Goal: Task Accomplishment & Management: Manage account settings

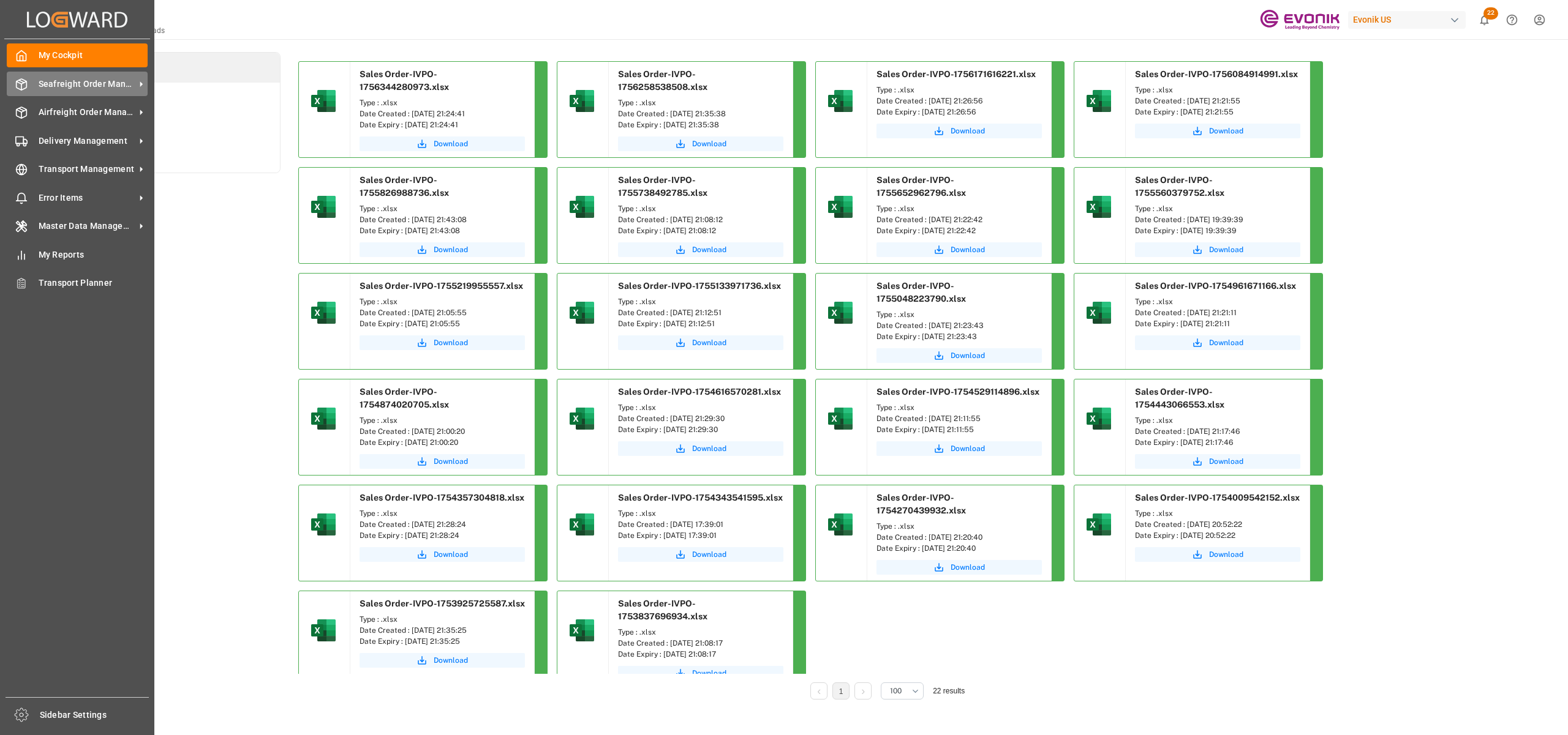
click at [73, 84] on span "Seafreight Order Management" at bounding box center [86, 84] width 96 height 13
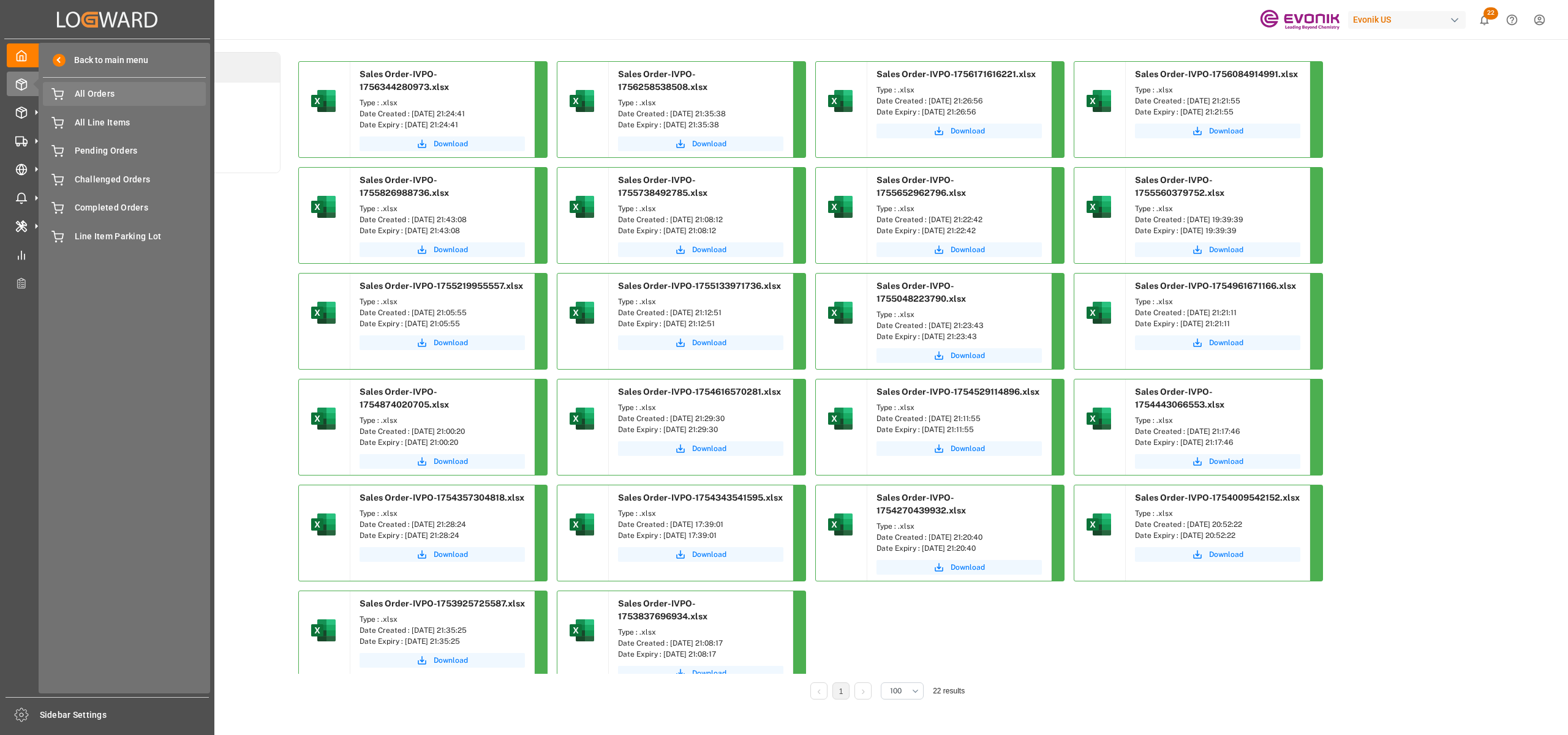
click at [116, 101] on div "All Orders All Orders" at bounding box center [124, 94] width 163 height 24
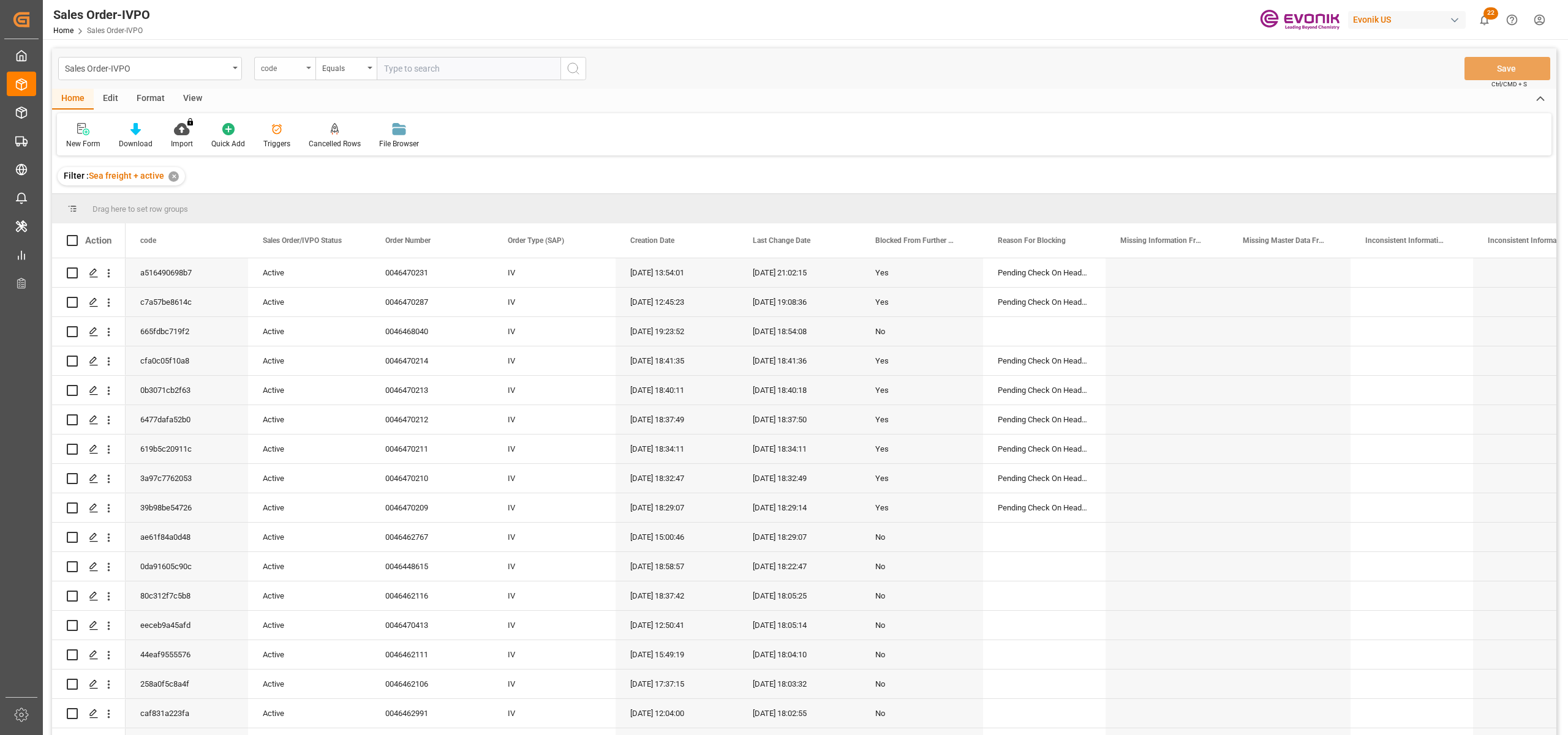
click at [285, 69] on div "code" at bounding box center [282, 67] width 42 height 14
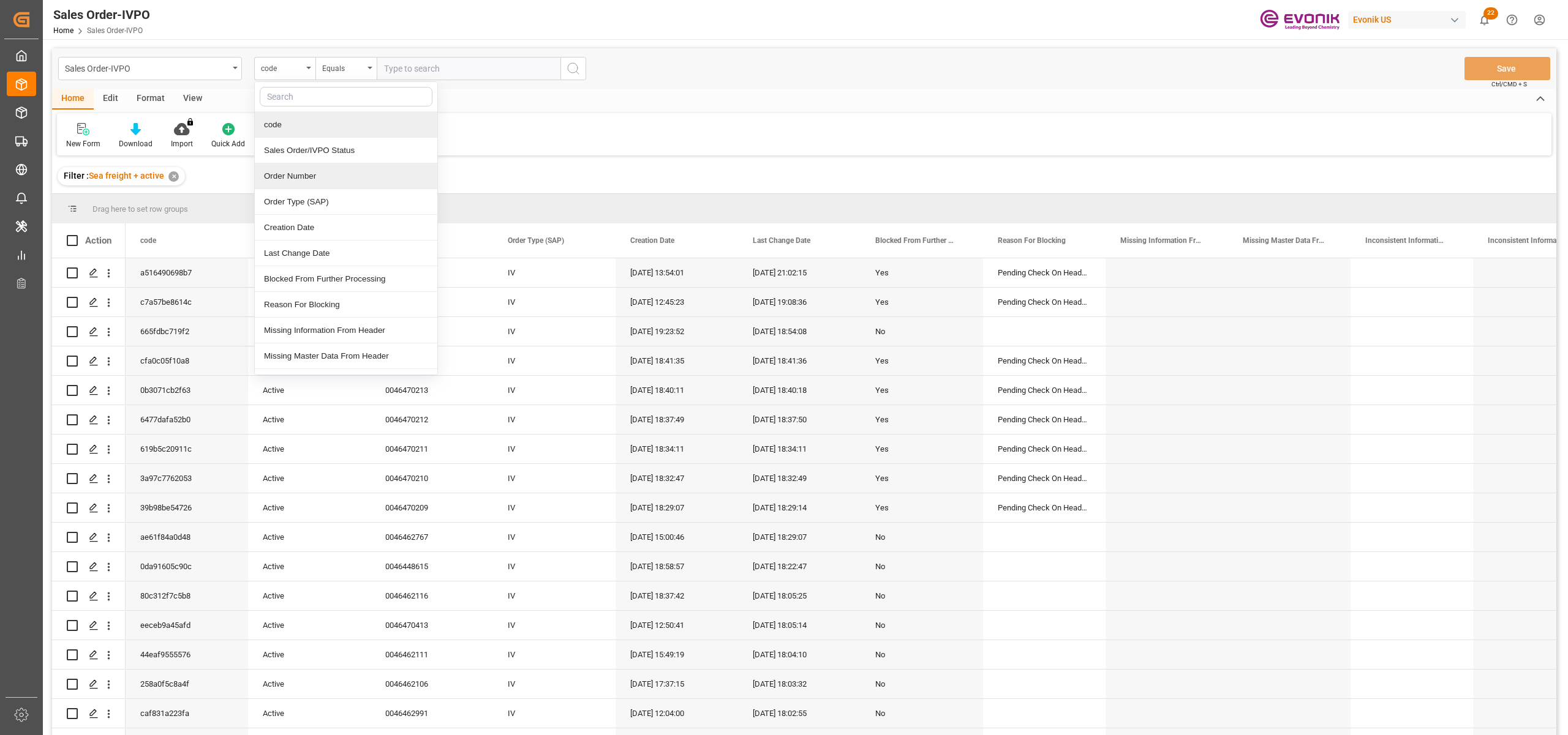
click at [294, 180] on div "Order Number" at bounding box center [346, 177] width 183 height 26
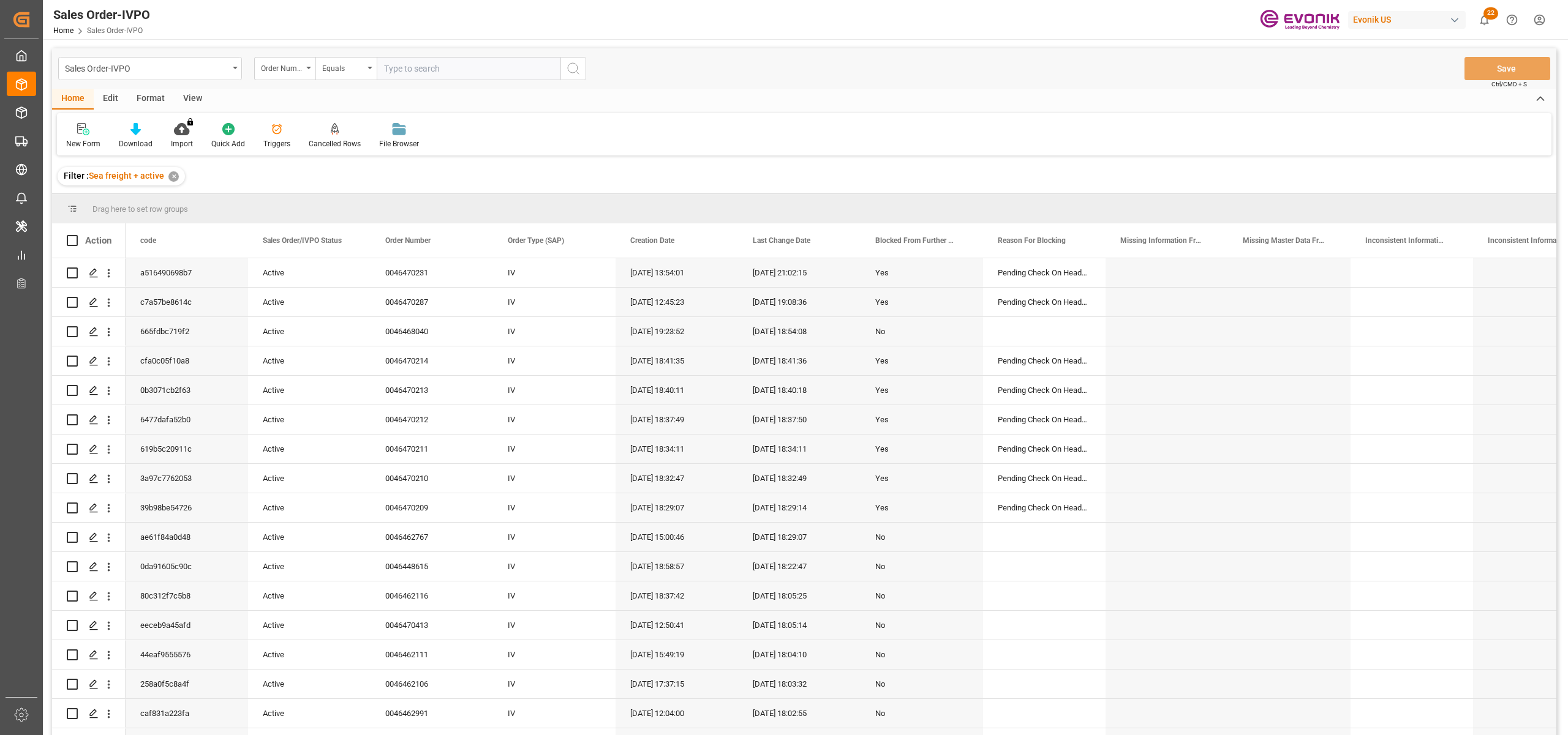
click at [412, 67] on input "text" at bounding box center [467, 68] width 183 height 23
paste input "2007153199"
type input "2007153199"
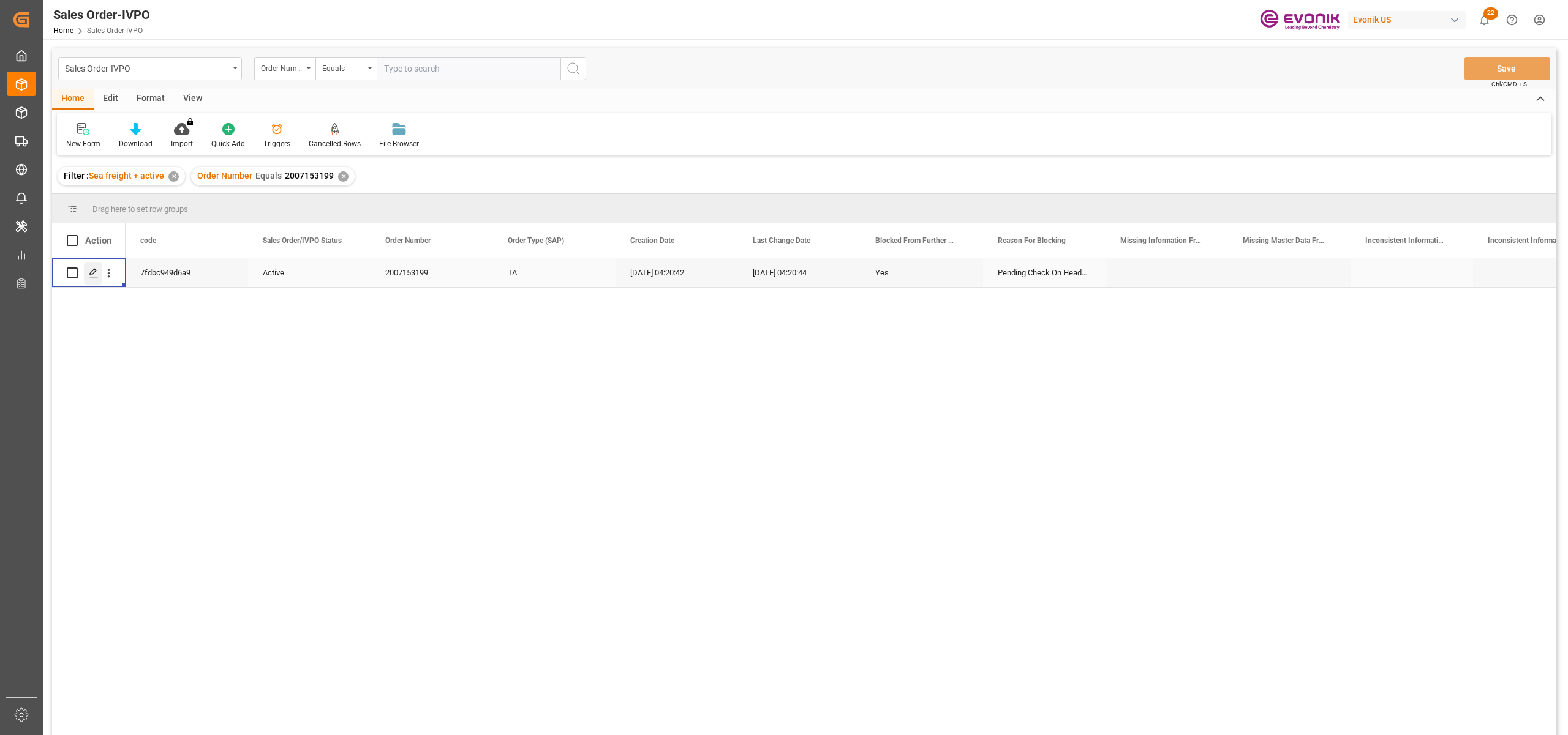
click at [89, 275] on icon "Press SPACE to select this row." at bounding box center [93, 272] width 9 height 9
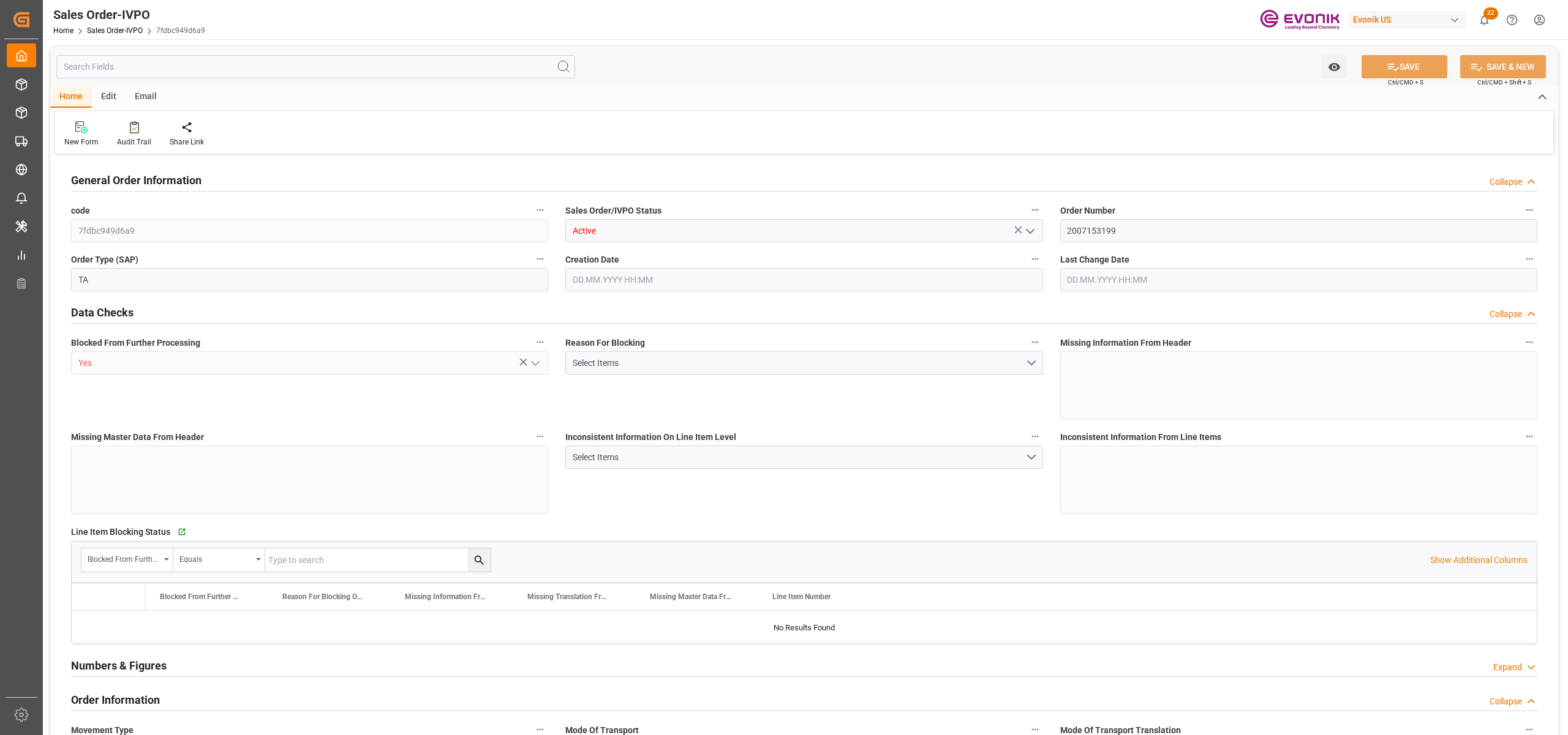
type input "COCTG"
type input "0"
type input "1"
type input "4782"
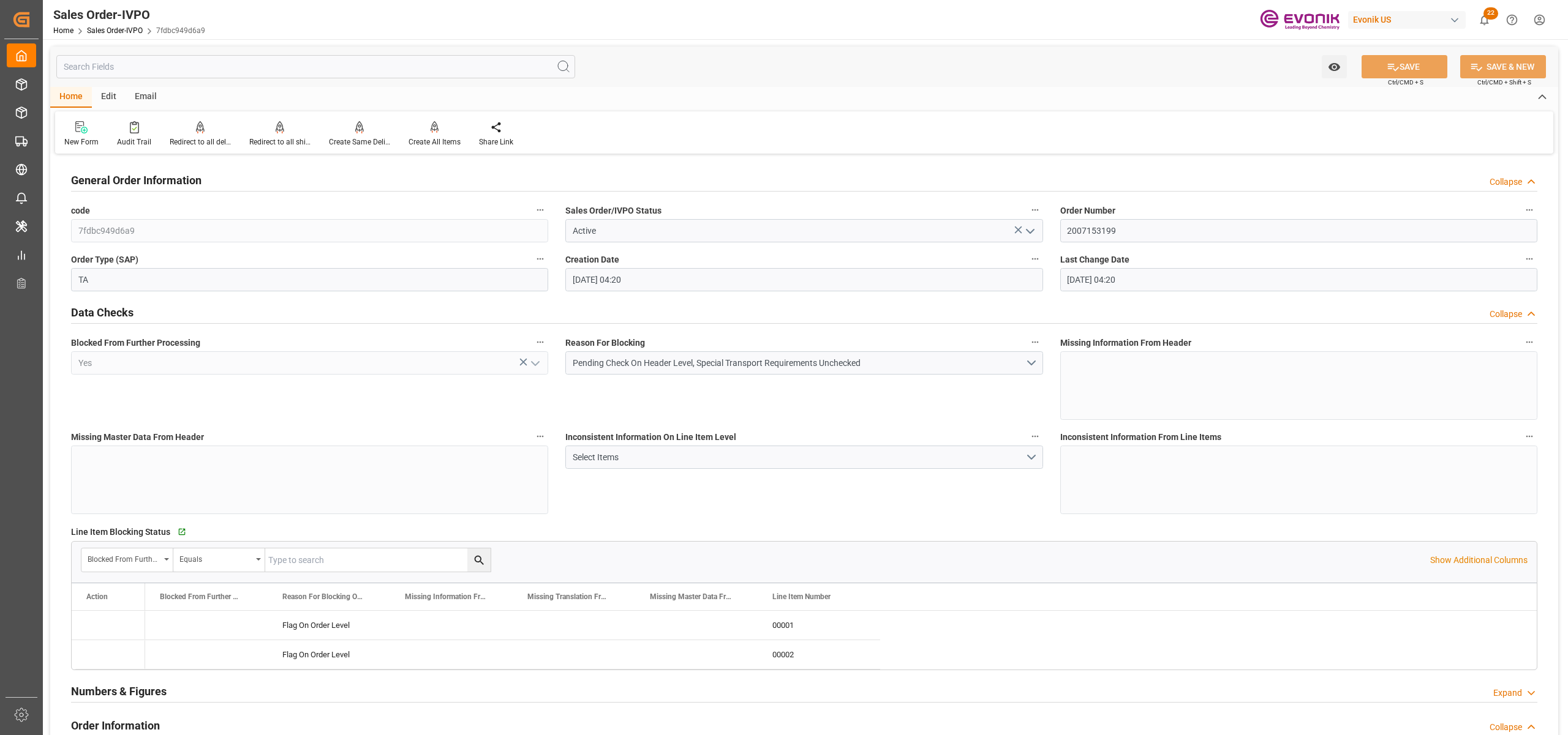
type input "27.08.2025 04:20"
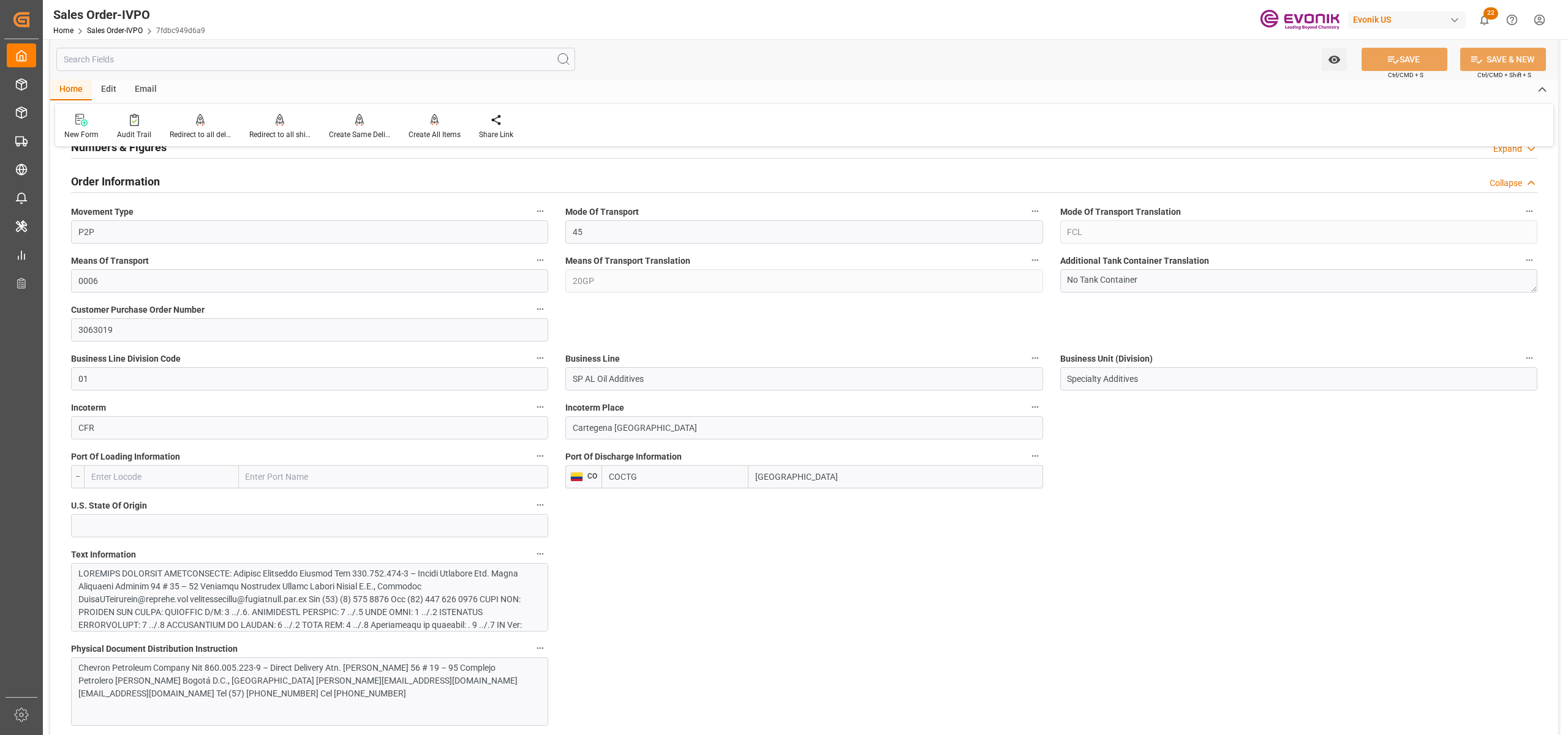
scroll to position [816, 0]
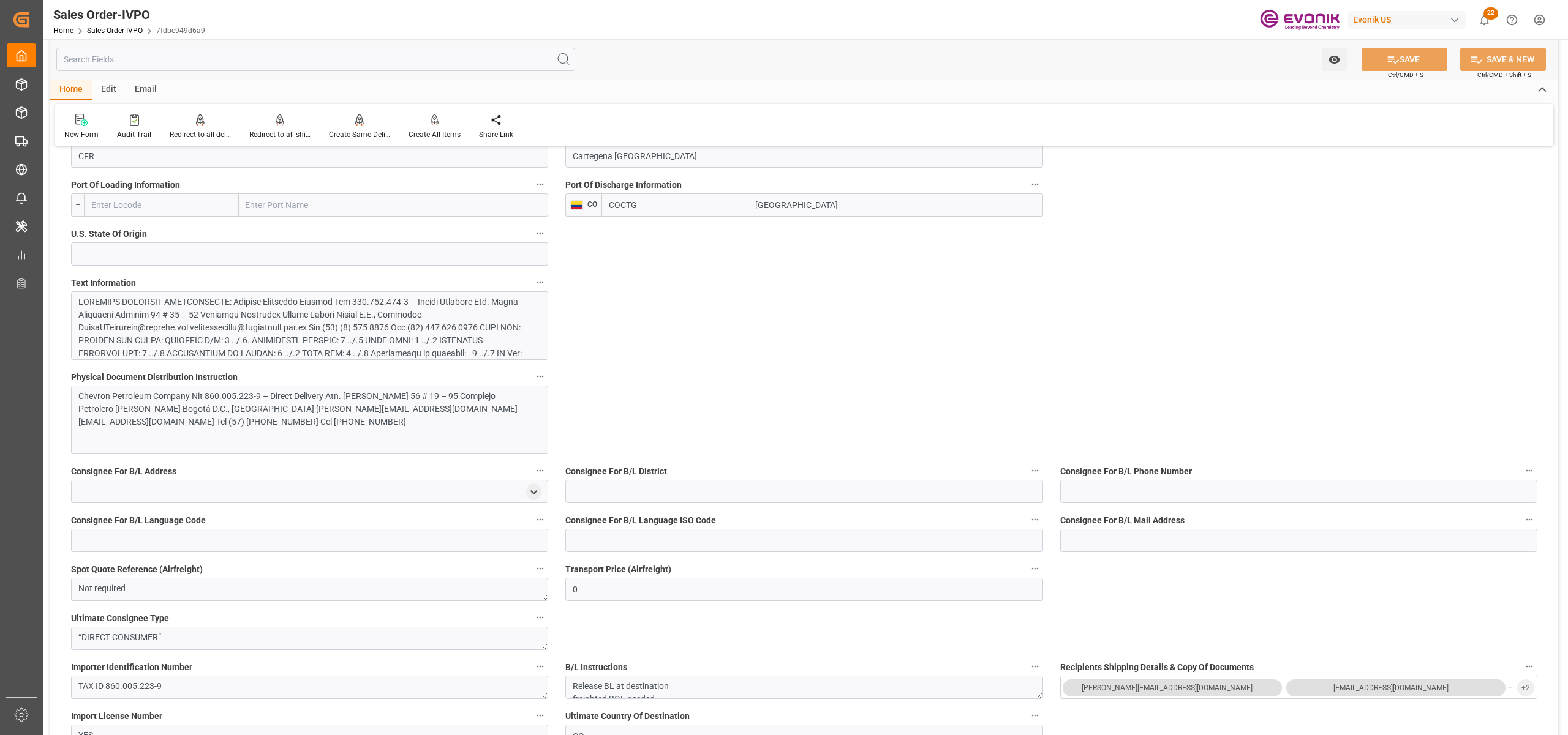
click at [341, 342] on div at bounding box center [303, 379] width 450 height 167
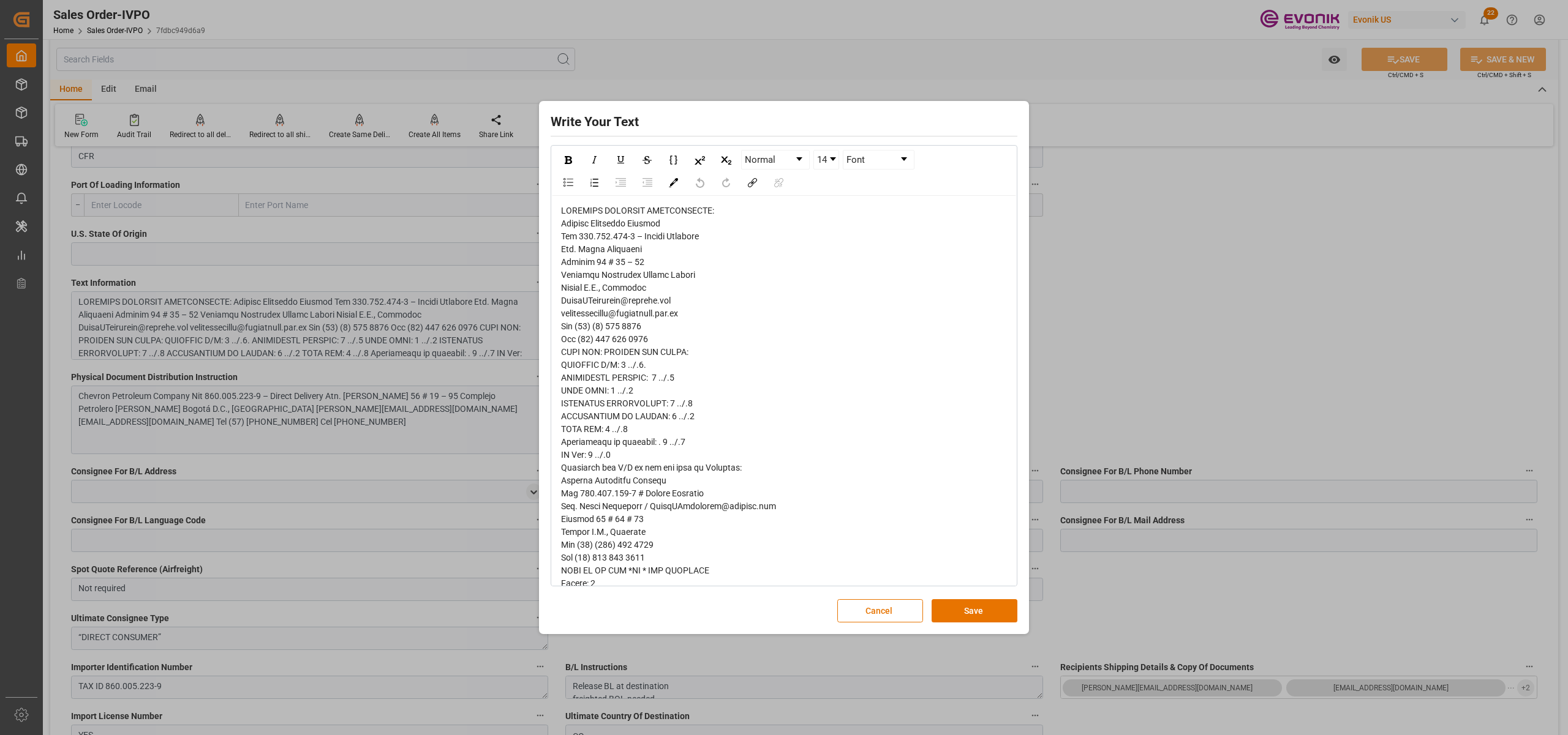
click at [571, 238] on span "rdw-editor" at bounding box center [671, 525] width 219 height 640
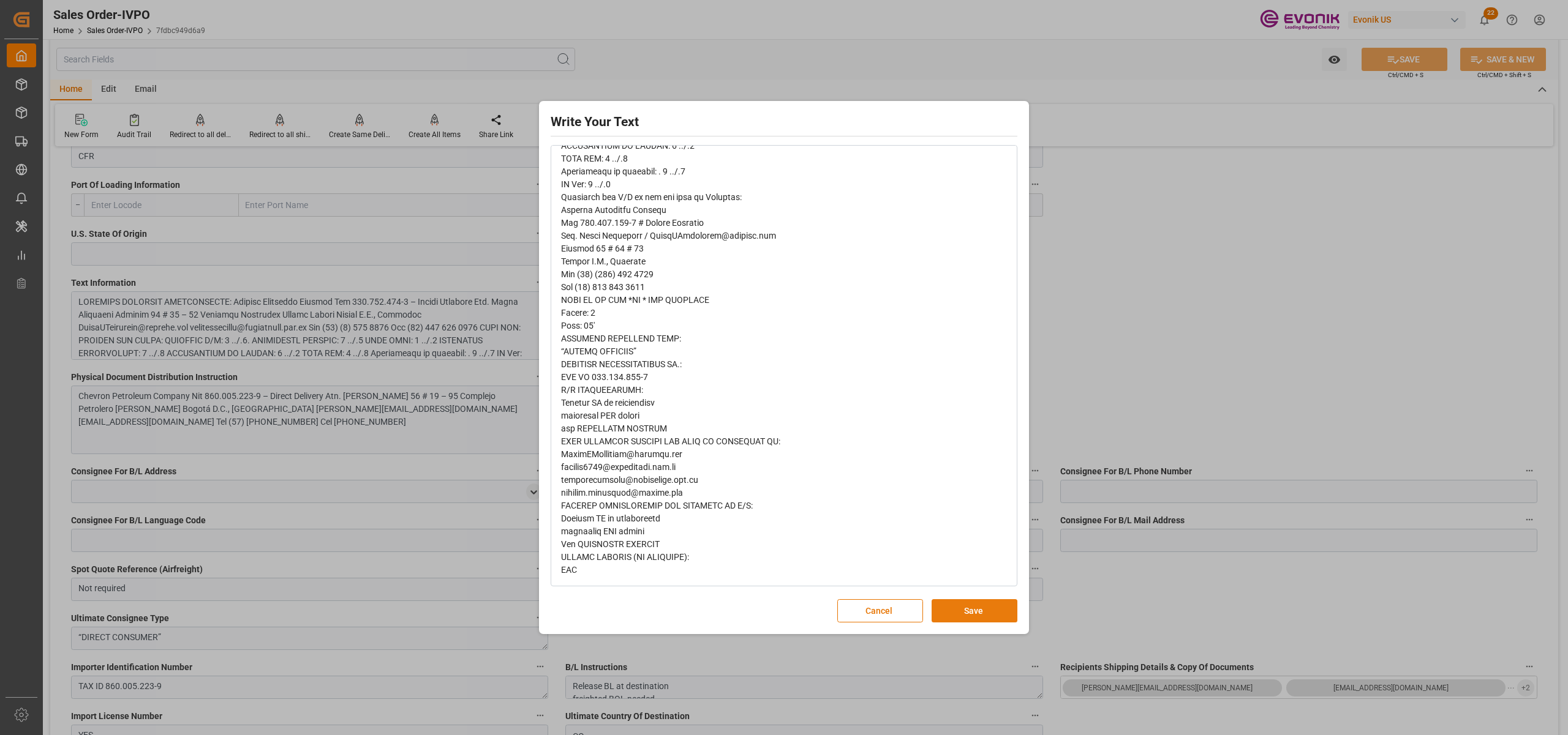
click at [973, 610] on button "Save" at bounding box center [974, 611] width 86 height 23
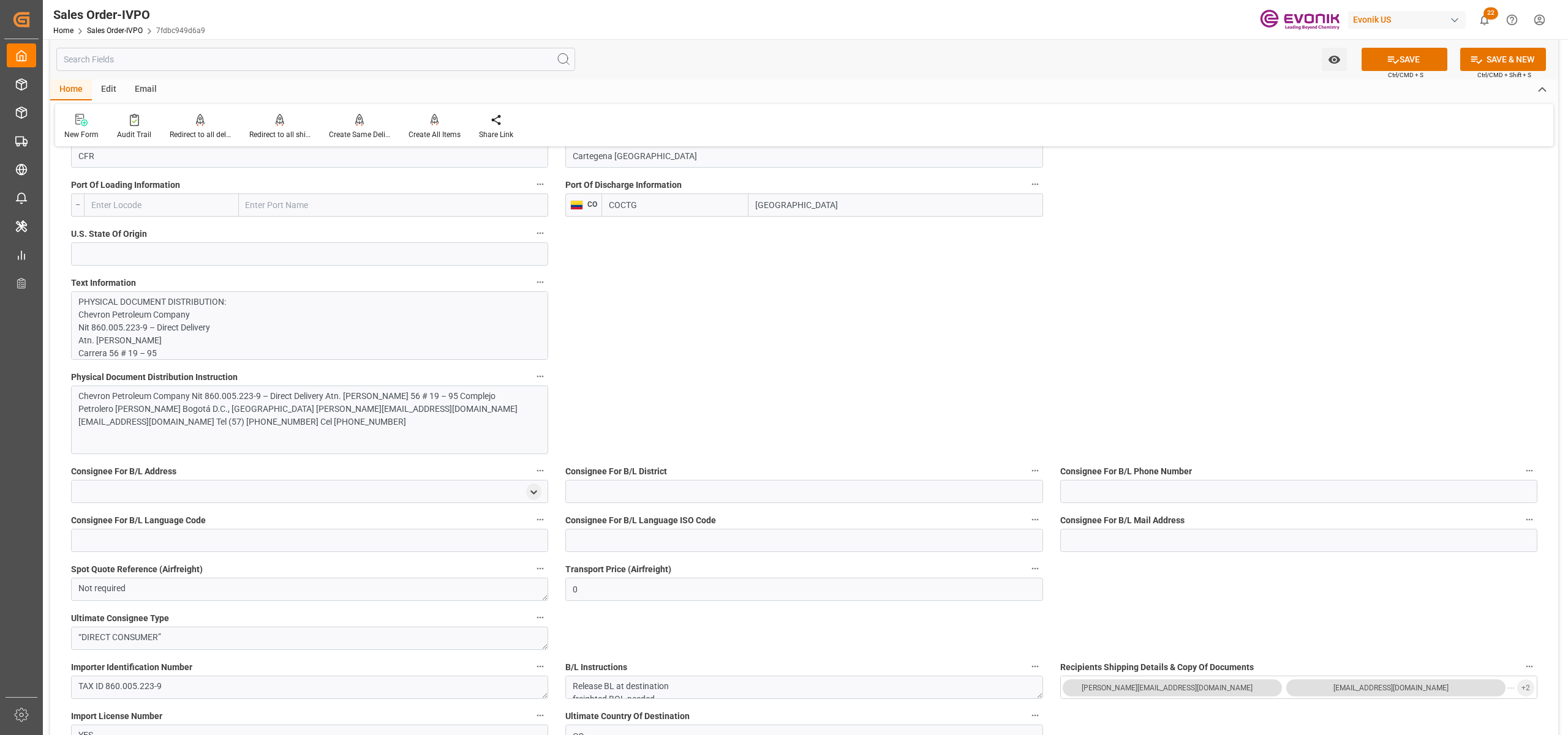
click at [307, 426] on div "Chevron Petroleum Company Nit 860.005.223-9 – Direct Delivery Atn. David Hernán…" at bounding box center [303, 408] width 450 height 38
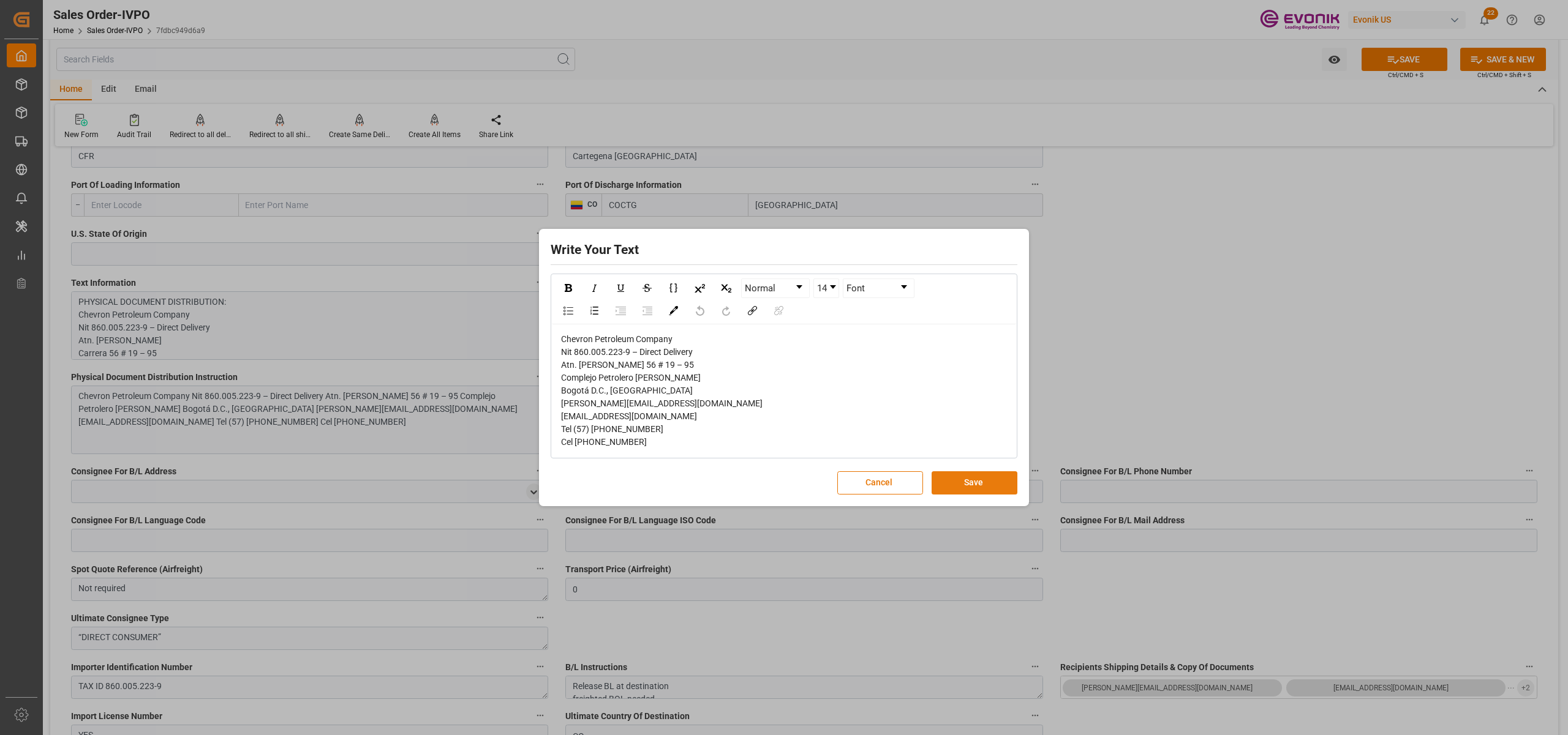
click at [956, 489] on button "Save" at bounding box center [974, 483] width 86 height 23
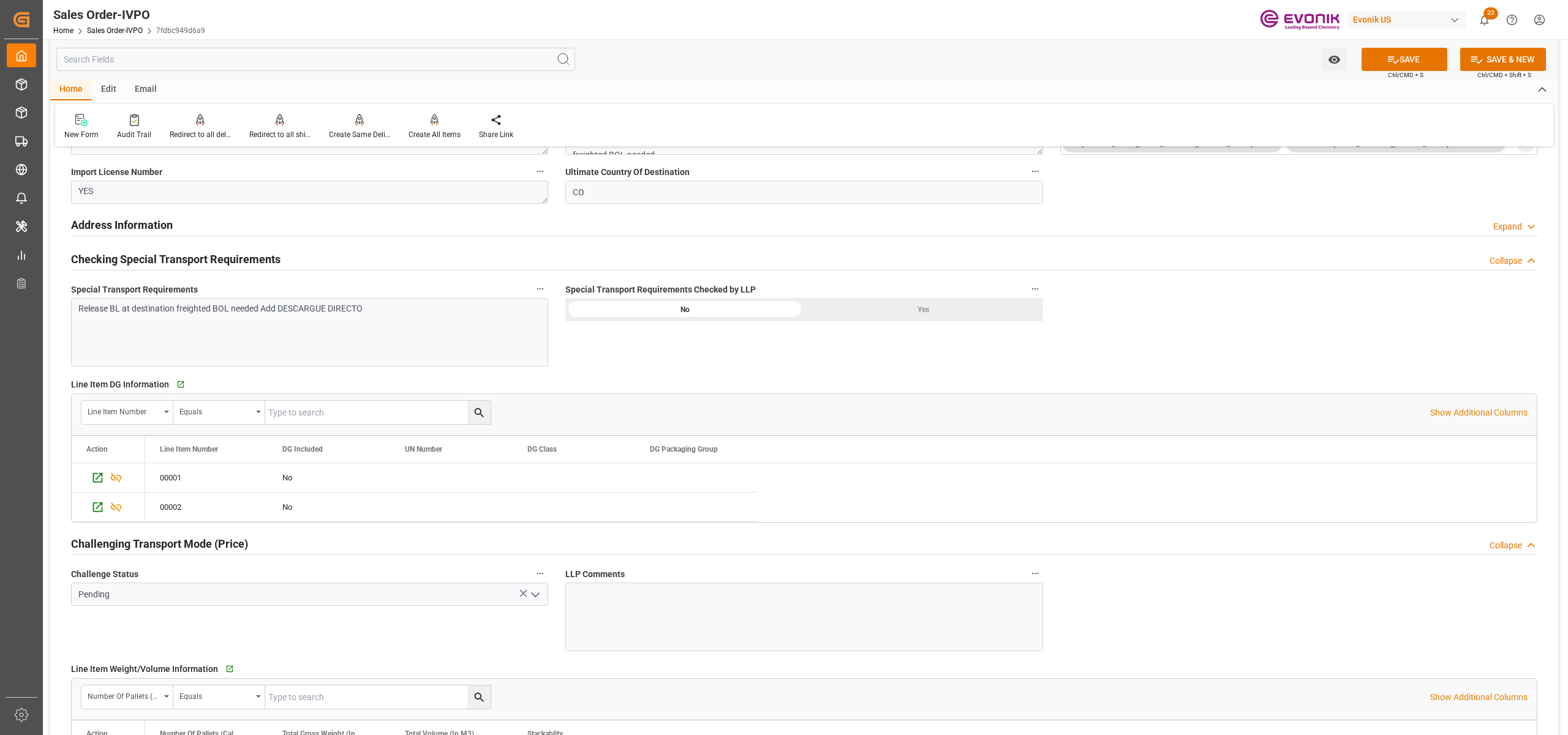
scroll to position [1088, 0]
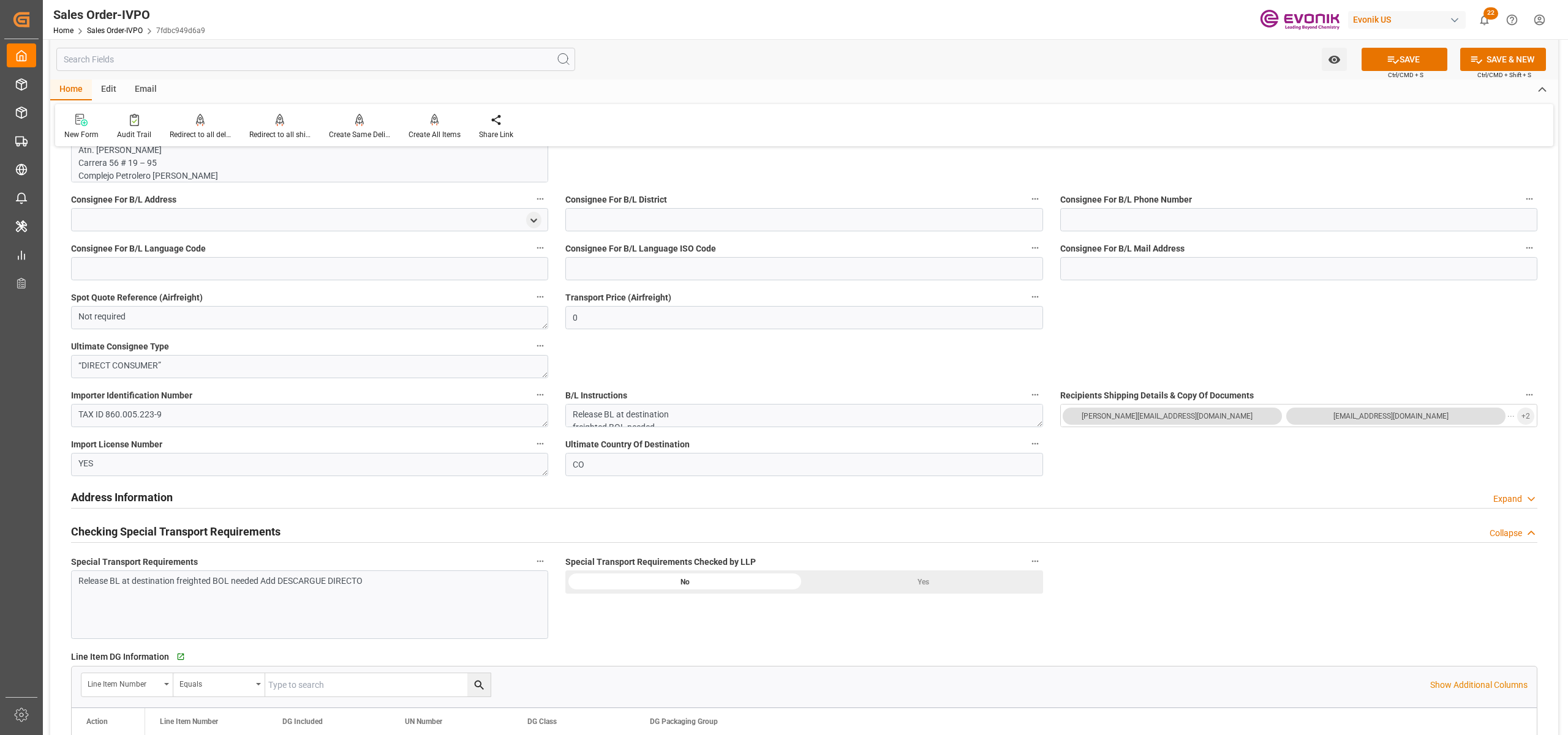
click at [233, 611] on div "Release BL at destination freighted BOL needed Add DESCARGUE DIRECTO" at bounding box center [309, 605] width 477 height 68
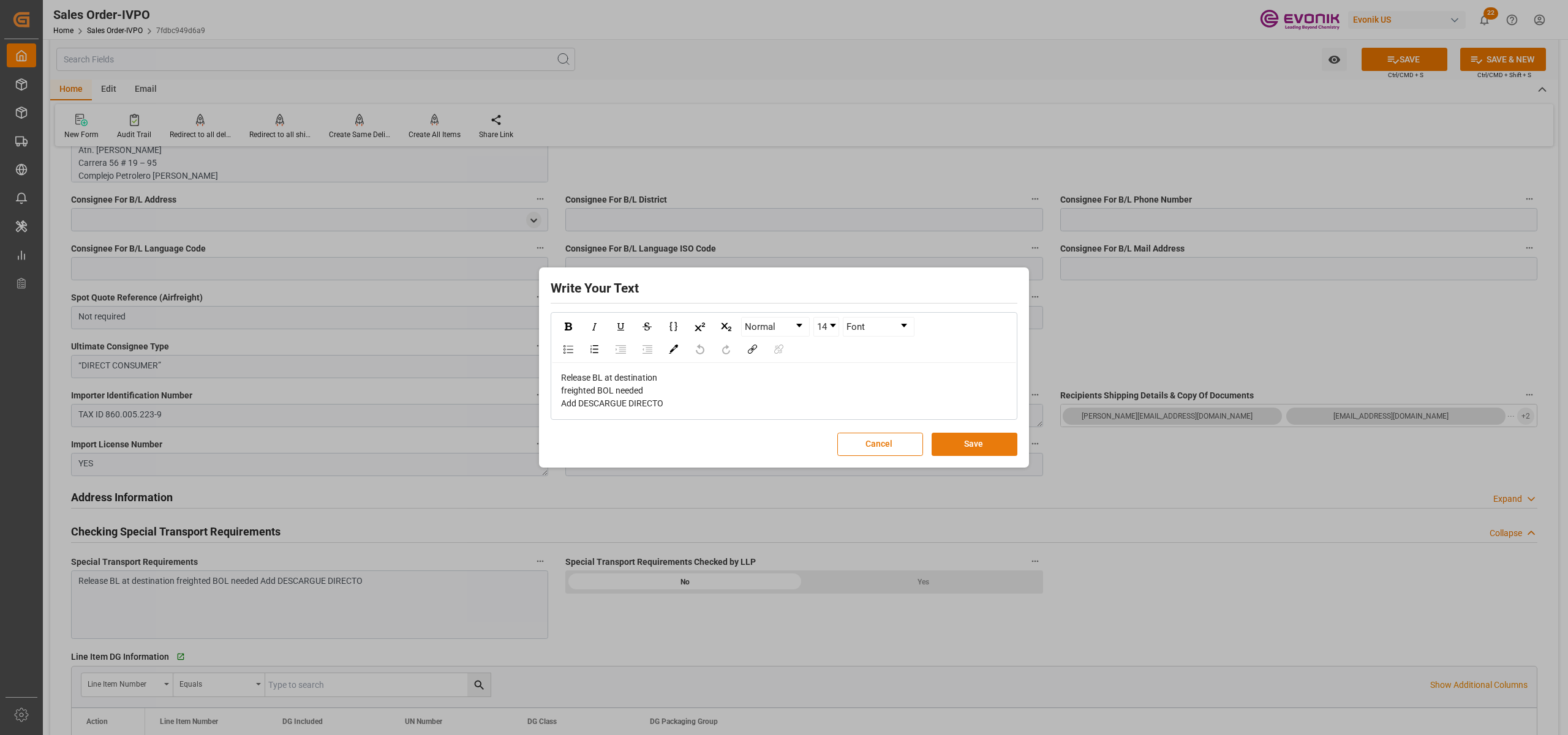
click at [982, 447] on button "Save" at bounding box center [974, 444] width 86 height 23
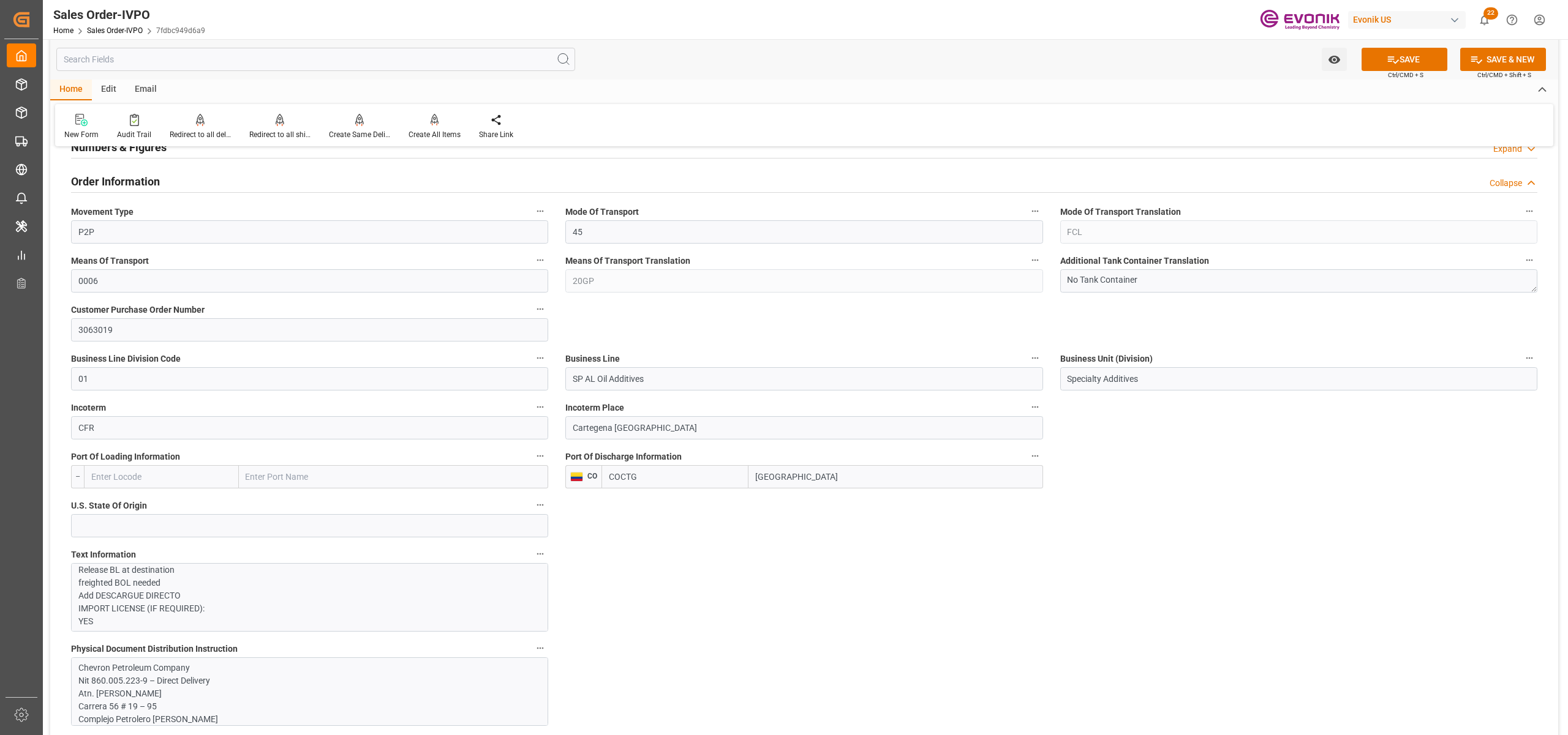
scroll to position [816, 0]
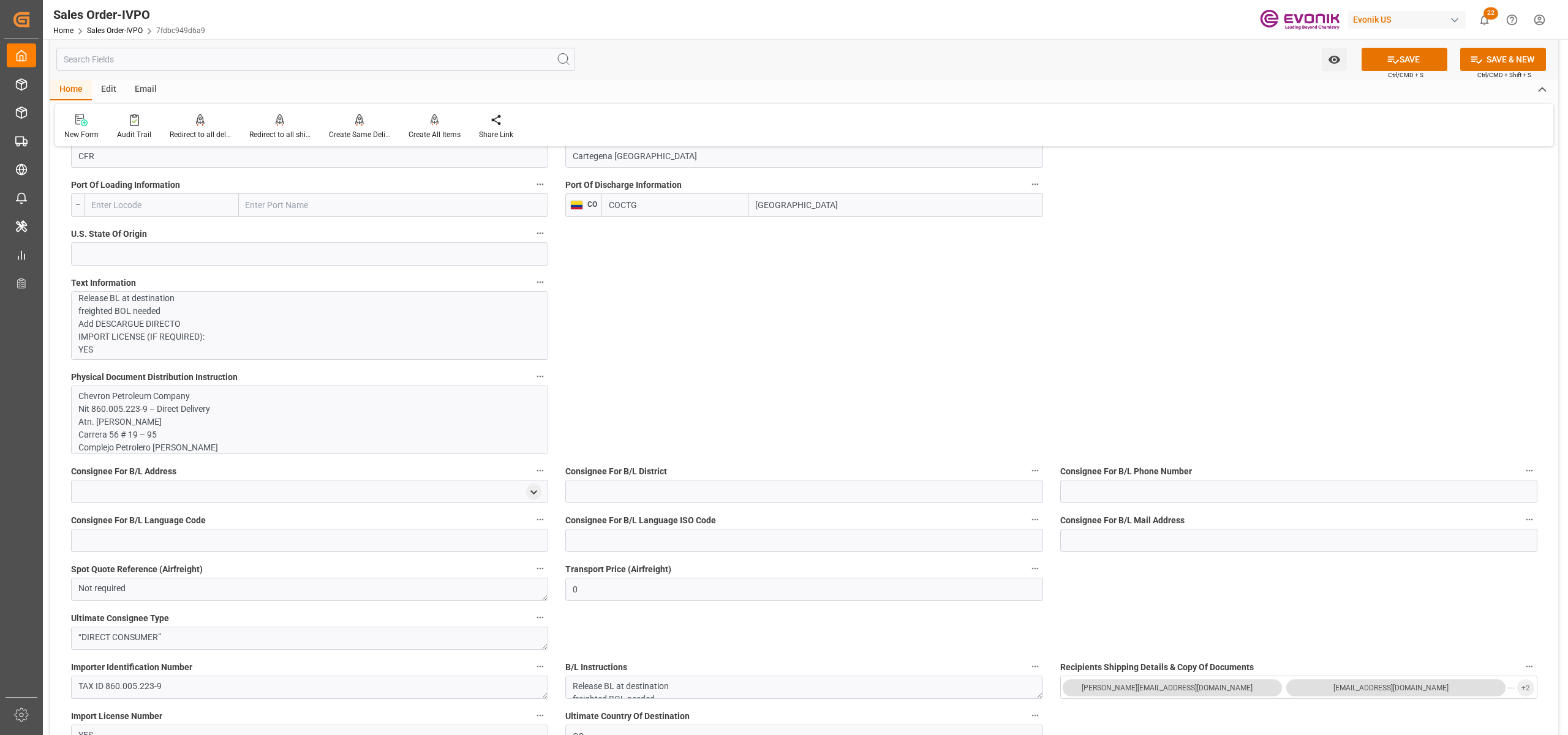
click at [432, 316] on p "PHYSICAL DOCUMENT DISTRIBUTION: Chevron Petroleum Company Nit 860.005.223-9 – D…" at bounding box center [303, 35] width 450 height 643
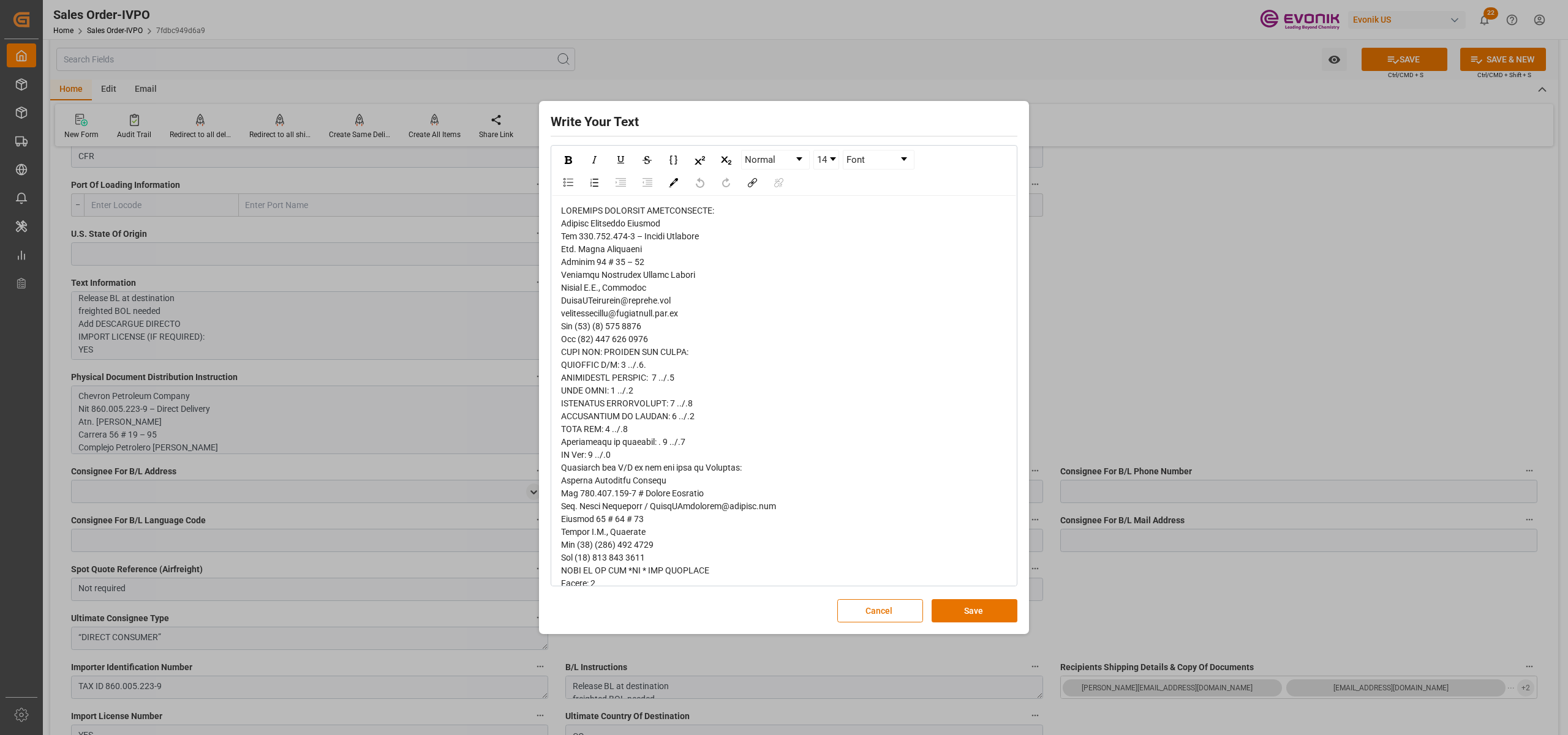
scroll to position [272, 0]
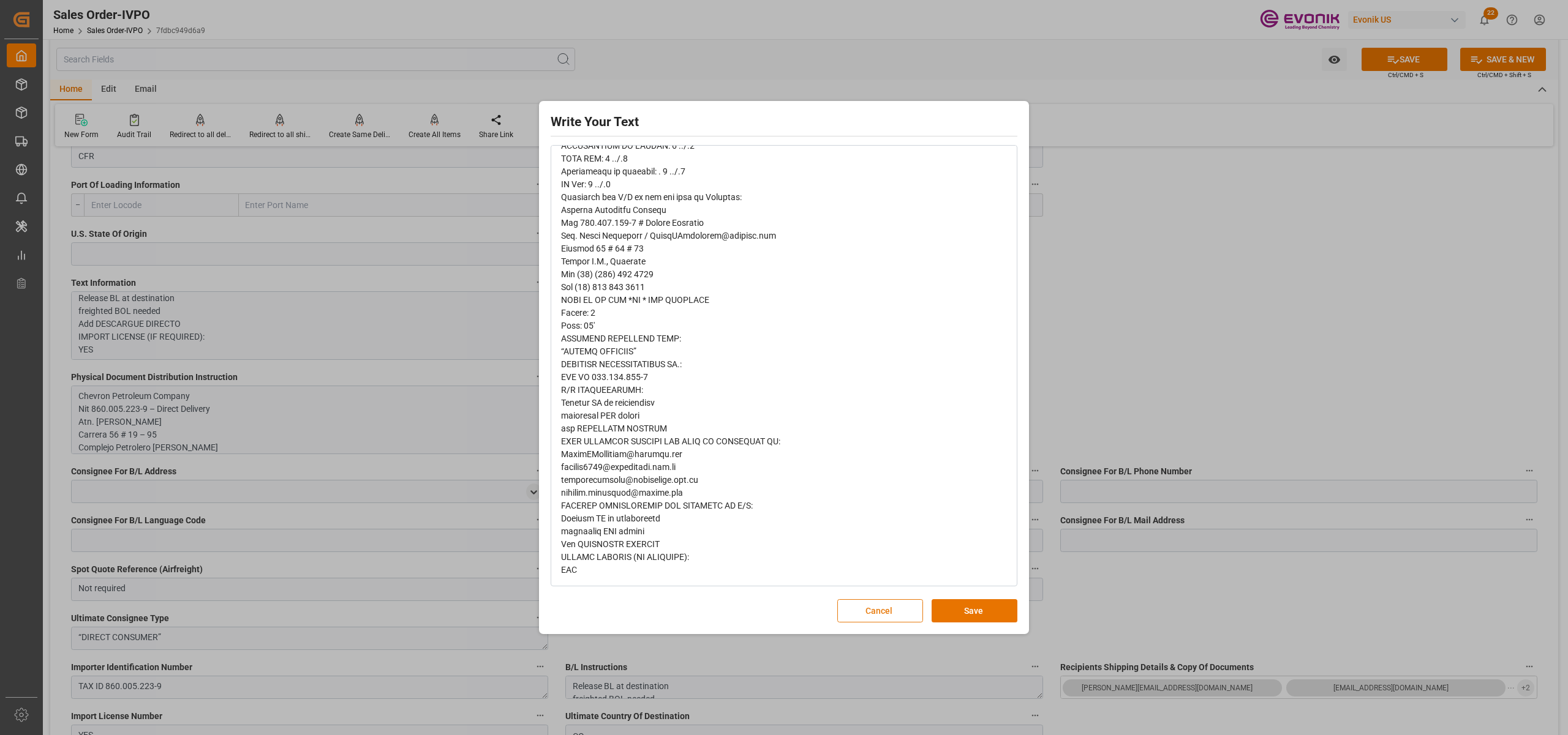
click at [865, 611] on button "Cancel" at bounding box center [880, 611] width 86 height 23
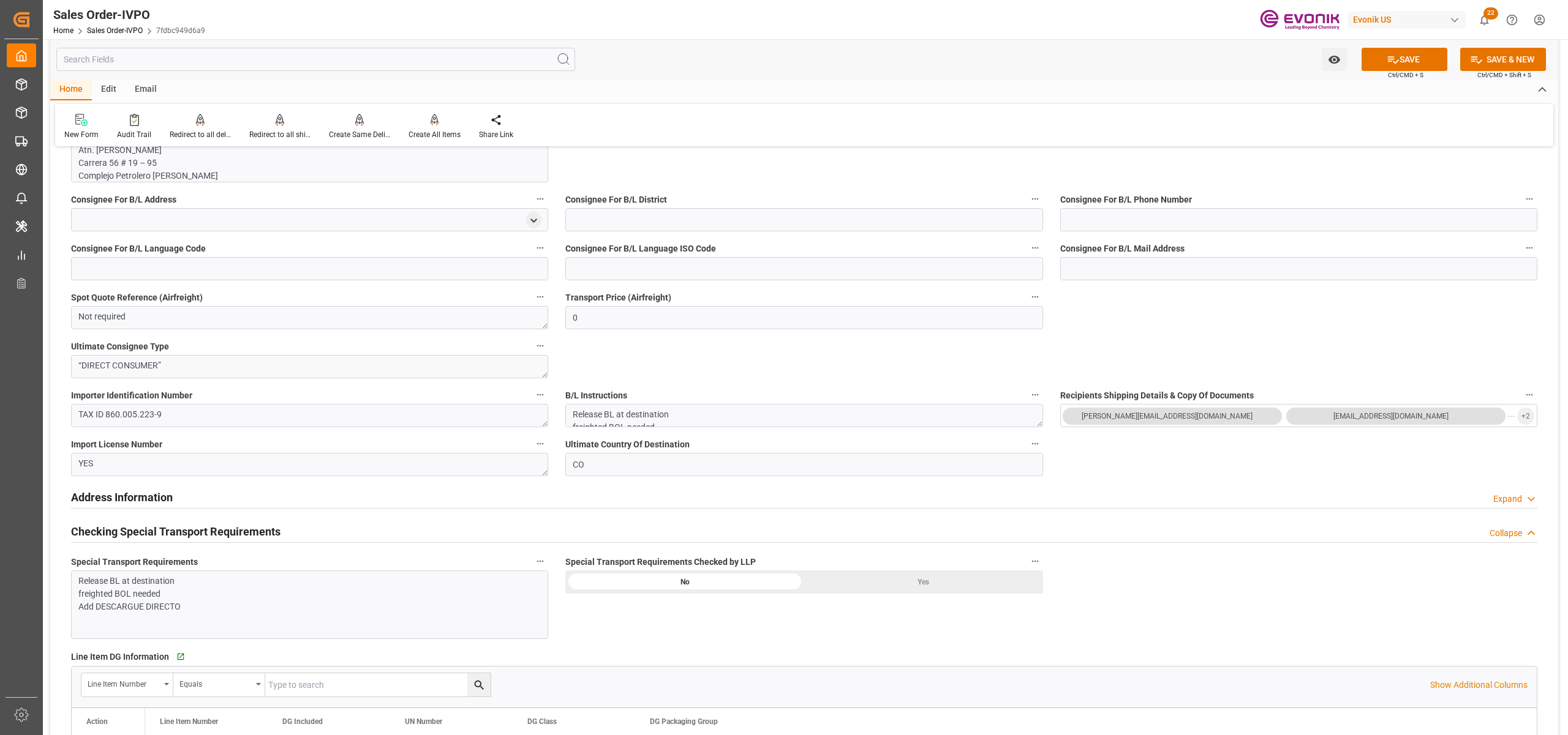
scroll to position [0, 0]
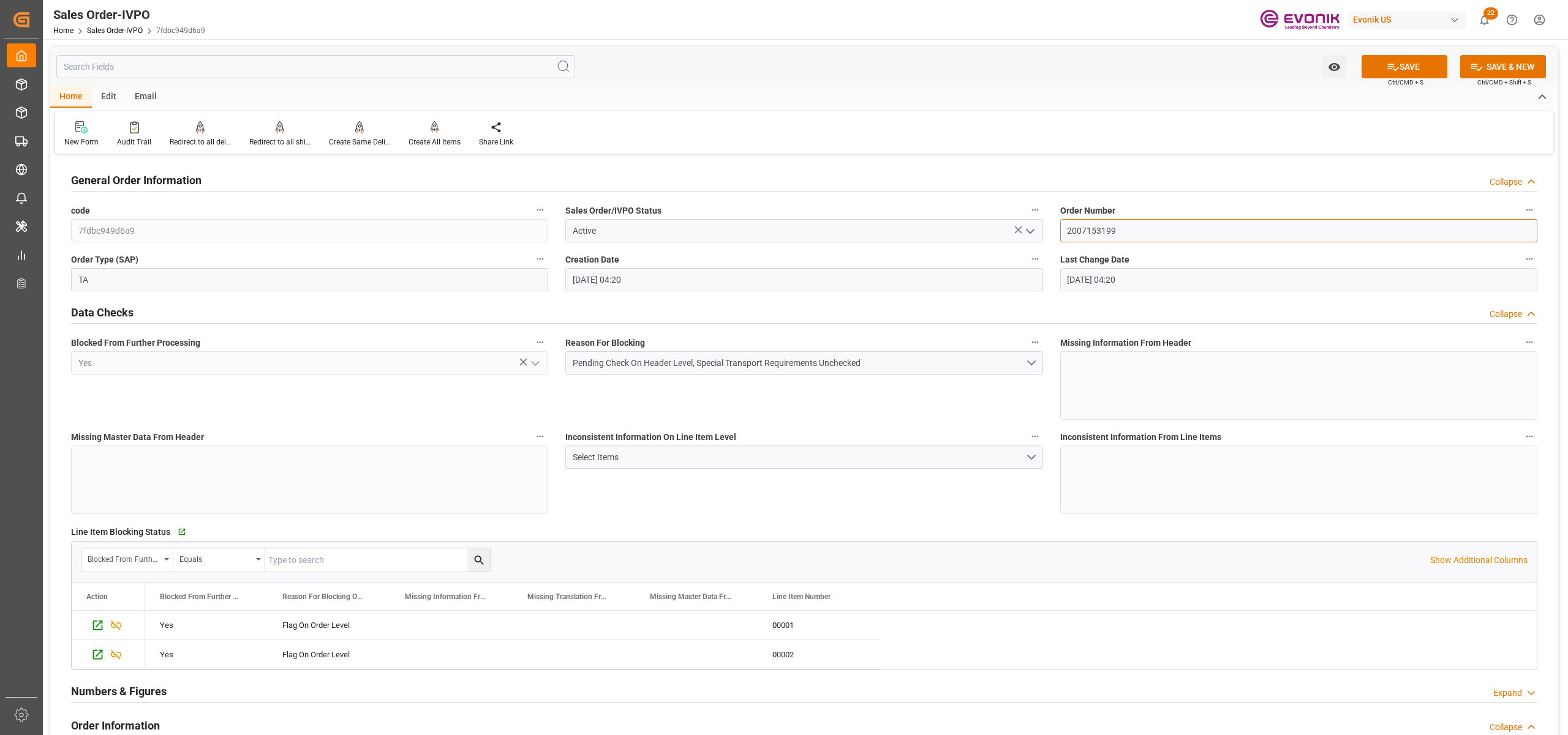
click at [1108, 229] on input "2007153199" at bounding box center [1298, 230] width 477 height 23
click at [1154, 172] on div "General Order Information Collapse" at bounding box center [804, 179] width 1466 height 23
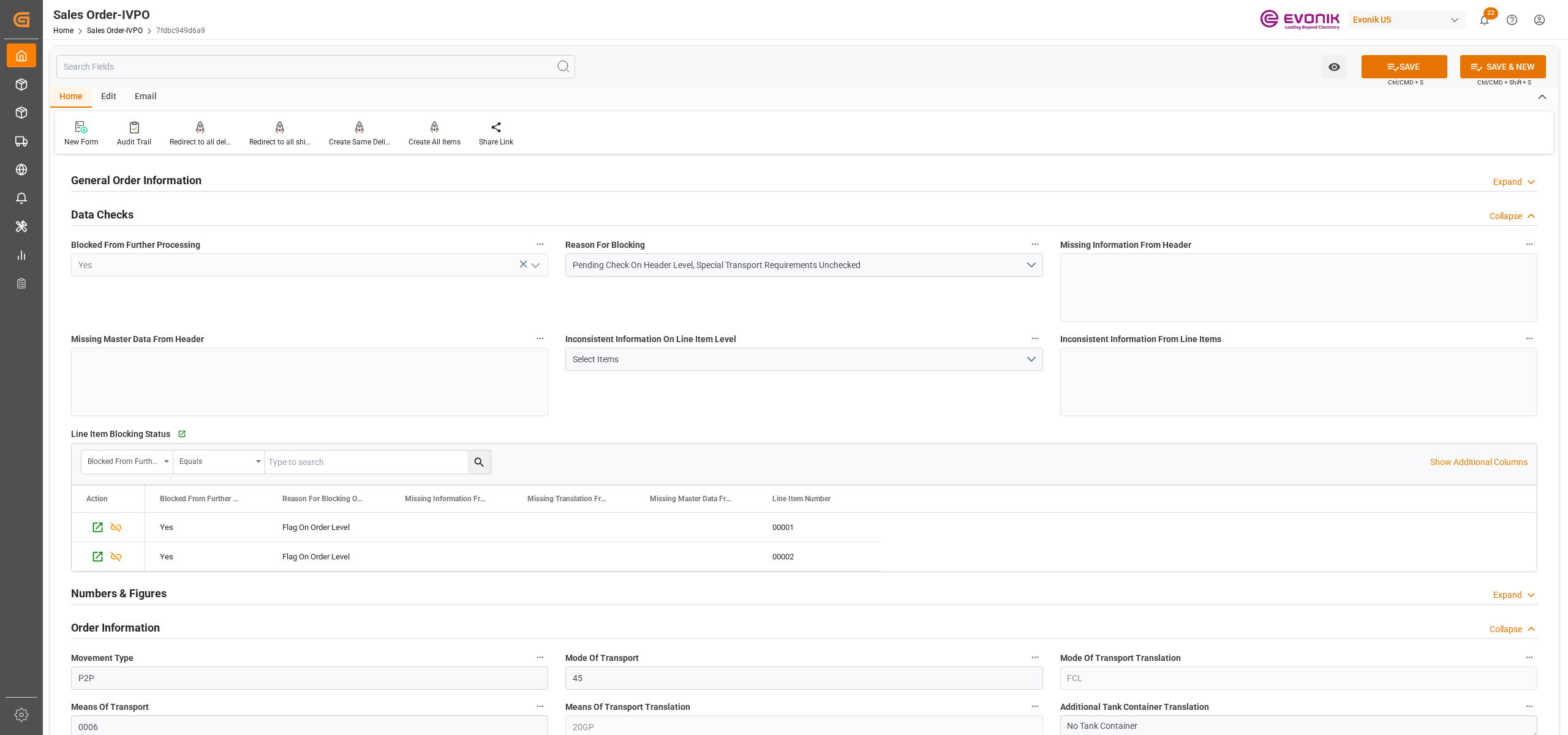
scroll to position [544, 0]
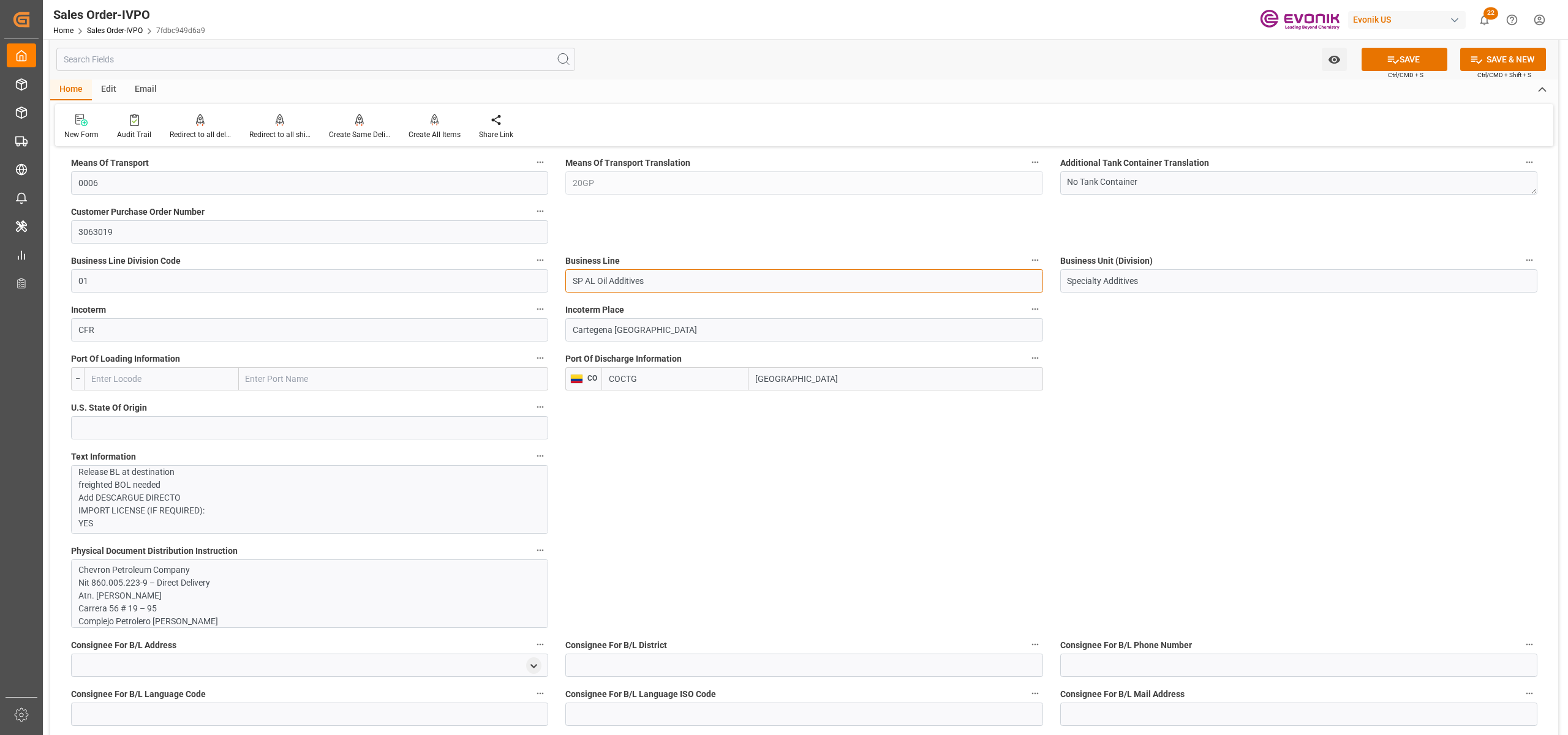
drag, startPoint x: 677, startPoint y: 285, endPoint x: 566, endPoint y: 272, distance: 111.8
click at [566, 272] on input "SP AL Oil Additives" at bounding box center [804, 281] width 477 height 23
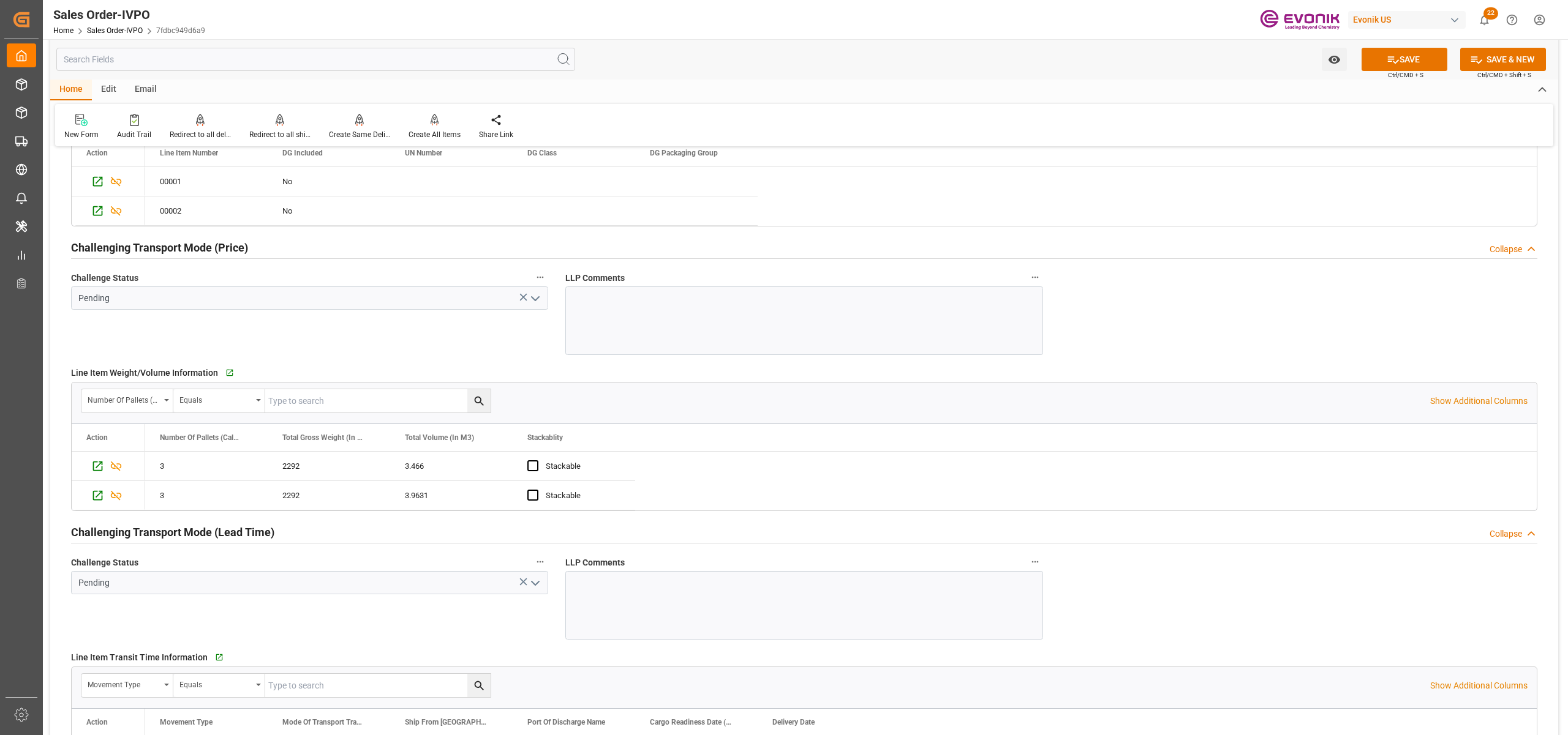
scroll to position [1287, 0]
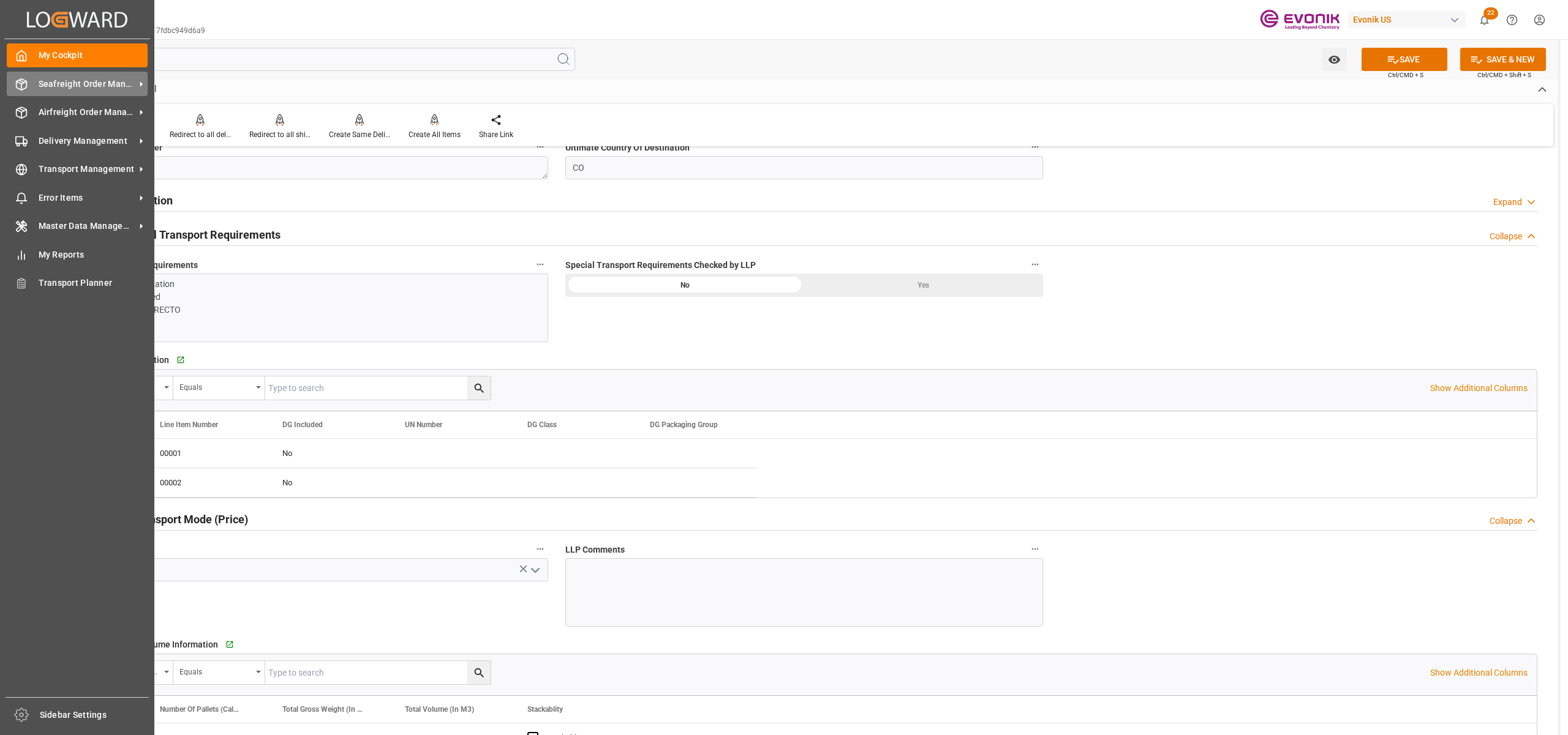
click at [70, 90] on div "Seafreight Order Management Seafreight Order Management" at bounding box center [77, 84] width 141 height 24
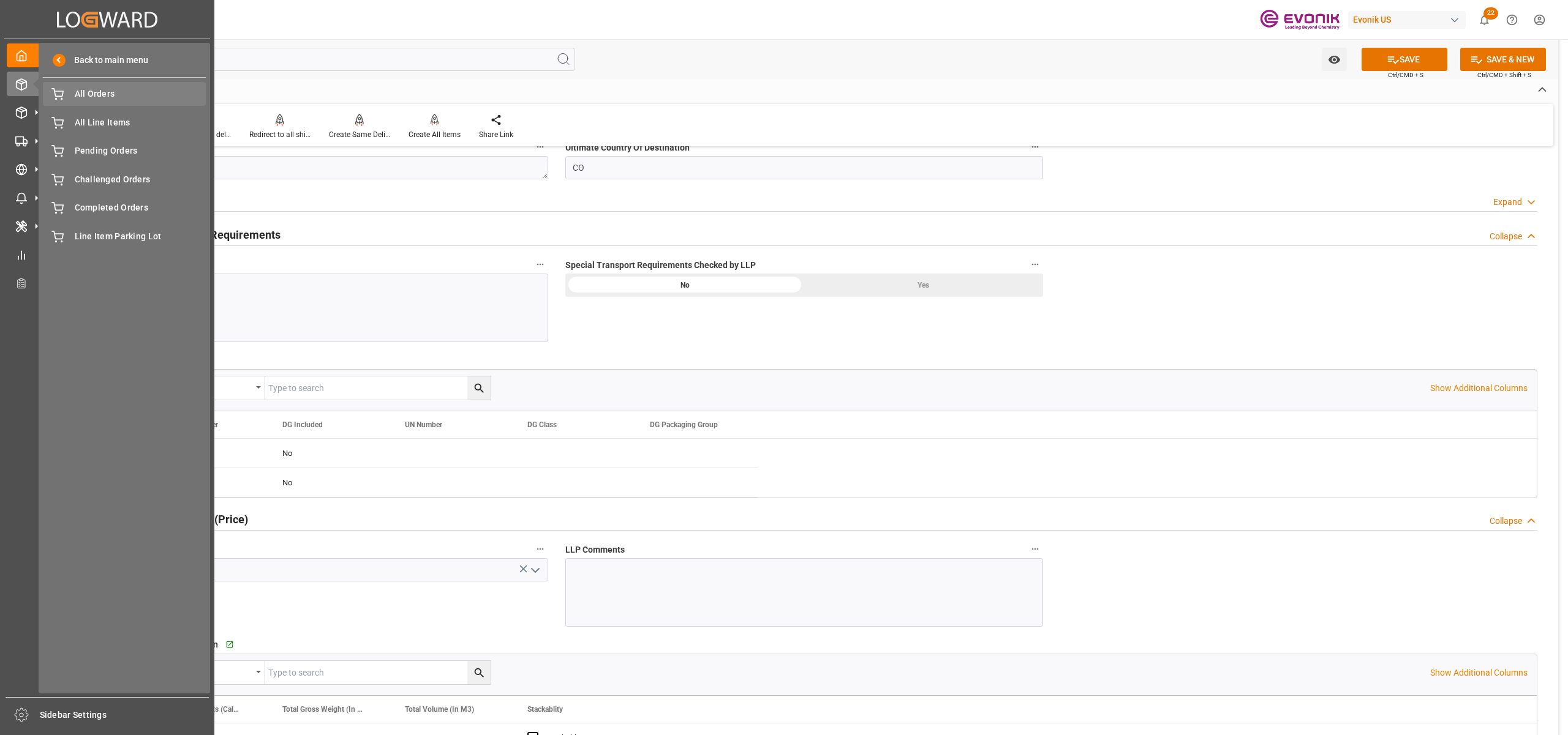
click at [84, 95] on span "All Orders" at bounding box center [141, 94] width 131 height 13
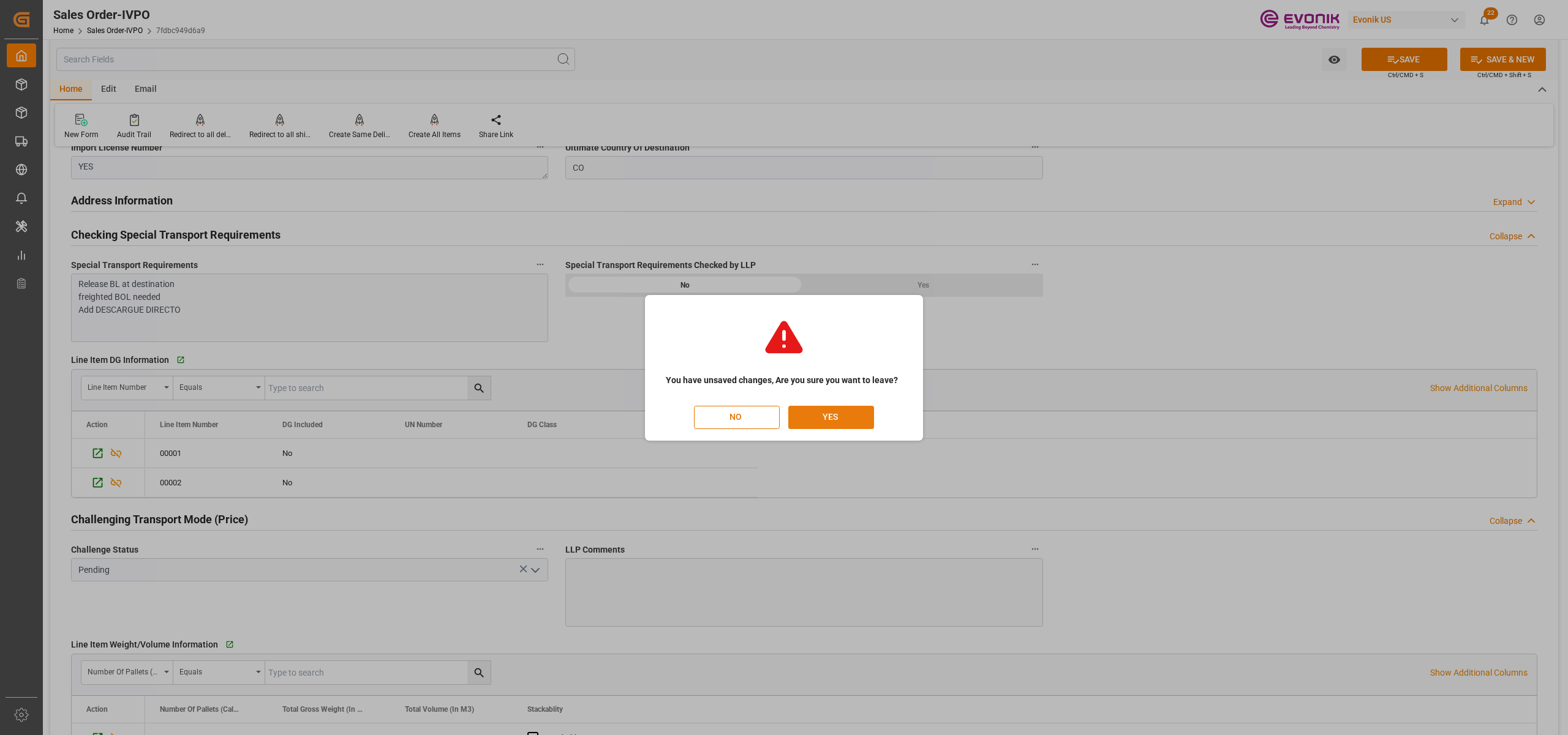
click at [830, 416] on button "YES" at bounding box center [831, 417] width 86 height 23
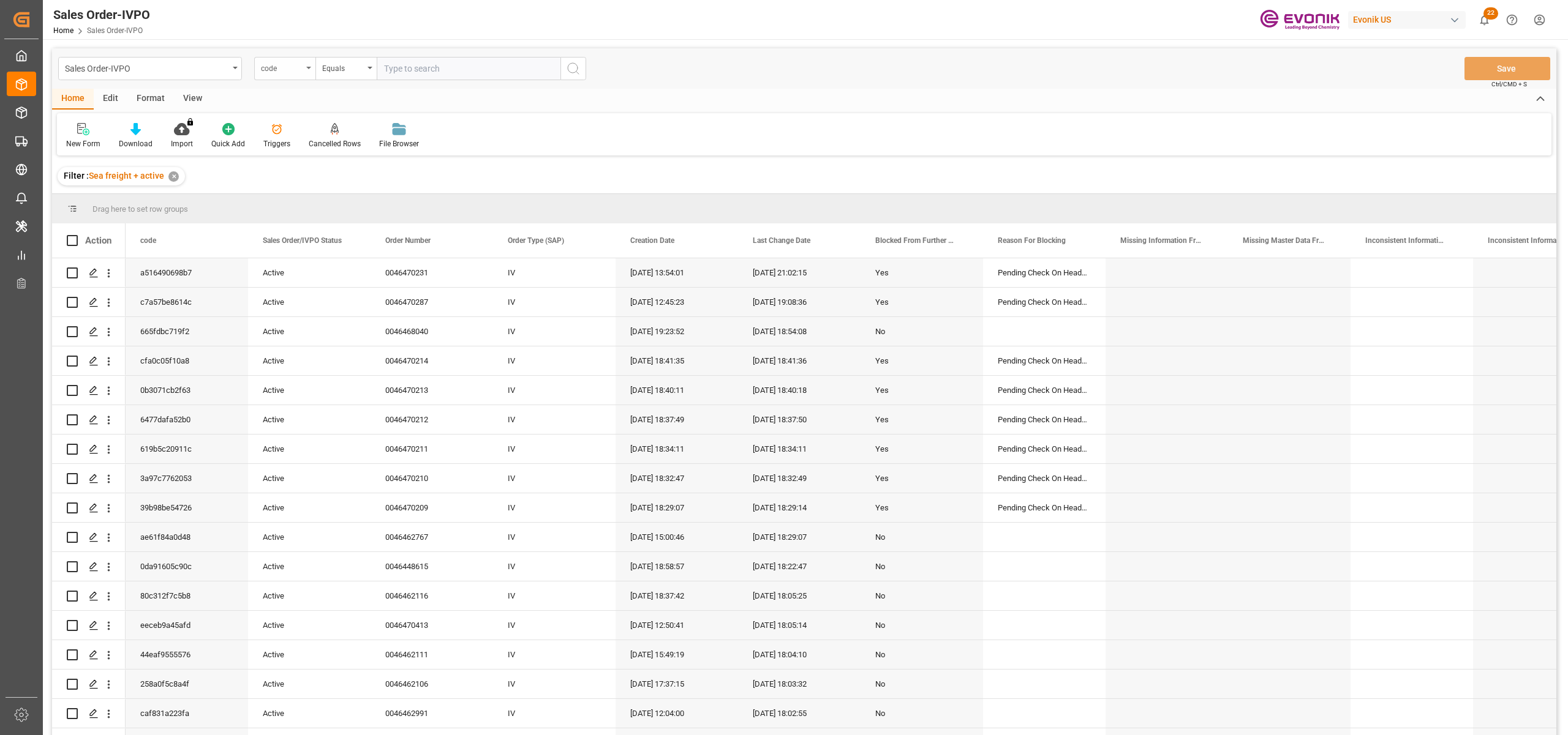
click at [283, 72] on div "code" at bounding box center [282, 67] width 42 height 14
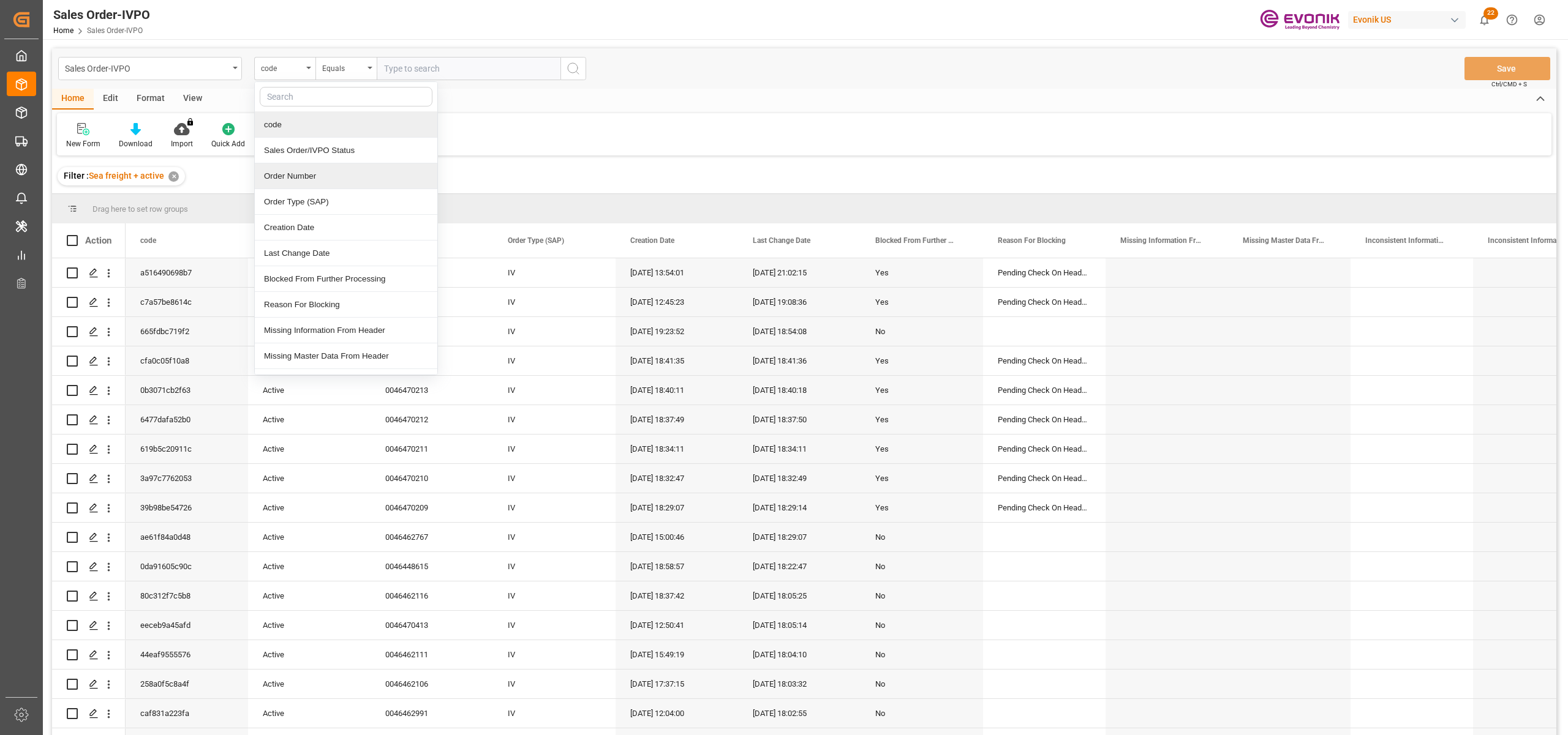
click at [335, 175] on div "Order Number" at bounding box center [346, 177] width 183 height 26
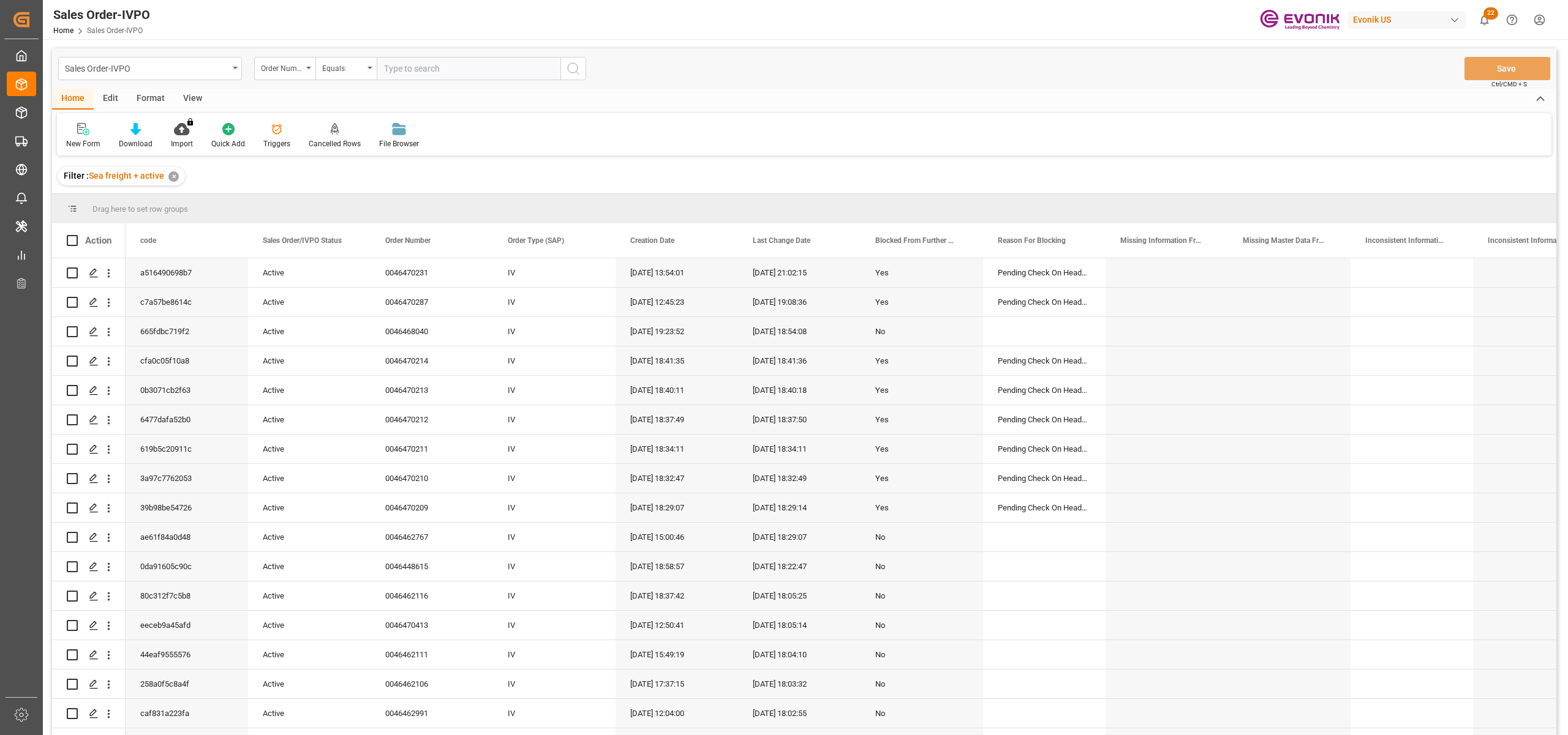
click at [414, 67] on input "text" at bounding box center [467, 68] width 183 height 23
click at [467, 62] on input "text" at bounding box center [467, 68] width 183 height 23
paste input "2007111614"
type input "2007111614"
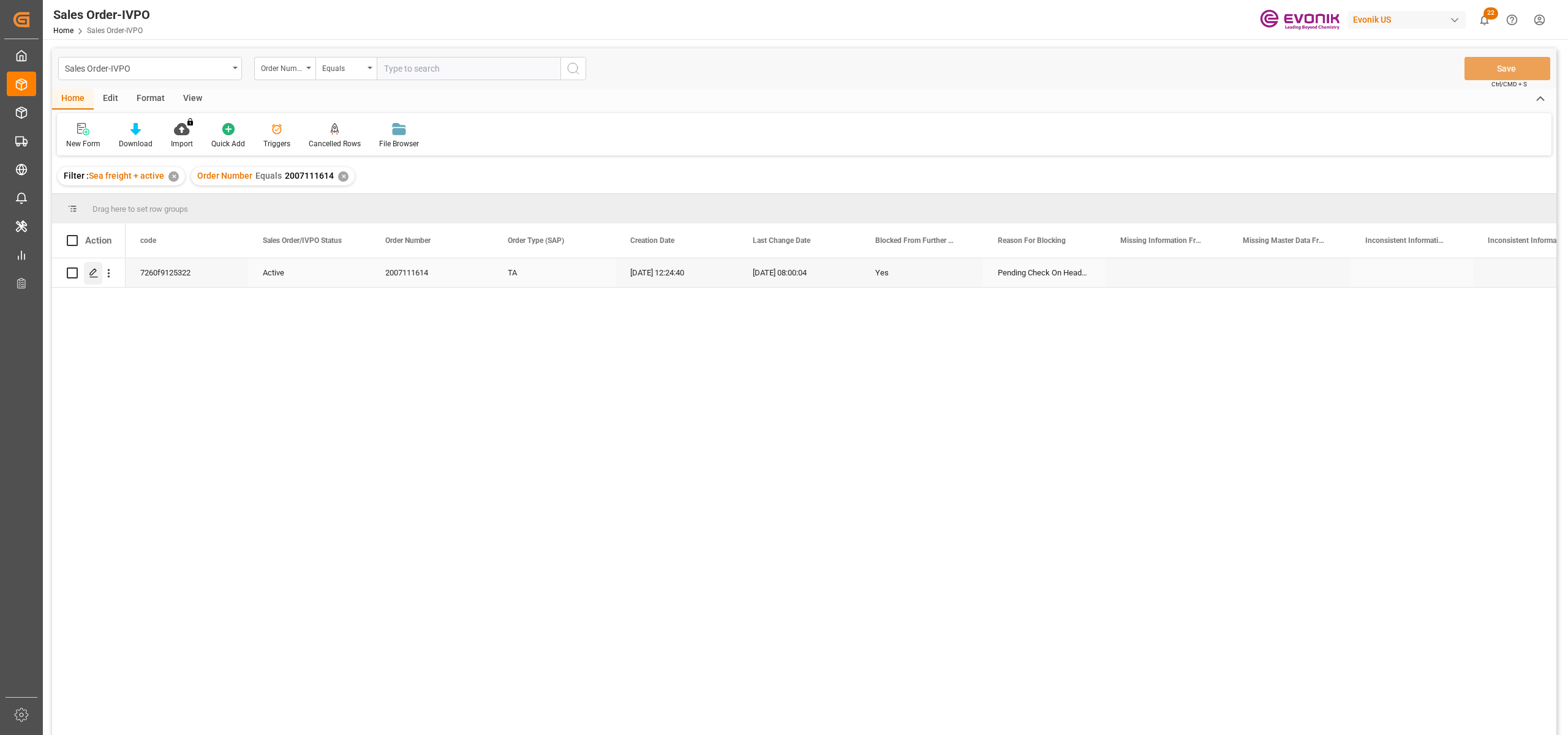
click at [92, 273] on icon "Press SPACE to select this row." at bounding box center [93, 272] width 9 height 9
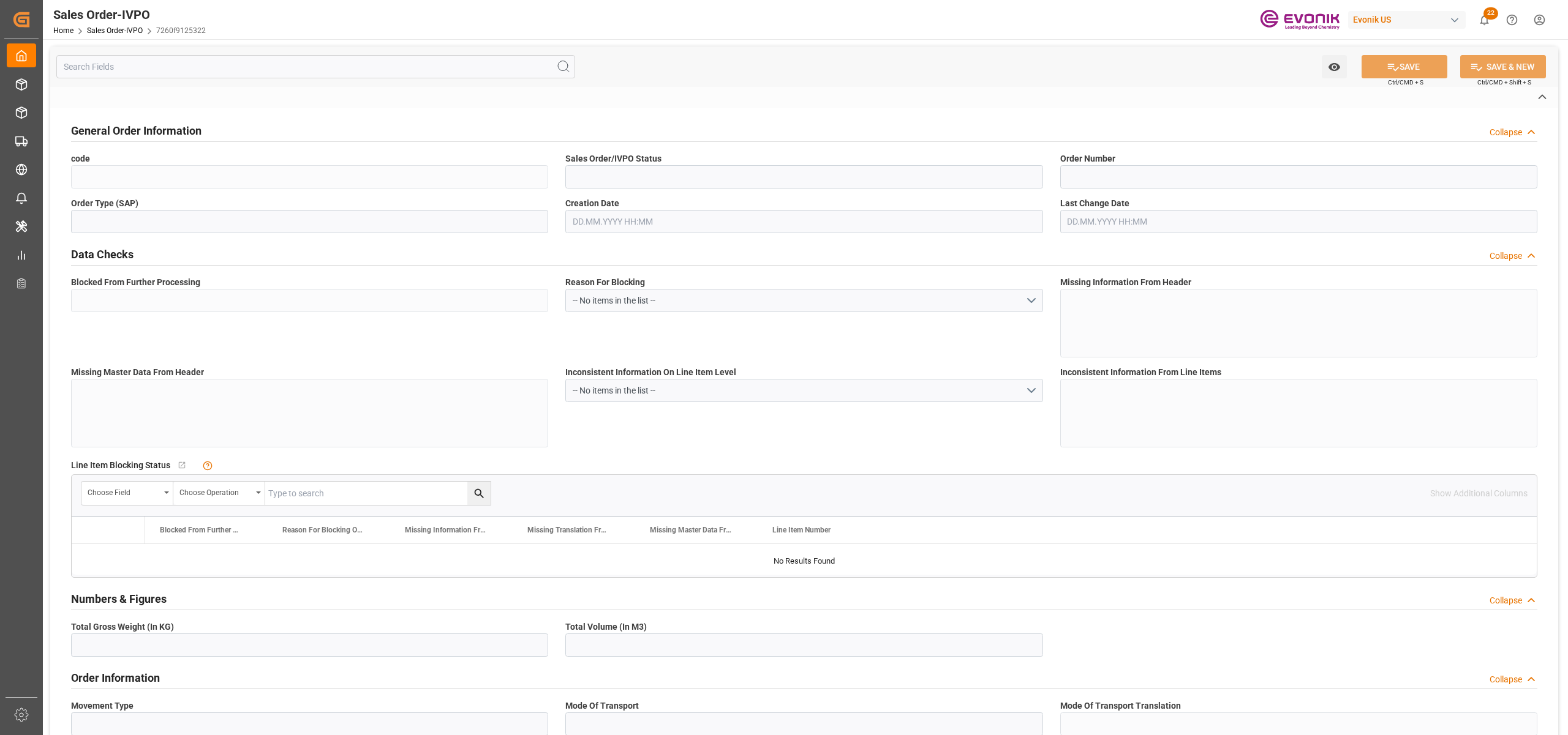
type input "7260f9125322"
type input "Active"
type input "2007111614"
type input "TA"
type input "Yes"
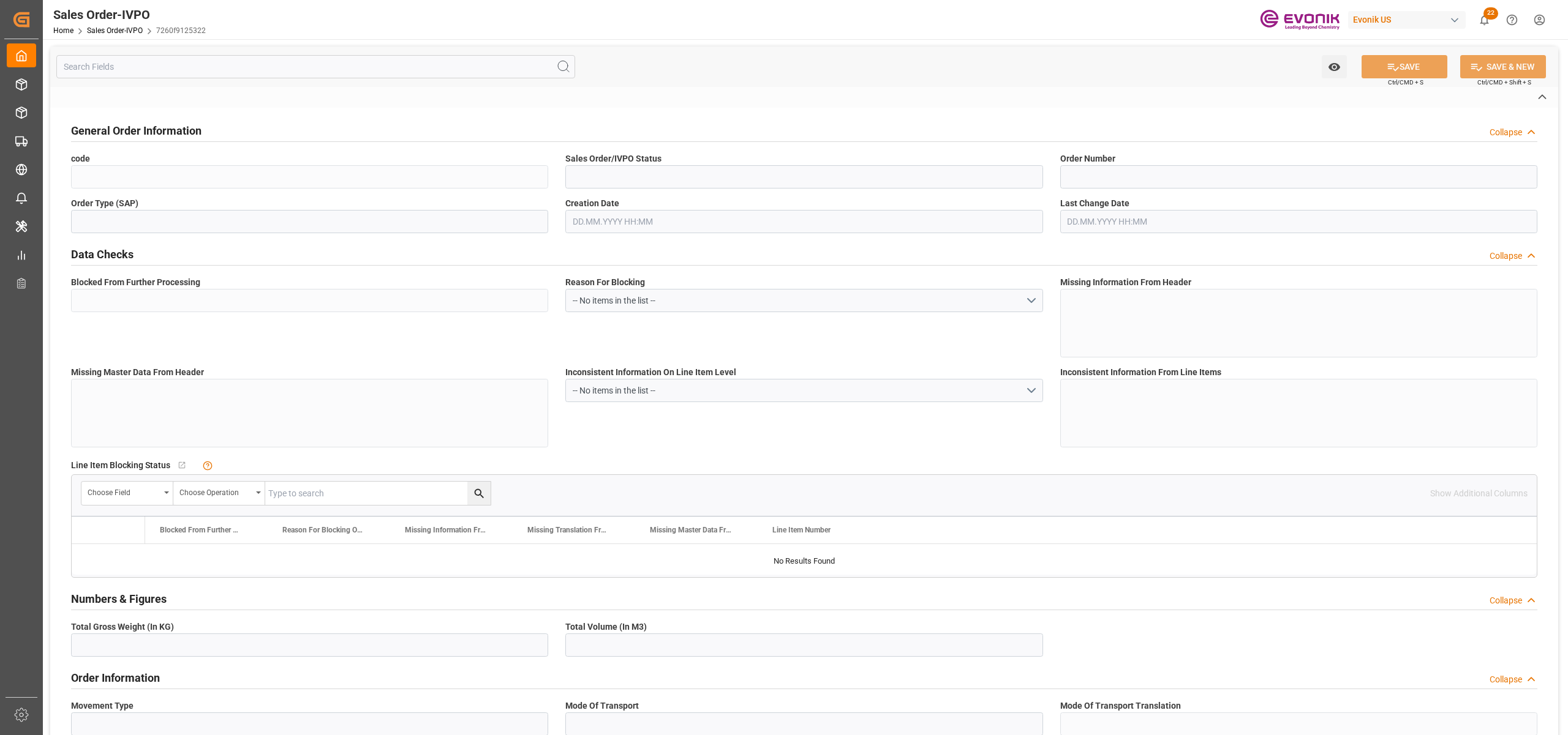
type input "P2P"
type input "45"
type input "FCL"
type input "0006"
type input "20GP"
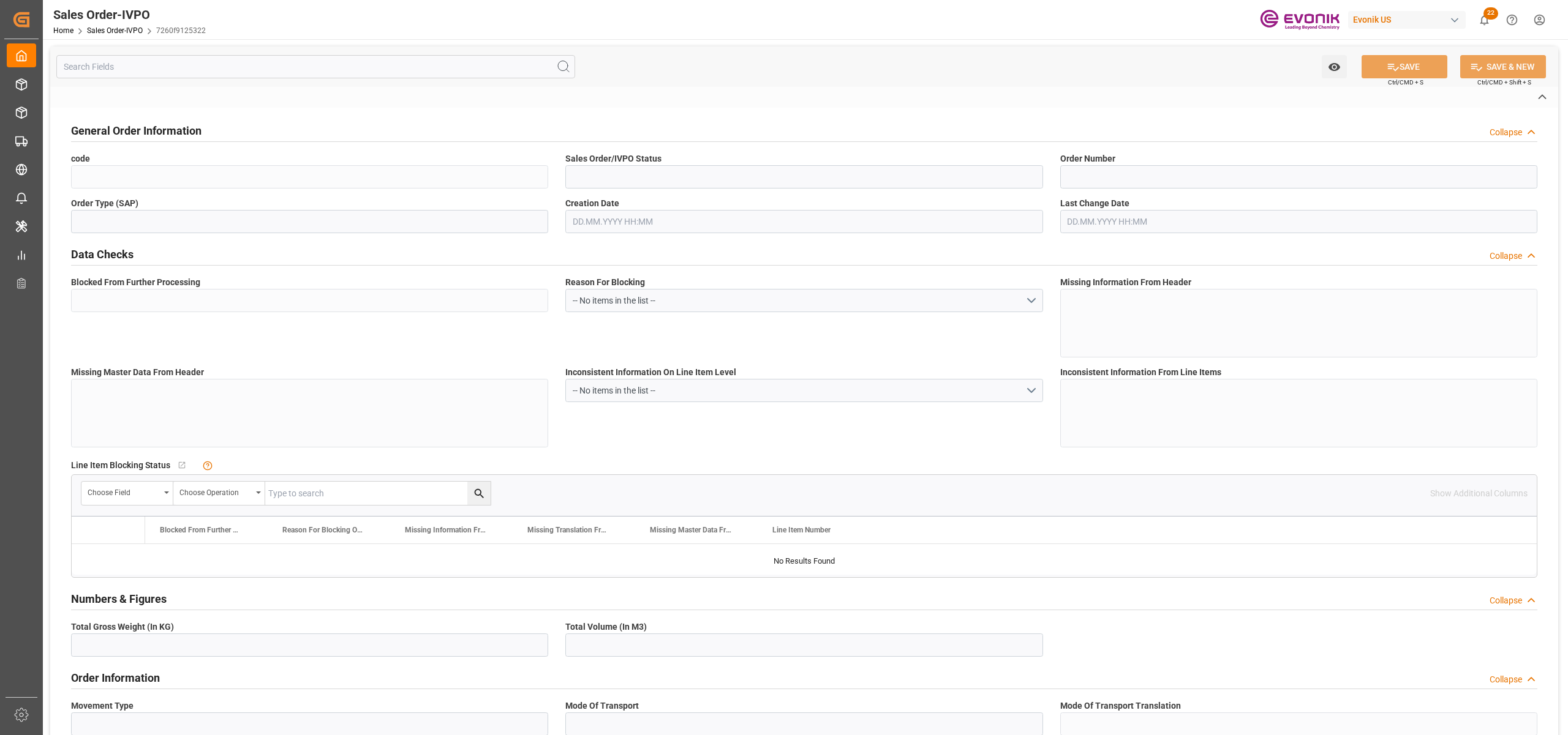
type textarea "No Tank Container"
type input "4501823134"
type input "01"
type input "SP AL Oil Additives"
type input "Specialty Additives"
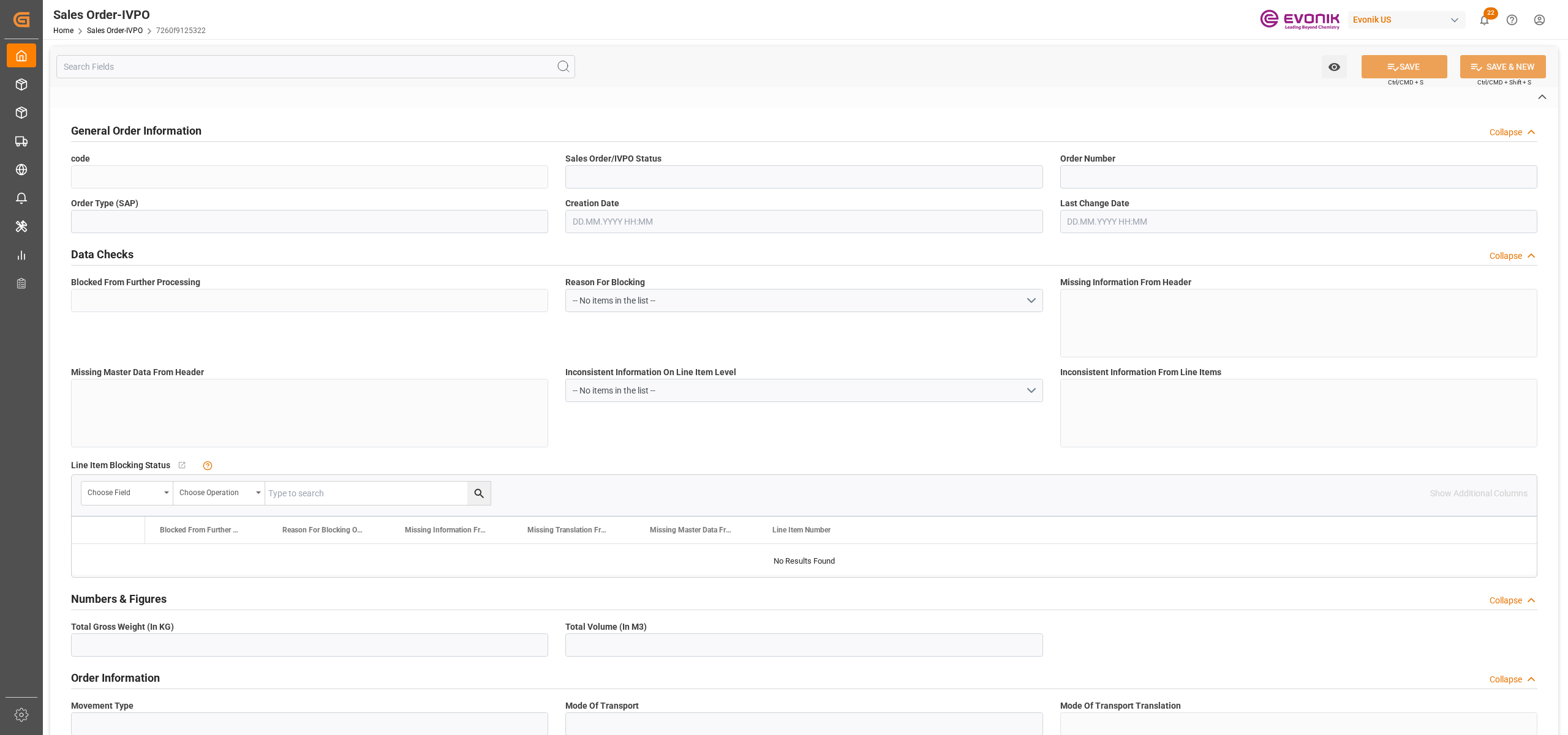
type input "CPT"
type input "Mannheim"
type input "Bremerhaven"
type input "+49 6151 18-3189"
type input "annabell.althaus@evonik.com"
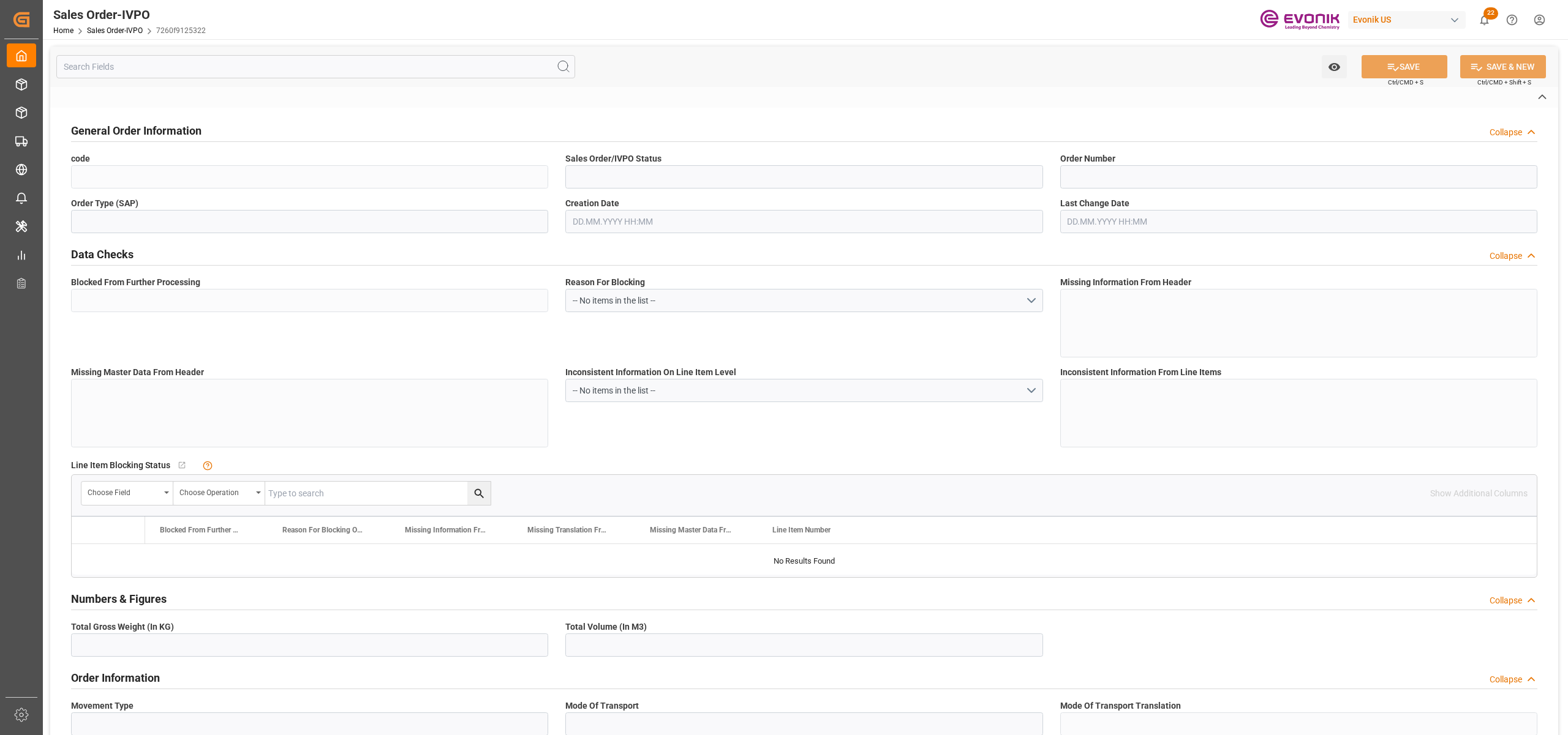
type textarea "Not required"
type textarea "D = DIRECT CUSTOMER"
type textarea "Express B/L needed Markings: 309201764 BL draft send for approval BL released a…"
type input "DE"
type input "Pending"
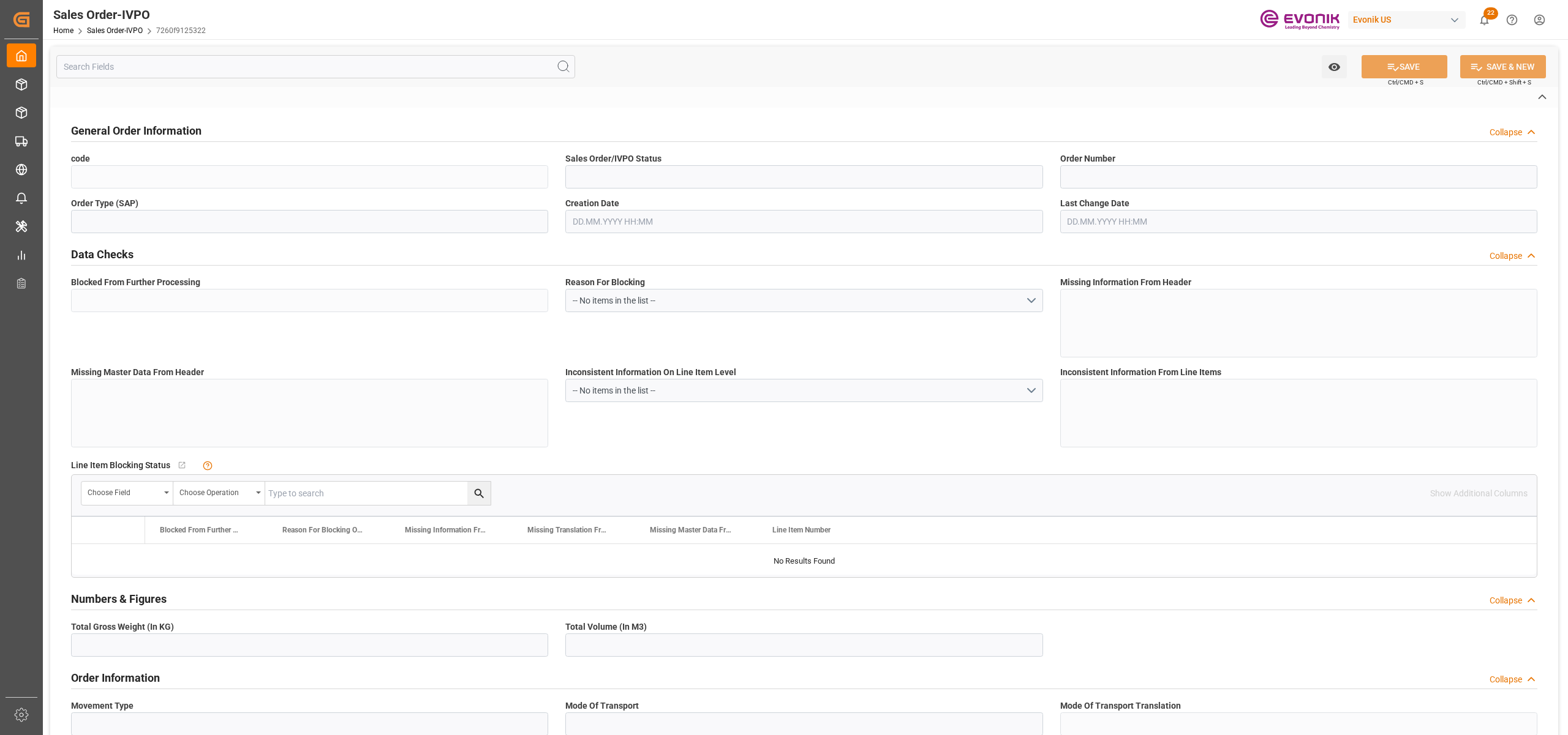
type input "Pending"
type input "20GP"
type input "Pending"
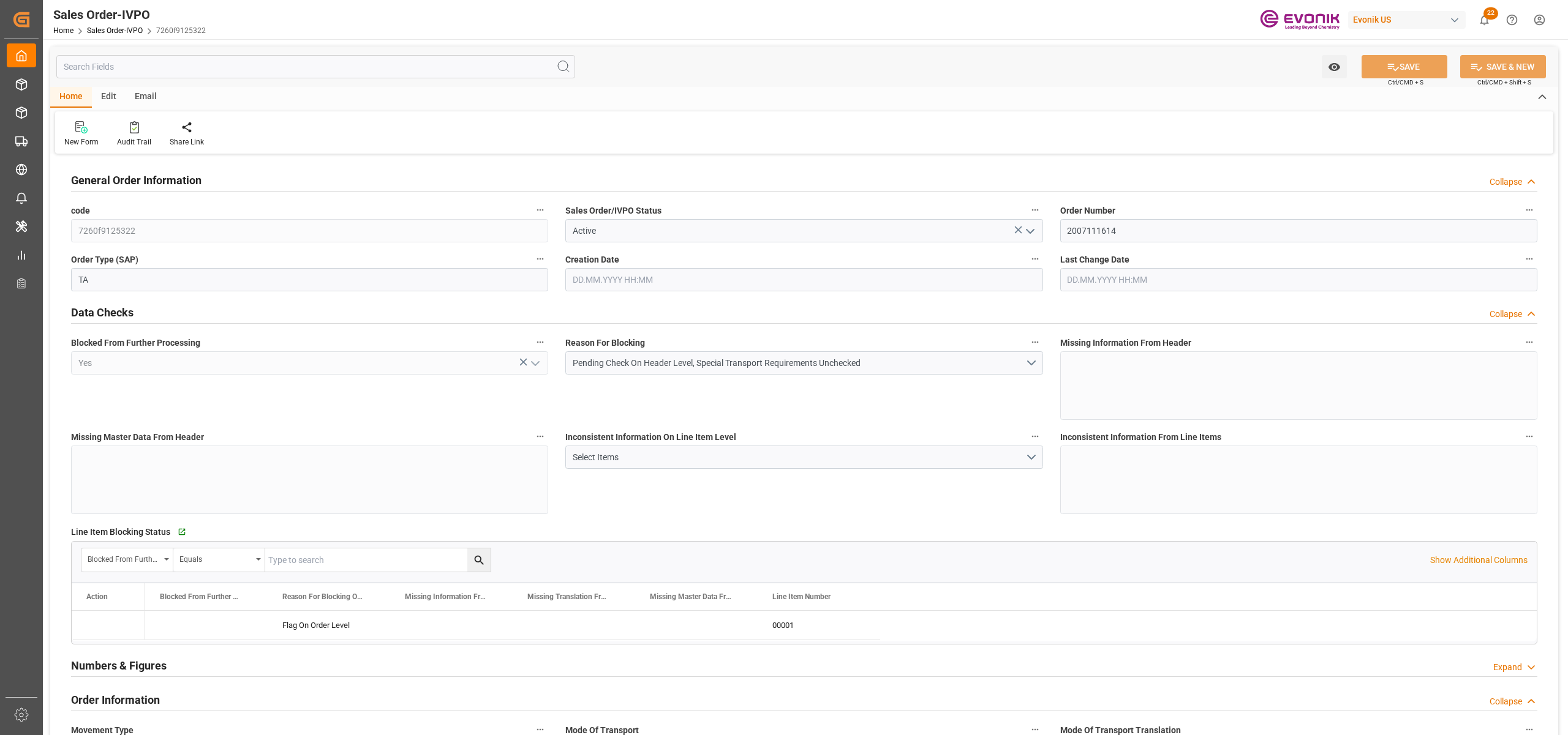
type input "DEBRV"
type input "0"
type input "1"
type input "2"
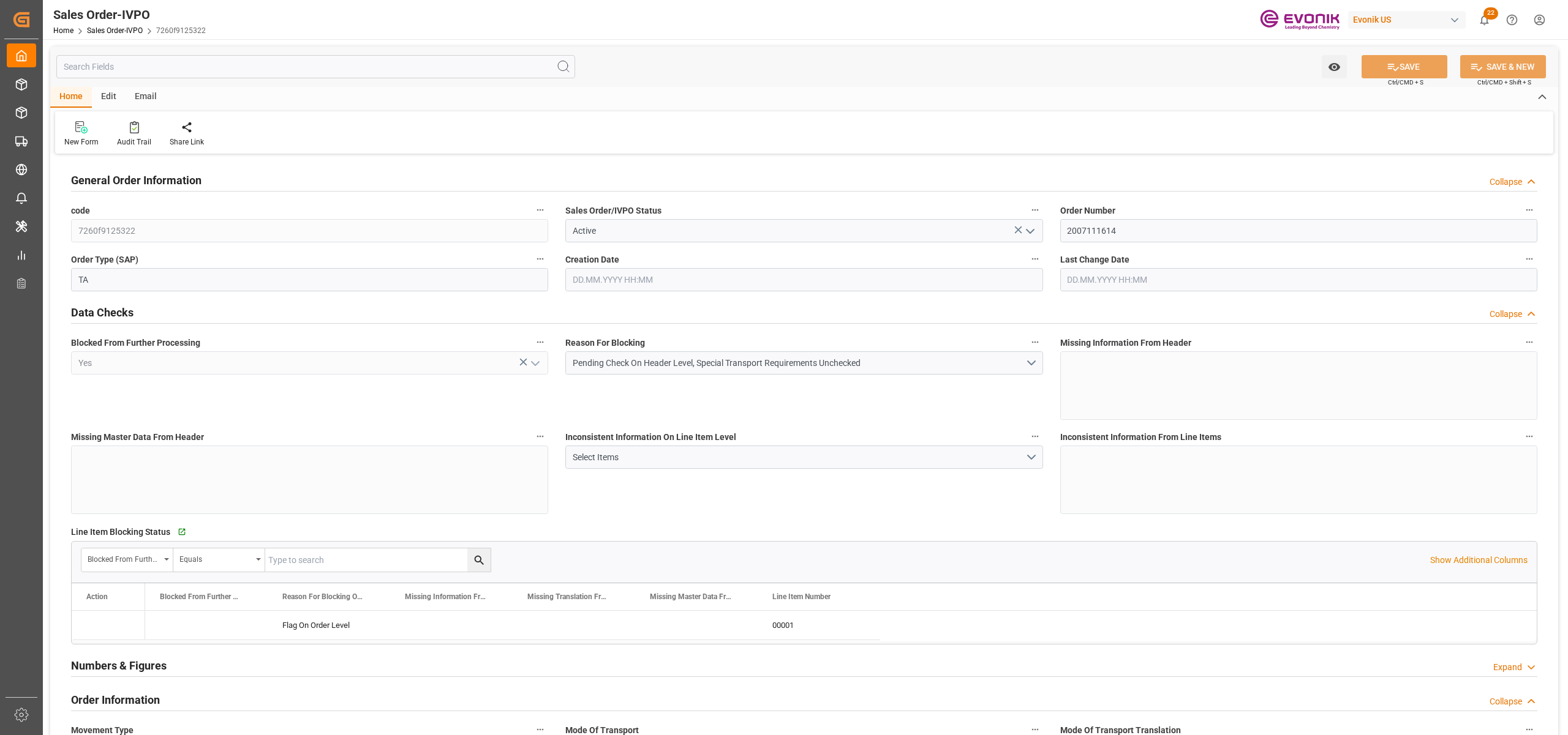
type input "16000"
type input "52.8408"
type input "17000"
type input "30"
type input "28.07.2025 12:24"
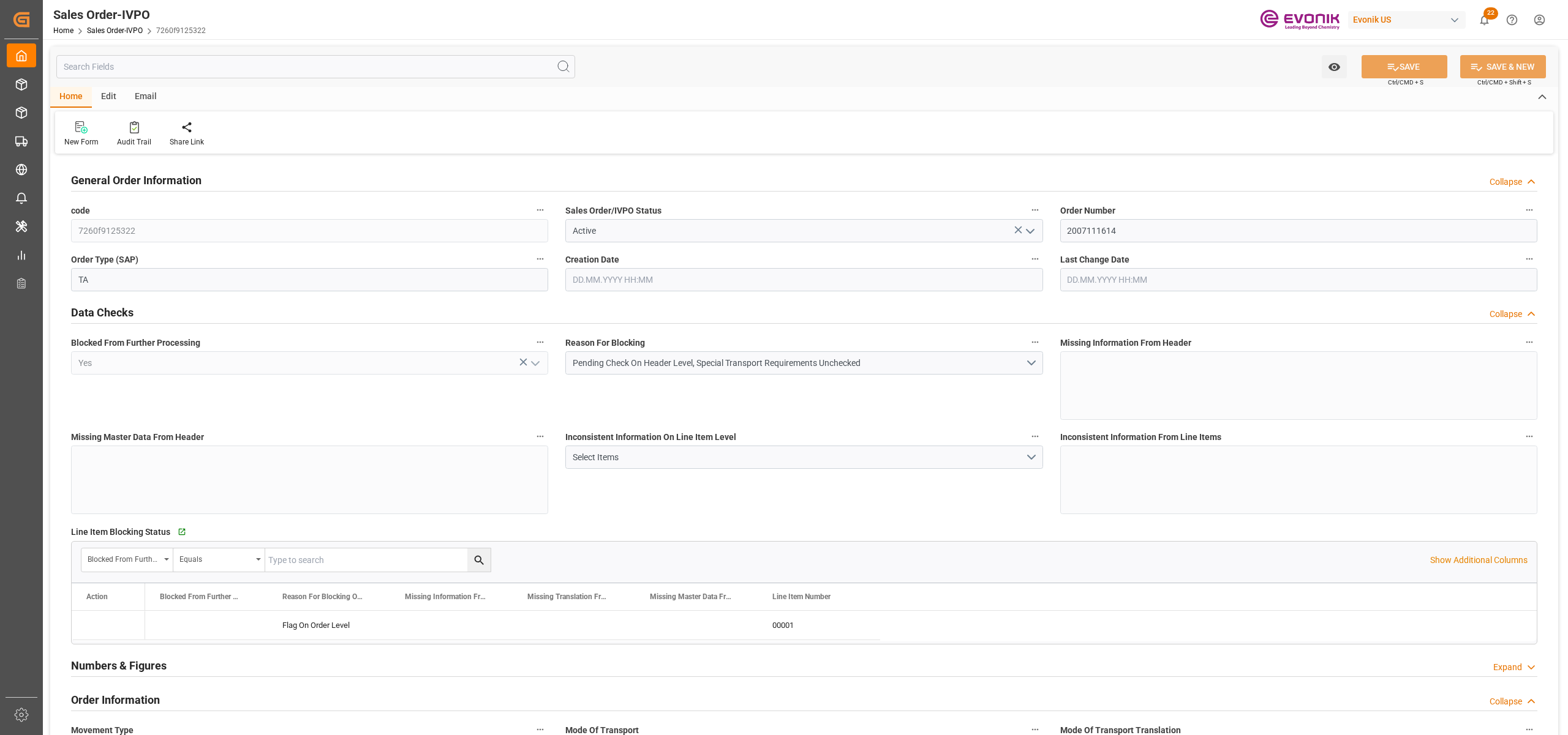
type input "27.08.2025 08:00"
click at [1108, 229] on input "2007111614" at bounding box center [1298, 230] width 477 height 23
click at [1079, 172] on div "General Order Information Collapse" at bounding box center [804, 179] width 1466 height 23
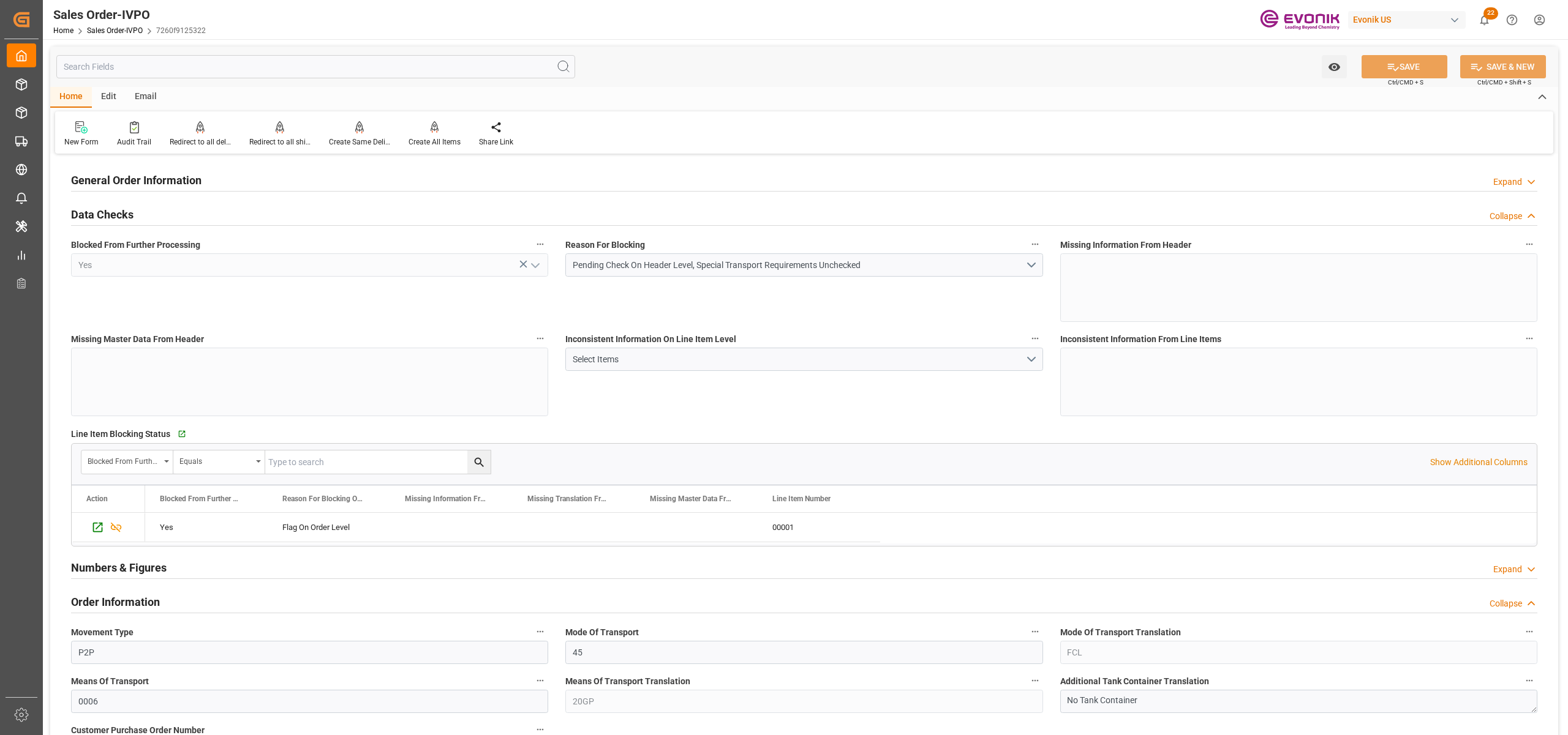
scroll to position [272, 0]
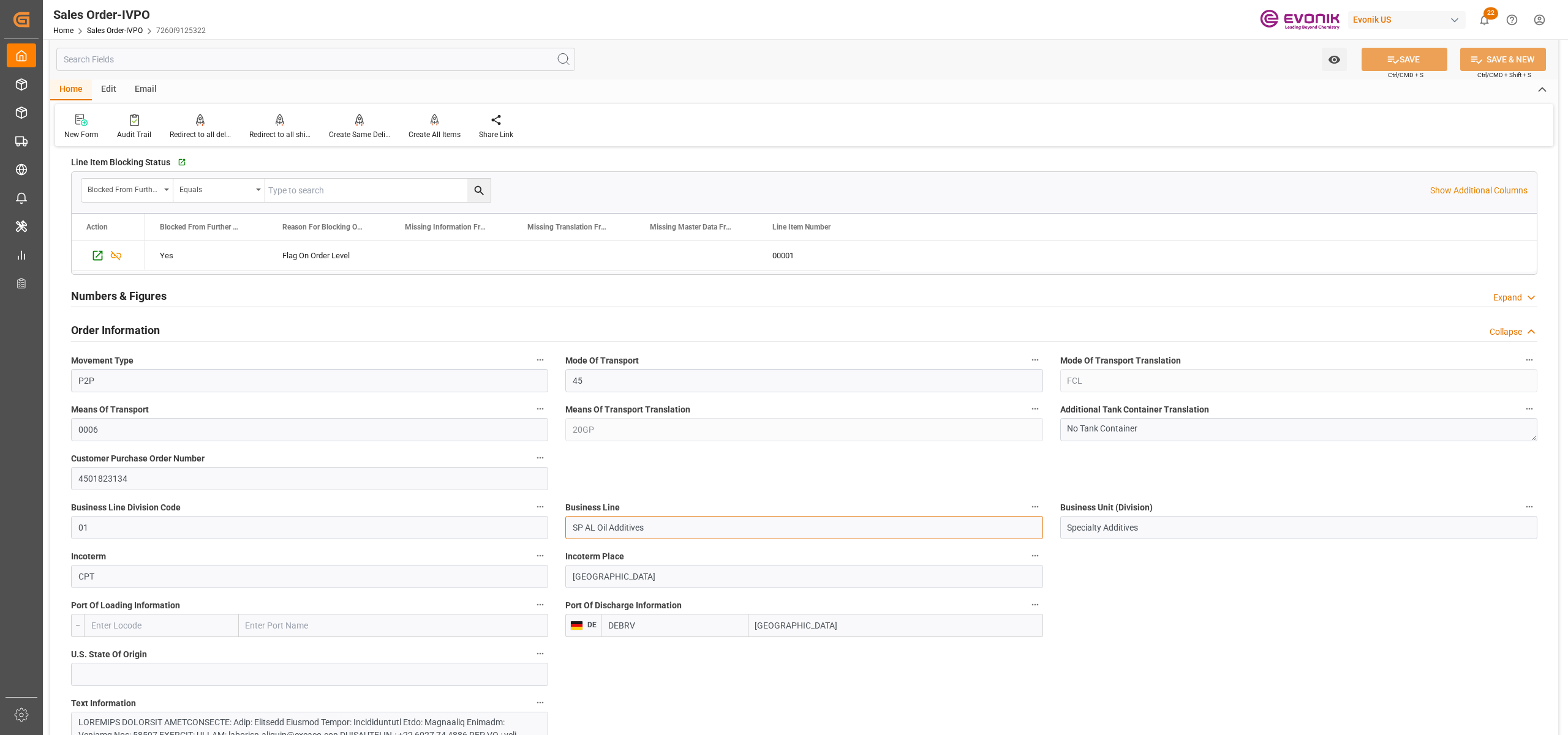
drag, startPoint x: 672, startPoint y: 524, endPoint x: 532, endPoint y: 515, distance: 140.3
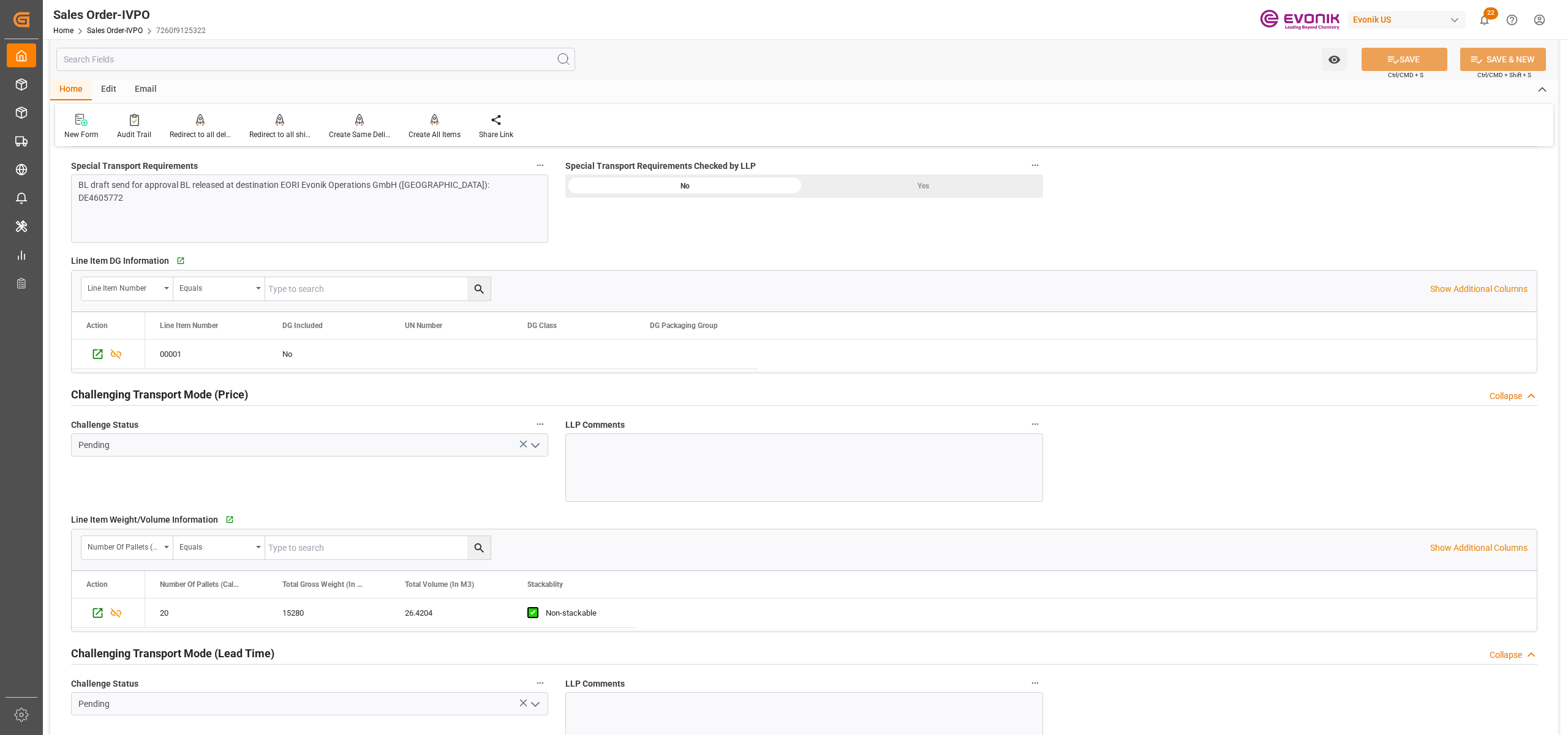
scroll to position [1088, 0]
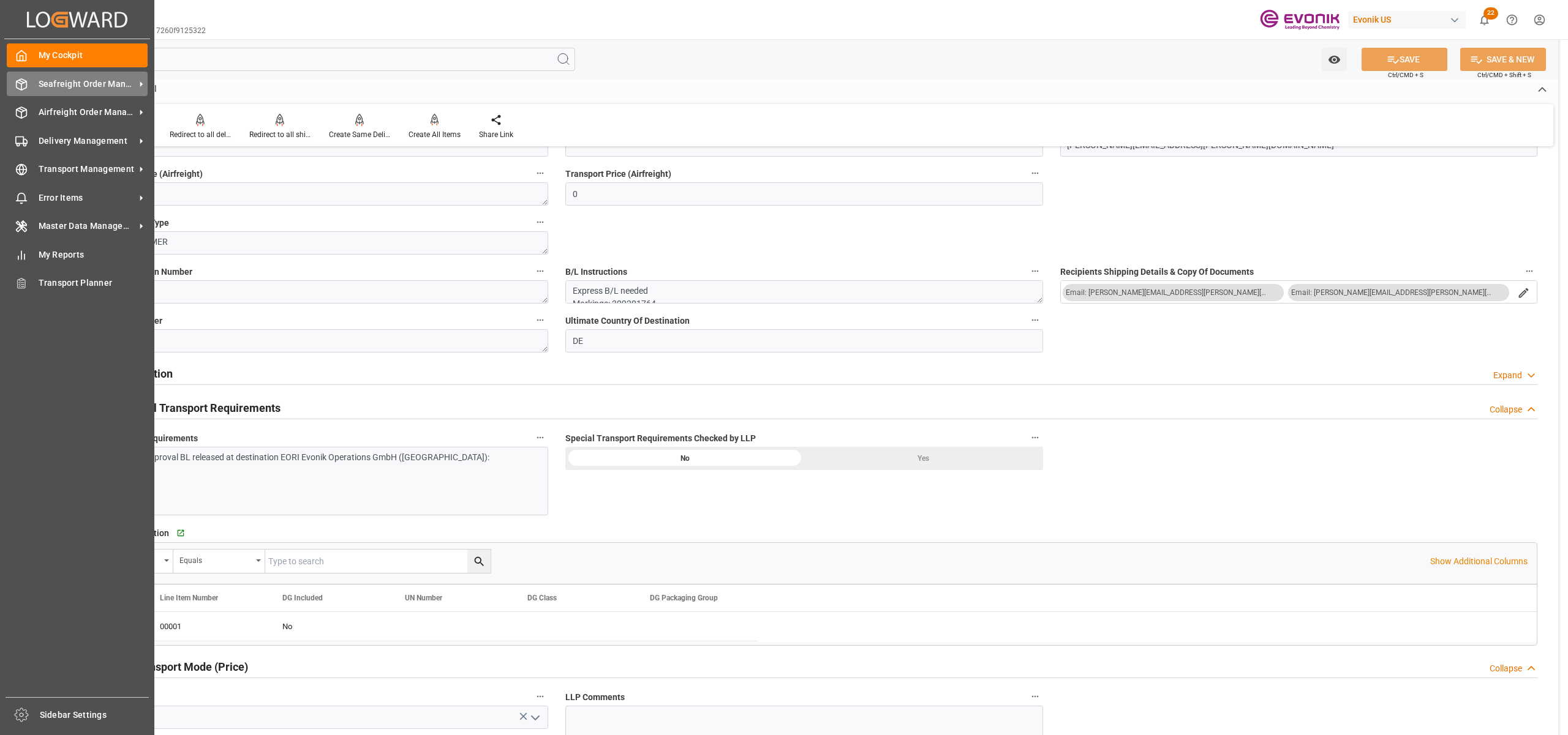
click at [61, 84] on span "Seafreight Order Management" at bounding box center [86, 84] width 96 height 13
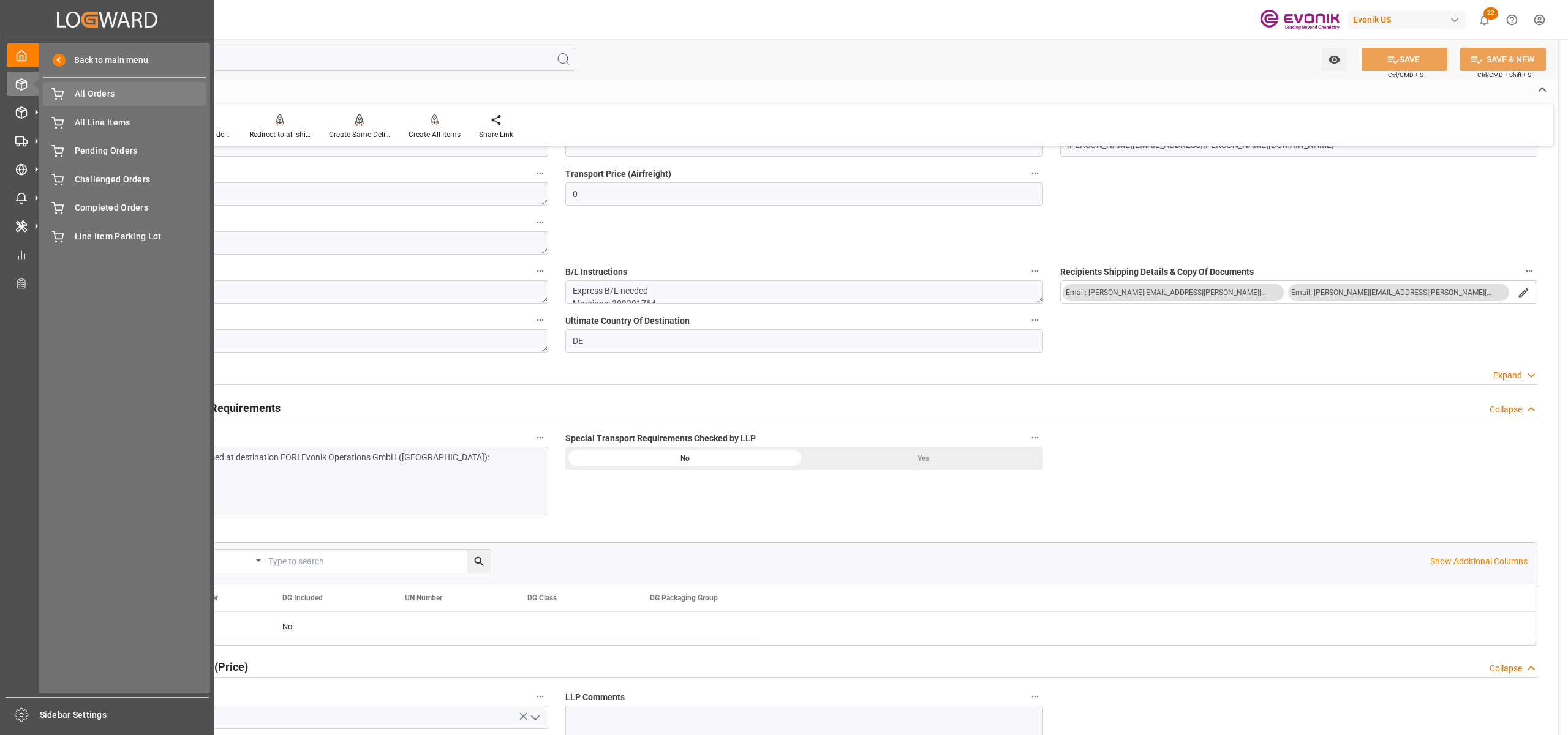
click at [111, 96] on span "All Orders" at bounding box center [141, 94] width 131 height 13
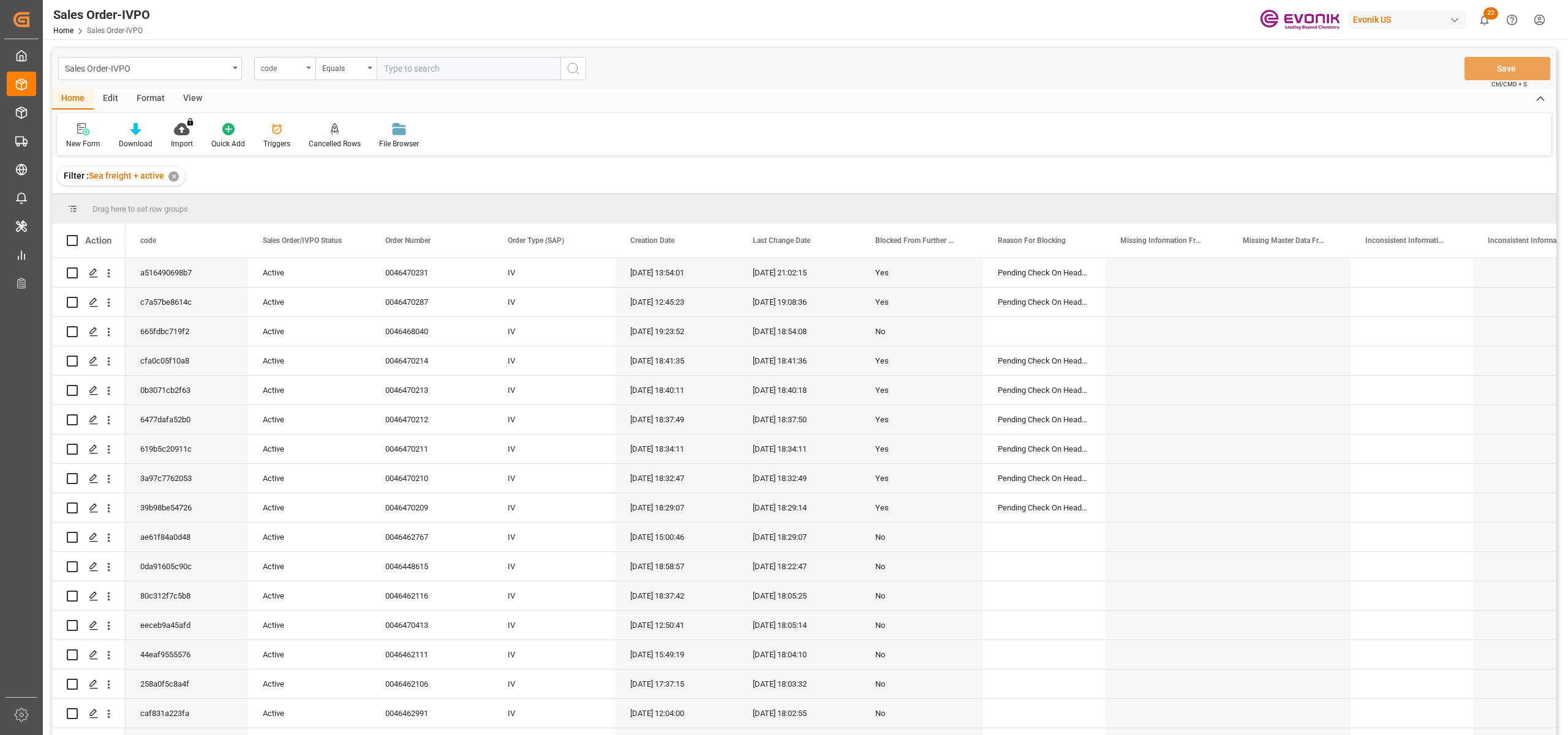
click at [290, 69] on div "code" at bounding box center [282, 67] width 42 height 14
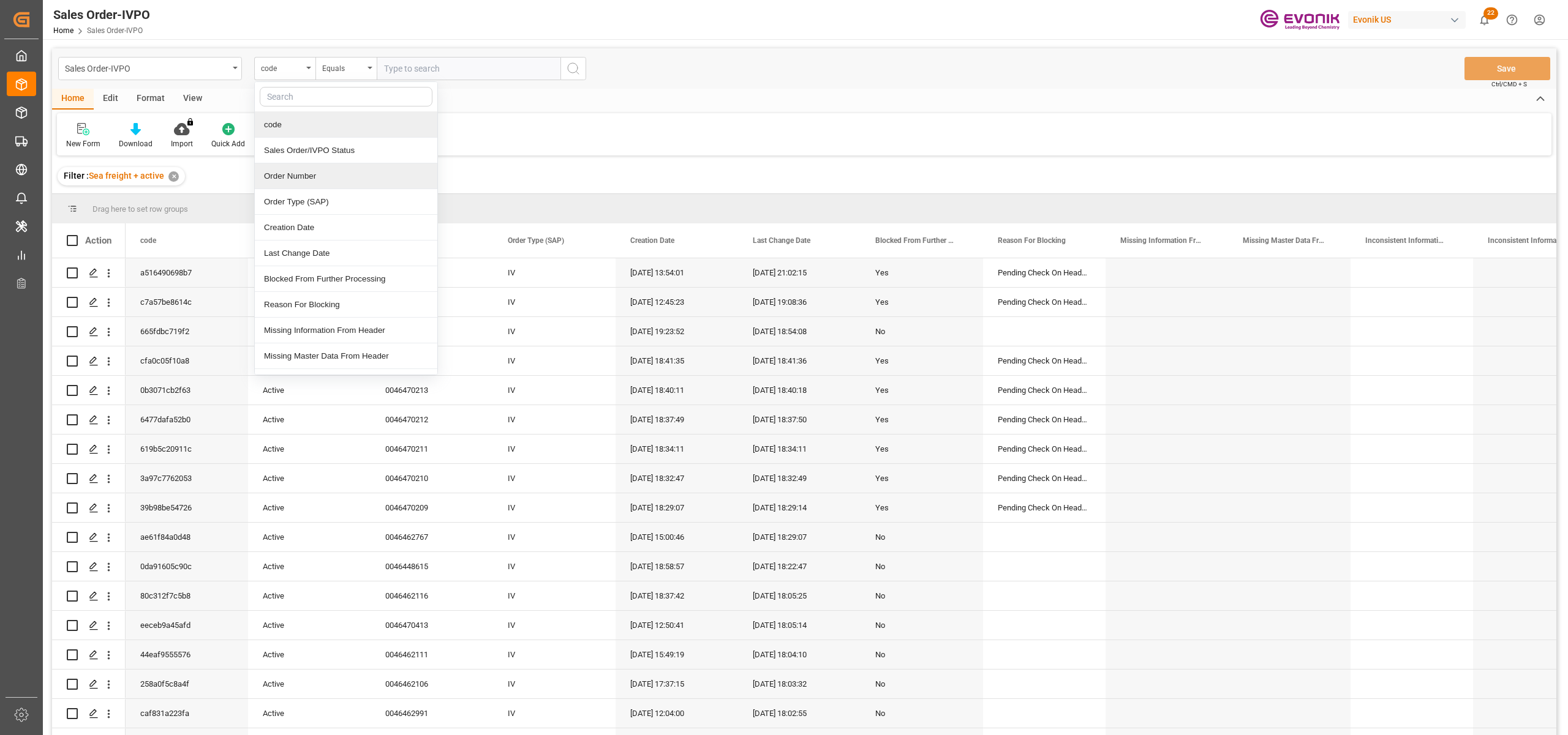
click at [304, 179] on div "Order Number" at bounding box center [346, 177] width 183 height 26
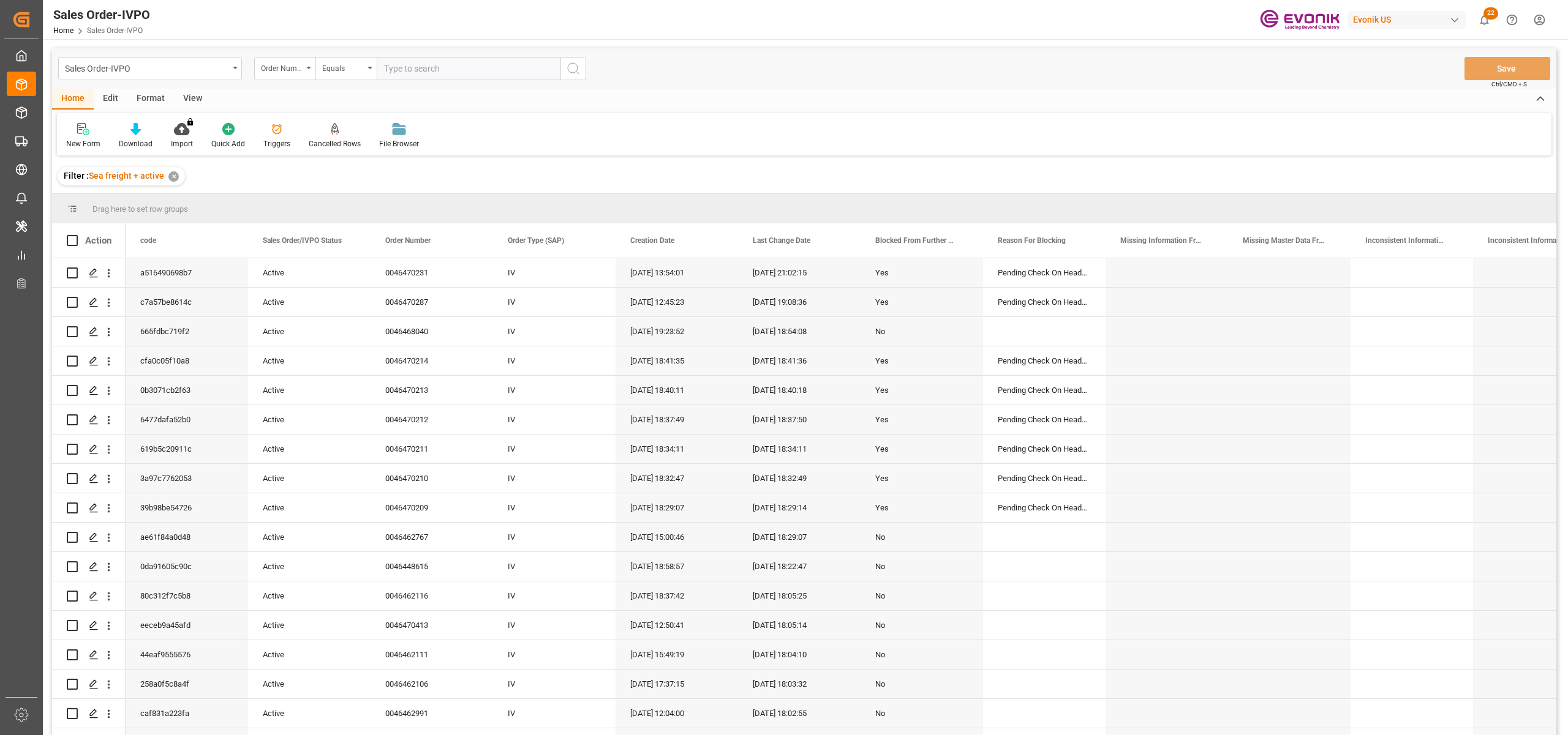
drag, startPoint x: 409, startPoint y: 64, endPoint x: 404, endPoint y: 68, distance: 6.4
click at [409, 64] on input "text" at bounding box center [467, 68] width 183 height 23
paste input "2007153225"
type input "2007153225"
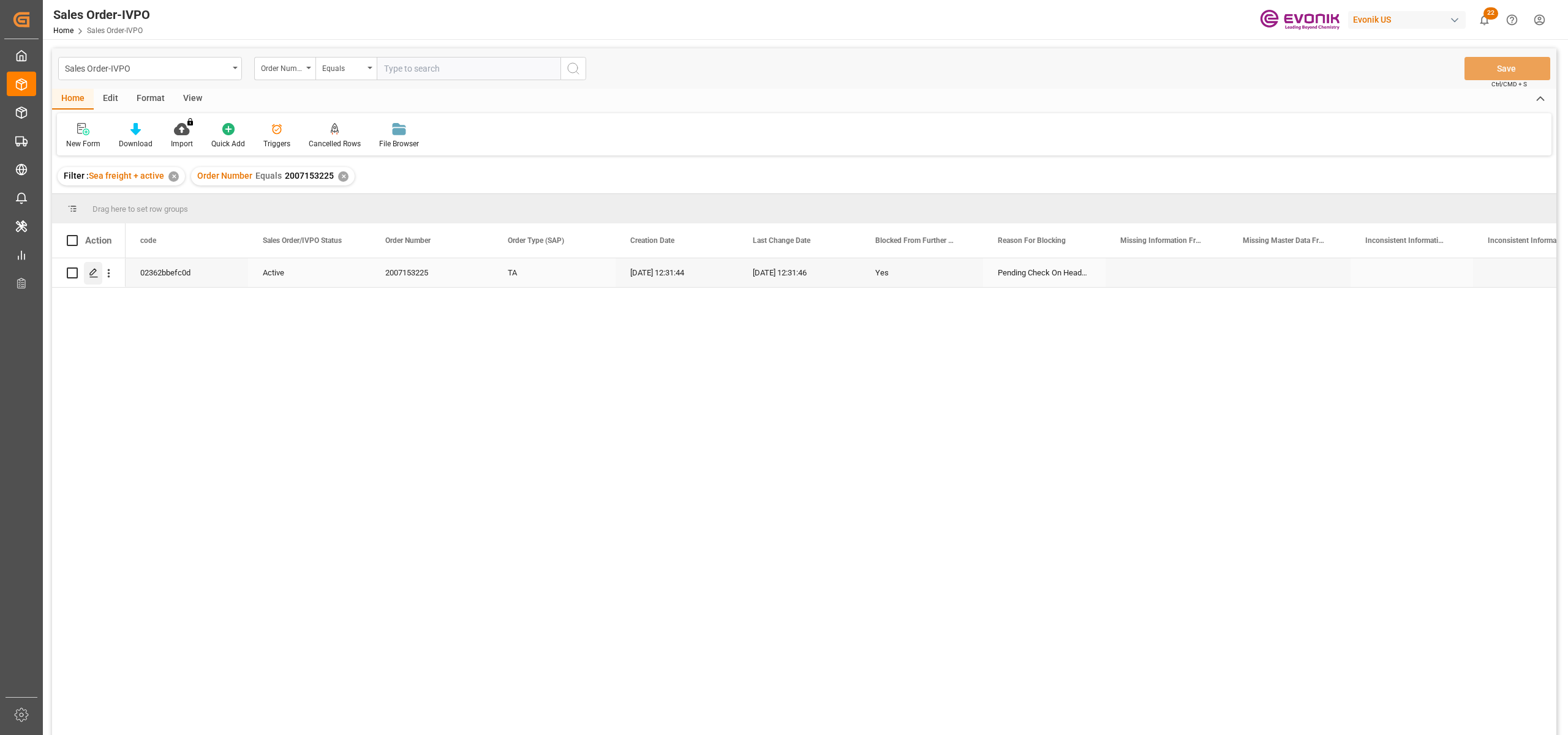
click at [95, 270] on icon "Press SPACE to select this row." at bounding box center [93, 272] width 9 height 9
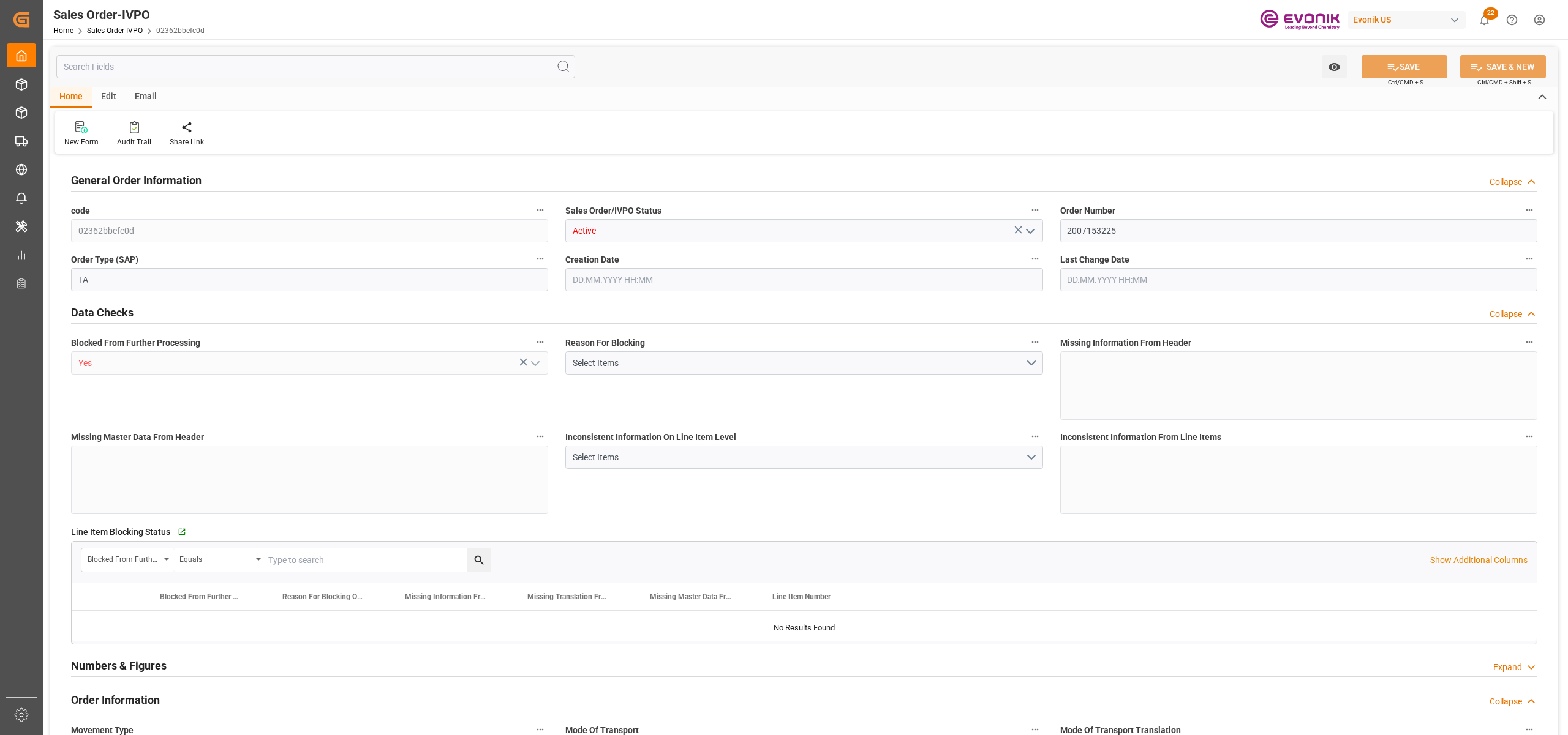
type input "EGEDK"
type input "0"
type input "1"
type input "19801.04"
type input "27.08.2025 12:31"
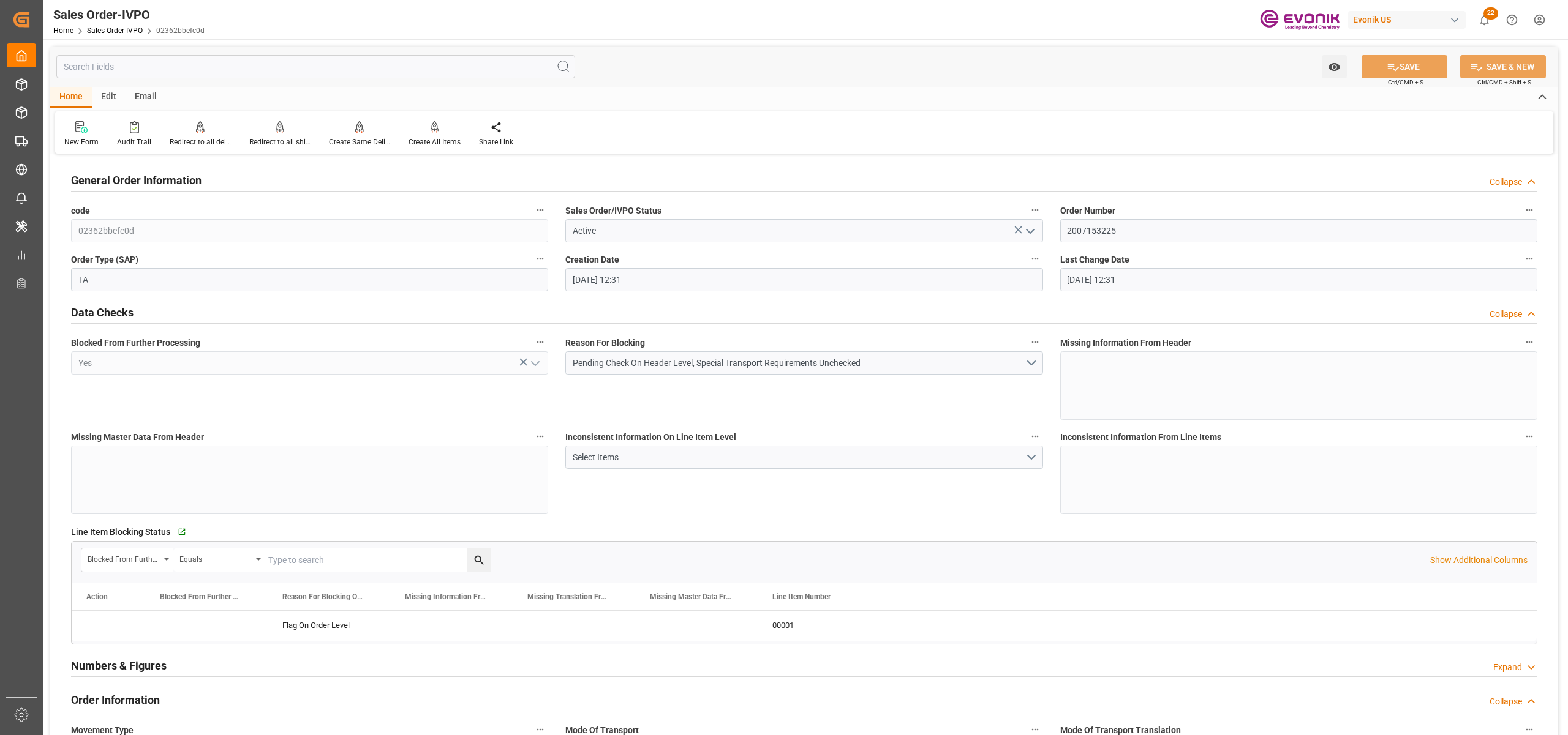
type input "27.08.2025 12:31"
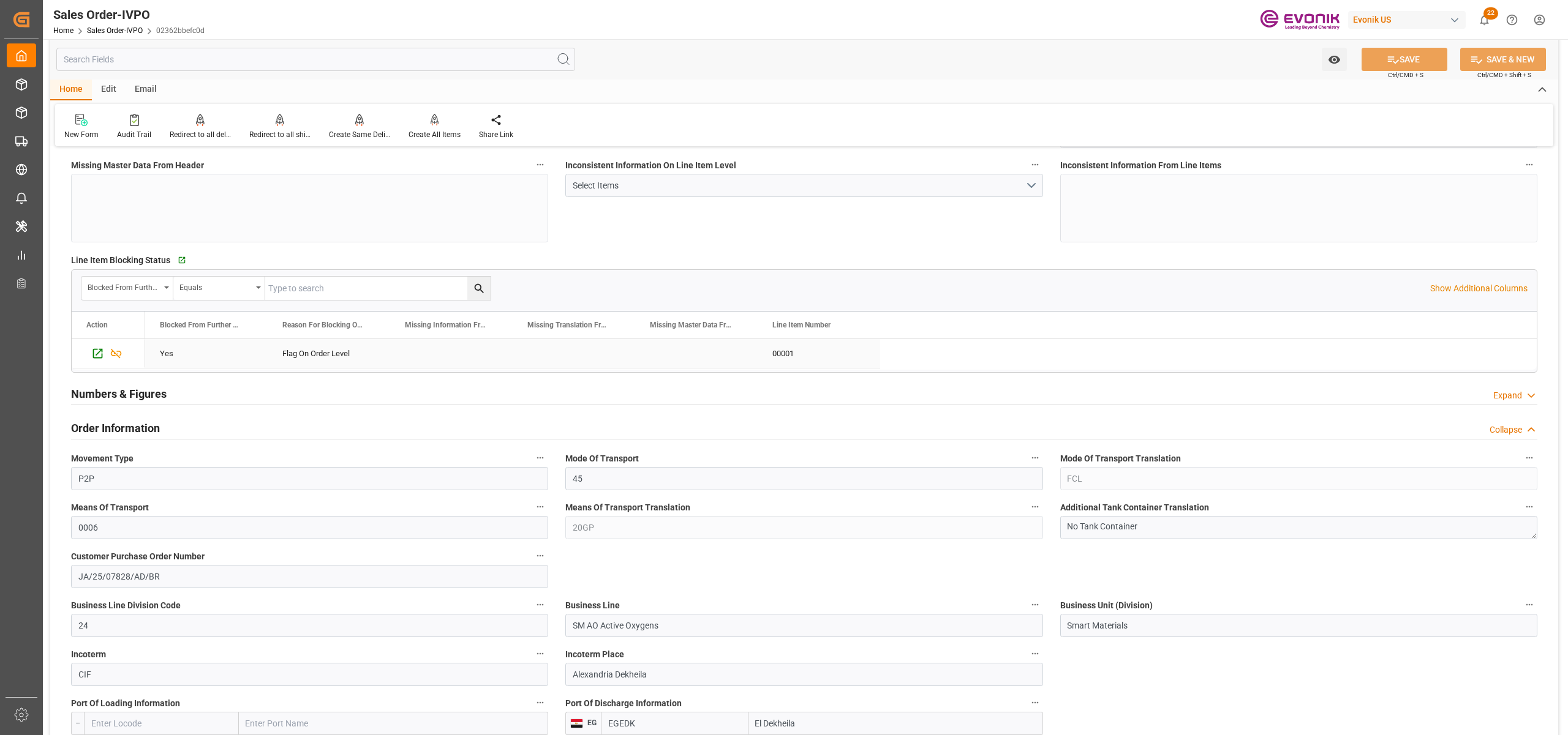
scroll to position [544, 0]
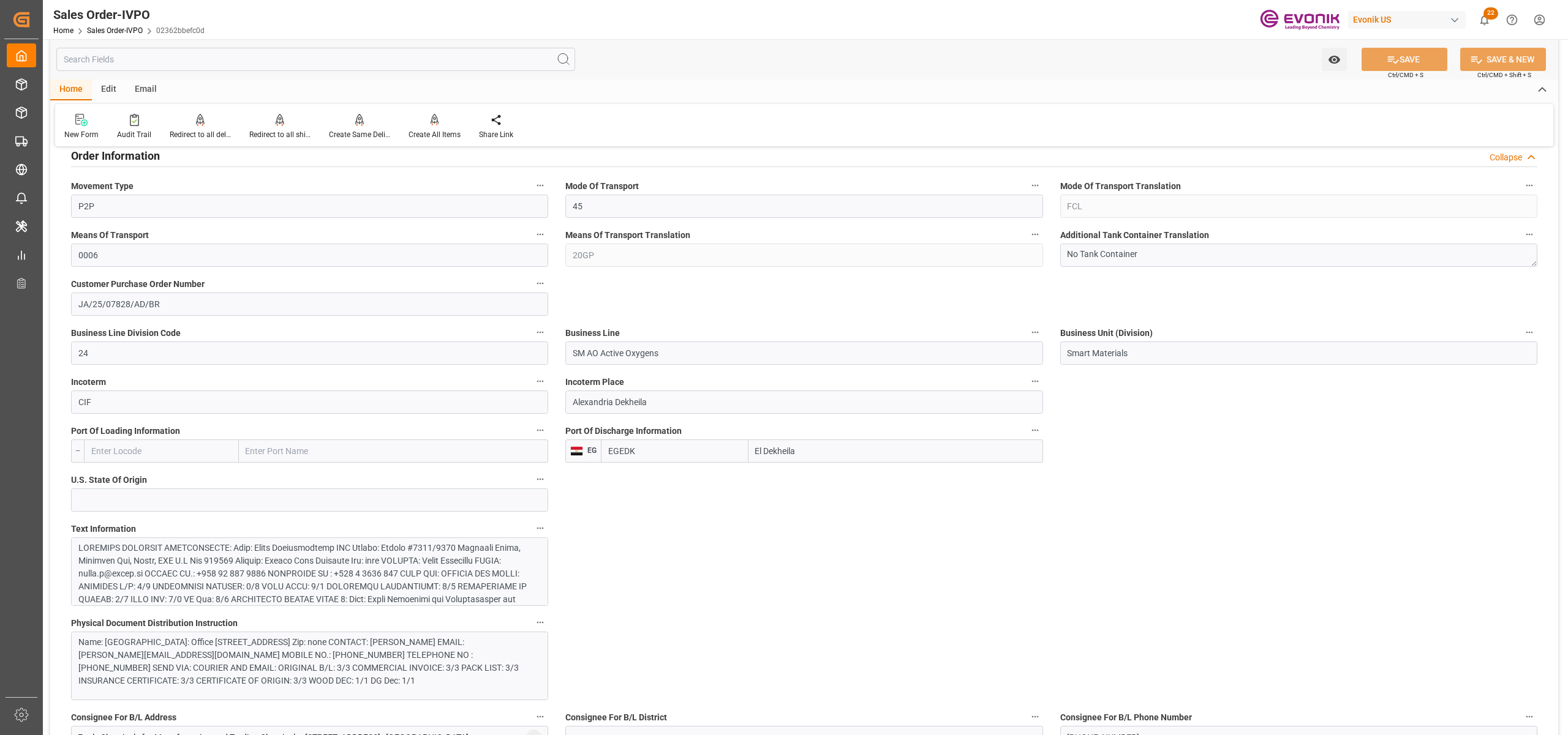
click at [629, 455] on input "EGEDK" at bounding box center [674, 450] width 147 height 23
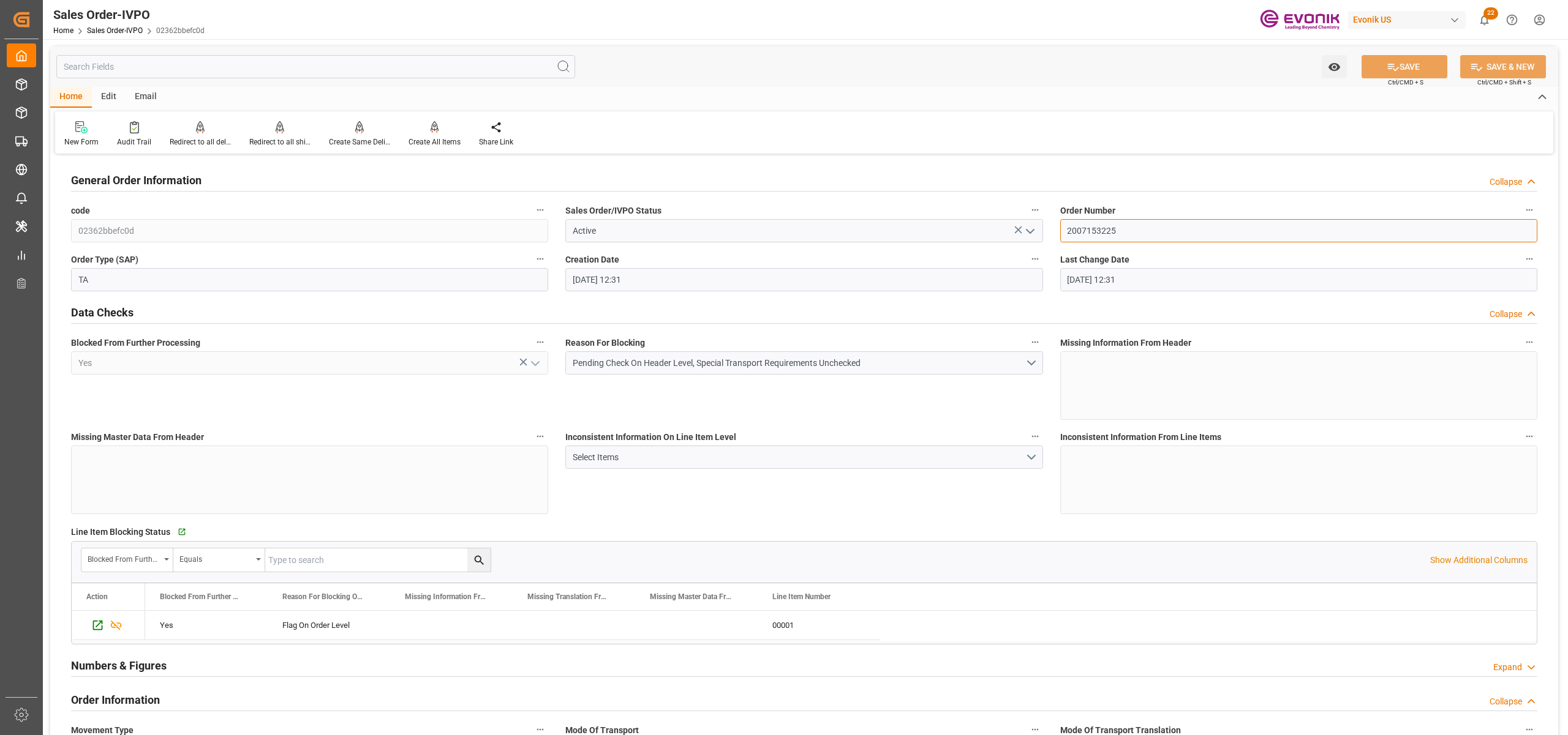
click at [1103, 230] on input "2007153225" at bounding box center [1298, 230] width 477 height 23
click at [1102, 231] on input "2007153225" at bounding box center [1298, 230] width 477 height 23
click at [1034, 497] on div "Inconsistent Information On Line Item Level Select Items" at bounding box center [804, 471] width 494 height 95
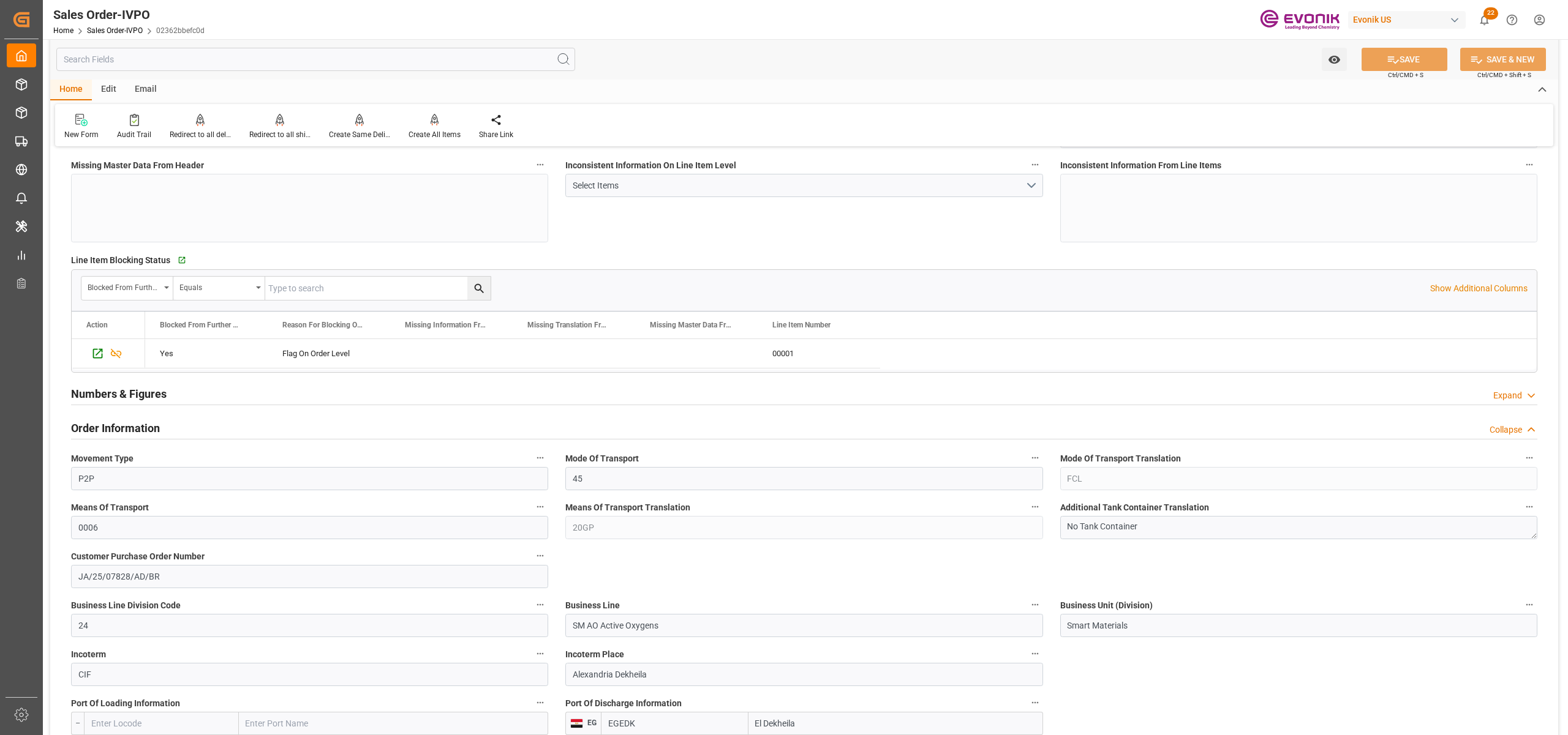
scroll to position [544, 0]
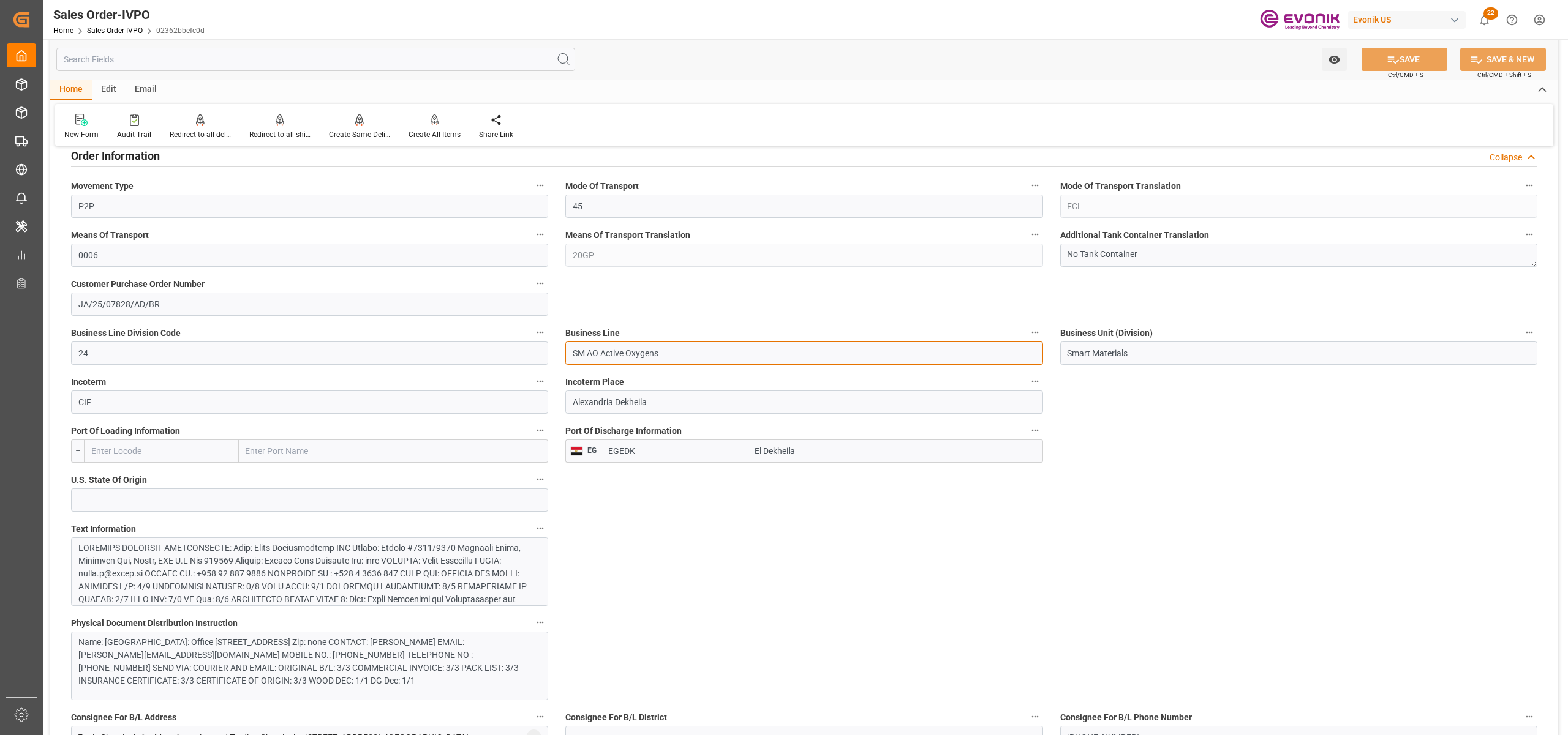
drag, startPoint x: 672, startPoint y: 356, endPoint x: 518, endPoint y: 353, distance: 154.0
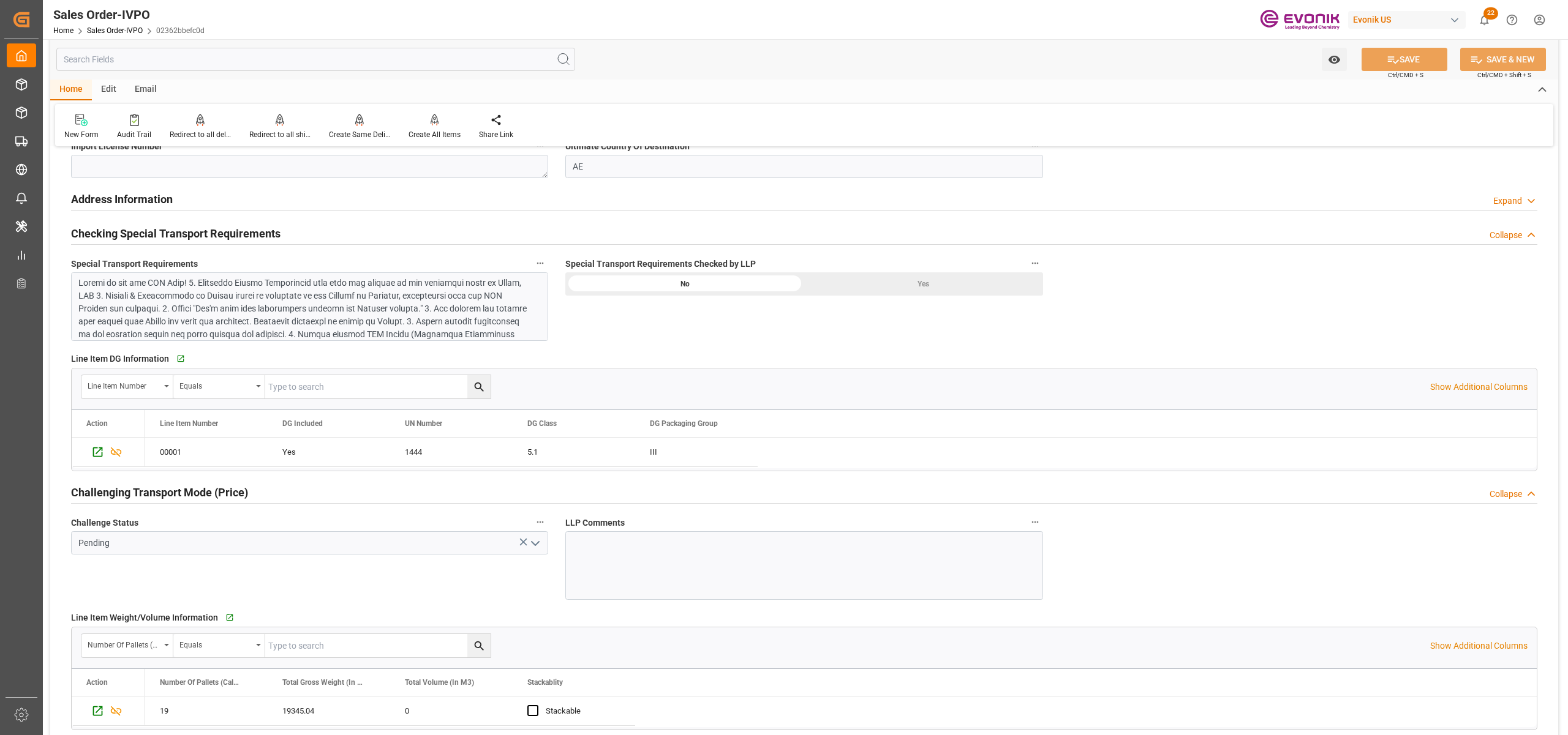
scroll to position [1088, 0]
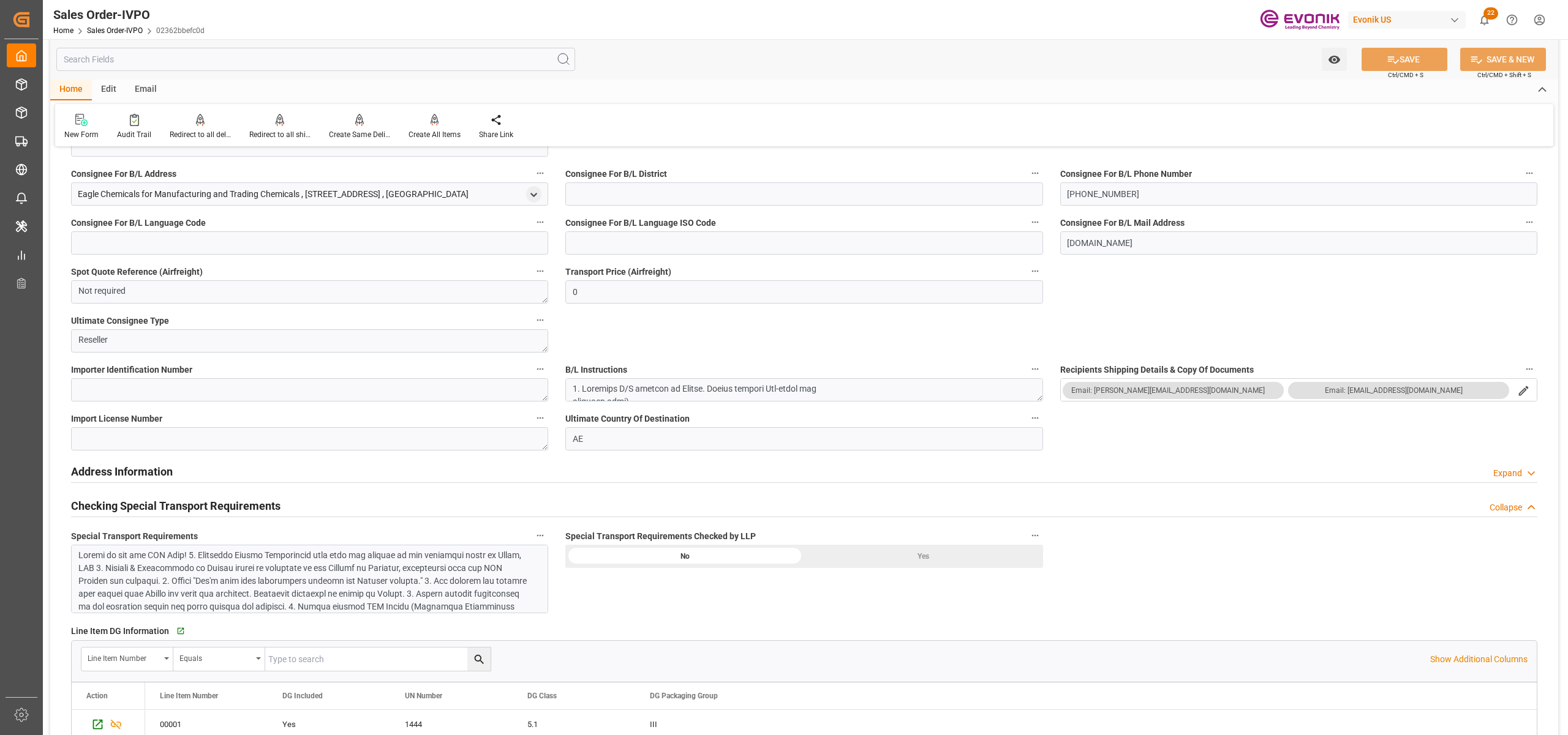
click at [360, 569] on div at bounding box center [303, 633] width 450 height 167
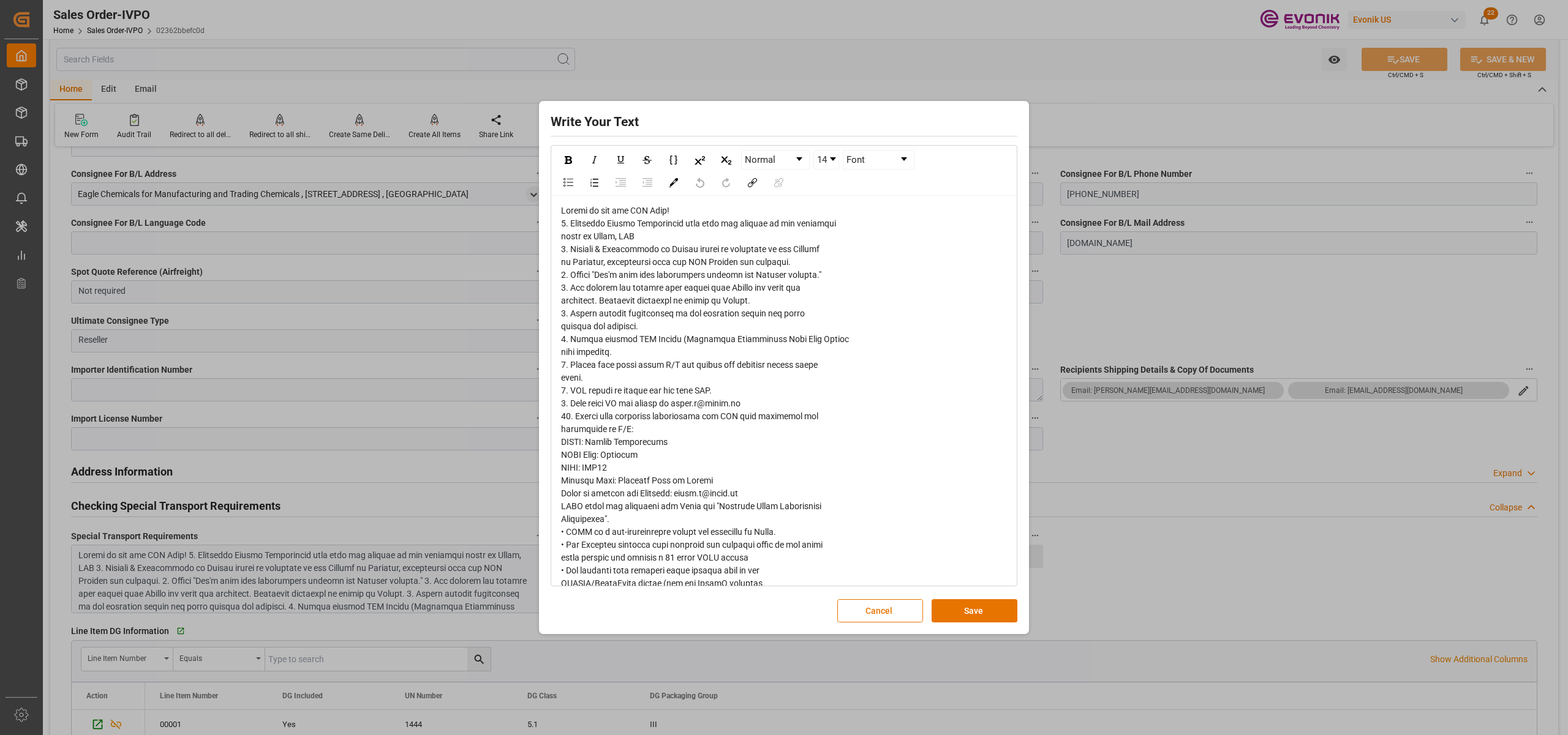
scroll to position [40, 0]
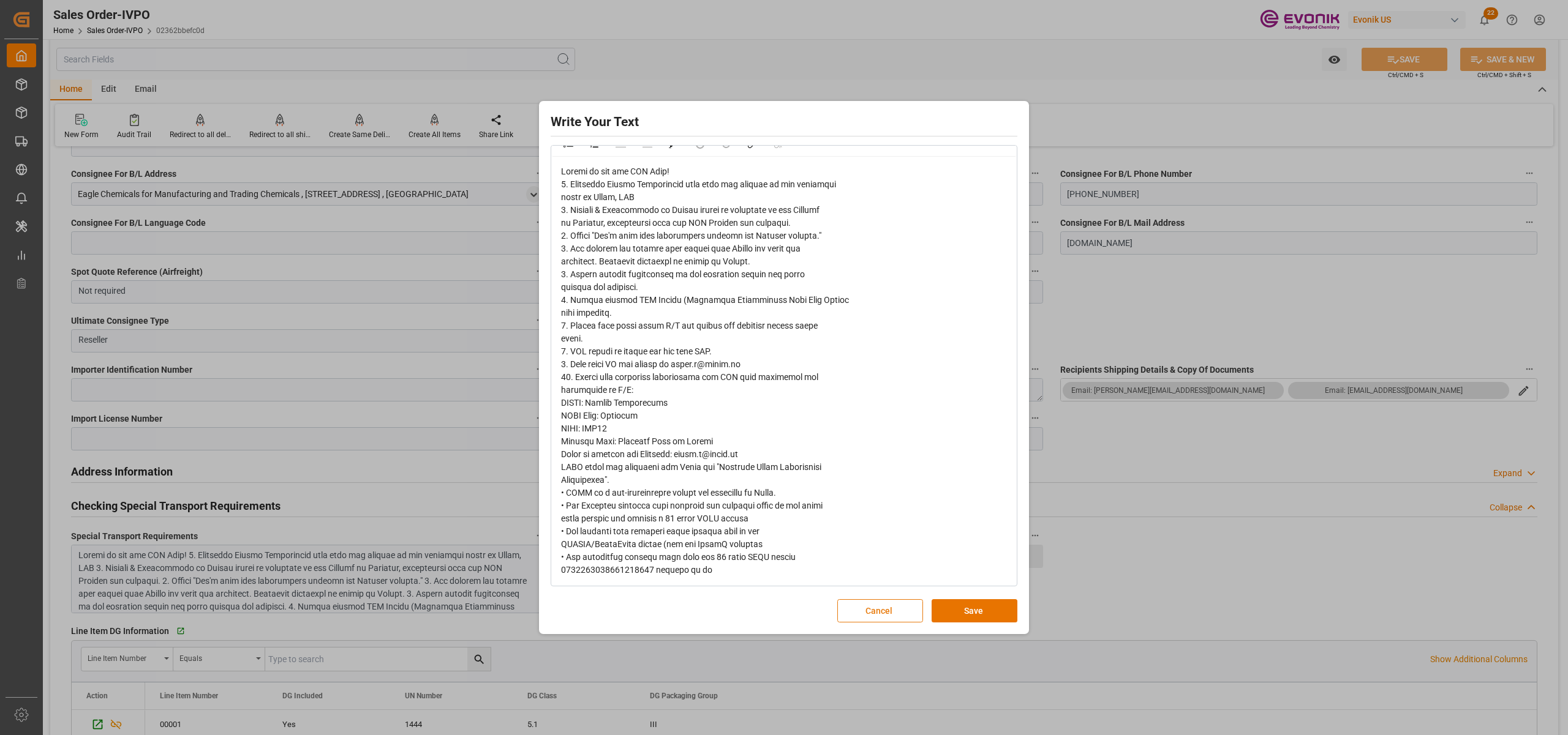
click at [880, 611] on button "Cancel" at bounding box center [880, 611] width 86 height 23
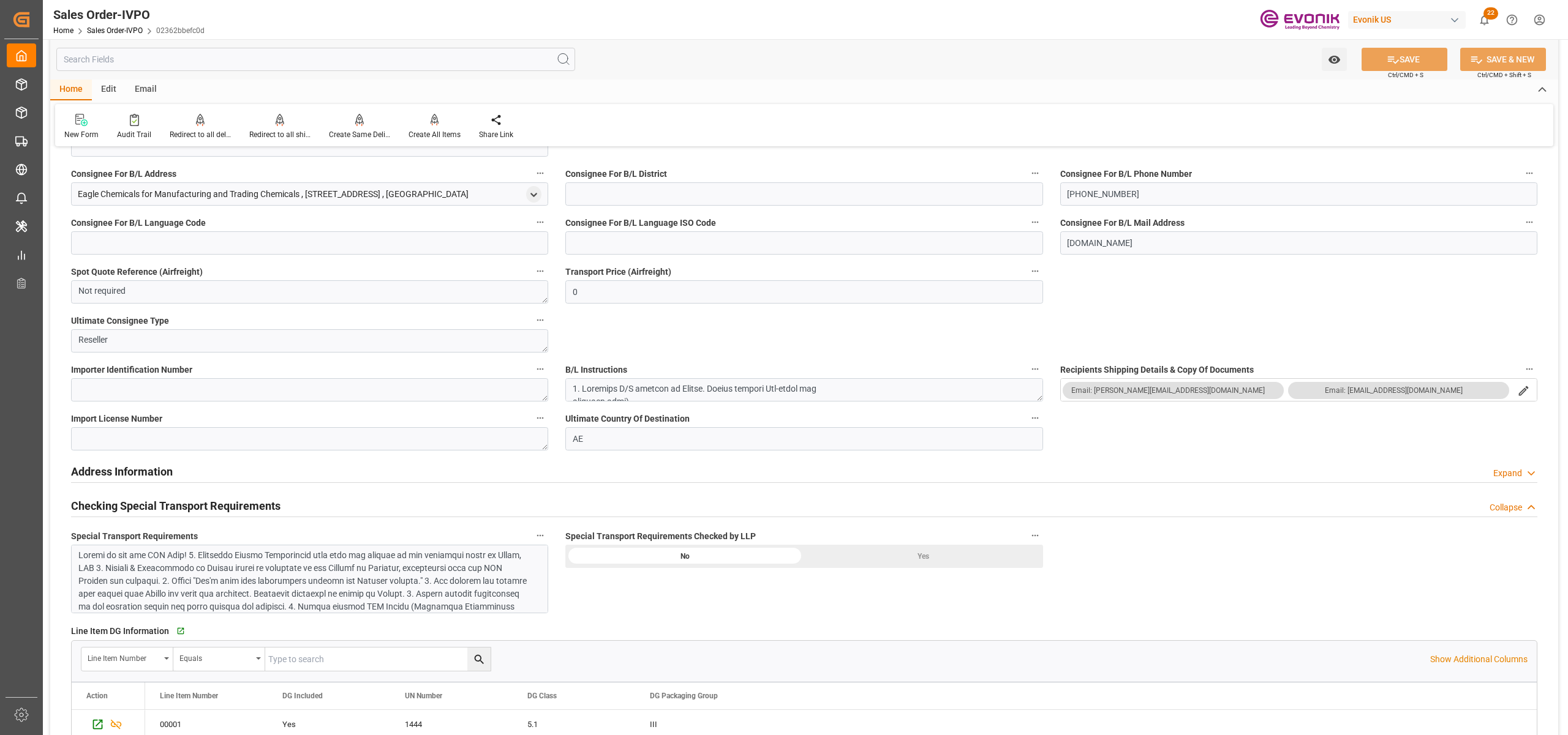
scroll to position [816, 0]
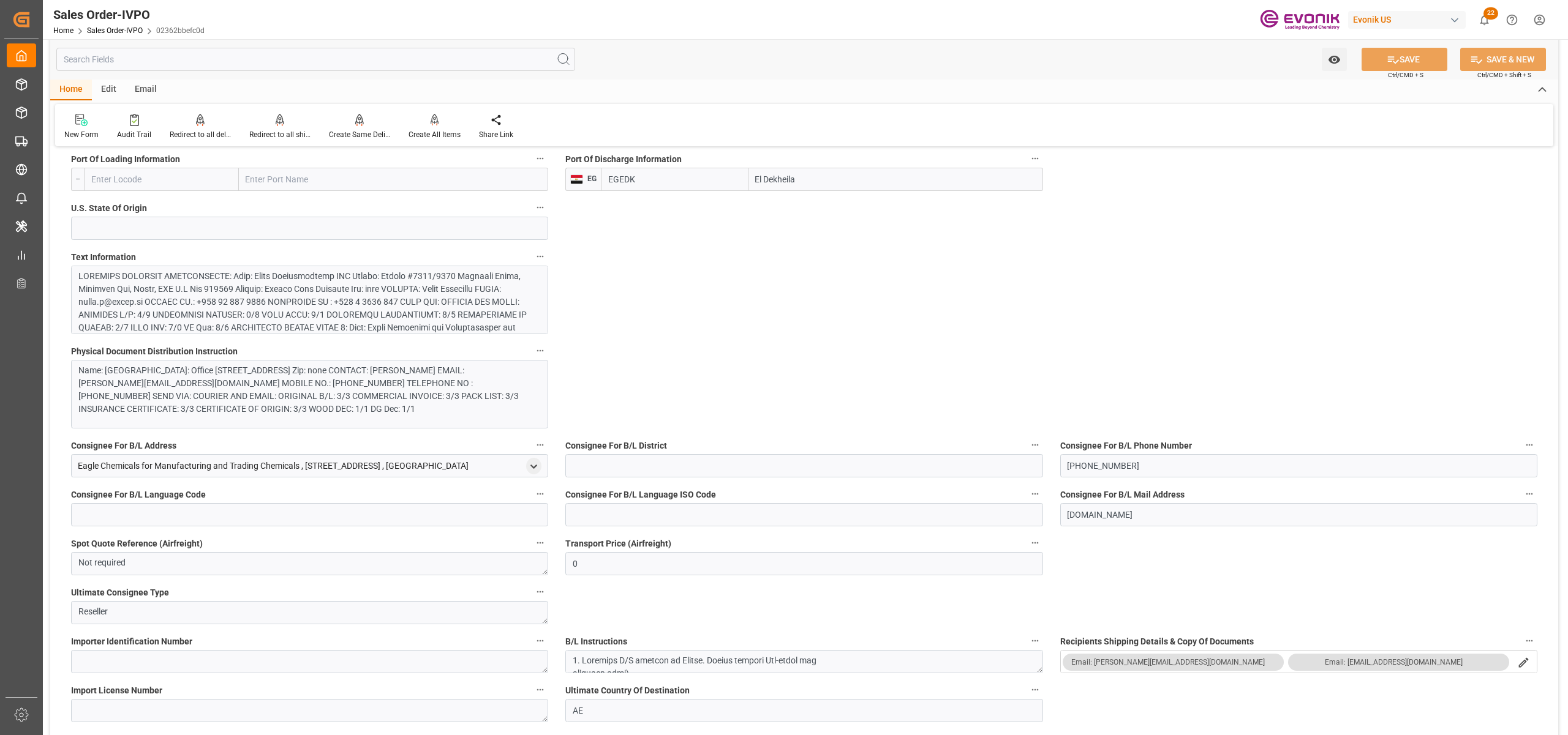
click at [378, 277] on div at bounding box center [303, 527] width 450 height 514
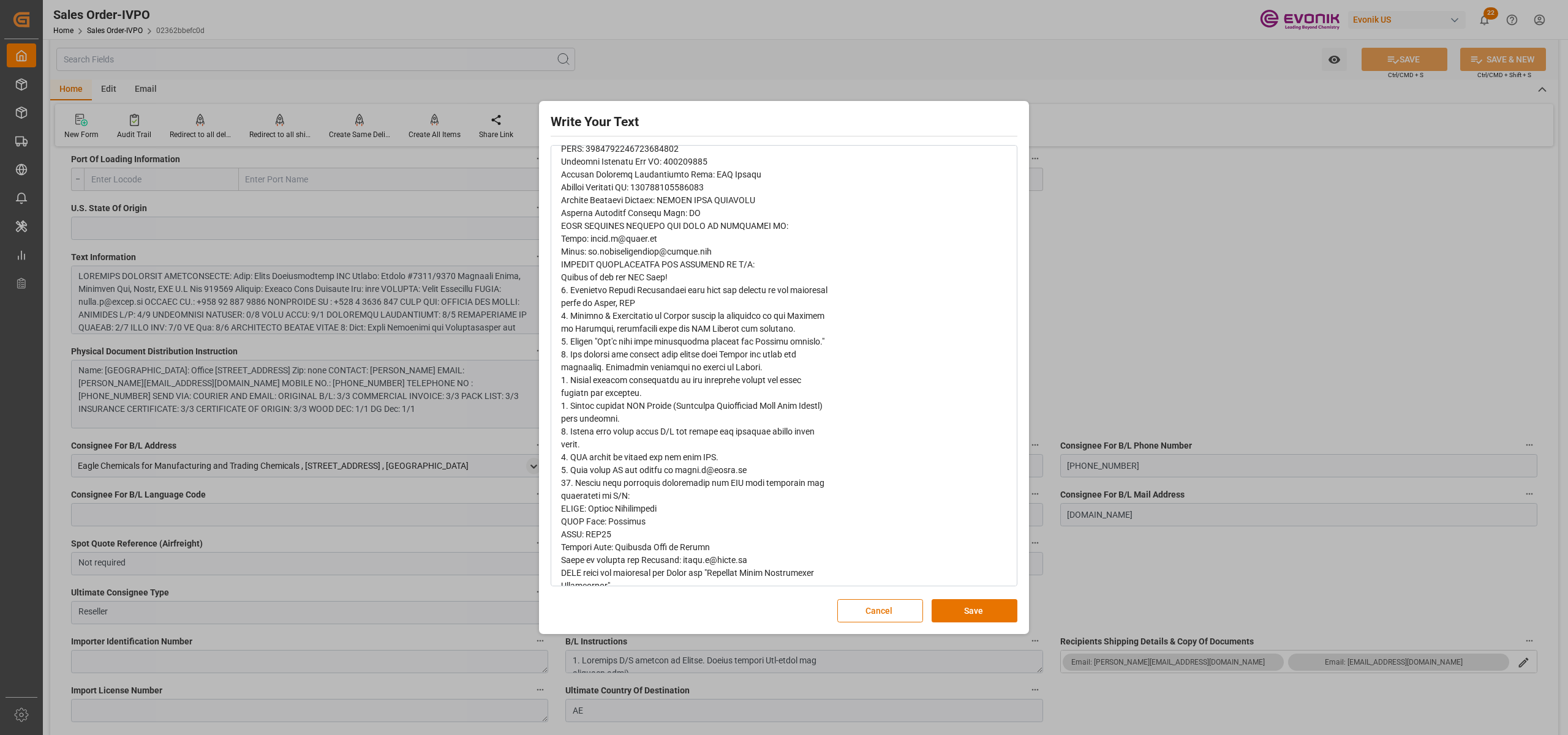
scroll to position [1274, 0]
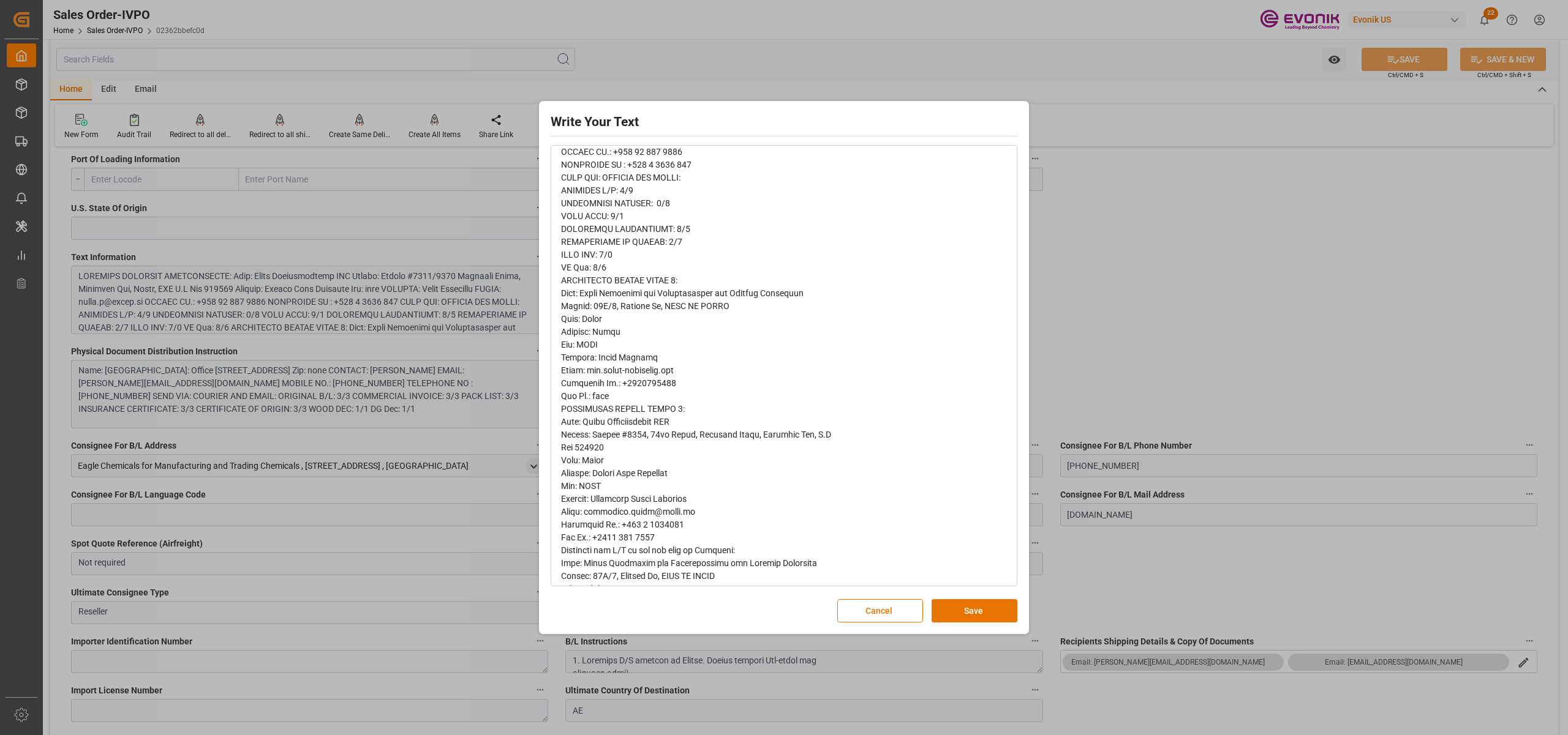
scroll to position [0, 0]
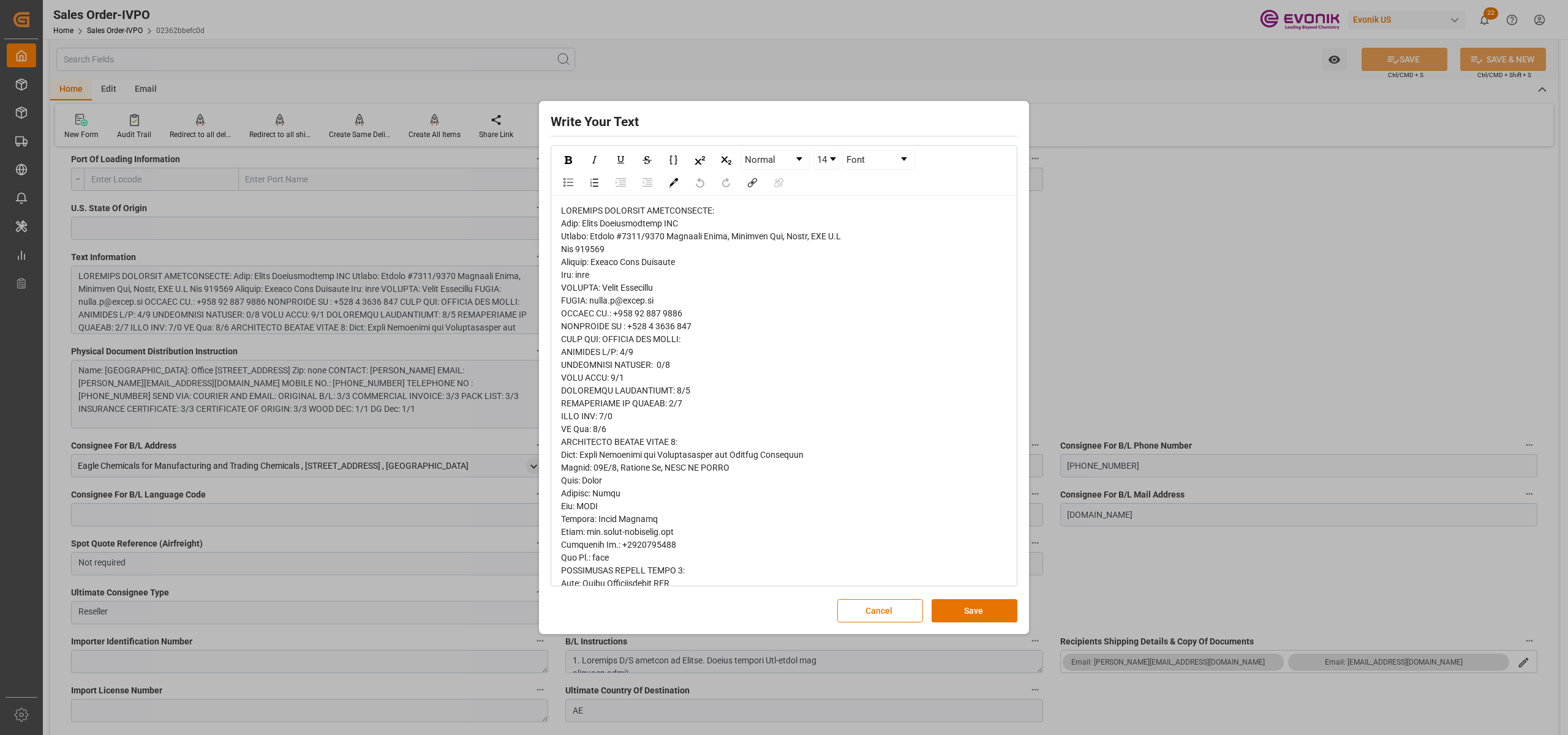
drag, startPoint x: 861, startPoint y: 613, endPoint x: 809, endPoint y: 600, distance: 53.6
click at [856, 615] on button "Cancel" at bounding box center [880, 611] width 86 height 23
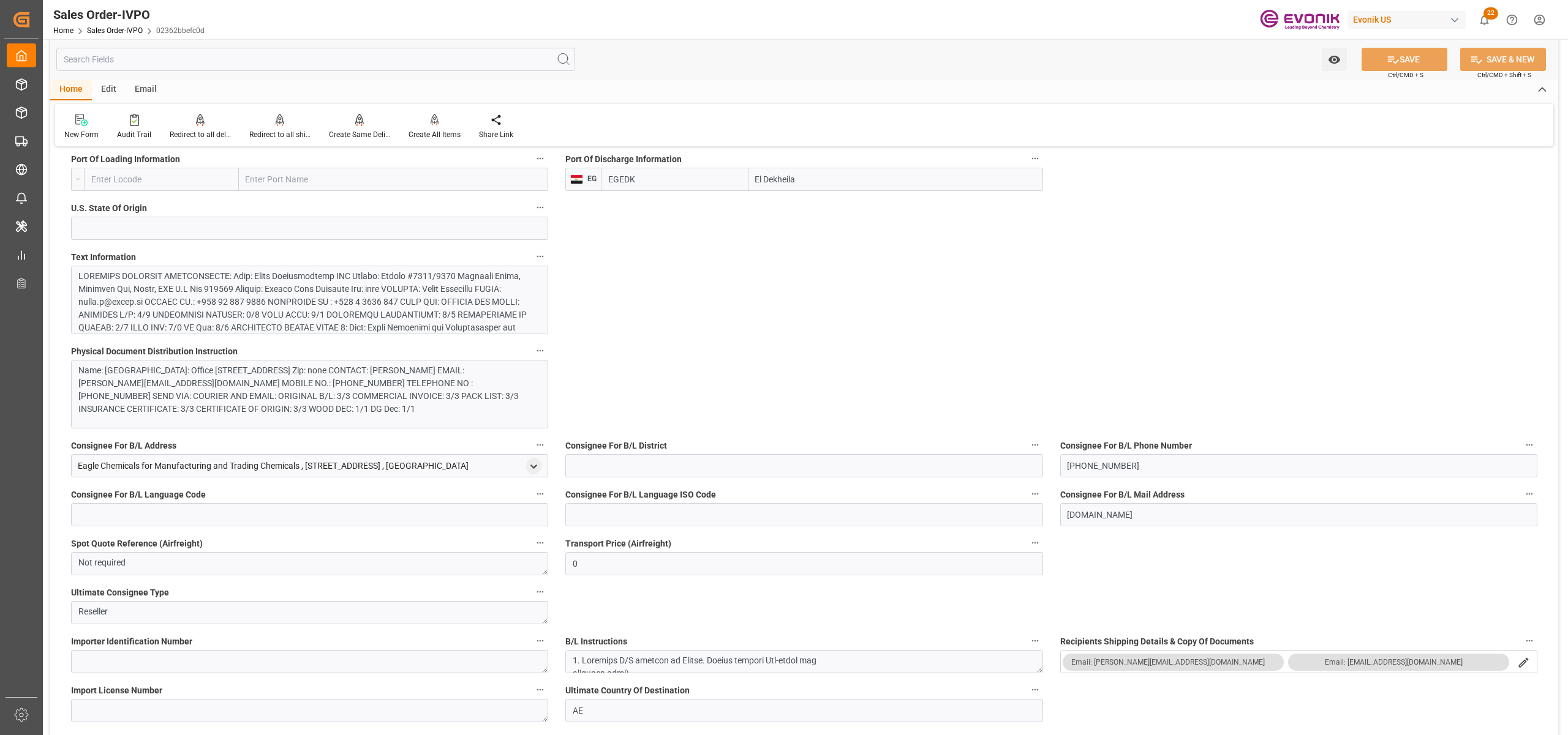
click at [340, 400] on div "Name: Altek International FZE Street: Office #1701/2303 Exchange Tower, Busines…" at bounding box center [303, 390] width 450 height 51
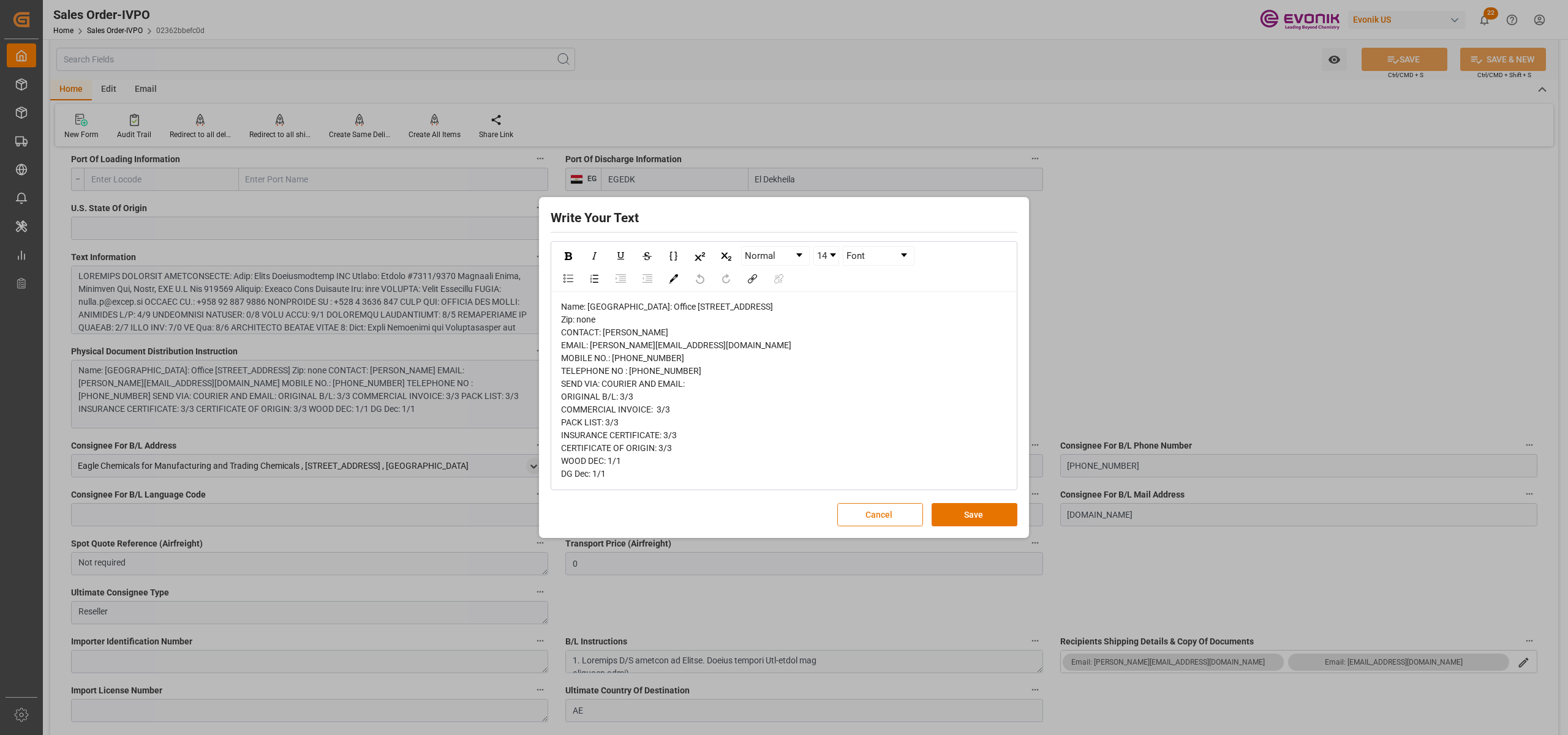
click at [868, 526] on button "Cancel" at bounding box center [880, 514] width 86 height 23
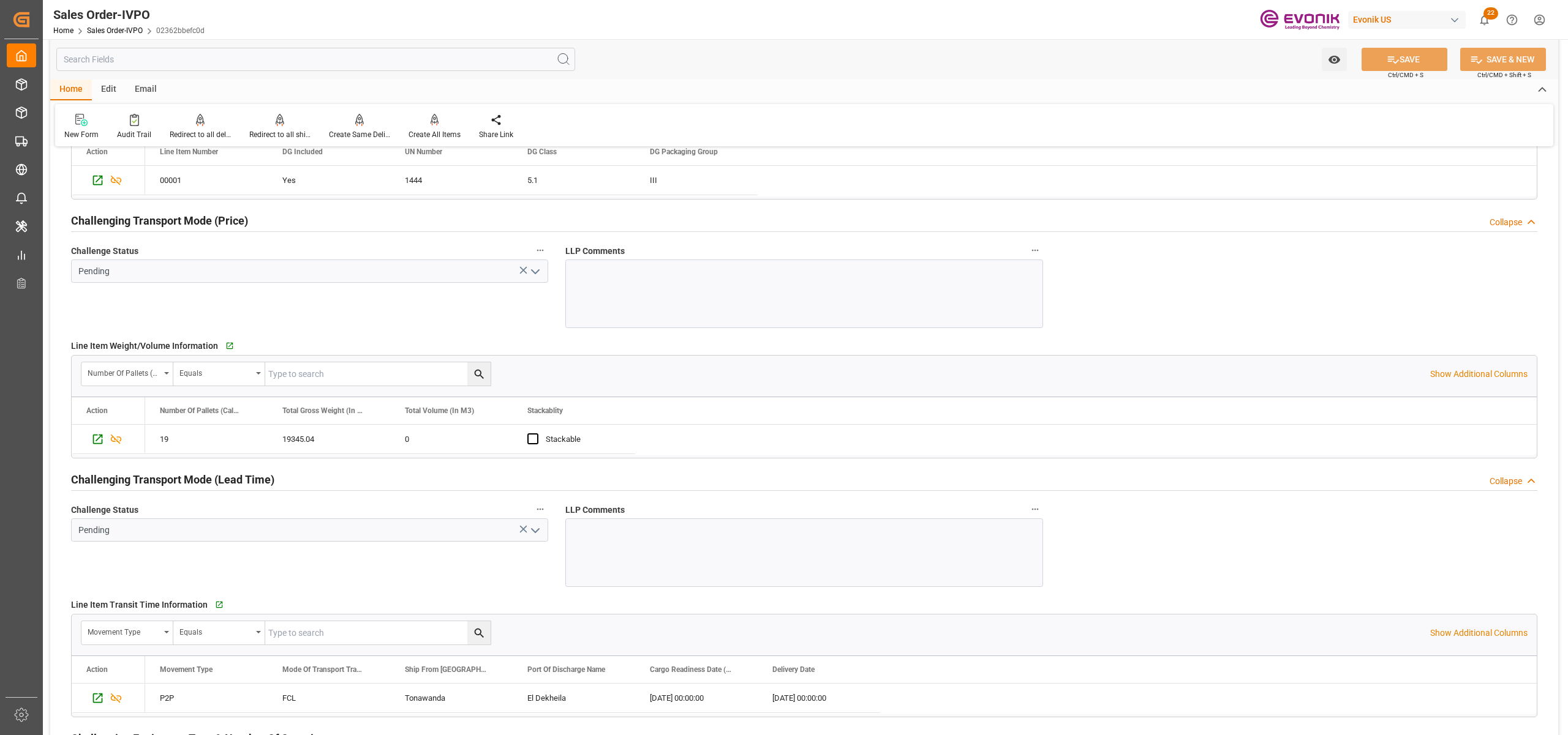
scroll to position [1904, 0]
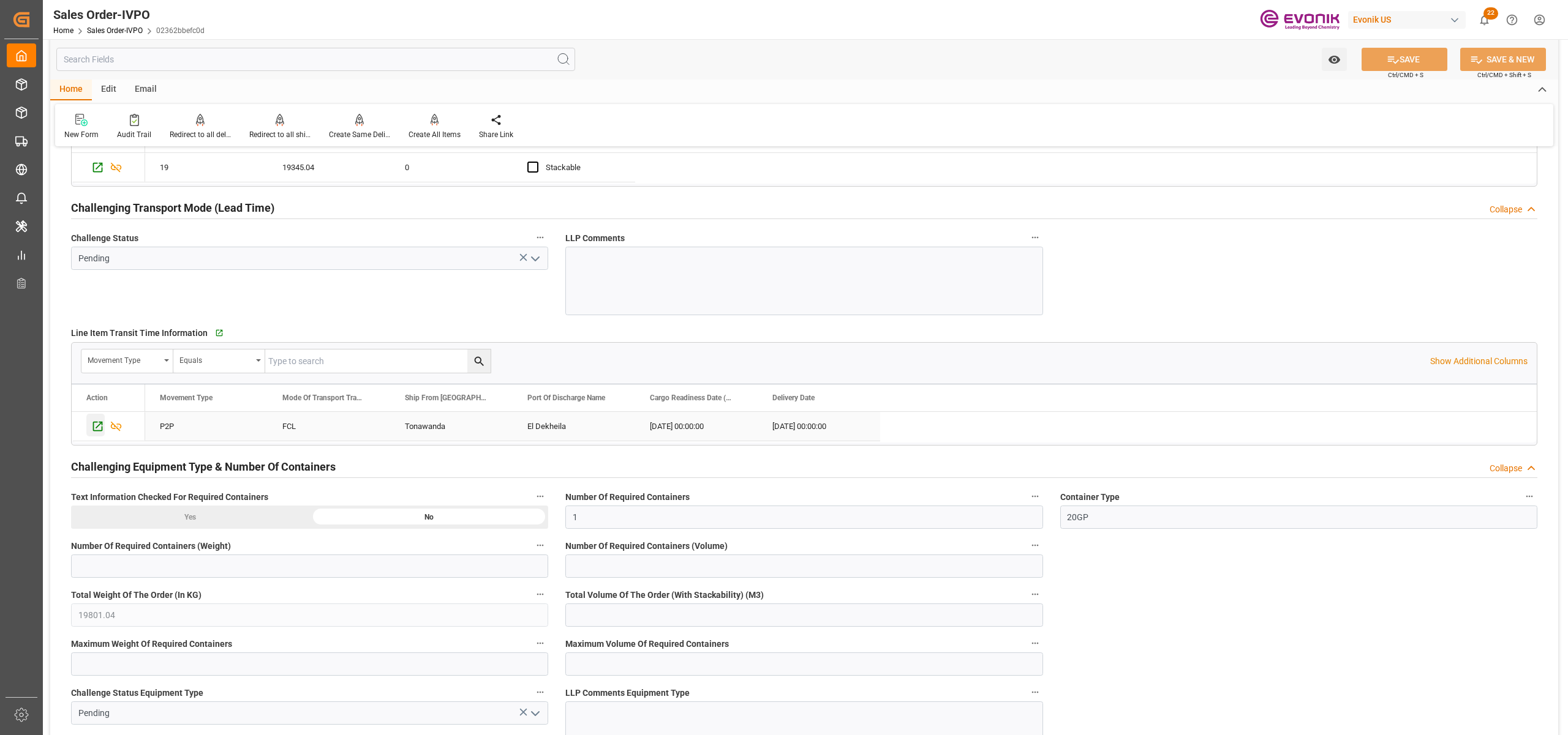
click at [92, 433] on icon "Press SPACE to select this row." at bounding box center [97, 425] width 13 height 13
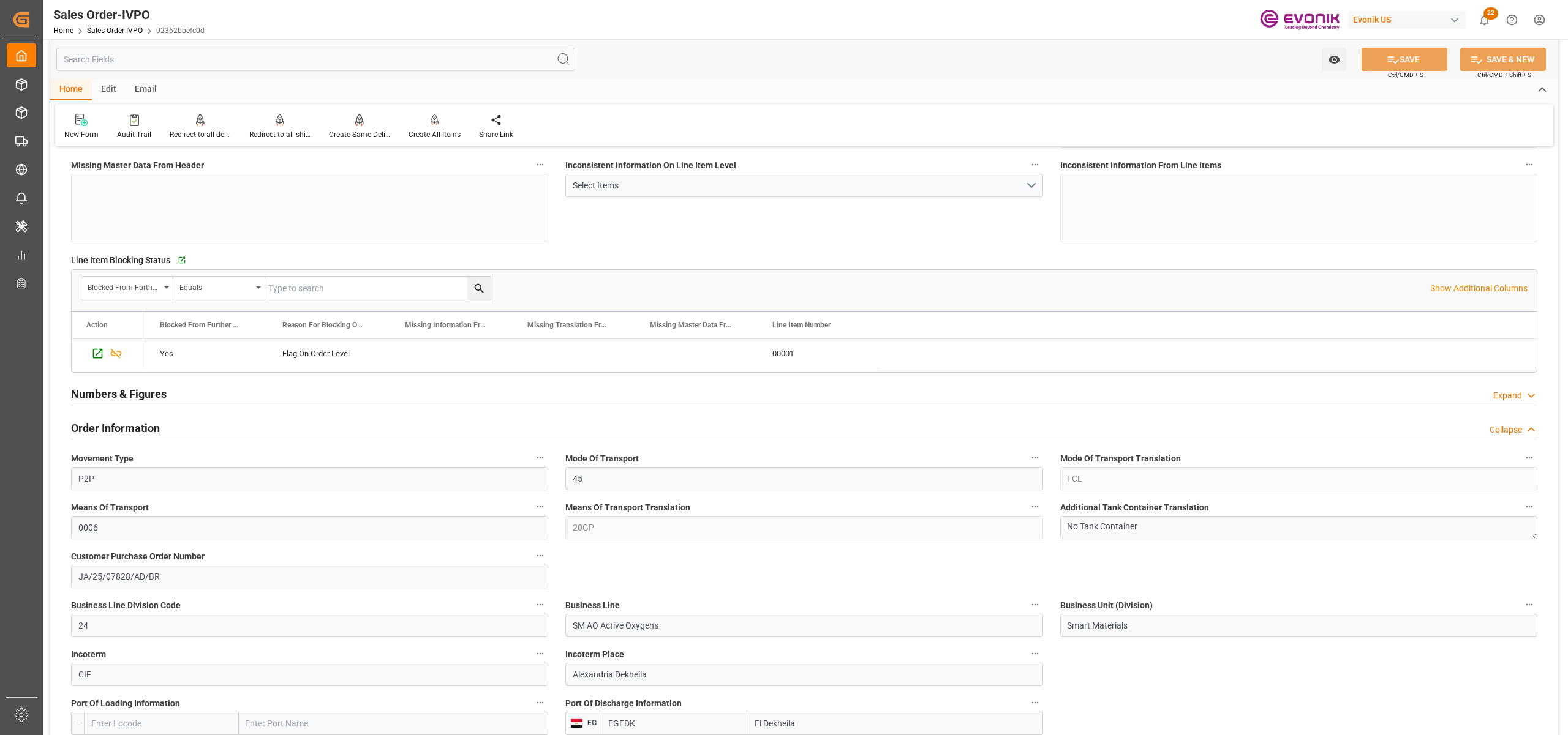
scroll to position [816, 0]
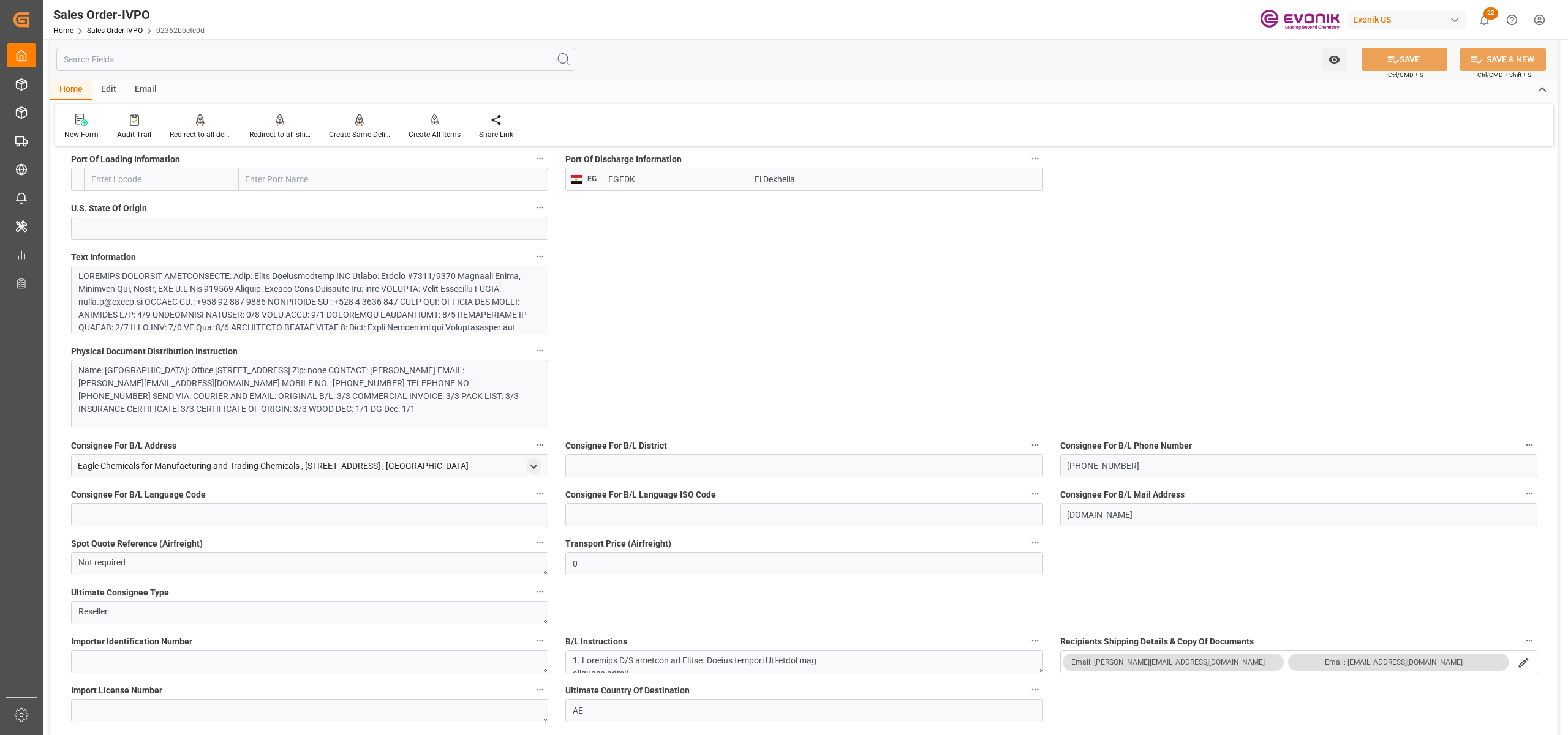
drag, startPoint x: 810, startPoint y: 180, endPoint x: 724, endPoint y: 184, distance: 86.1
click at [724, 184] on div "EGEDK El Dekheila" at bounding box center [822, 179] width 442 height 23
click at [735, 304] on div "General Order Information Collapse code 02362bbefc0d Sales Order/IVPO Status Ac…" at bounding box center [804, 690] width 1507 height 2696
click at [434, 283] on div at bounding box center [303, 527] width 450 height 514
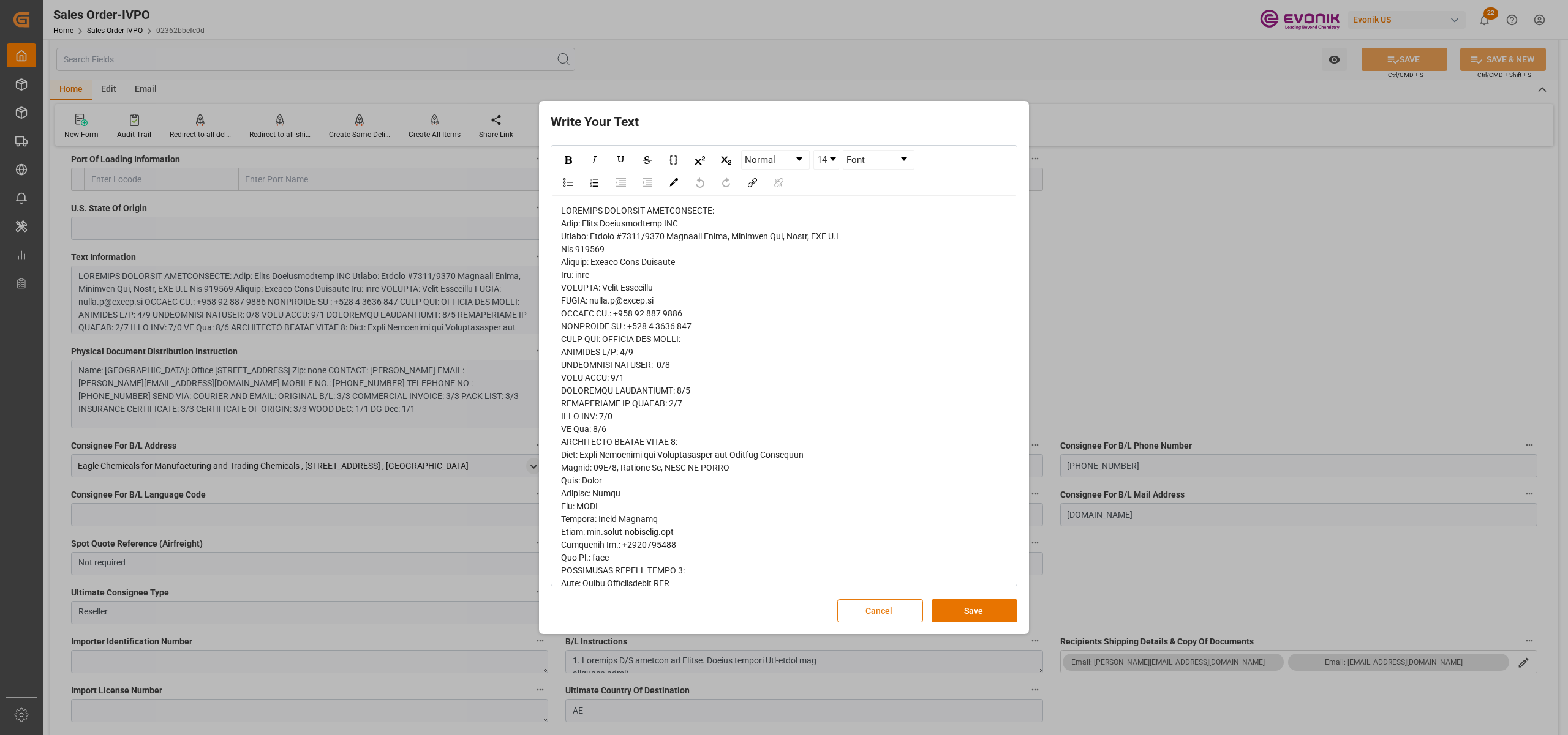
click at [868, 613] on button "Cancel" at bounding box center [880, 611] width 86 height 23
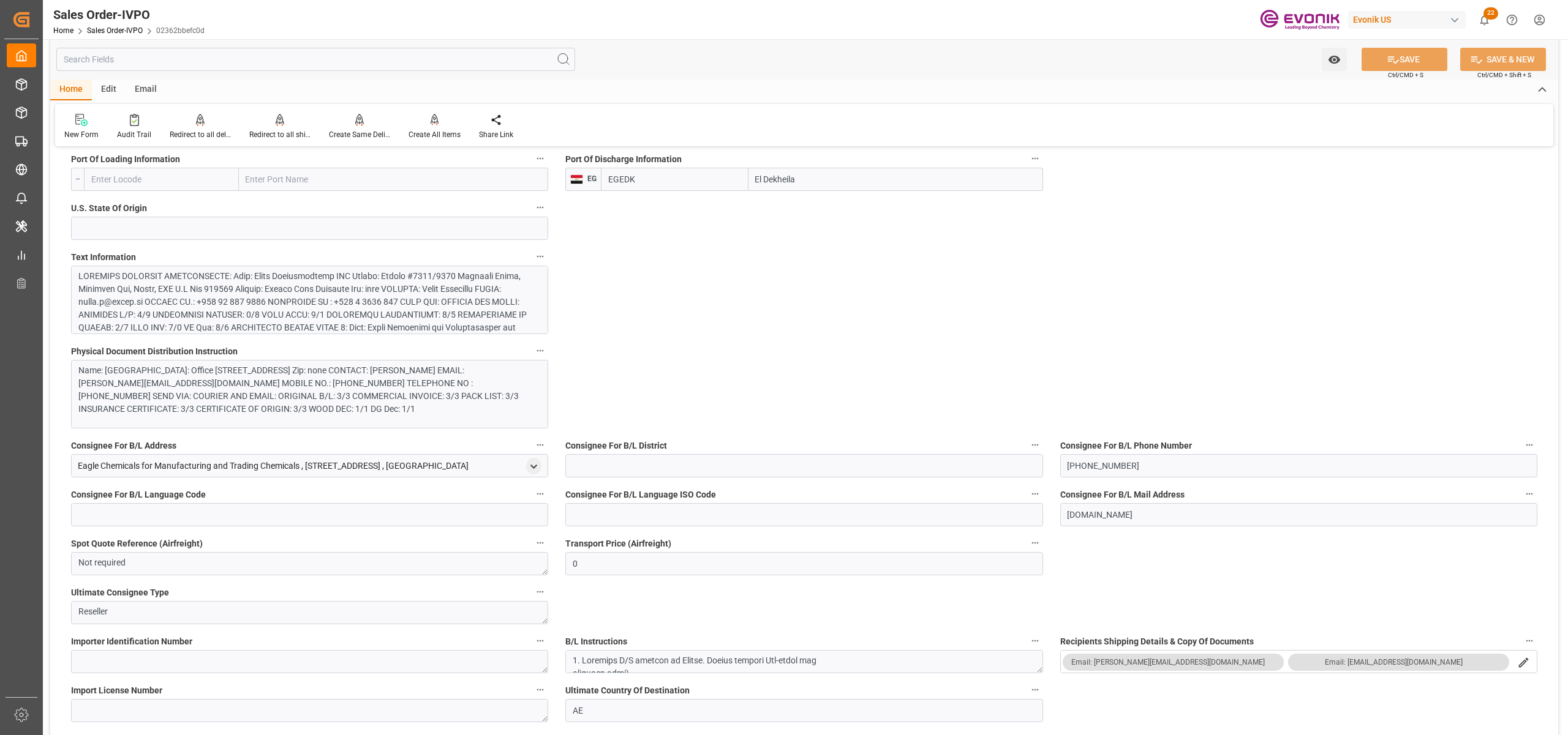
scroll to position [544, 0]
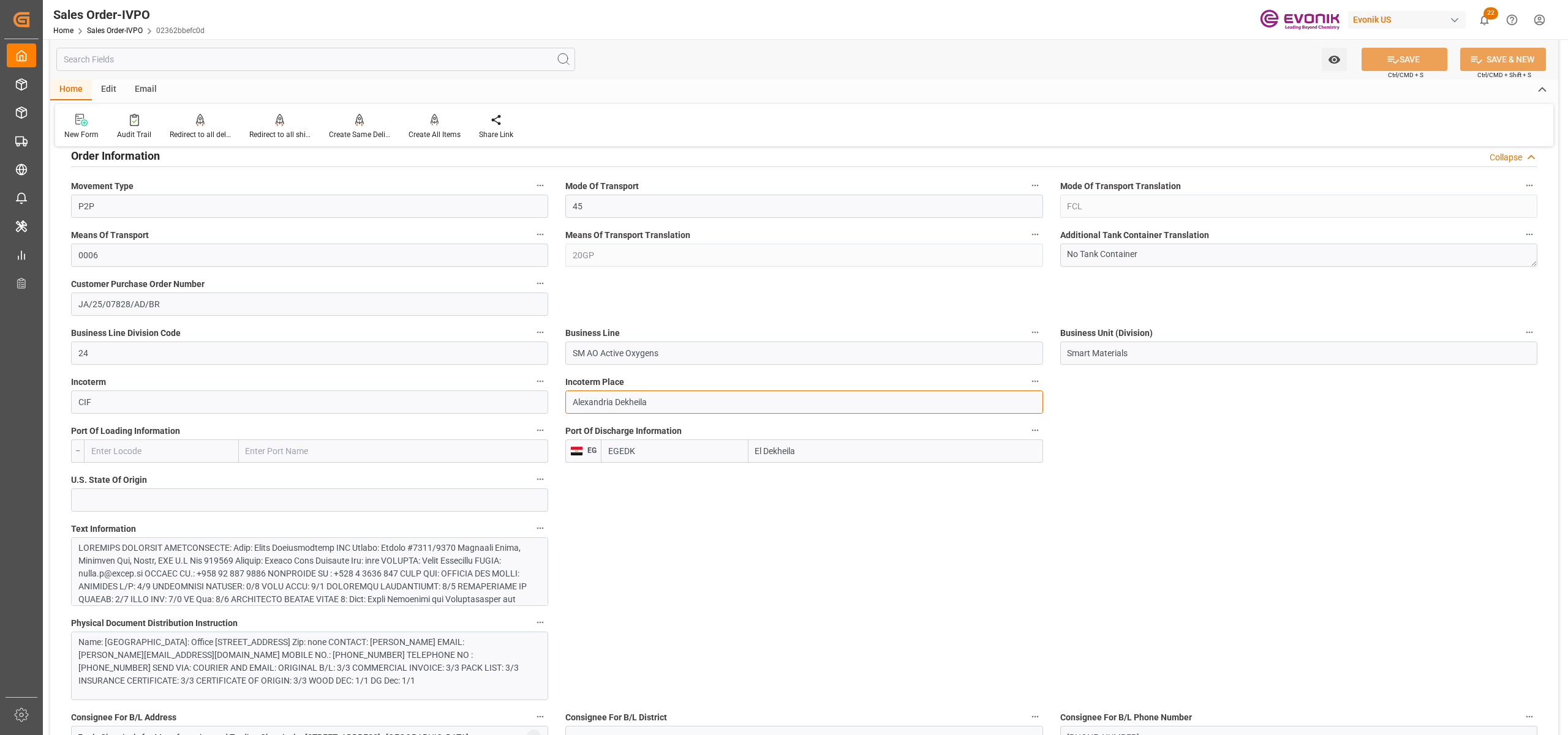
drag, startPoint x: 613, startPoint y: 404, endPoint x: 561, endPoint y: 402, distance: 52.0
click at [561, 402] on div "Incoterm Place Alexandria Dekheila" at bounding box center [804, 393] width 494 height 49
click at [637, 404] on input "Alexandria Dekheila" at bounding box center [804, 402] width 477 height 23
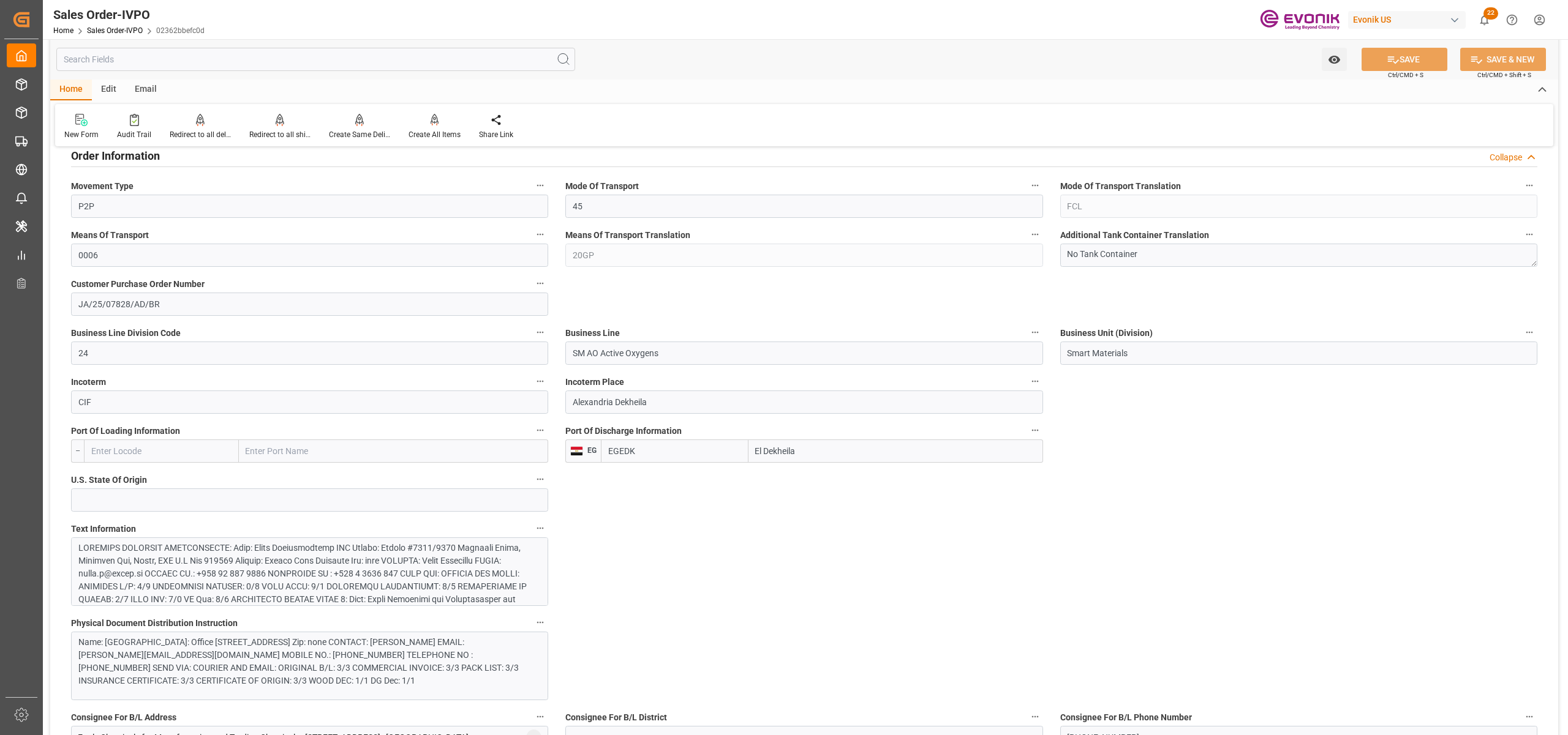
drag, startPoint x: 822, startPoint y: 453, endPoint x: 752, endPoint y: 454, distance: 70.0
click at [752, 454] on input "El Dekheila" at bounding box center [895, 450] width 294 height 23
click at [589, 400] on input "Alexandria Dekheila" at bounding box center [804, 402] width 477 height 23
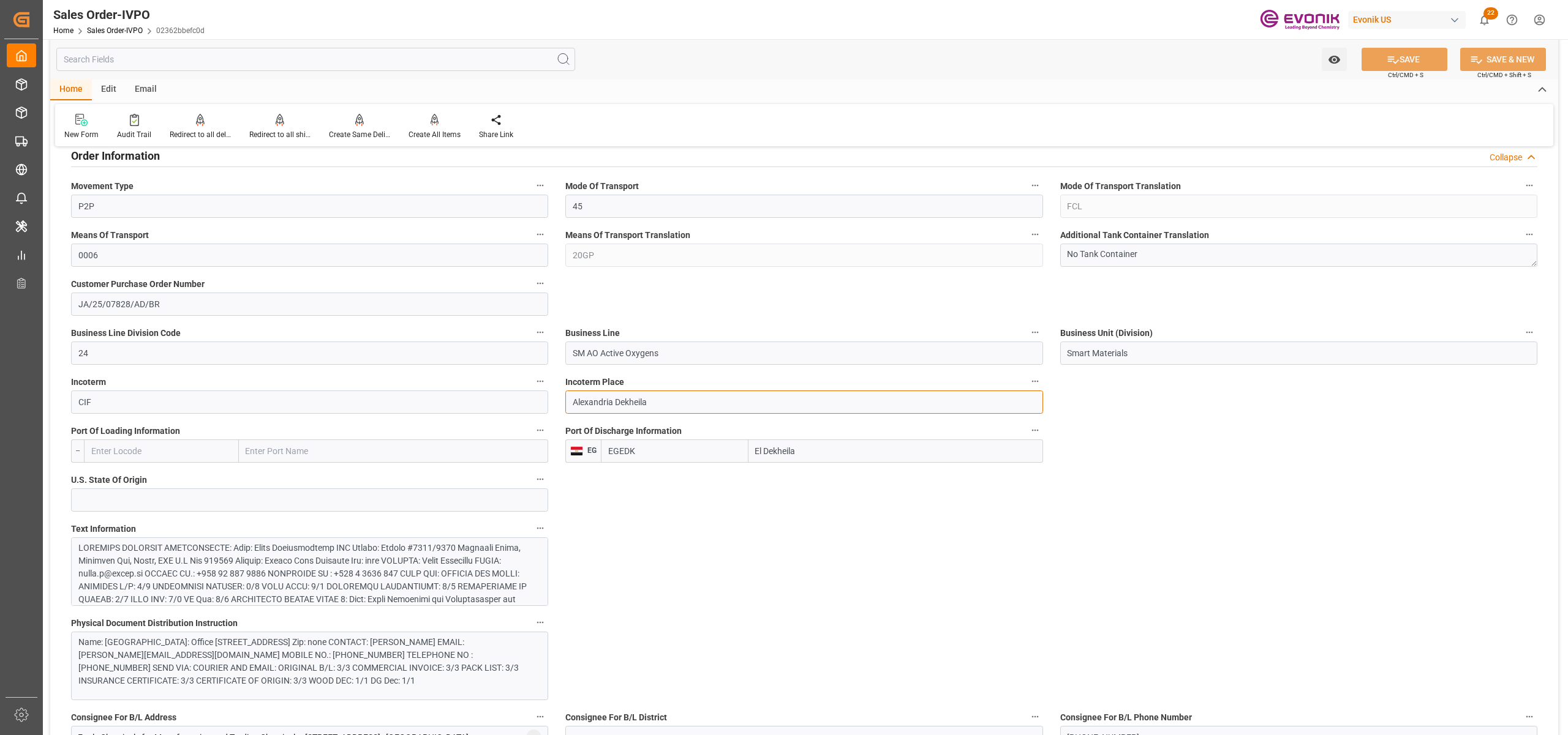
click at [589, 400] on input "Alexandria Dekheila" at bounding box center [804, 402] width 477 height 23
click at [781, 453] on input "El Dekheila" at bounding box center [895, 450] width 294 height 23
click at [781, 453] on input "El Dekheila" at bounding box center [895, 450] width 294 height 23
click at [832, 453] on input "El Dekheila" at bounding box center [895, 450] width 294 height 23
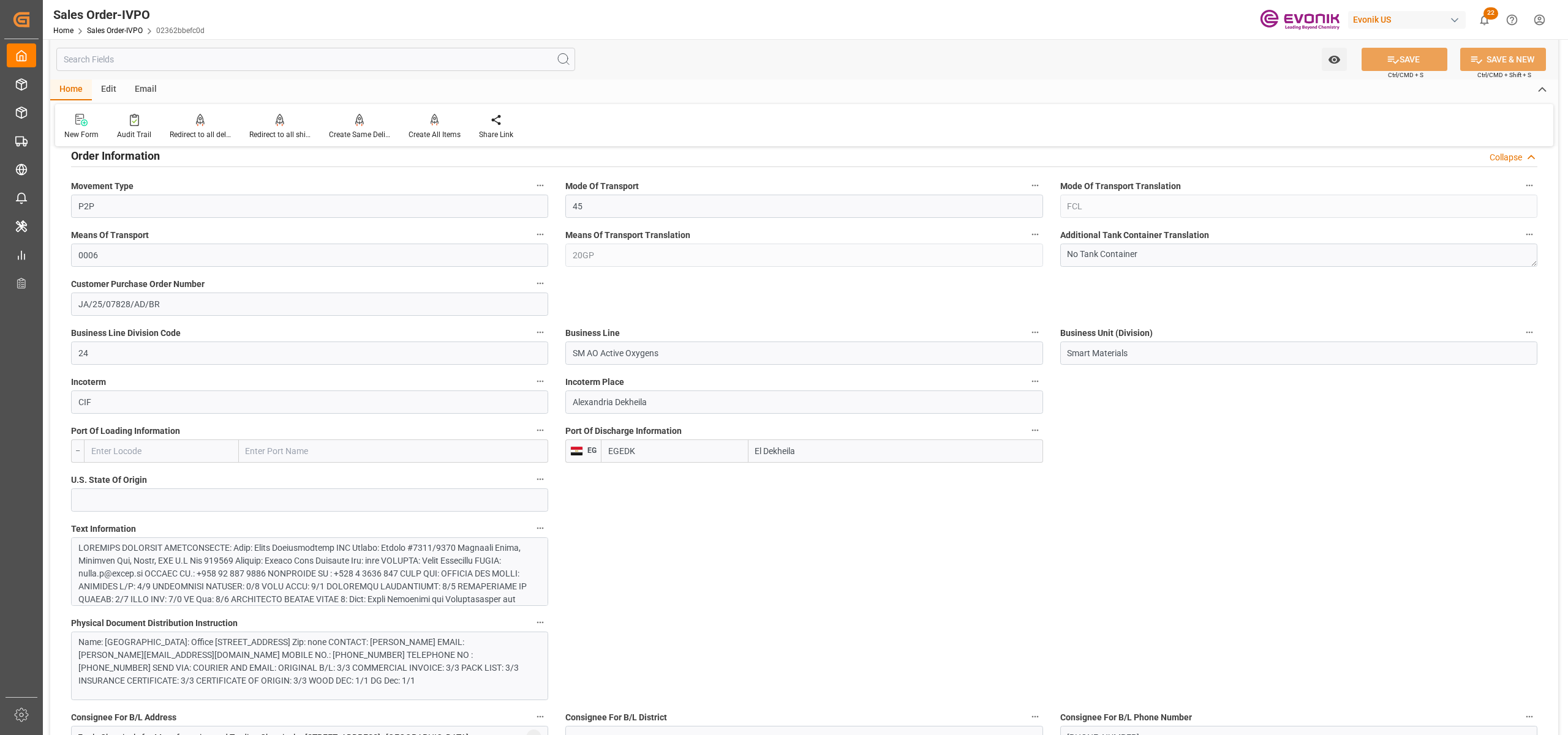
drag, startPoint x: 809, startPoint y: 451, endPoint x: 723, endPoint y: 444, distance: 86.3
click at [723, 444] on div "EGEDK El Dekheila" at bounding box center [822, 450] width 442 height 23
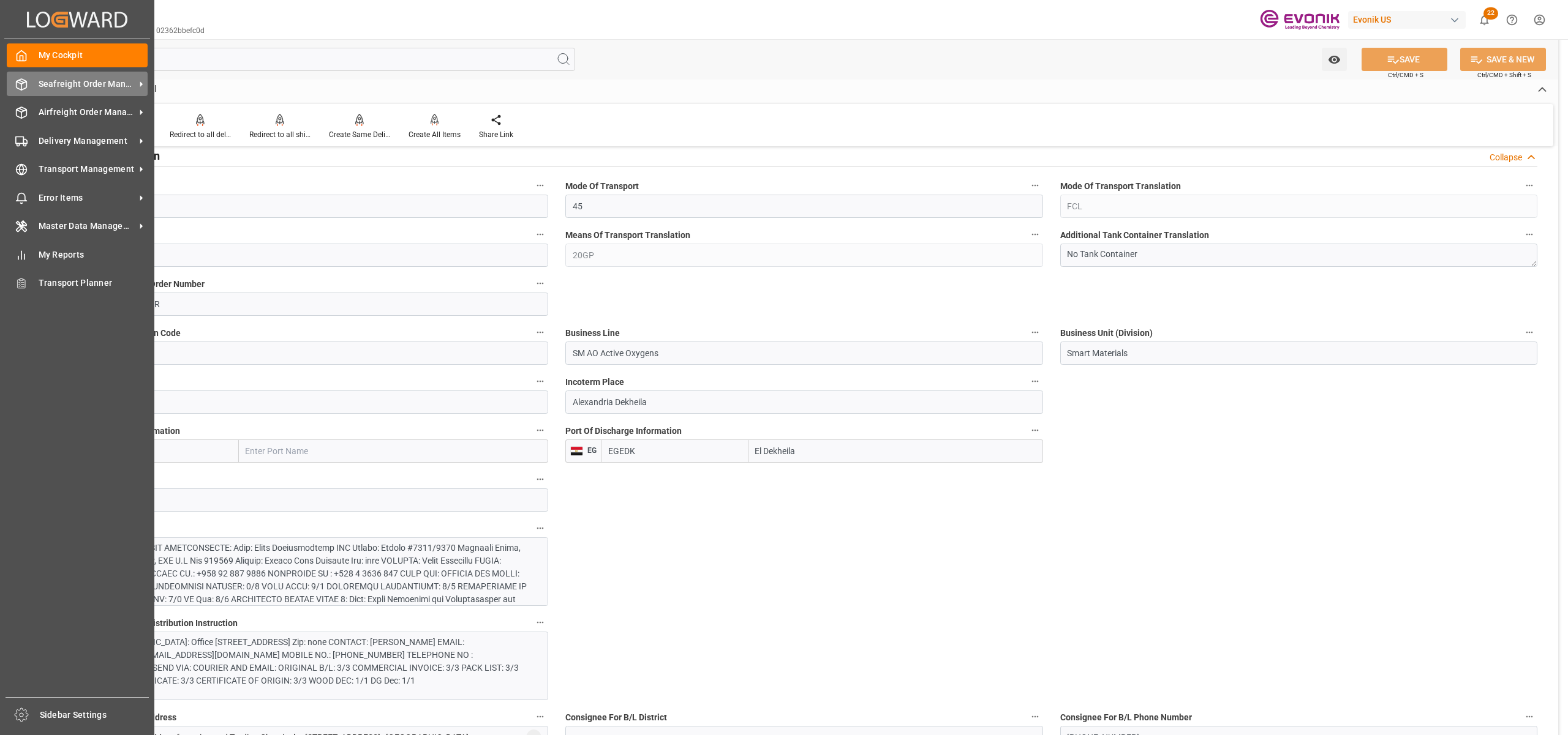
click at [67, 84] on span "Seafreight Order Management" at bounding box center [86, 84] width 96 height 13
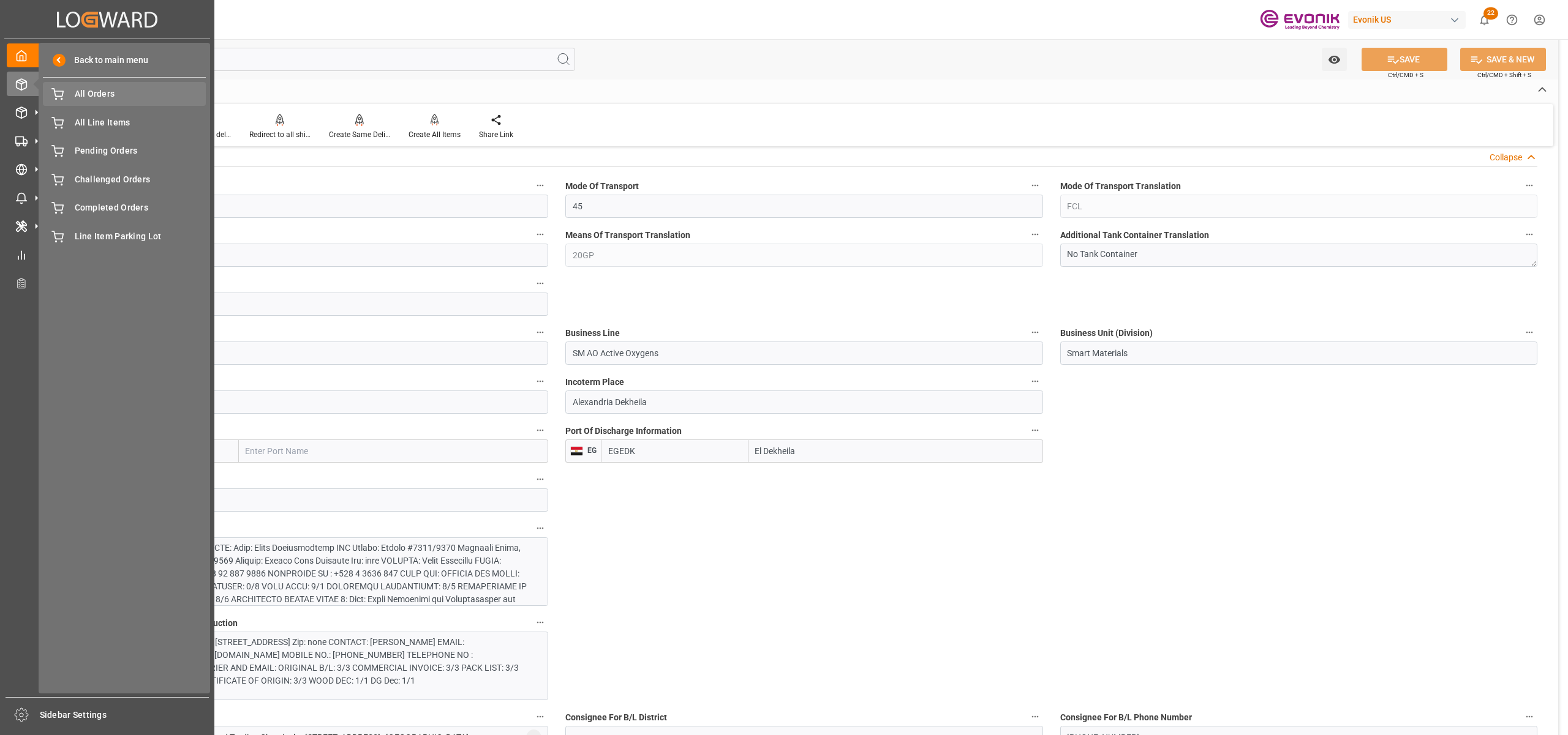
click at [81, 98] on span "All Orders" at bounding box center [141, 94] width 131 height 13
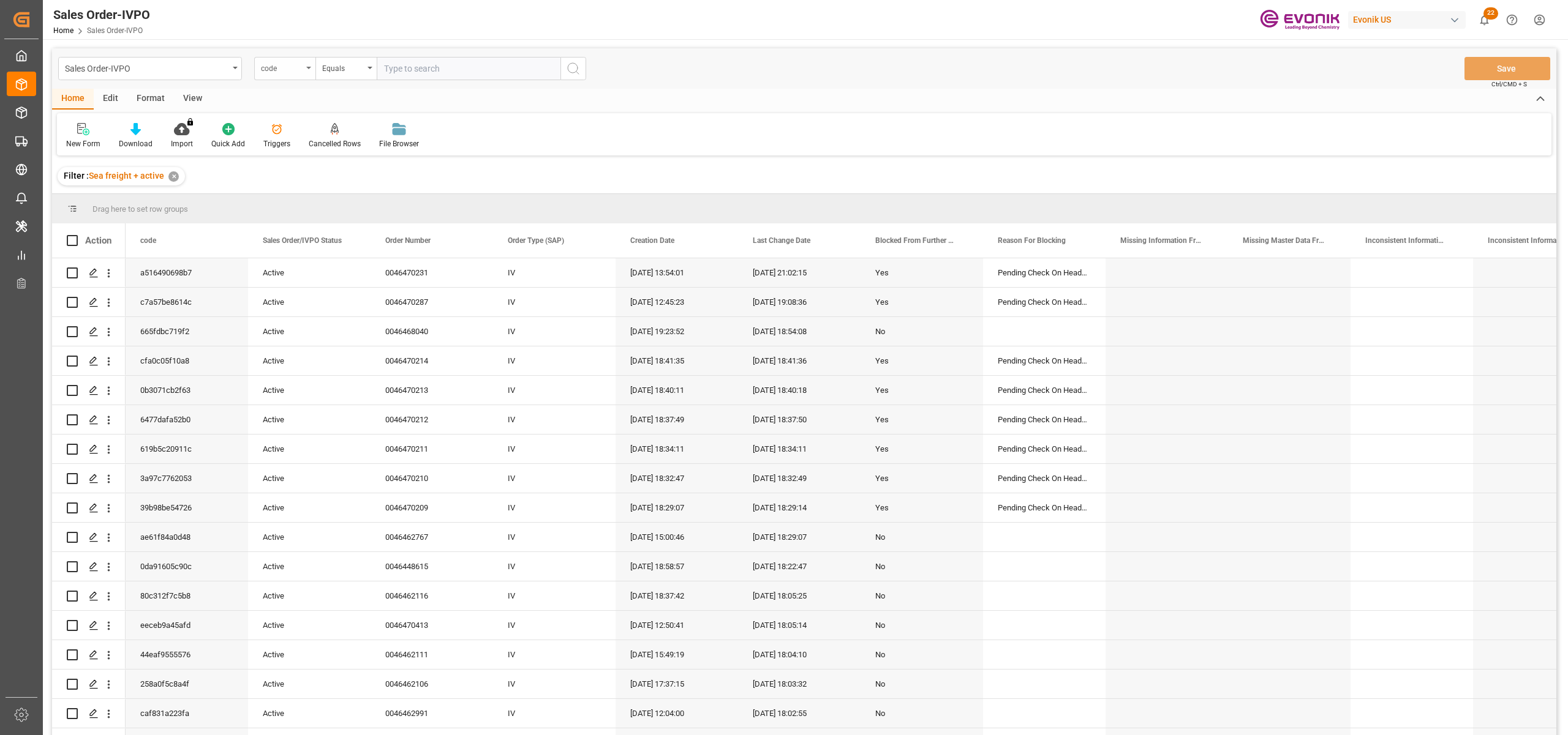
drag, startPoint x: 296, startPoint y: 67, endPoint x: 296, endPoint y: 77, distance: 10.0
click at [297, 69] on div "code" at bounding box center [282, 67] width 42 height 14
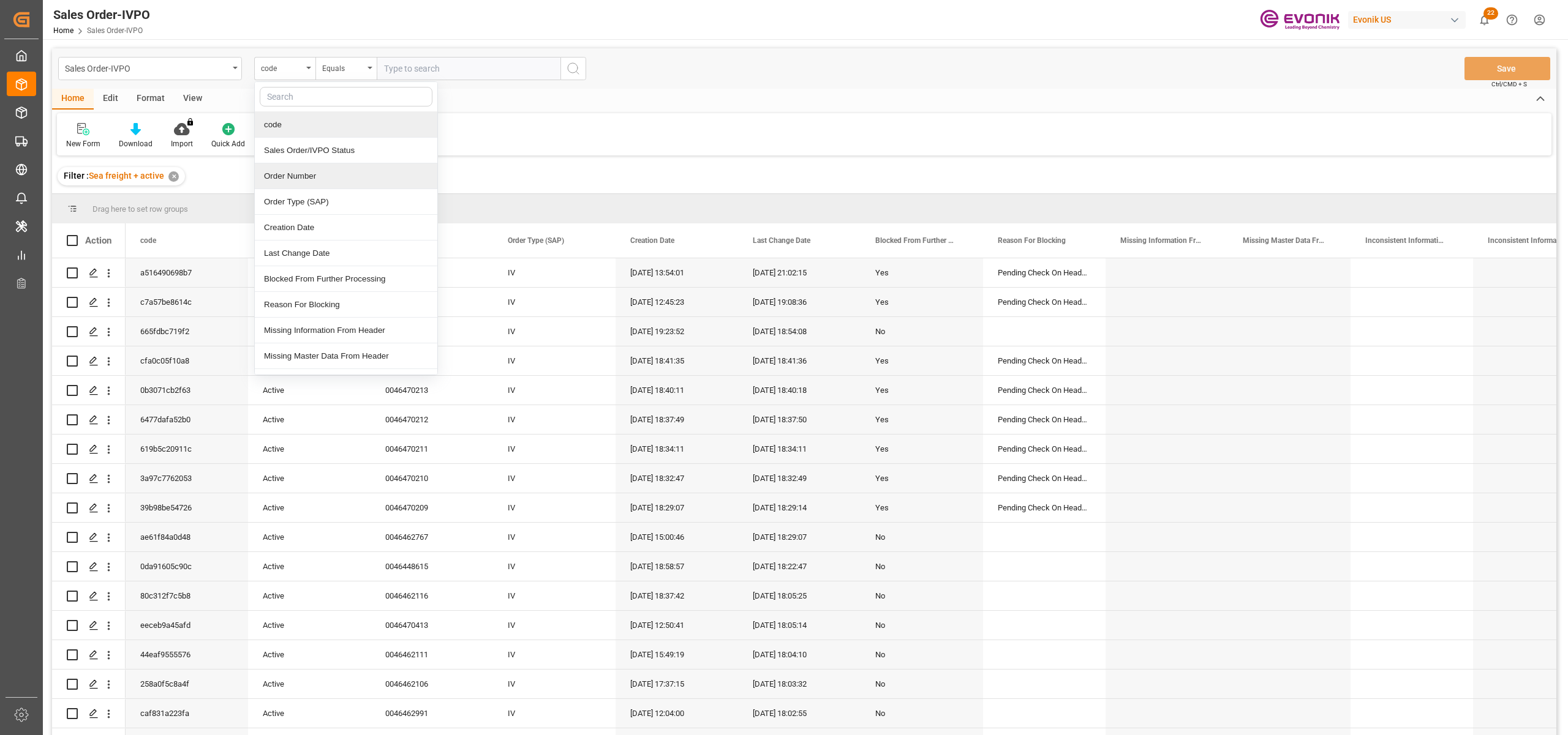
click at [321, 180] on div "Order Number" at bounding box center [346, 177] width 183 height 26
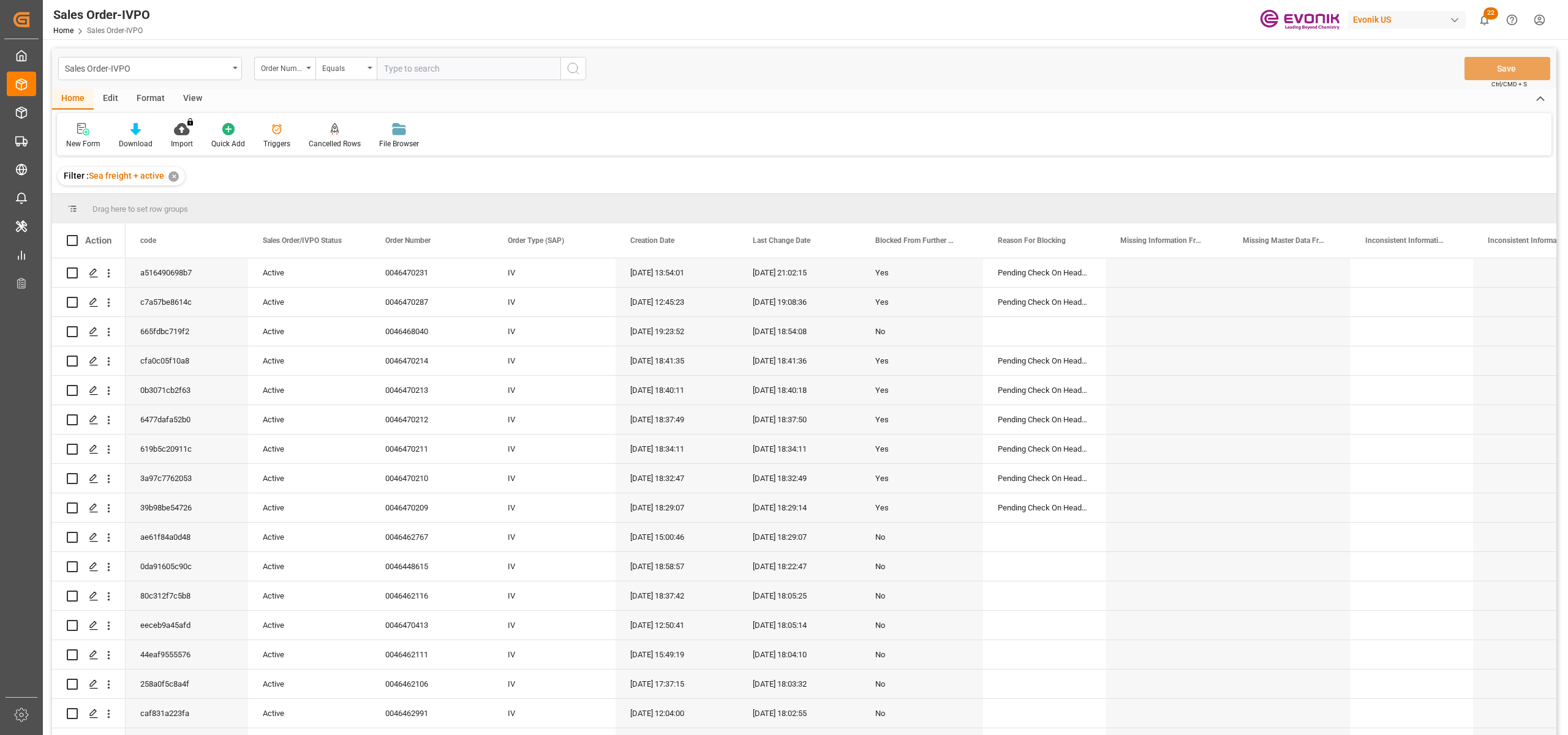
click at [415, 64] on input "text" at bounding box center [467, 68] width 183 height 23
paste input "0046463894"
type input "0046463894"
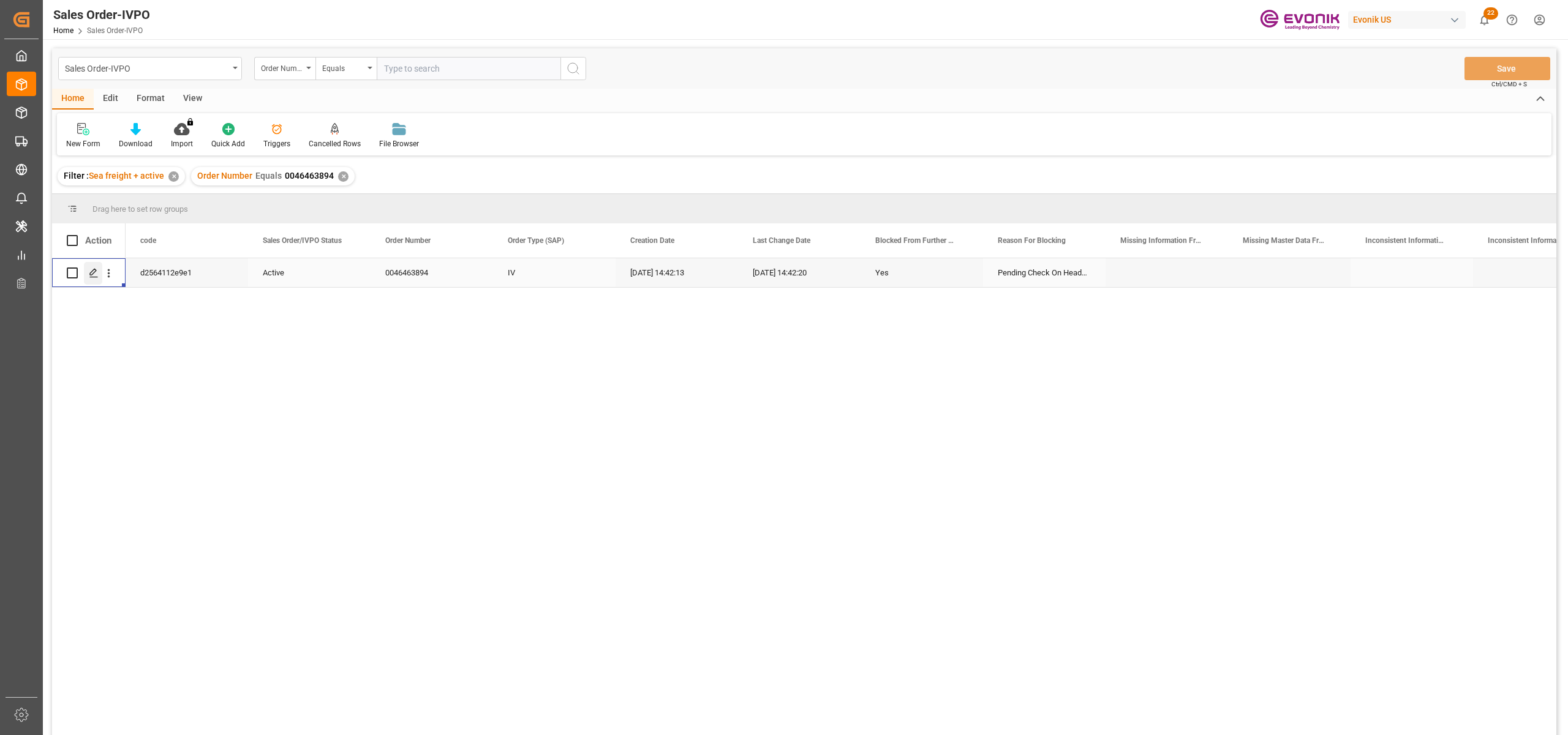
click at [90, 270] on icon "Press SPACE to select this row." at bounding box center [93, 272] width 9 height 9
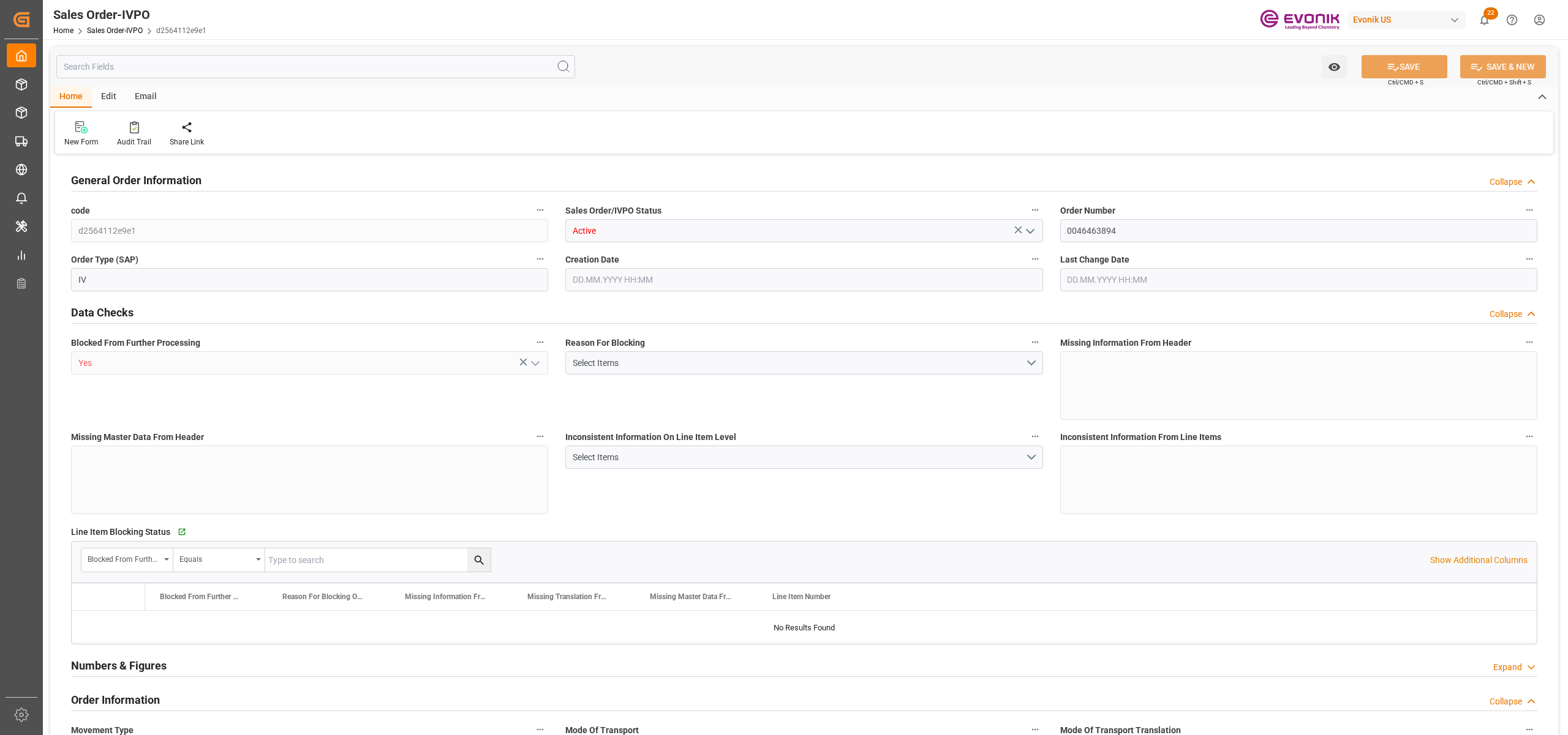
type input "JPYOK"
type input "0"
type input "1"
type input "11888"
type input "27.08.2025 14:42"
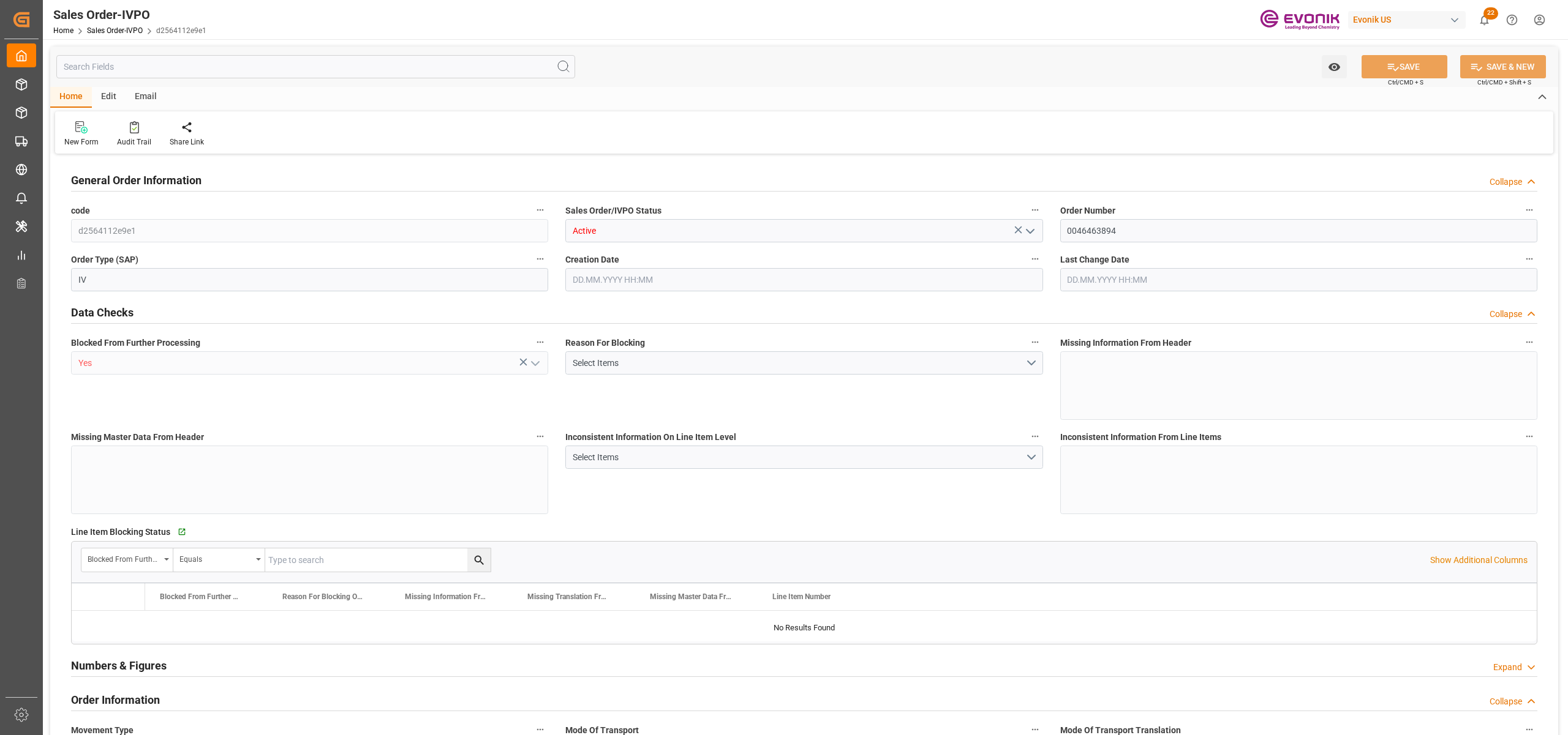
type input "27.08.2025 14:42"
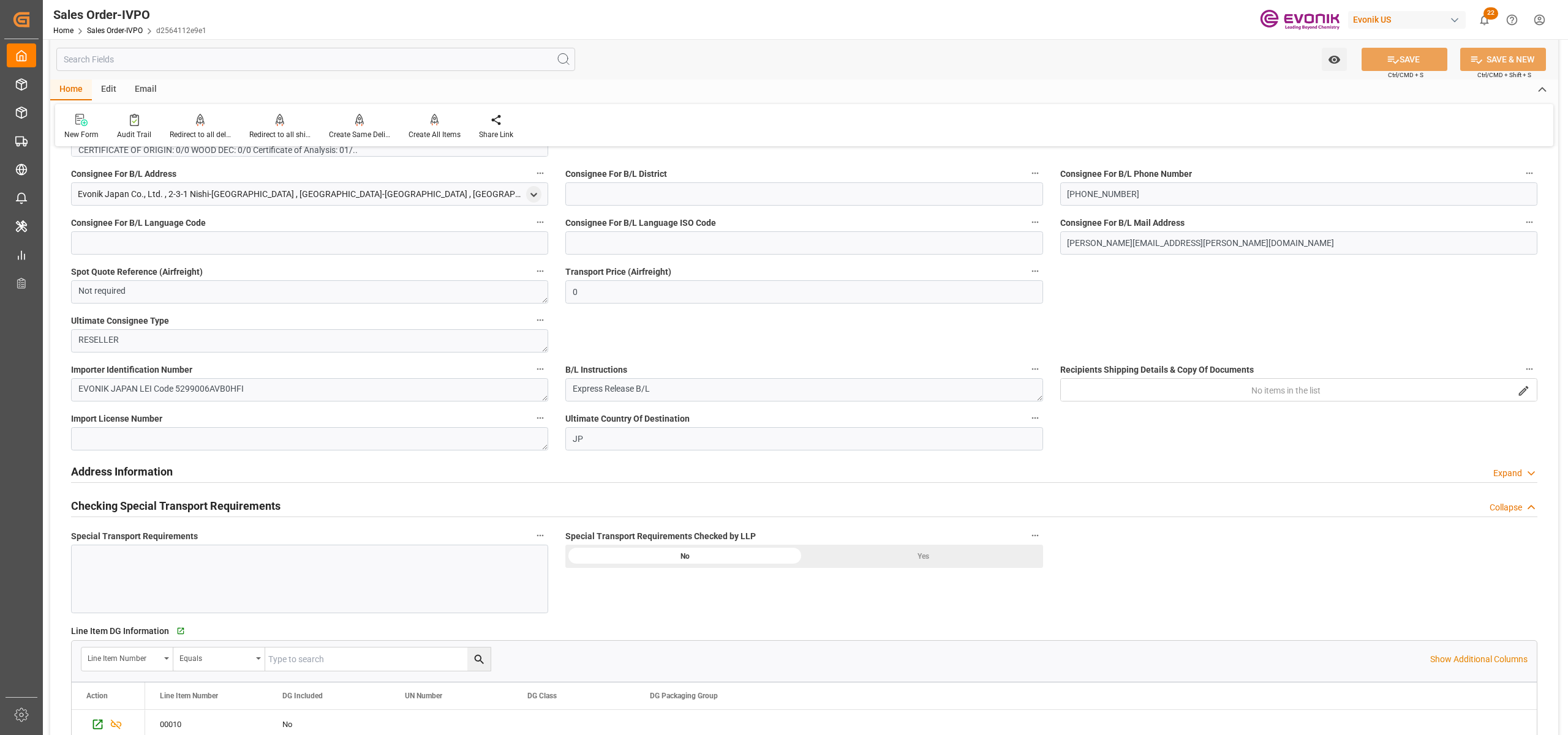
scroll to position [816, 0]
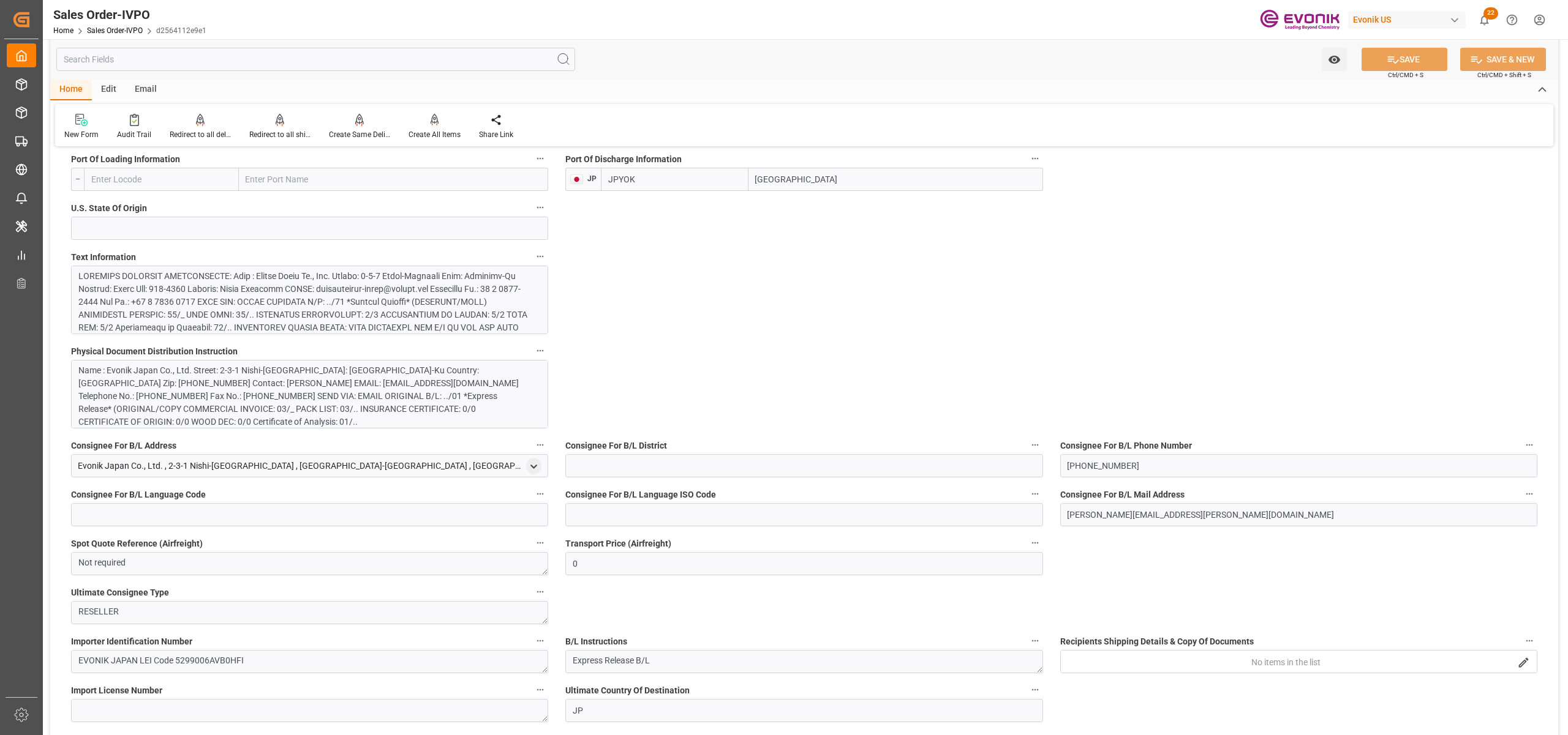
click at [403, 409] on div "Name : Evonik Japan Co., Ltd. Street: 2-3-1 Nishi-Shinjuku City: Shinjuku-Ku Co…" at bounding box center [303, 396] width 450 height 64
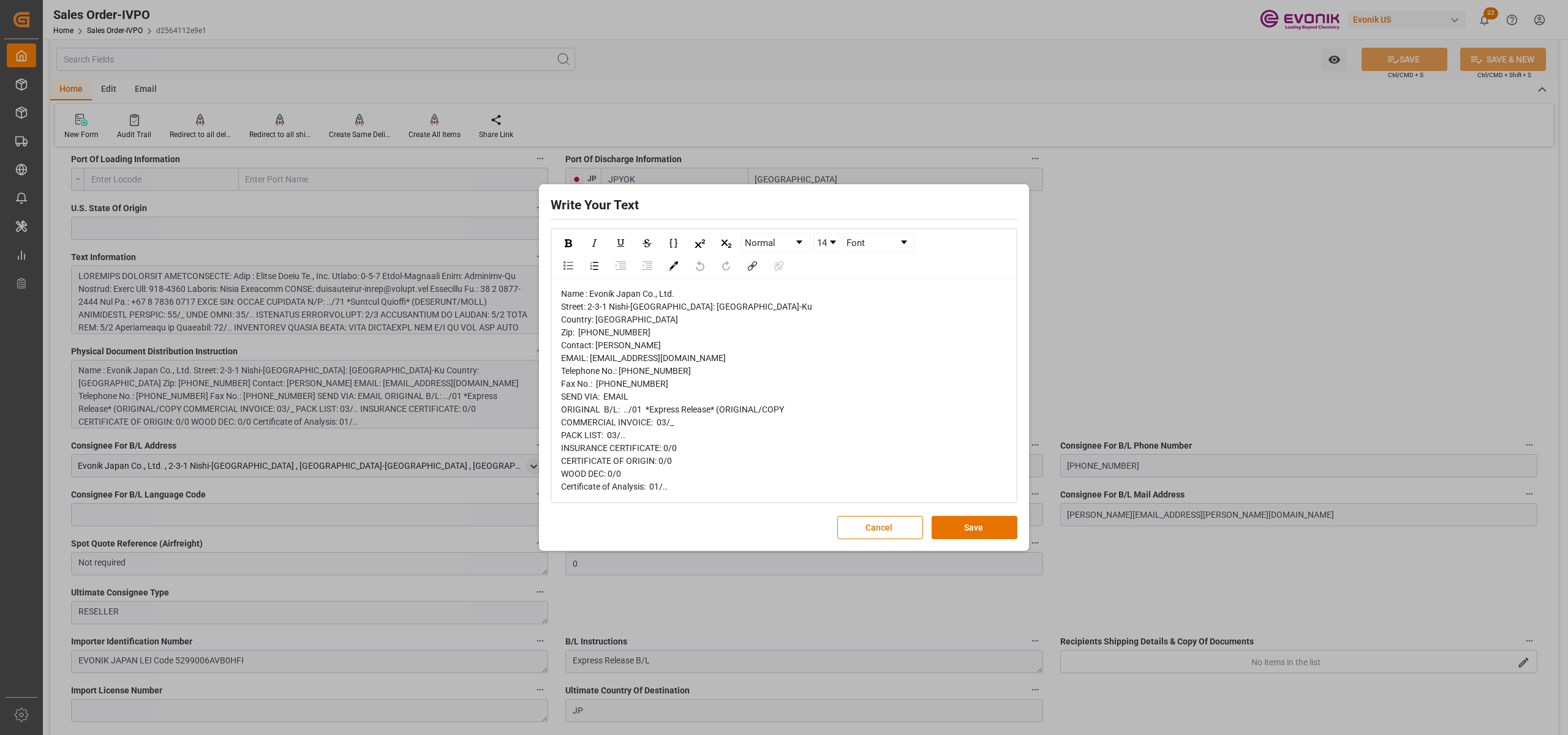
click at [953, 522] on div "Write Your Text Normal 14 Font Name : Evonik Japan Co., Ltd. Street: 2-3-1 Nish…" at bounding box center [783, 368] width 484 height 362
click at [954, 532] on button "Save" at bounding box center [974, 527] width 86 height 23
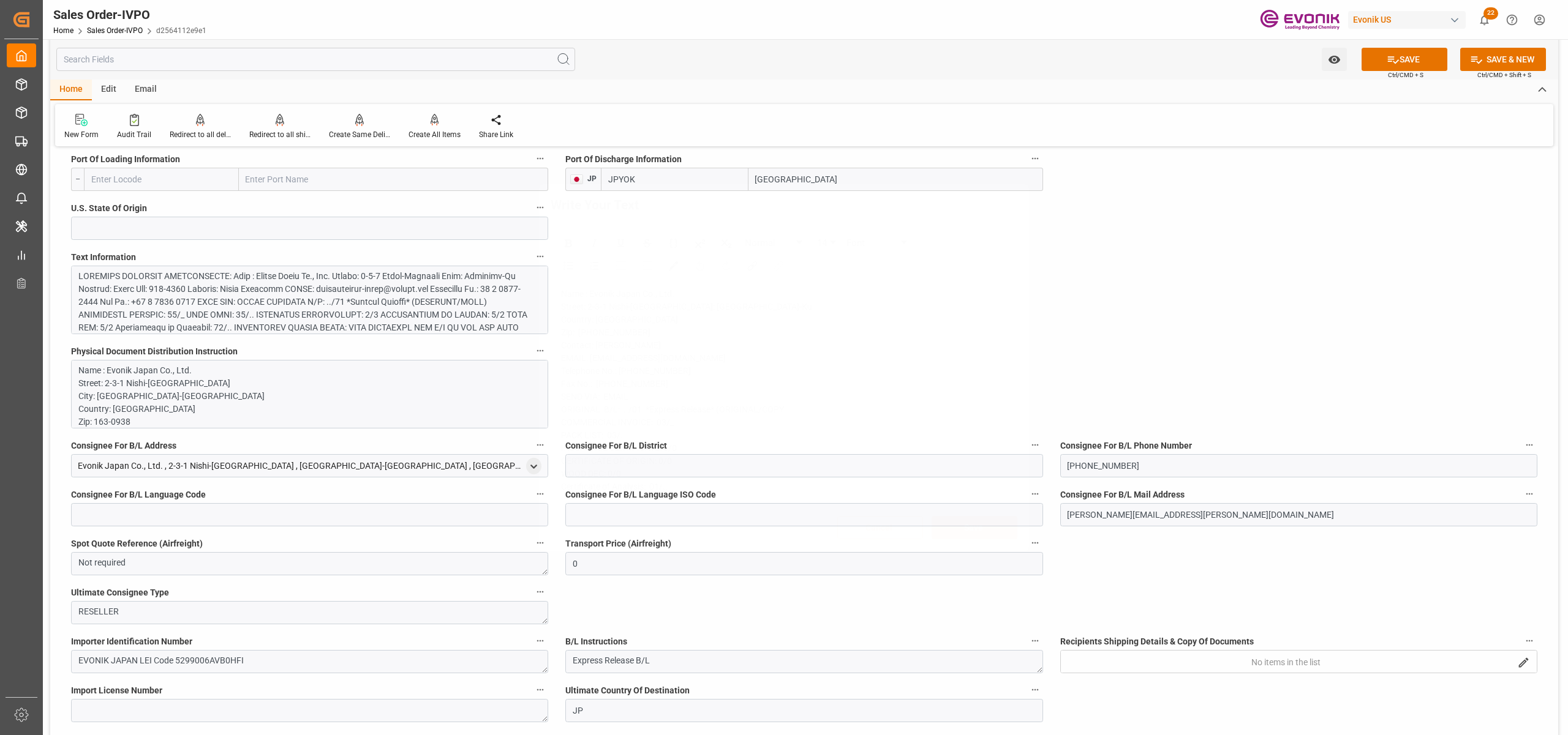
click at [422, 321] on div "Write Your Text Normal 14 Font Name : Evonik Japan Co., Ltd. Street: 2-3-1 Nish…" at bounding box center [784, 368] width 1568 height 735
click at [427, 300] on div at bounding box center [303, 347] width 450 height 154
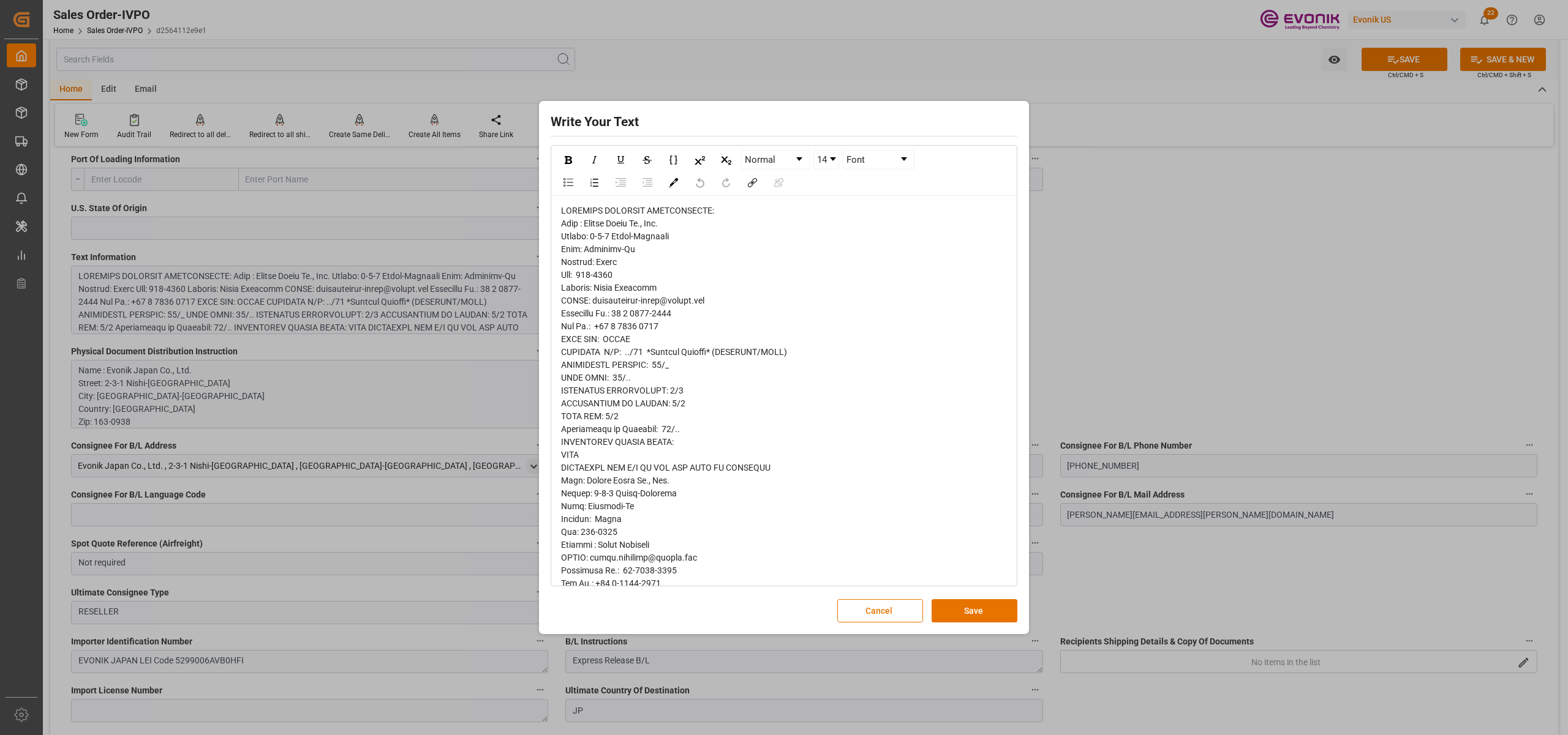
click at [579, 231] on div "rdw-editor" at bounding box center [784, 513] width 446 height 617
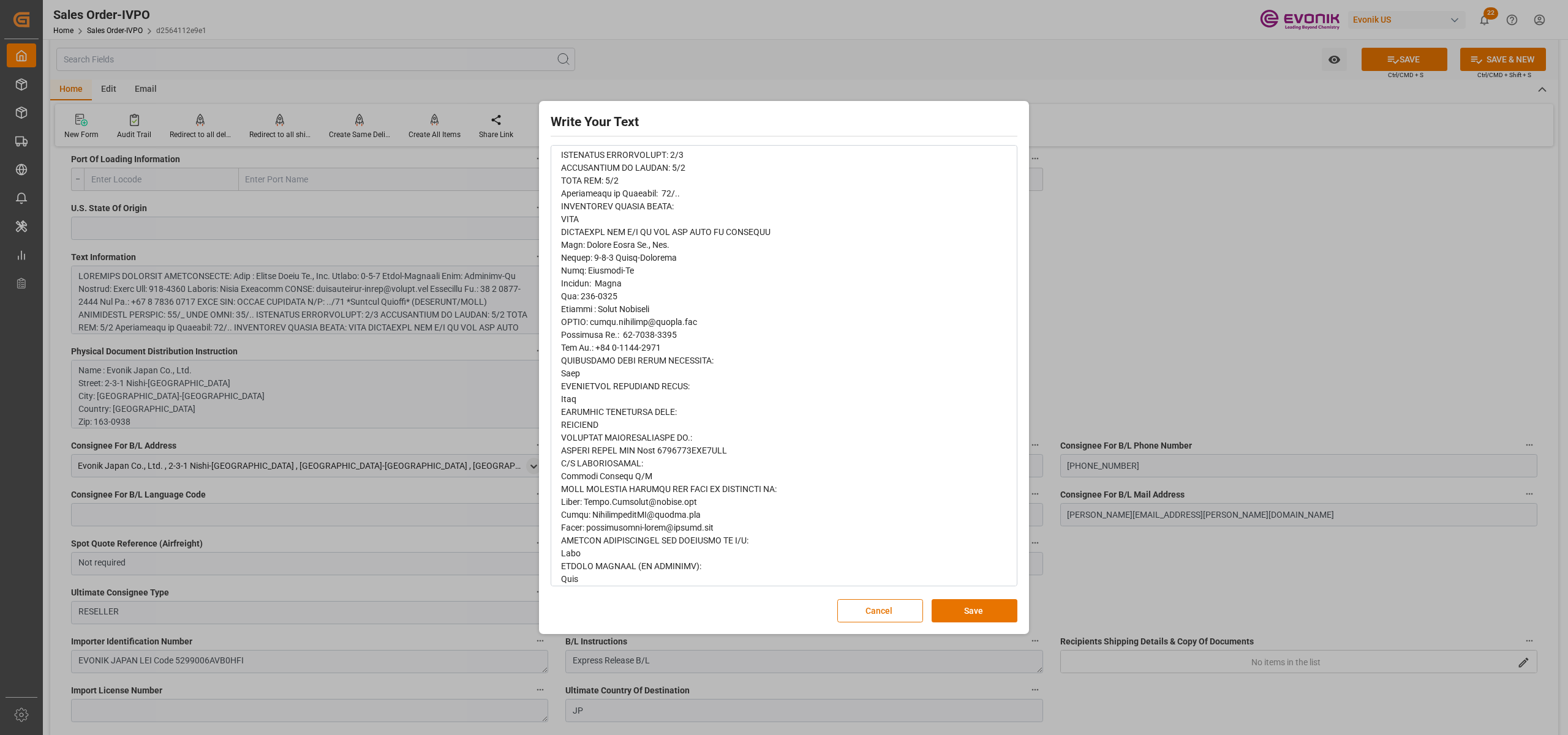
scroll to position [0, 0]
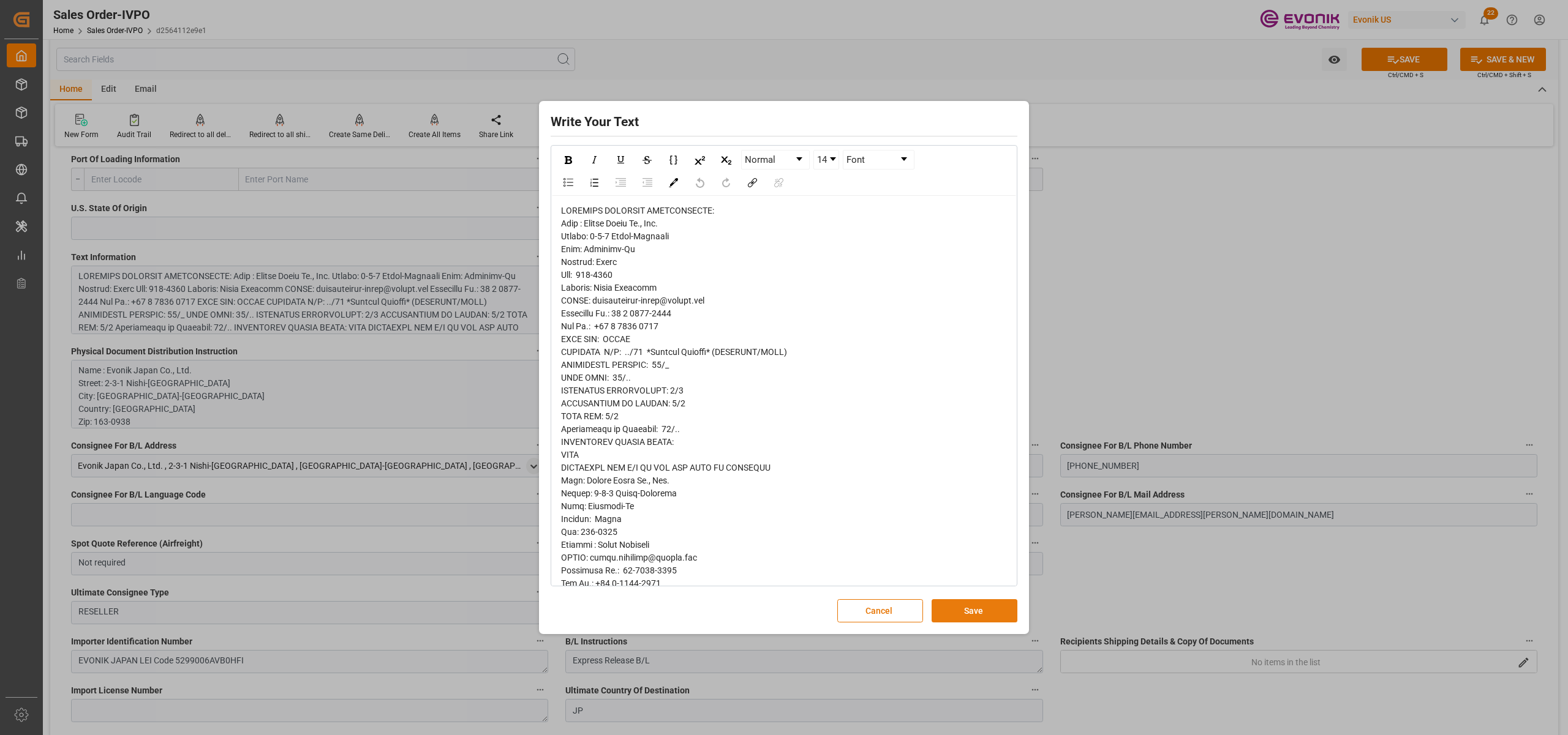
click at [961, 611] on button "Save" at bounding box center [974, 611] width 86 height 23
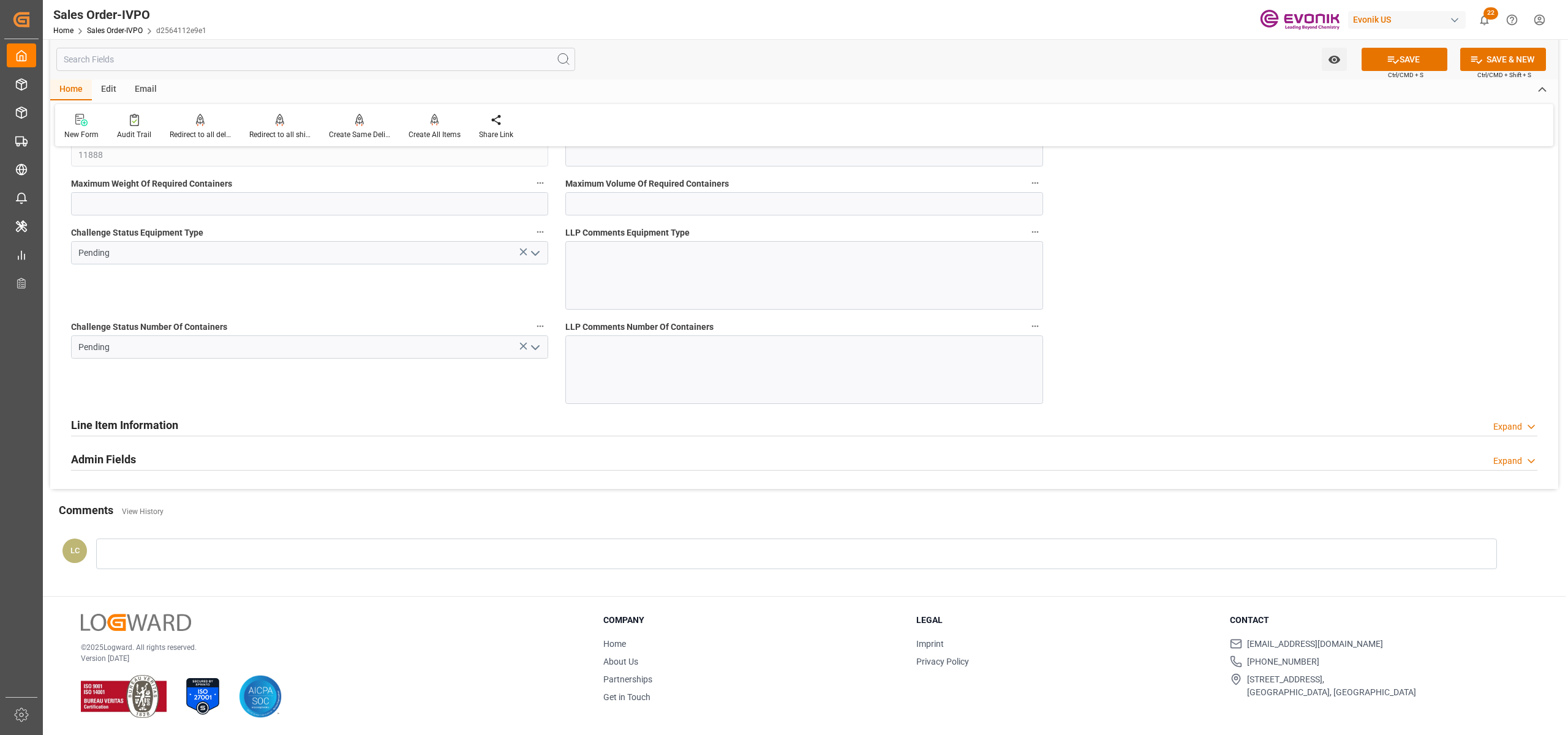
scroll to position [2097, 0]
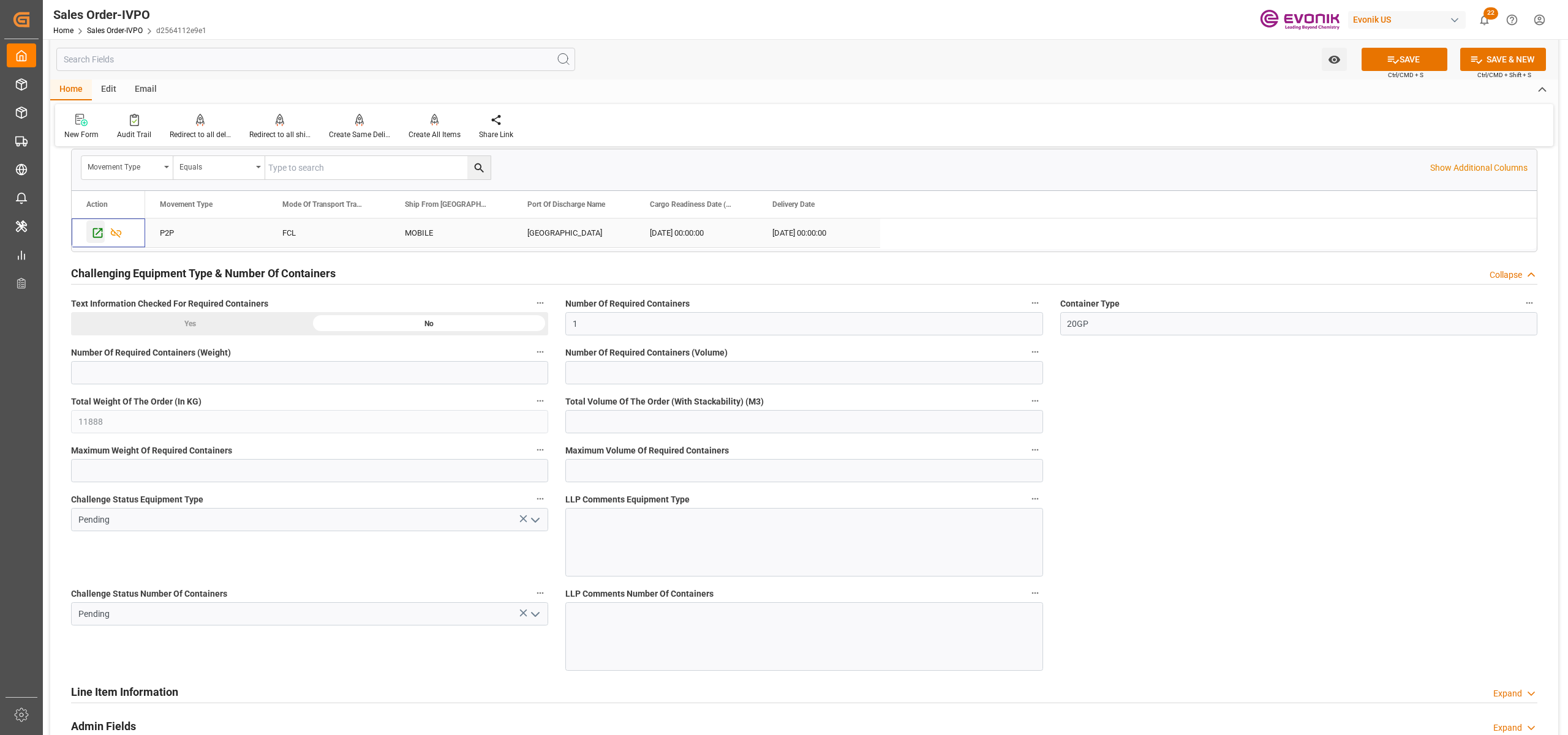
click at [94, 238] on icon "Press SPACE to select this row." at bounding box center [97, 233] width 9 height 9
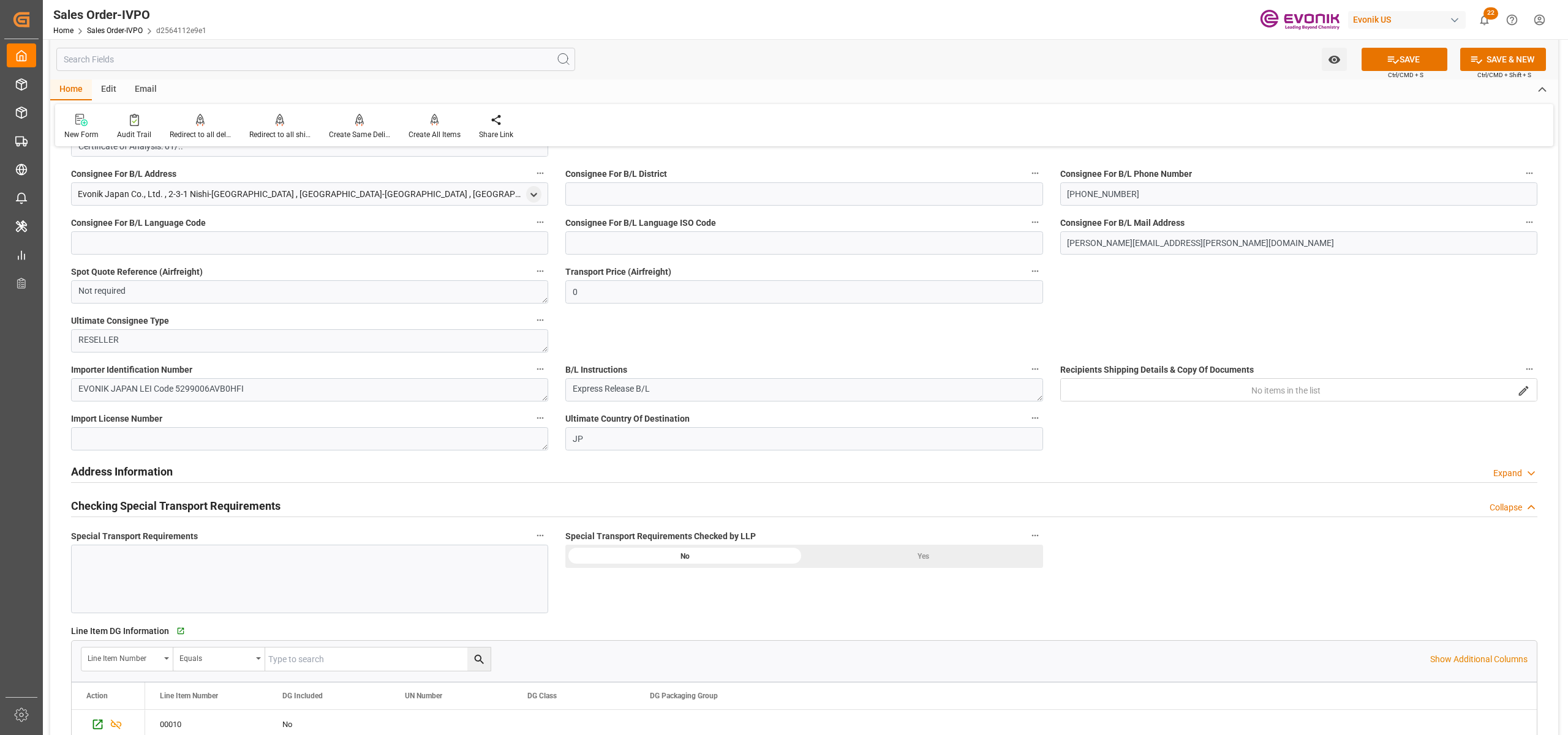
scroll to position [1360, 0]
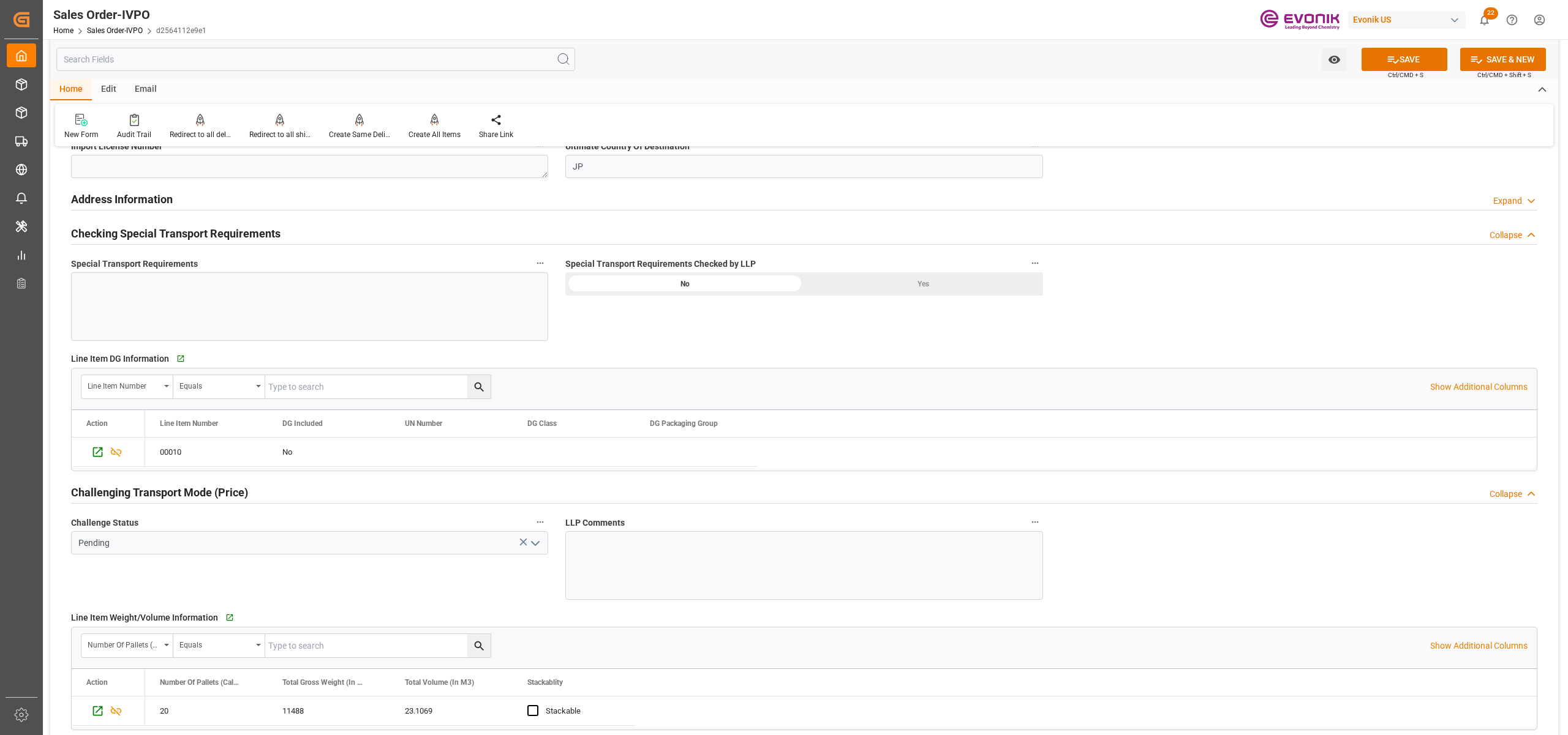
click at [878, 282] on div "Yes" at bounding box center [924, 283] width 239 height 23
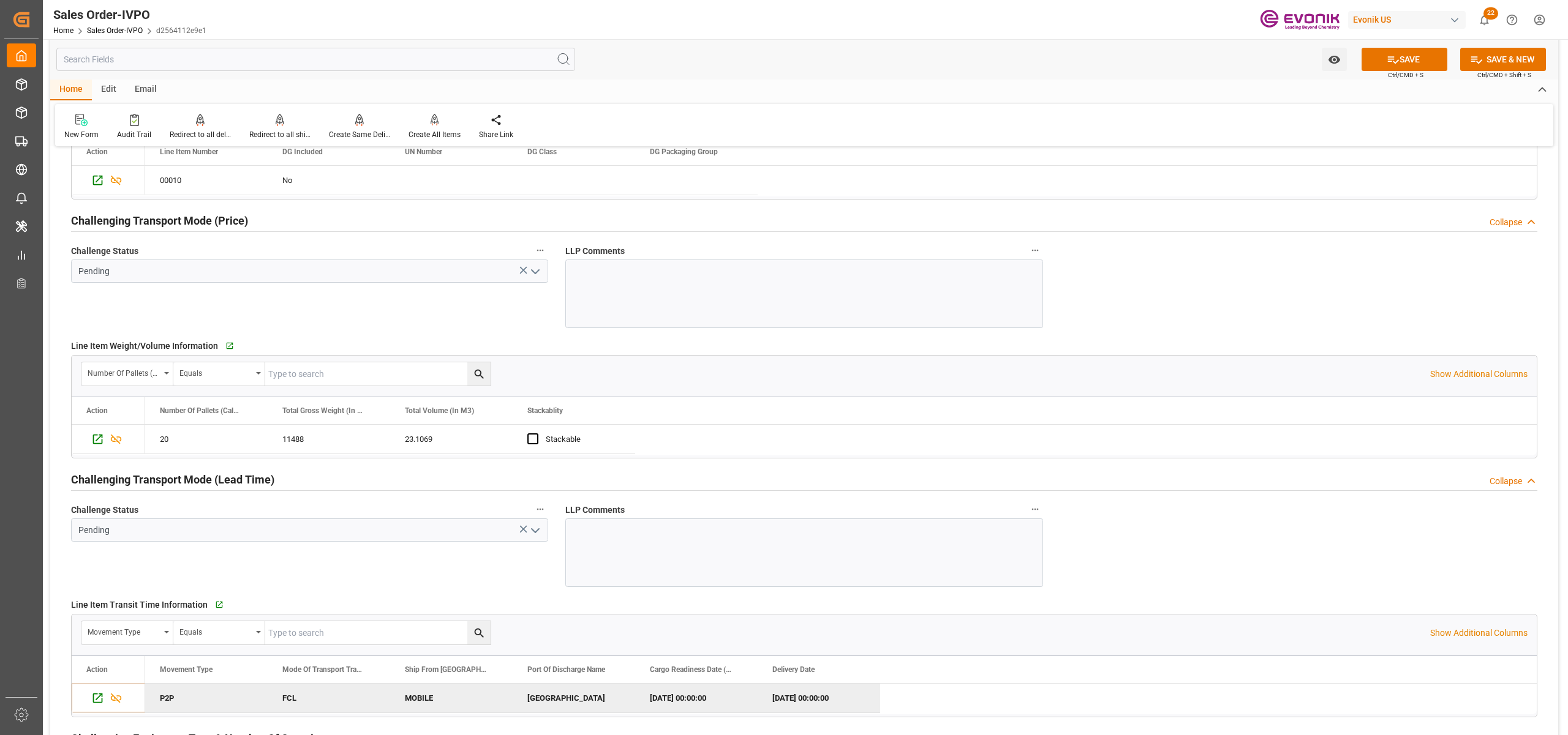
click at [542, 279] on icon "open menu" at bounding box center [535, 271] width 15 height 14
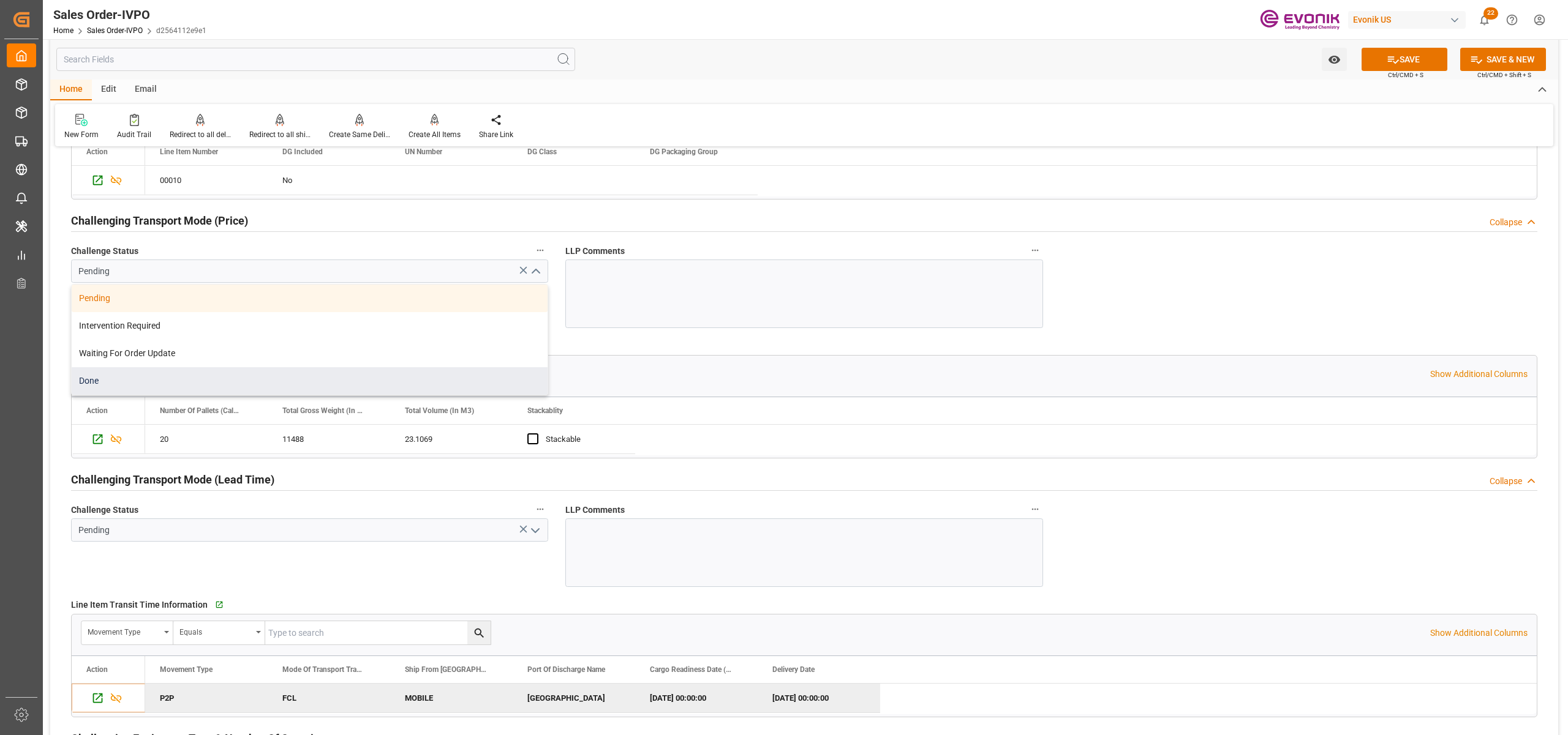
click at [238, 383] on div "Done" at bounding box center [310, 381] width 476 height 27
type input "Done"
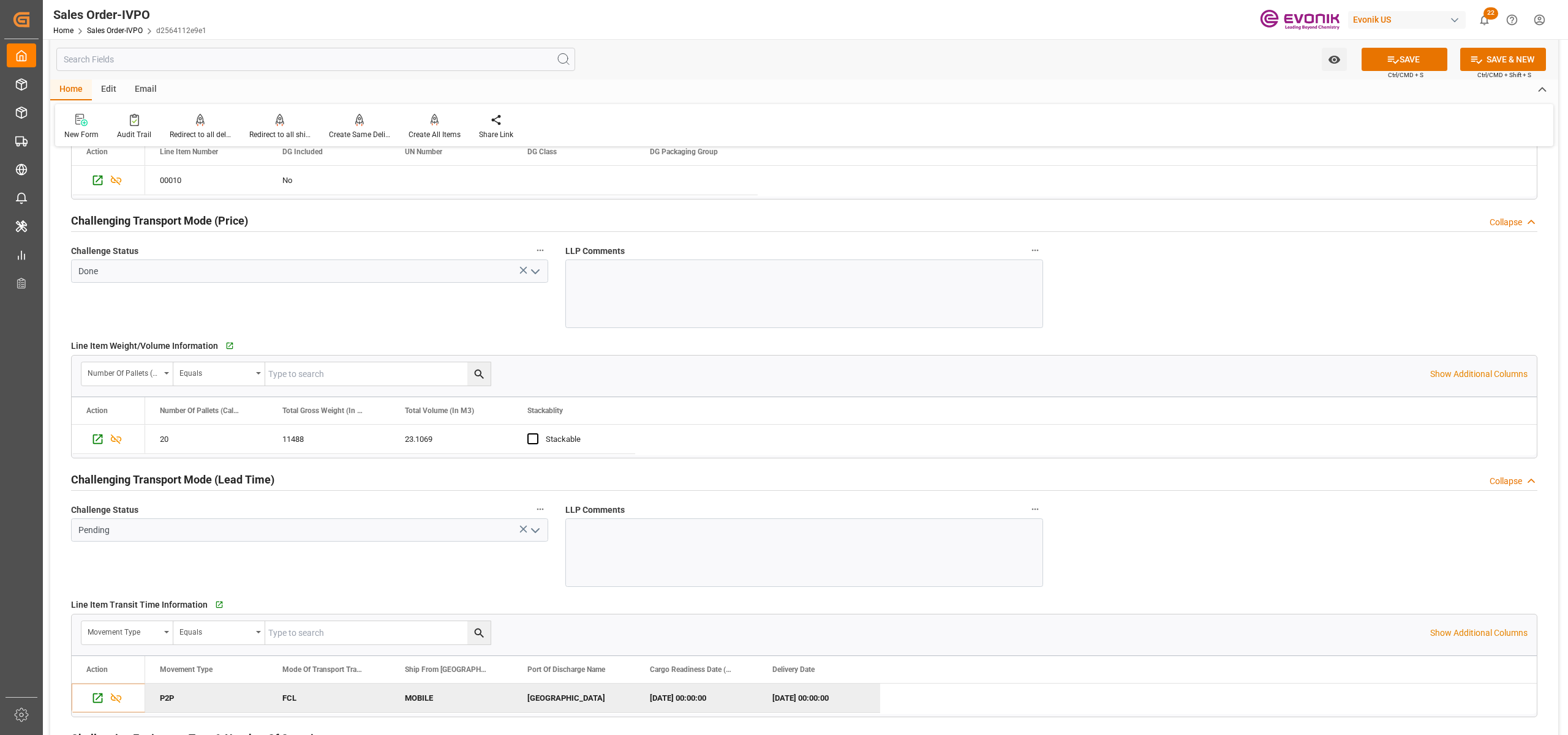
scroll to position [1904, 0]
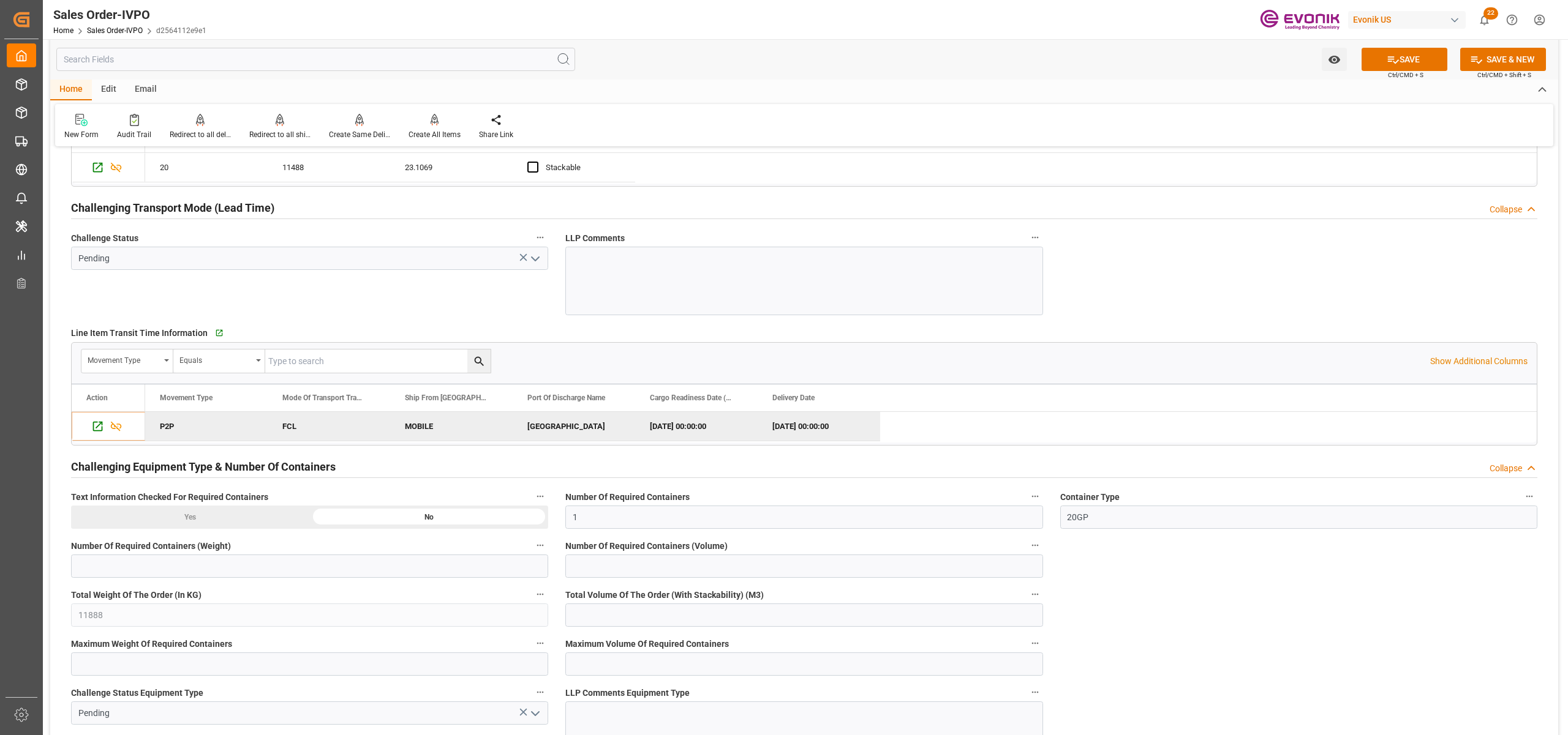
click at [540, 263] on icon "open menu" at bounding box center [535, 258] width 15 height 14
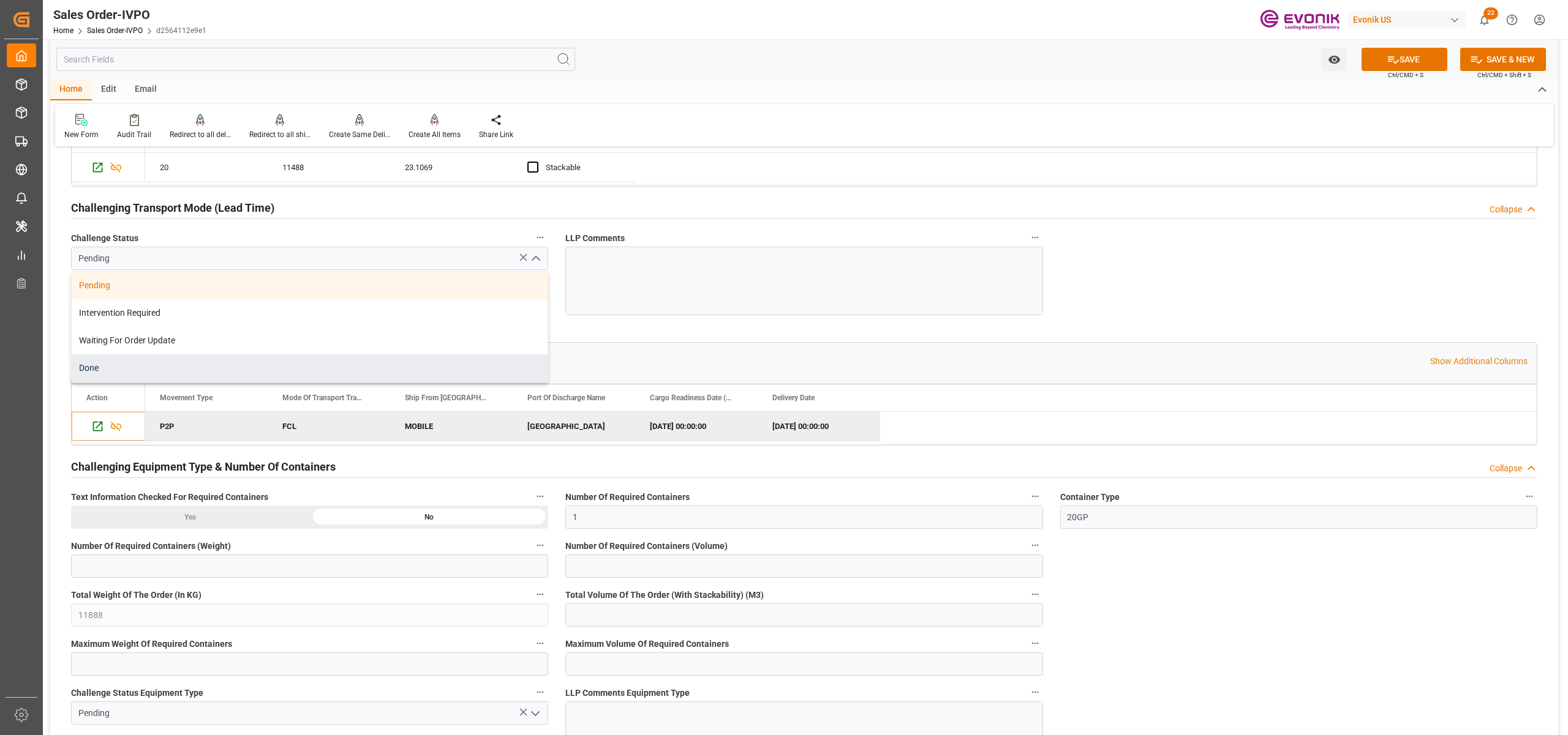
click at [181, 374] on div "Done" at bounding box center [310, 368] width 476 height 27
type input "Done"
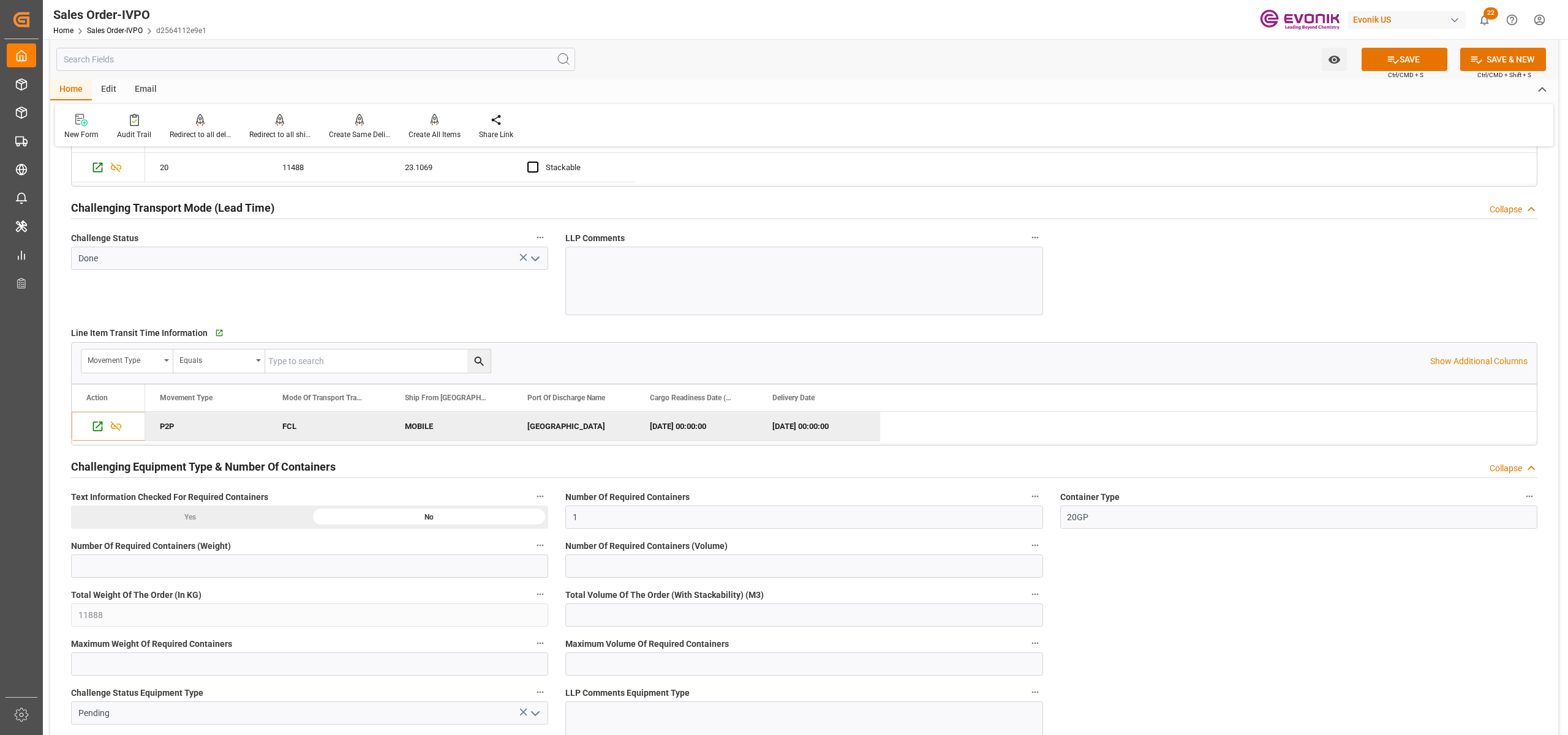
scroll to position [2177, 0]
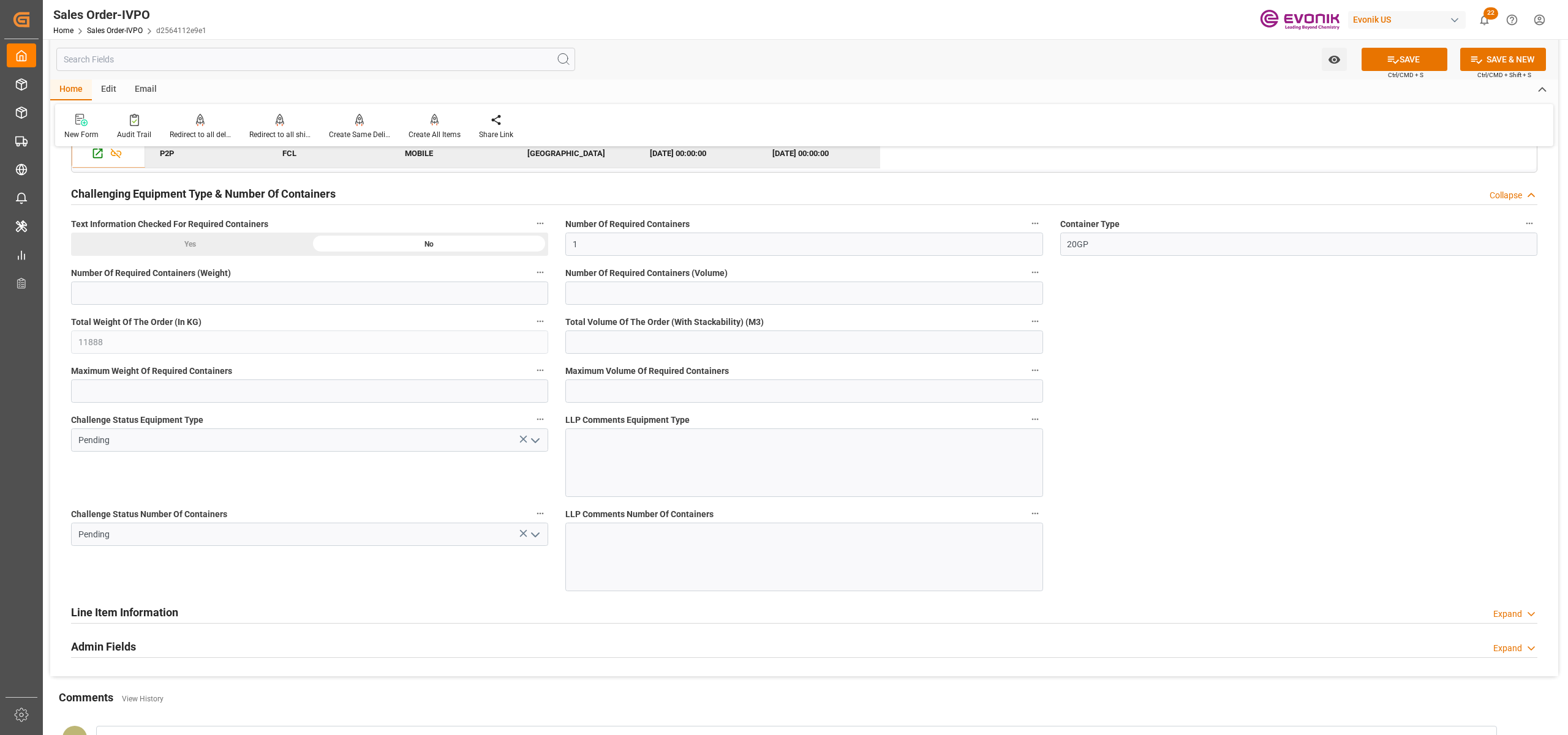
click at [535, 439] on icon "open menu" at bounding box center [535, 440] width 15 height 14
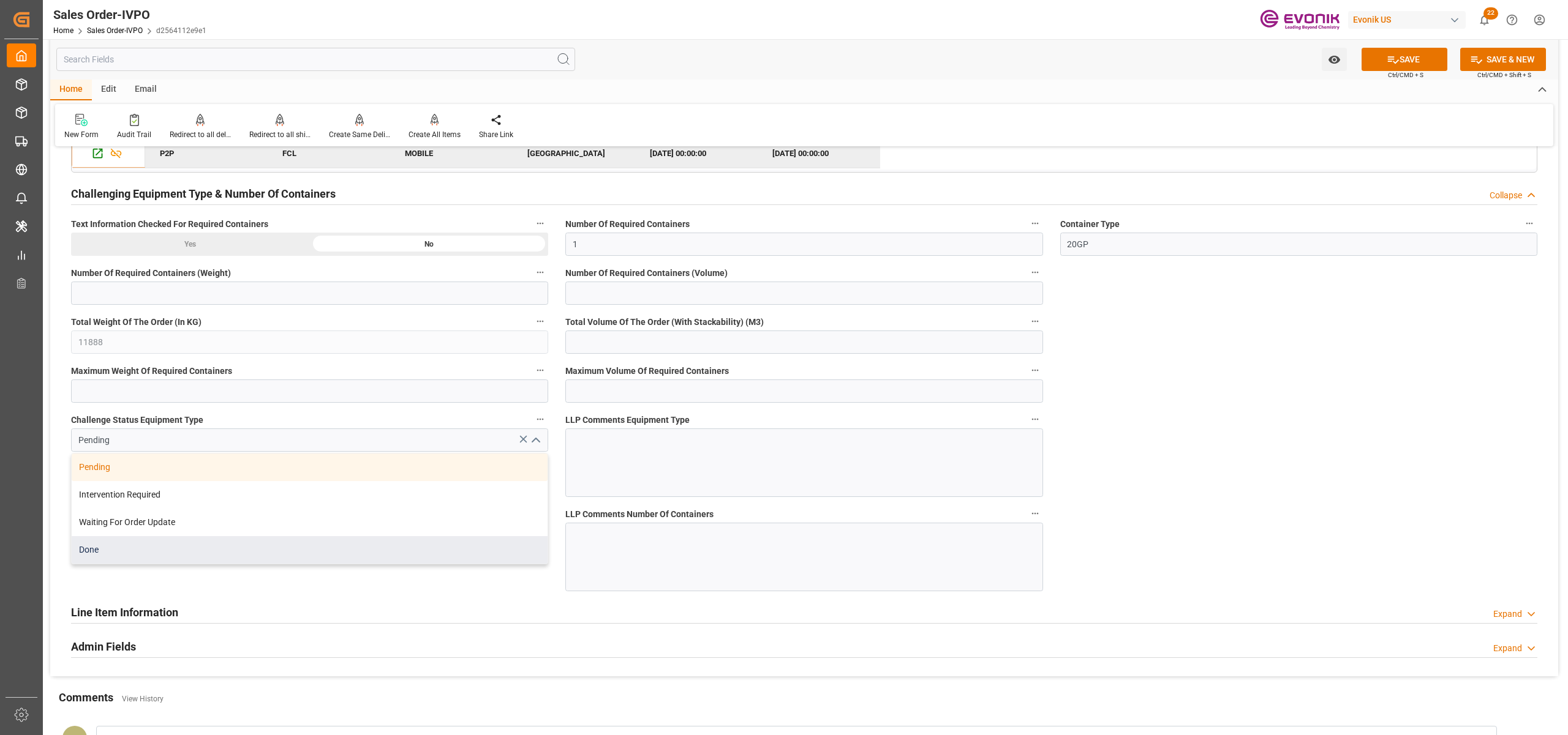
click at [224, 548] on div "Done" at bounding box center [310, 550] width 476 height 27
type input "Done"
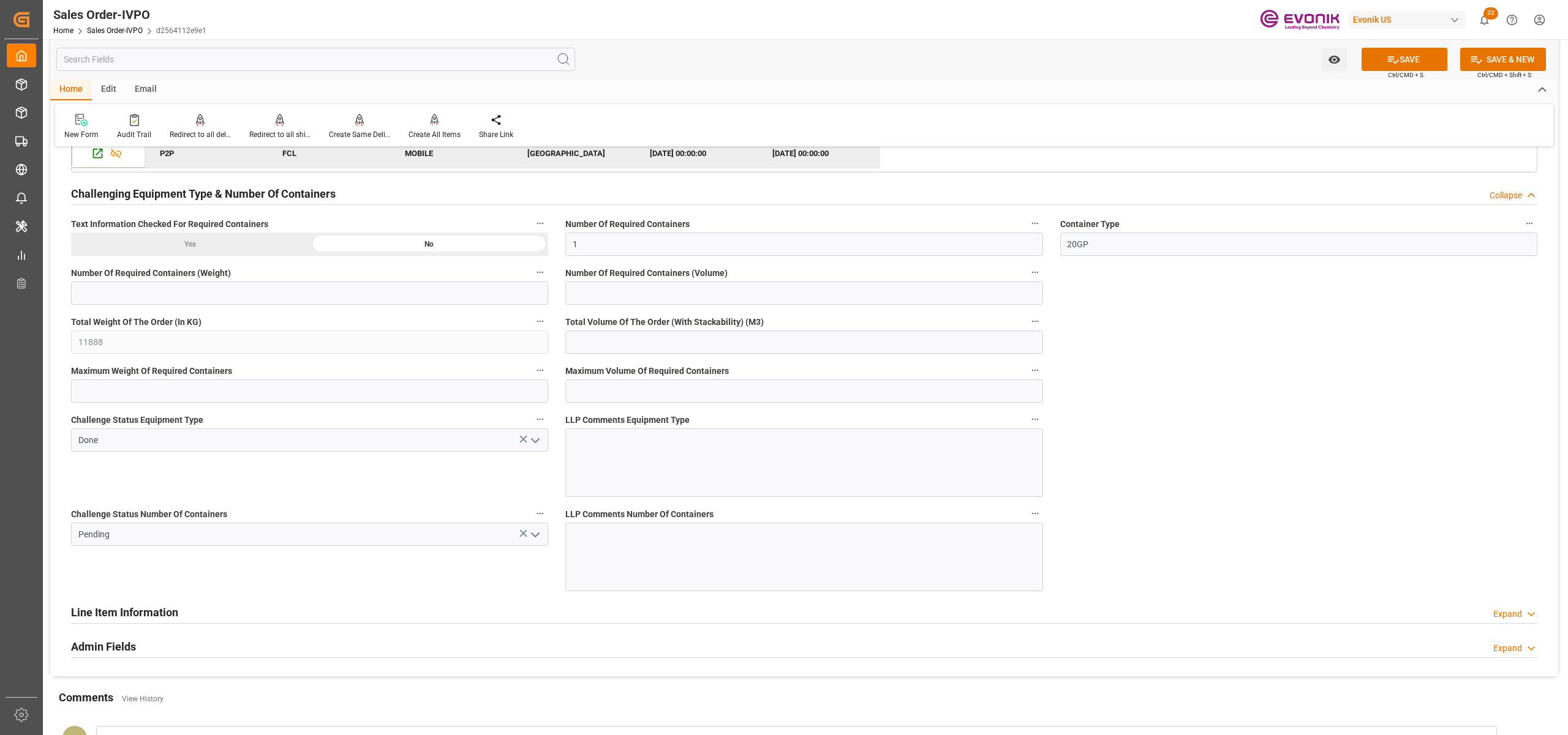
click at [535, 537] on icon "open menu" at bounding box center [535, 535] width 15 height 14
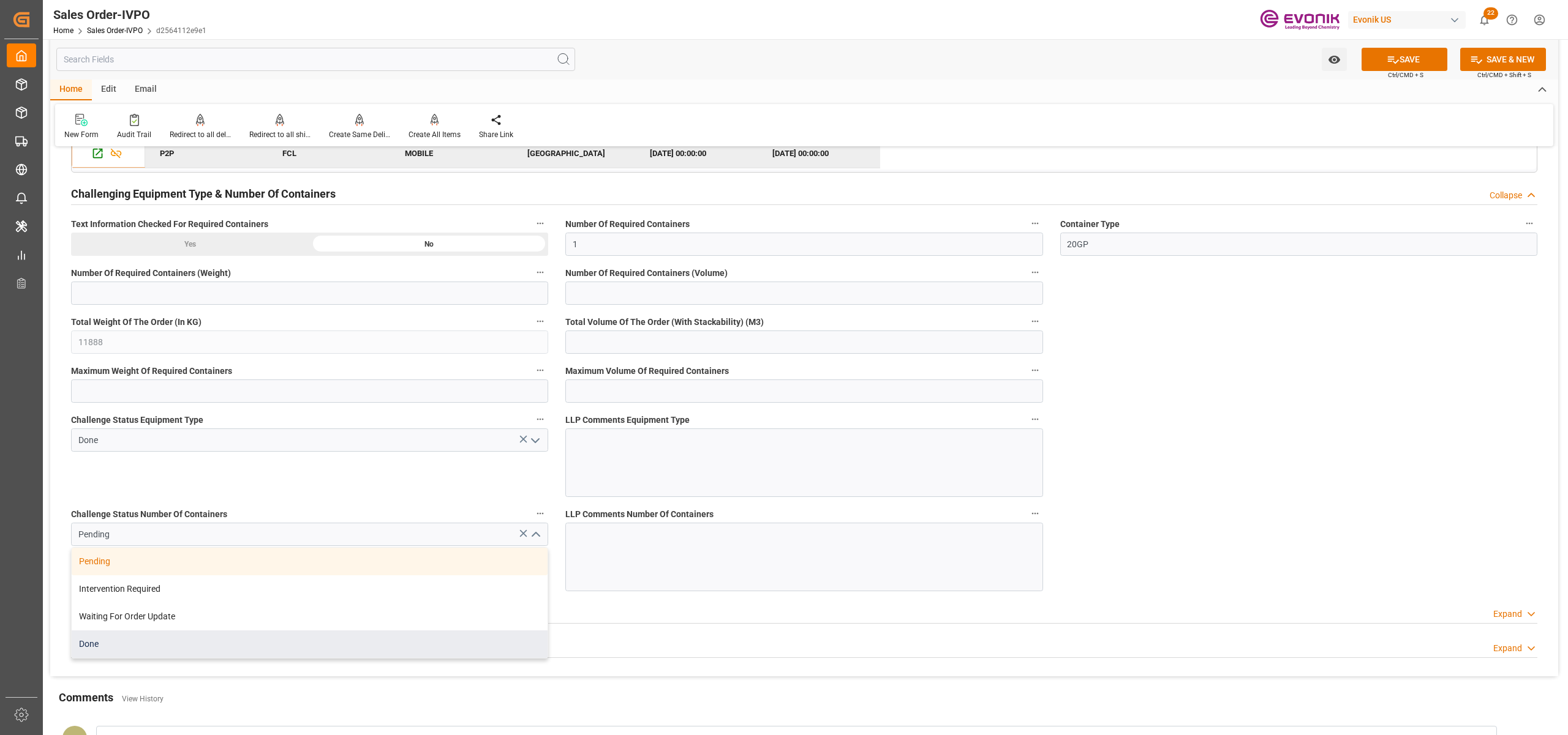
click at [190, 646] on div "Done" at bounding box center [310, 644] width 476 height 27
type input "Done"
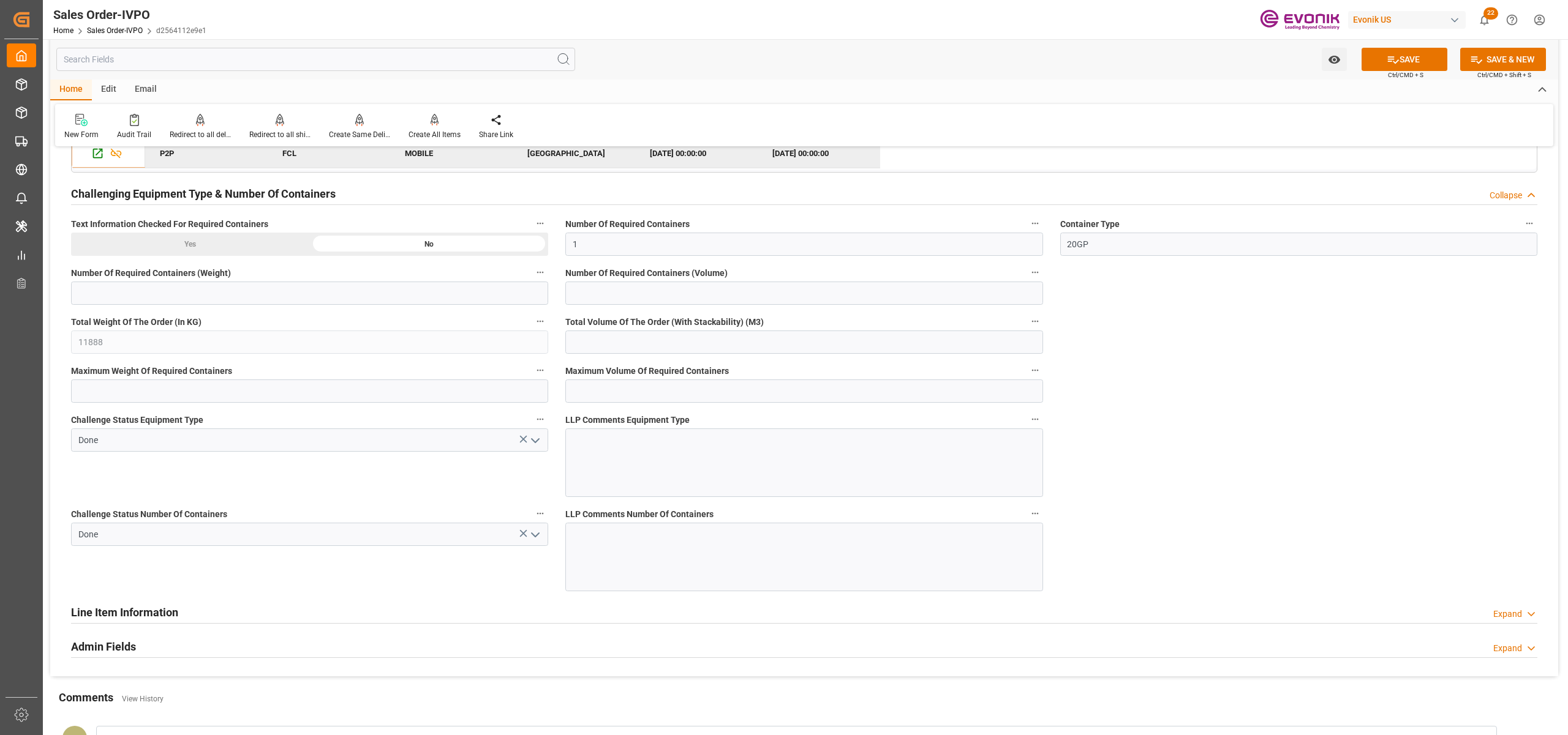
scroll to position [1904, 0]
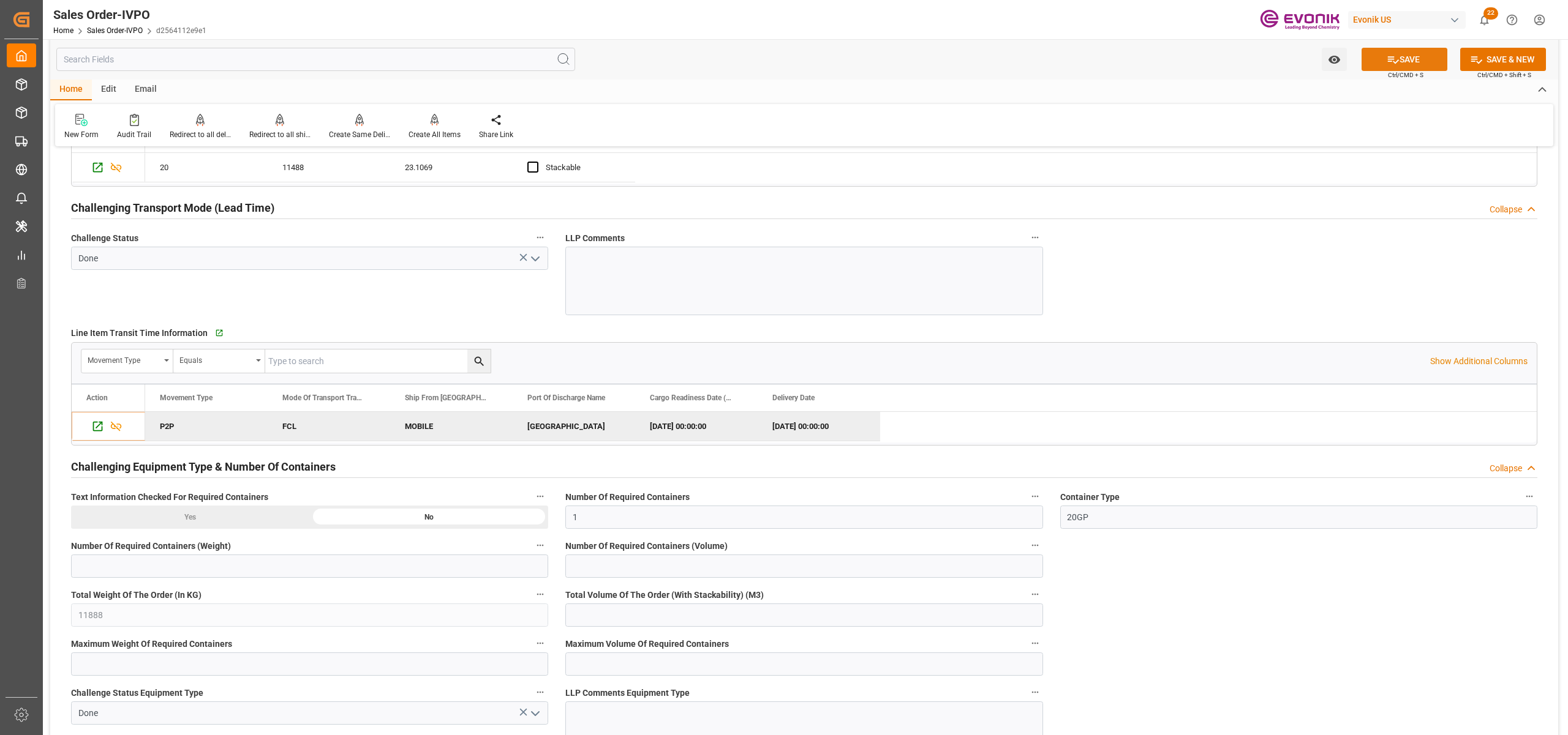
click at [1391, 57] on icon at bounding box center [1392, 59] width 13 height 13
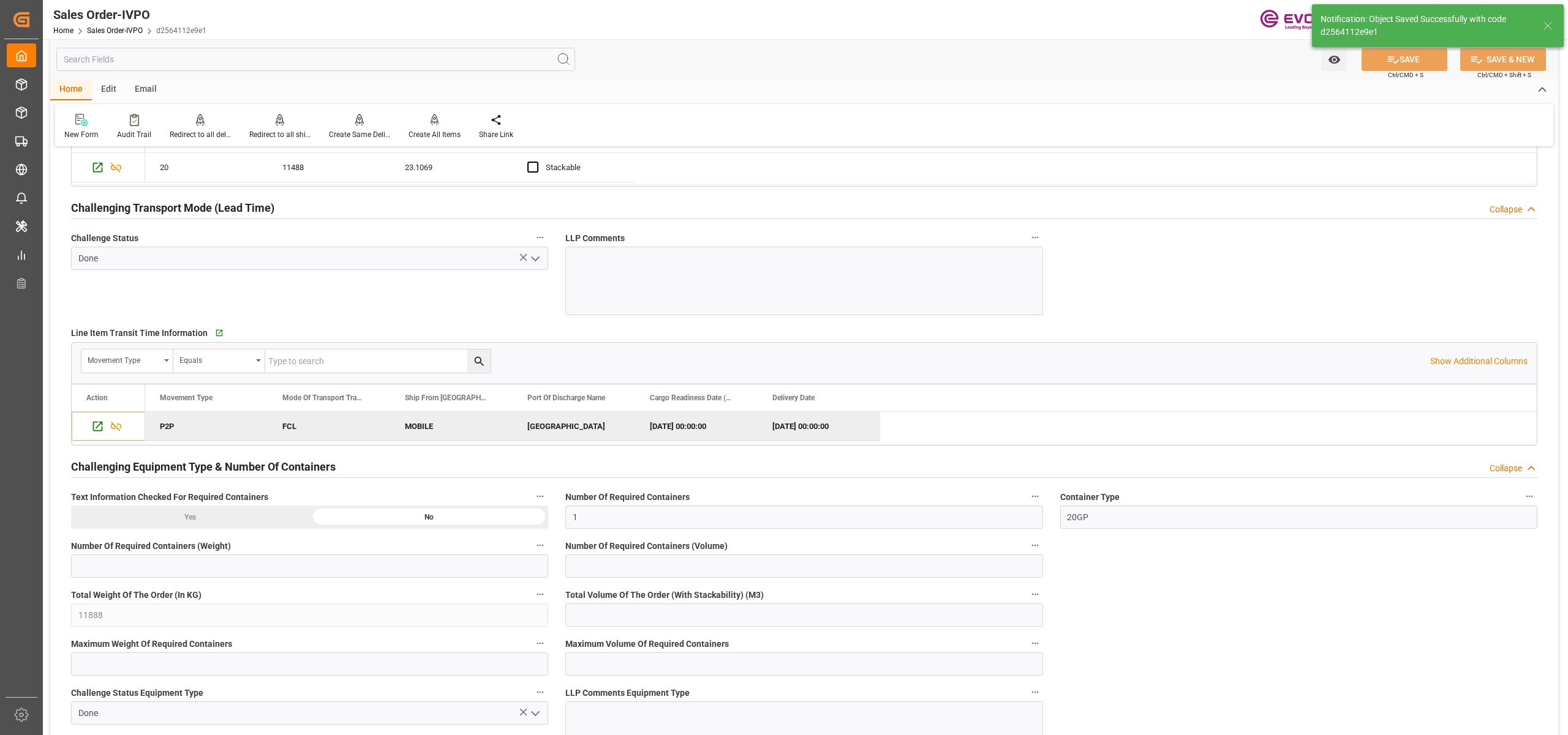
type input "28.08.2025 03:35"
type input "No"
type input "1"
type input "23.1069"
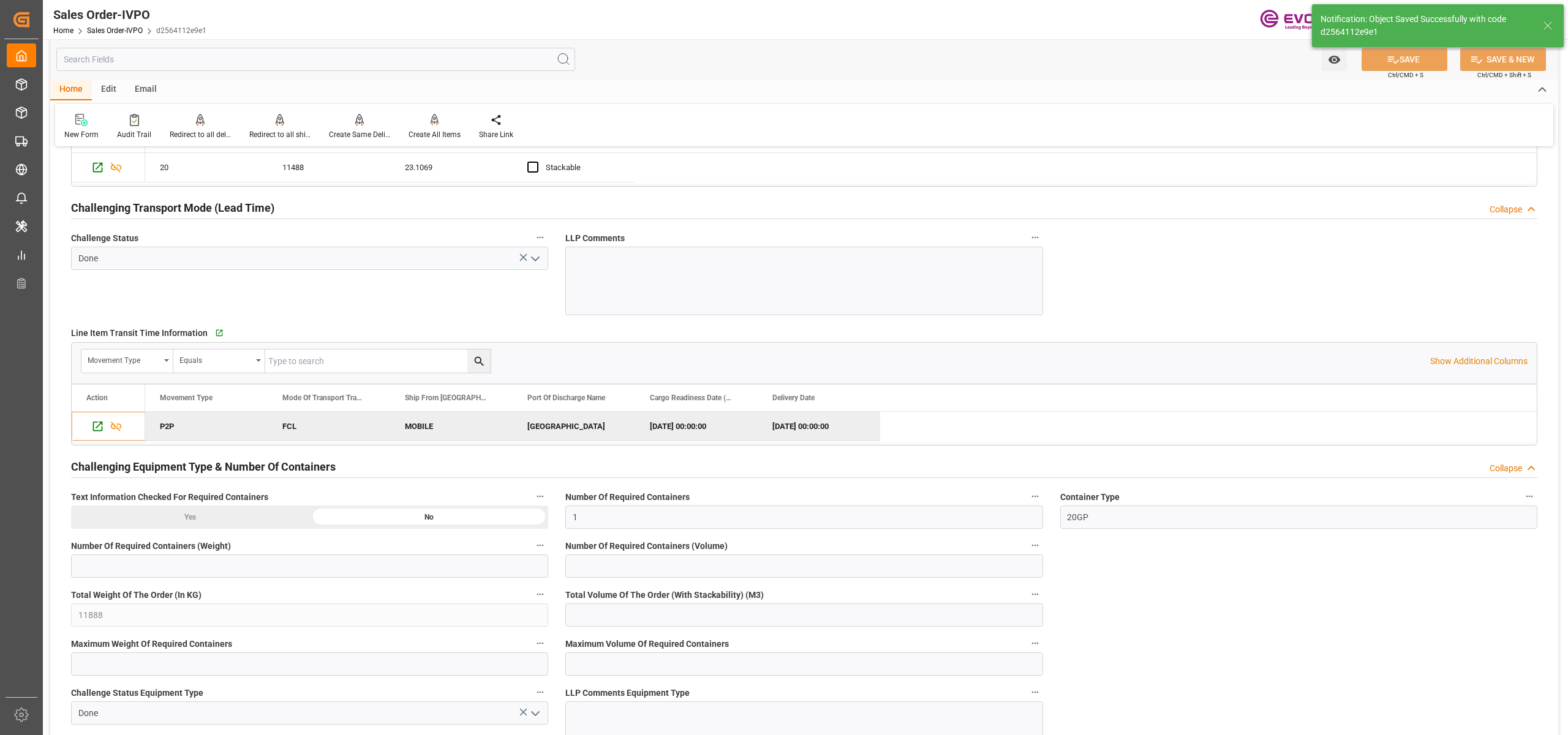
type input "17000"
type input "30"
click at [439, 127] on div "Create All Items" at bounding box center [434, 127] width 71 height 27
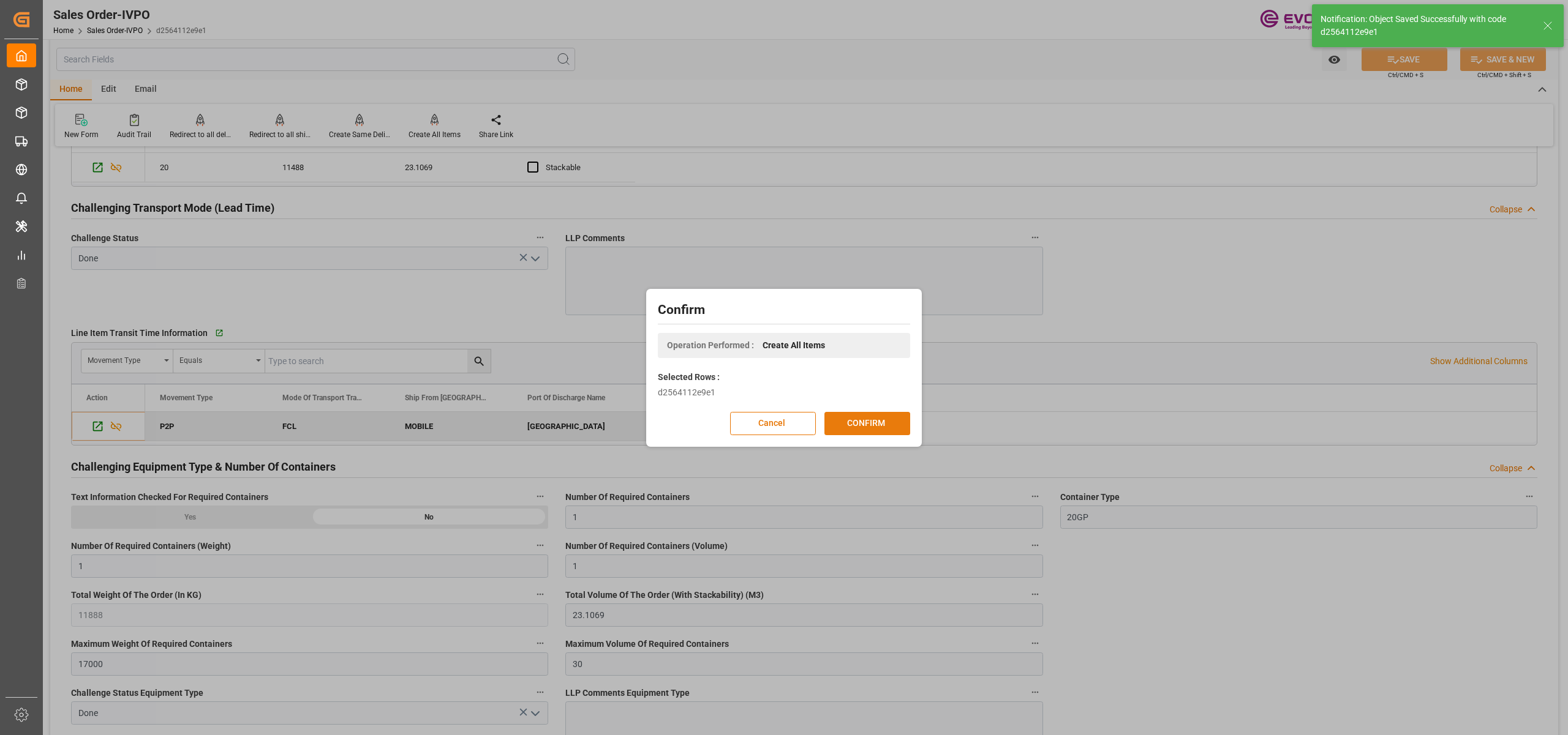
click at [858, 420] on button "CONFIRM" at bounding box center [867, 423] width 86 height 23
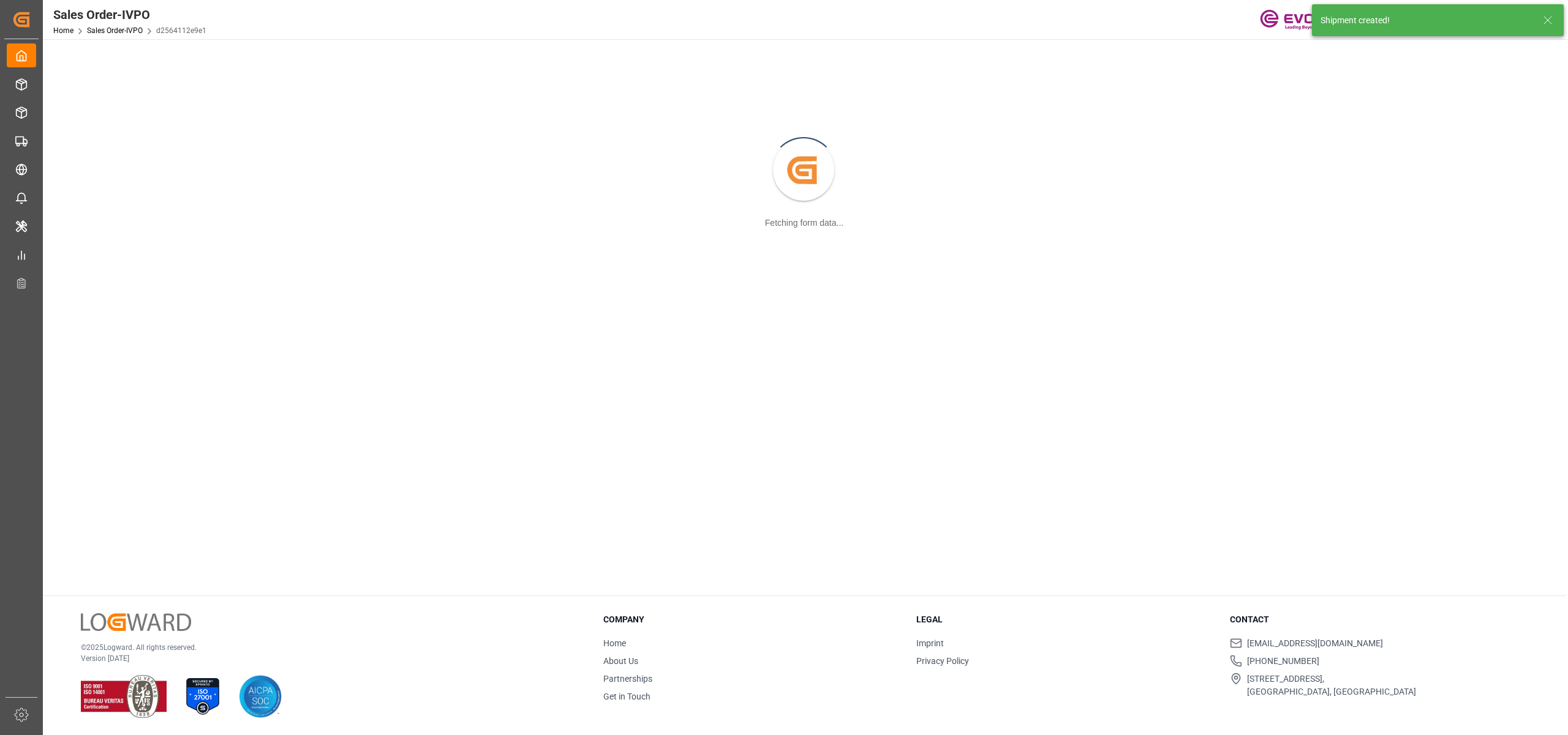
scroll to position [133, 0]
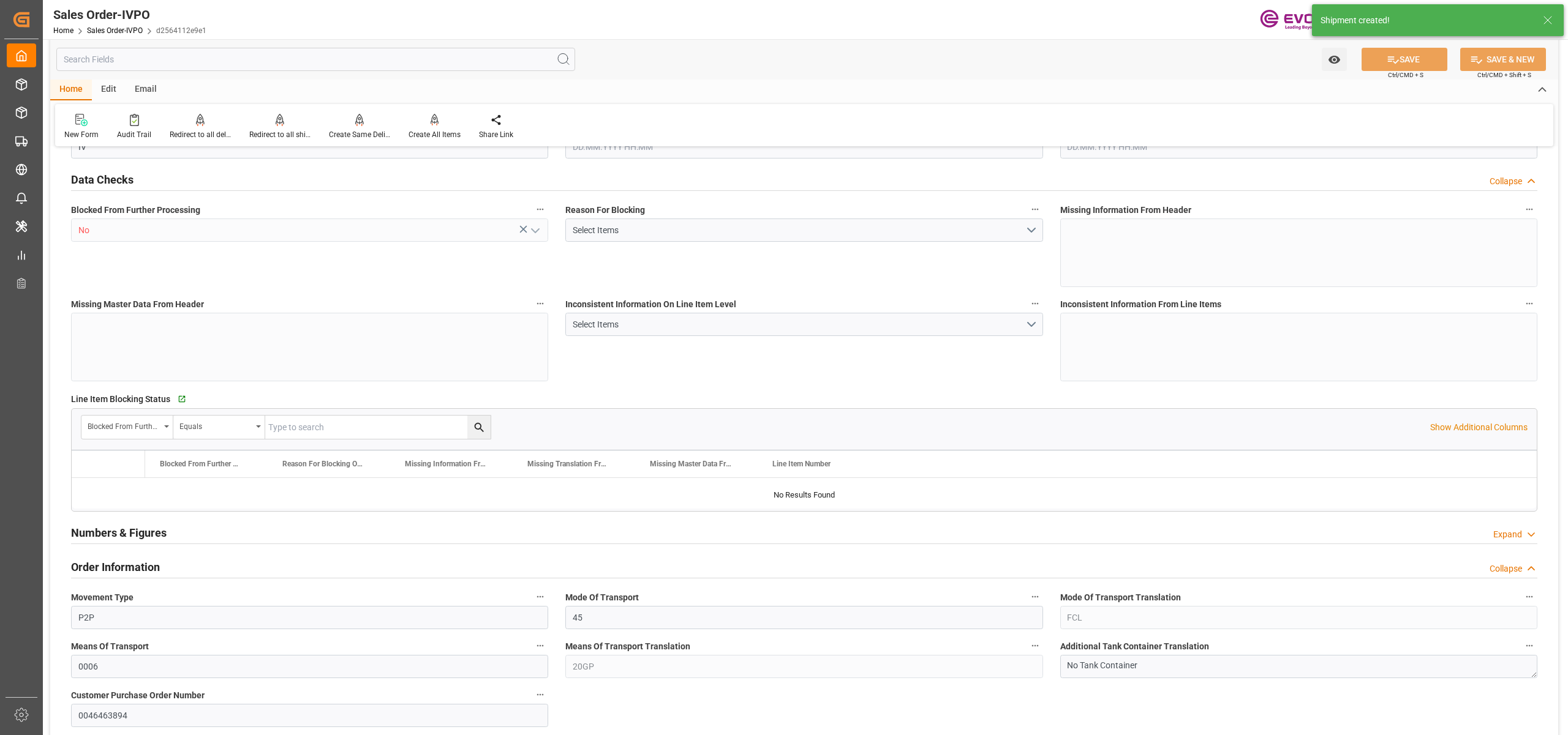
type input "JPYOK"
type input "0"
type input "1"
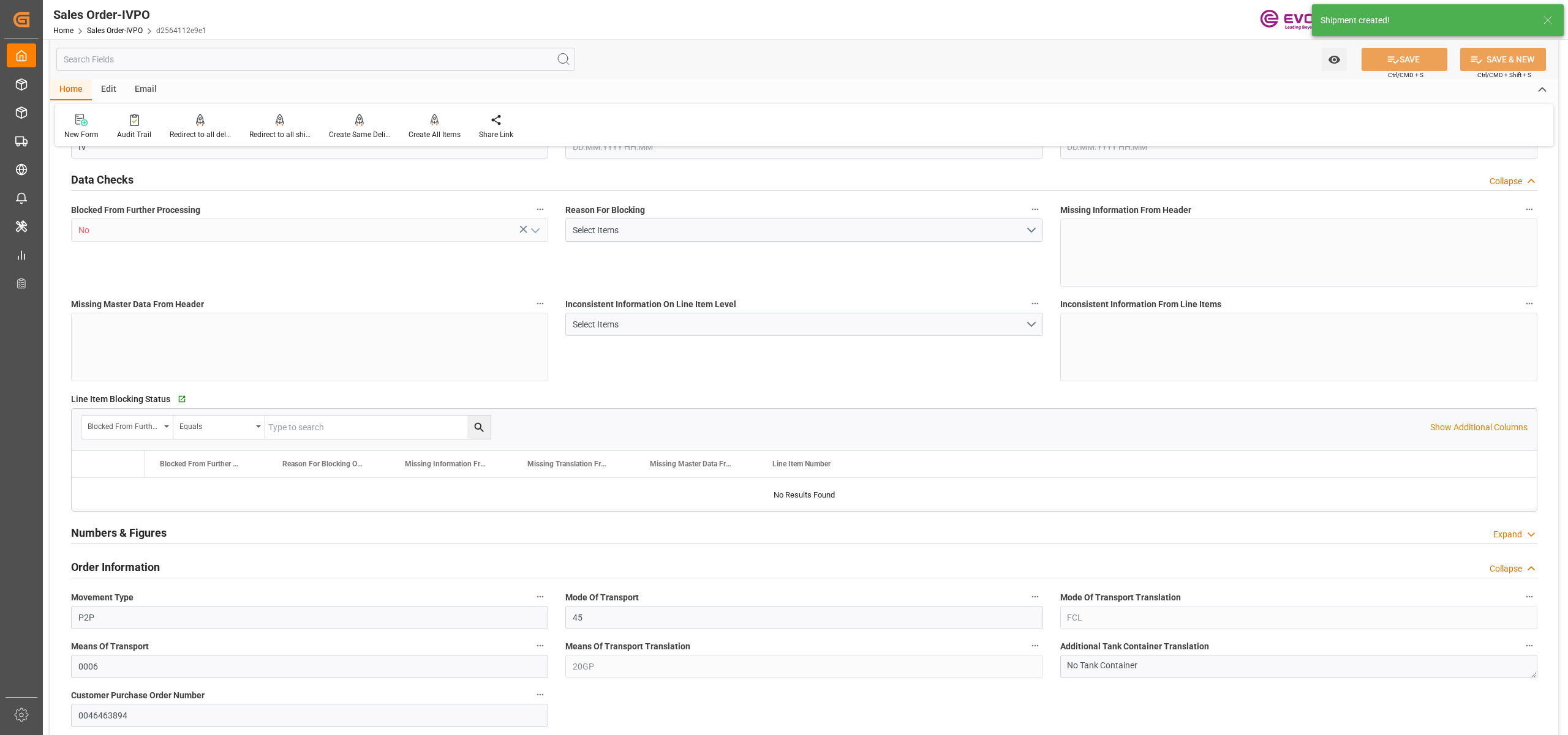
type input "11888"
type input "23.1069"
type input "17000"
type input "30"
type input "27.08.2025 14:42"
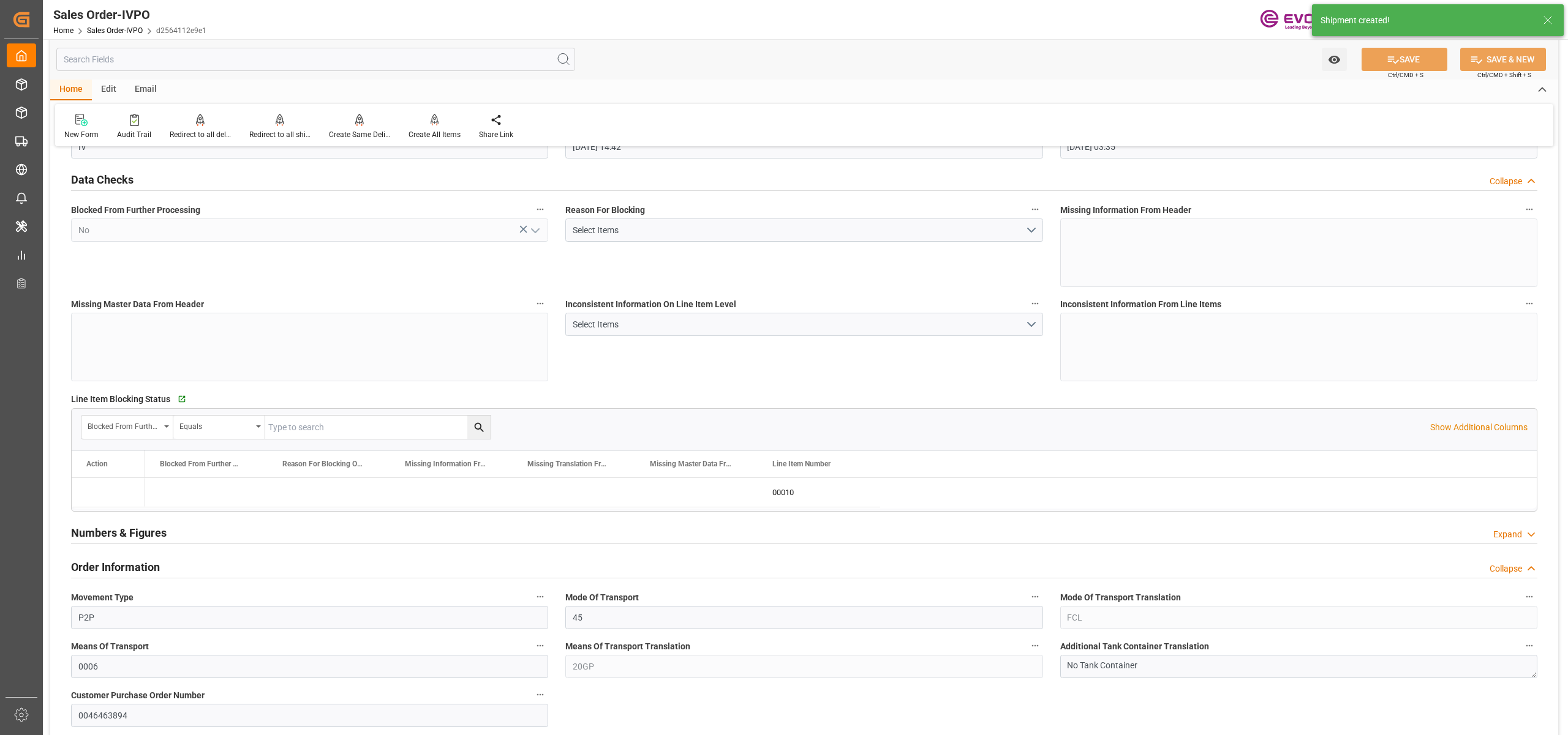
type input "28.08.2025 03:35"
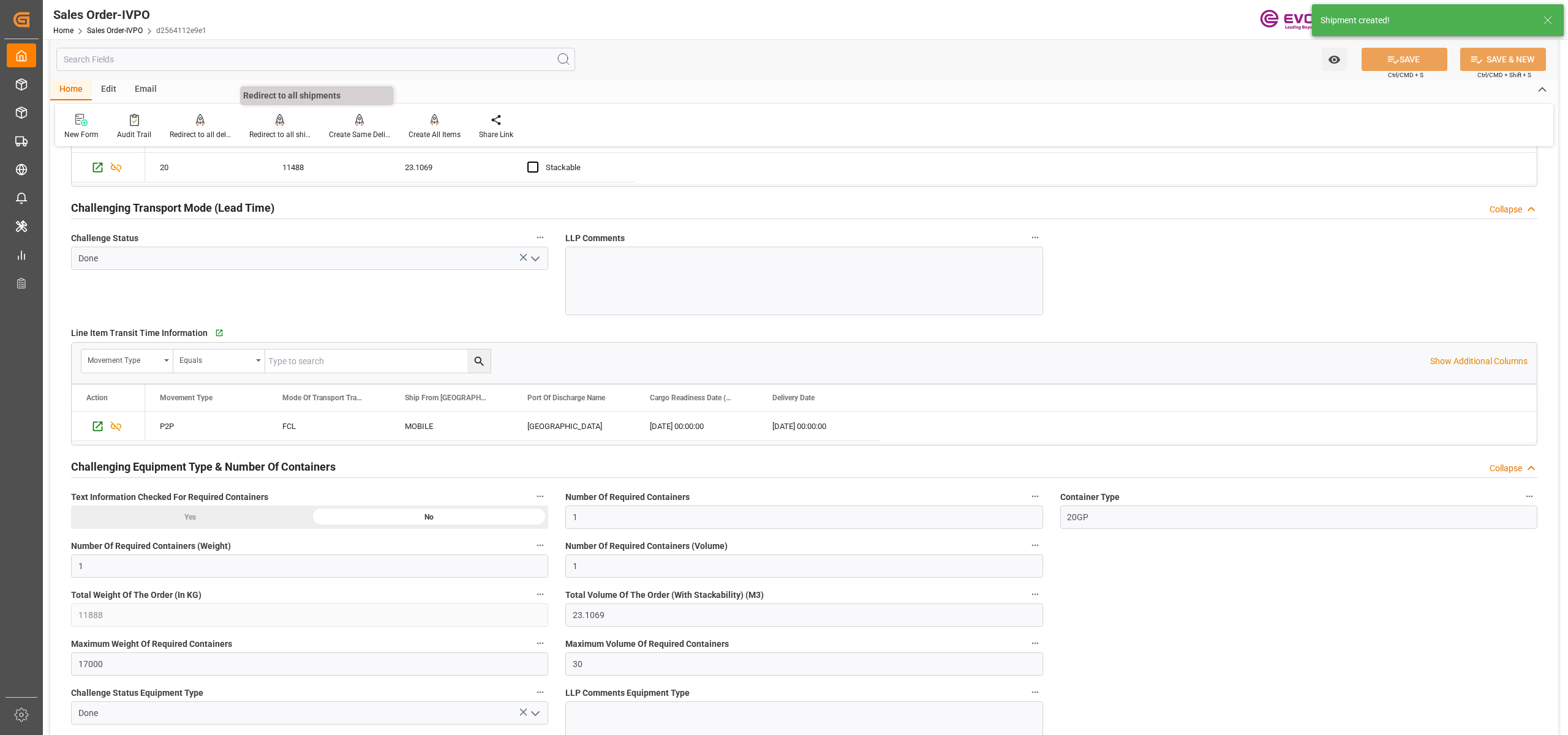
click at [282, 124] on icon at bounding box center [280, 119] width 9 height 10
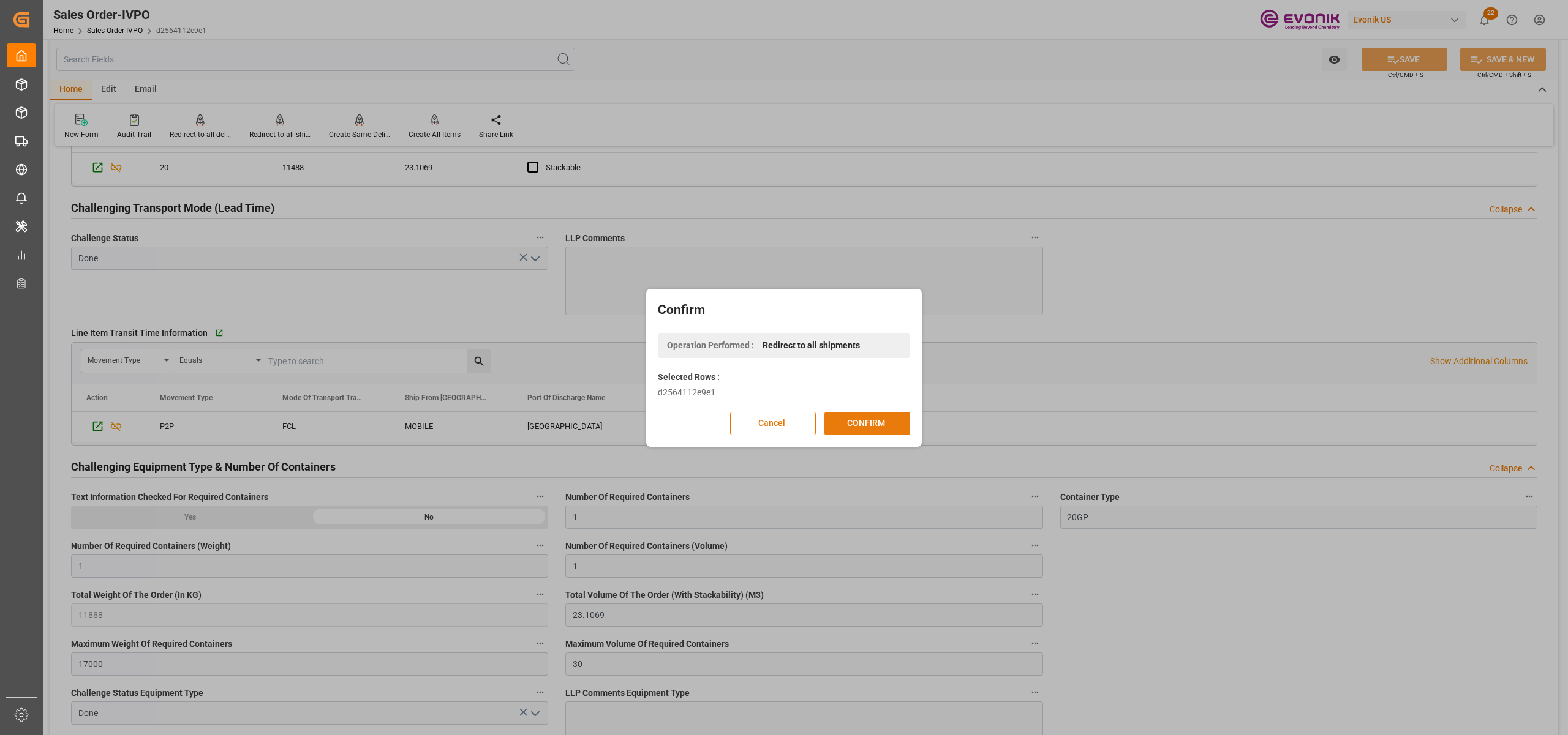
click at [887, 426] on button "CONFIRM" at bounding box center [867, 423] width 86 height 23
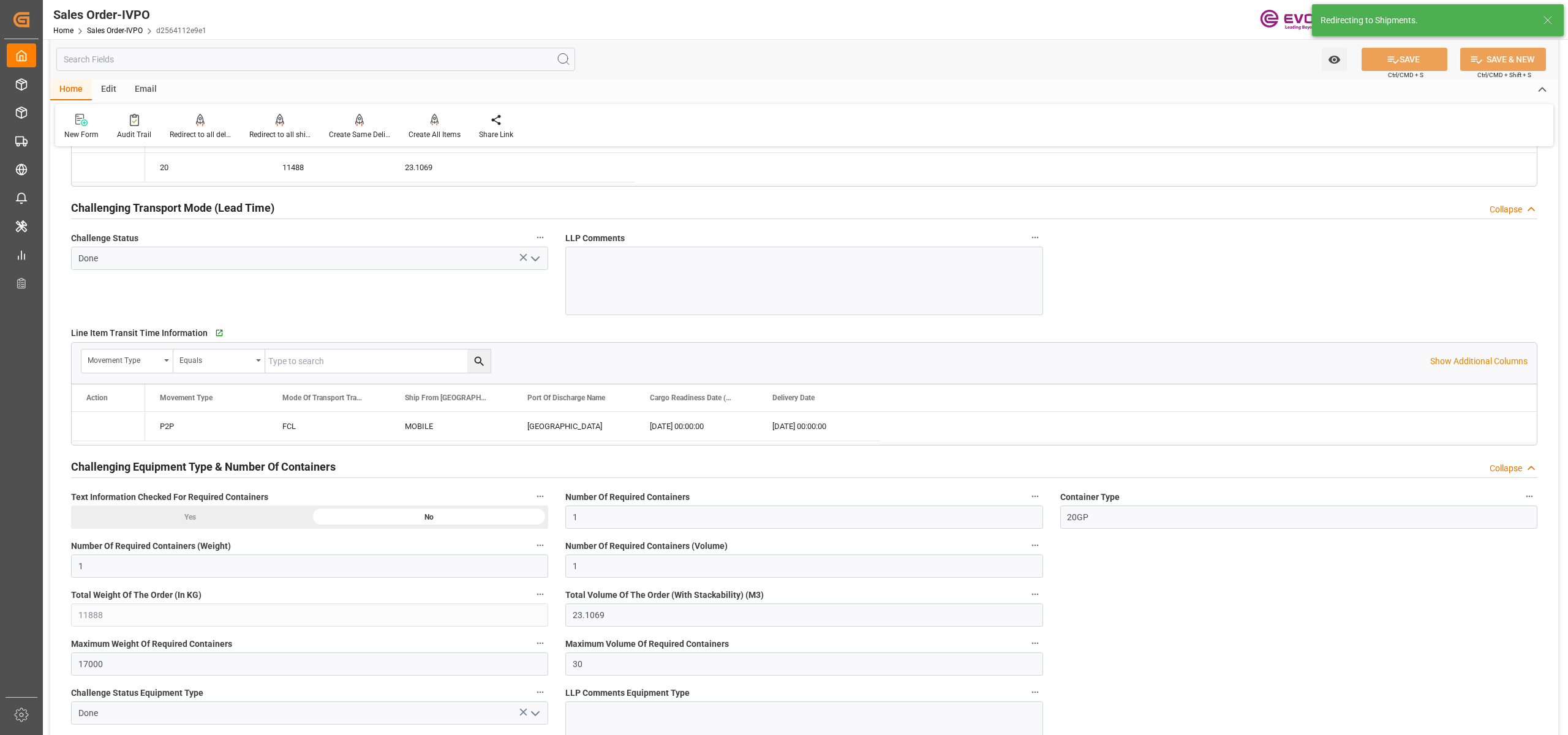
type input "27.08.2025 14:42"
type input "28.08.2025 03:35"
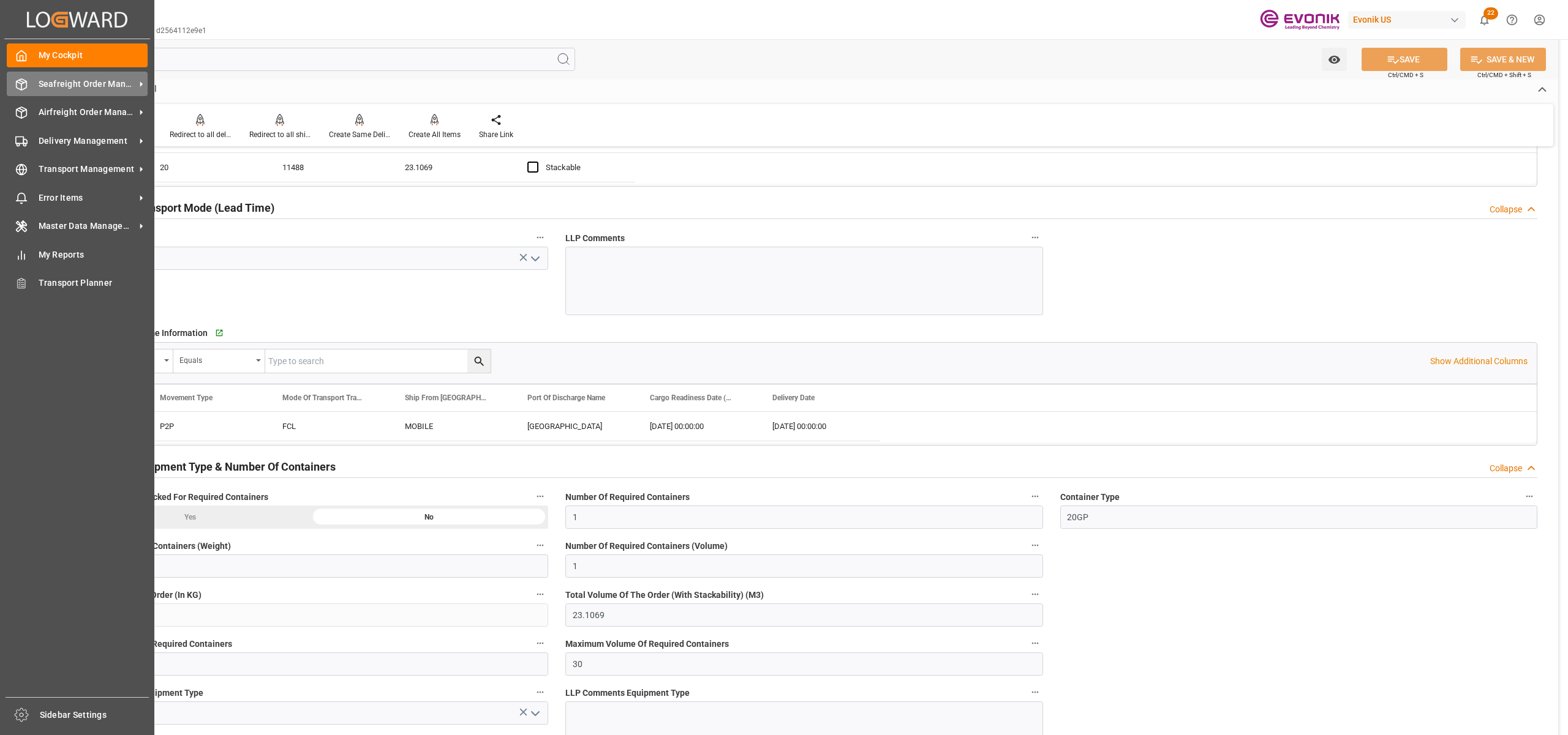
click at [62, 81] on span "Seafreight Order Management" at bounding box center [86, 84] width 96 height 13
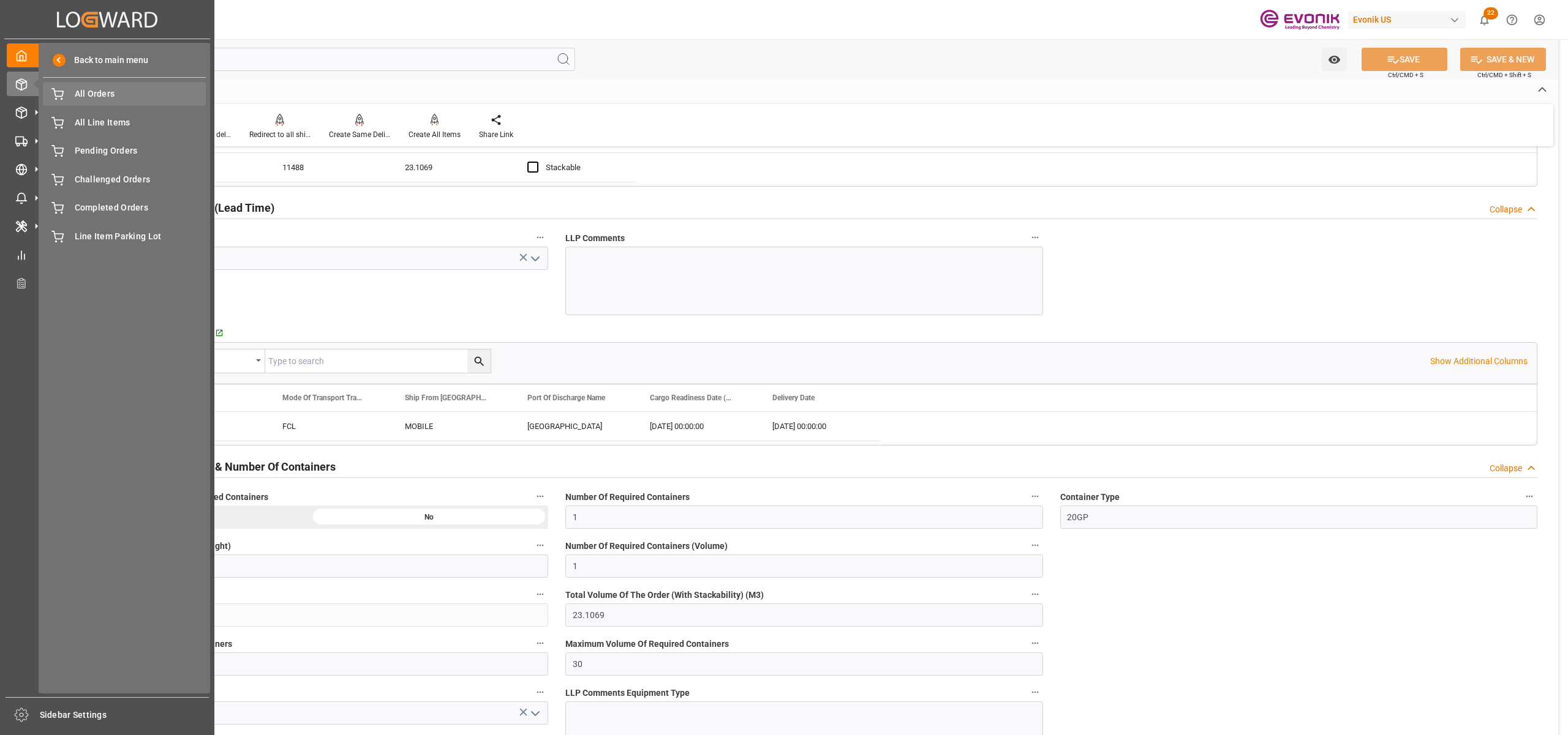
click at [109, 99] on span "All Orders" at bounding box center [141, 94] width 131 height 13
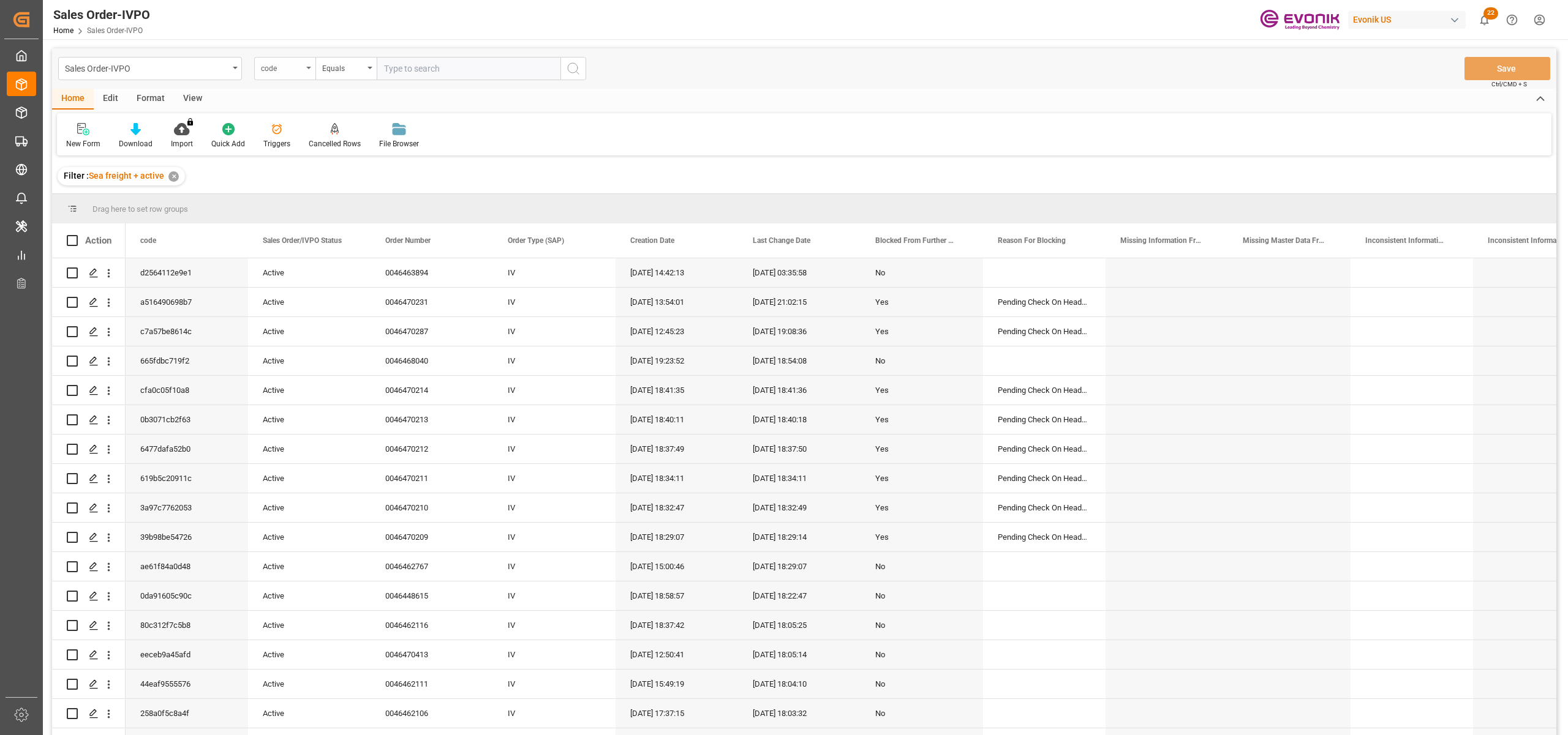
click at [304, 72] on div "code" at bounding box center [285, 68] width 61 height 23
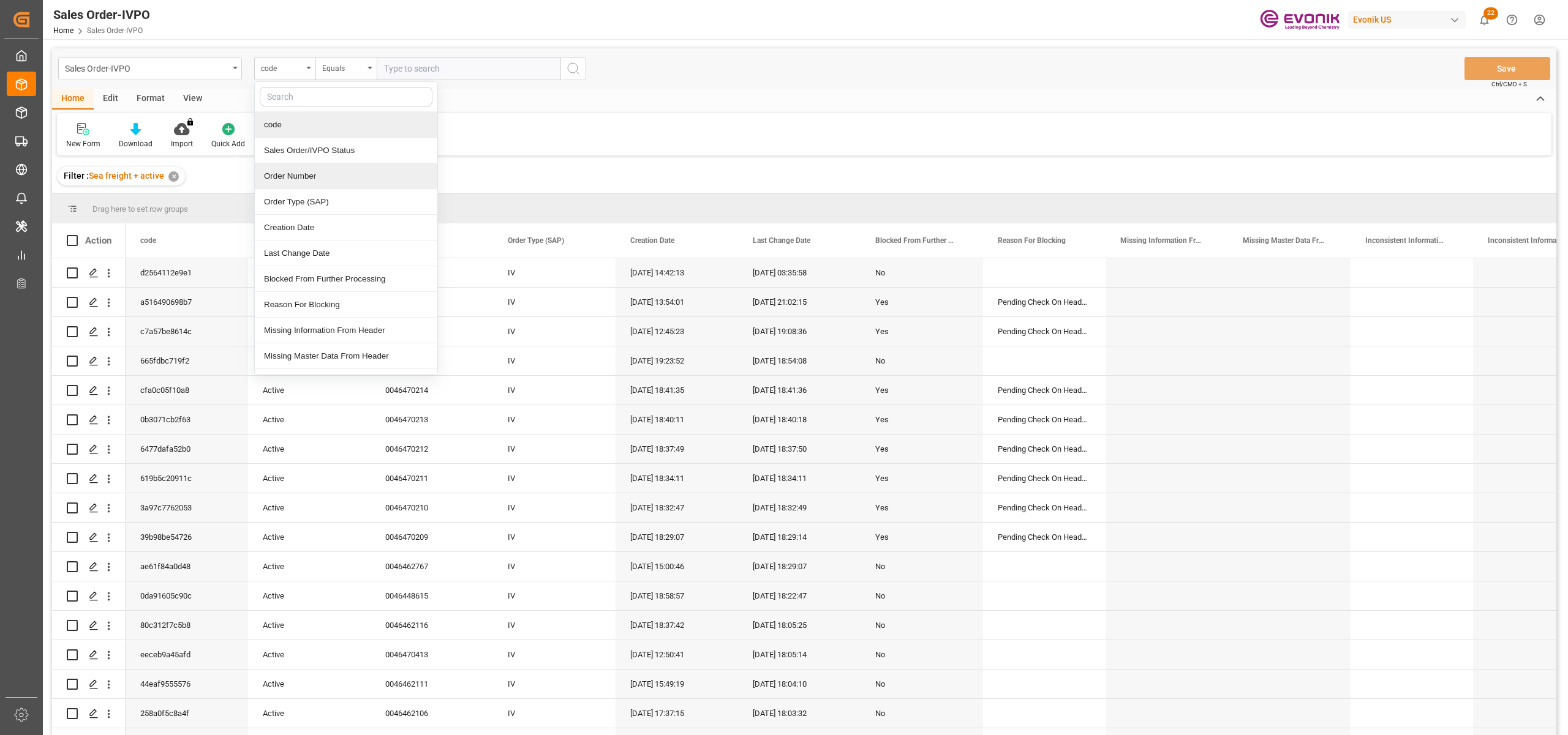
click at [327, 181] on div "Order Number" at bounding box center [346, 177] width 183 height 26
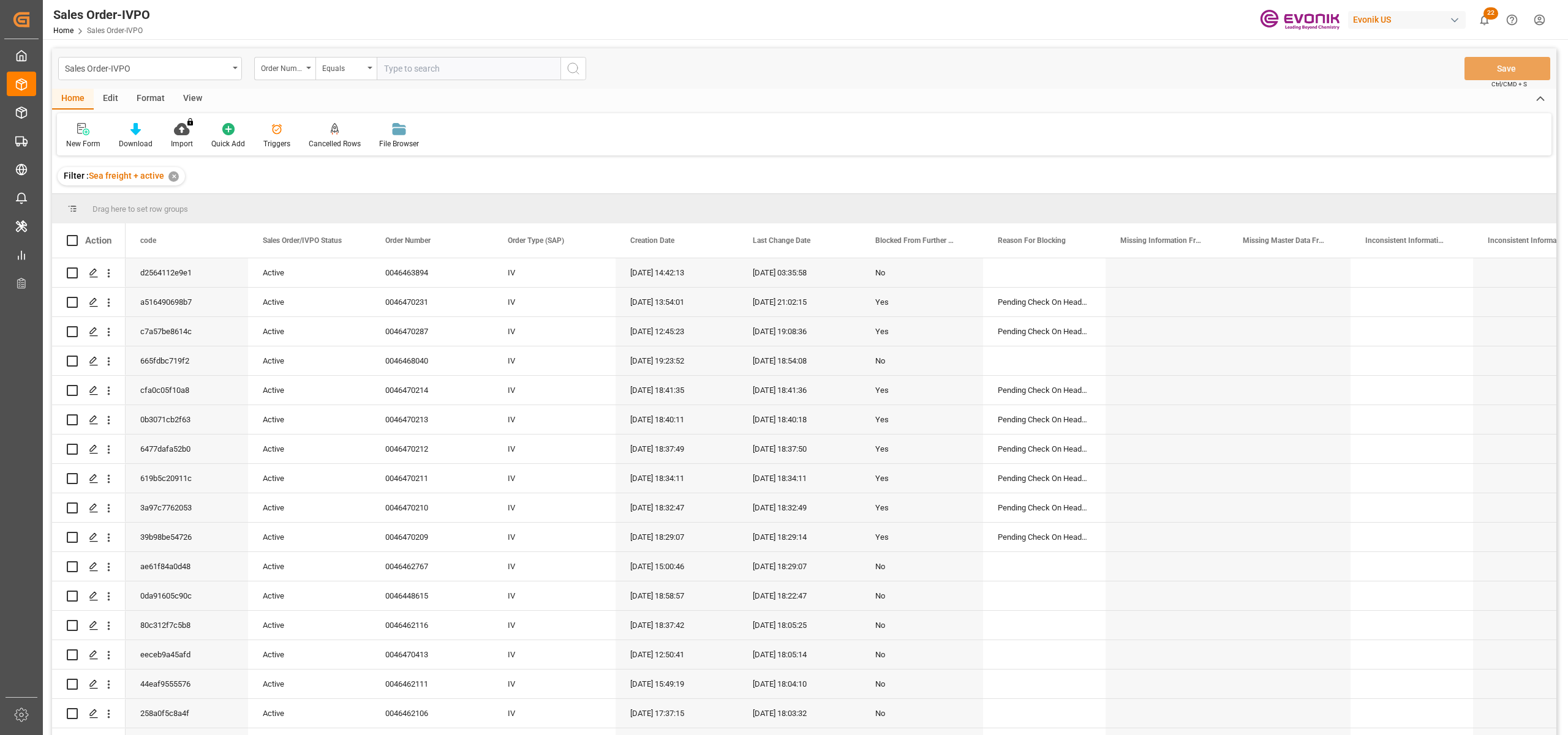
click at [434, 67] on input "text" at bounding box center [467, 68] width 183 height 23
paste input "0046470551"
type input "0046470551"
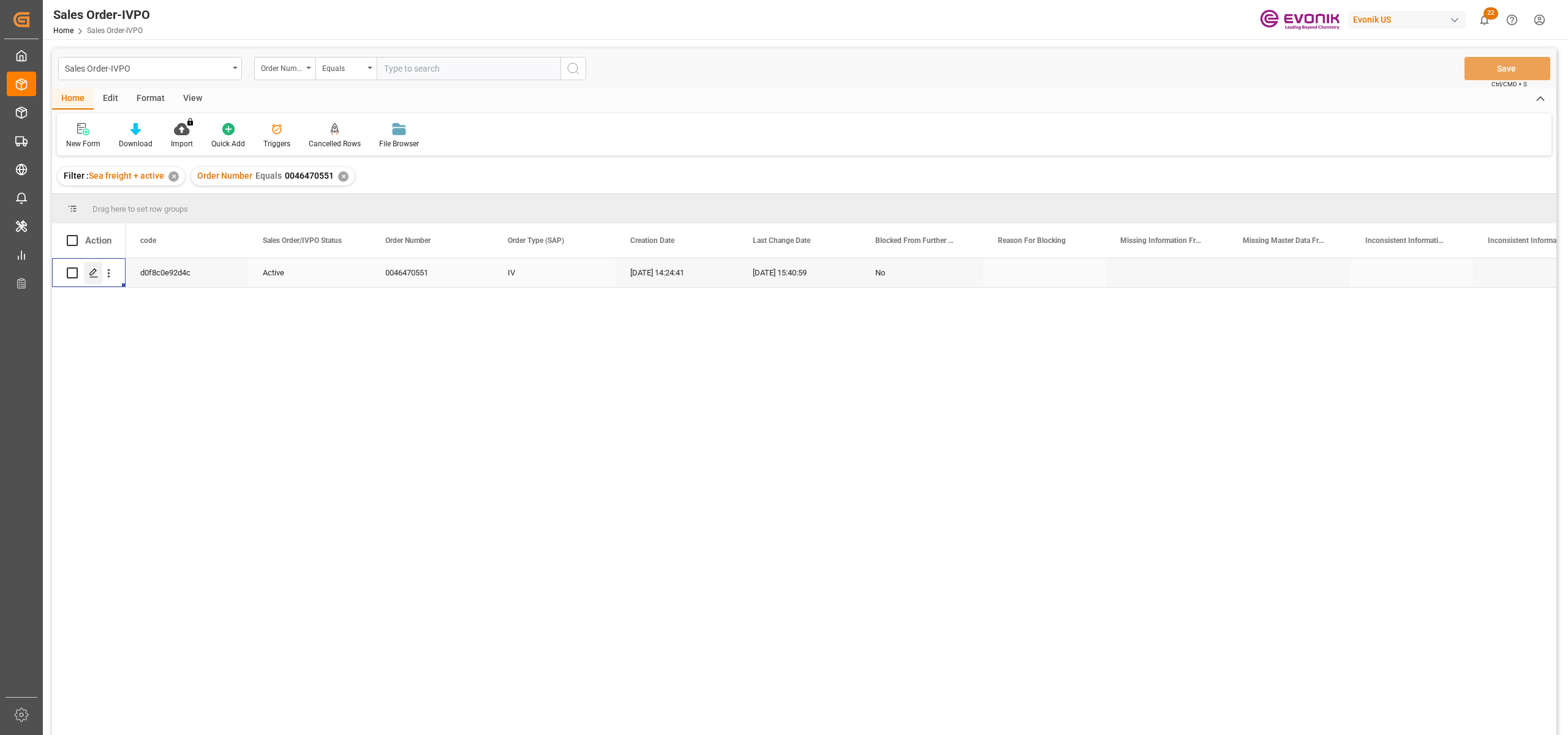
click at [96, 272] on icon "Press SPACE to select this row." at bounding box center [93, 272] width 9 height 9
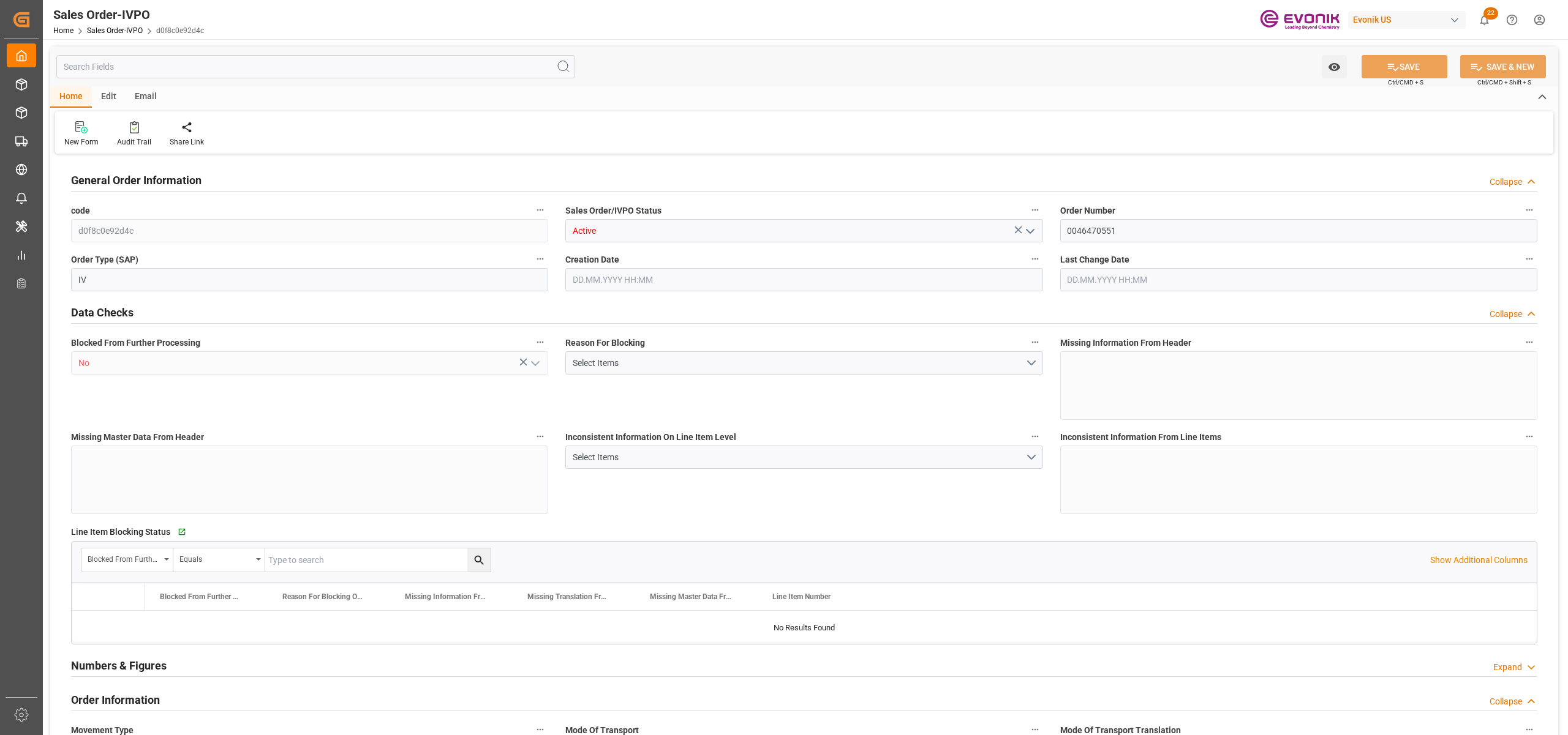
type input "NLRTM"
type input "0"
type input "1"
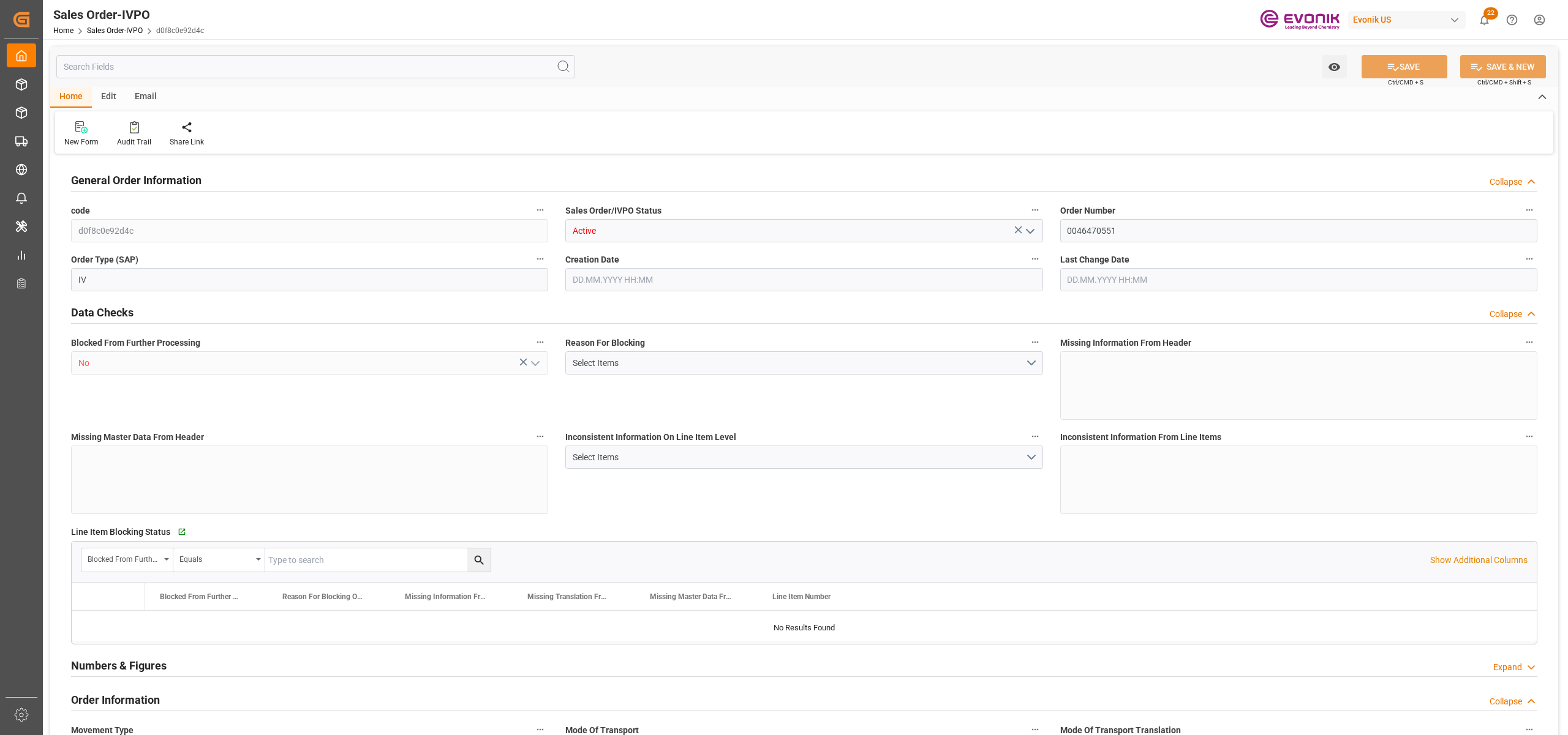
type input "16200"
type input "26.4204"
type input "17000"
type input "30"
type input "27.08.2025 14:24"
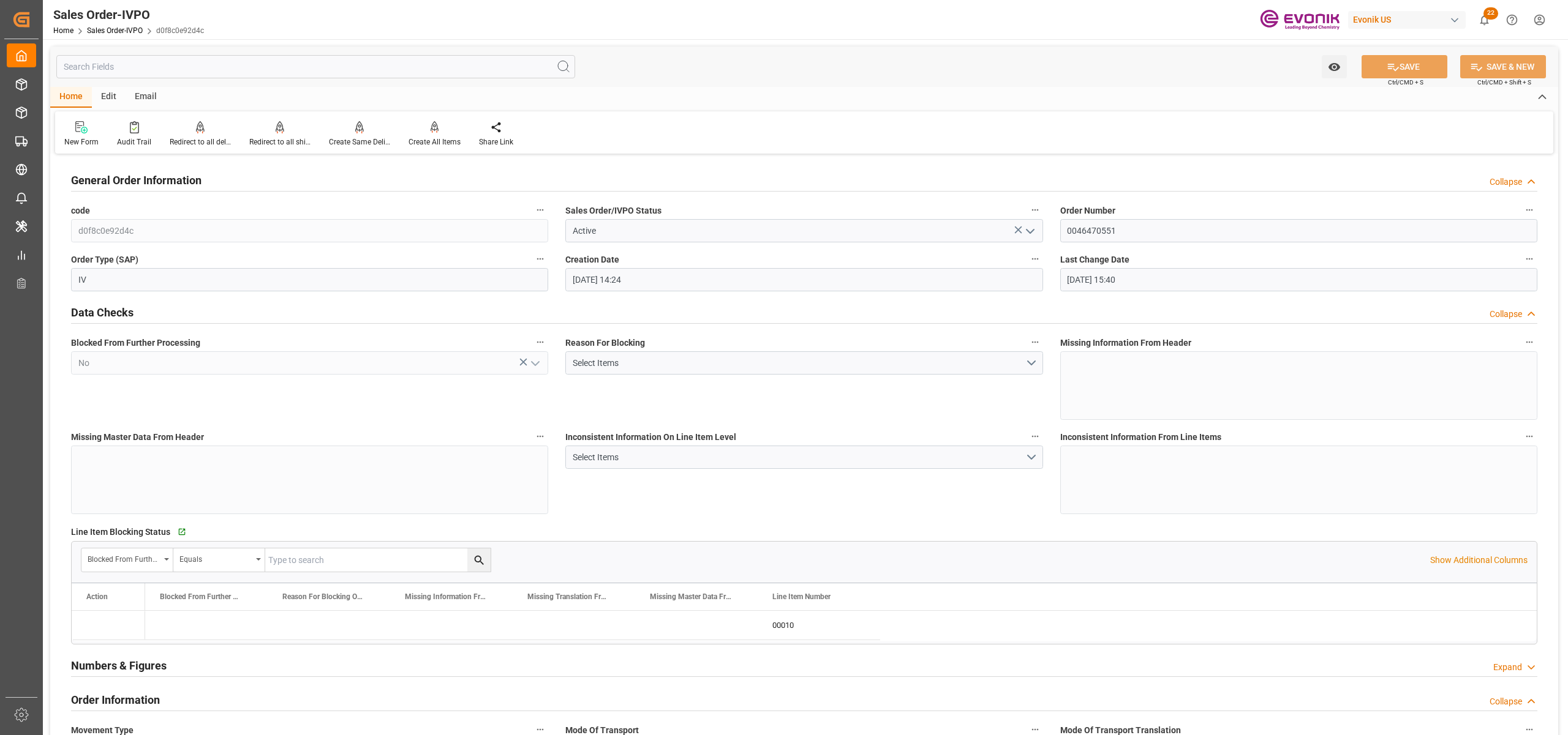
type input "27.08.2025 15:40"
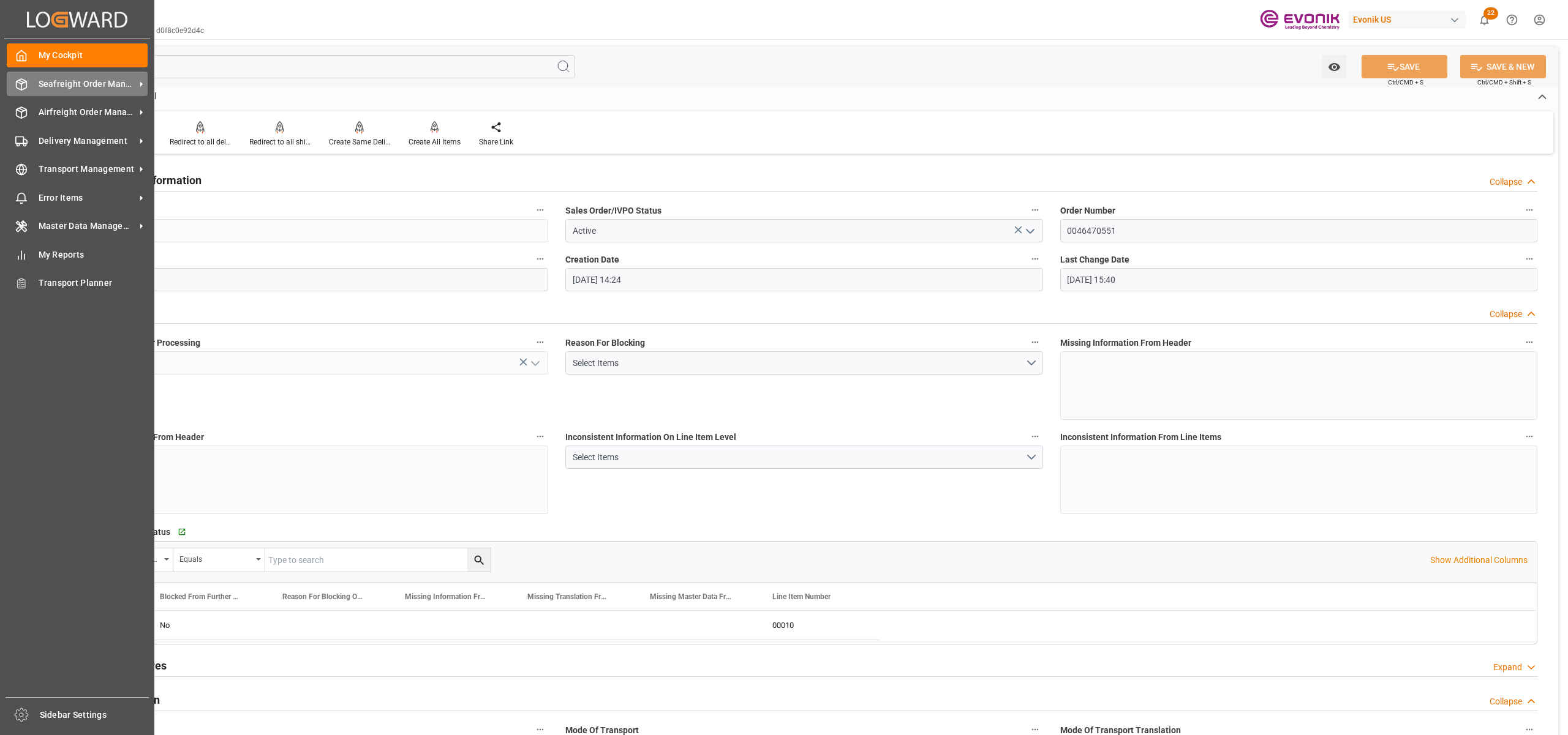
click at [86, 88] on span "Seafreight Order Management" at bounding box center [86, 84] width 96 height 13
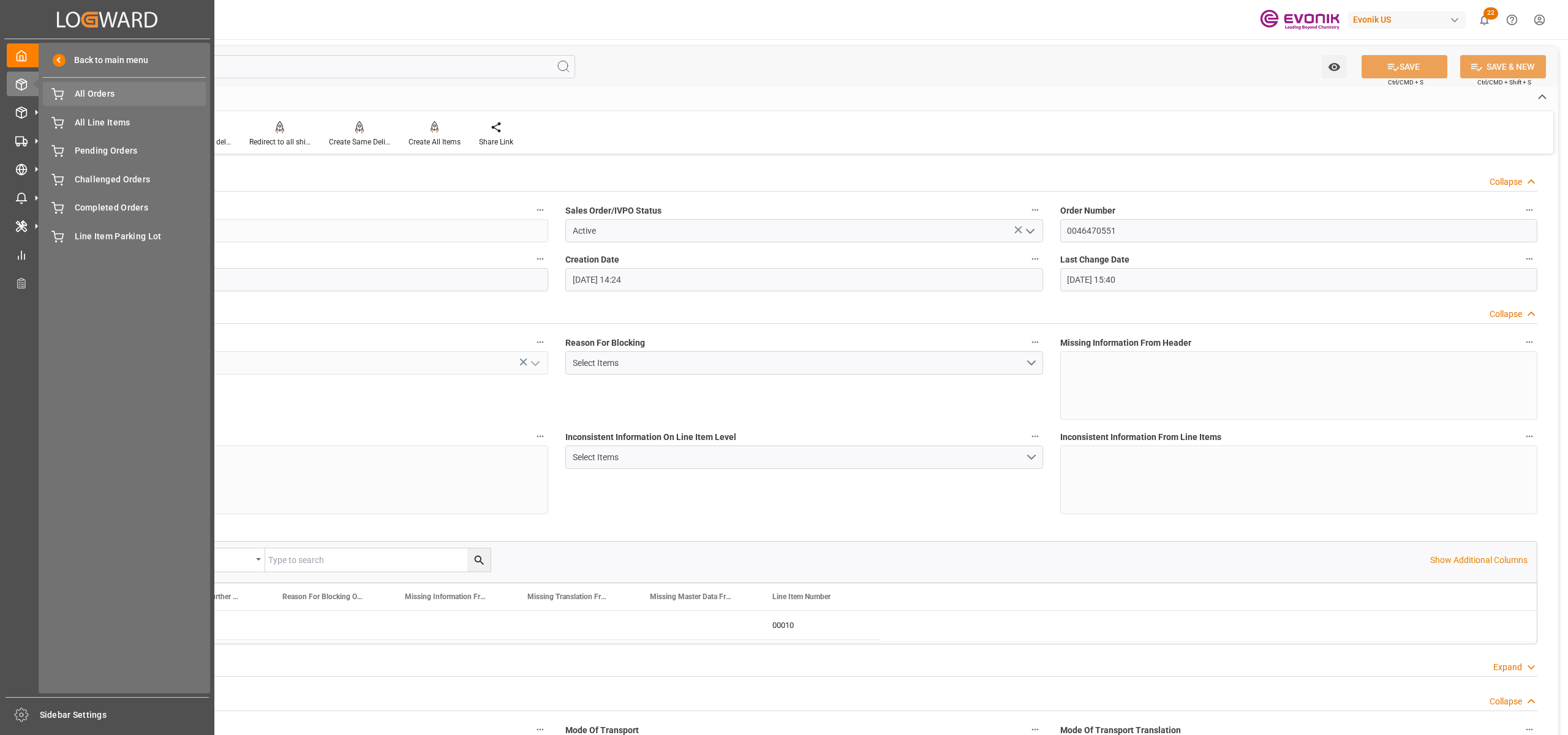
click at [106, 96] on span "All Orders" at bounding box center [141, 94] width 131 height 13
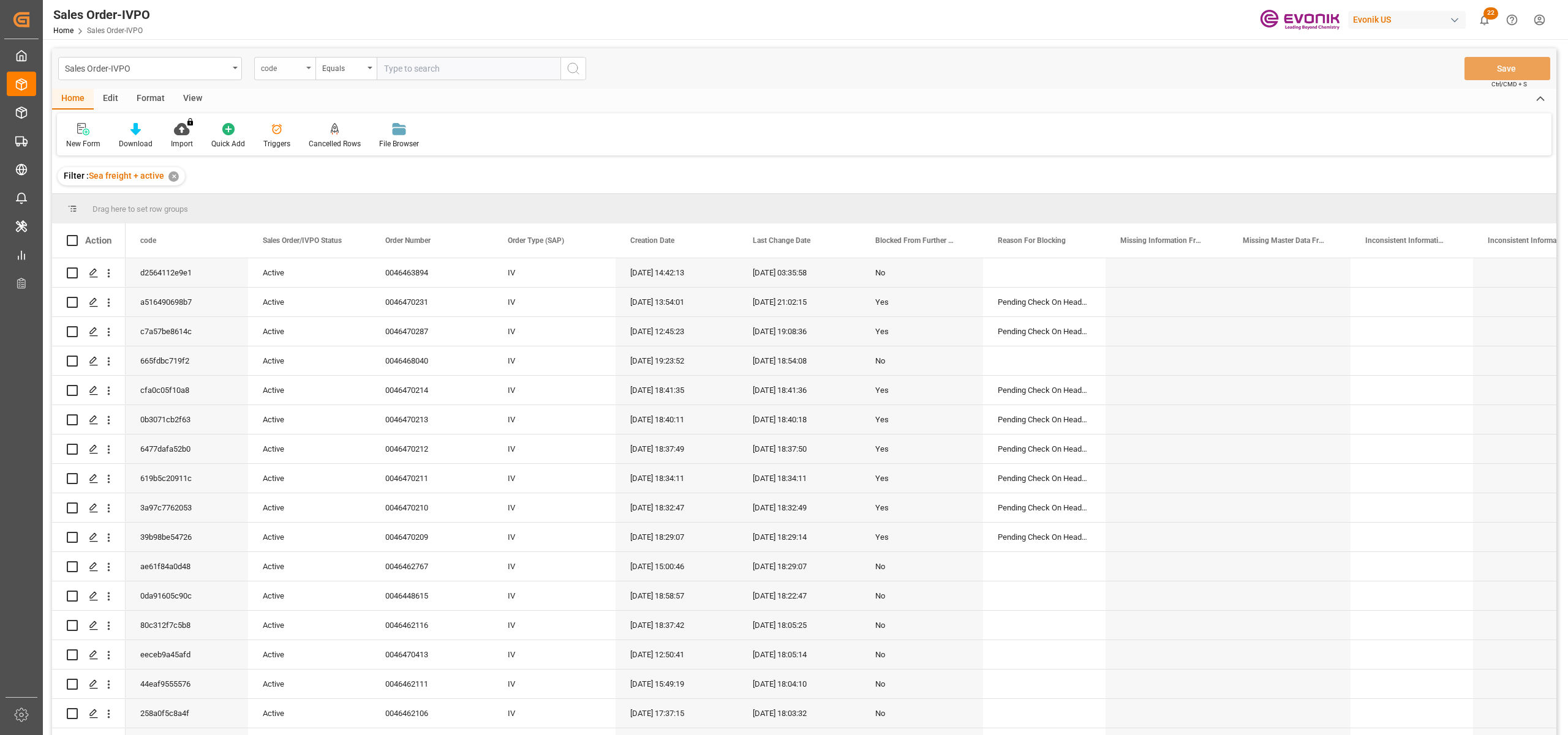
click at [290, 67] on div "code" at bounding box center [282, 67] width 42 height 14
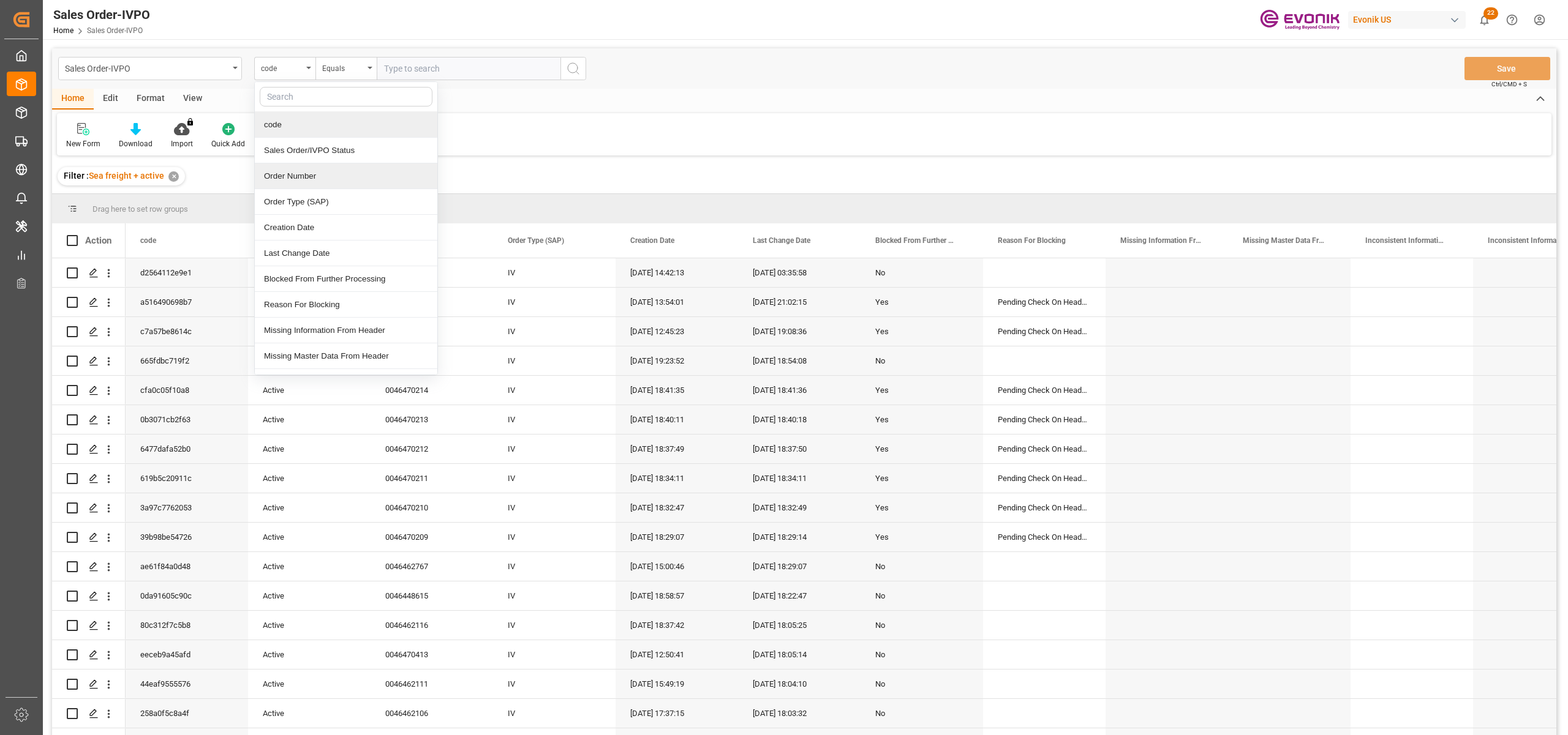
click at [311, 180] on div "Order Number" at bounding box center [346, 177] width 183 height 26
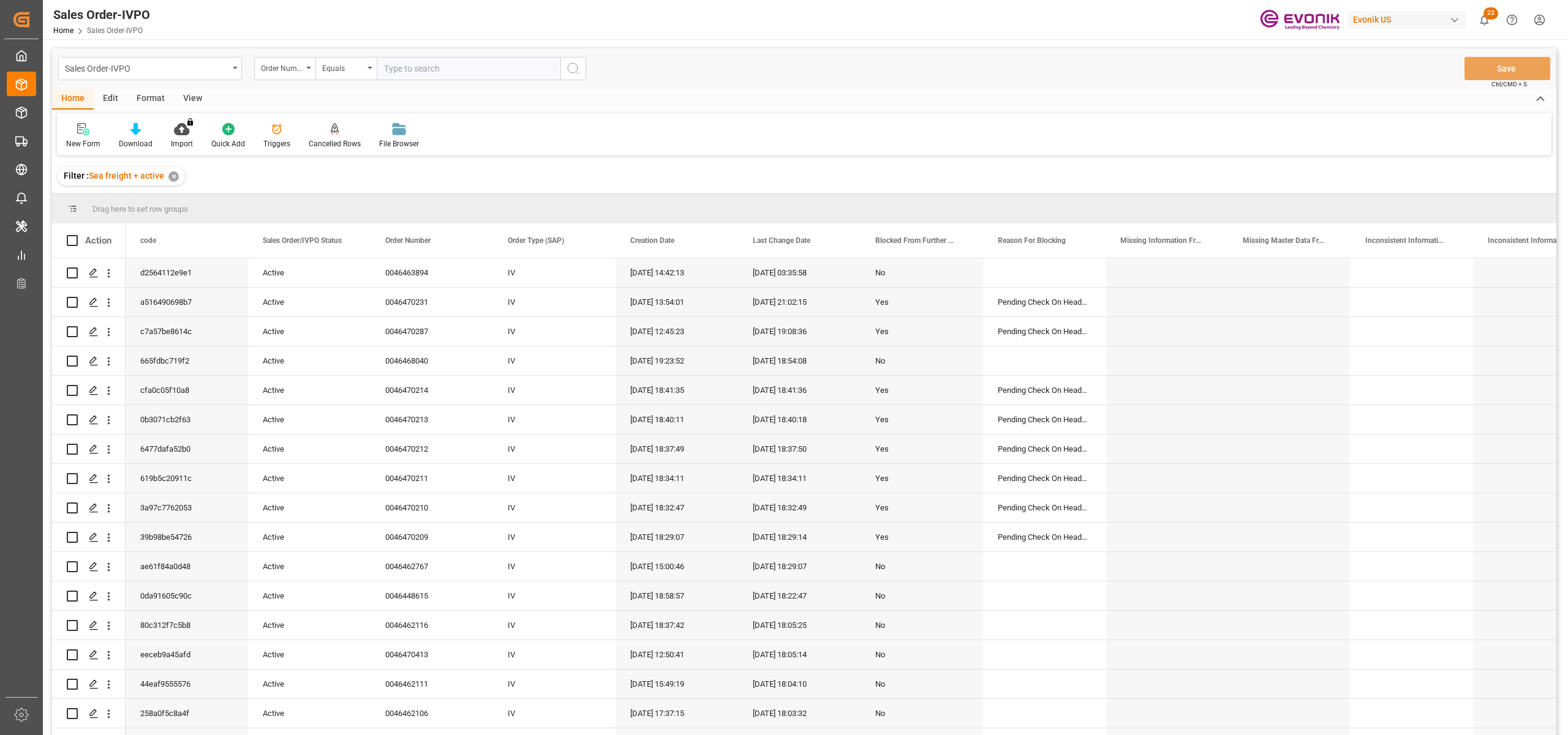
click at [407, 69] on input "text" at bounding box center [467, 68] width 183 height 23
paste input "0046470551"
type input "0046470551"
drag, startPoint x: 577, startPoint y: 67, endPoint x: 571, endPoint y: 76, distance: 10.8
click at [577, 67] on icon "search button" at bounding box center [572, 68] width 15 height 14
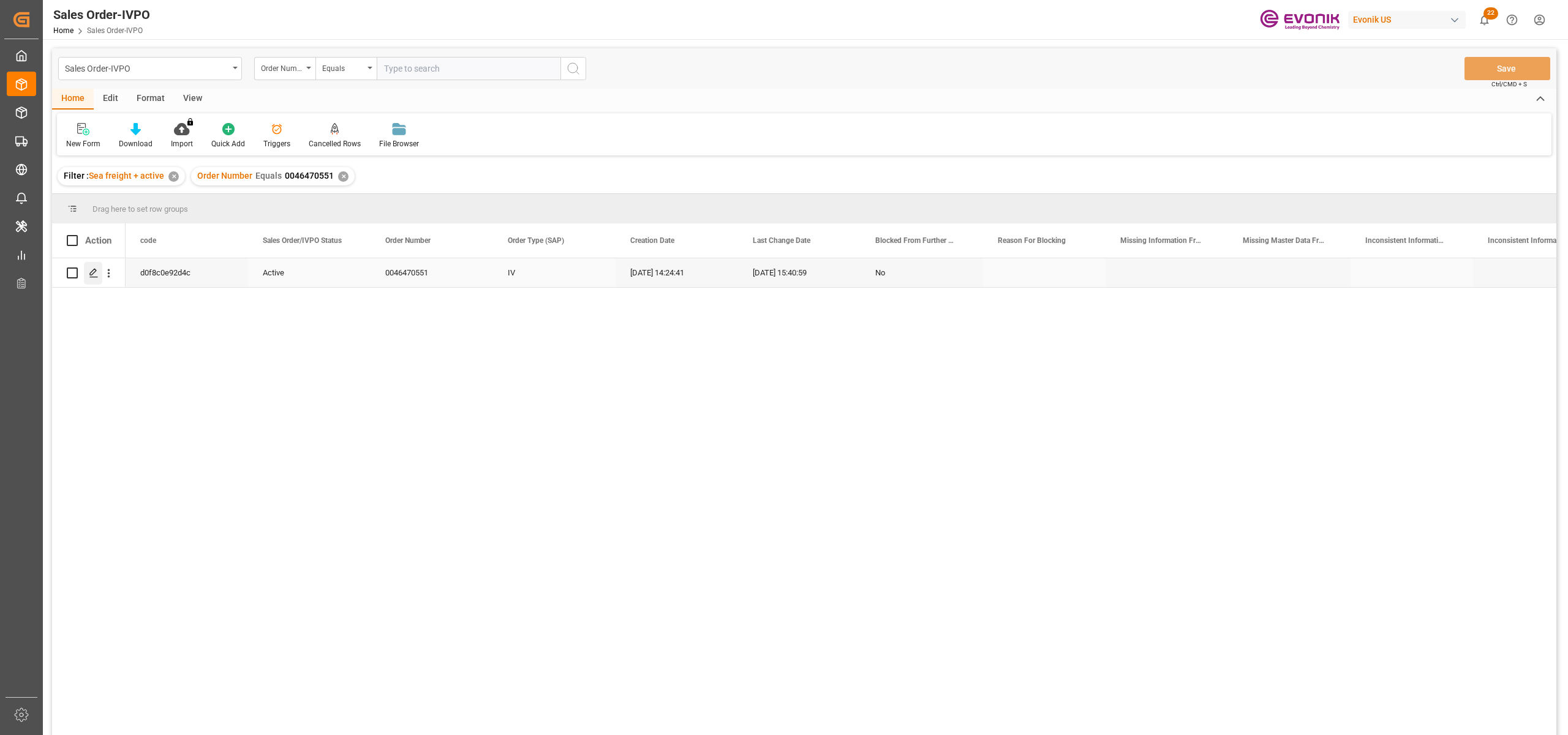
click at [96, 270] on polygon "Press SPACE to select this row." at bounding box center [93, 272] width 6 height 6
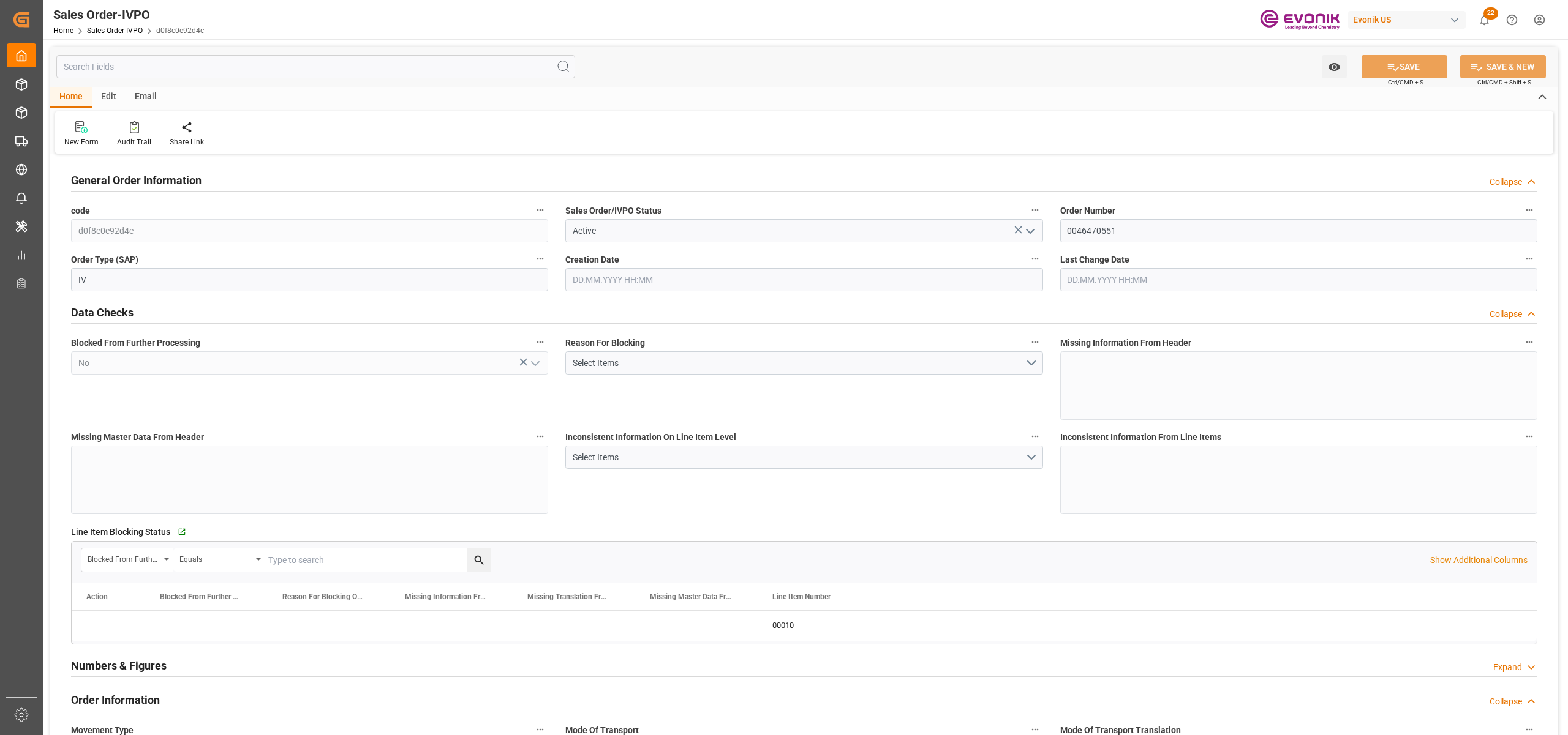
type input "NLRTM"
type input "0"
type input "1"
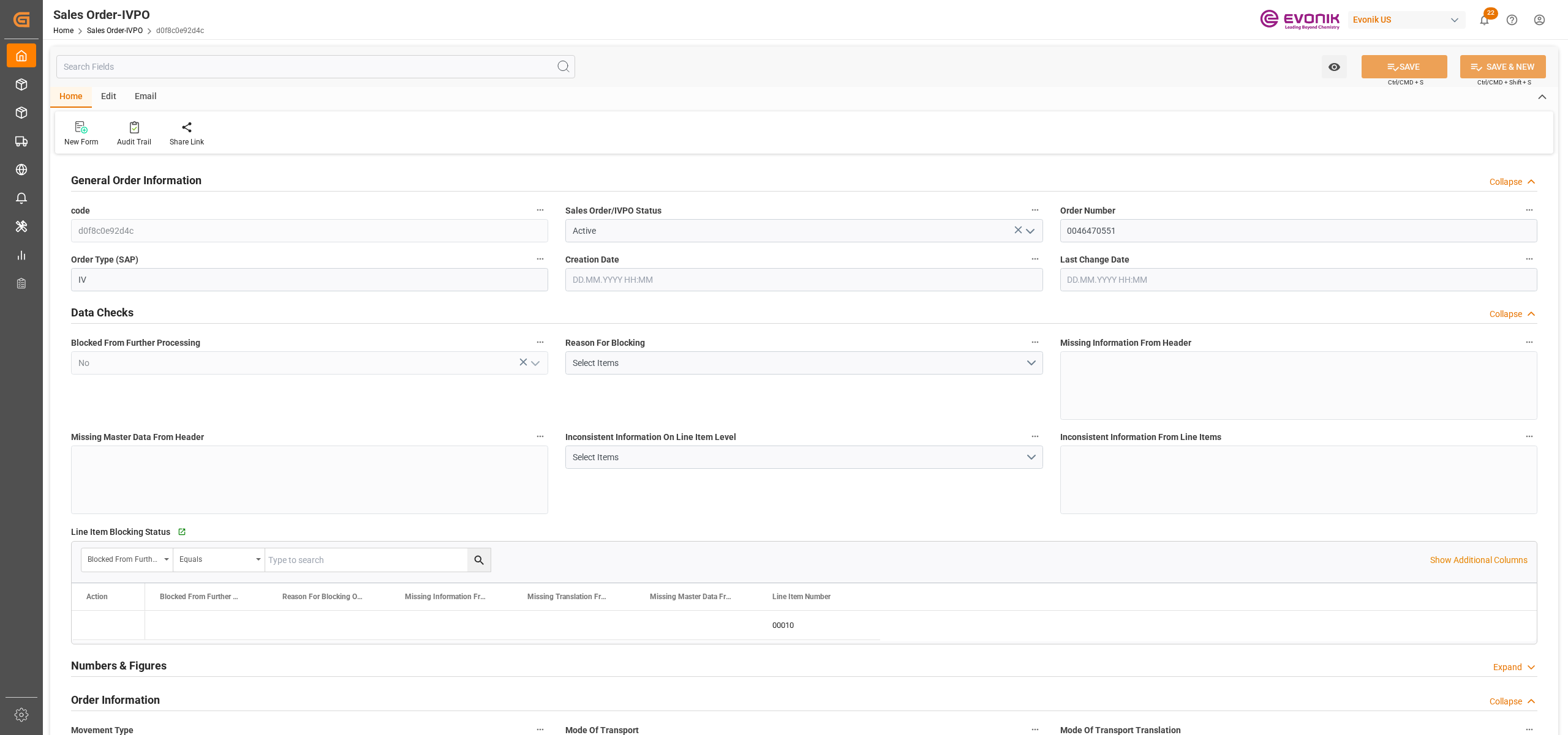
type input "16200"
type input "26.4204"
type input "17000"
type input "30"
type input "27.08.2025 14:24"
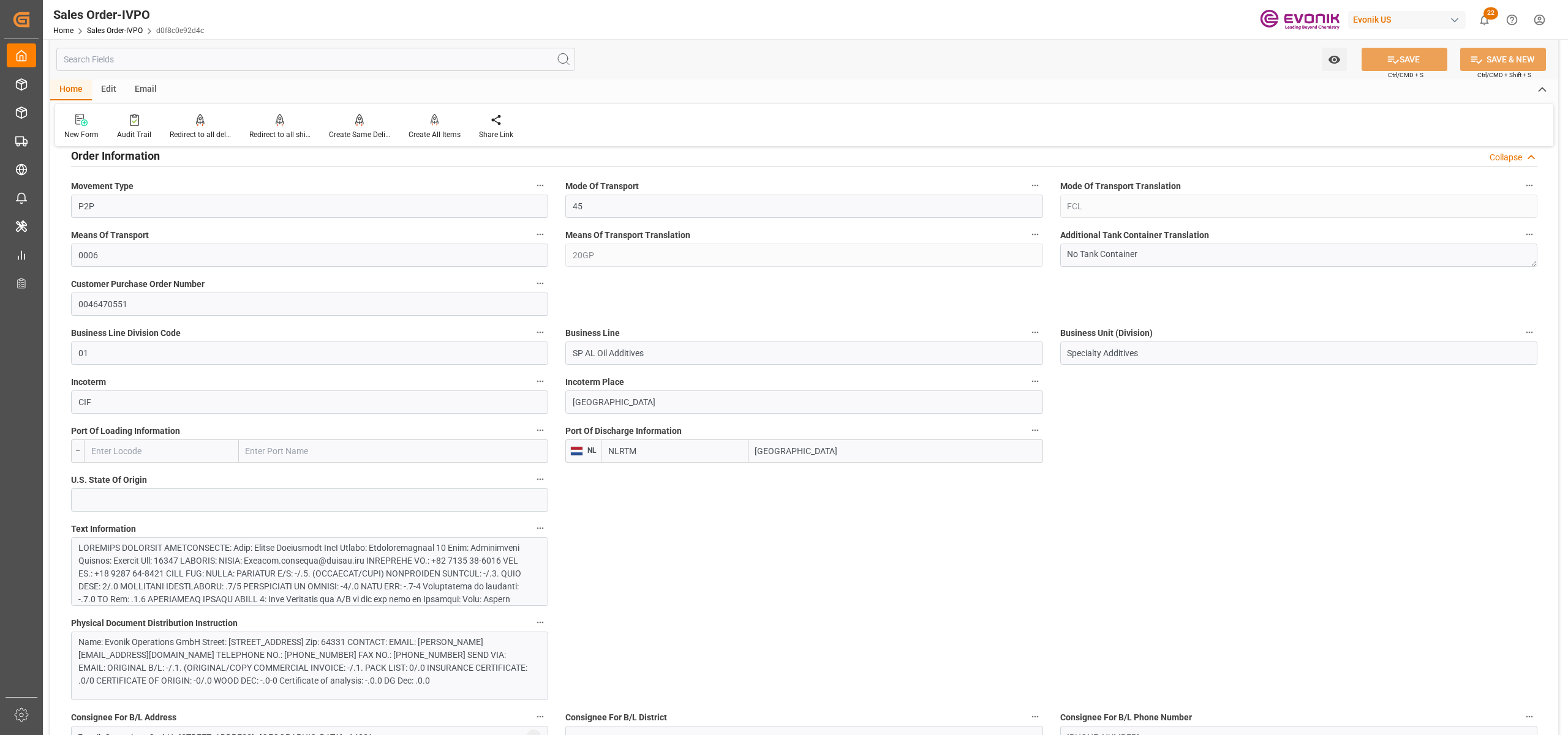
scroll to position [816, 0]
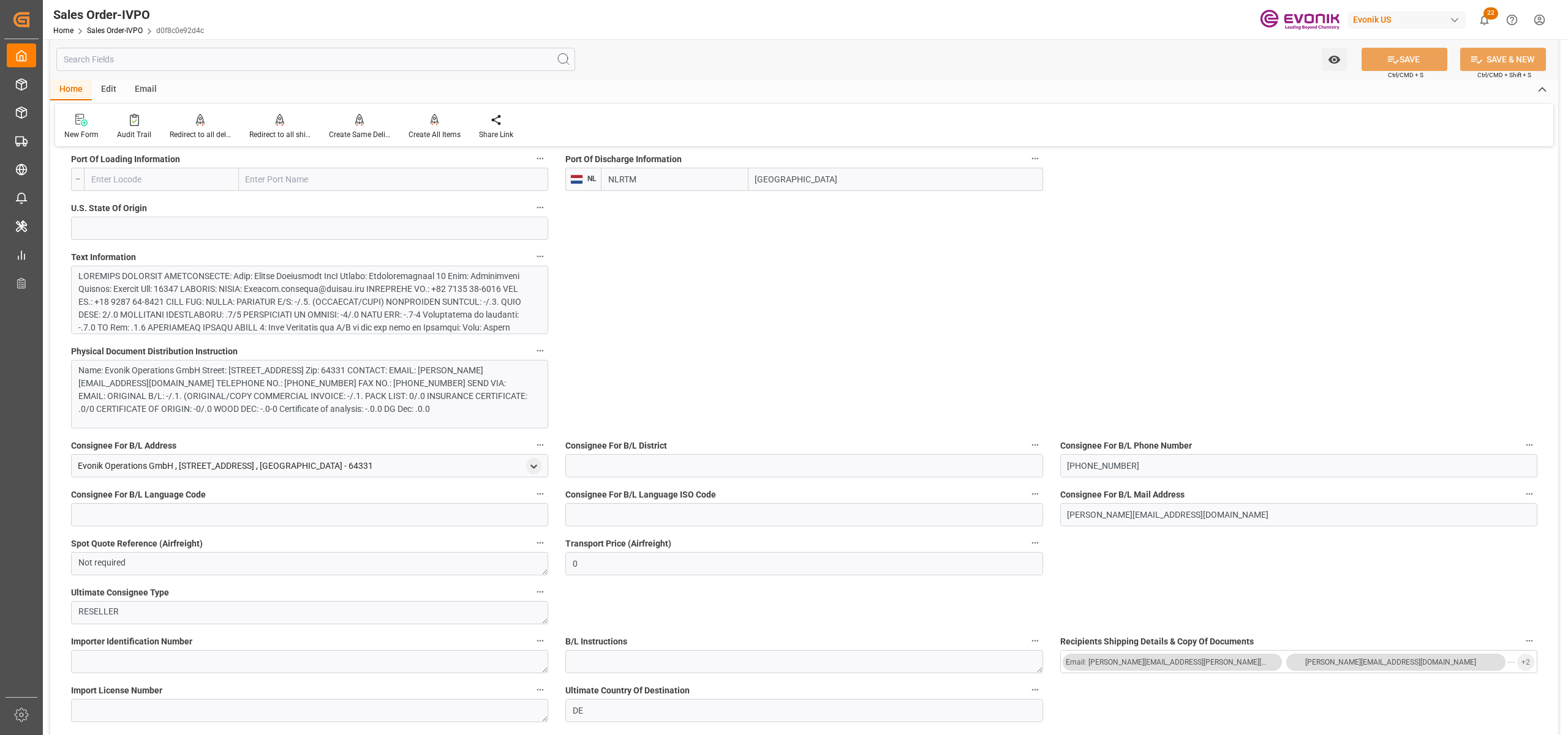
click at [439, 300] on div at bounding box center [303, 347] width 450 height 154
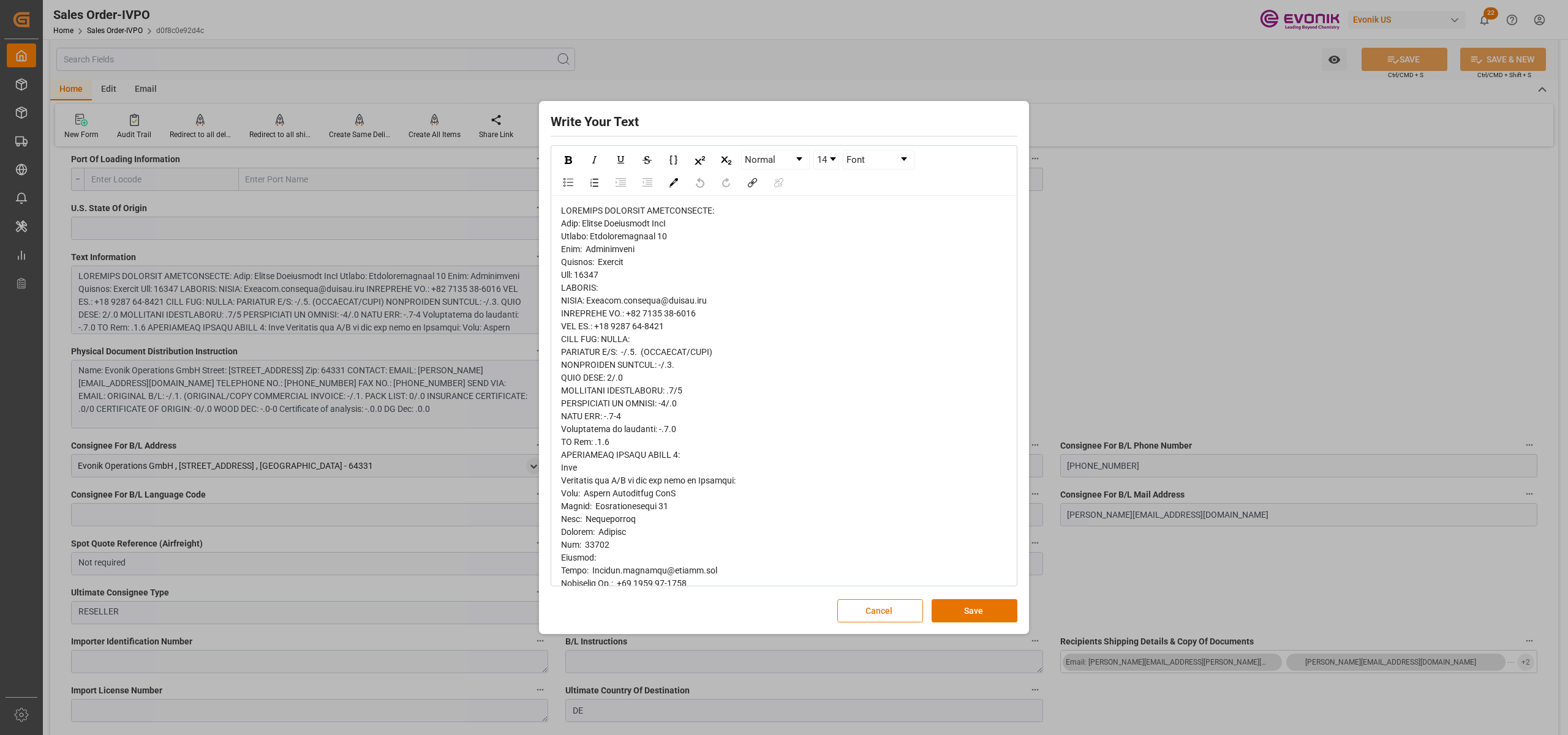
click at [573, 228] on span "rdw-editor" at bounding box center [672, 544] width 222 height 678
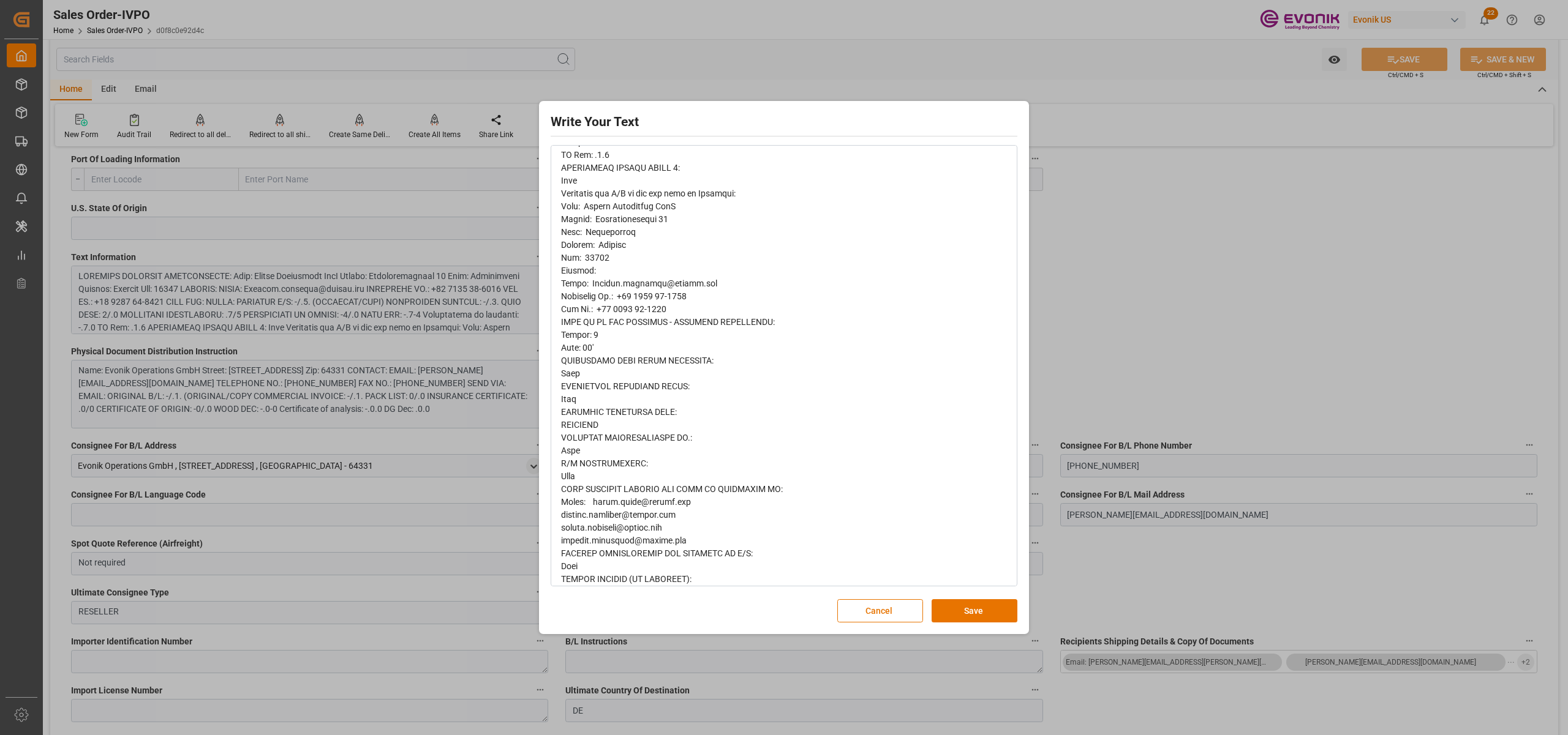
scroll to position [300, 0]
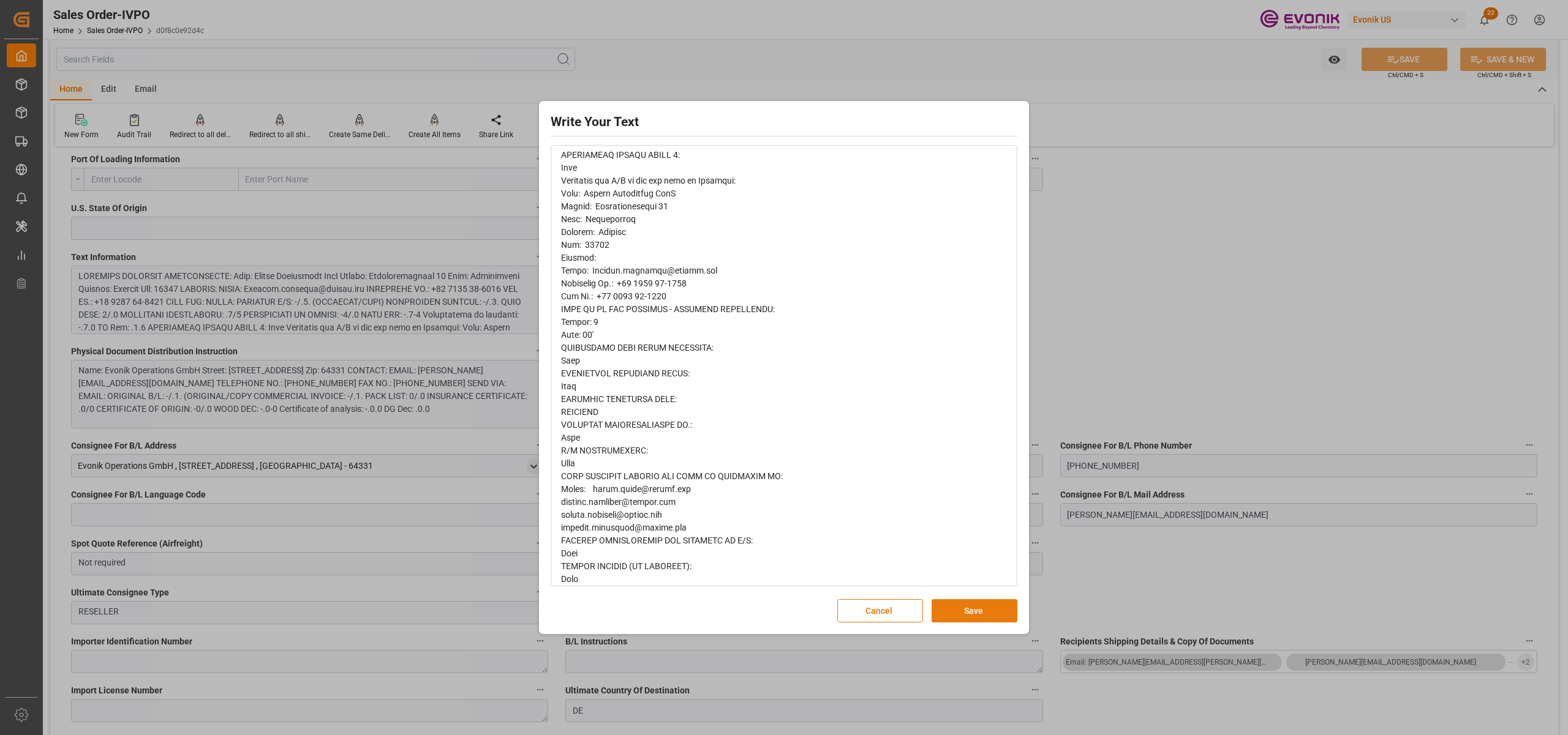
click at [954, 609] on button "Save" at bounding box center [974, 611] width 86 height 23
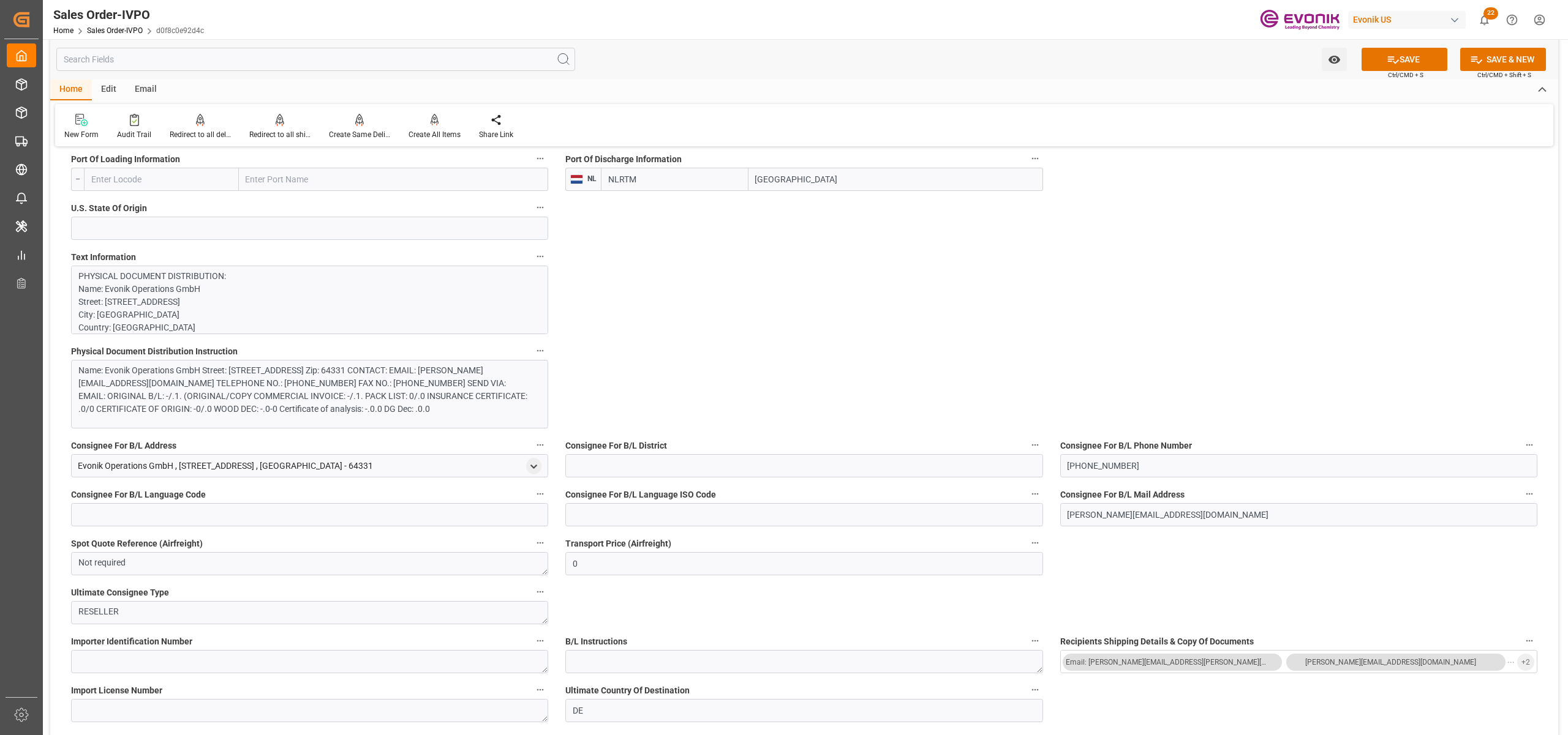
click at [346, 398] on div "Name: Evonik Operations GmbH Street: Riedbahnstrasse 70 City: Weiterstadt Count…" at bounding box center [303, 390] width 450 height 51
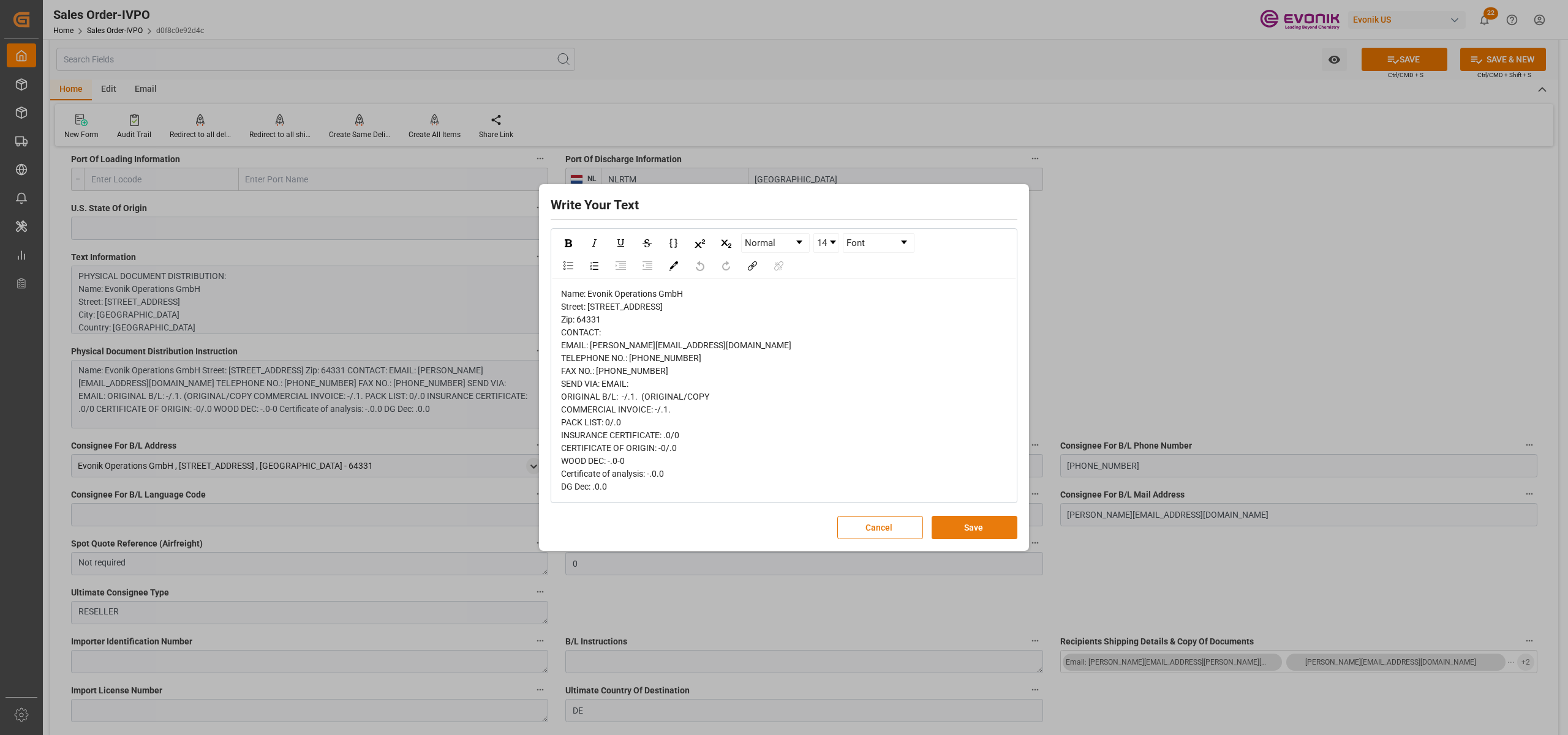
click at [972, 539] on button "Save" at bounding box center [974, 527] width 86 height 23
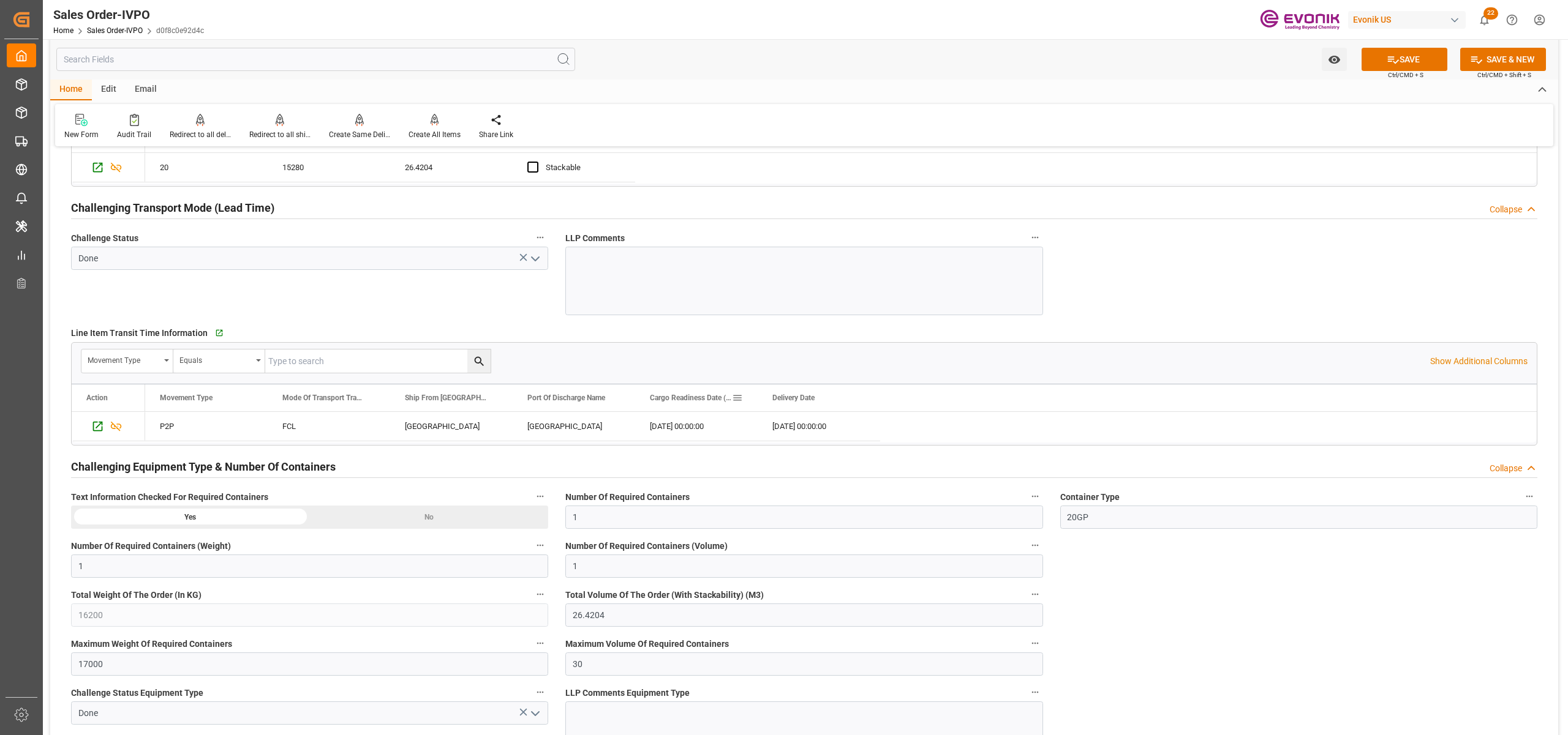
scroll to position [2177, 0]
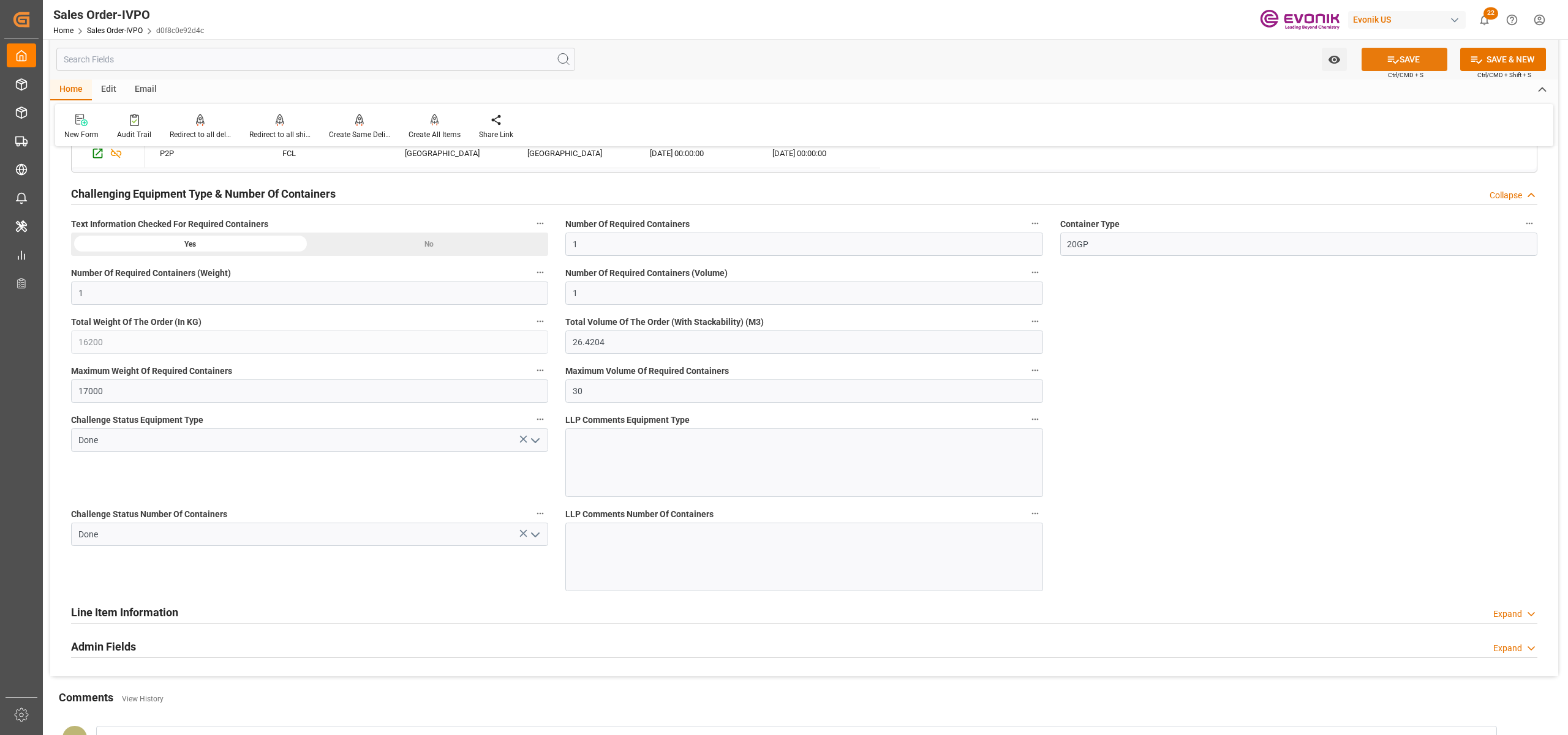
click at [1392, 60] on icon at bounding box center [1392, 59] width 13 height 13
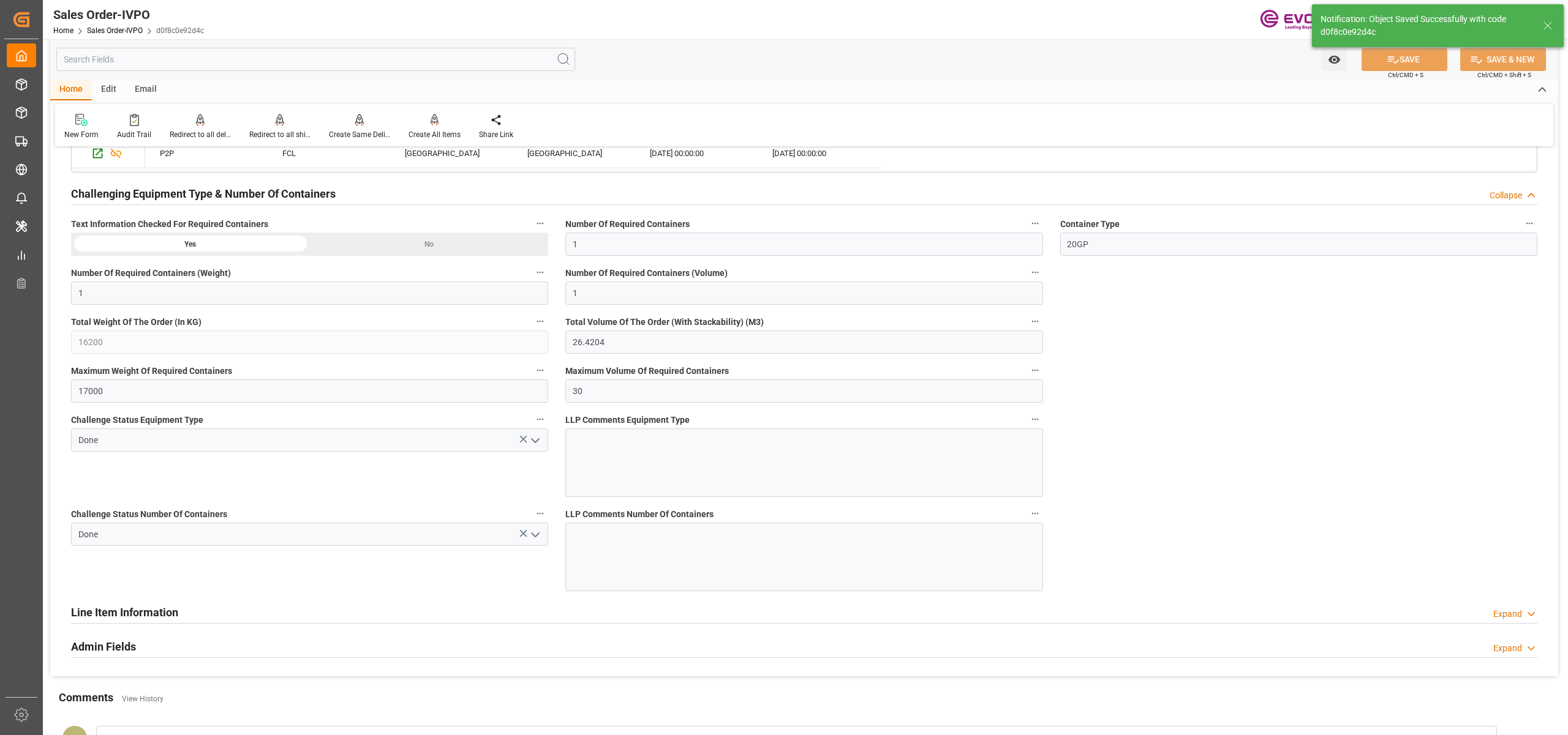
type input "28.08.2025 04:02"
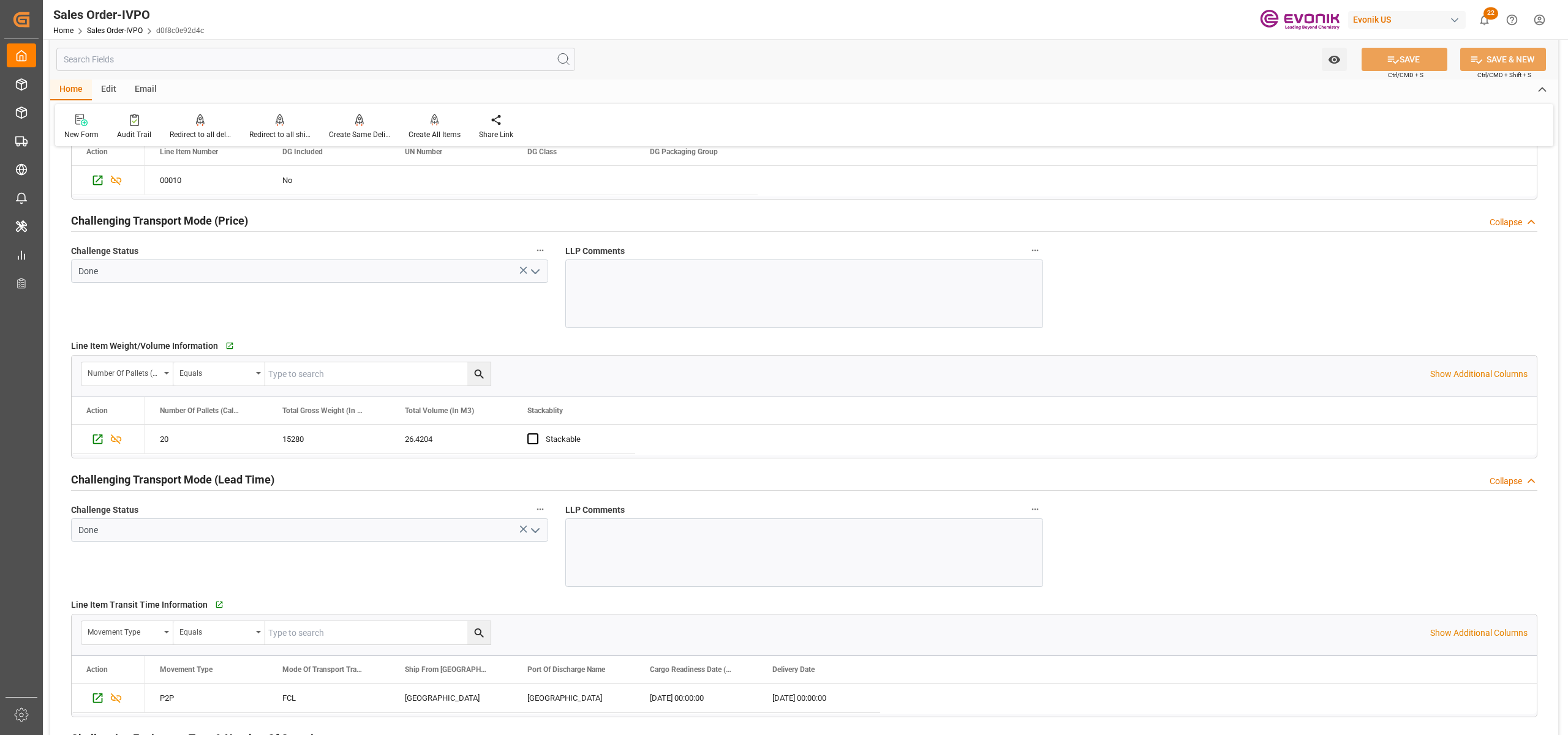
scroll to position [1904, 0]
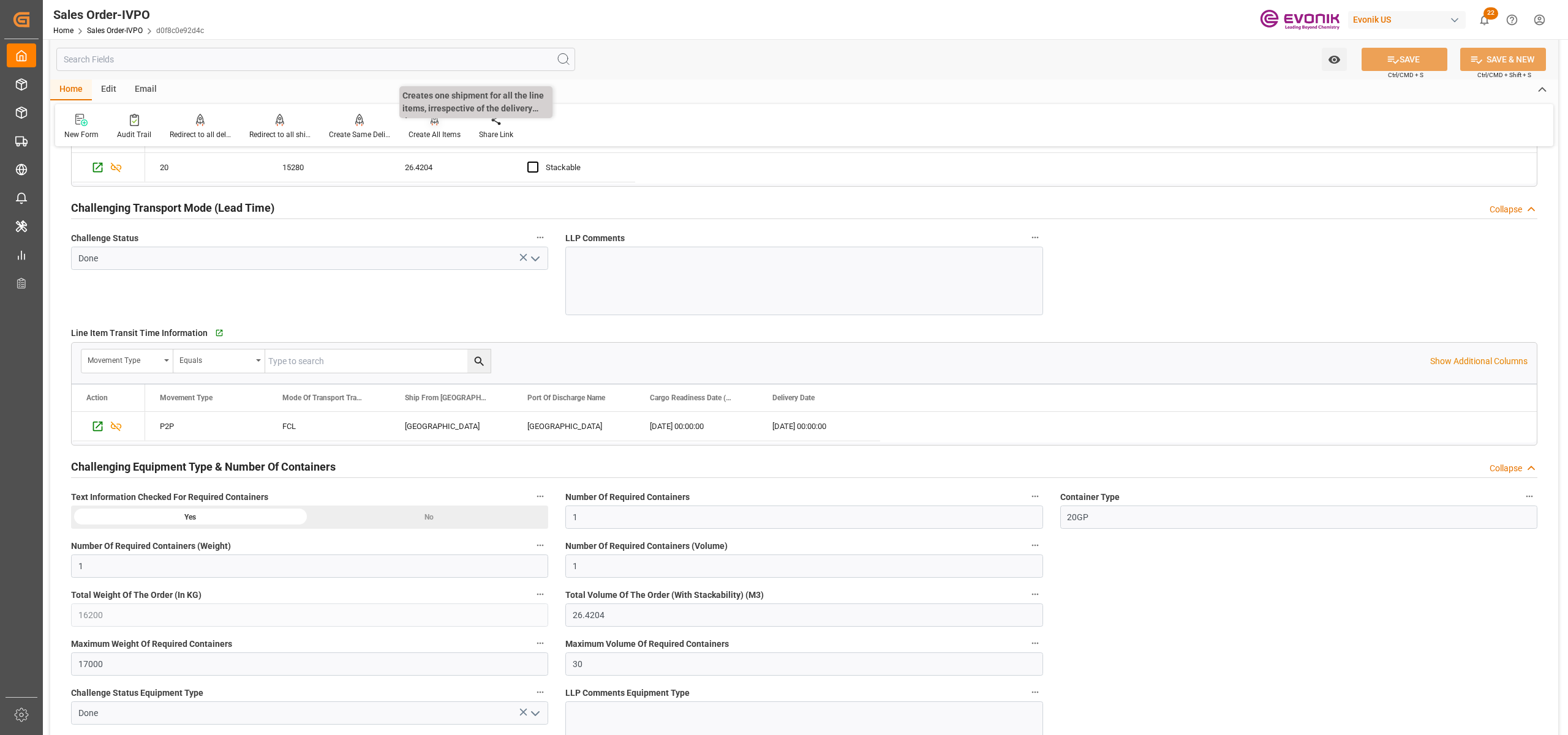
click at [425, 123] on div at bounding box center [434, 119] width 52 height 13
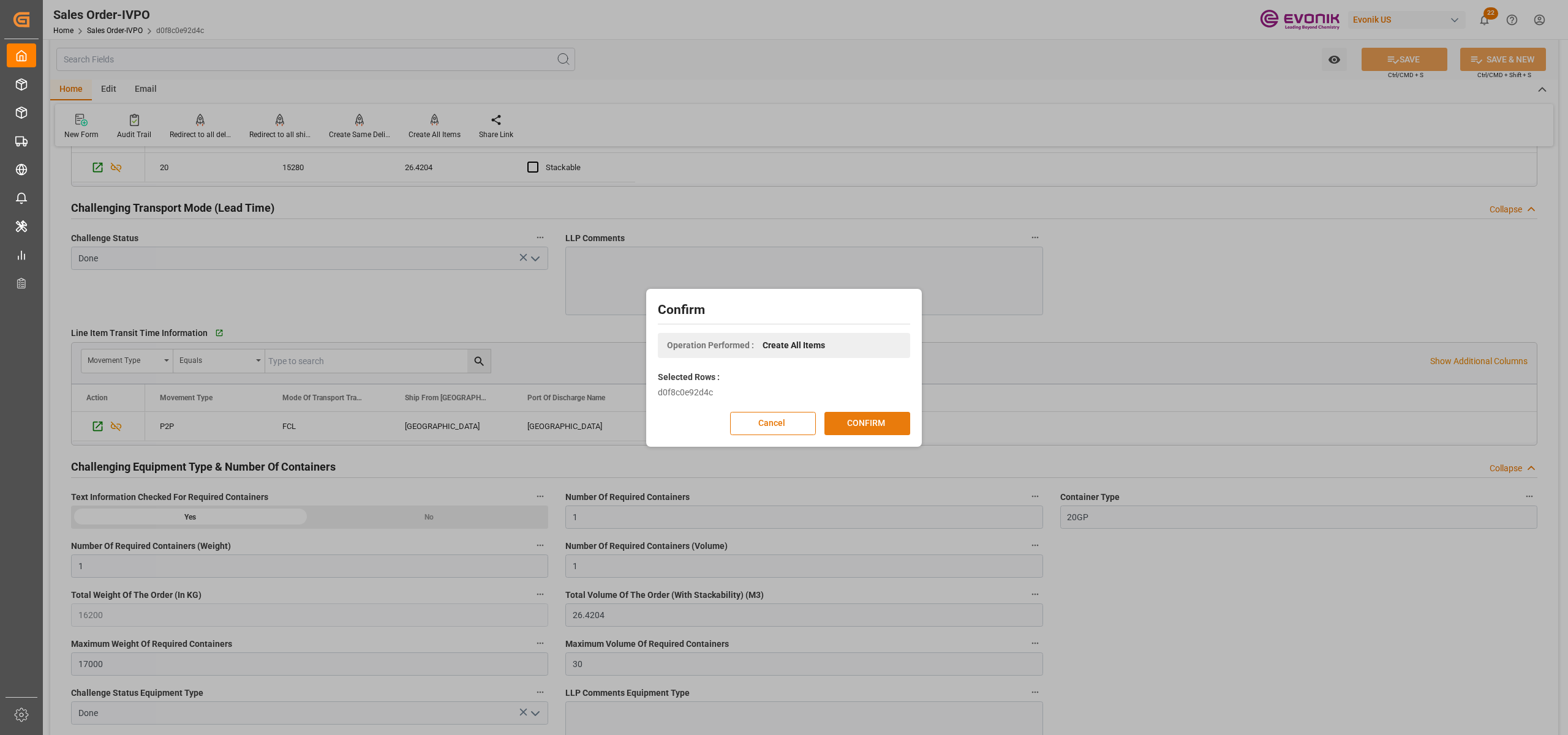
click at [886, 415] on button "CONFIRM" at bounding box center [867, 423] width 86 height 23
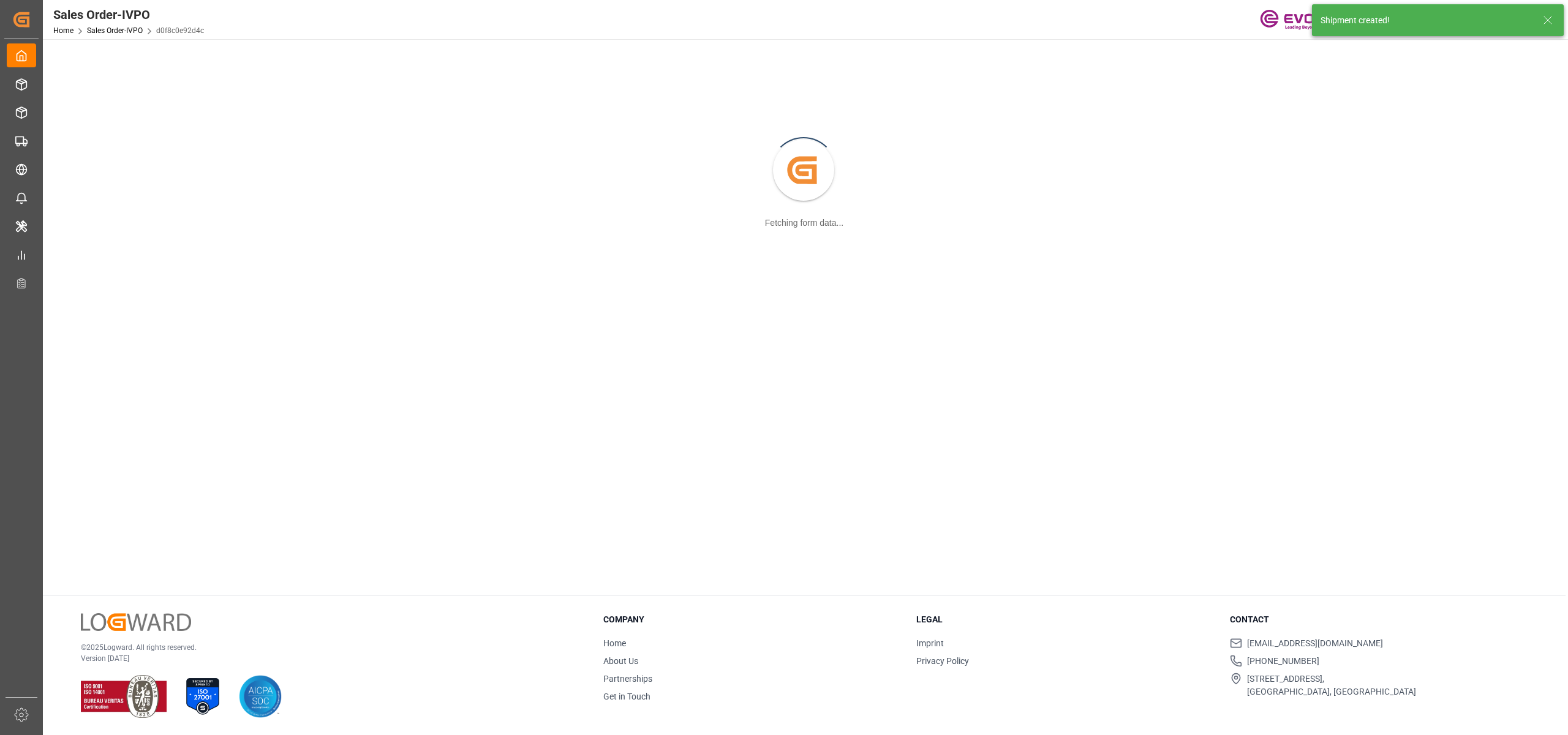
scroll to position [133, 0]
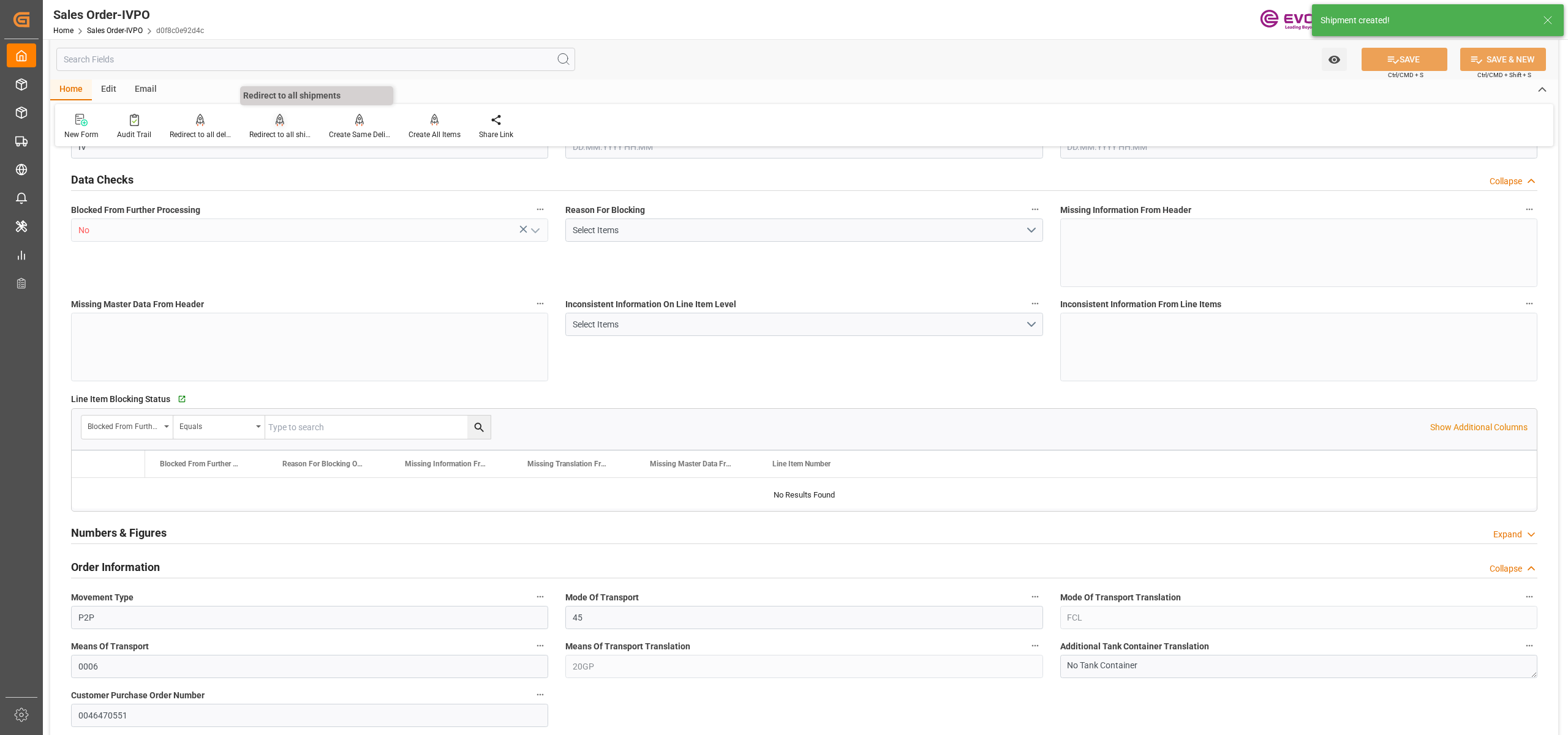
type input "NLRTM"
type input "0"
type input "1"
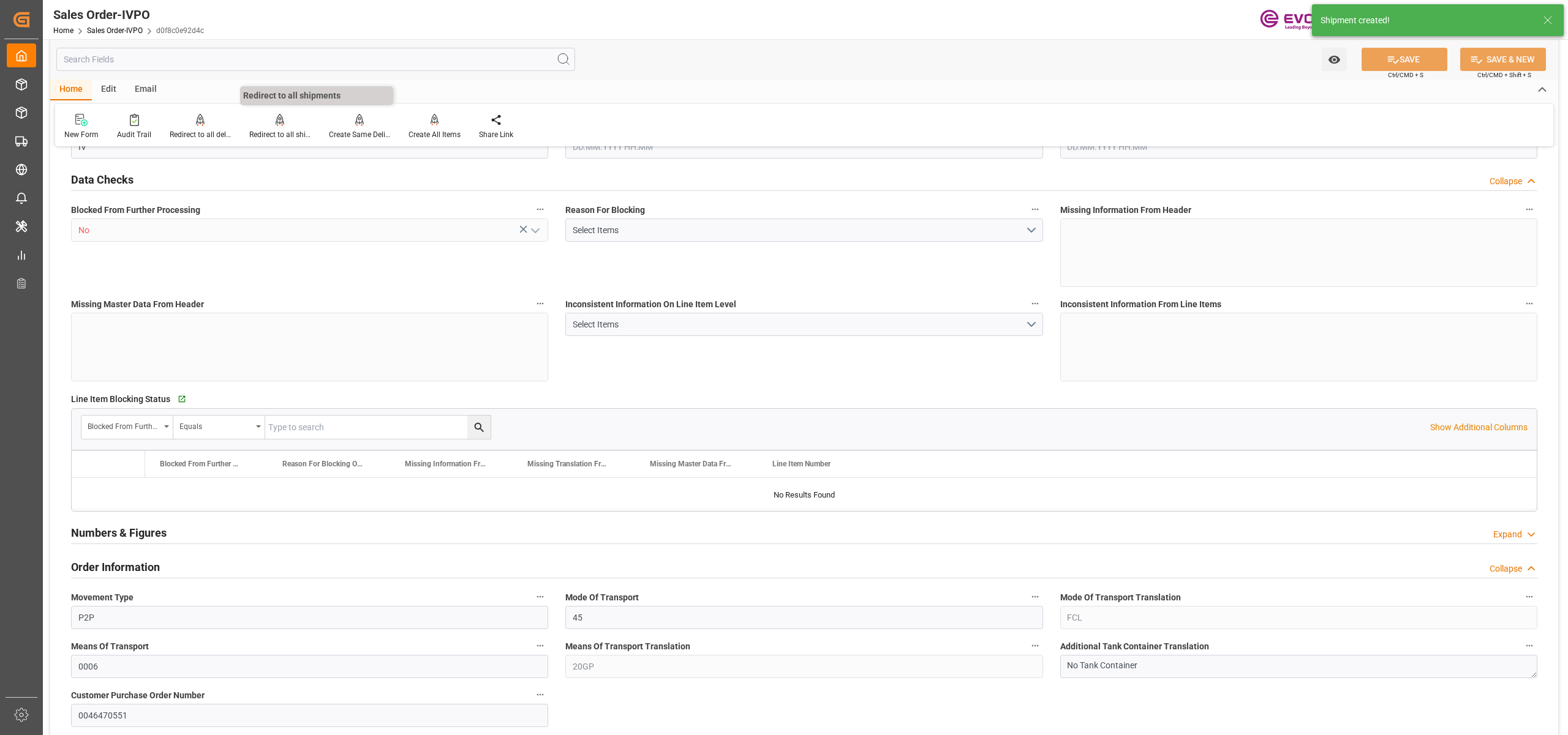
type input "16200"
type input "26.4204"
type input "17000"
type input "30"
type input "27.08.2025 14:24"
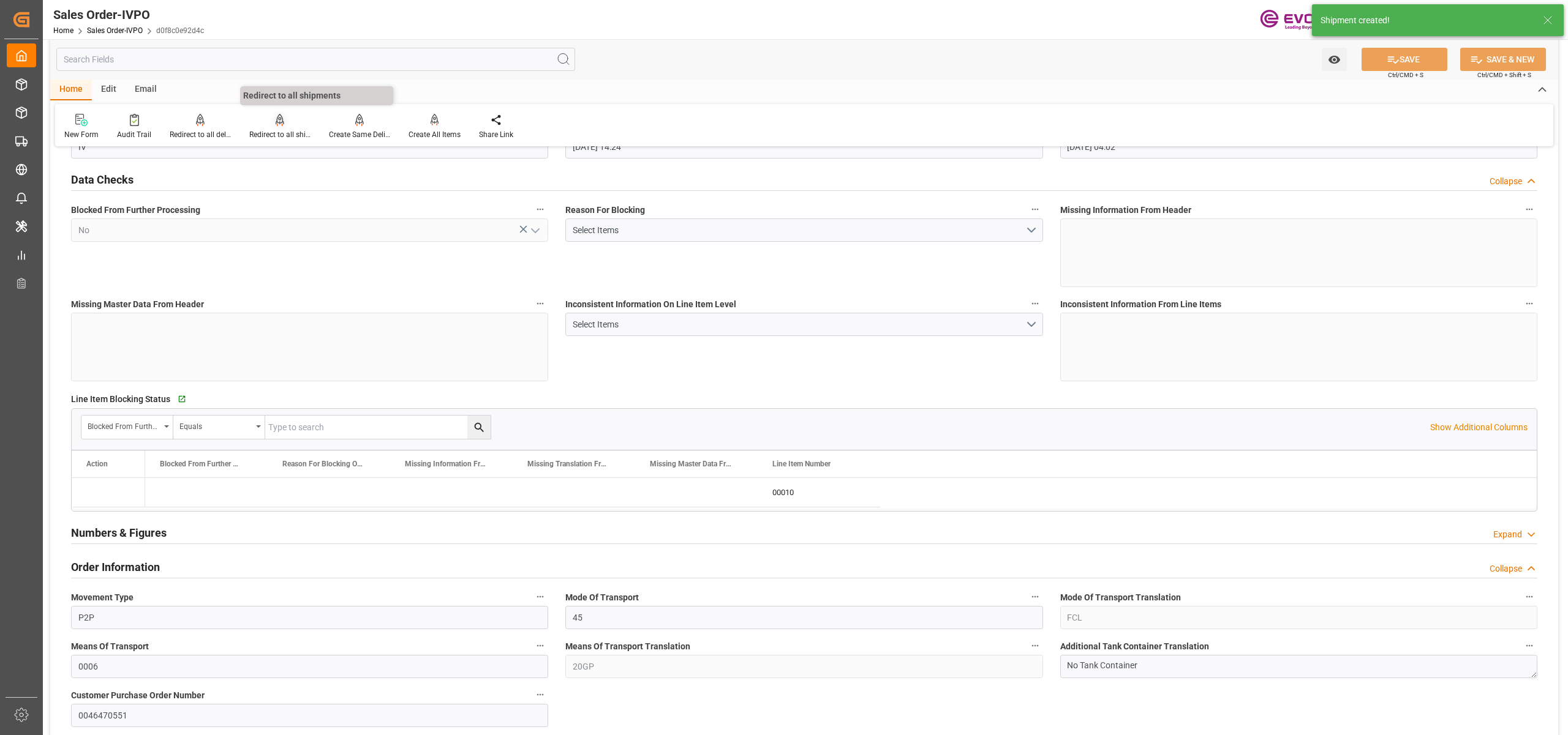
type input "28.08.2025 04:02"
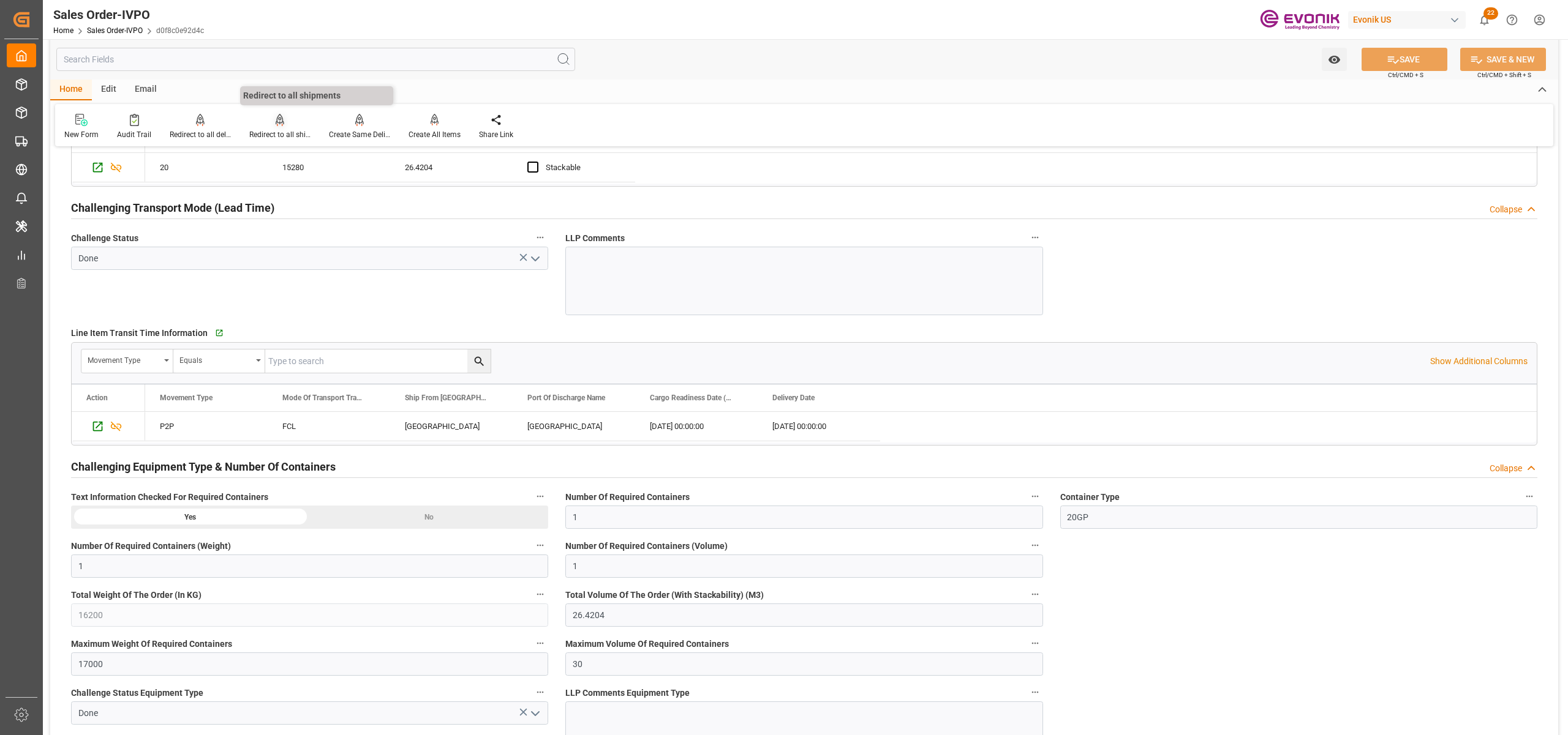
click at [261, 124] on div at bounding box center [280, 119] width 61 height 13
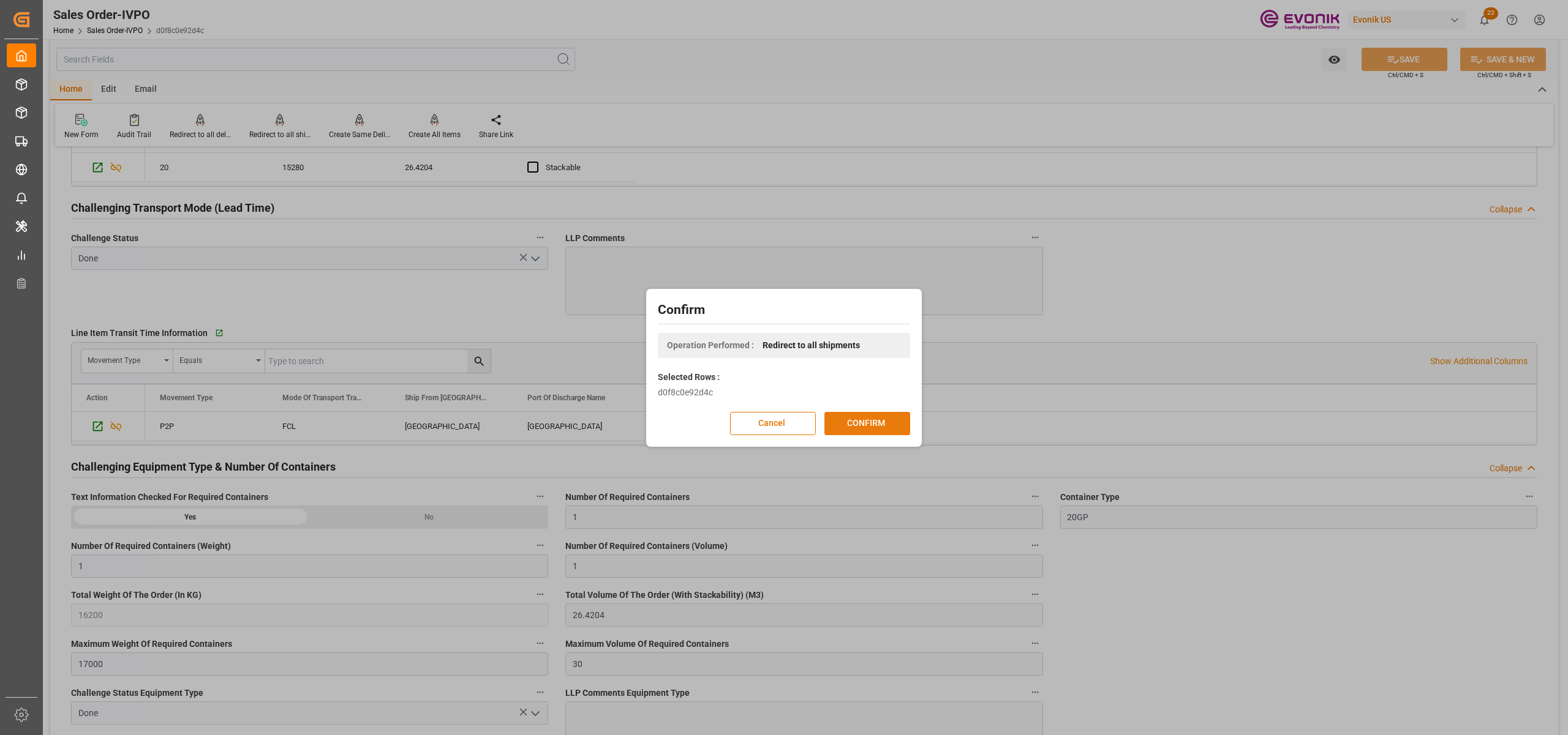
click at [876, 418] on button "CONFIRM" at bounding box center [867, 423] width 86 height 23
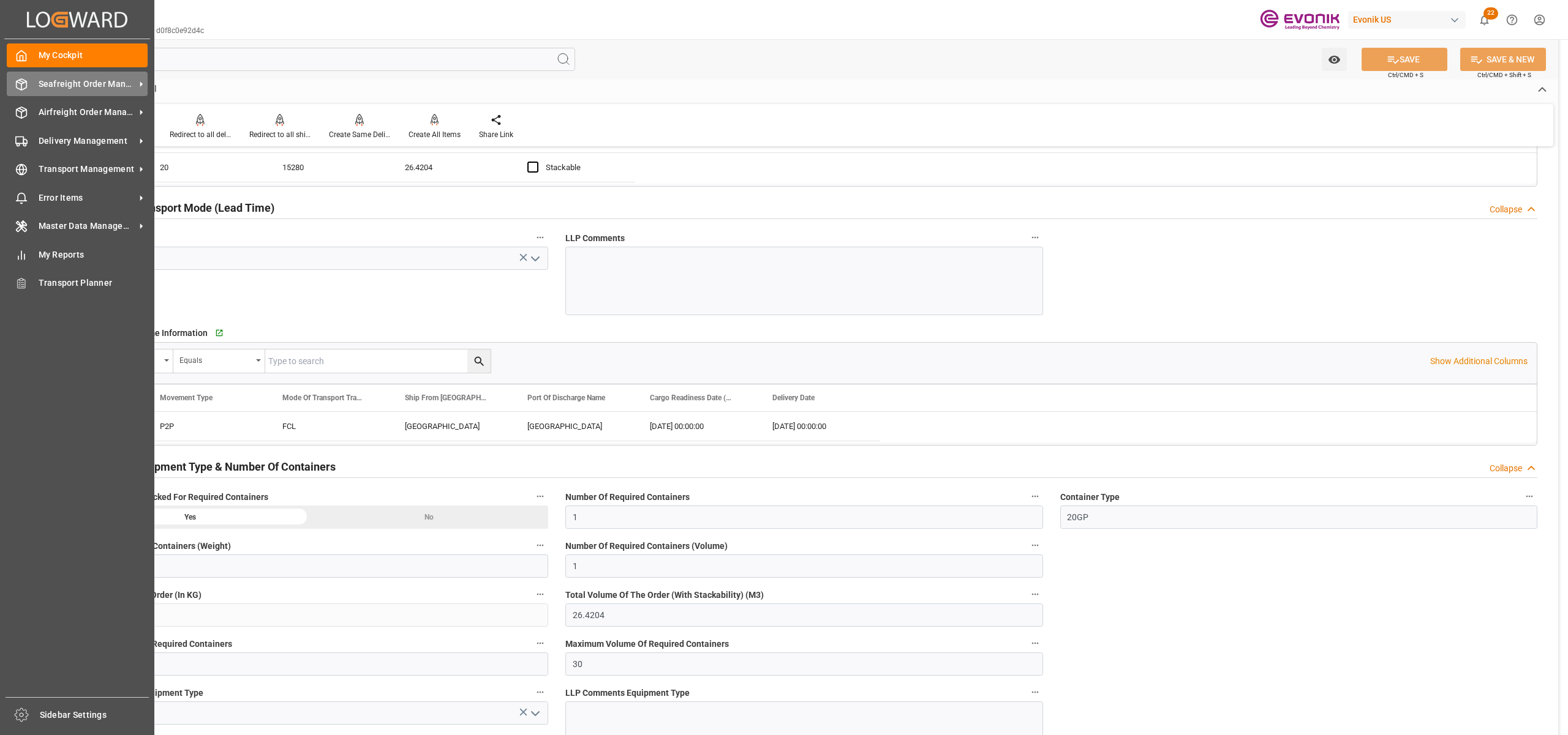
click at [67, 86] on span "Seafreight Order Management" at bounding box center [86, 84] width 96 height 13
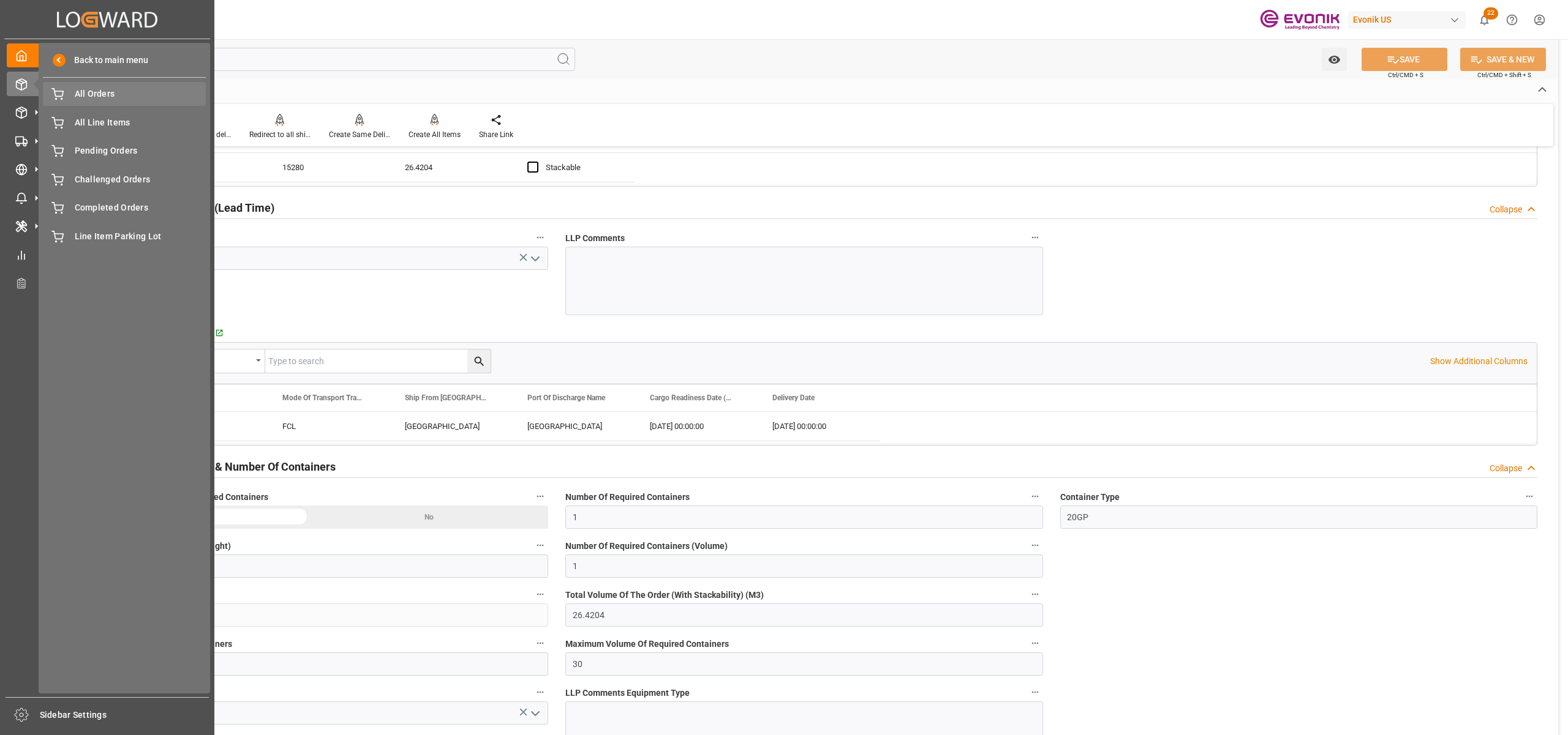
click at [89, 93] on span "All Orders" at bounding box center [141, 94] width 131 height 13
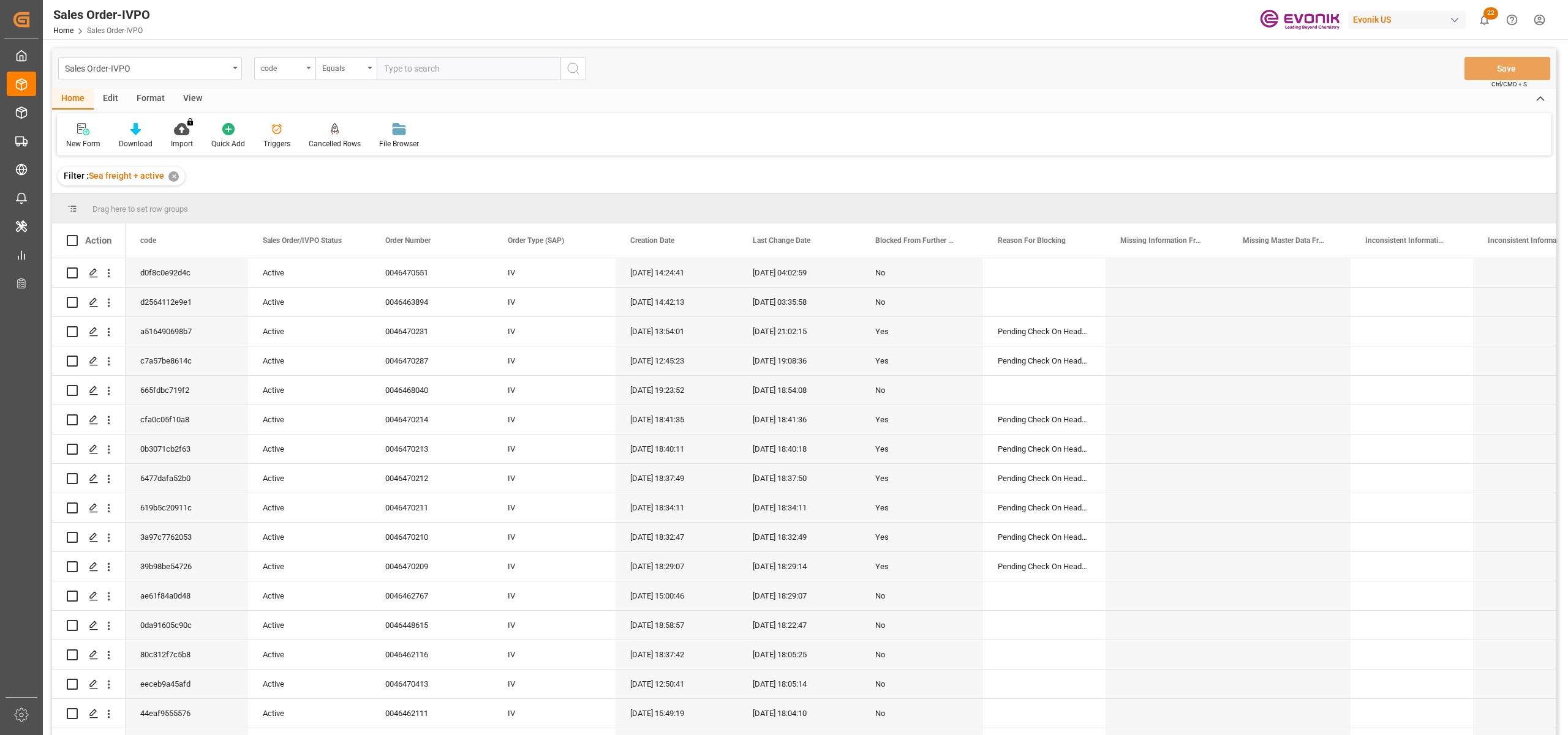
click at [281, 67] on div "code" at bounding box center [282, 67] width 42 height 14
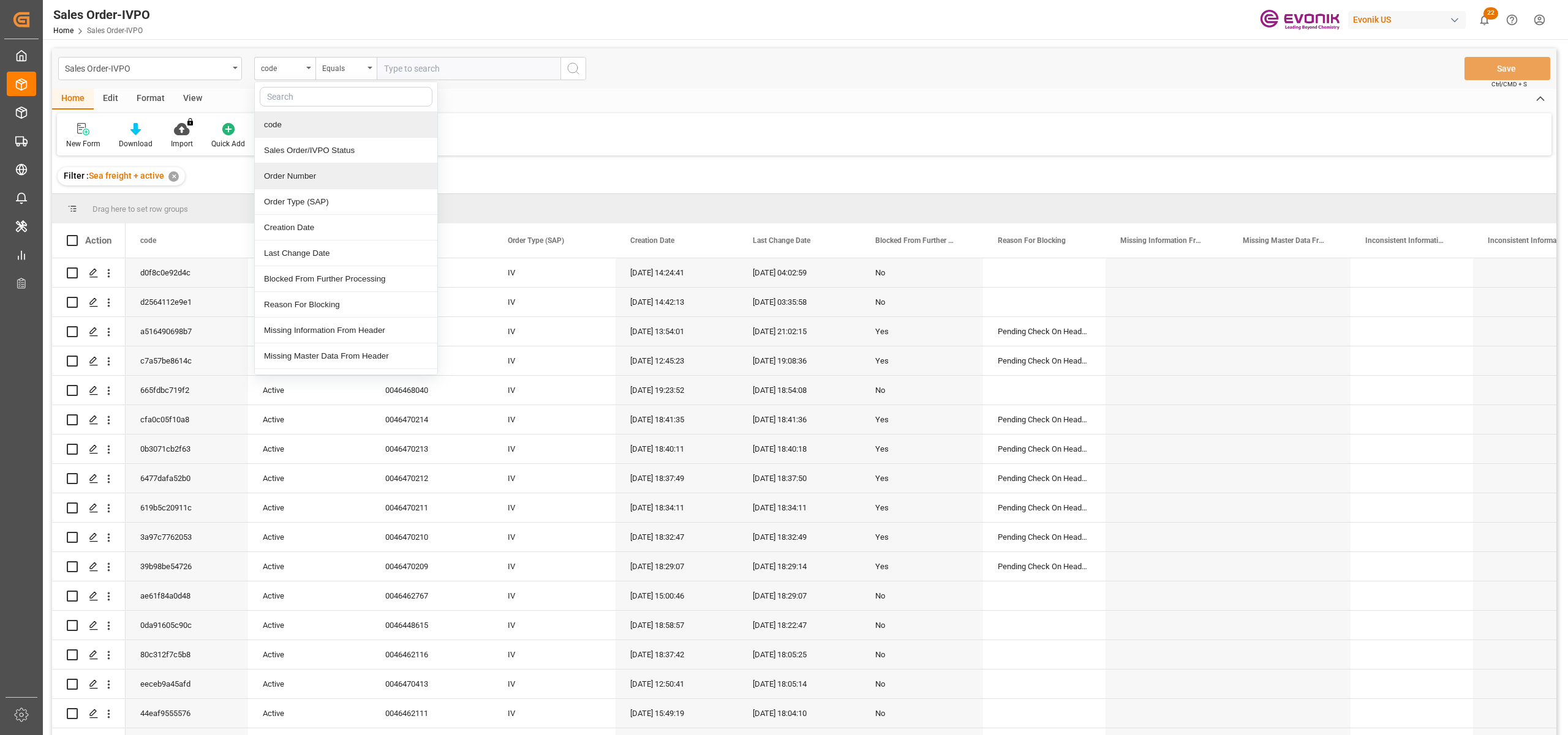
click at [329, 175] on div "Order Number" at bounding box center [346, 177] width 183 height 26
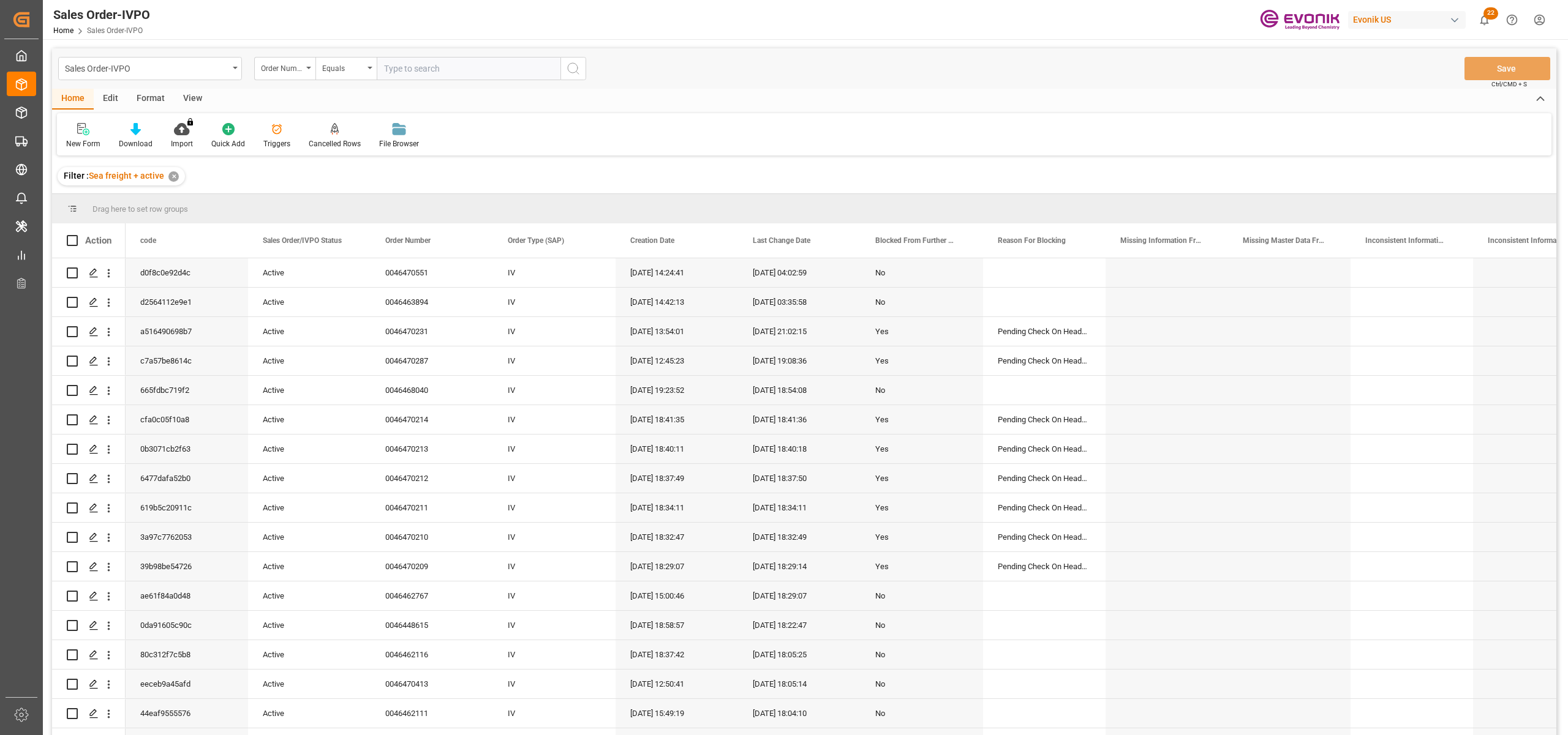
click at [431, 67] on input "text" at bounding box center [467, 68] width 183 height 23
paste input "2007153476"
type input "2007153476"
click at [566, 71] on icon "search button" at bounding box center [572, 68] width 15 height 14
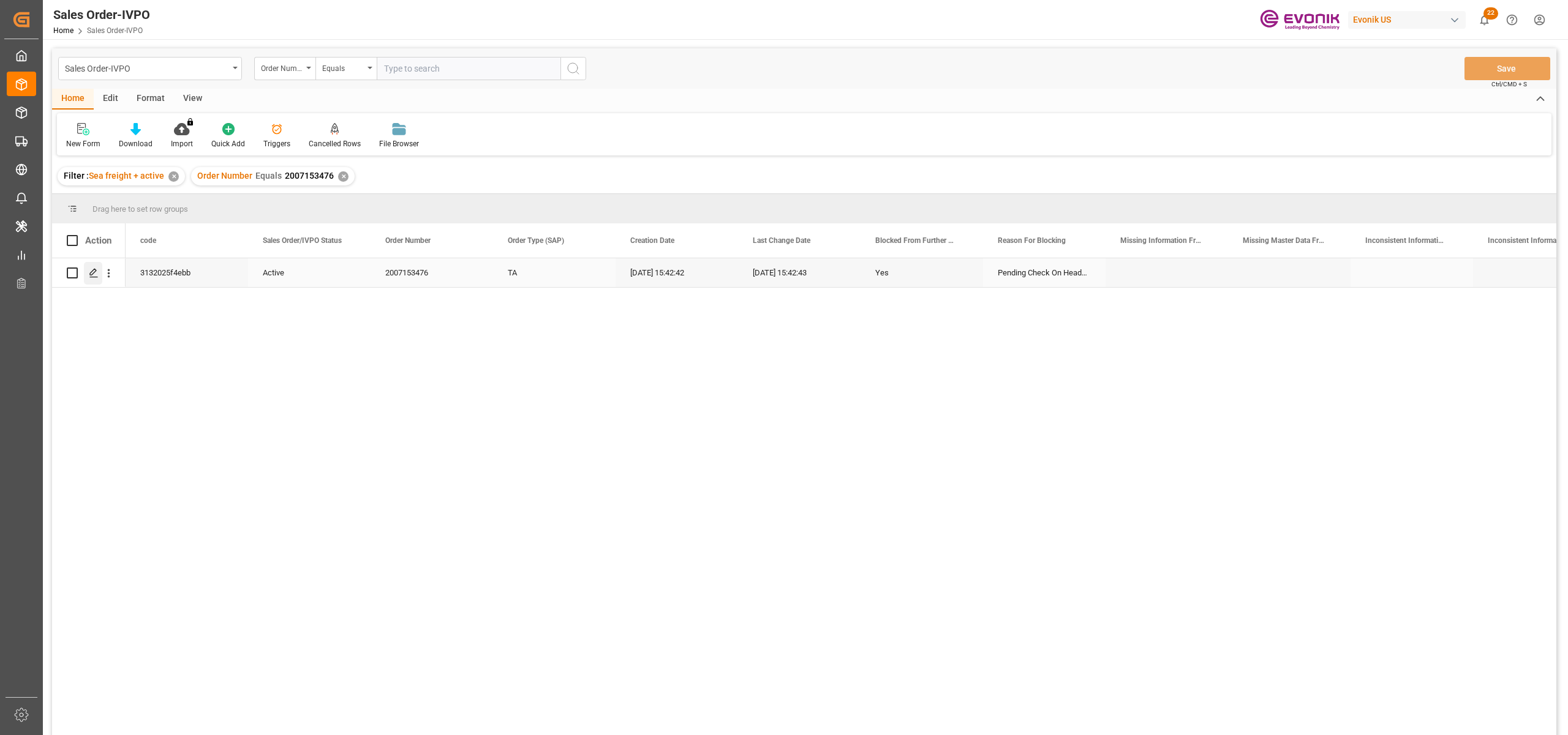
click at [96, 275] on icon "Press SPACE to select this row." at bounding box center [93, 272] width 9 height 9
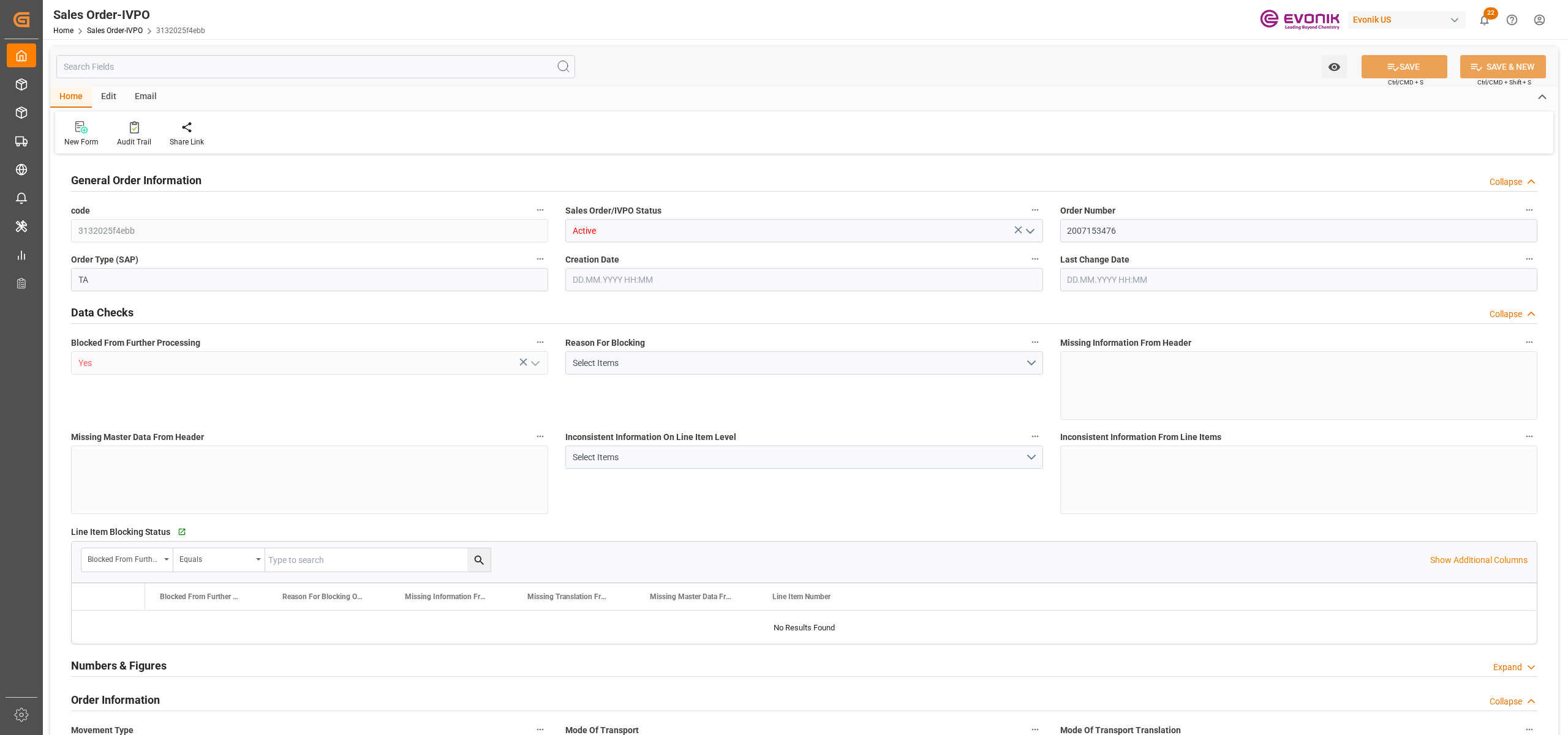
type input "IEDUB"
type input "0"
type input "1"
type input "8337.28"
type input "27.08.2025 15:42"
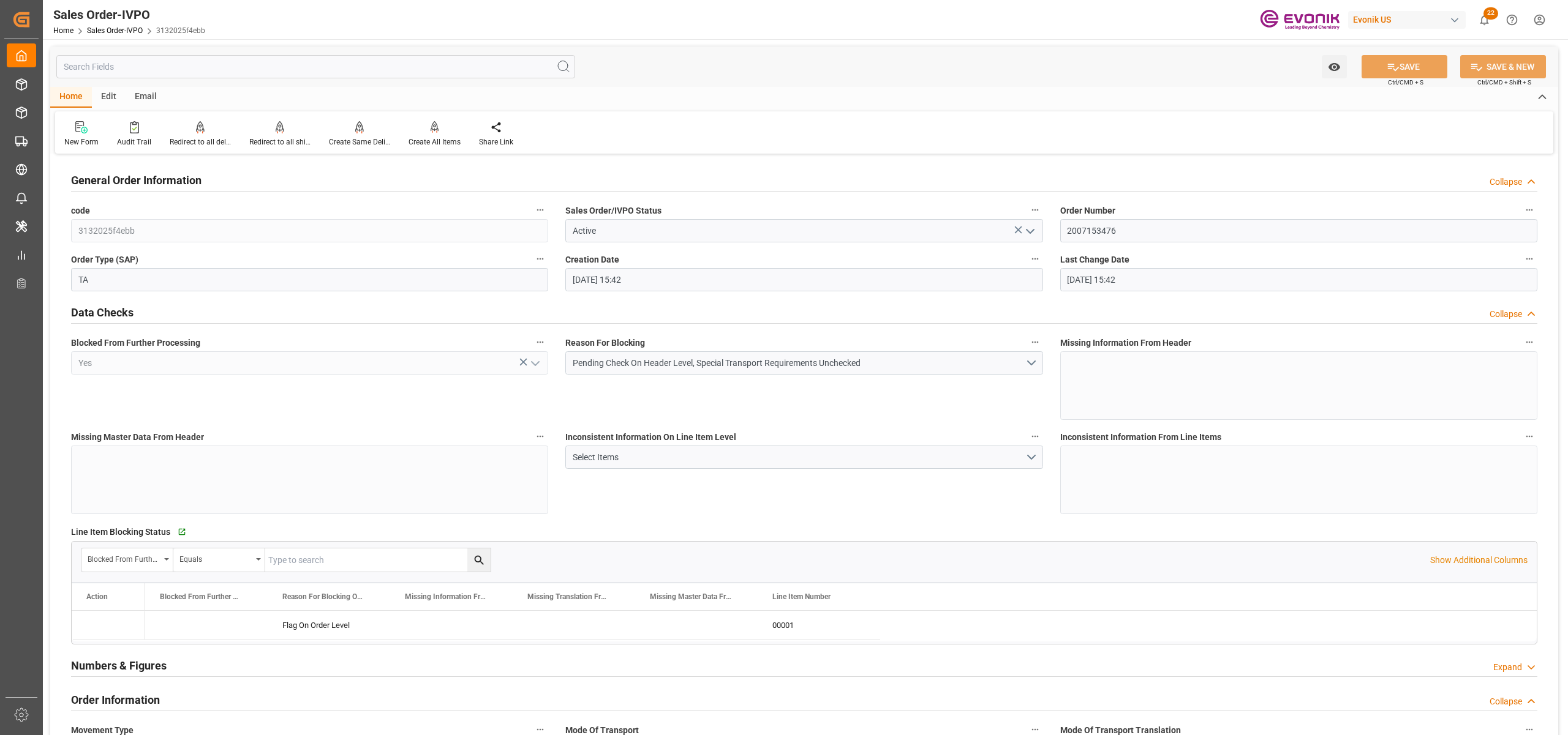
type input "27.08.2025 15:42"
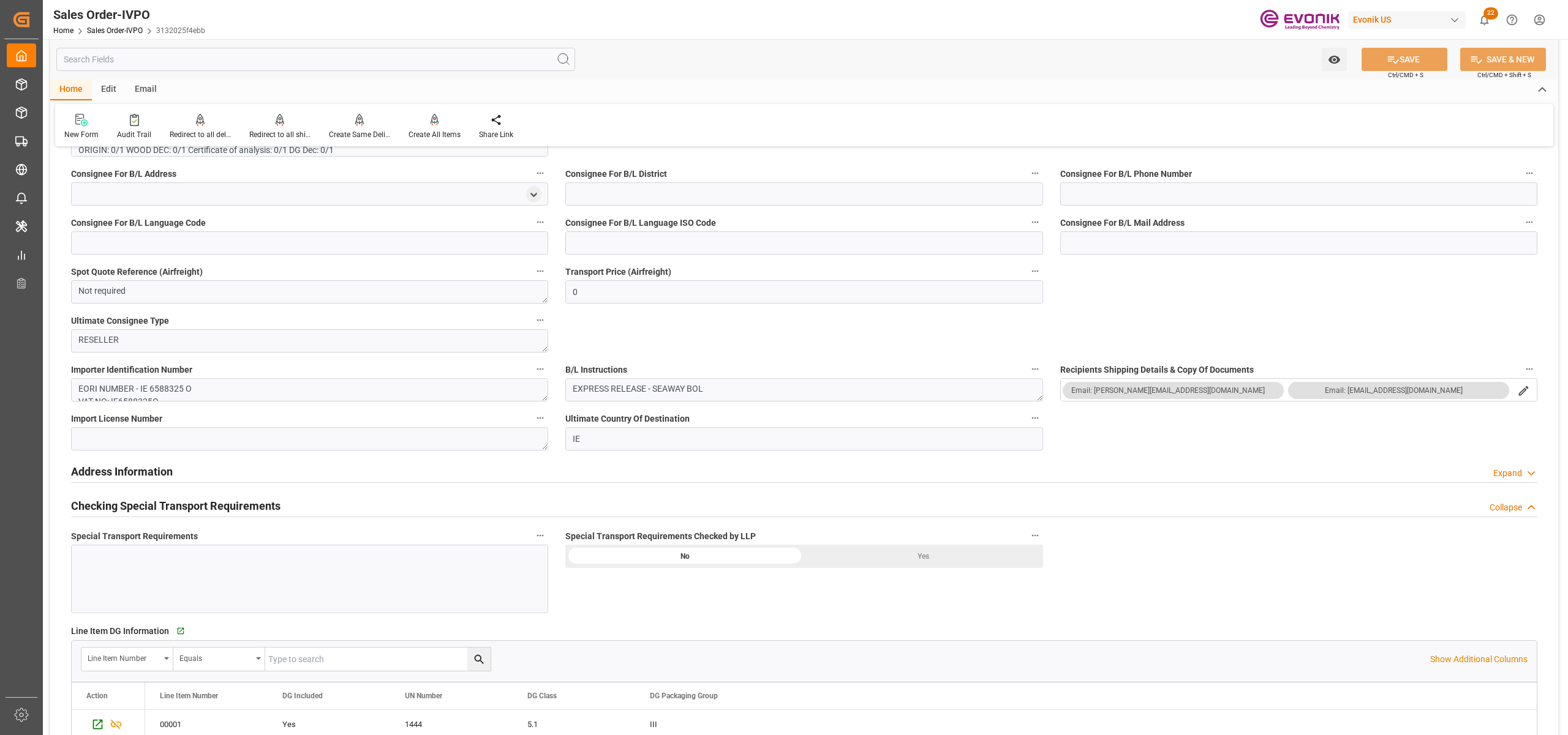
scroll to position [1632, 0]
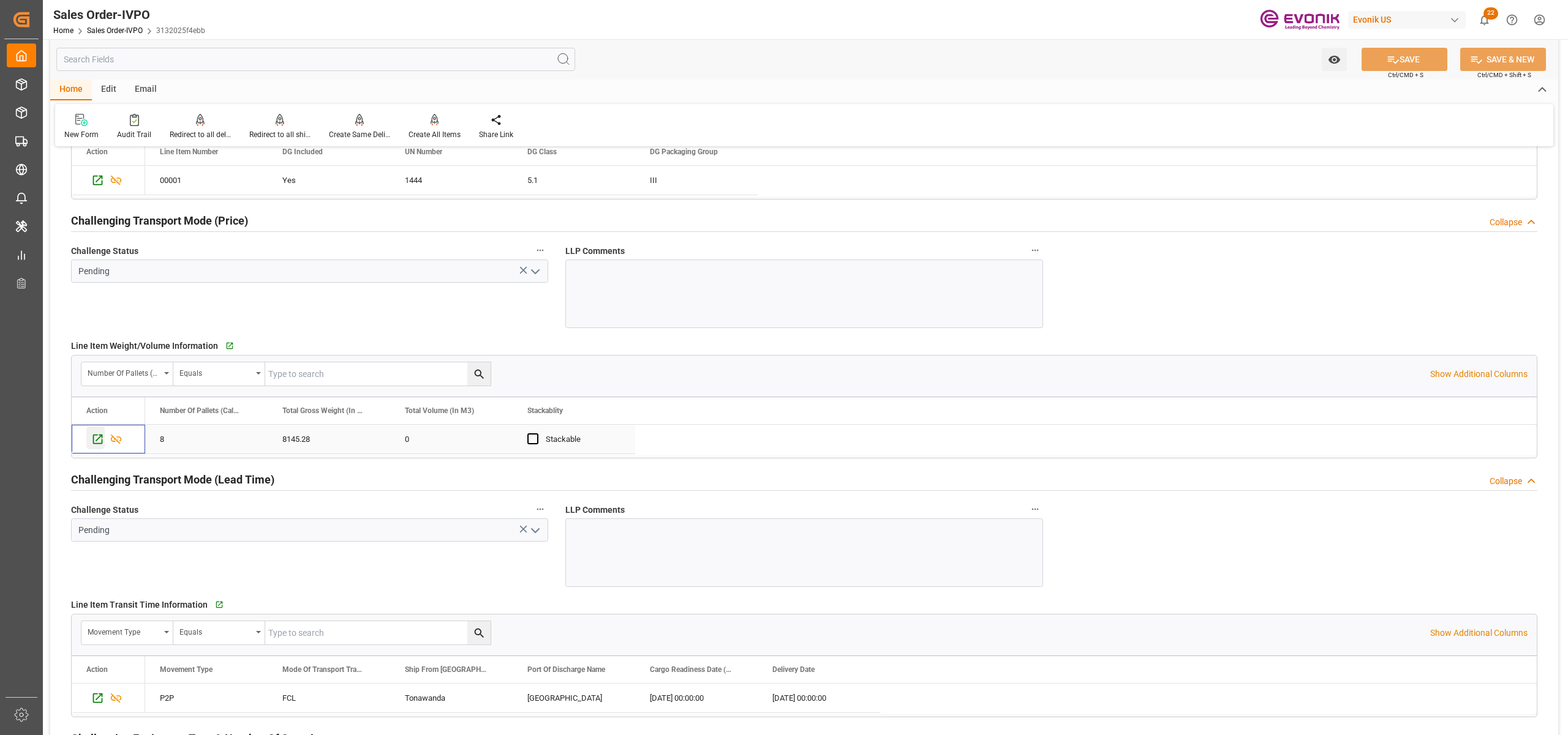
click at [99, 444] on icon "Press SPACE to select this row." at bounding box center [97, 439] width 13 height 13
click at [94, 443] on icon "Press SPACE to deselect this row." at bounding box center [97, 439] width 9 height 9
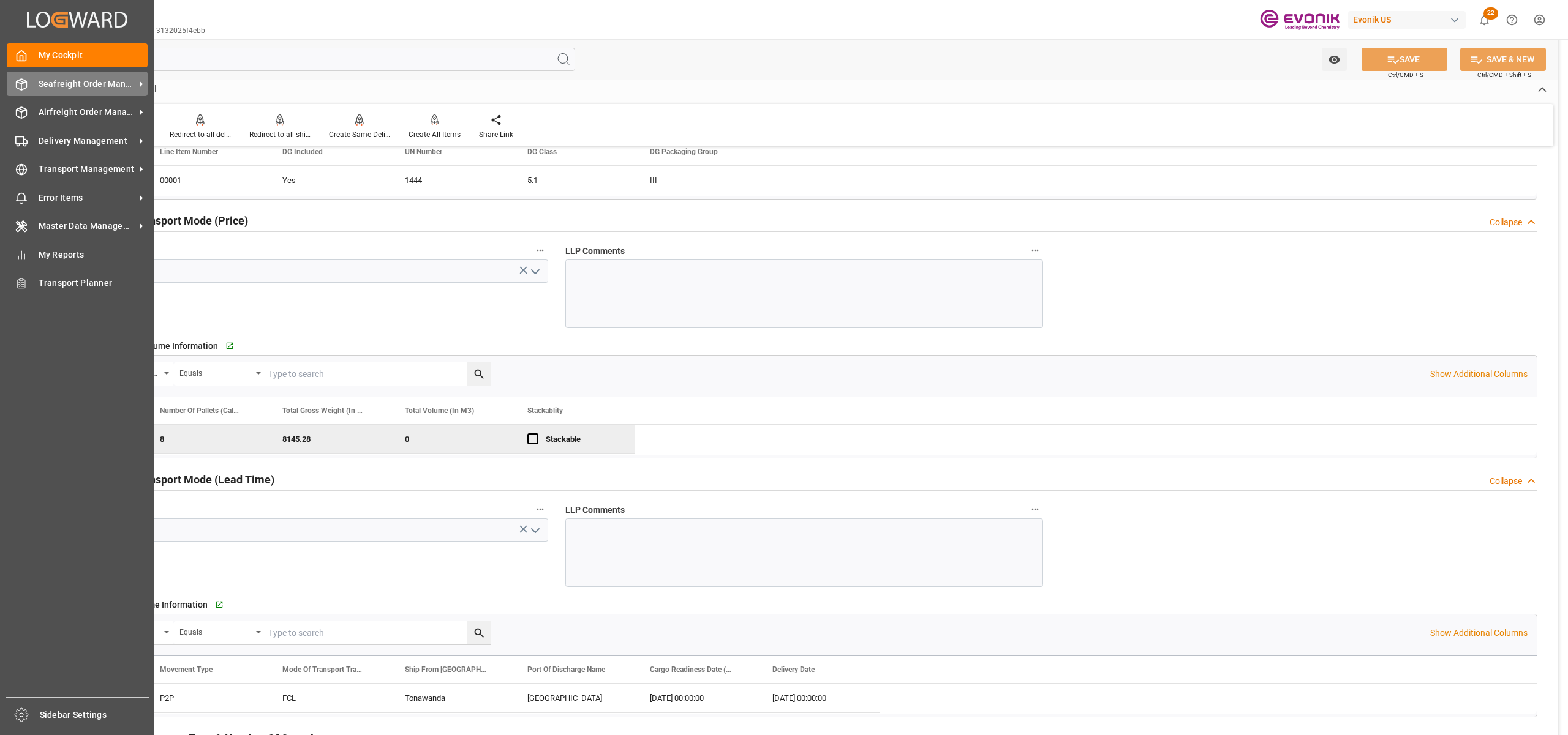
click at [28, 84] on div "Seafreight Order Management Seafreight Order Management" at bounding box center [77, 84] width 141 height 24
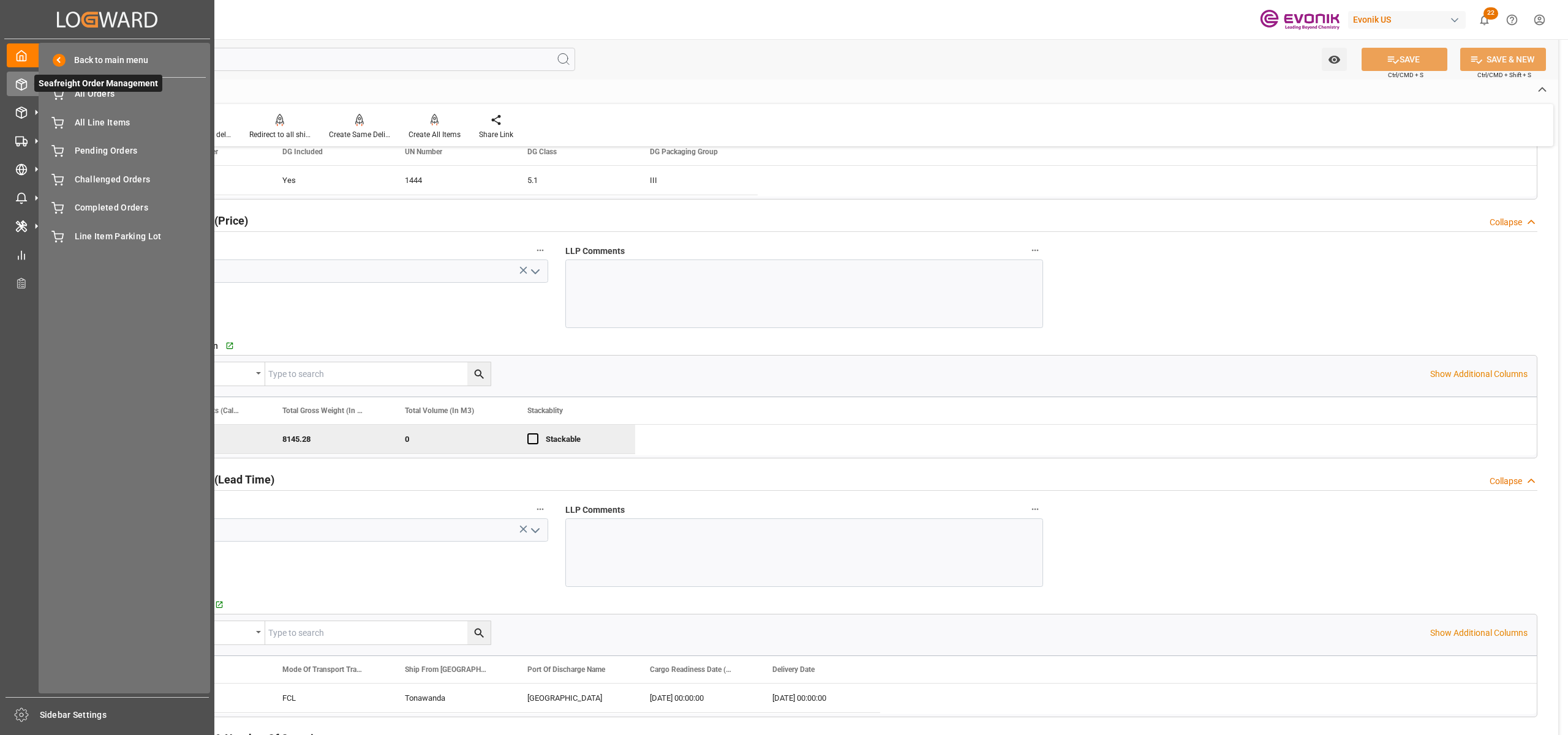
click at [64, 84] on span "Seafreight Order Management" at bounding box center [98, 84] width 128 height 17
click at [75, 95] on span "All Orders" at bounding box center [141, 94] width 131 height 13
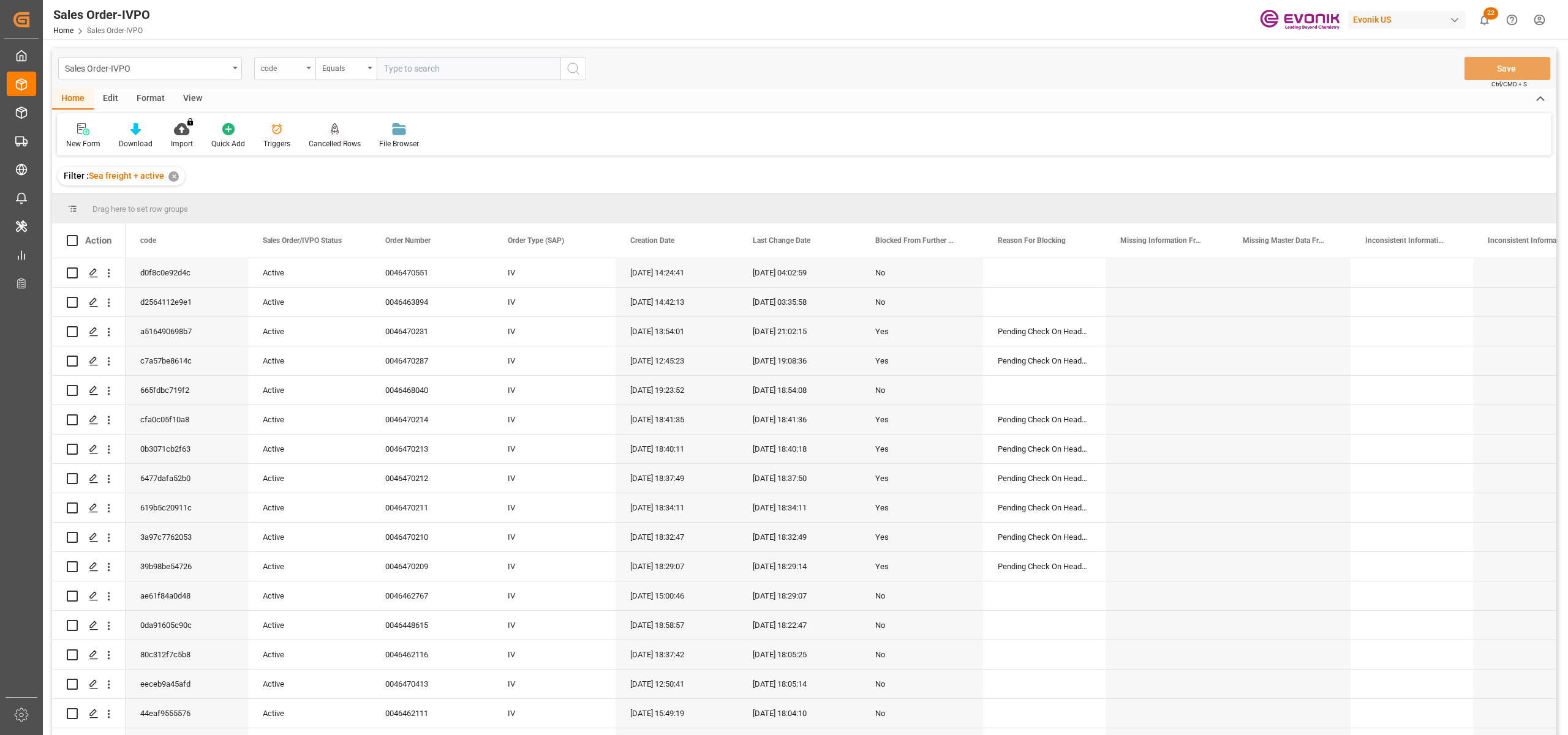
click at [299, 64] on div "code" at bounding box center [282, 67] width 42 height 14
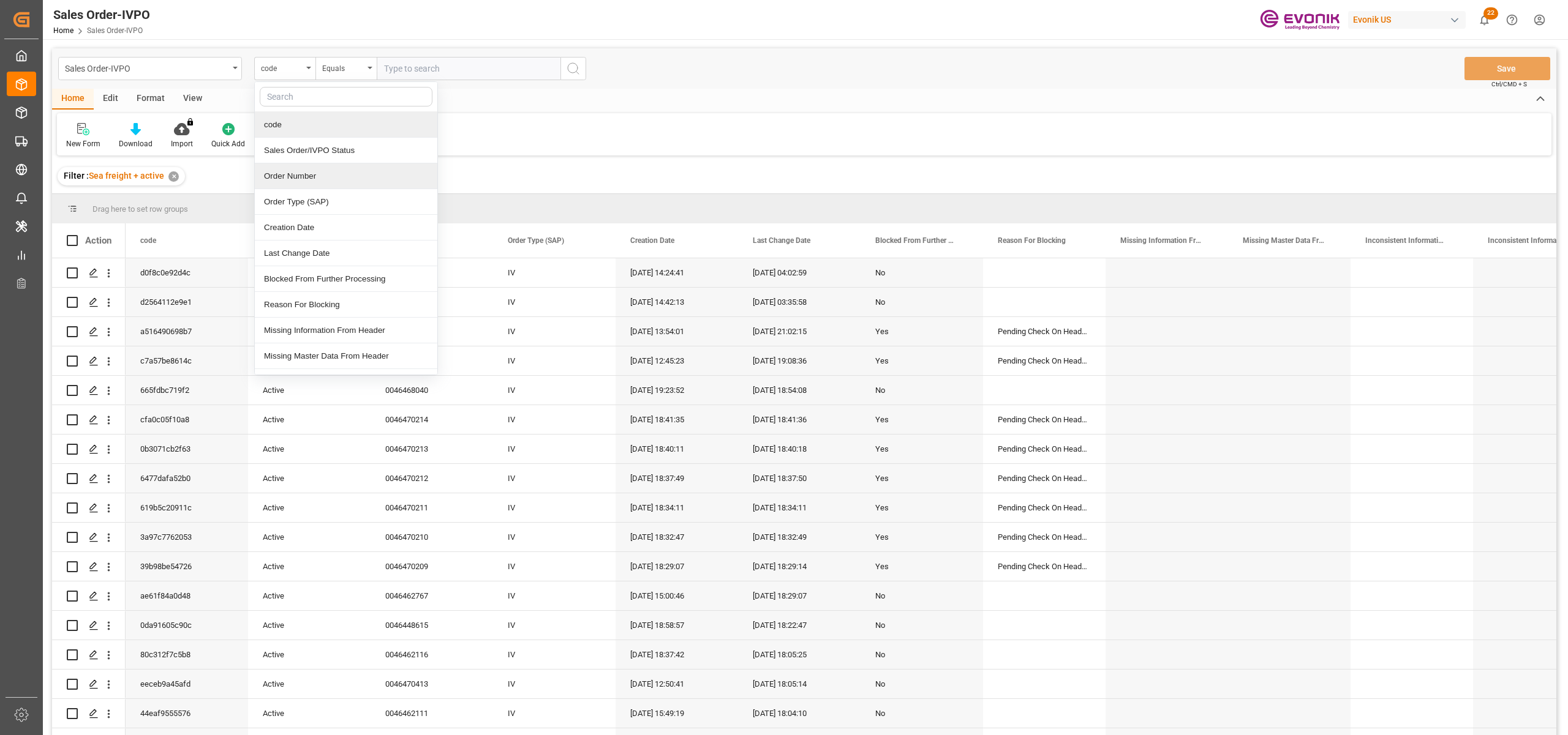
click at [321, 177] on div "Order Number" at bounding box center [346, 177] width 183 height 26
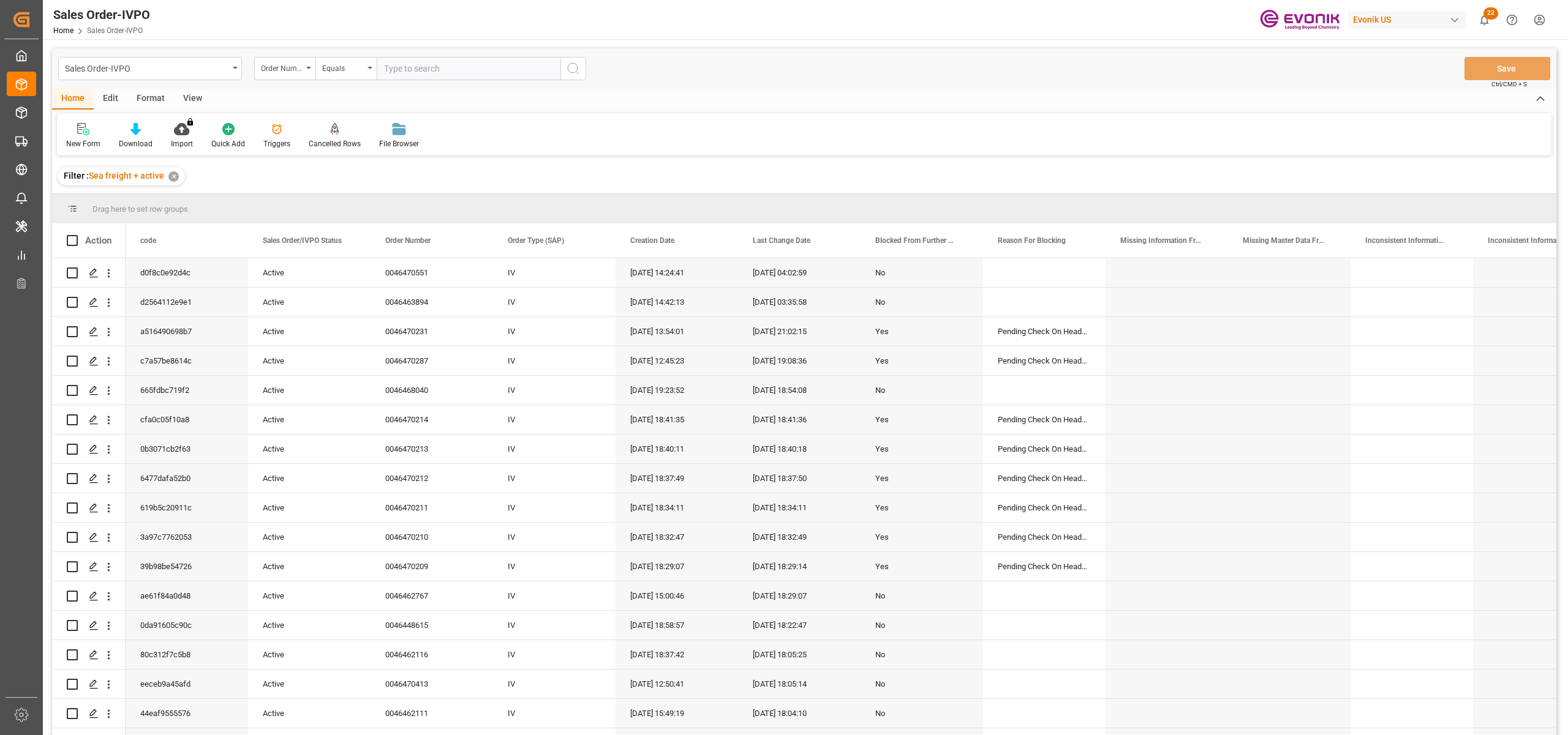
click at [416, 67] on input "text" at bounding box center [467, 68] width 183 height 23
paste input "0046463894"
type input "0046463894"
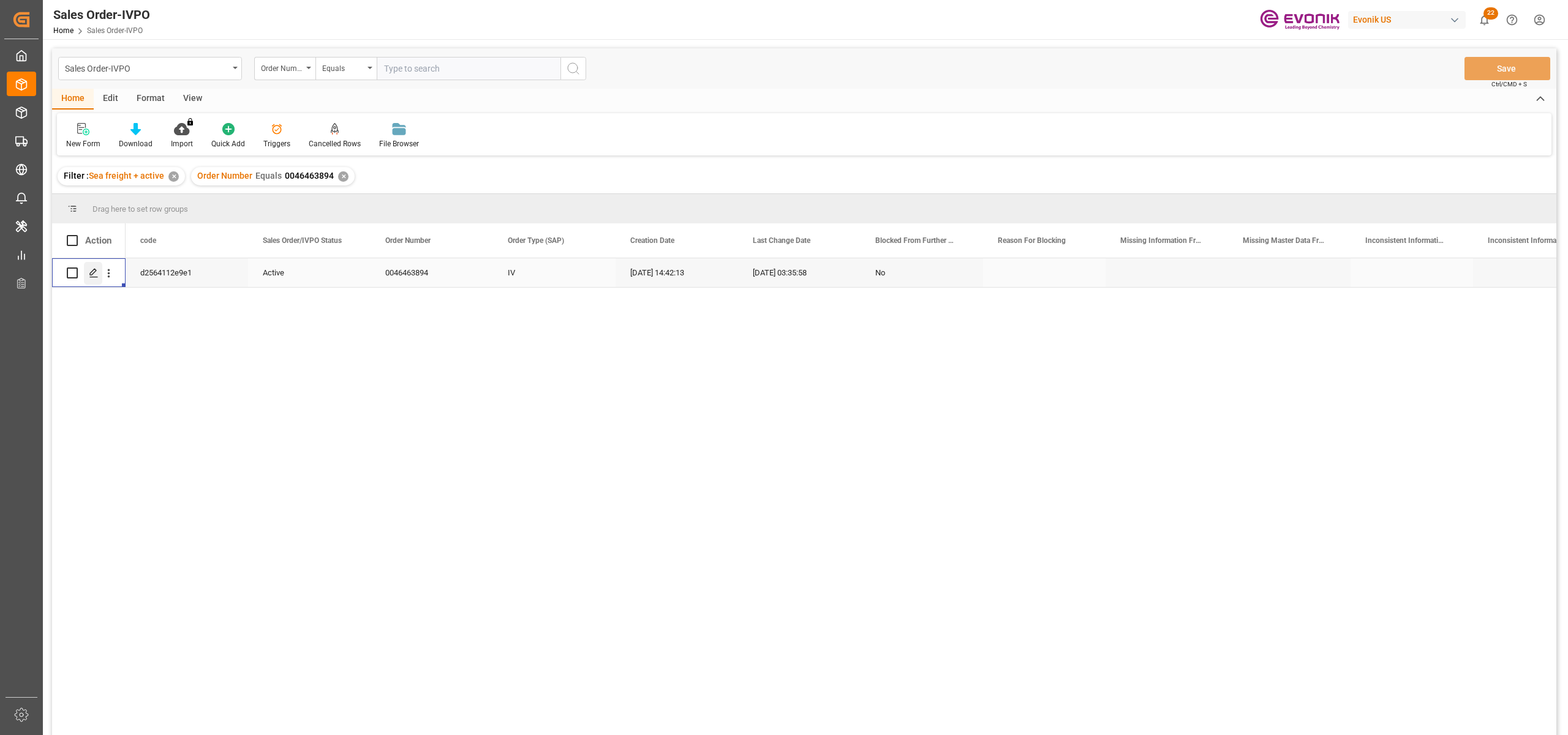
click at [93, 277] on line "Press SPACE to select this row." at bounding box center [94, 277] width 8 height 0
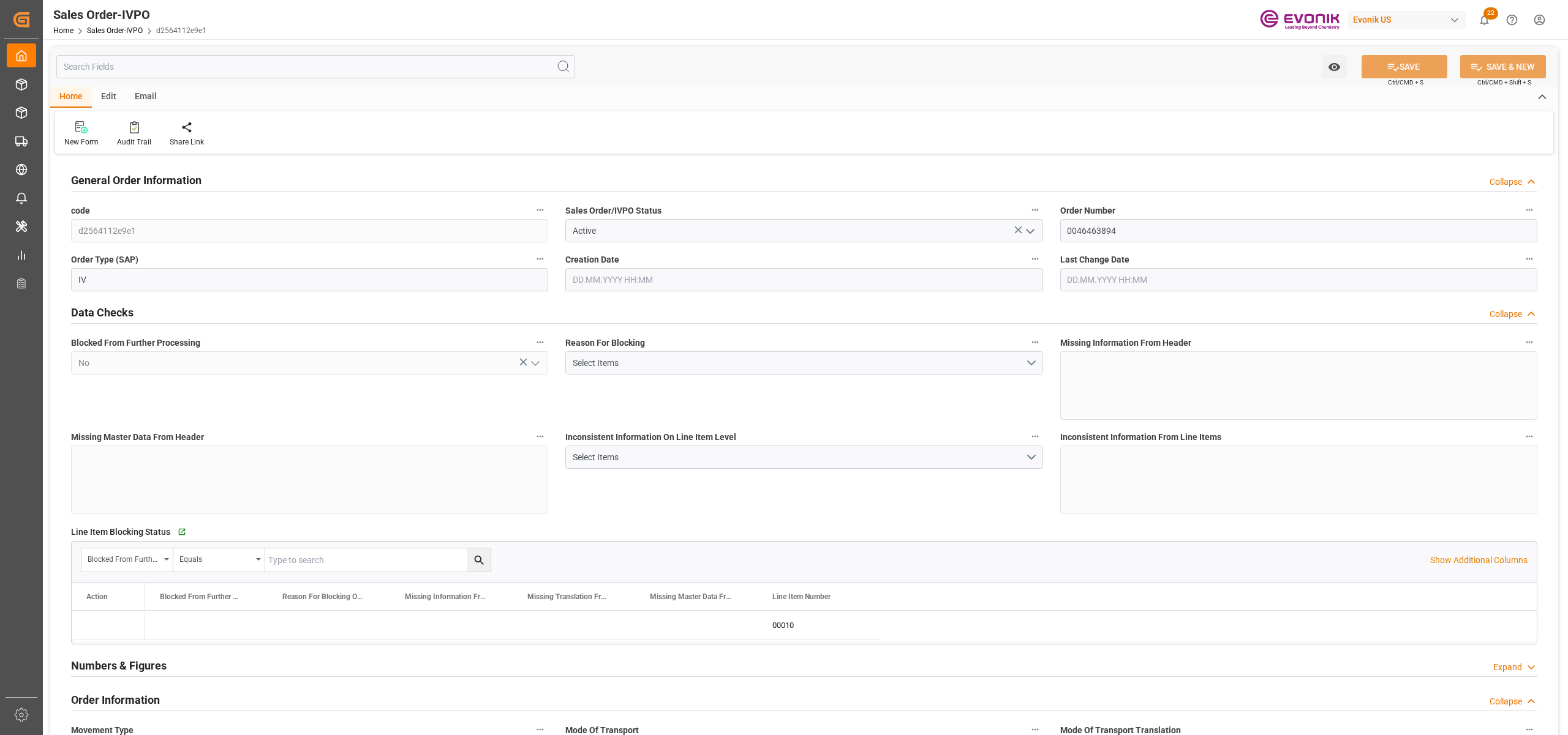
type input "JPYOK"
type input "0"
type input "1"
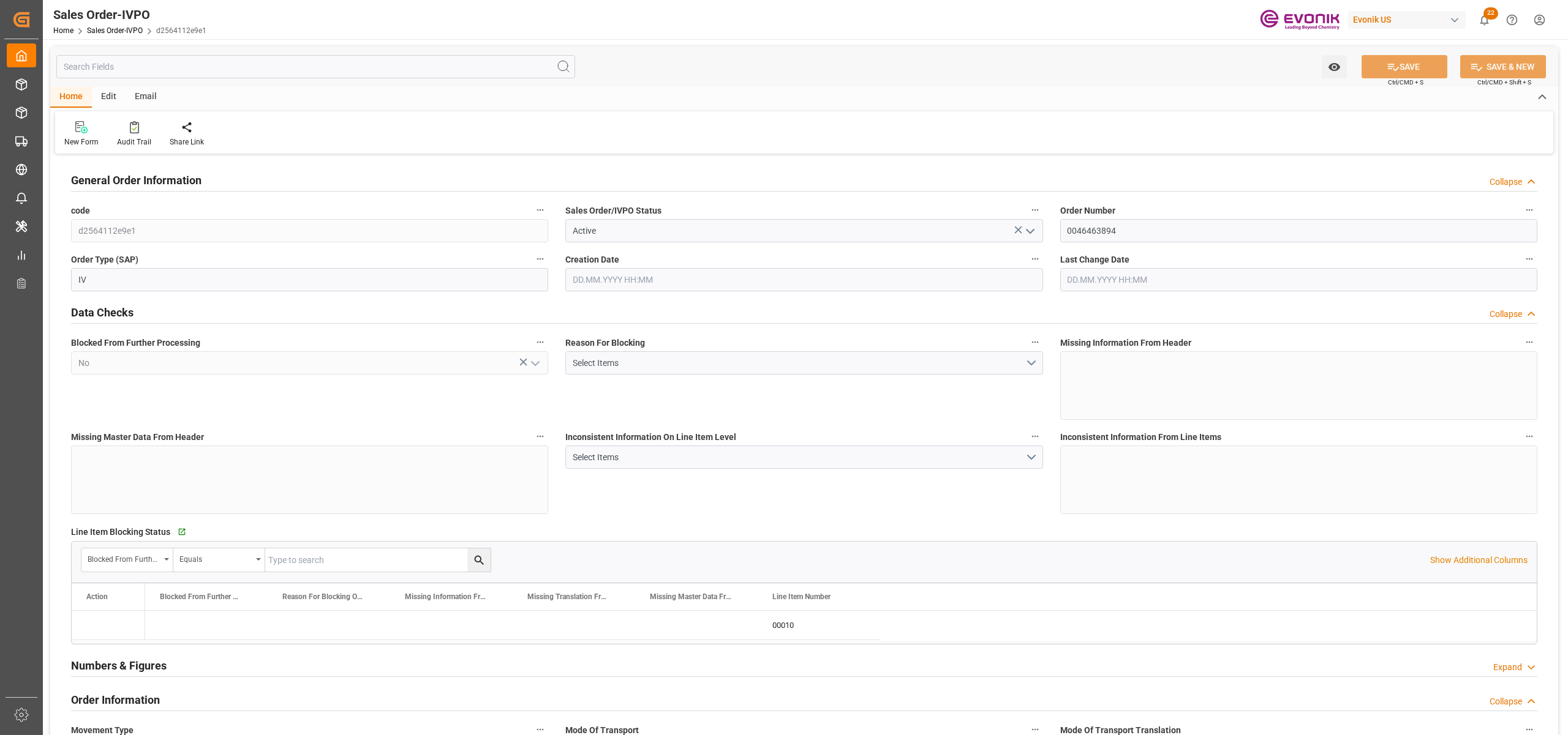
type input "11888"
type input "23.1069"
type input "17000"
type input "30"
type input "27.08.2025 14:42"
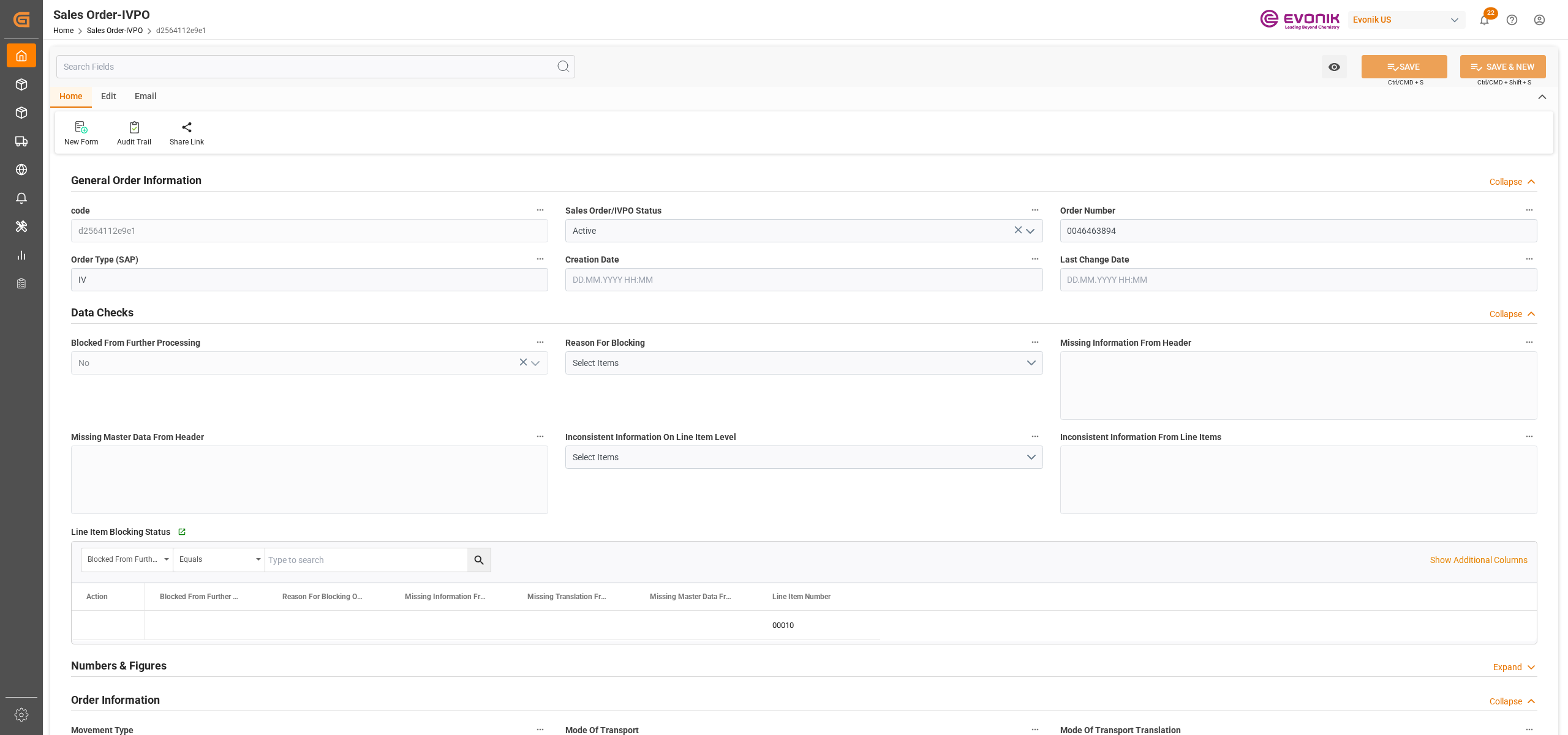
type input "28.08.2025 03:35"
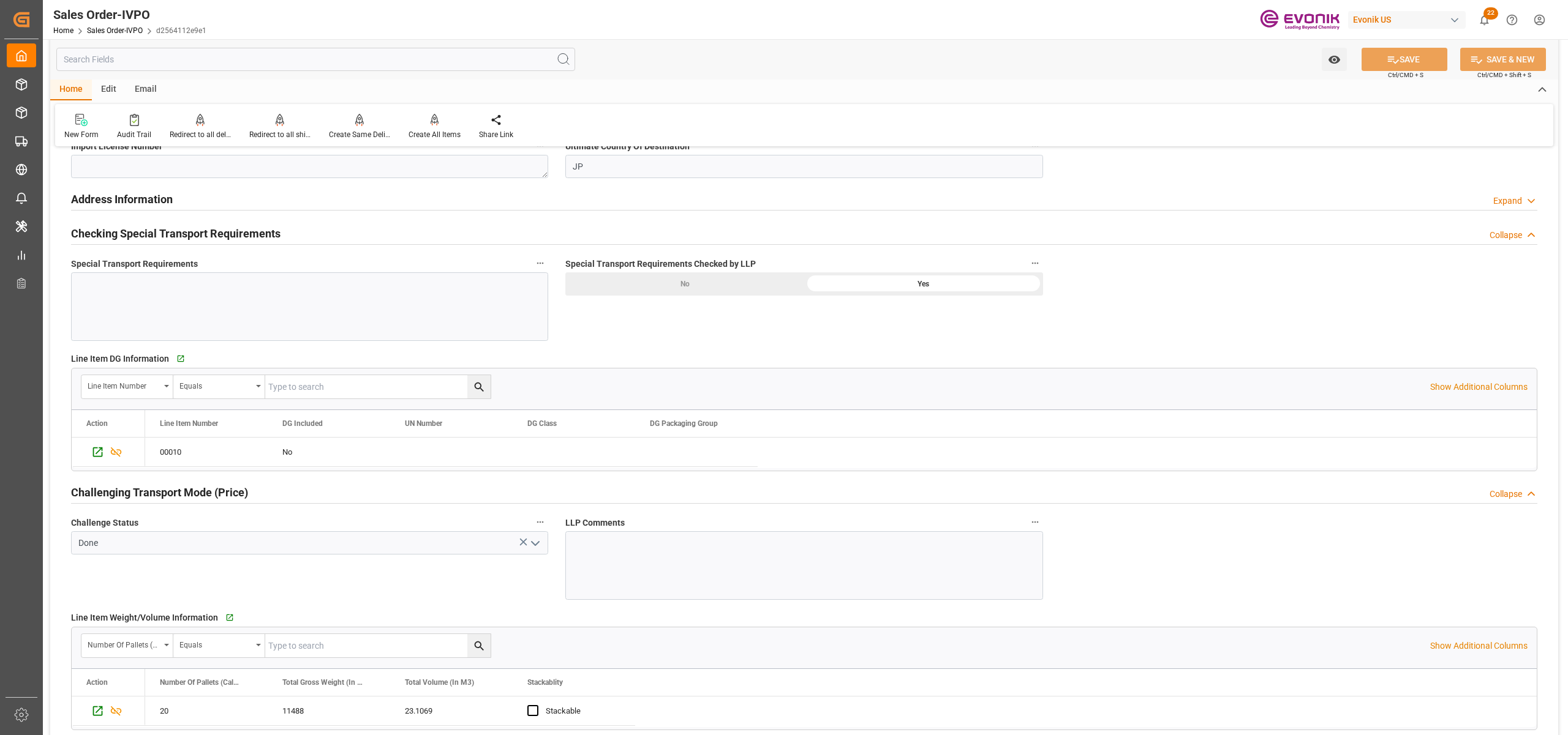
scroll to position [1632, 0]
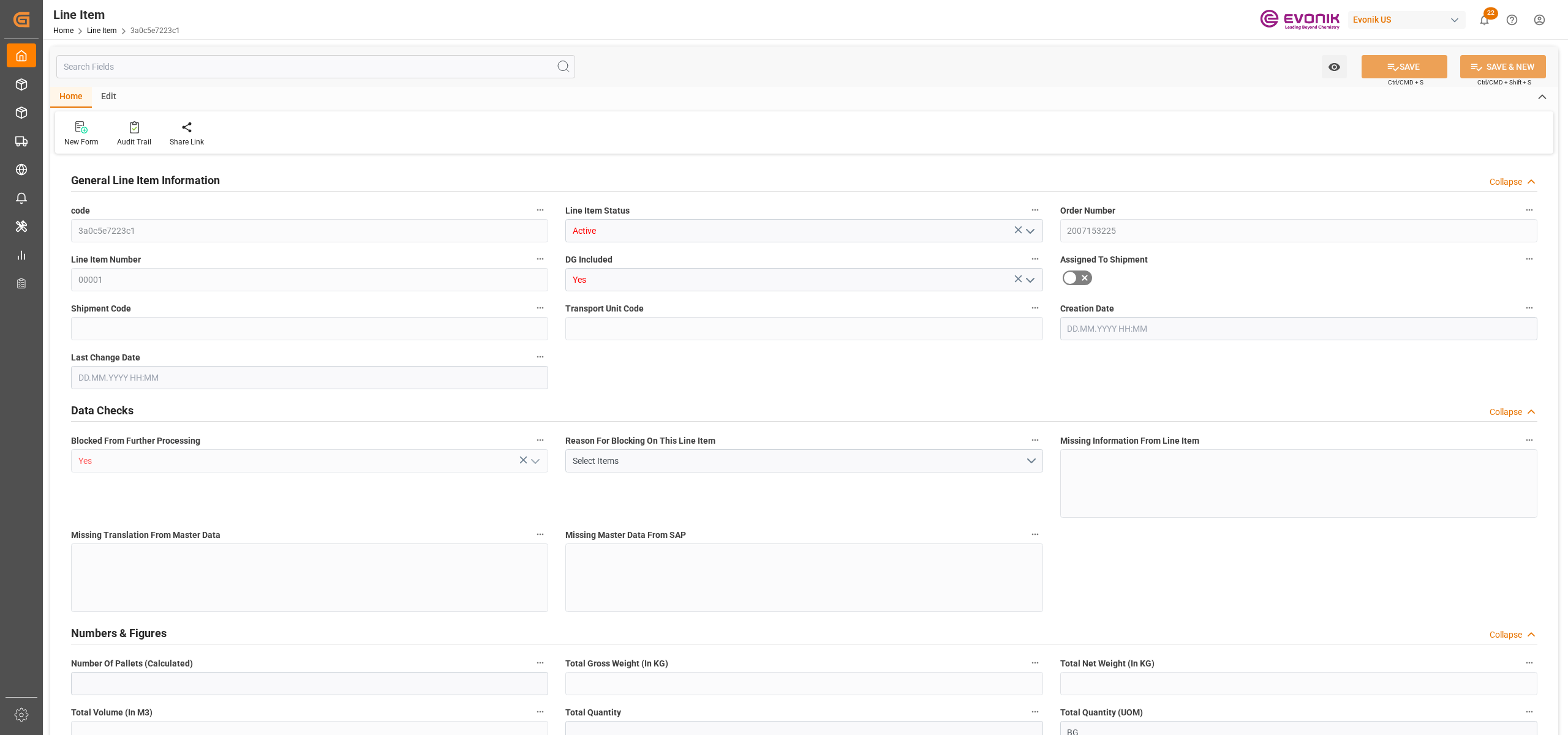
type input "19"
type input "19345.04"
type input "19000"
type input "0"
type input "760"
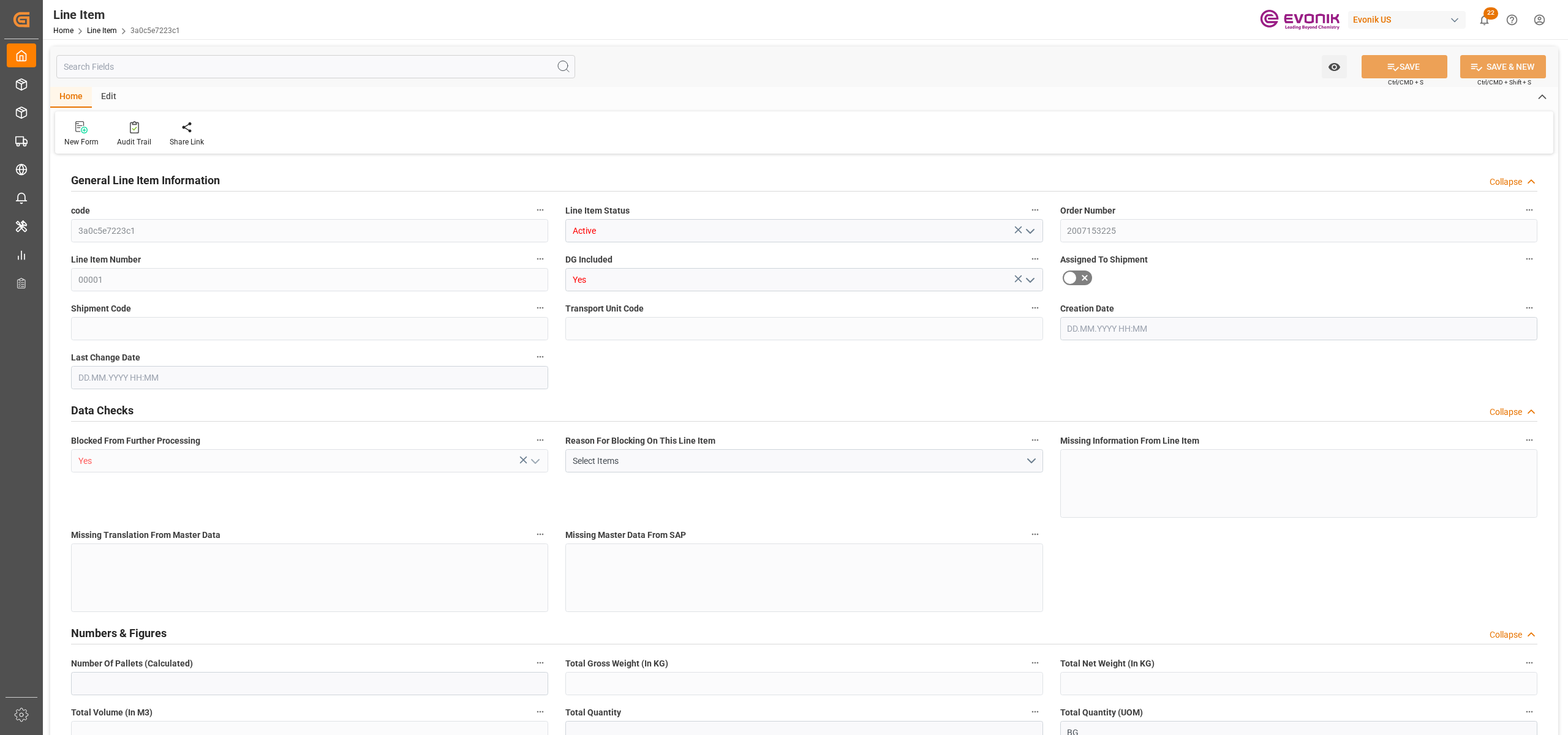
type input "17100"
type input "760"
type input "19345.04"
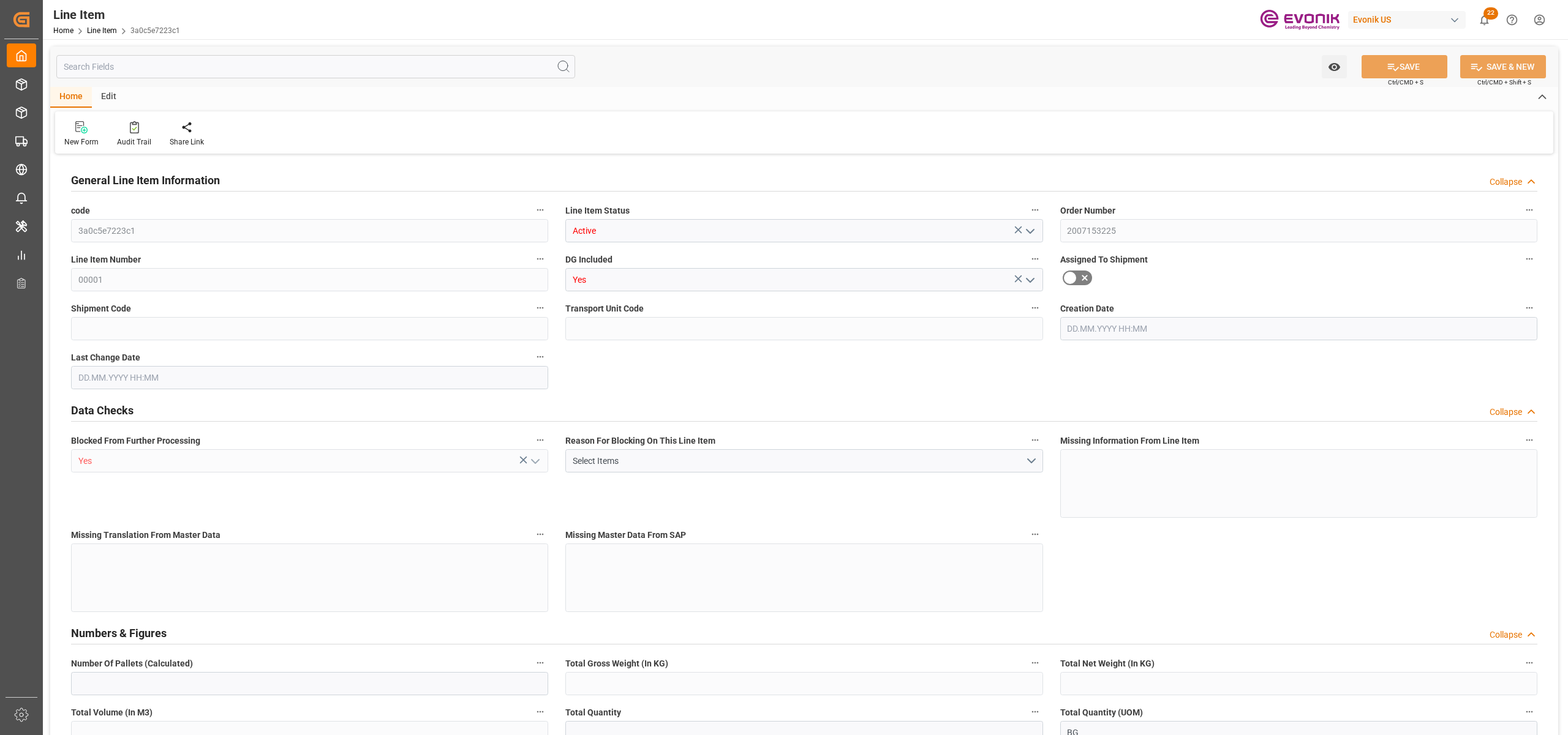
type input "19801.04"
type input "19000"
type input "0"
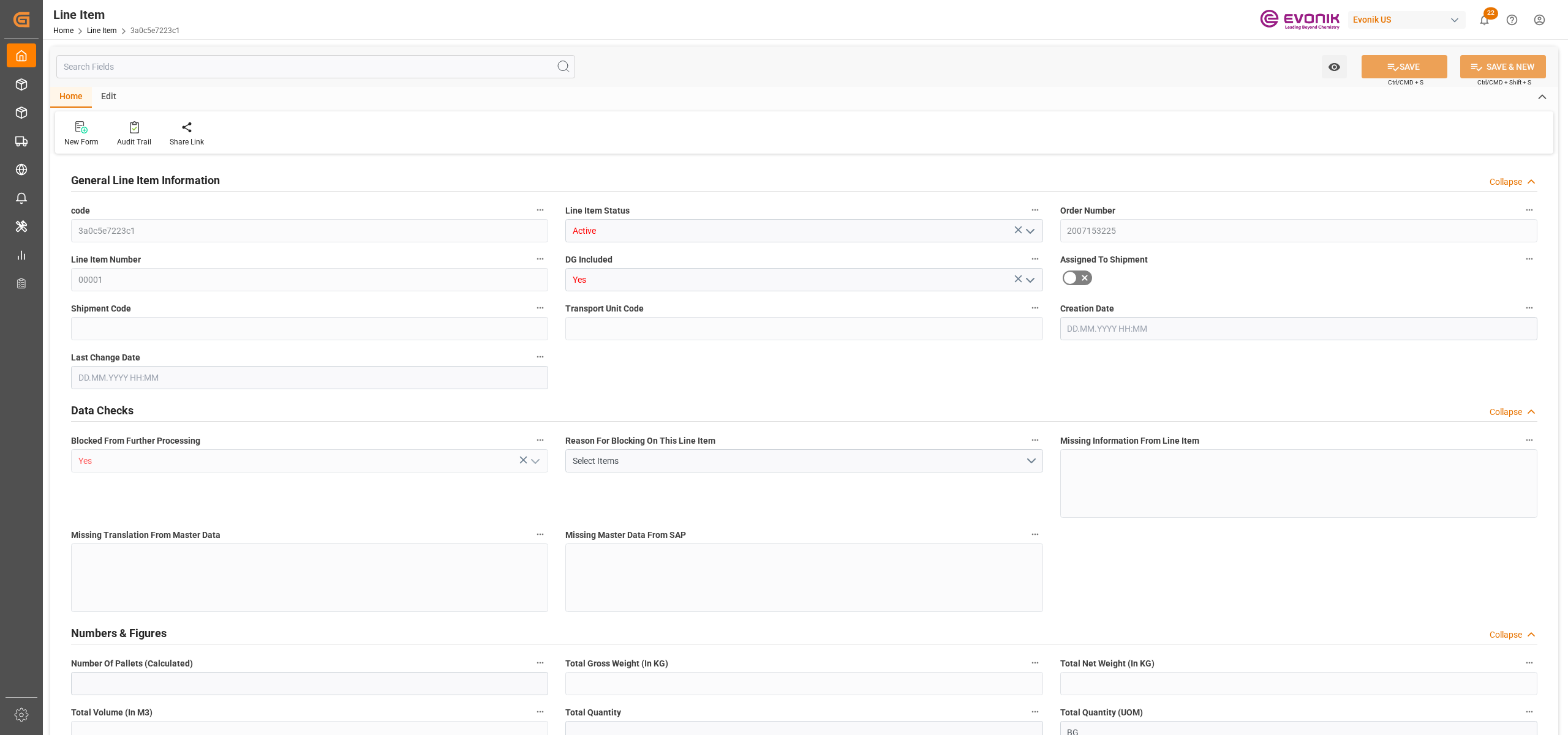
type input "0"
type input "[DATE] 12:31"
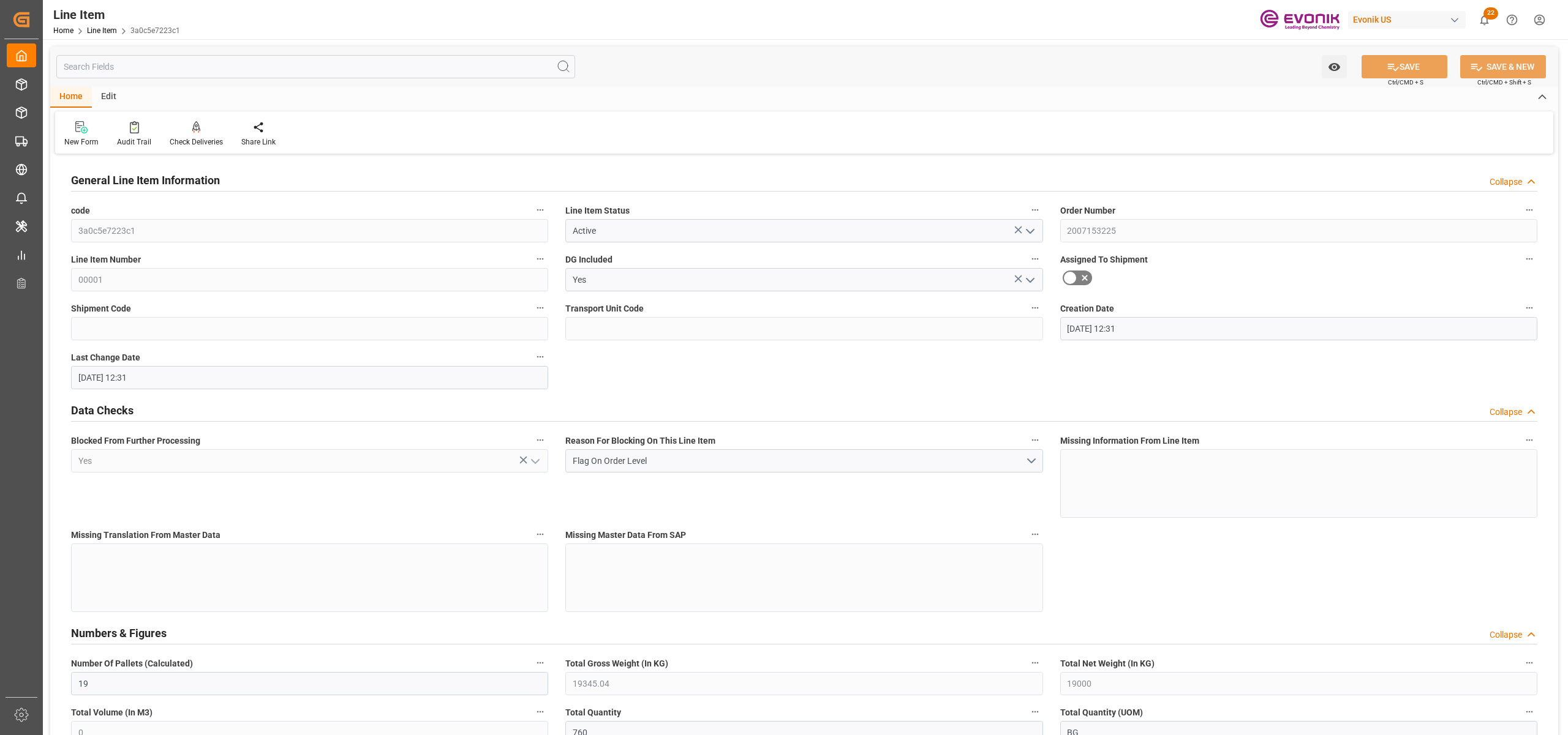
type input "[DATE] 12:31"
type input "29.09.2025"
type input "30.08.2025"
type input "25.08.2025"
click at [293, 64] on input "text" at bounding box center [316, 67] width 519 height 23
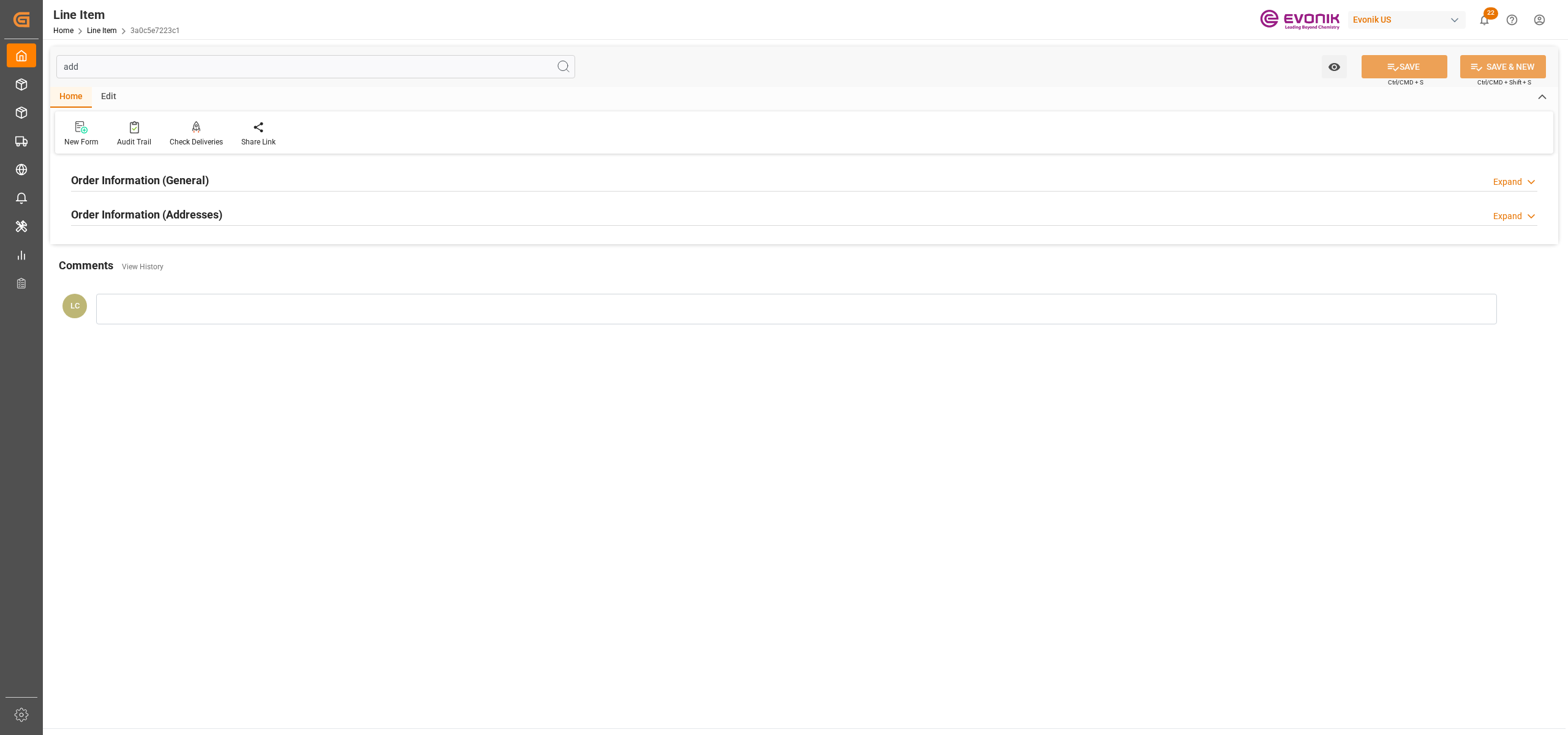
type input "add"
click at [275, 222] on div "Order Information (Addresses) Expand" at bounding box center [804, 213] width 1466 height 23
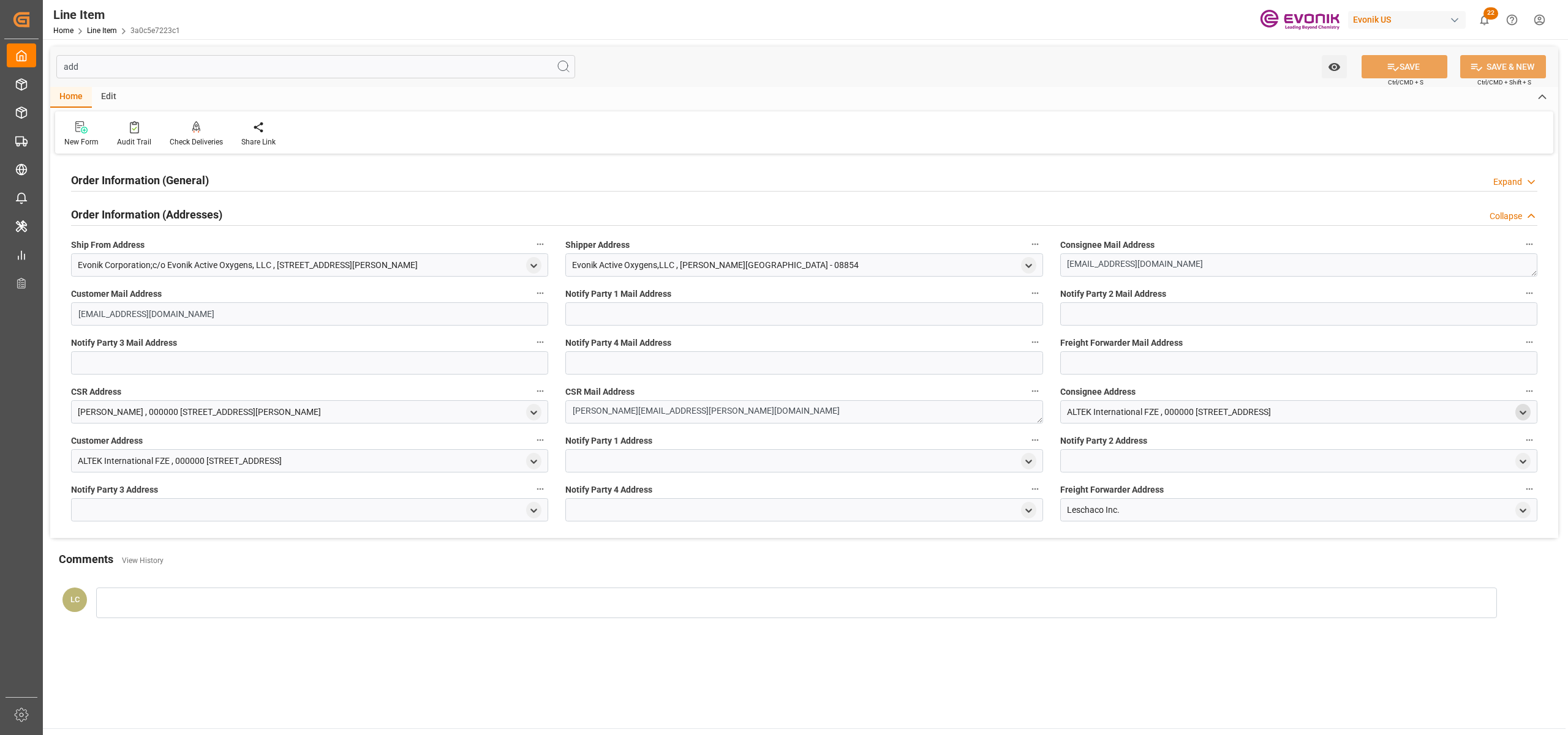
click at [1518, 409] on icon "open menu" at bounding box center [1523, 413] width 10 height 10
click at [1516, 409] on div "close menu" at bounding box center [1523, 412] width 15 height 16
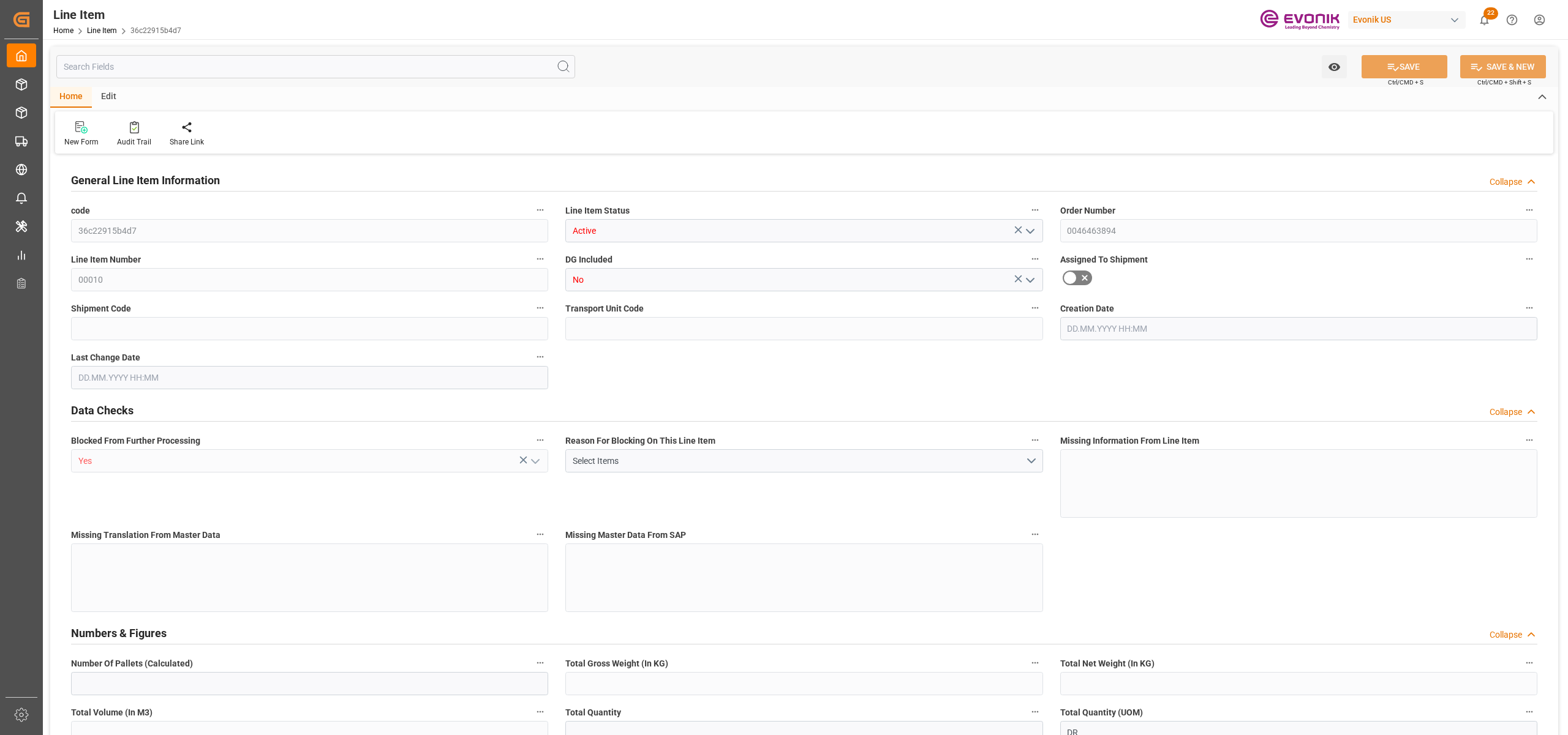
type input "20"
type input "11488"
type input "10000"
type input "23.1069"
type input "80"
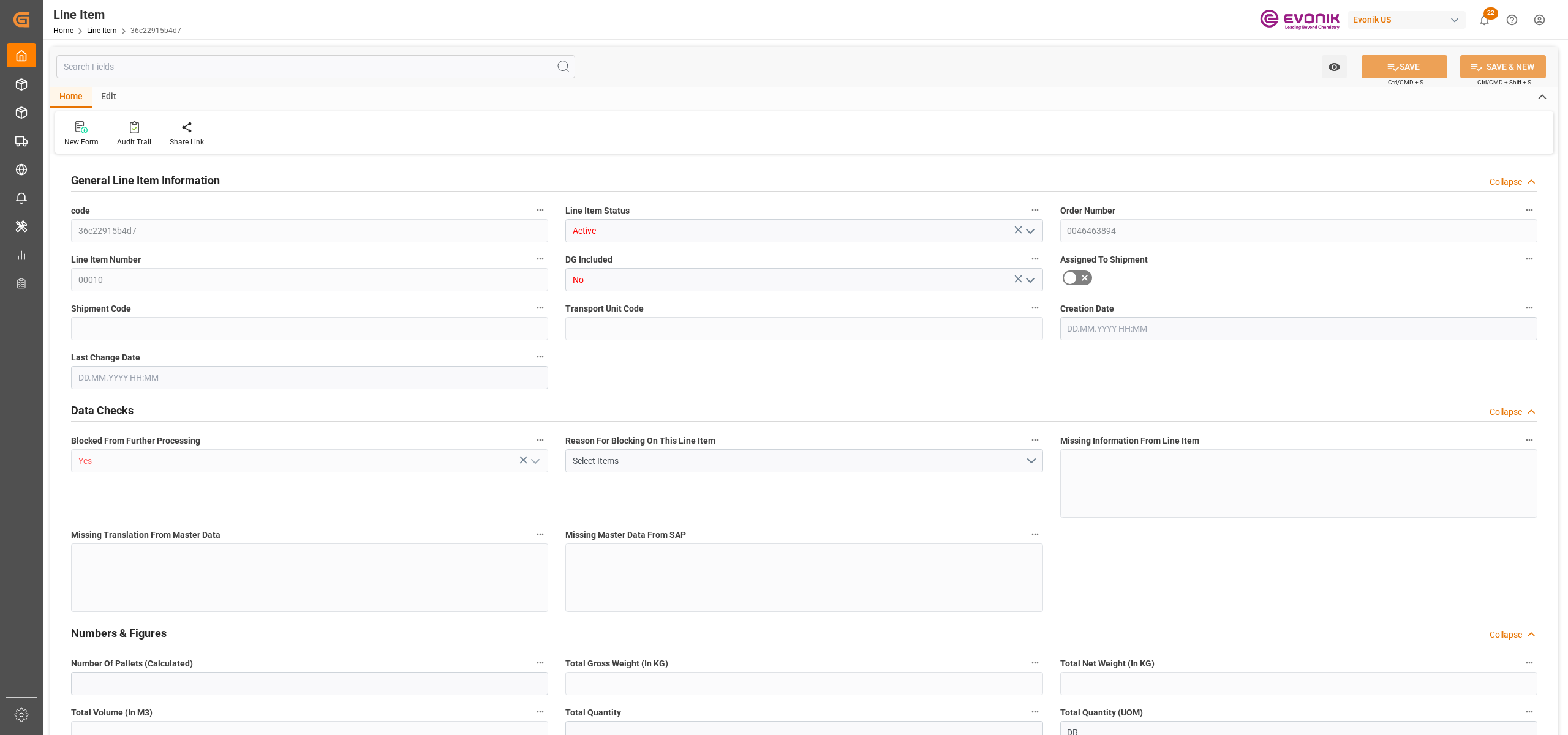
type input "21640000"
type input "80"
type input "11488"
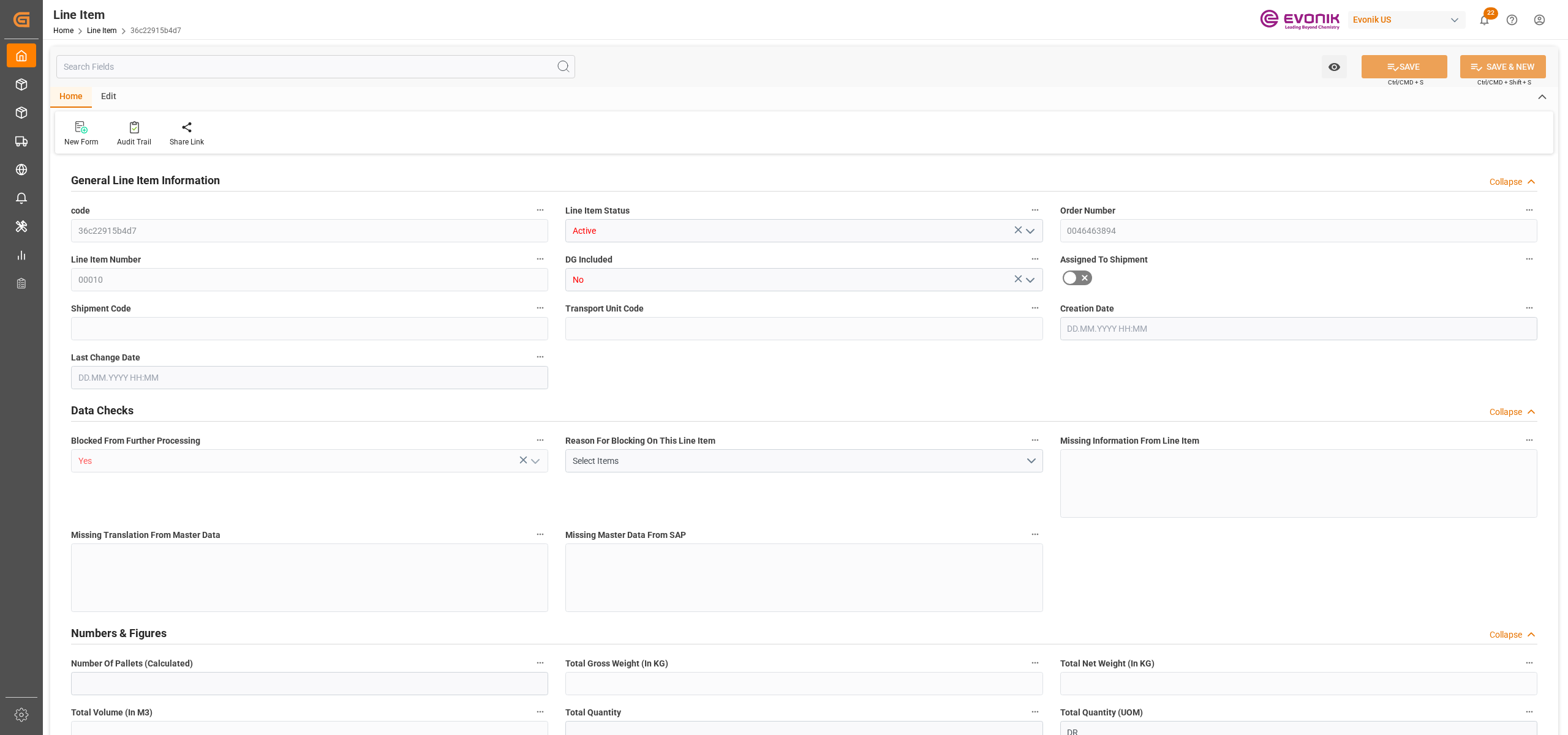
type input "11888"
type input "10000"
type input "23.1069"
type input "23106.88"
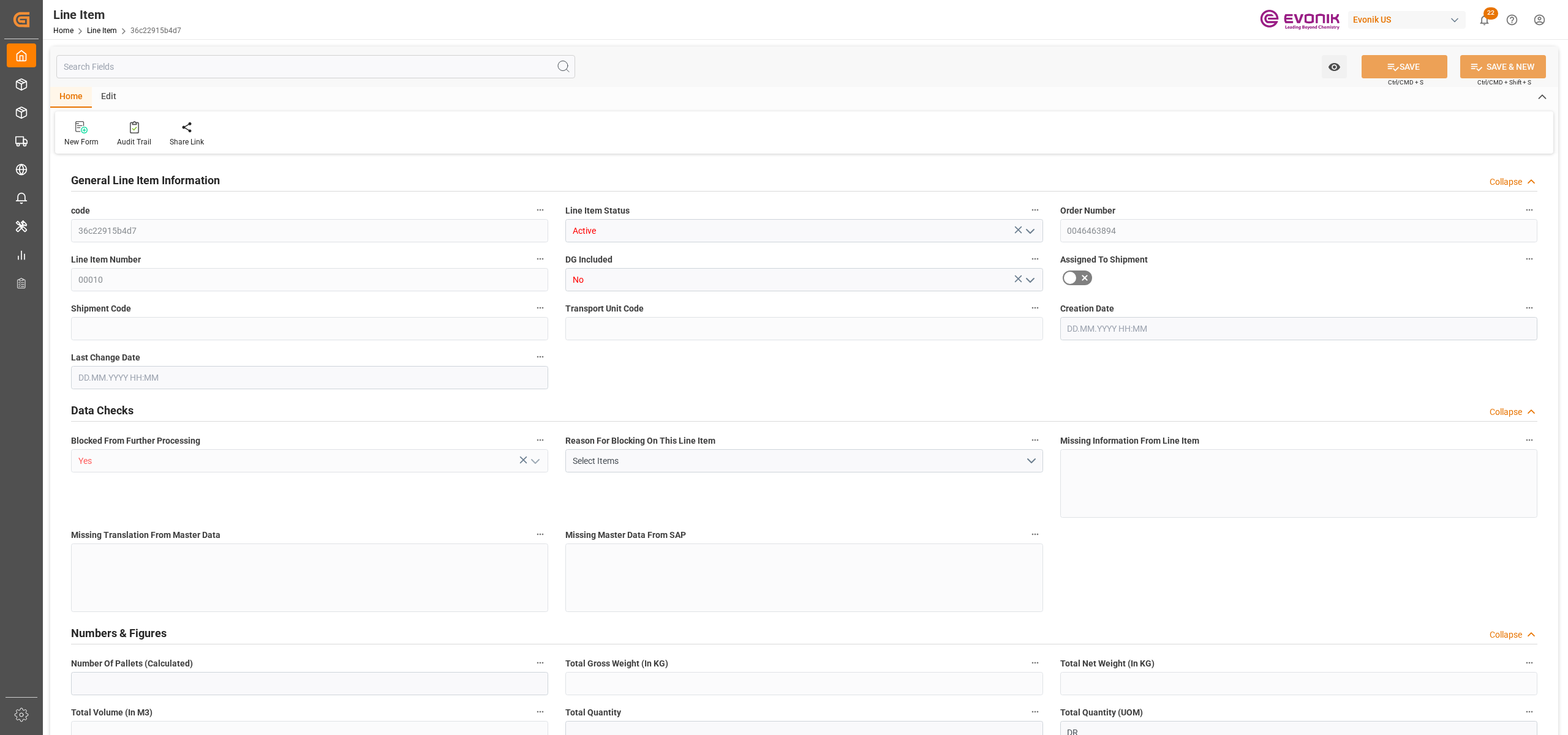
type input "0"
type input "27.08.2025 14:42"
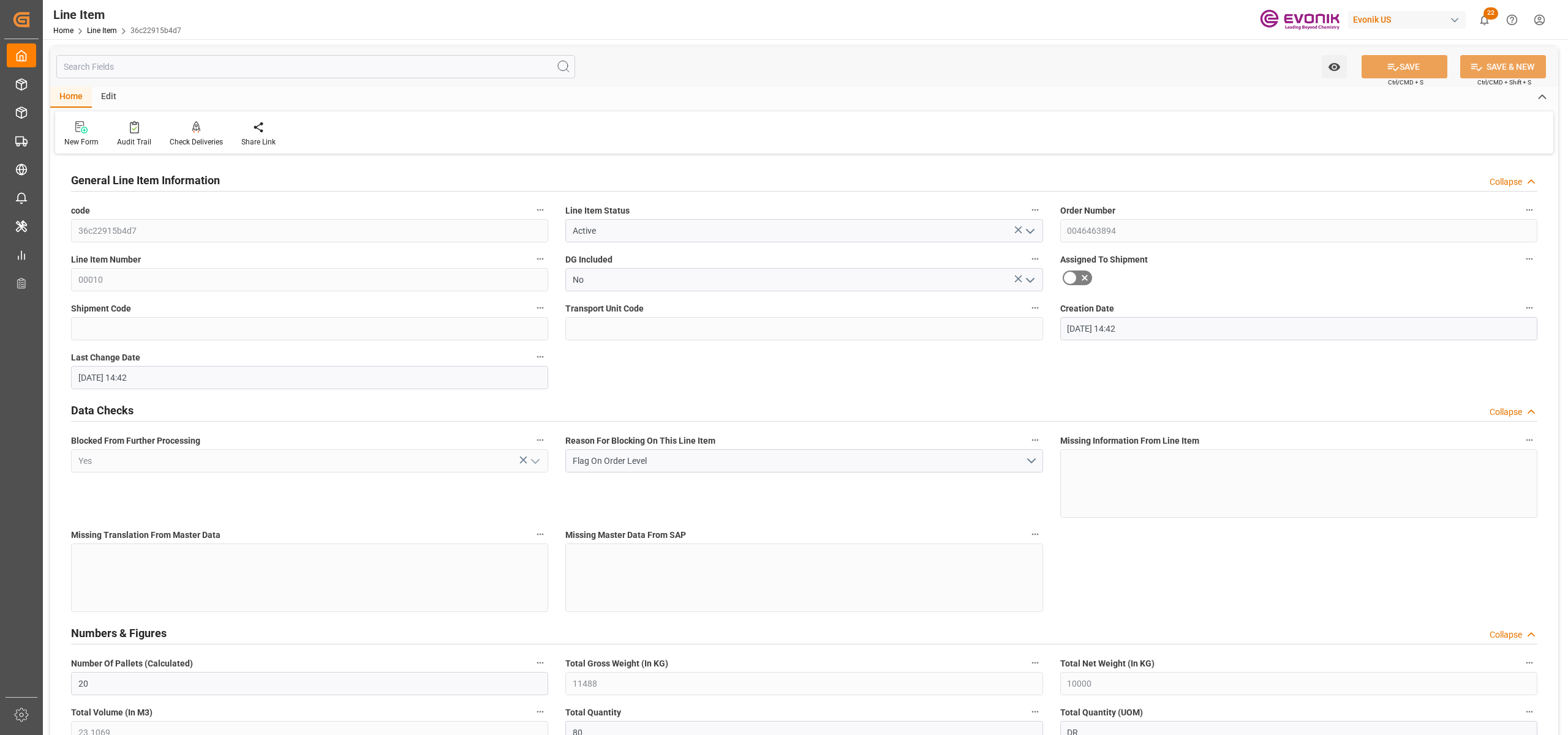
type input "27.08.2025 14:42"
type input "[DATE]"
type input "01.10.2025"
type input "24.09.2025"
click at [211, 62] on input "text" at bounding box center [316, 67] width 519 height 23
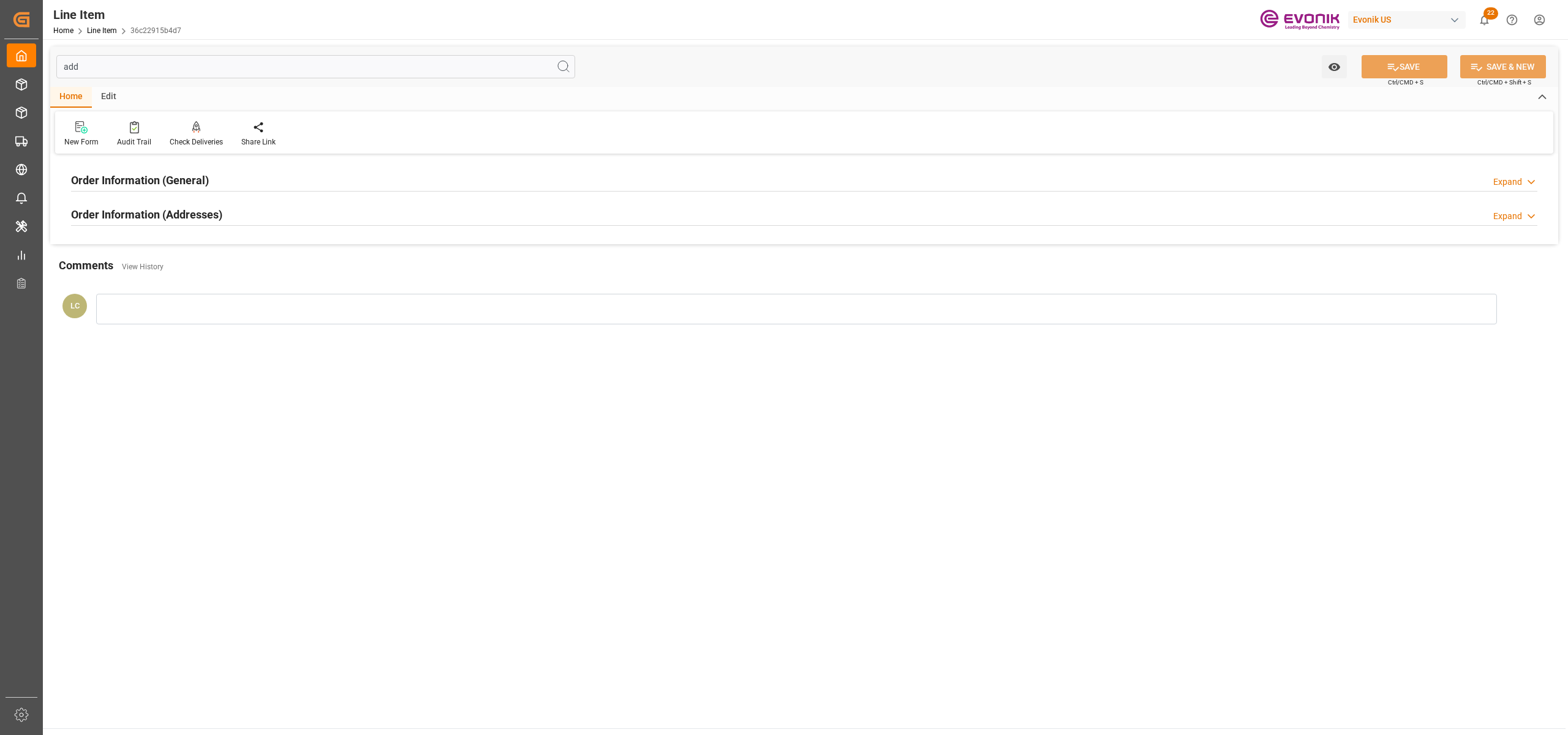
type input "add"
click at [314, 221] on div "Order Information (Addresses) Expand" at bounding box center [804, 213] width 1466 height 23
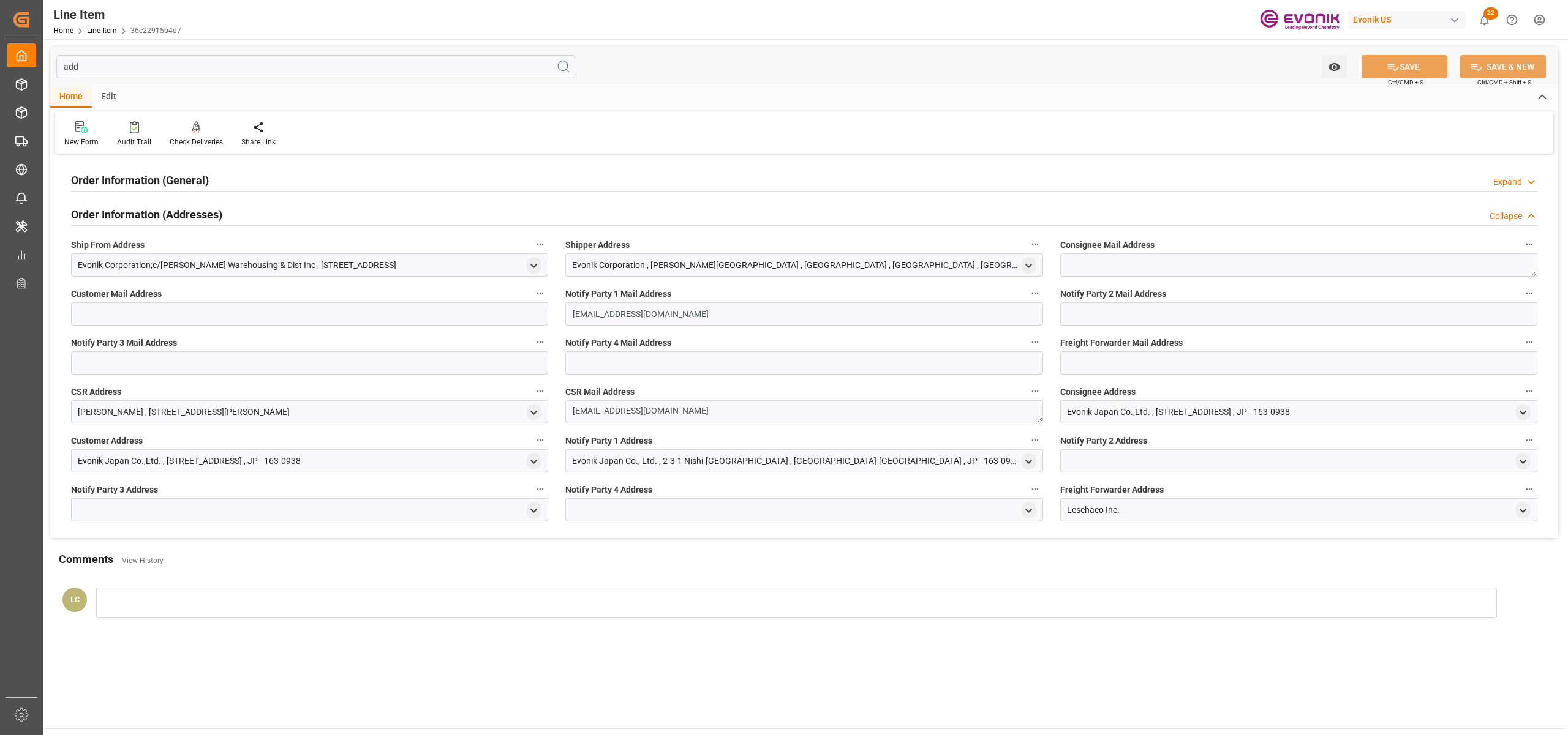
drag, startPoint x: 531, startPoint y: 264, endPoint x: 522, endPoint y: 265, distance: 9.1
click at [522, 265] on div "Evonik Corporation;c/[PERSON_NAME] Warehousing & Dist Inc , [STREET_ADDRESS]" at bounding box center [309, 264] width 477 height 23
click at [518, 266] on div "Evonik Corporation;c/[PERSON_NAME] Warehousing & Dist Inc , [STREET_ADDRESS]" at bounding box center [309, 264] width 477 height 23
click at [531, 268] on icon "open menu" at bounding box center [534, 266] width 10 height 10
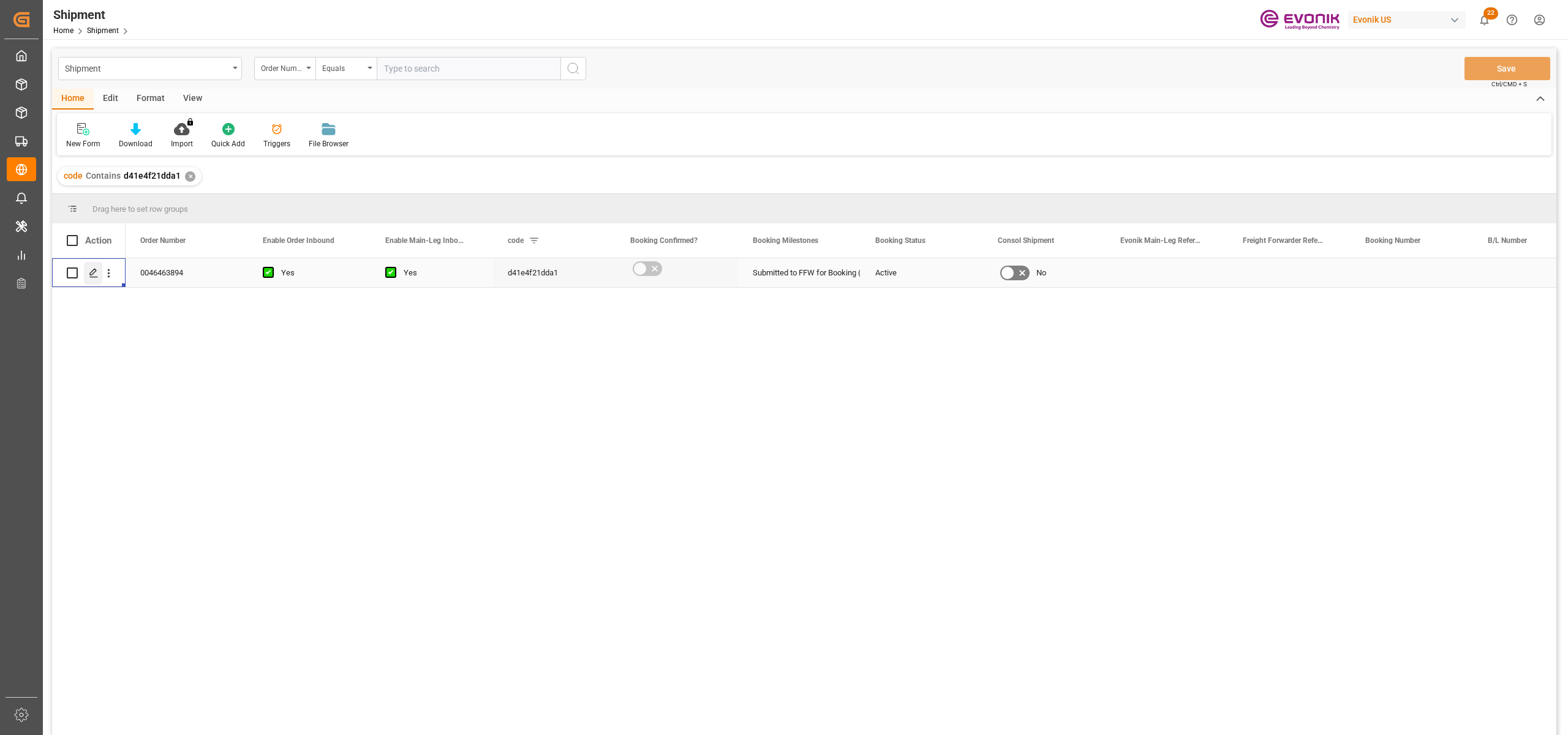
click at [96, 275] on icon "Press SPACE to select this row." at bounding box center [93, 272] width 9 height 9
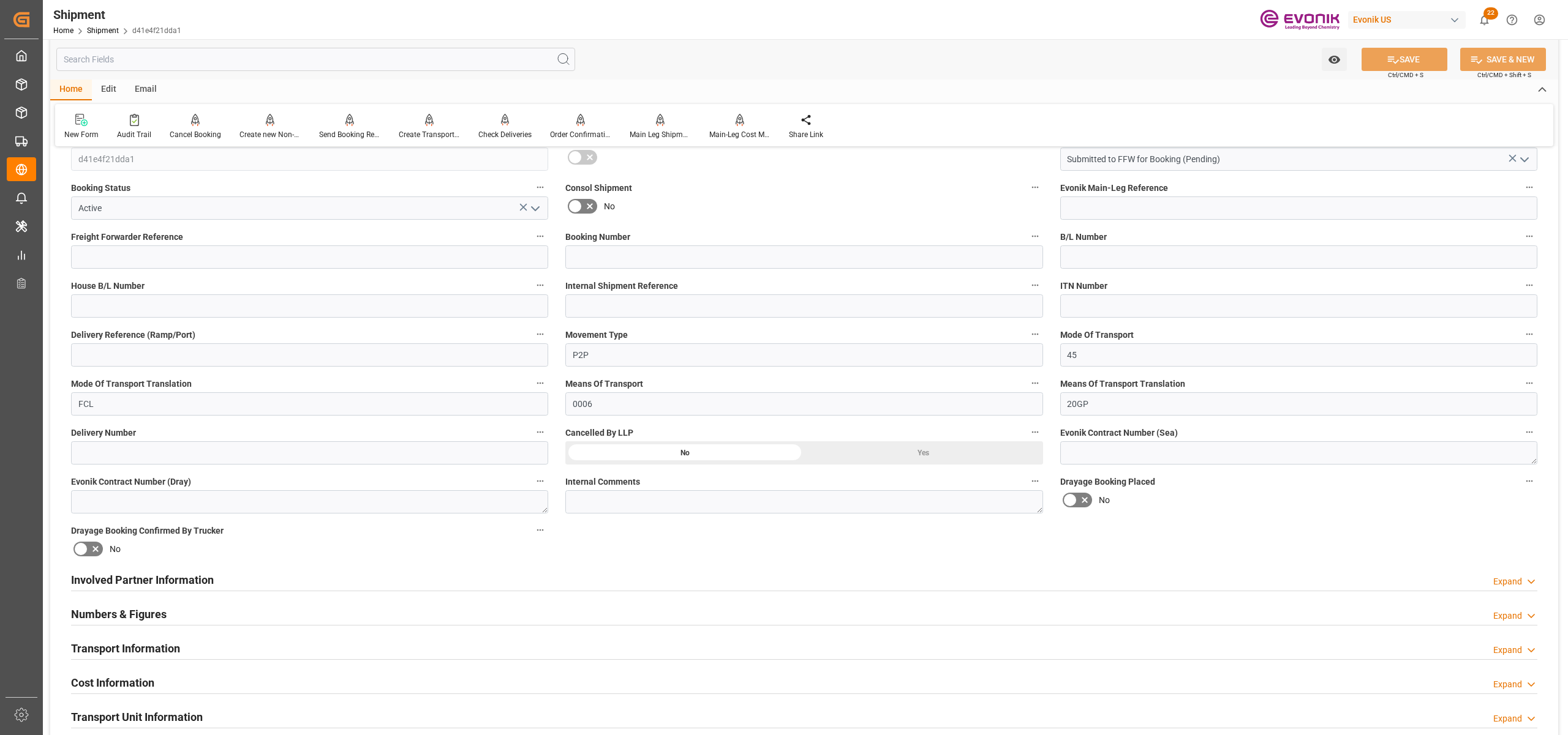
scroll to position [544, 0]
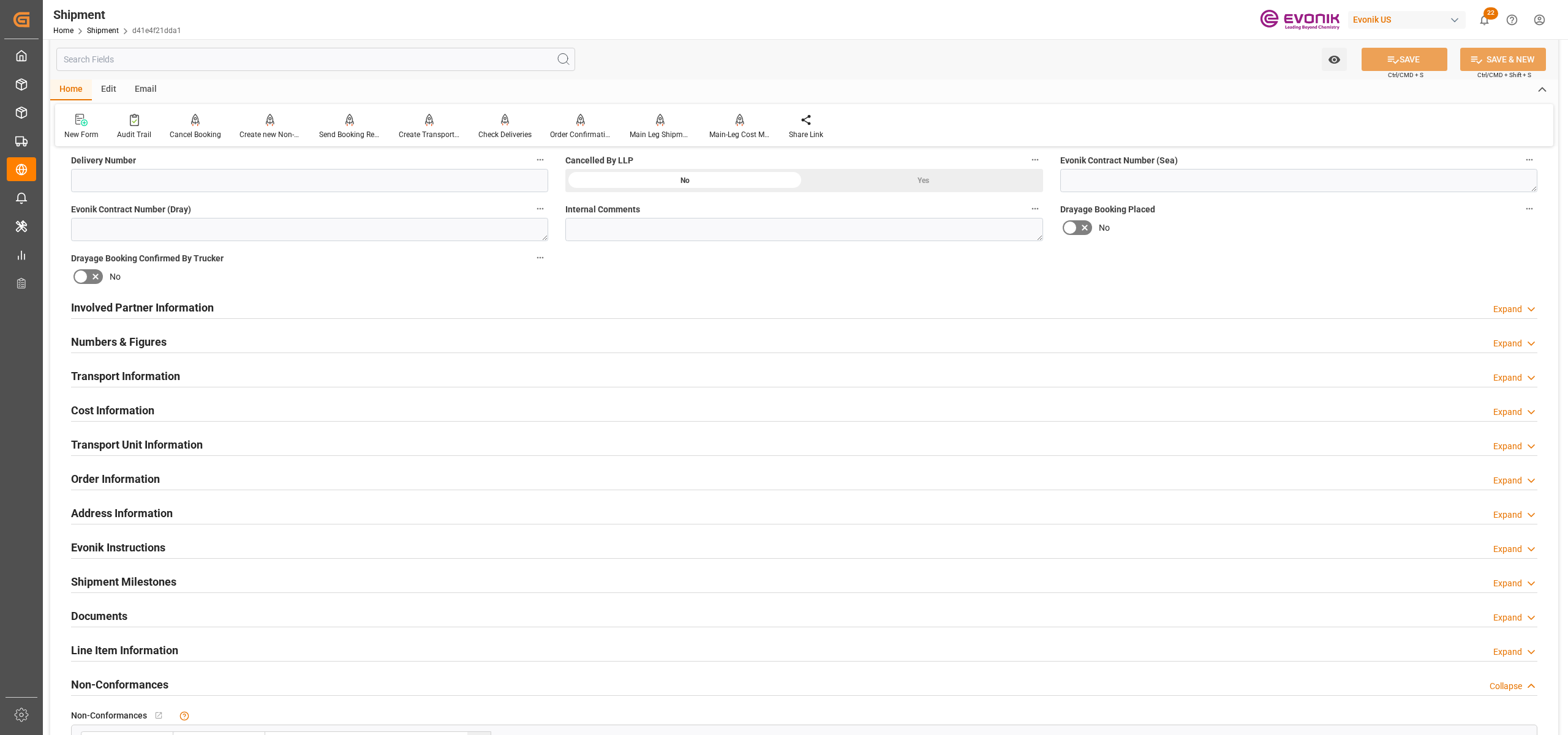
drag, startPoint x: 555, startPoint y: 310, endPoint x: 719, endPoint y: 338, distance: 166.4
click at [555, 310] on div "Involved Partner Information Expand" at bounding box center [804, 306] width 1466 height 23
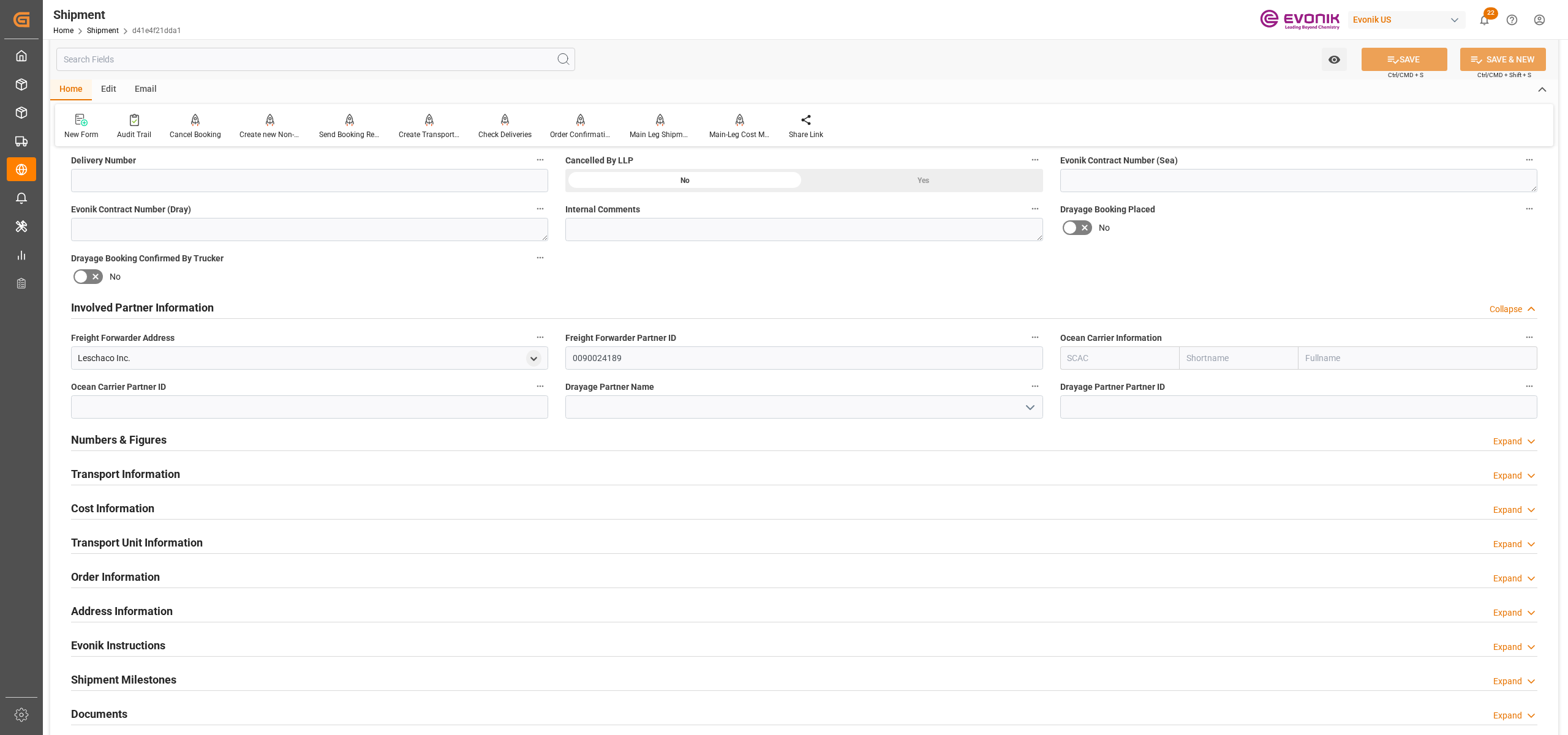
click at [1209, 356] on input "text" at bounding box center [1239, 357] width 119 height 23
type input "cosco"
click at [1206, 381] on b "Cosco" at bounding box center [1199, 385] width 24 height 9
type input "COSU"
type input "Cosco"
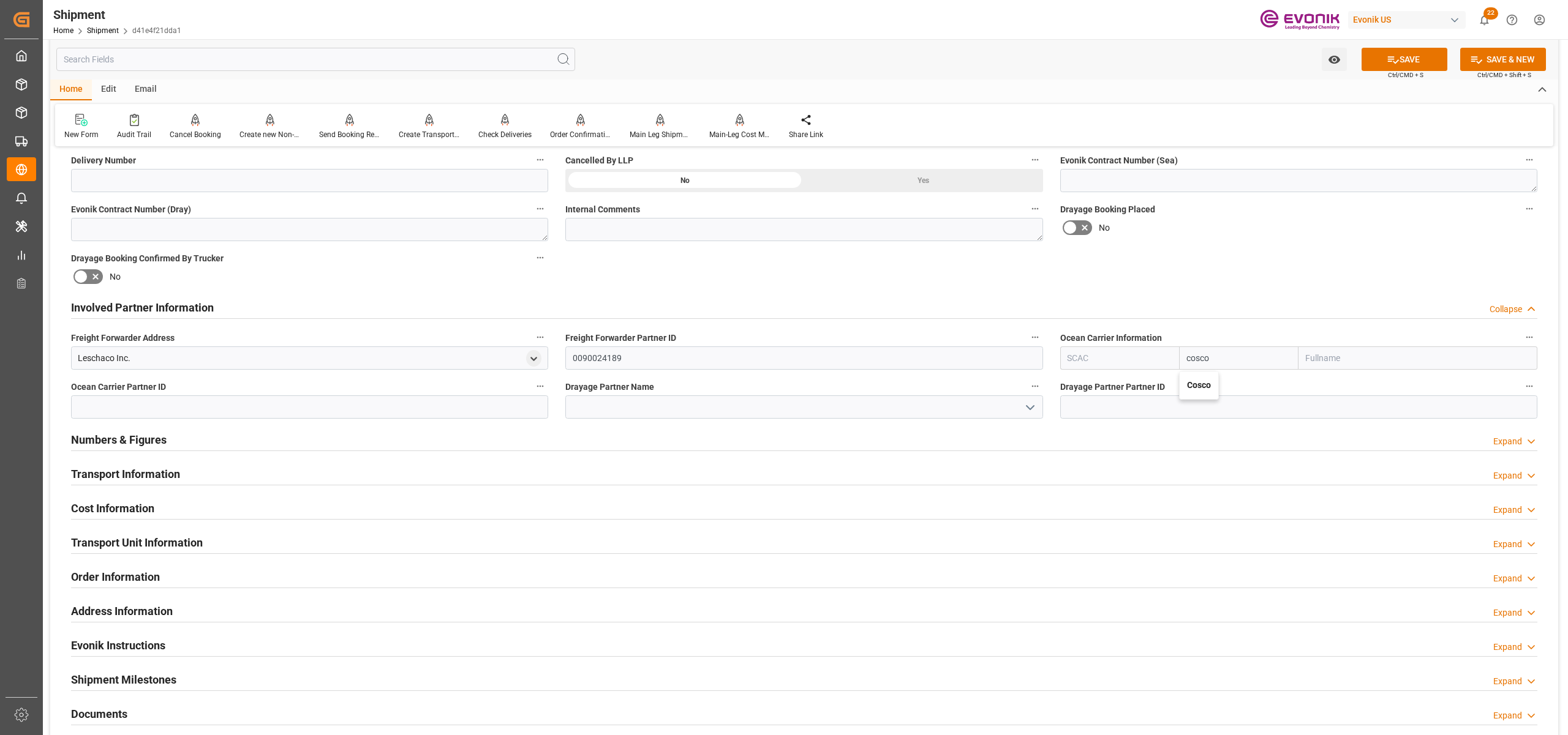
type input "COSCO Shipping Co. Ltd."
type input "Cosco"
click at [1314, 252] on div "Booking Confirmation Milestone Bar Collapse Submitted to FFW for Booking (Pendi…" at bounding box center [804, 294] width 1507 height 1363
click at [1403, 60] on button "SAVE" at bounding box center [1404, 59] width 86 height 23
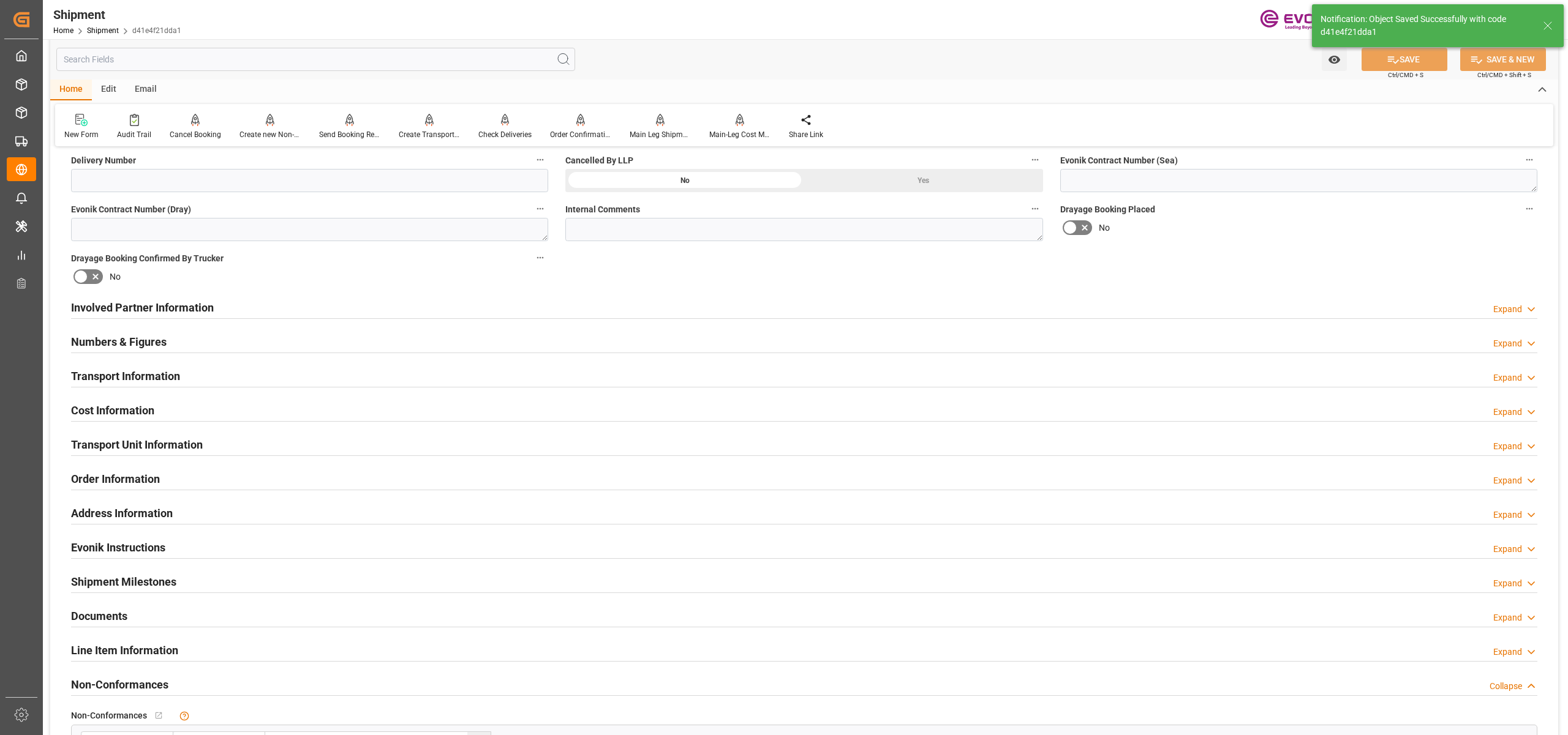
type input "0090027549"
drag, startPoint x: 607, startPoint y: 309, endPoint x: 623, endPoint y: 331, distance: 27.2
click at [607, 309] on div "Involved Partner Information Expand" at bounding box center [804, 306] width 1466 height 23
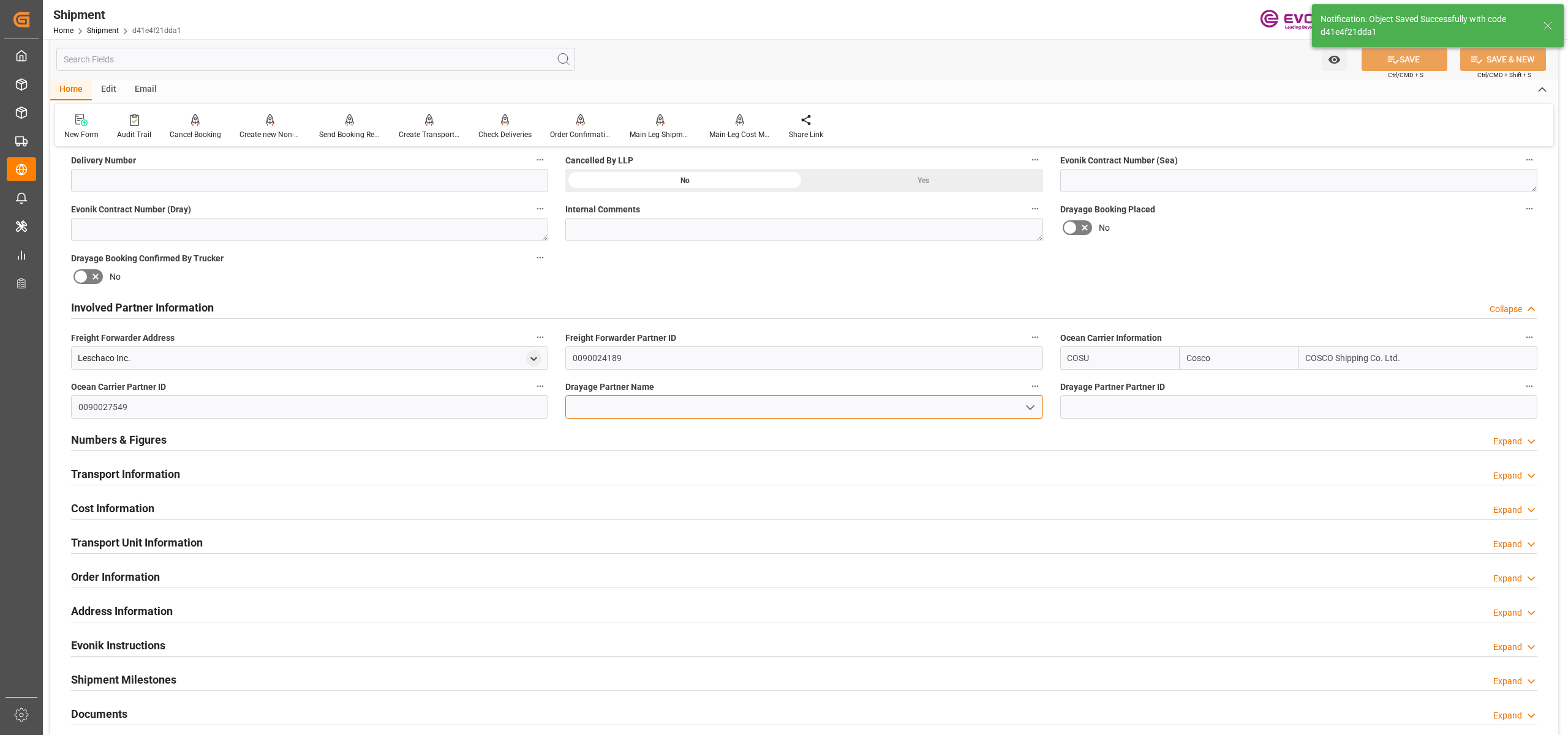
click at [611, 399] on input at bounding box center [804, 407] width 477 height 23
paste input "Wright Transportation"
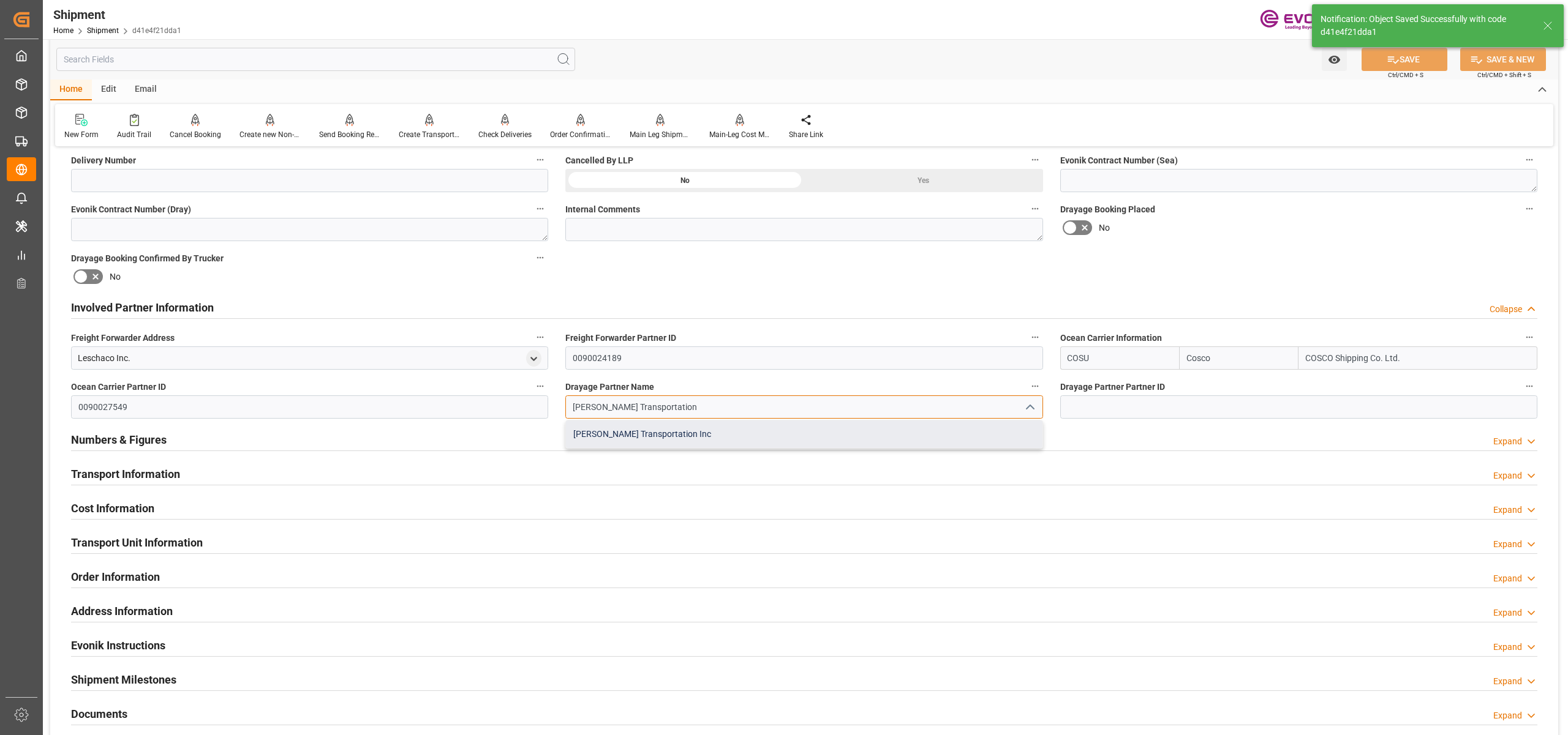
click at [653, 421] on div "Wright Transportation Inc" at bounding box center [804, 434] width 476 height 27
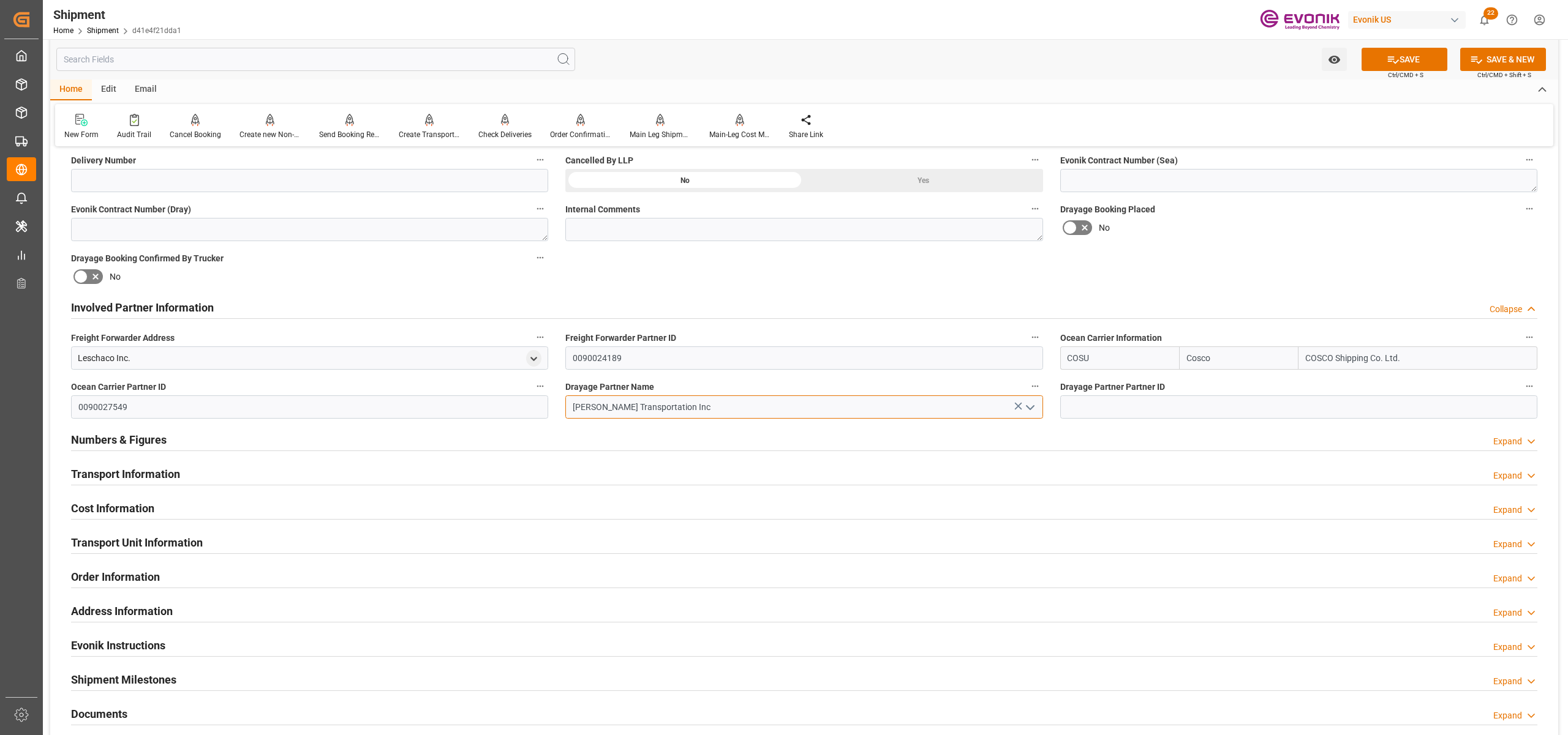
type input "Wright Transportation Inc"
click at [1142, 265] on div "Booking Confirmation Milestone Bar Collapse Submitted to FFW for Booking (Pendi…" at bounding box center [804, 294] width 1507 height 1363
click at [1414, 57] on button "SAVE" at bounding box center [1404, 59] width 86 height 23
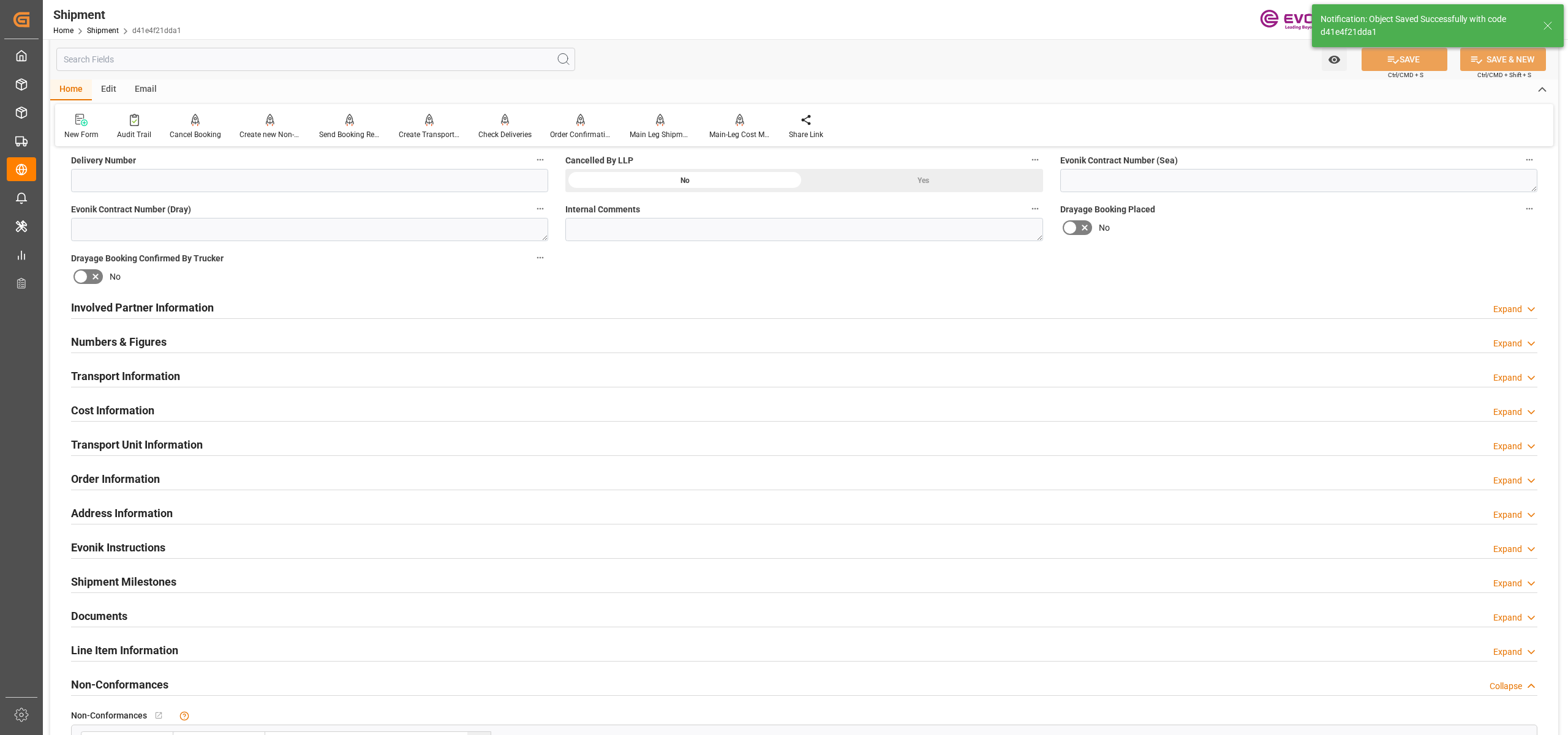
type input "0090022528"
click at [564, 307] on div "Involved Partner Information Expand" at bounding box center [804, 306] width 1466 height 23
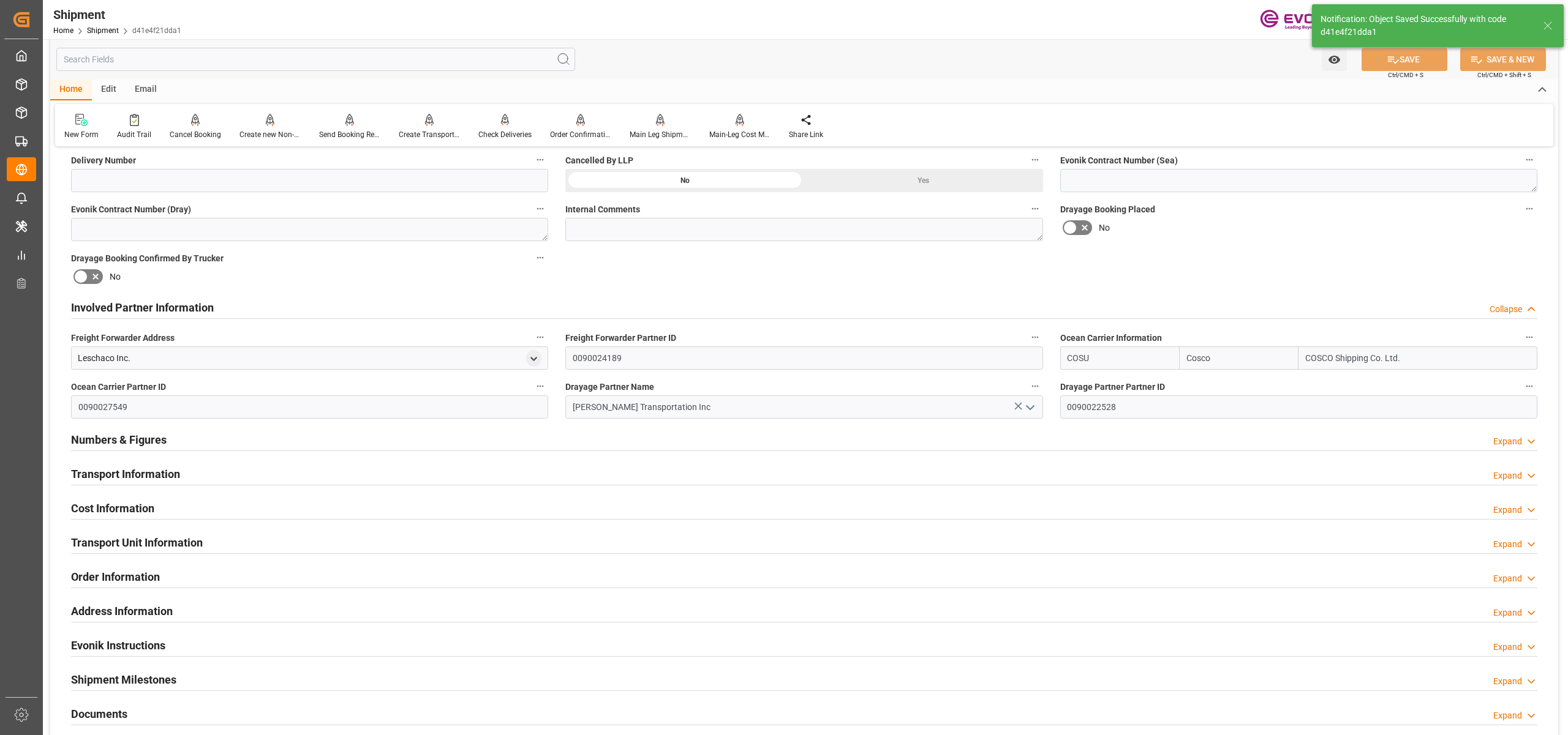
click at [518, 471] on div "Transport Information Expand" at bounding box center [804, 472] width 1466 height 23
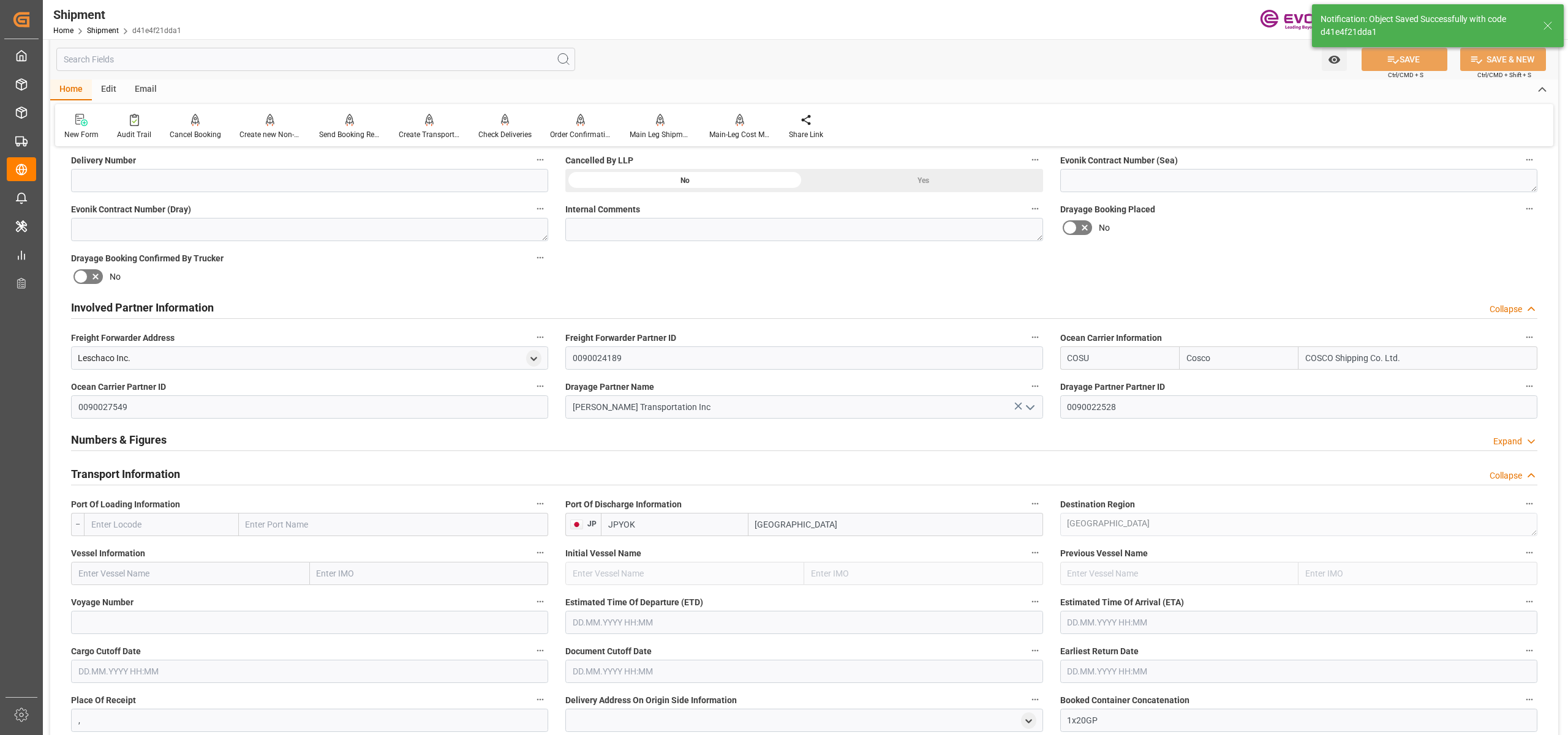
scroll to position [816, 0]
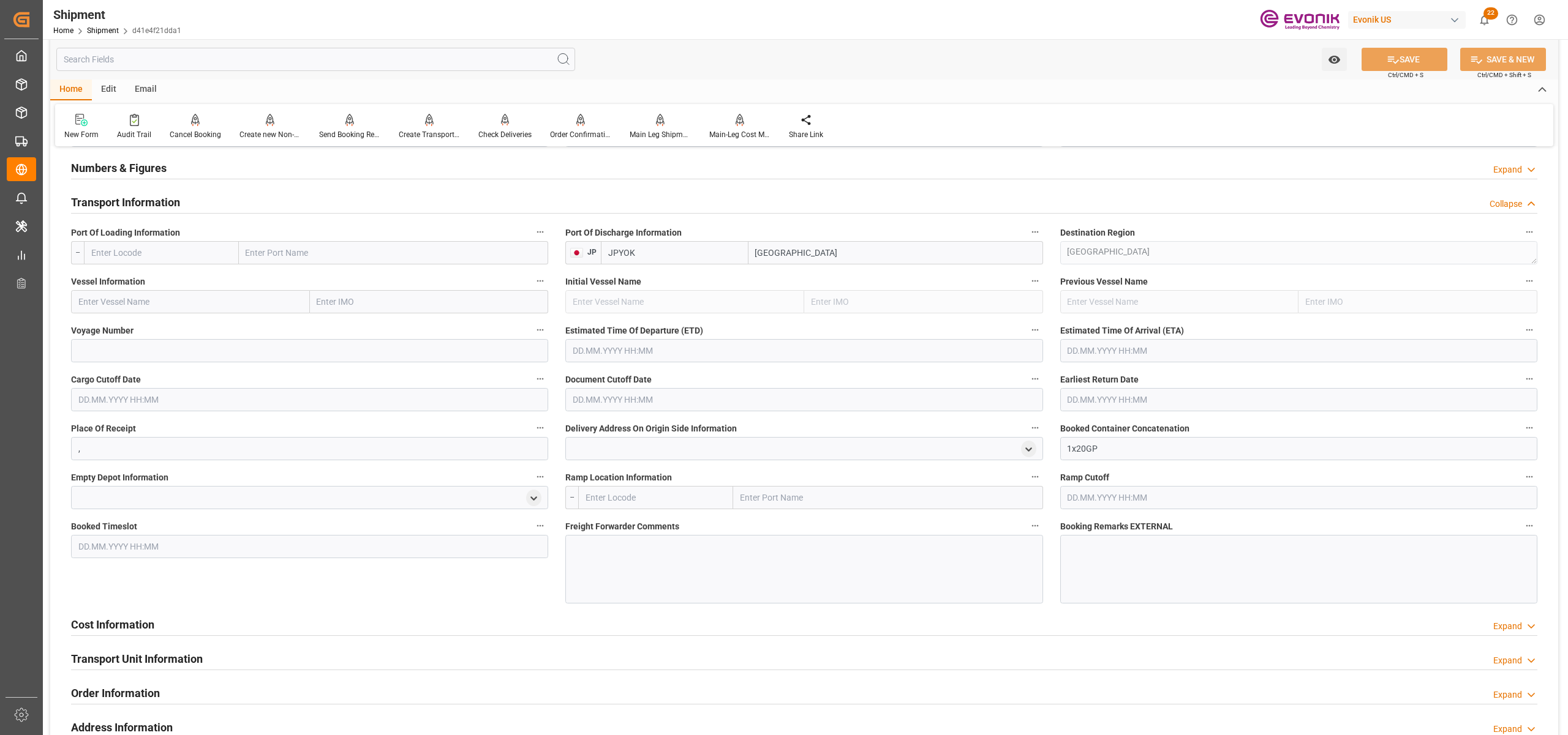
click at [202, 259] on input "text" at bounding box center [161, 252] width 155 height 23
drag, startPoint x: 146, startPoint y: 272, endPoint x: 170, endPoint y: 289, distance: 29.4
click at [145, 272] on div "USMOB - Mobile" at bounding box center [120, 280] width 73 height 27
type input "USMOB"
type input "Mobile"
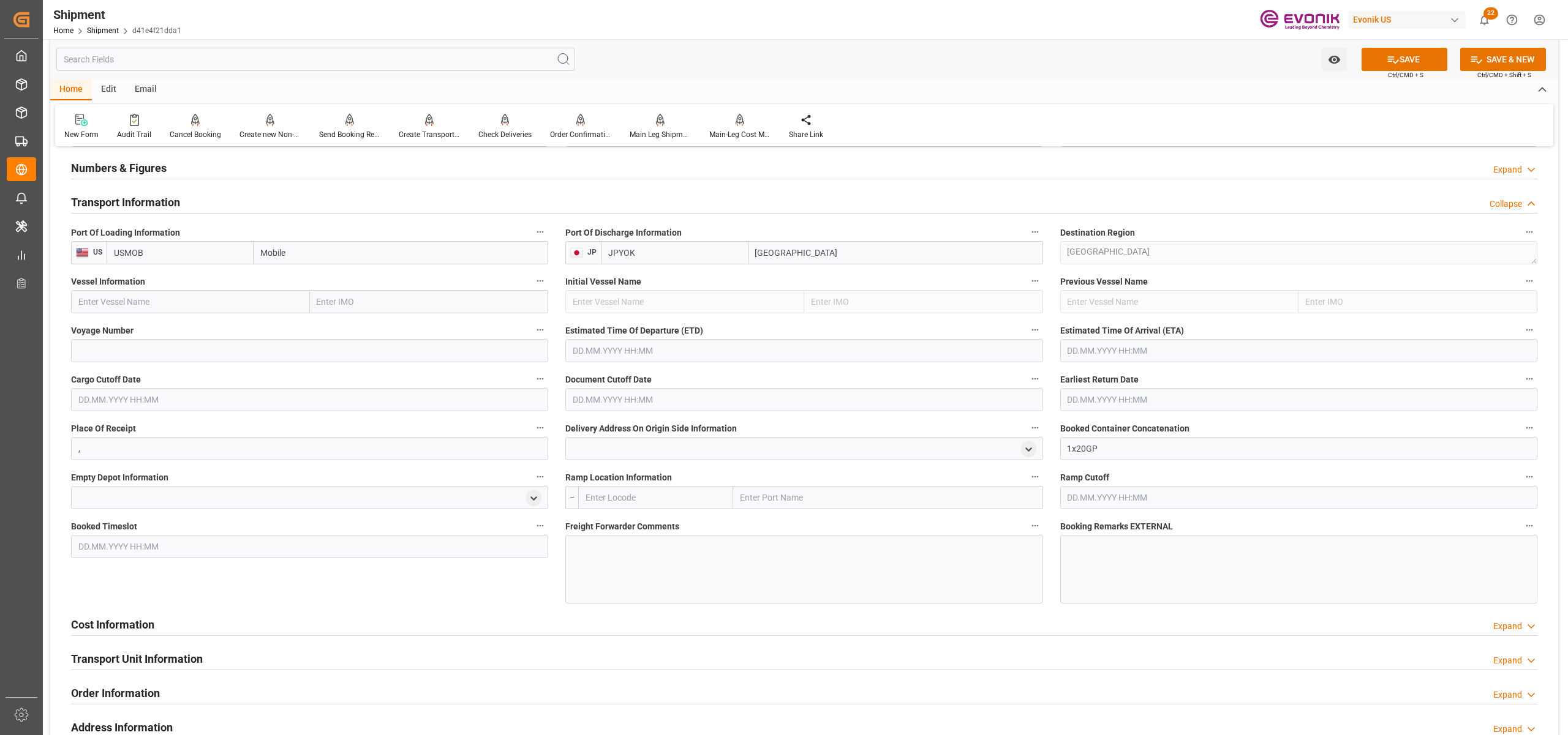
type input "USMOB"
click at [175, 300] on input "text" at bounding box center [190, 301] width 239 height 23
paste input "OOCL TOKYO / 139W"
click at [144, 304] on input "OOCL TOKYO / 139W" at bounding box center [190, 301] width 239 height 23
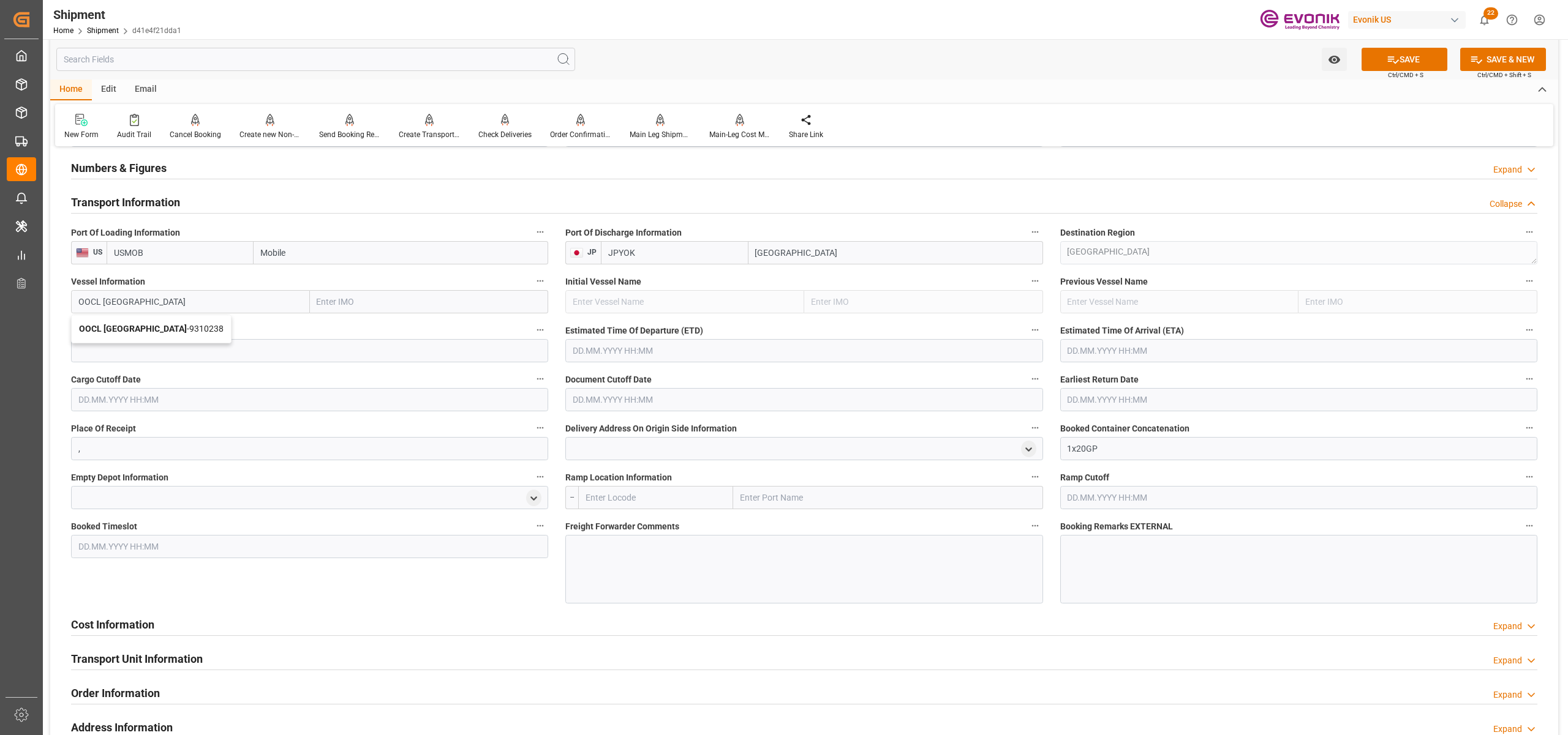
click at [158, 322] on div "OOCL Tokyo - 9310238" at bounding box center [151, 329] width 160 height 27
type input "OOCL Tokyo"
type input "9310238"
type input "OOCL Tokyo"
click at [189, 353] on input at bounding box center [309, 350] width 477 height 23
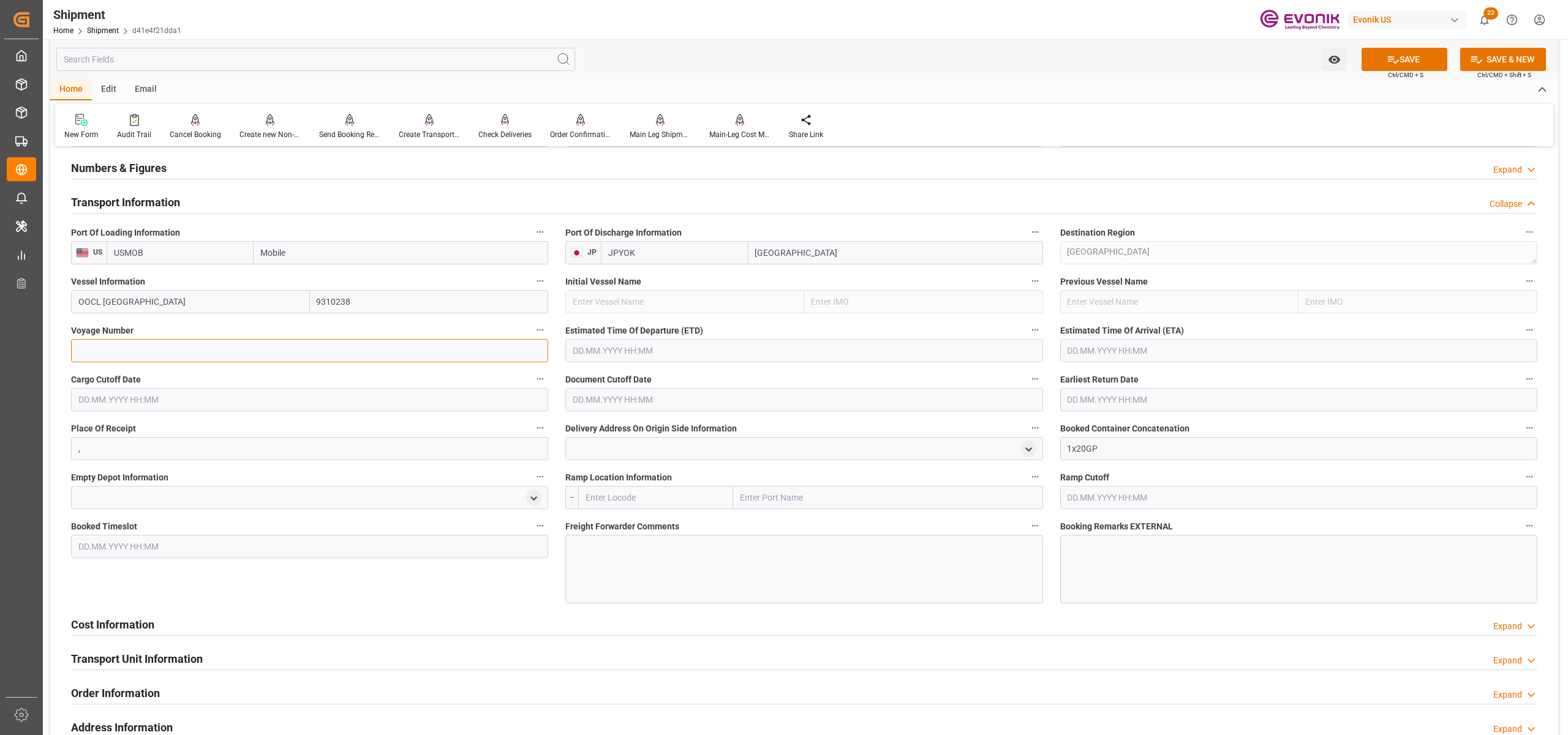
paste input "139W"
type input "139W"
click at [657, 349] on input "text" at bounding box center [804, 350] width 477 height 23
click at [731, 380] on button "Next Month" at bounding box center [730, 378] width 8 height 8
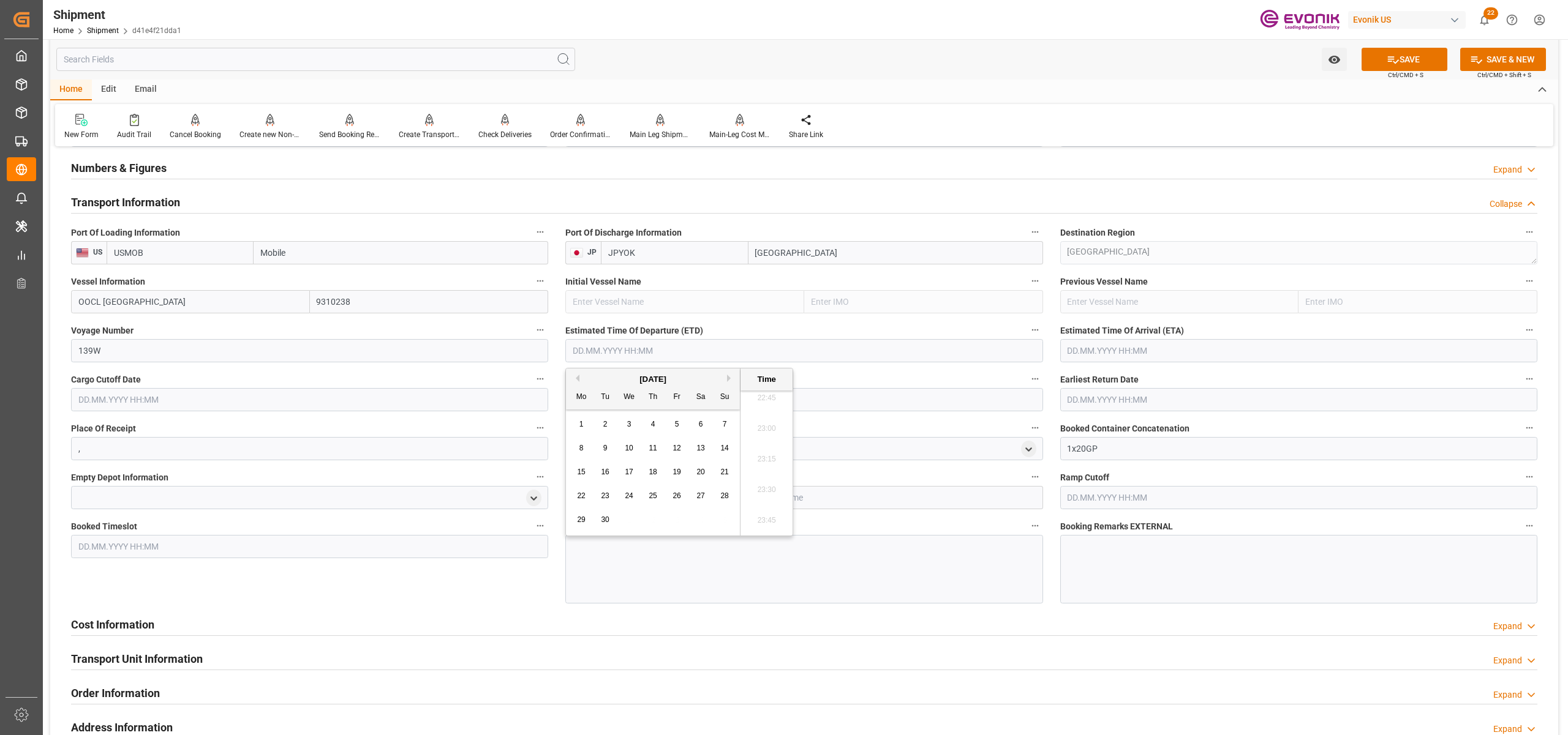
click at [731, 380] on button "Next Month" at bounding box center [730, 378] width 8 height 8
click at [628, 446] on span "8" at bounding box center [629, 448] width 4 height 9
type input "08.10.2025 00:00"
click at [1108, 354] on input "text" at bounding box center [1298, 350] width 477 height 23
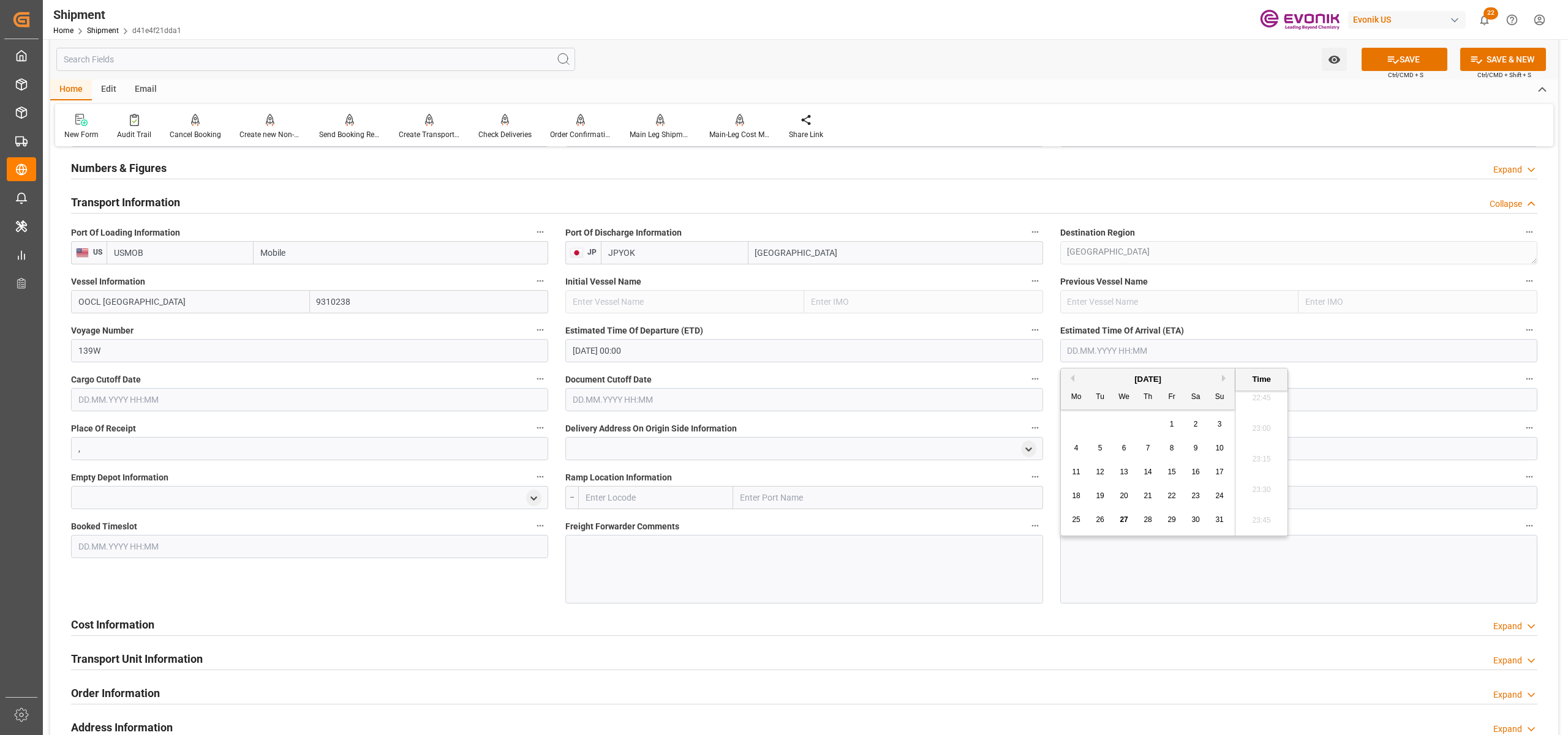
click at [1228, 382] on div "[DATE]" at bounding box center [1147, 379] width 174 height 12
click at [1222, 379] on button "Next Month" at bounding box center [1225, 378] width 8 height 8
click at [1221, 375] on div "[DATE]" at bounding box center [1147, 379] width 174 height 12
click at [1228, 378] on button "Next Month" at bounding box center [1225, 378] width 8 height 8
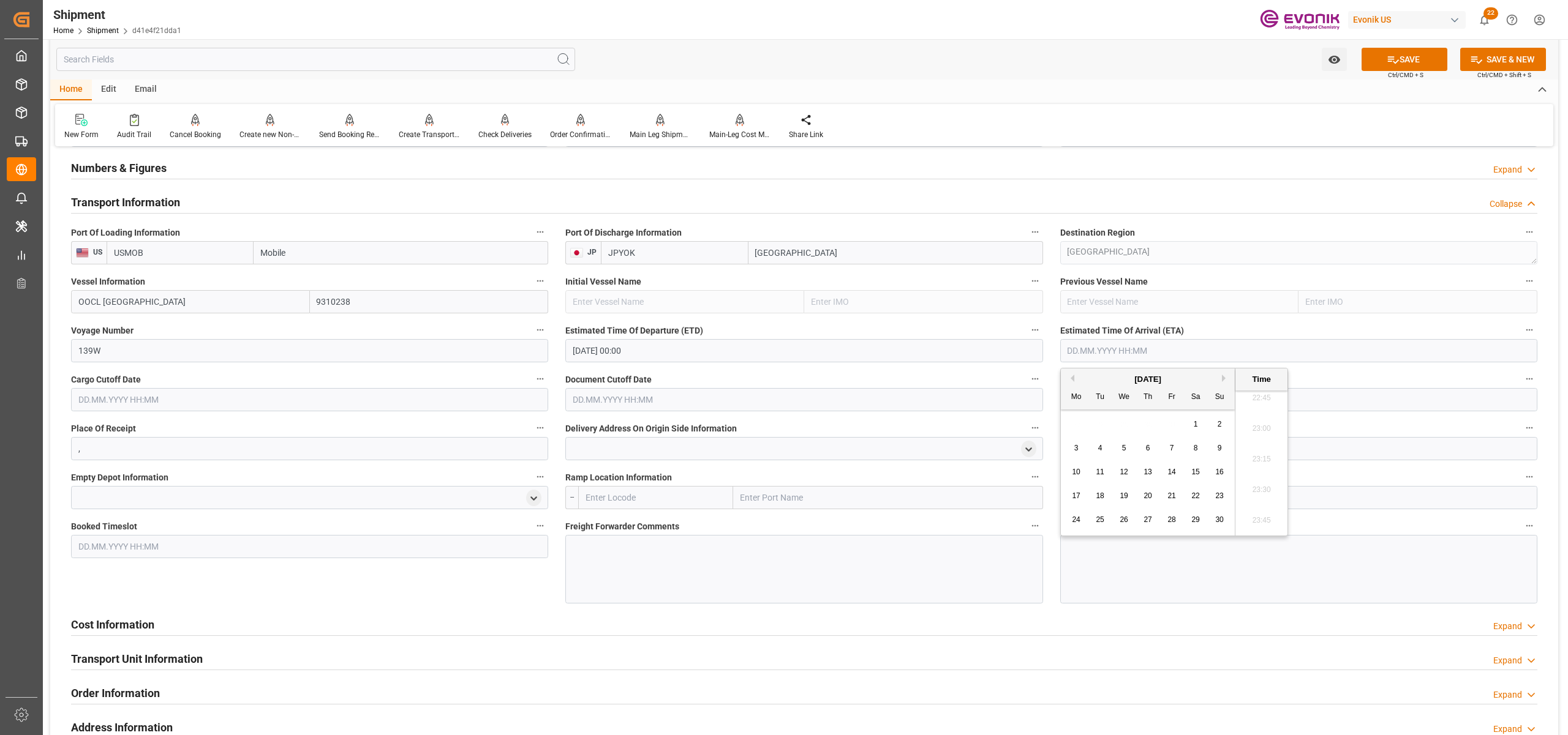
click at [1077, 494] on span "17" at bounding box center [1075, 495] width 8 height 9
type input "17.11.2025 00:00"
click at [357, 402] on input "text" at bounding box center [309, 399] width 477 height 23
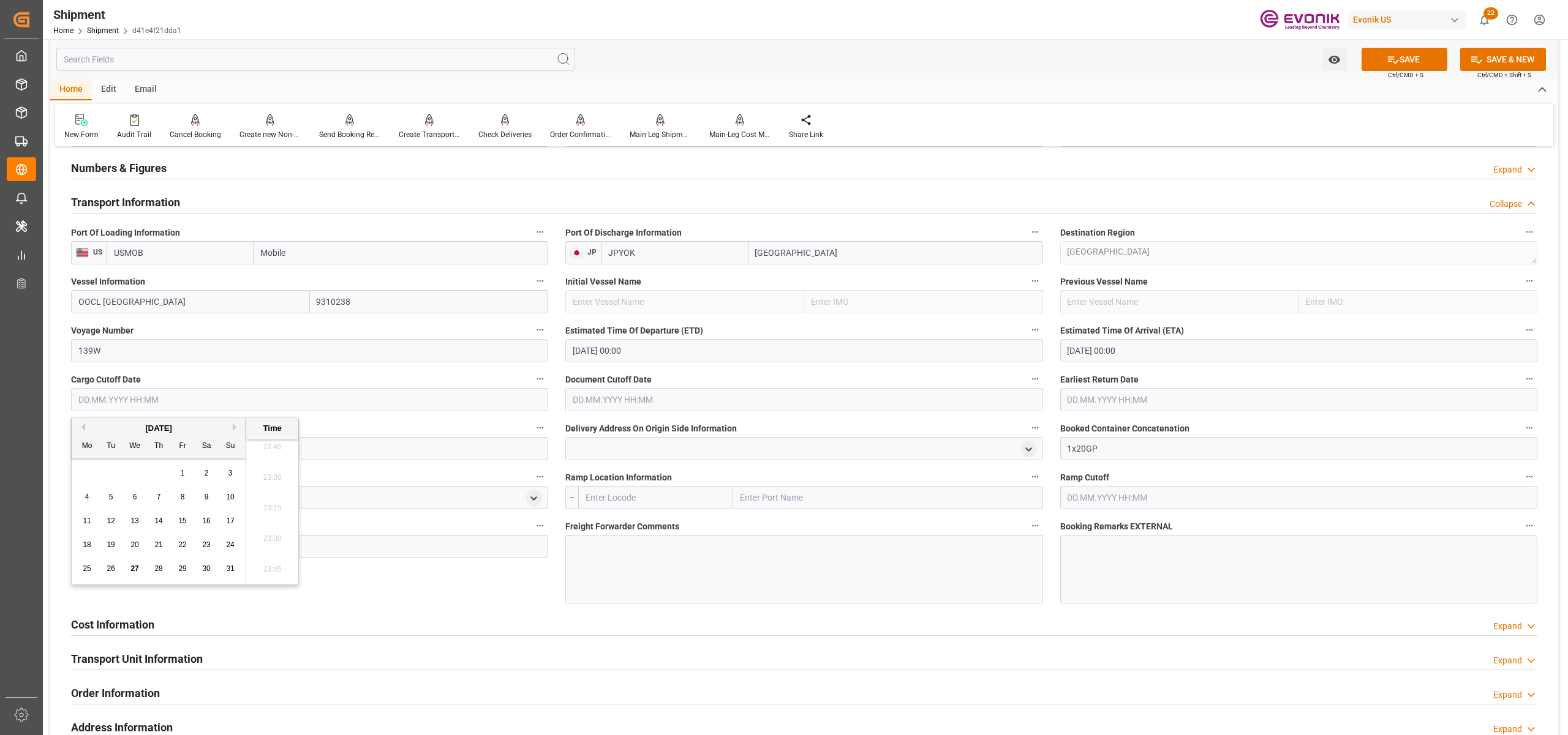
click at [238, 426] on button "Next Month" at bounding box center [236, 427] width 8 height 8
click at [235, 429] on button "Next Month" at bounding box center [236, 427] width 8 height 8
click at [84, 426] on div "November 2025" at bounding box center [159, 428] width 174 height 12
click at [88, 426] on div "November 2025" at bounding box center [159, 428] width 174 height 12
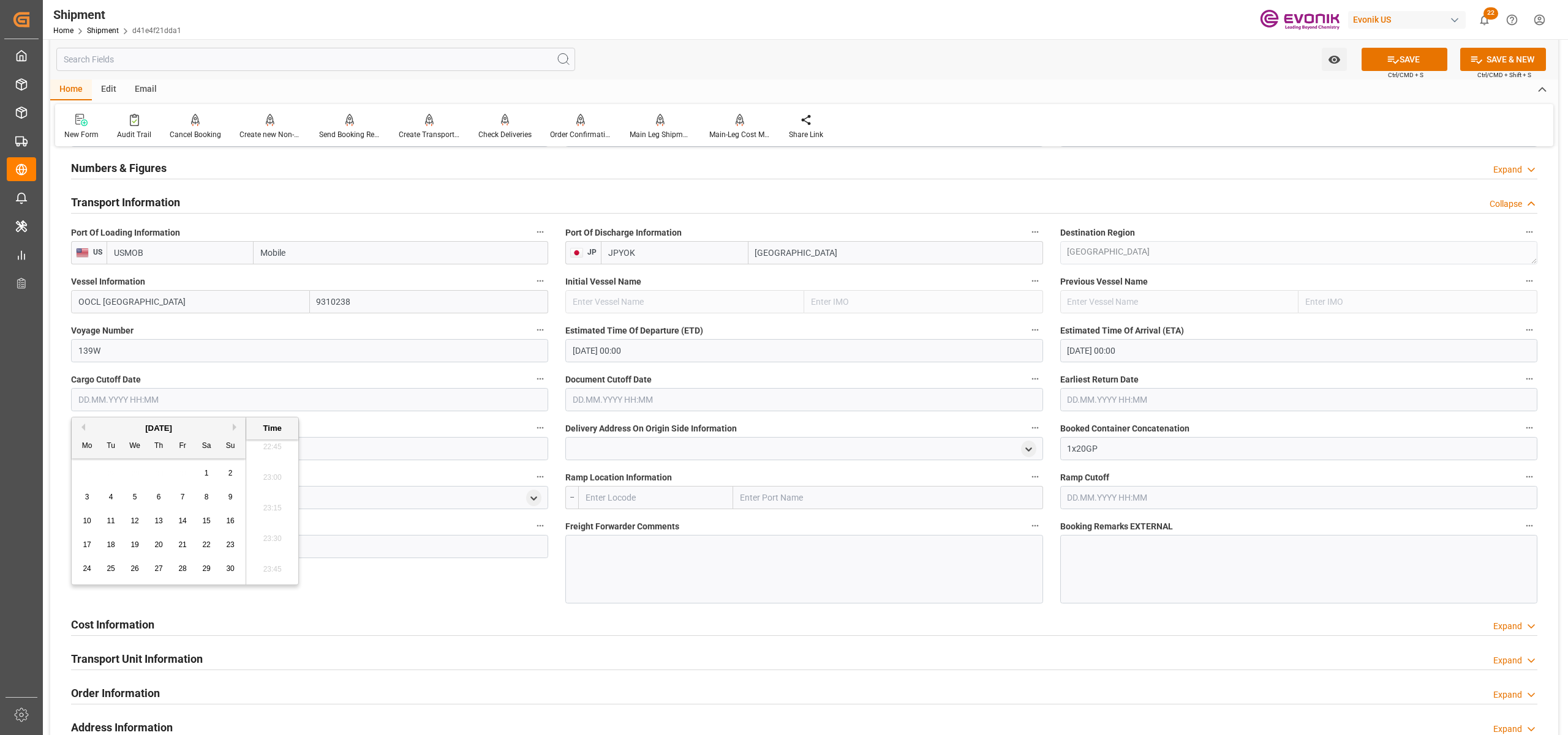
click at [81, 426] on button "Previous Month" at bounding box center [81, 427] width 8 height 8
click at [136, 471] on span "1" at bounding box center [135, 473] width 4 height 9
type input "01.10.2025 00:00"
click at [591, 399] on input "text" at bounding box center [804, 399] width 477 height 23
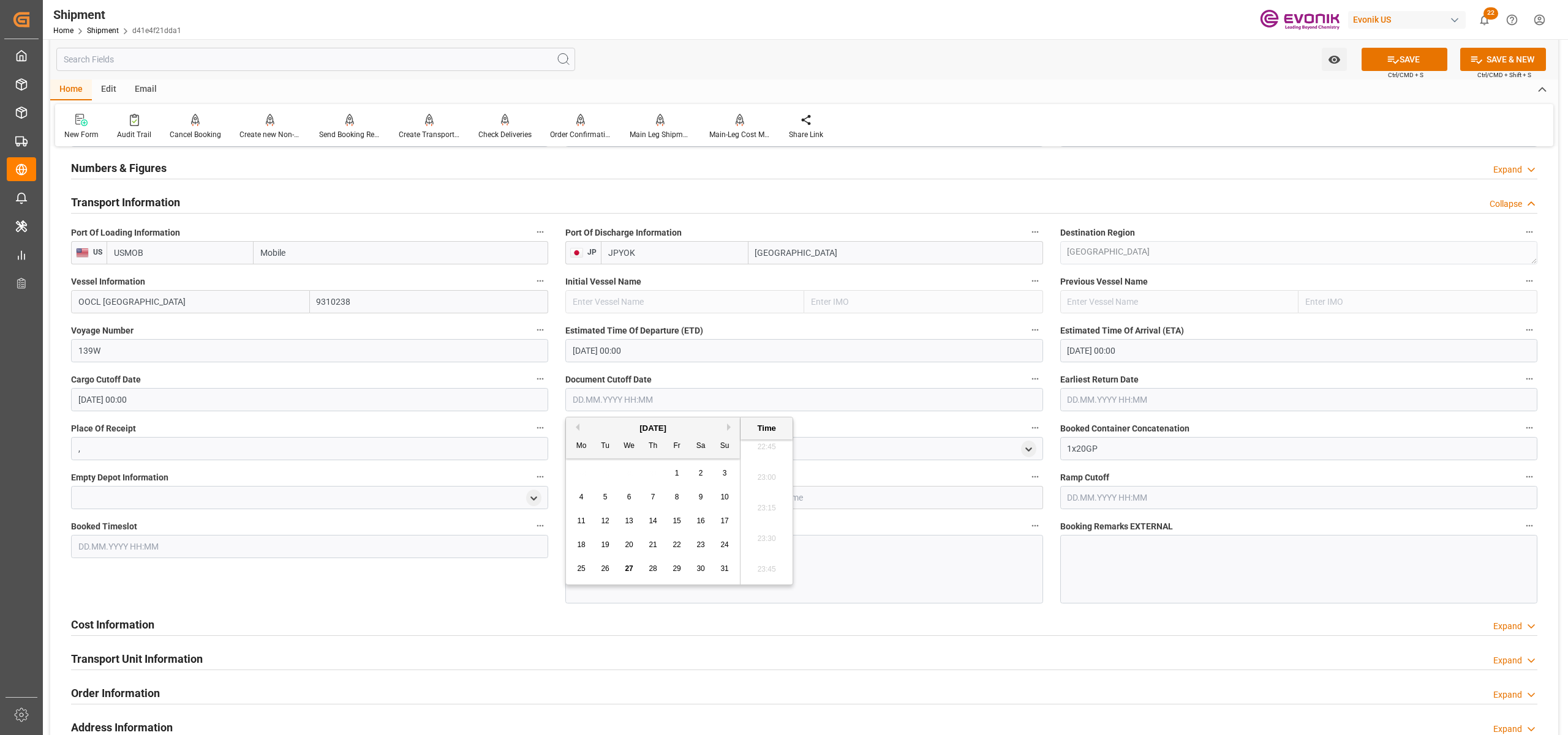
click at [729, 426] on button "Next Month" at bounding box center [730, 427] width 8 height 8
click at [730, 429] on button "Next Month" at bounding box center [730, 427] width 8 height 8
click at [630, 472] on span "1" at bounding box center [629, 473] width 4 height 9
type input "01.10.2025 00:00"
click at [629, 476] on span "1" at bounding box center [629, 473] width 4 height 9
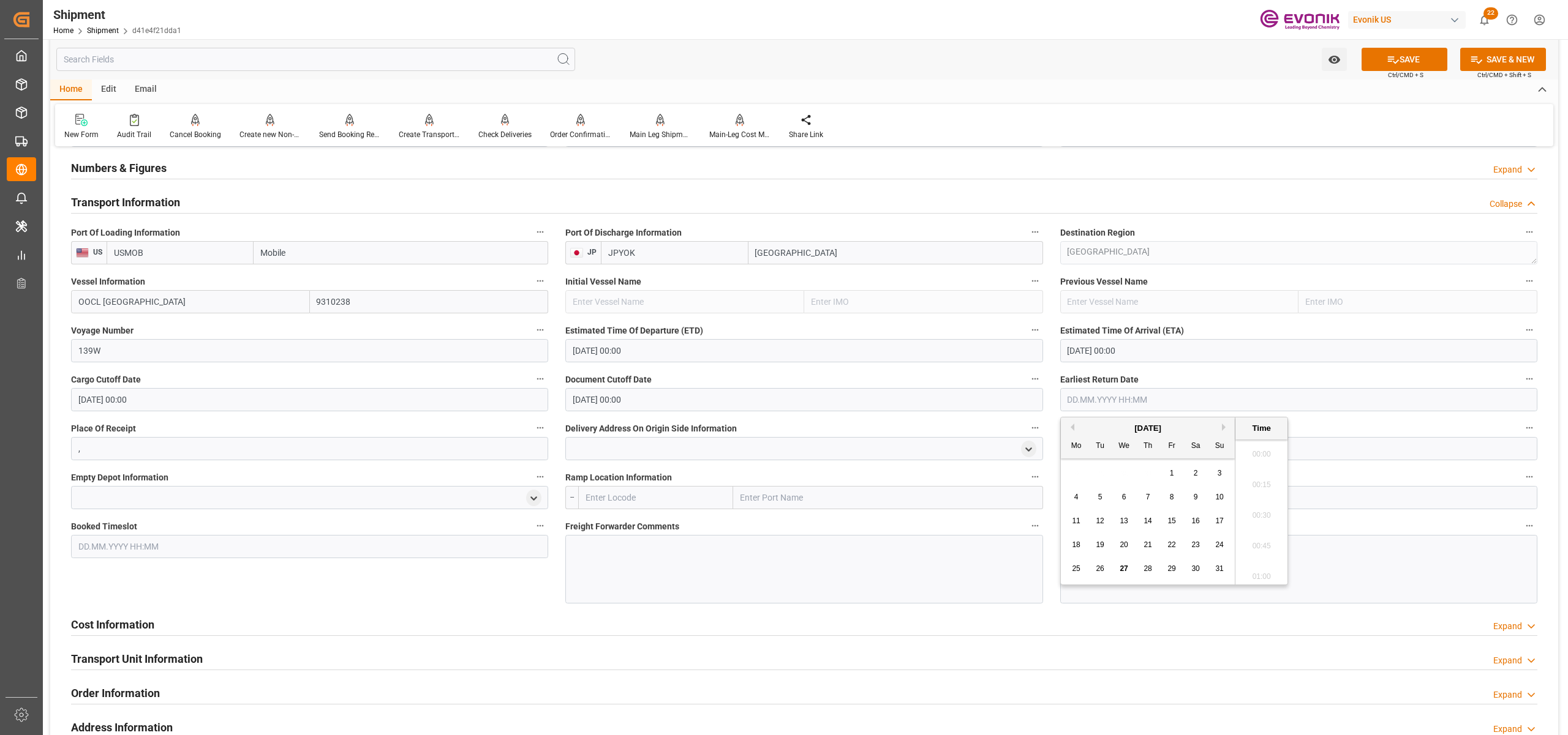
click at [1133, 405] on input "text" at bounding box center [1298, 399] width 477 height 23
click at [1230, 424] on div "August 2025" at bounding box center [1147, 428] width 174 height 12
click at [1228, 426] on button "Next Month" at bounding box center [1225, 427] width 8 height 8
click at [1225, 424] on button "Next Month" at bounding box center [1225, 427] width 8 height 8
click at [1121, 466] on div "29 30 1 2 3 4 5" at bounding box center [1148, 473] width 167 height 24
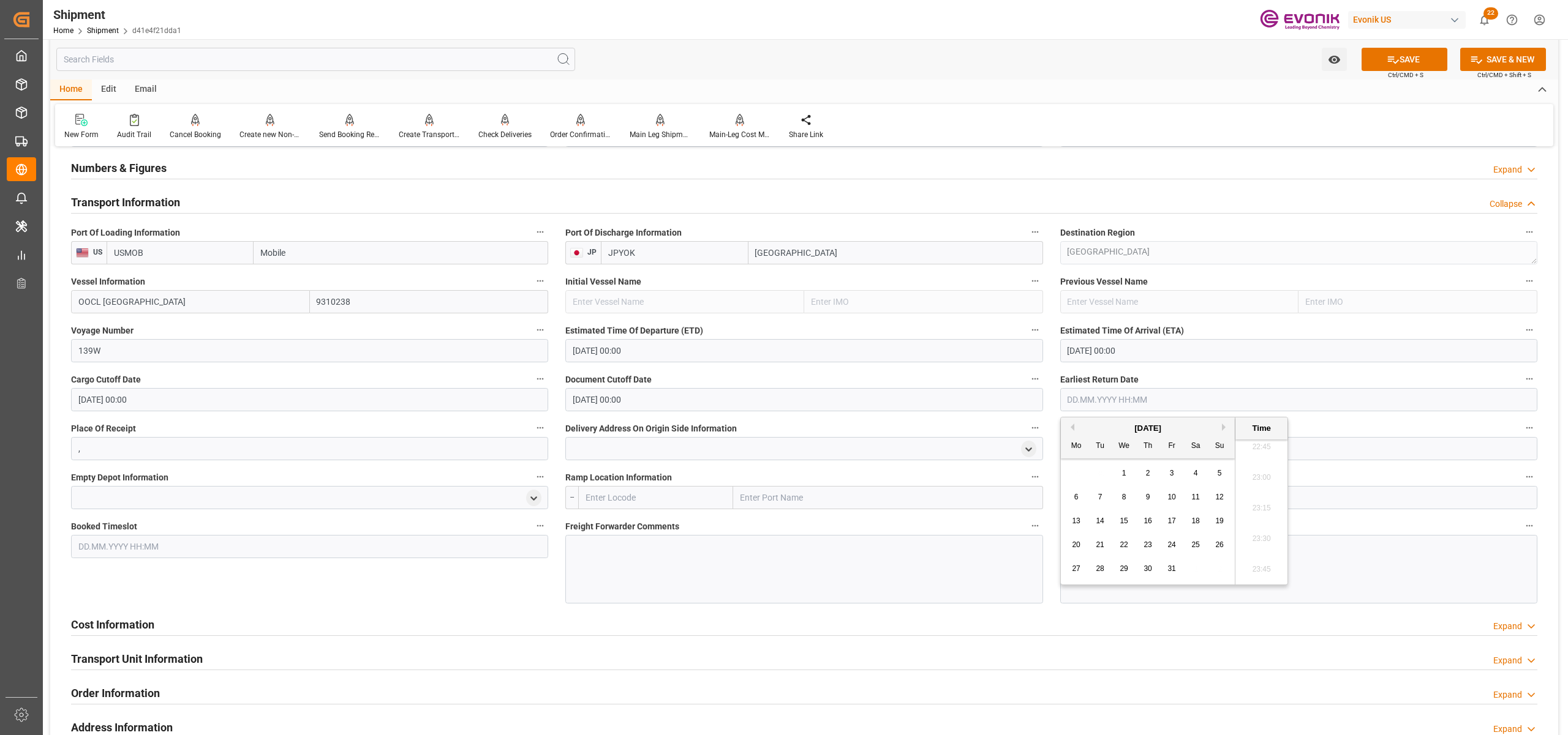
click at [1124, 471] on span "1" at bounding box center [1124, 473] width 4 height 9
type input "01.10.2025 00:00"
click at [1549, 493] on div "Booking Confirmation Milestone Bar Collapse Submitted to FFW for Booking (Pendi…" at bounding box center [804, 217] width 1507 height 1752
click at [1399, 54] on button "SAVE" at bounding box center [1404, 59] width 86 height 23
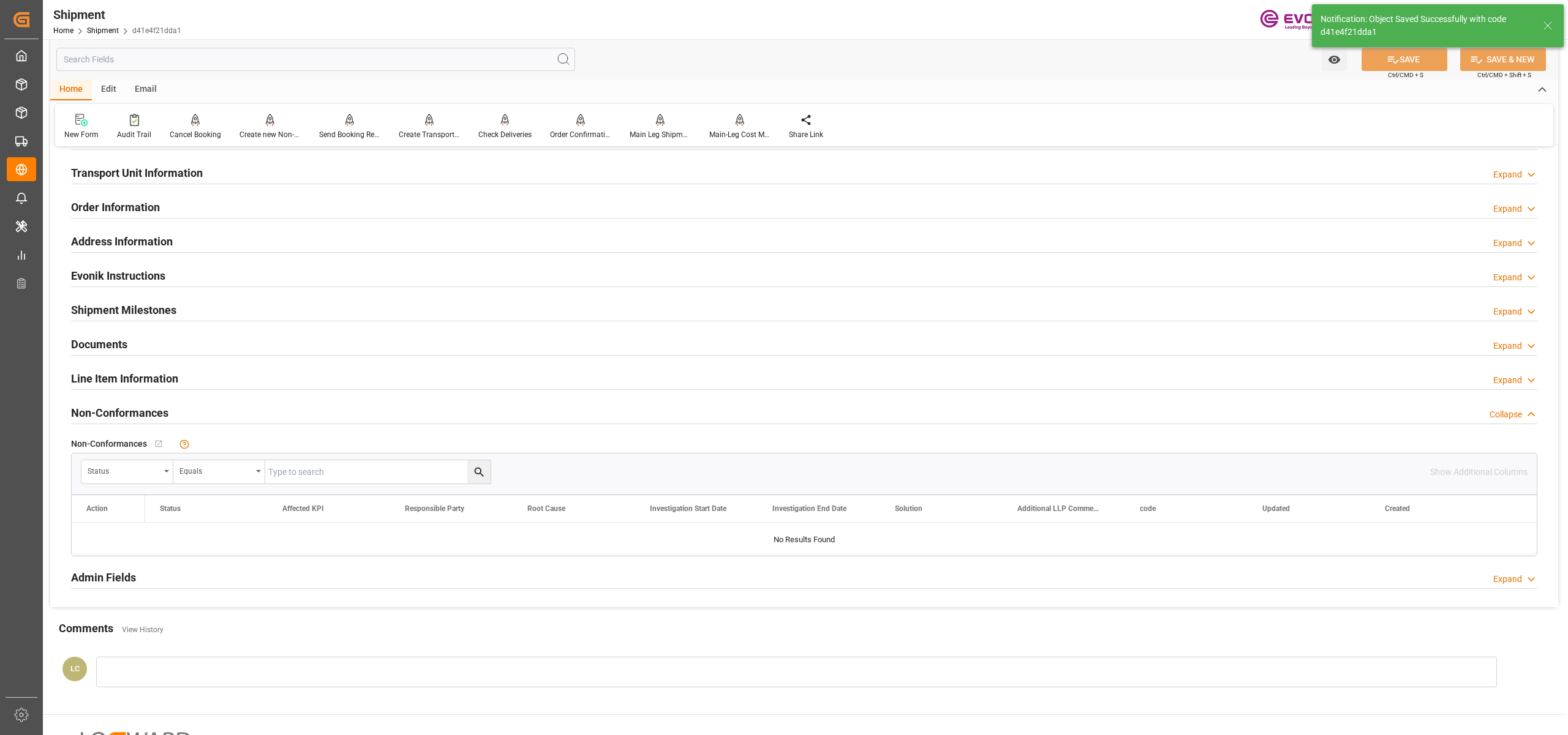
scroll to position [544, 0]
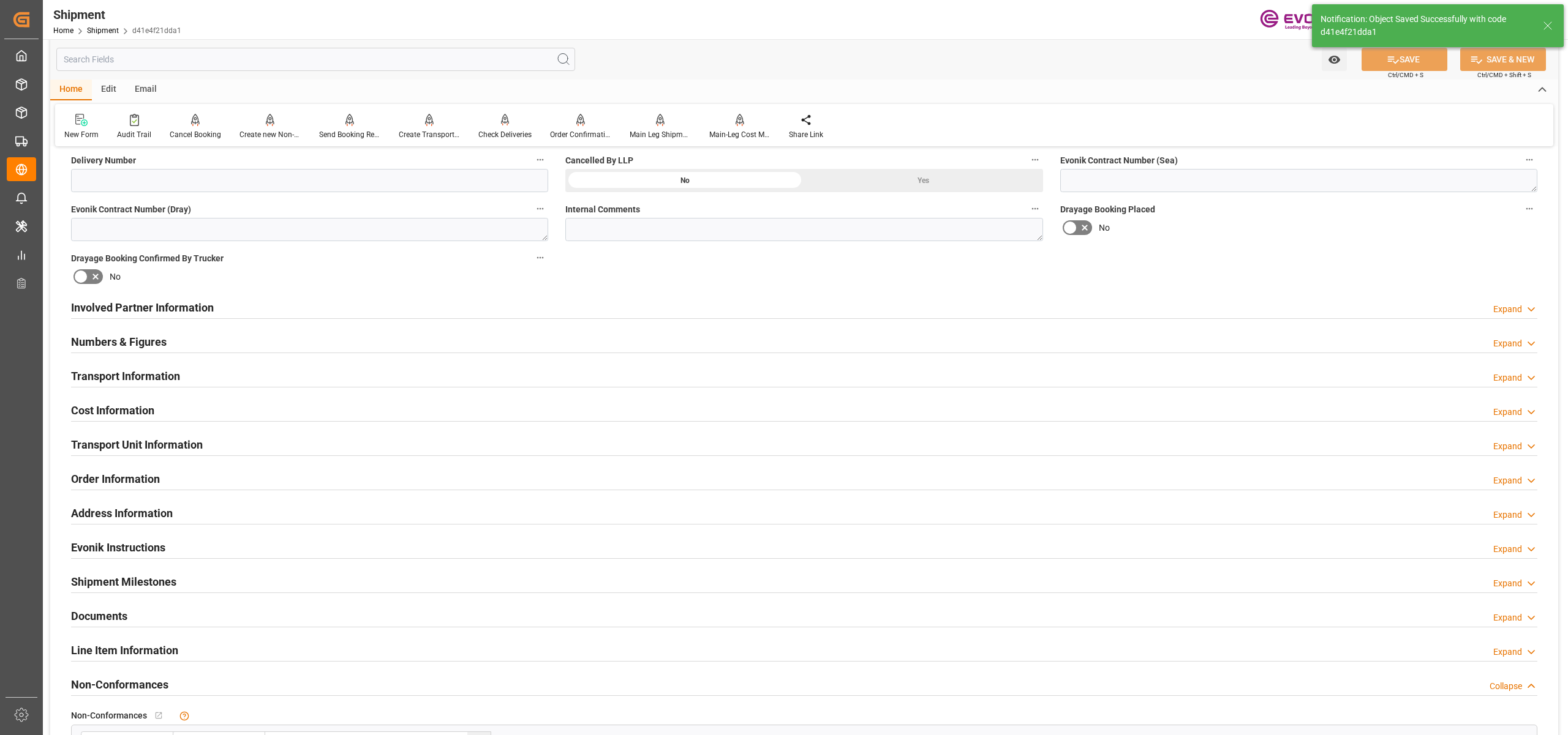
click at [246, 402] on div "Cost Information Expand" at bounding box center [804, 409] width 1466 height 23
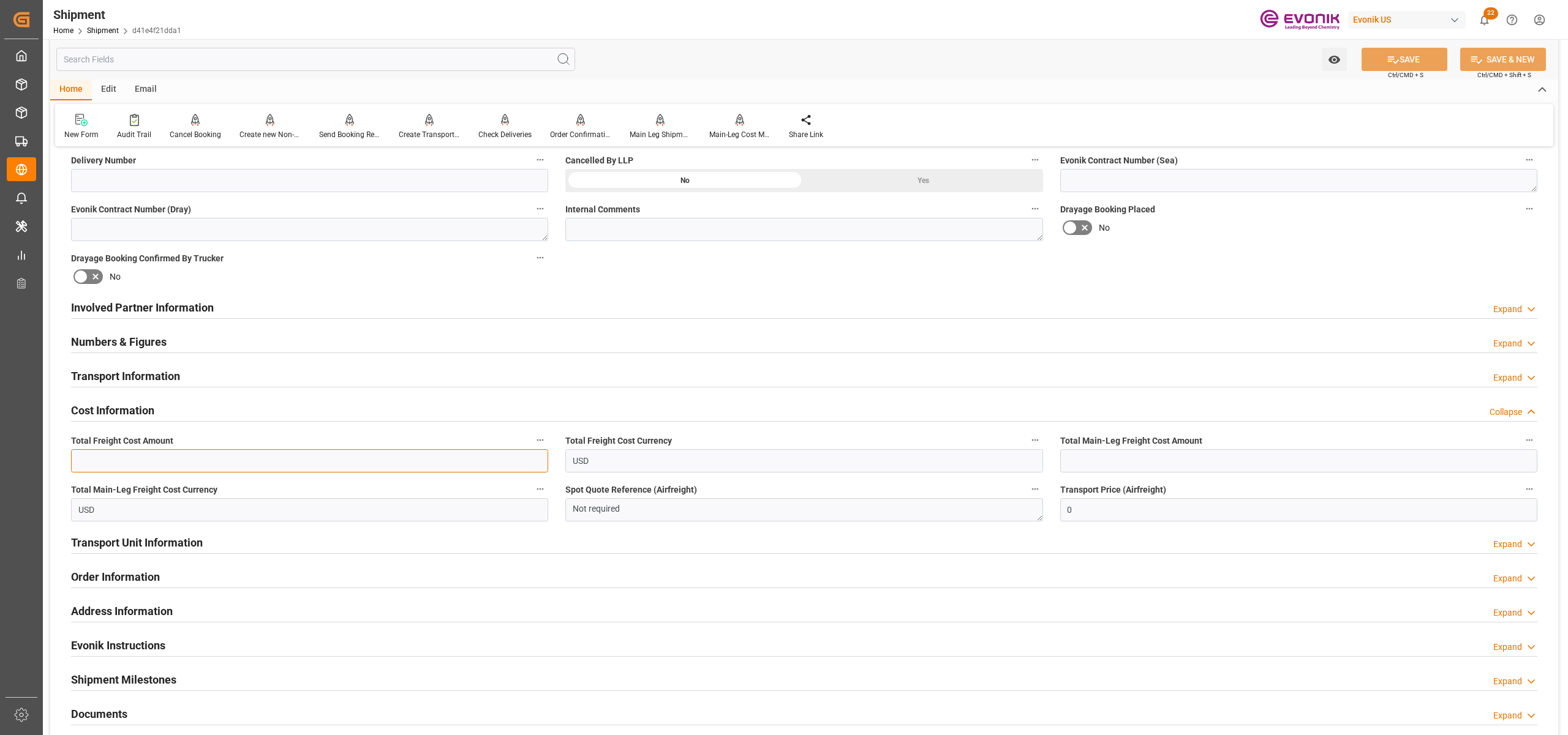
click at [314, 454] on input "text" at bounding box center [309, 460] width 477 height 23
type input "1200"
click at [1149, 461] on input "text" at bounding box center [1298, 460] width 477 height 23
type input "850"
click at [1275, 291] on div "Involved Partner Information Expand" at bounding box center [804, 308] width 1484 height 34
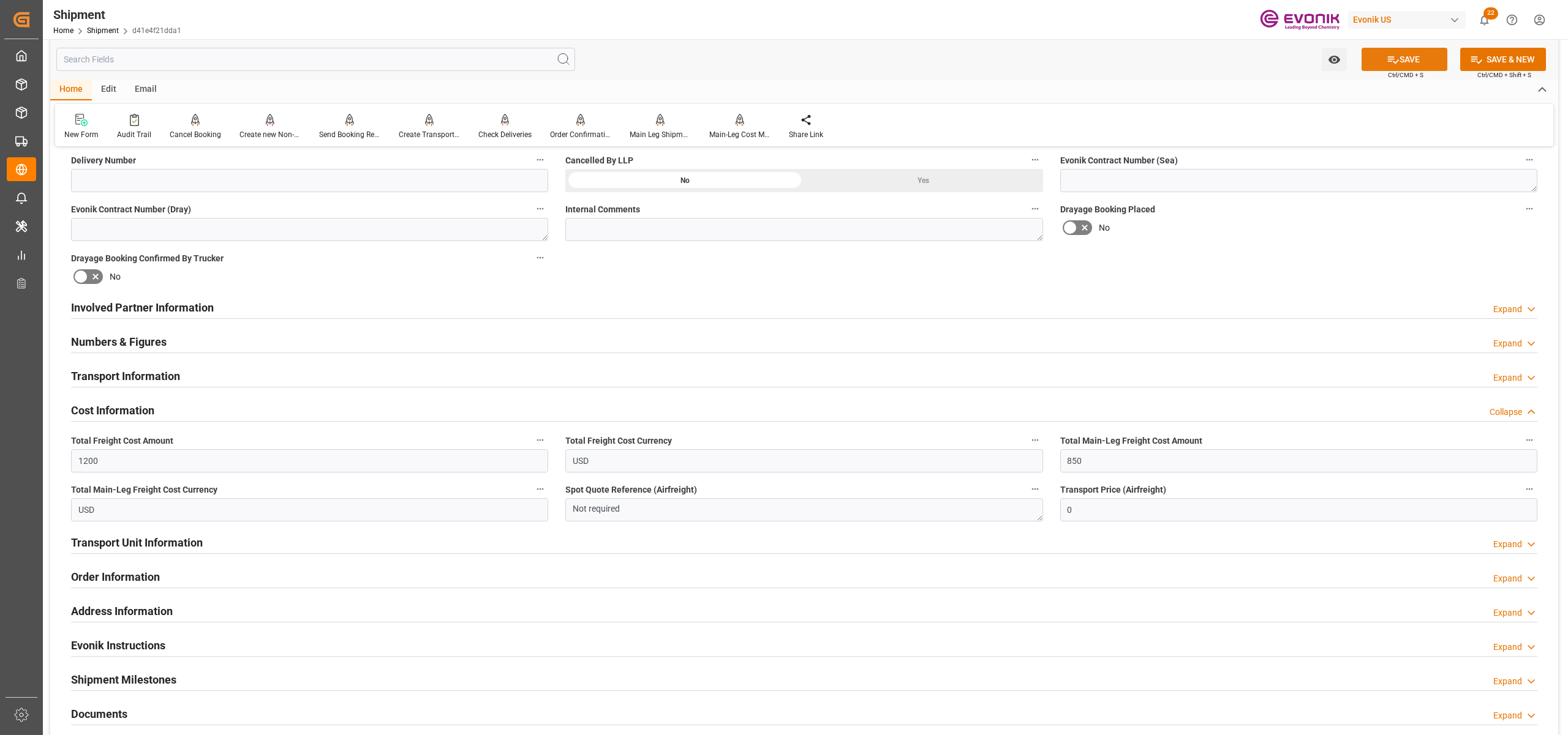
click at [1408, 53] on button "SAVE" at bounding box center [1404, 59] width 86 height 23
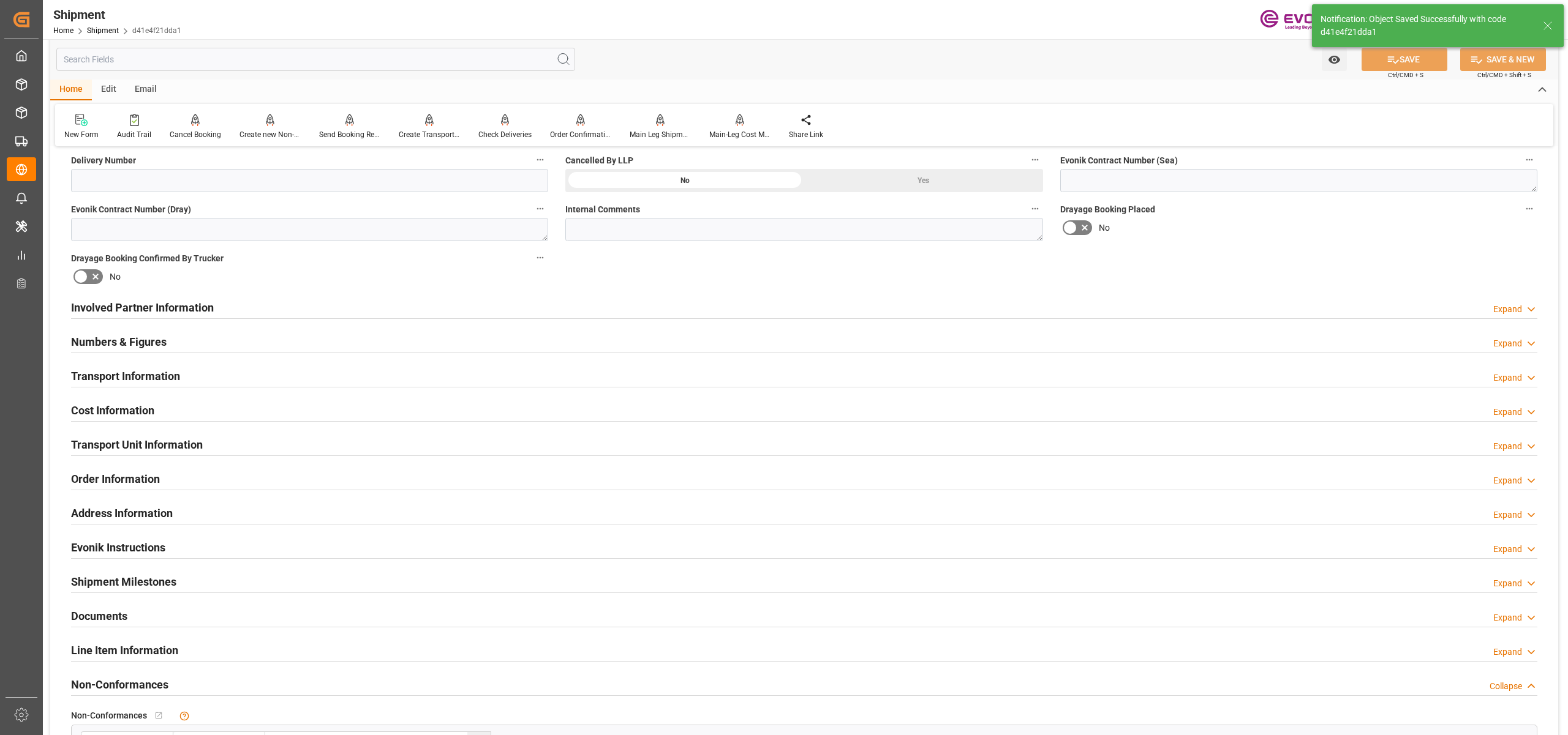
click at [203, 437] on div "Transport Unit Information Expand" at bounding box center [804, 443] width 1466 height 23
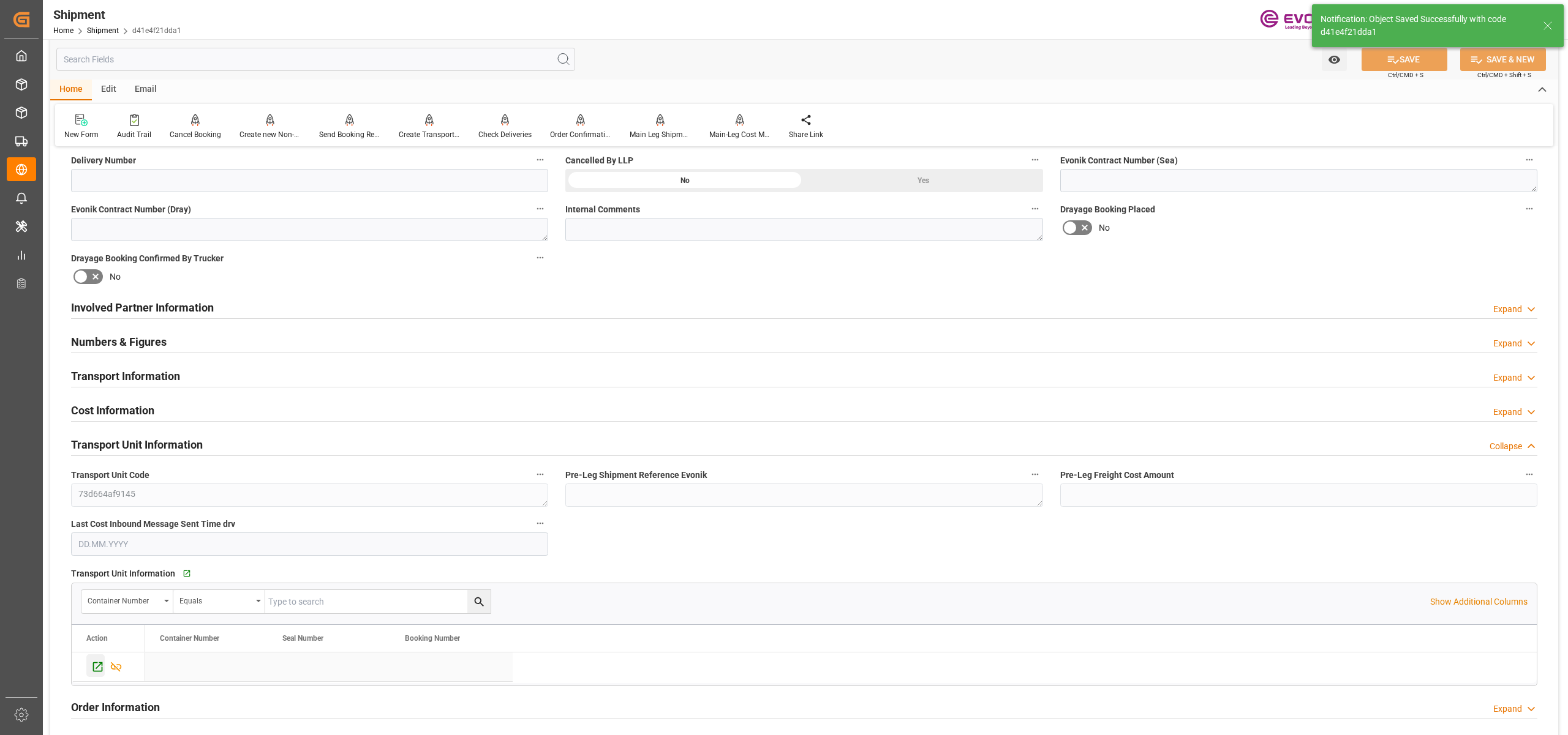
click at [95, 669] on icon "Press SPACE to select this row." at bounding box center [97, 667] width 13 height 13
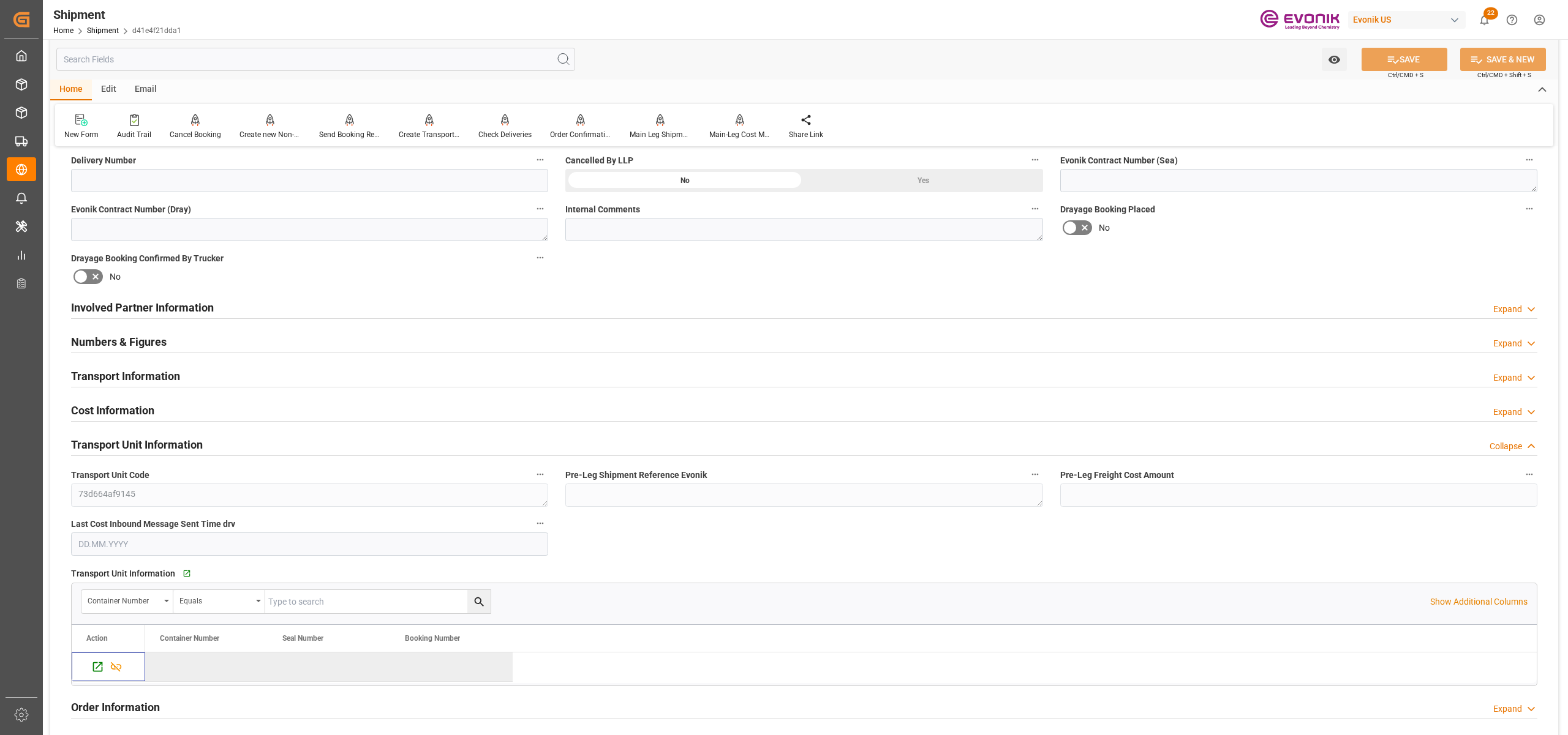
click at [498, 304] on div "Involved Partner Information Expand" at bounding box center [804, 306] width 1466 height 23
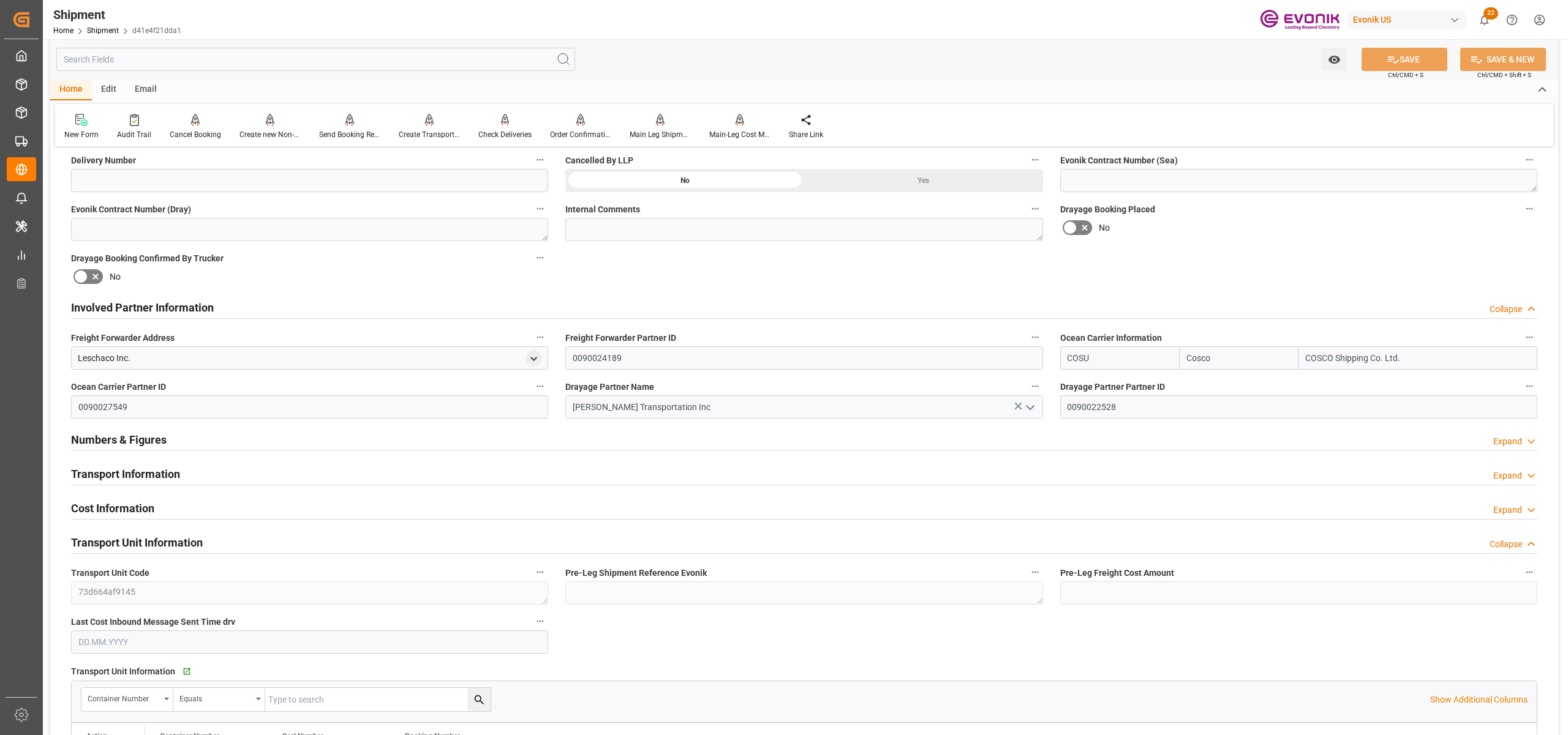
click at [565, 473] on div "Transport Information Expand" at bounding box center [804, 472] width 1466 height 23
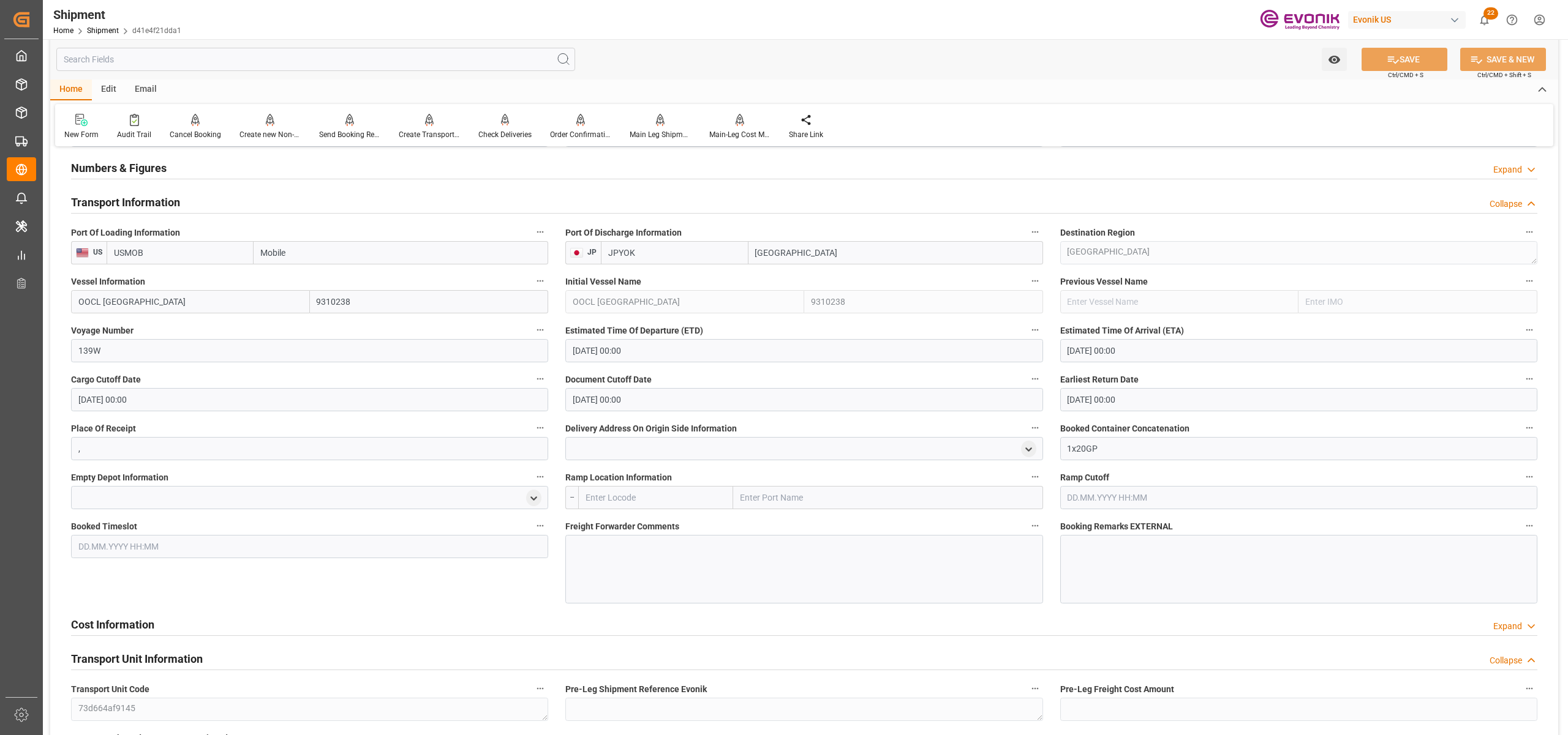
scroll to position [1088, 0]
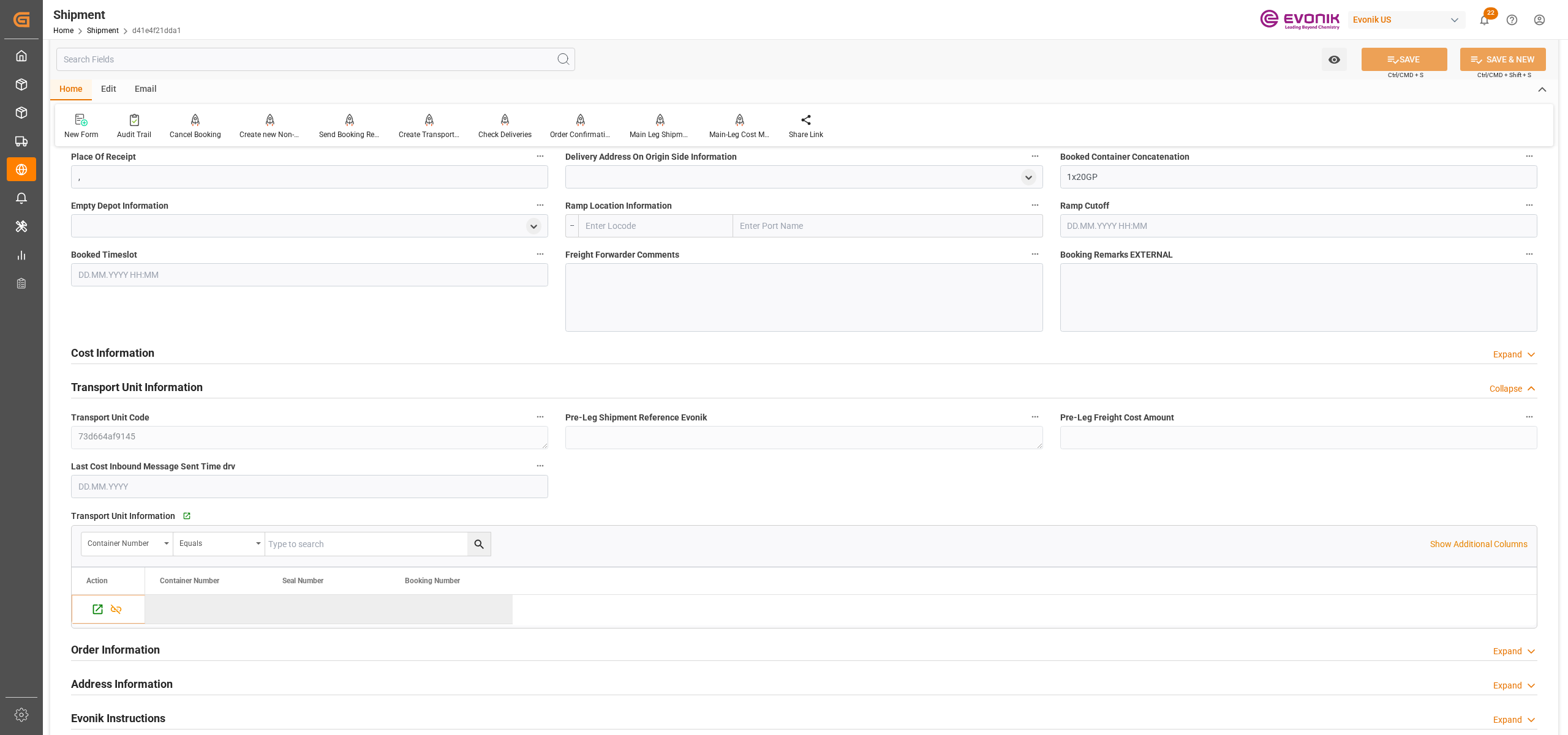
click at [548, 359] on div "Cost Information Expand" at bounding box center [804, 351] width 1466 height 23
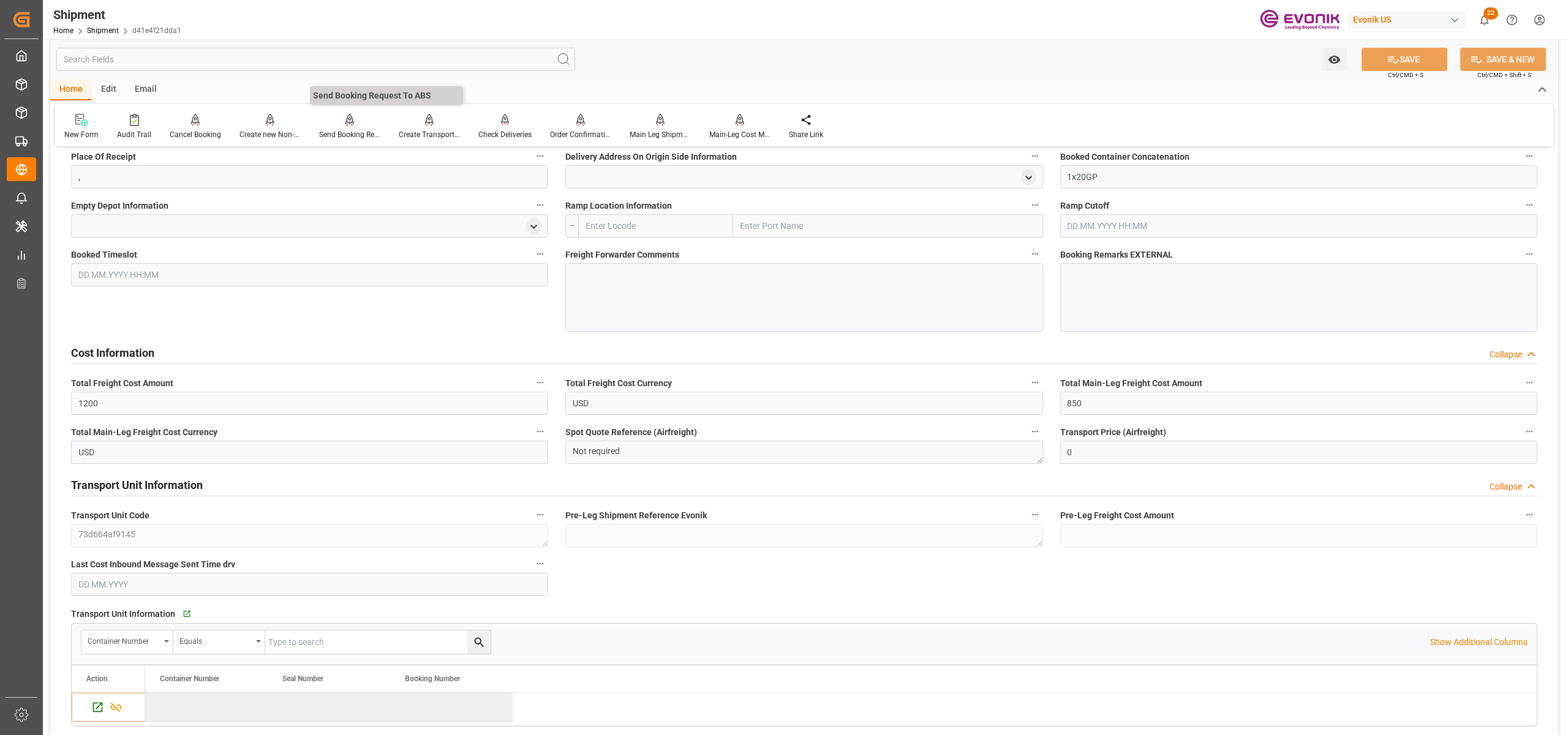
click at [348, 123] on icon at bounding box center [350, 120] width 9 height 12
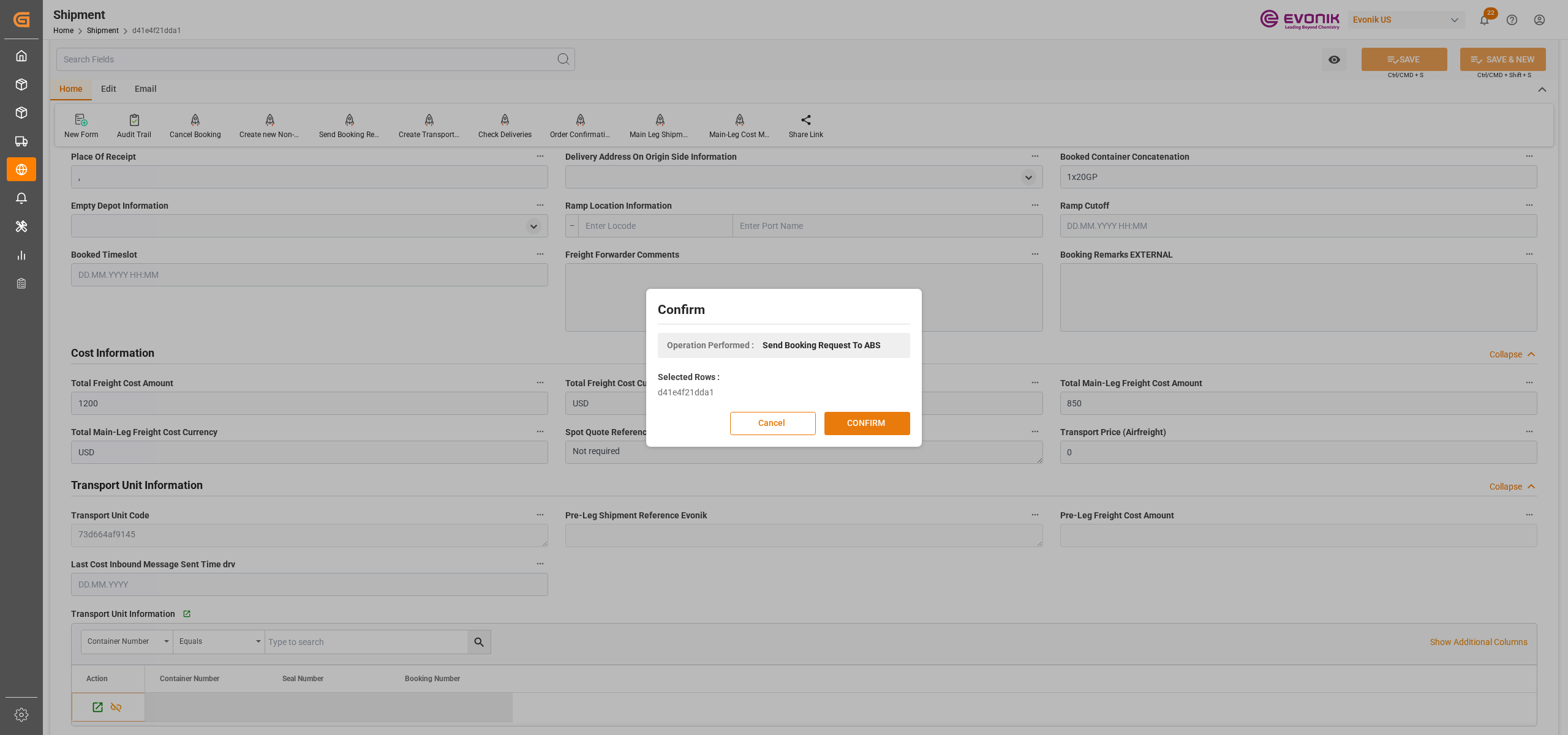
click at [887, 419] on button "CONFIRM" at bounding box center [867, 423] width 86 height 23
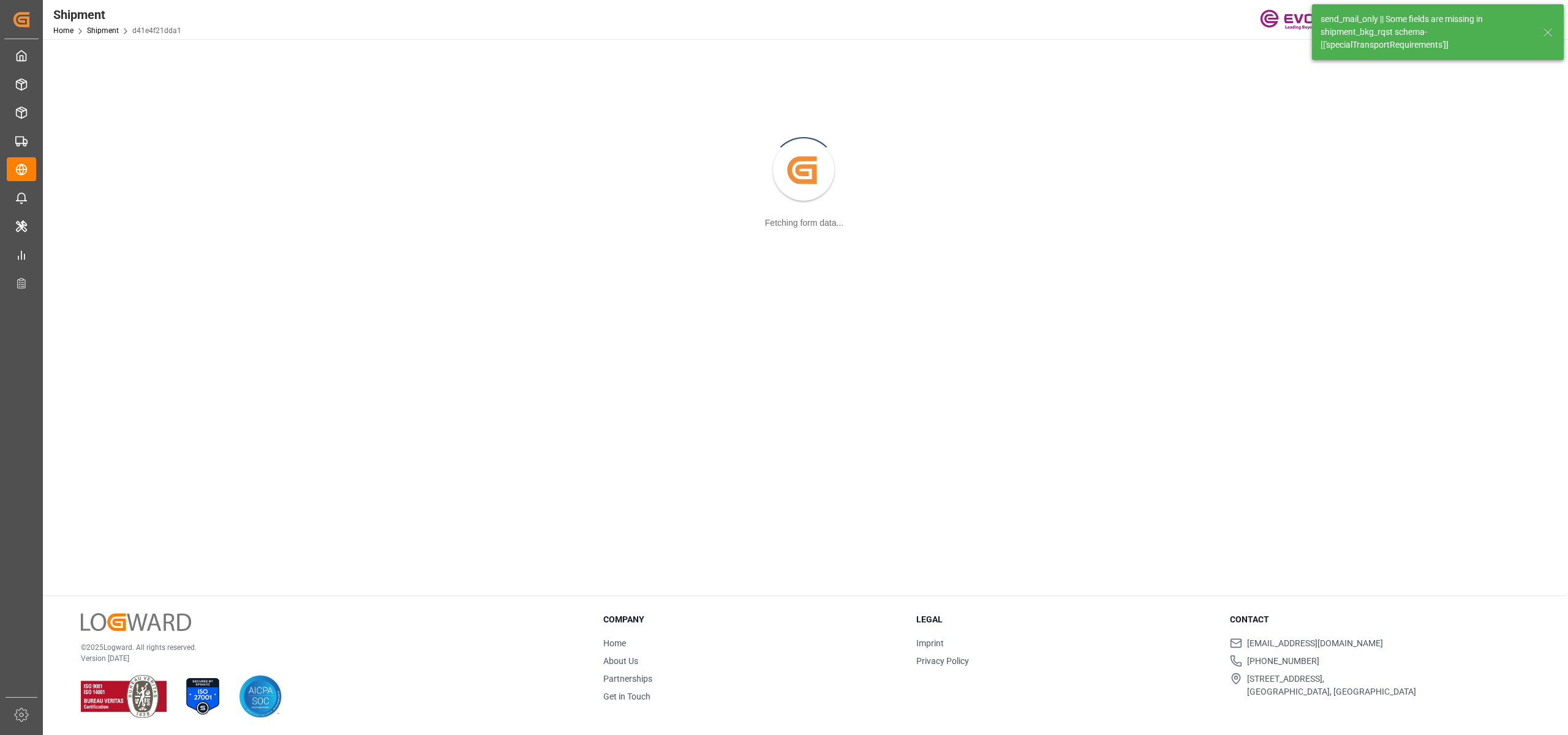
scroll to position [133, 0]
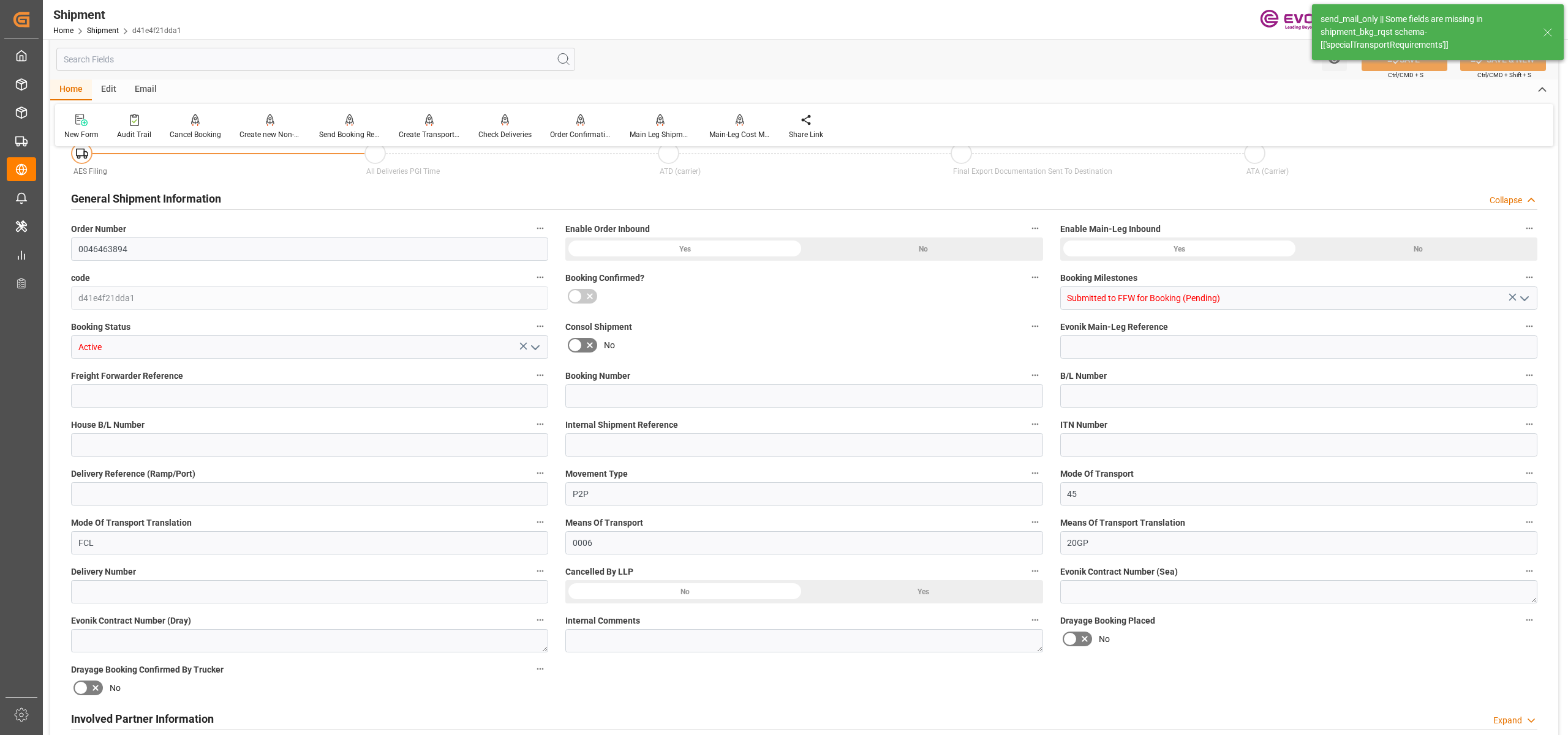
type input "80"
type input "DR"
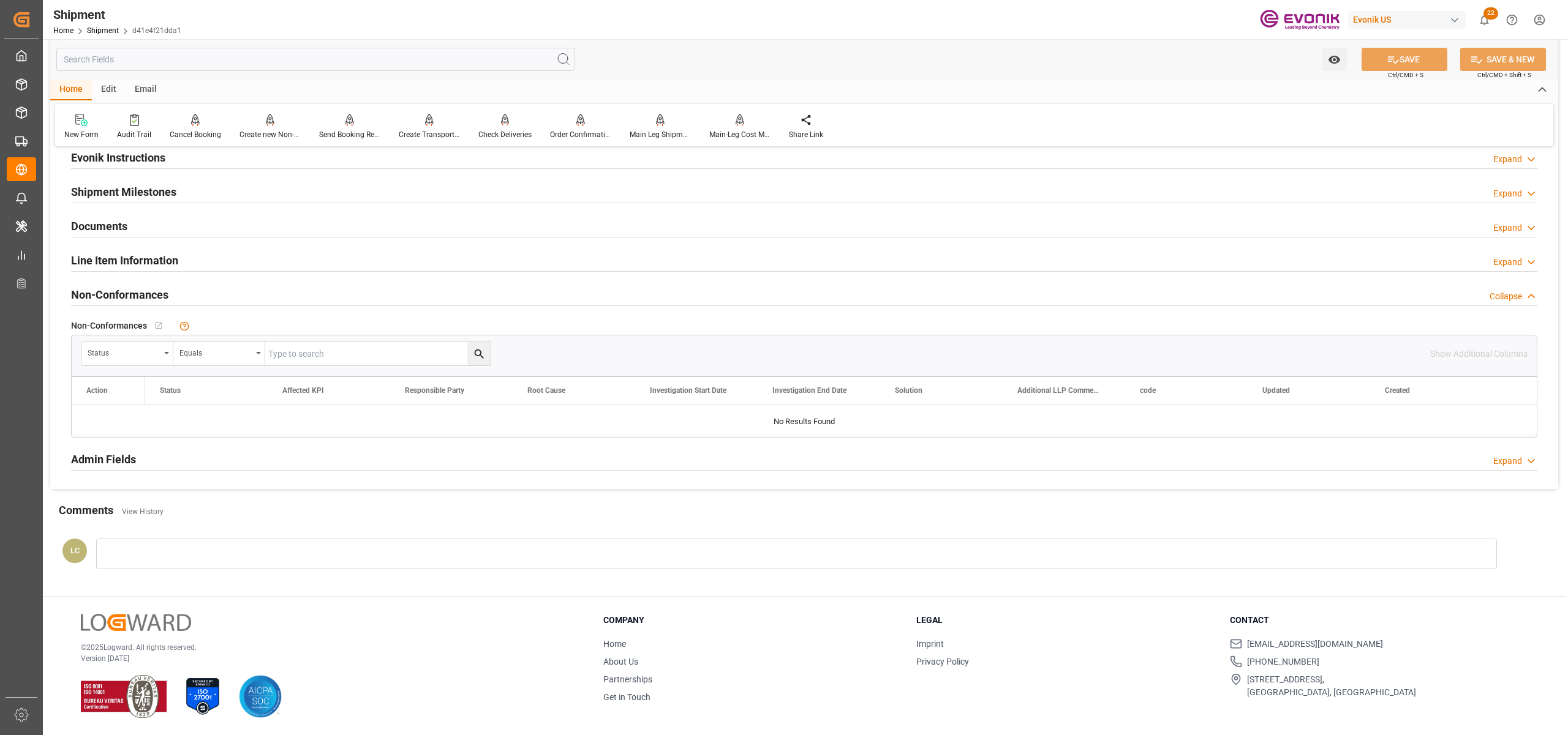
click at [258, 260] on div "Line Item Information Expand" at bounding box center [804, 259] width 1466 height 23
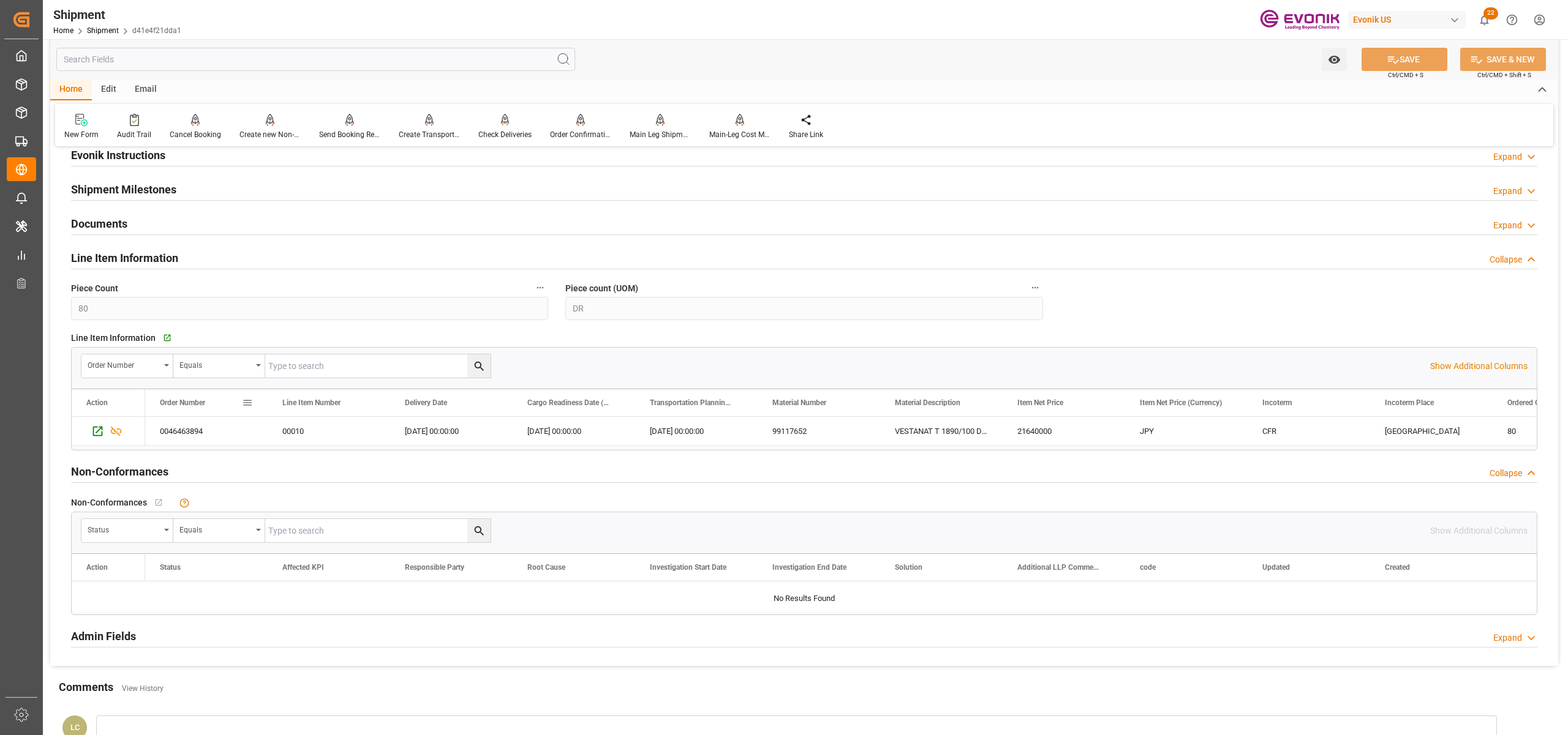
scroll to position [1088, 0]
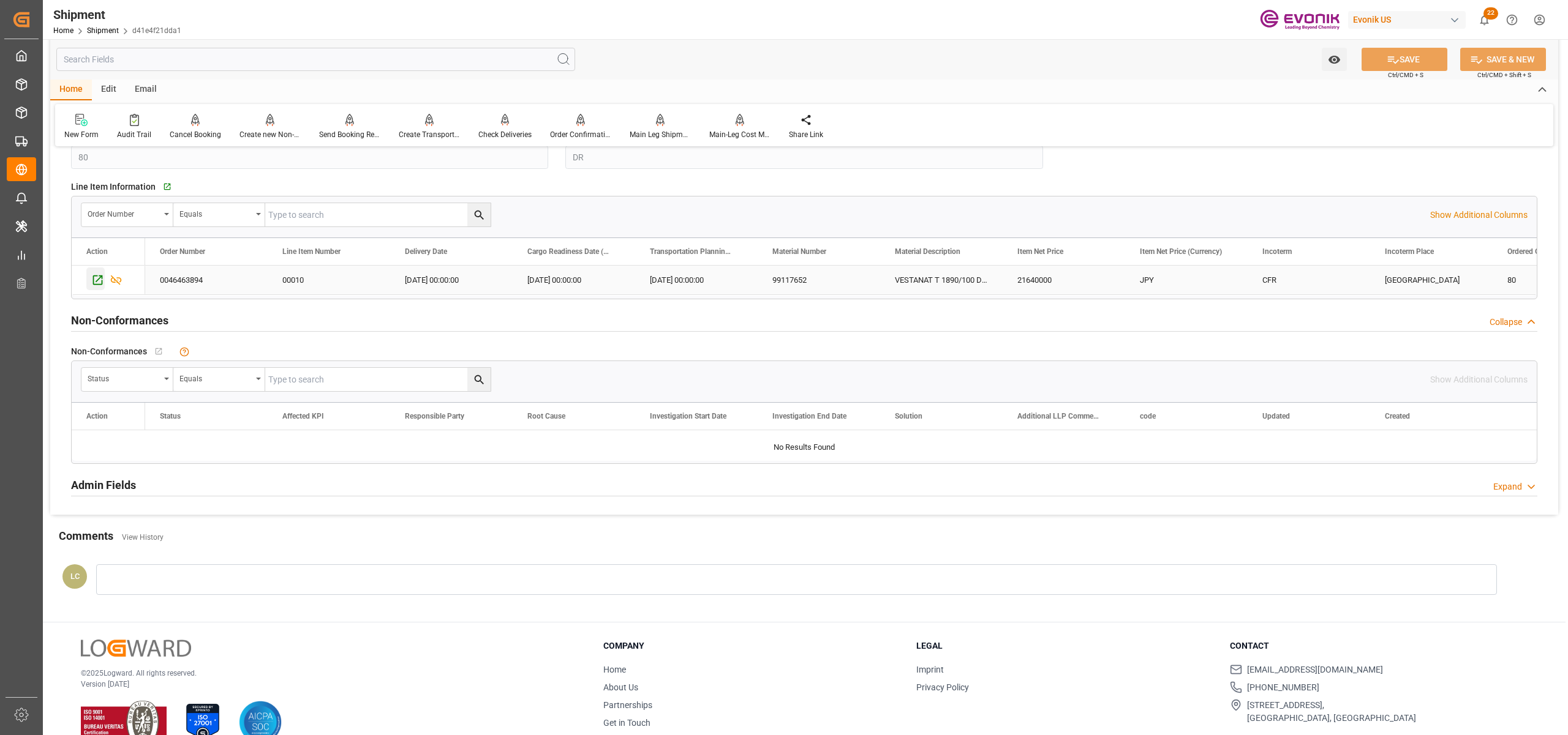
click at [99, 282] on icon "Press SPACE to select this row." at bounding box center [97, 280] width 13 height 13
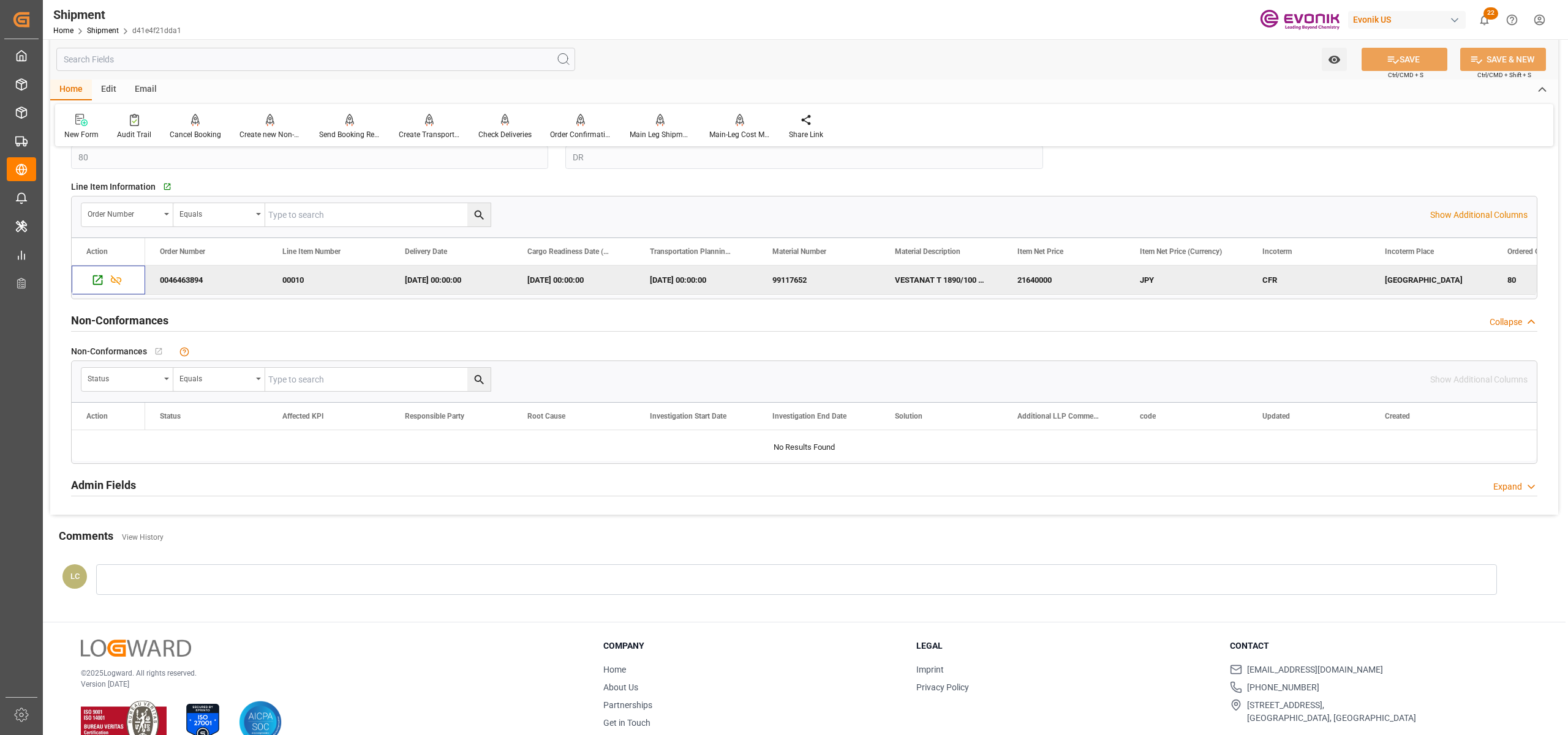
click at [245, 59] on input "text" at bounding box center [316, 59] width 519 height 23
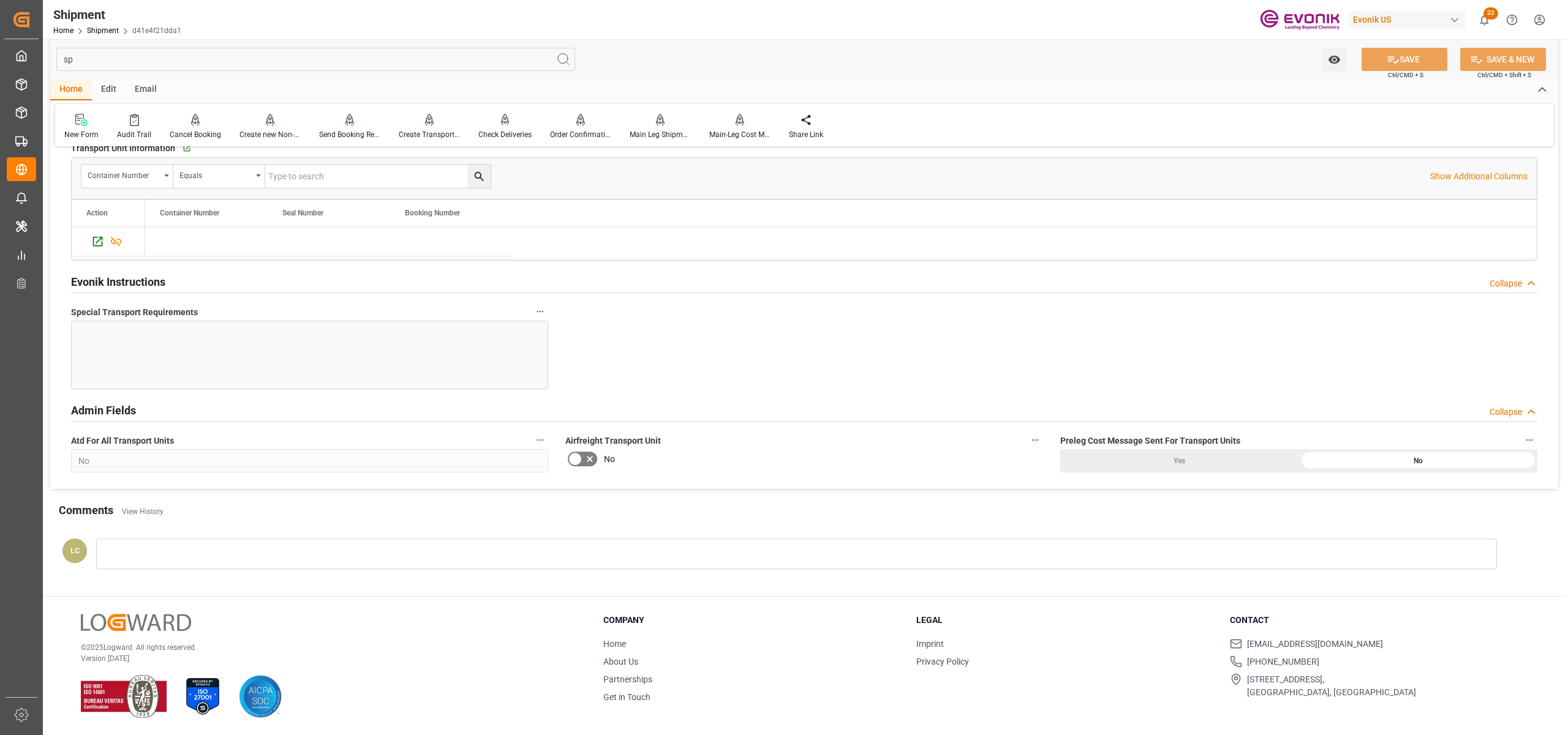
scroll to position [0, 0]
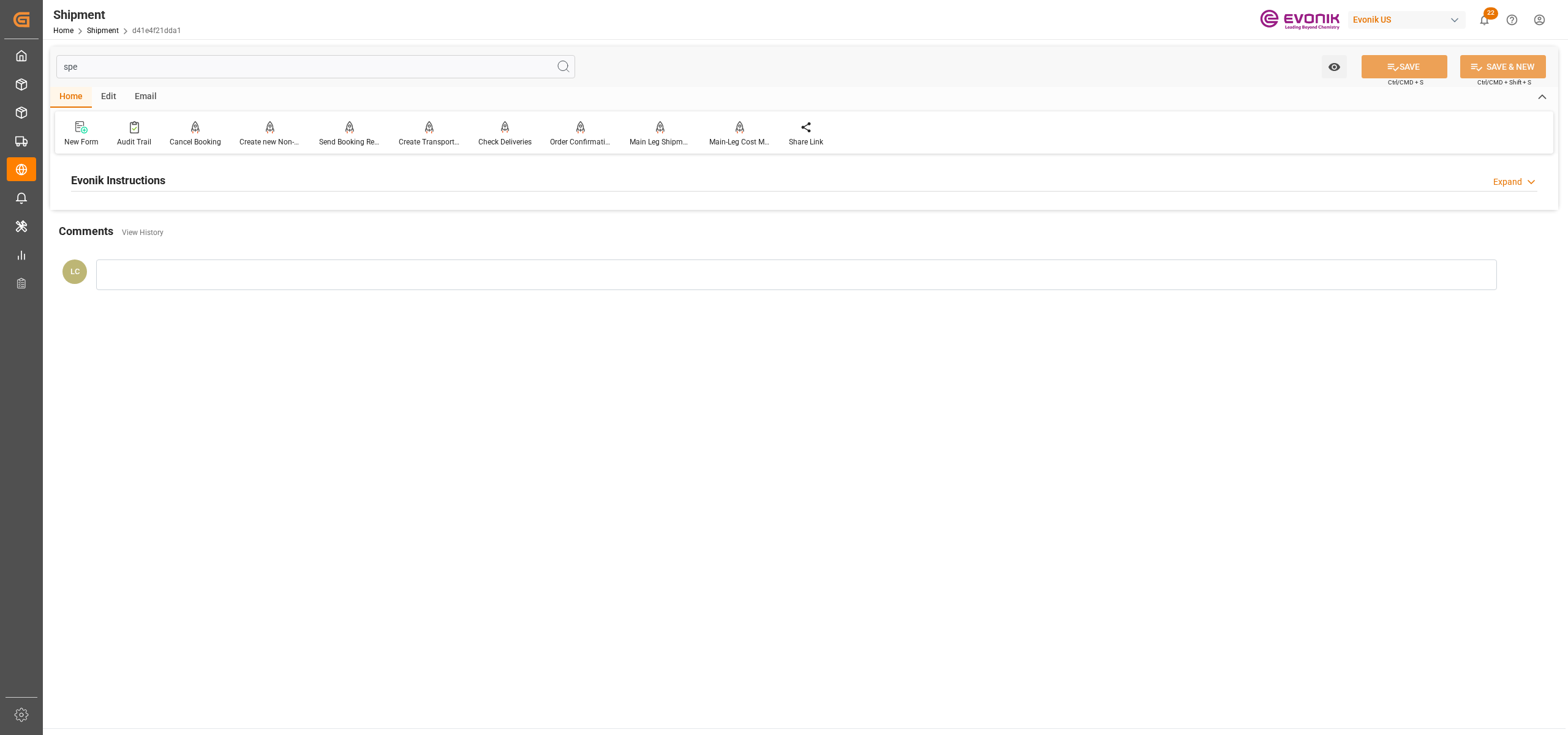
type input "spe"
click at [360, 185] on div "Evonik Instructions Expand" at bounding box center [804, 179] width 1466 height 23
click at [275, 241] on div at bounding box center [309, 253] width 477 height 68
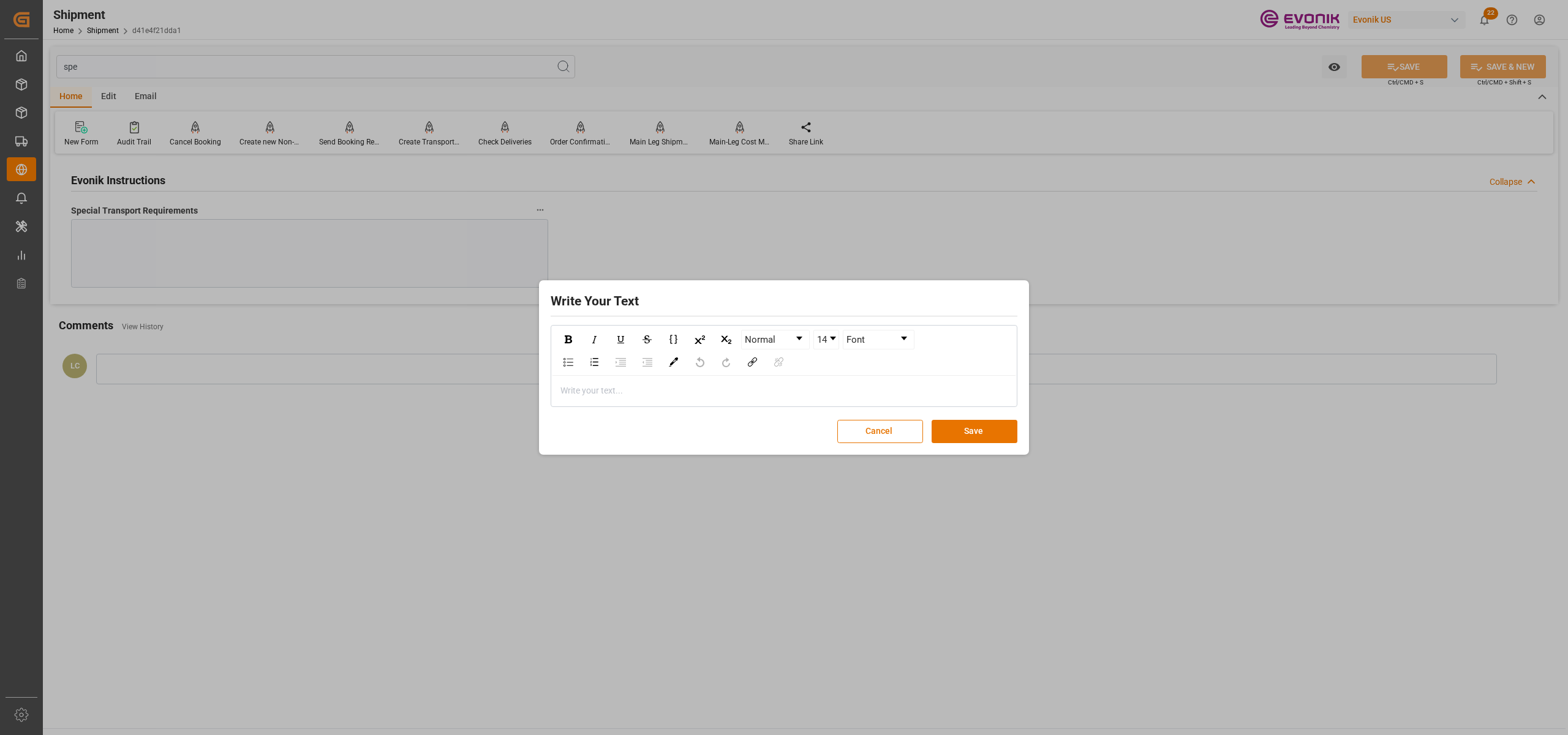
click at [593, 395] on div "rdw-editor" at bounding box center [784, 391] width 446 height 13
click at [978, 434] on button "Save" at bounding box center [974, 431] width 86 height 23
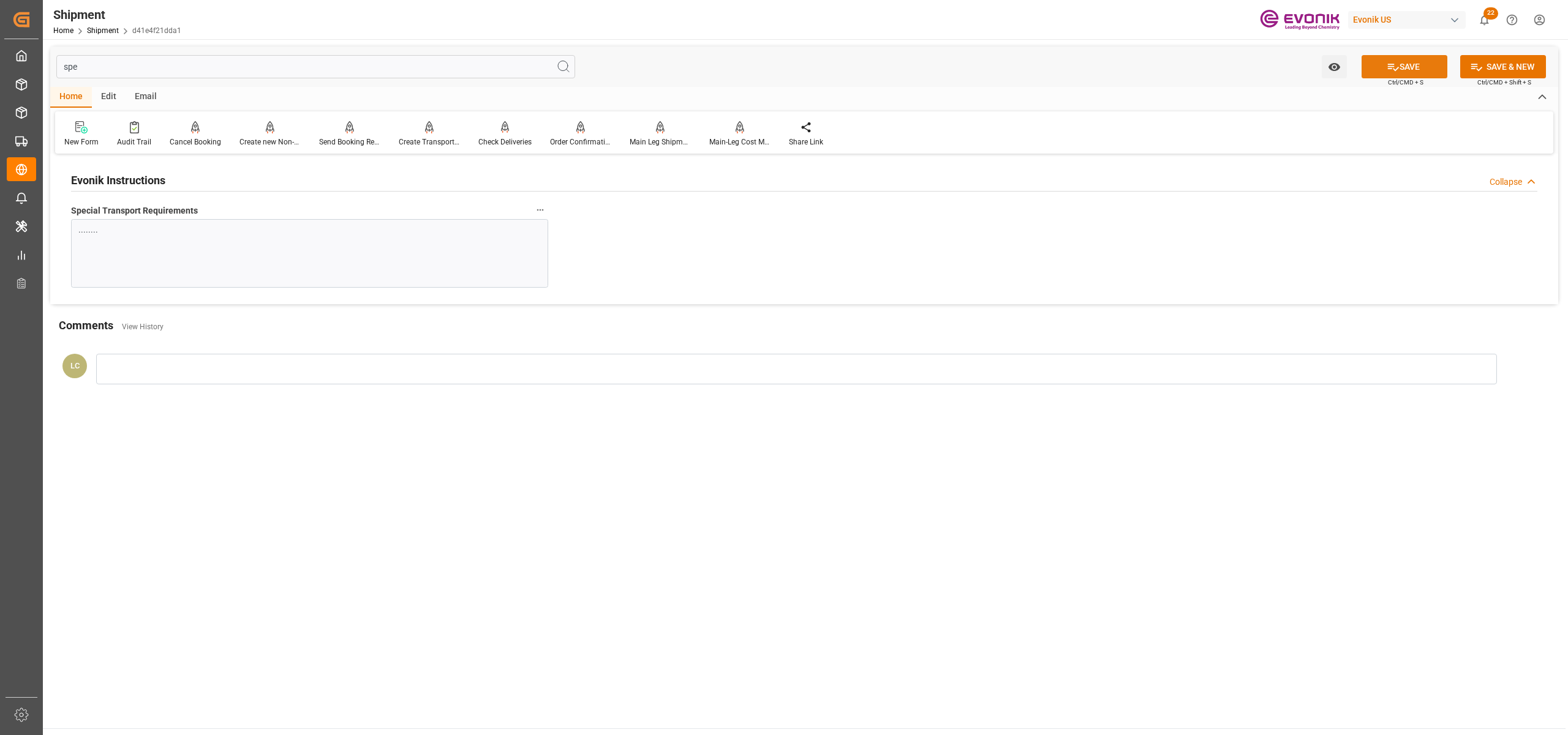
click at [1404, 68] on button "SAVE" at bounding box center [1404, 67] width 86 height 23
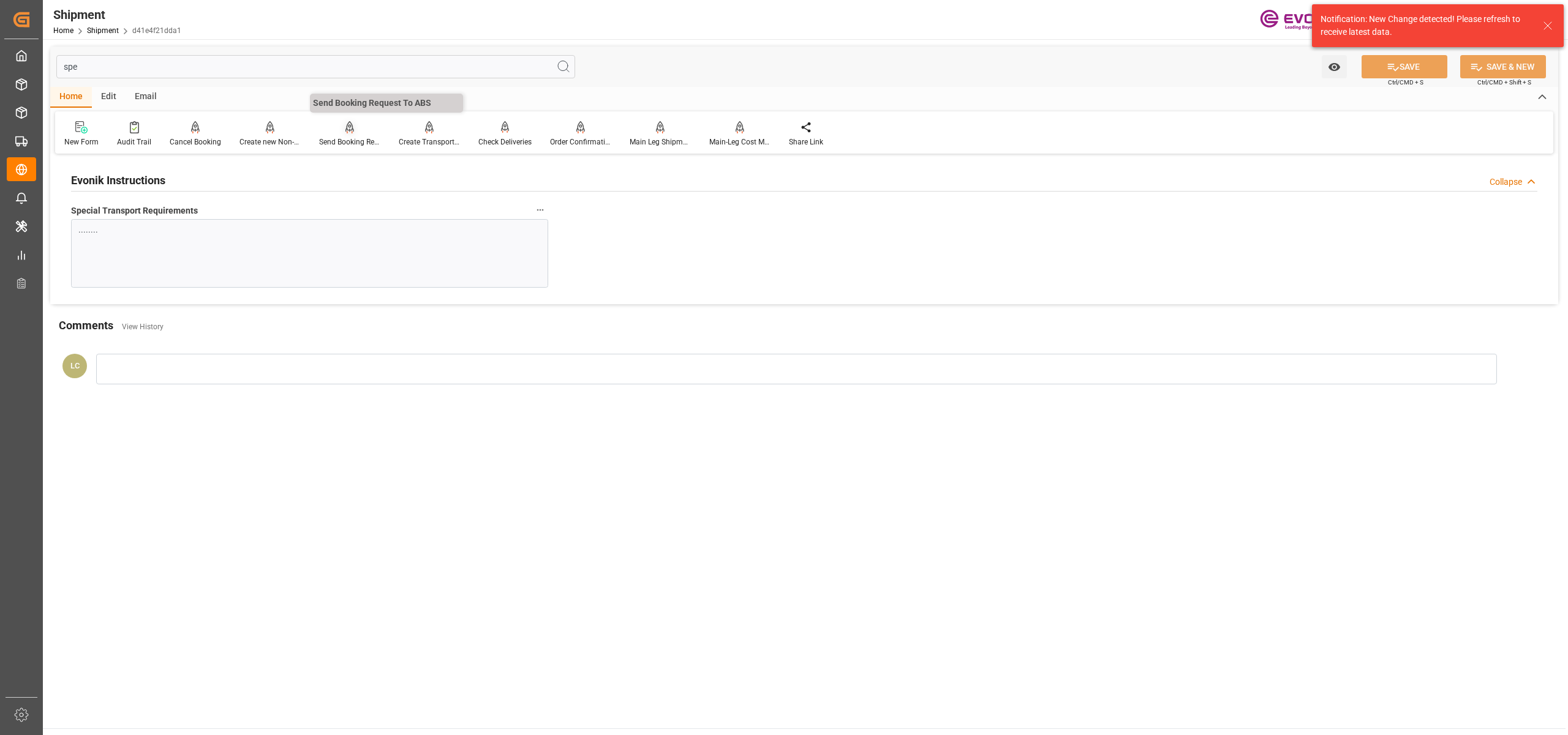
click at [341, 129] on div at bounding box center [350, 126] width 61 height 13
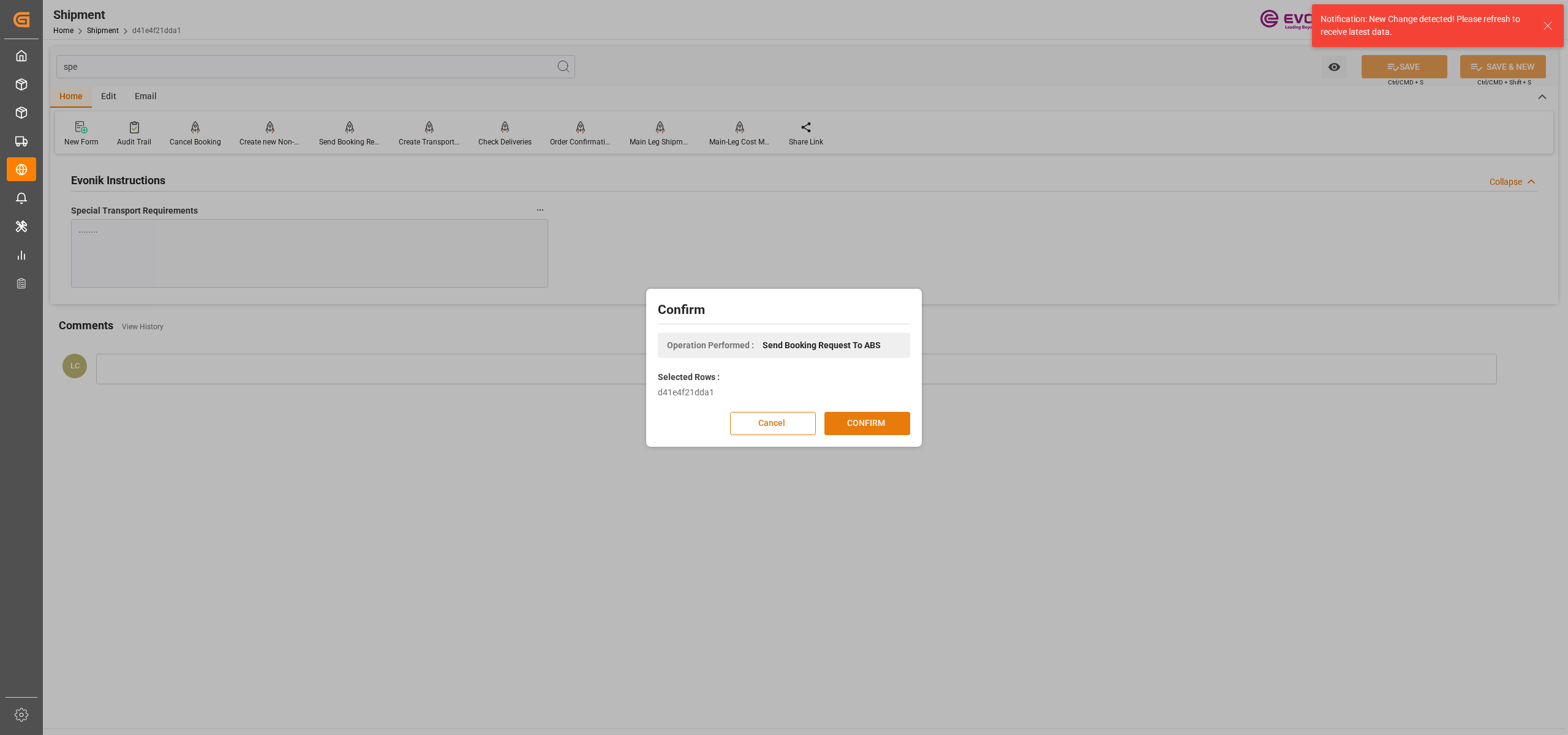
click at [868, 427] on button "CONFIRM" at bounding box center [867, 423] width 86 height 23
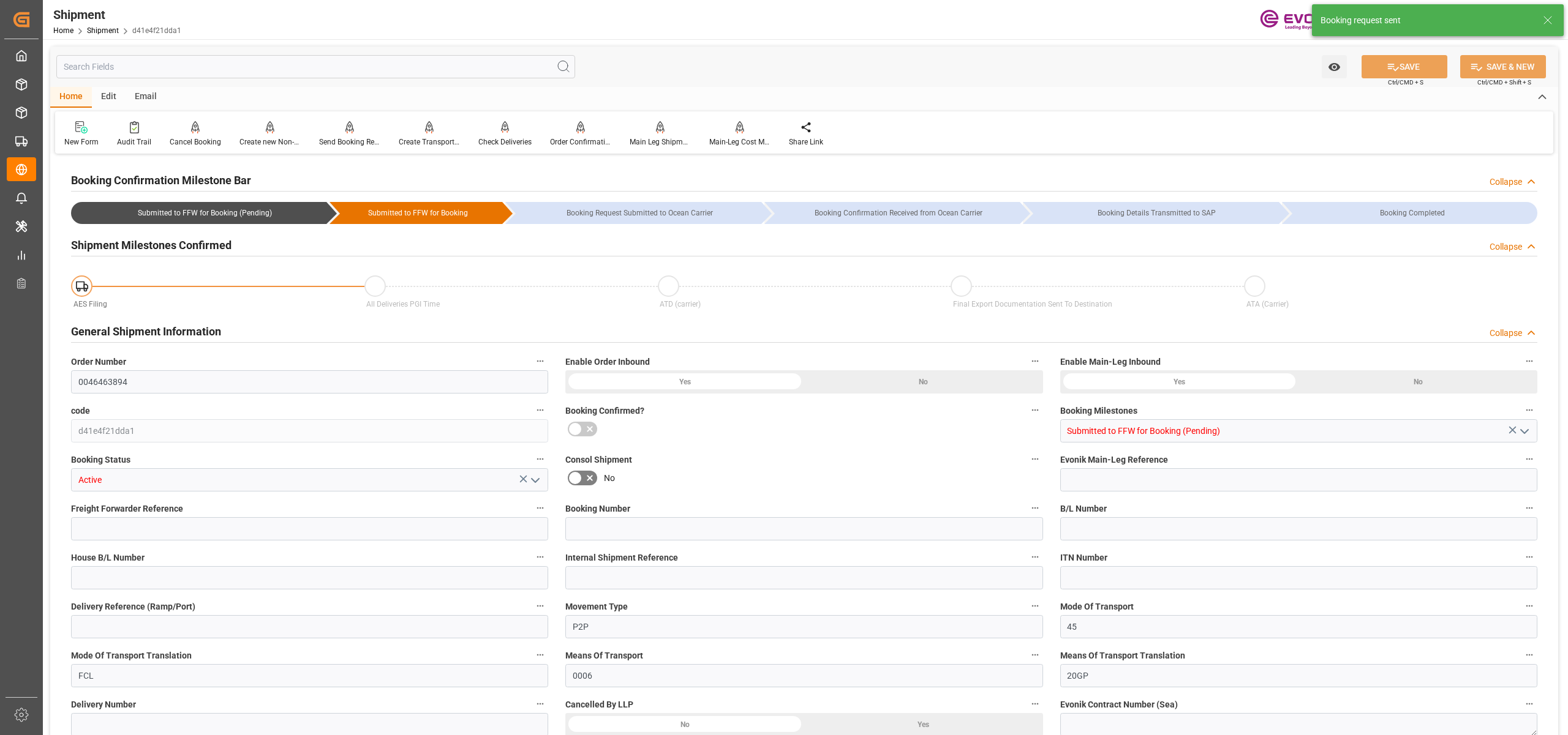
type input "Cosco"
type input "COSCO Shipping Co. Ltd."
type input "20"
type input "400"
type input "11888"
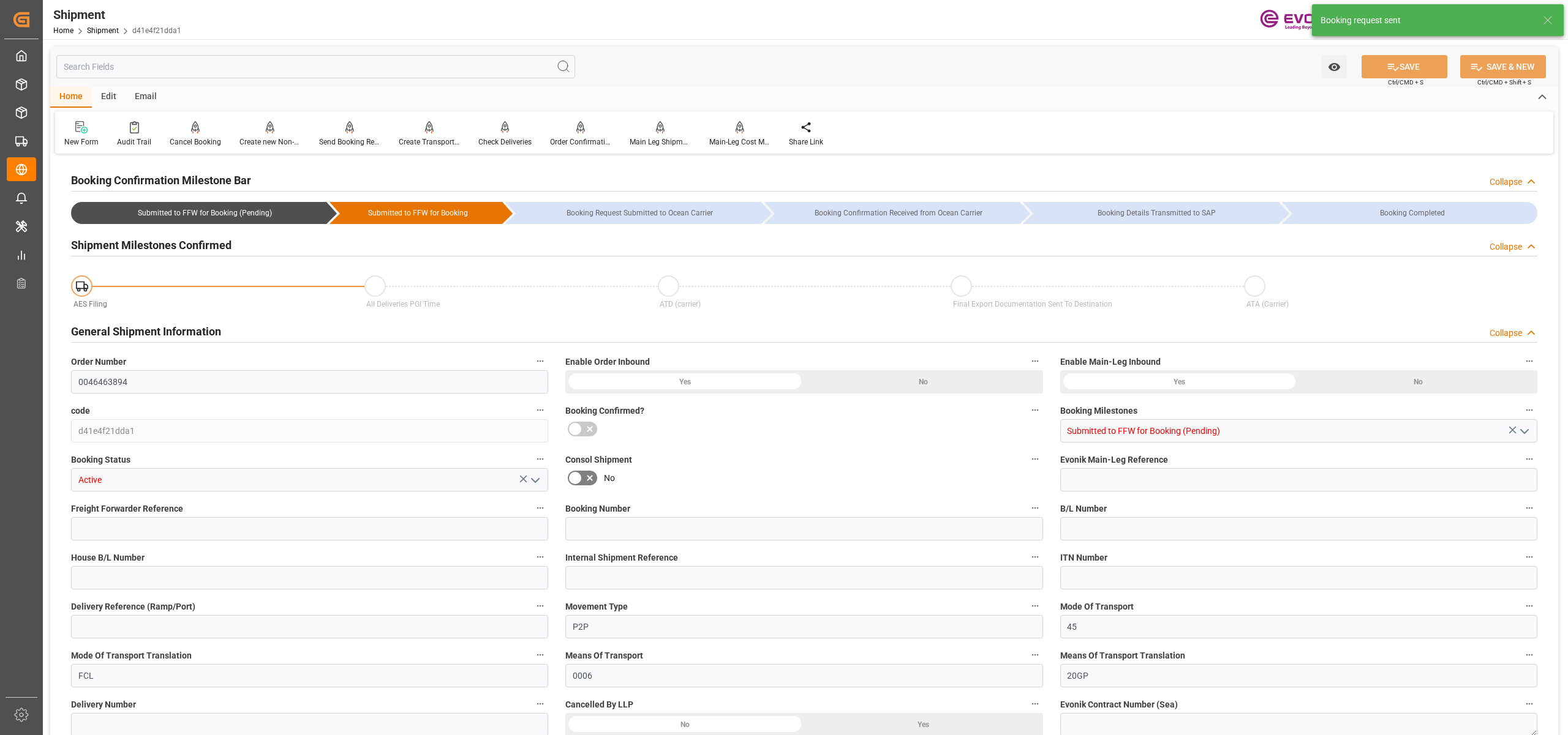
type input "26.6929"
type input "USMOB"
type input "JPYOK"
type input "9310238"
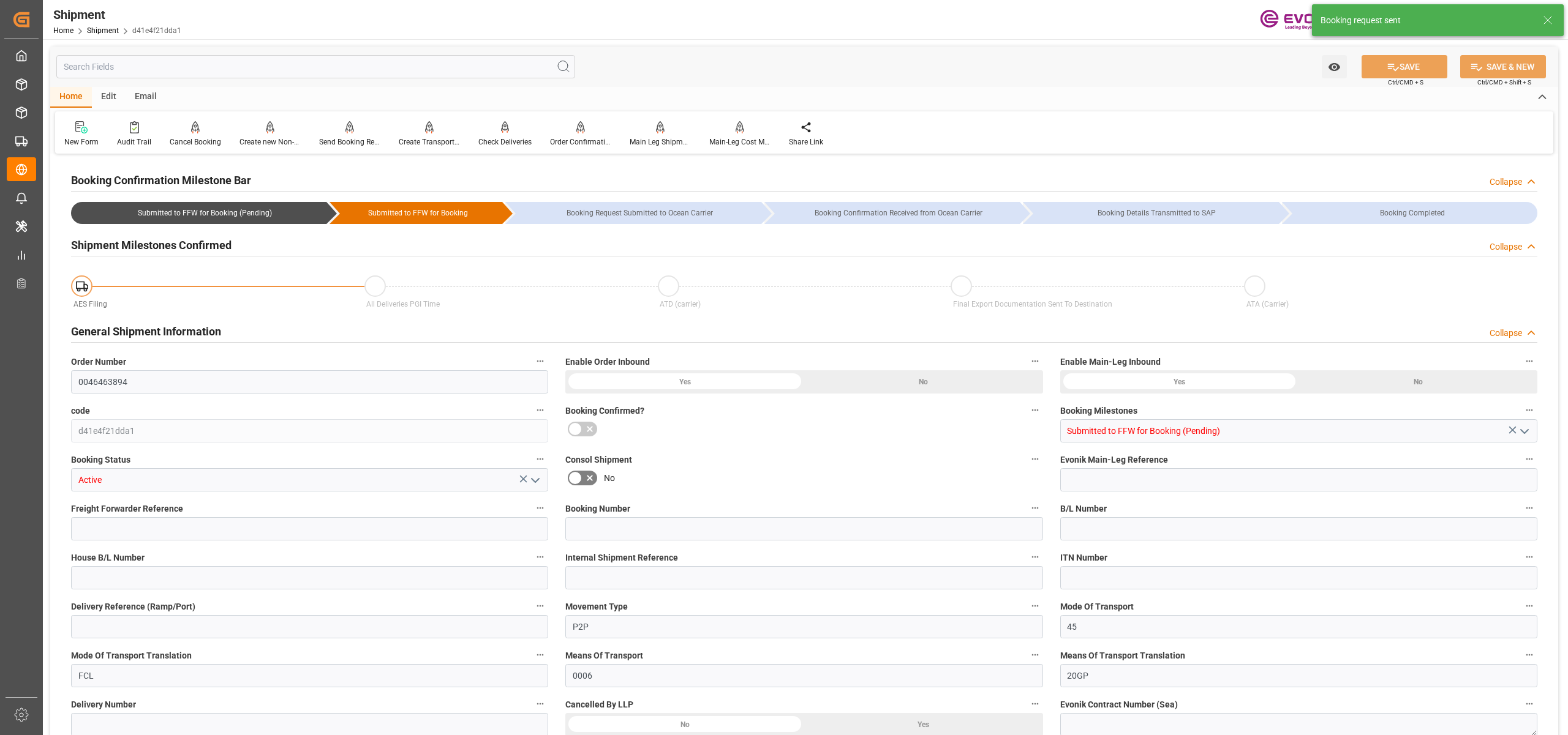
type input "1200"
type input "850"
type input "0"
type input "350"
type input "80"
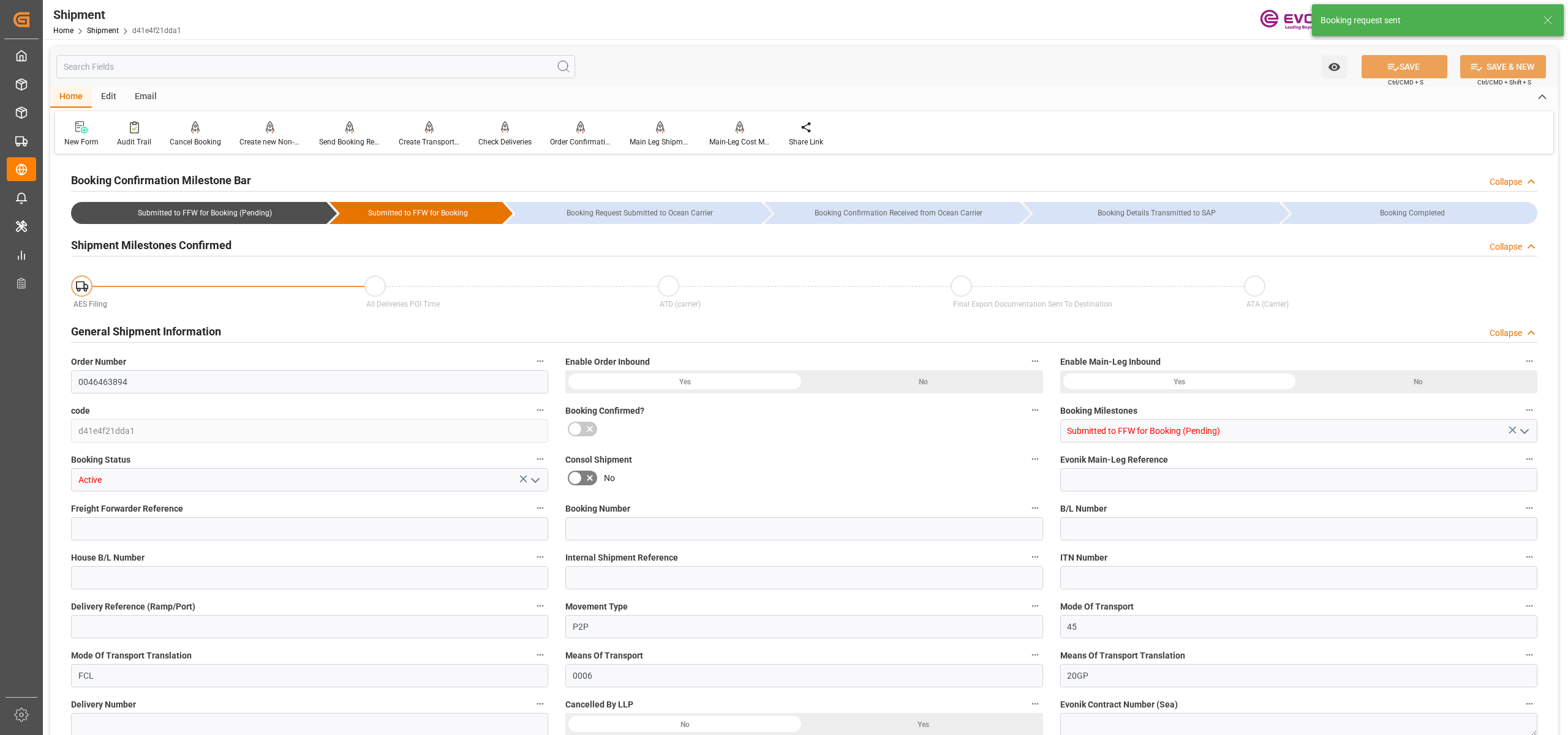
type input "DR"
type input "0"
type input "Cosco"
type input "COSCO Shipping Co. Ltd."
type input "08.10.2025 00:00"
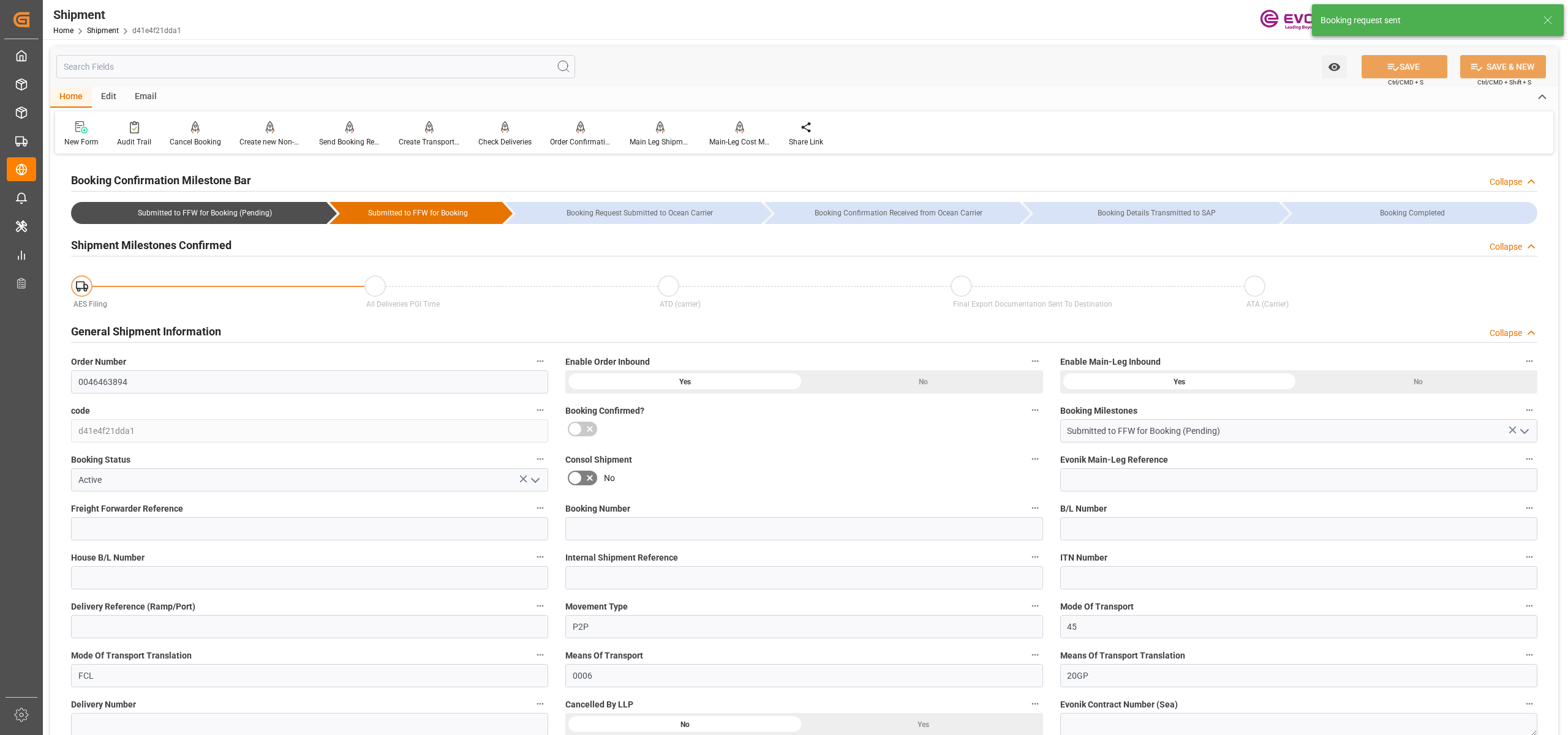
type input "17.11.2025 00:00"
type input "01.10.2025 00:00"
type input "17.11.2025"
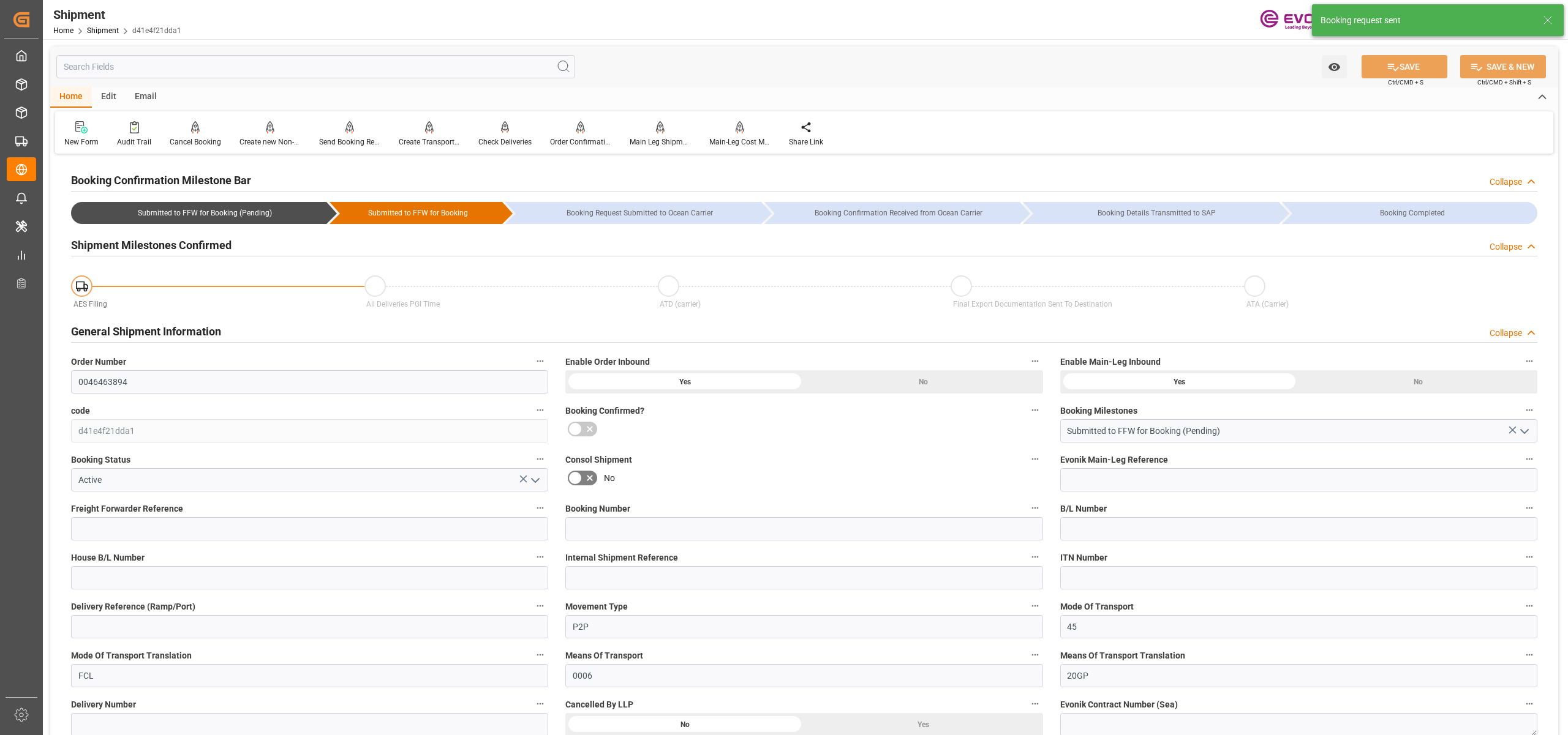
type input "28.08.2025 03:44"
type input "28.08.2025 03:35"
type input "28.08.2025 03:44"
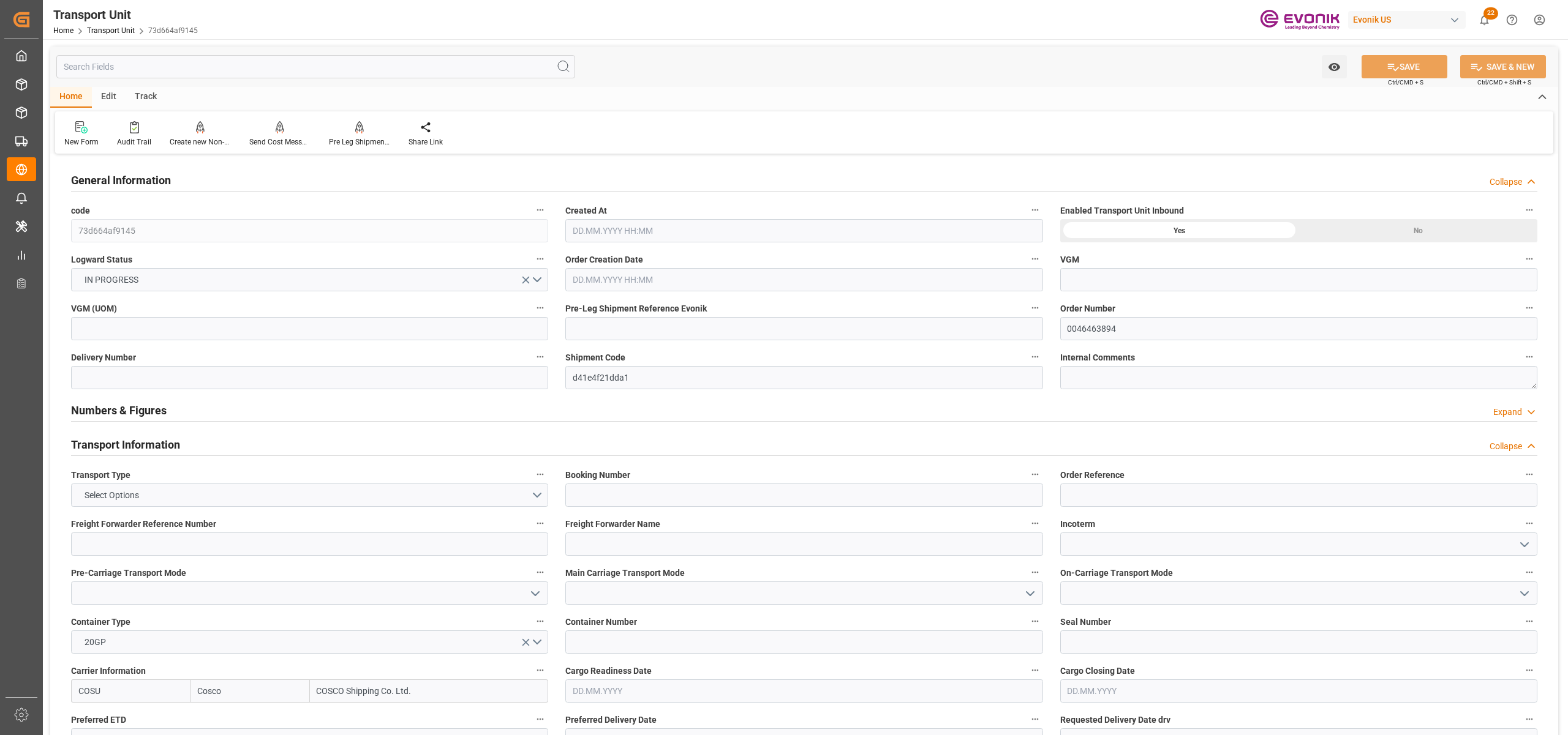
type input "Cosco"
type input "COSCO Shipping Co. Ltd."
type input "USMOB"
type input "JPYOK"
type input "11888"
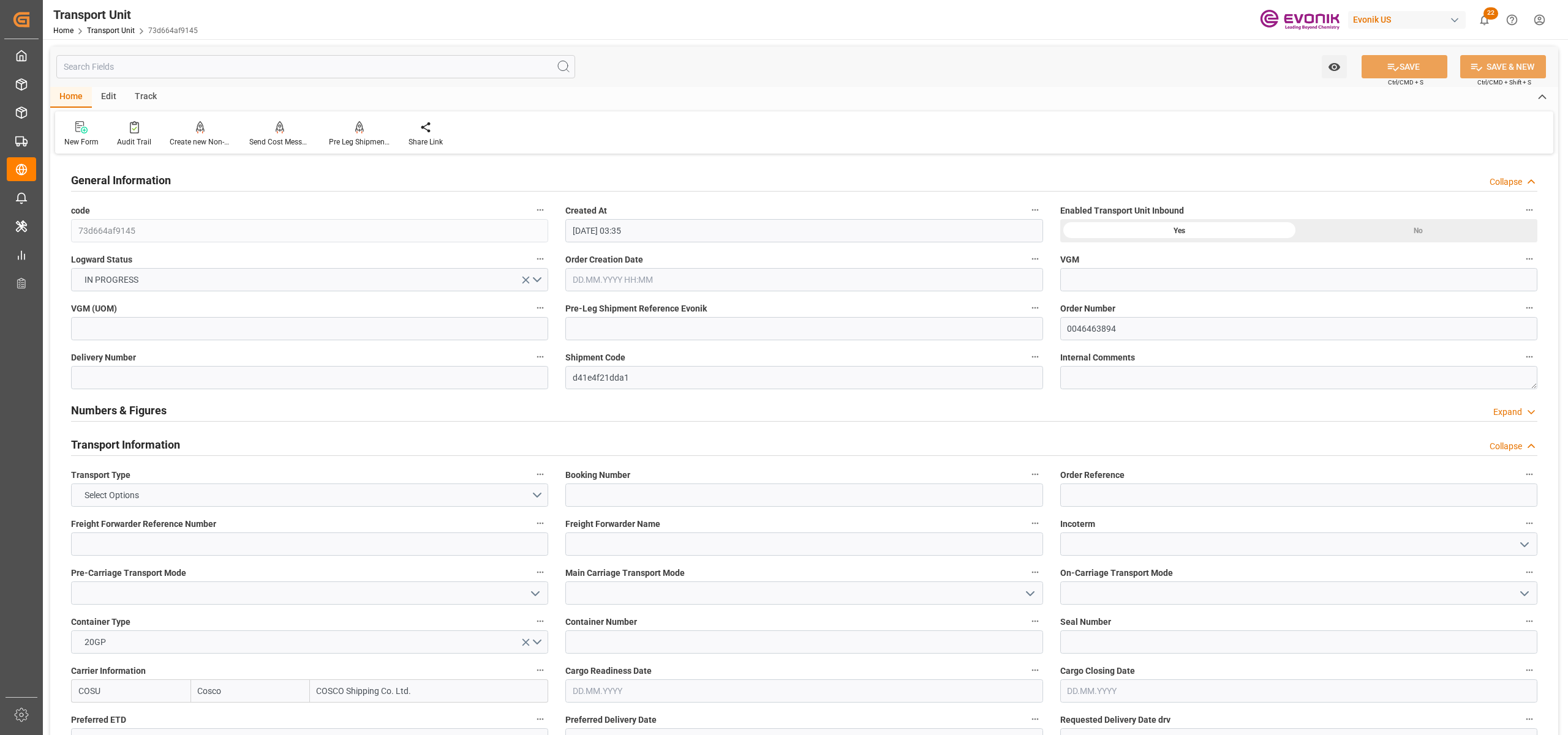
type input "[DATE] 03:35"
type input "[DATE]"
type input "[DATE] 00:00"
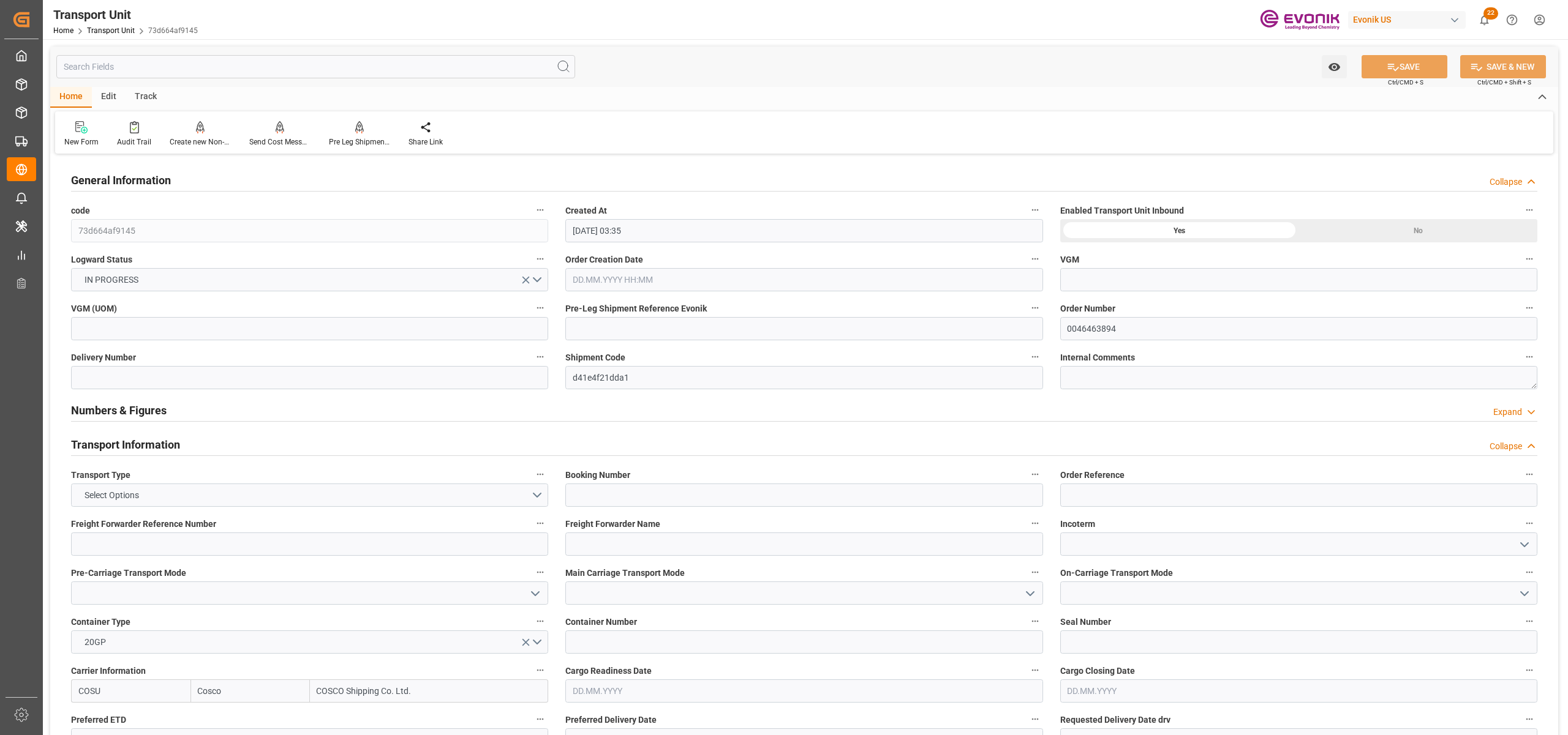
type input "[DATE] 00:00"
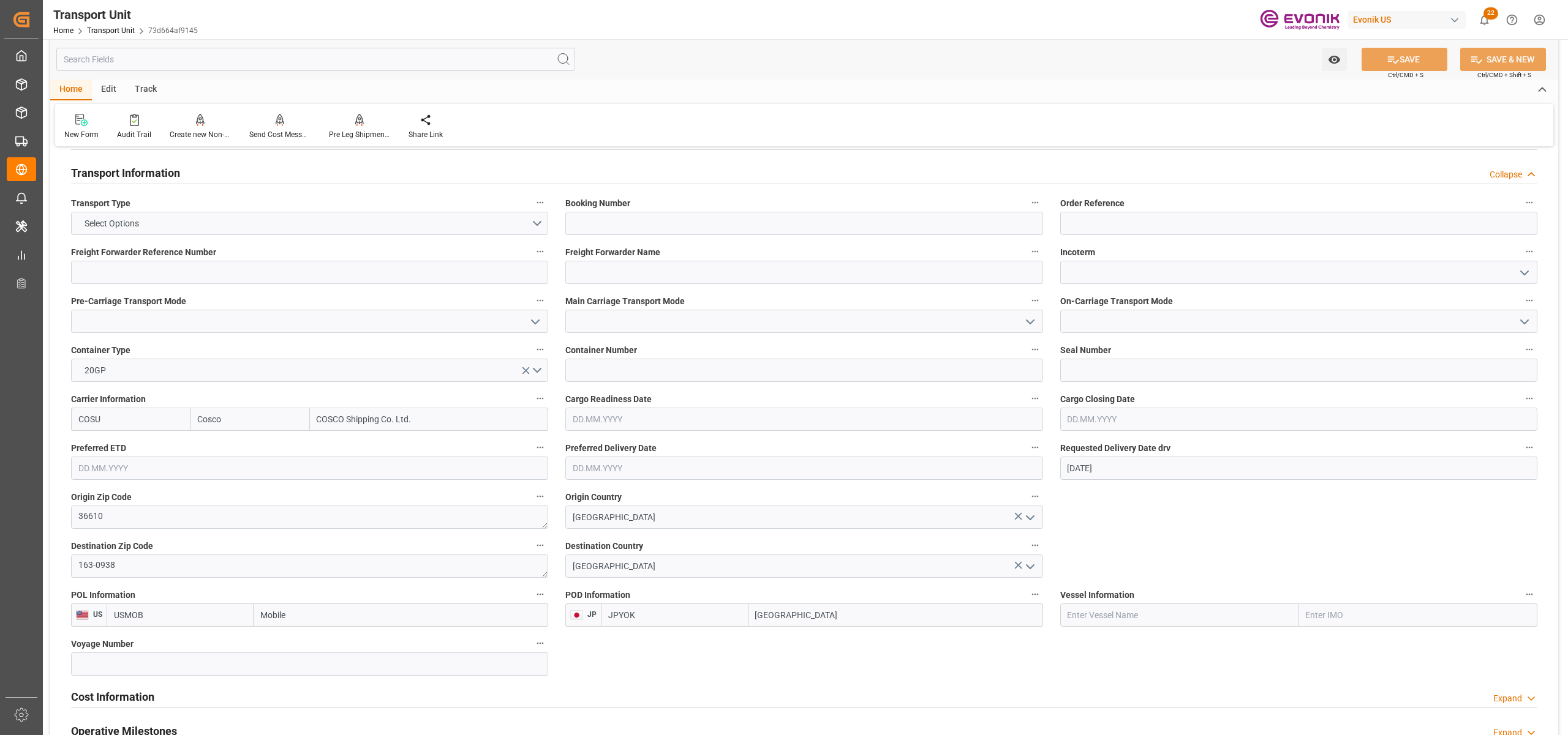
scroll to position [544, 0]
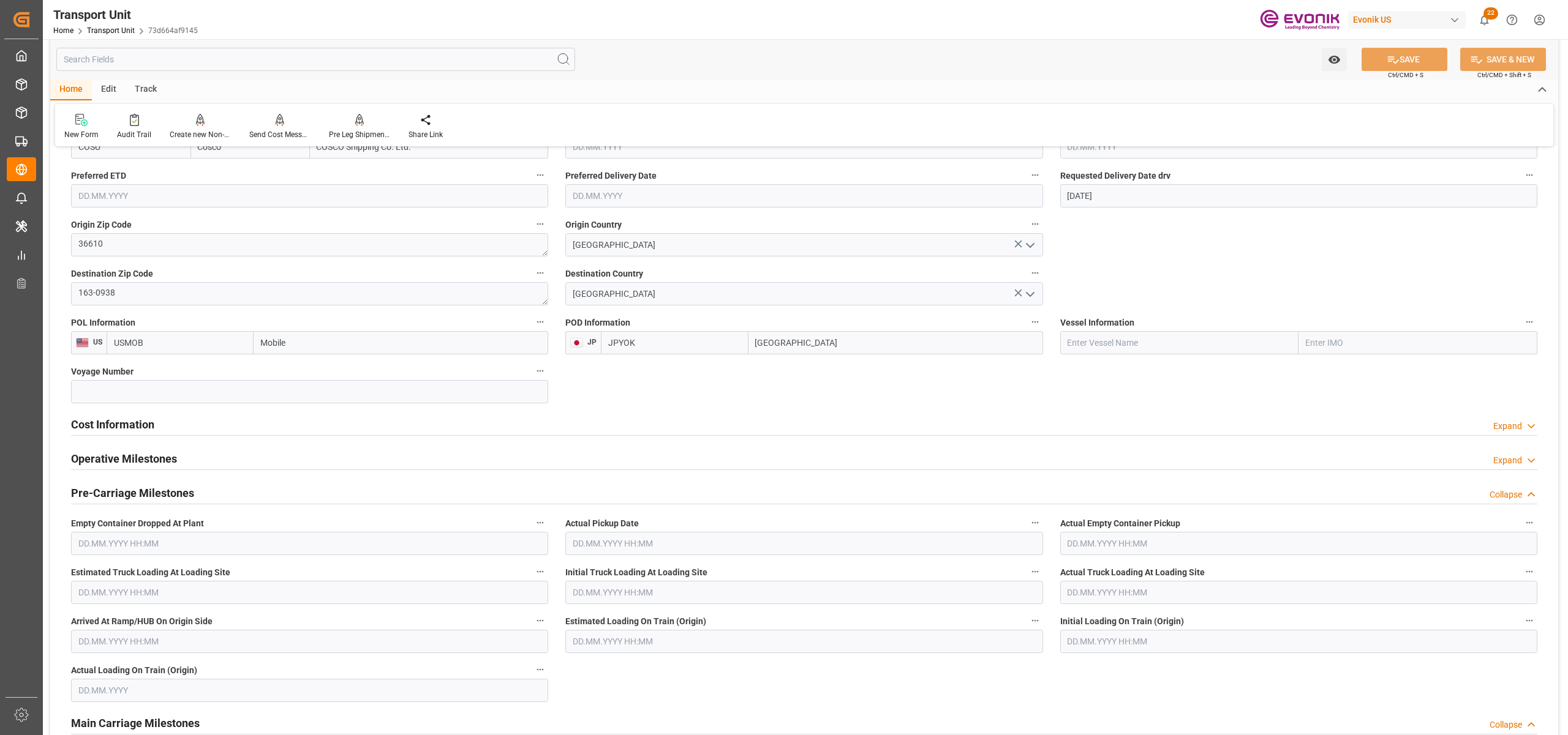
click at [207, 426] on div "Cost Information Expand" at bounding box center [804, 423] width 1466 height 23
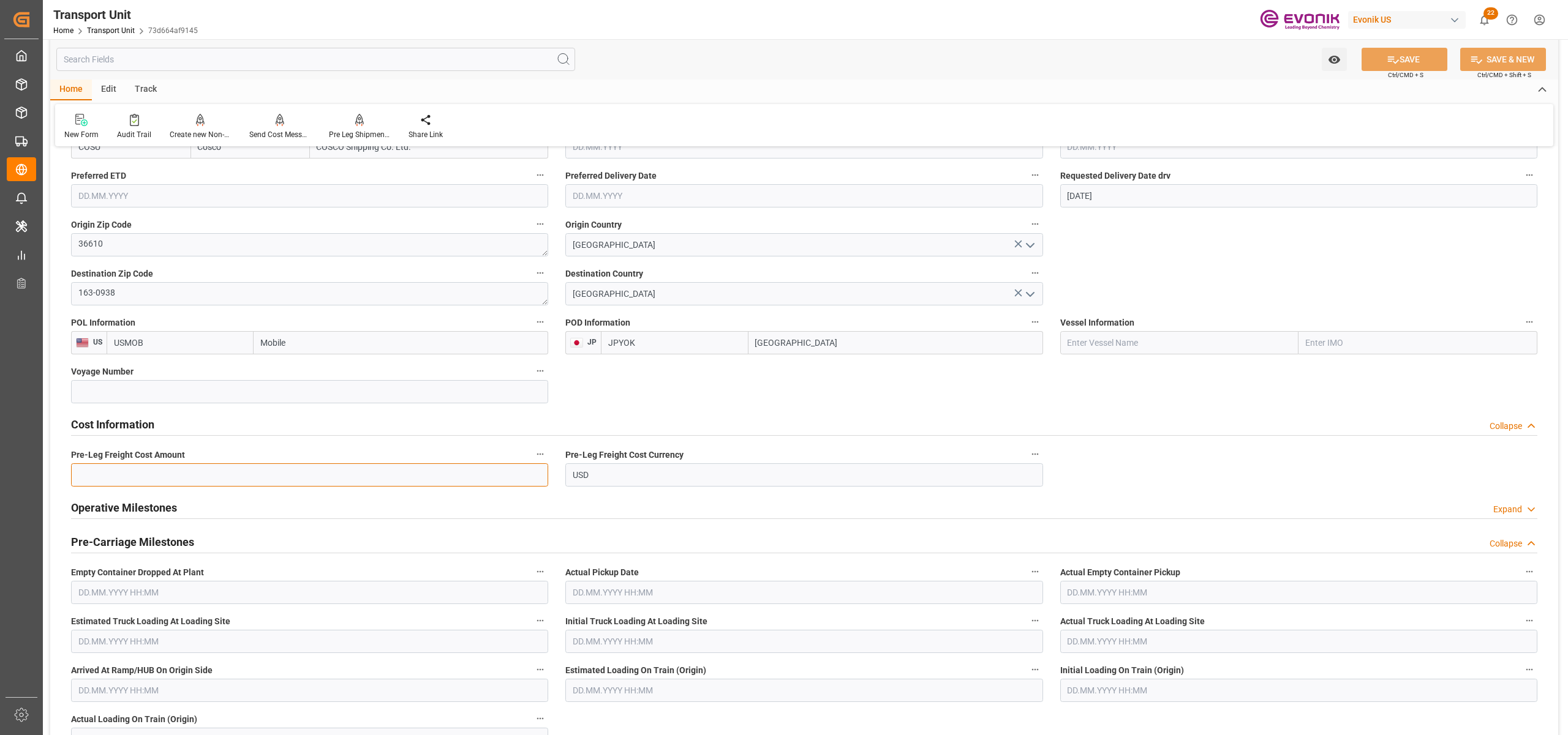
click at [197, 475] on input "text" at bounding box center [309, 474] width 477 height 23
type input "350"
click at [1408, 62] on button "SAVE" at bounding box center [1404, 59] width 86 height 23
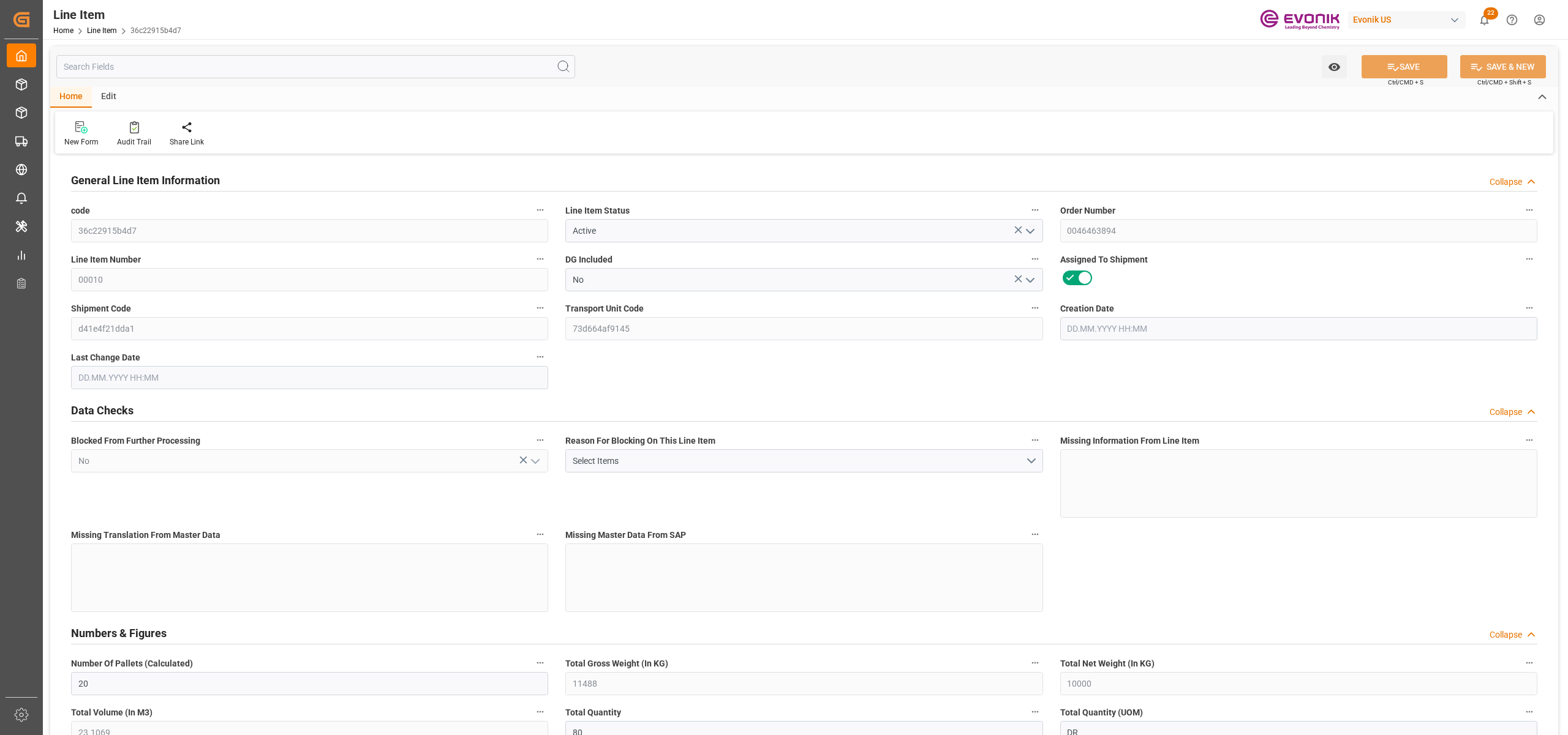
type input "20"
type input "11488"
type input "10000"
type input "23.1069"
type input "80"
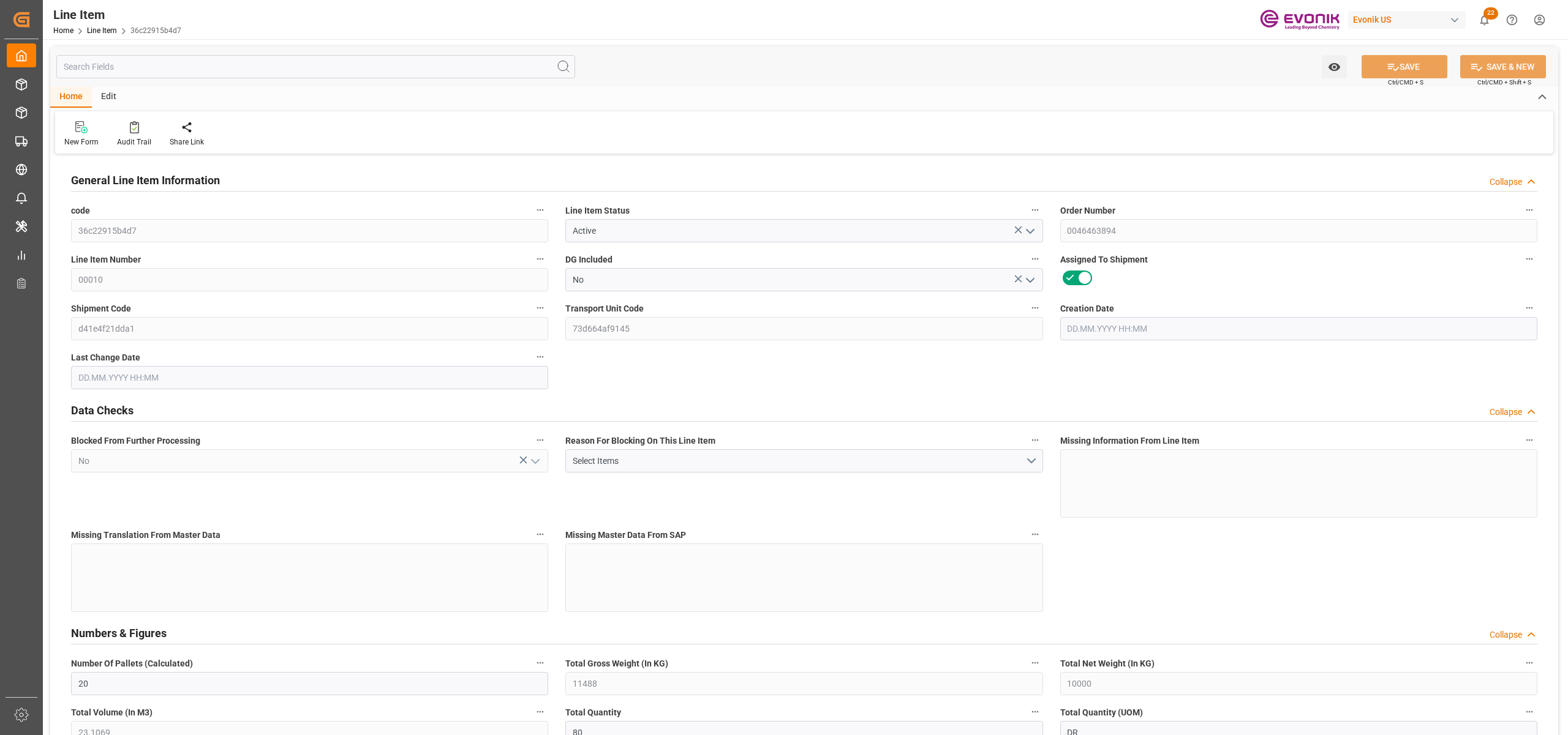
type input "21640000"
type input "80"
type input "11488"
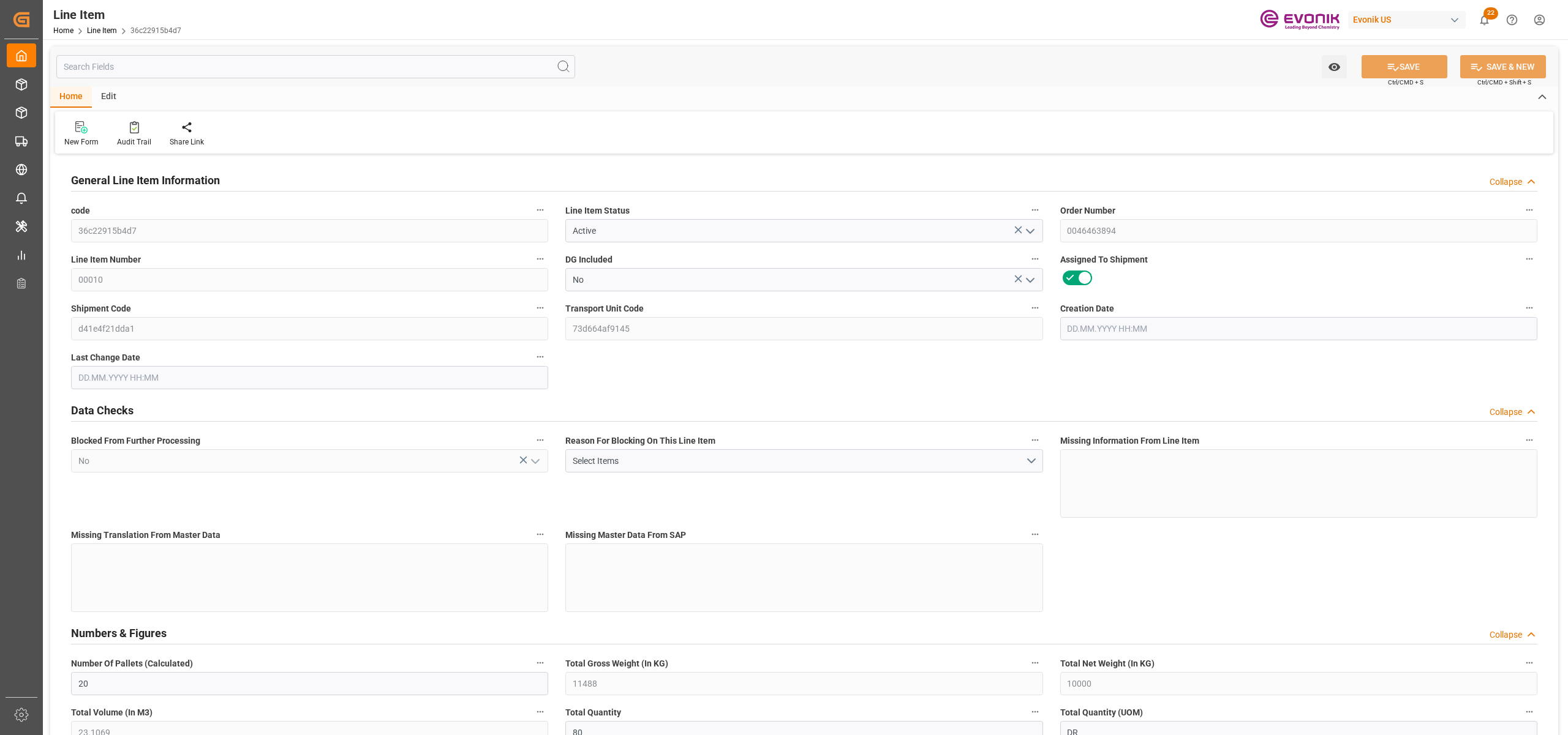
type input "11888"
type input "10000"
type input "23.1069"
type input "23106.88"
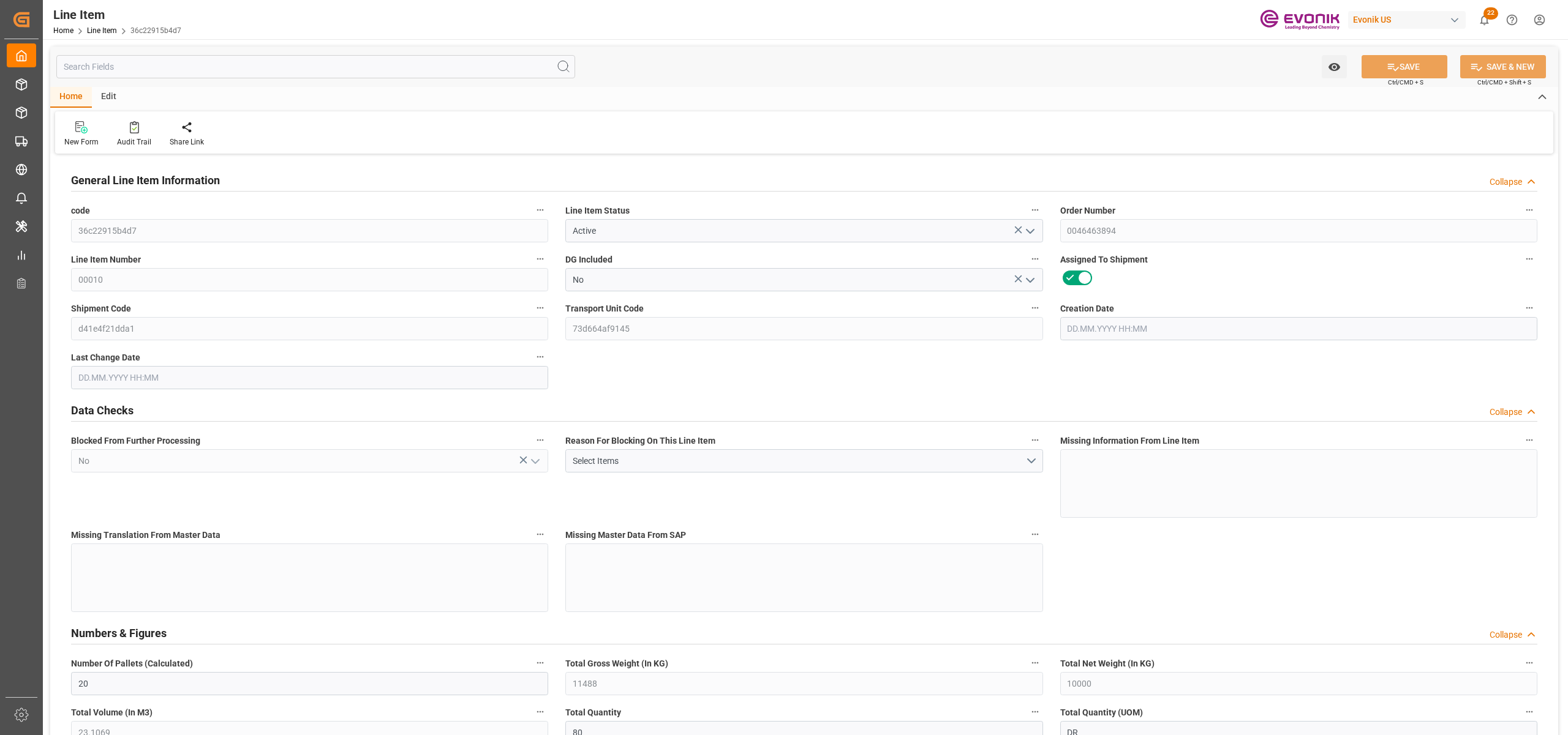
type input "0"
type input "27.08.2025 14:42"
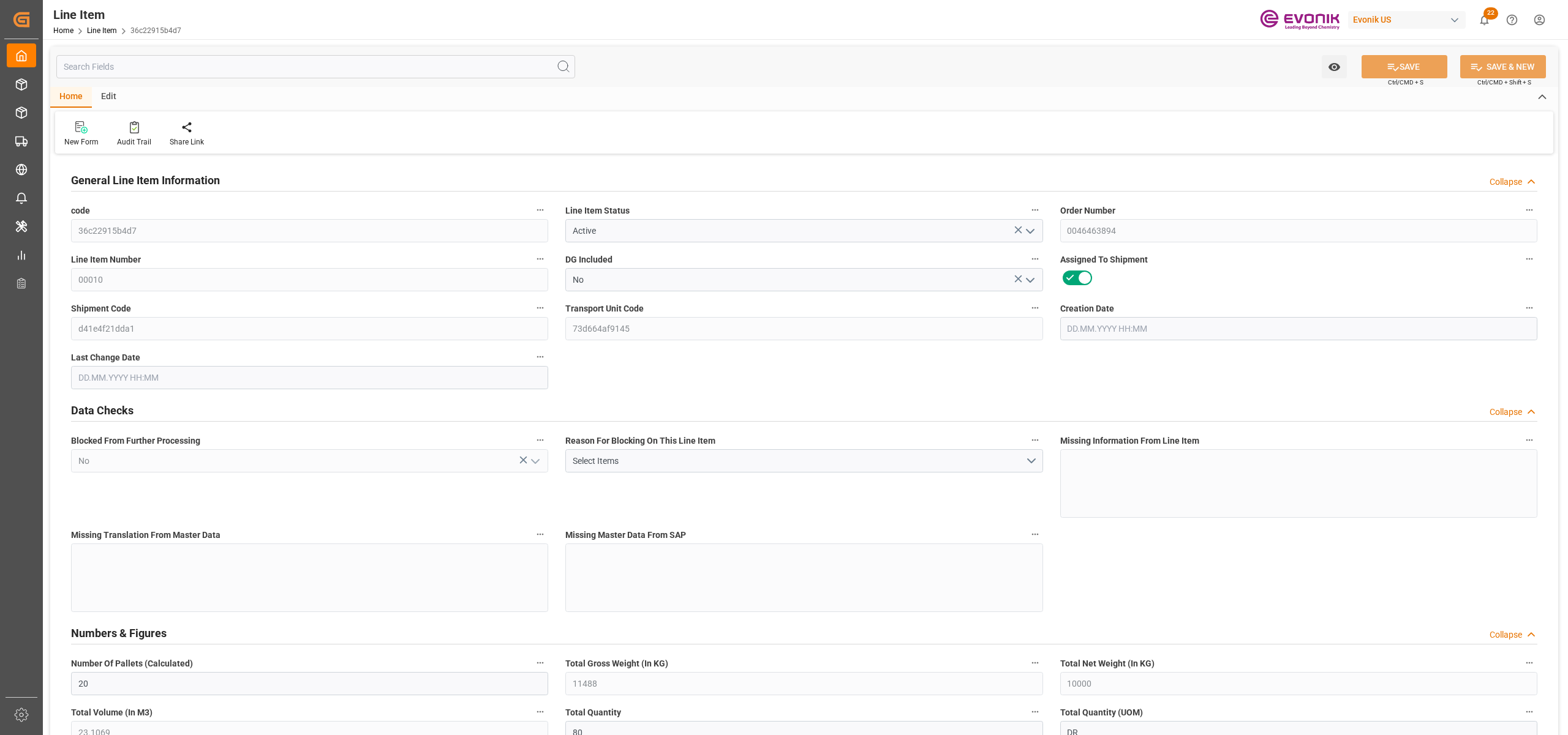
type input "28.08.2025 03:35"
type input "17.11.2025"
type input "01.10.2025"
type input "24.09.2025"
click at [245, 64] on input "text" at bounding box center [316, 67] width 519 height 23
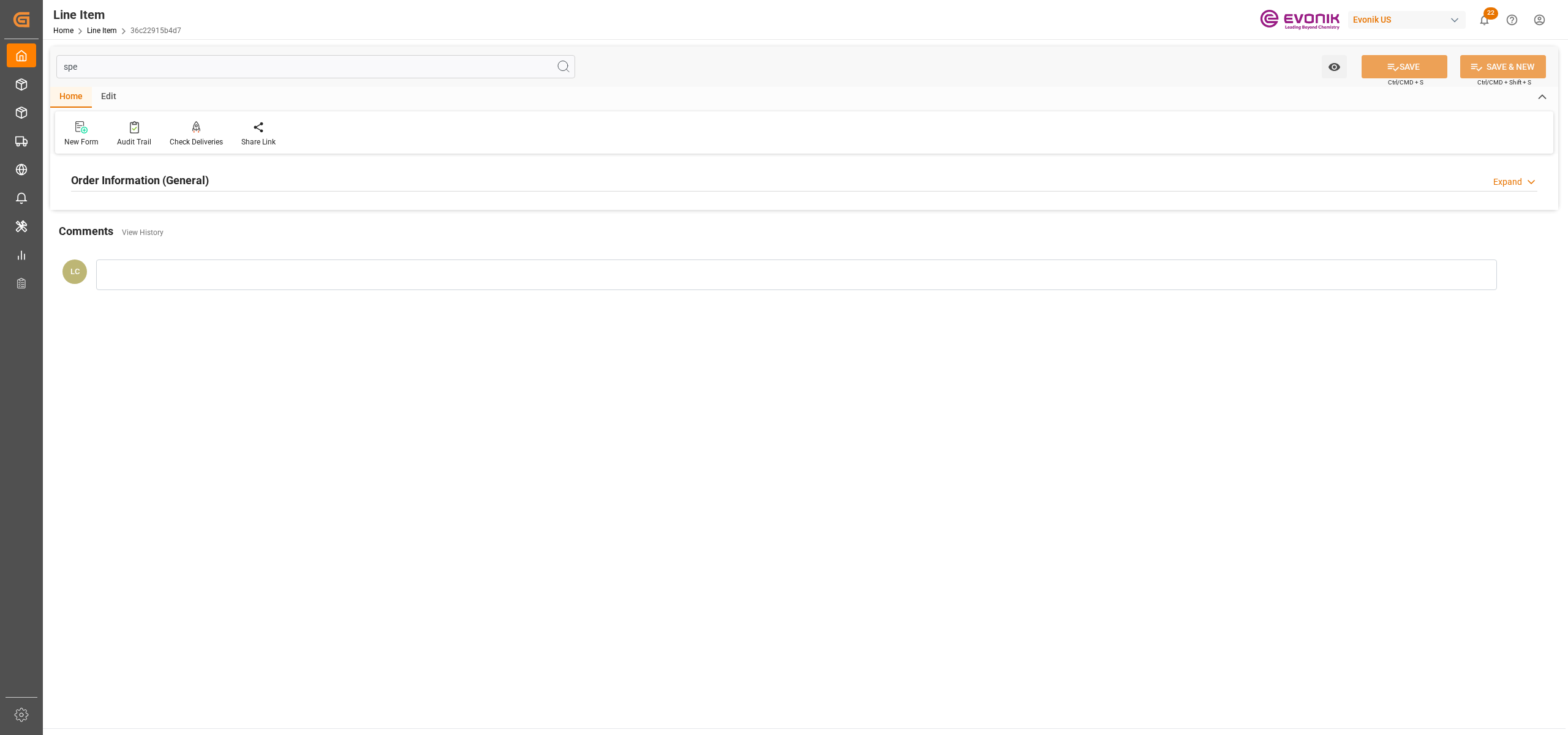
type input "spe"
click at [283, 177] on div "Order Information (General) Expand" at bounding box center [804, 179] width 1466 height 23
click at [355, 261] on div at bounding box center [309, 253] width 477 height 68
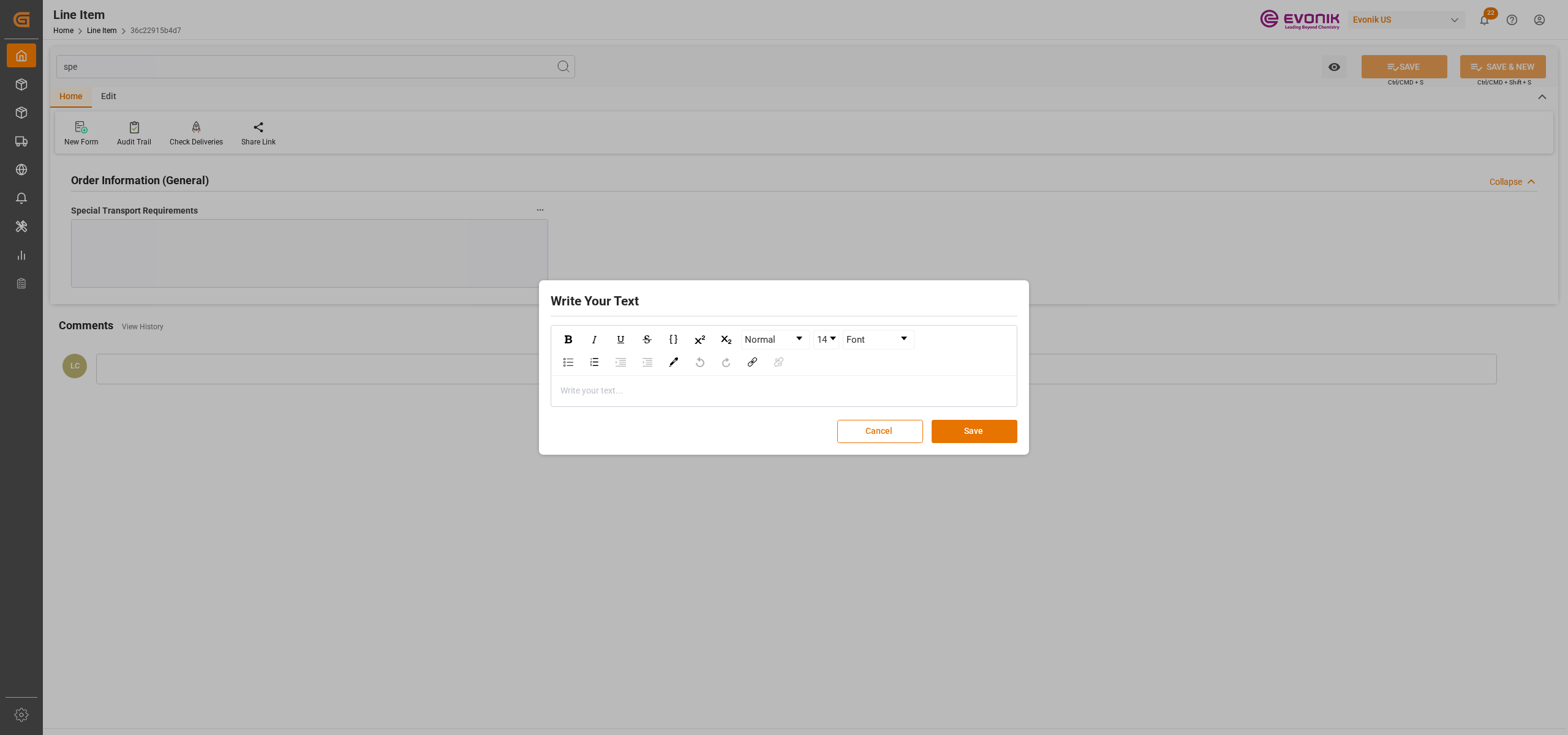
click at [672, 393] on div "rdw-editor" at bounding box center [784, 391] width 446 height 13
click at [1011, 429] on button "Save" at bounding box center [974, 431] width 86 height 23
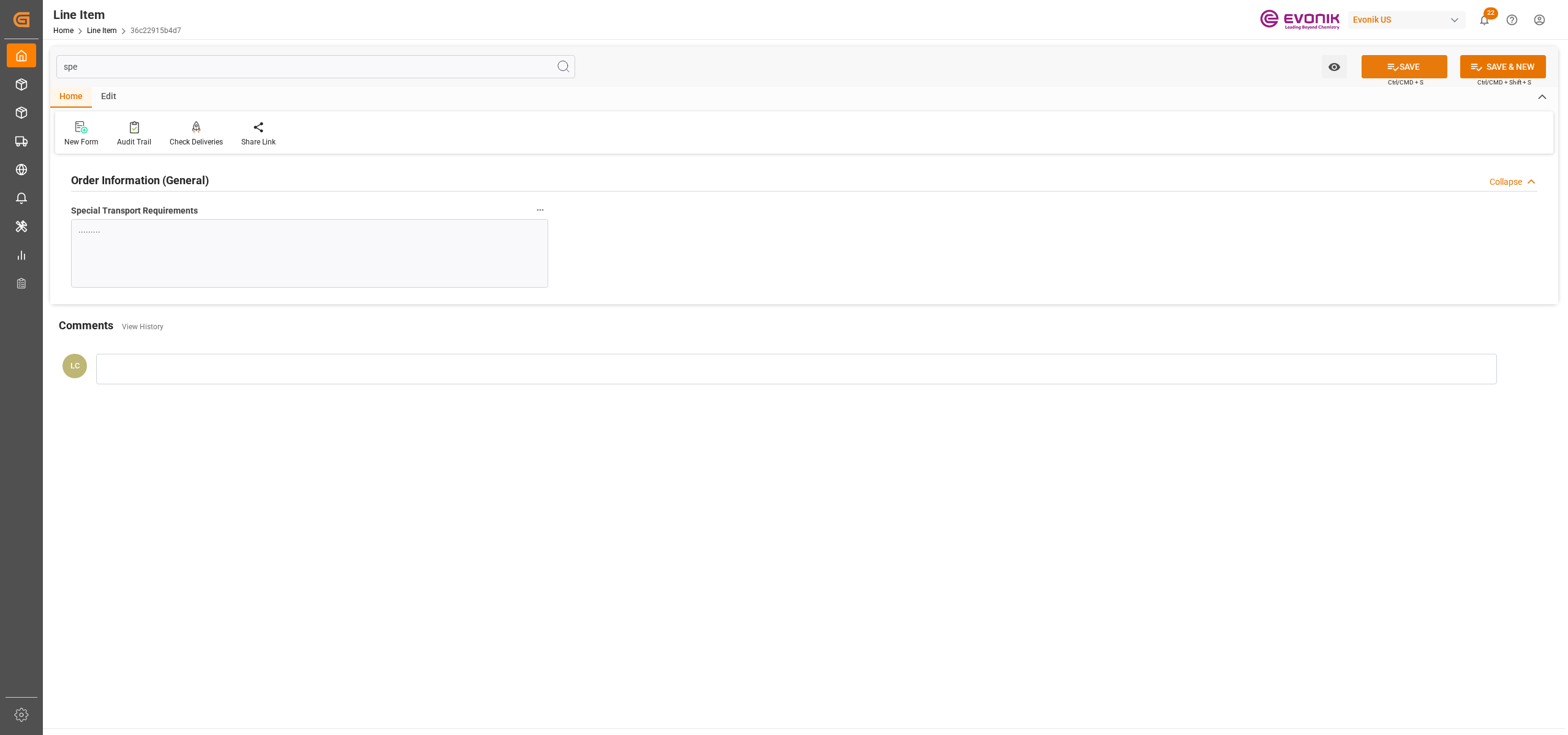
click at [1410, 64] on button "SAVE" at bounding box center [1404, 67] width 86 height 23
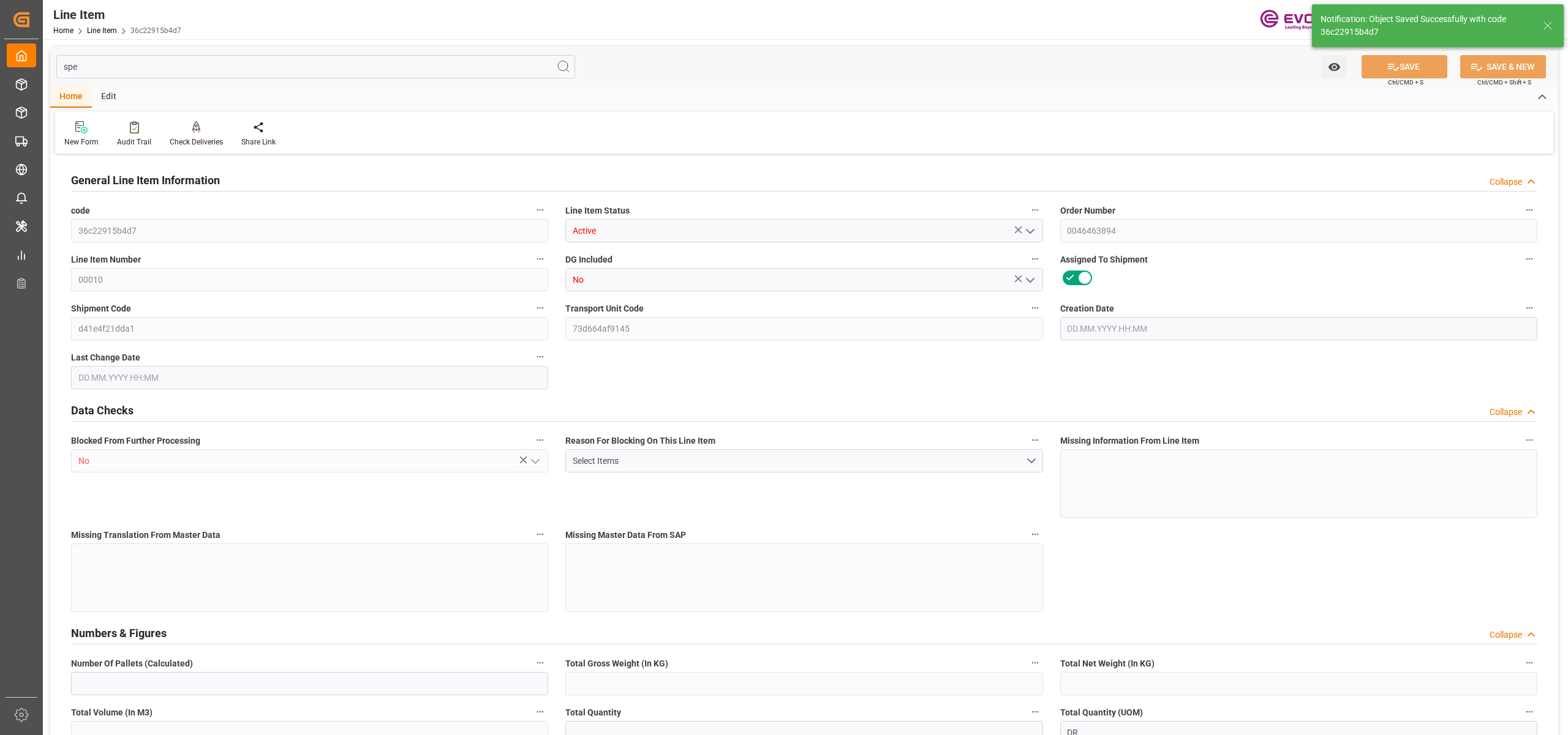
type input "20"
type input "11488"
type input "10000"
type input "23.1069"
type input "80"
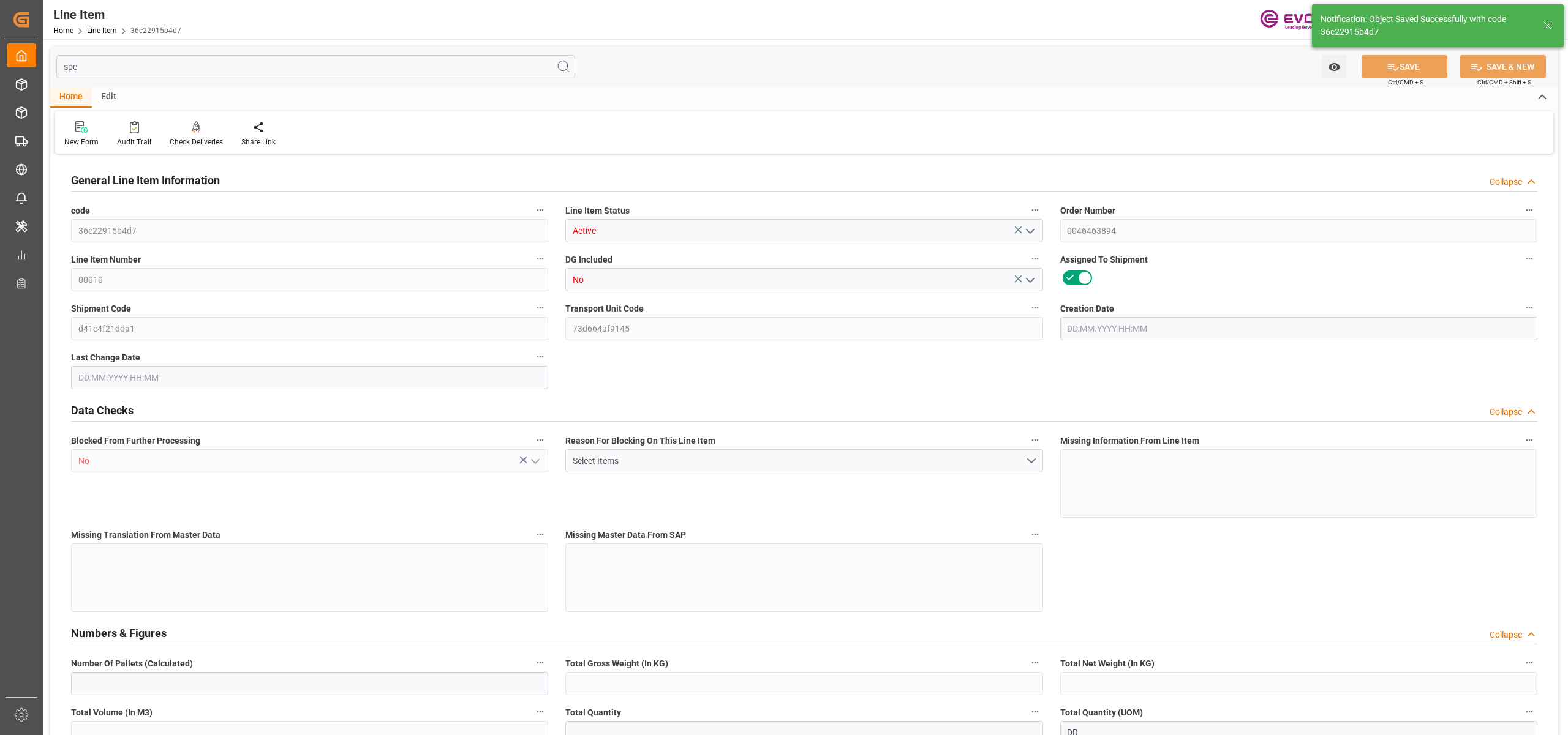
type input "21640000"
type input "80"
type input "11488"
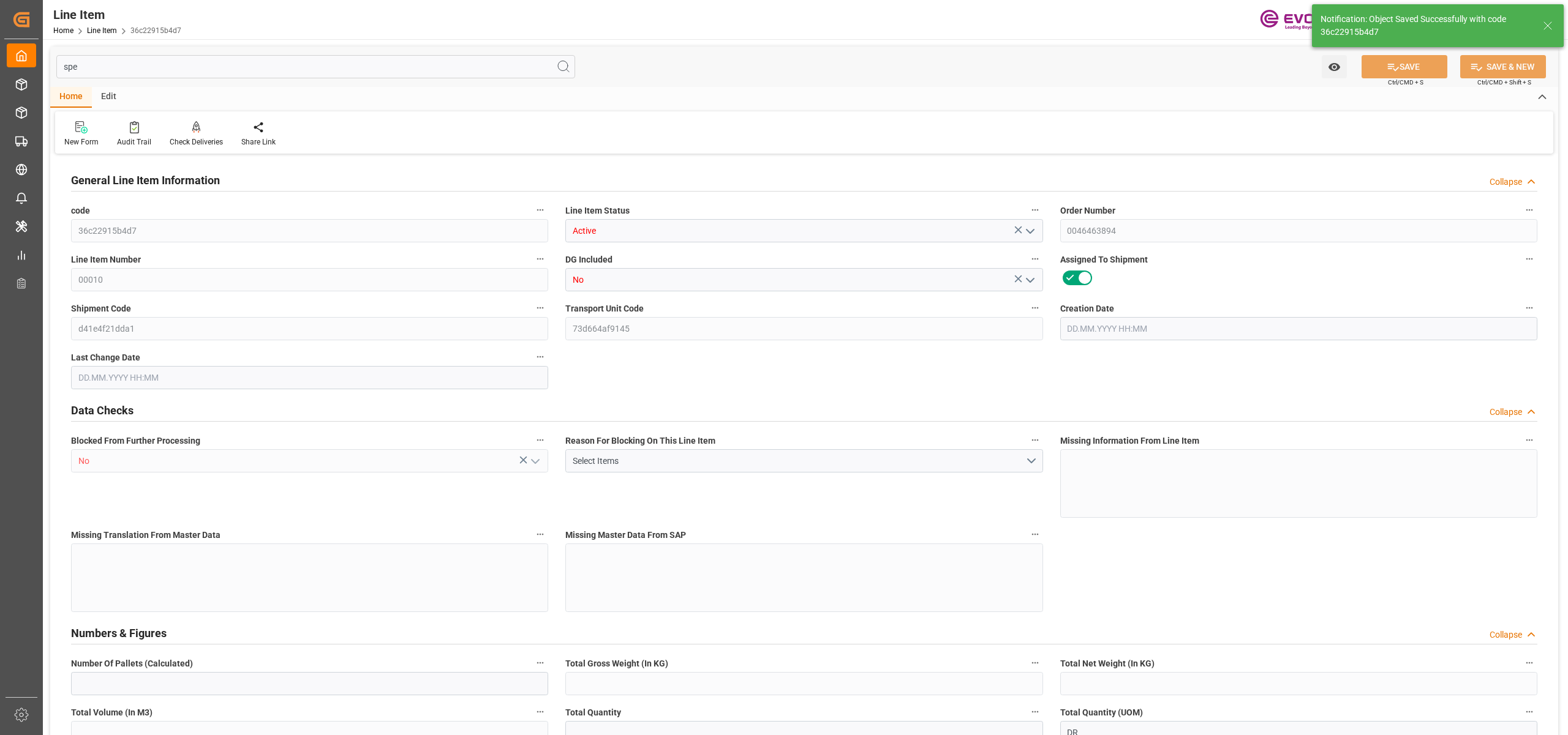
type input "11888"
type input "10000"
type input "23.1069"
type input "23106.88"
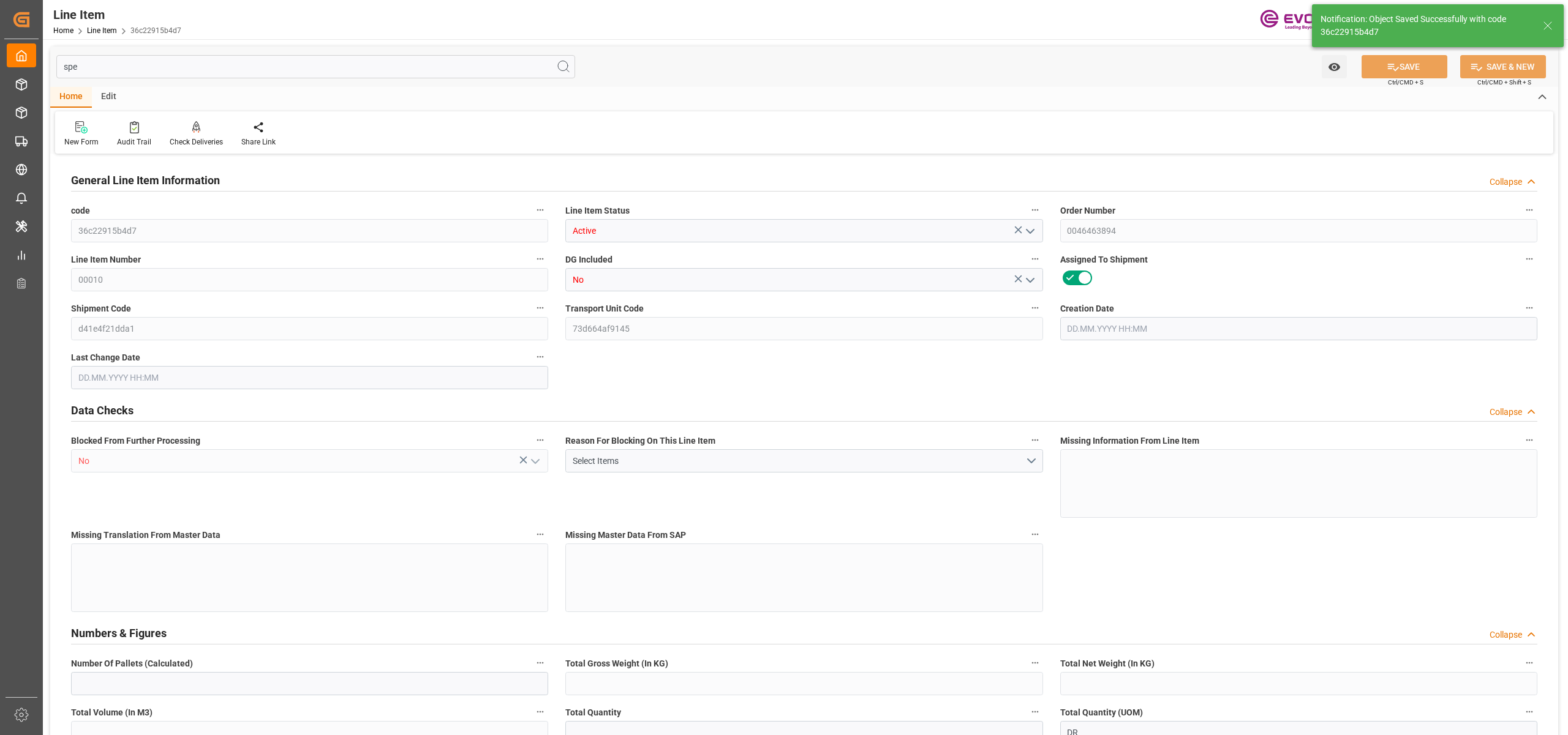
type input "0"
type input "27.08.2025 14:42"
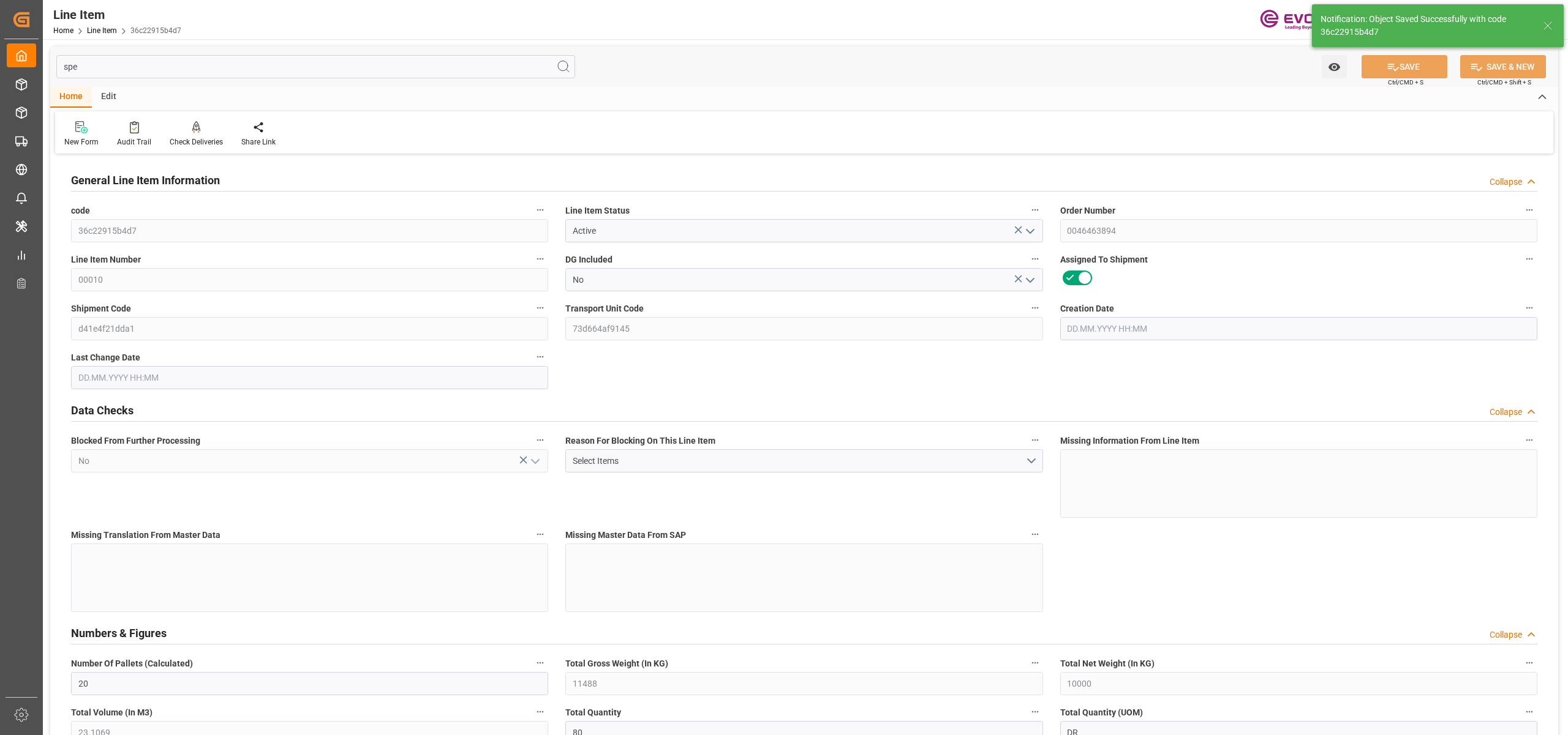
type input "28.08.2025 03:44"
type input "17.11.2025"
type input "01.10.2025"
type input "24.09.2025"
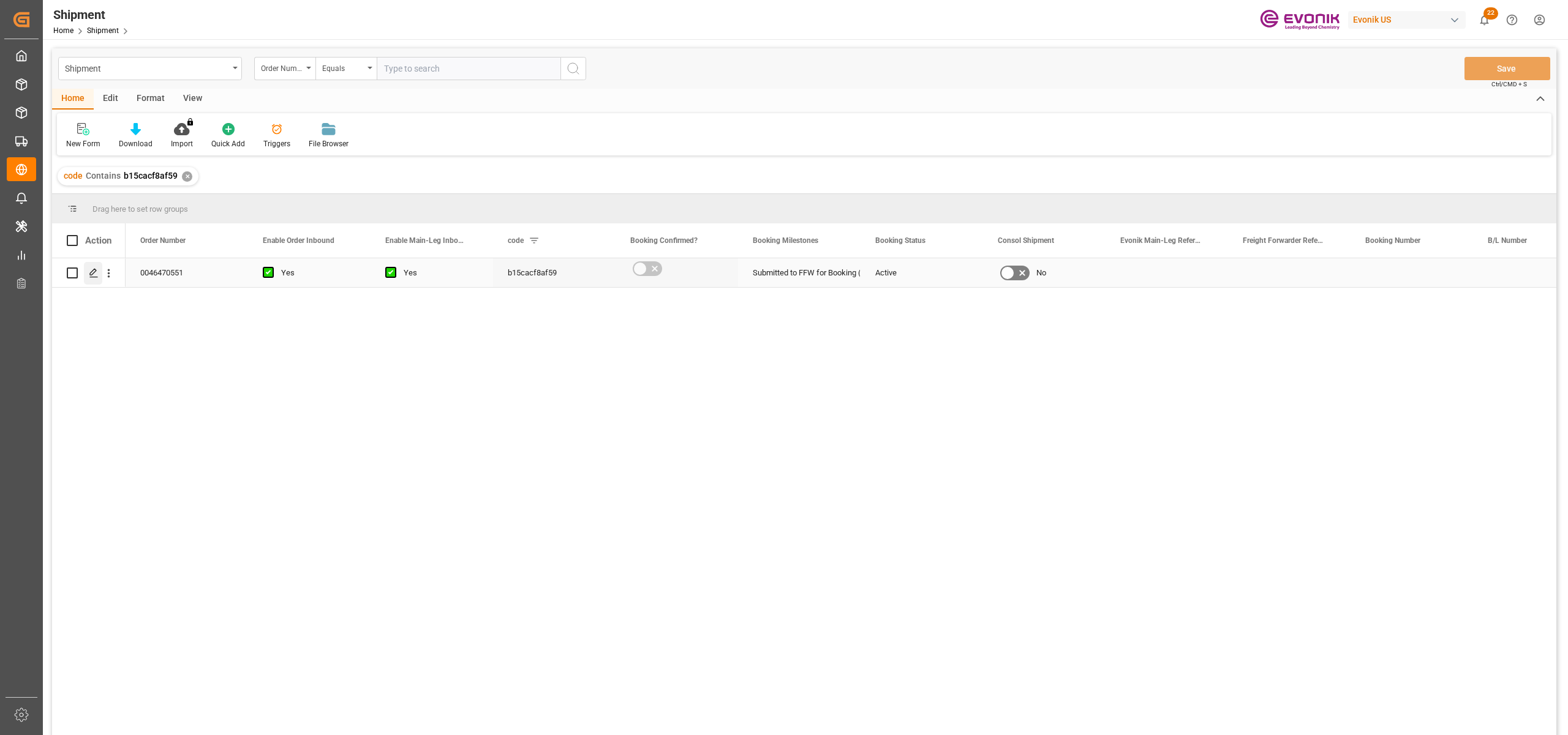
click at [96, 268] on icon "Press SPACE to select this row." at bounding box center [93, 272] width 9 height 9
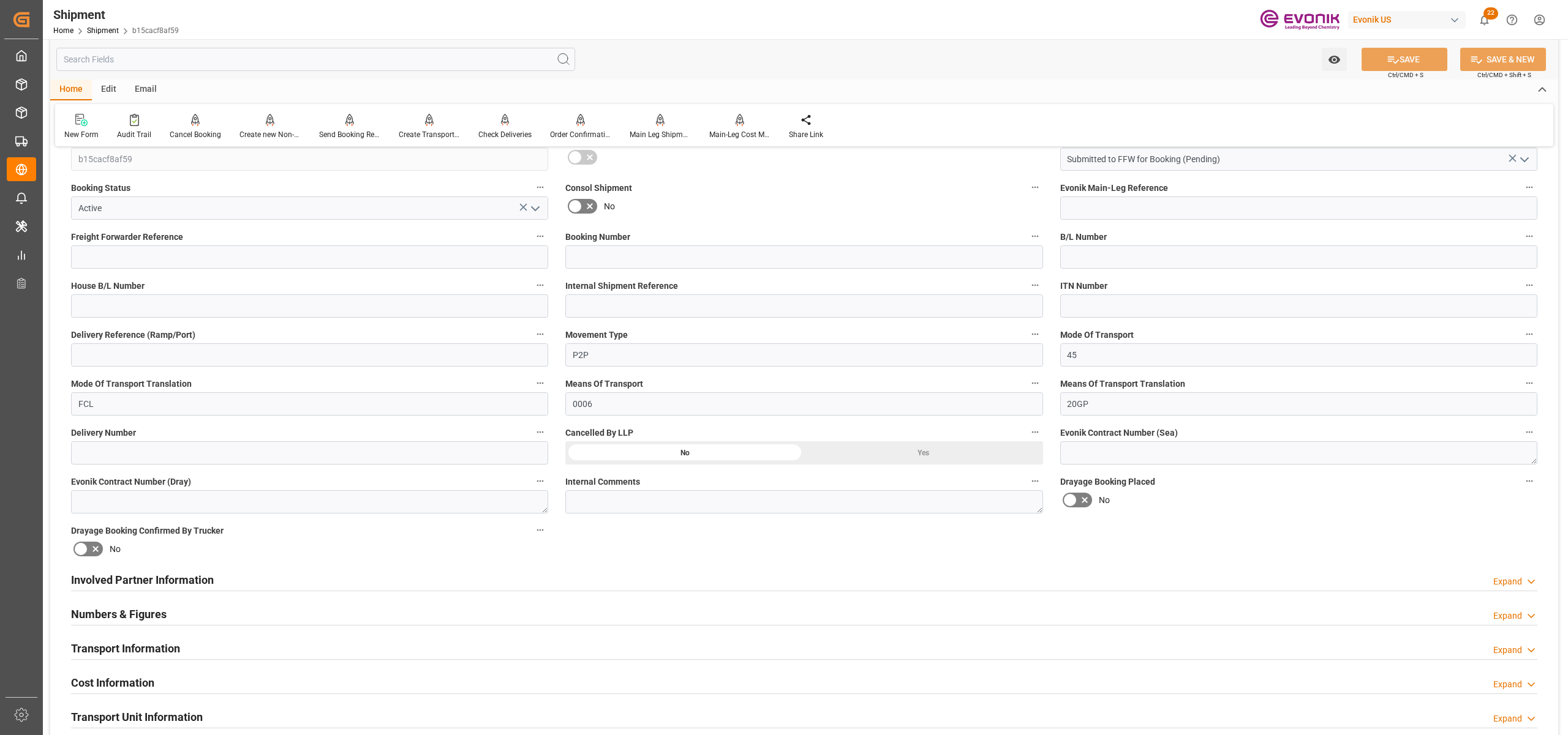
scroll to position [544, 0]
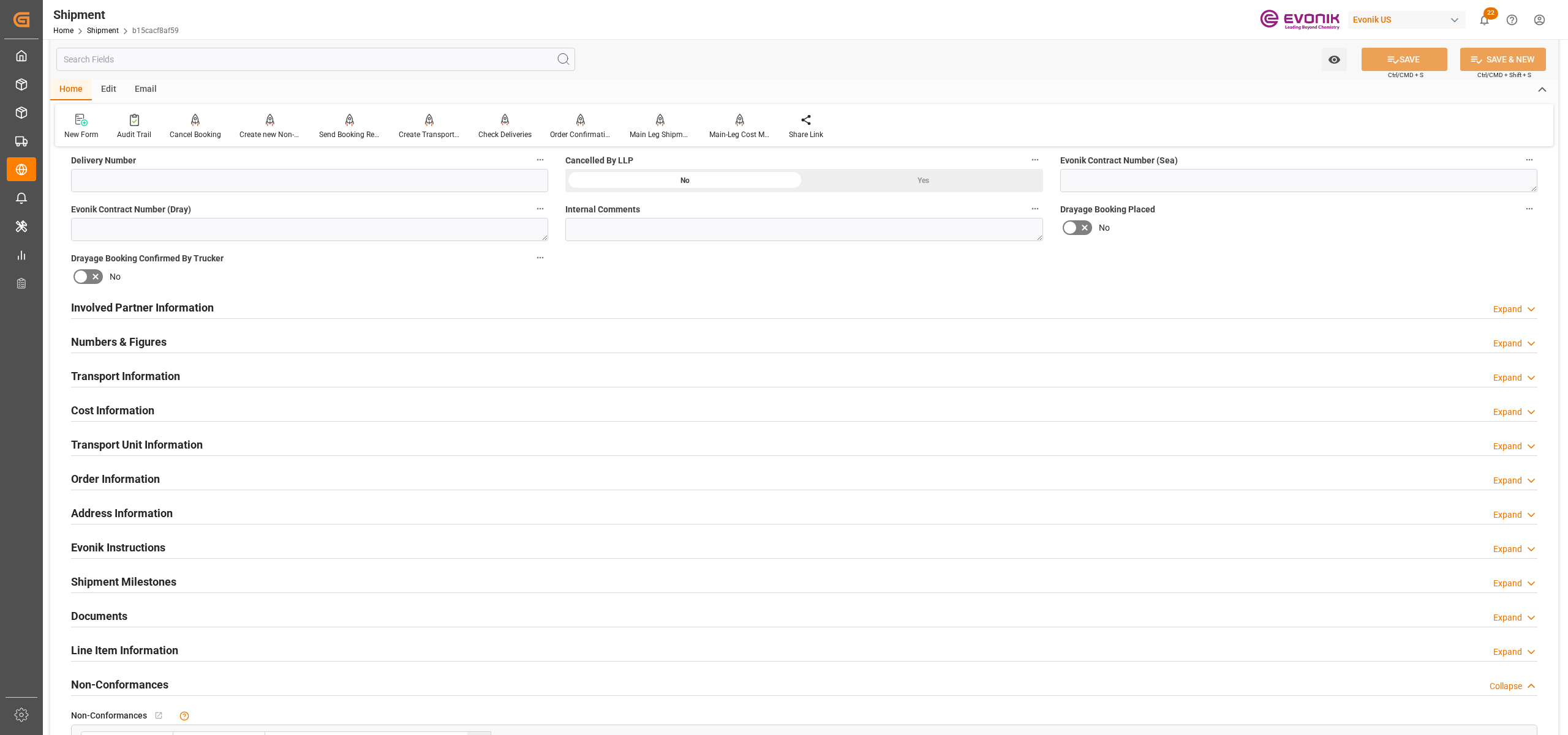
click at [664, 304] on div "Involved Partner Information Expand" at bounding box center [804, 306] width 1466 height 23
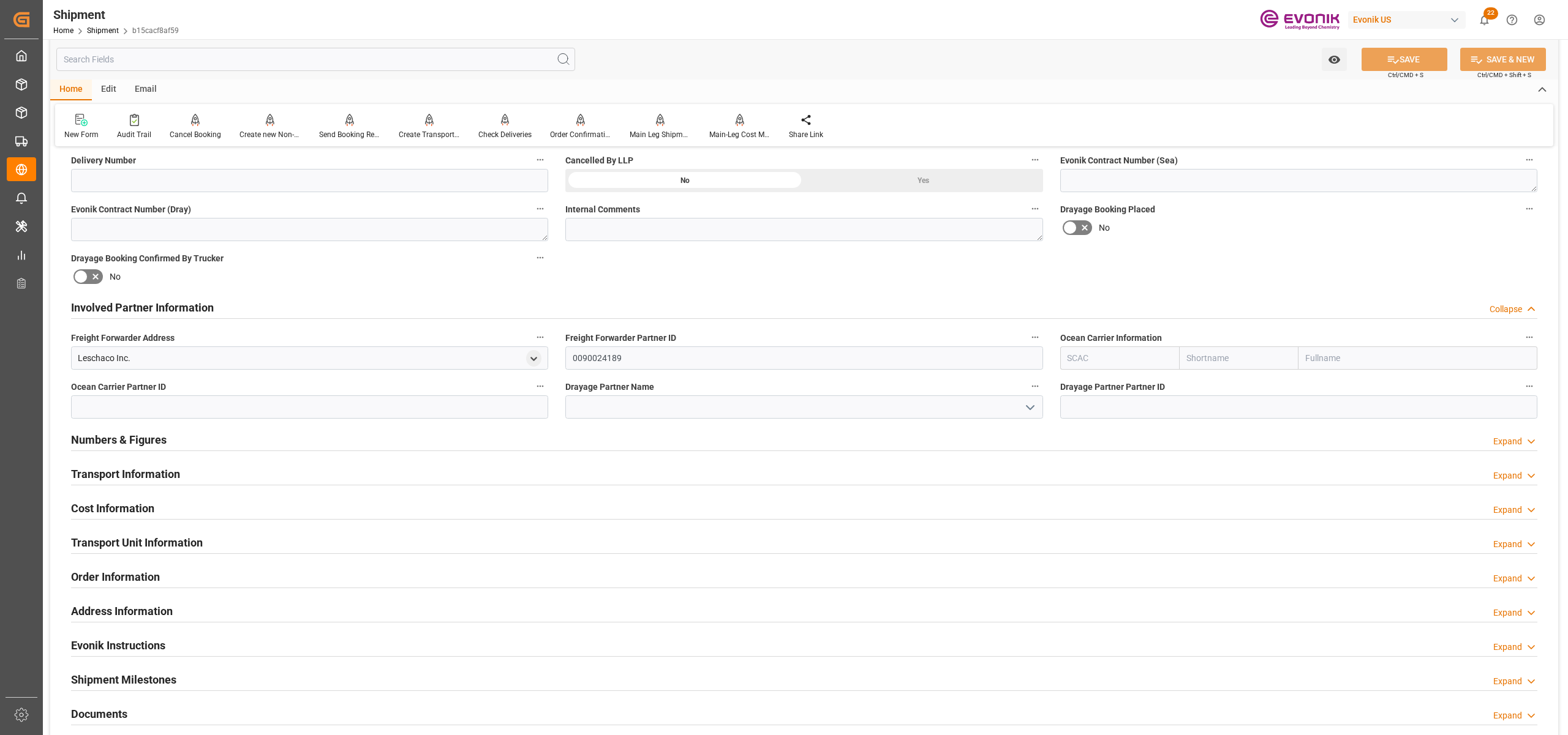
click at [1214, 350] on input "text" at bounding box center [1239, 357] width 119 height 23
click at [1220, 355] on input "text" at bounding box center [1239, 357] width 119 height 23
type input "oocl"
click at [1193, 385] on b "OOCL" at bounding box center [1198, 385] width 23 height 9
type input "OOLU"
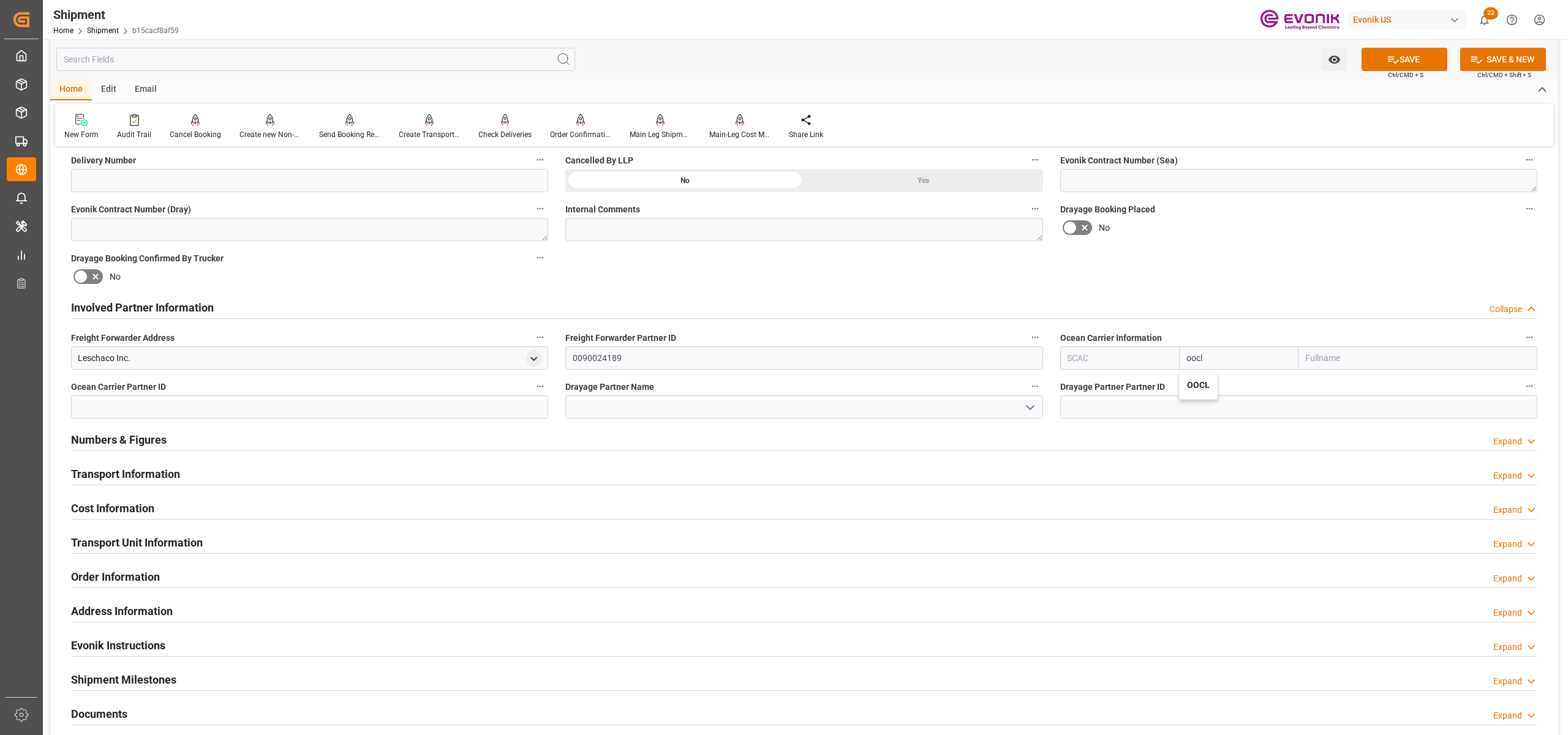
type input "OOCL"
type input "Orient Overseas Container Line Ltd"
type input "OOCL"
drag, startPoint x: 1240, startPoint y: 251, endPoint x: 1268, endPoint y: 246, distance: 28.4
click at [1240, 252] on div "Booking Confirmation Milestone Bar Collapse Submitted to FFW for Booking (Pendi…" at bounding box center [804, 294] width 1507 height 1363
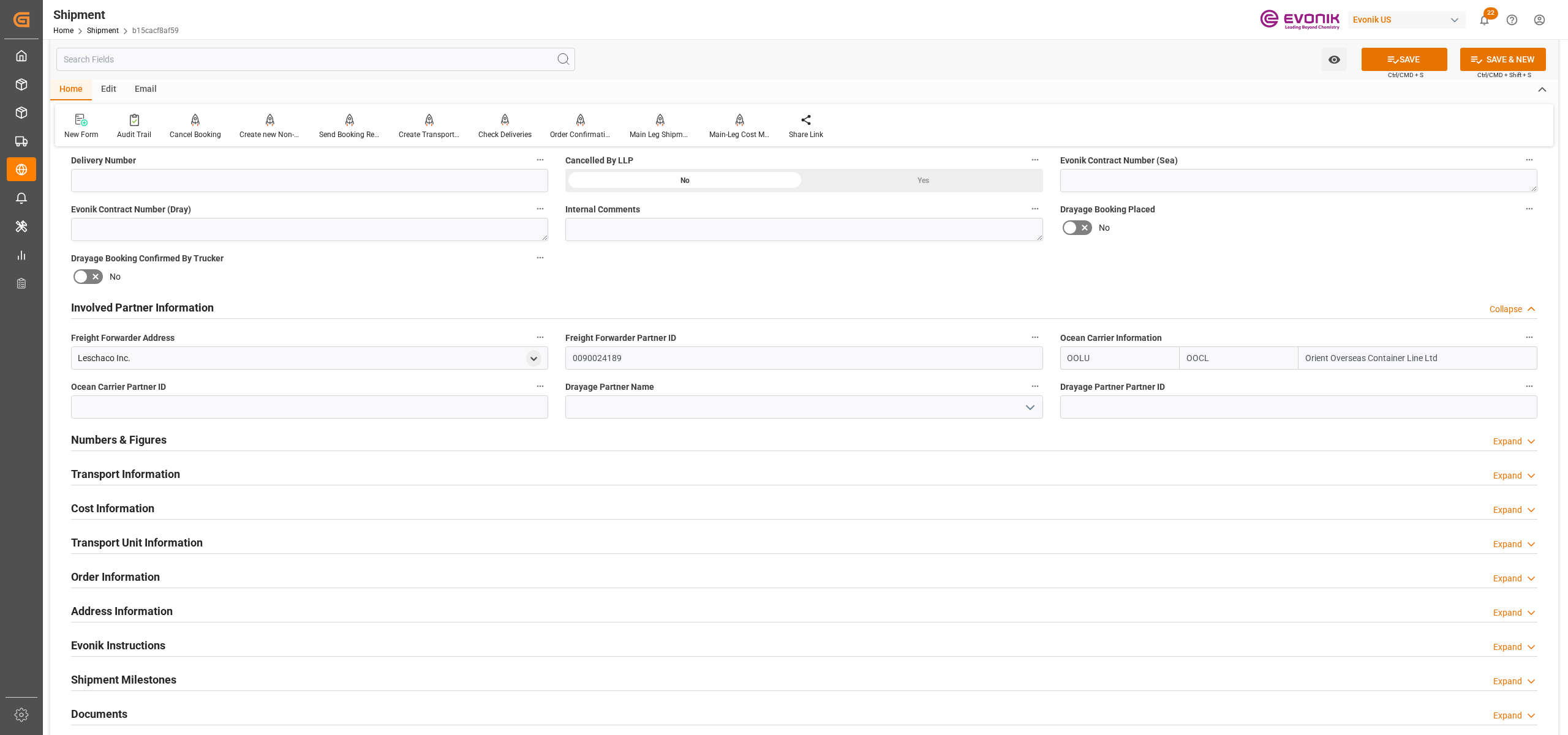
click at [1408, 57] on button "SAVE" at bounding box center [1404, 59] width 86 height 23
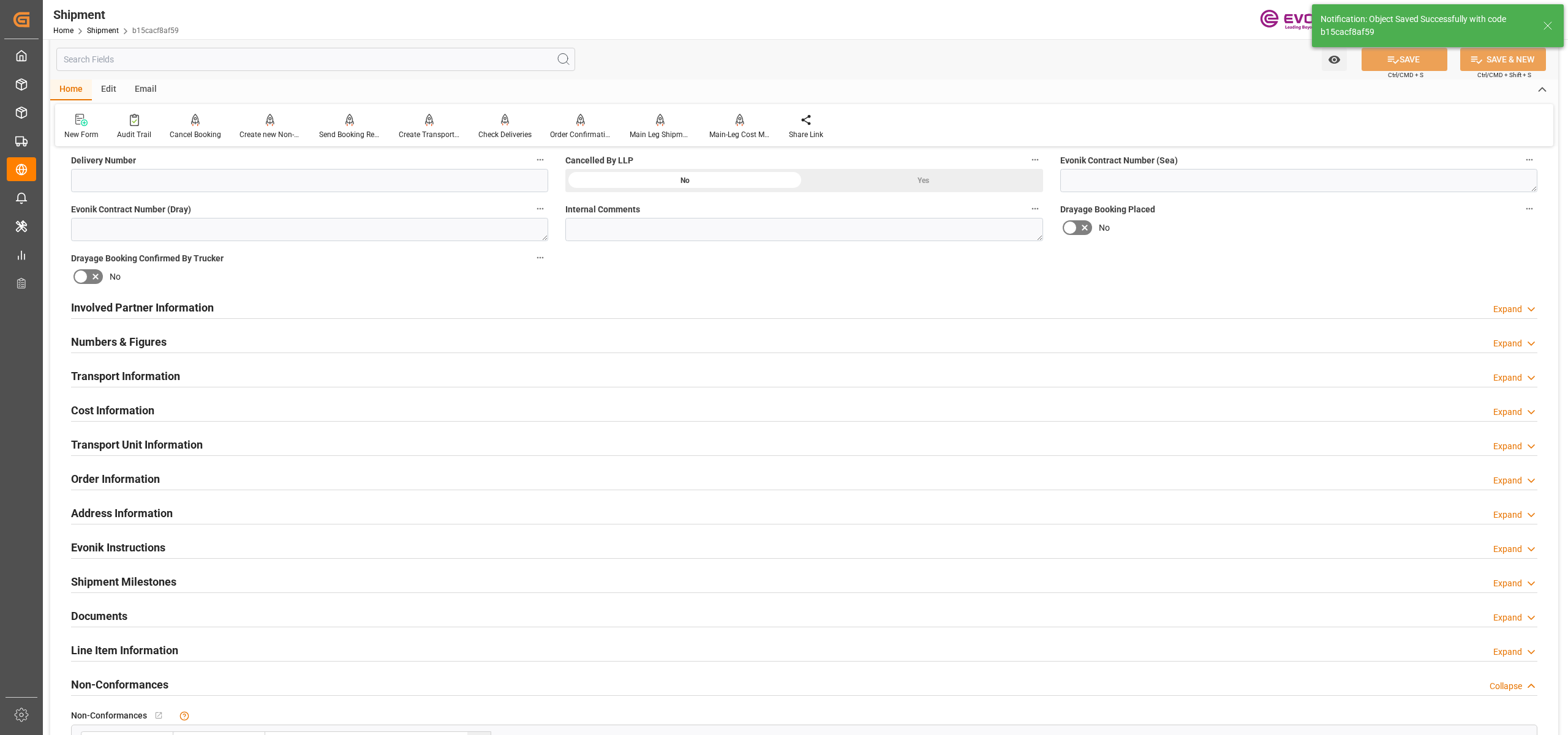
type input "0090109262"
click at [629, 304] on div "Involved Partner Information Expand" at bounding box center [804, 306] width 1466 height 23
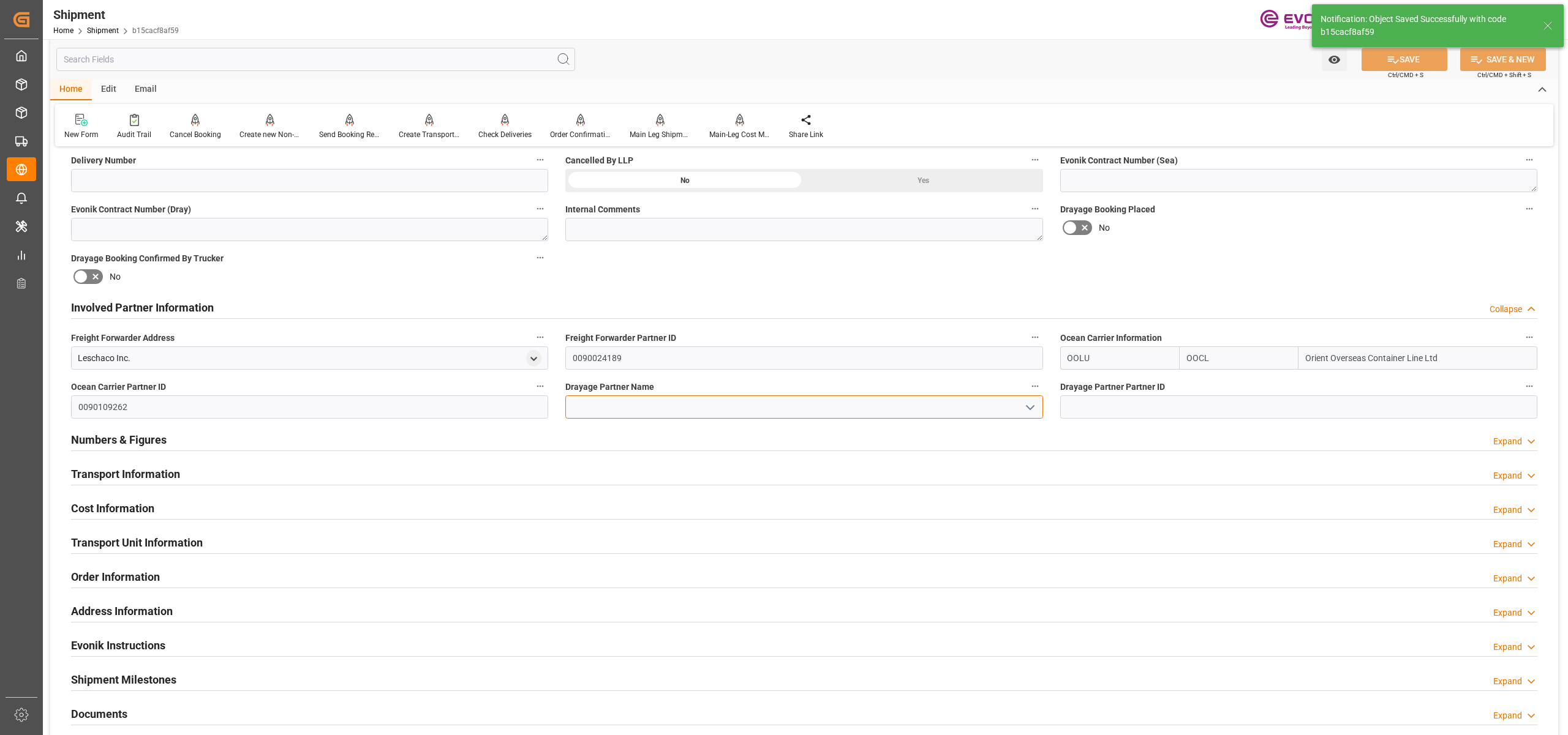
click at [640, 402] on input at bounding box center [804, 407] width 477 height 23
paste input "Pioneer"
click at [664, 437] on div "Pioneer Freight LTD" at bounding box center [804, 434] width 476 height 27
type input "Pioneer Freight LTD"
click at [1191, 272] on div "Booking Confirmation Milestone Bar Collapse Submitted to FFW for Booking (Pendi…" at bounding box center [804, 294] width 1507 height 1363
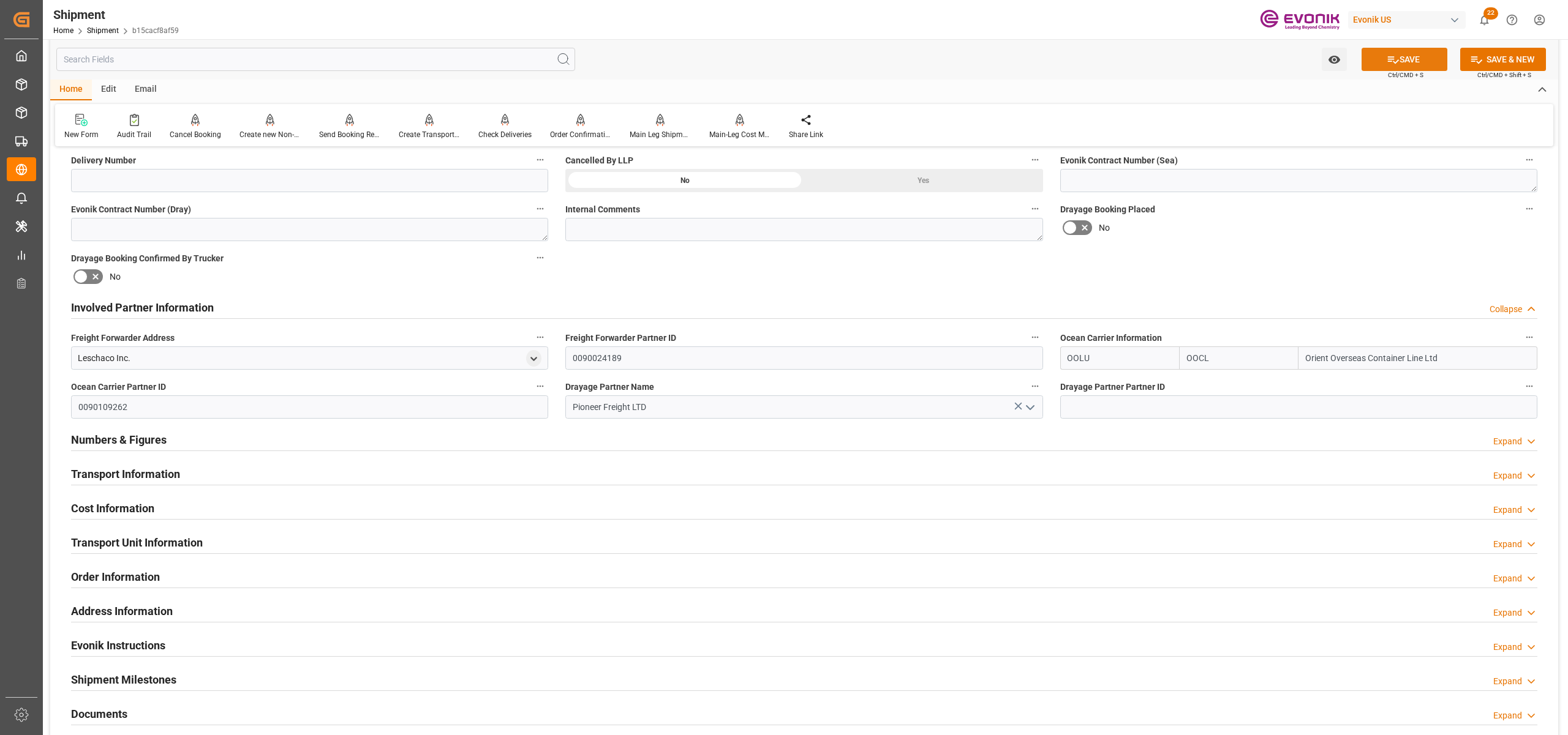
click at [1414, 59] on button "SAVE" at bounding box center [1404, 59] width 86 height 23
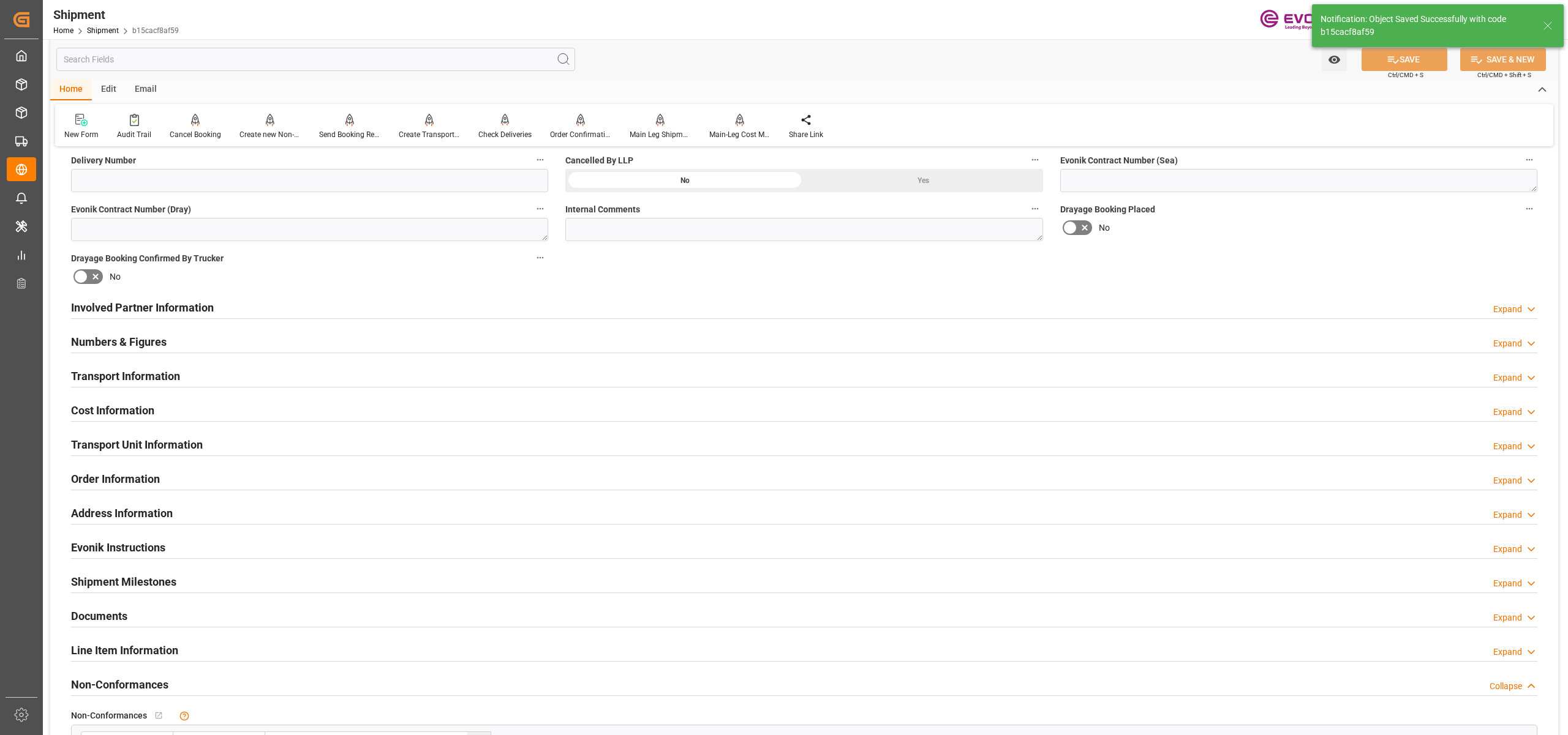
type input "0090177477"
click at [427, 304] on div "Involved Partner Information Expand" at bounding box center [804, 306] width 1466 height 23
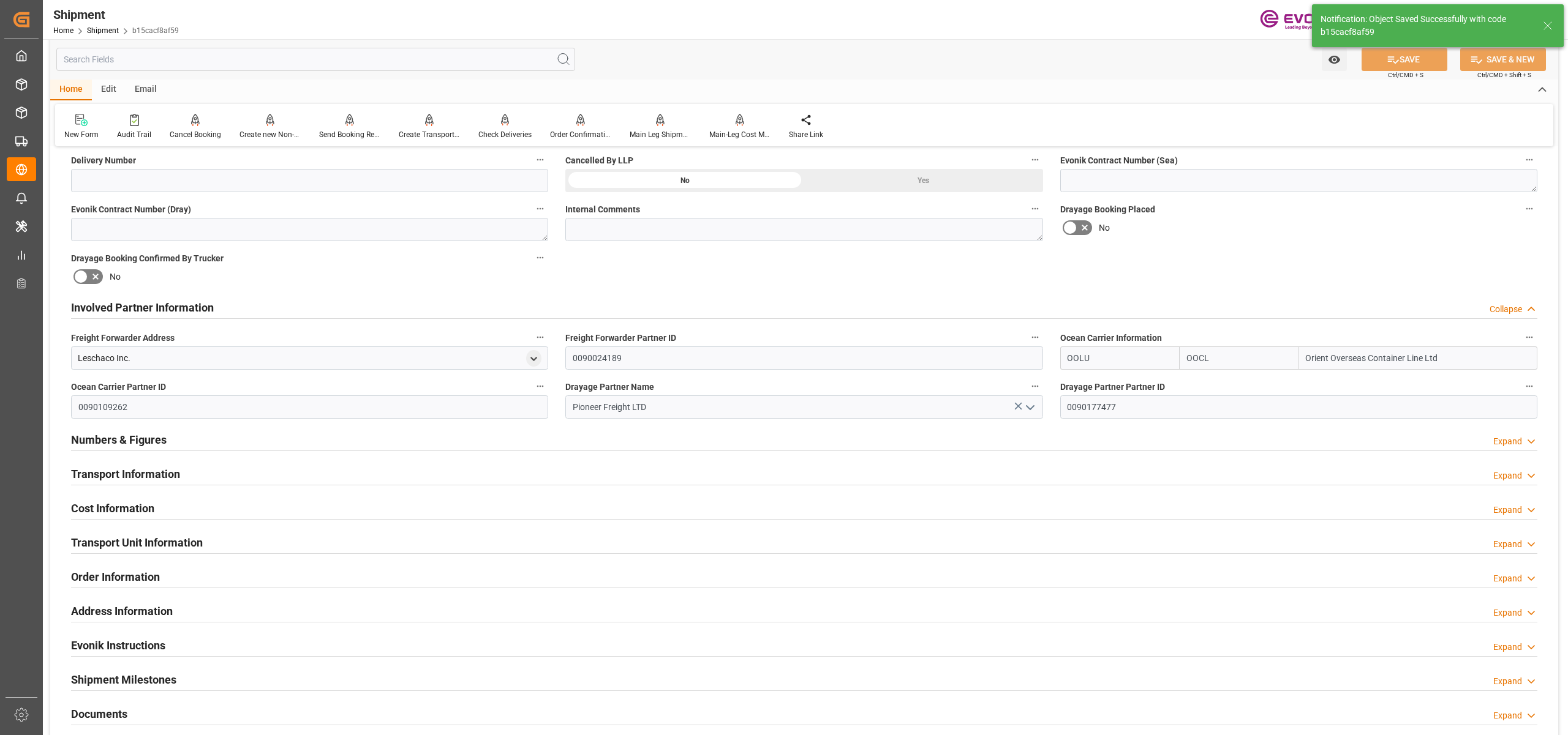
click at [393, 475] on div "Transport Information Expand" at bounding box center [804, 472] width 1466 height 23
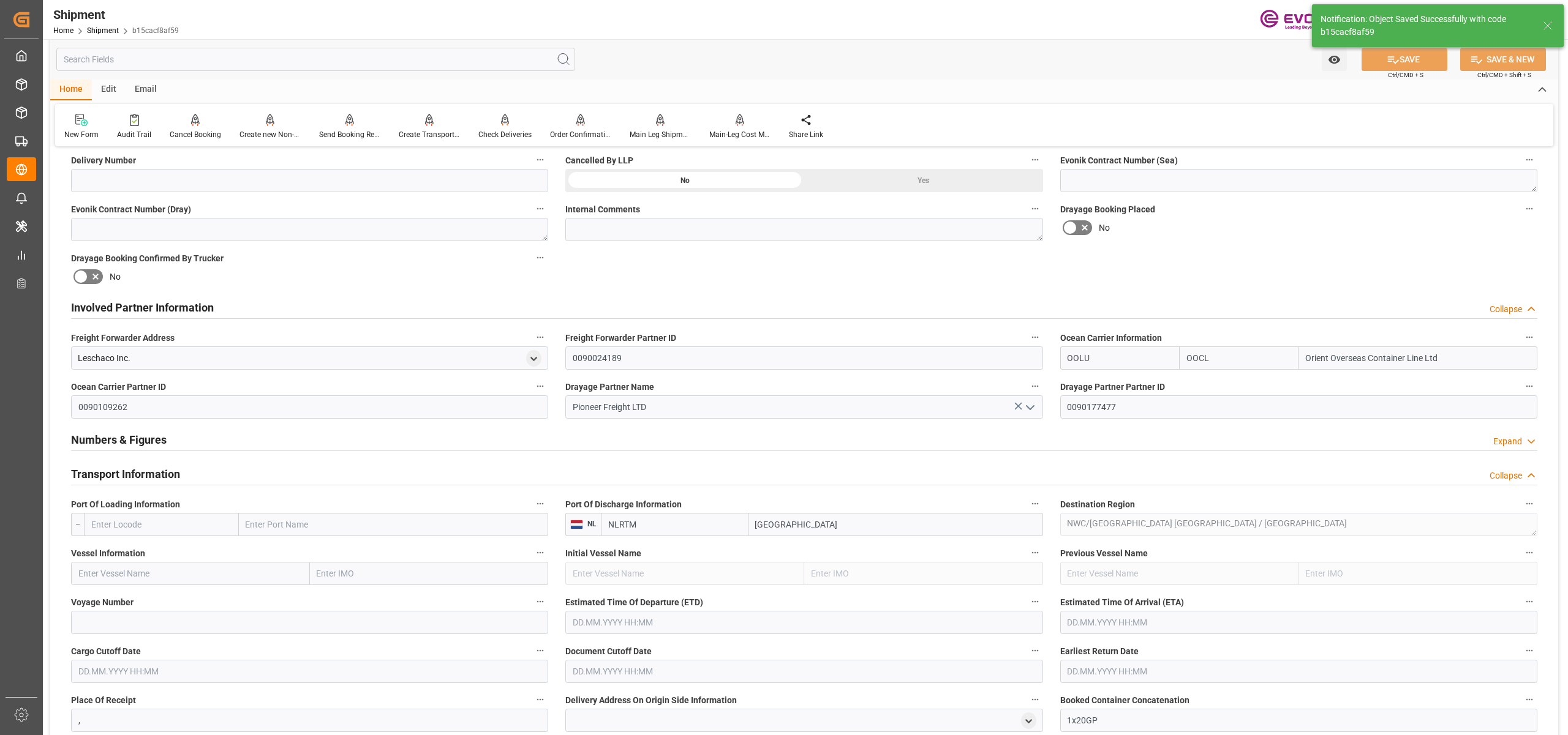
scroll to position [816, 0]
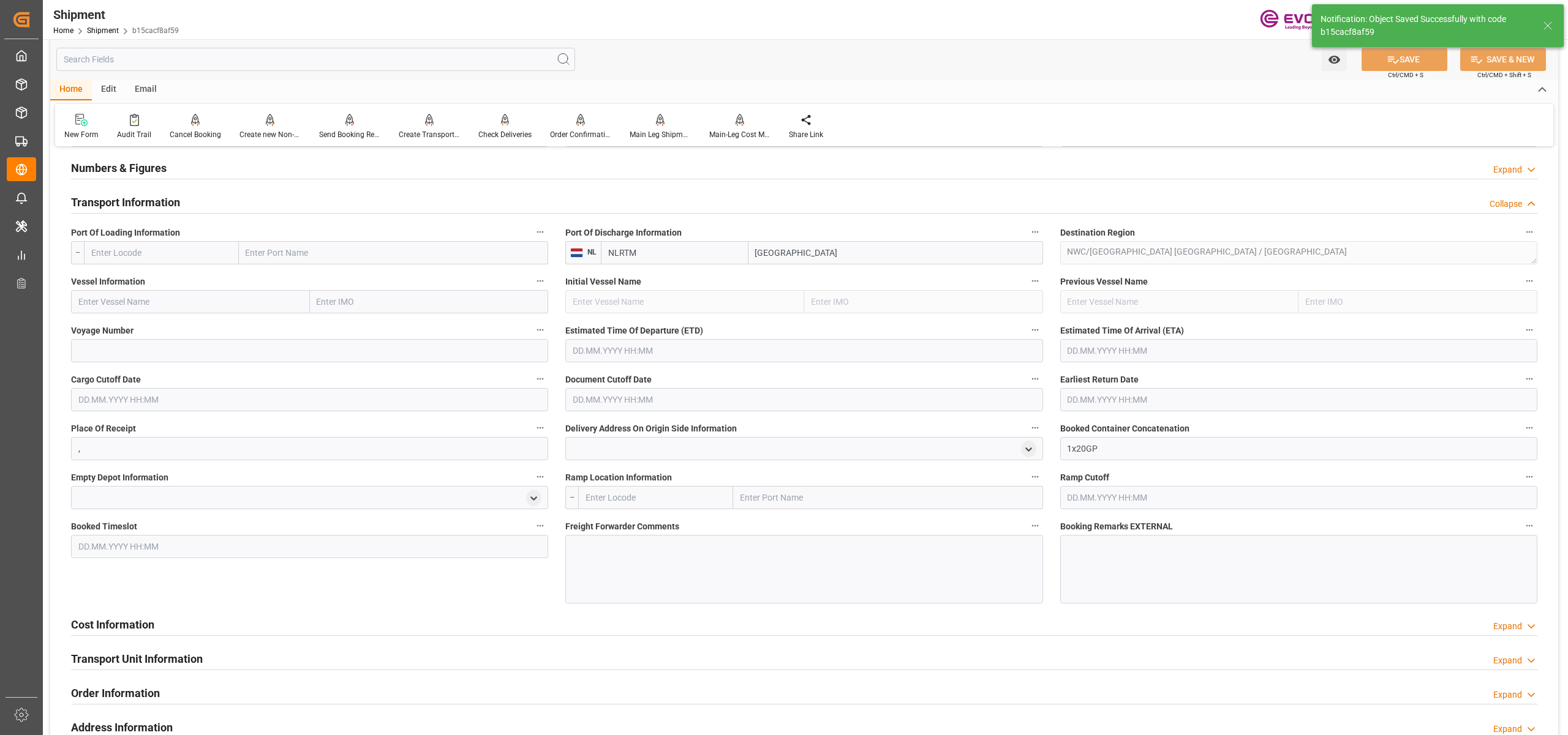
click at [195, 247] on input "text" at bounding box center [161, 252] width 155 height 23
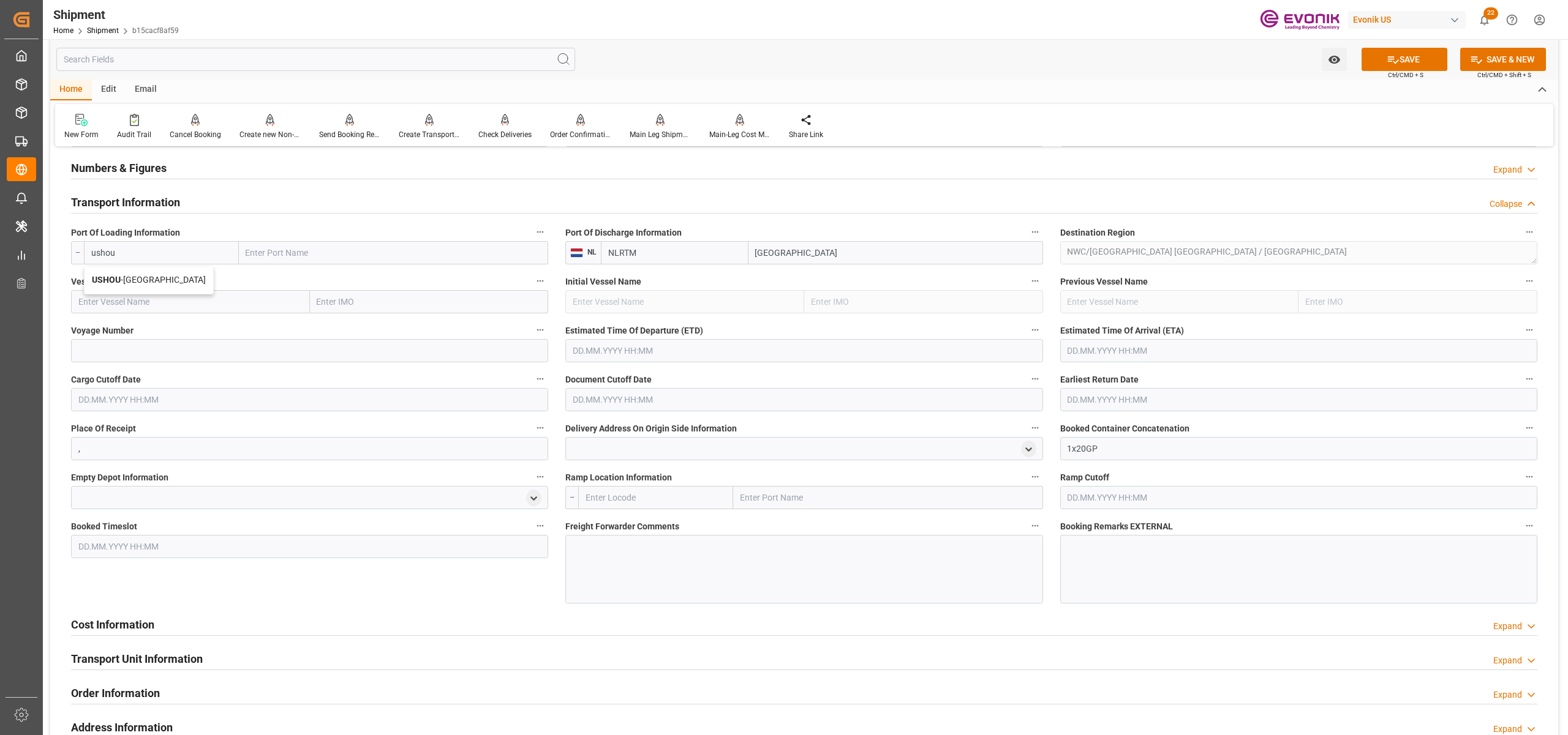
click at [148, 286] on div "USHOU - [GEOGRAPHIC_DATA]" at bounding box center [148, 280] width 129 height 27
type input "USHOU"
type input "[GEOGRAPHIC_DATA]"
type input "USHOU"
click at [167, 298] on input "text" at bounding box center [190, 301] width 239 height 23
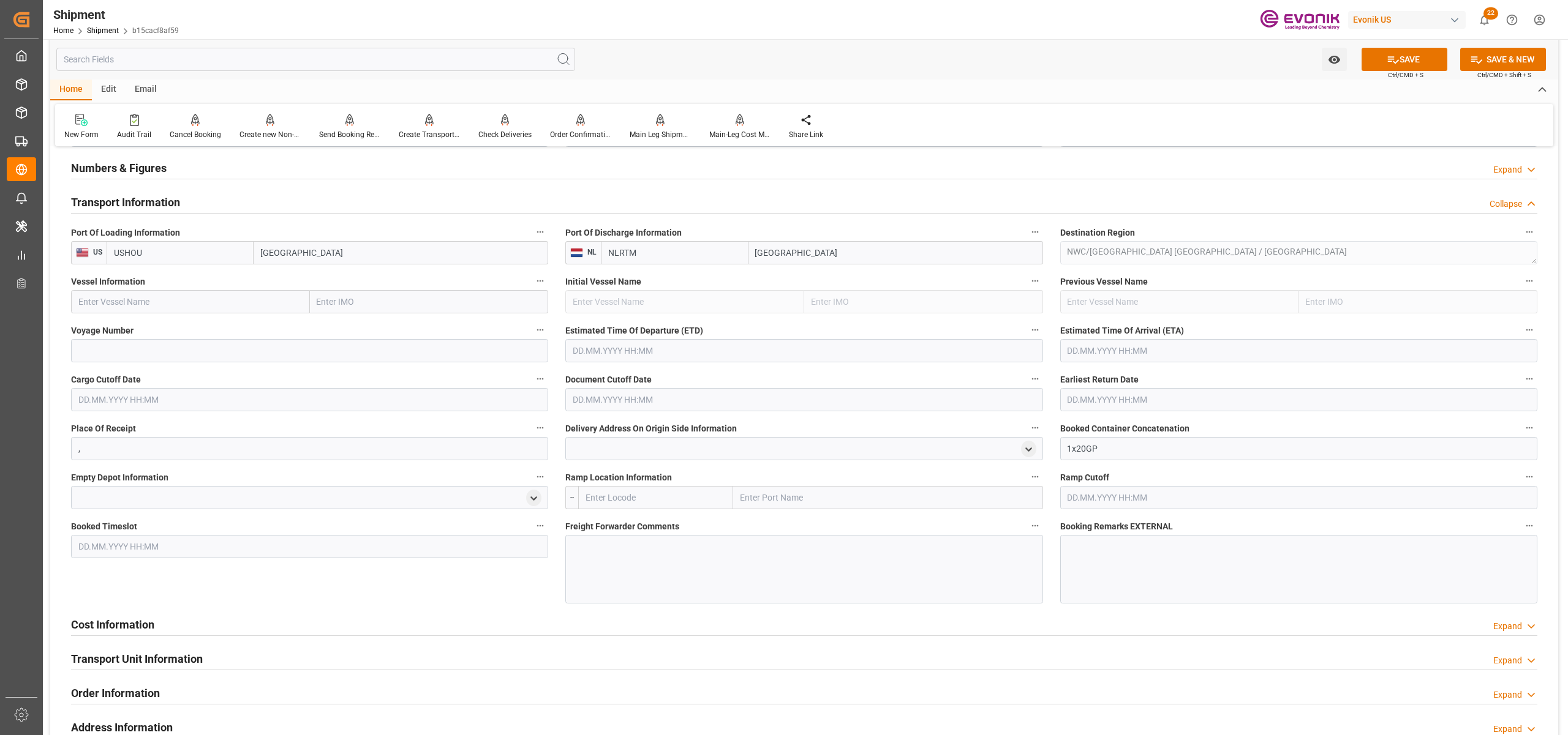
paste input "APL [US_STATE] / 262E"
click at [165, 296] on input "APL [US_STATE] / 262E" at bounding box center [190, 301] width 239 height 23
type input "APL [US_STATE]"
click at [132, 321] on div "APL [US_STATE] - 9350018" at bounding box center [129, 329] width 114 height 27
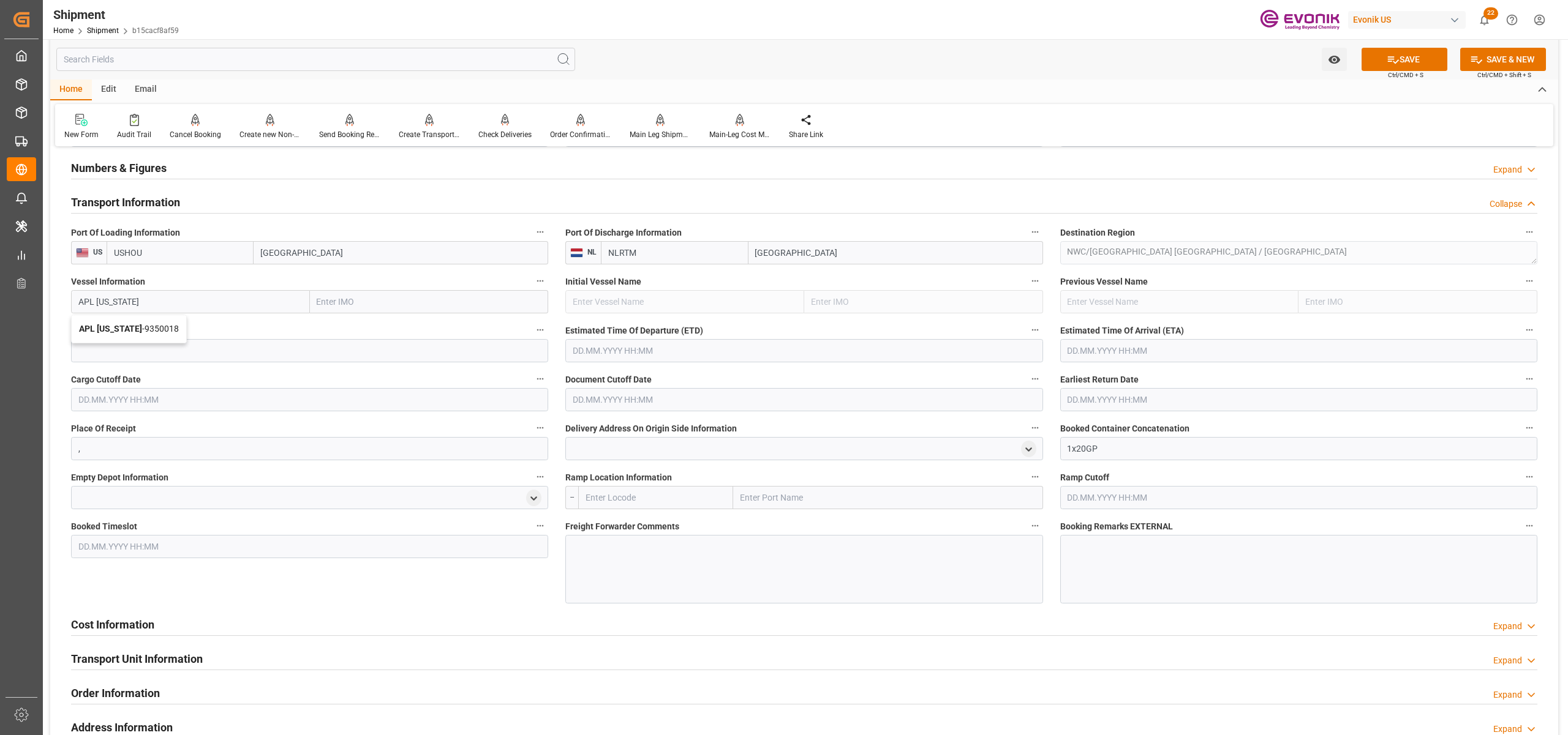
type input "9350018"
type input "APL [US_STATE]"
click at [177, 346] on input at bounding box center [309, 350] width 477 height 23
paste input "262E"
type input "262E"
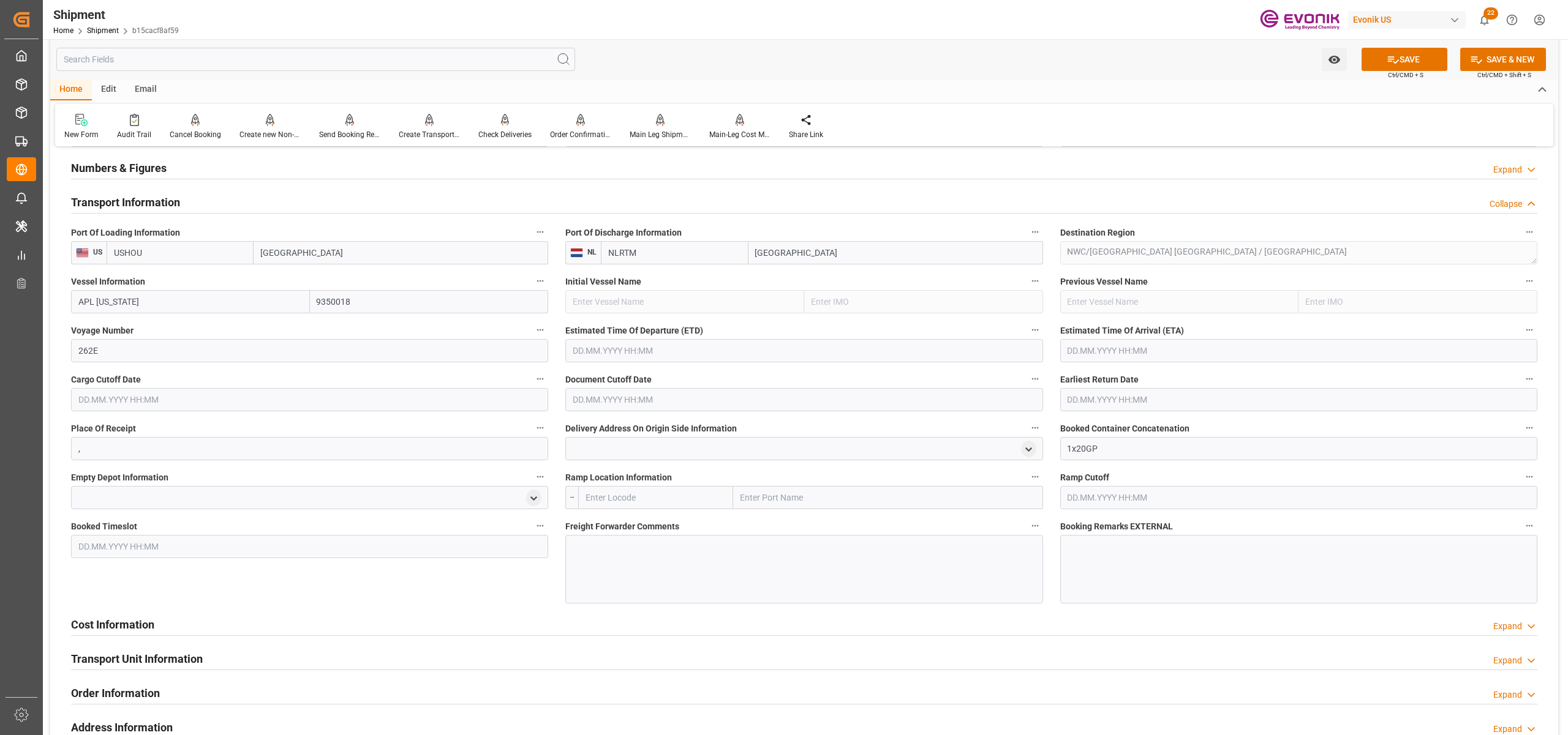
click at [800, 356] on input "text" at bounding box center [804, 350] width 477 height 23
click at [729, 376] on button "Next Month" at bounding box center [730, 378] width 8 height 8
click at [585, 469] on span "15" at bounding box center [580, 472] width 8 height 9
type input "[DATE] 00:00"
click at [1130, 350] on input "text" at bounding box center [1298, 350] width 477 height 23
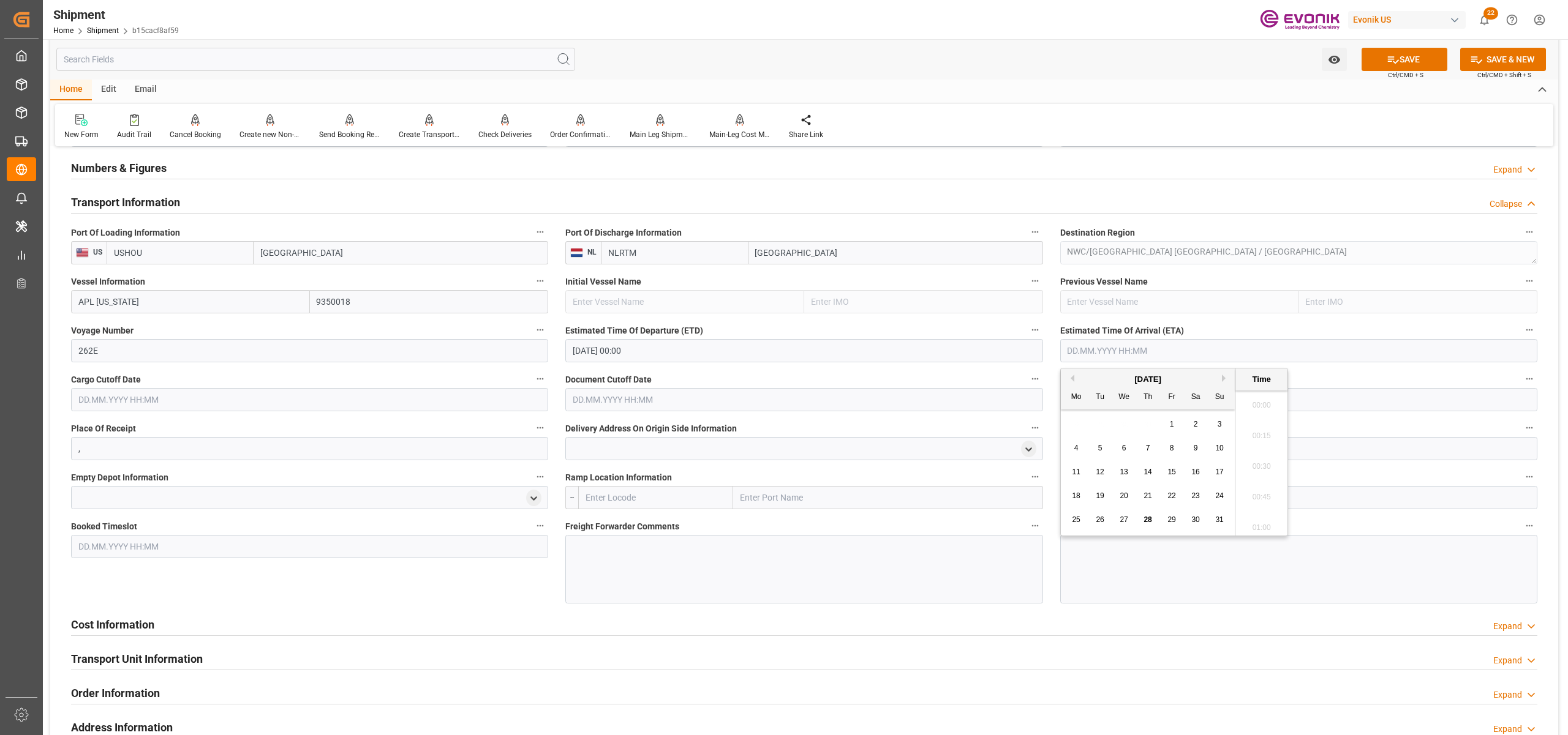
click at [1223, 380] on button "Next Month" at bounding box center [1225, 378] width 8 height 8
click at [1100, 442] on div "7" at bounding box center [1101, 449] width 15 height 14
type input "[DATE] 00:00"
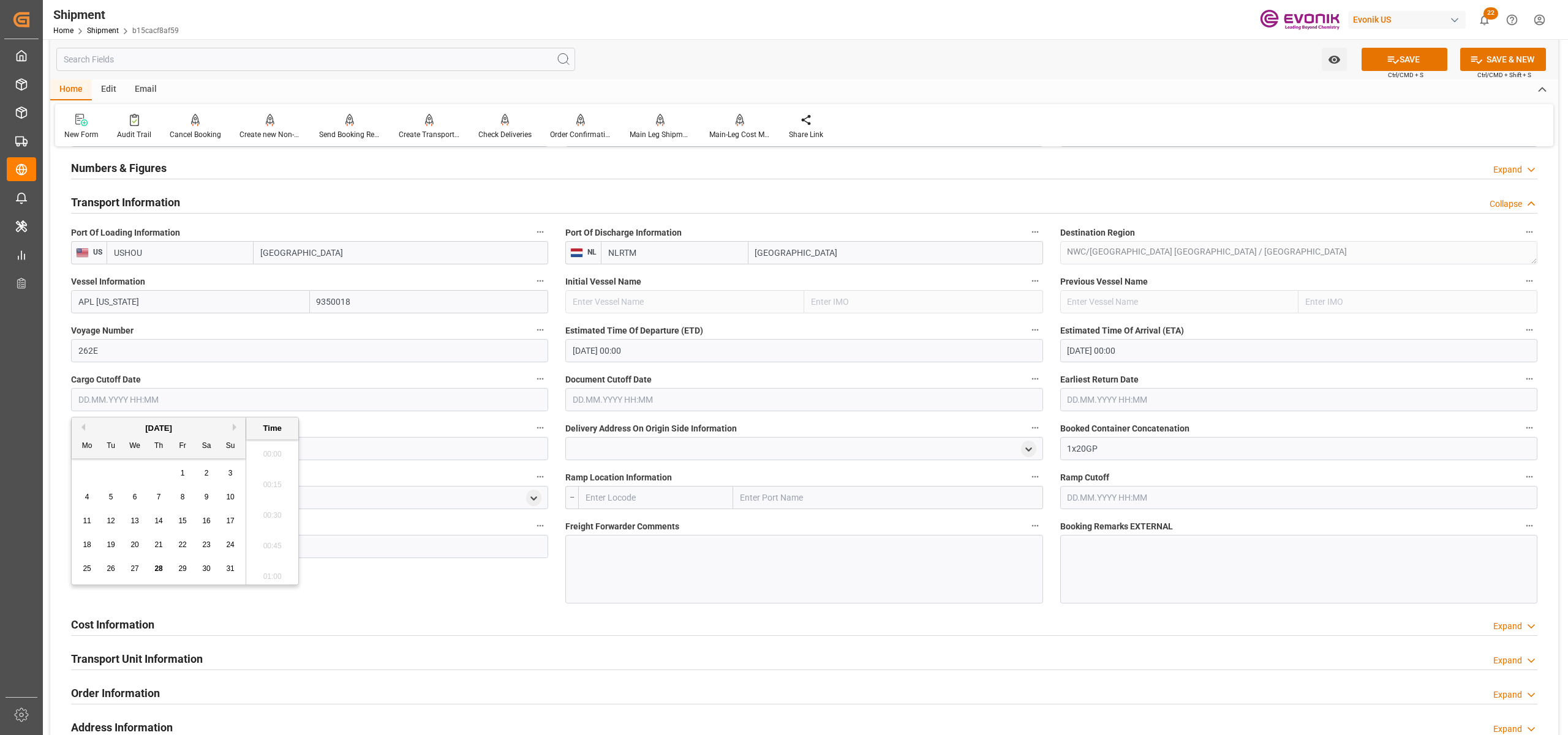
click at [498, 402] on input "text" at bounding box center [309, 399] width 477 height 23
click at [229, 429] on div "August 2025" at bounding box center [159, 428] width 174 height 12
click at [235, 425] on button "Next Month" at bounding box center [236, 427] width 8 height 8
click at [175, 477] on div "5" at bounding box center [183, 473] width 15 height 14
type input "[DATE] 00:00"
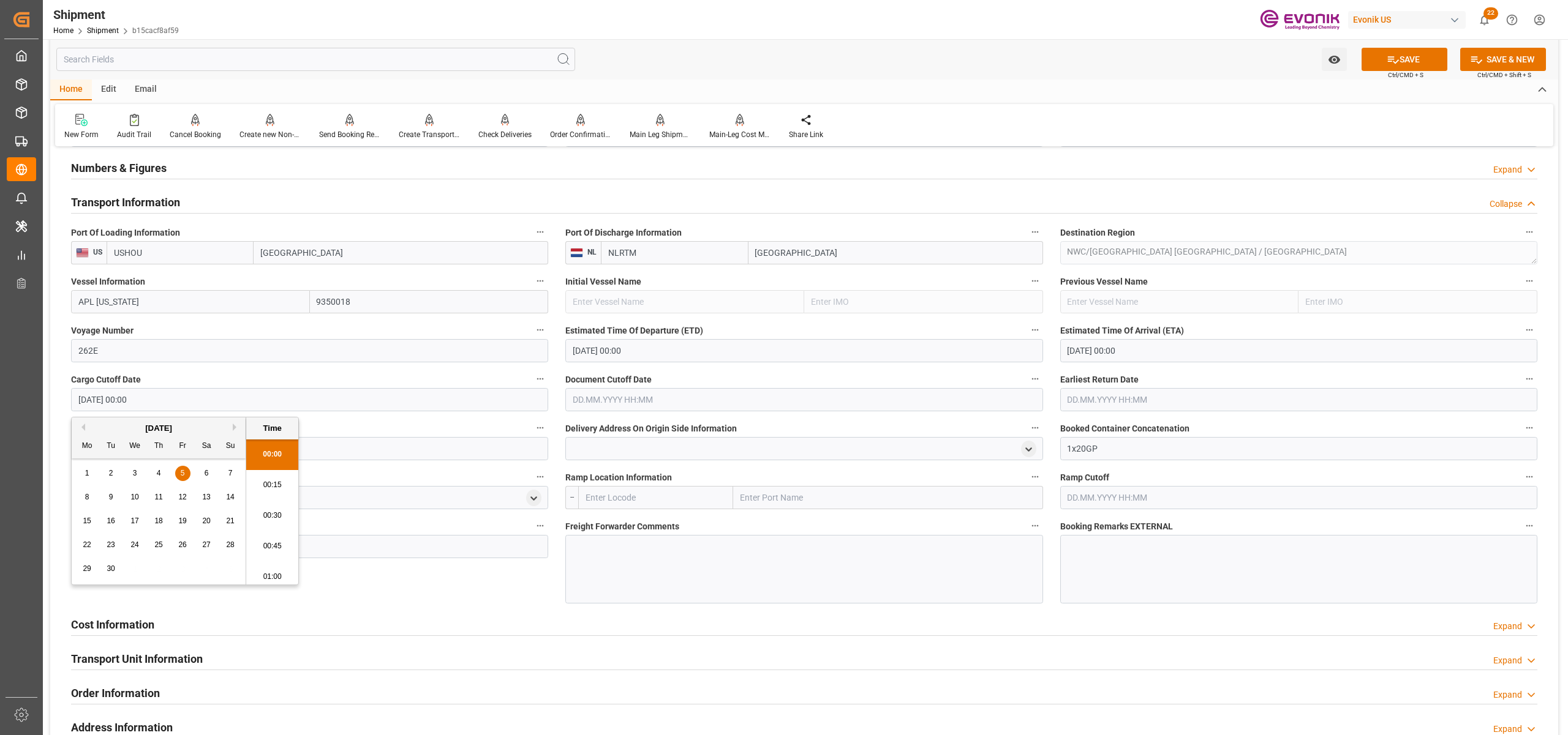
click at [618, 398] on input "text" at bounding box center [804, 399] width 477 height 23
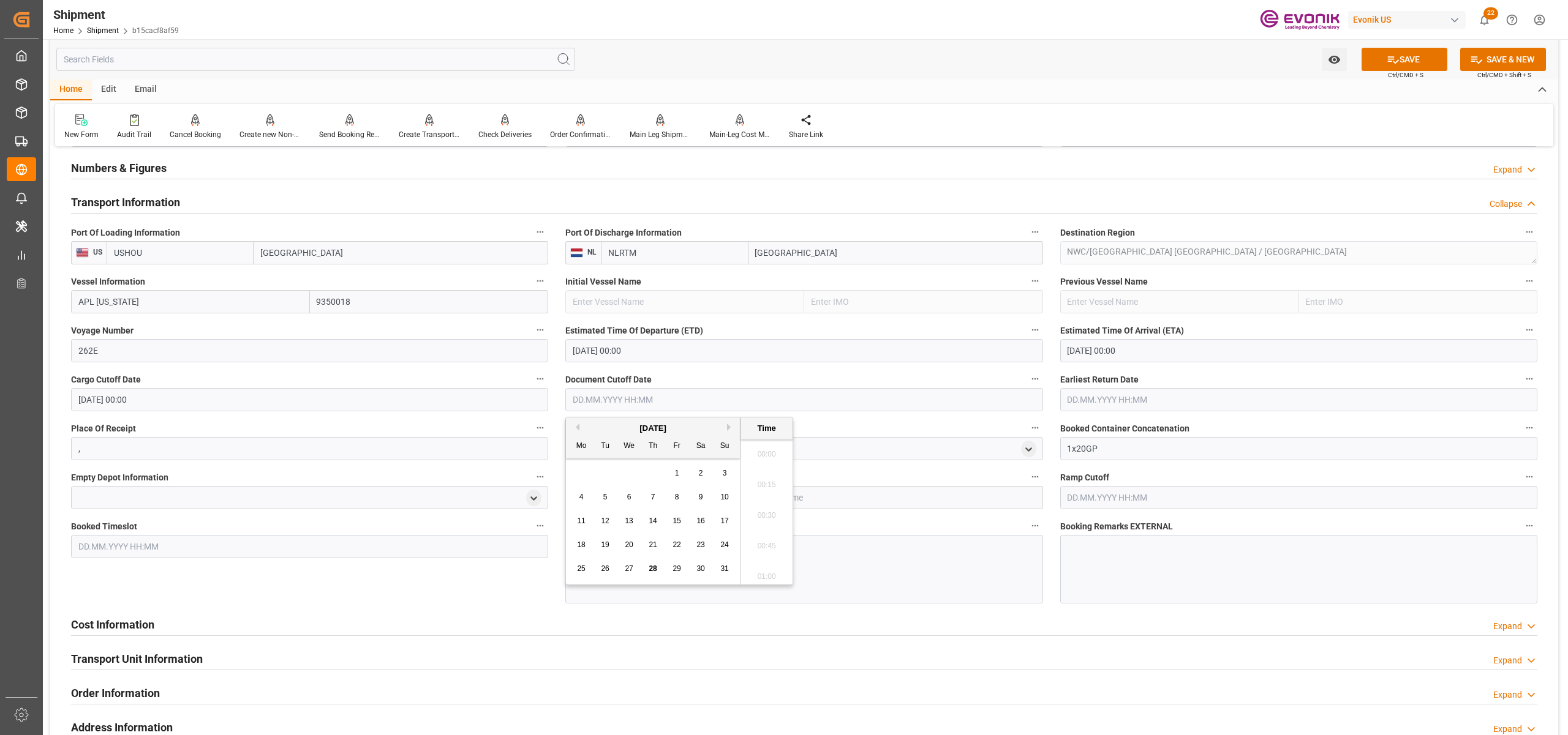
click at [730, 429] on button "Next Month" at bounding box center [730, 427] width 8 height 8
click at [677, 471] on span "5" at bounding box center [677, 473] width 4 height 9
type input "[DATE] 00:00"
click at [1159, 396] on input "text" at bounding box center [1298, 399] width 477 height 23
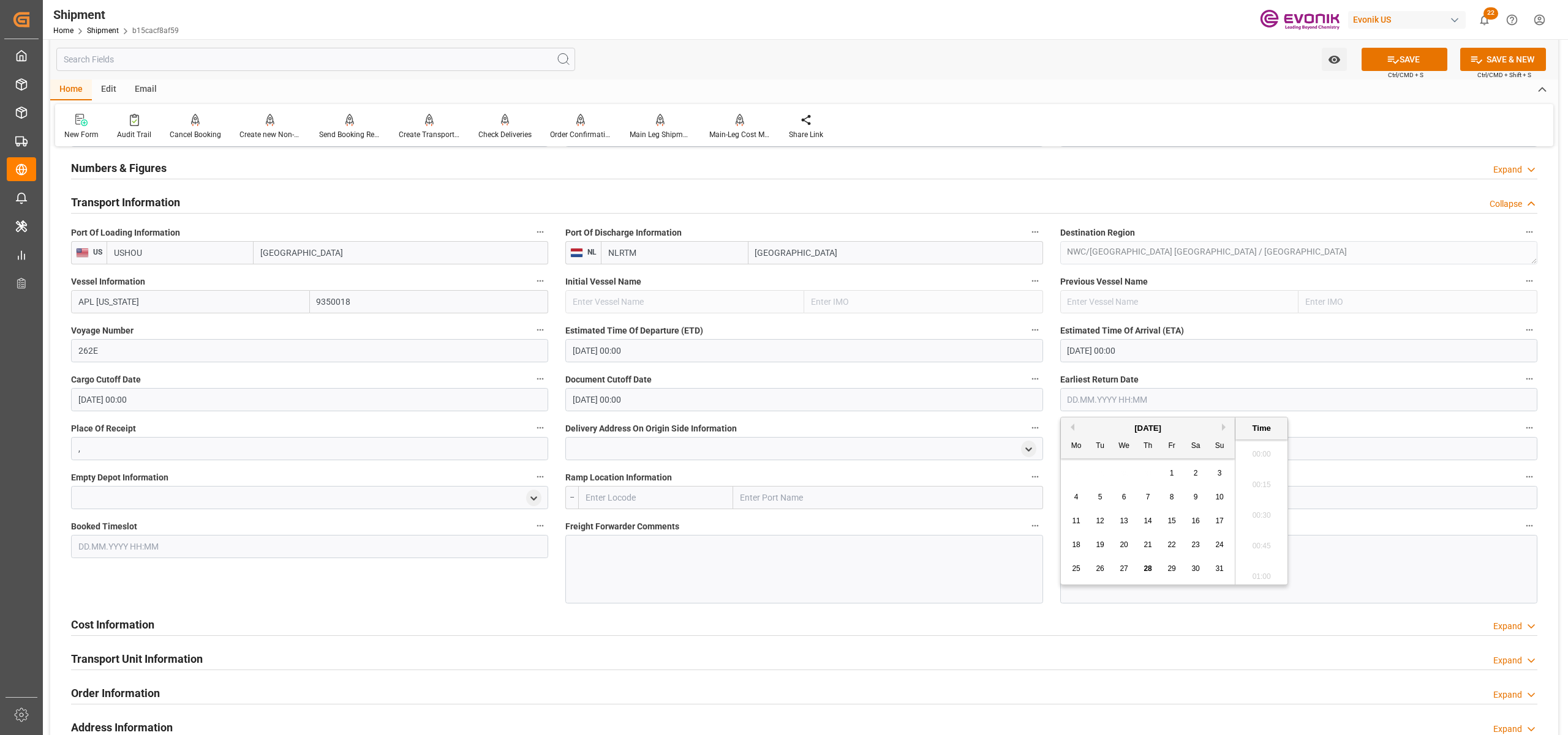
click at [1225, 427] on button "Next Month" at bounding box center [1225, 427] width 8 height 8
click at [1171, 473] on span "5" at bounding box center [1171, 473] width 4 height 9
type input "05.09.2025 00:00"
click at [422, 585] on div "Booked Timeslot" at bounding box center [309, 560] width 494 height 95
click at [642, 558] on div at bounding box center [804, 569] width 477 height 68
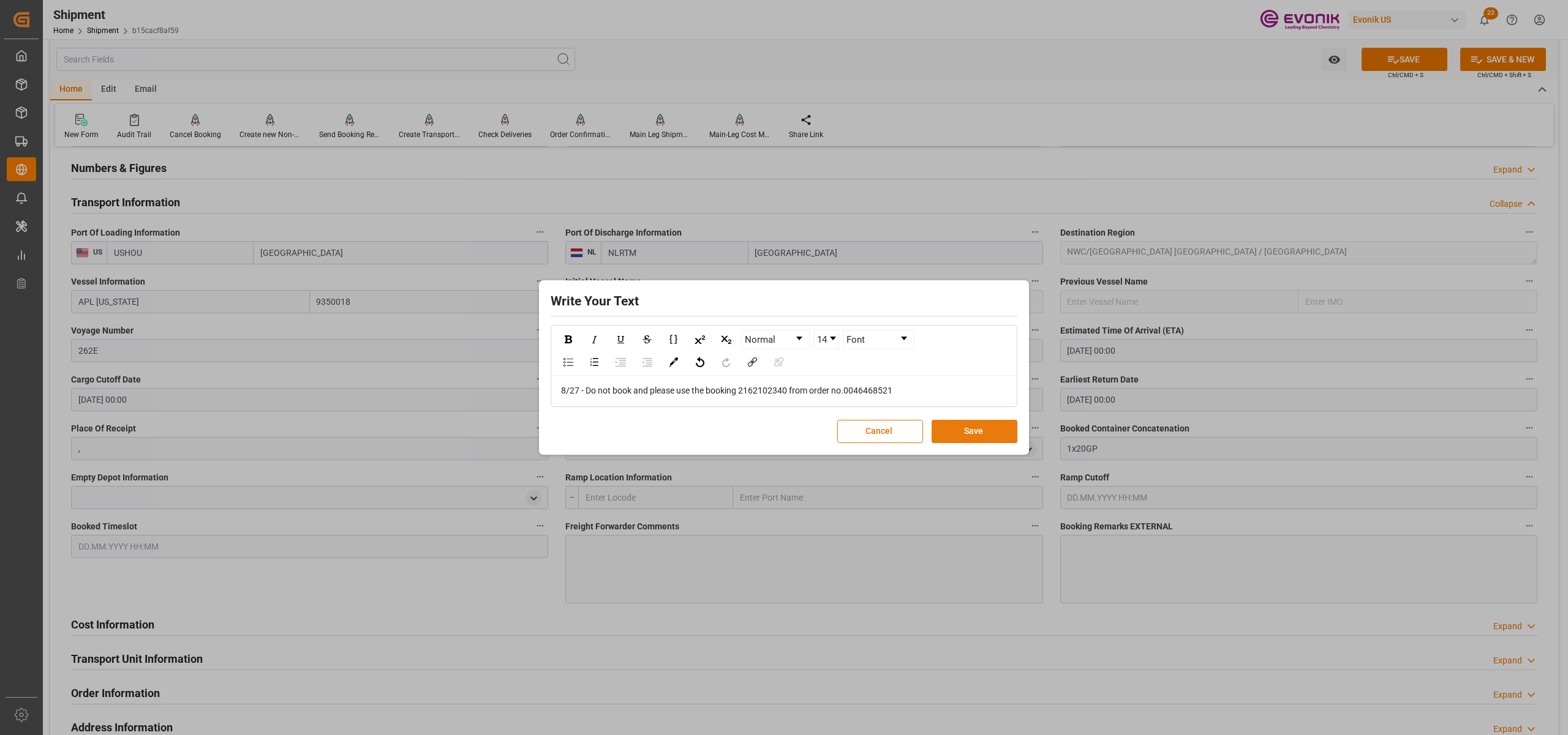
click at [979, 433] on button "Save" at bounding box center [974, 431] width 86 height 23
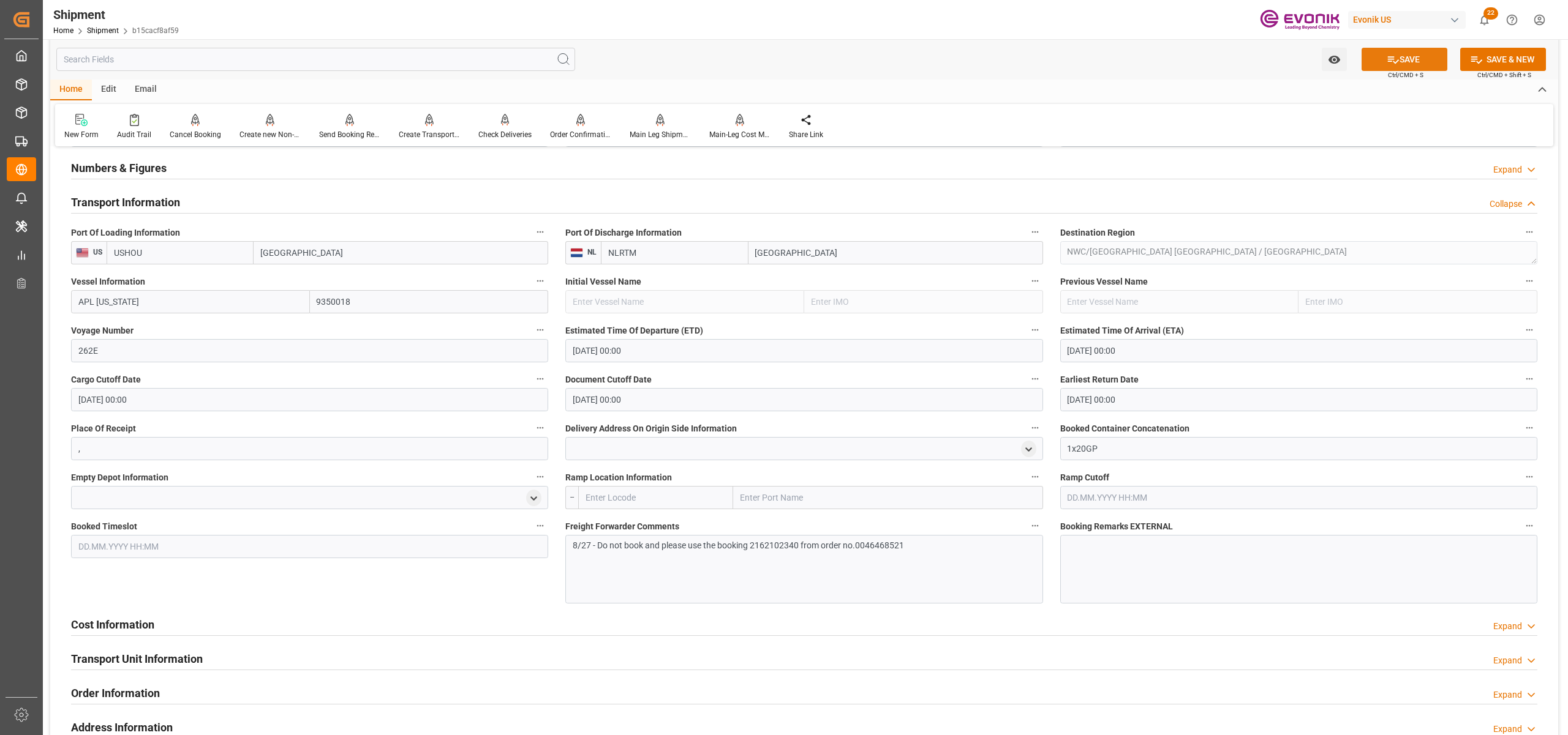
click at [1420, 56] on button "SAVE" at bounding box center [1404, 59] width 86 height 23
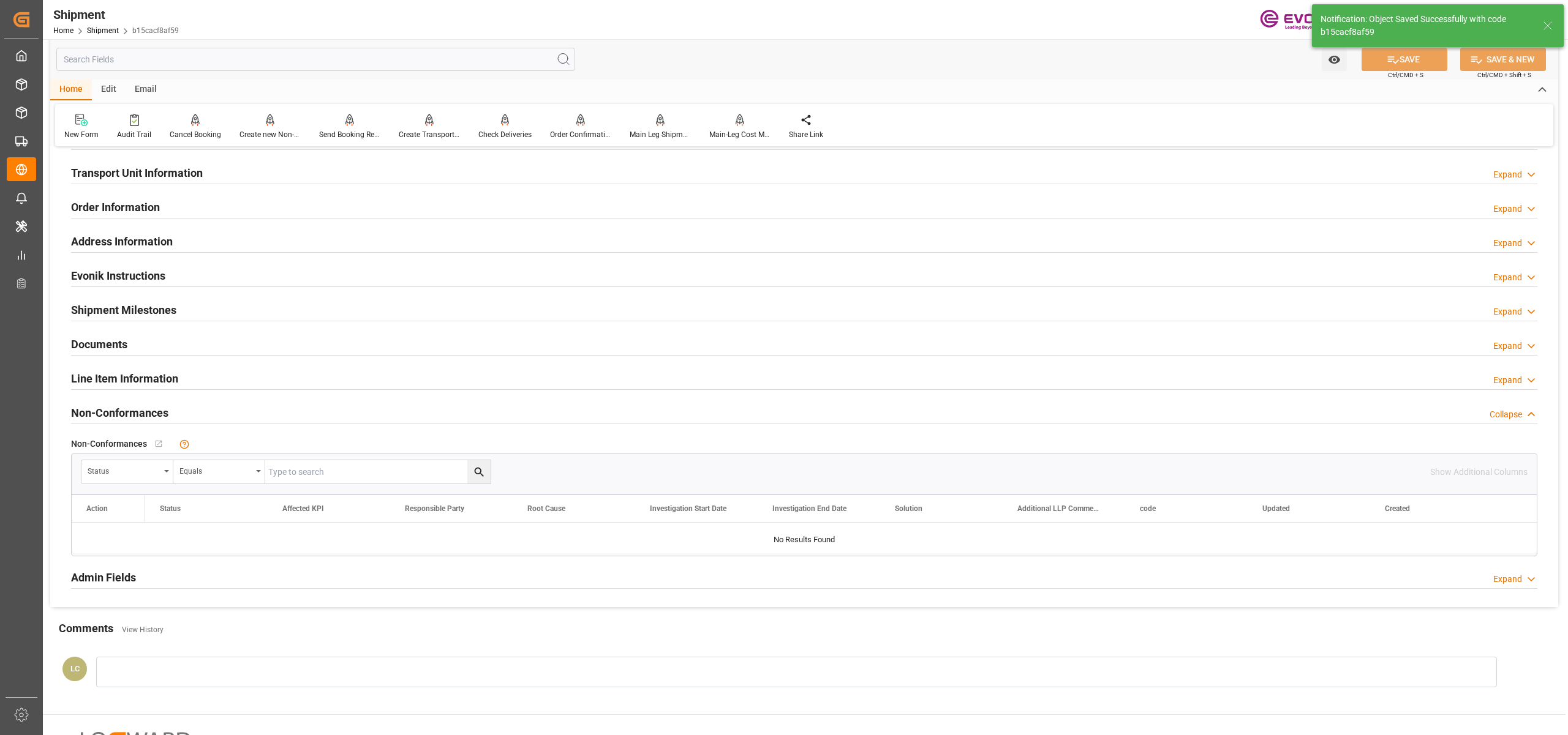
scroll to position [544, 0]
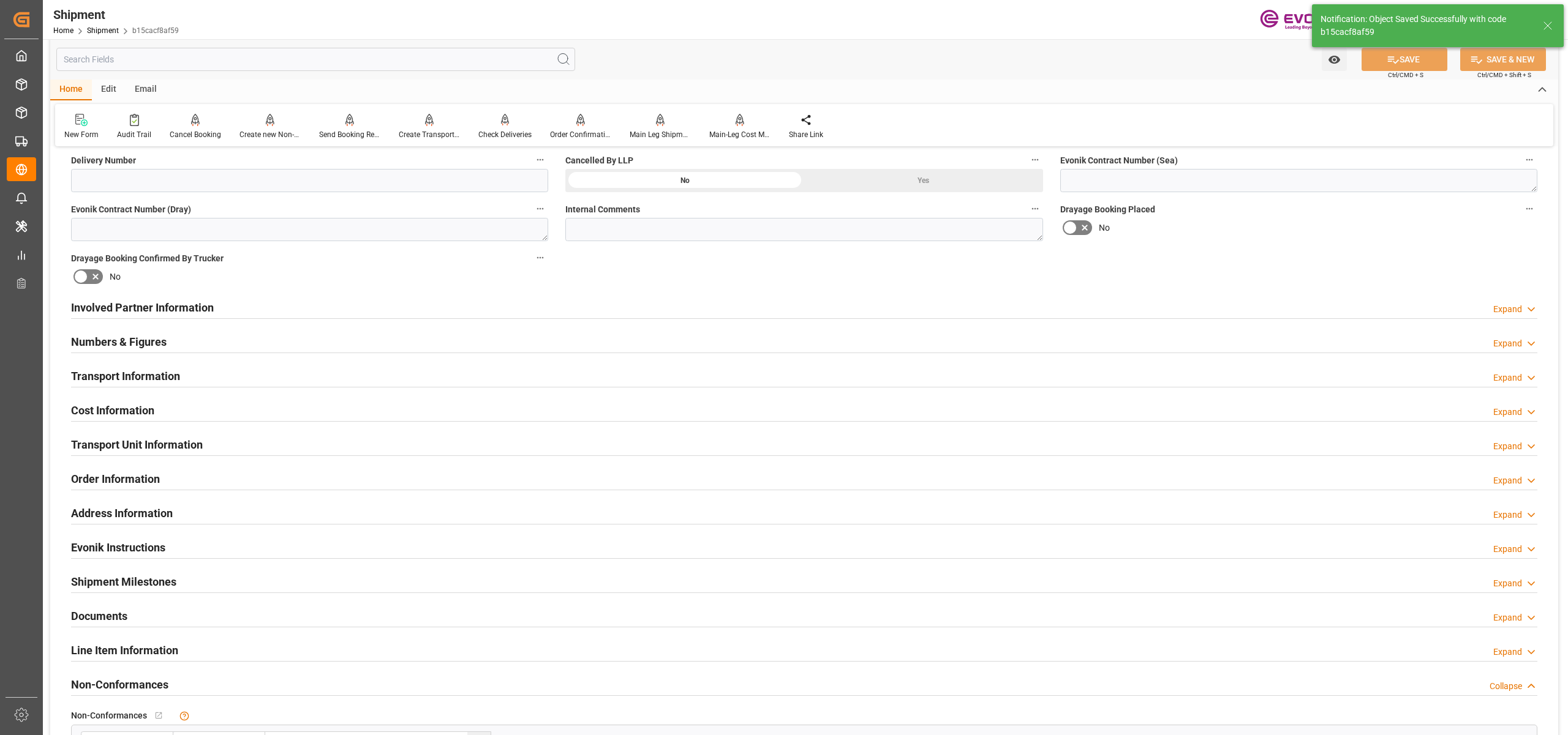
click at [221, 410] on div "Cost Information Expand" at bounding box center [804, 409] width 1466 height 23
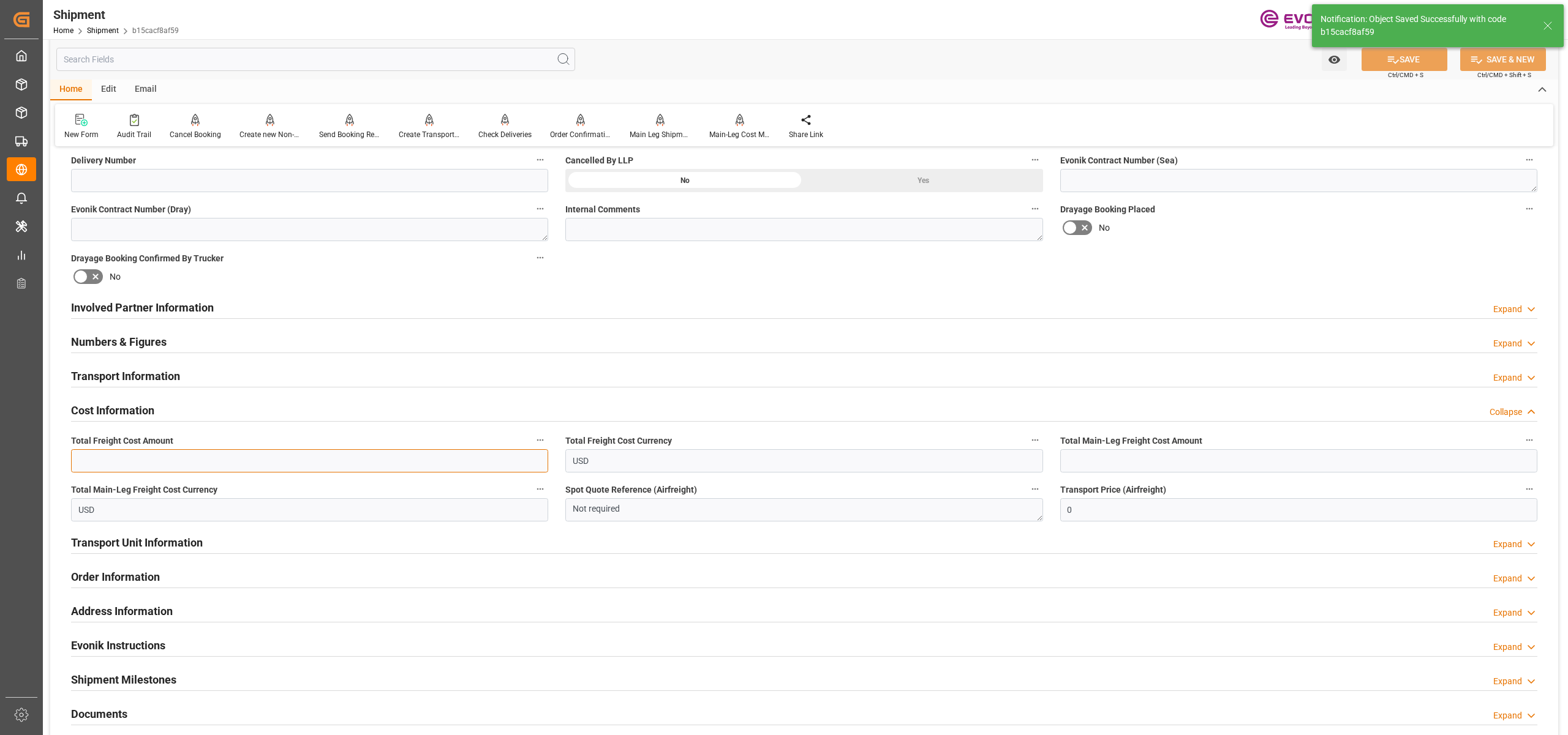
click at [194, 461] on input "text" at bounding box center [309, 460] width 477 height 23
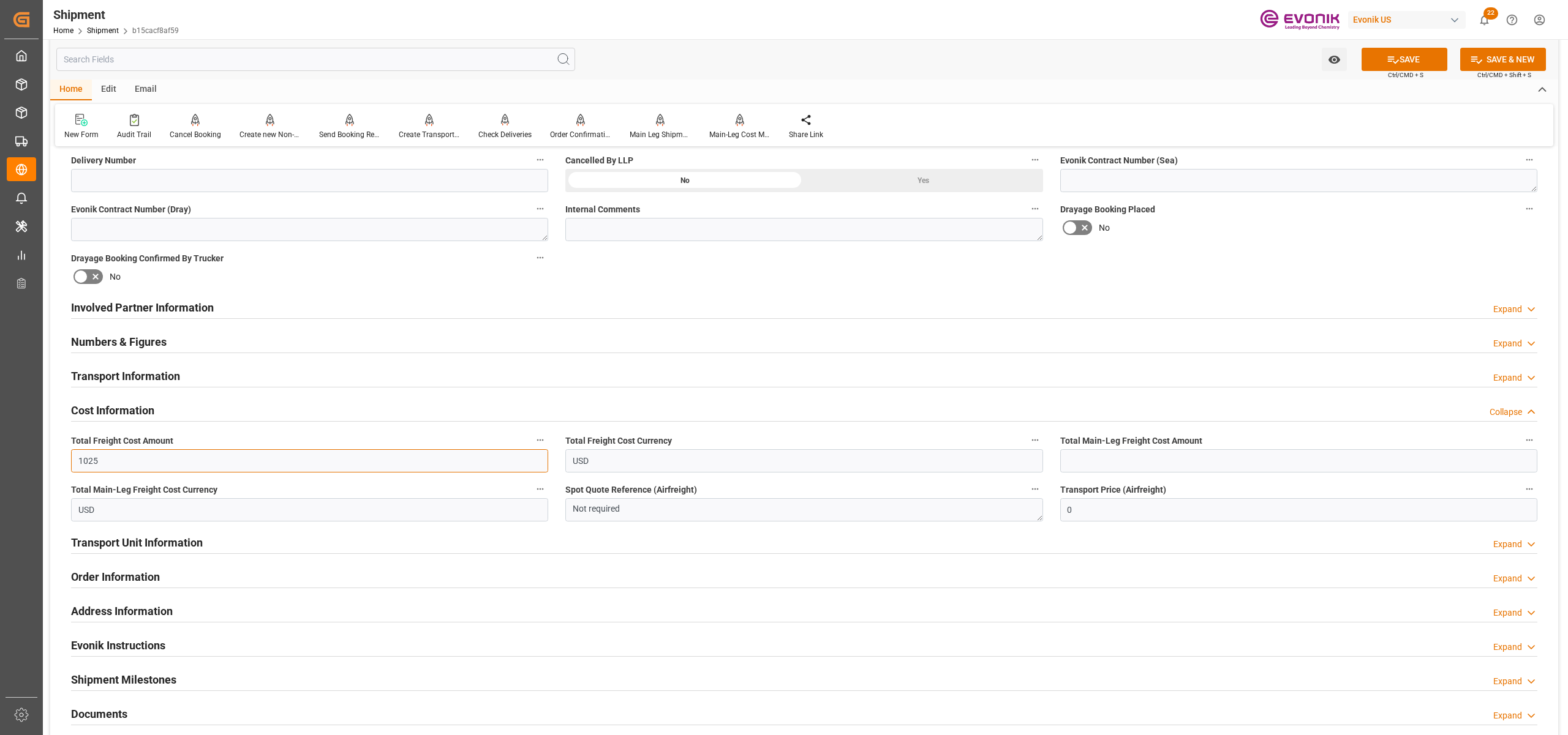
type input "1025"
click at [1238, 460] on input "text" at bounding box center [1298, 460] width 477 height 23
type input "625"
click at [1395, 239] on div "Drayage Booking Placed No" at bounding box center [1298, 220] width 494 height 49
click at [1408, 53] on button "SAVE" at bounding box center [1404, 59] width 86 height 23
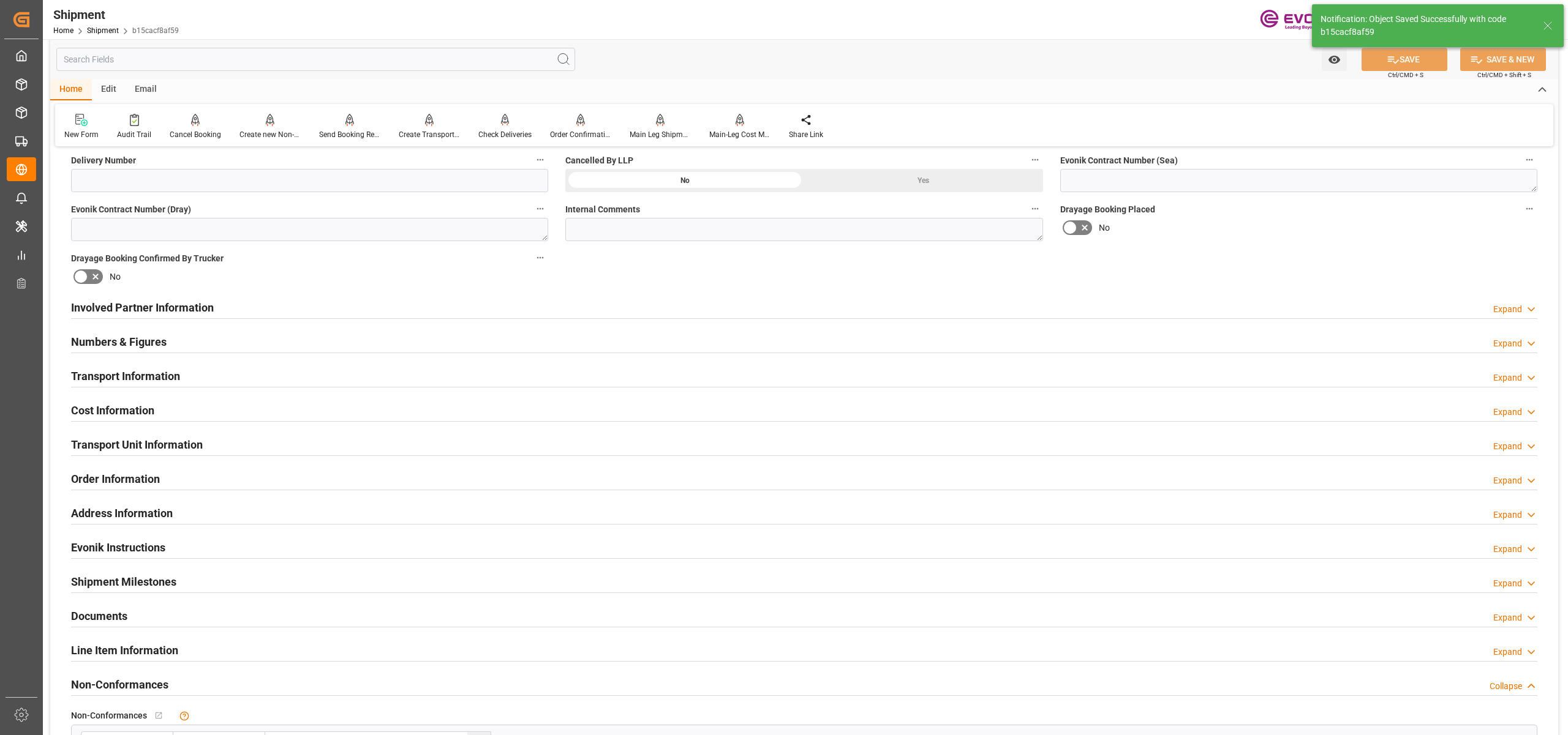
click at [225, 412] on div "Cost Information Expand" at bounding box center [804, 409] width 1466 height 23
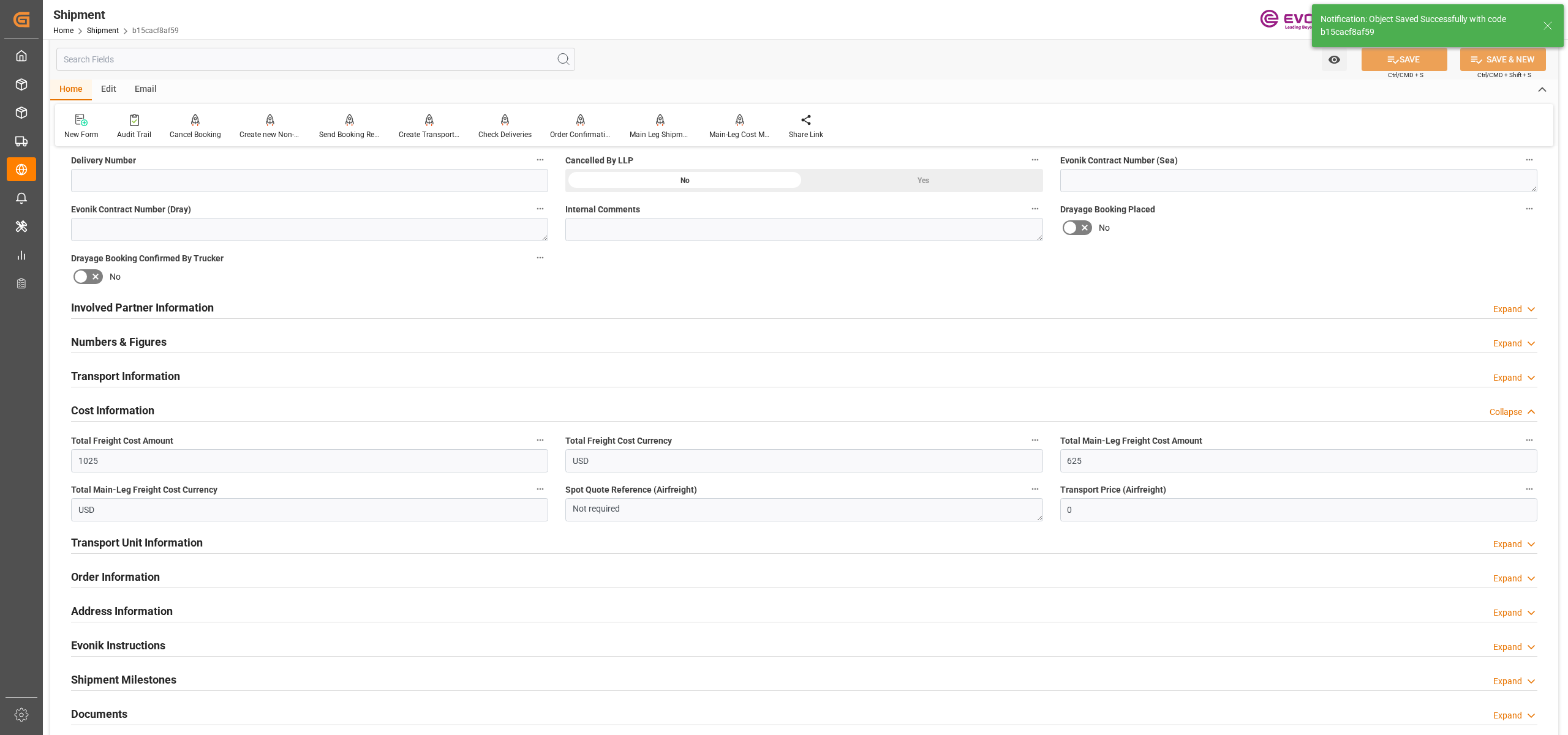
click at [225, 412] on div "Cost Information Collapse" at bounding box center [804, 409] width 1466 height 23
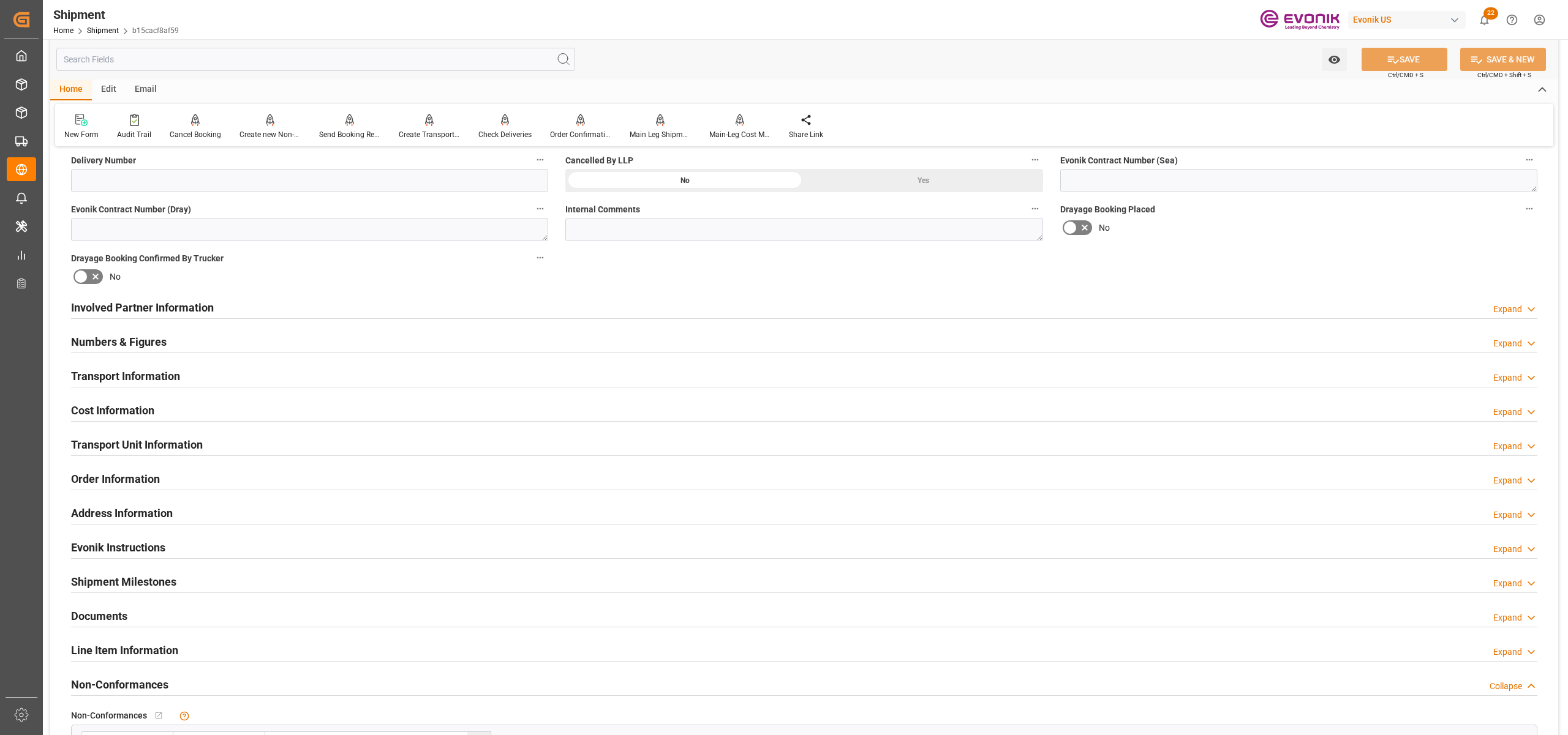
click at [217, 448] on div "Transport Unit Information Expand" at bounding box center [804, 443] width 1466 height 23
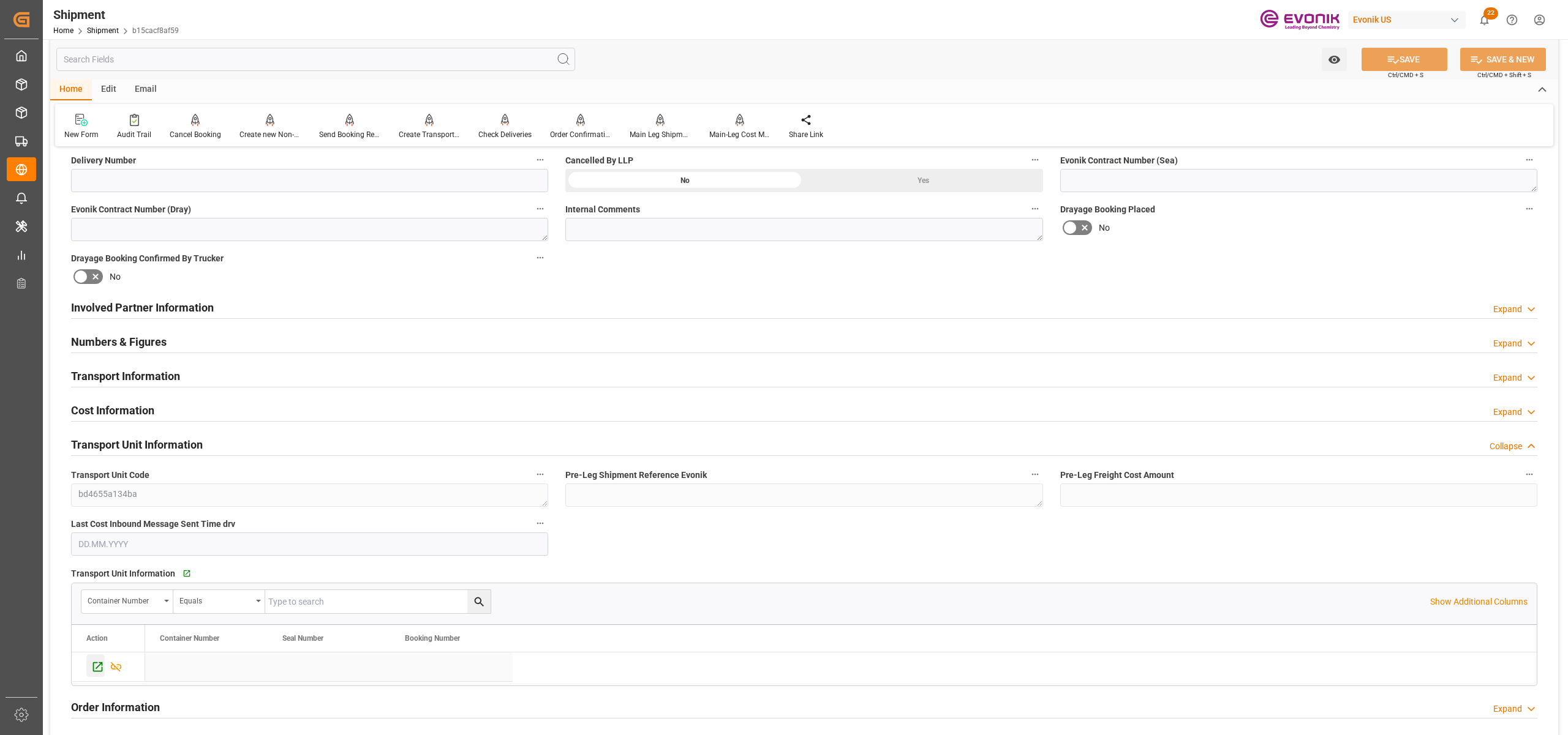
click at [93, 669] on icon "Press SPACE to select this row." at bounding box center [97, 667] width 13 height 13
click at [555, 305] on div "Involved Partner Information Expand" at bounding box center [804, 306] width 1466 height 23
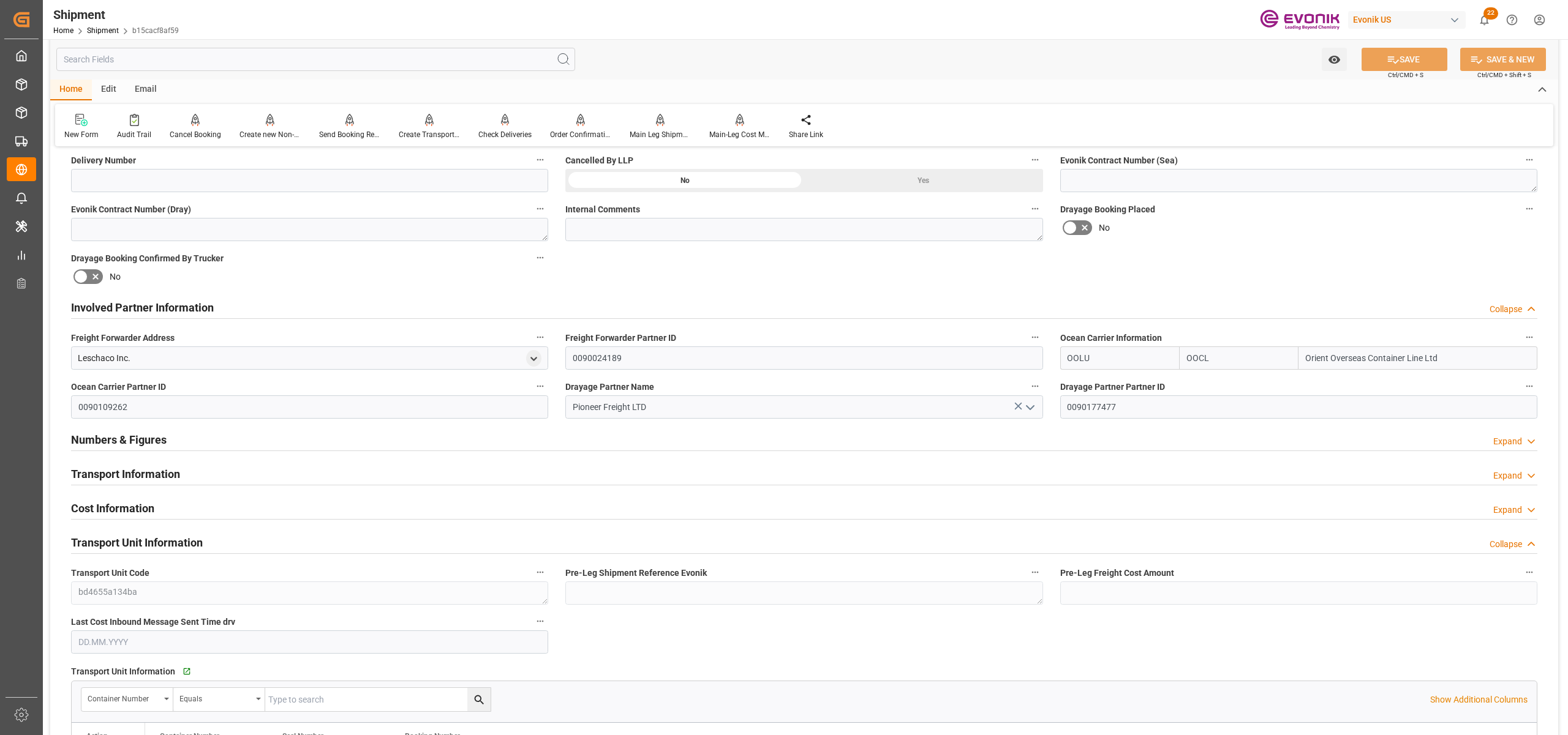
click at [537, 480] on div "Transport Information Expand" at bounding box center [804, 472] width 1466 height 23
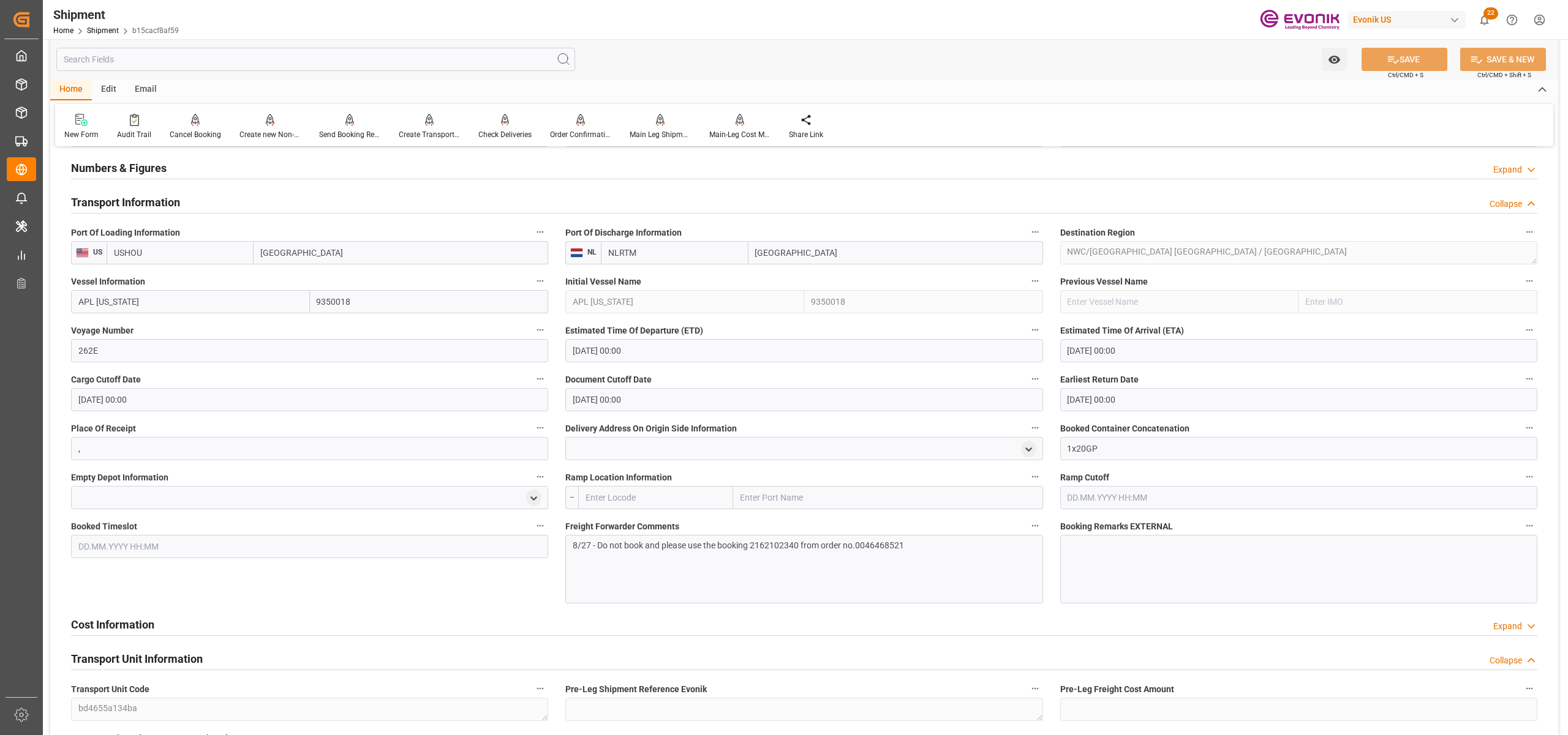
scroll to position [1088, 0]
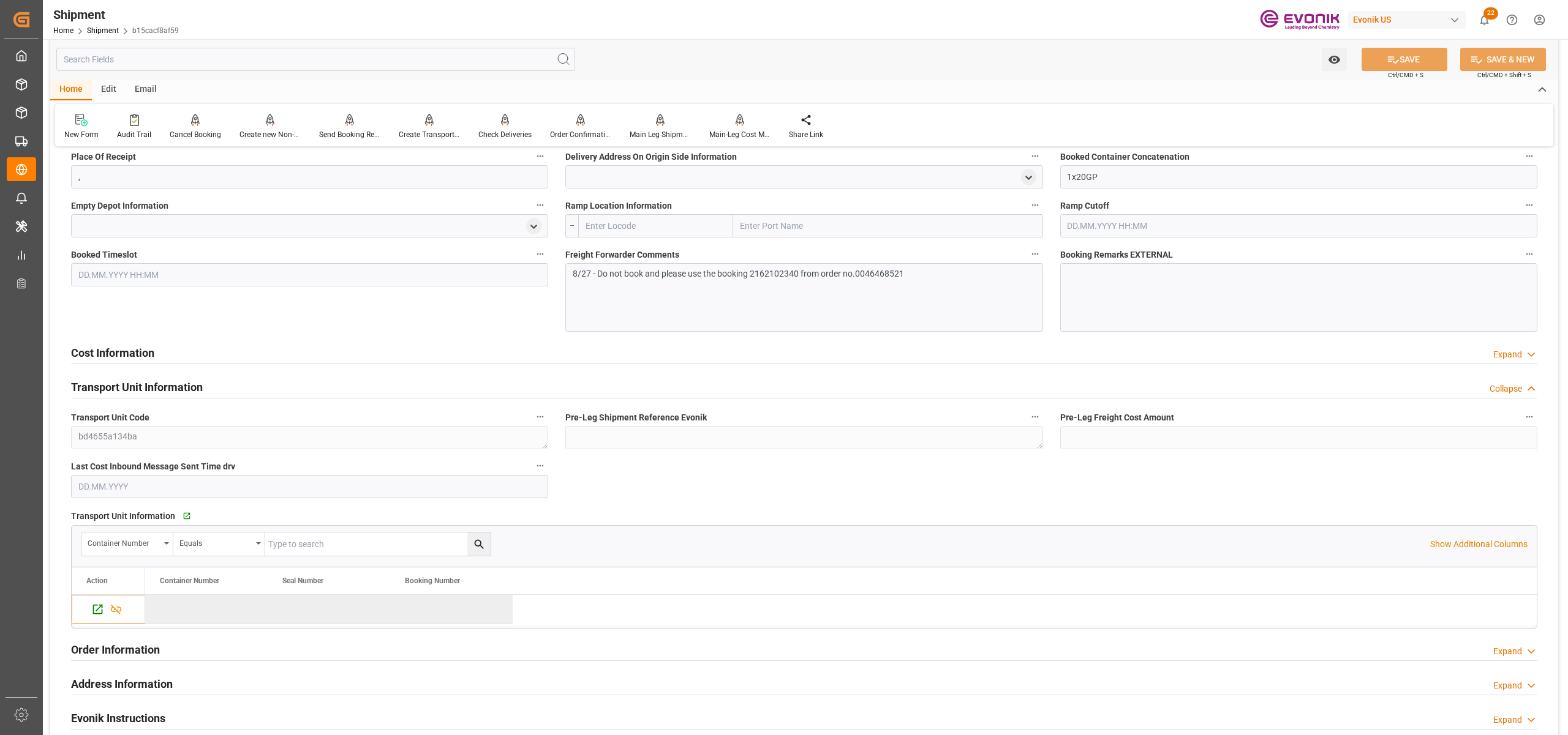
click at [340, 346] on div "Cost Information Expand" at bounding box center [804, 351] width 1466 height 23
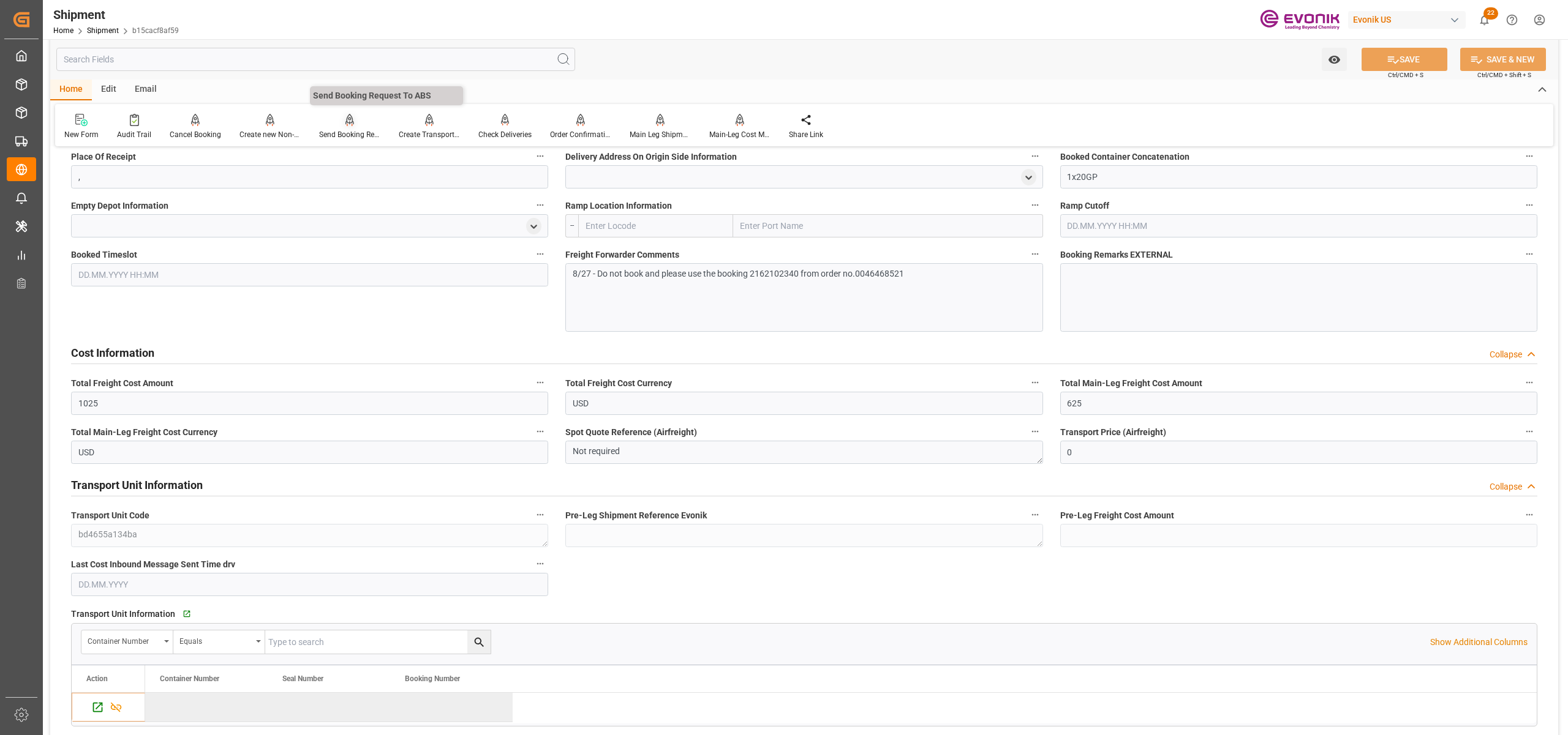
click at [351, 123] on icon at bounding box center [350, 120] width 9 height 12
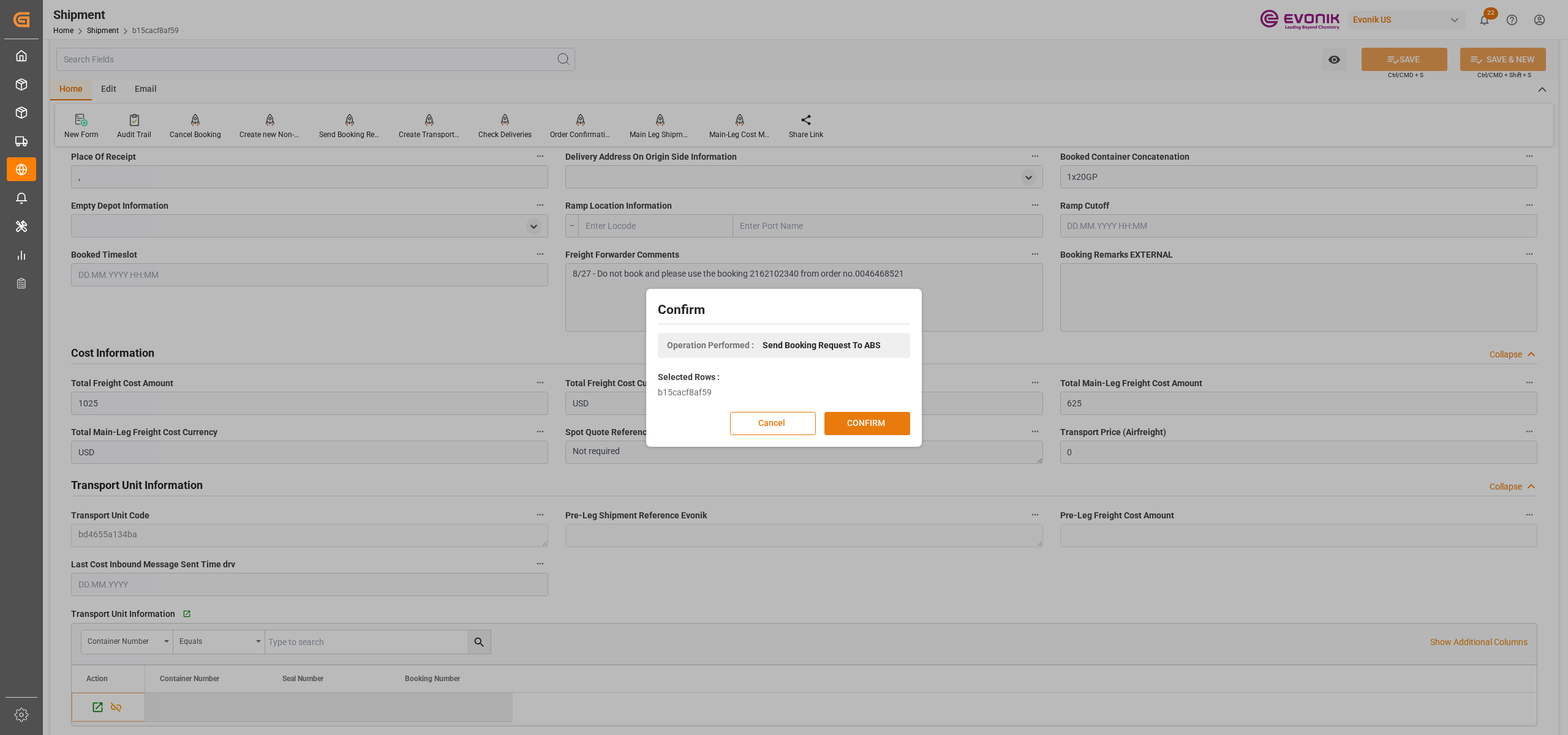
click at [890, 426] on button "CONFIRM" at bounding box center [867, 423] width 86 height 23
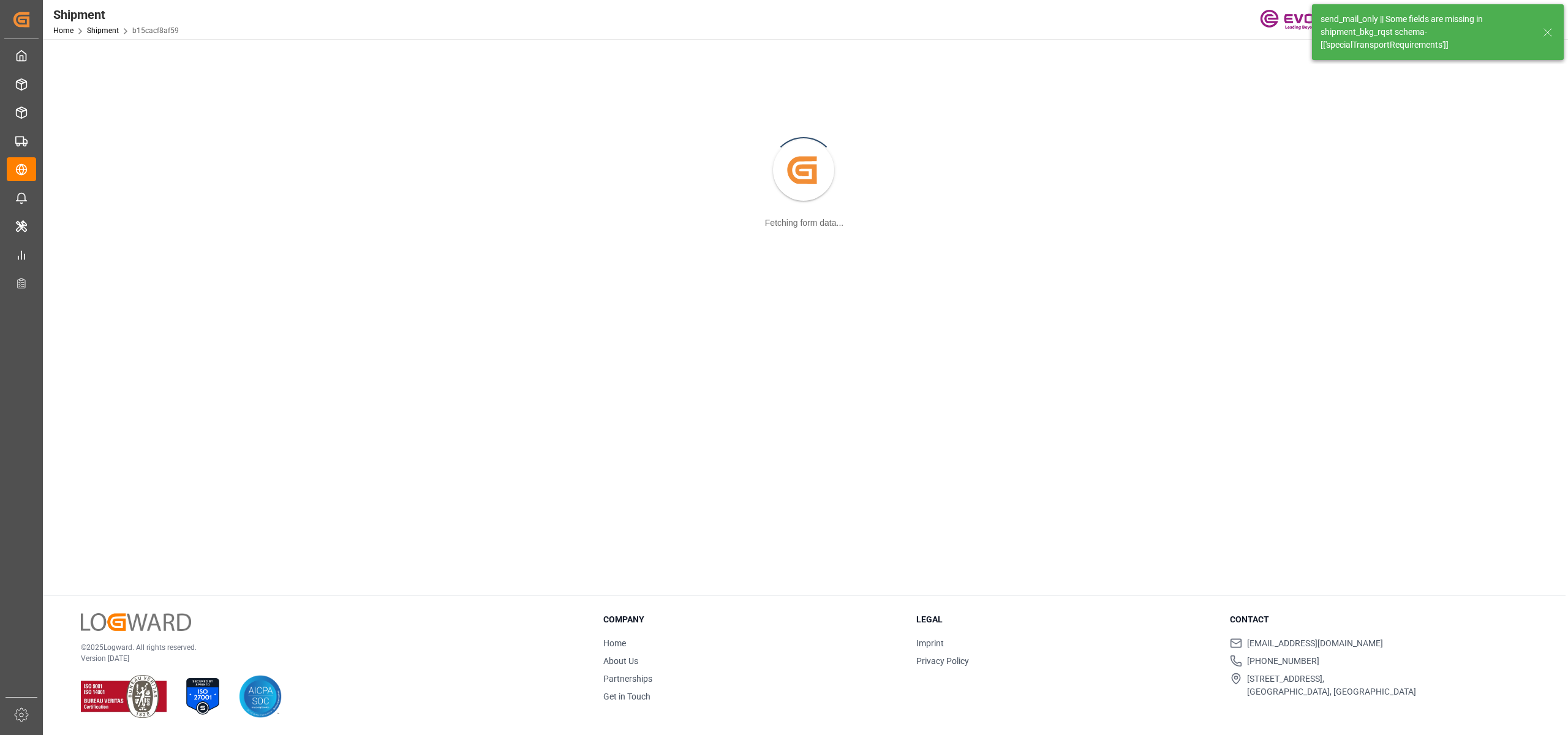
scroll to position [133, 0]
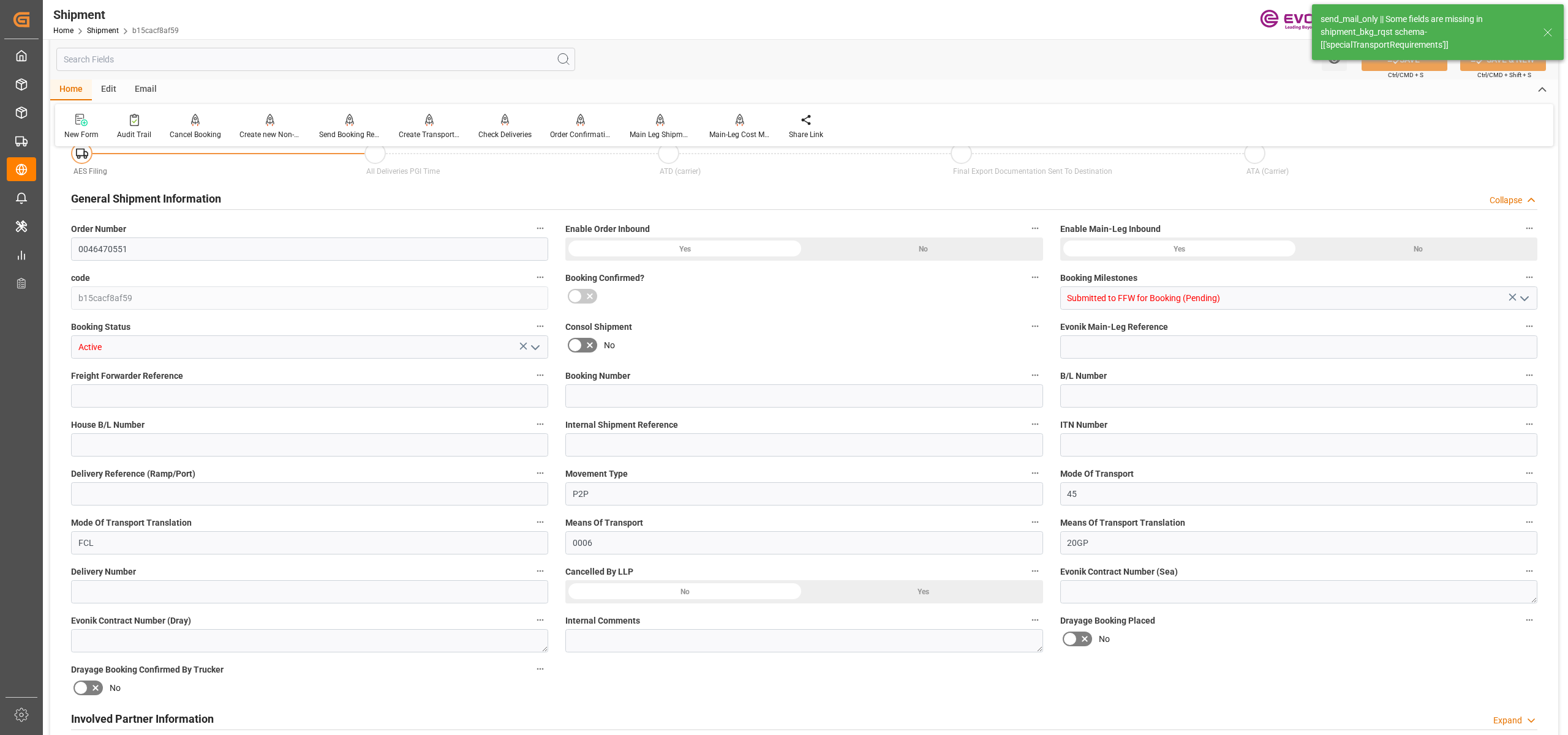
type input "80"
type input "DR"
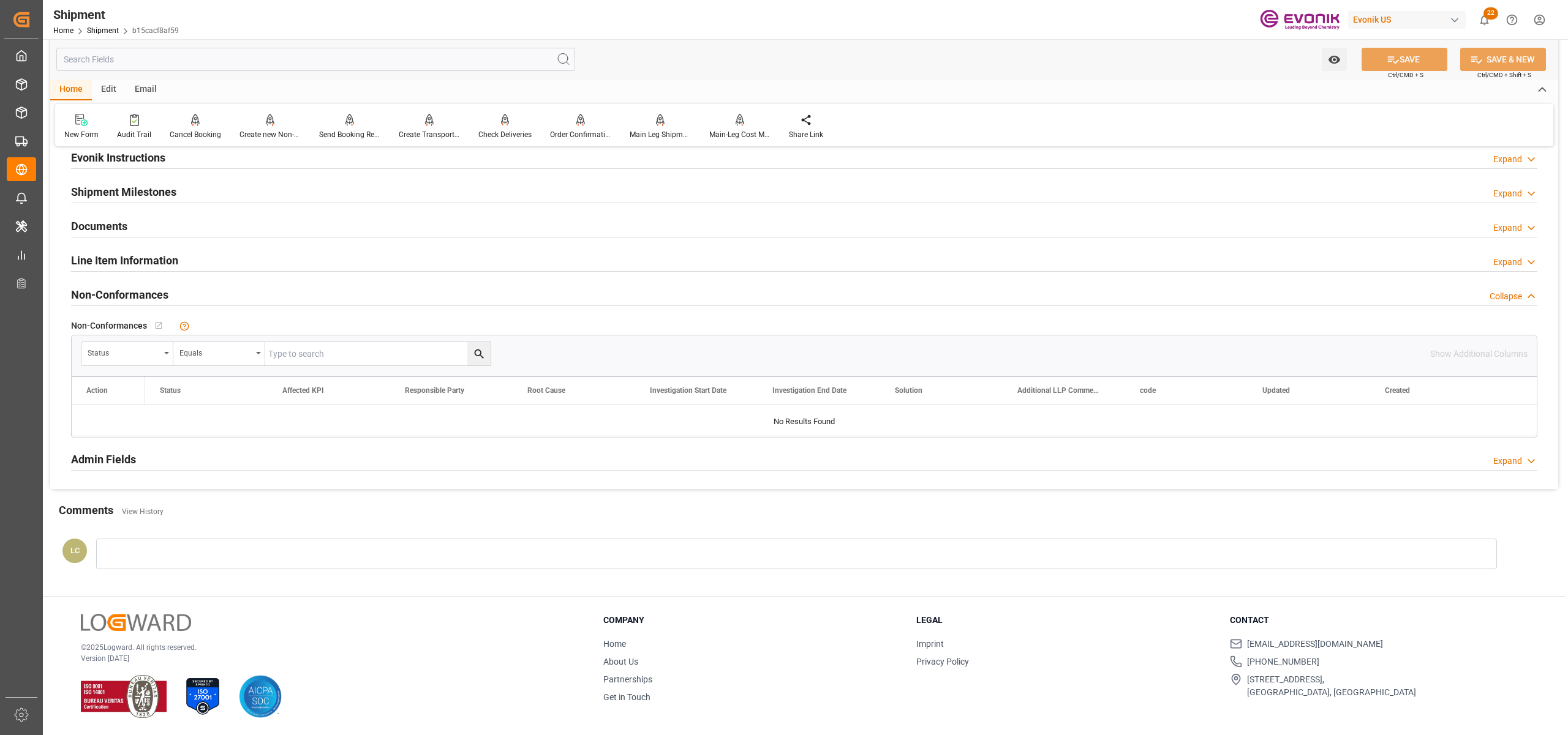
drag, startPoint x: 294, startPoint y: 253, endPoint x: 268, endPoint y: 268, distance: 30.0
click at [294, 253] on div "Line Item Information Expand" at bounding box center [804, 259] width 1466 height 23
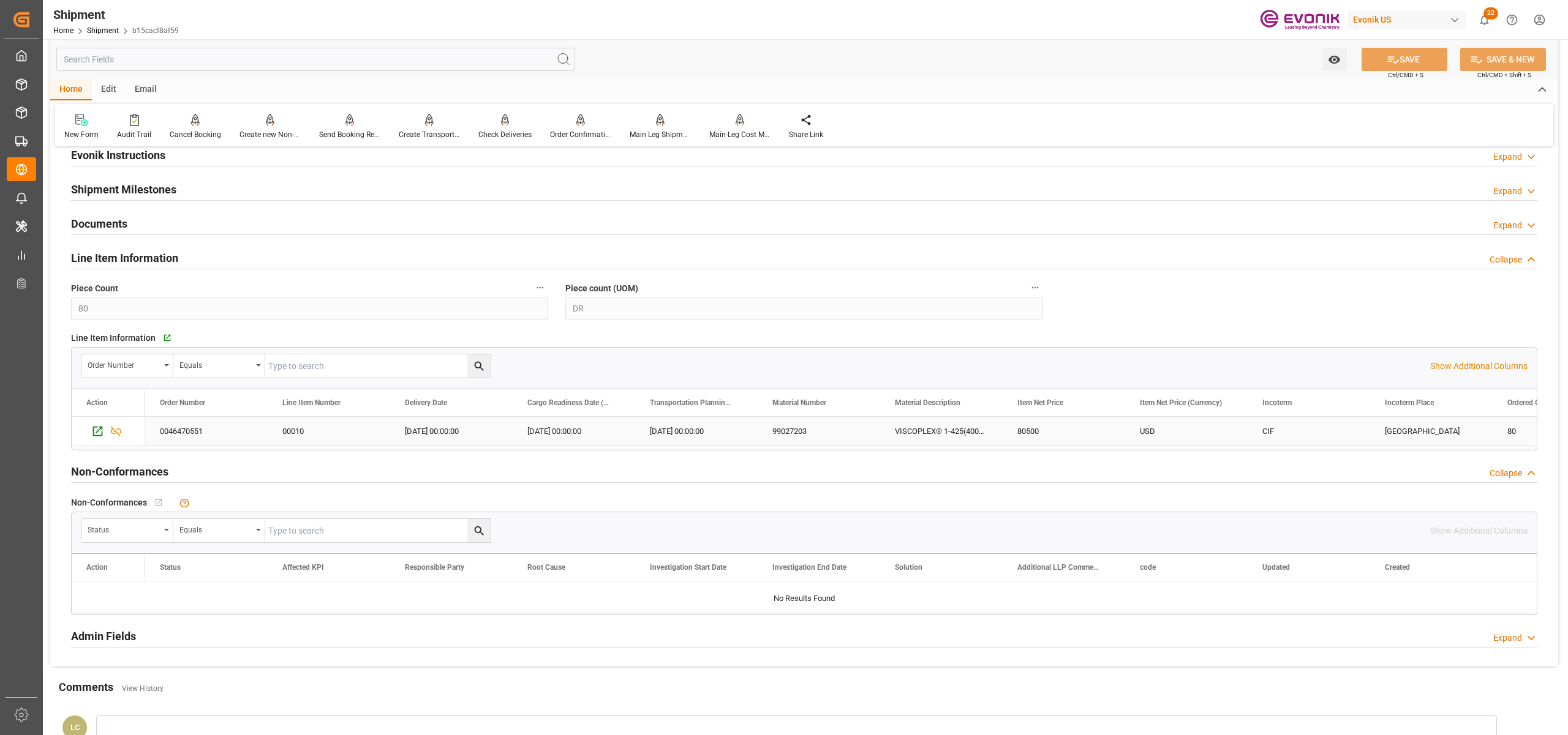
scroll to position [1088, 0]
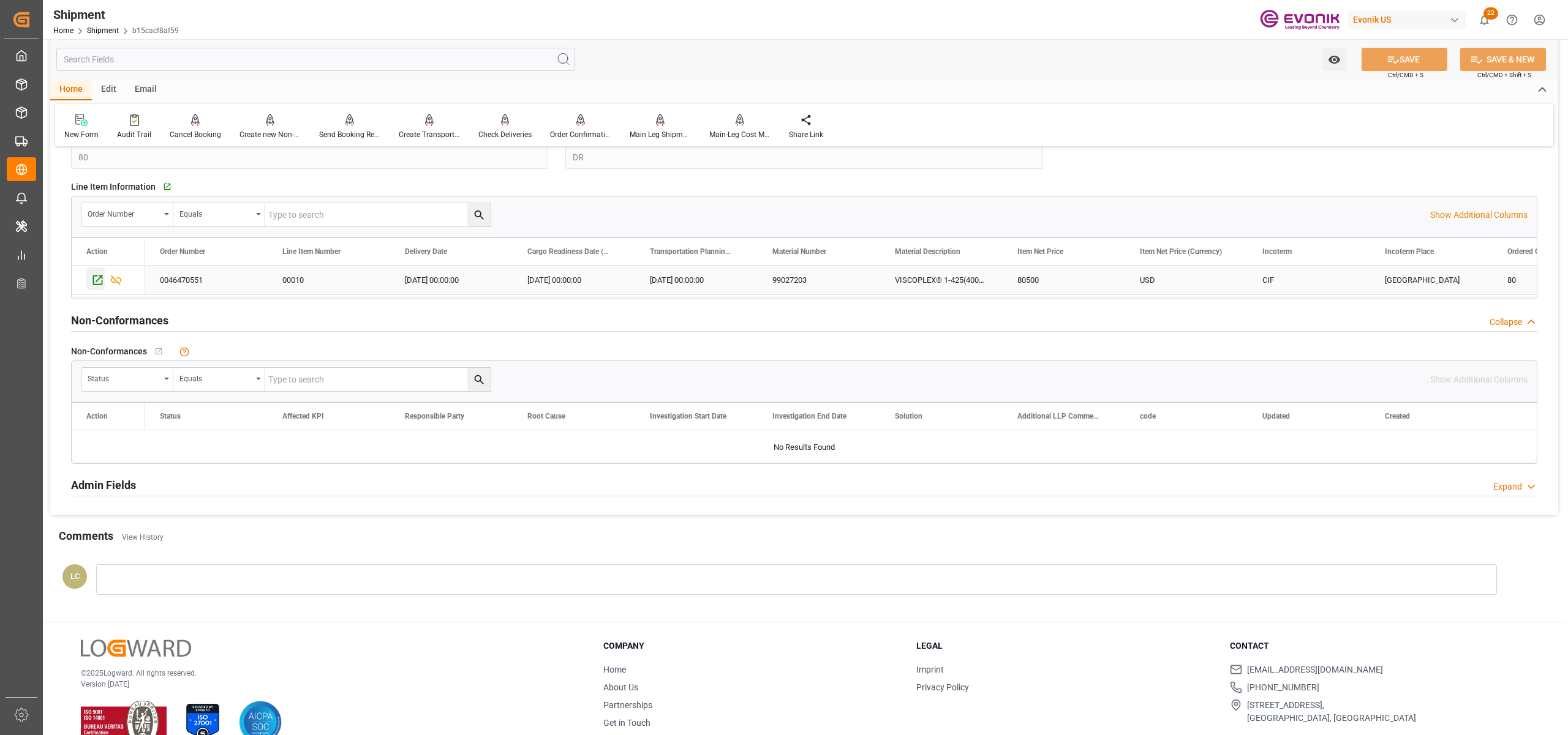
click at [96, 281] on icon "Press SPACE to select this row." at bounding box center [97, 280] width 13 height 13
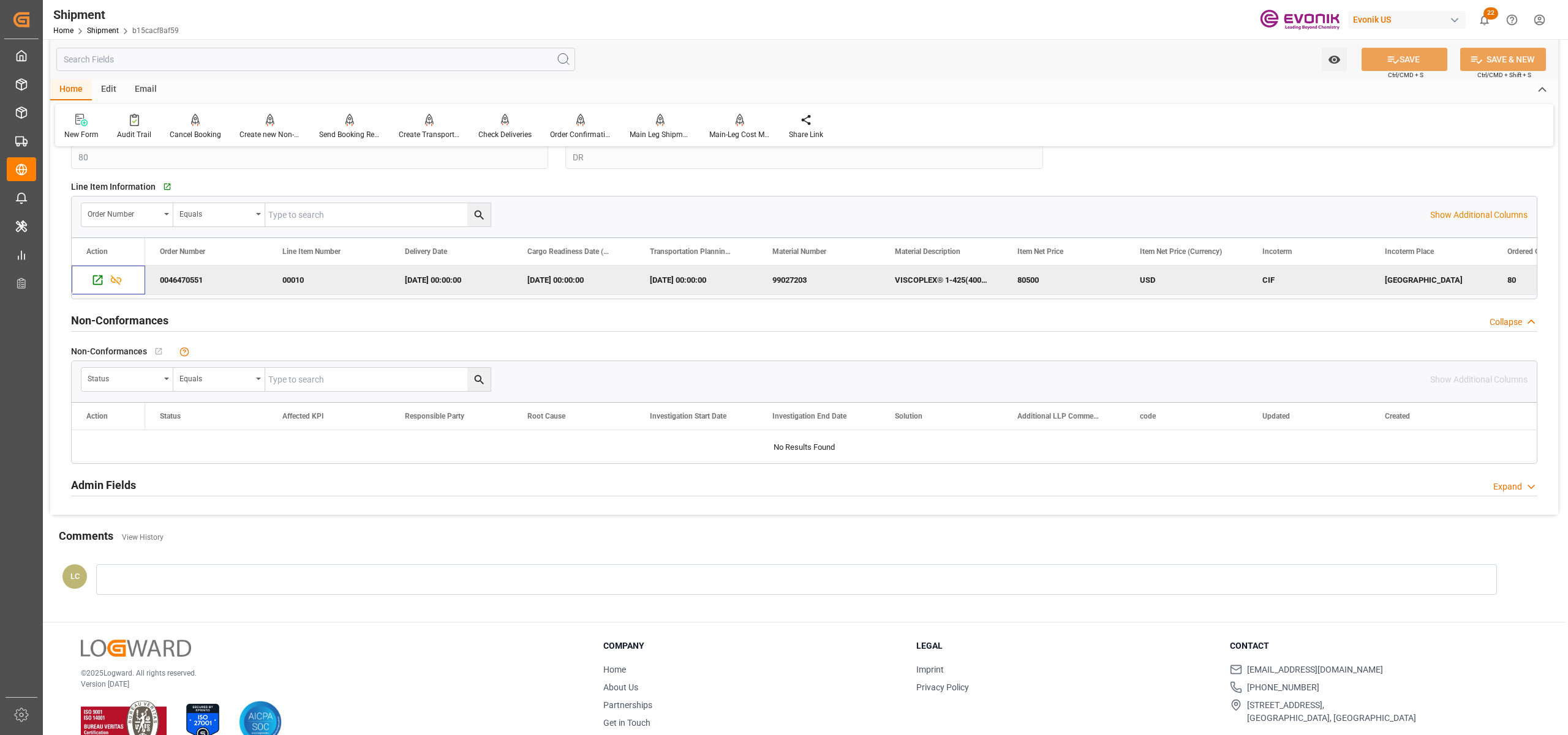
click at [264, 61] on input "text" at bounding box center [316, 59] width 519 height 23
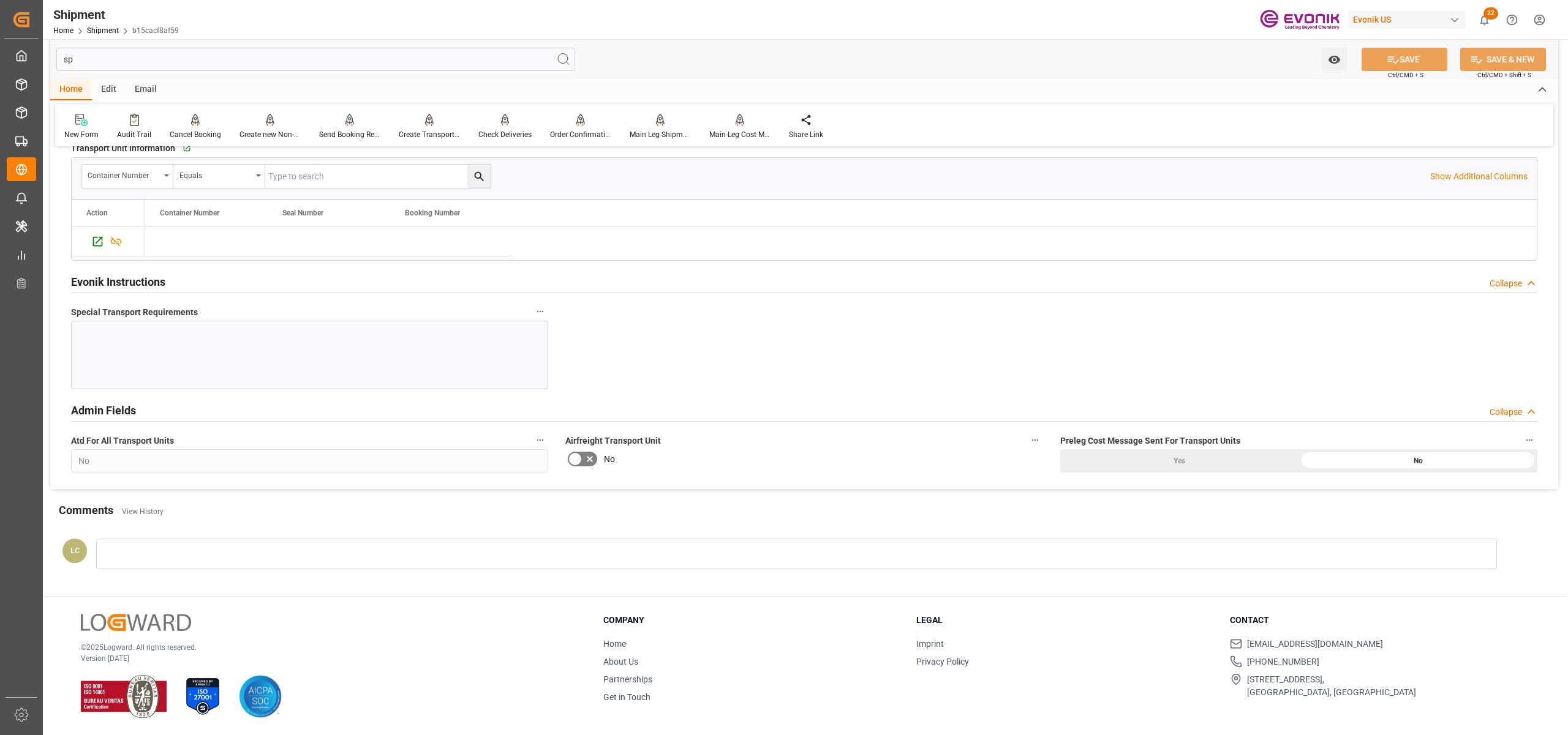
scroll to position [0, 0]
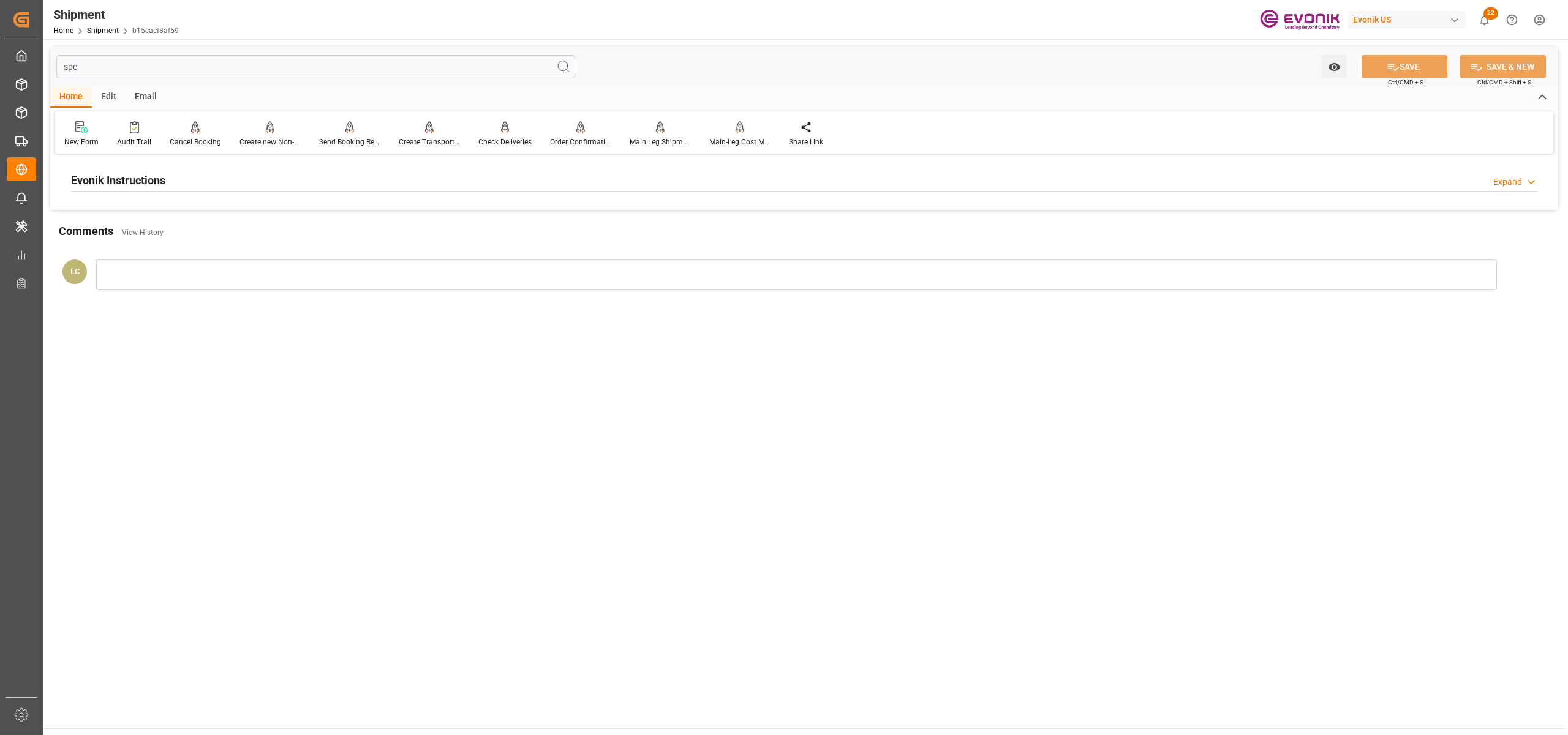
type input "spe"
click at [363, 179] on div "Evonik Instructions Expand" at bounding box center [804, 179] width 1466 height 23
click at [335, 260] on div at bounding box center [309, 253] width 477 height 68
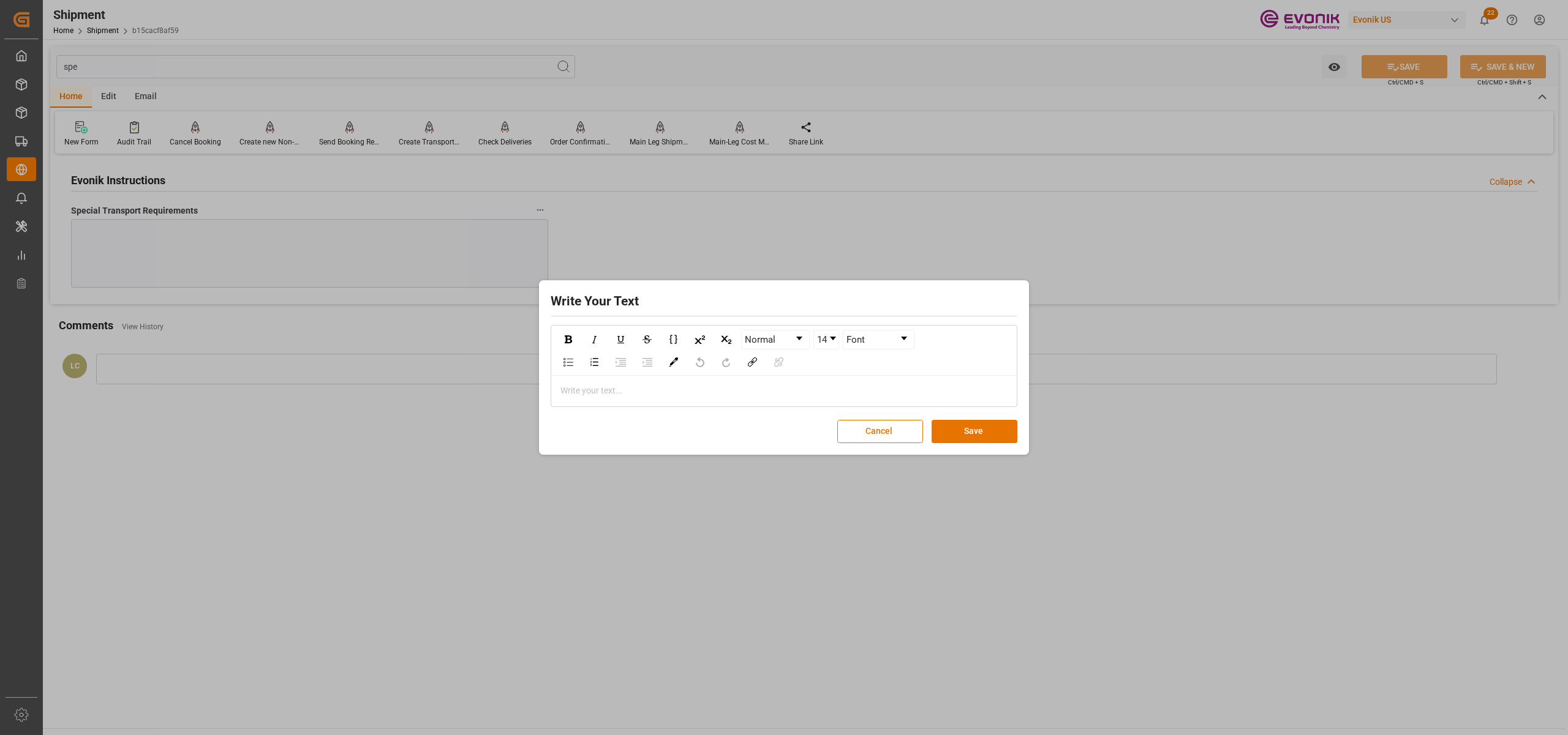
click at [604, 394] on div "rdw-editor" at bounding box center [784, 391] width 446 height 13
click at [973, 431] on button "Save" at bounding box center [974, 431] width 86 height 23
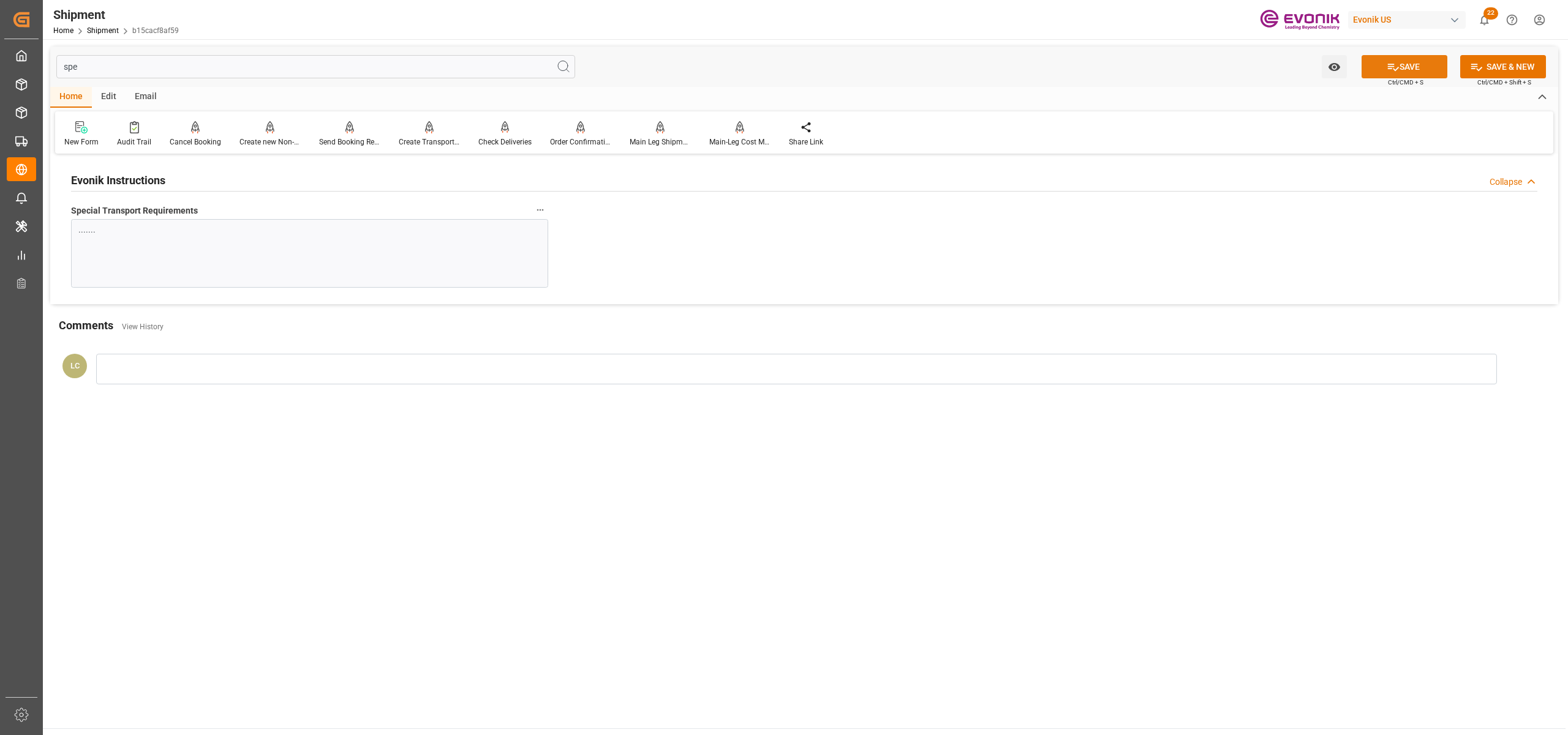
click at [1395, 71] on icon at bounding box center [1392, 67] width 13 height 13
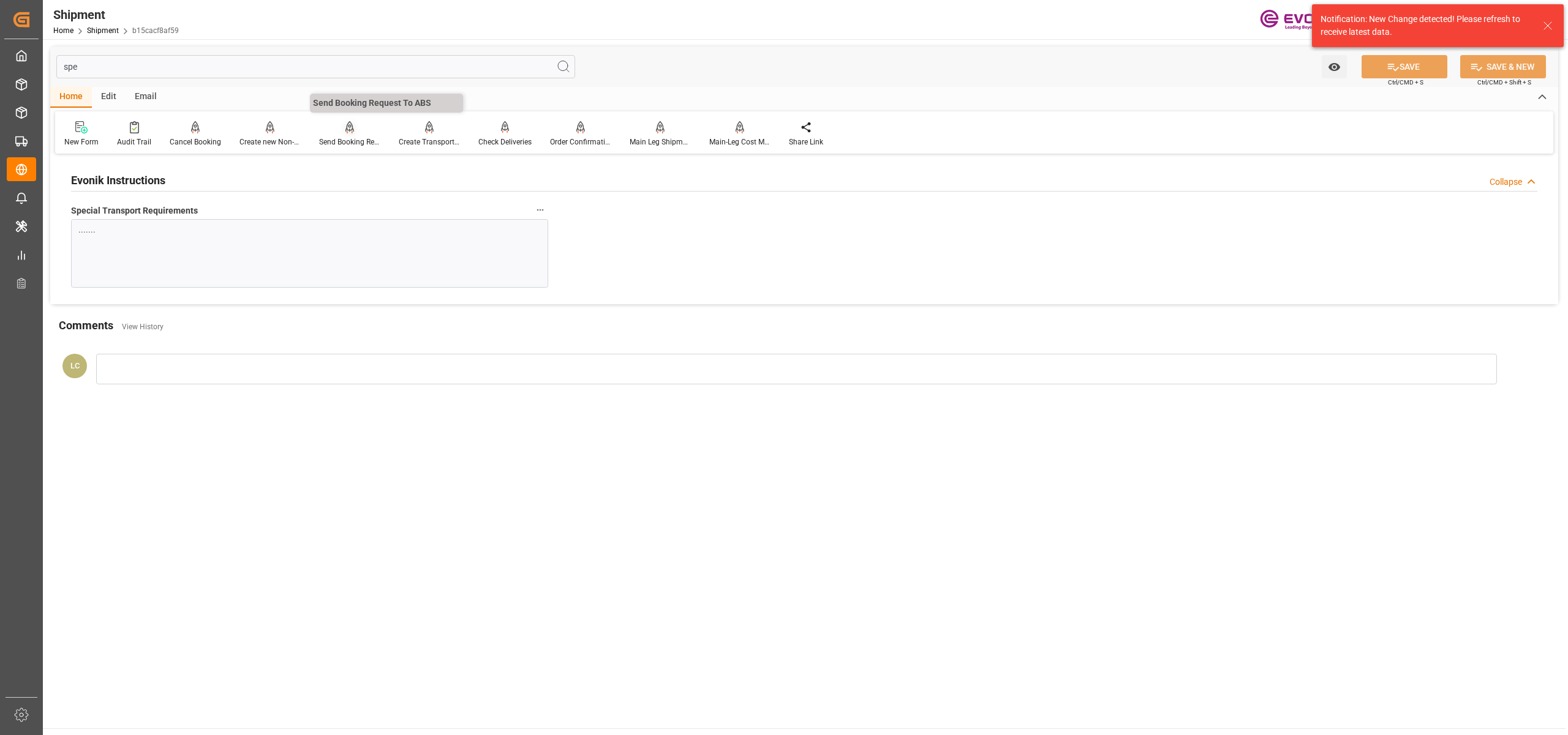
click at [346, 128] on icon at bounding box center [350, 127] width 9 height 12
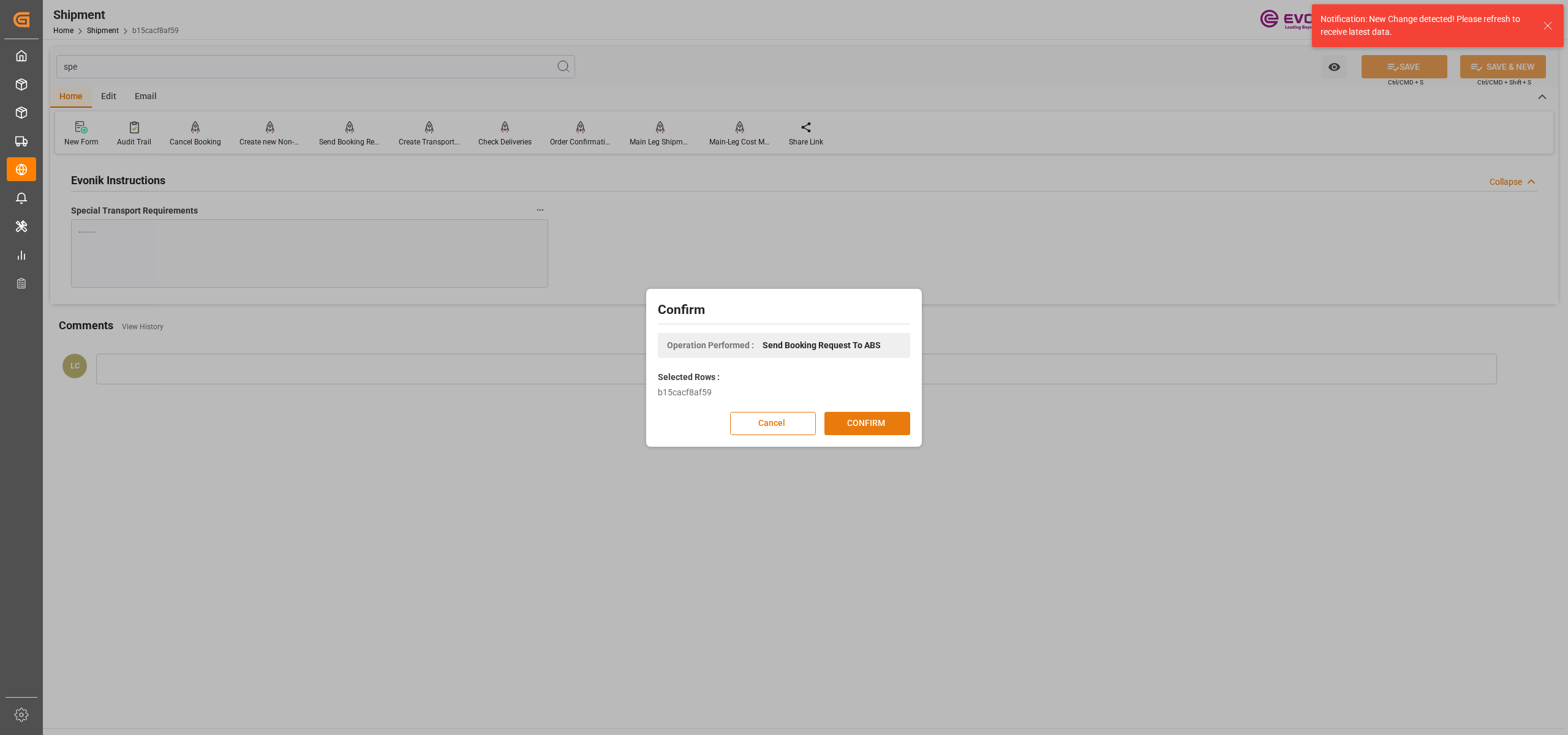
click at [872, 417] on button "CONFIRM" at bounding box center [867, 423] width 86 height 23
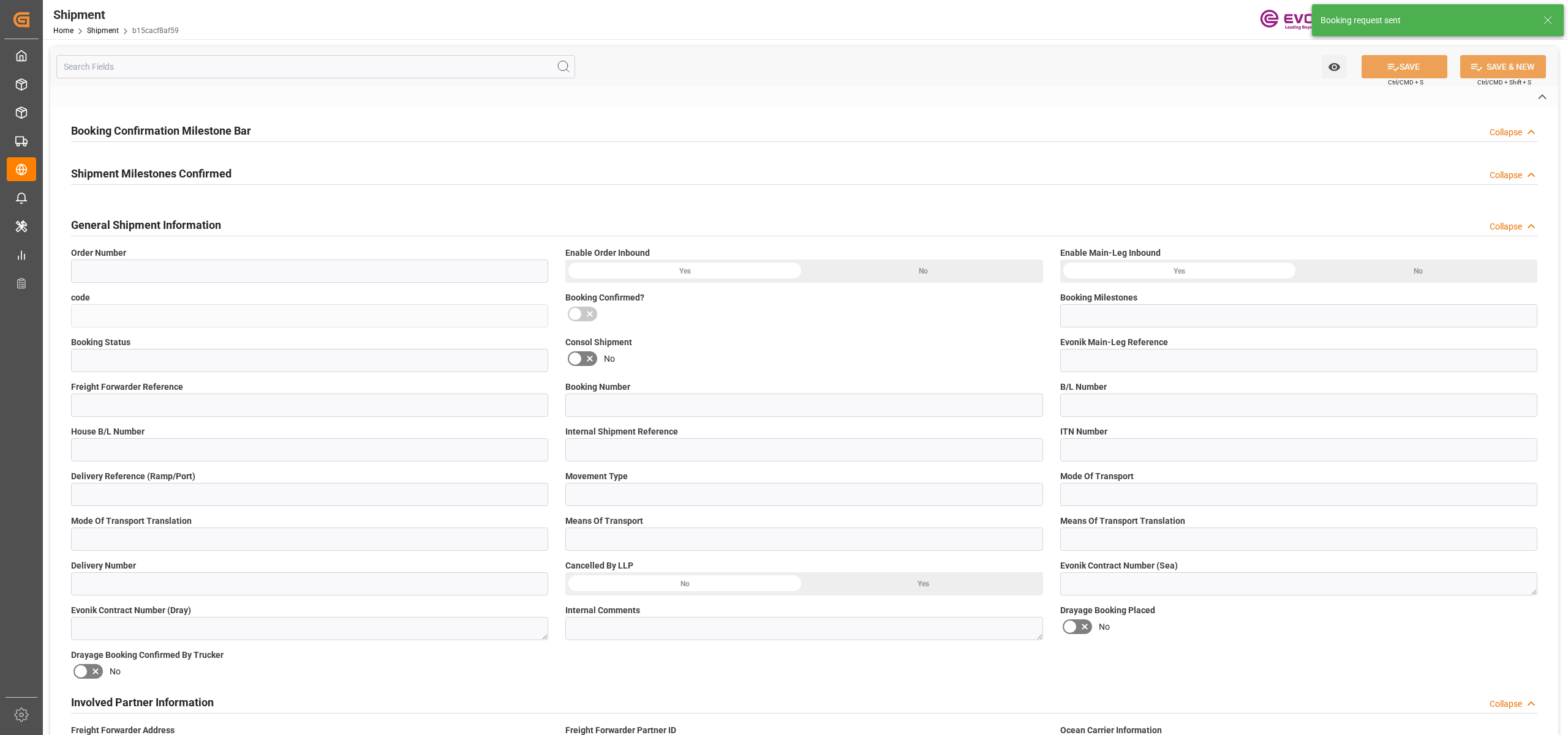
type input "0046470551"
type input "b15cacf8af59"
type input "Submitted to FFW for Booking (Pending)"
type input "Active"
type input "P2P"
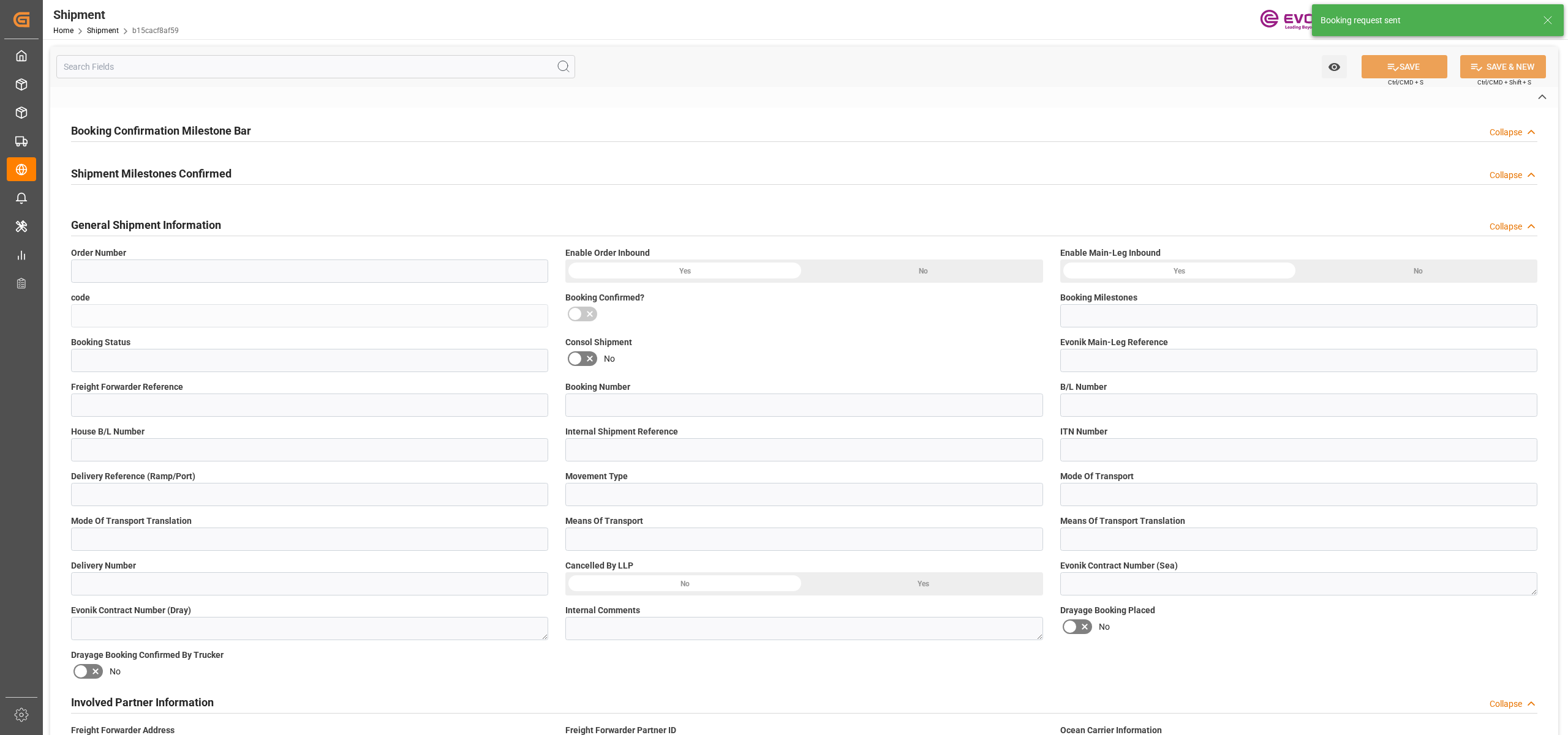
type input "45"
type input "FCL"
type input "0006"
type input "20GP"
type input "0090024189"
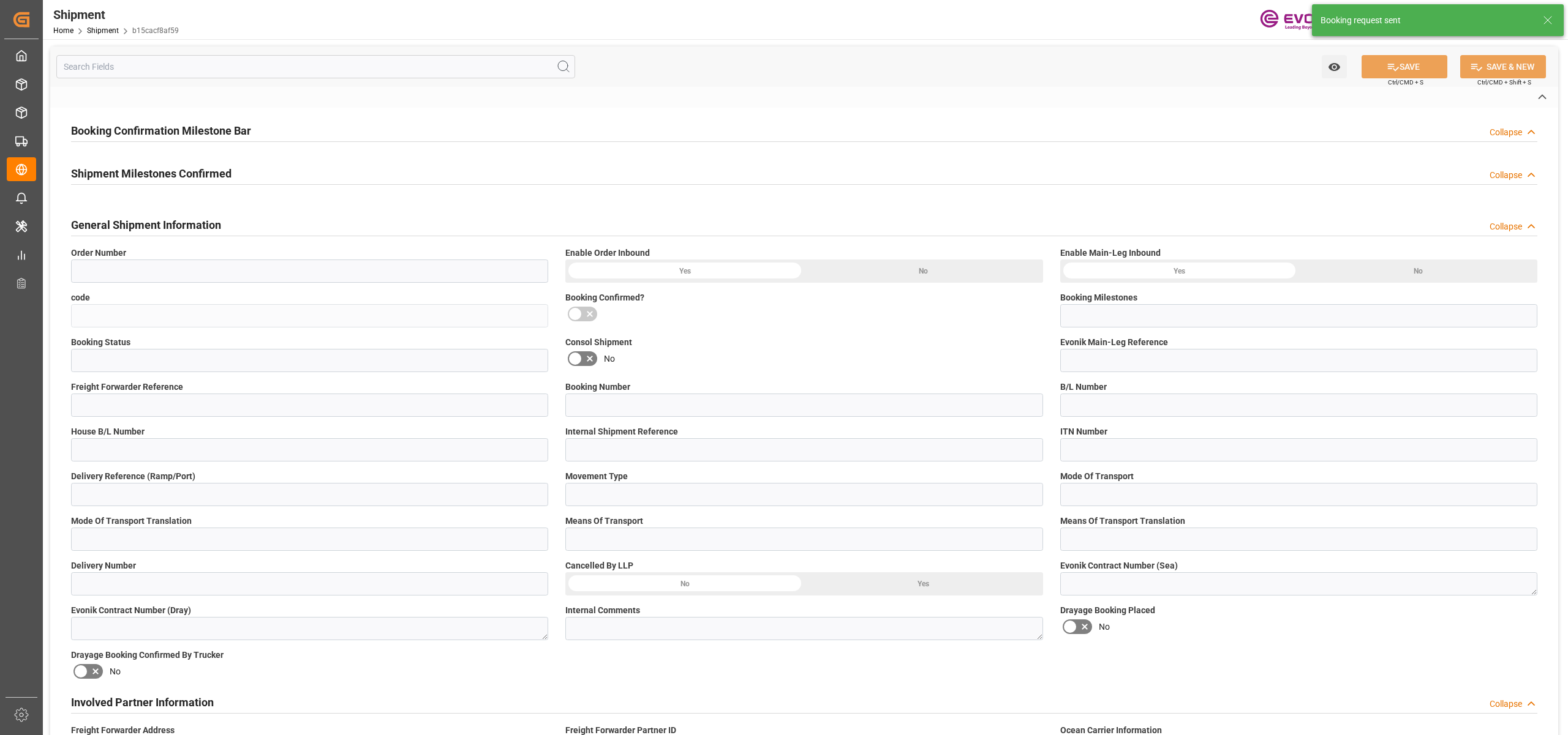
type input "OOLU"
type input "0090109262"
type input "Pioneer Freight LTD"
type input "0090177477"
type textarea "KGM"
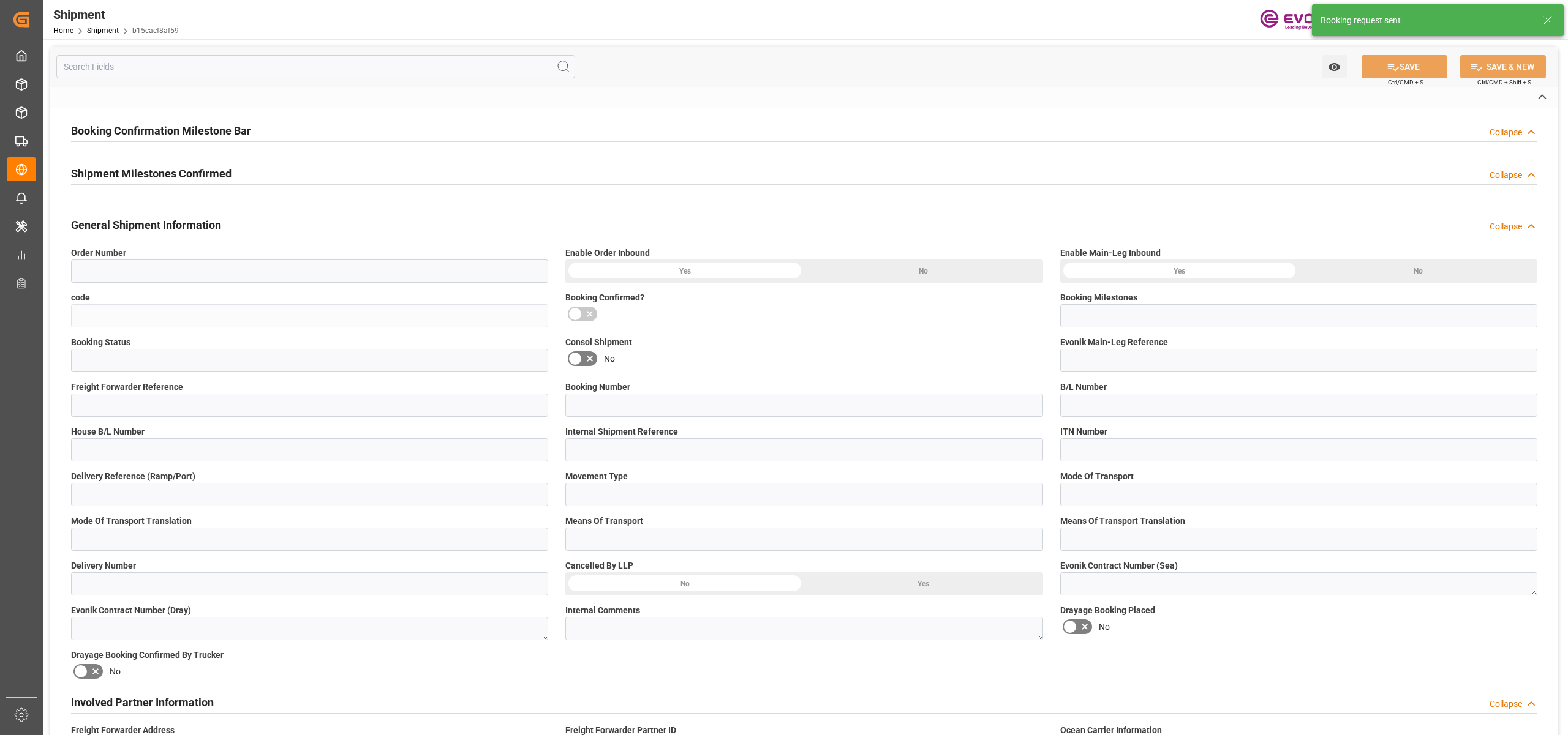
type input "KGM"
type input "M3"
type input "[GEOGRAPHIC_DATA]"
type textarea "NWC/UK North West Continent / UK"
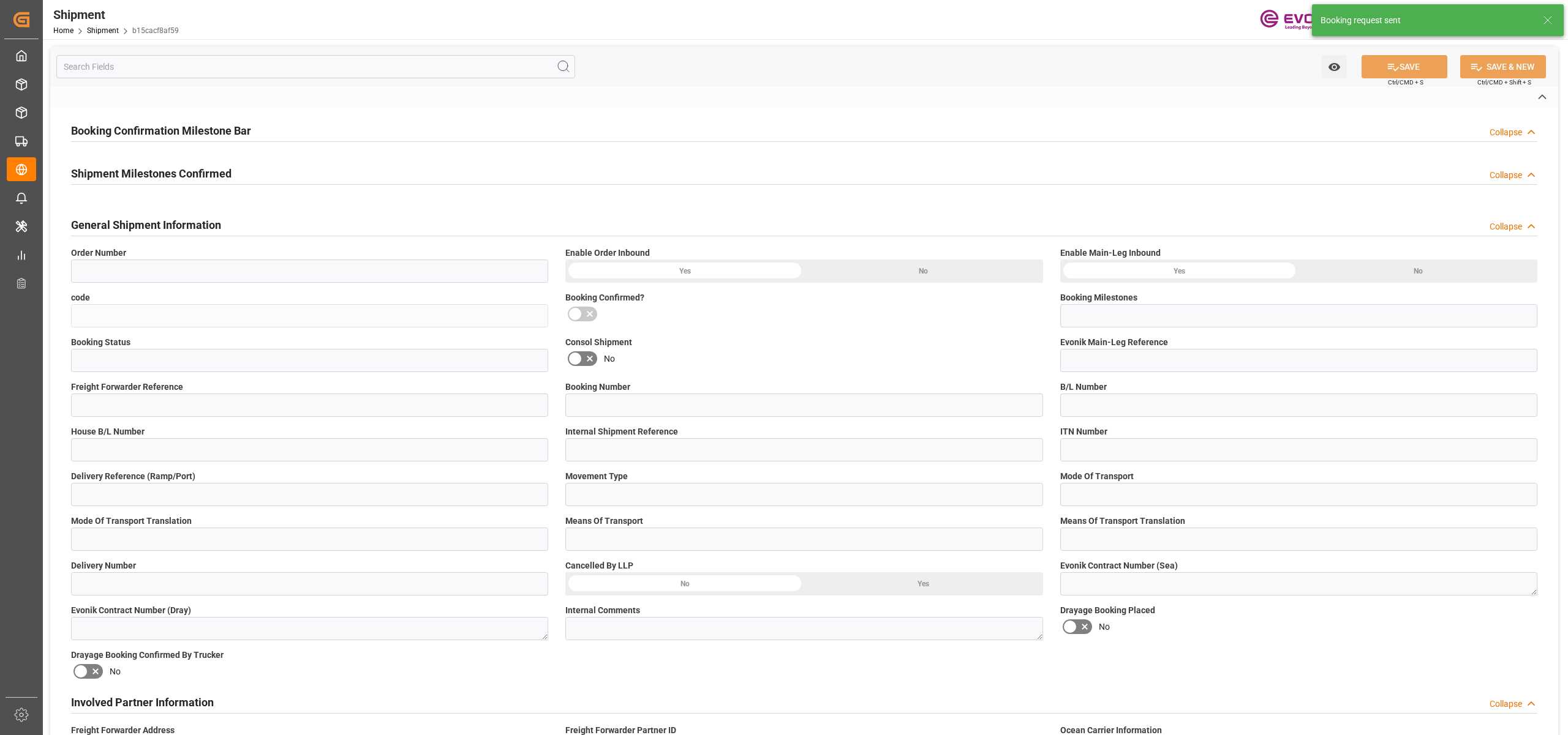
type input "APL MINNESOTA"
type input "262E"
type input ","
type input "1x20GP"
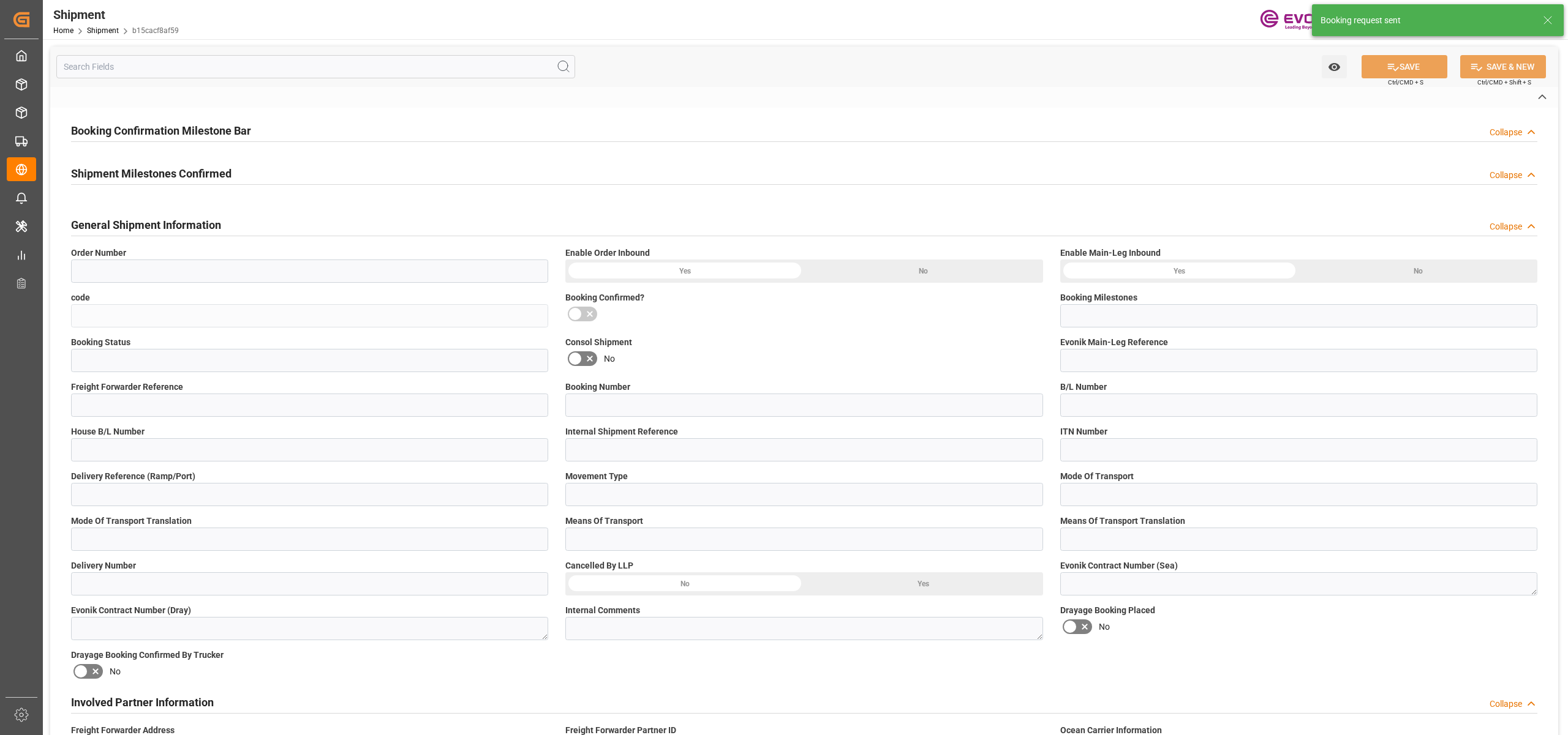
type input "USD"
type textarea "Not required"
type textarea "bd4655a134ba"
type input "0000928134"
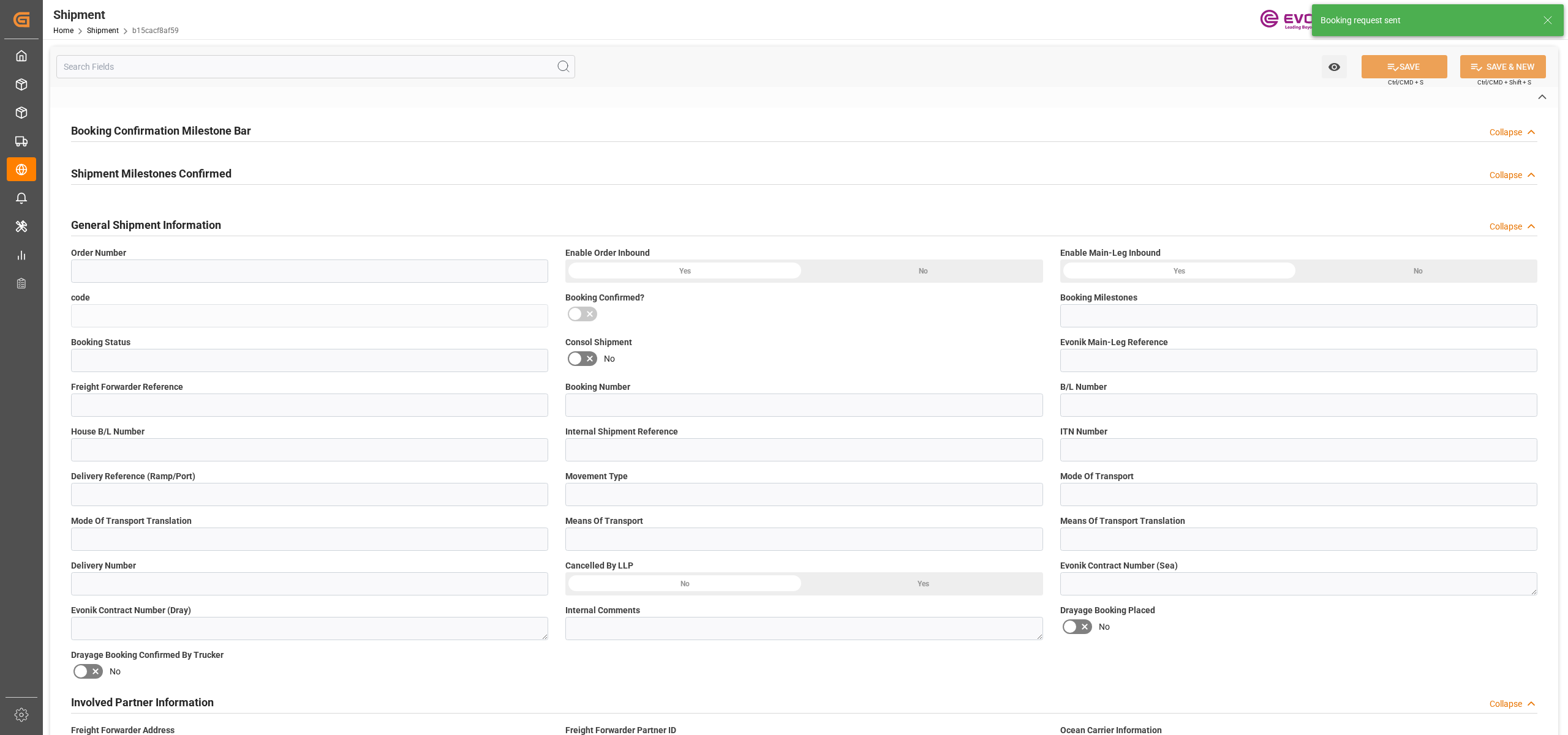
type input "[PERSON_NAME][EMAIL_ADDRESS][PERSON_NAME][DOMAIN_NAME]"
type textarea "RESELLER"
type input "DE"
type input "01"
type input "SP AL Oil Additives"
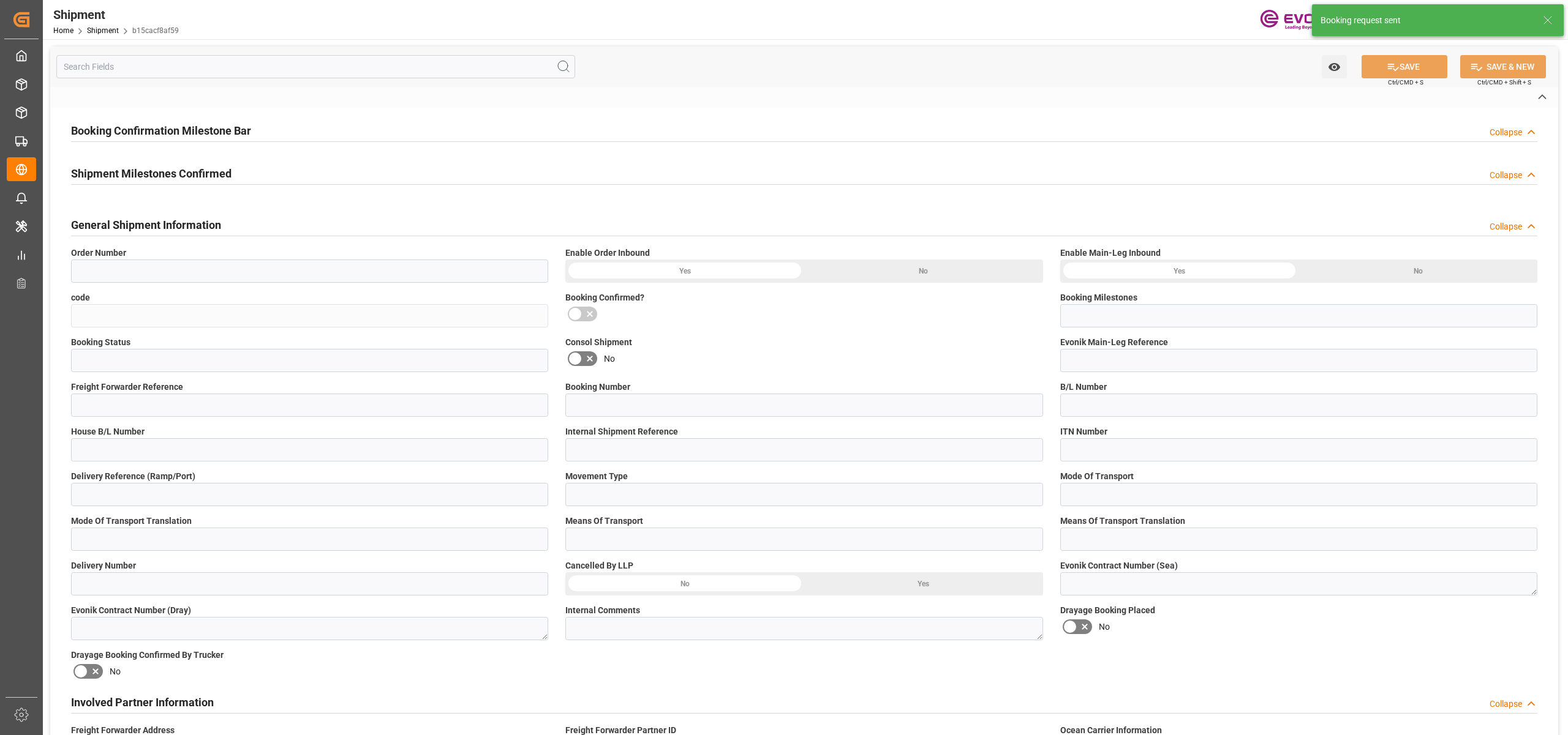
type input "Specialty Additives"
type input "4075"
type input "XU07"
type input "0000503274"
type input "D"
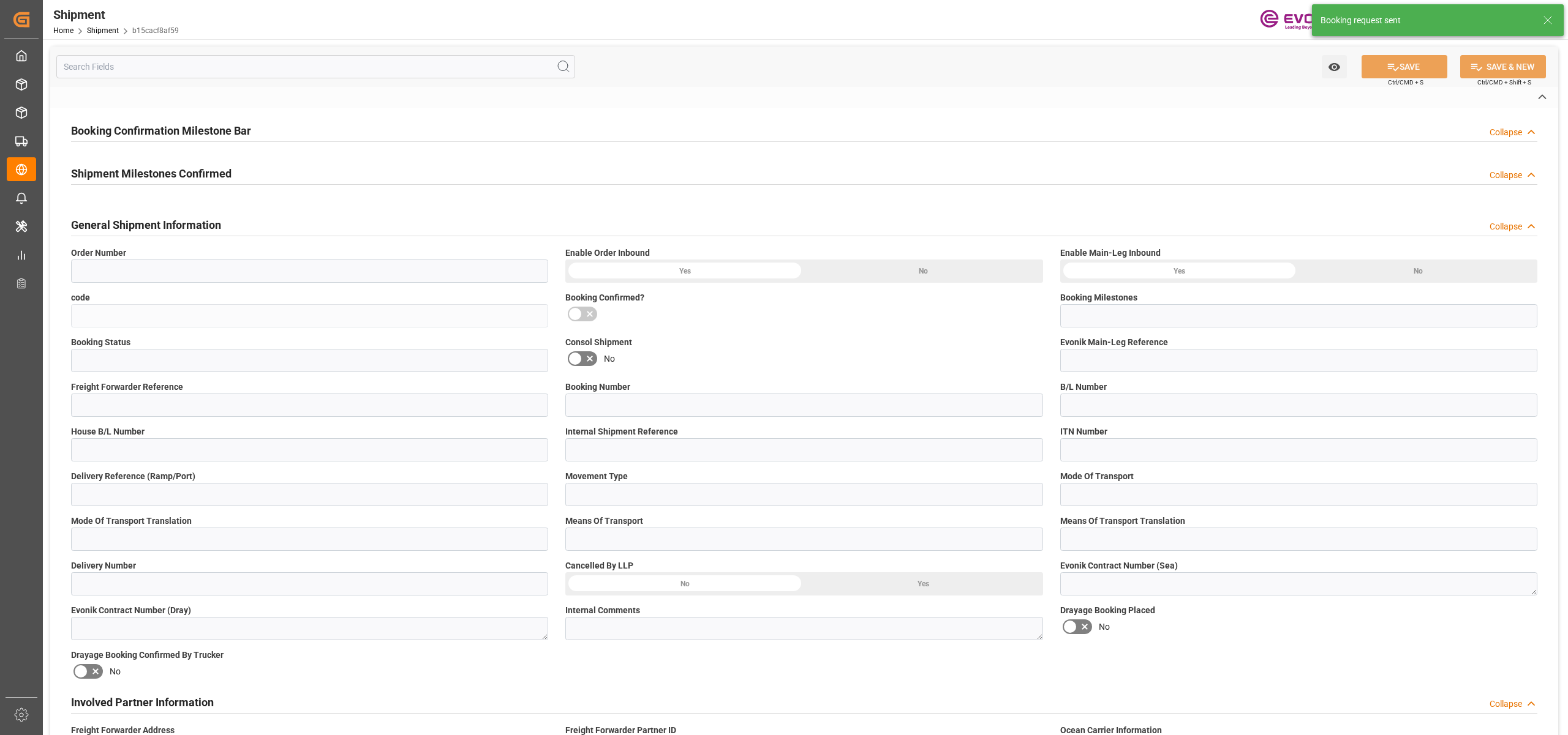
type input "DE"
type input "0000503274"
type input "D"
type input "DE"
type textarea "[PERSON_NAME][EMAIL_ADDRESS][PERSON_NAME][DOMAIN_NAME]"
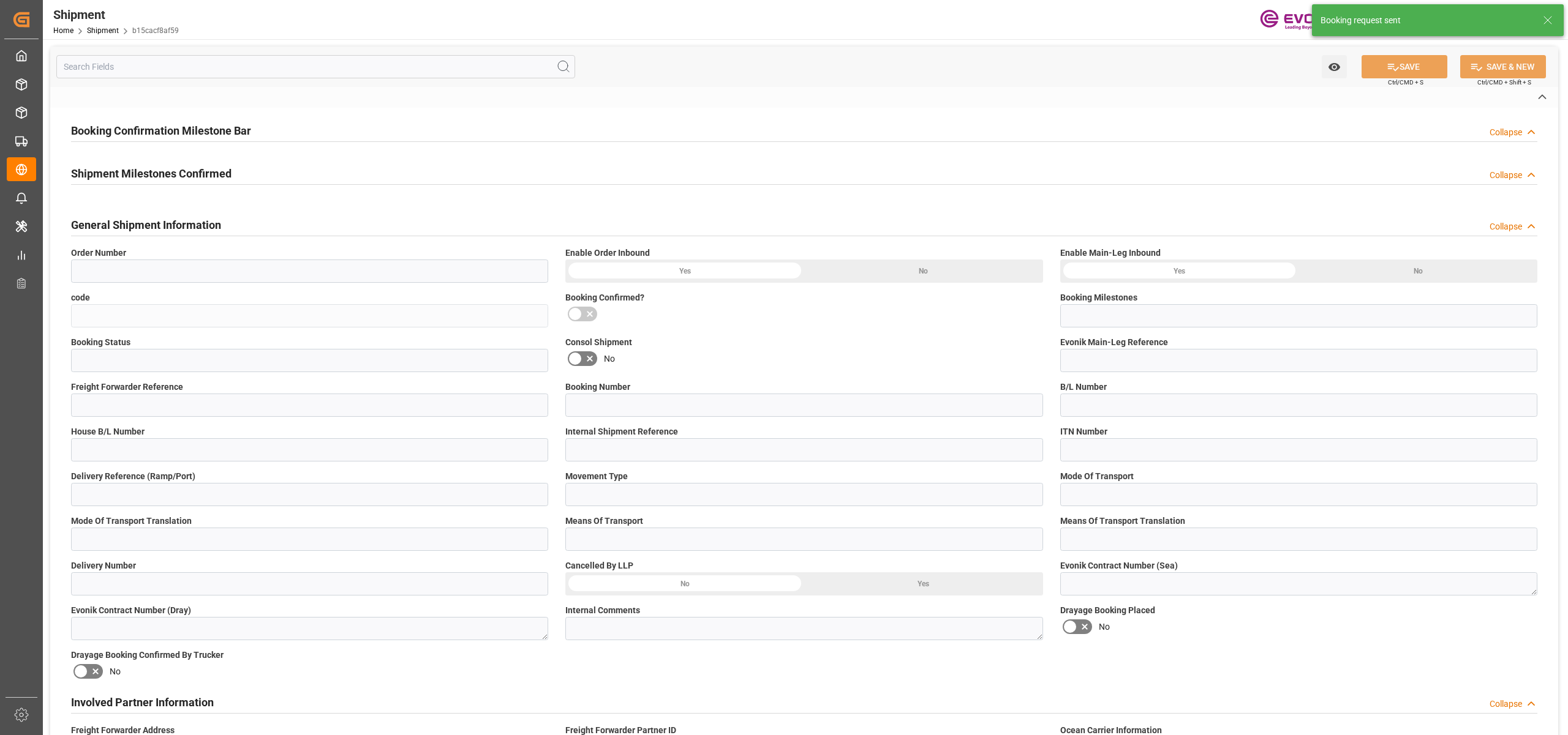
type input "No"
type textarea "For sending order inbound messages: Missed Keys: Booking Number, Freight Forwar…"
type input "[US_EMPLOYER_IDENTIFICATION_NUMBER]"
type textarea "Evonik Shipment Reference not filled"
type input "OOLU"
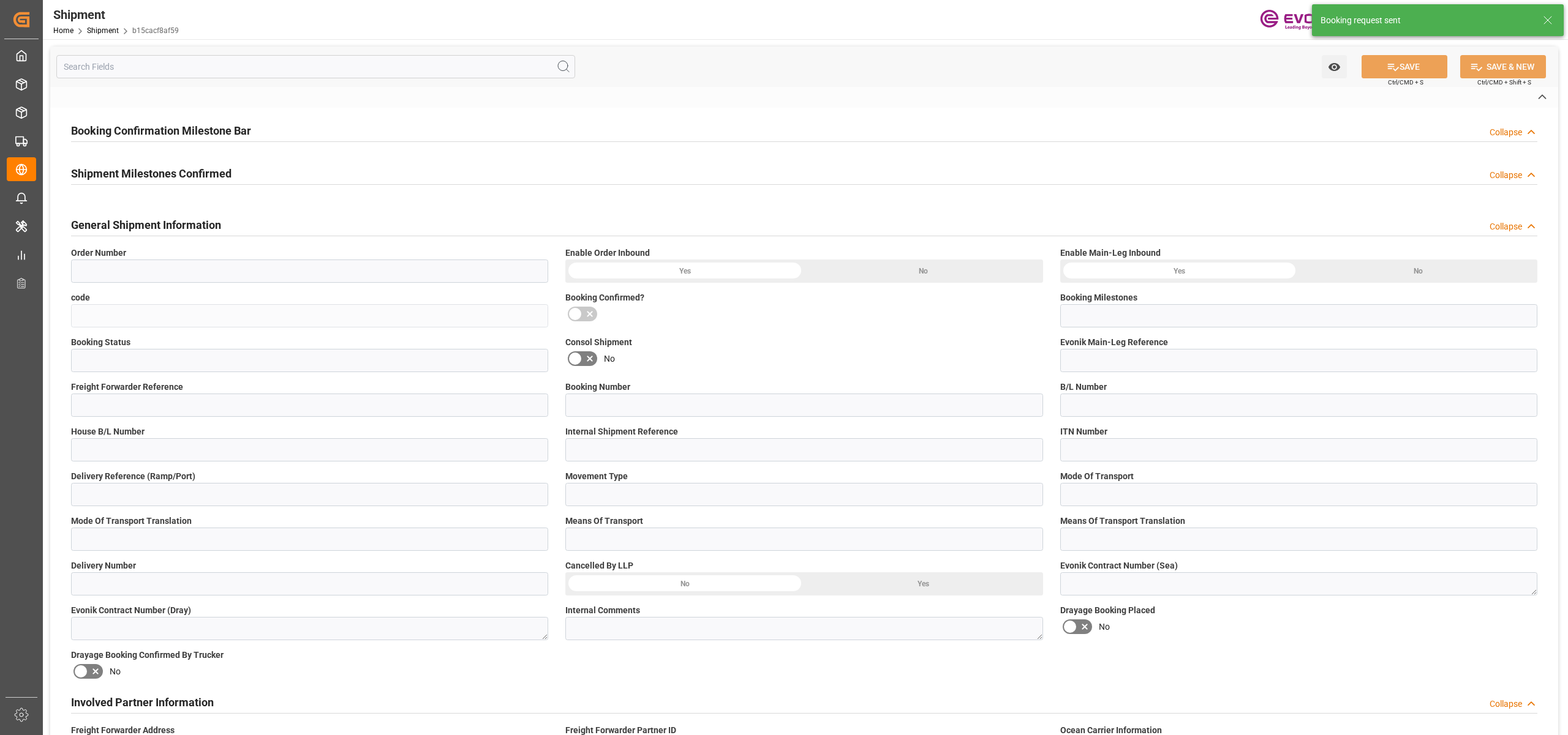
type input "No"
type input "Submitted to FFW for Booking (Pending)"
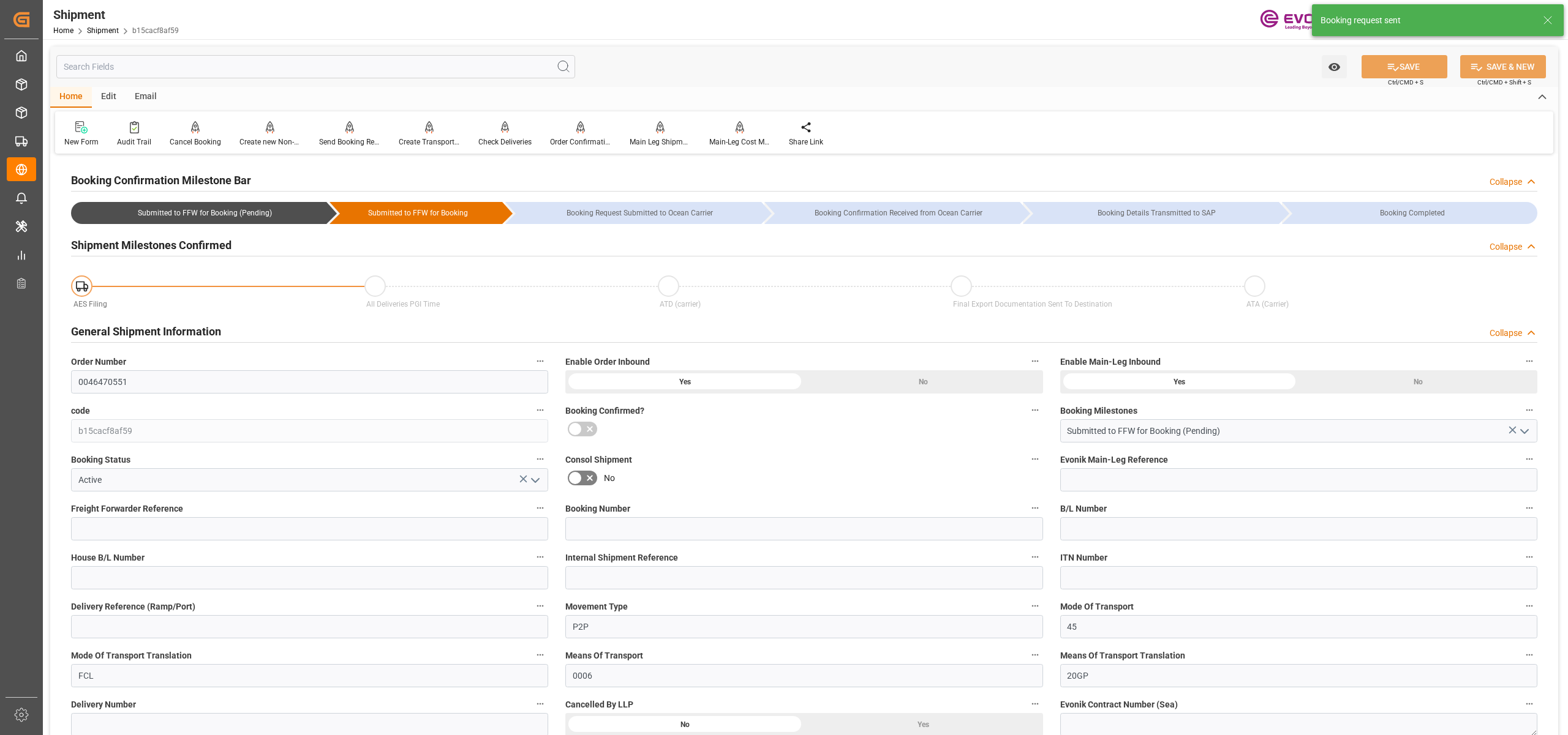
type input "OOCL"
type input "Orient Overseas Container Line Ltd"
type input "20"
type input "920"
type input "16200"
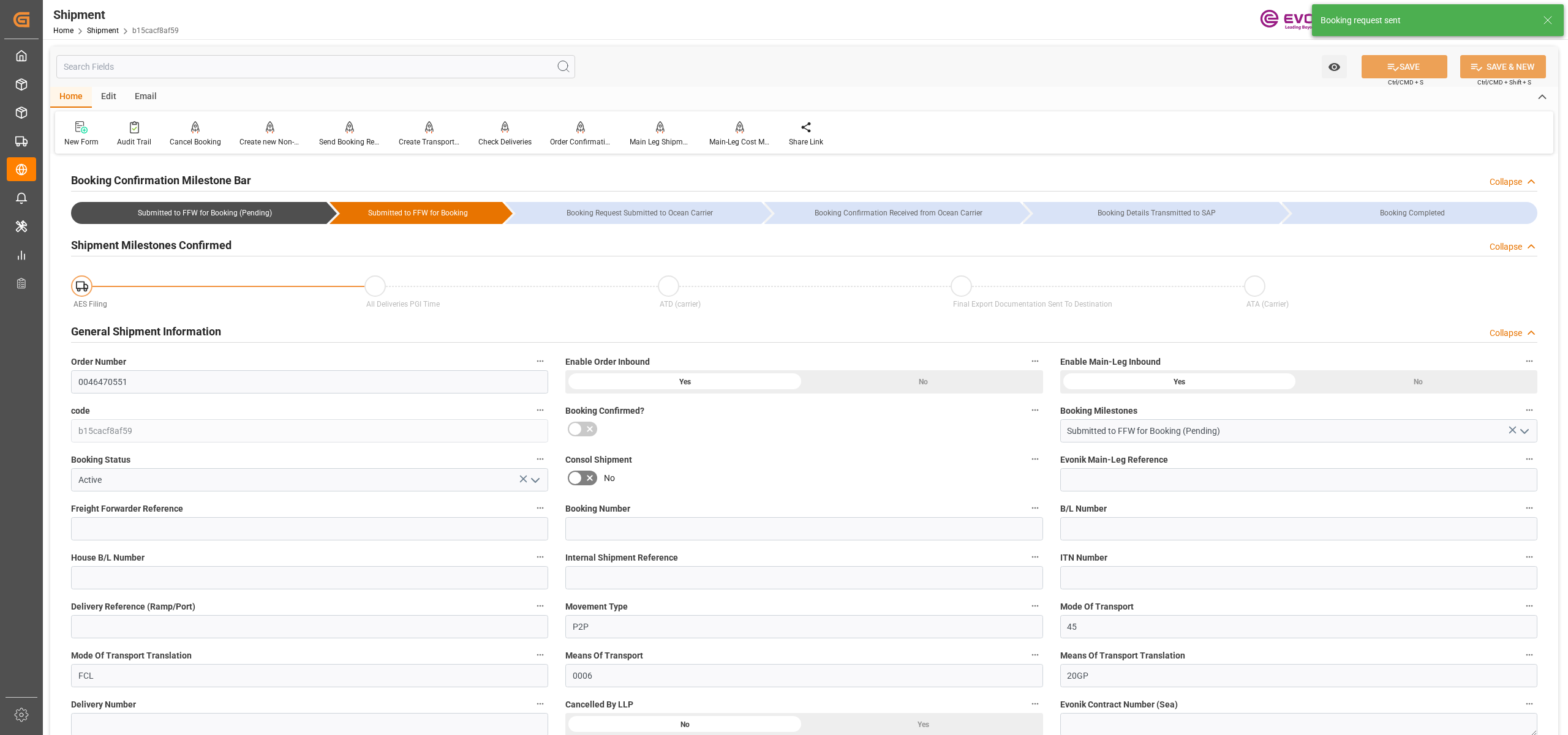
type input "31.1764"
type input "USHOU"
type input "NLRTM"
type input "9350018"
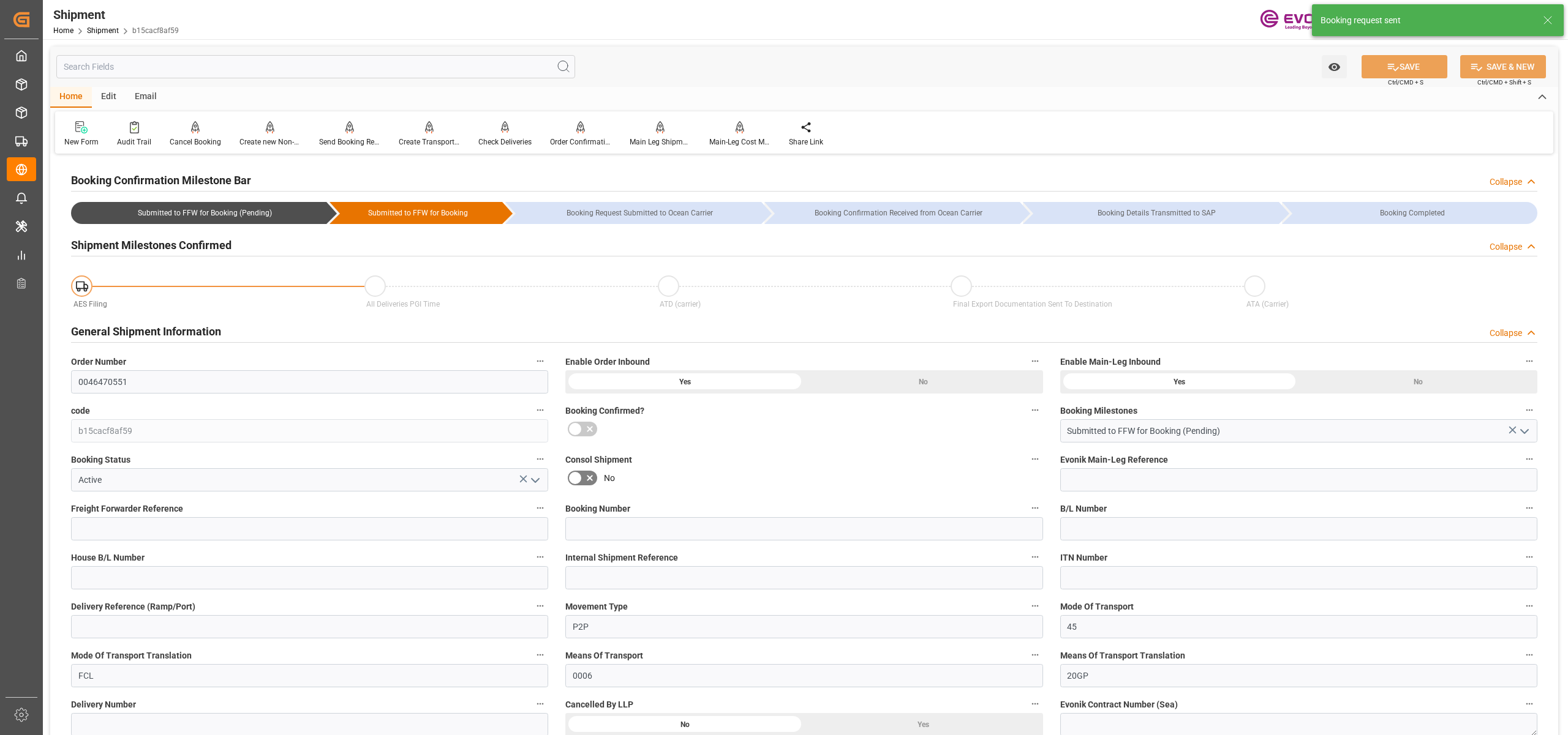
type input "1025"
type input "625"
type input "0"
type input "400"
type input "80"
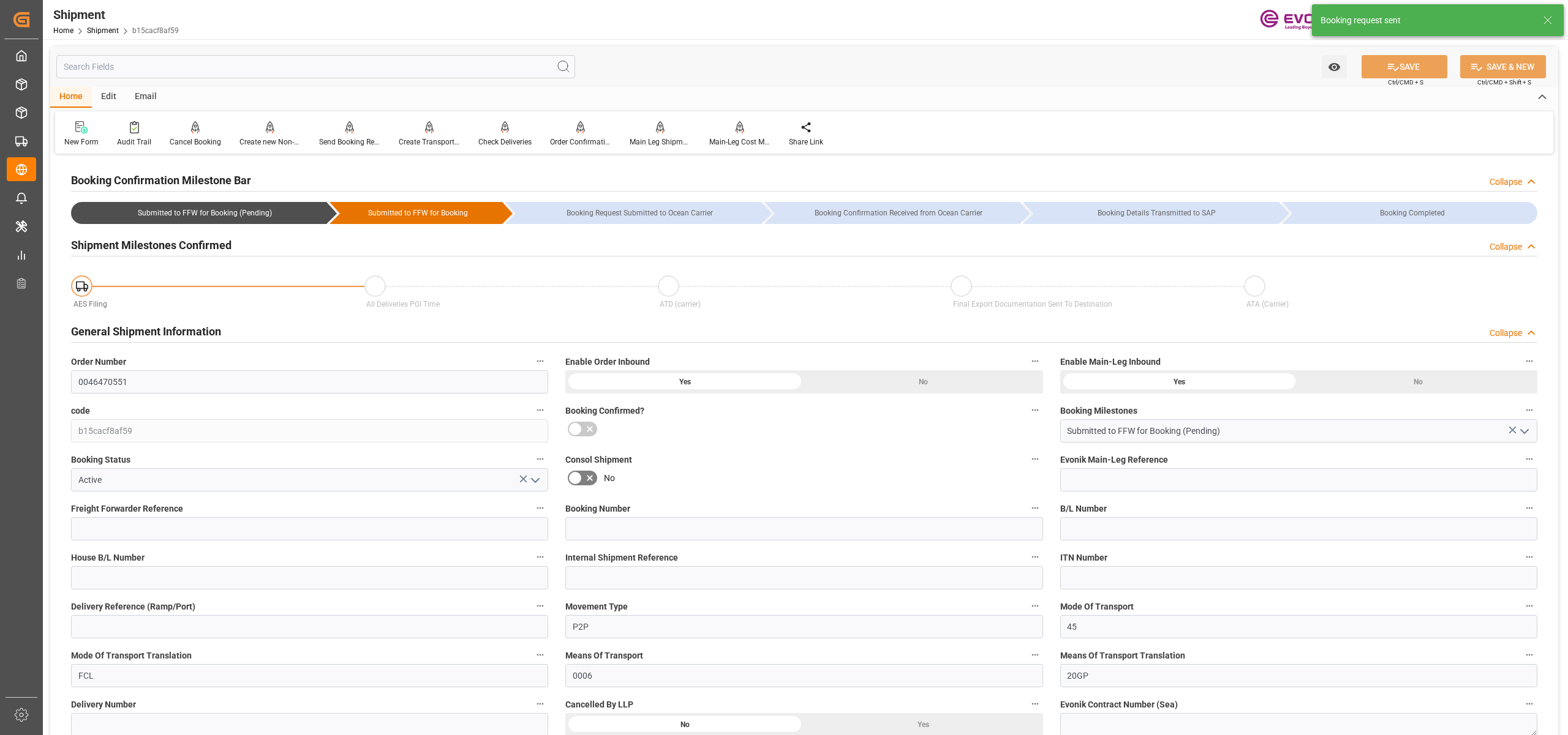
type input "DR"
type input "0"
type input "OOCL"
type input "Orient Overseas Container Line Ltd"
type input "15.09.2025 00:00"
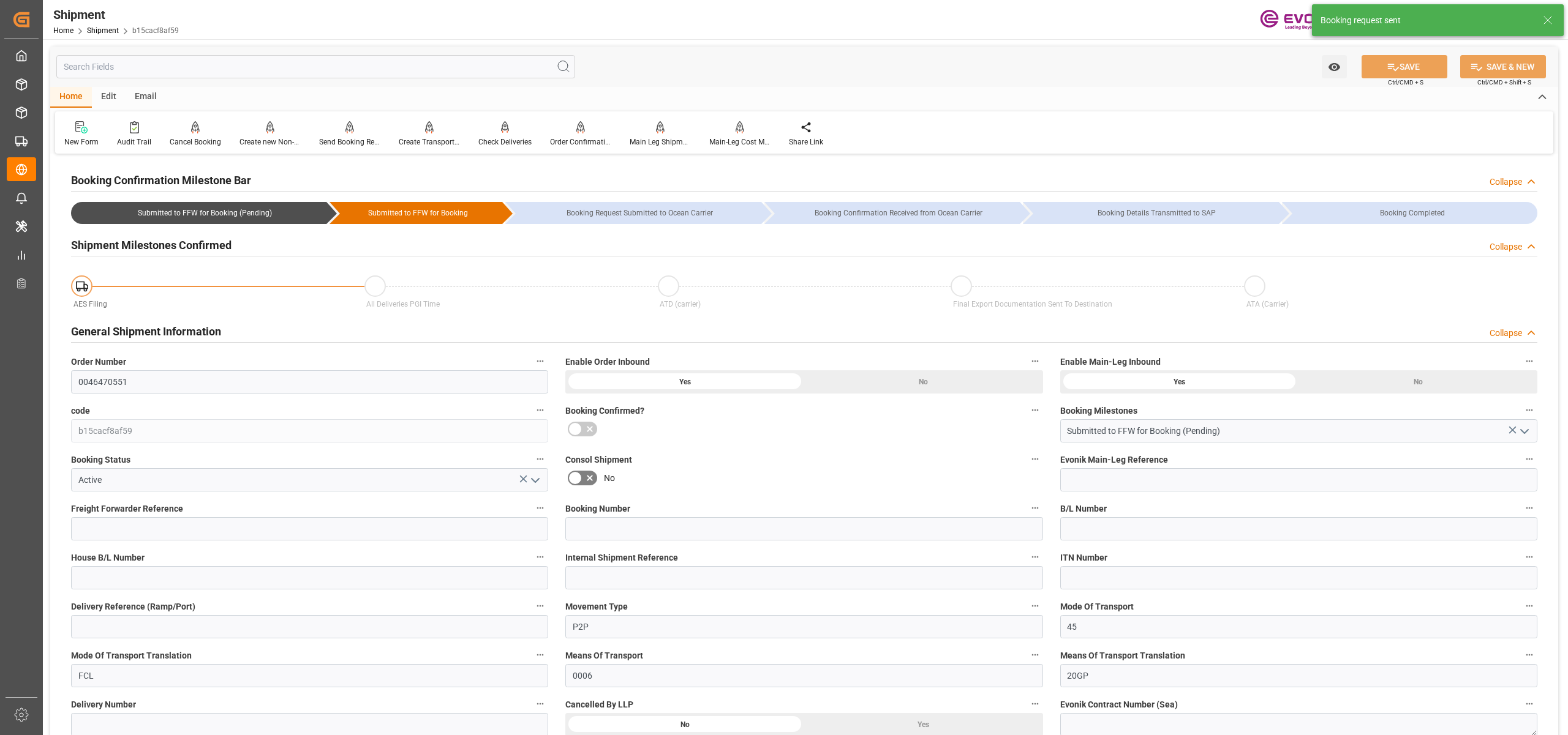
type input "07.10.2025 00:00"
type input "05.09.2025 00:00"
type input "07.10.2025"
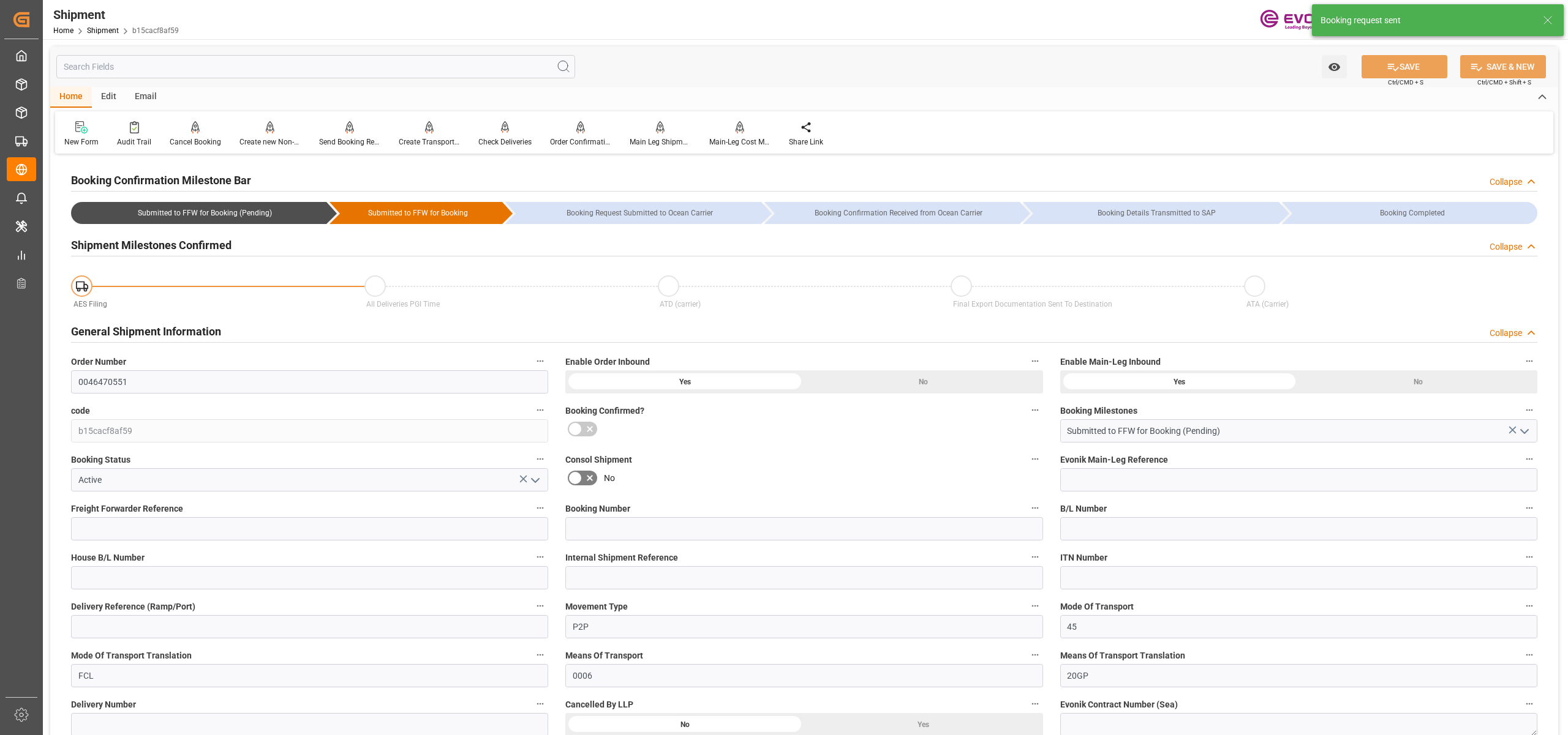
type input "28.08.2025 04:07"
type input "28.08.2025 04:02"
type input "28.08.2025 04:07"
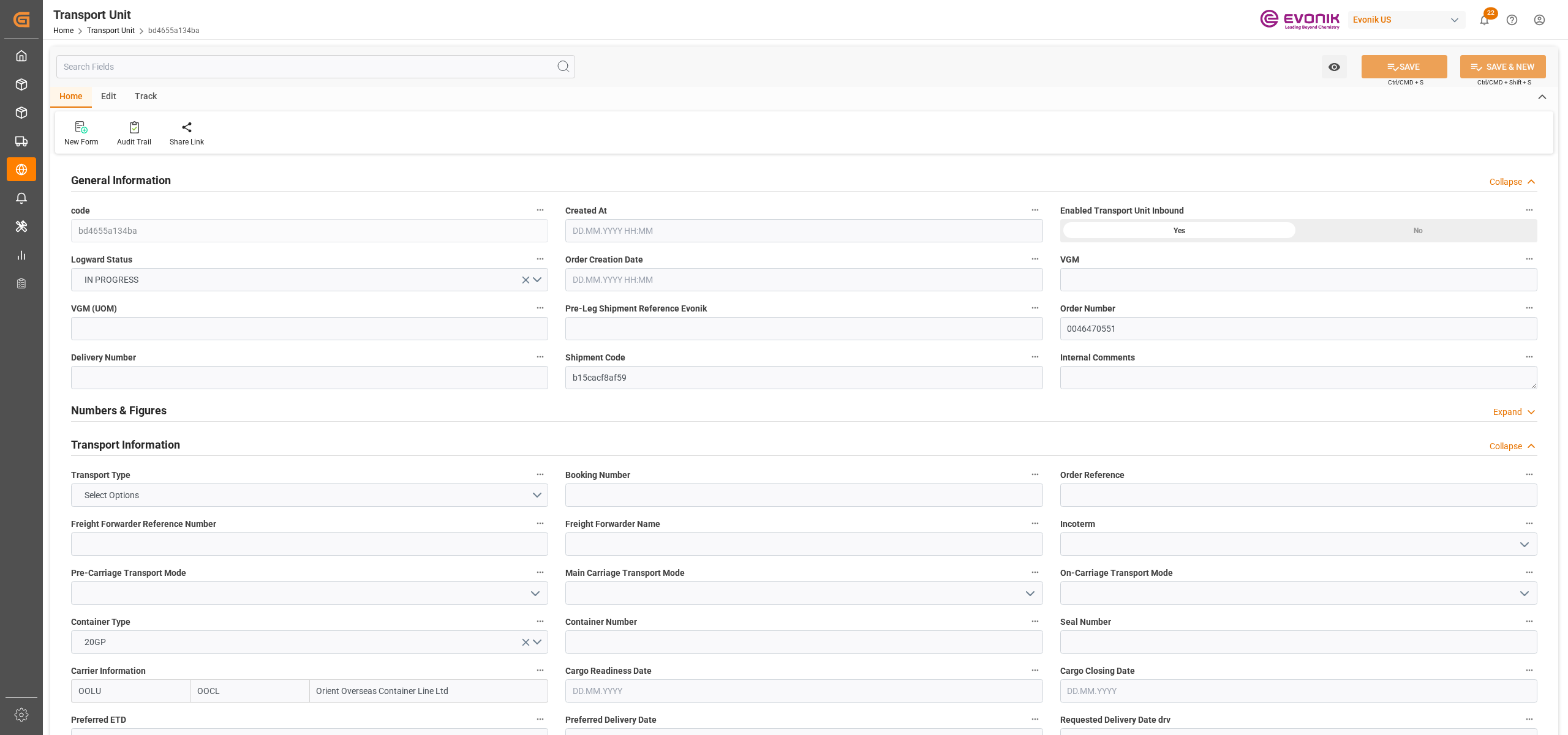
type input "OOCL"
type input "Orient Overseas Container Line Ltd"
type input "USHOU"
type input "NLRTM"
type input "16200"
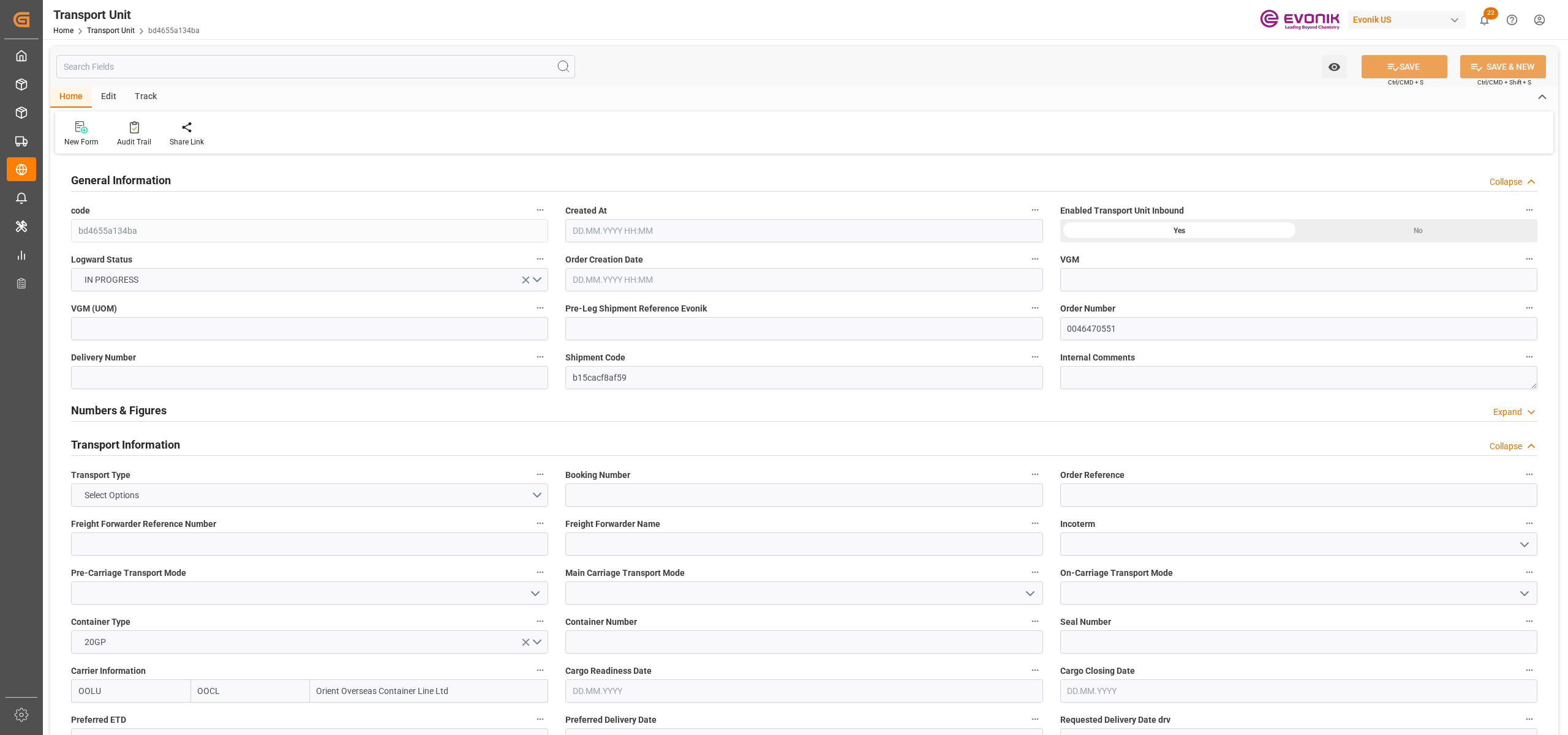
type input "[DATE] 04:02"
type input "[DATE]"
type input "[DATE] 00:00"
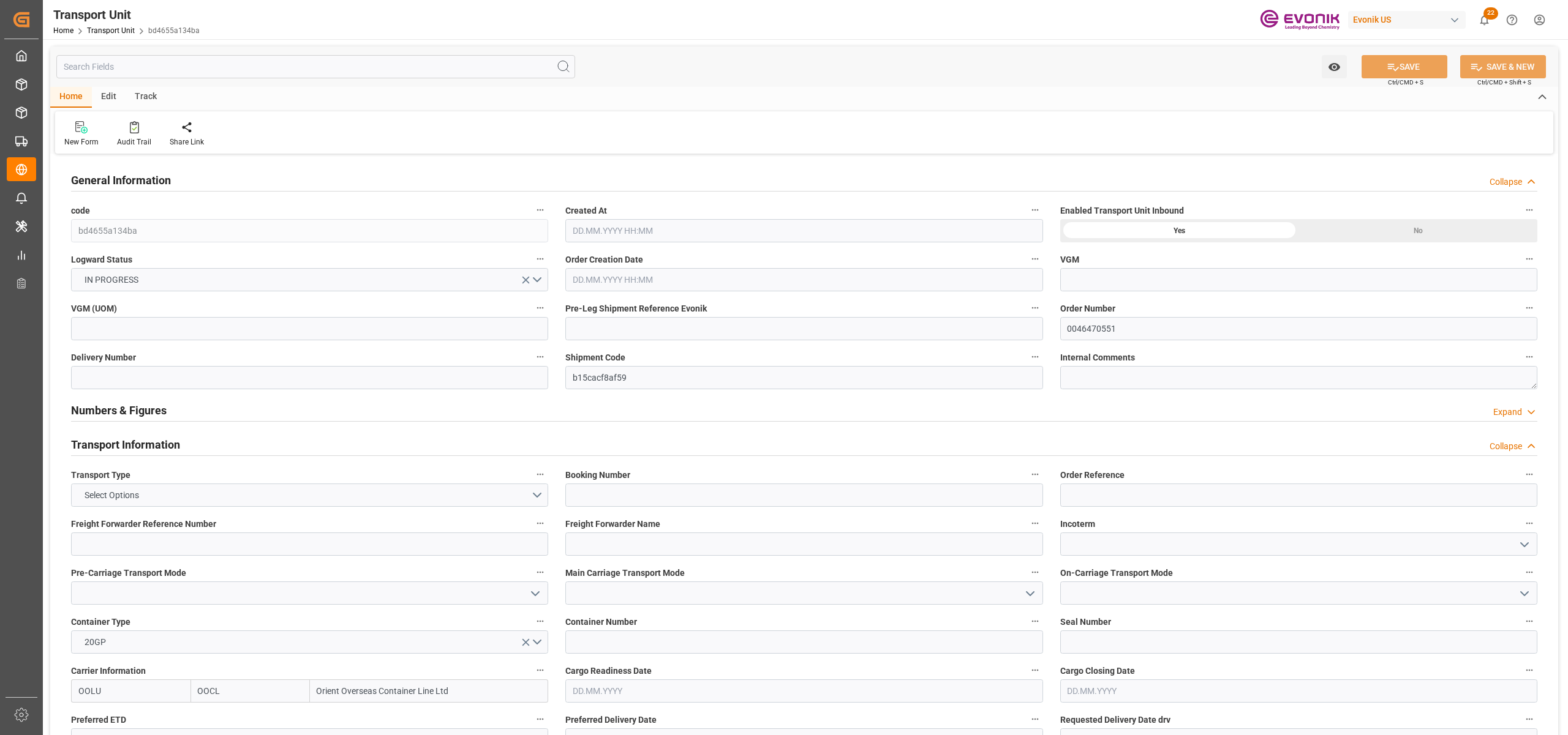
type input "[DATE] 00:00"
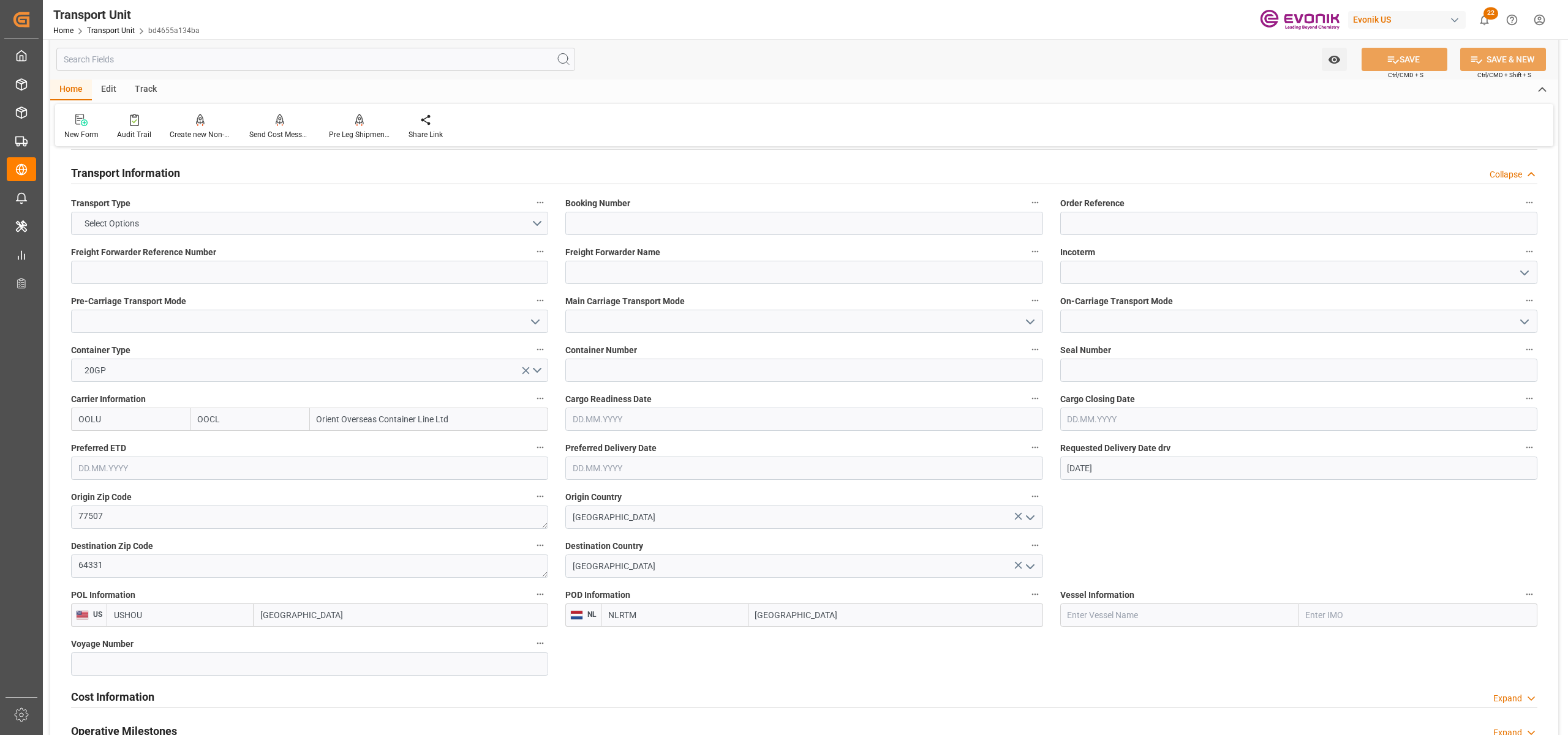
scroll to position [544, 0]
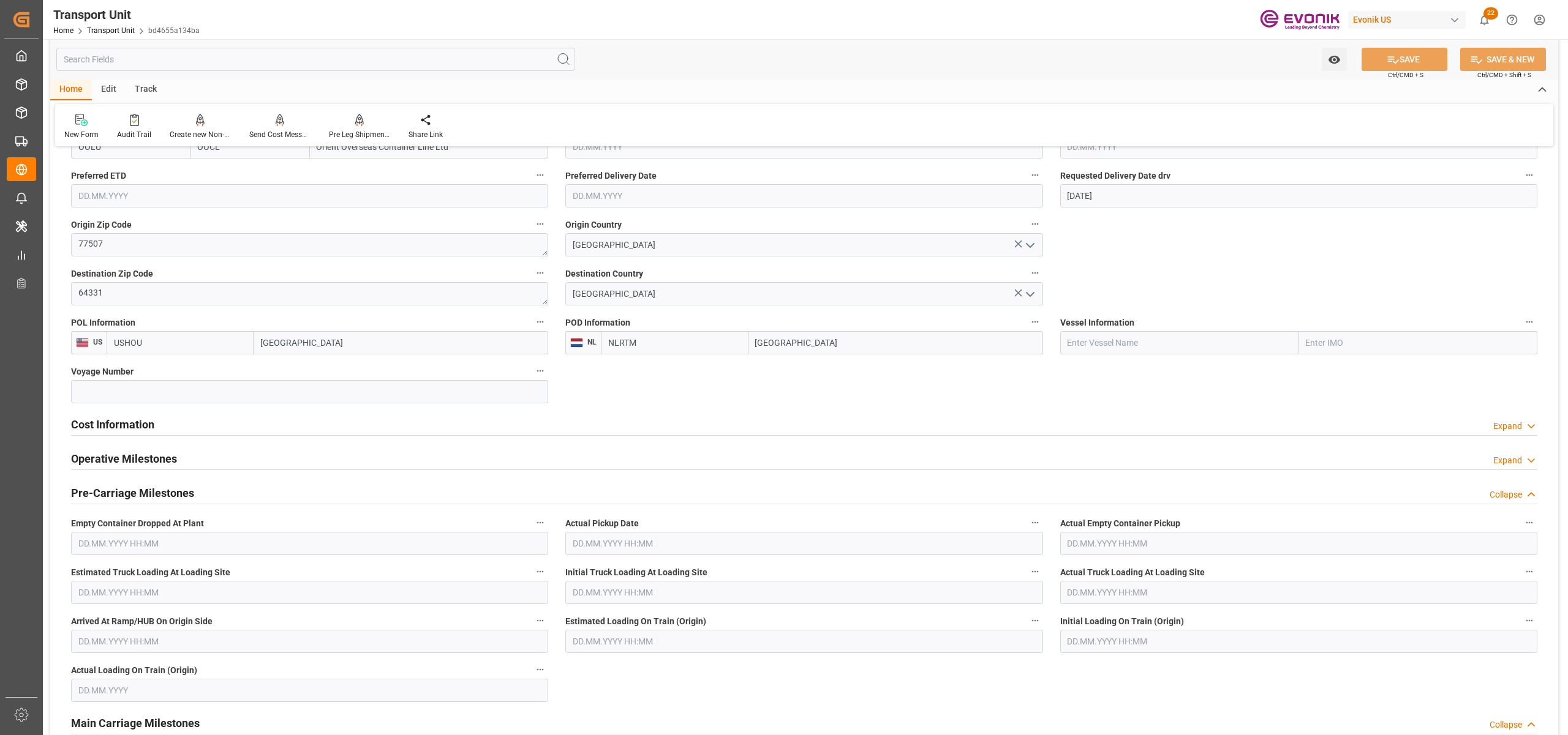
click at [234, 430] on div "Cost Information Expand" at bounding box center [804, 423] width 1466 height 23
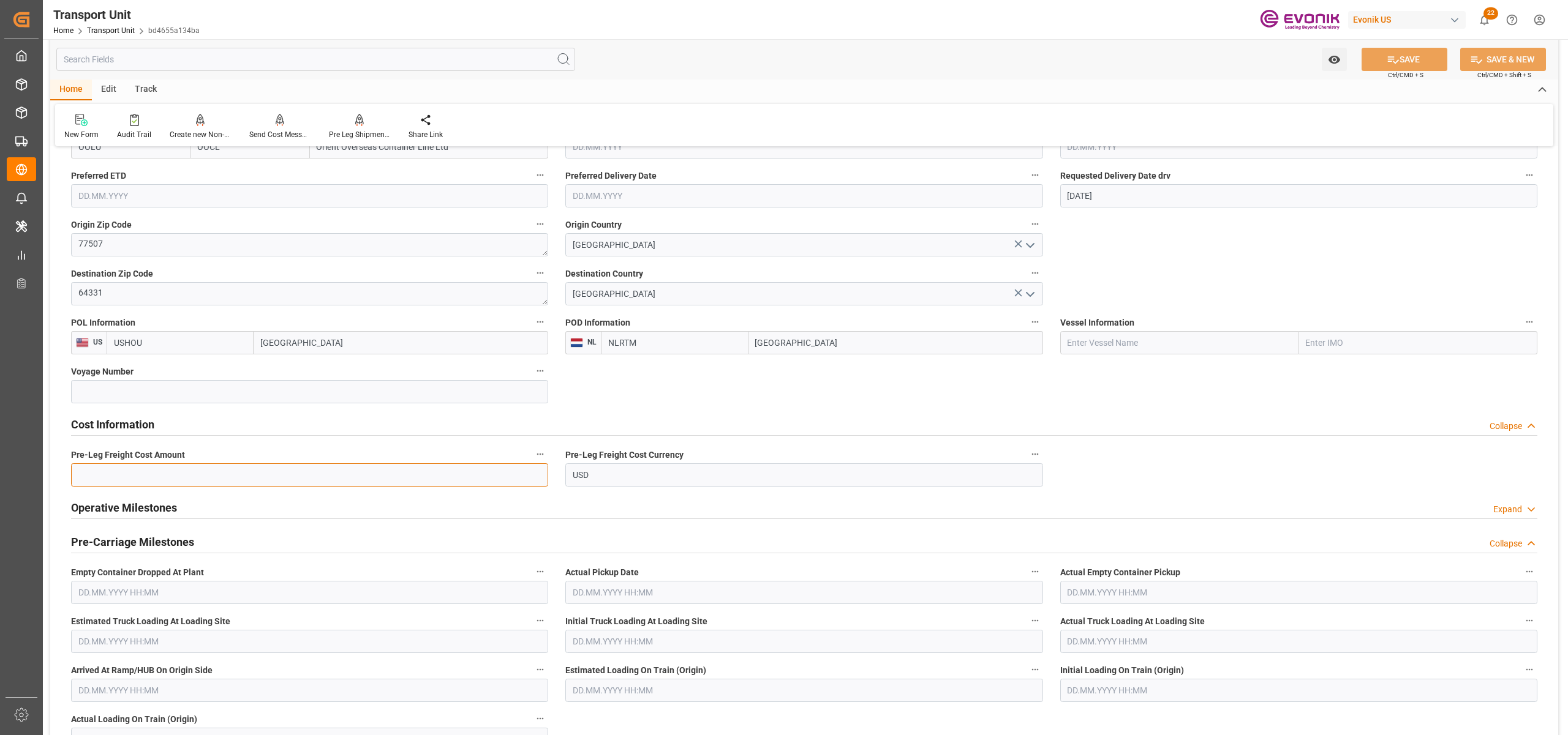
click at [175, 472] on input "text" at bounding box center [309, 474] width 477 height 23
paste input "400"
type input "400"
click at [1410, 54] on button "SAVE" at bounding box center [1404, 59] width 86 height 23
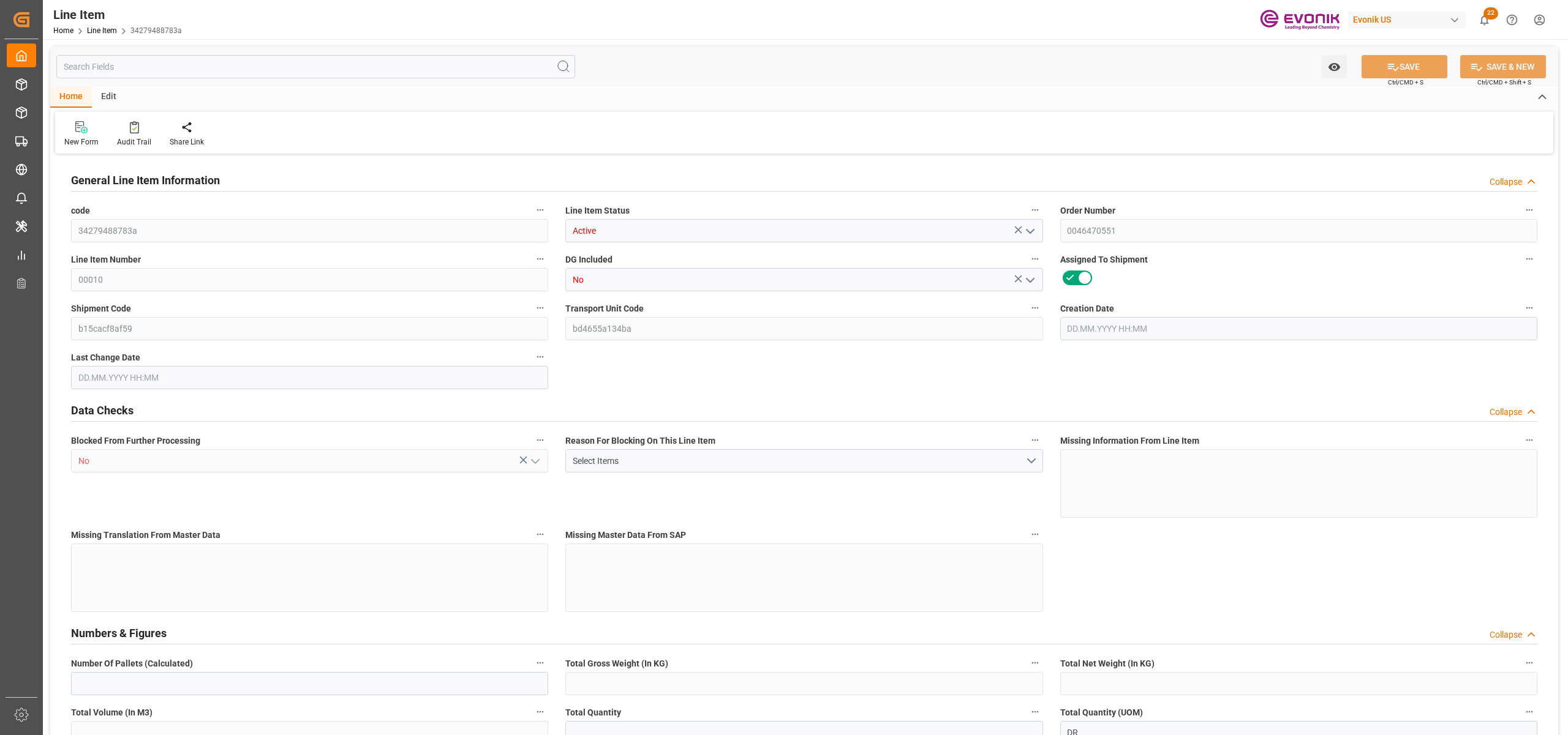
click at [297, 67] on input "text" at bounding box center [316, 67] width 519 height 23
type input "20"
type input "15280"
type input "14000"
type input "26.4204"
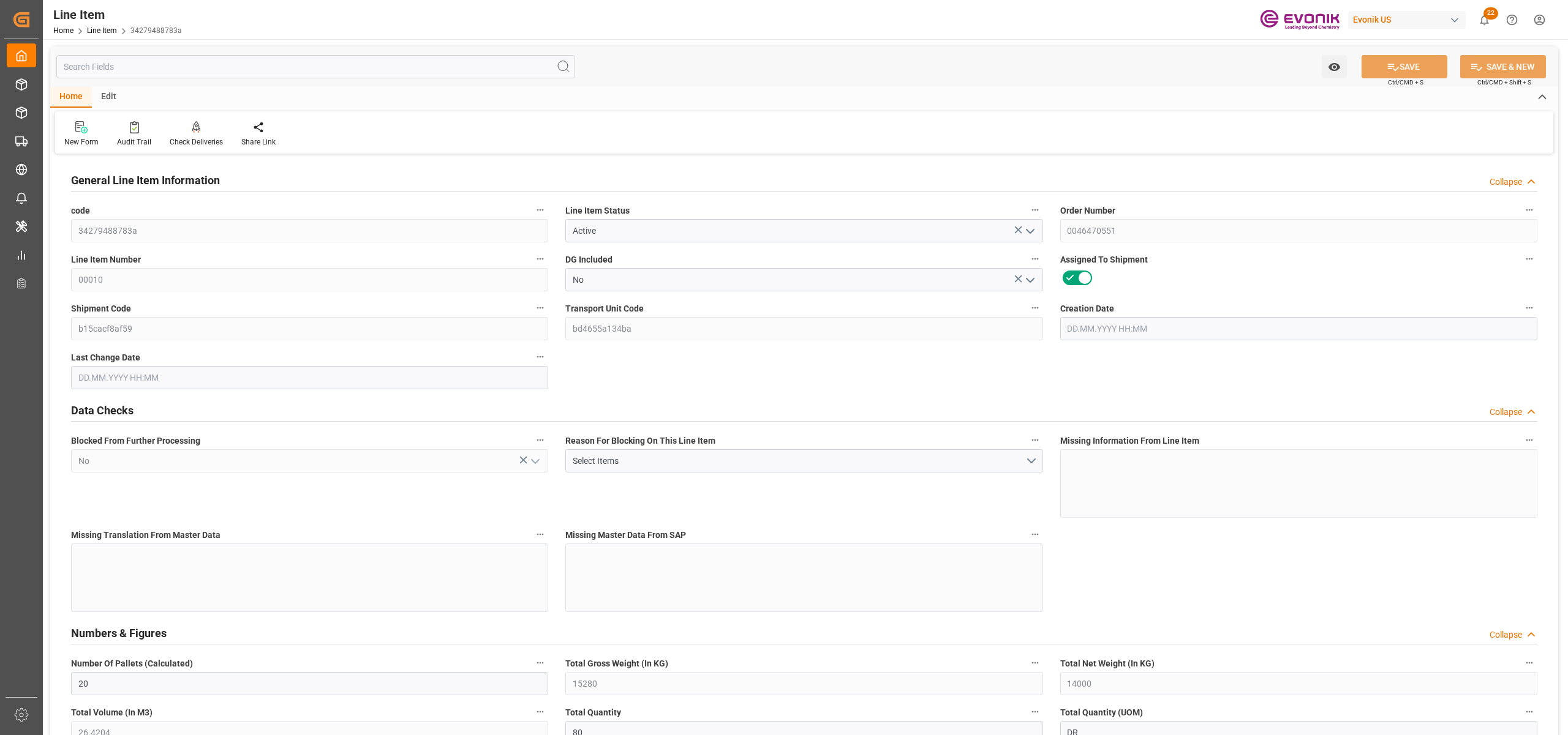
type input "80"
type input "80500"
type input "80"
type input "15280"
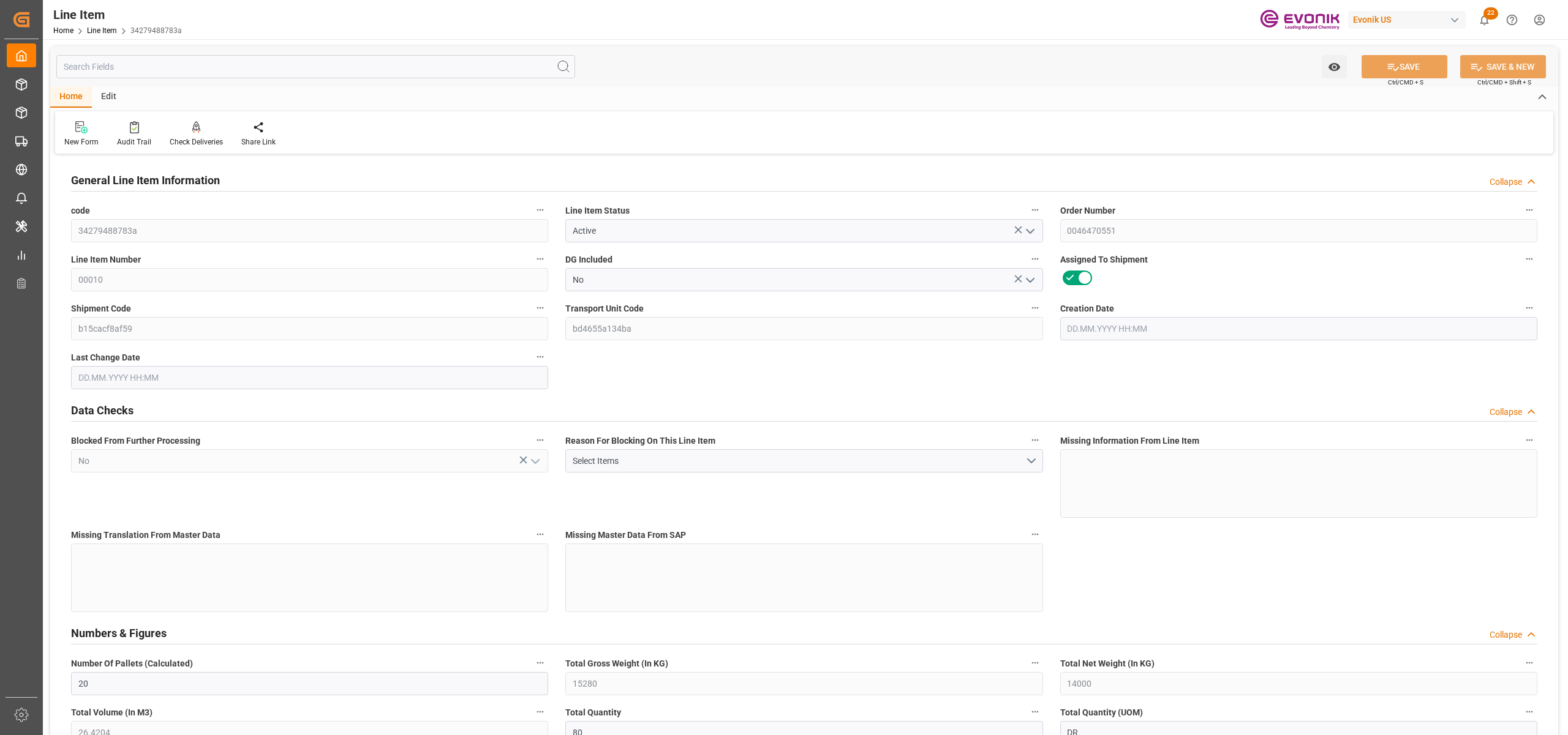
type input "15280"
type input "16200"
type input "14000"
type input "26.4204"
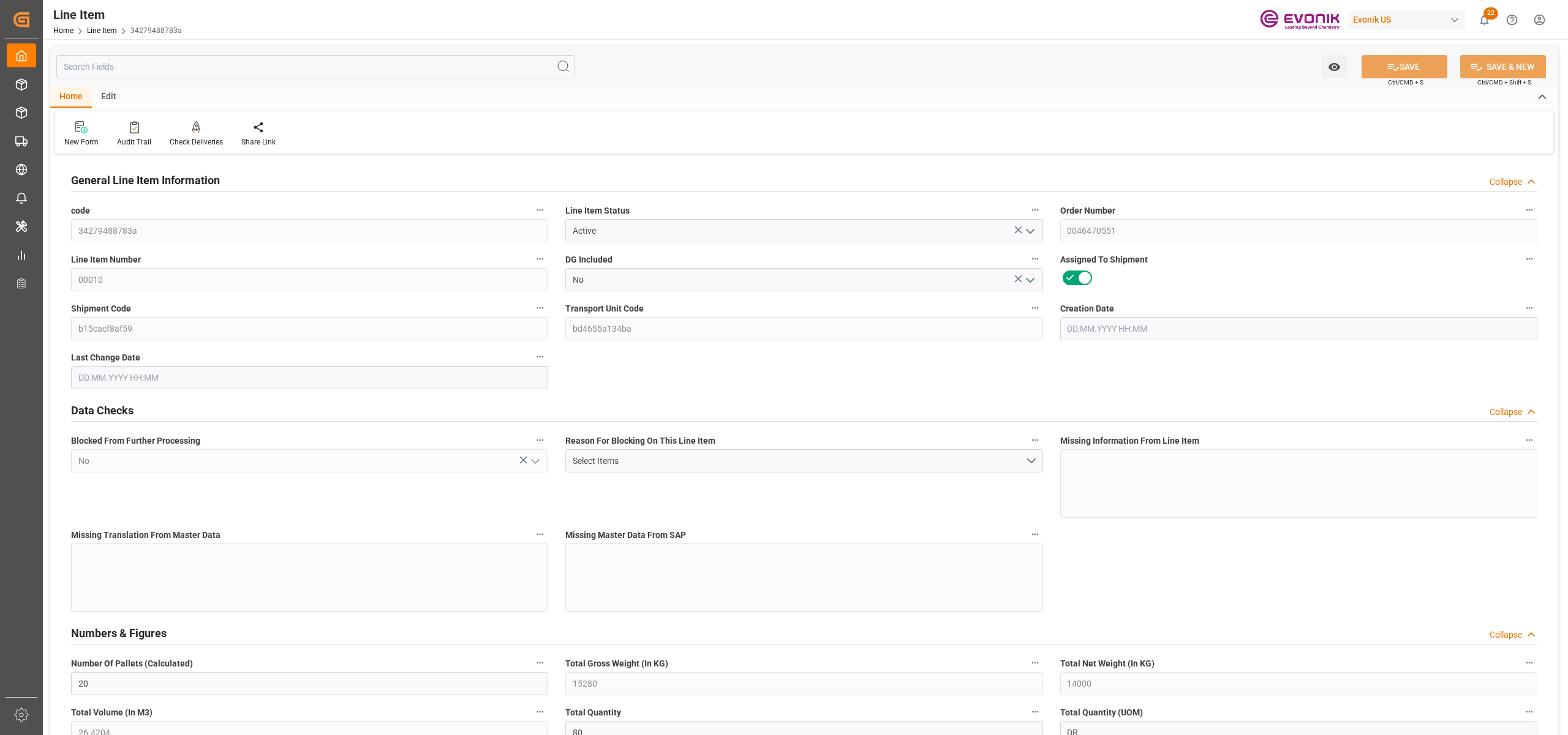
type input "26420.4"
type input "0"
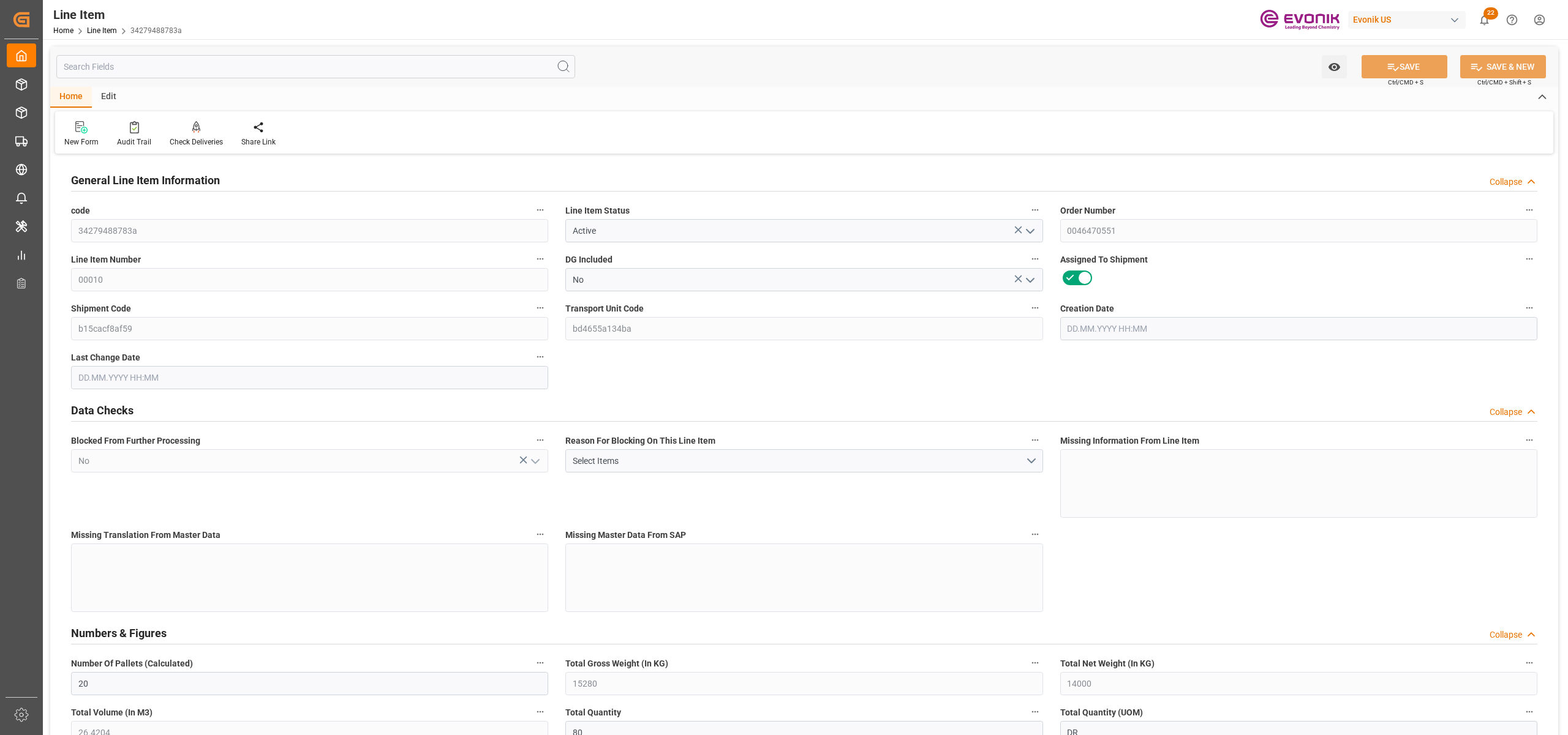
type input "[DATE] 14:24"
type input "[DATE] 04:03"
type input "[DATE]"
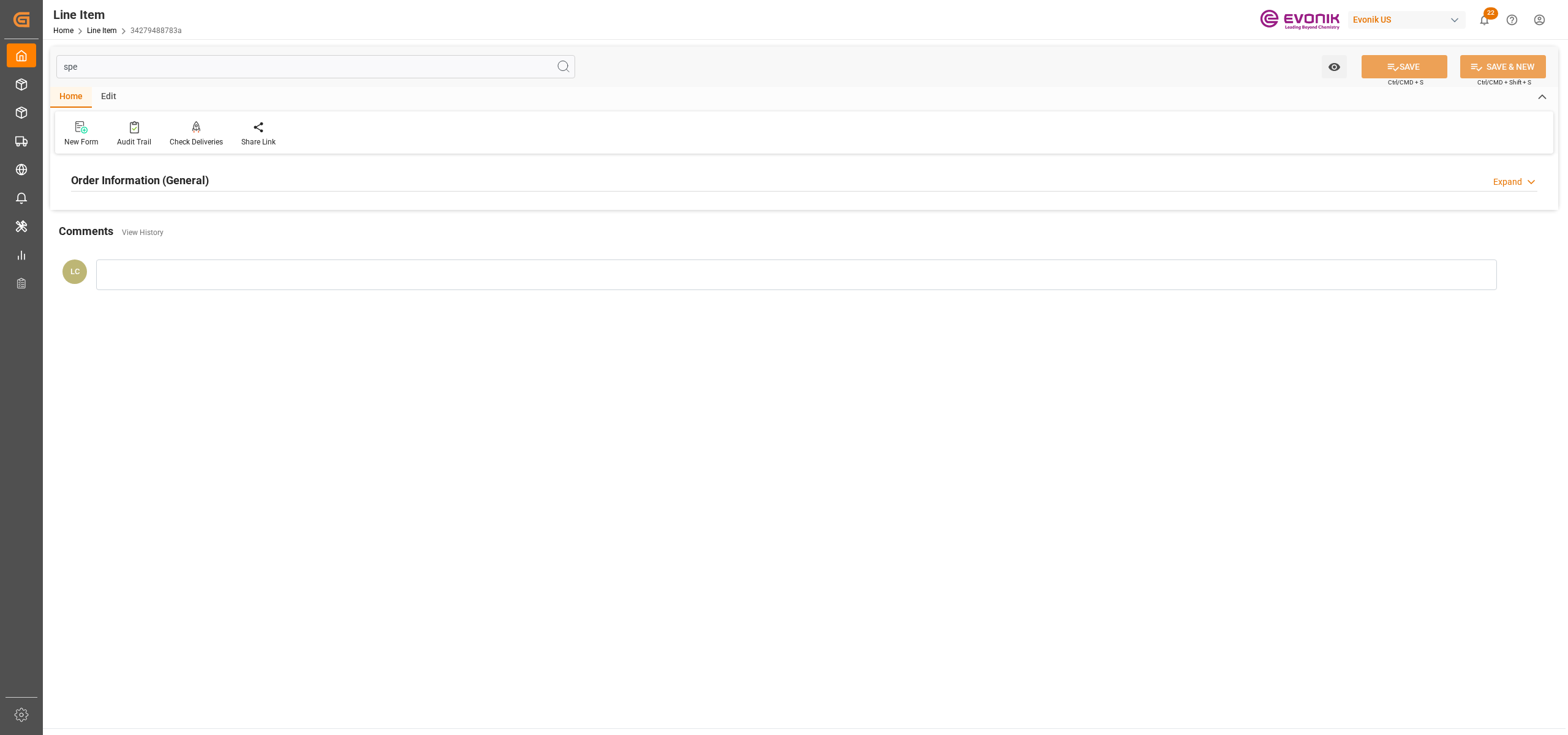
type input "spe"
click at [404, 179] on div "Order Information (General) Expand" at bounding box center [804, 179] width 1466 height 23
click at [376, 243] on div at bounding box center [309, 253] width 477 height 68
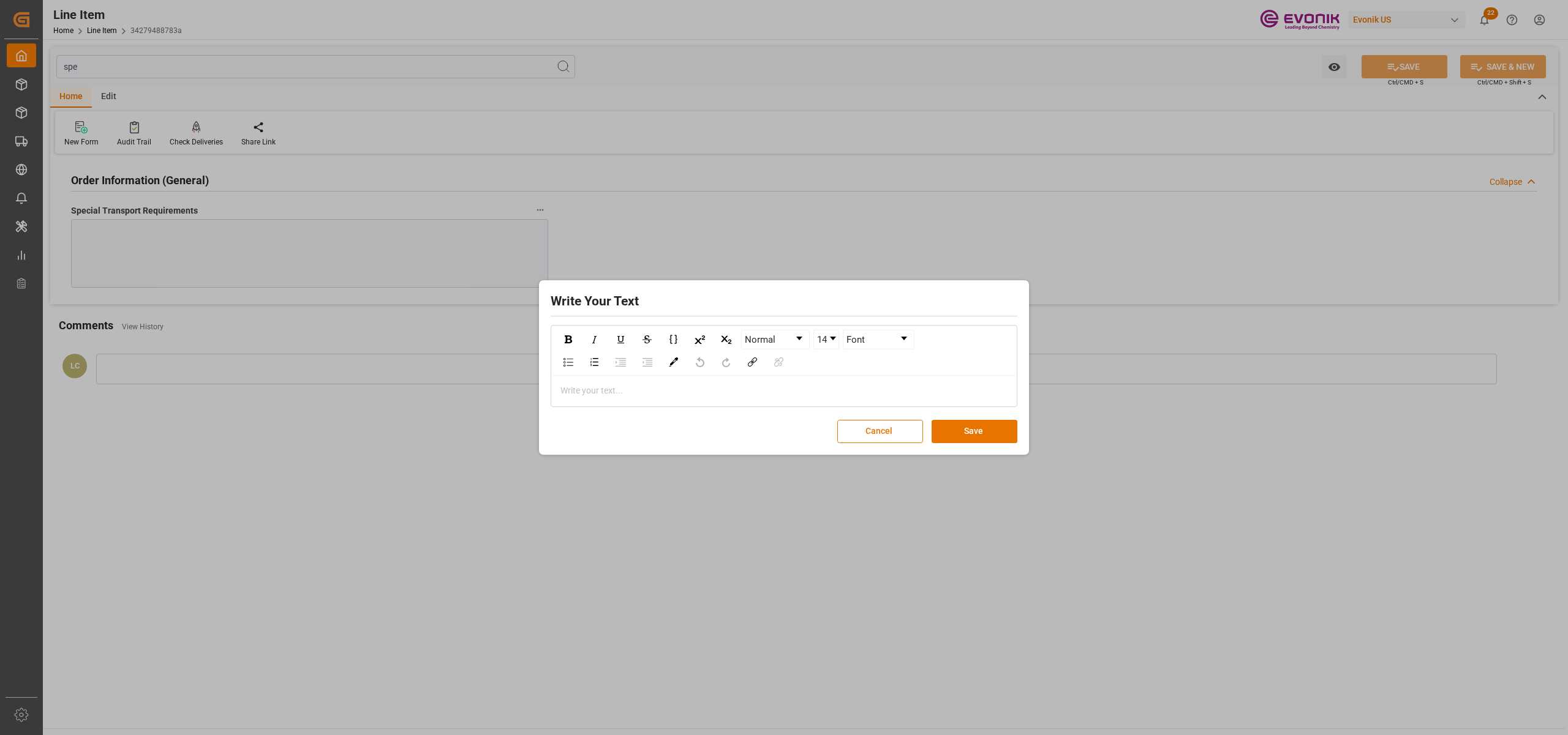
click at [588, 394] on div "rdw-editor" at bounding box center [784, 391] width 446 height 13
click at [1001, 432] on button "Save" at bounding box center [974, 431] width 86 height 23
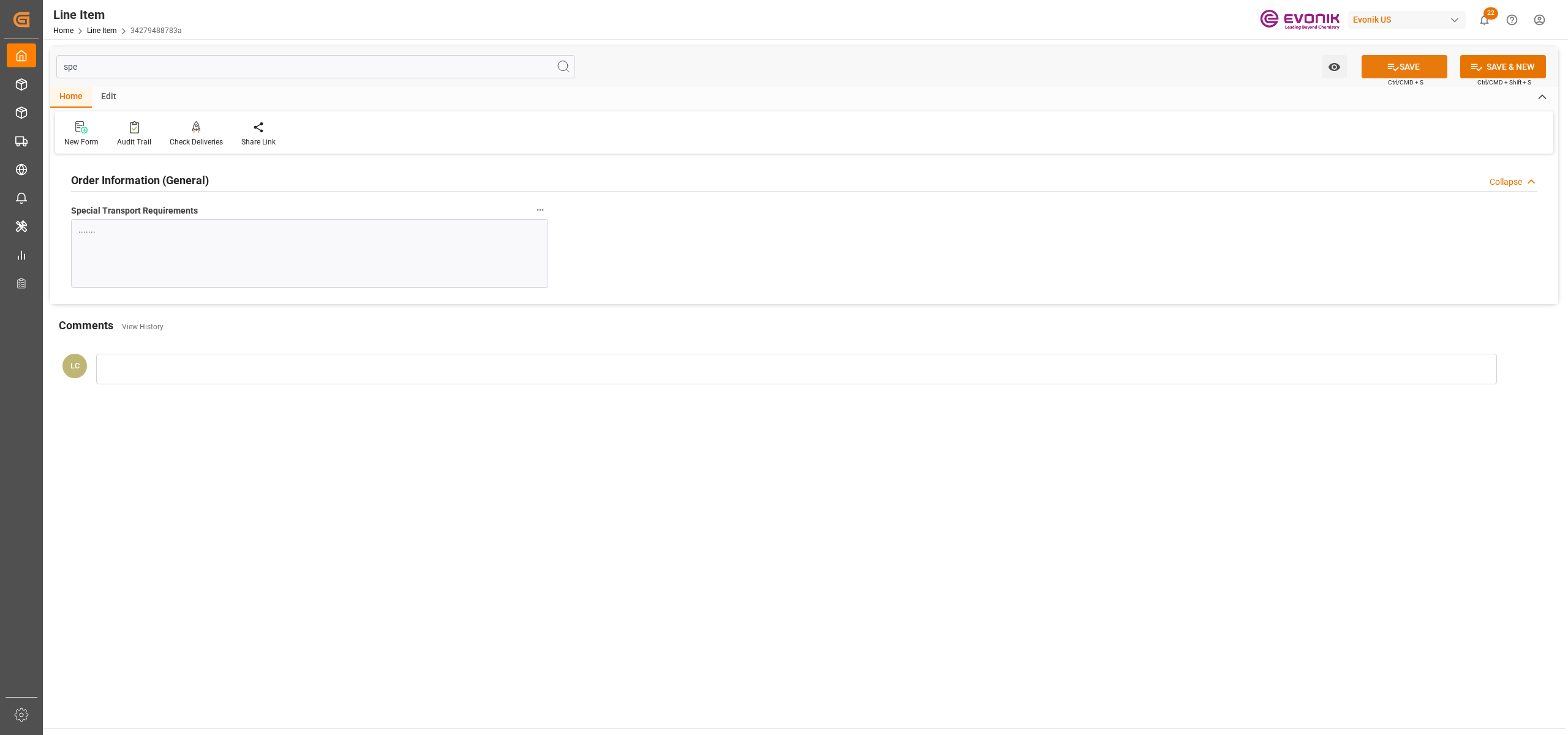
click at [1405, 60] on button "SAVE" at bounding box center [1404, 67] width 86 height 23
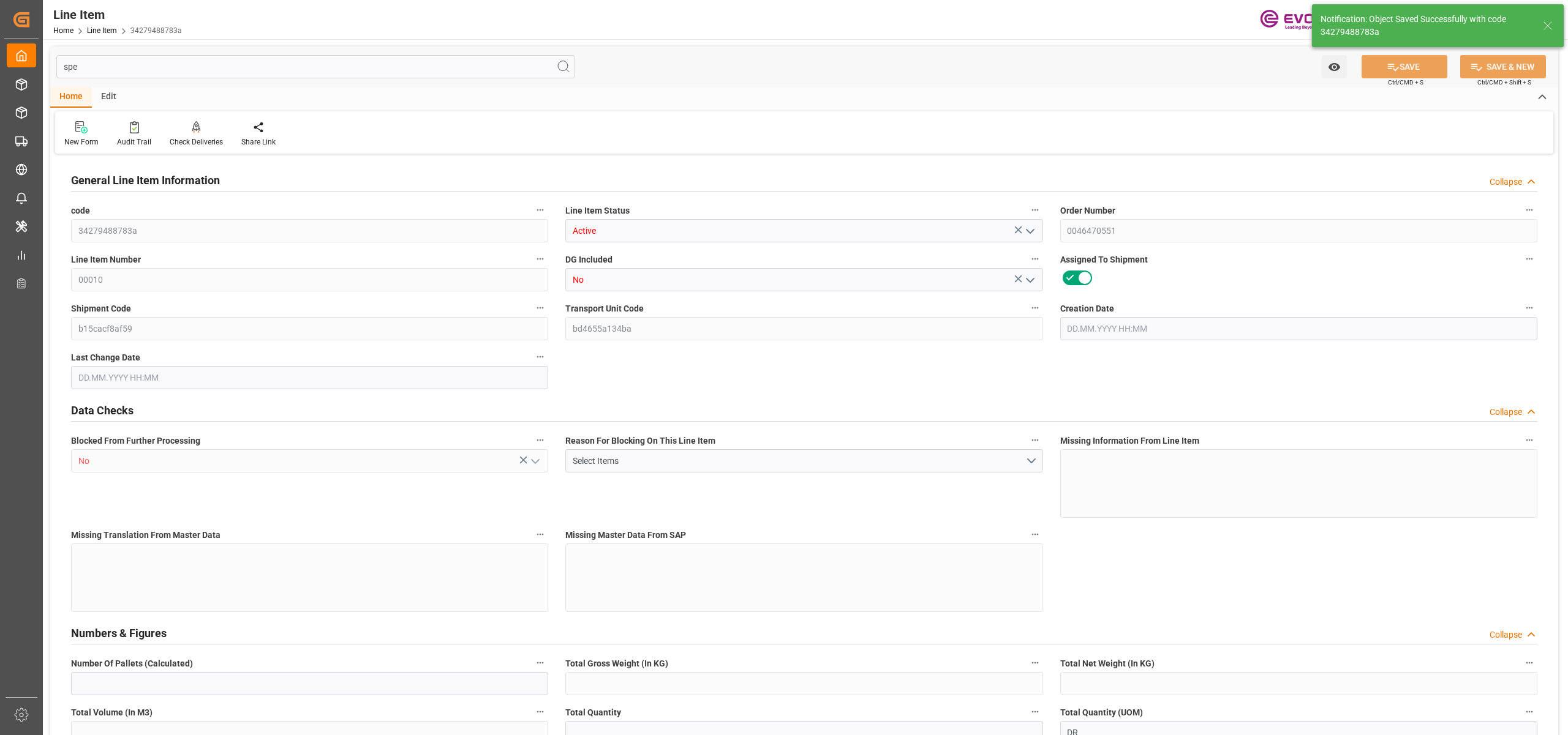
type input "20"
type input "15280"
type input "14000"
type input "26.4204"
type input "80"
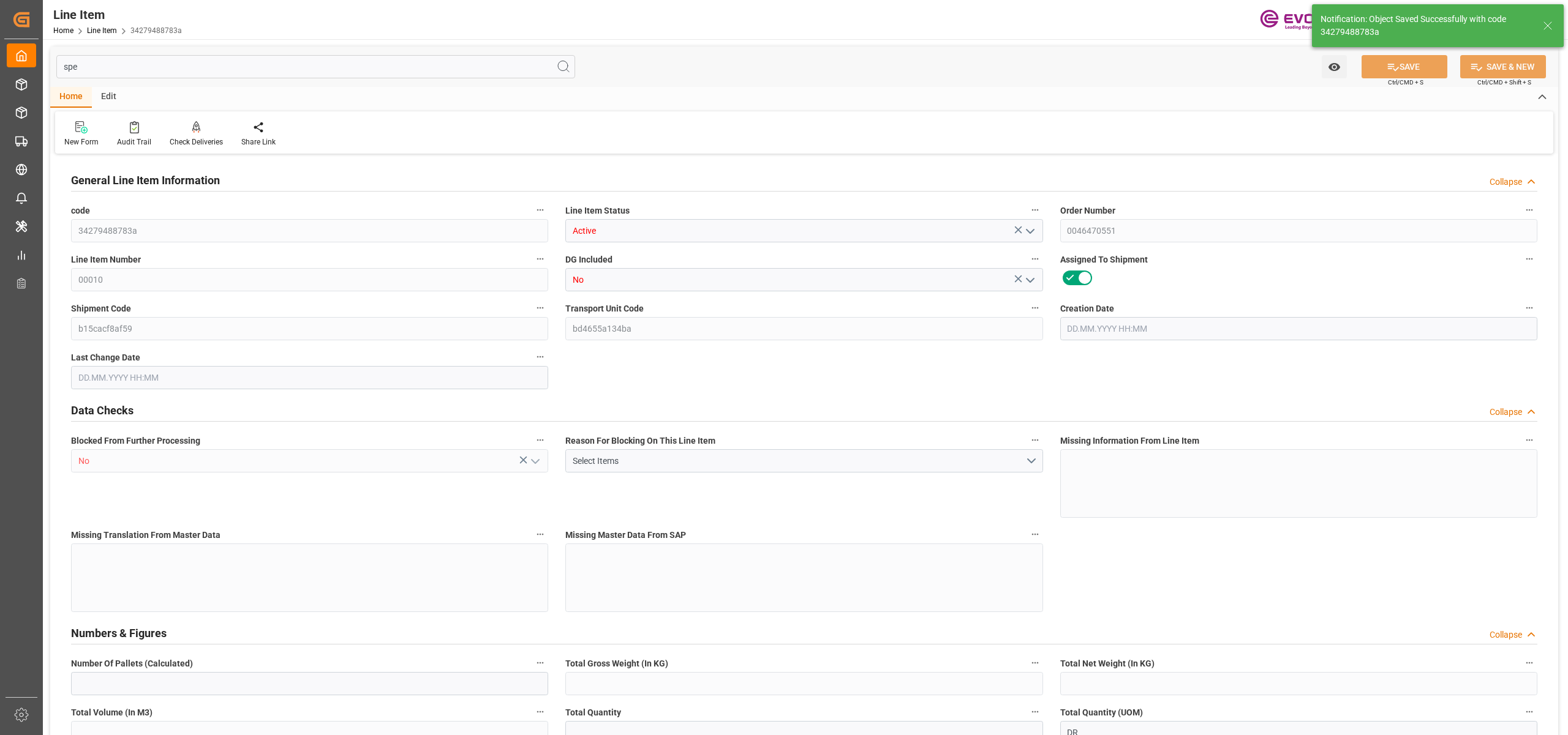
type input "80500"
type input "80"
type input "15280"
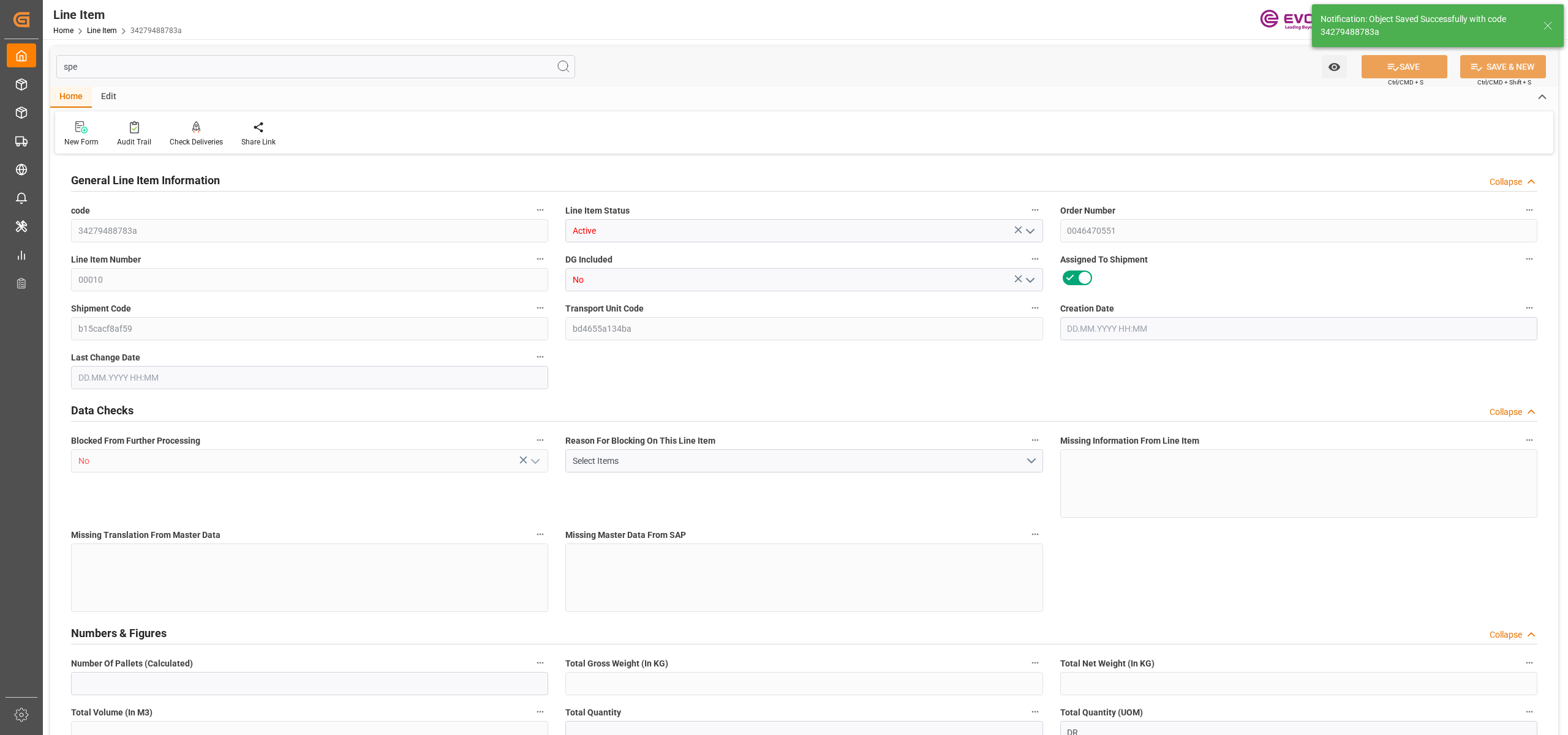
type input "16200"
type input "14000"
type input "26.4204"
type input "26420.4"
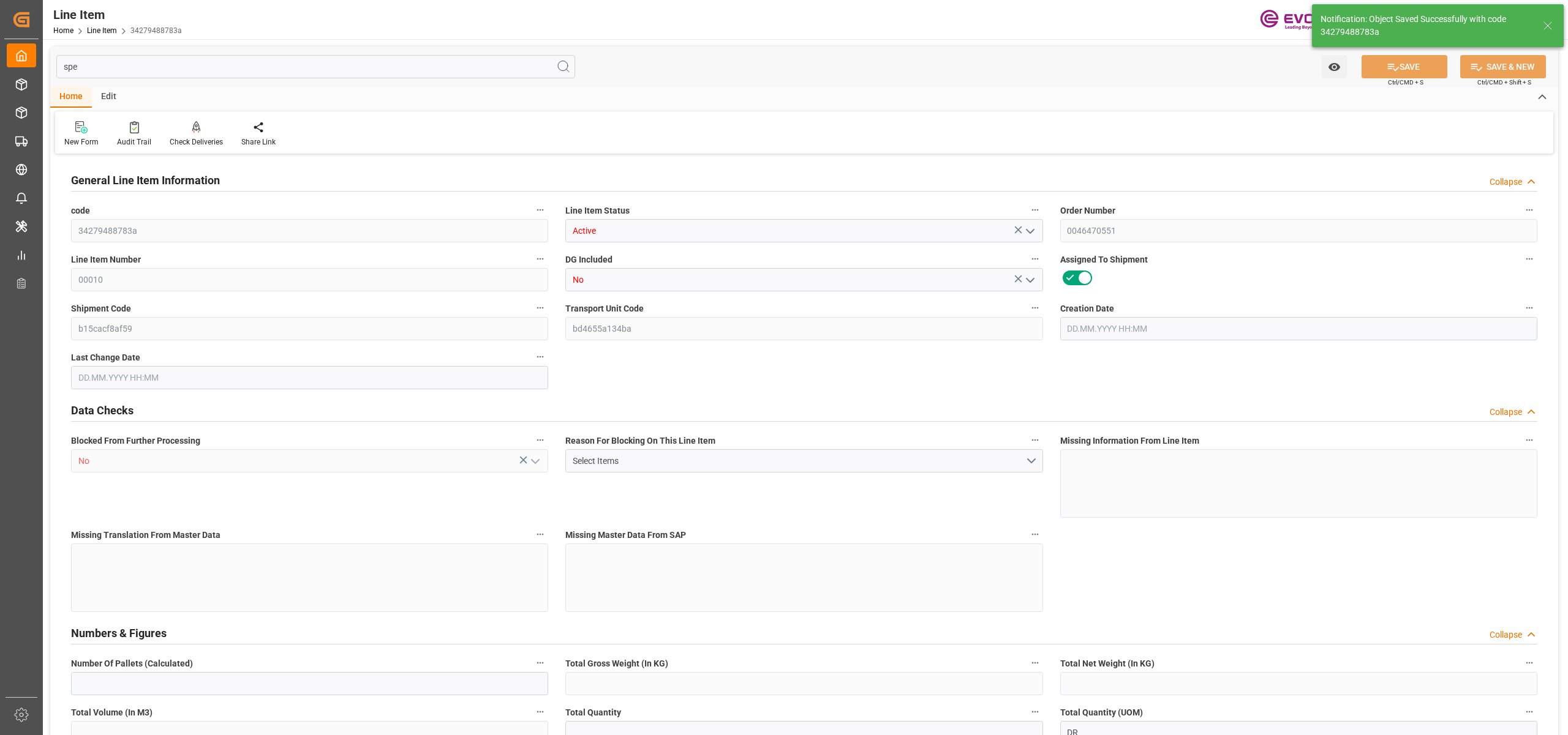
type input "0"
type input "[DATE] 14:24"
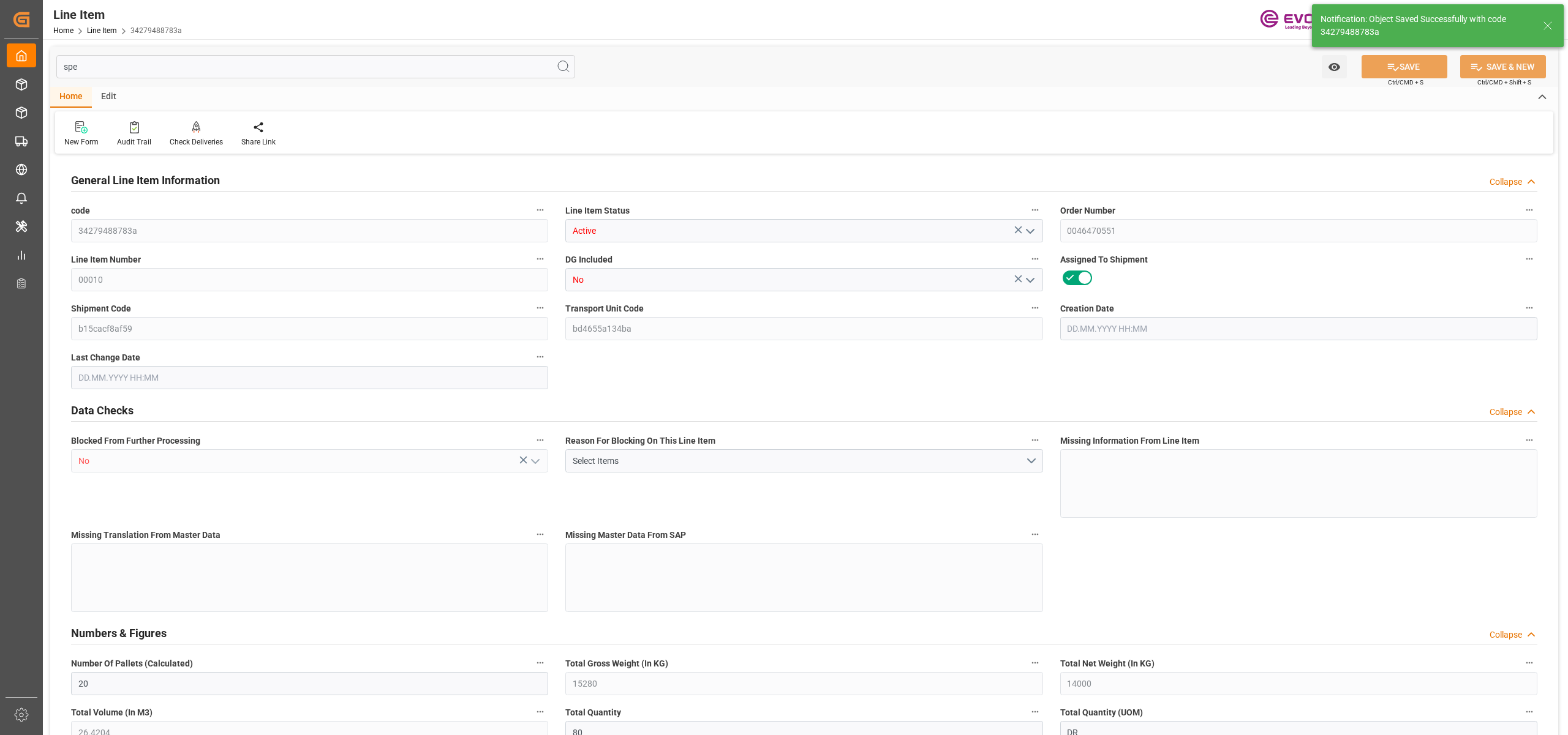
type input "[DATE] 04:07"
type input "[DATE]"
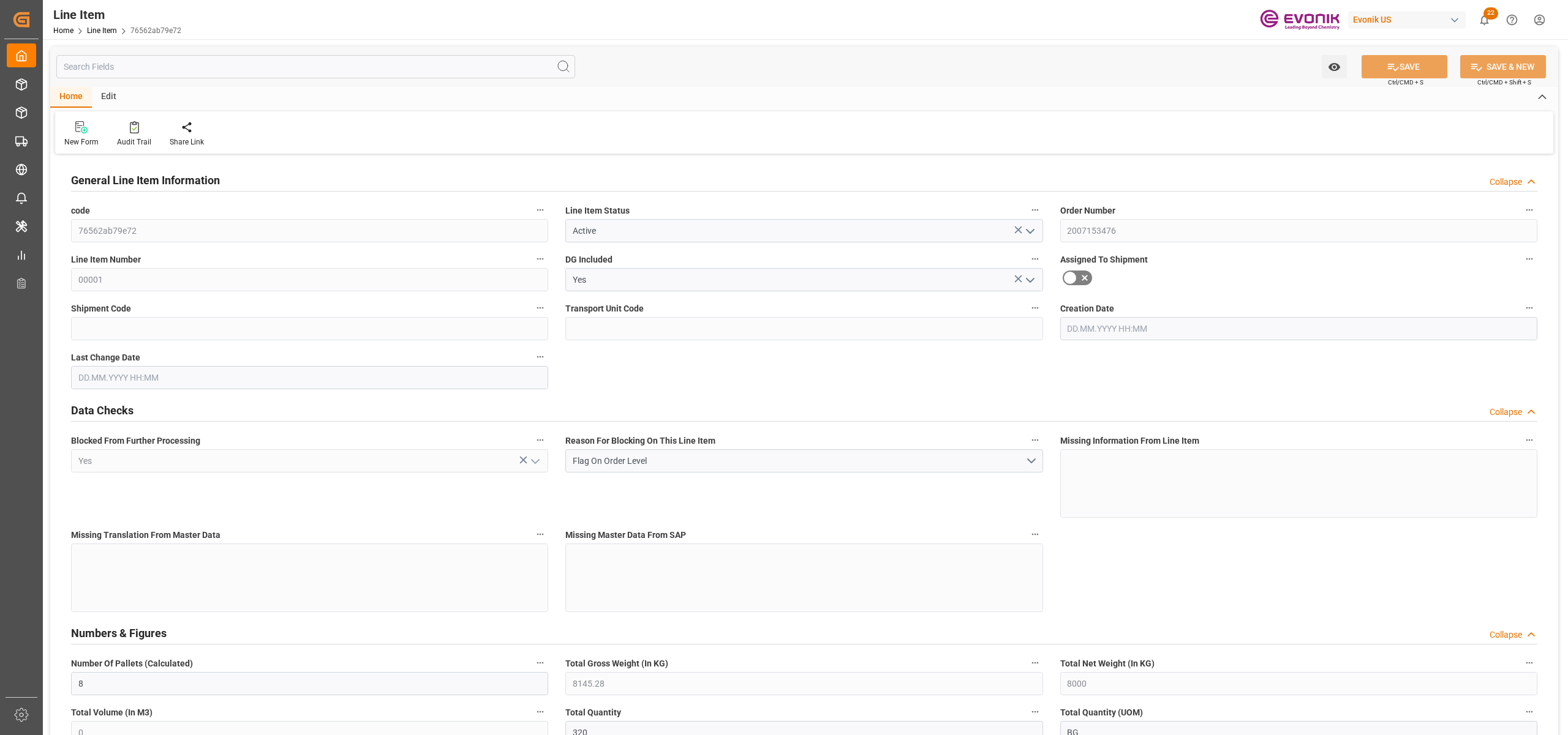
type input "8"
type input "8145.28"
type input "8000"
type input "0"
type input "320"
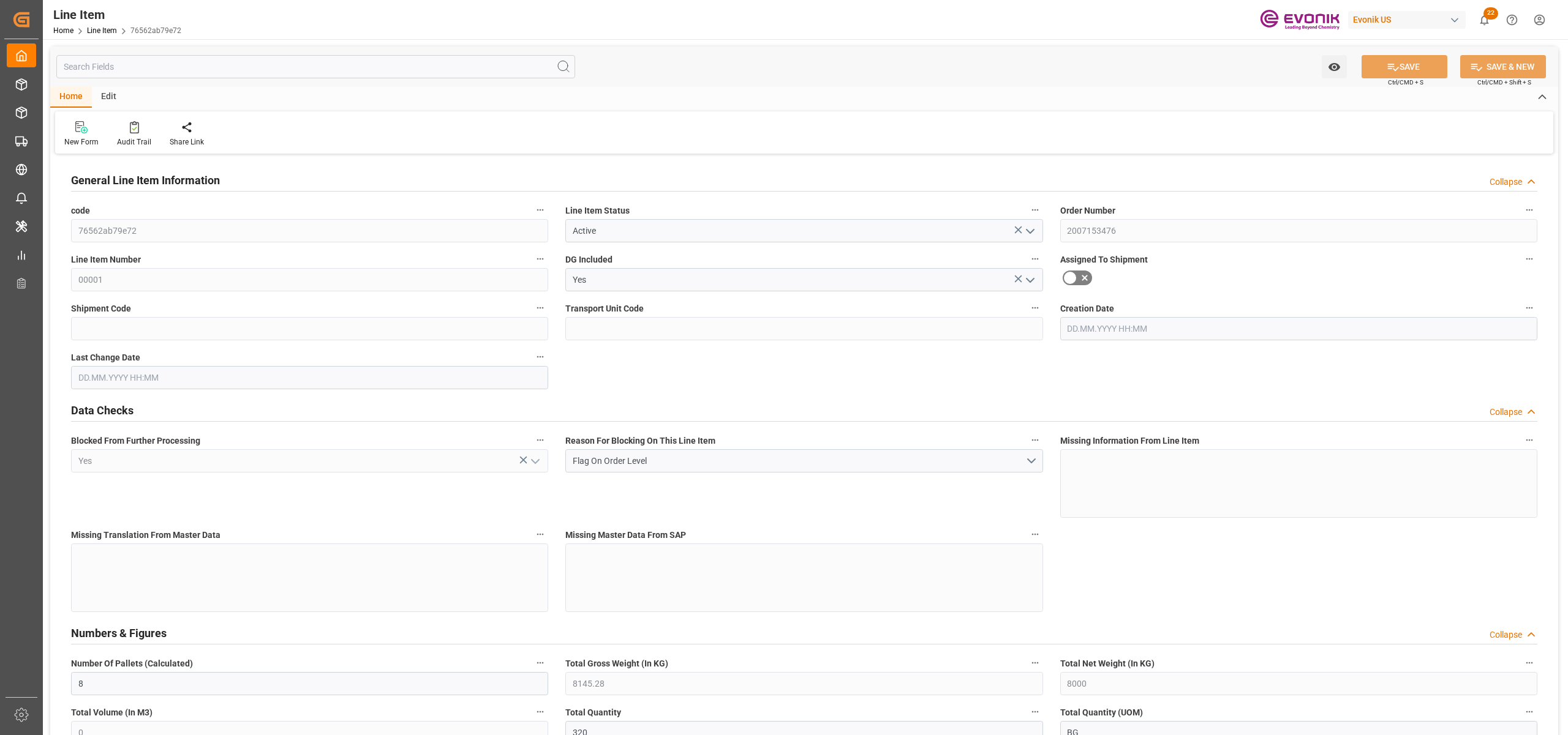
type input "21600"
type input "320"
type input "8145.28"
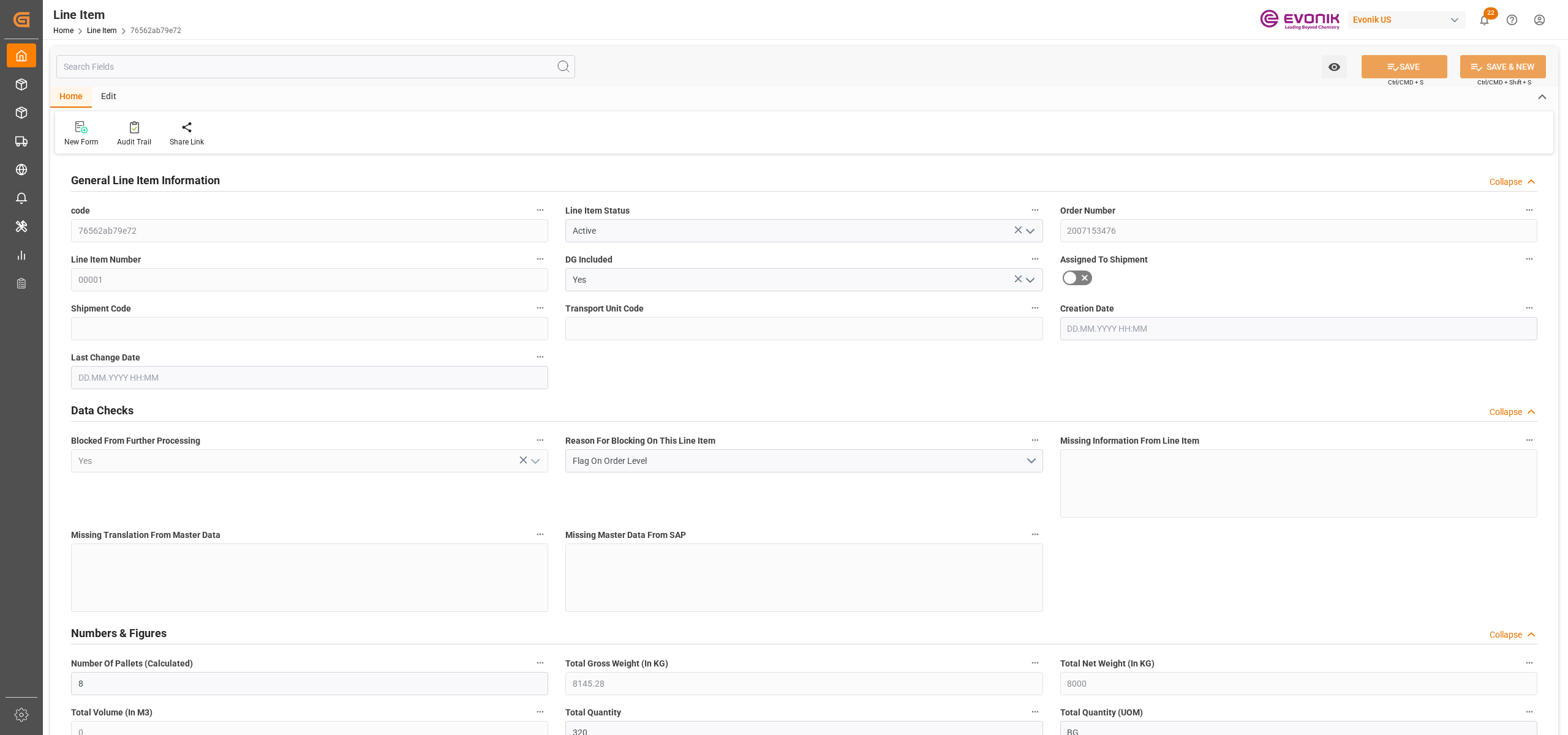
type input "8337.28"
type input "8000"
type input "0"
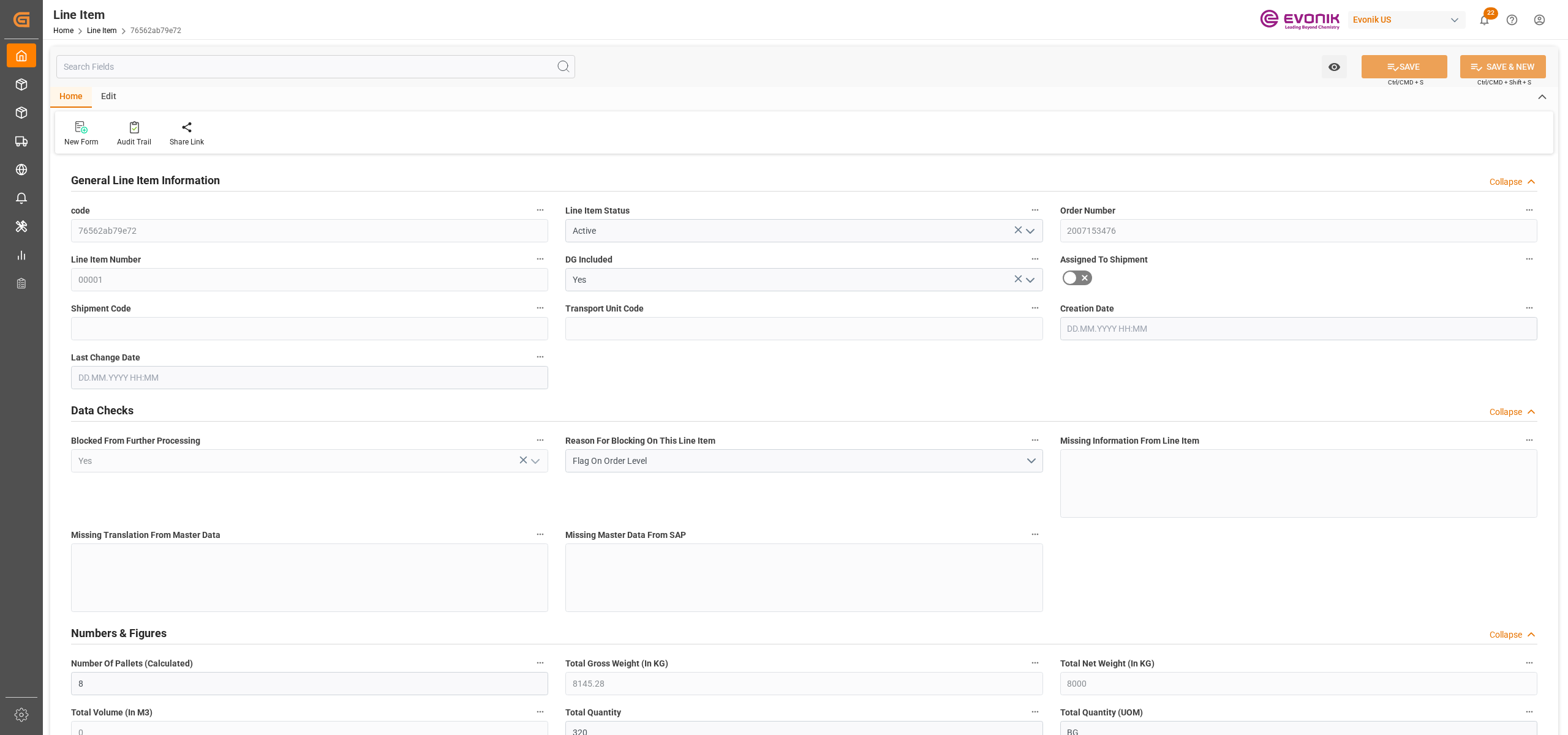
type input "0"
type input "[DATE] 15:42"
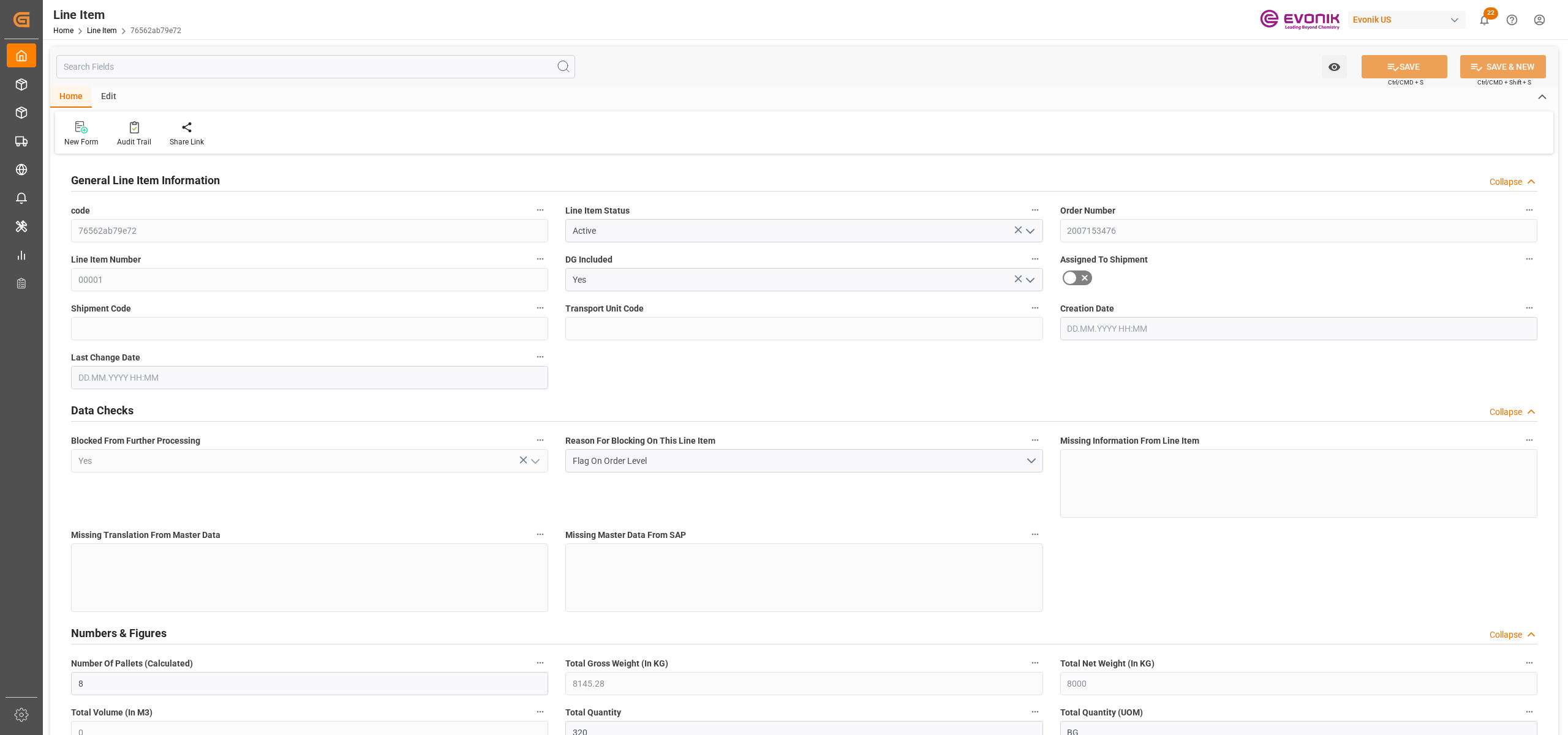
type input "[DATE] 15:42"
type input "[DATE]"
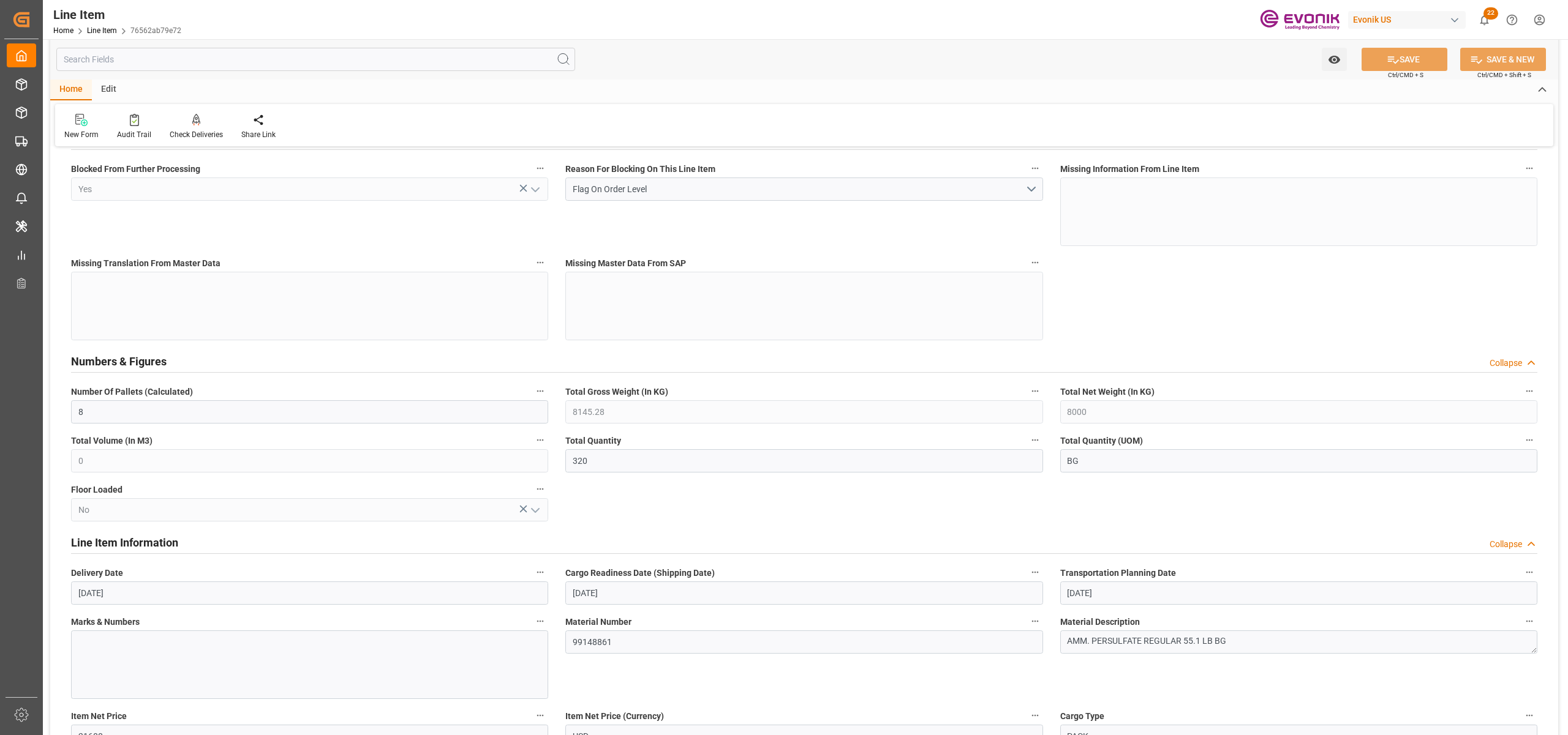
scroll to position [544, 0]
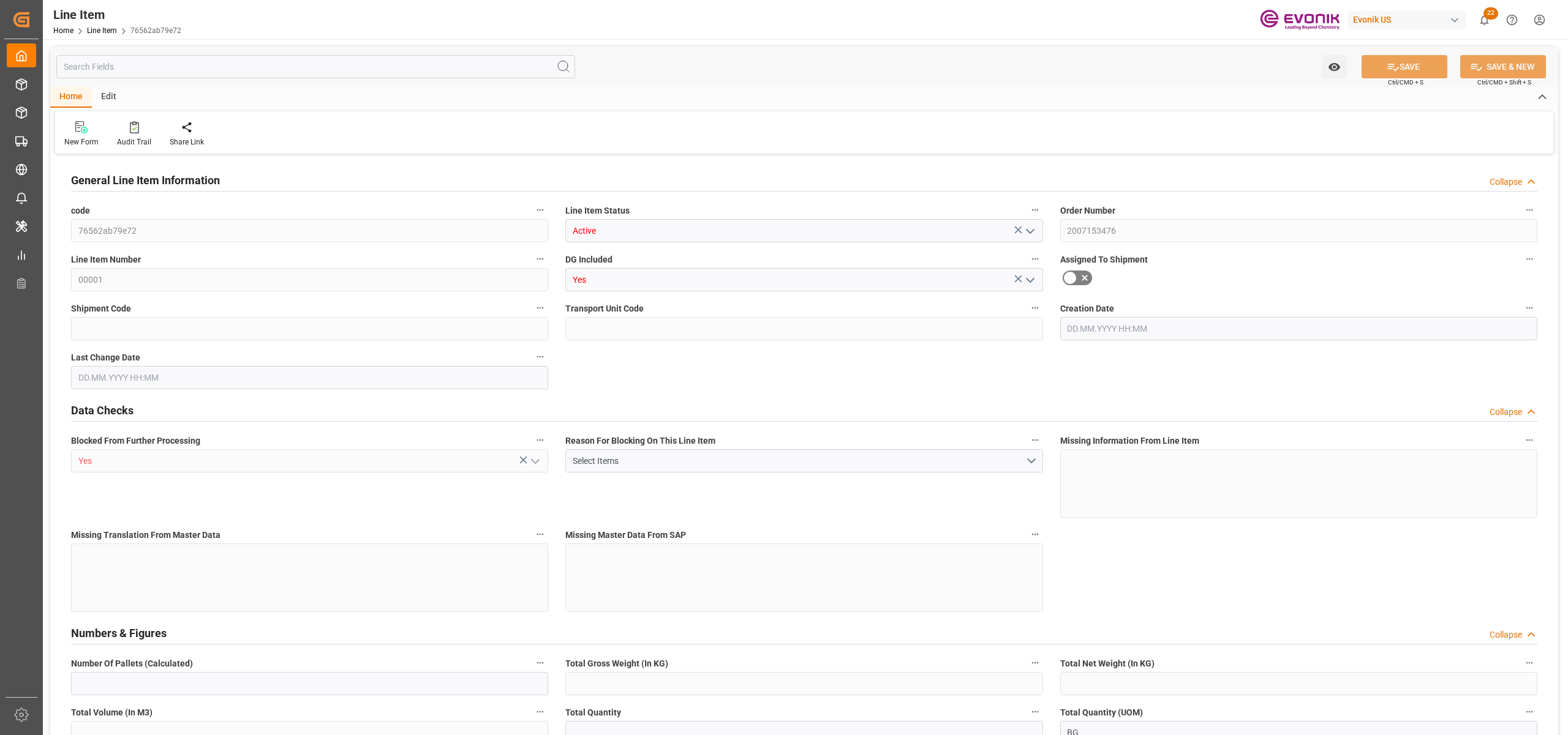
type input "8"
type input "8145.28"
type input "8000"
type input "0"
type input "320"
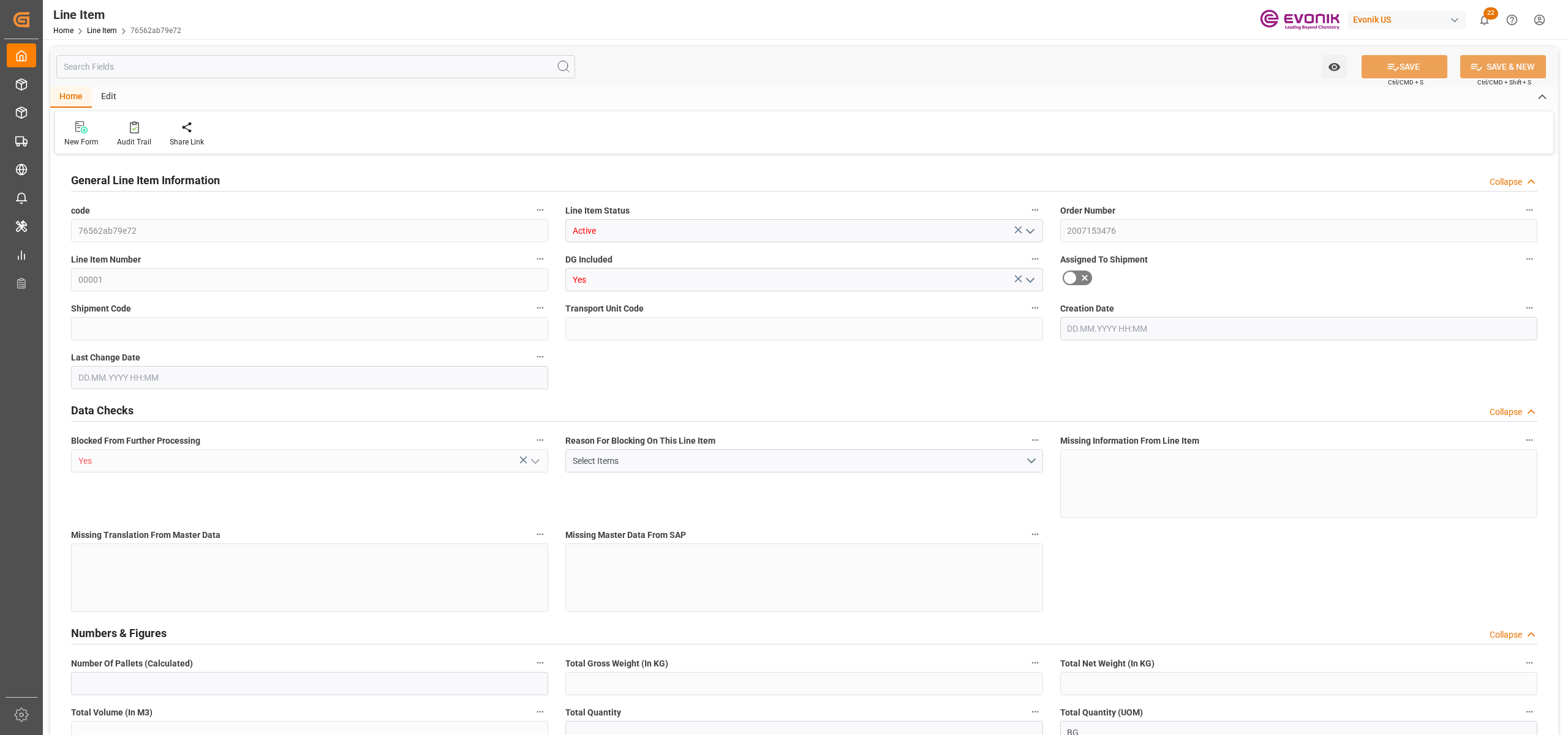
type input "21600"
type input "320"
type input "8145.28"
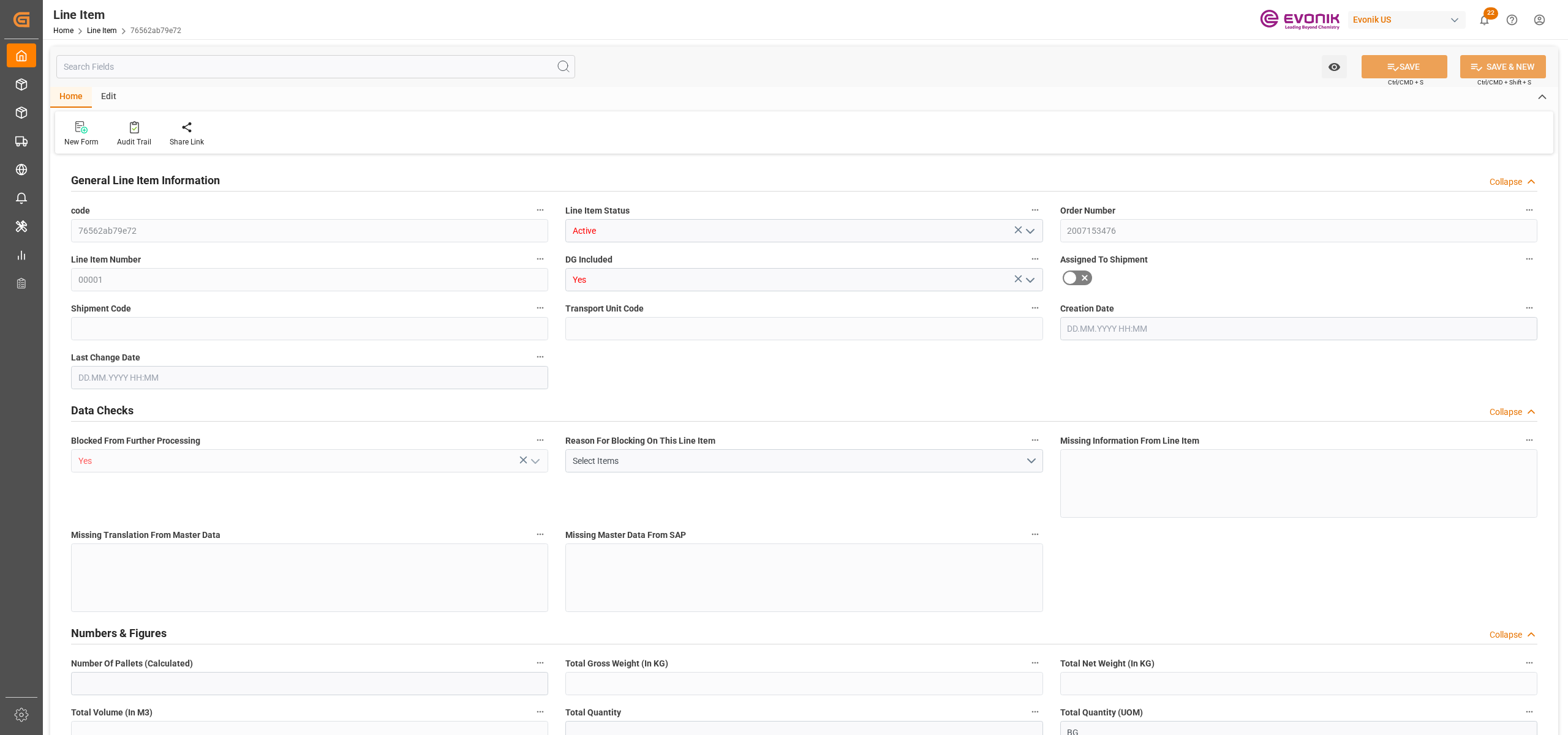
type input "8337.28"
type input "8000"
type input "0"
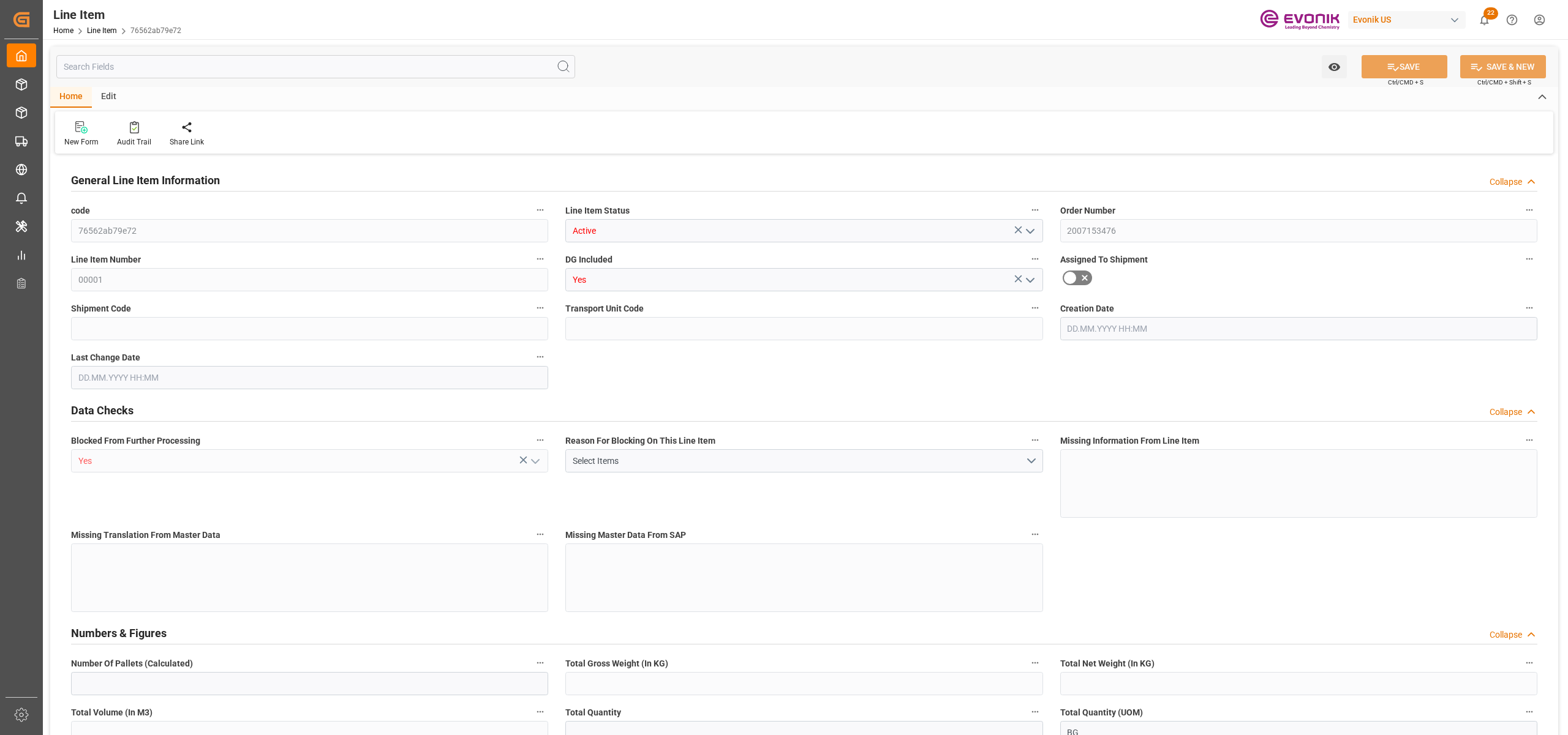
type input "0"
type input "[DATE] 15:42"
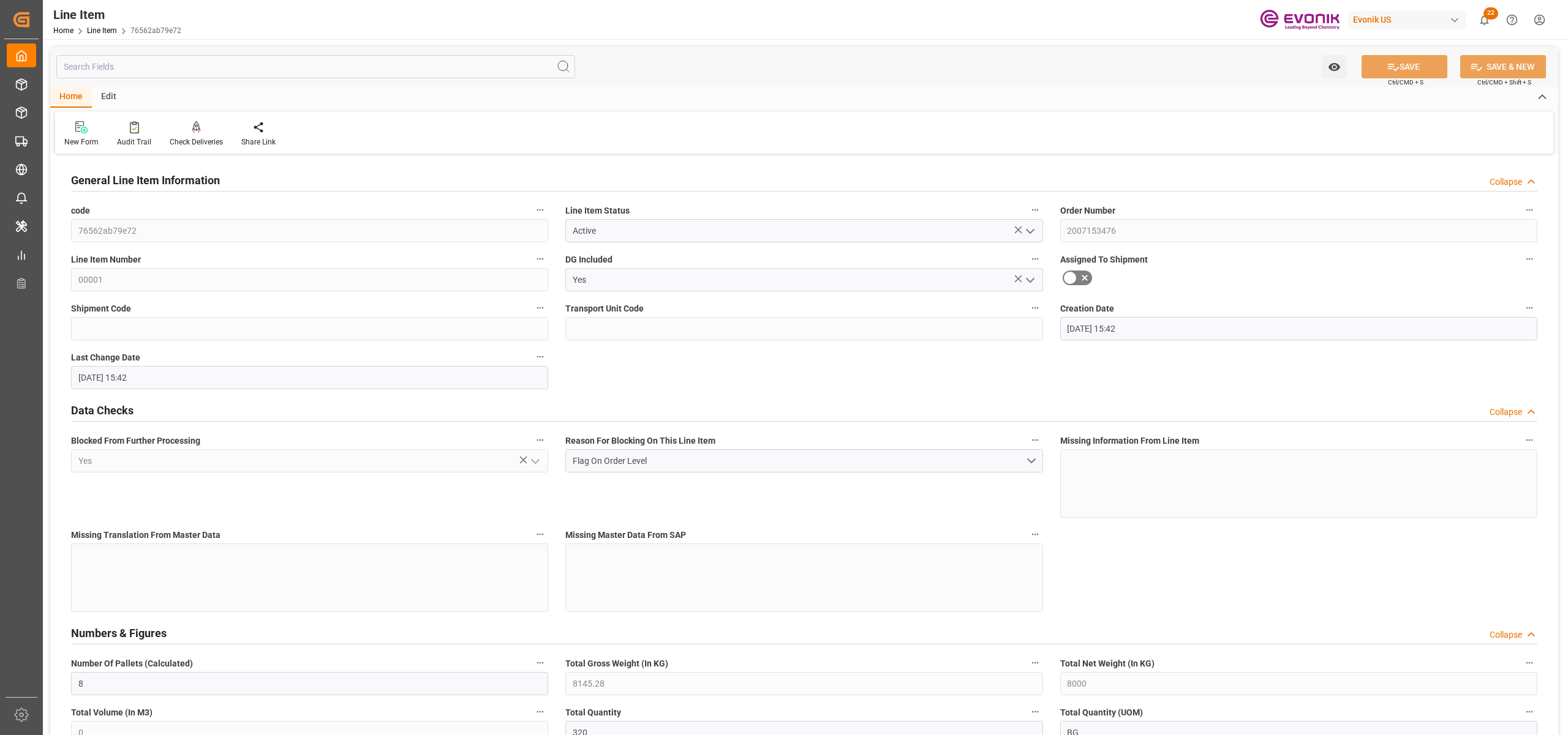
type input "[DATE] 15:42"
type input "01.10.2025"
type input "03.09.2025"
type input "29.08.2025"
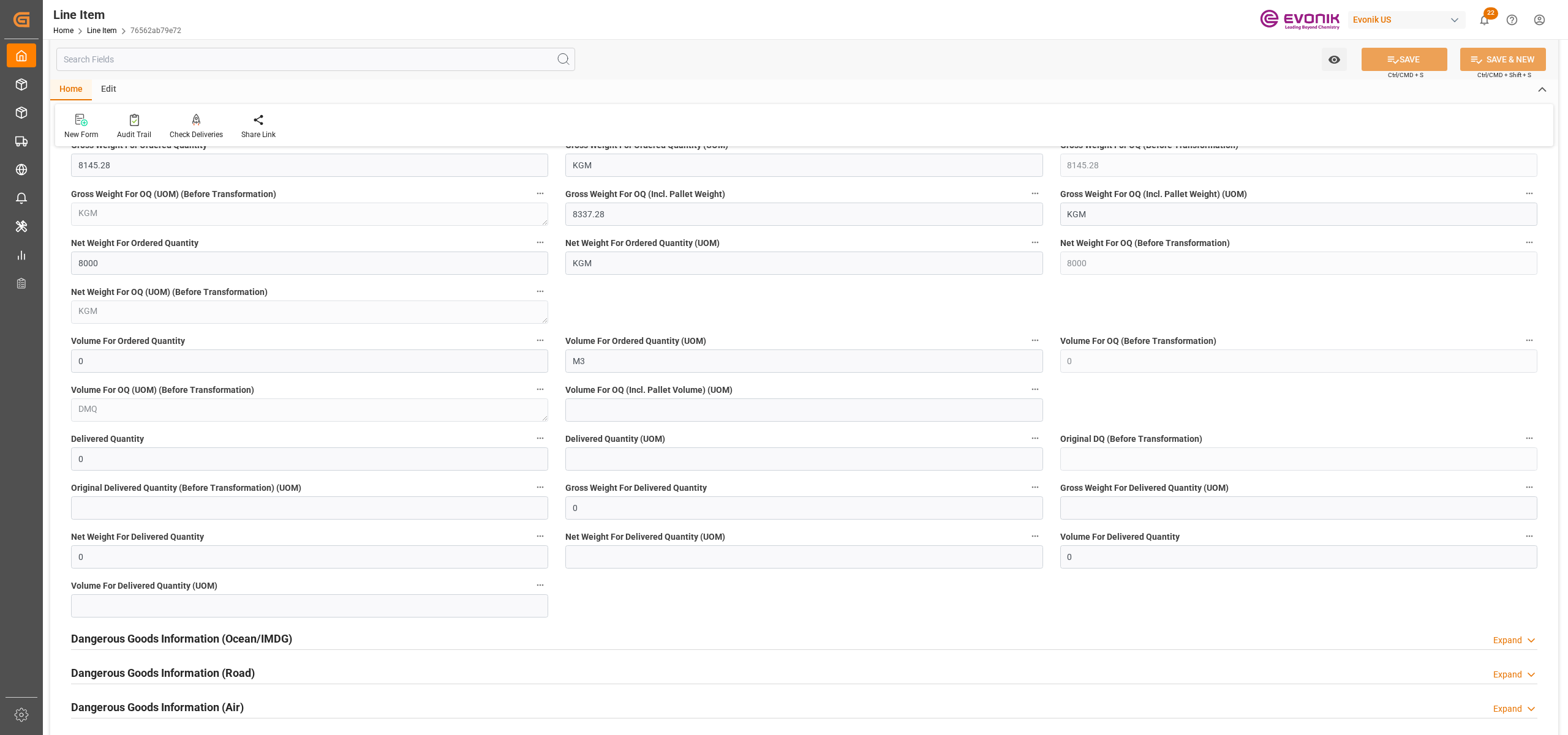
scroll to position [816, 0]
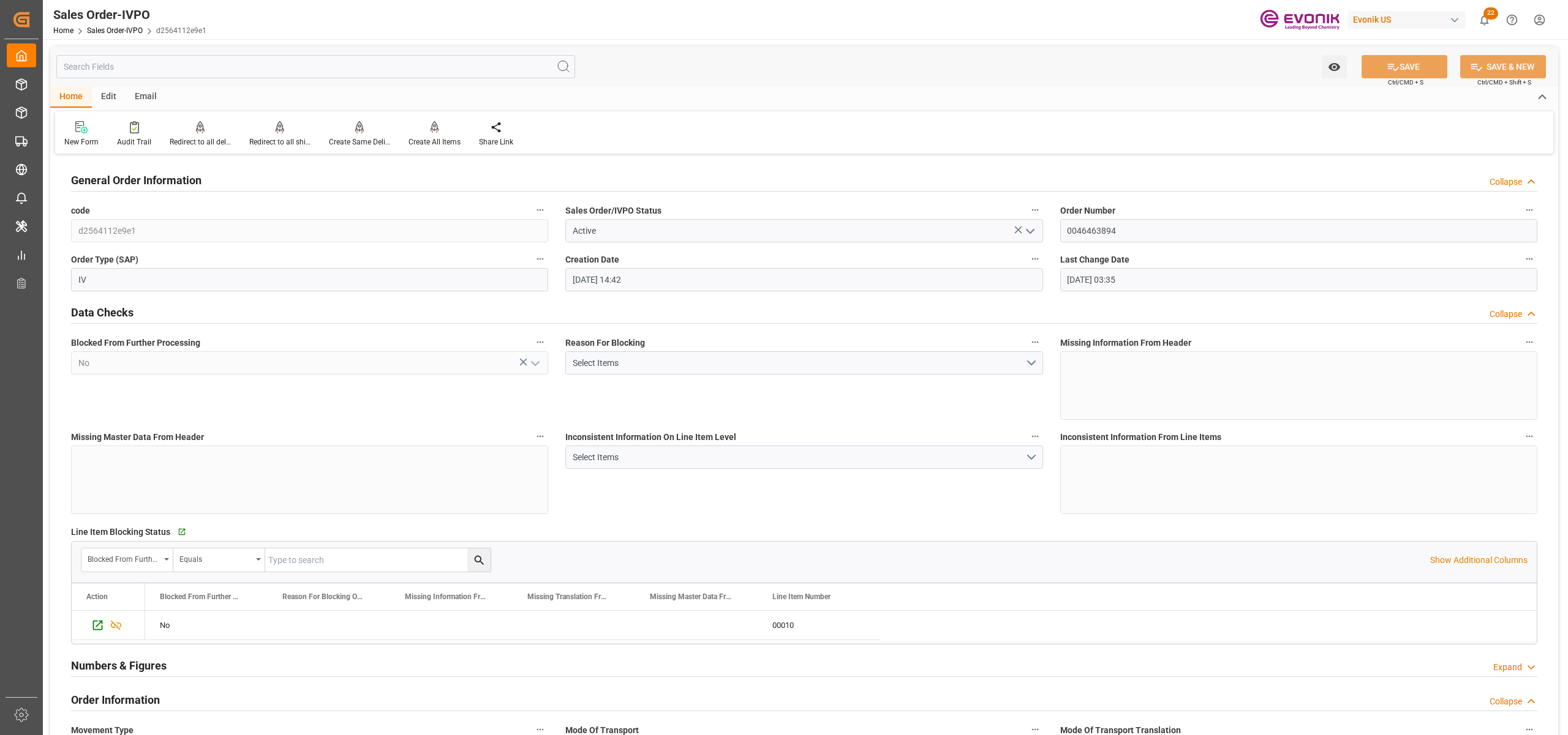
scroll to position [1360, 0]
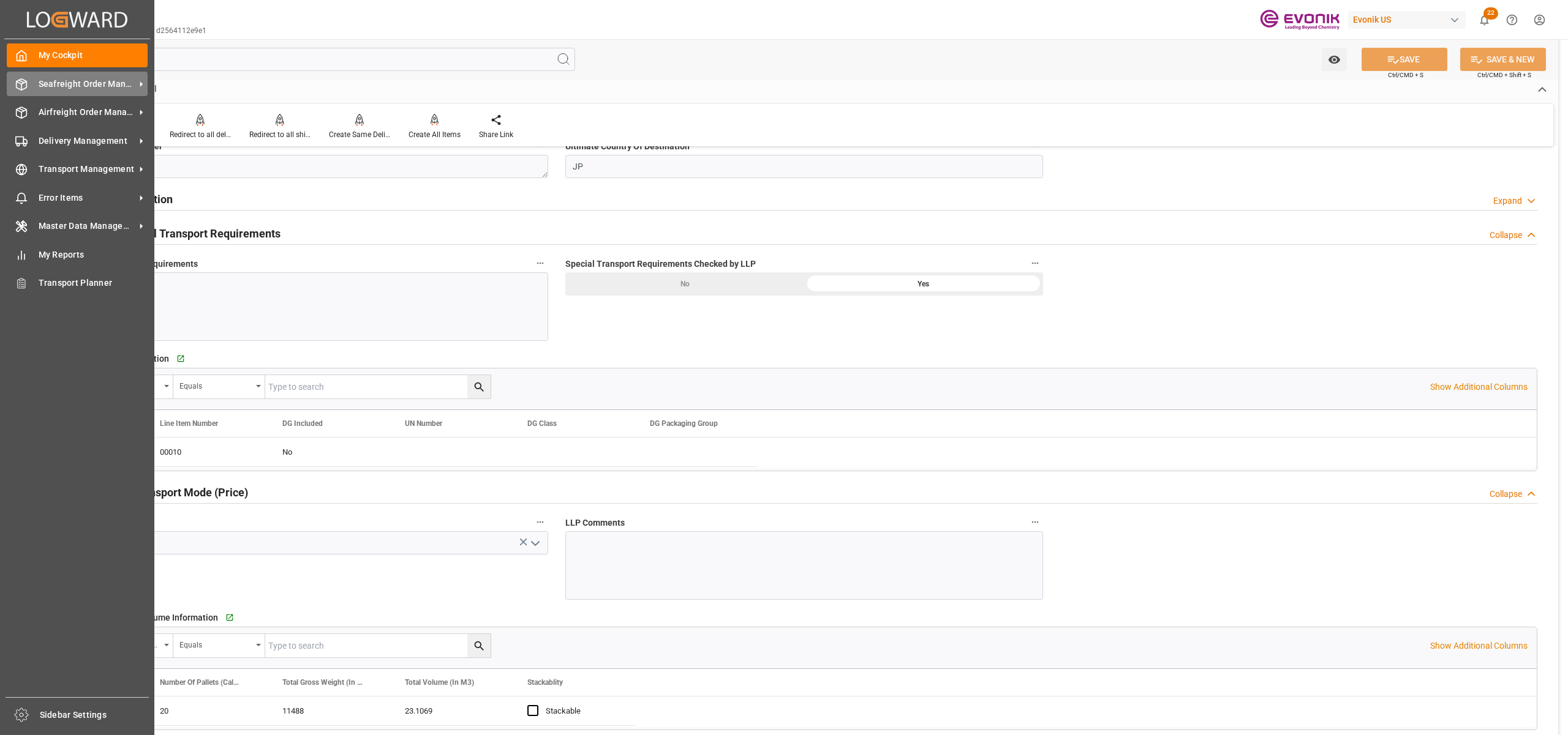
click at [60, 87] on span "Seafreight Order Management" at bounding box center [86, 84] width 96 height 13
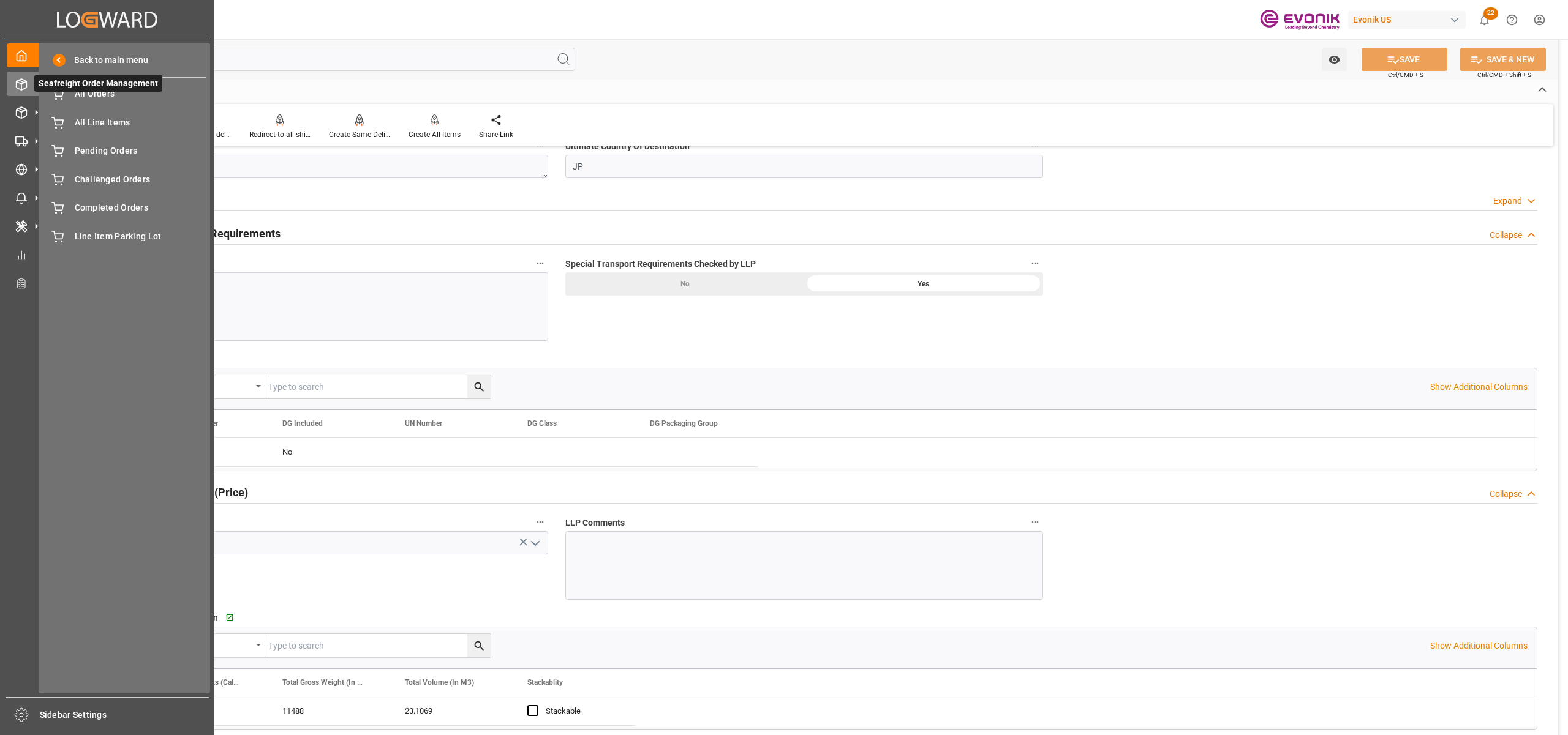
click at [74, 91] on span "Seafreight Order Management" at bounding box center [98, 84] width 128 height 17
click at [86, 99] on span "All Orders" at bounding box center [141, 94] width 131 height 13
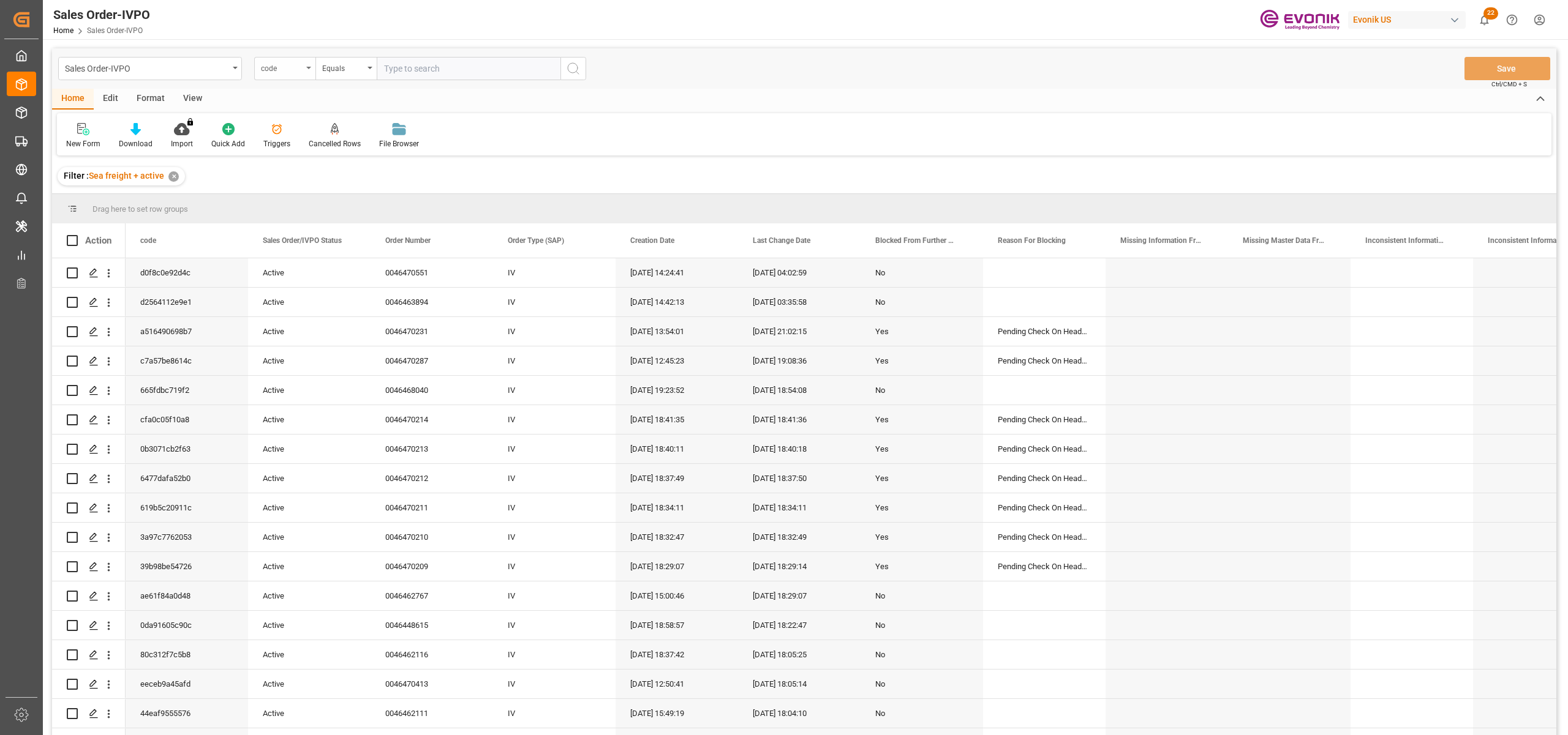
click at [292, 69] on div "code" at bounding box center [282, 67] width 42 height 14
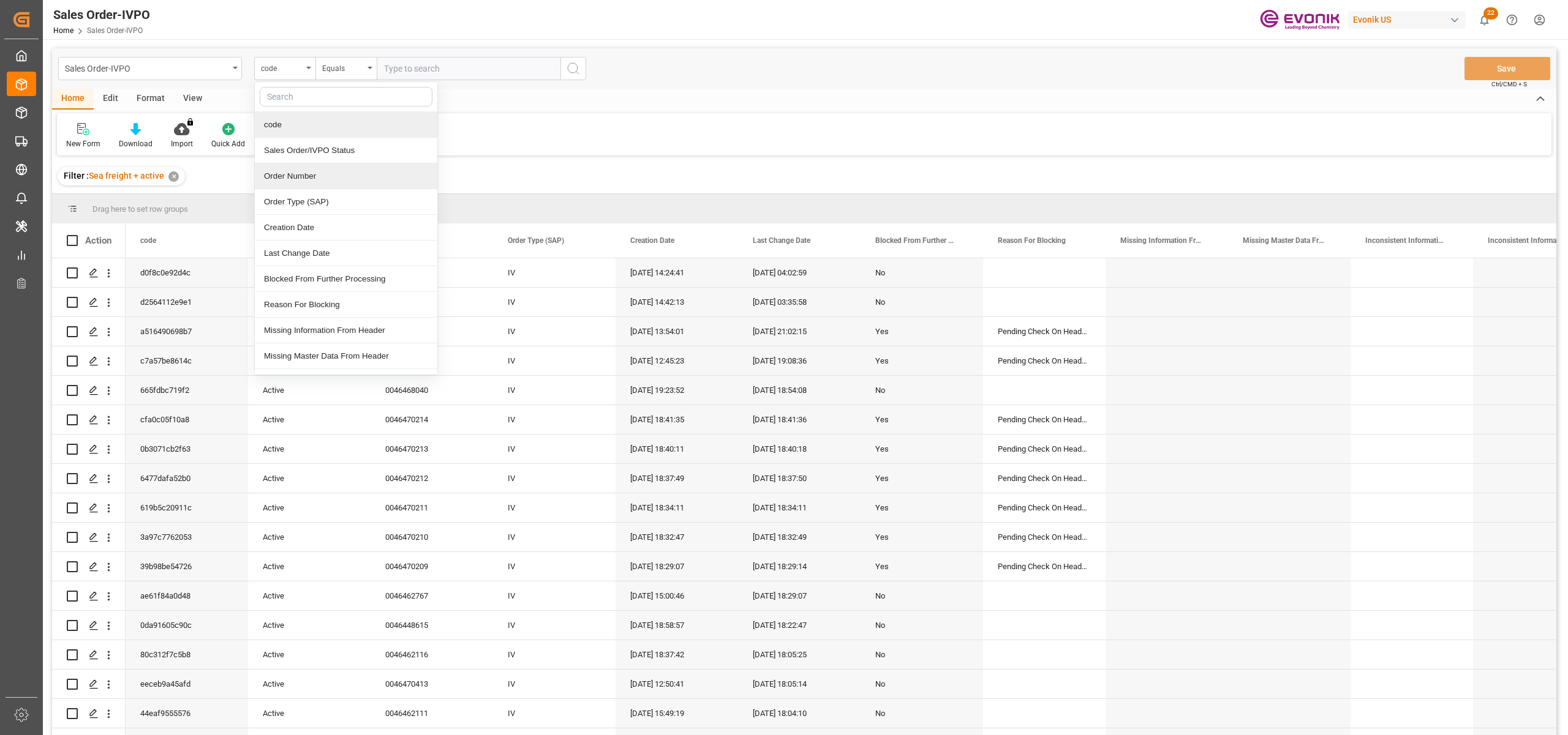
click at [315, 179] on div "Order Number" at bounding box center [346, 177] width 183 height 26
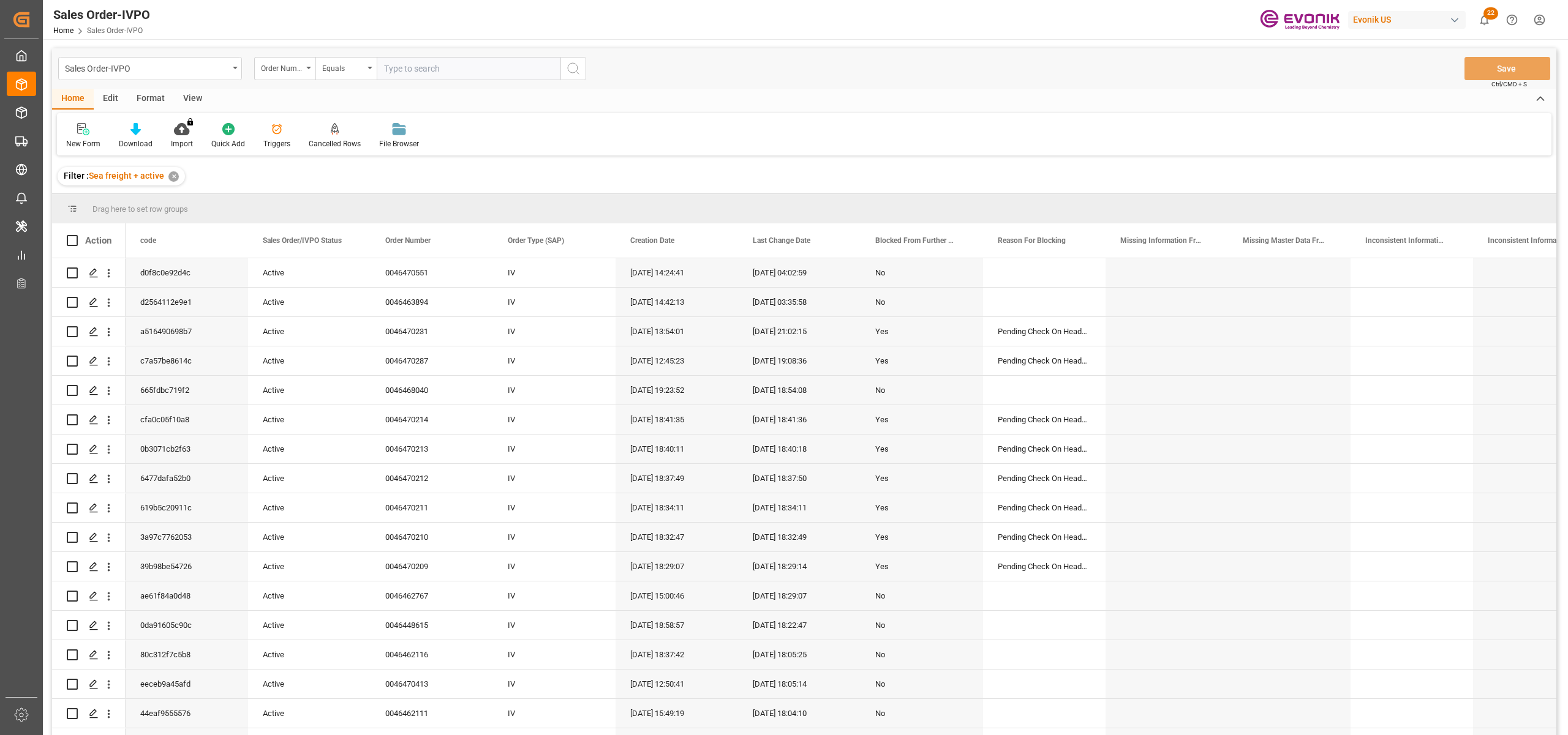
click at [415, 62] on input "text" at bounding box center [467, 68] width 183 height 23
paste input "2007153476"
type input "2007153476"
click at [574, 70] on icon "search button" at bounding box center [572, 68] width 15 height 14
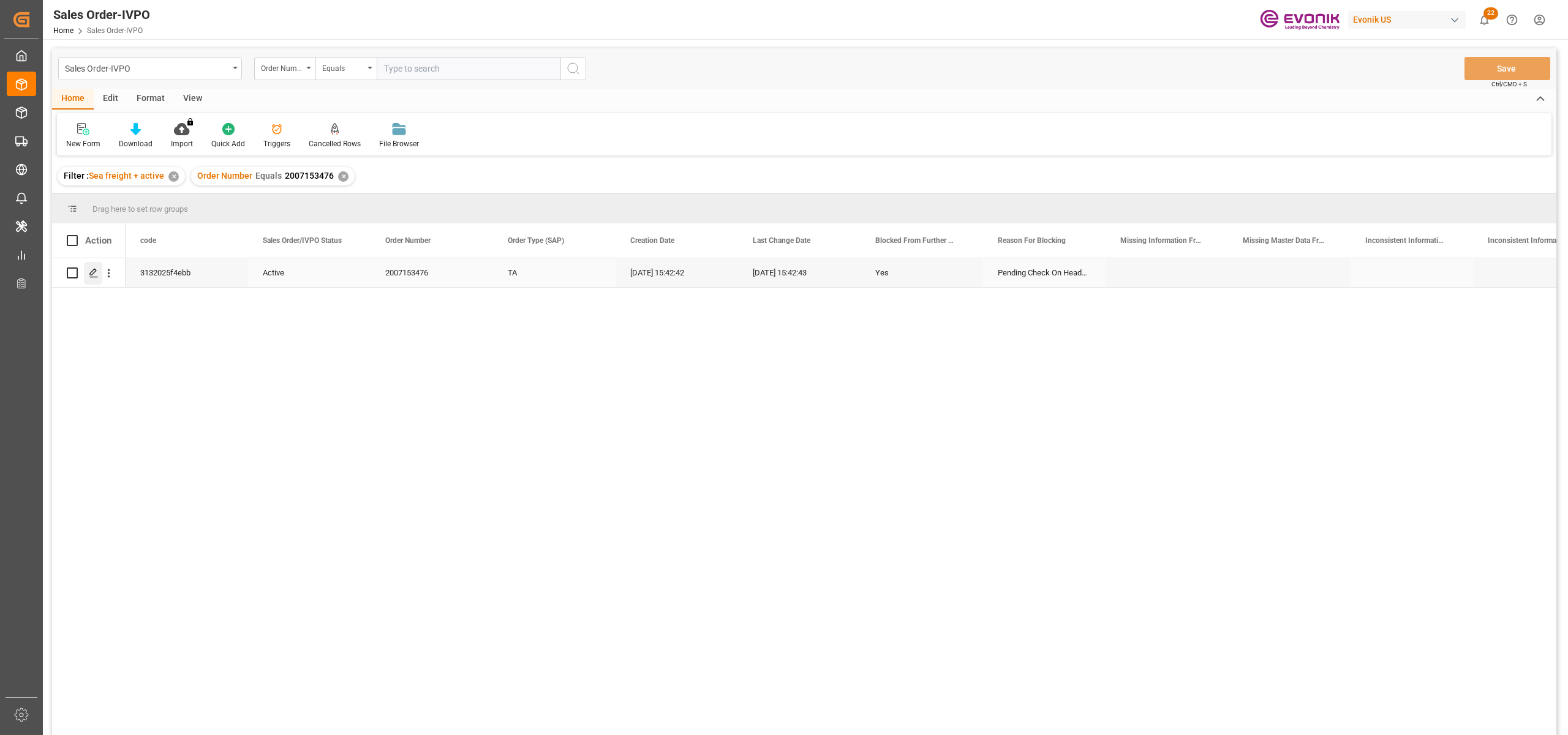
click at [93, 270] on polygon "Press SPACE to select this row." at bounding box center [93, 272] width 6 height 6
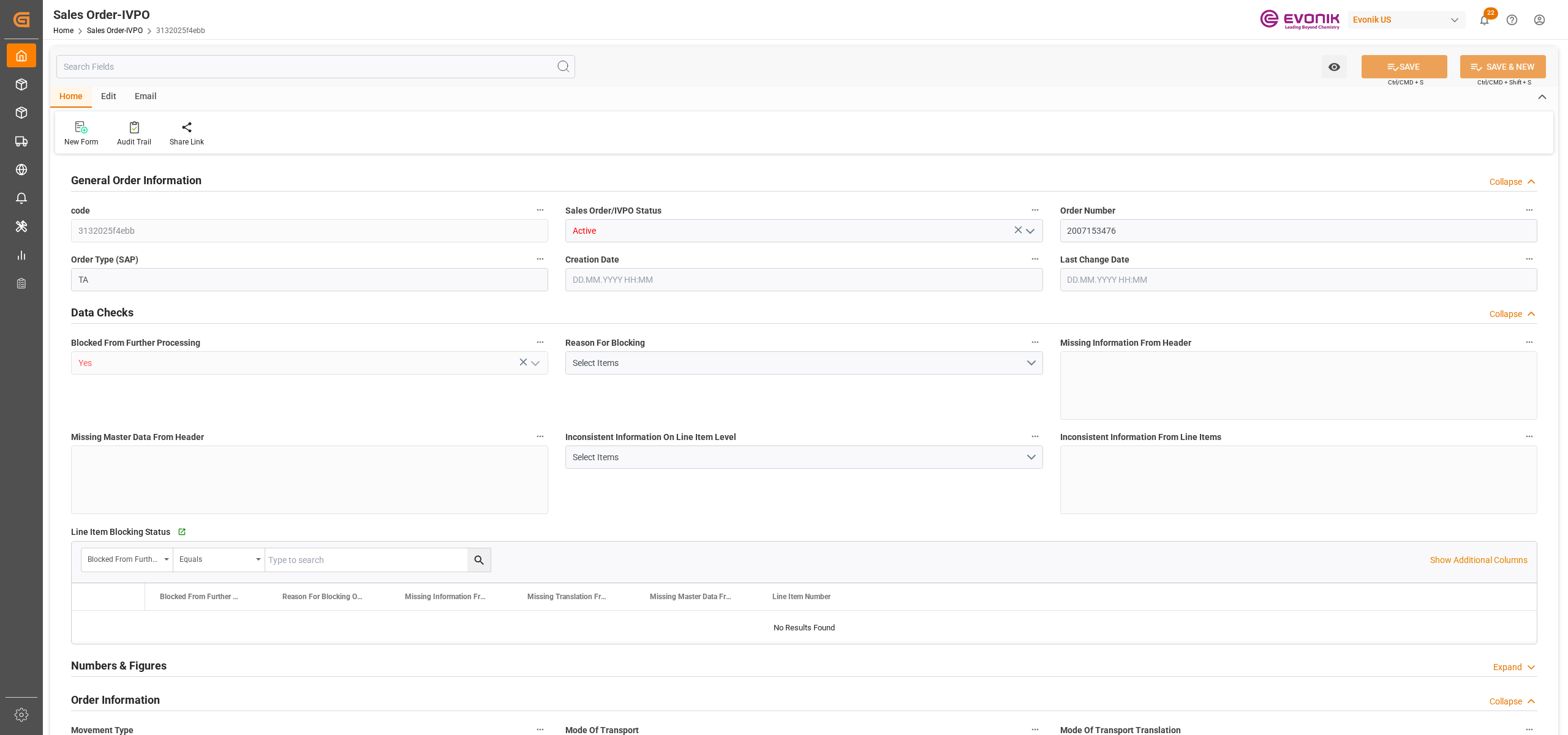
type input "IEDUB"
type input "0"
type input "1"
type input "8337.28"
type input "27.08.2025 15:42"
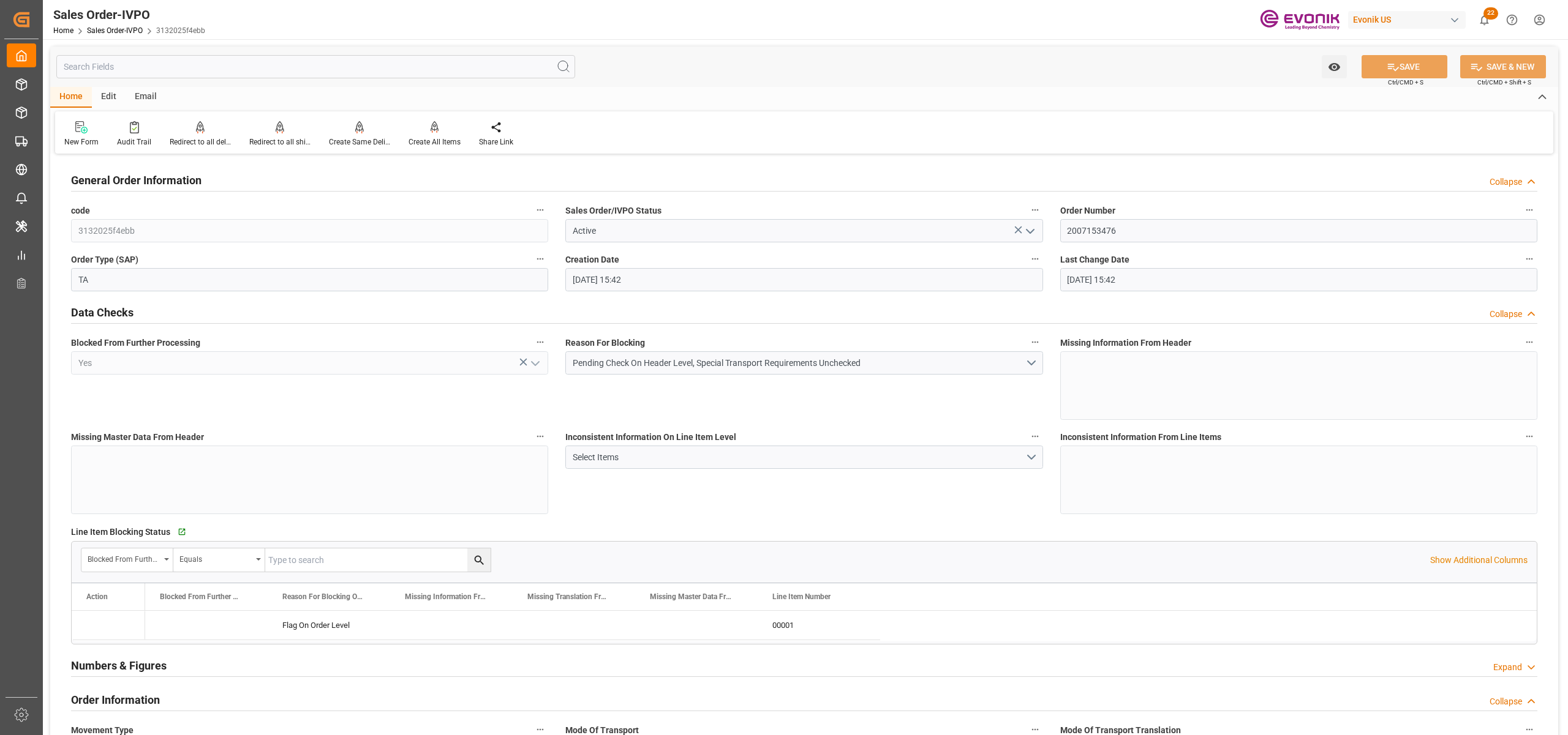
type input "27.08.2025 15:42"
click at [1088, 236] on input "2007153476" at bounding box center [1298, 230] width 477 height 23
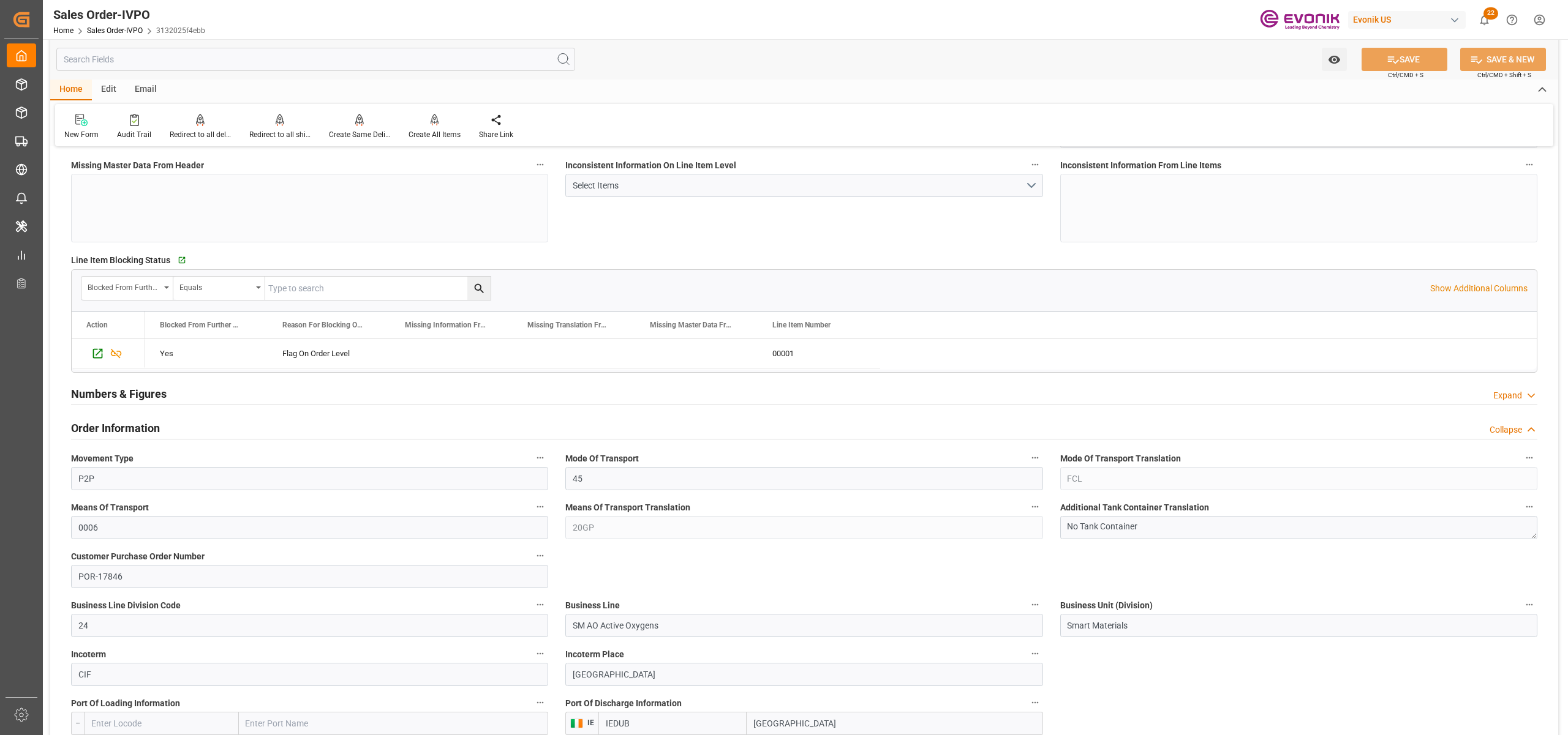
scroll to position [544, 0]
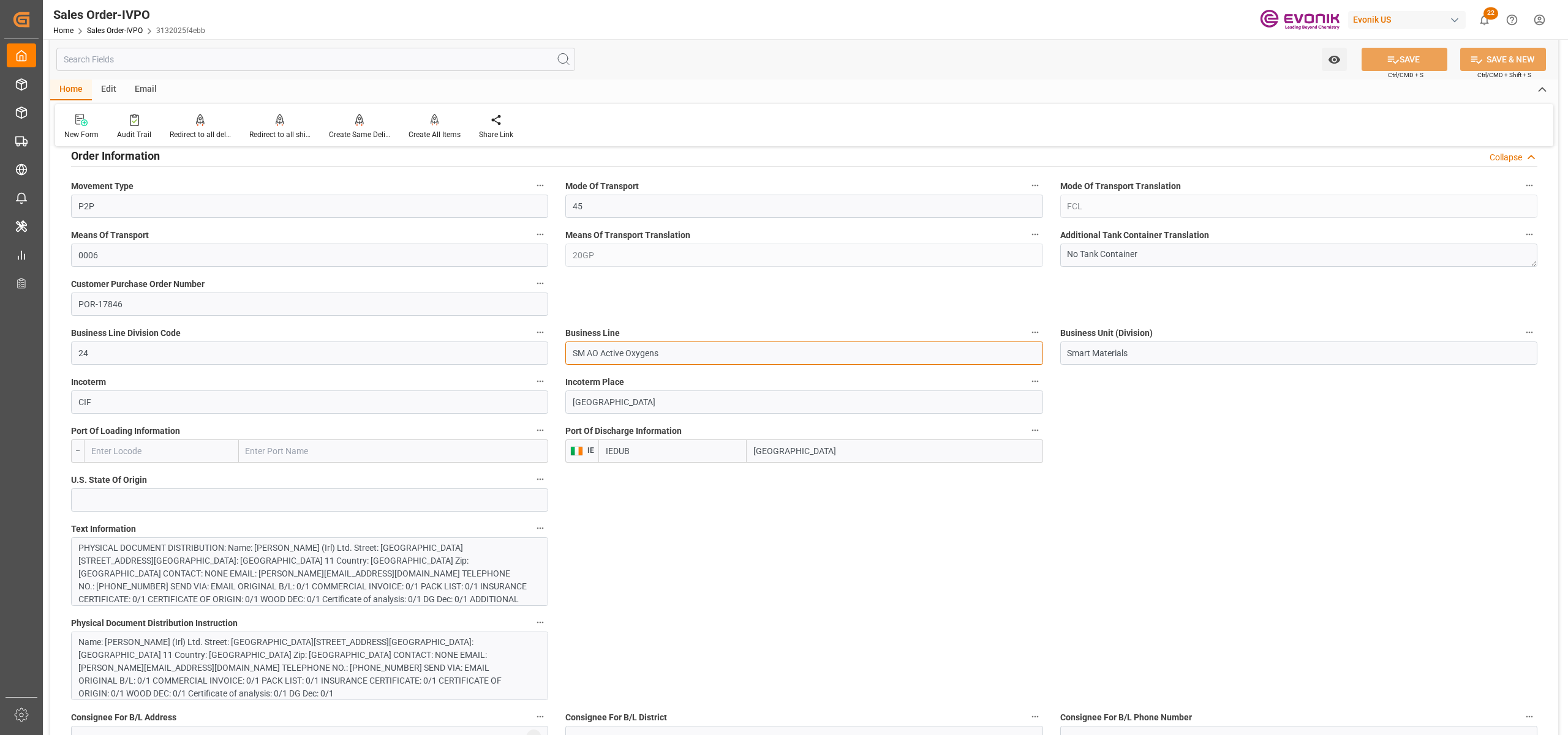
drag, startPoint x: 677, startPoint y: 350, endPoint x: 522, endPoint y: 343, distance: 155.2
drag, startPoint x: 653, startPoint y: 570, endPoint x: 1039, endPoint y: 539, distance: 387.2
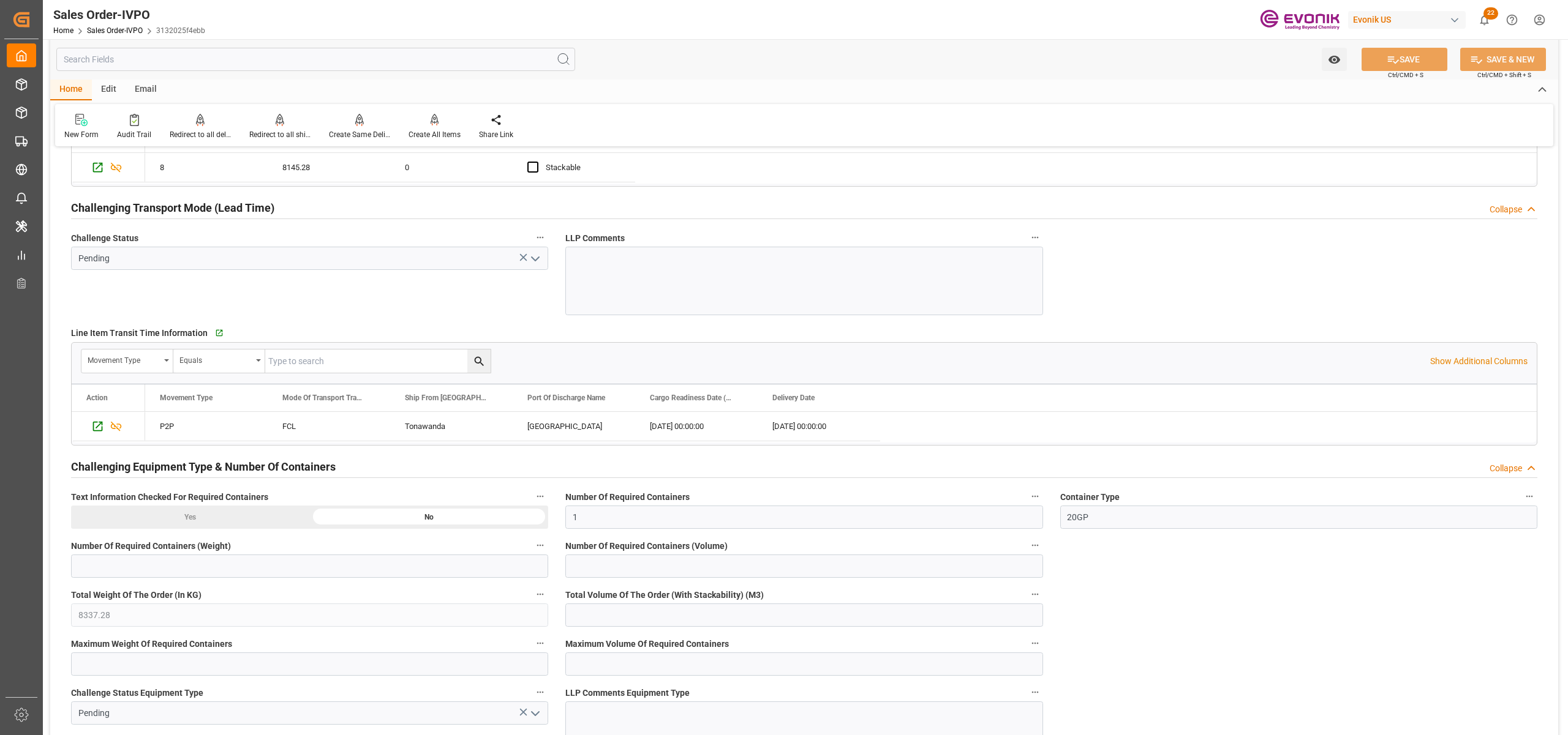
scroll to position [1632, 0]
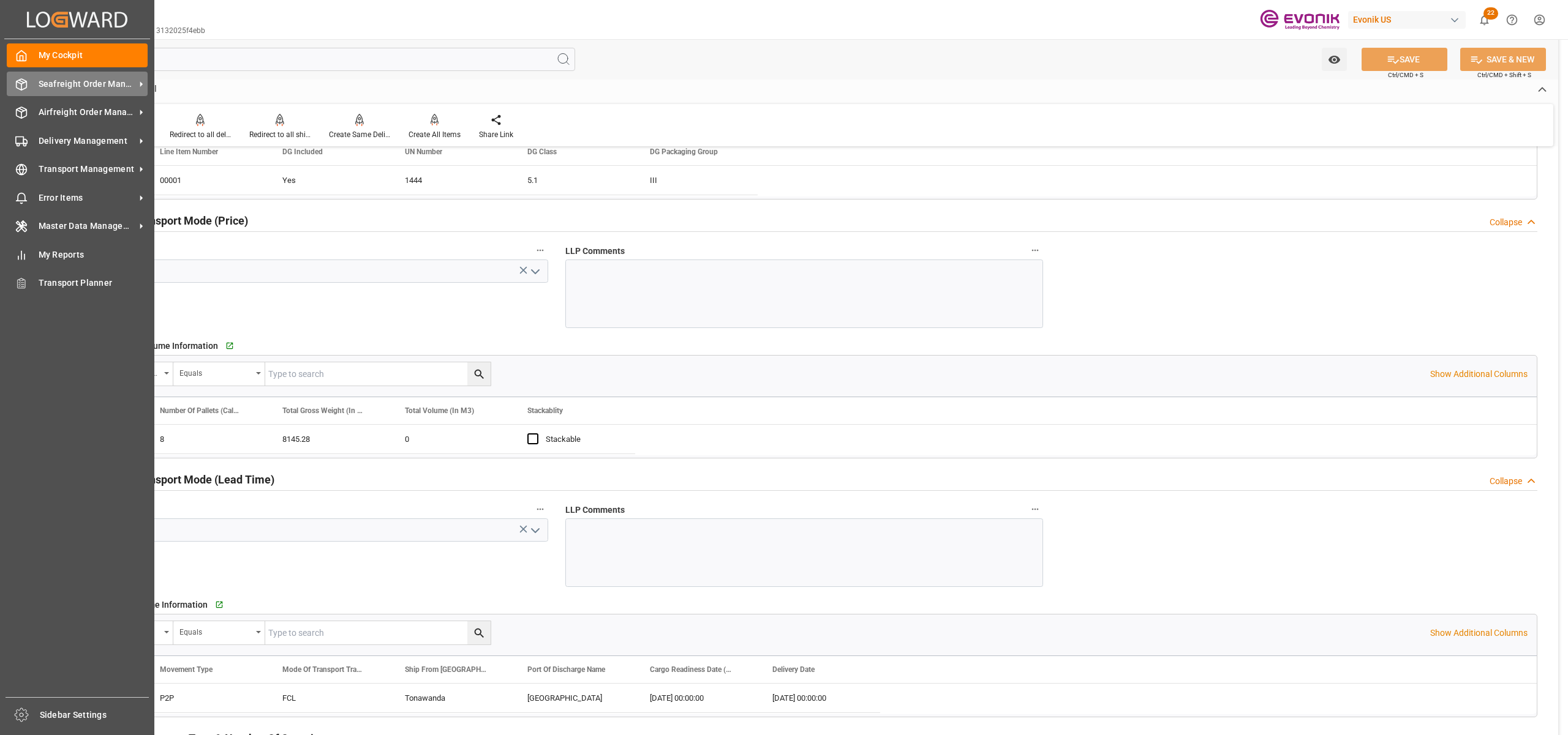
click at [73, 86] on span "Seafreight Order Management" at bounding box center [86, 84] width 96 height 13
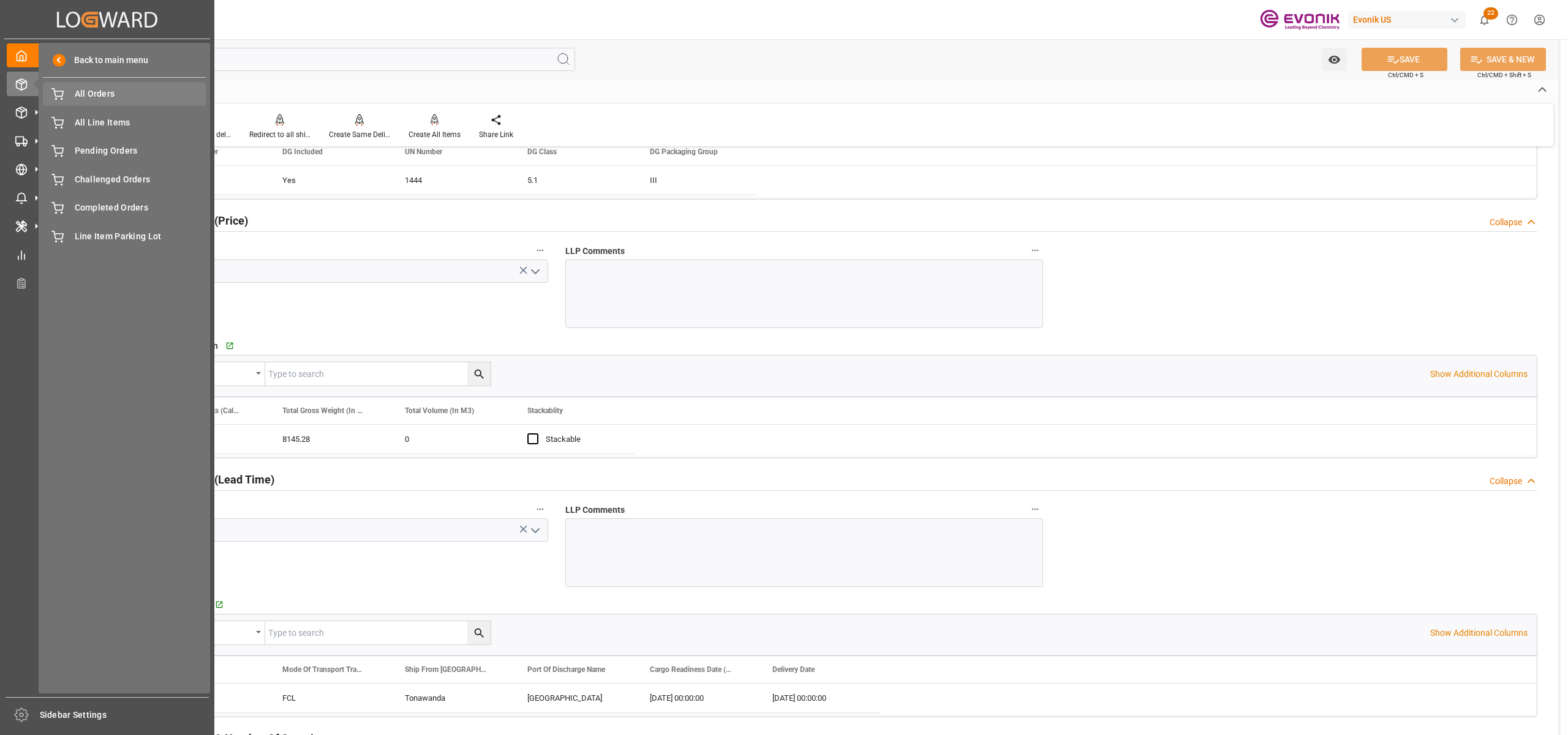
click at [92, 96] on span "All Orders" at bounding box center [141, 94] width 131 height 13
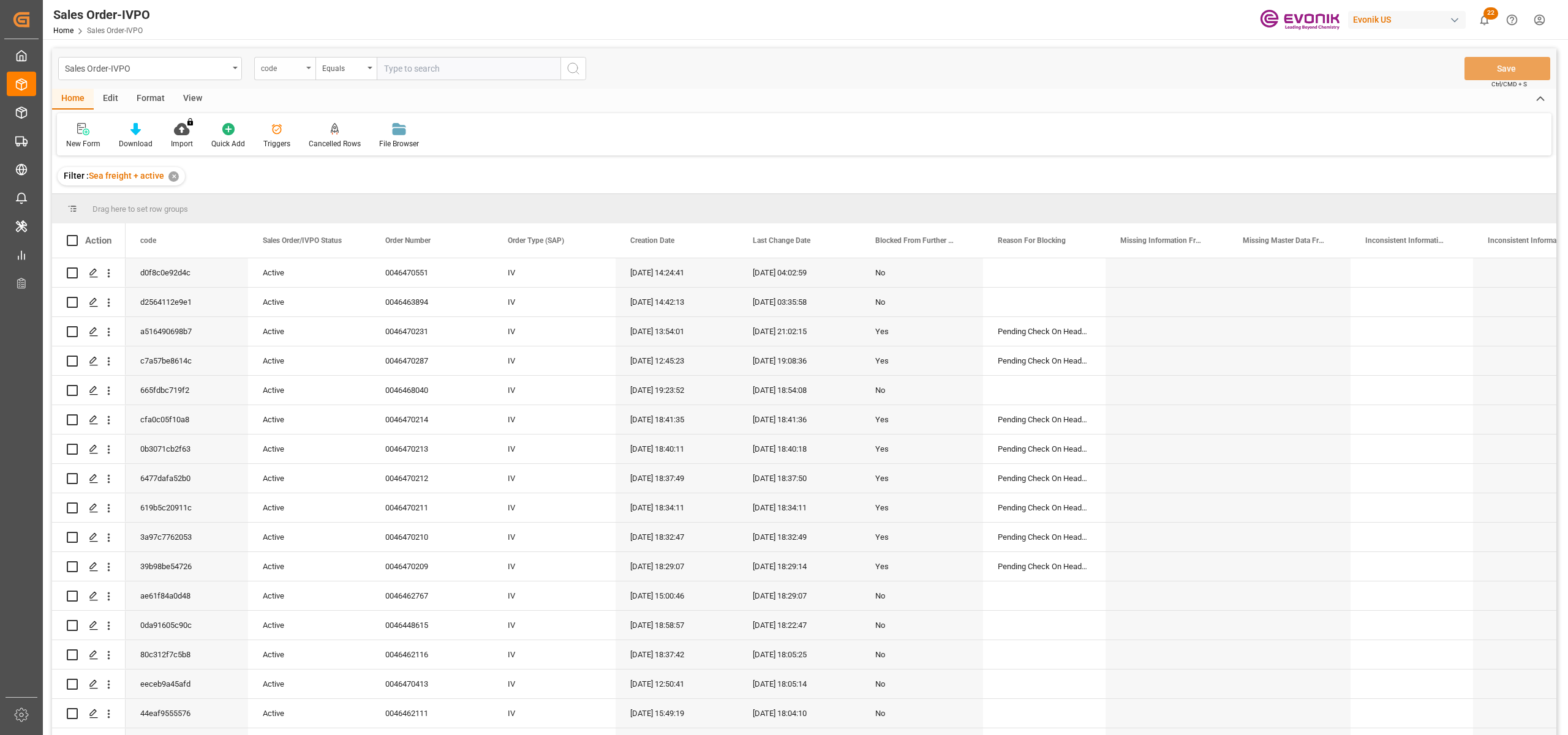
click at [292, 71] on div "code" at bounding box center [282, 67] width 42 height 14
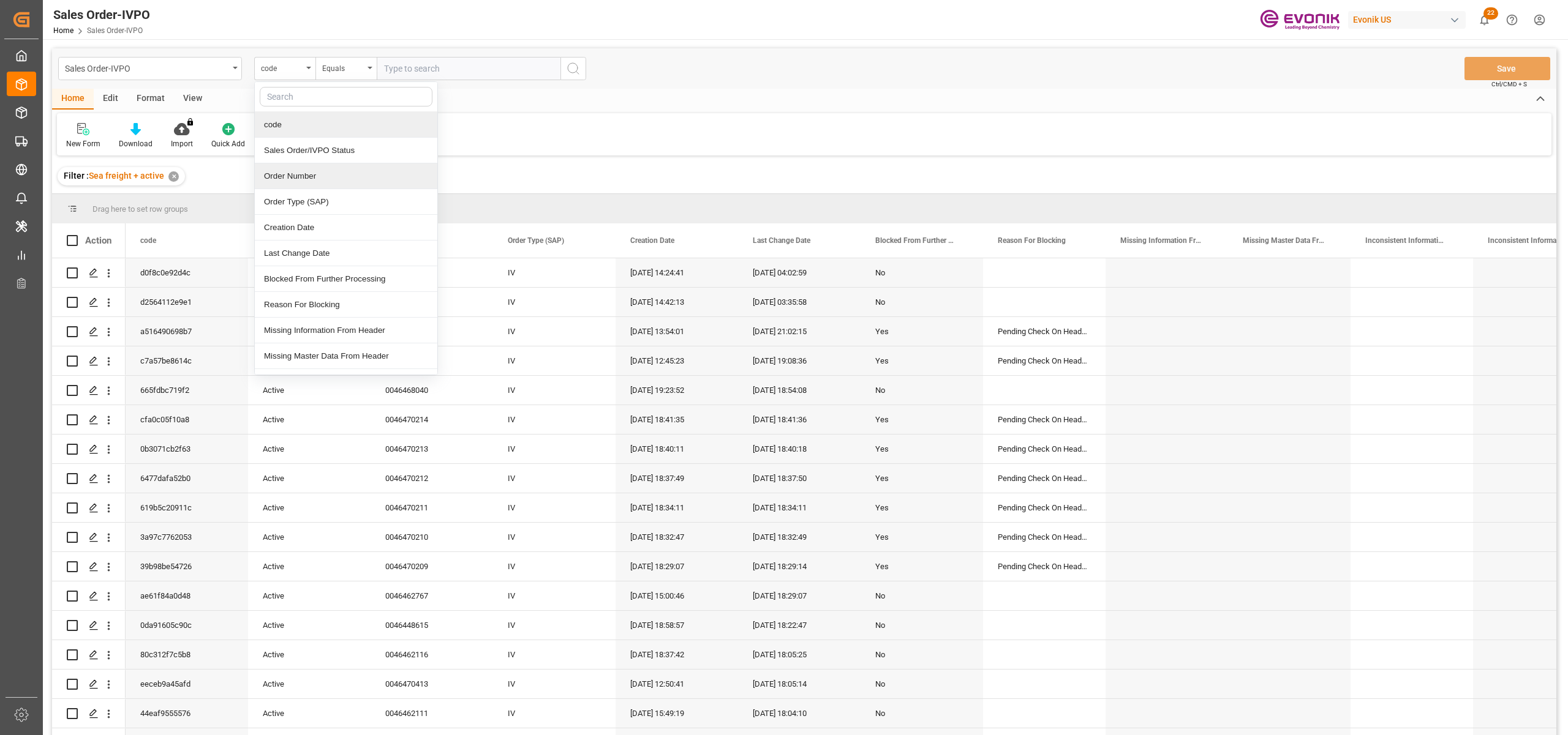
click at [319, 175] on div "Order Number" at bounding box center [346, 177] width 183 height 26
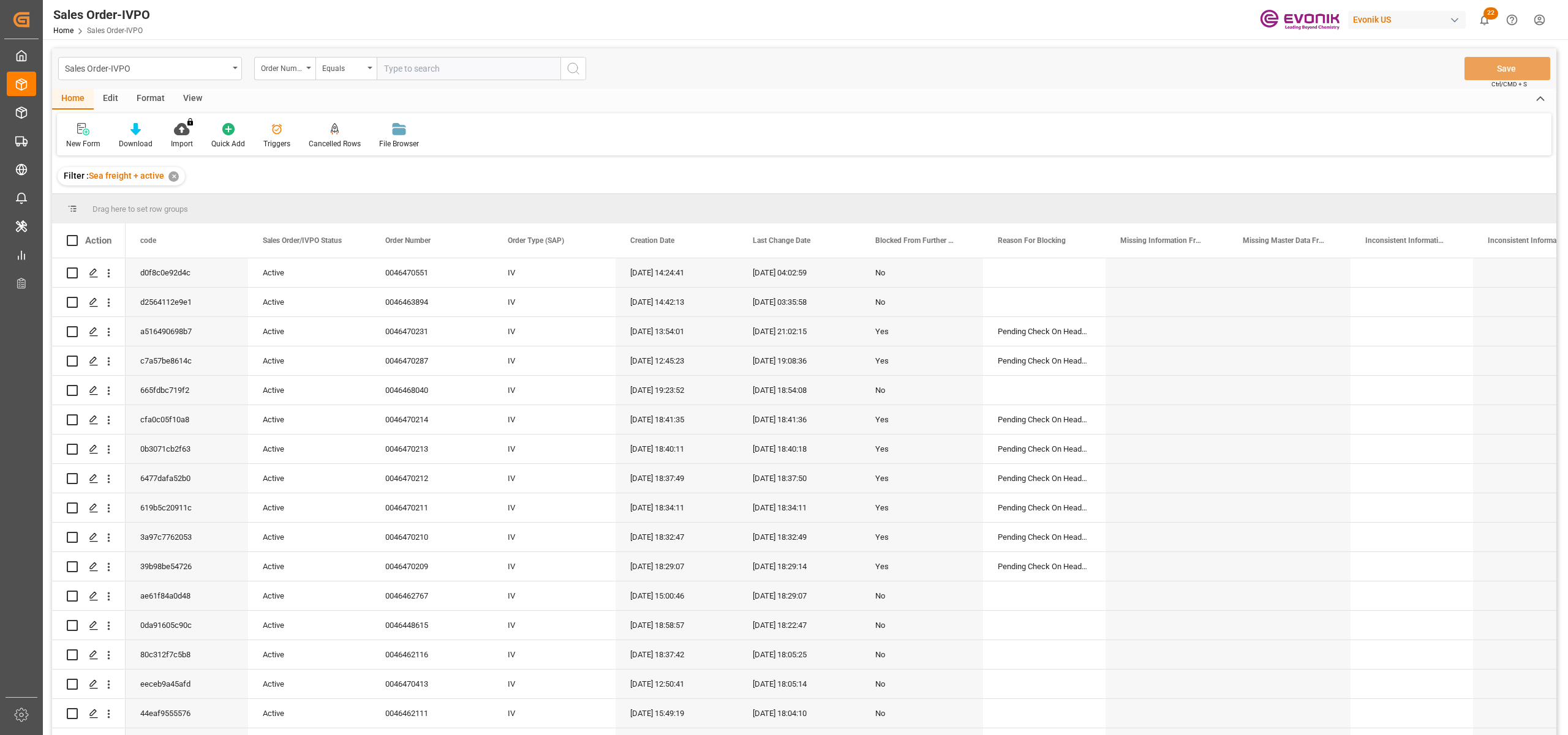
click at [407, 60] on input "text" at bounding box center [467, 68] width 183 height 23
paste input "0046470484"
type input "0046470484"
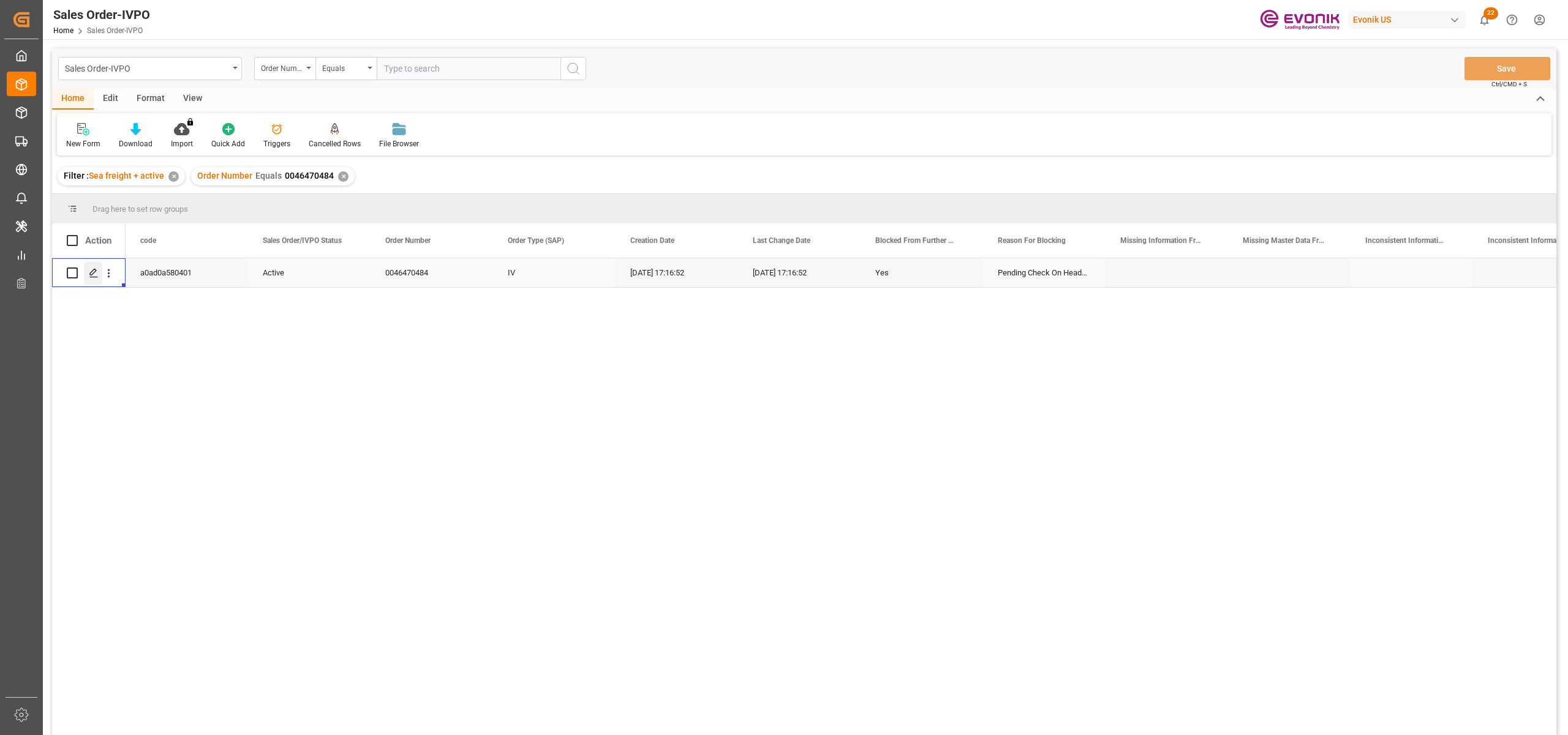
click at [93, 275] on polygon "Press SPACE to select this row." at bounding box center [93, 272] width 6 height 6
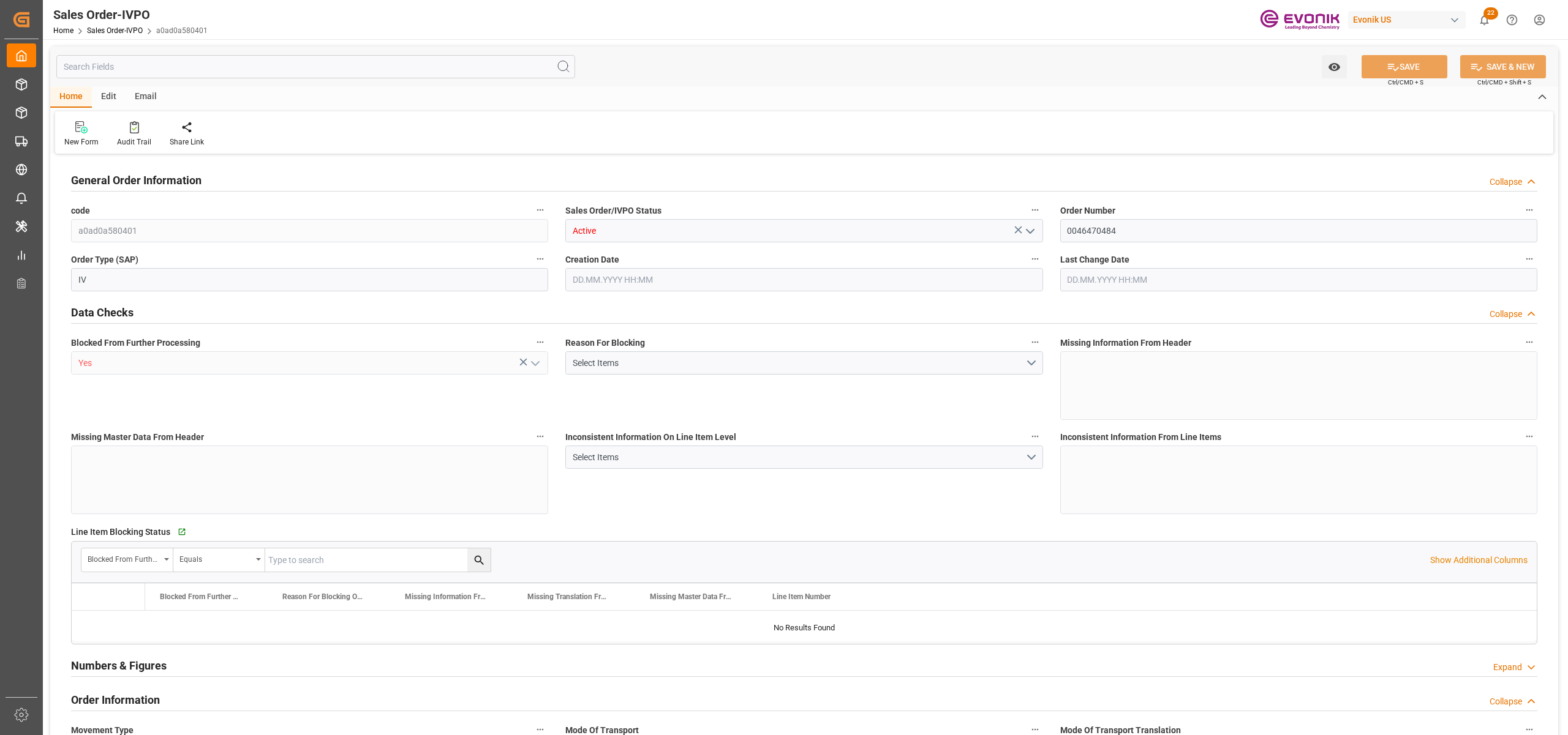
type input "BEANR"
type input "0"
type input "1"
type input "15838.8"
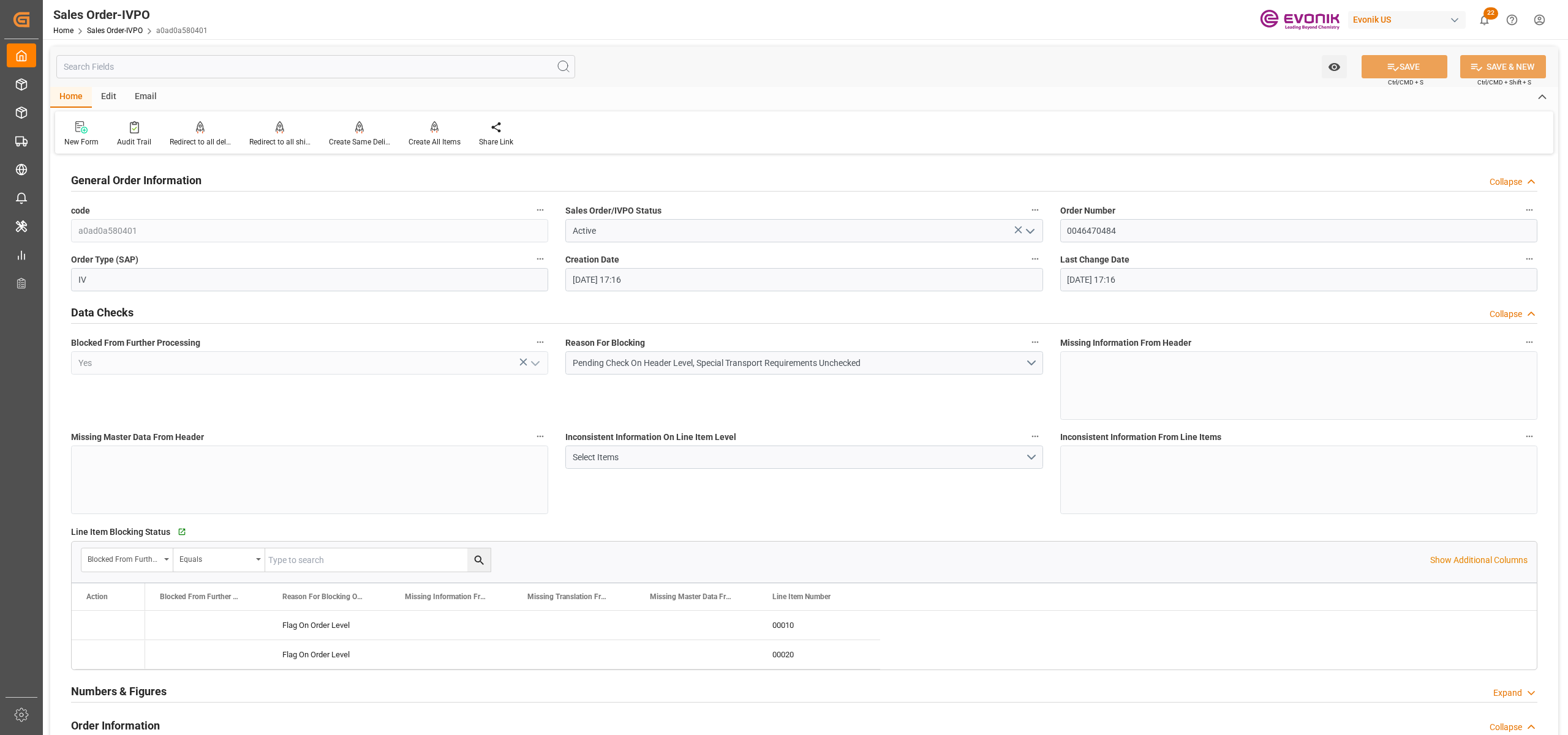
type input "27.08.2025 17:16"
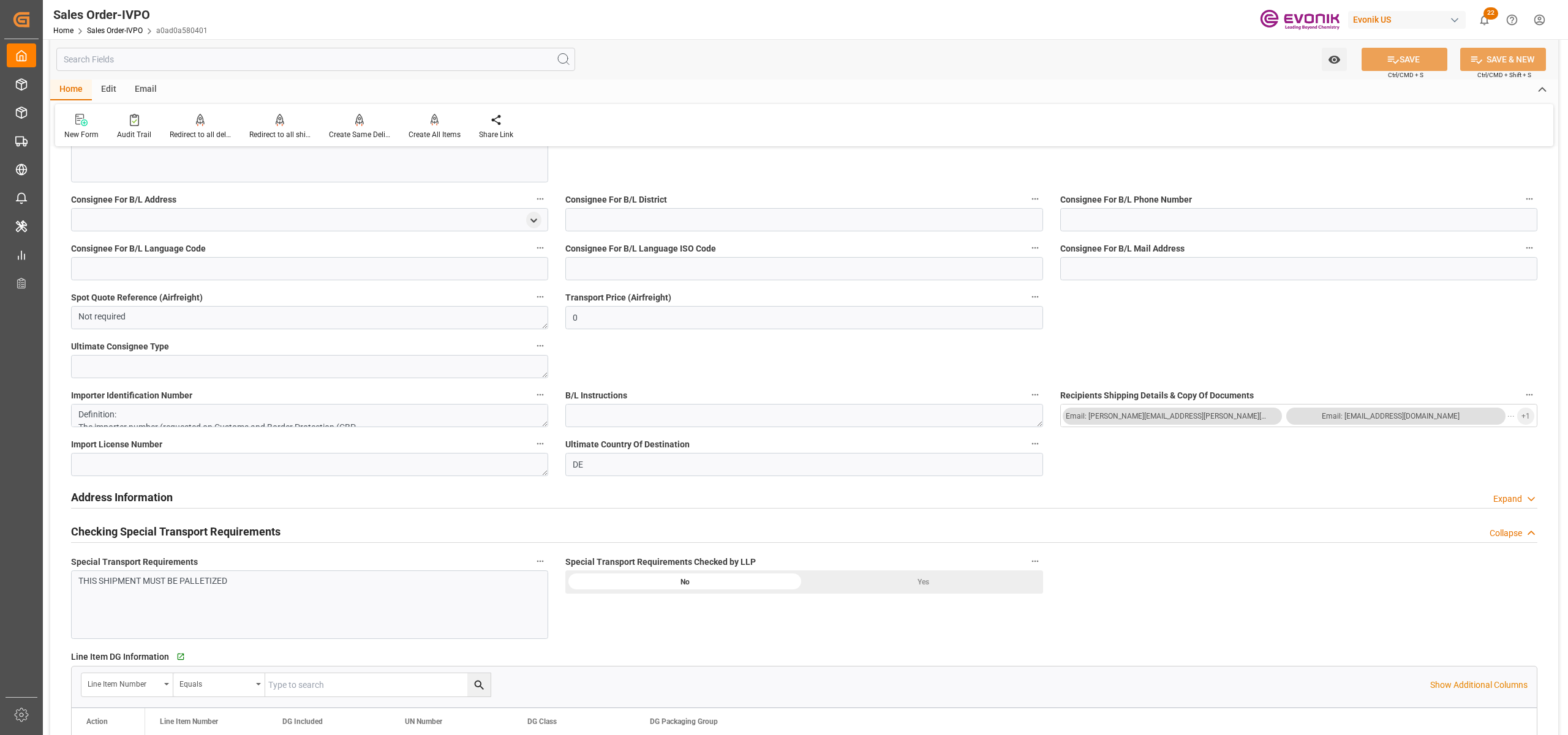
scroll to position [816, 0]
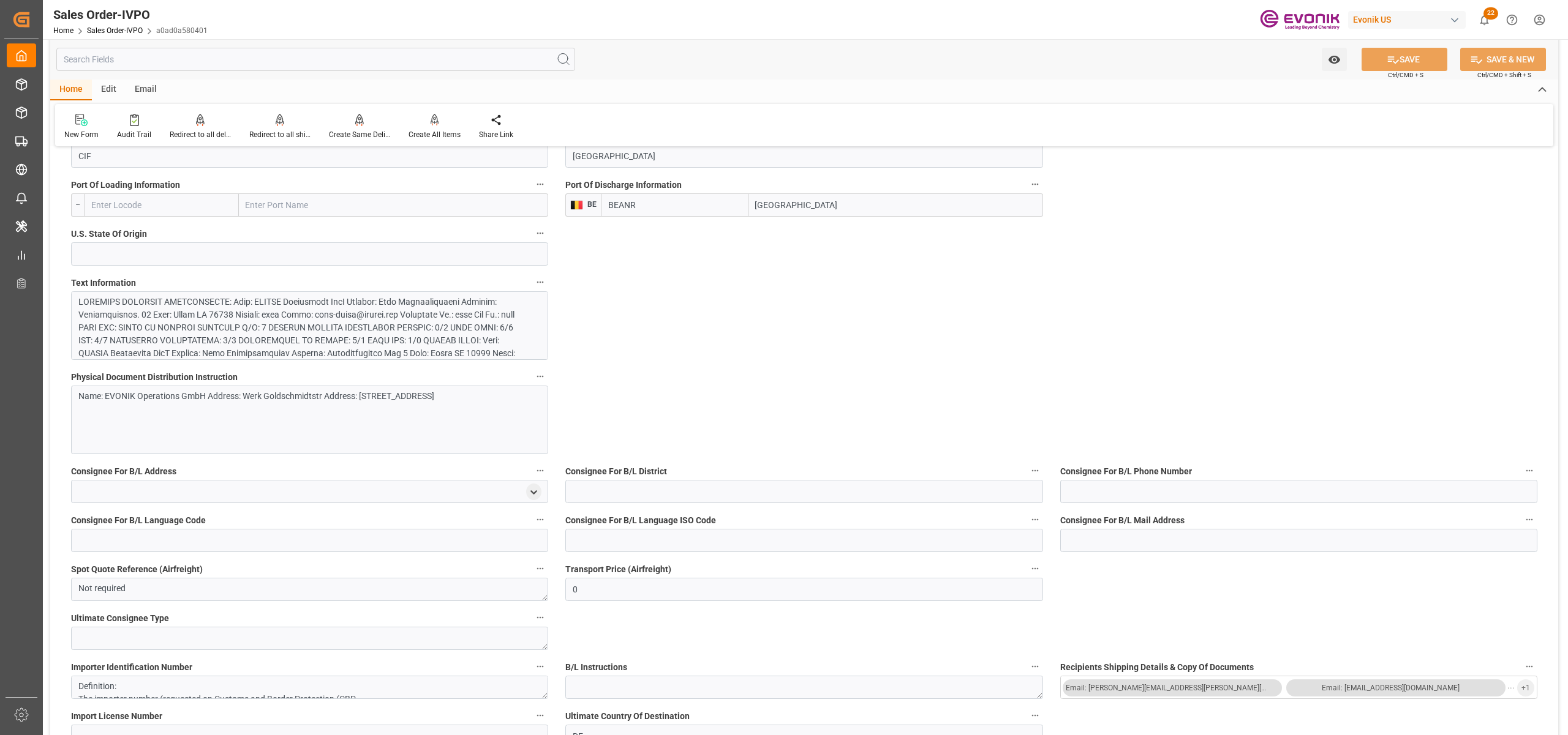
click at [466, 345] on div at bounding box center [303, 411] width 450 height 231
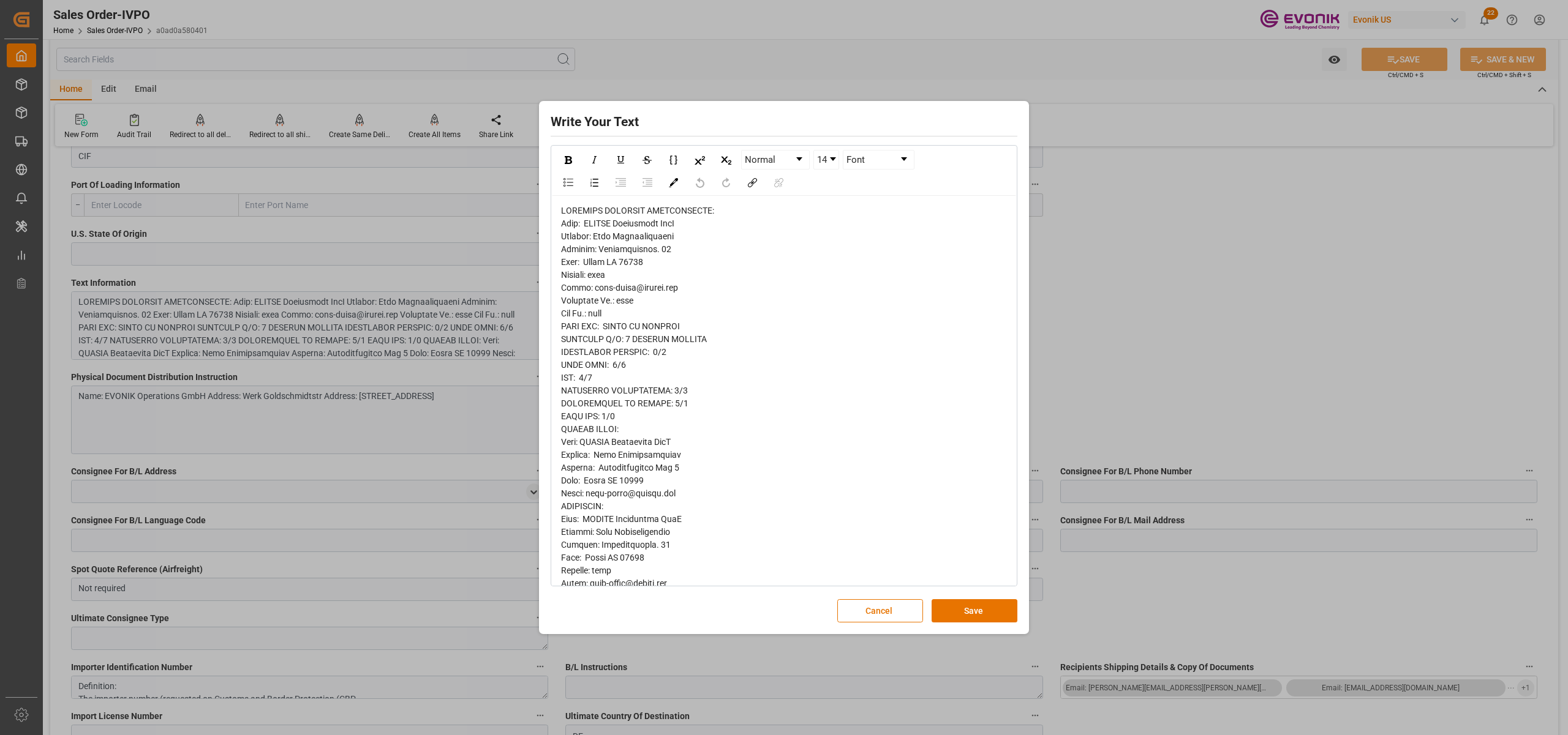
click at [569, 225] on span "rdw-editor" at bounding box center [715, 622] width 308 height 832
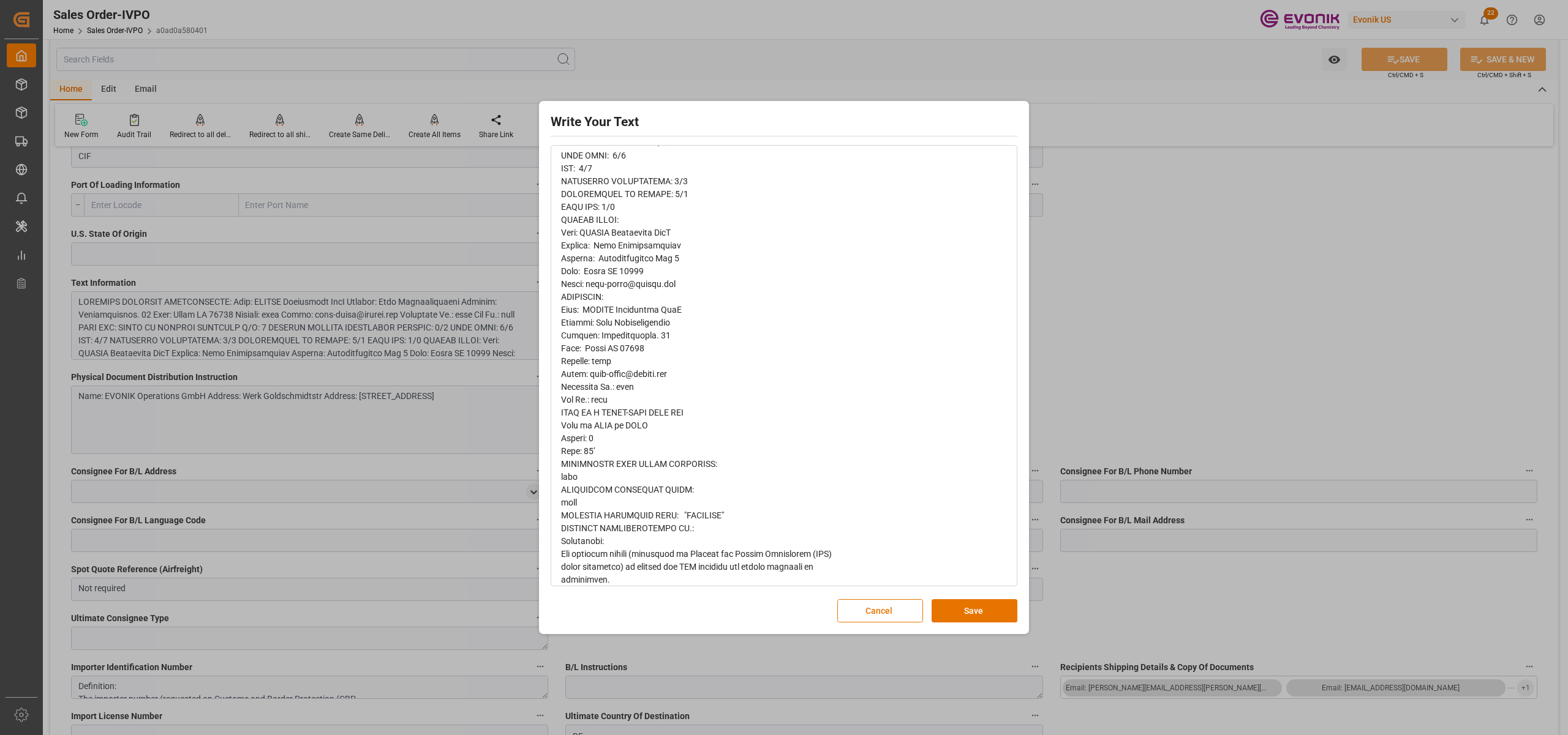
scroll to position [235, 0]
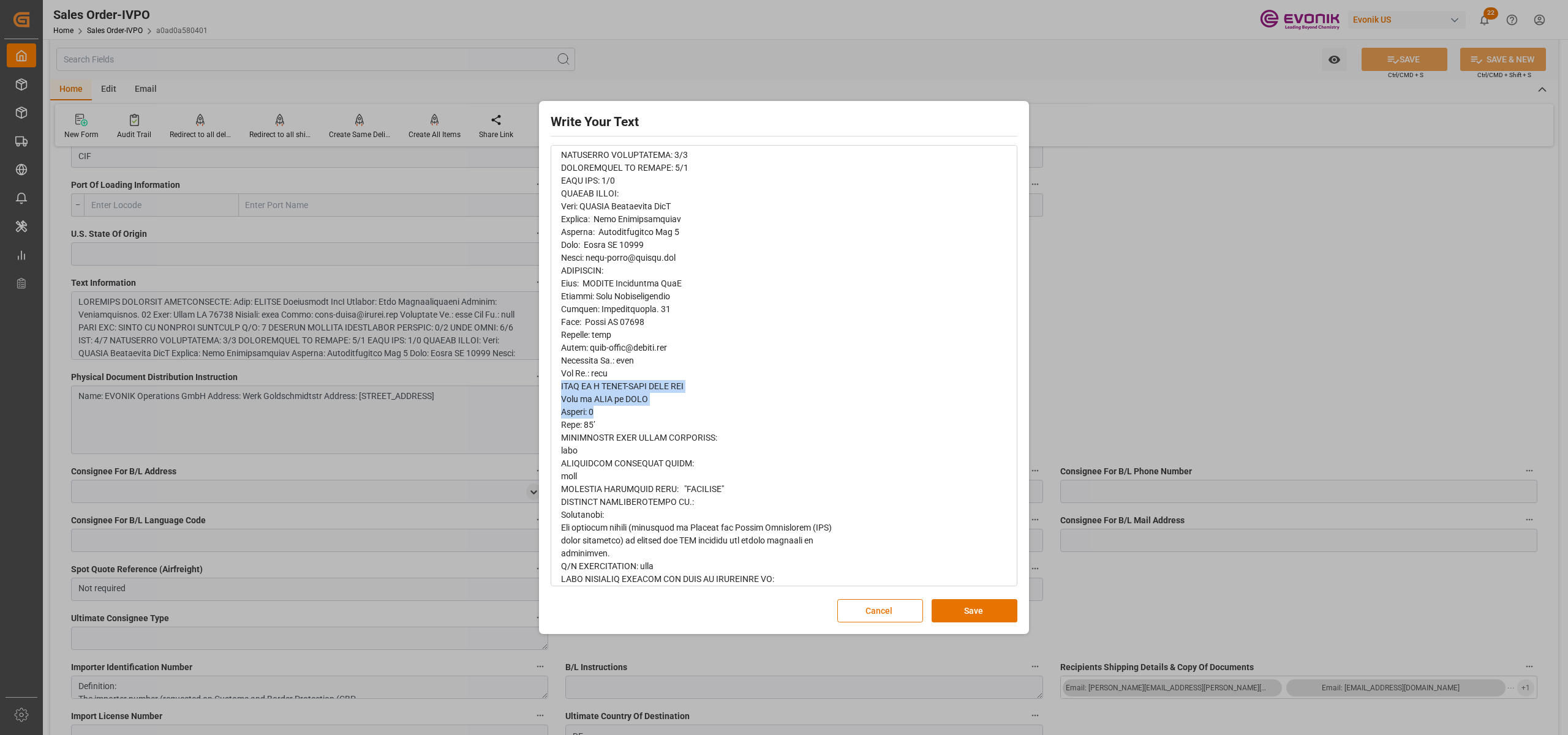
drag, startPoint x: 657, startPoint y: 408, endPoint x: 557, endPoint y: 385, distance: 102.6
click at [557, 385] on div "rdw-wrapper" at bounding box center [784, 386] width 464 height 853
click at [642, 399] on span "rdw-editor" at bounding box center [715, 386] width 308 height 832
drag, startPoint x: 657, startPoint y: 402, endPoint x: 555, endPoint y: 385, distance: 103.4
click at [555, 385] on div "rdw-wrapper" at bounding box center [784, 386] width 464 height 853
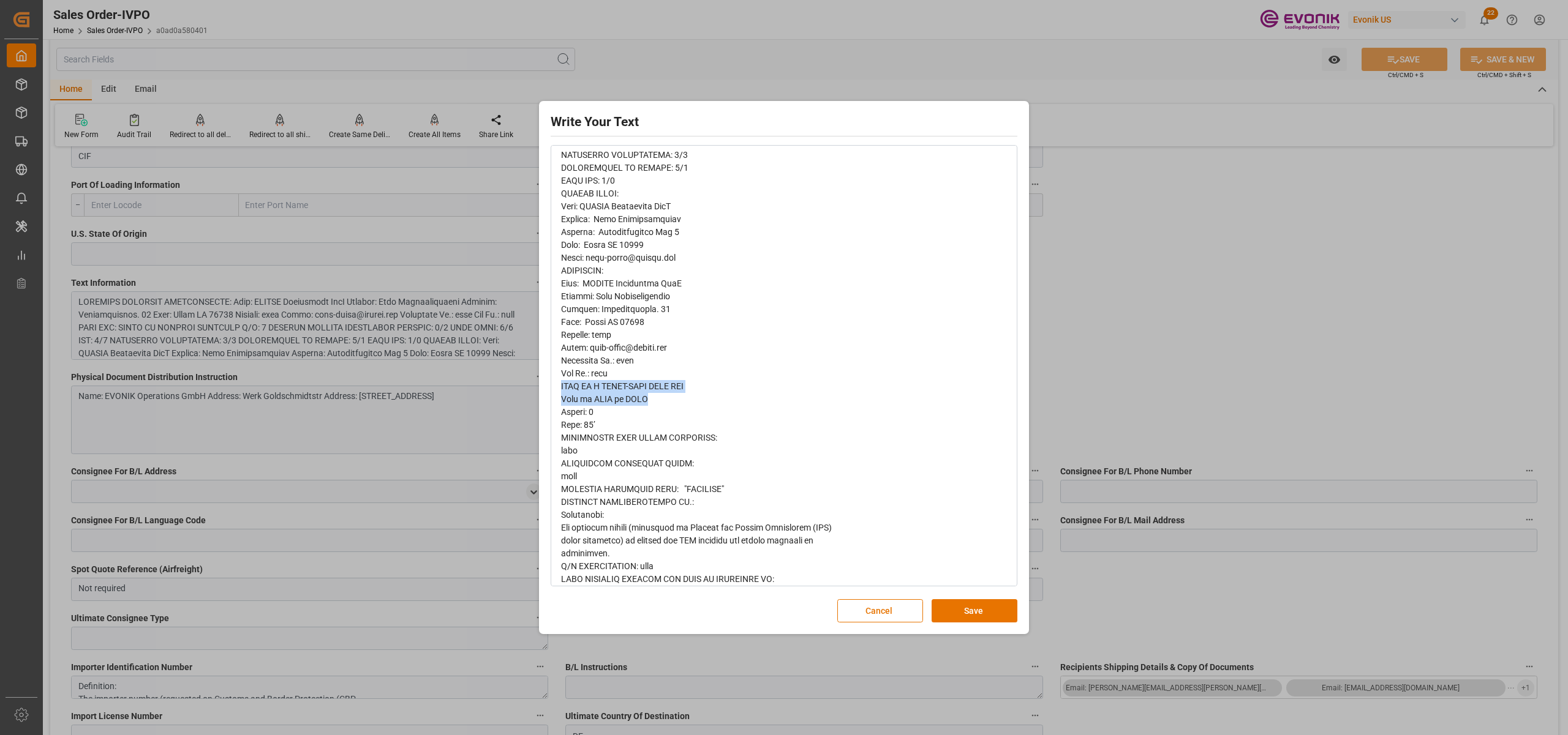
copy span "THIS IS A CROSS-DOCK WITH ICL Book as PIER to PORT"
click at [641, 417] on div "rdw-editor" at bounding box center [784, 386] width 446 height 836
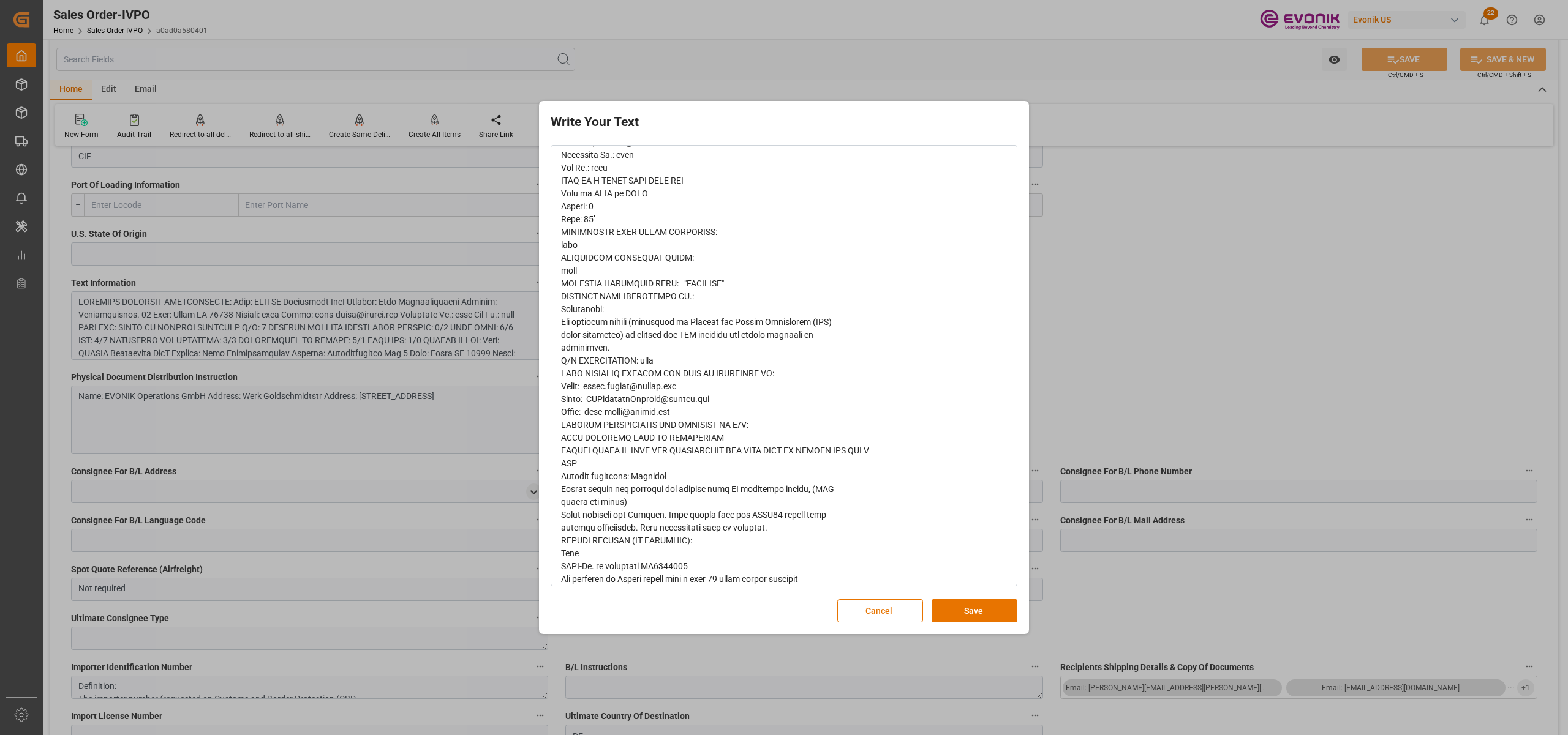
scroll to position [454, 0]
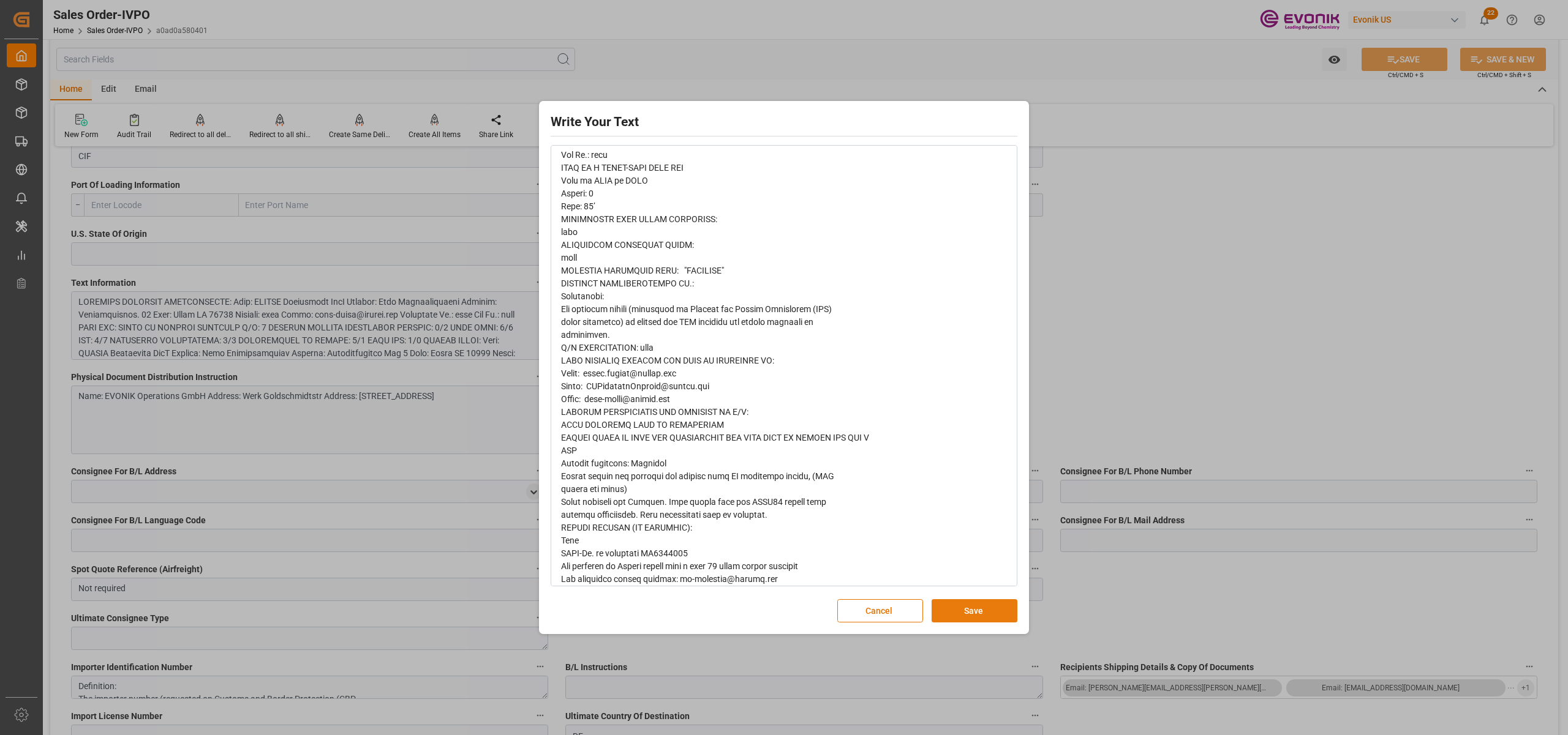
click at [965, 605] on button "Save" at bounding box center [974, 611] width 86 height 23
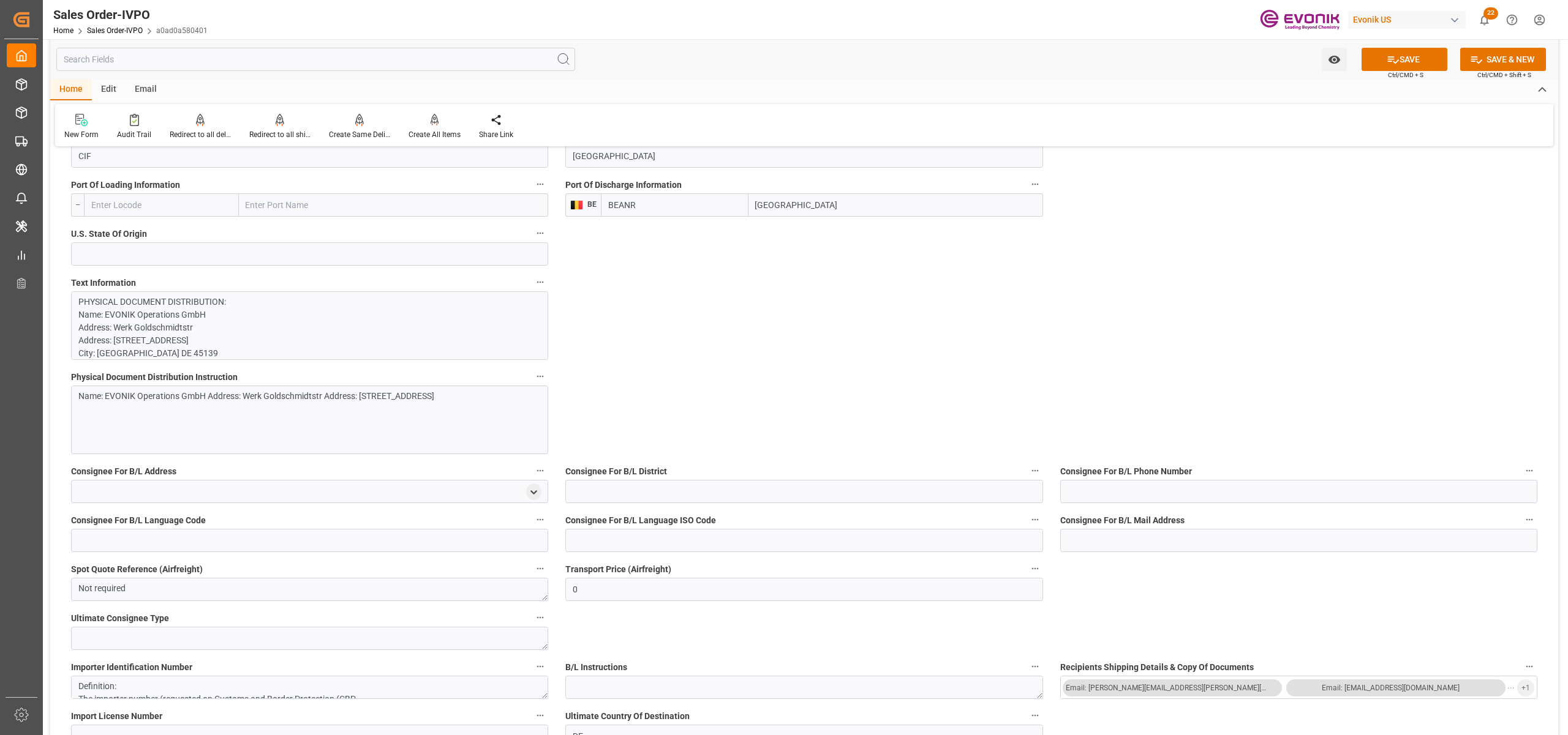
click at [354, 402] on div "Name: EVONIK Operations GmbH Address: Werk Goldschmidtstr Address: [STREET_ADDR…" at bounding box center [303, 396] width 450 height 13
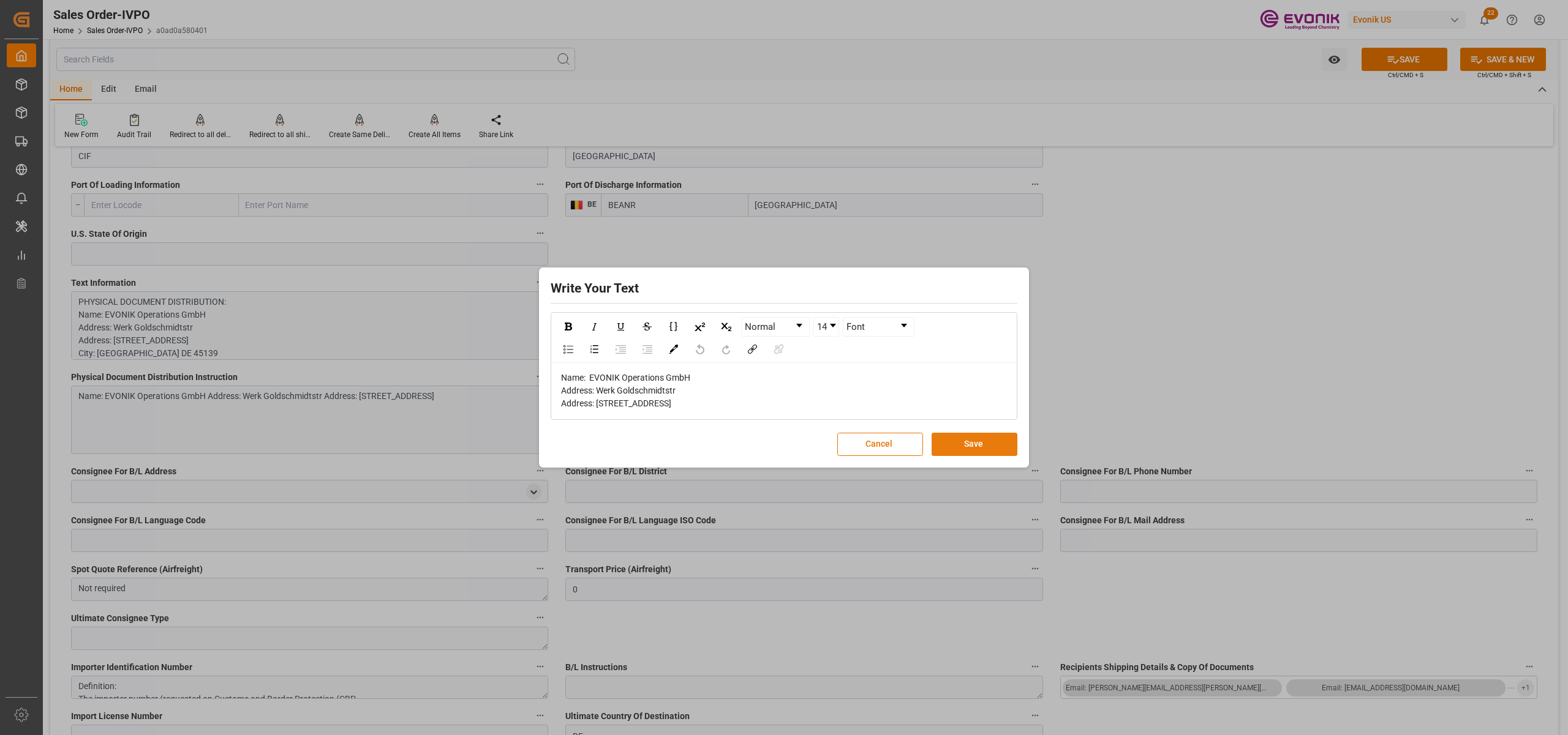
click at [986, 453] on button "Save" at bounding box center [974, 444] width 86 height 23
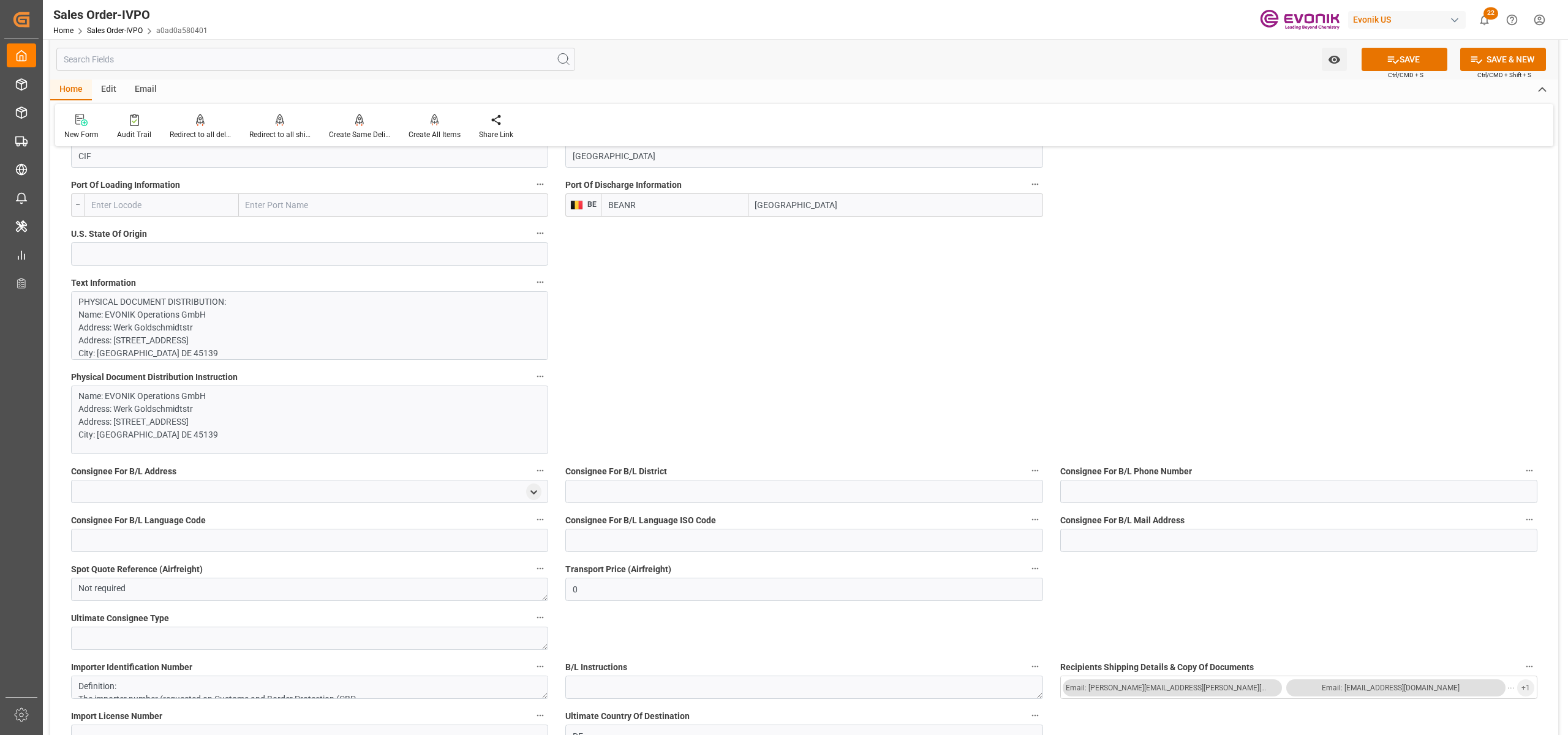
click at [327, 327] on p "PHYSICAL DOCUMENT DISTRIBUTION: Name: EVONIK Operations GmbH Address: Werk Gold…" at bounding box center [303, 714] width 450 height 836
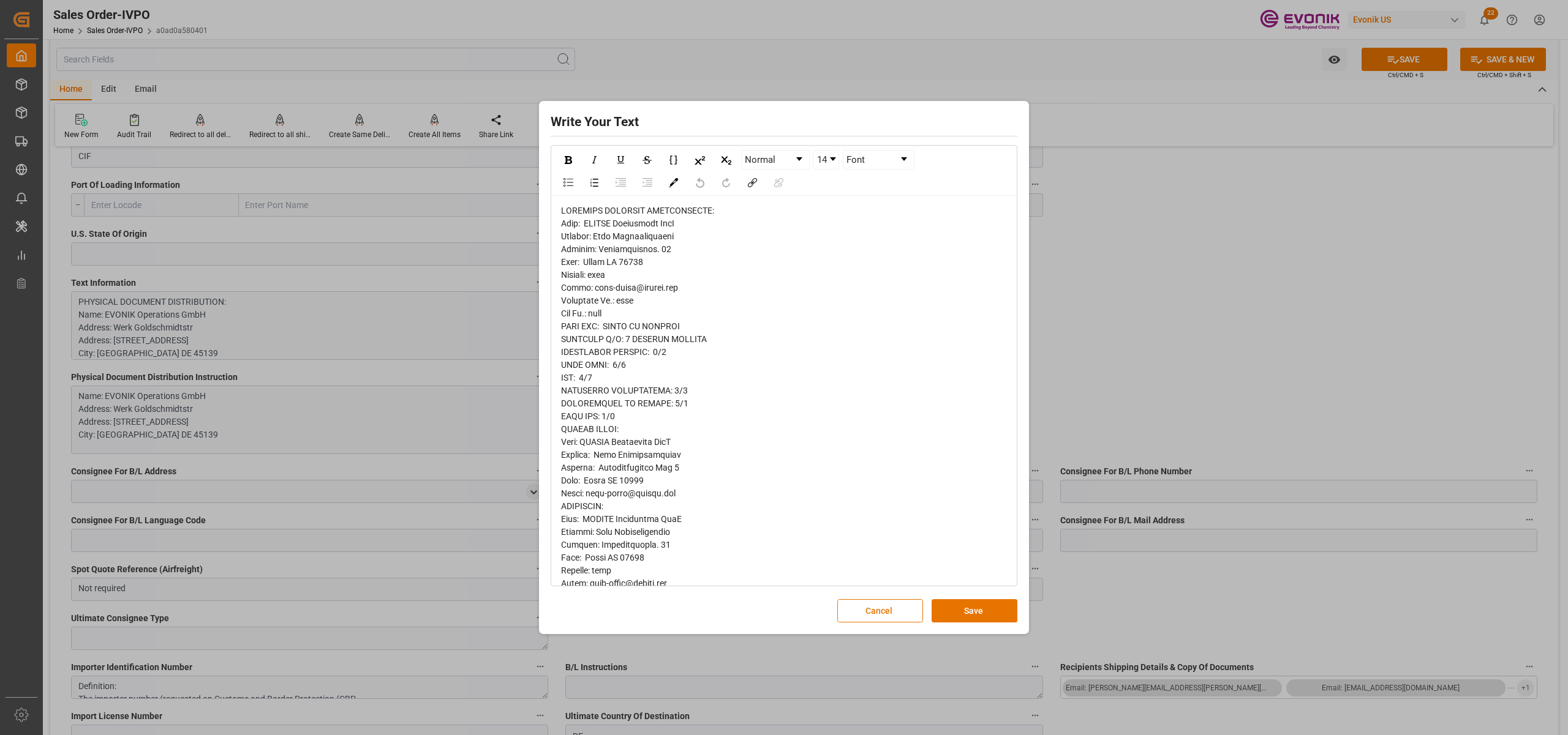
scroll to position [464, 0]
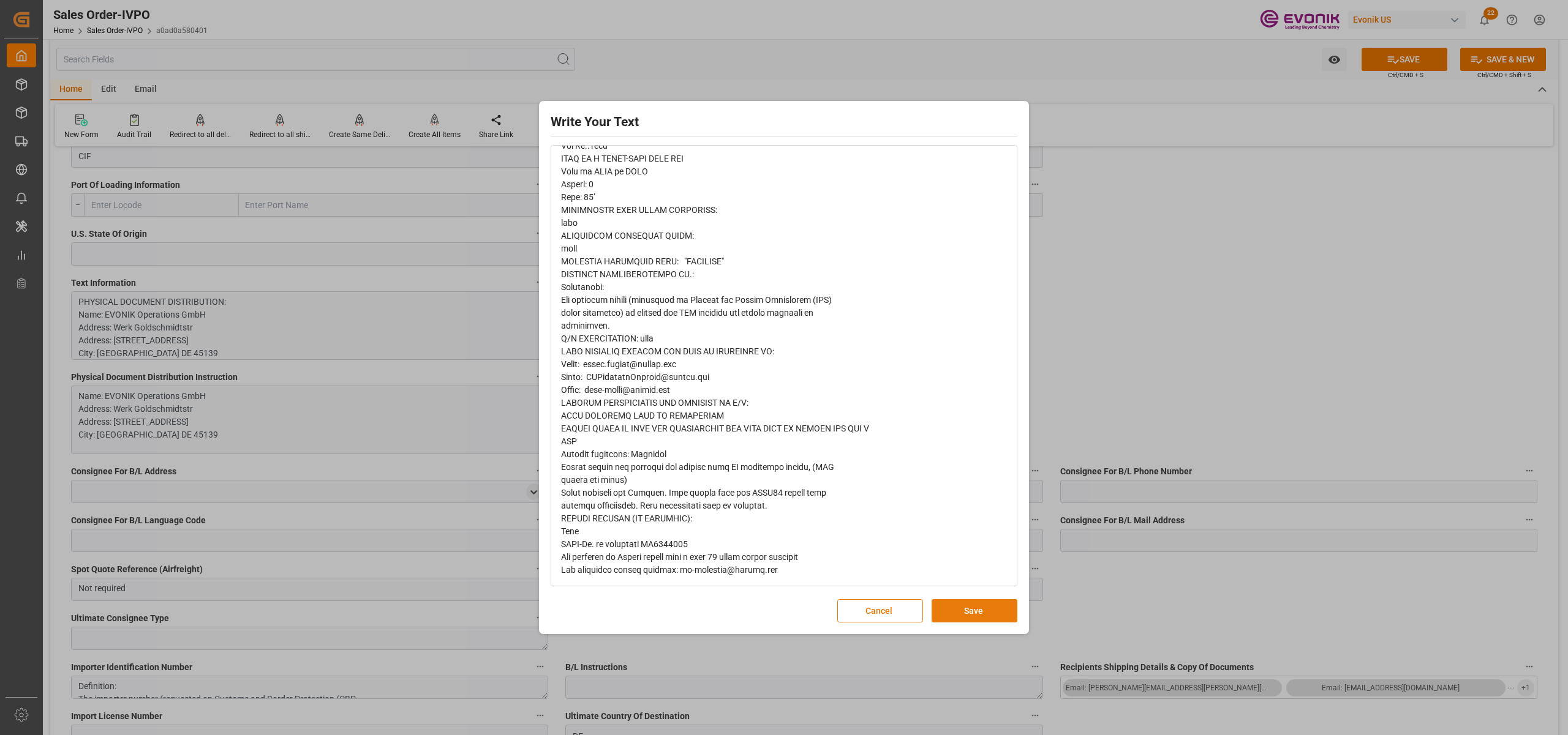
click at [954, 613] on button "Save" at bounding box center [974, 611] width 86 height 23
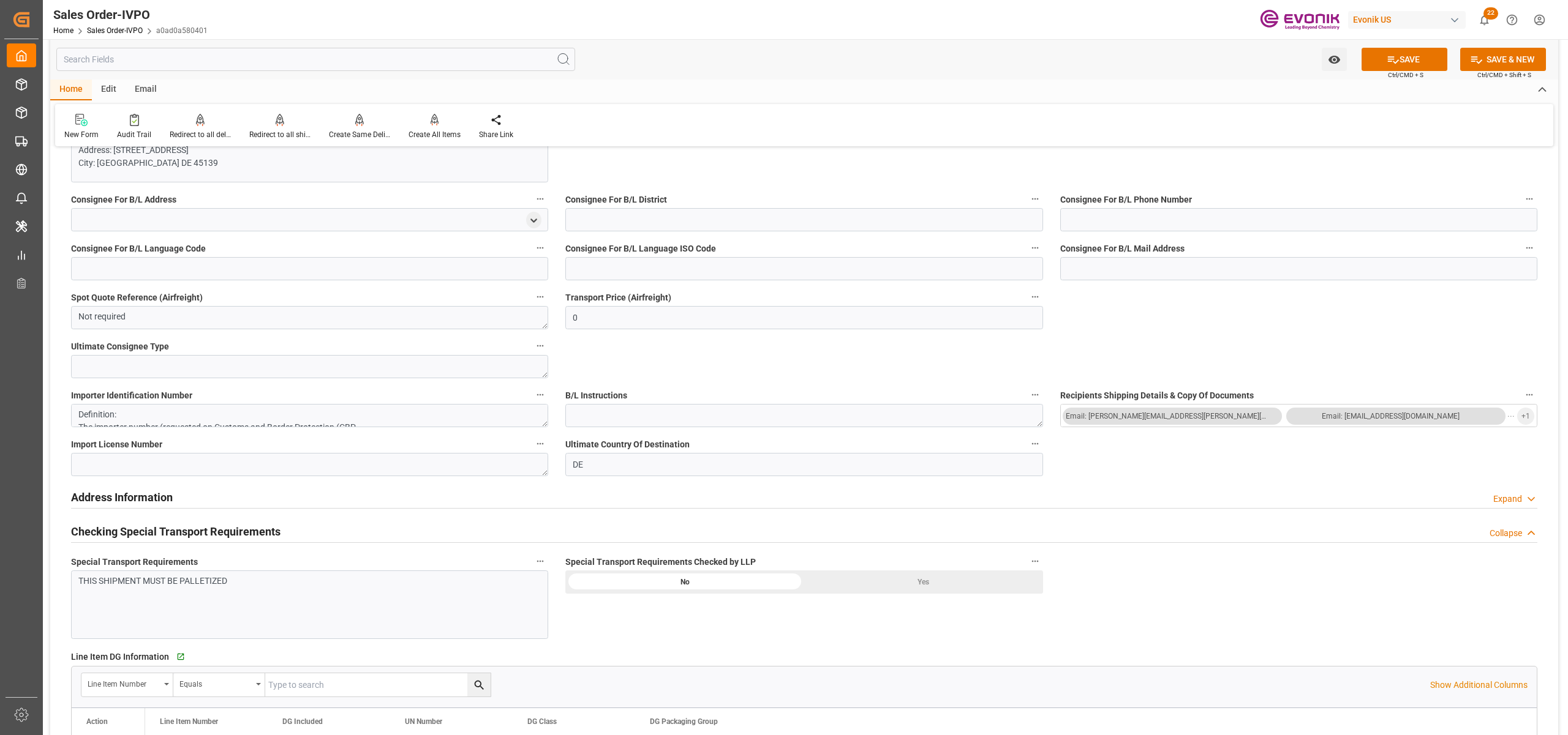
scroll to position [1360, 0]
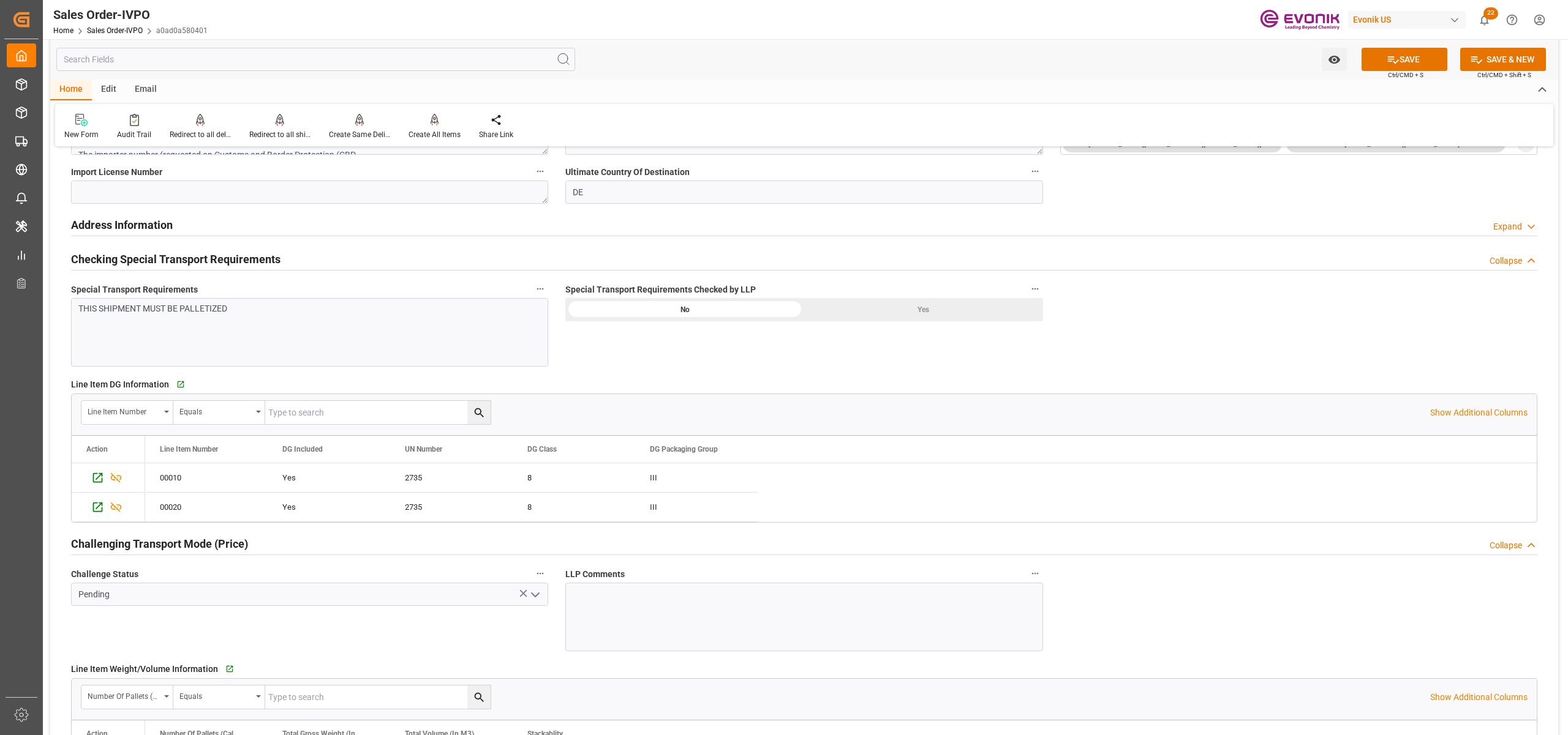
click at [332, 326] on div "THIS SHIPMENT MUST BE PALLETIZED" at bounding box center [309, 333] width 477 height 68
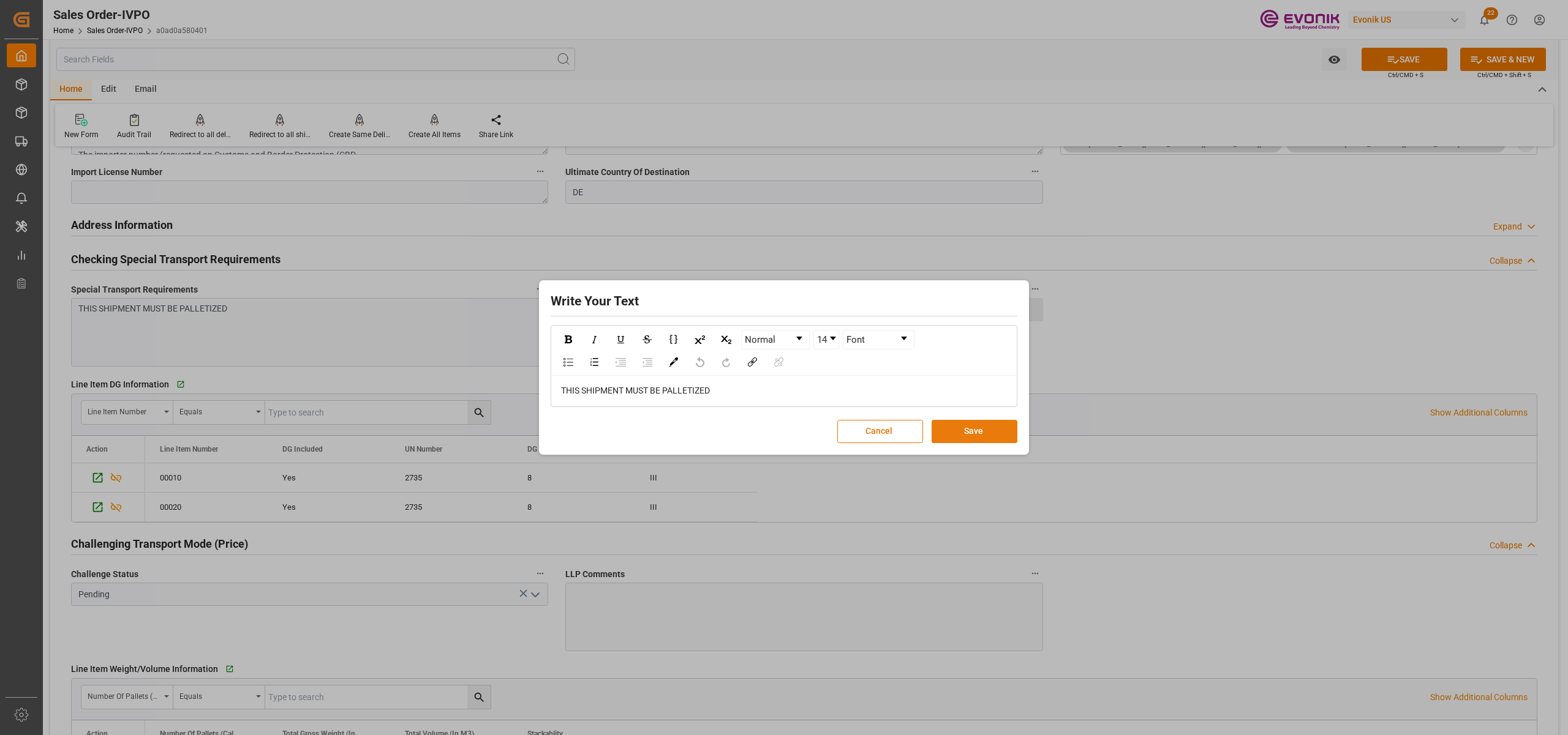
click at [975, 437] on button "Save" at bounding box center [974, 431] width 86 height 23
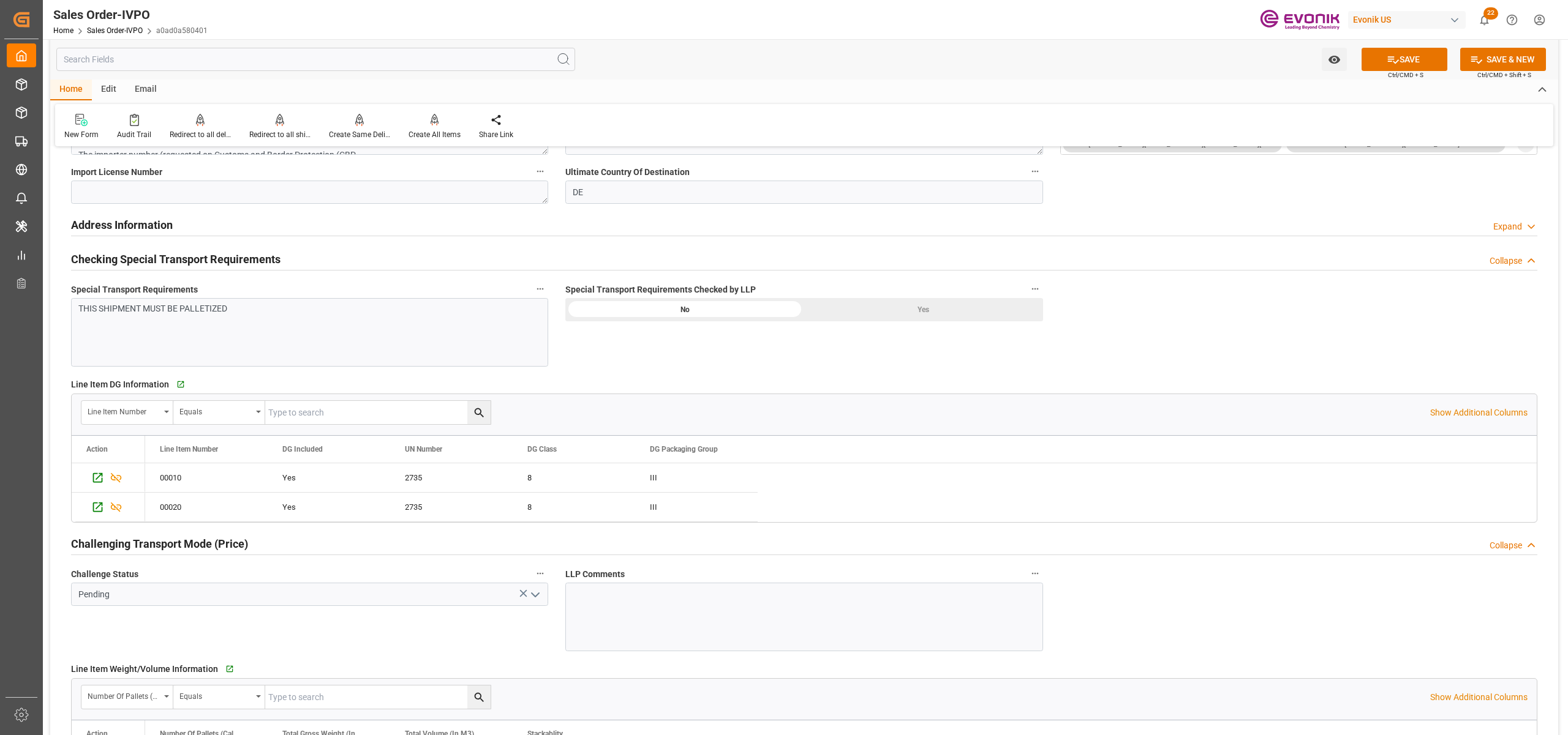
click at [932, 304] on div "Yes" at bounding box center [924, 310] width 239 height 23
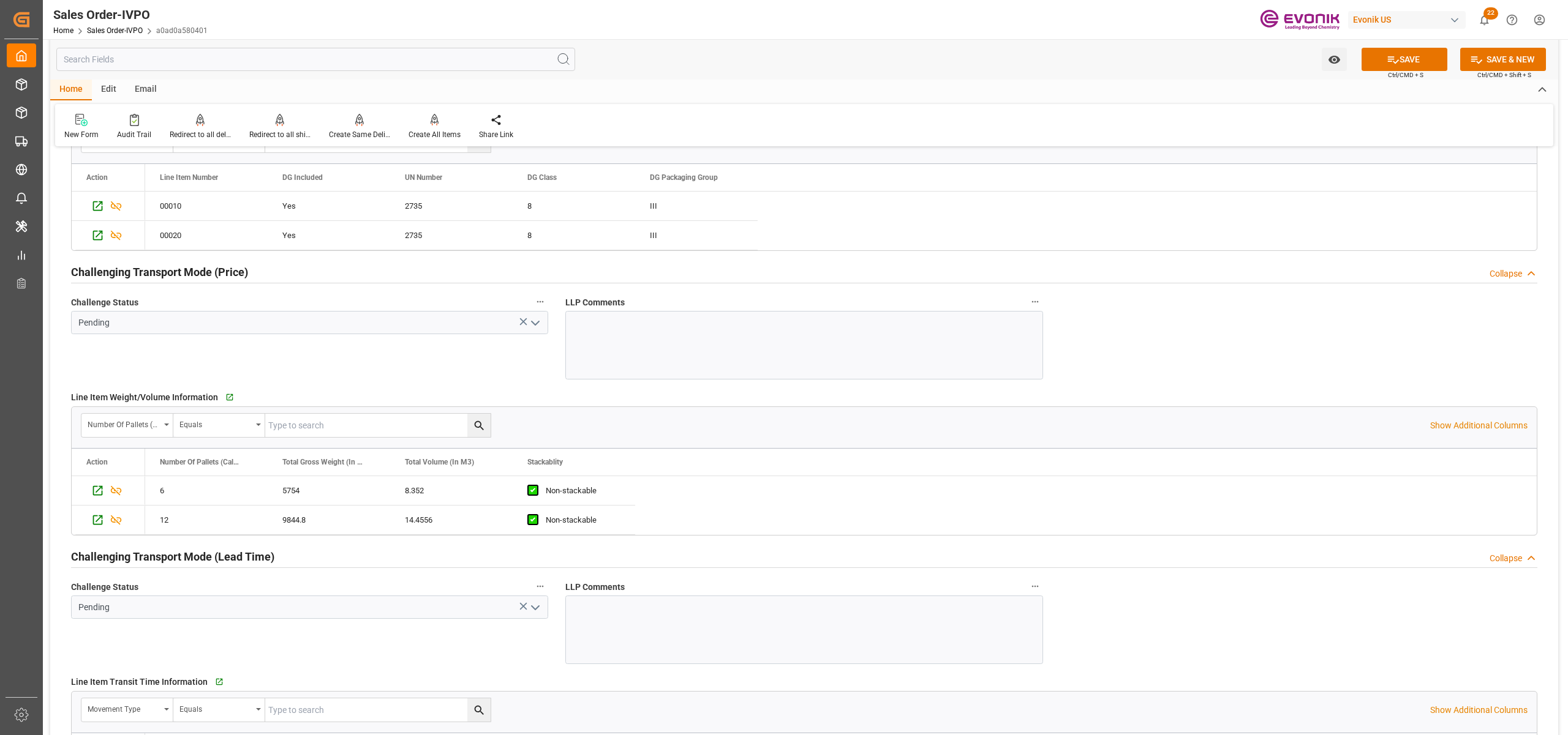
click at [537, 321] on icon "open menu" at bounding box center [535, 322] width 15 height 14
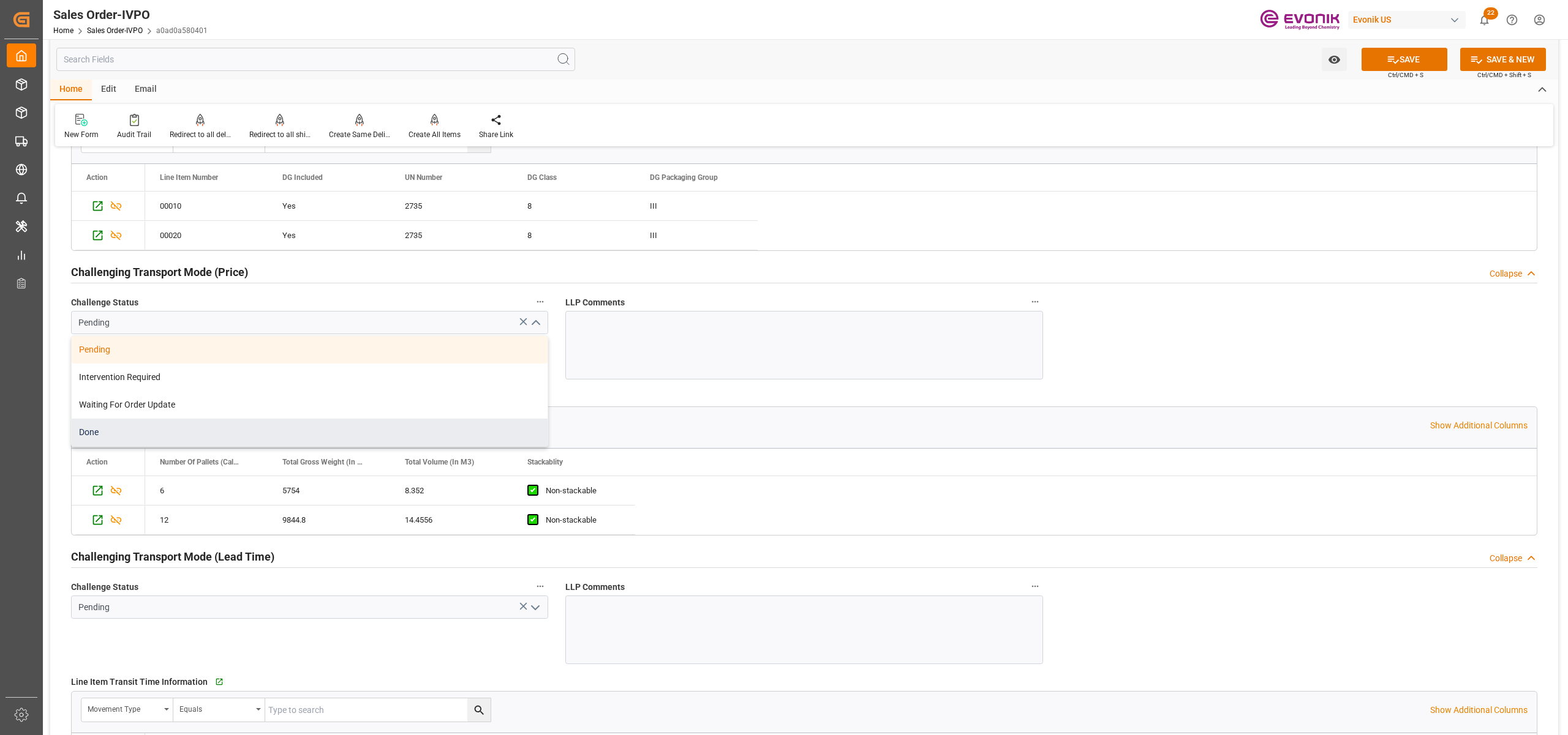
click at [131, 431] on div "Done" at bounding box center [310, 432] width 476 height 27
type input "Done"
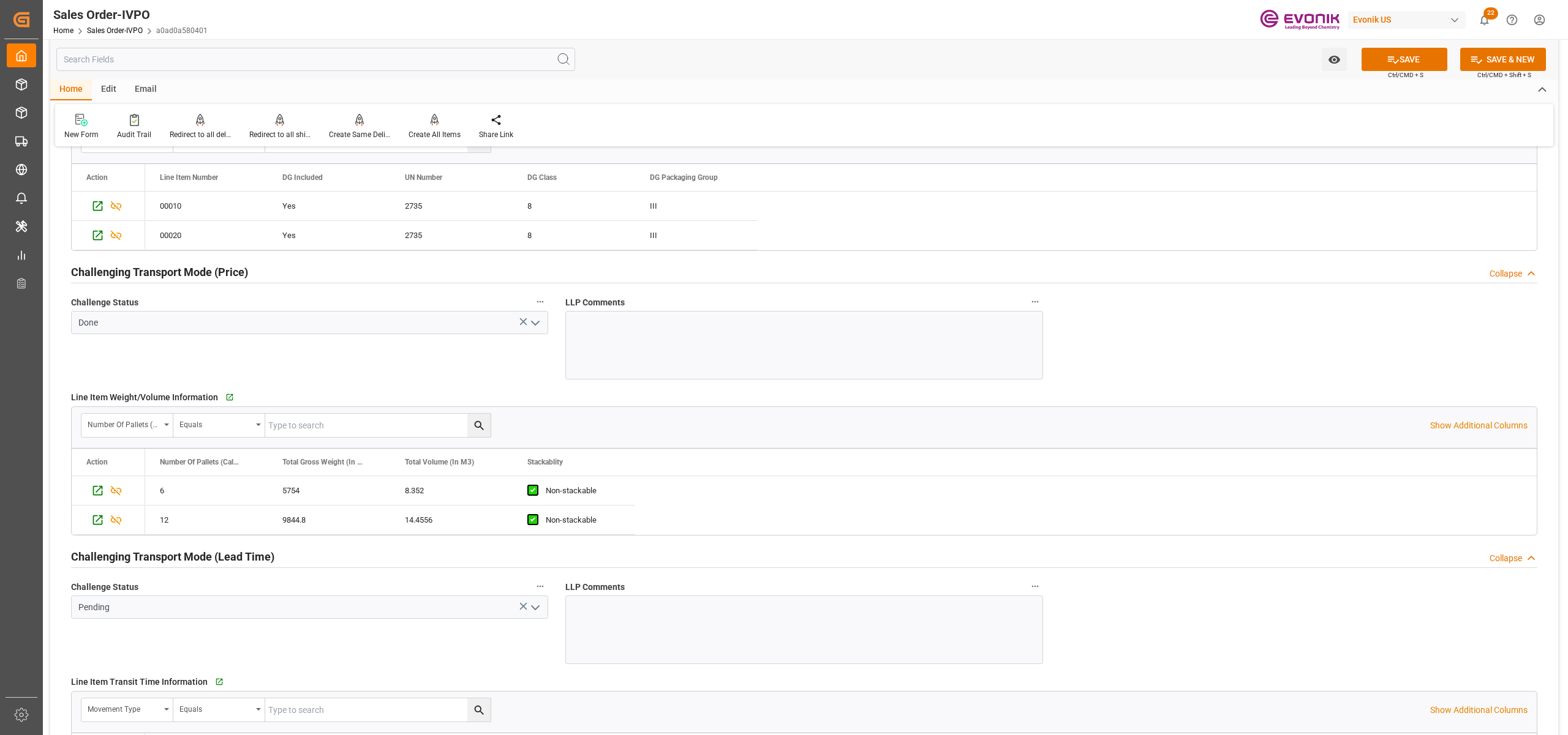
scroll to position [1904, 0]
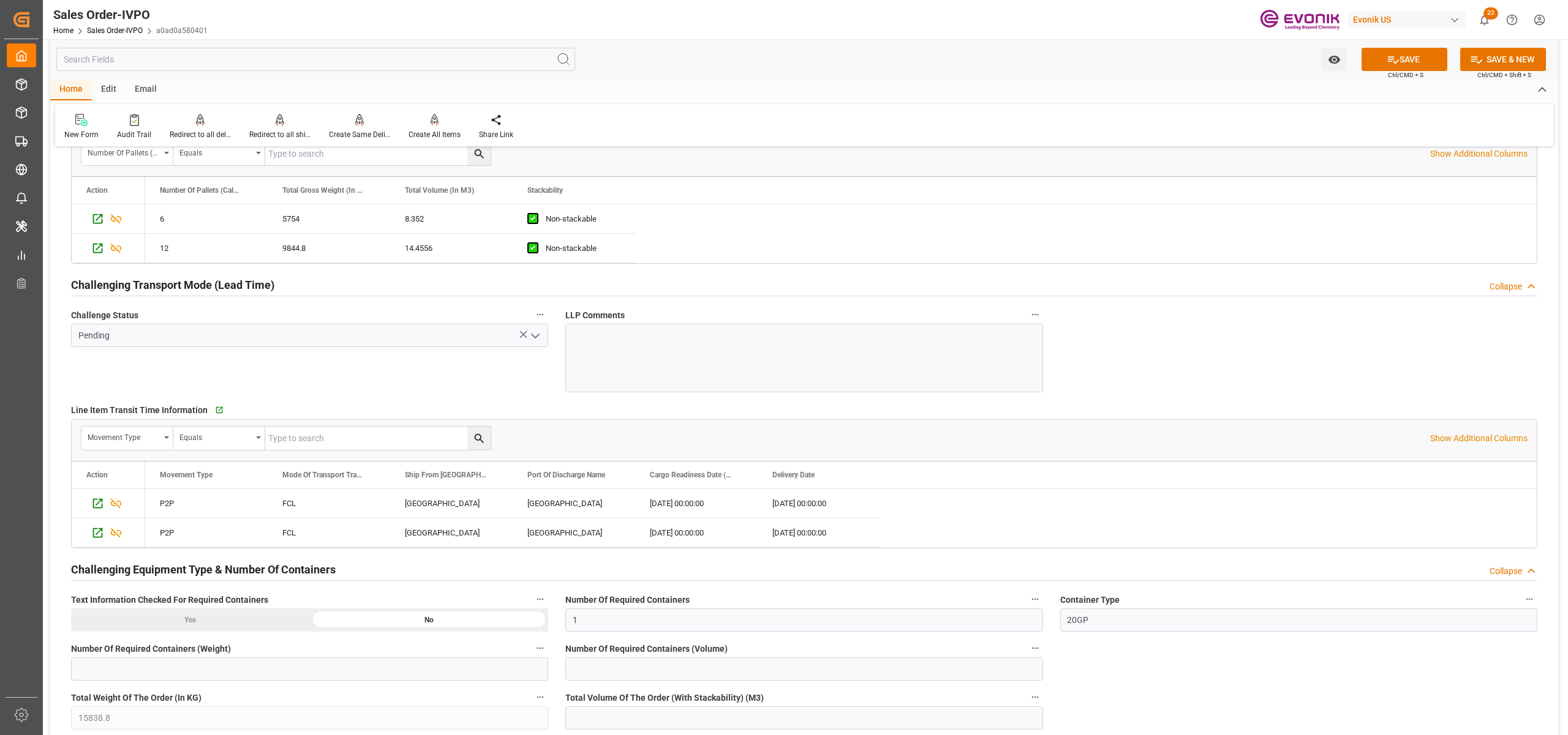
click at [530, 336] on icon "open menu" at bounding box center [535, 336] width 15 height 14
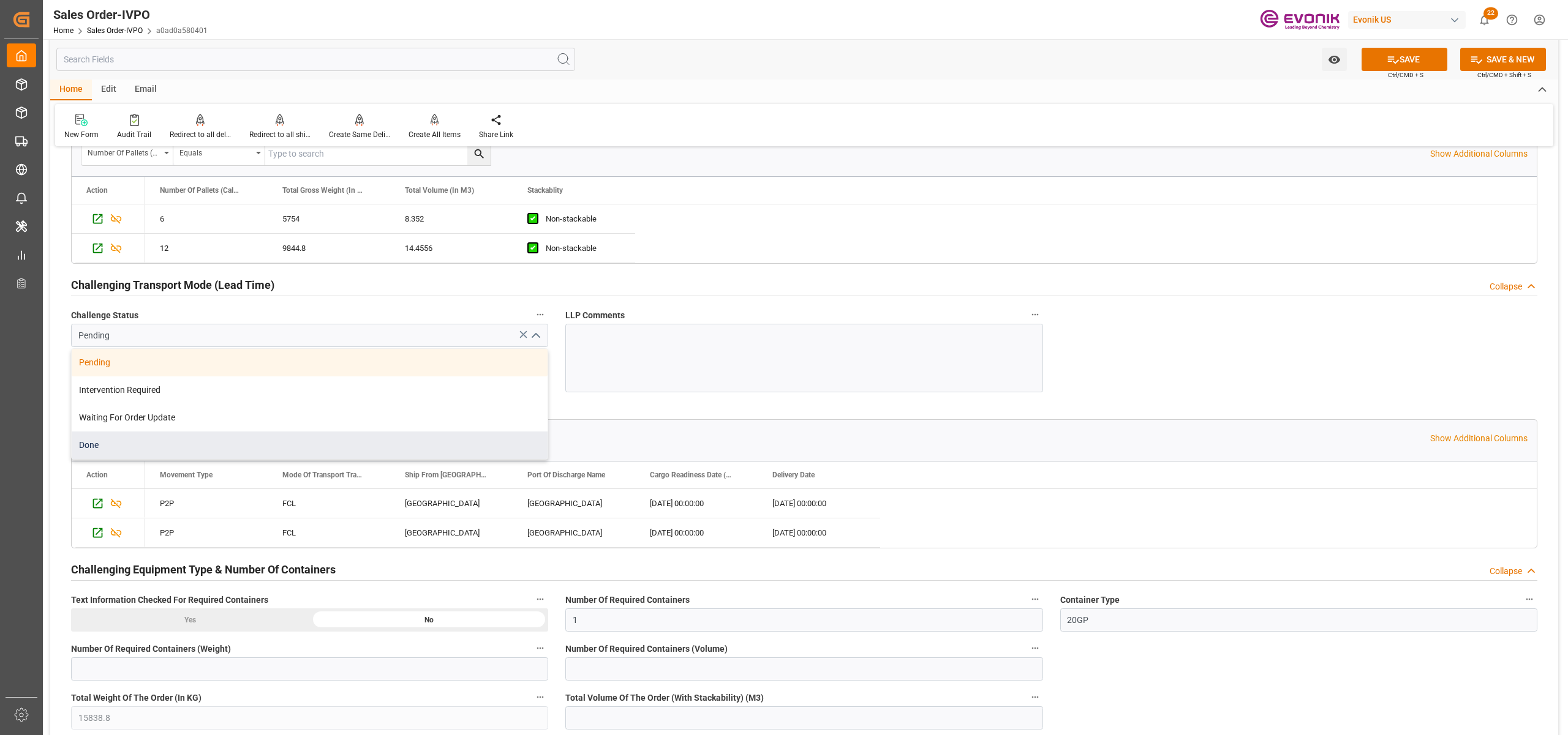
click at [128, 447] on div "Done" at bounding box center [310, 445] width 476 height 27
type input "Done"
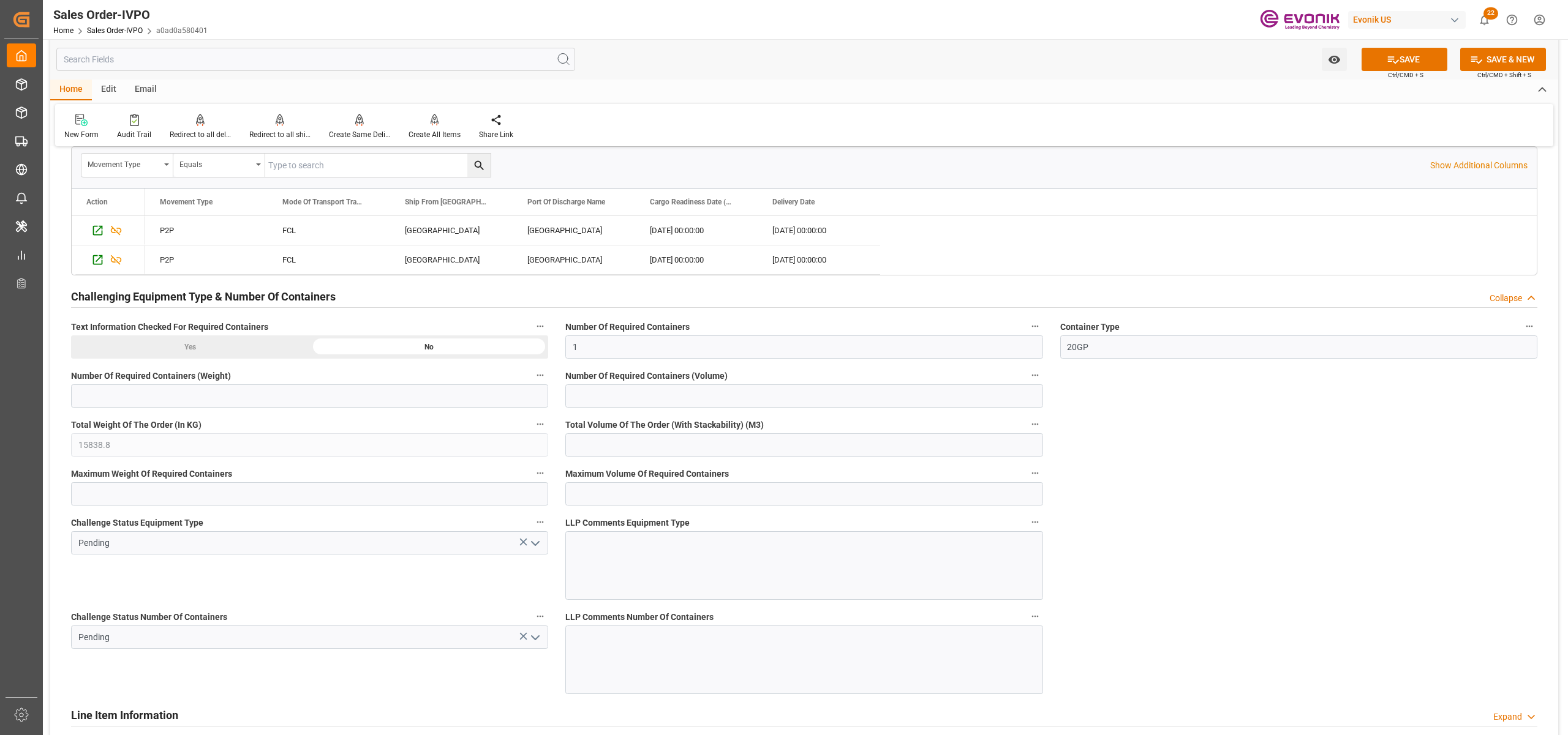
scroll to position [2449, 0]
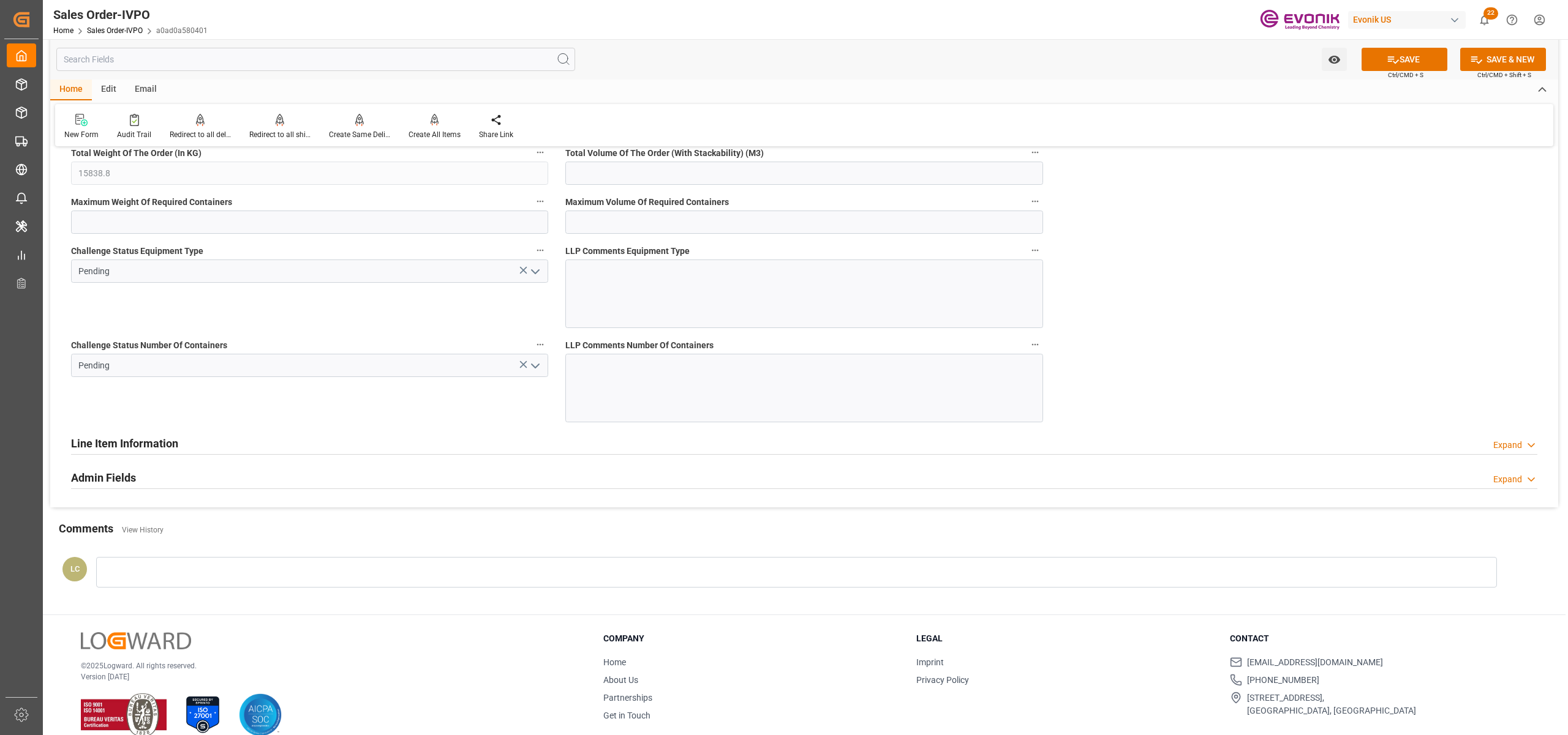
click at [535, 275] on icon "open menu" at bounding box center [535, 271] width 15 height 14
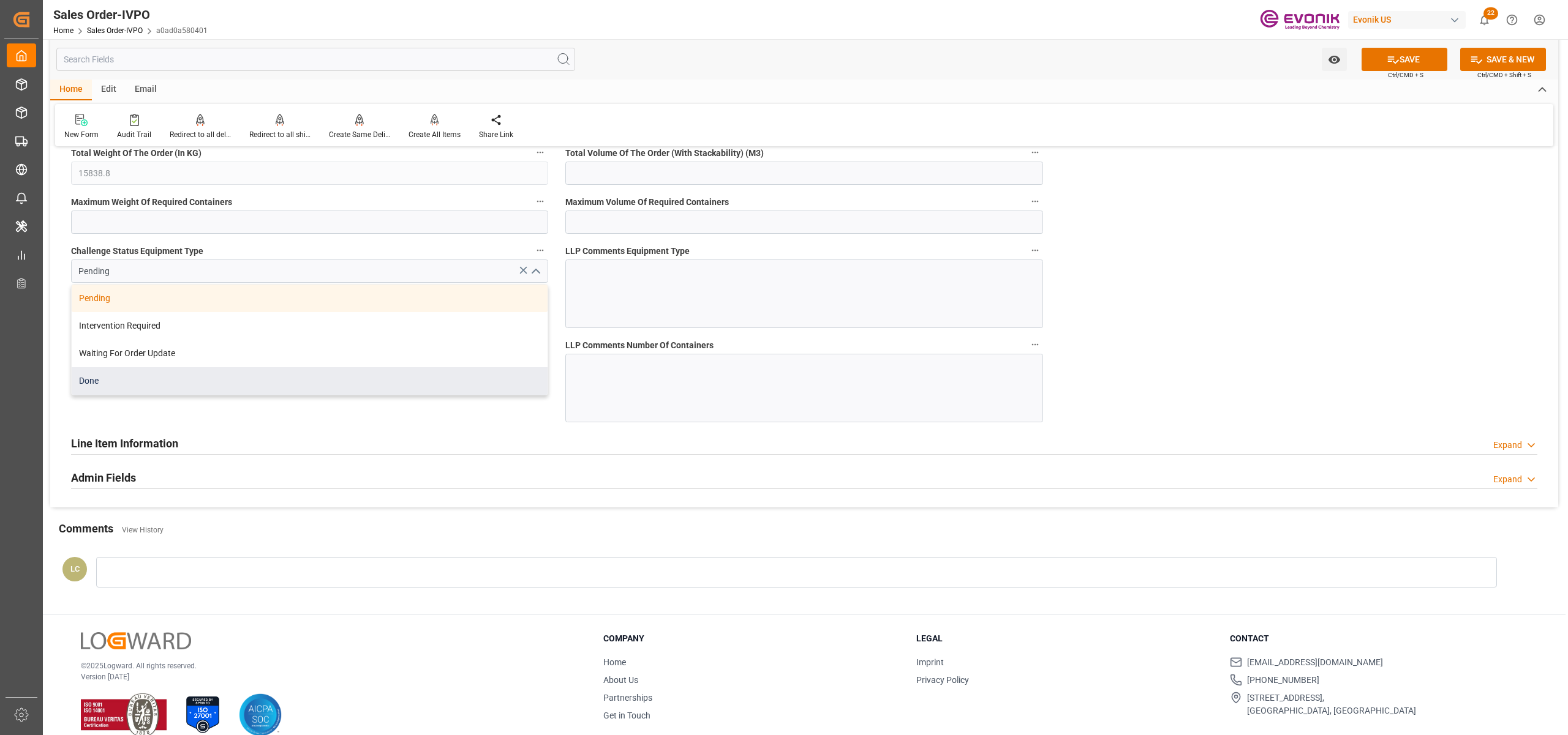
click at [363, 392] on div "Done" at bounding box center [310, 381] width 476 height 27
type input "Done"
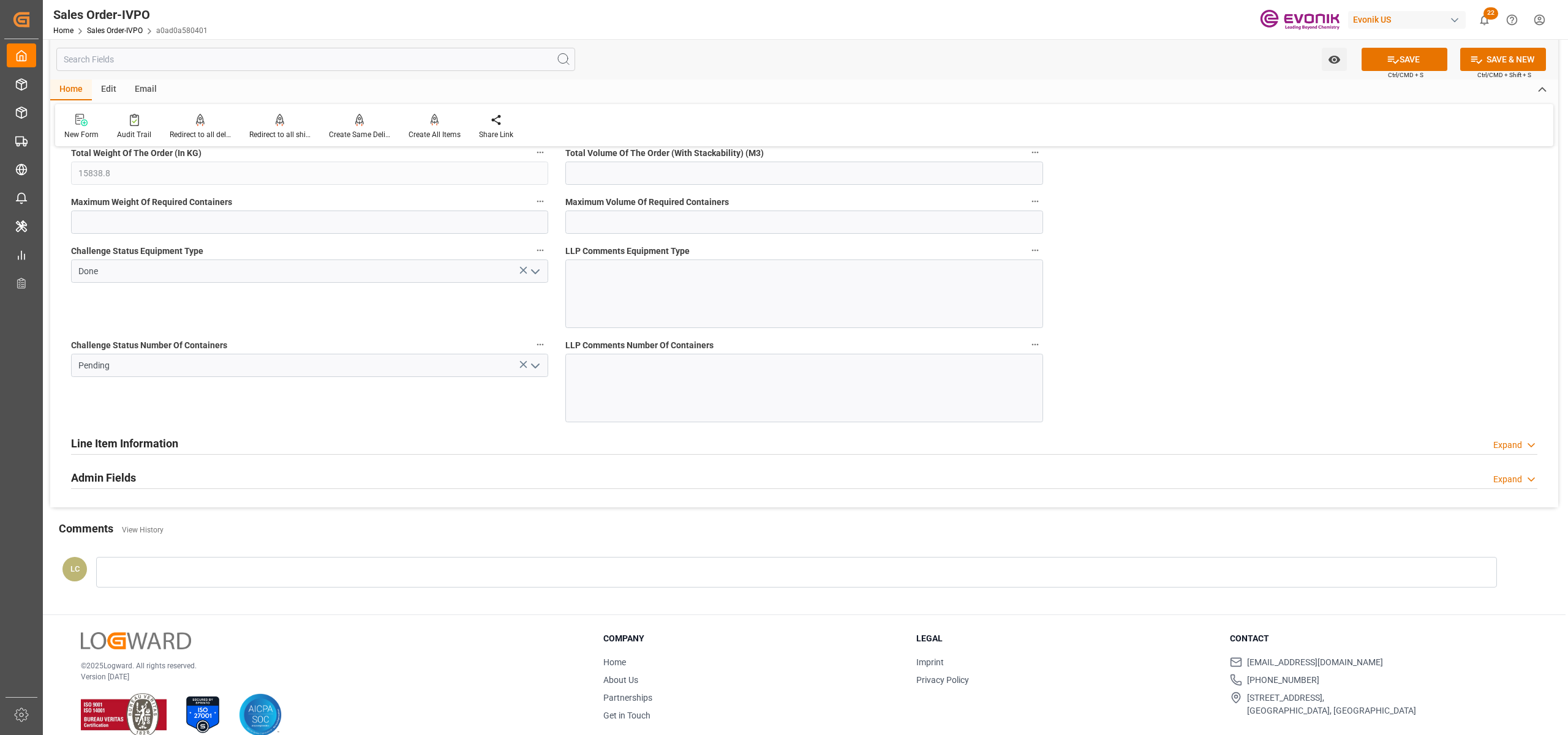
click at [535, 365] on icon "open menu" at bounding box center [535, 366] width 15 height 14
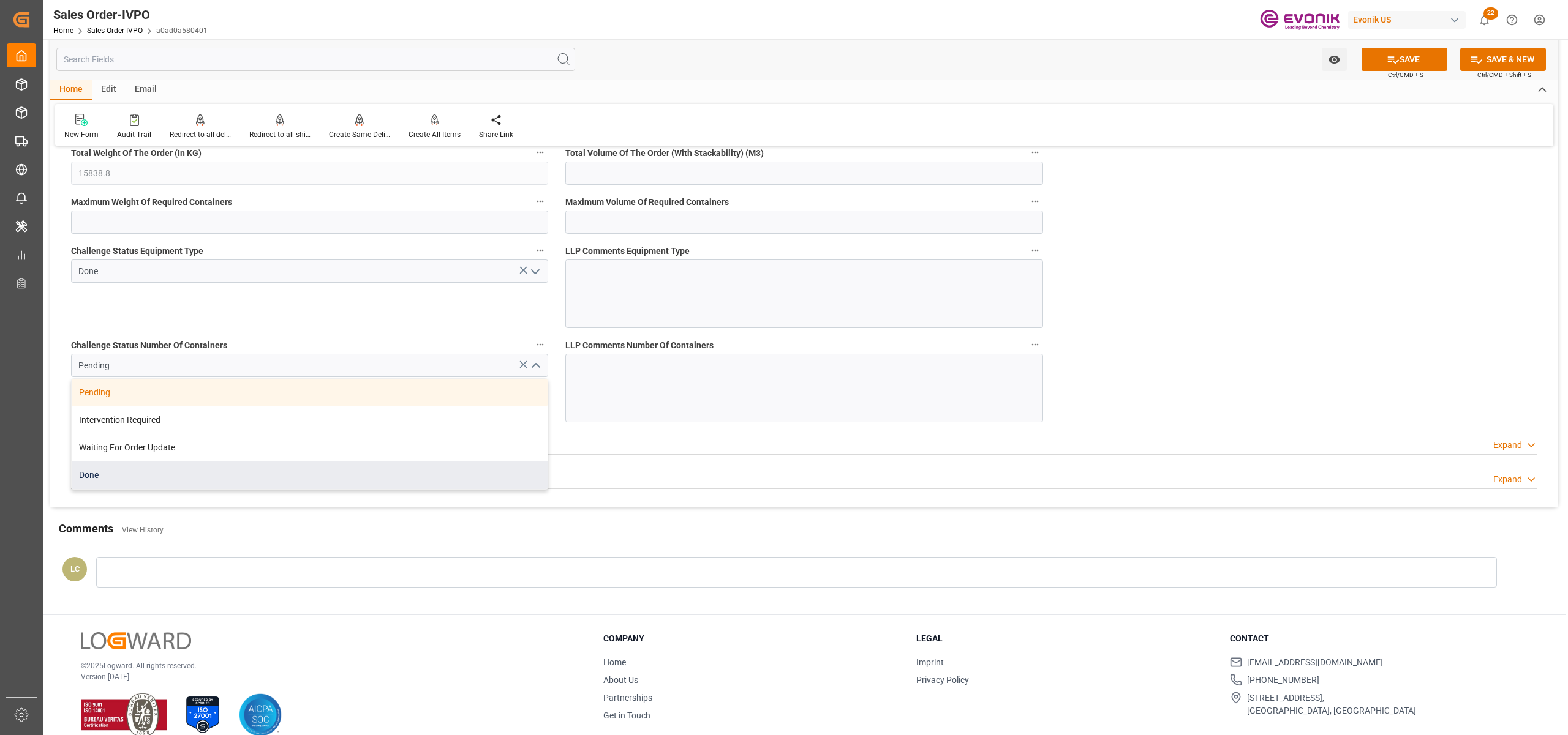
click at [175, 481] on div "Done" at bounding box center [310, 475] width 476 height 27
type input "Done"
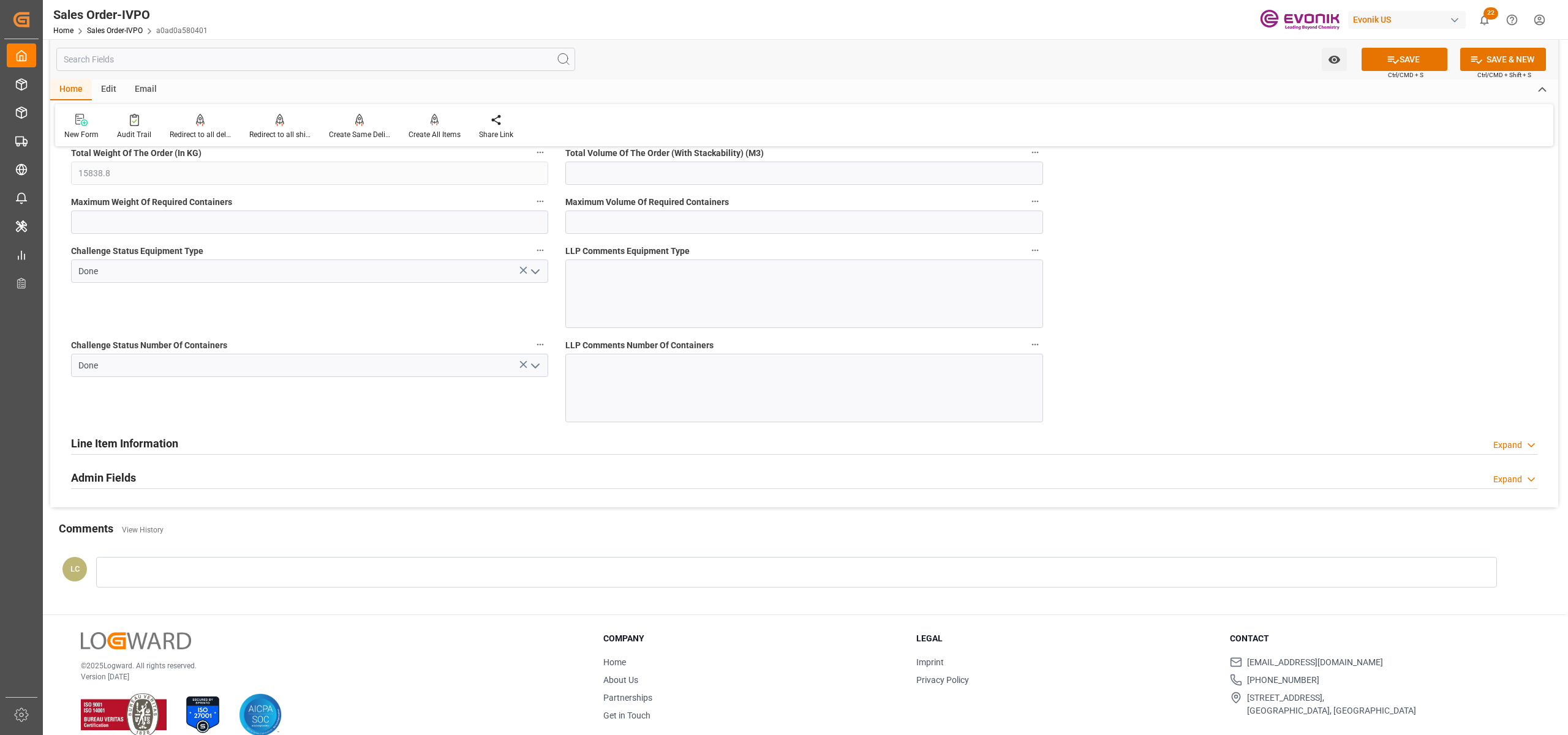
click at [1399, 61] on button "SAVE" at bounding box center [1404, 59] width 86 height 23
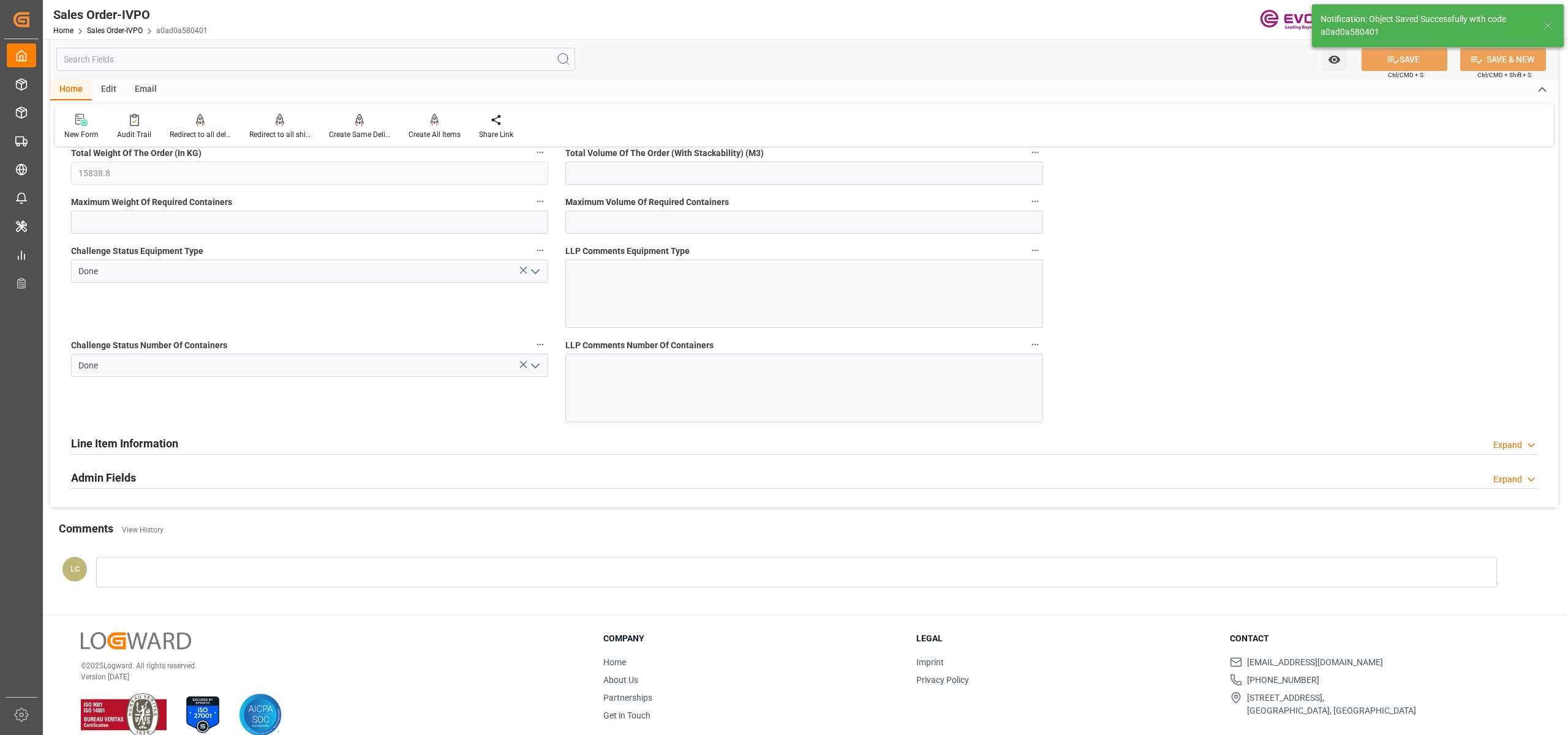
type input "No"
type input "1"
type input "2"
type input "45.6152"
type input "17000"
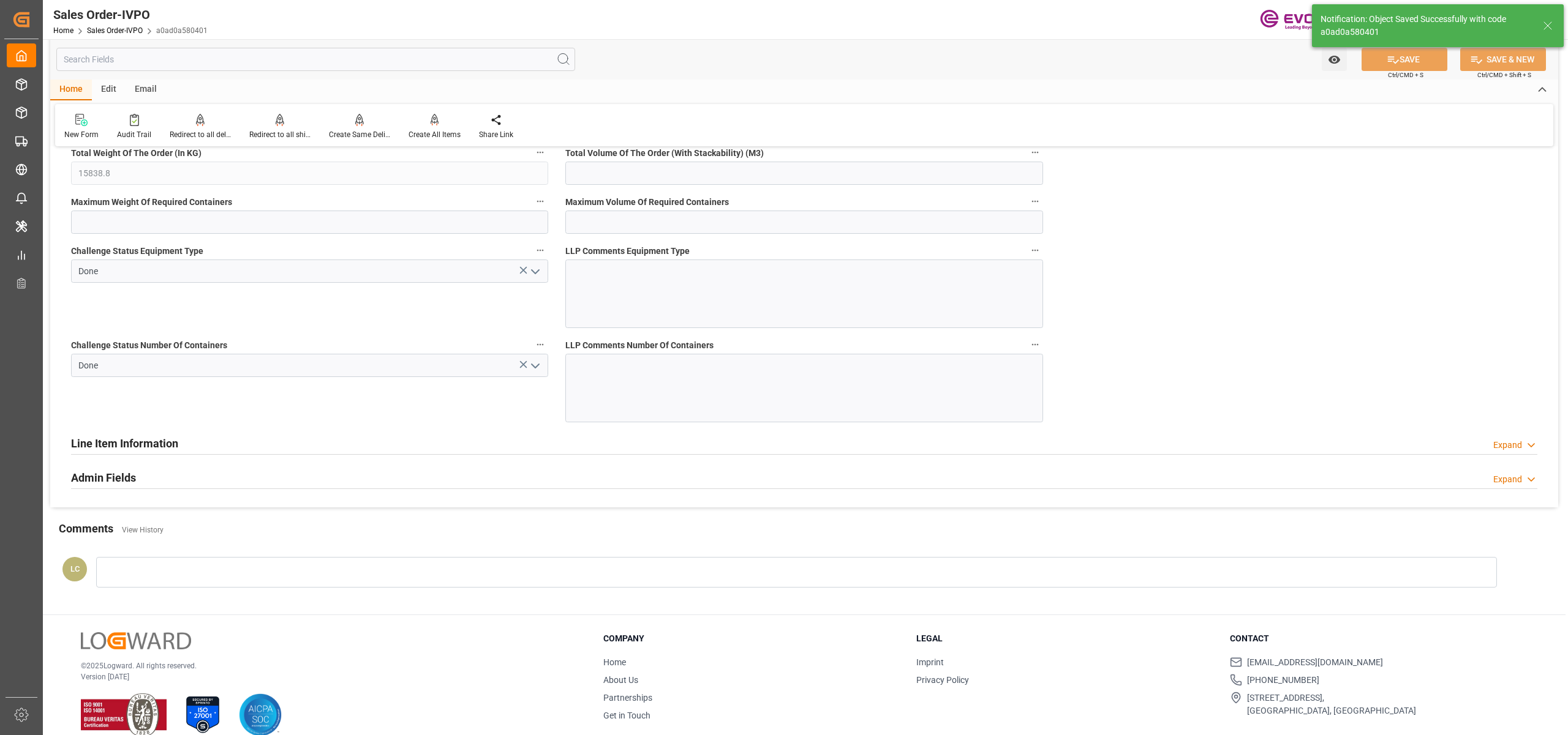
type input "30"
type input "[DATE] 04:46"
click at [432, 125] on icon at bounding box center [434, 125] width 5 height 3
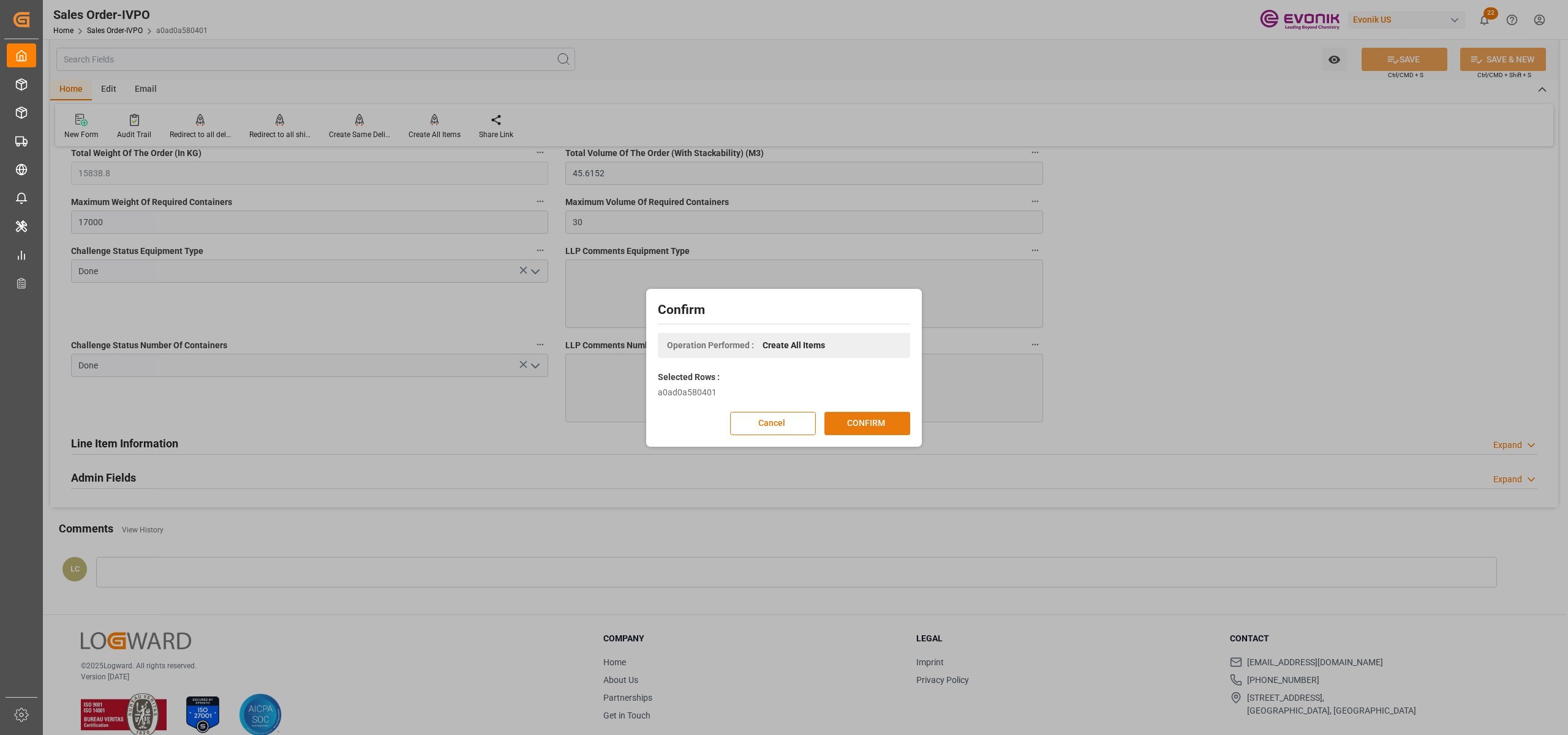
click at [871, 418] on button "CONFIRM" at bounding box center [867, 423] width 86 height 23
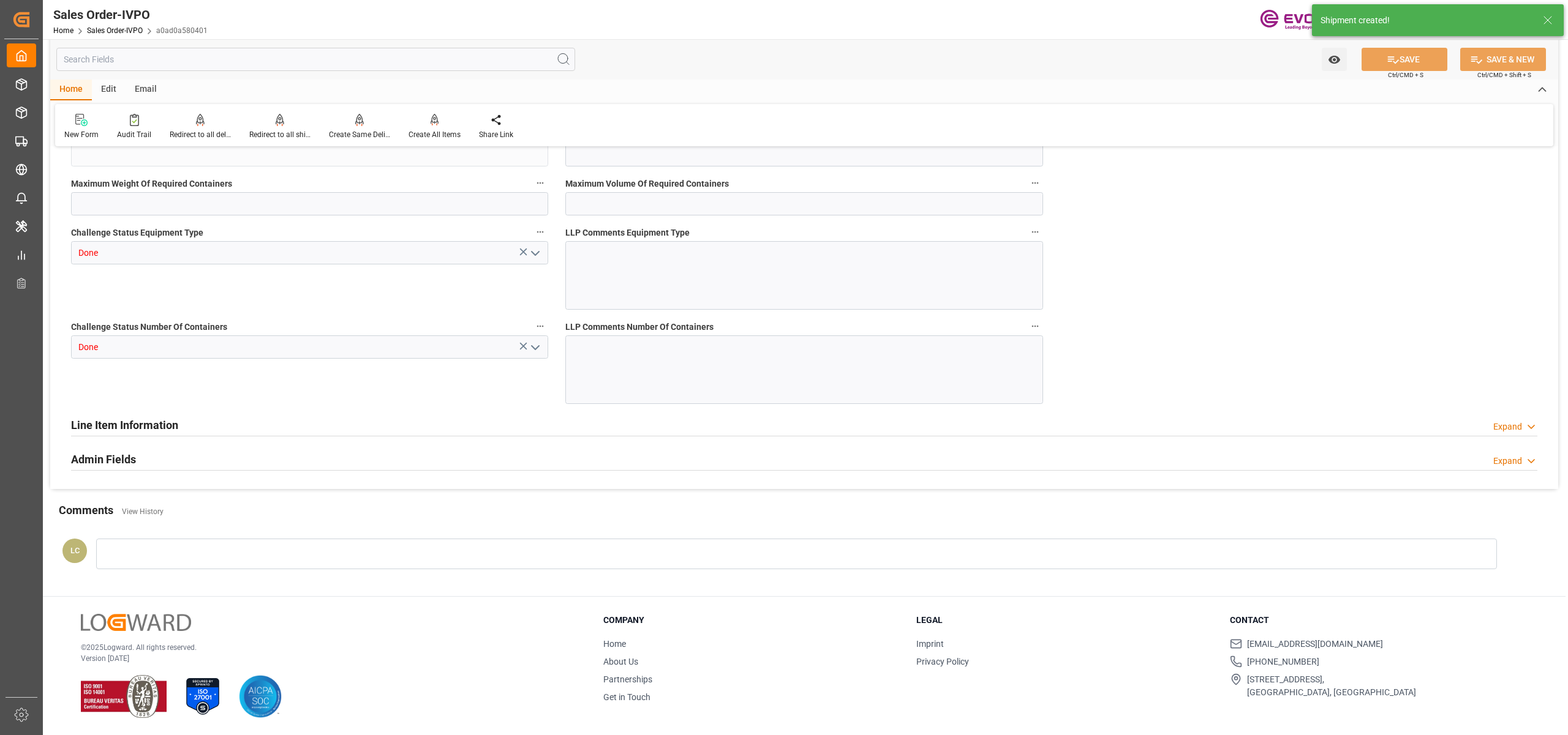
type input "BEANR"
type input "0"
type input "1"
type input "2"
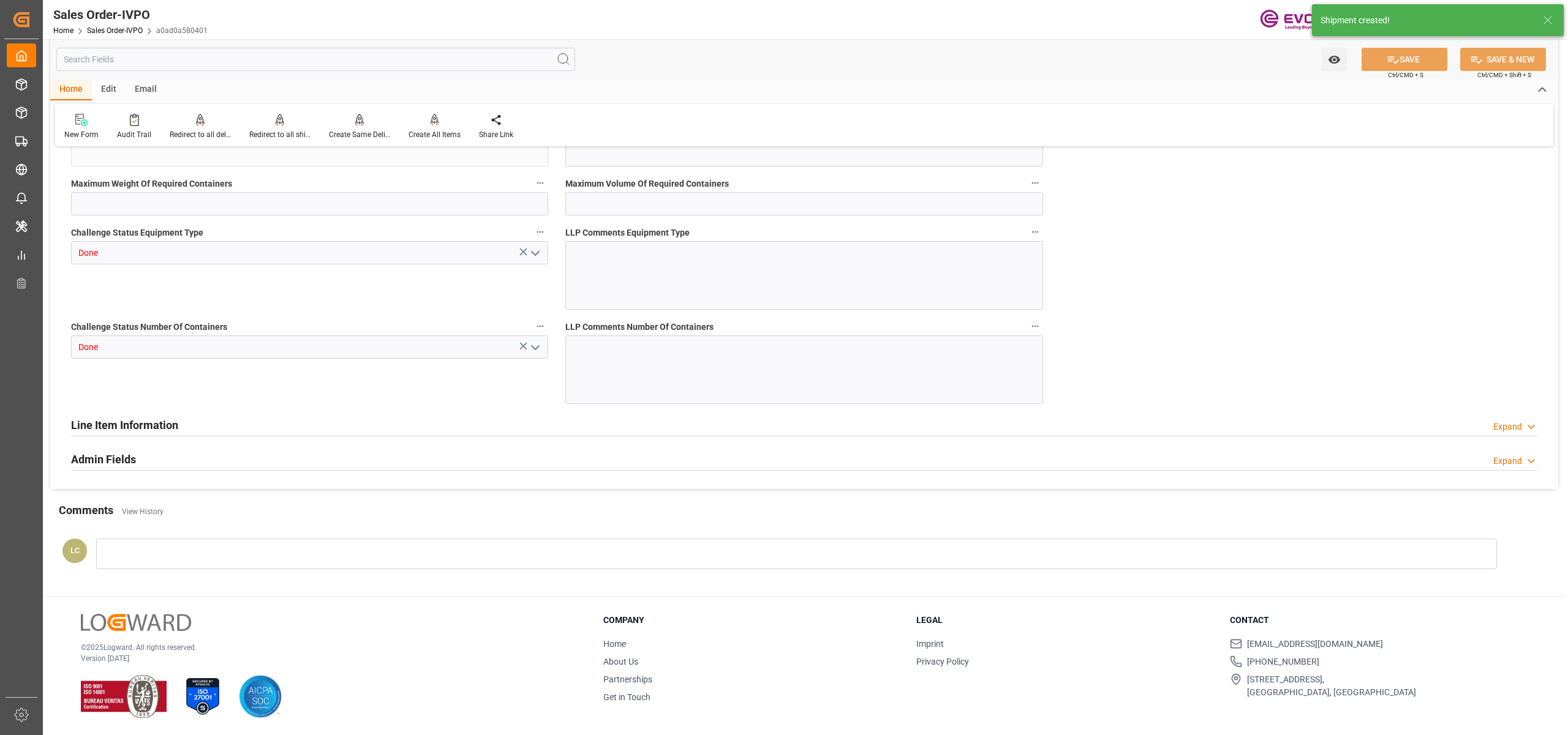
type input "15838.8"
type input "45.6152"
type input "17000"
type input "30"
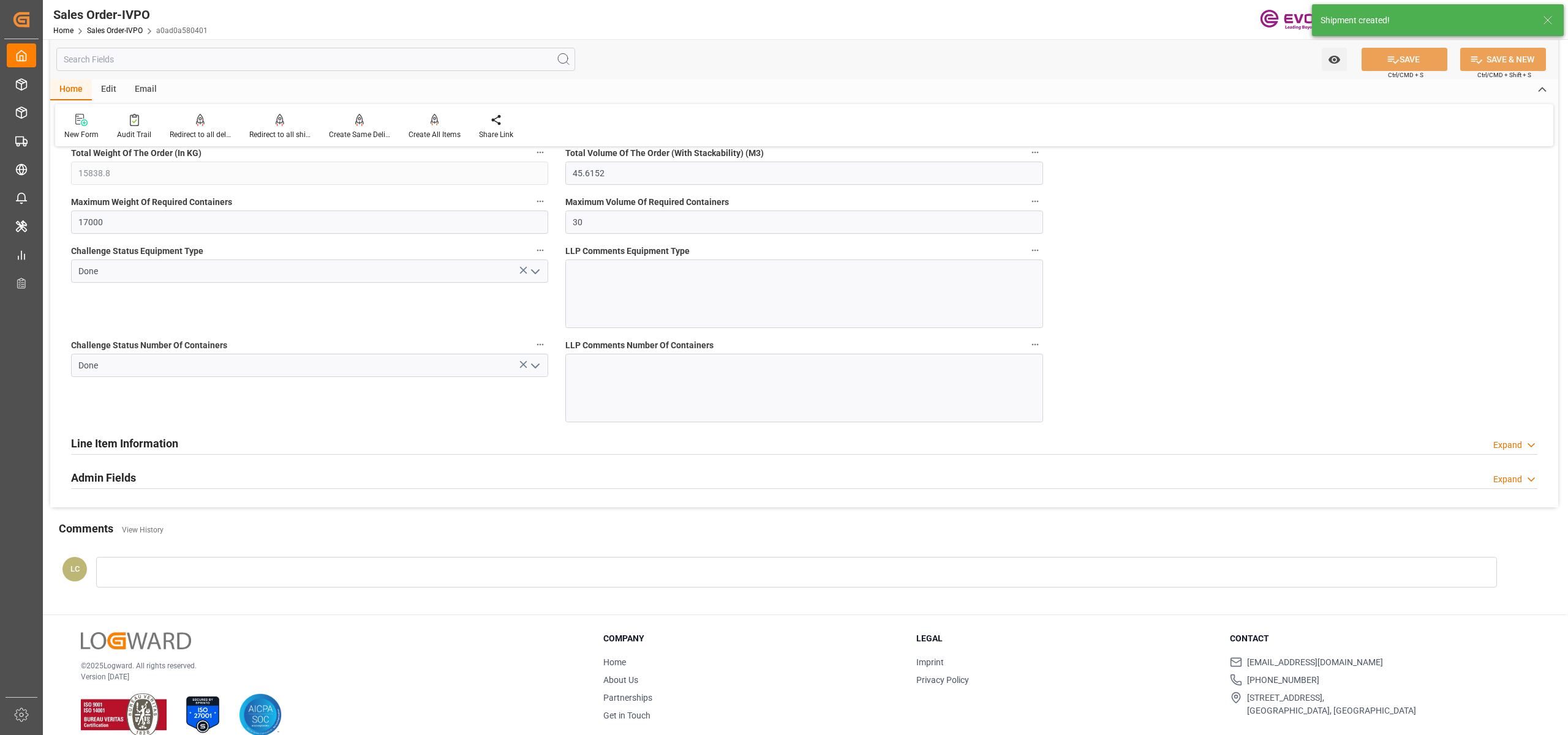
type input "[DATE] 17:16"
type input "[DATE] 04:46"
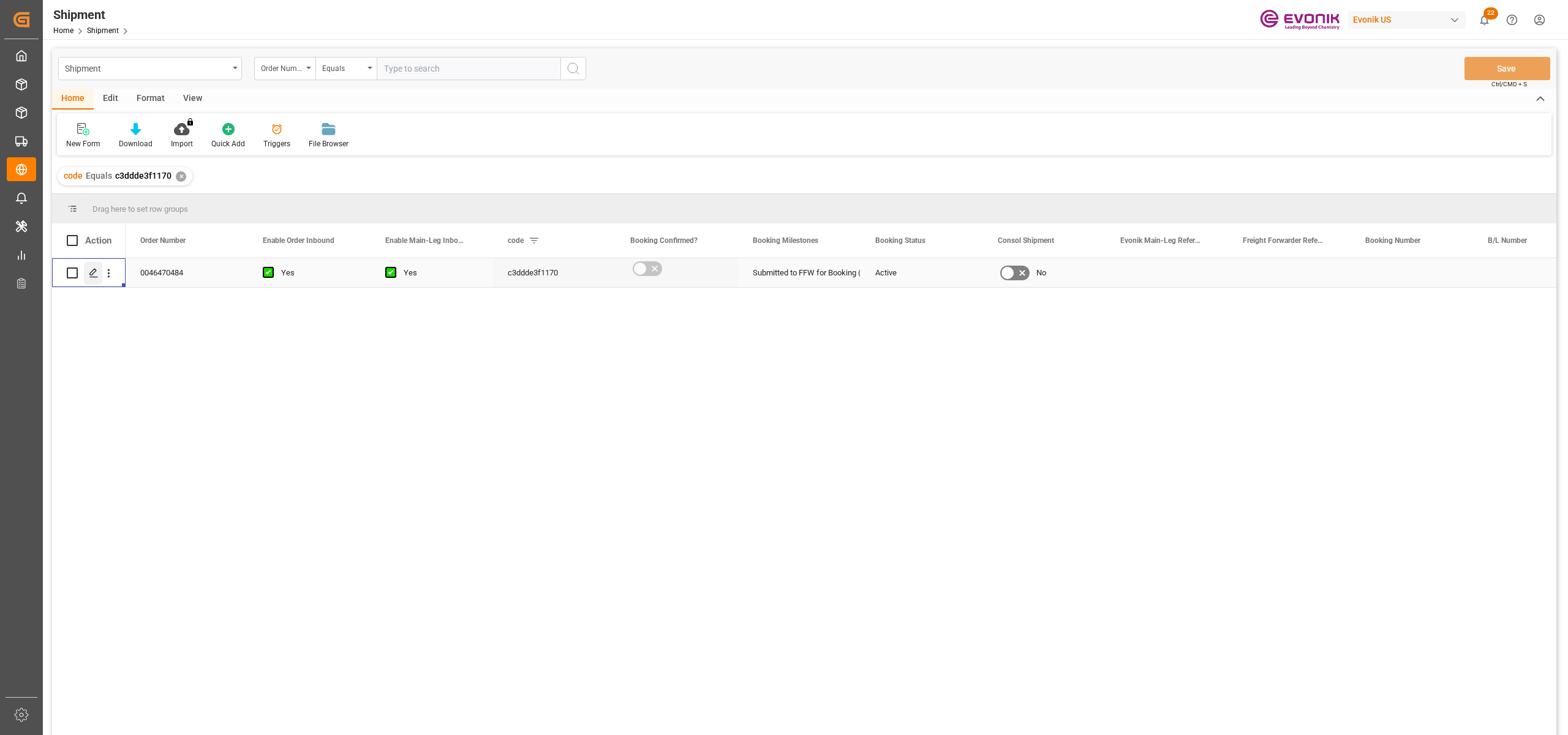
click at [90, 270] on icon "Press SPACE to select this row." at bounding box center [93, 272] width 9 height 9
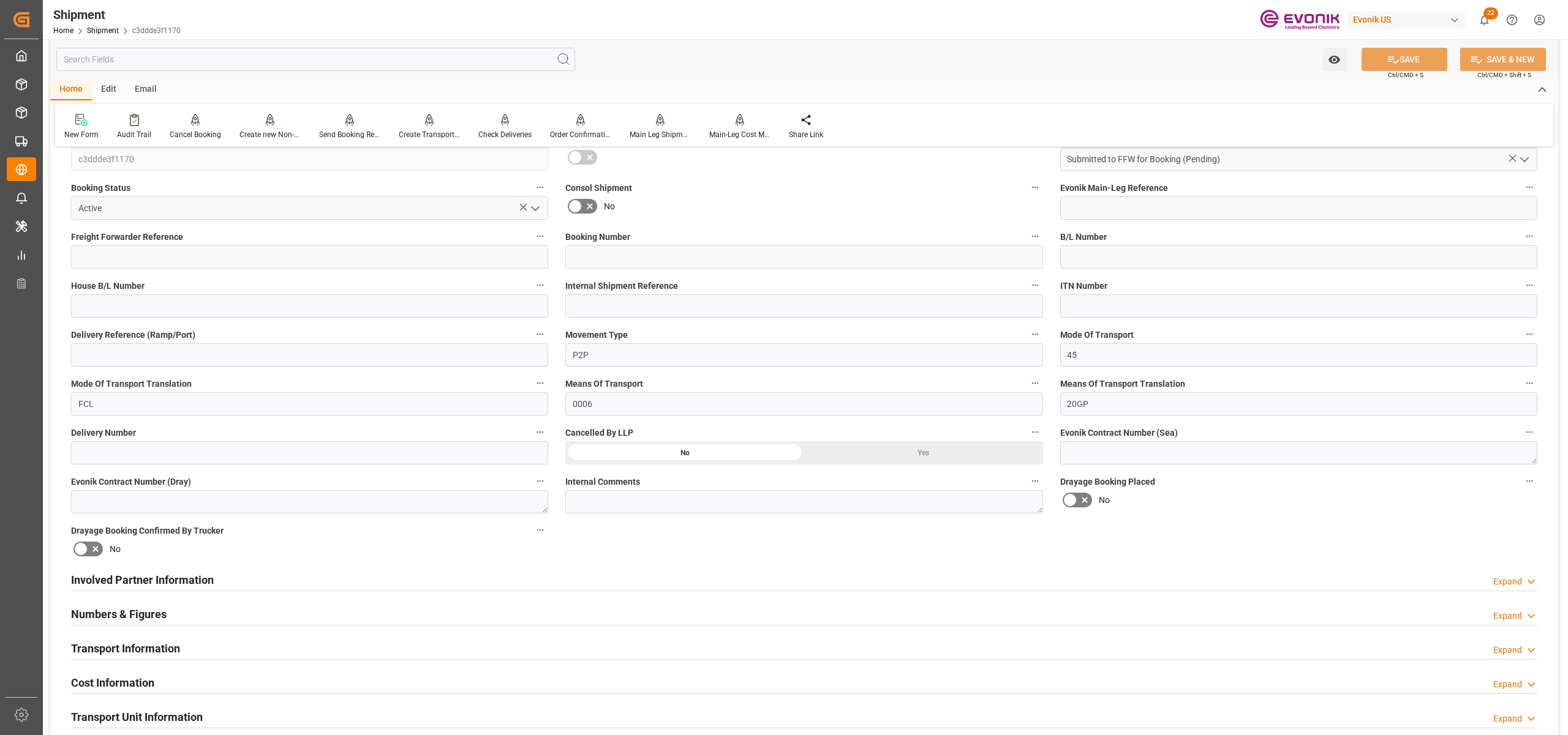
scroll to position [544, 0]
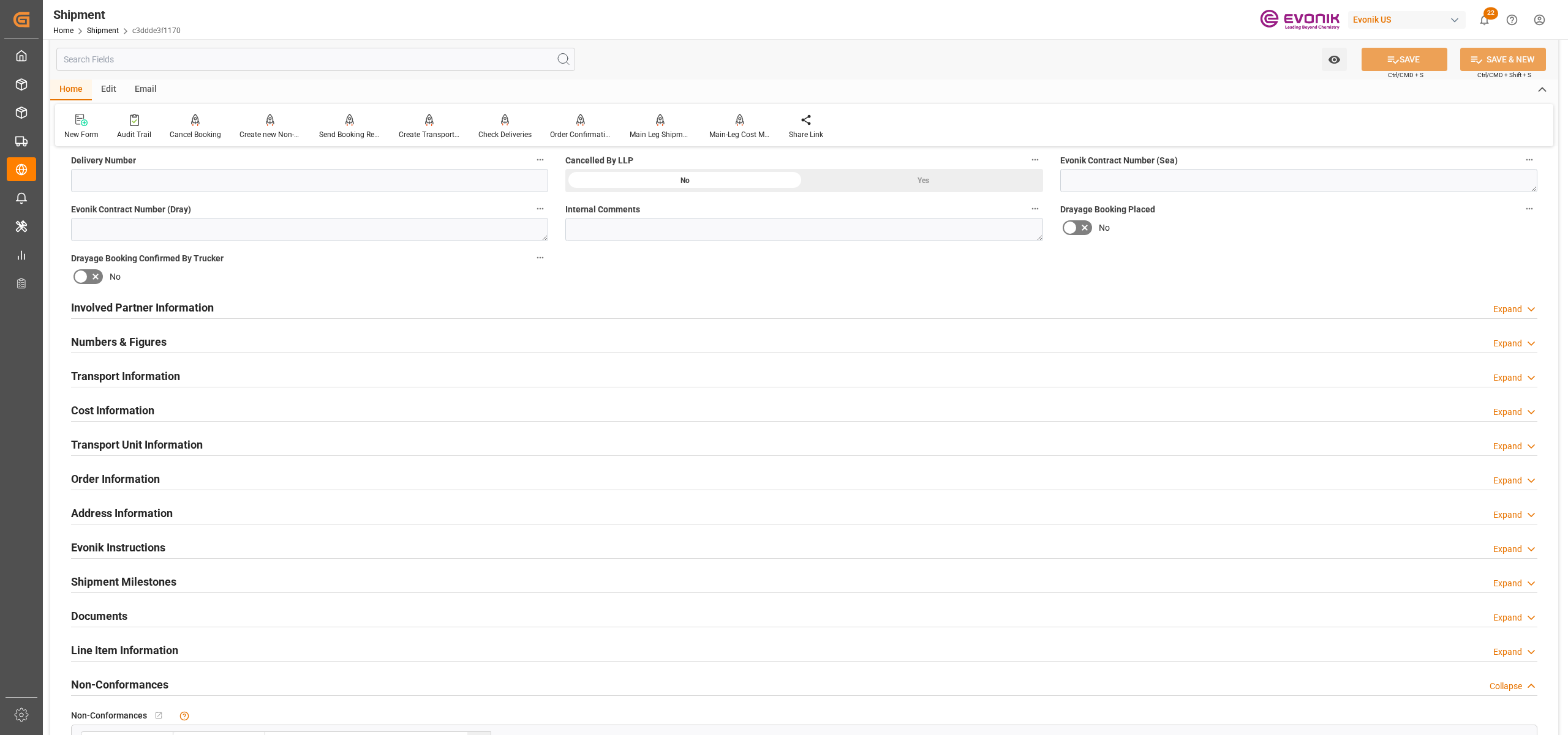
click at [826, 296] on div "Involved Partner Information Expand" at bounding box center [804, 306] width 1466 height 23
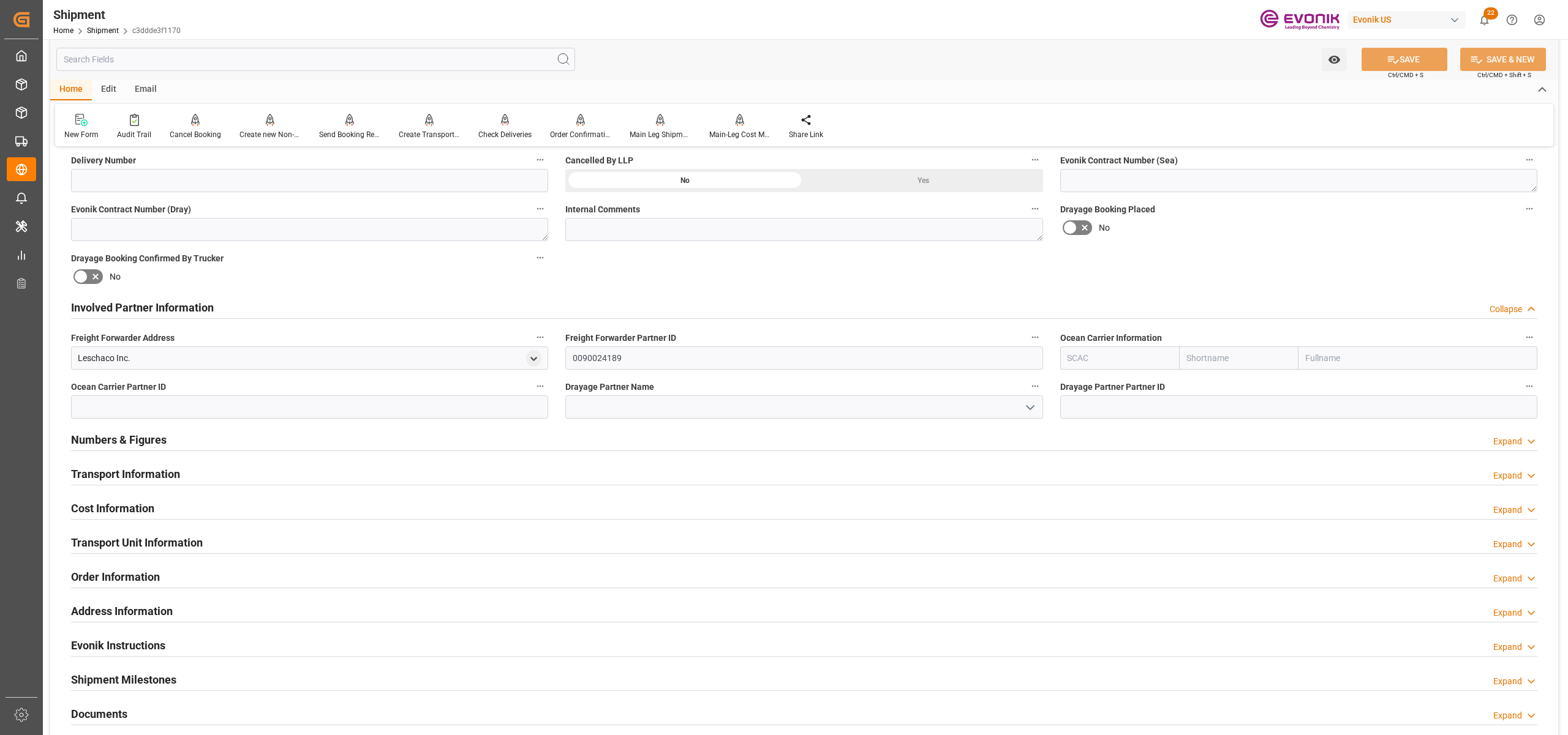
click at [1228, 354] on input "text" at bounding box center [1239, 357] width 119 height 23
type input "icl"
click at [1192, 385] on b "ICL" at bounding box center [1193, 385] width 13 height 9
type input "IILU"
type input "ICL"
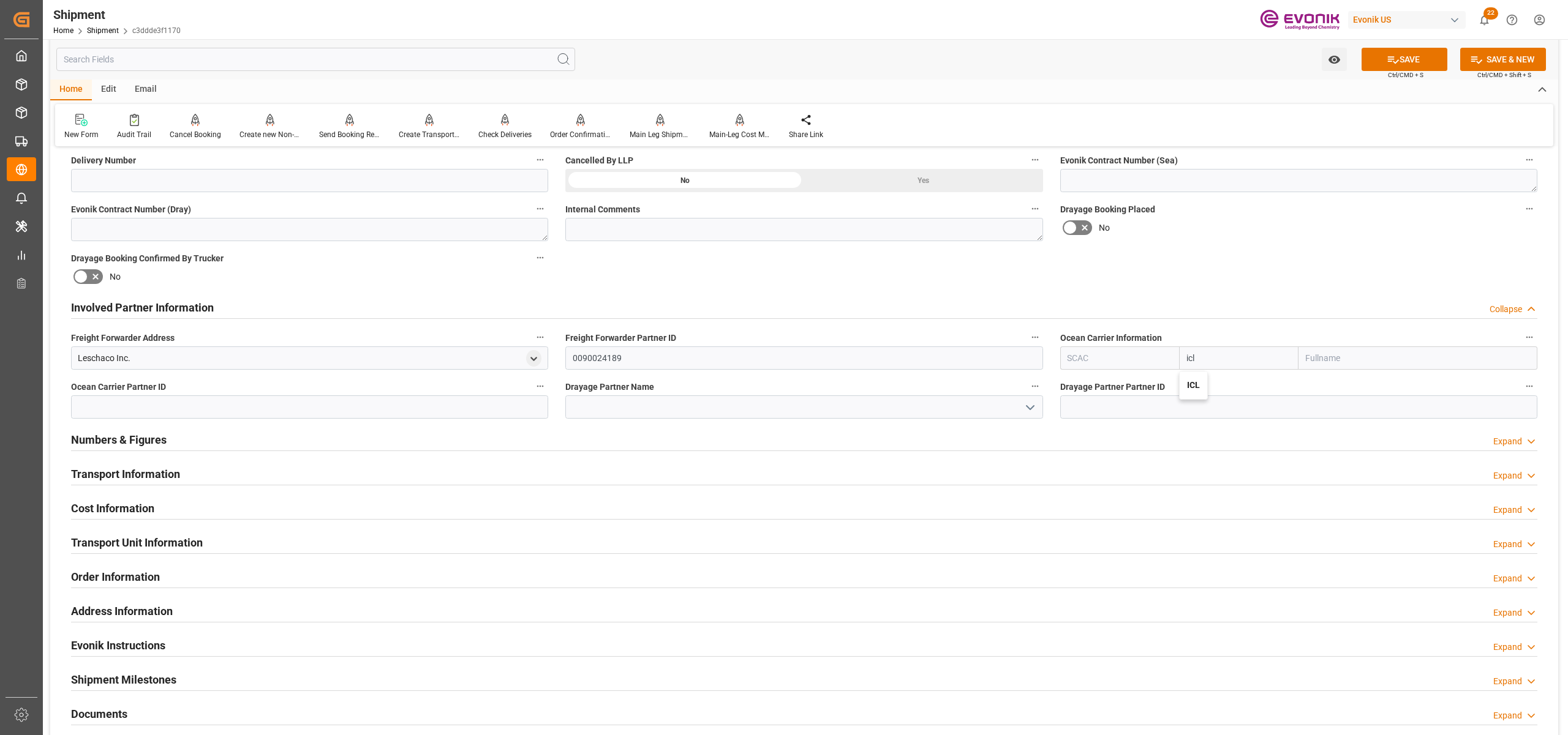
type input "Independent Container Line Limited"
type input "ICL"
click at [1247, 270] on div "Booking Confirmation Milestone Bar Collapse Submitted to FFW for Booking (Pendi…" at bounding box center [804, 294] width 1507 height 1363
click at [1408, 61] on button "SAVE" at bounding box center [1404, 59] width 86 height 23
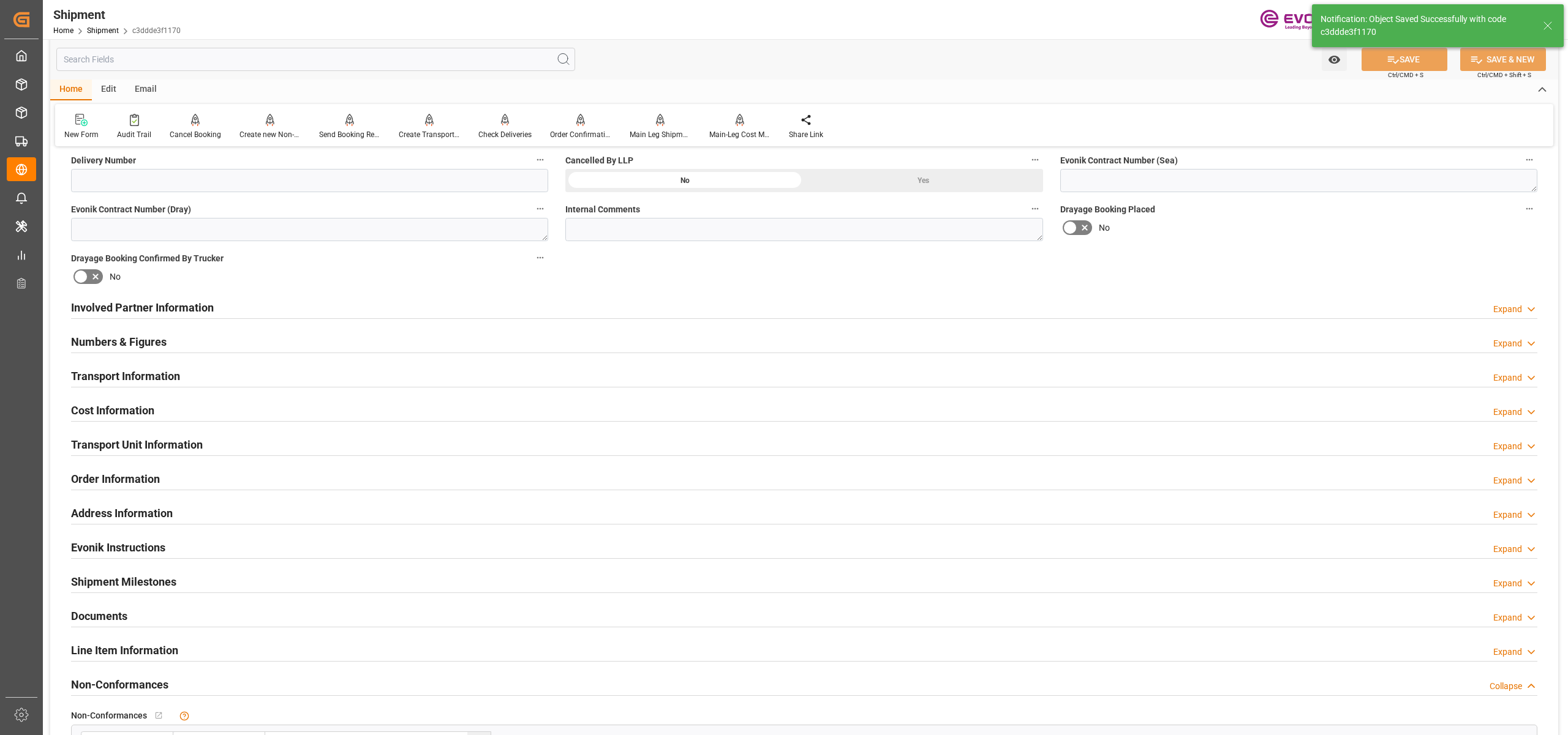
type input "0090025159"
click at [728, 305] on div "Involved Partner Information Expand" at bounding box center [804, 306] width 1466 height 23
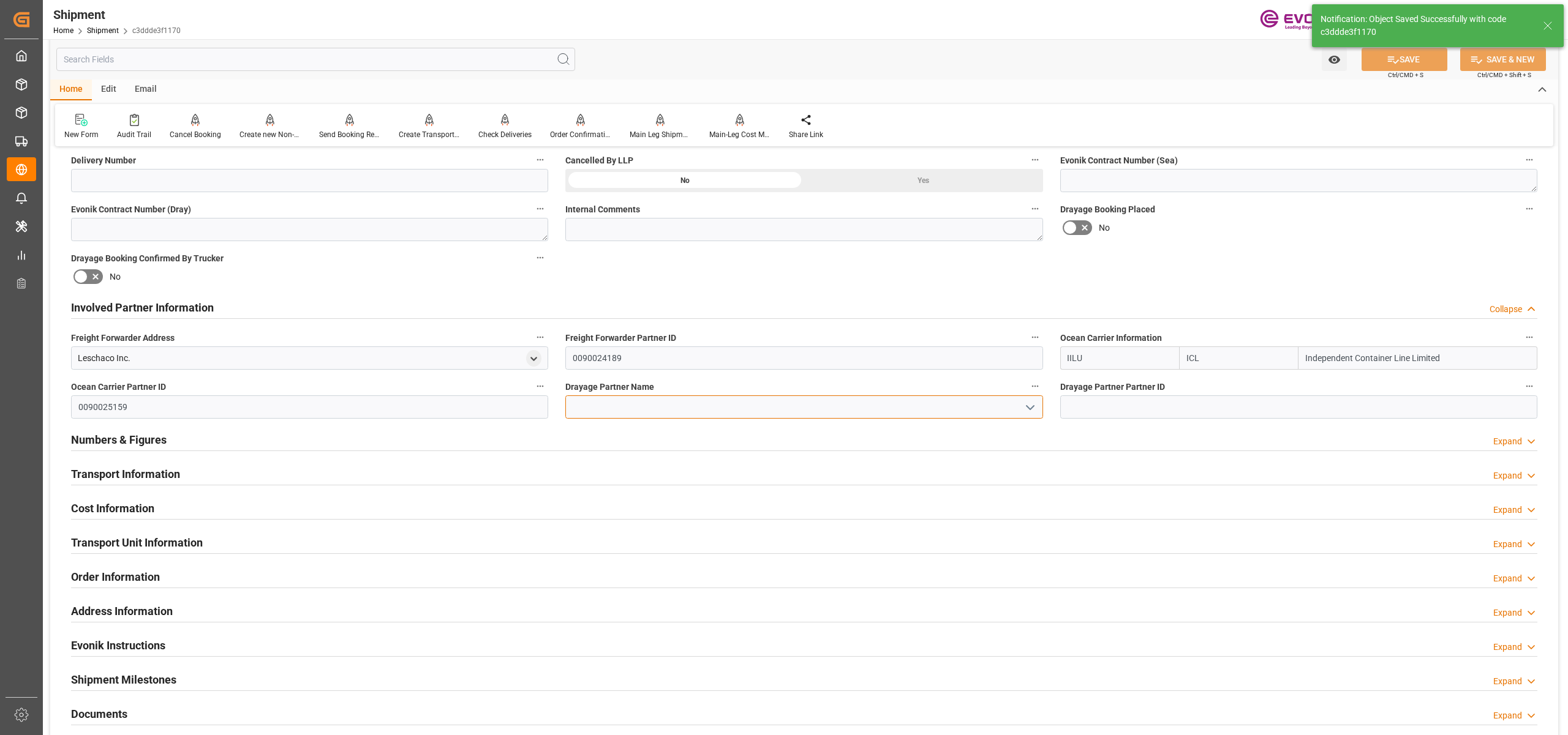
click at [652, 402] on input at bounding box center [804, 407] width 477 height 23
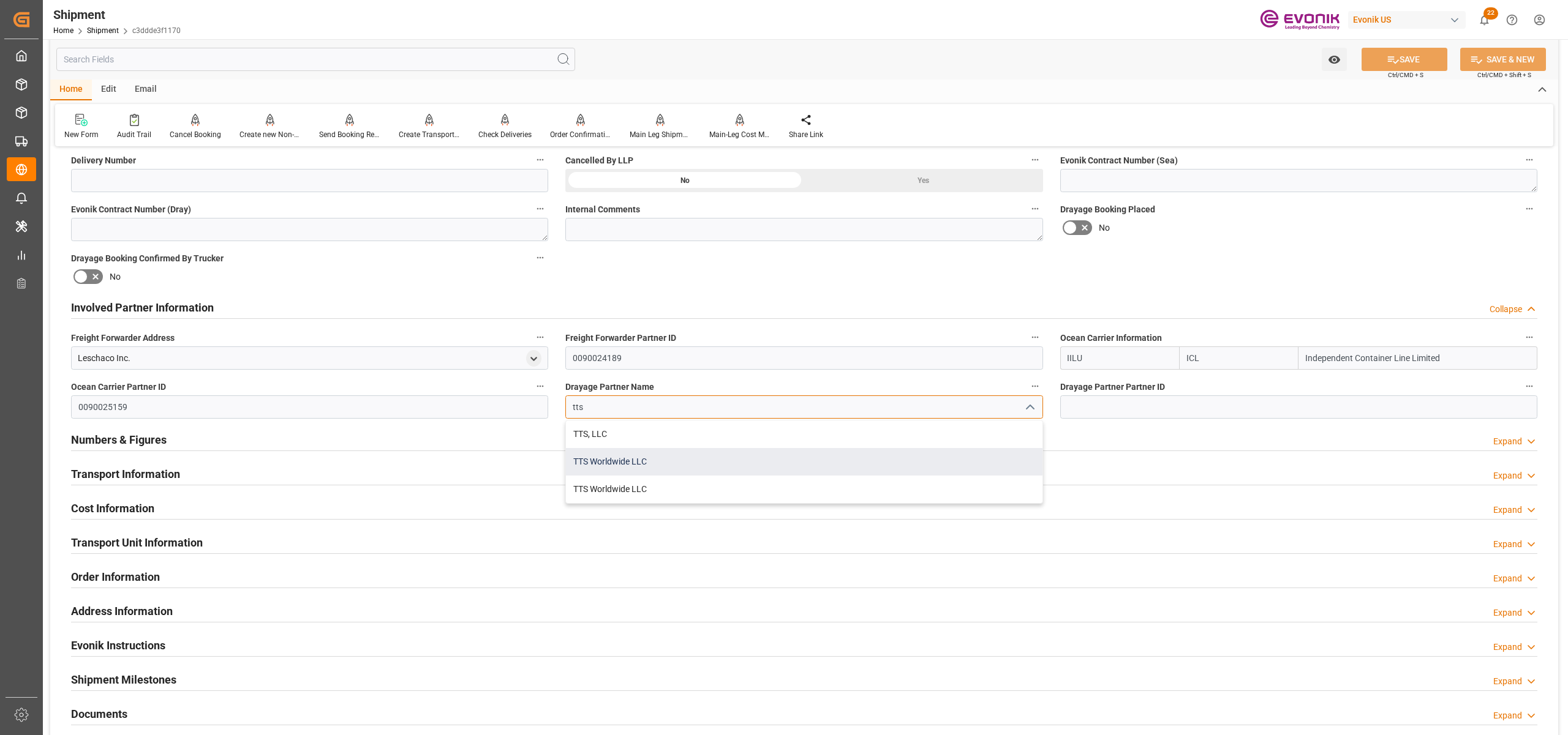
click at [675, 466] on div "TTS Worldwide LLC" at bounding box center [804, 461] width 476 height 27
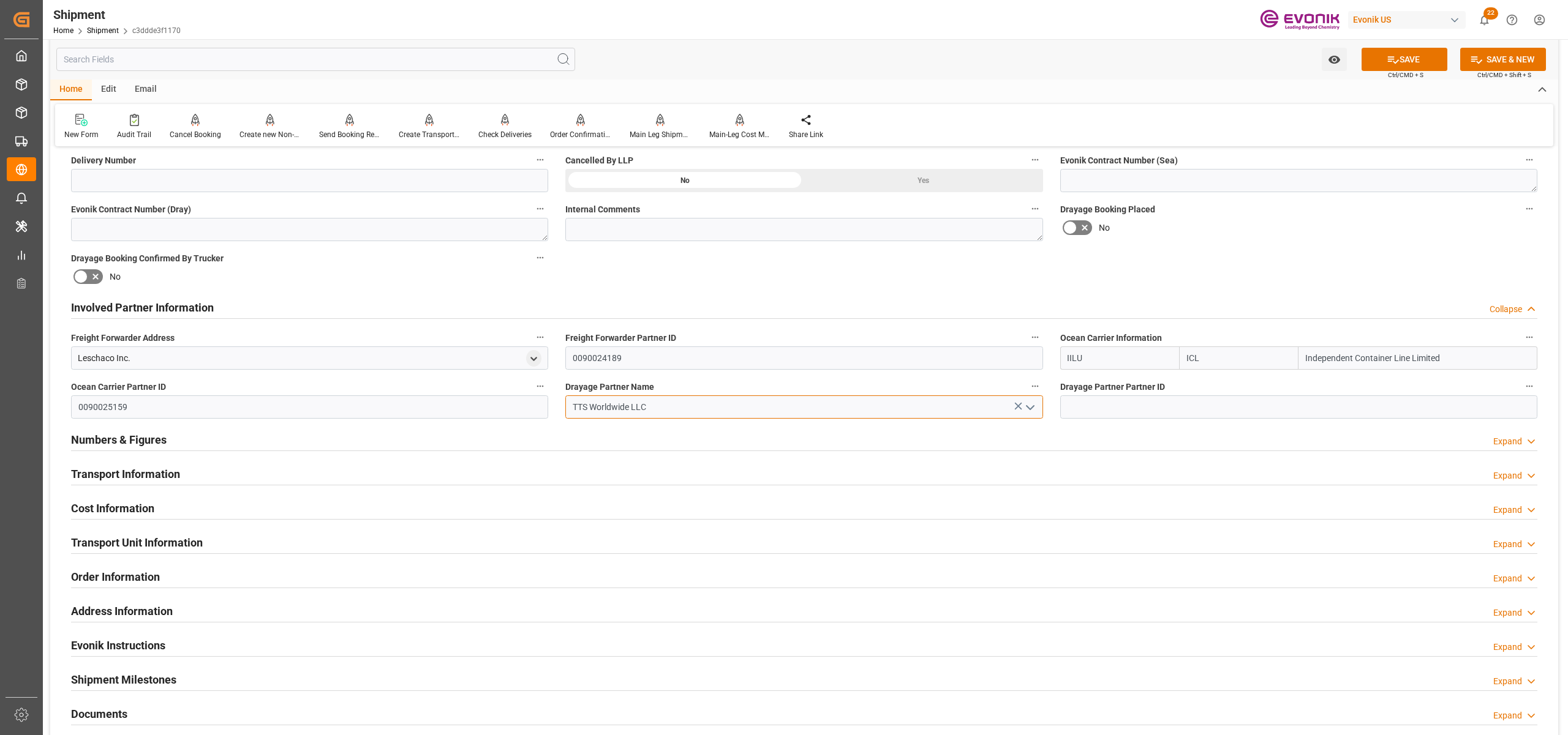
type input "TTS Worldwide LLC"
click at [1275, 266] on div "Booking Confirmation Milestone Bar Collapse Submitted to FFW for Booking (Pendi…" at bounding box center [804, 294] width 1507 height 1363
click at [1423, 62] on button "SAVE" at bounding box center [1404, 59] width 86 height 23
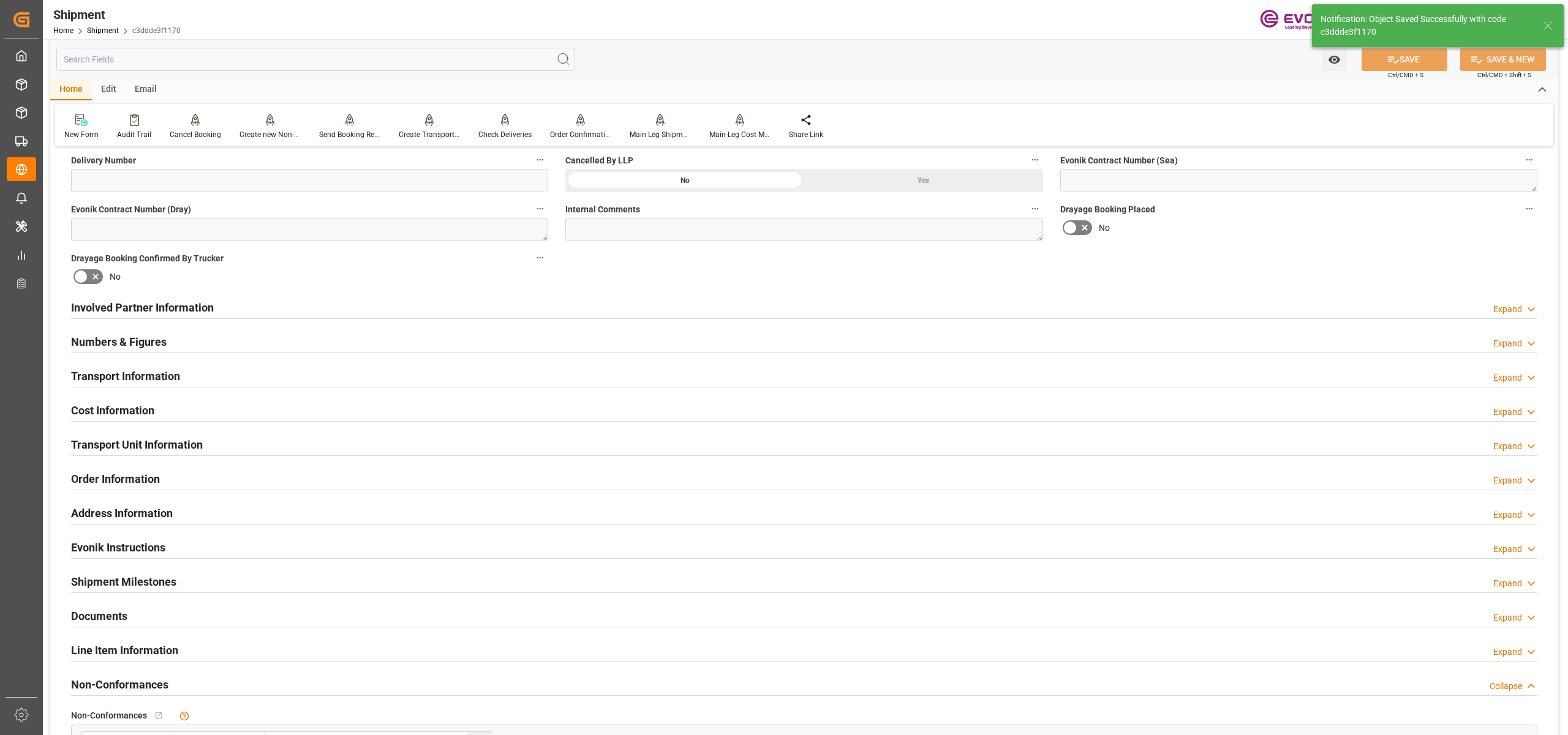
type input "0090145033"
click at [645, 305] on div "Involved Partner Information Expand" at bounding box center [804, 306] width 1466 height 23
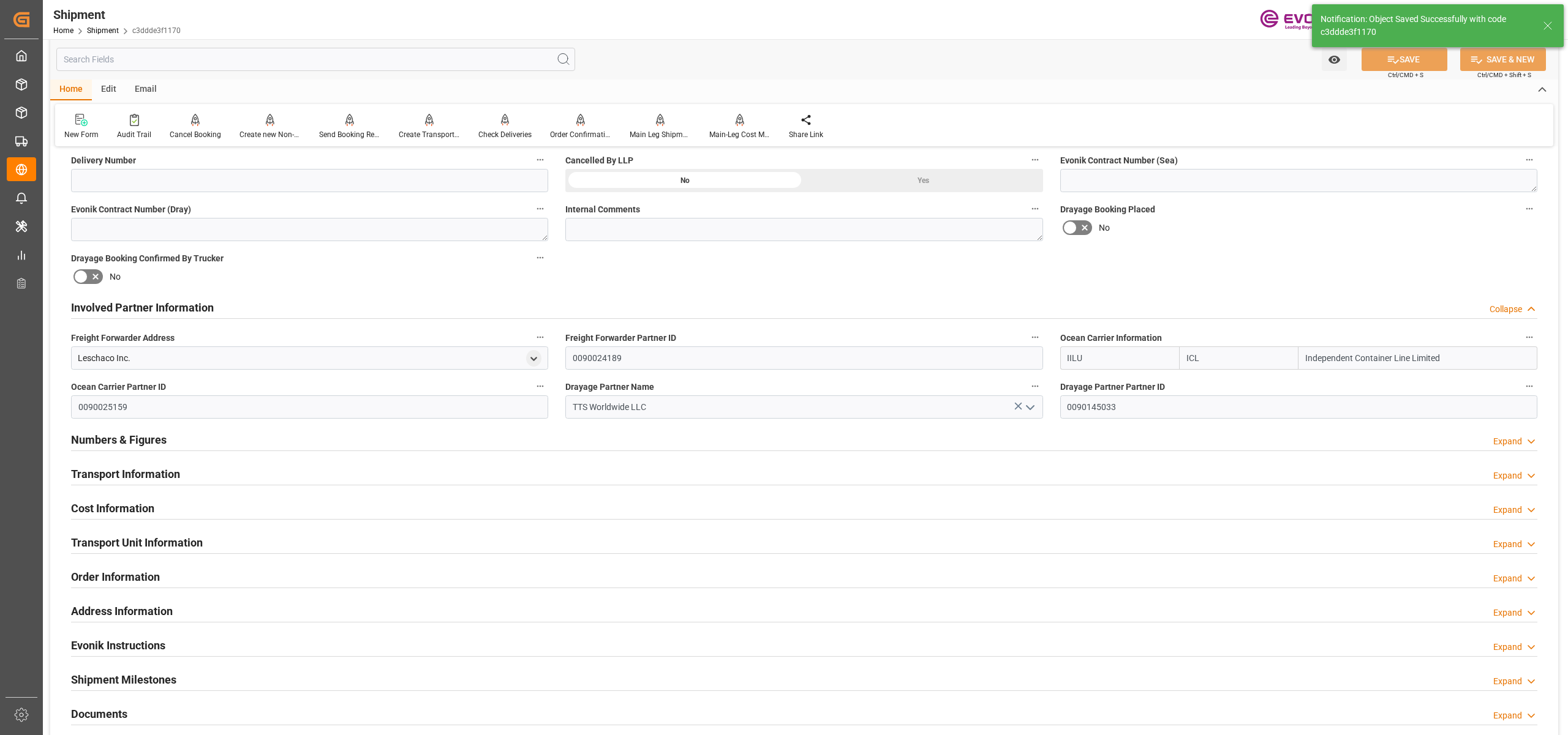
click at [531, 476] on div "Transport Information Expand" at bounding box center [804, 472] width 1466 height 23
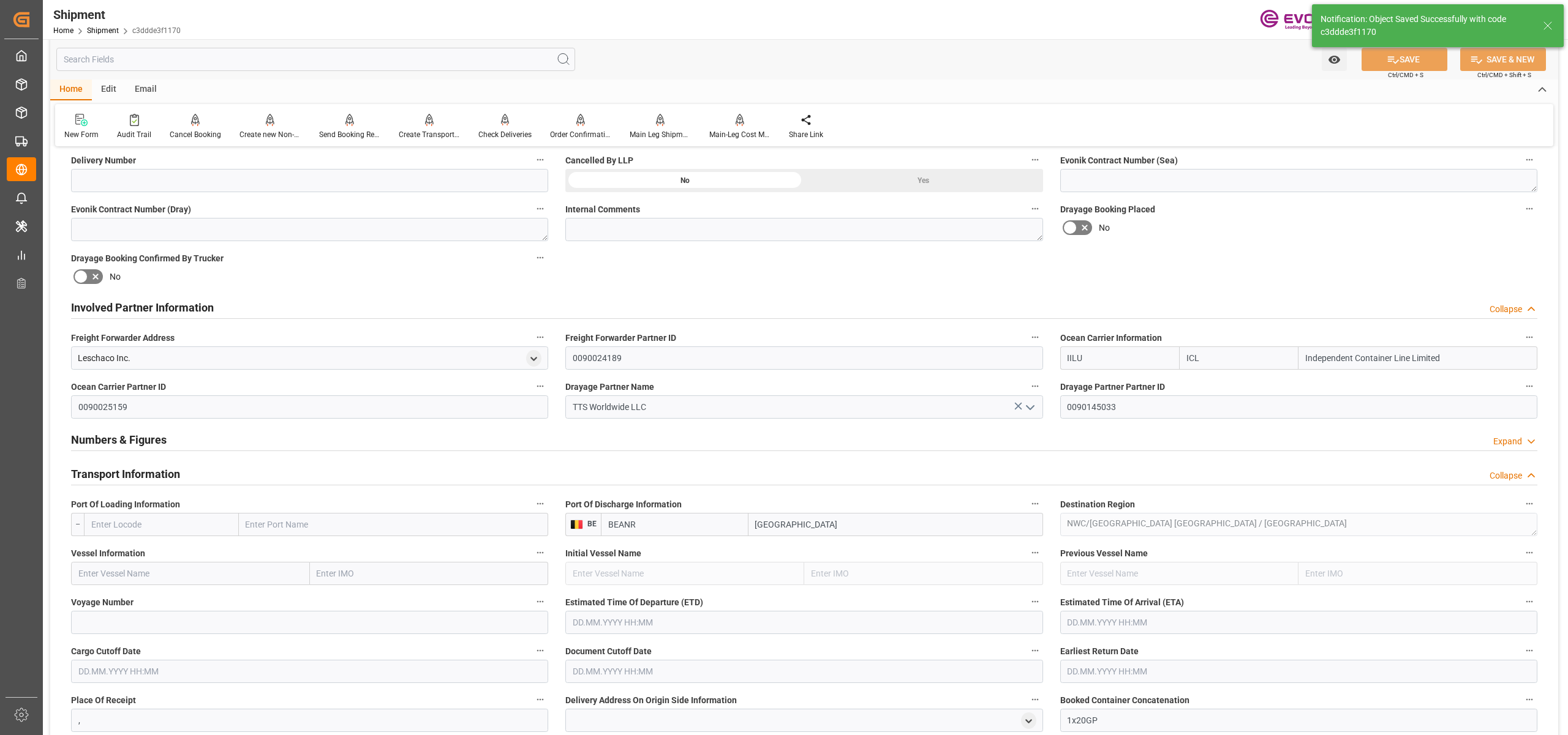
scroll to position [816, 0]
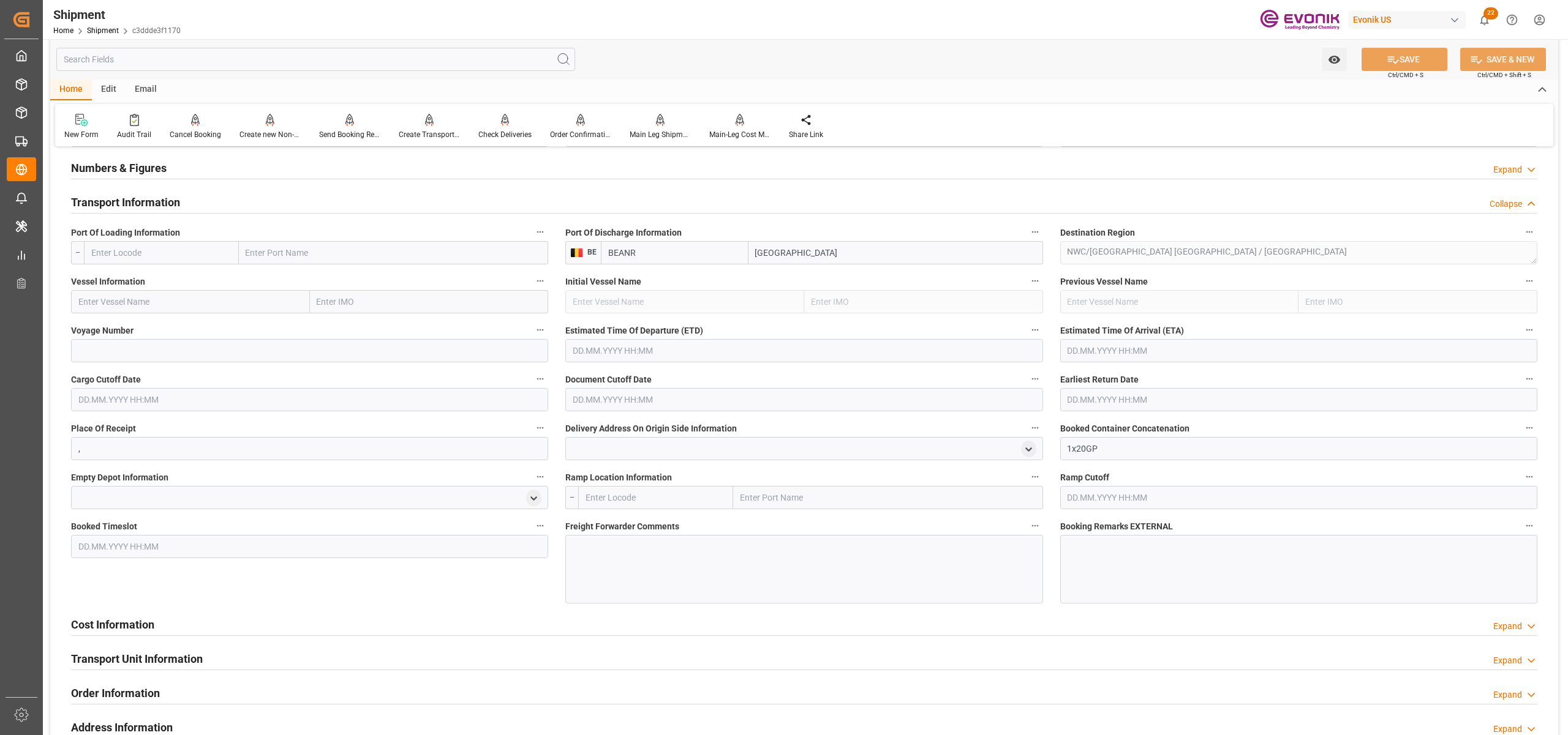
click at [179, 255] on input "text" at bounding box center [161, 252] width 155 height 23
click at [131, 285] on div "USCHT - [PERSON_NAME]" at bounding box center [140, 280] width 111 height 27
type input "USCHT"
type input "[PERSON_NAME]"
type input "USCHT"
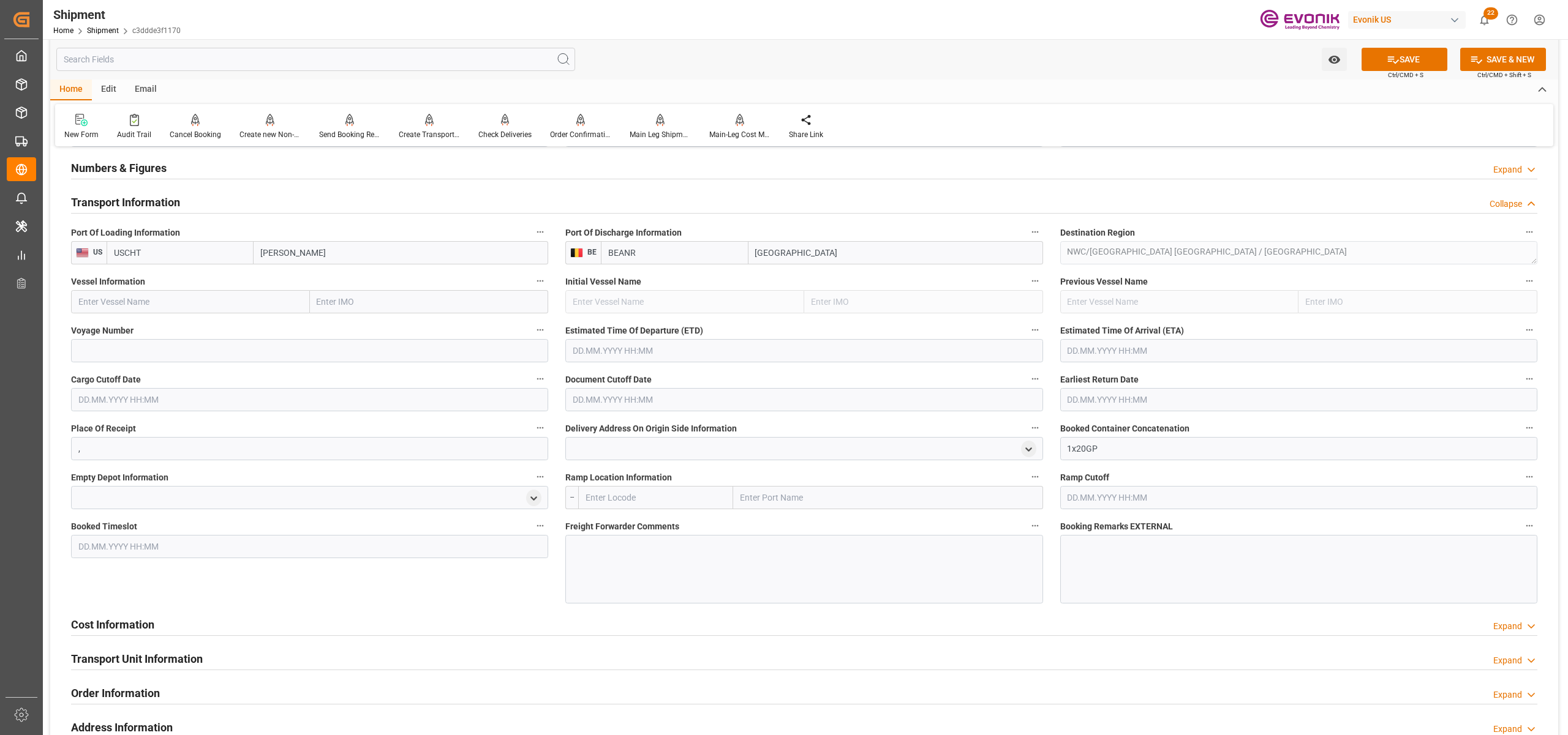
click at [175, 307] on input "text" at bounding box center [190, 301] width 239 height 23
click at [162, 296] on input "text" at bounding box center [190, 301] width 239 height 23
paste input "Quest / 1017"
click at [119, 298] on input "Quest / 1017" at bounding box center [190, 301] width 239 height 23
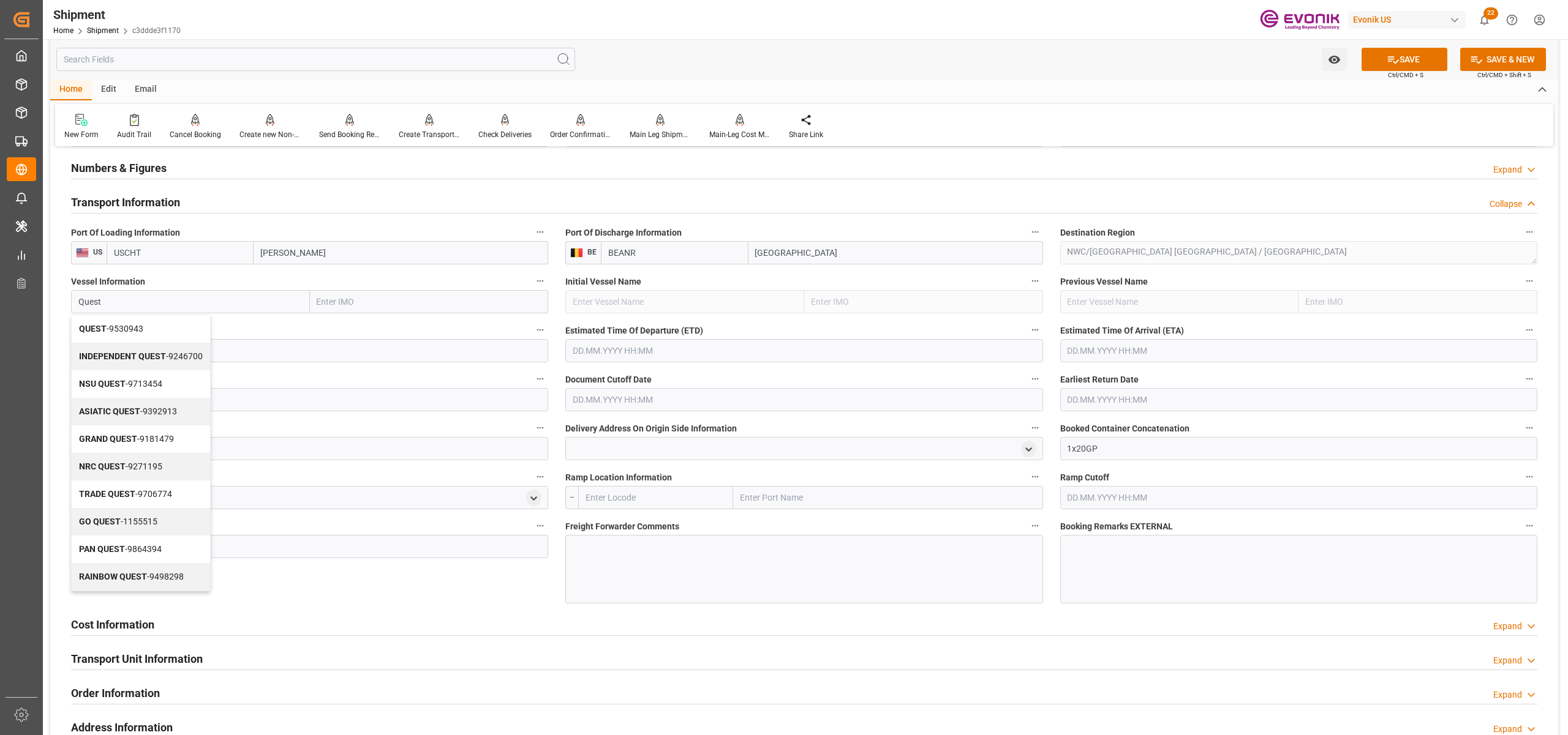
click at [128, 329] on span "QUEST - 9530943" at bounding box center [111, 328] width 64 height 9
type input "QUEST"
type input "9530943"
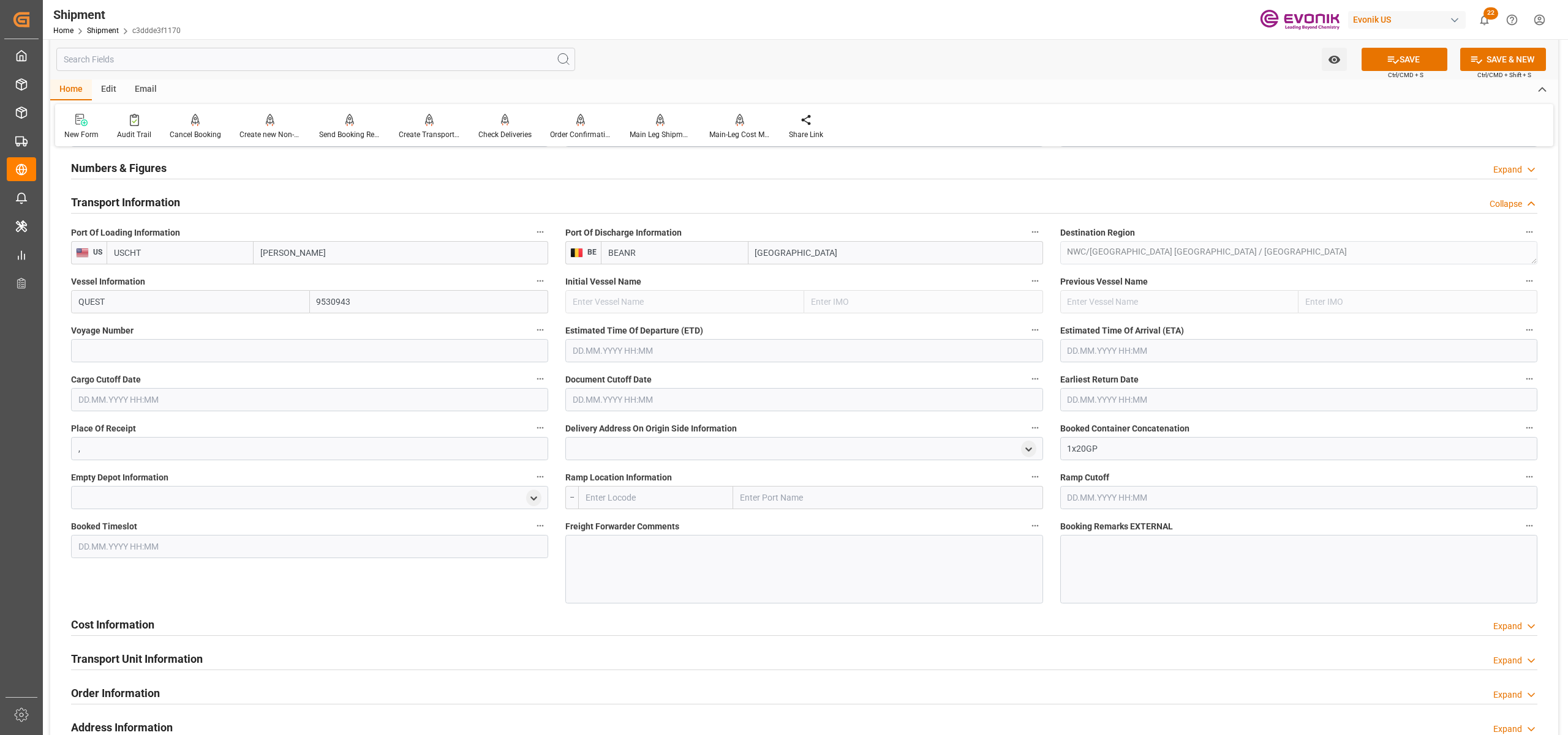
type input "QUEST"
click at [175, 350] on input at bounding box center [309, 350] width 477 height 23
paste input "1017"
type input "1017"
click at [826, 345] on input "text" at bounding box center [804, 350] width 477 height 23
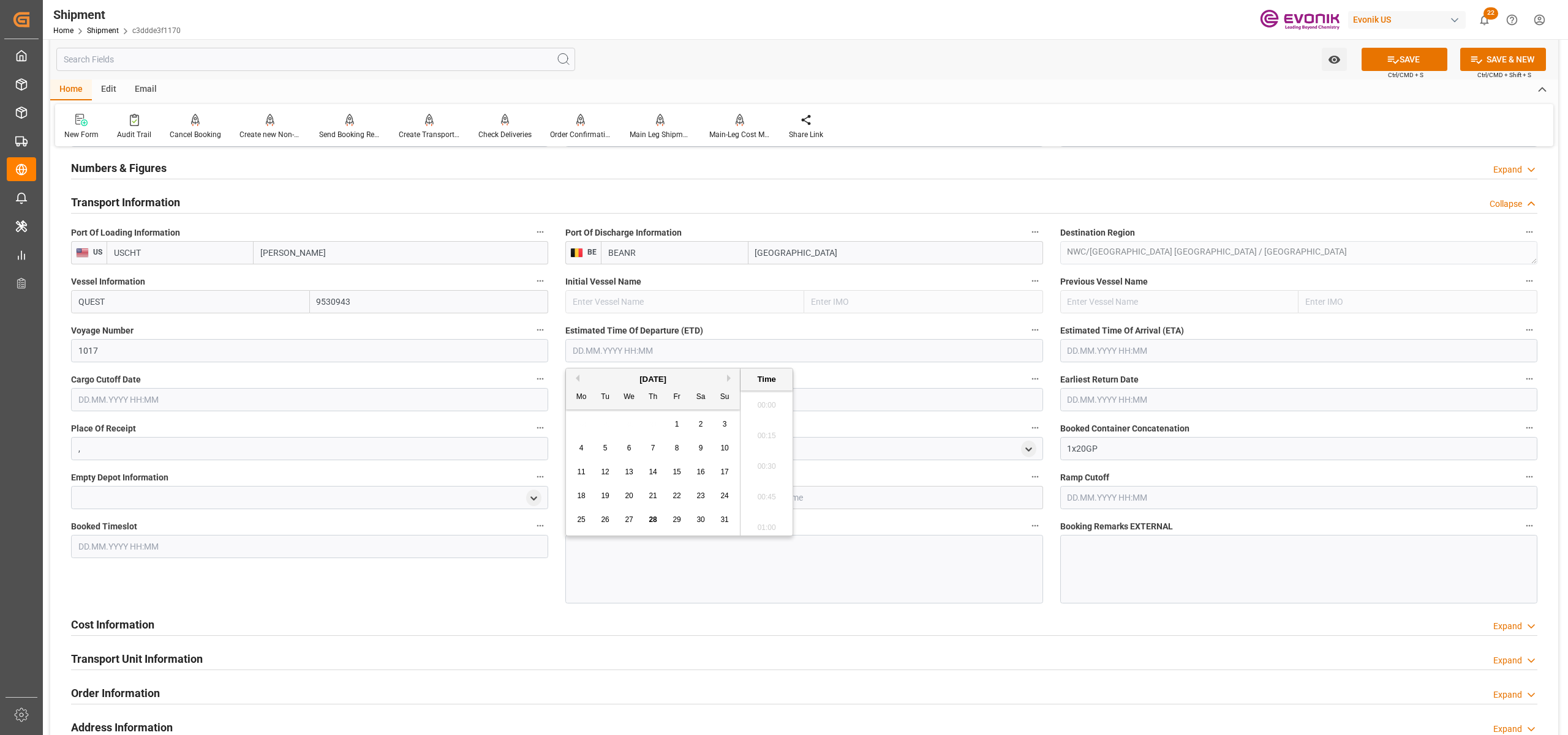
scroll to position [34, 0]
click at [730, 374] on button "Next Month" at bounding box center [730, 378] width 8 height 8
click at [624, 492] on div "24" at bounding box center [630, 496] width 15 height 14
type input "[DATE] 00:00"
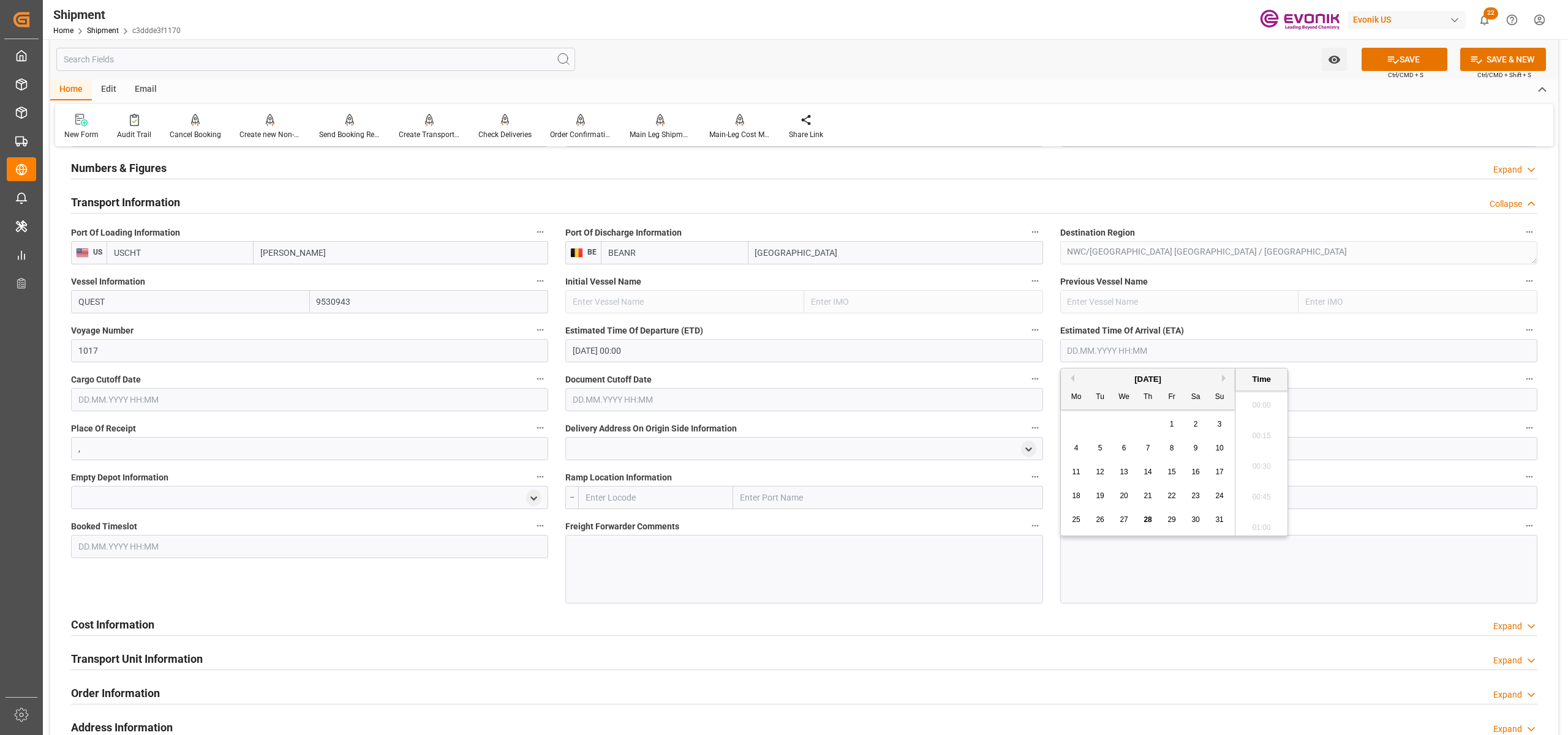
click at [1206, 353] on input "text" at bounding box center [1298, 350] width 477 height 23
click at [1228, 374] on button "Next Month" at bounding box center [1225, 378] width 8 height 8
click at [1101, 448] on span "7" at bounding box center [1100, 448] width 4 height 9
type input "[DATE] 00:00"
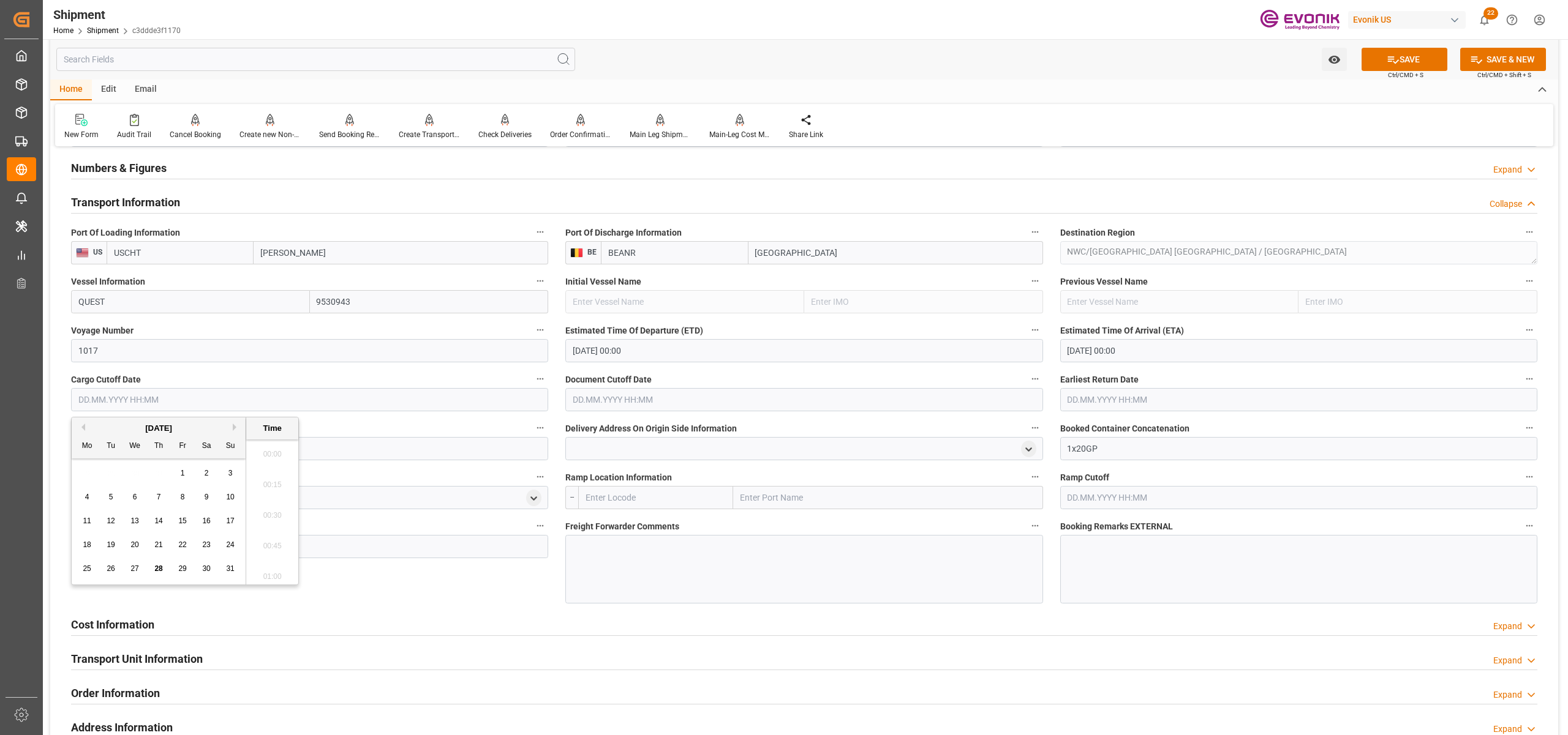
click at [342, 400] on input "text" at bounding box center [309, 399] width 477 height 23
click at [231, 429] on div "Previous Month Next Month [DATE] Mo Tu We Th Fr Sa Su 28 29 30 31 1 2 3 4 5 6 7…" at bounding box center [184, 501] width 228 height 168
click at [233, 429] on div "[DATE]" at bounding box center [159, 428] width 174 height 12
click at [235, 427] on button "Next Month" at bounding box center [236, 427] width 8 height 8
click at [182, 494] on span "12" at bounding box center [182, 497] width 8 height 9
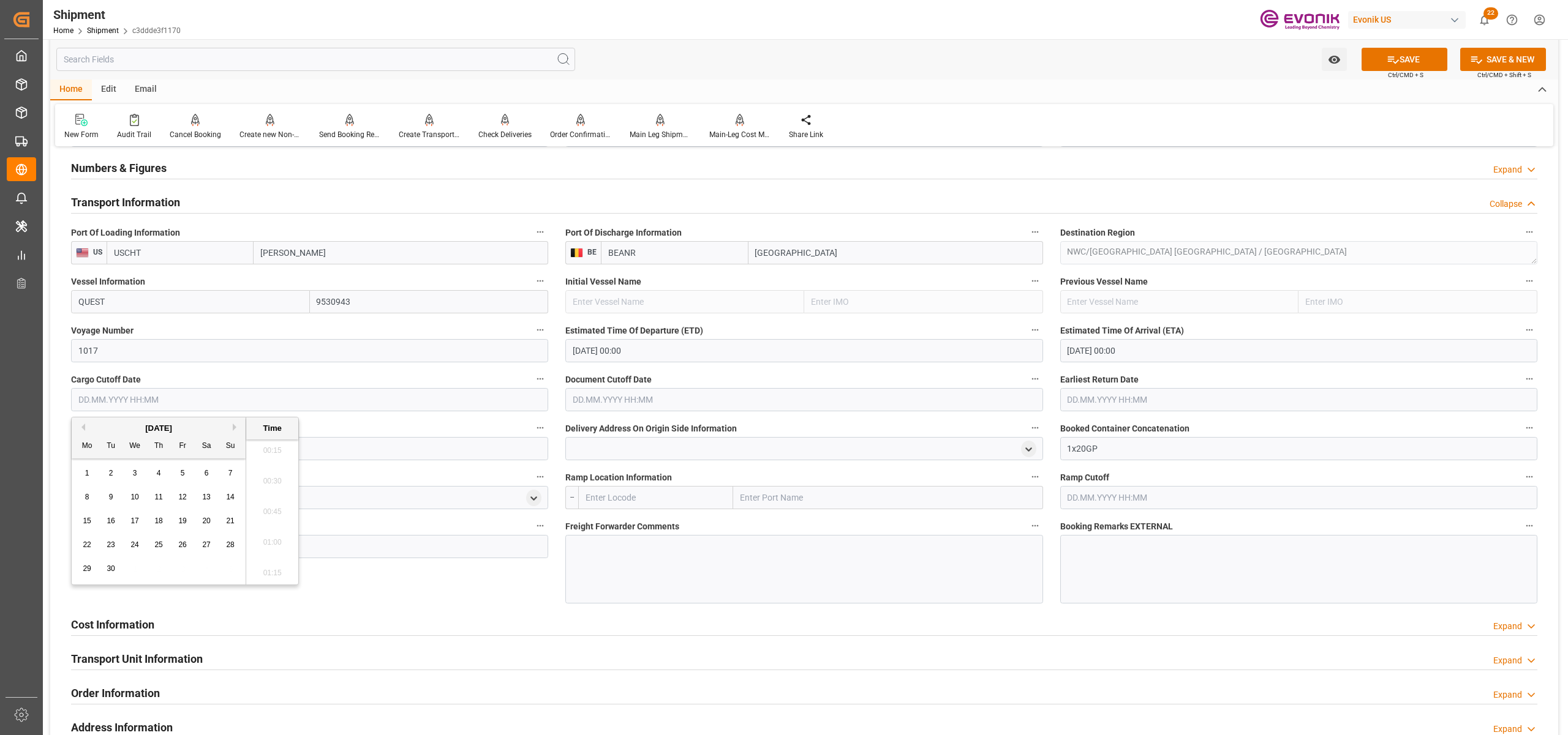
type input "[DATE] 00:00"
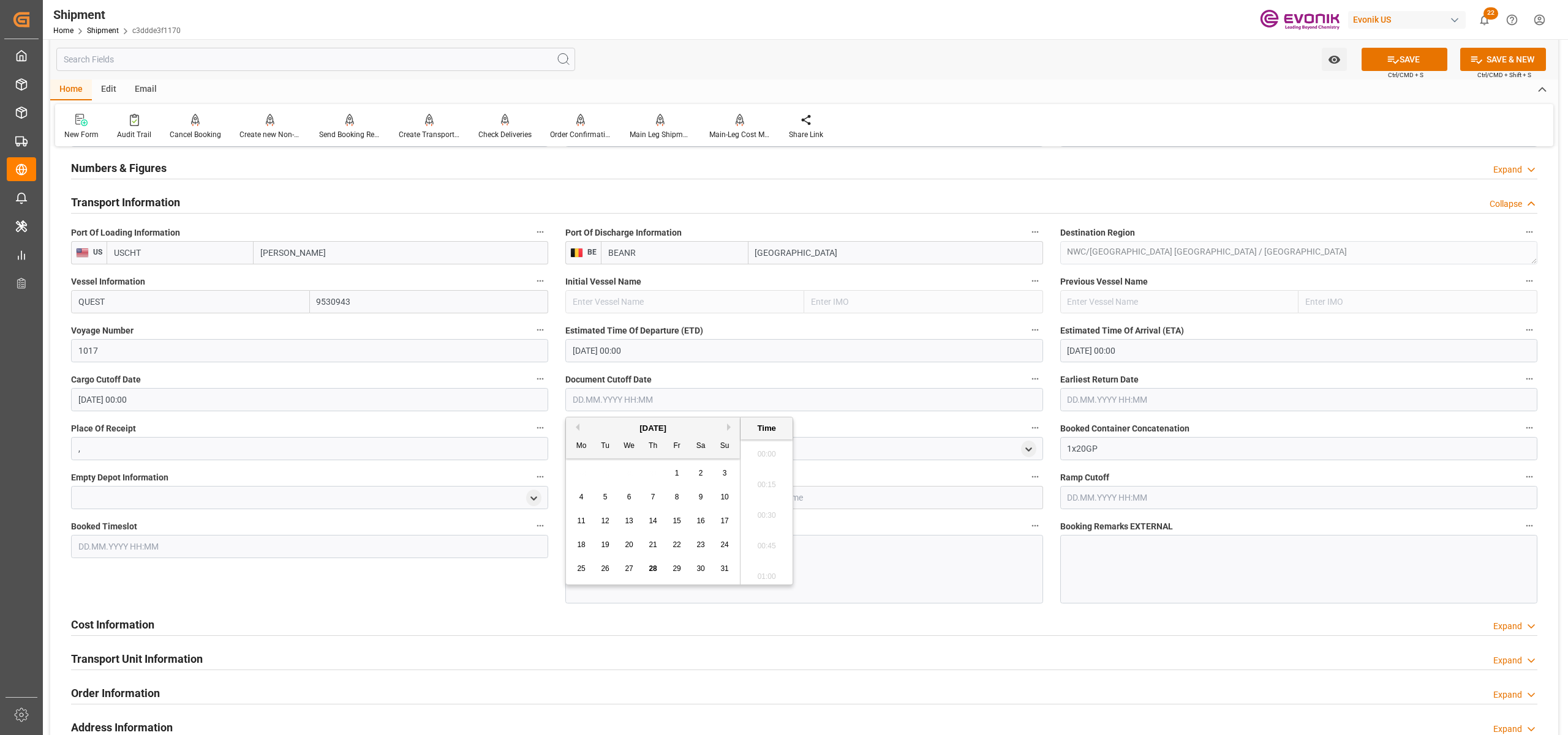
click at [717, 402] on input "text" at bounding box center [804, 399] width 477 height 23
click at [731, 429] on button "Next Month" at bounding box center [730, 427] width 8 height 8
click at [678, 501] on span "12" at bounding box center [676, 497] width 8 height 9
type input "[DATE] 00:00"
click at [1141, 396] on input "text" at bounding box center [1298, 399] width 477 height 23
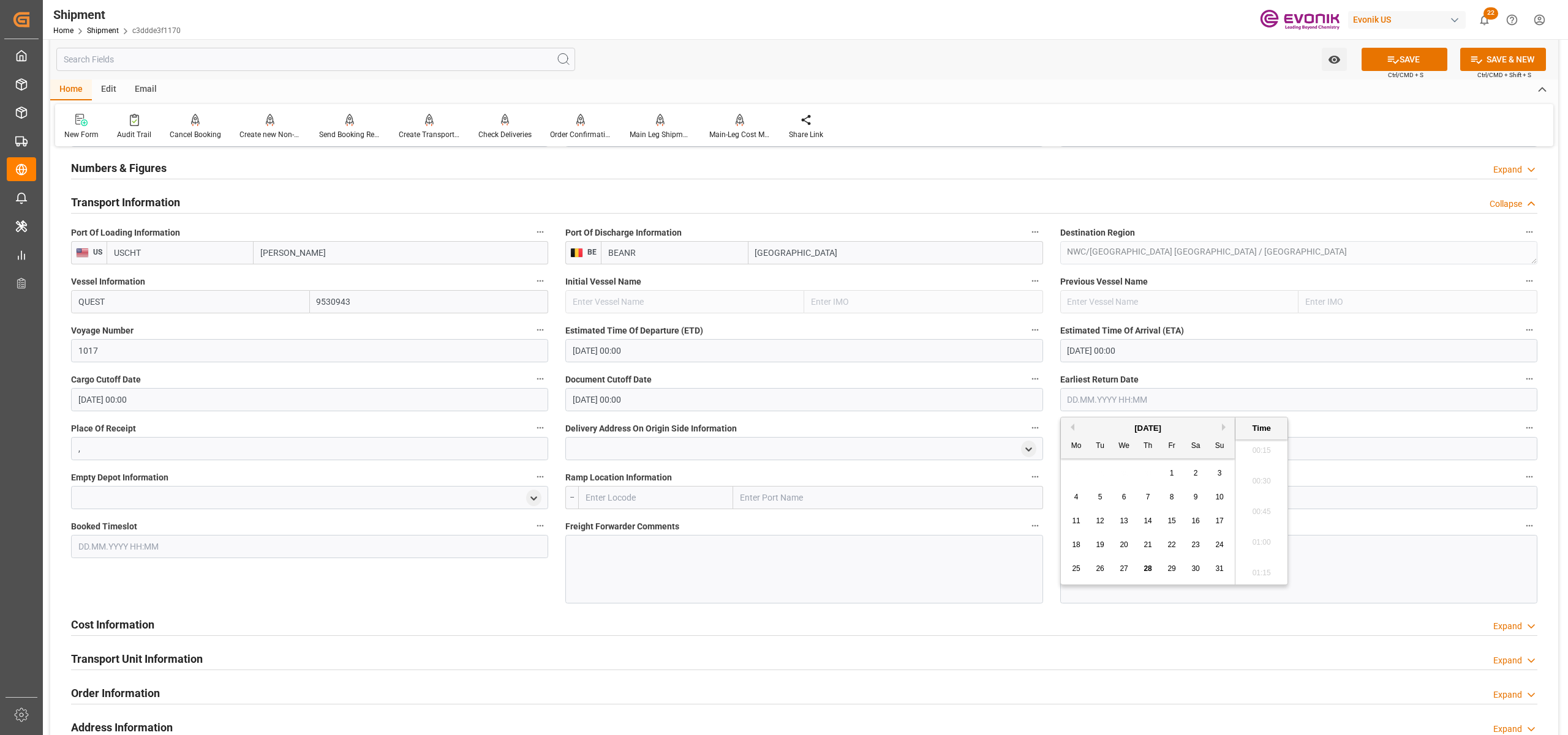
click at [1225, 426] on button "Next Month" at bounding box center [1225, 427] width 8 height 8
click at [1170, 498] on span "12" at bounding box center [1170, 497] width 8 height 9
type input "[DATE] 00:00"
click at [1054, 621] on div "Cost Information Expand" at bounding box center [804, 623] width 1466 height 23
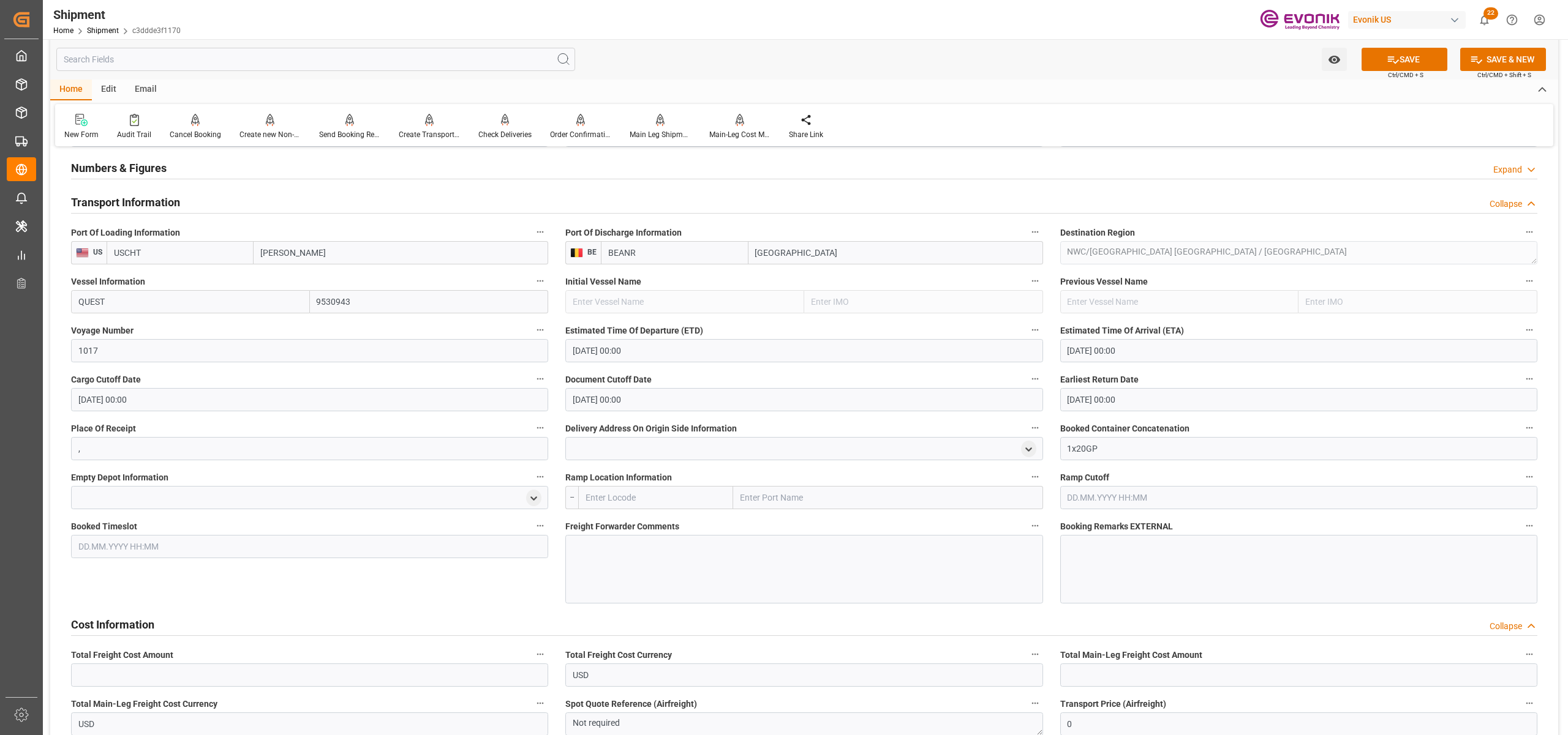
click at [744, 568] on div at bounding box center [804, 569] width 477 height 68
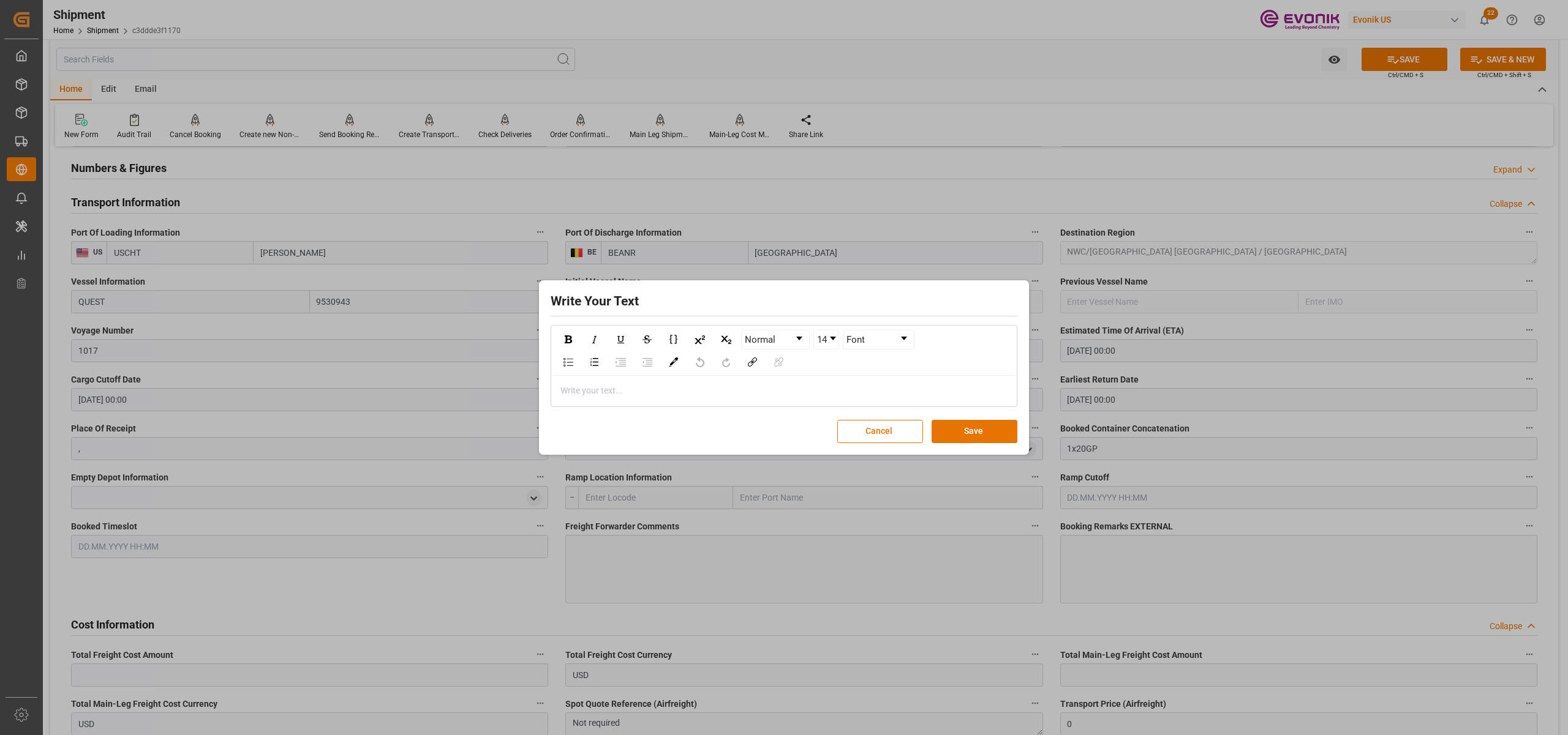
click at [591, 387] on div "rdw-editor" at bounding box center [784, 391] width 446 height 13
click at [973, 431] on button "Save" at bounding box center [974, 431] width 86 height 23
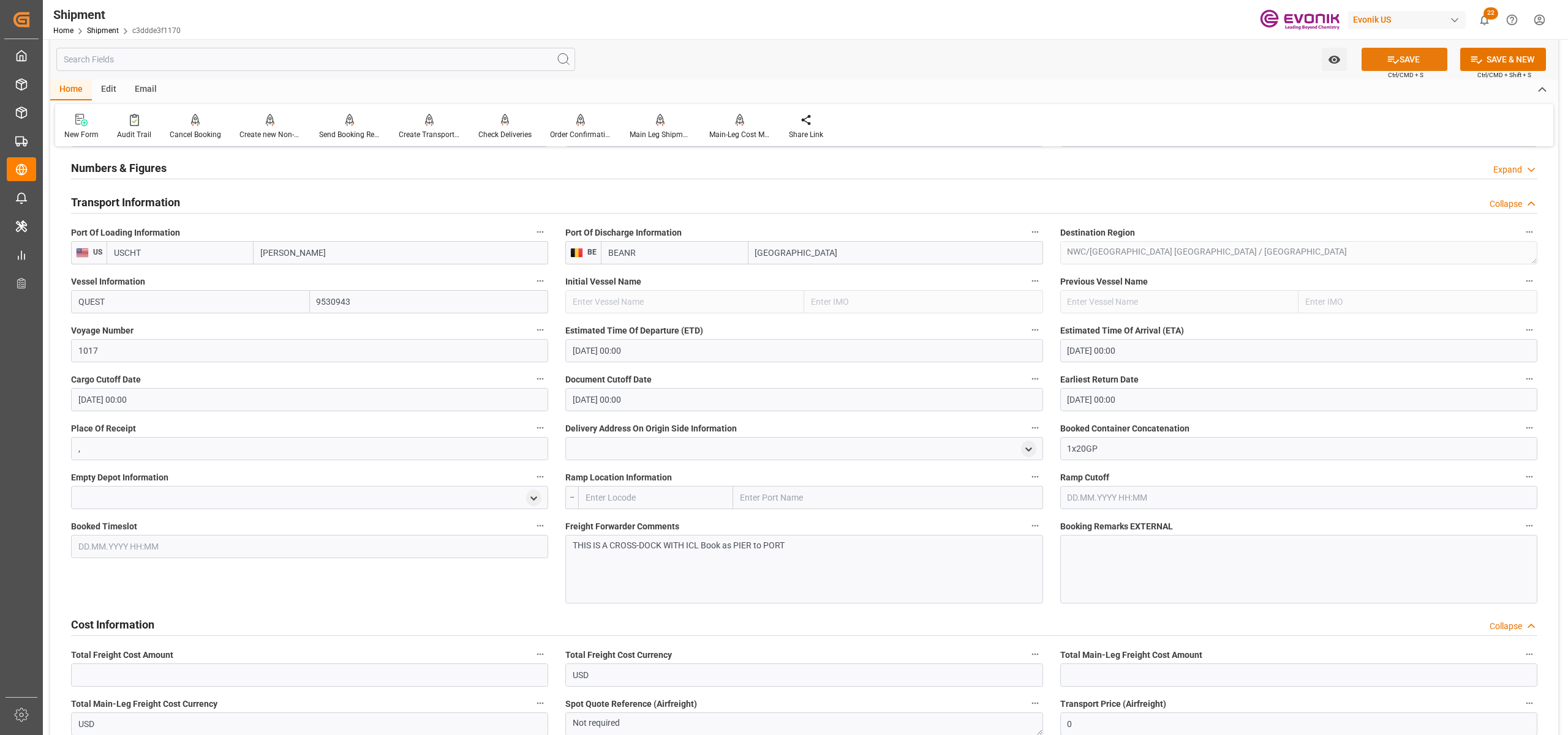
click at [1407, 60] on button "SAVE" at bounding box center [1404, 59] width 86 height 23
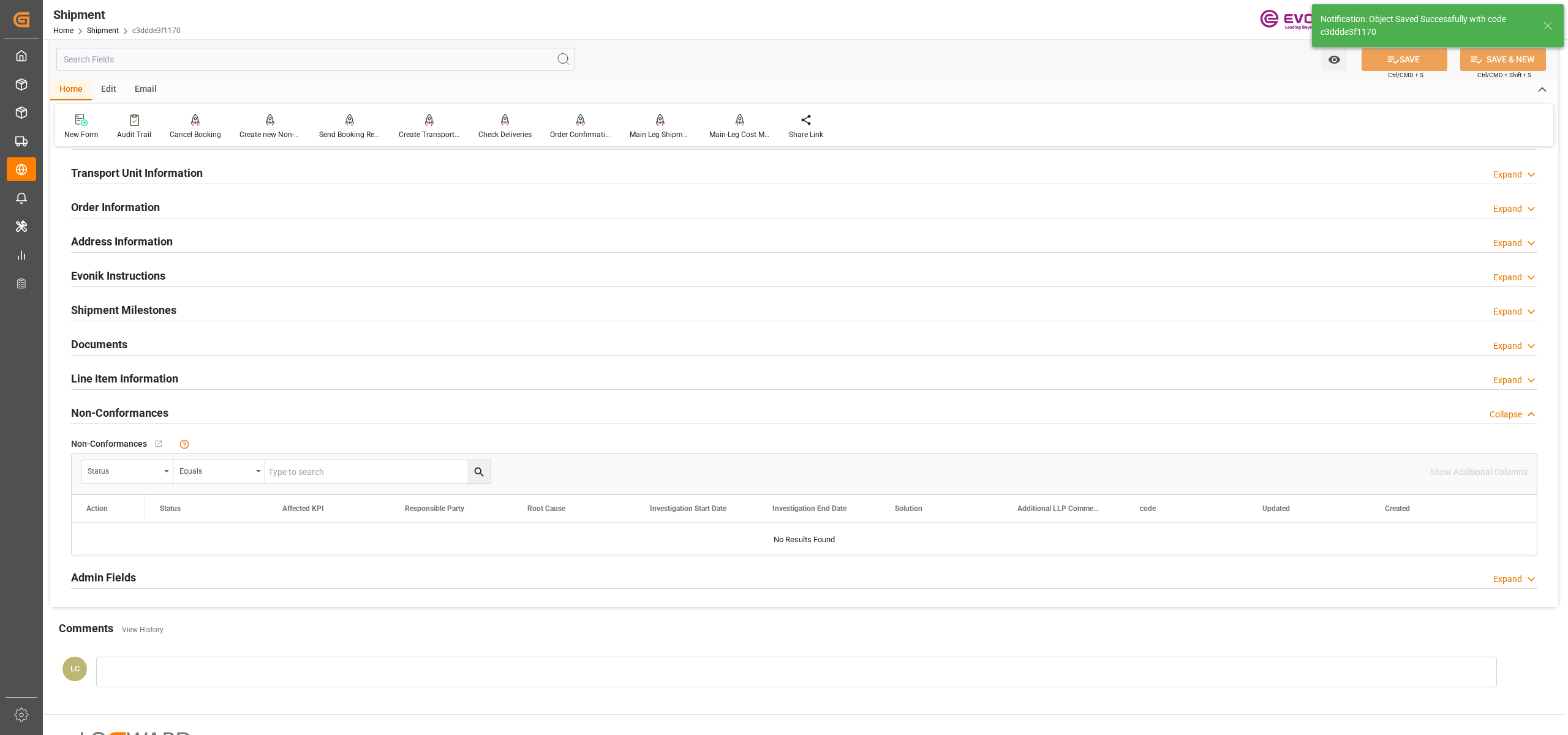
scroll to position [544, 0]
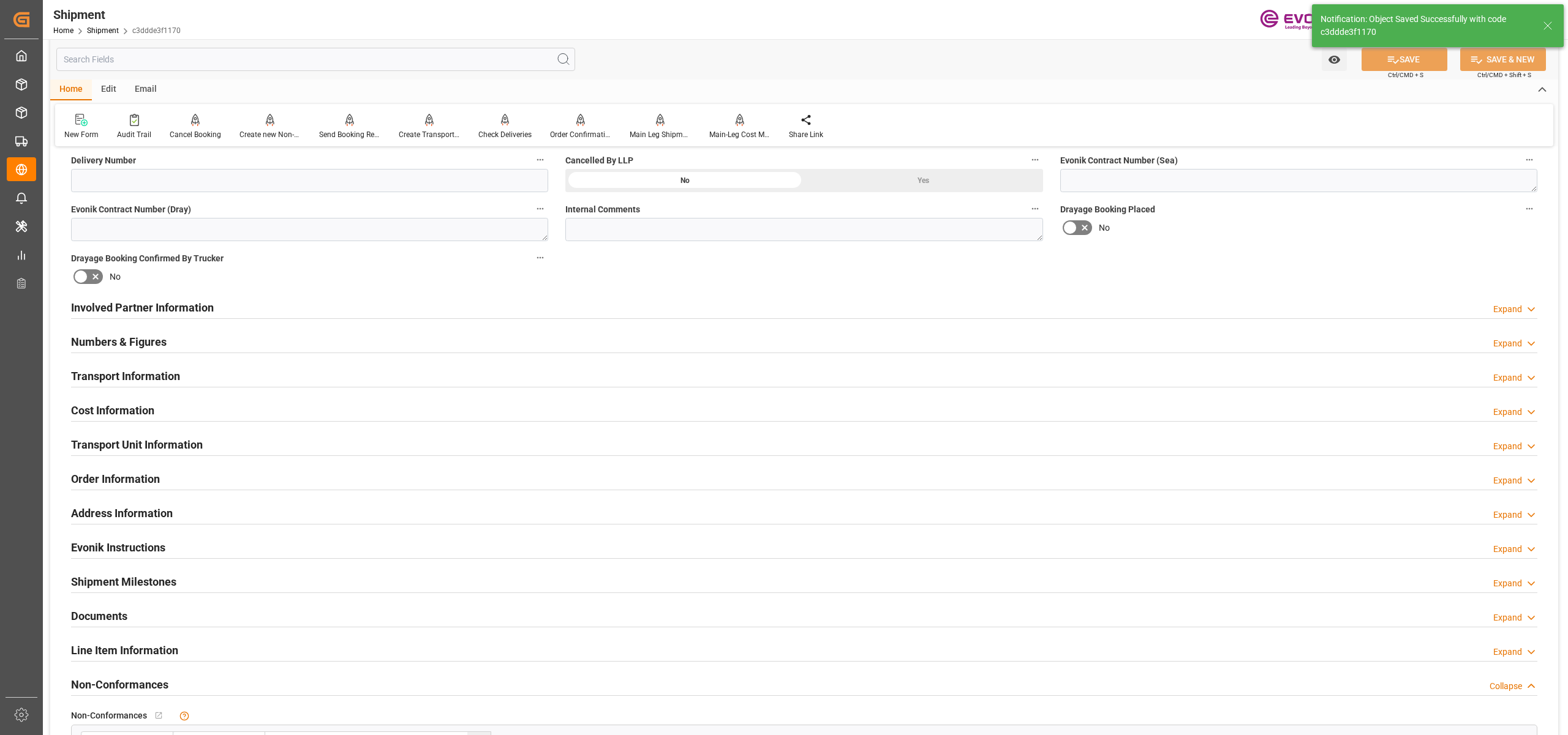
click at [213, 408] on div "Cost Information Expand" at bounding box center [804, 409] width 1466 height 23
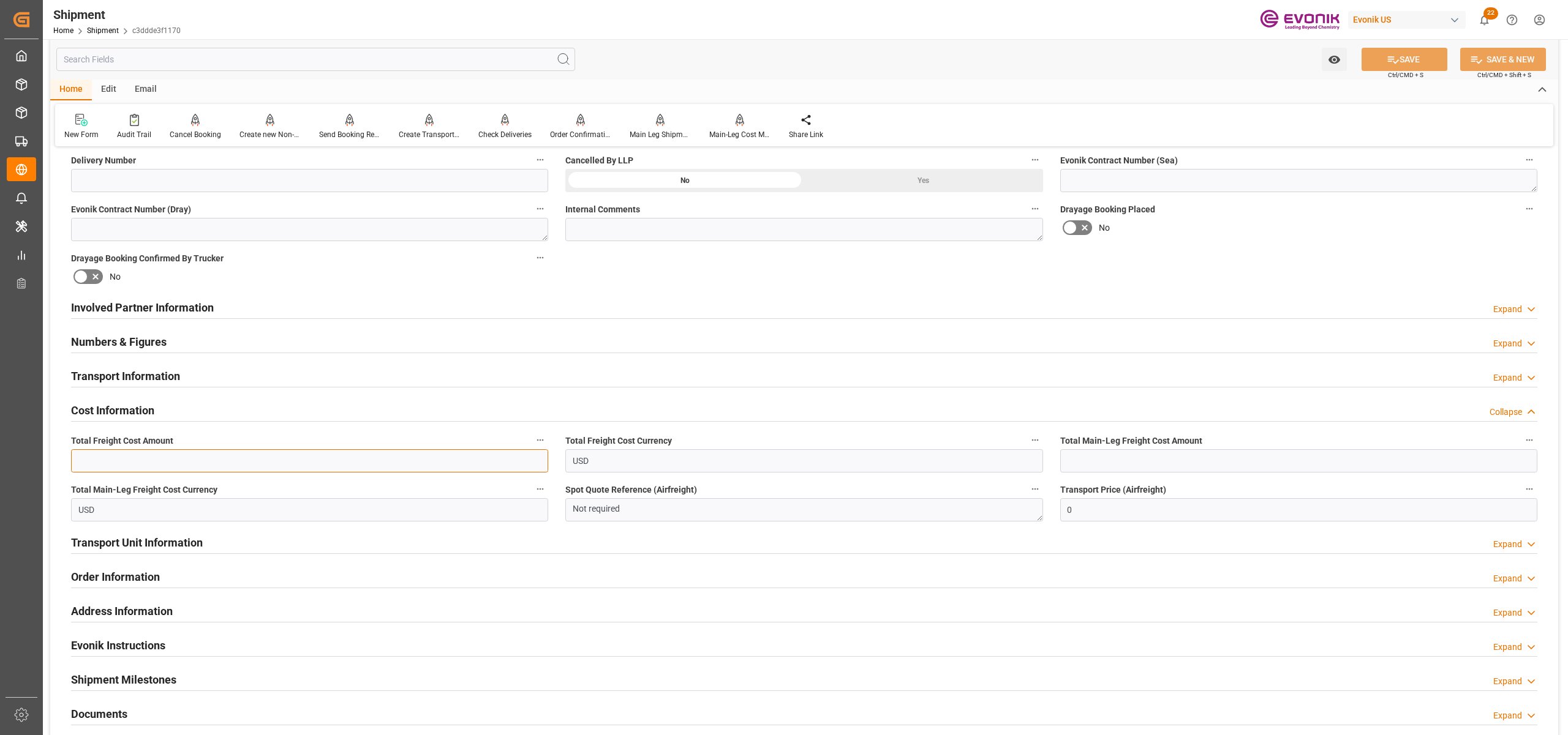
click at [179, 460] on input "text" at bounding box center [309, 460] width 477 height 23
type input "4598"
click at [1164, 459] on input "text" at bounding box center [1298, 460] width 477 height 23
click at [1099, 461] on input "text" at bounding box center [1298, 460] width 477 height 23
type input "1009"
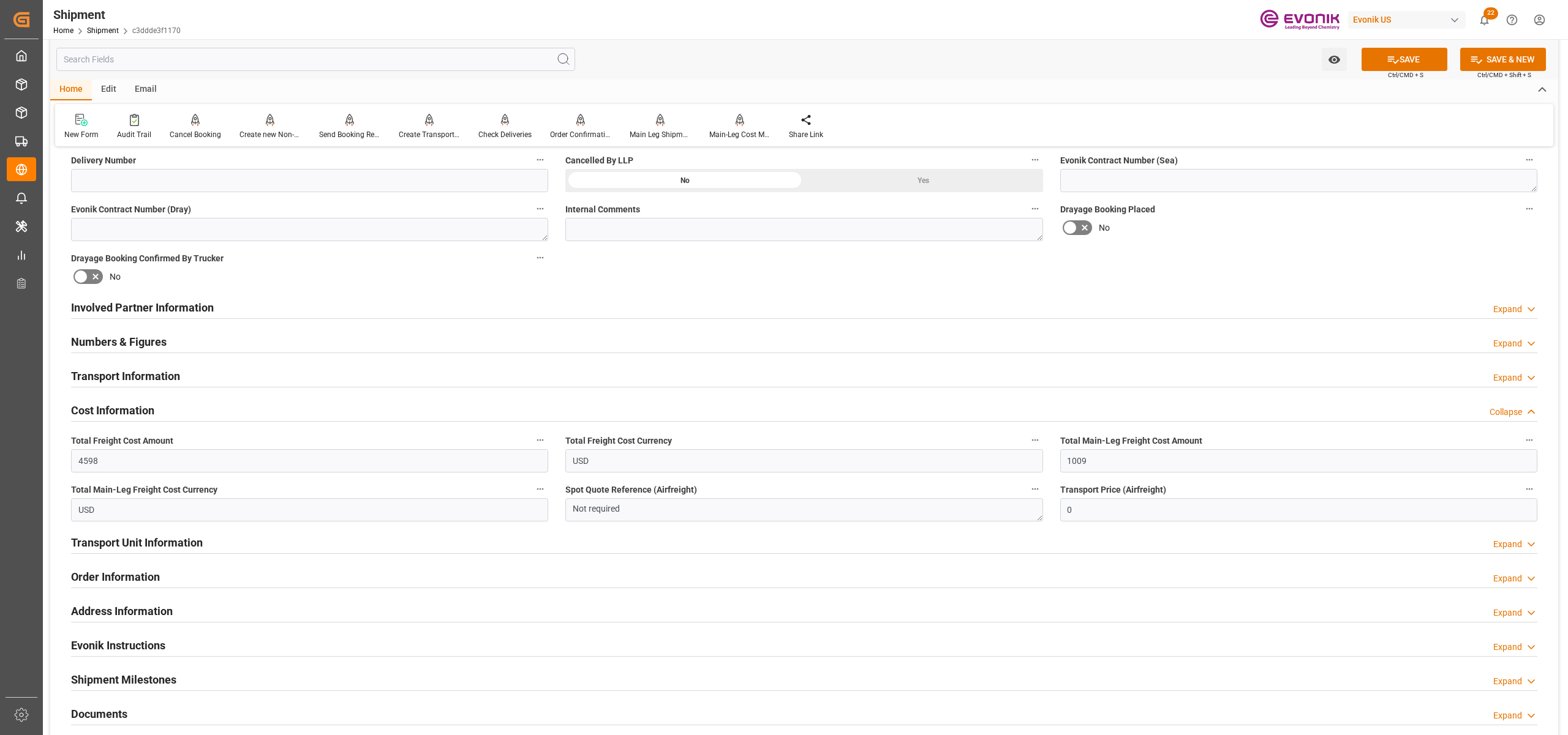
click at [1236, 241] on div "Drayage Booking Placed No" at bounding box center [1298, 220] width 494 height 49
click at [1419, 55] on button "SAVE" at bounding box center [1404, 59] width 86 height 23
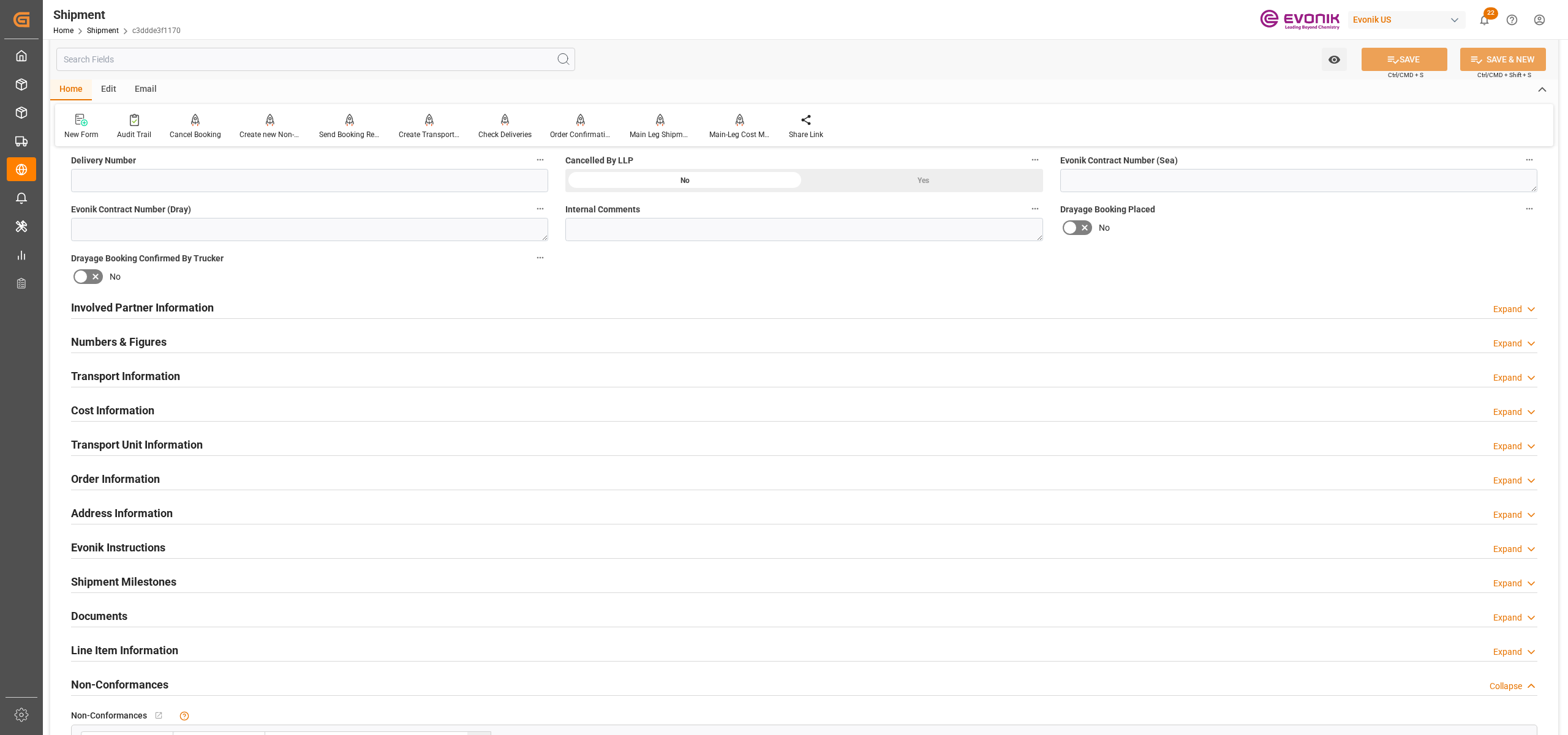
click at [403, 450] on div "Transport Unit Information Expand" at bounding box center [804, 443] width 1466 height 23
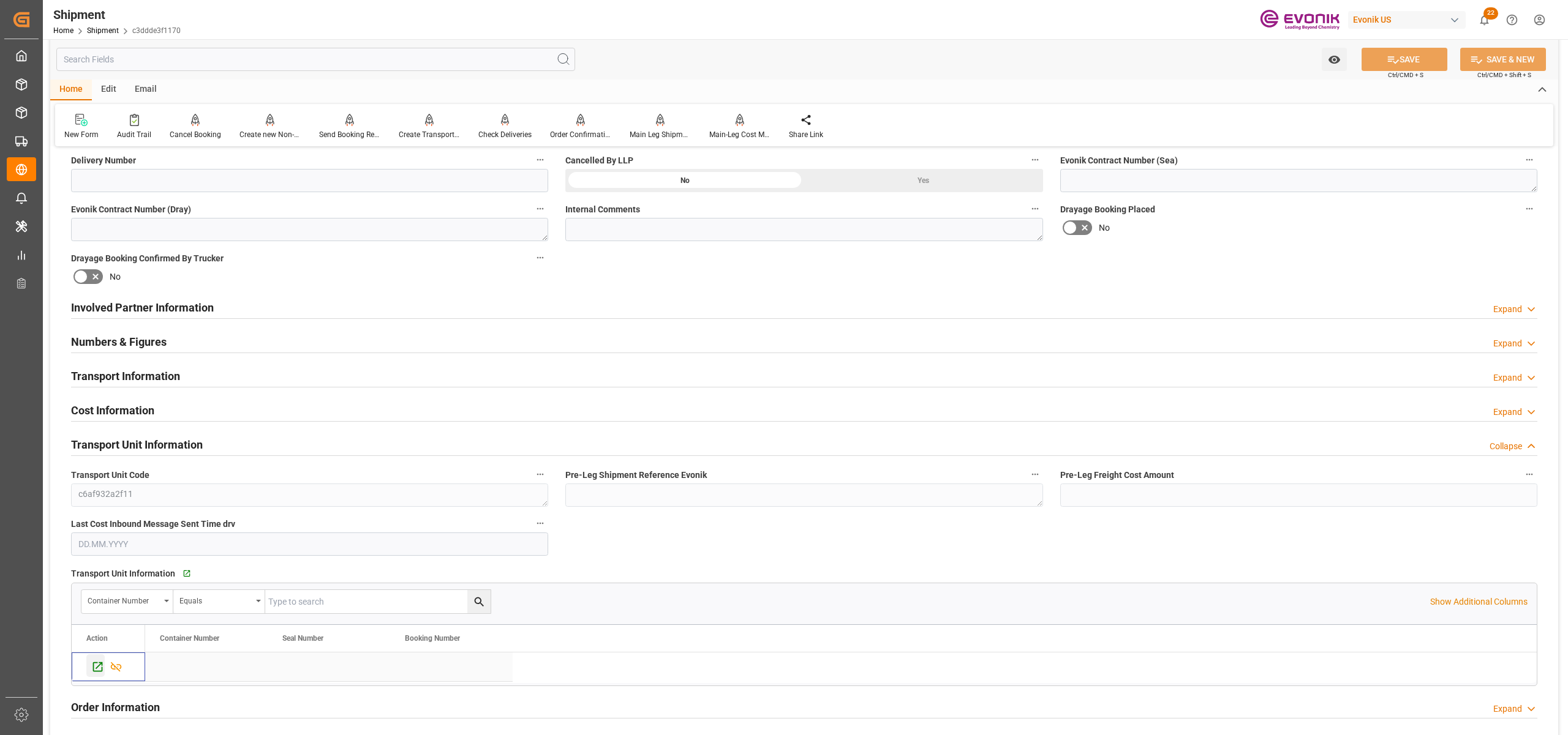
click at [96, 672] on icon "Press SPACE to select this row." at bounding box center [97, 667] width 9 height 9
click at [432, 306] on div "Involved Partner Information Expand" at bounding box center [804, 306] width 1466 height 23
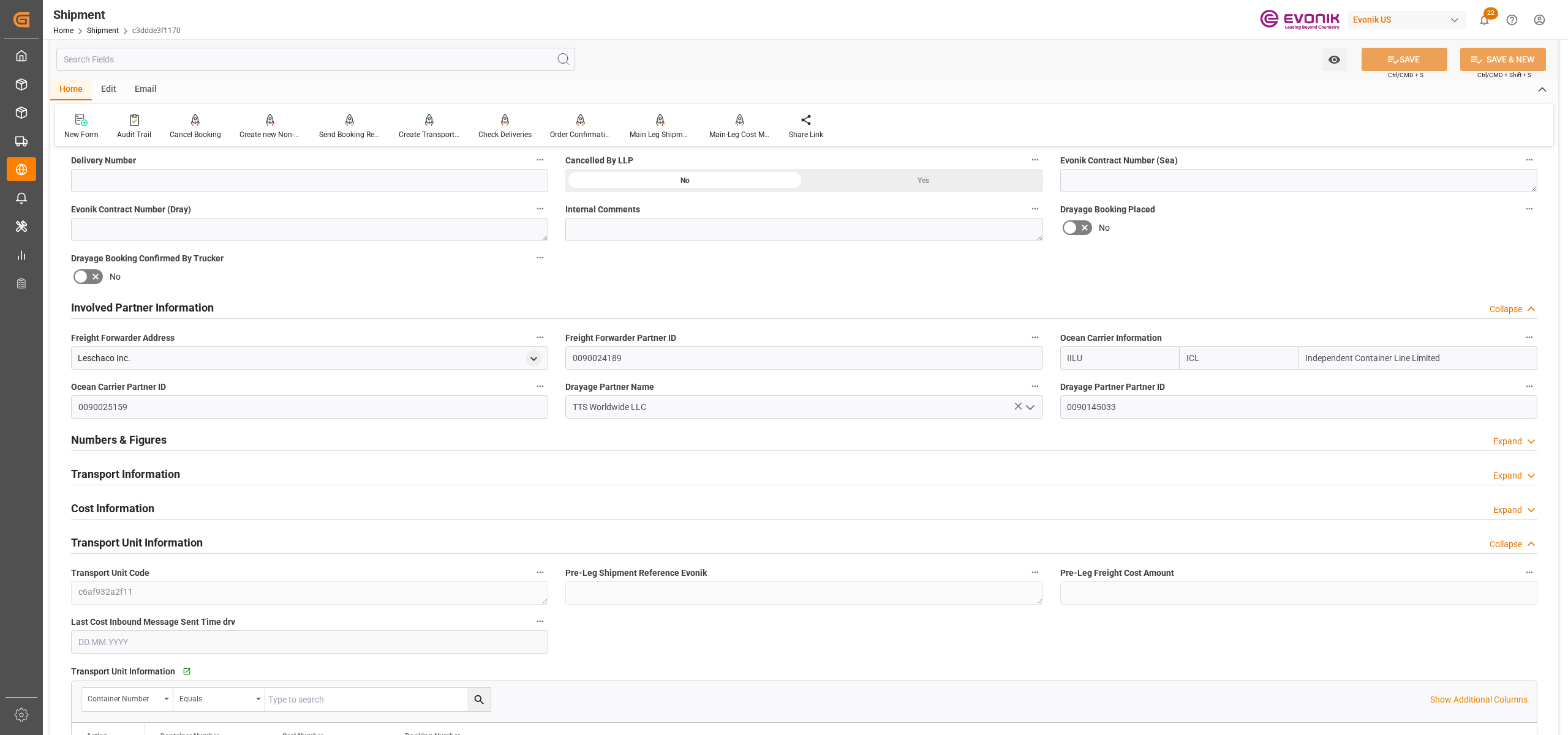
click at [506, 467] on div "Transport Information Expand" at bounding box center [804, 472] width 1466 height 23
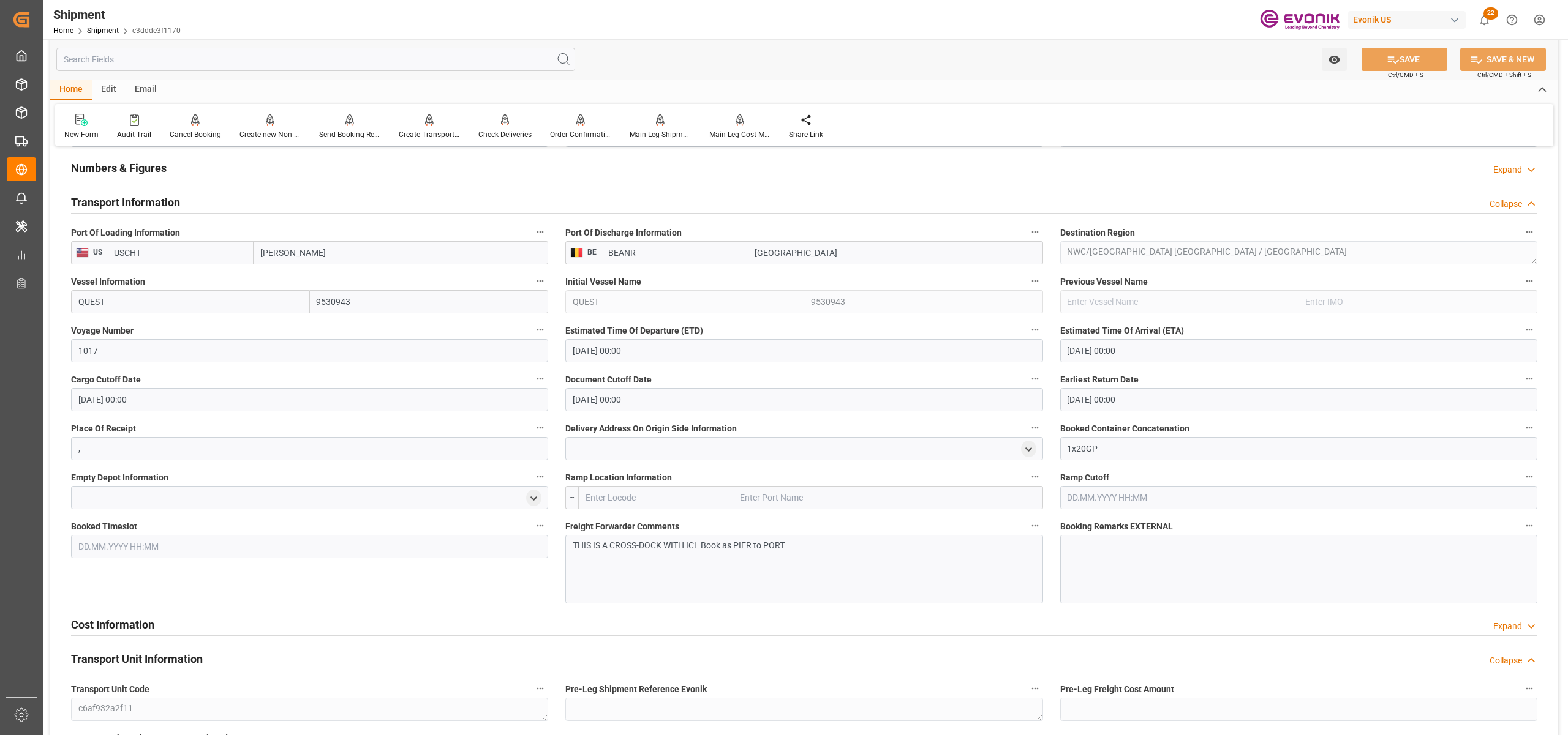
scroll to position [1088, 0]
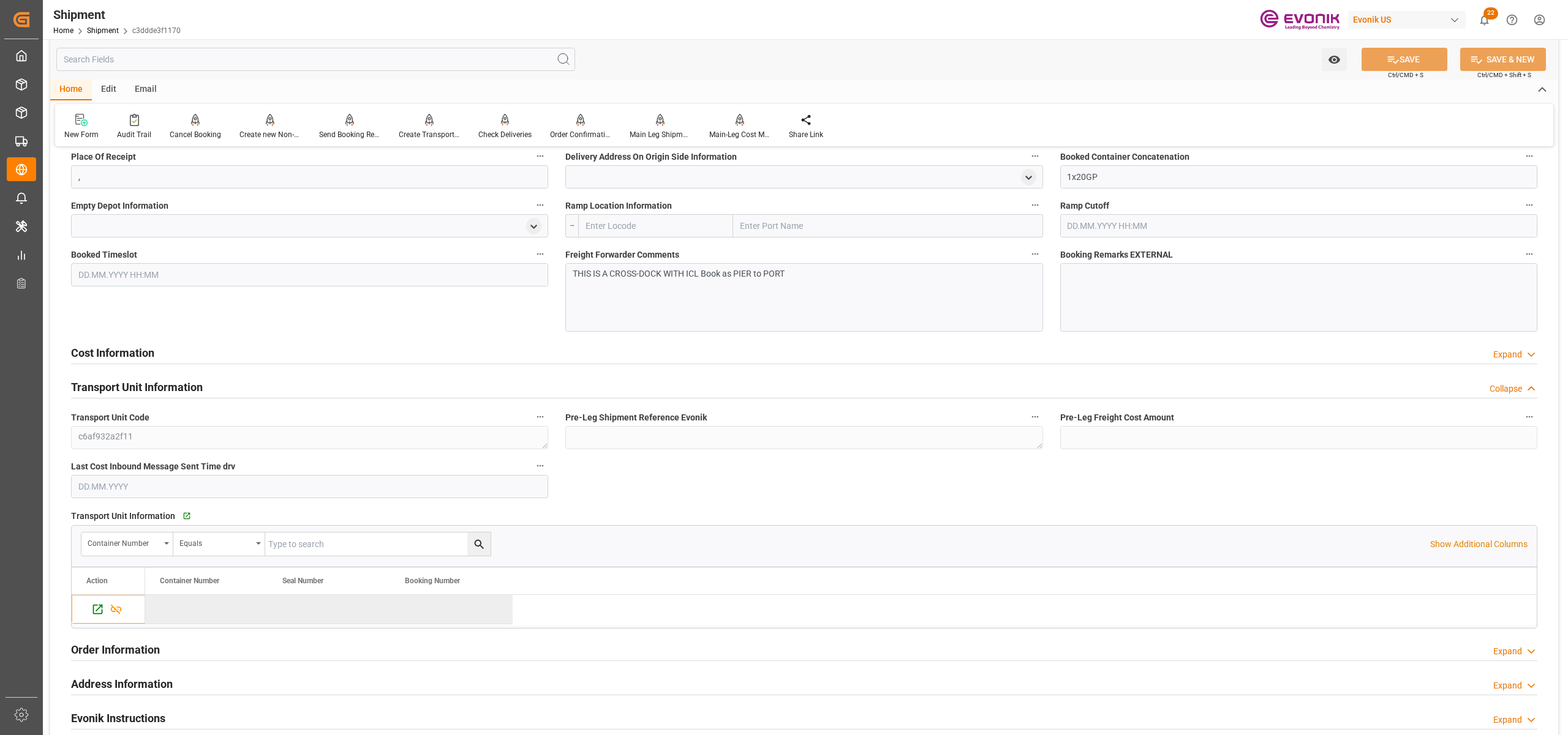
click at [307, 359] on div "Cost Information Expand" at bounding box center [804, 351] width 1466 height 23
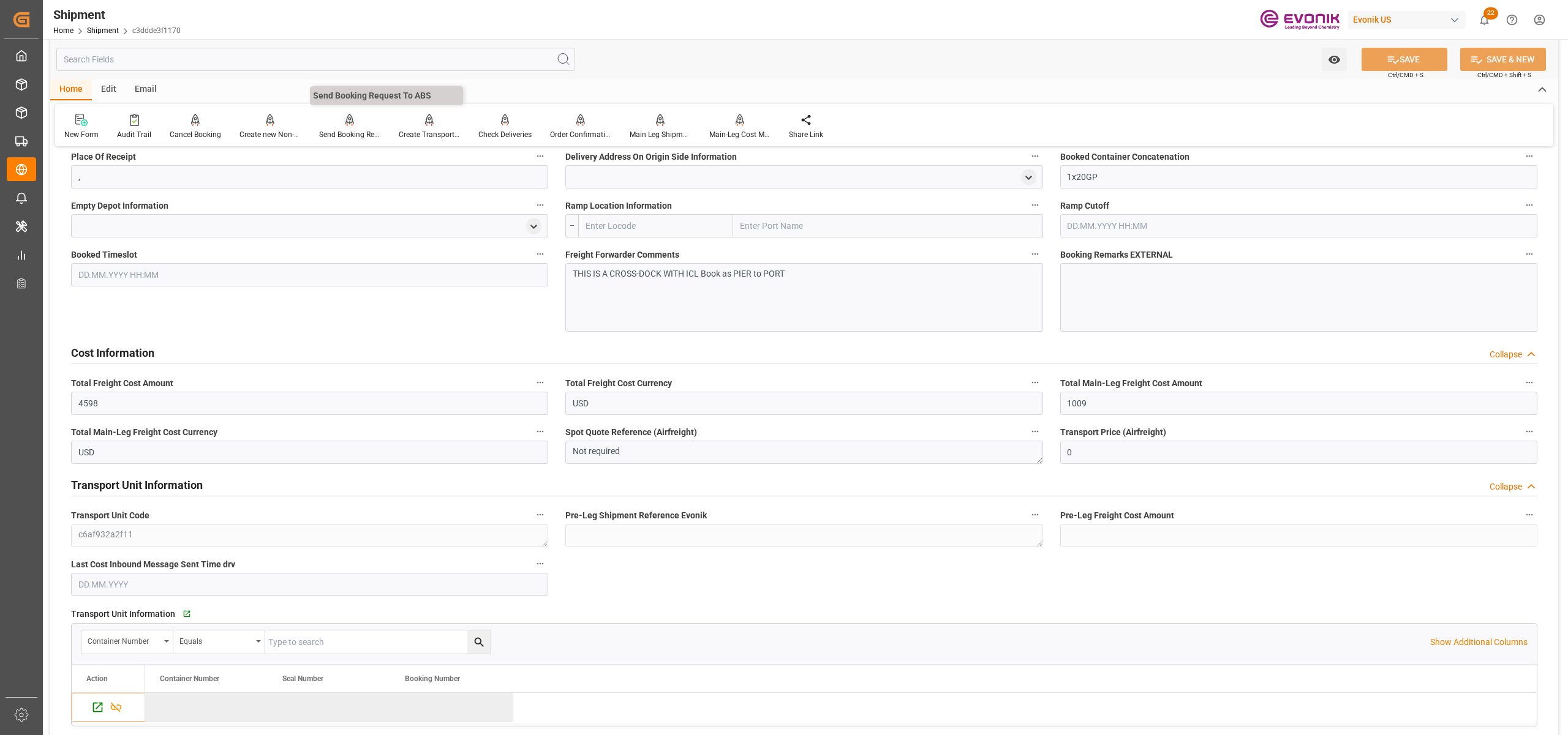
click at [337, 128] on div "Send Booking Request To ABS" at bounding box center [349, 127] width 79 height 27
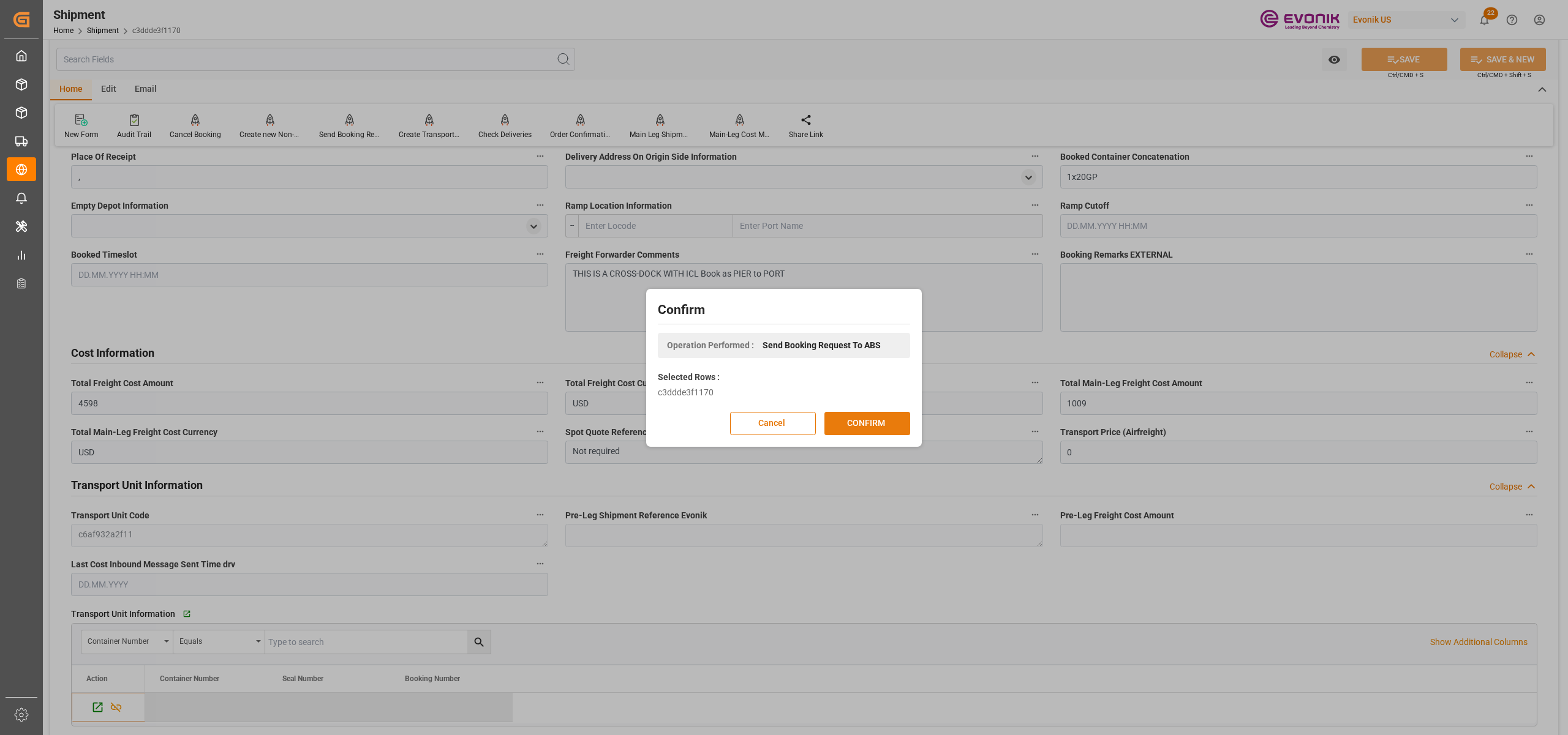
click at [873, 424] on button "CONFIRM" at bounding box center [867, 423] width 86 height 23
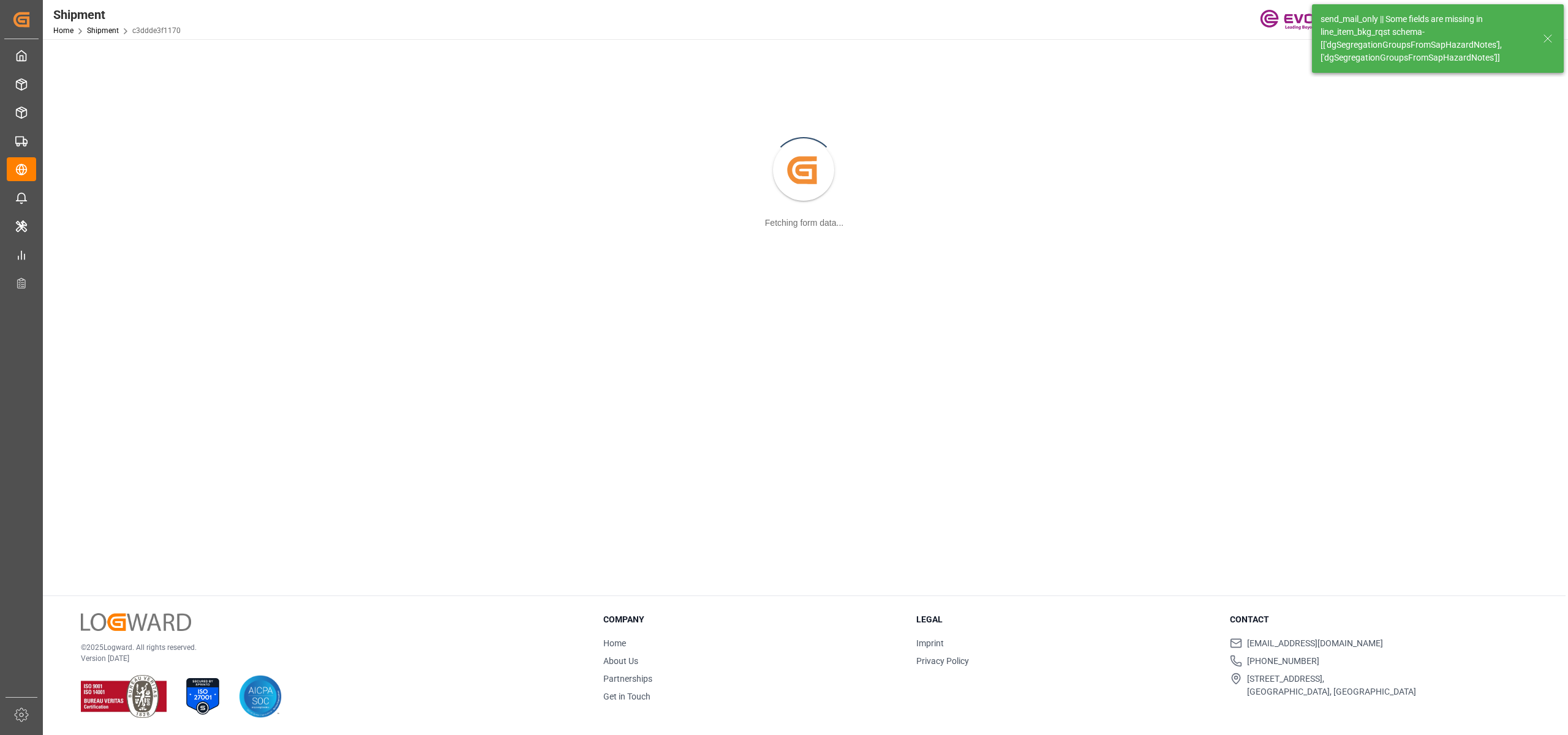
scroll to position [133, 0]
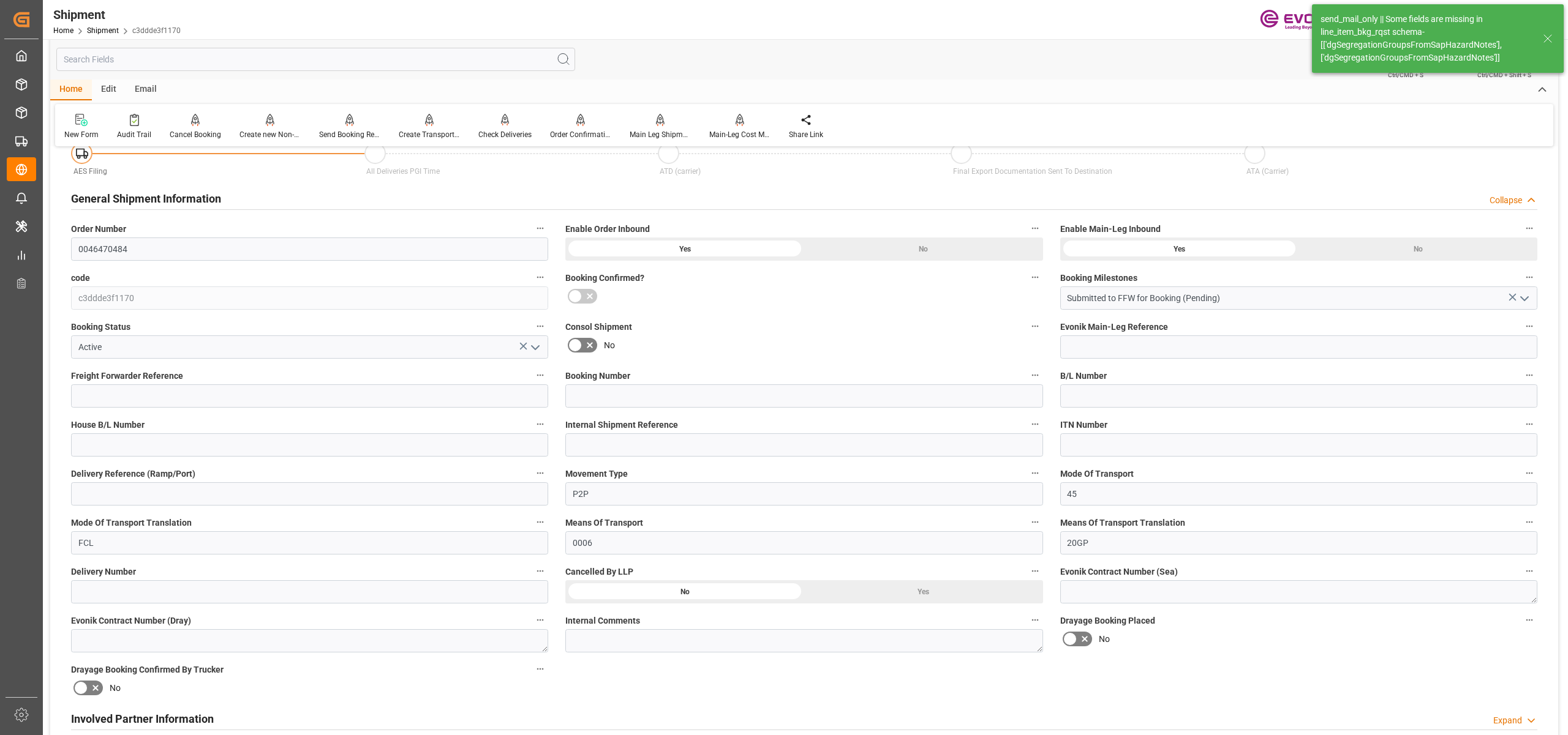
type input "54"
type input "DR,IBC"
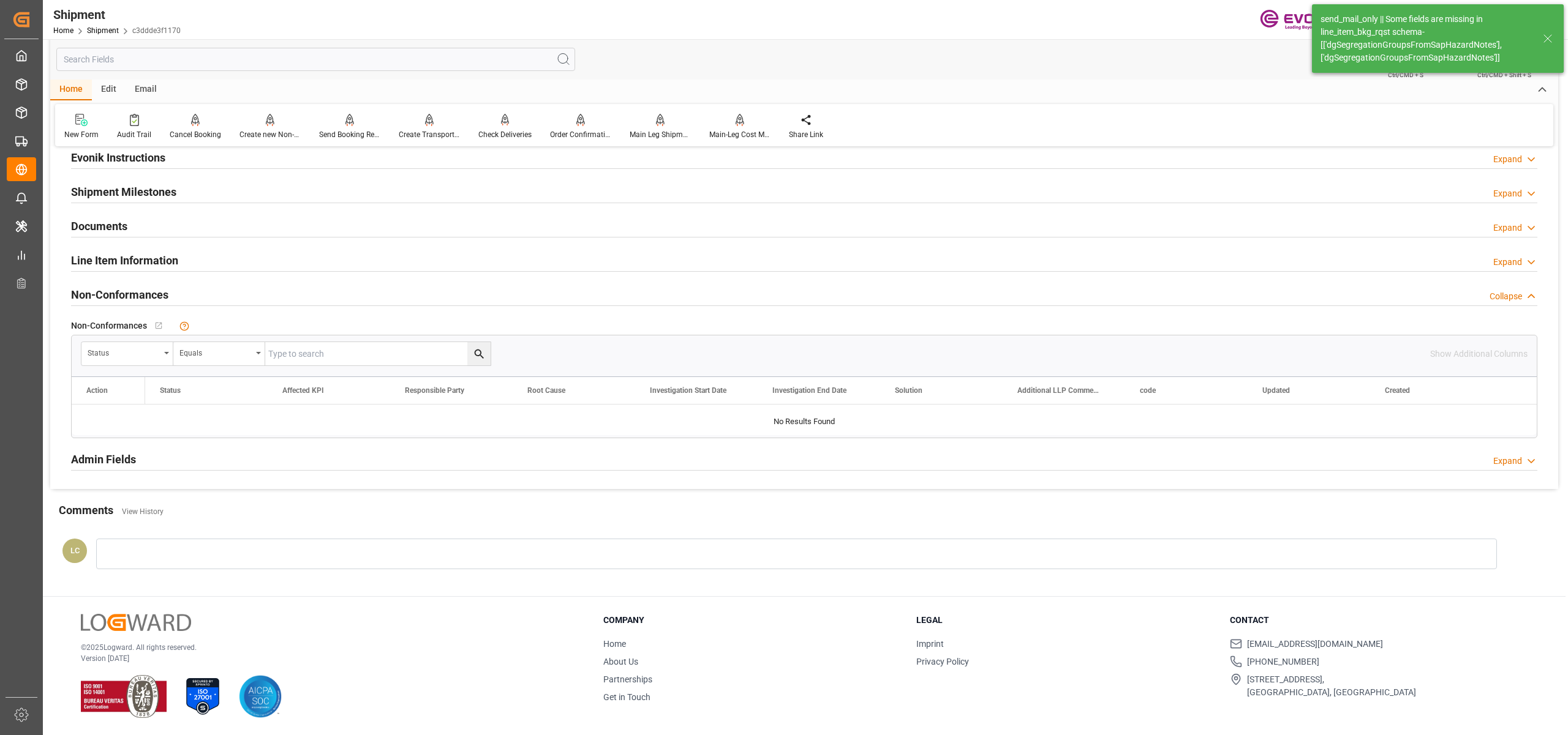
click at [224, 258] on div "Line Item Information Expand" at bounding box center [804, 259] width 1466 height 23
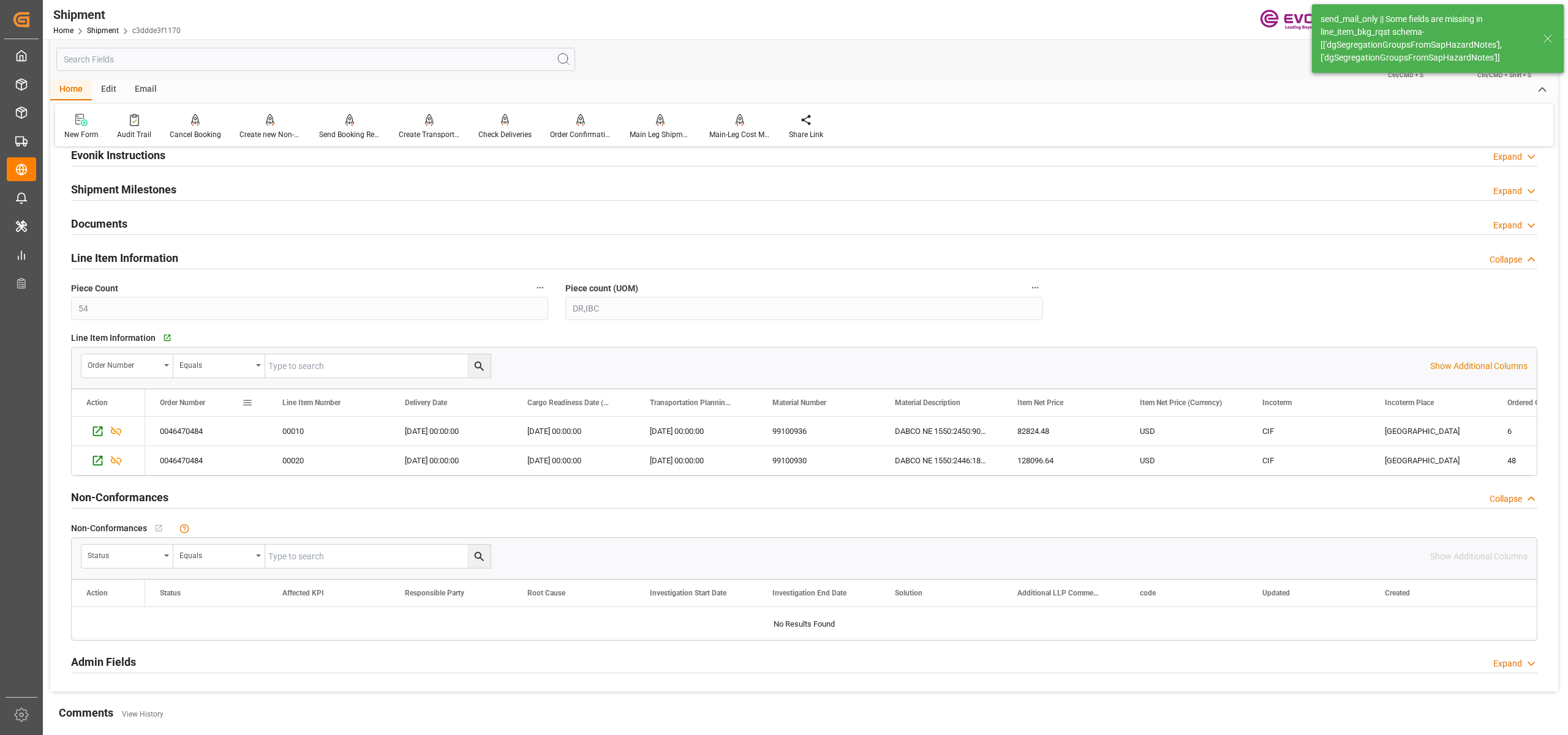
scroll to position [1088, 0]
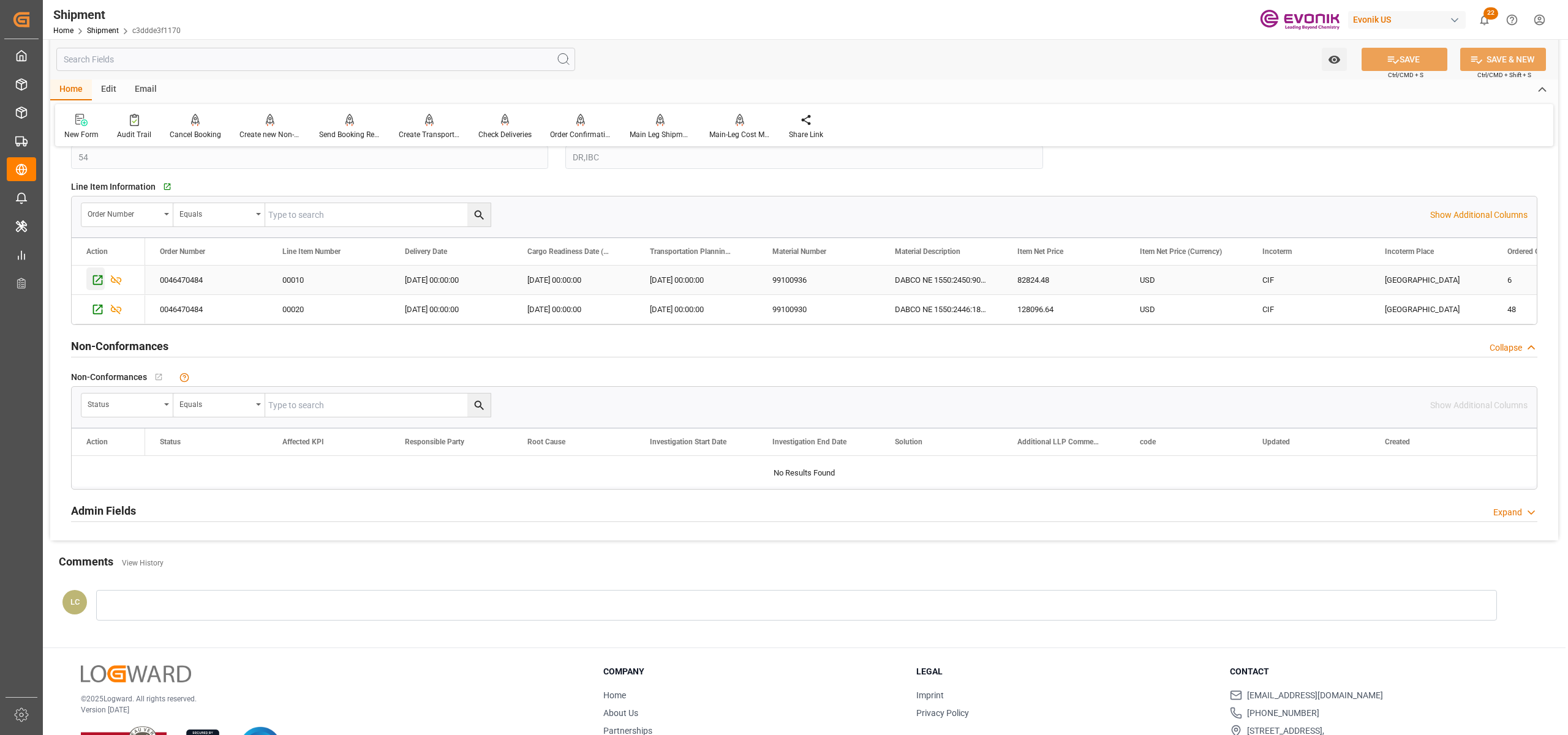
click at [99, 279] on icon "Press SPACE to select this row." at bounding box center [97, 280] width 13 height 13
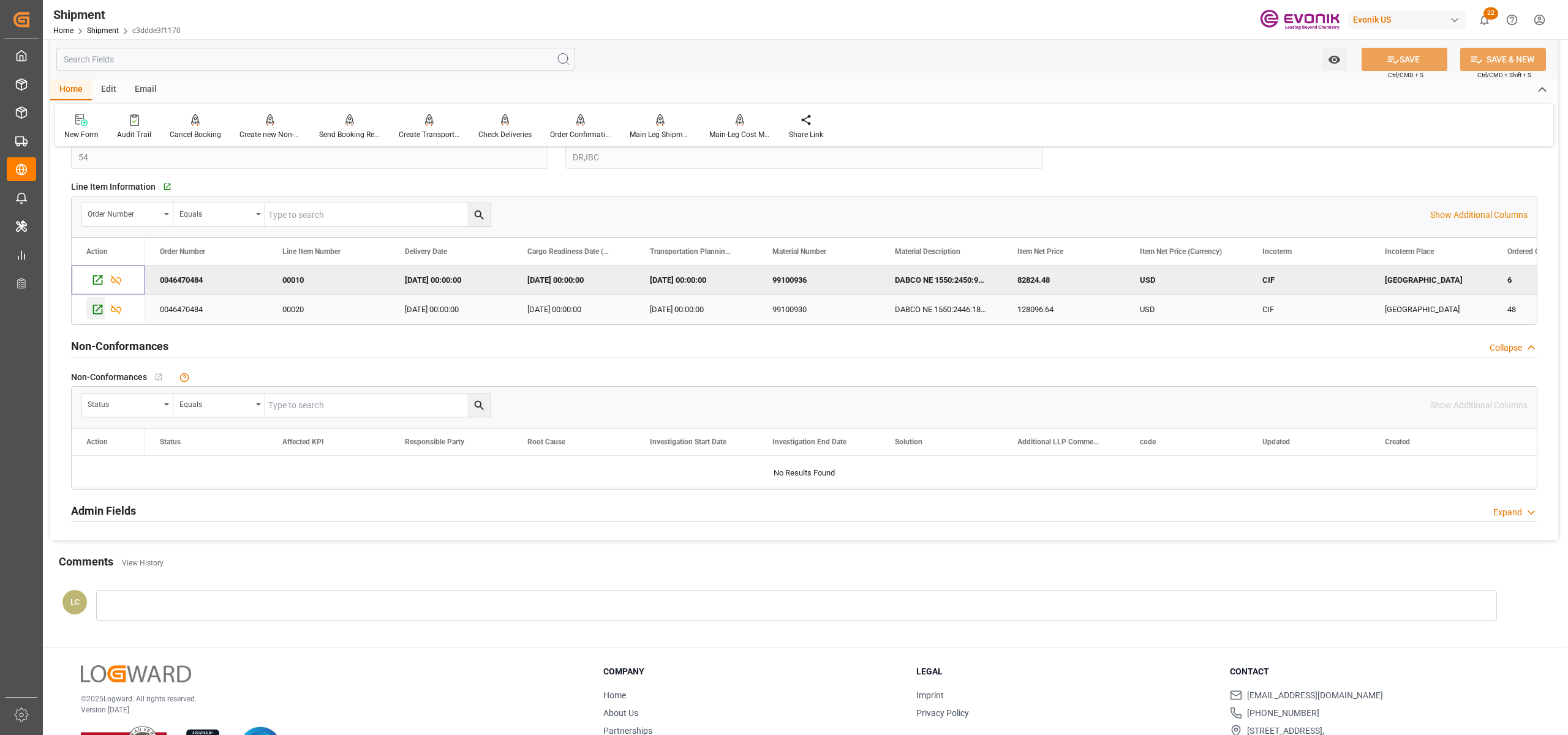
click at [92, 310] on icon "Press SPACE to select this row." at bounding box center [97, 309] width 13 height 13
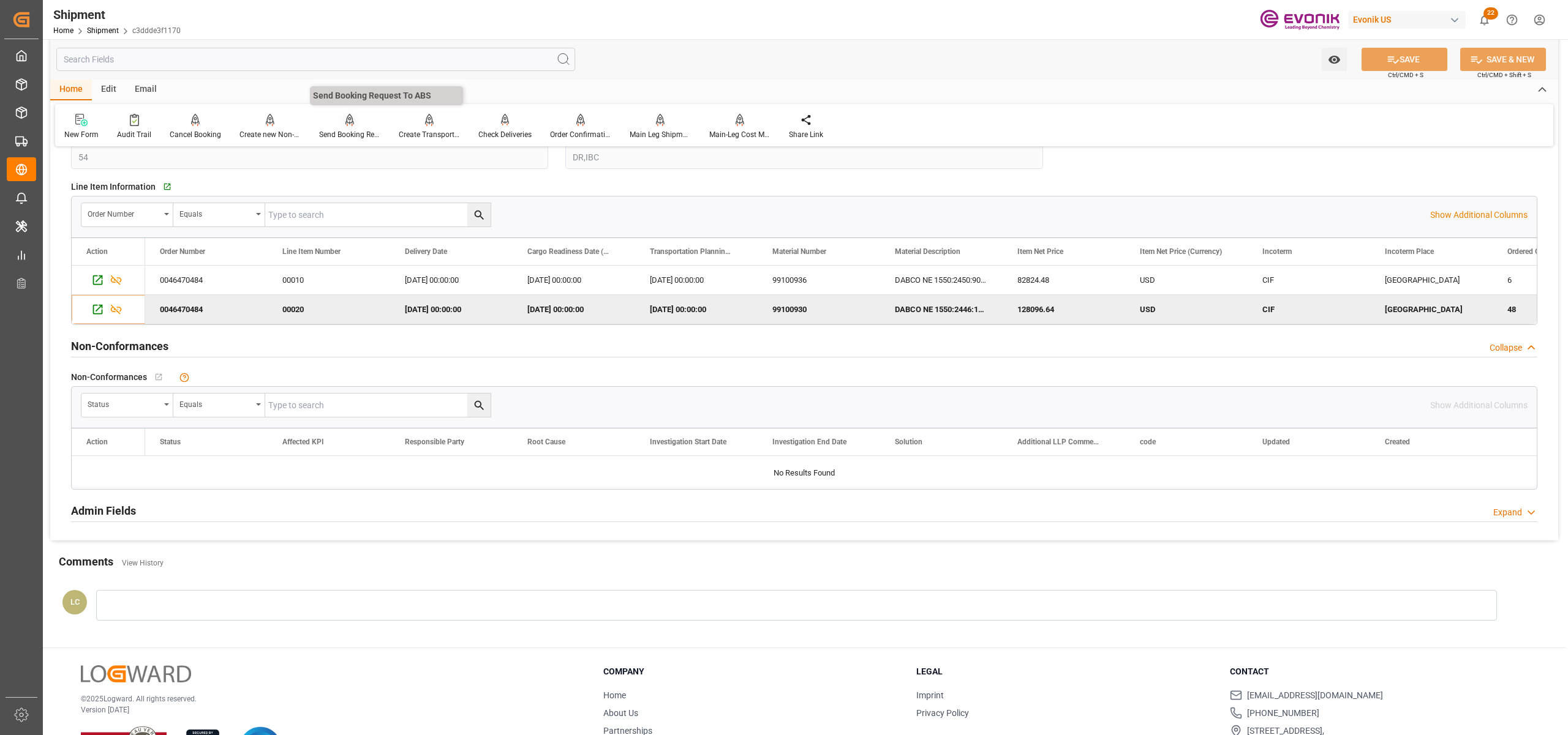
click at [346, 123] on icon at bounding box center [350, 120] width 9 height 12
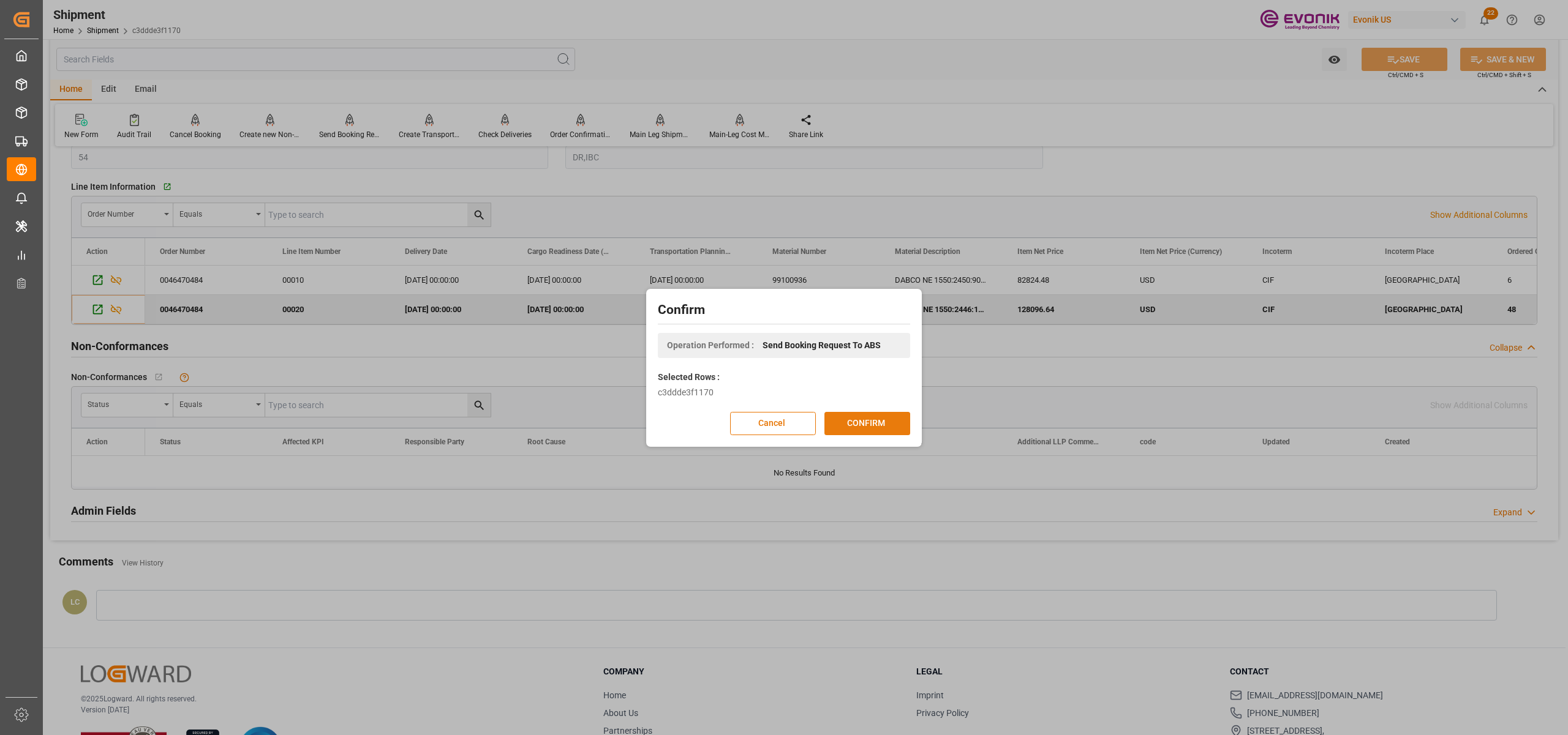
click at [875, 430] on button "CONFIRM" at bounding box center [867, 423] width 86 height 23
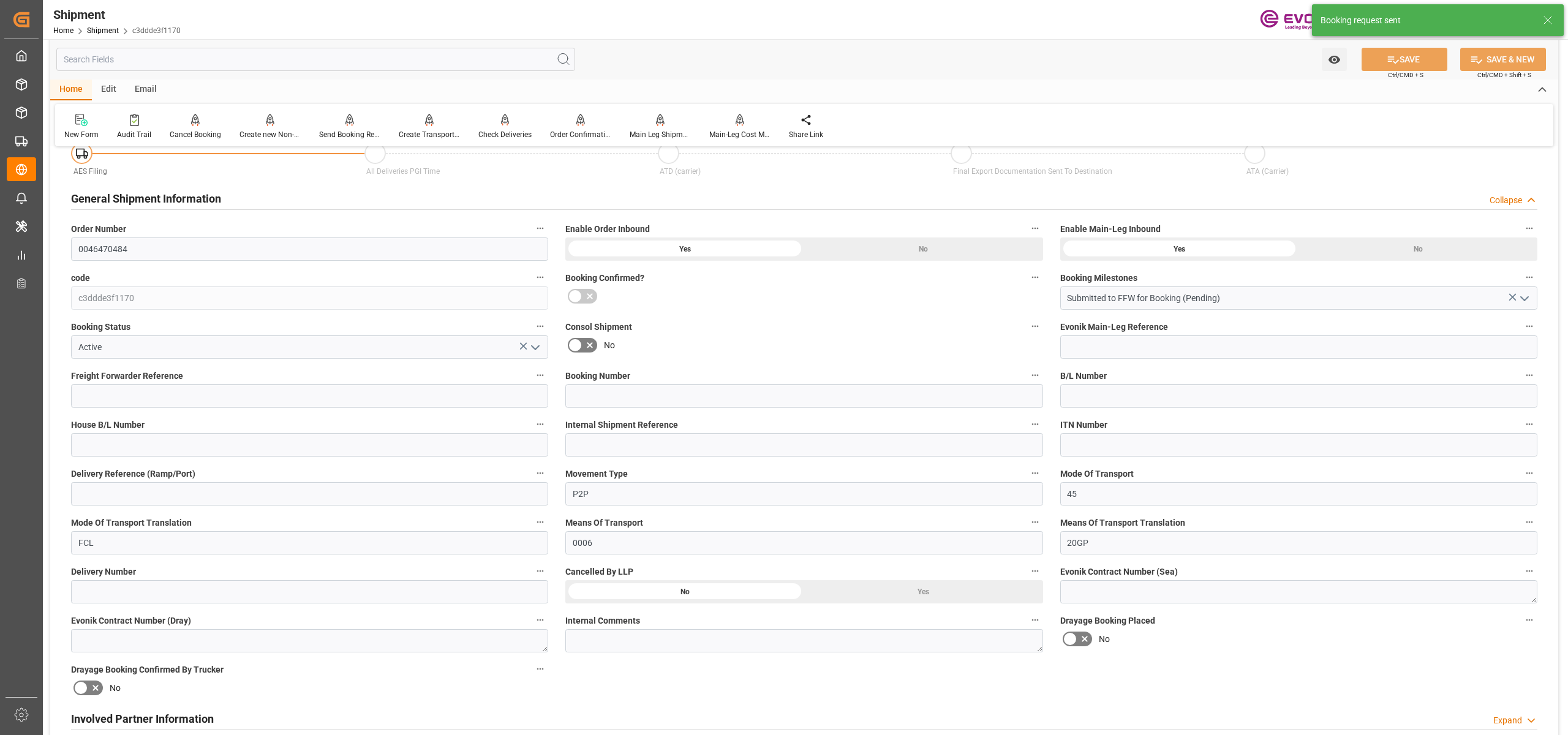
scroll to position [936, 0]
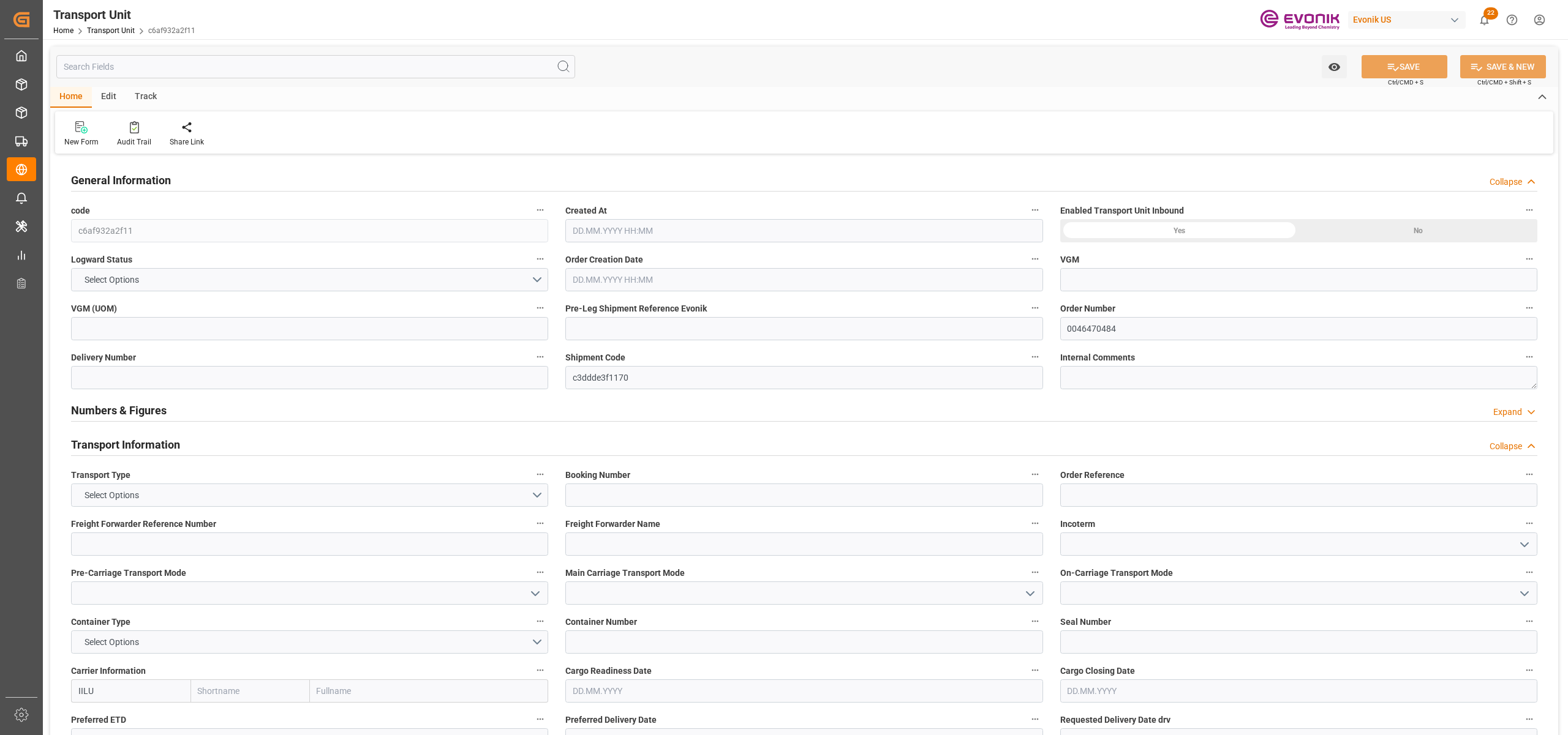
type input "ICL"
type input "Independent Container Line Limited"
type input "USCHT"
type input "BEANR"
type input "15838.8"
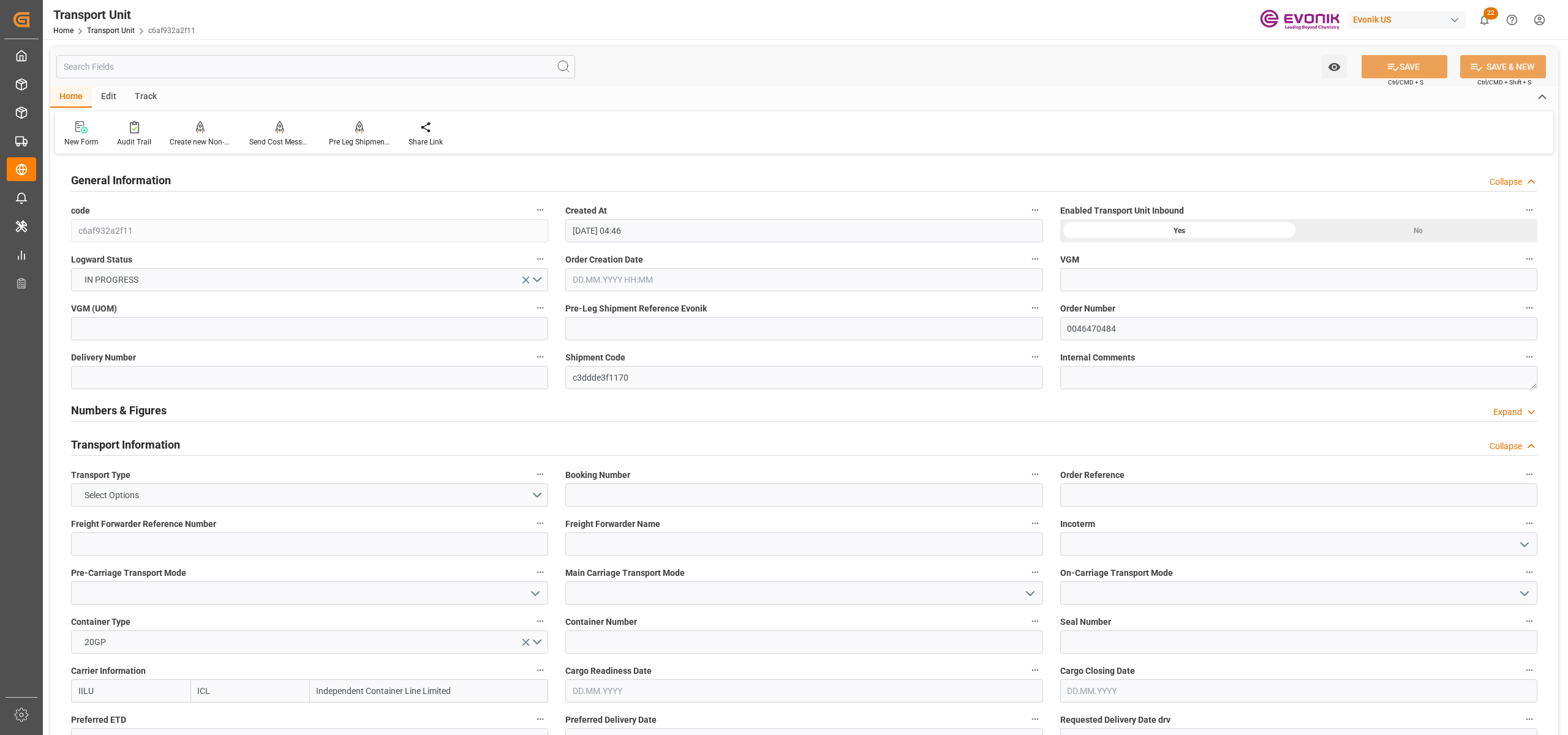
type input "[DATE] 04:46"
type input "[DATE]"
type input "[DATE] 00:00"
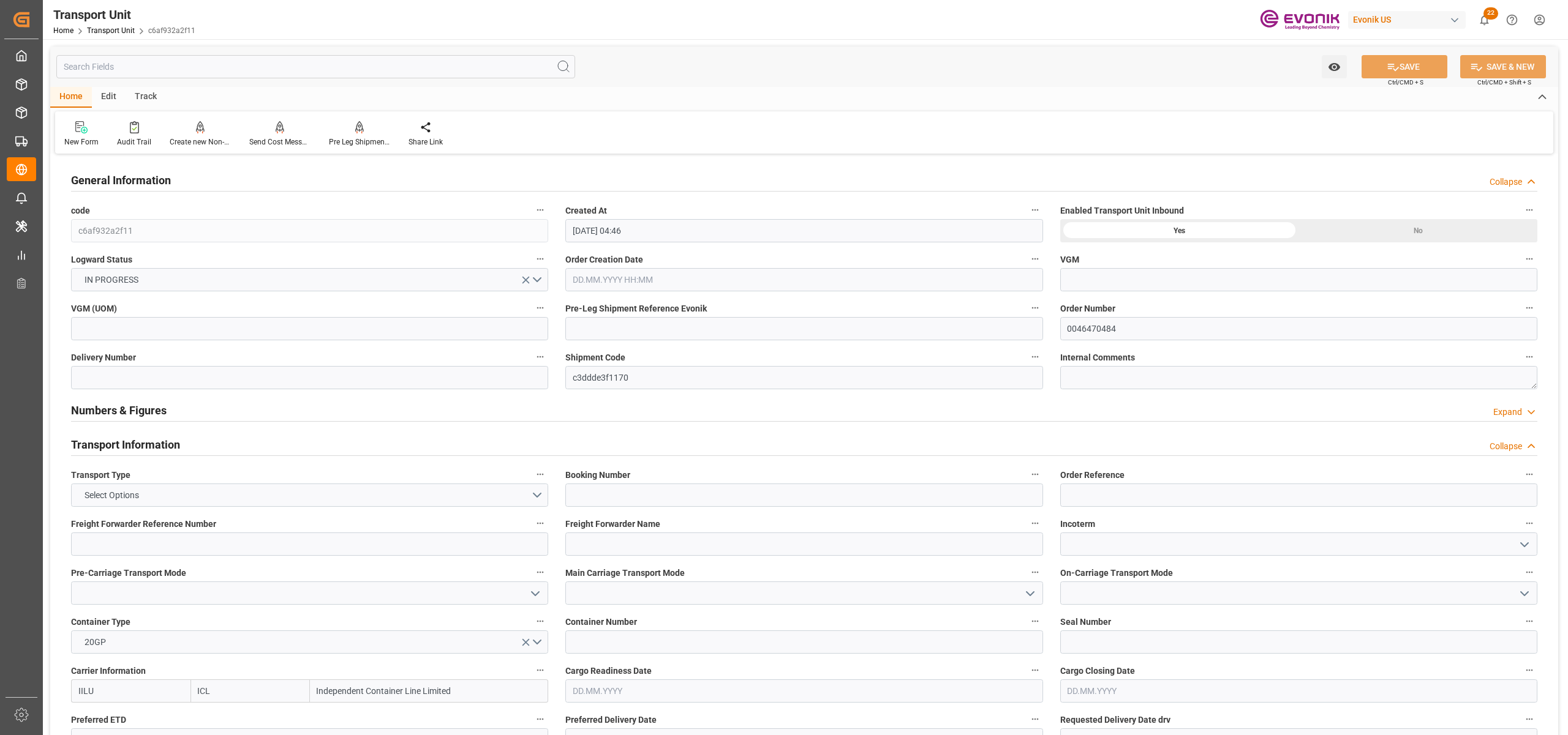
type input "[DATE] 00:00"
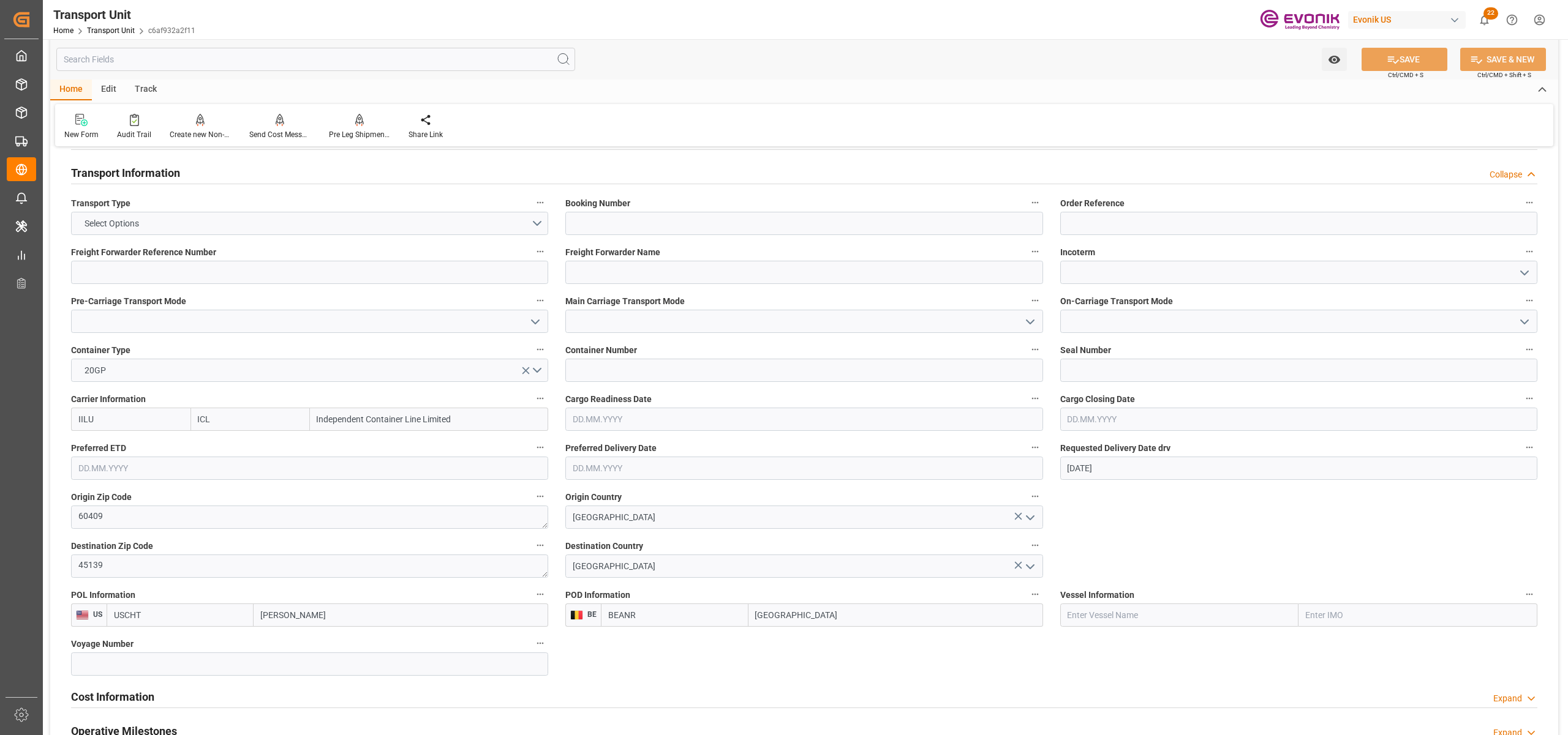
scroll to position [544, 0]
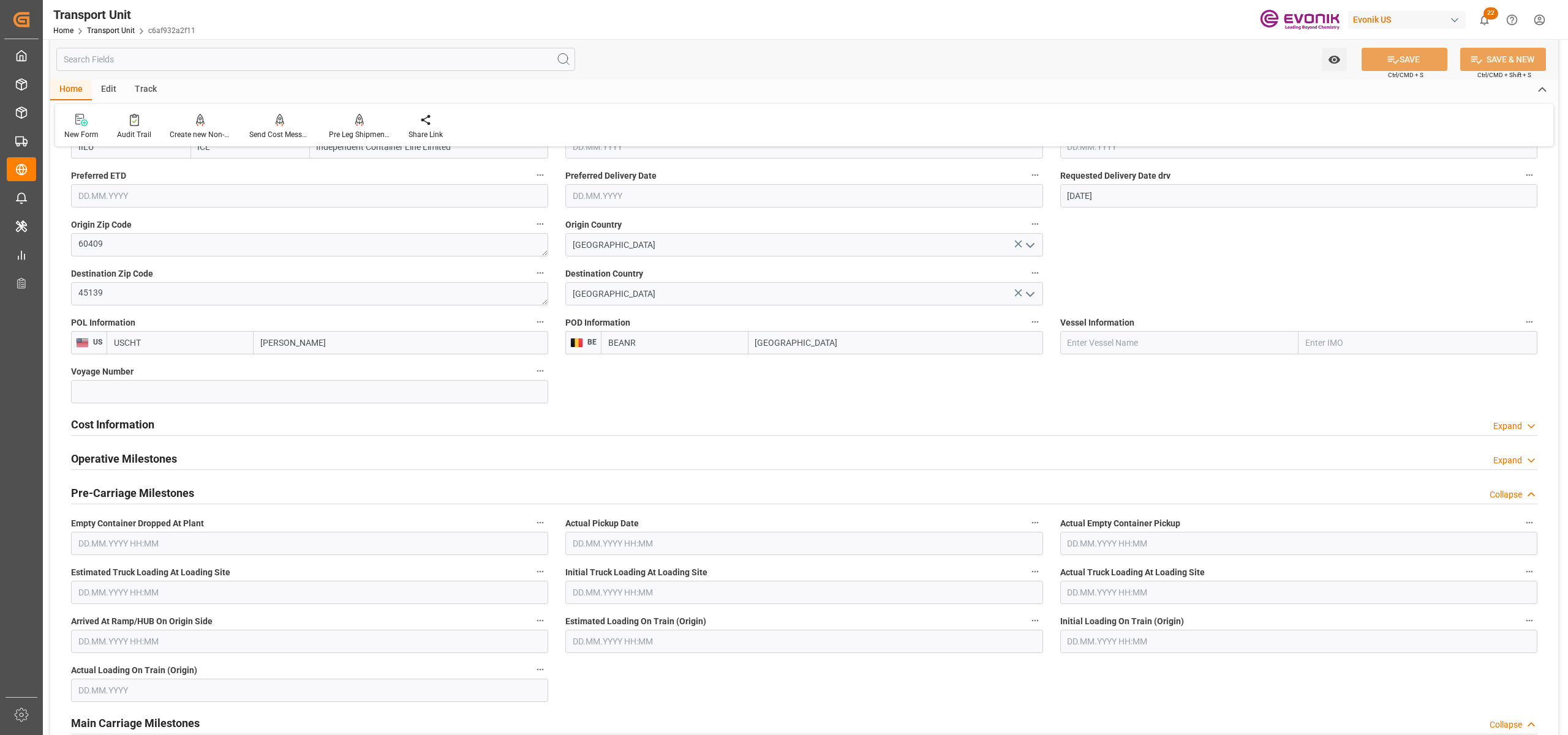
click at [322, 429] on div "Cost Information Expand" at bounding box center [804, 423] width 1466 height 23
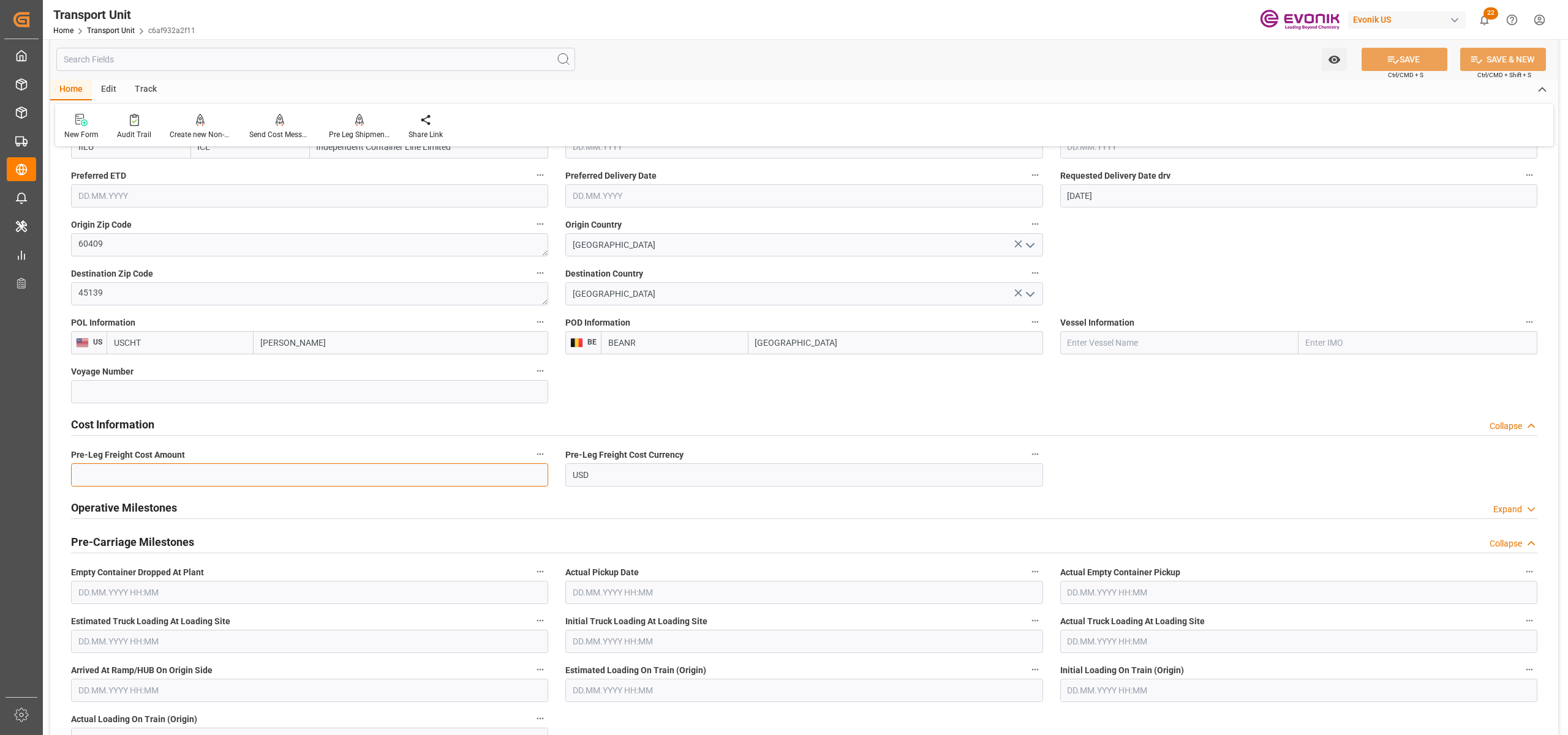
click at [307, 475] on input "text" at bounding box center [309, 474] width 477 height 23
paste input "3589"
type input "3589"
click at [1411, 55] on button "SAVE" at bounding box center [1404, 59] width 86 height 23
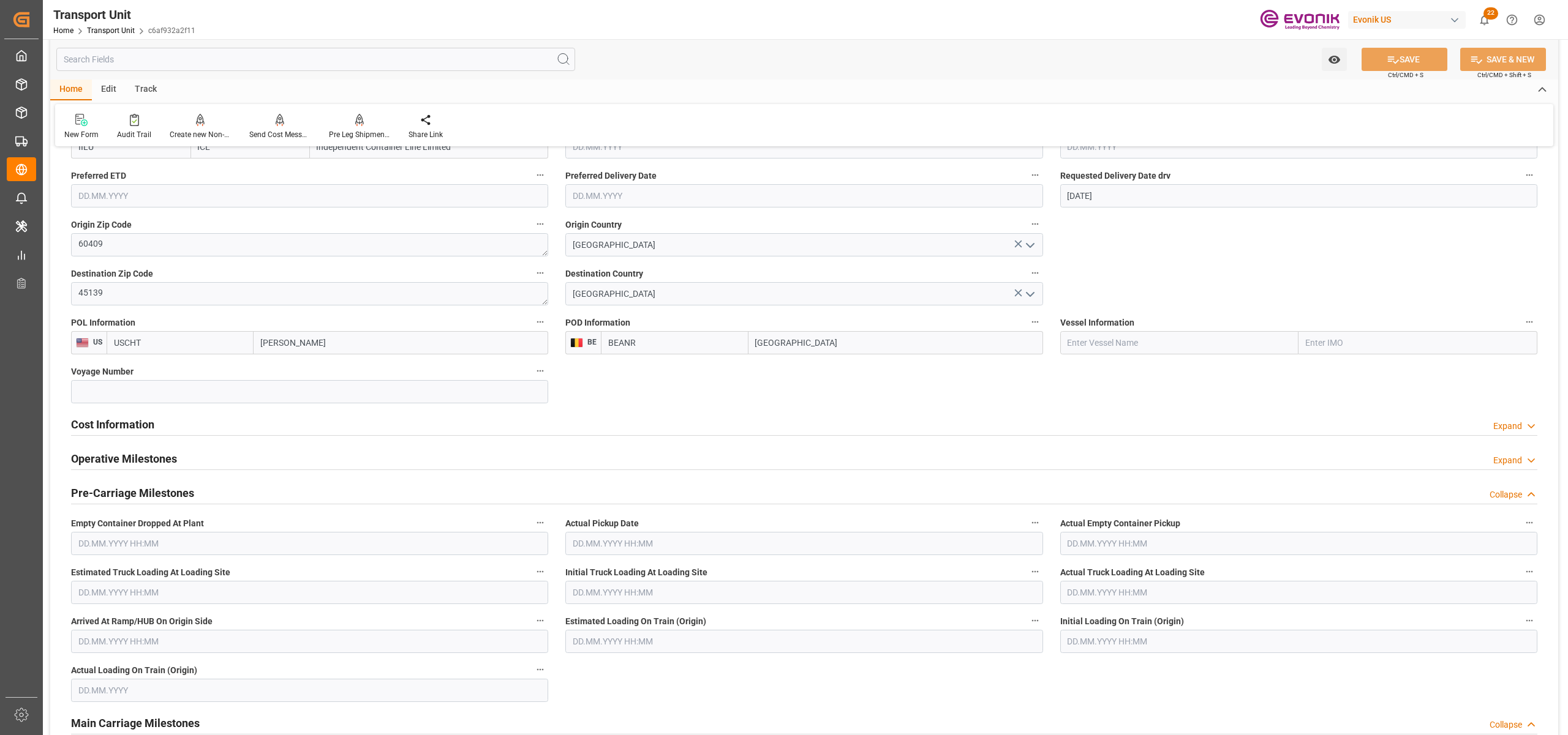
click at [537, 426] on div "Cost Information Expand" at bounding box center [804, 423] width 1466 height 23
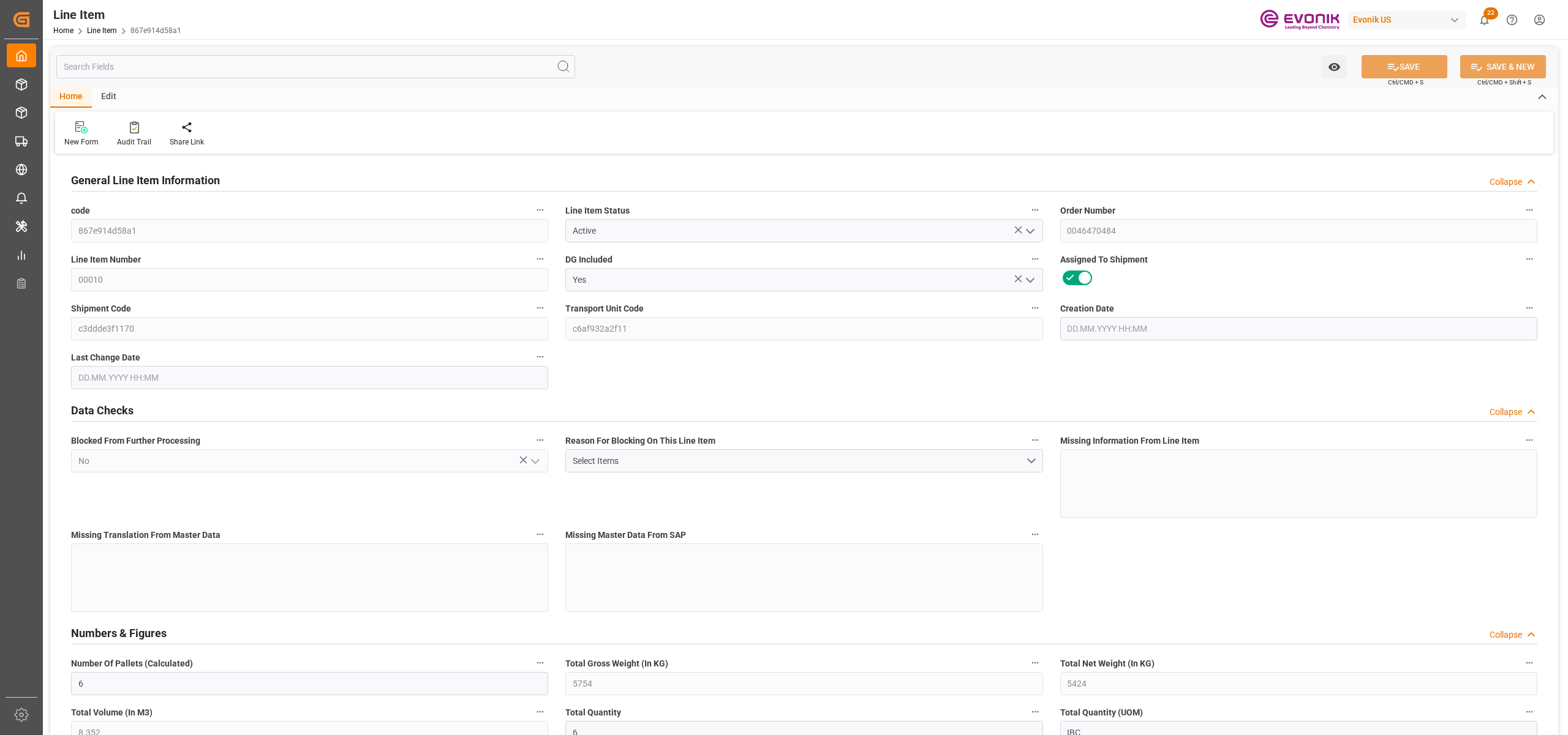
click at [224, 72] on input "text" at bounding box center [316, 67] width 519 height 23
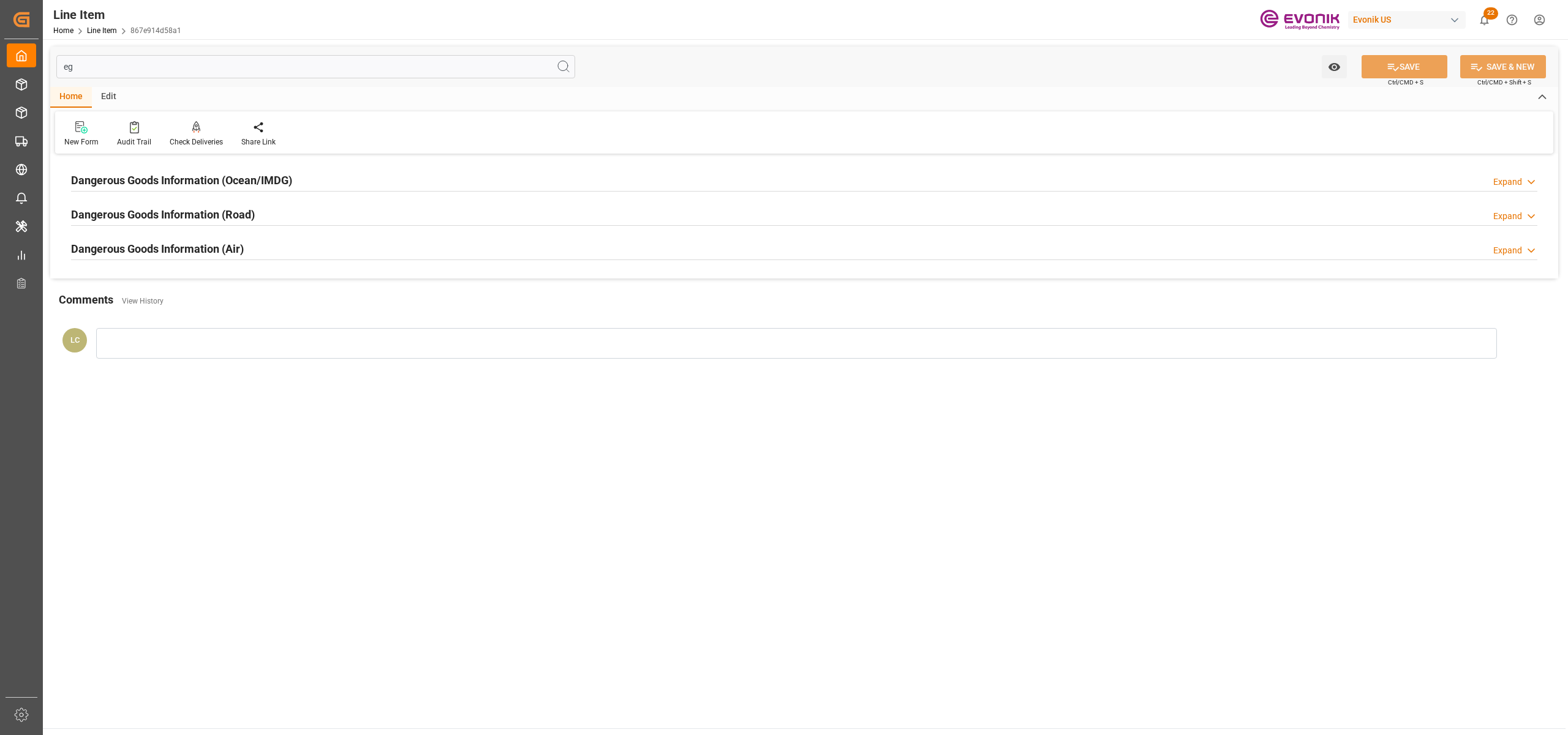
type input "eg"
click at [287, 172] on h2 "Dangerous Goods Information (Ocean/IMDG)" at bounding box center [181, 180] width 221 height 16
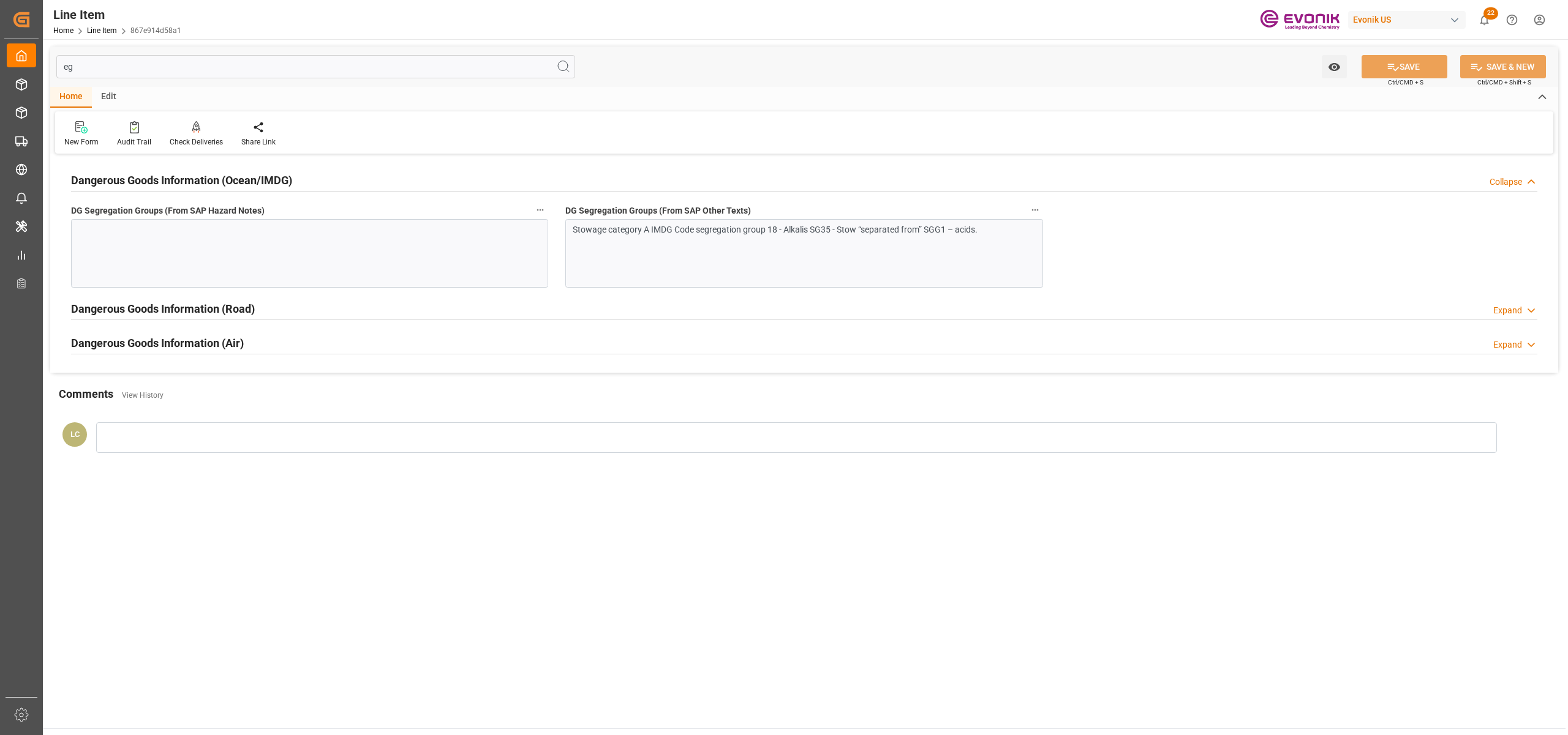
click at [711, 231] on div "Stowage category A IMDG Code segregation group 18 - Alkalis SG35 - Stow “separa…" at bounding box center [797, 229] width 450 height 13
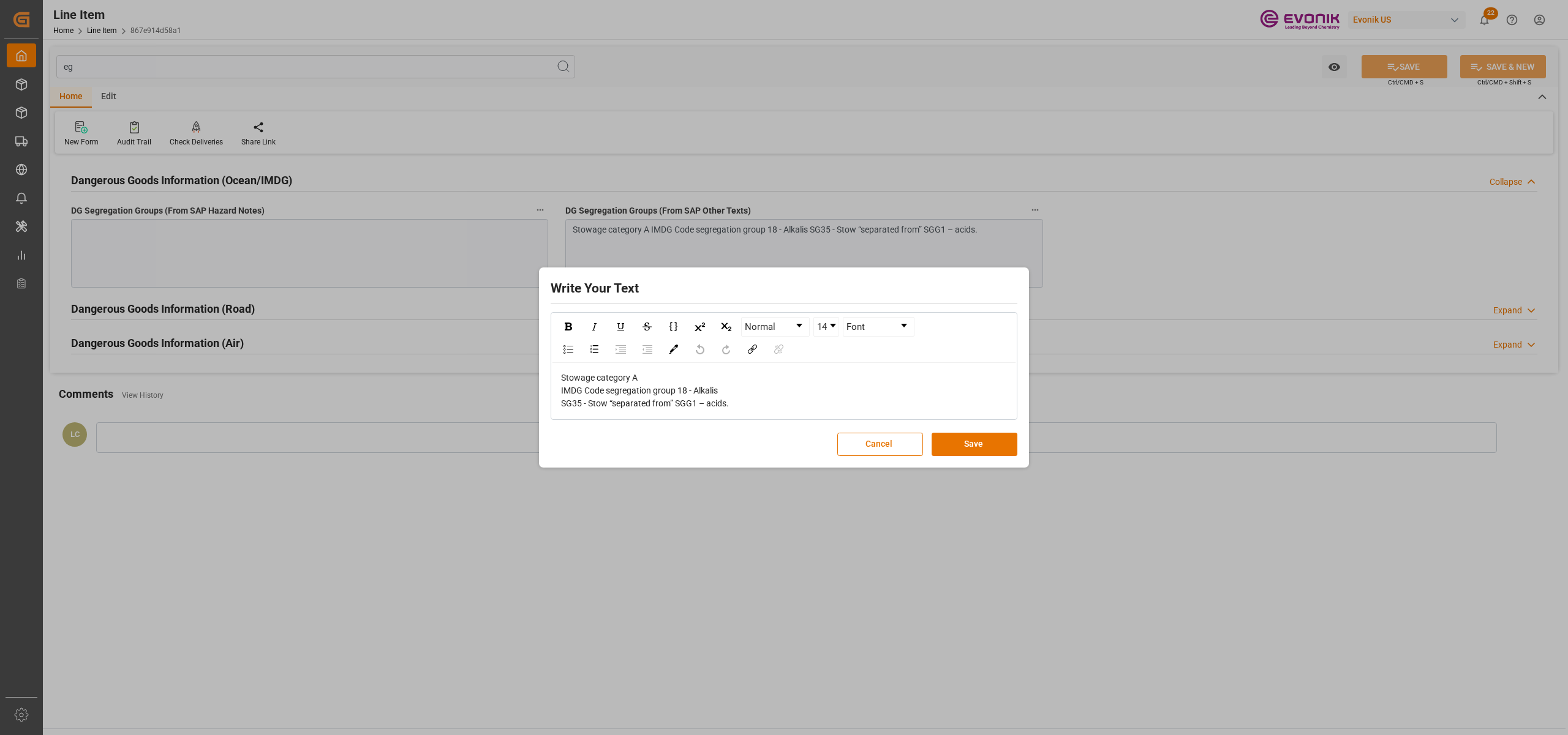
click at [743, 398] on div "Stowage category A IMDG Code segregation group 18 - Alkalis SG35 - Stow “separa…" at bounding box center [784, 391] width 446 height 38
click at [753, 396] on div "Stowage category A IMDG Code segregation group 18 - Alkalis SG35 - Stow “separa…" at bounding box center [784, 391] width 446 height 38
drag, startPoint x: 759, startPoint y: 400, endPoint x: 462, endPoint y: 358, distance: 300.0
click at [462, 358] on div "Write Your Text Normal 14 Font Stowage category A IMDG Code segregation group 1…" at bounding box center [784, 368] width 1568 height 735
copy span "Stowage category A IMDG Code segregation group 18 - Alkalis SG35 - Stow “separa…"
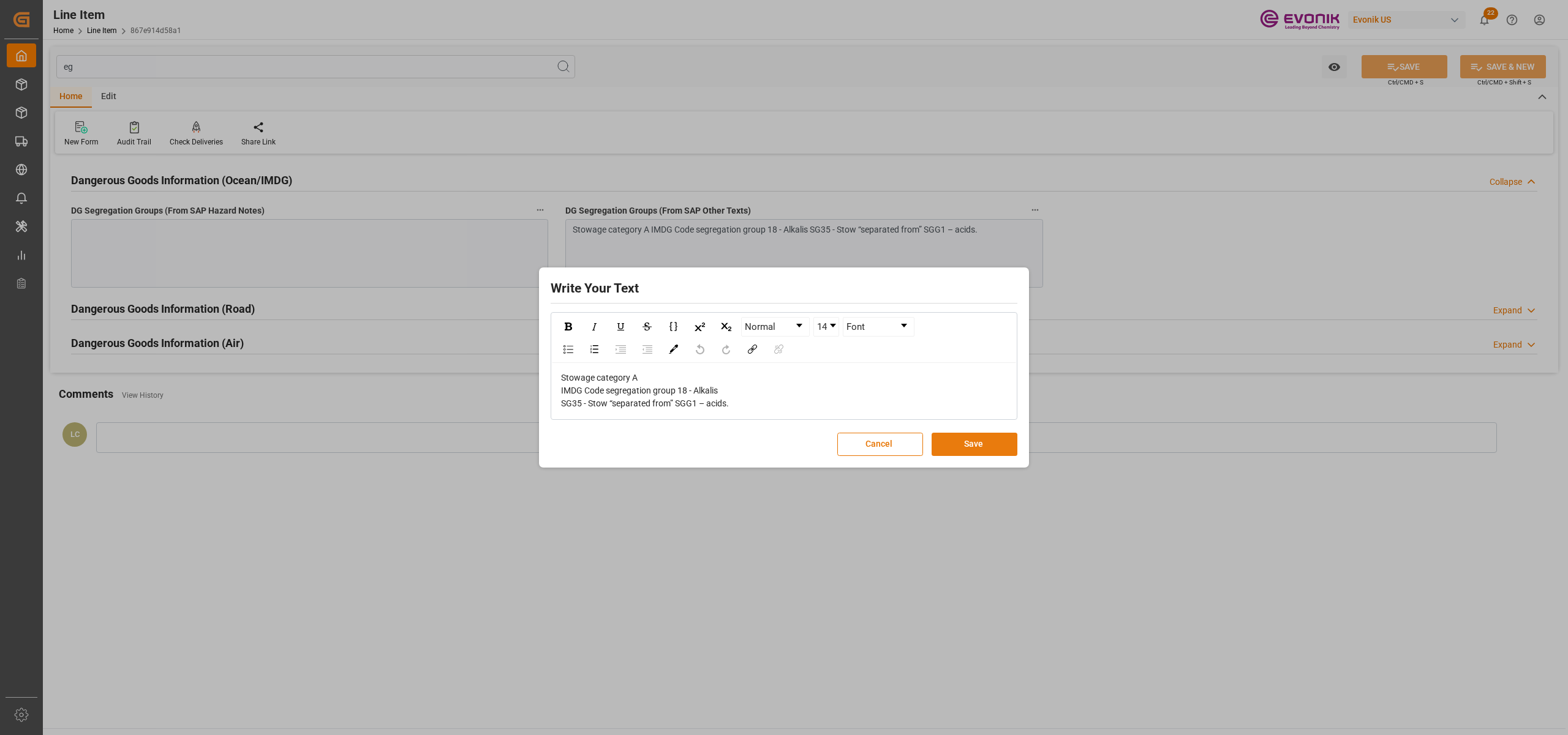
click at [981, 446] on button "Save" at bounding box center [974, 444] width 86 height 23
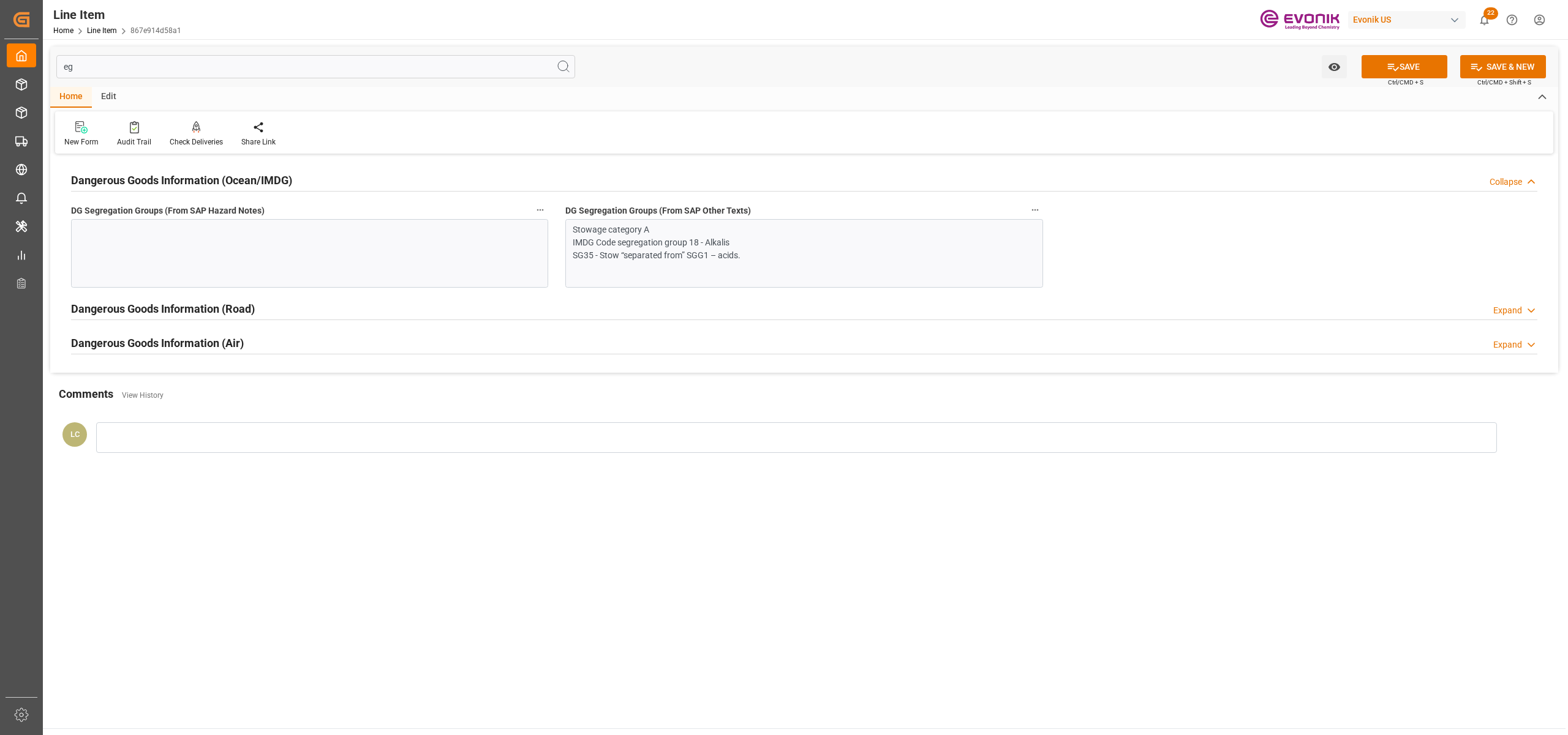
click at [354, 245] on div at bounding box center [309, 253] width 477 height 68
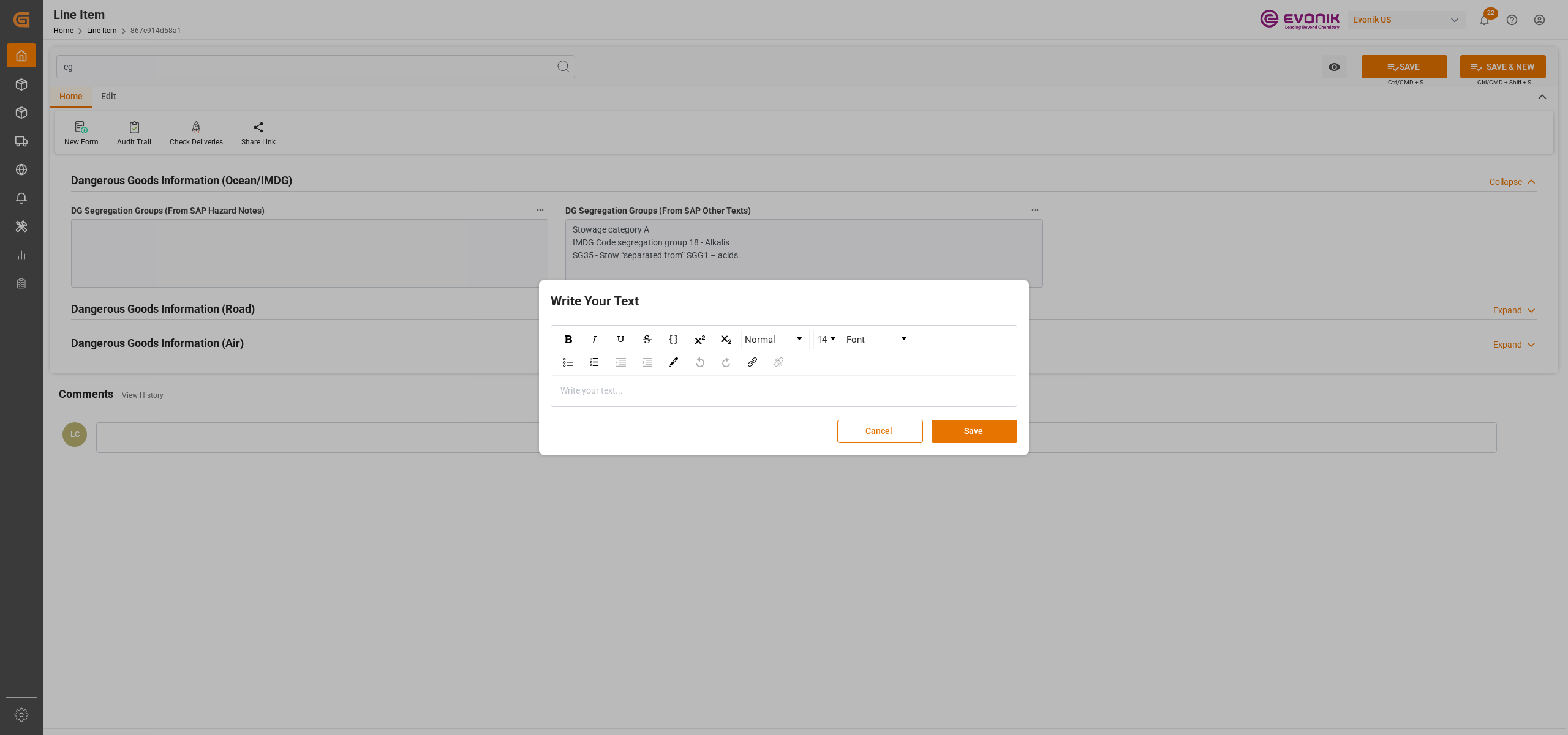
click at [624, 392] on div "rdw-editor" at bounding box center [784, 391] width 446 height 13
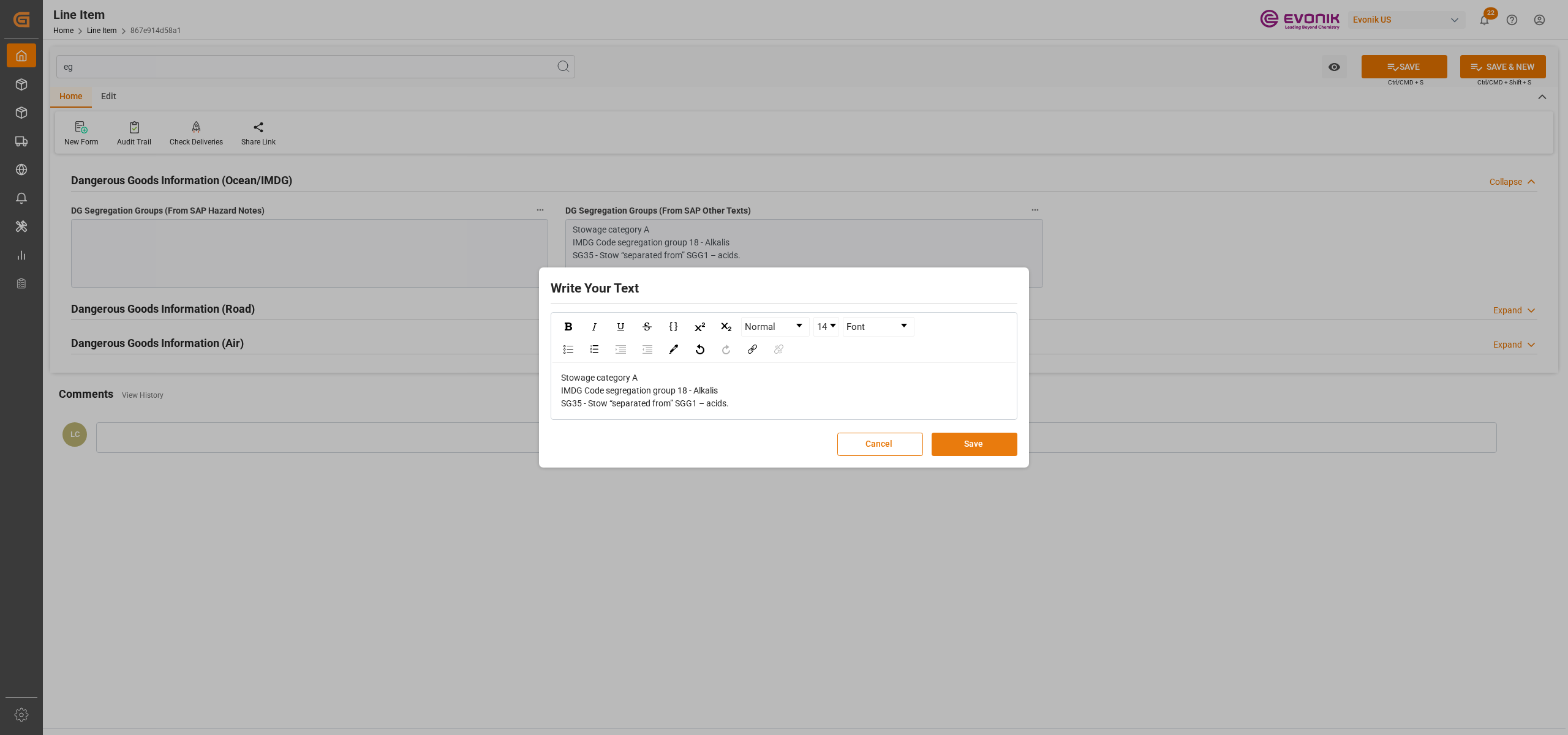
click at [985, 436] on button "Save" at bounding box center [974, 444] width 86 height 23
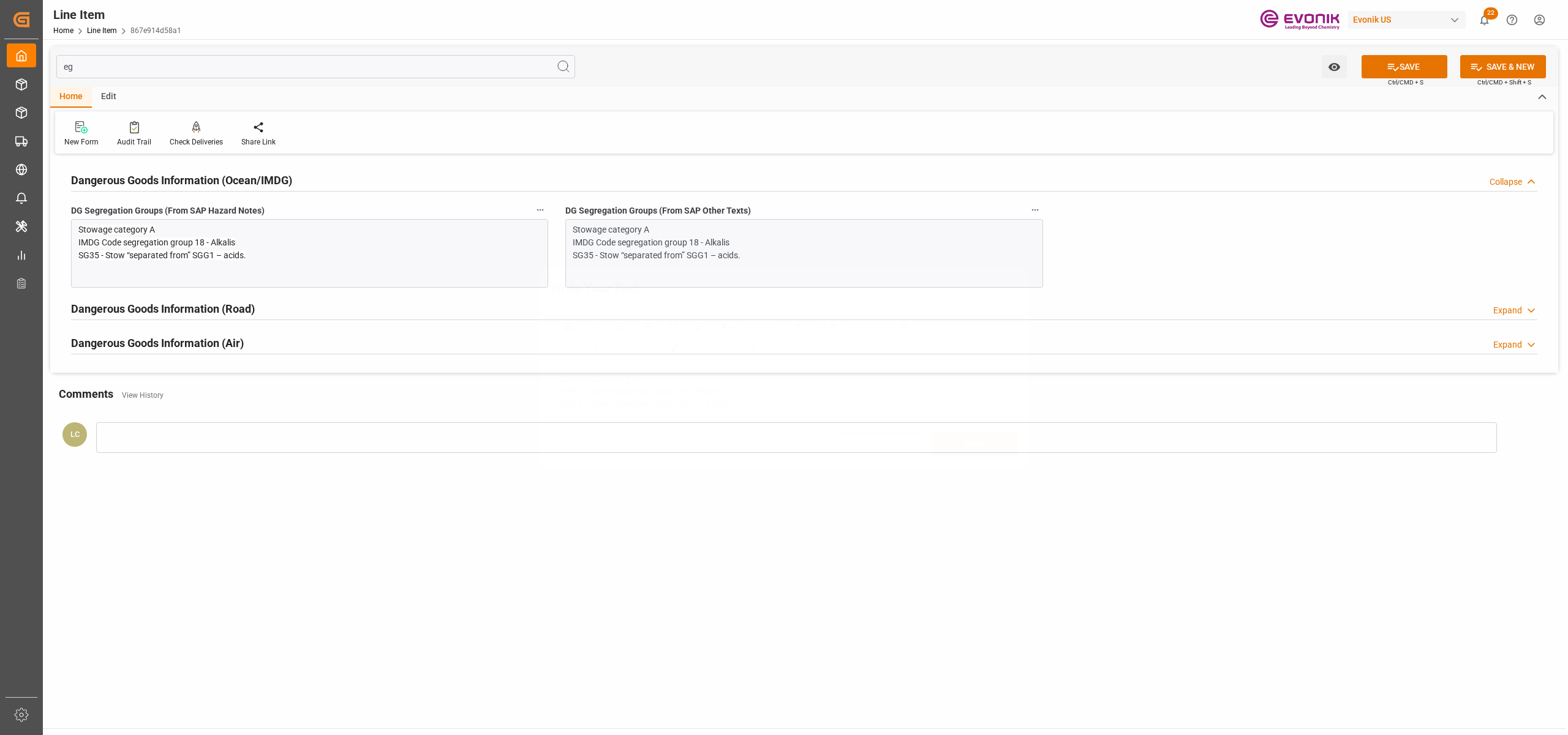
click at [1386, 68] on icon at bounding box center [1392, 67] width 13 height 13
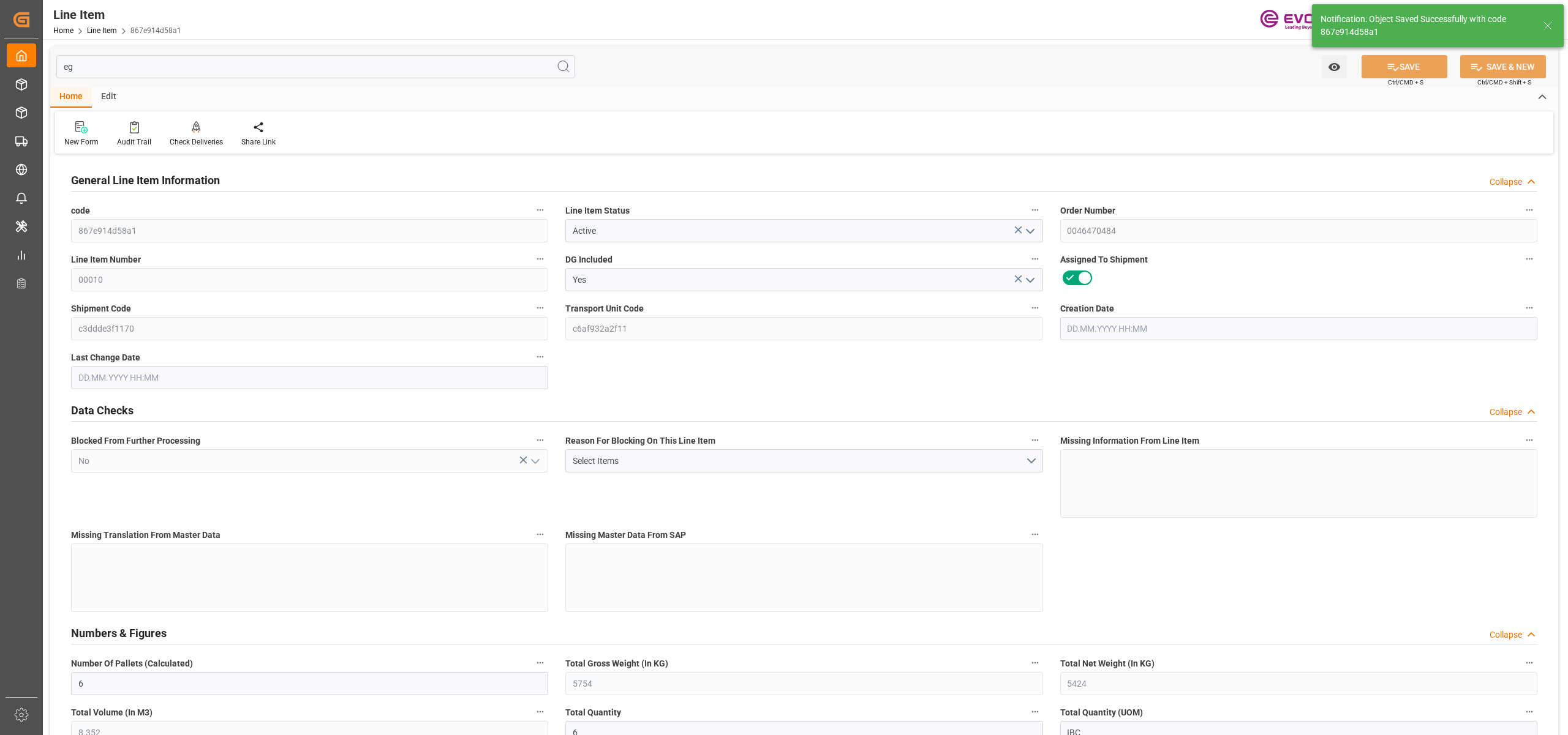
type input "[DATE] 17:16"
type input "[DATE] 04:50"
type input "[DATE]"
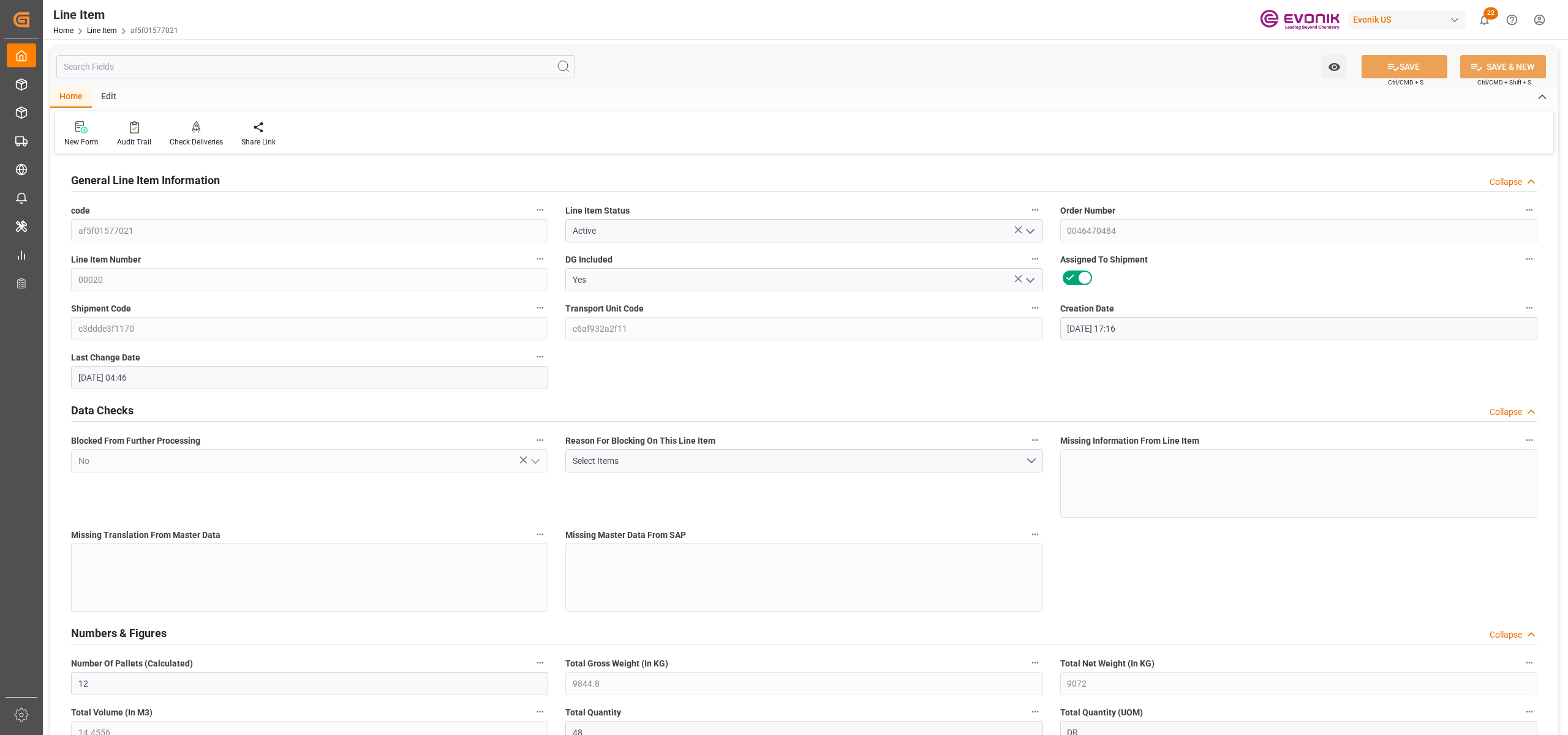
click at [290, 67] on input "text" at bounding box center [316, 67] width 519 height 23
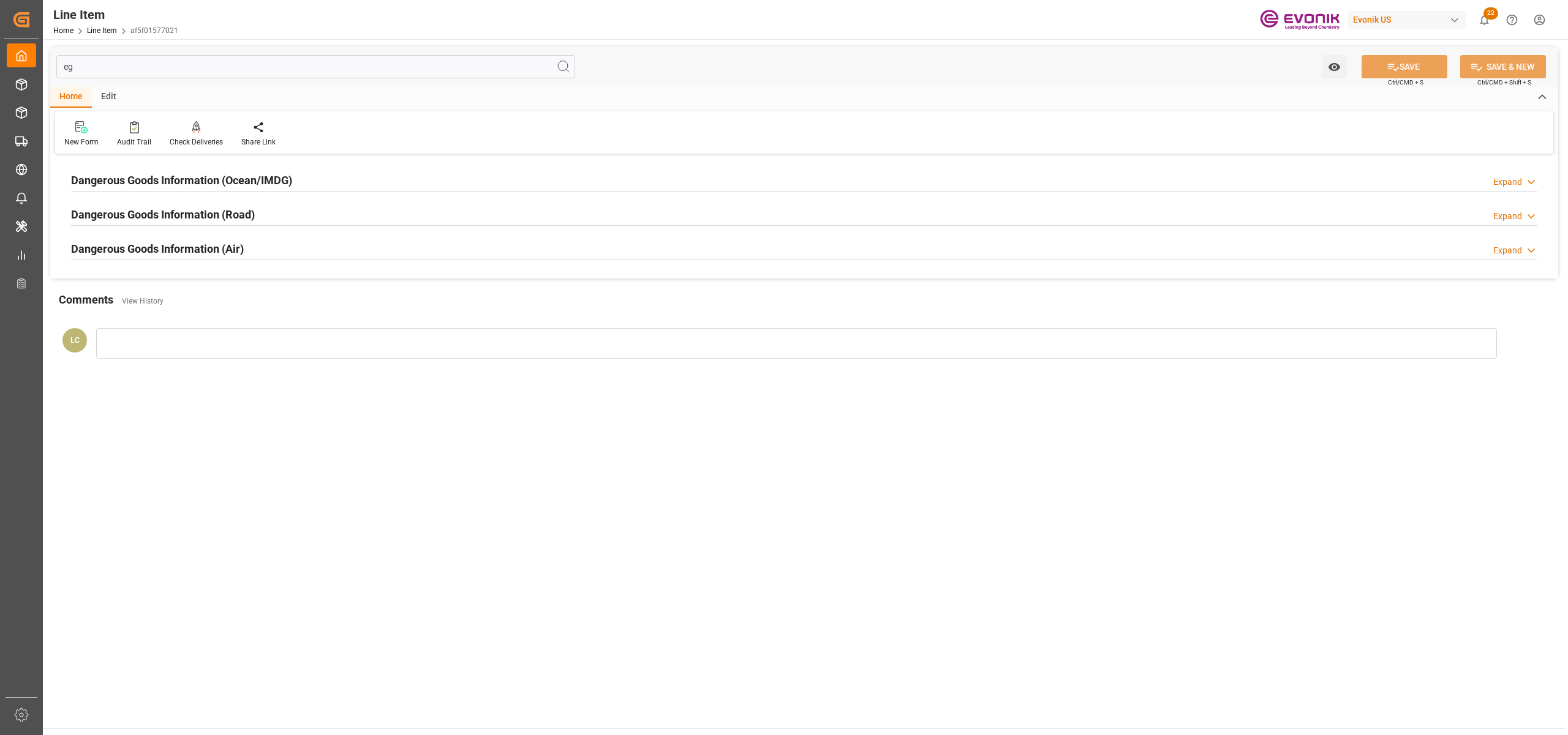
type input "eg"
click at [357, 187] on div "Dangerous Goods Information (Ocean/IMDG) Expand" at bounding box center [804, 179] width 1466 height 23
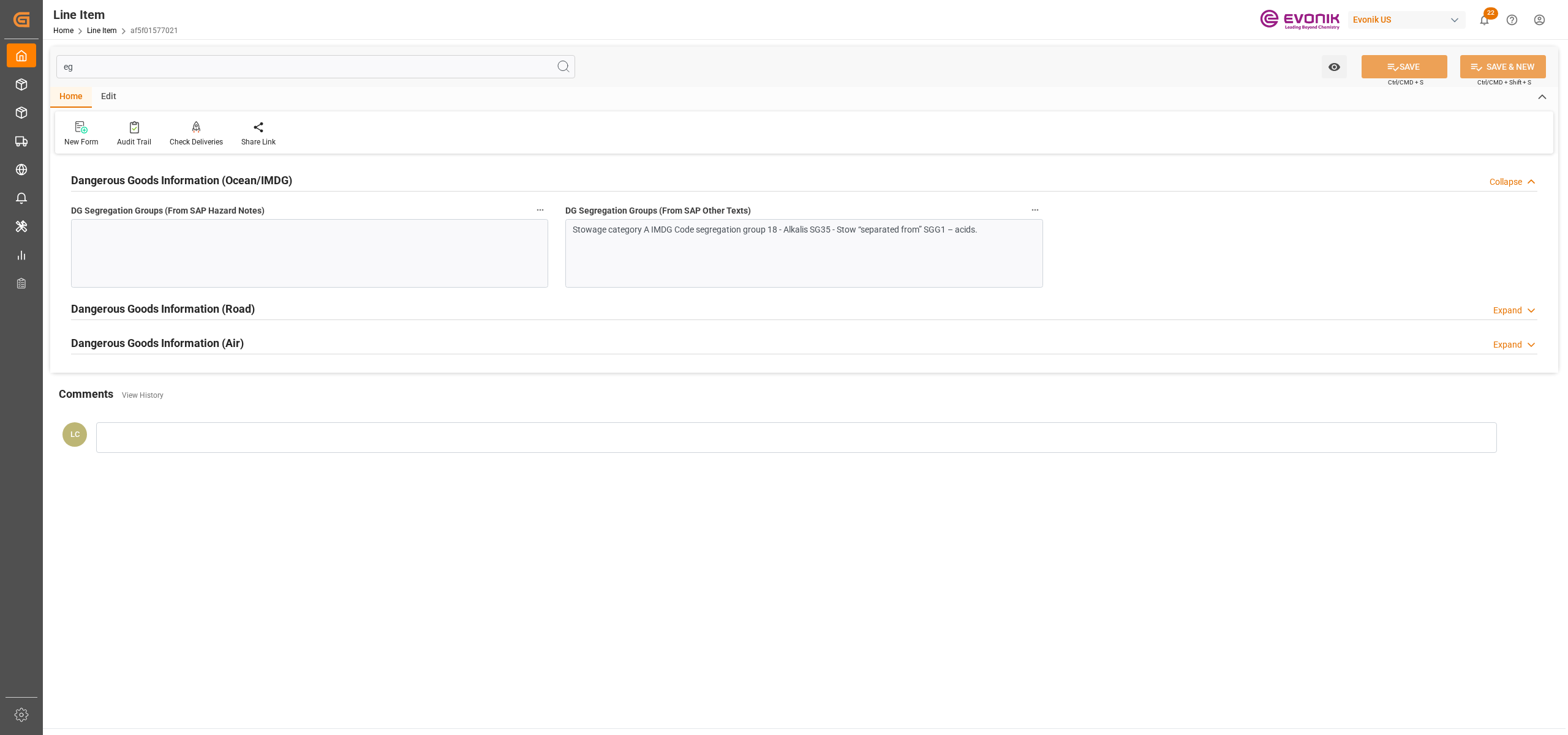
click at [760, 246] on div "Stowage category A IMDG Code segregation group 18 - Alkalis SG35 - Stow “separa…" at bounding box center [804, 253] width 477 height 68
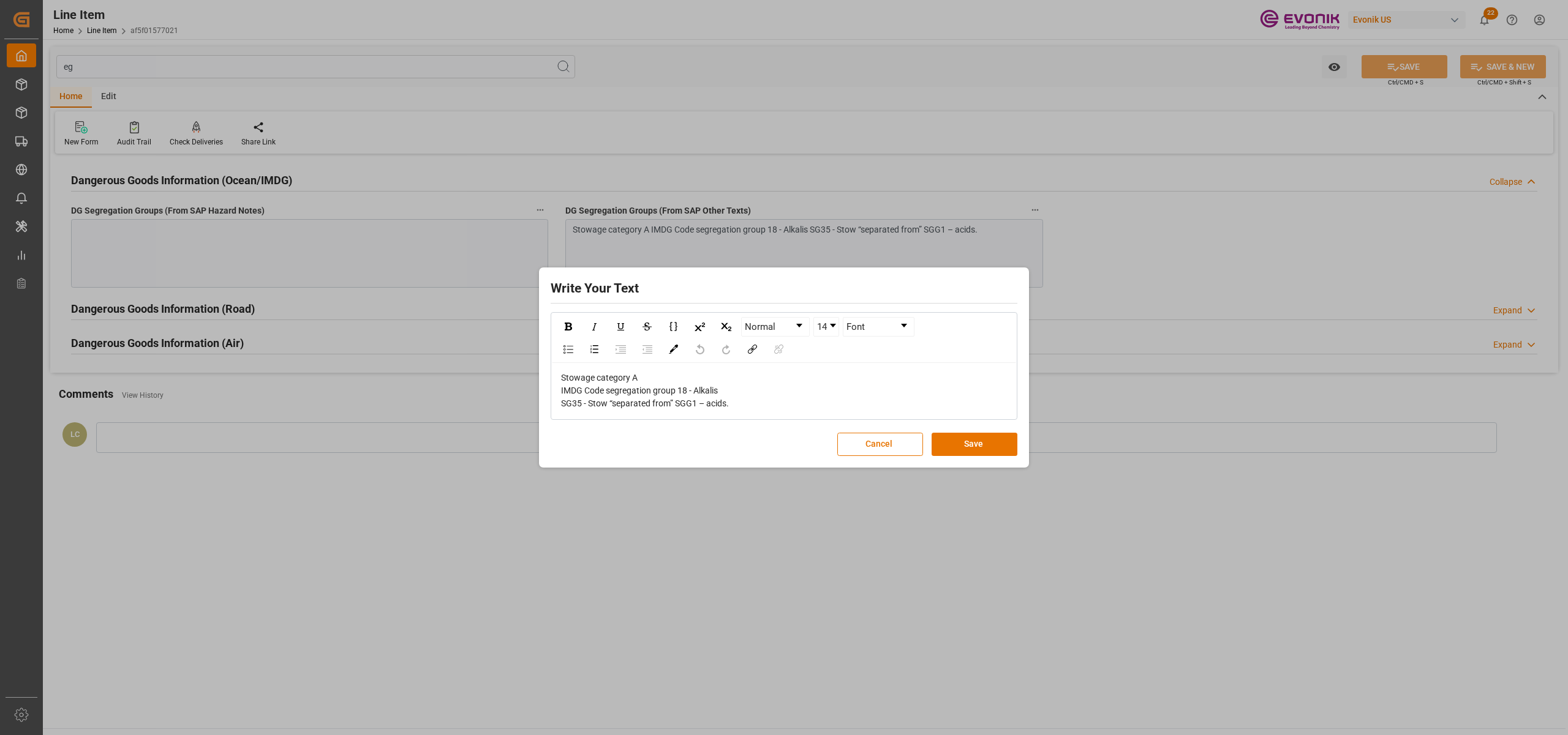
click at [772, 405] on div "Stowage category A IMDG Code segregation group 18 - Alkalis SG35 - Stow “separa…" at bounding box center [784, 391] width 446 height 38
drag, startPoint x: 772, startPoint y: 404, endPoint x: 508, endPoint y: 370, distance: 266.2
click at [508, 370] on div "Write Your Text Normal 14 Font Stowage category A IMDG Code segregation group 1…" at bounding box center [784, 368] width 1568 height 735
copy span "Stowage category A IMDG Code segregation group 18 - Alkalis SG35 - Stow “separa…"
click at [976, 444] on button "Save" at bounding box center [974, 444] width 86 height 23
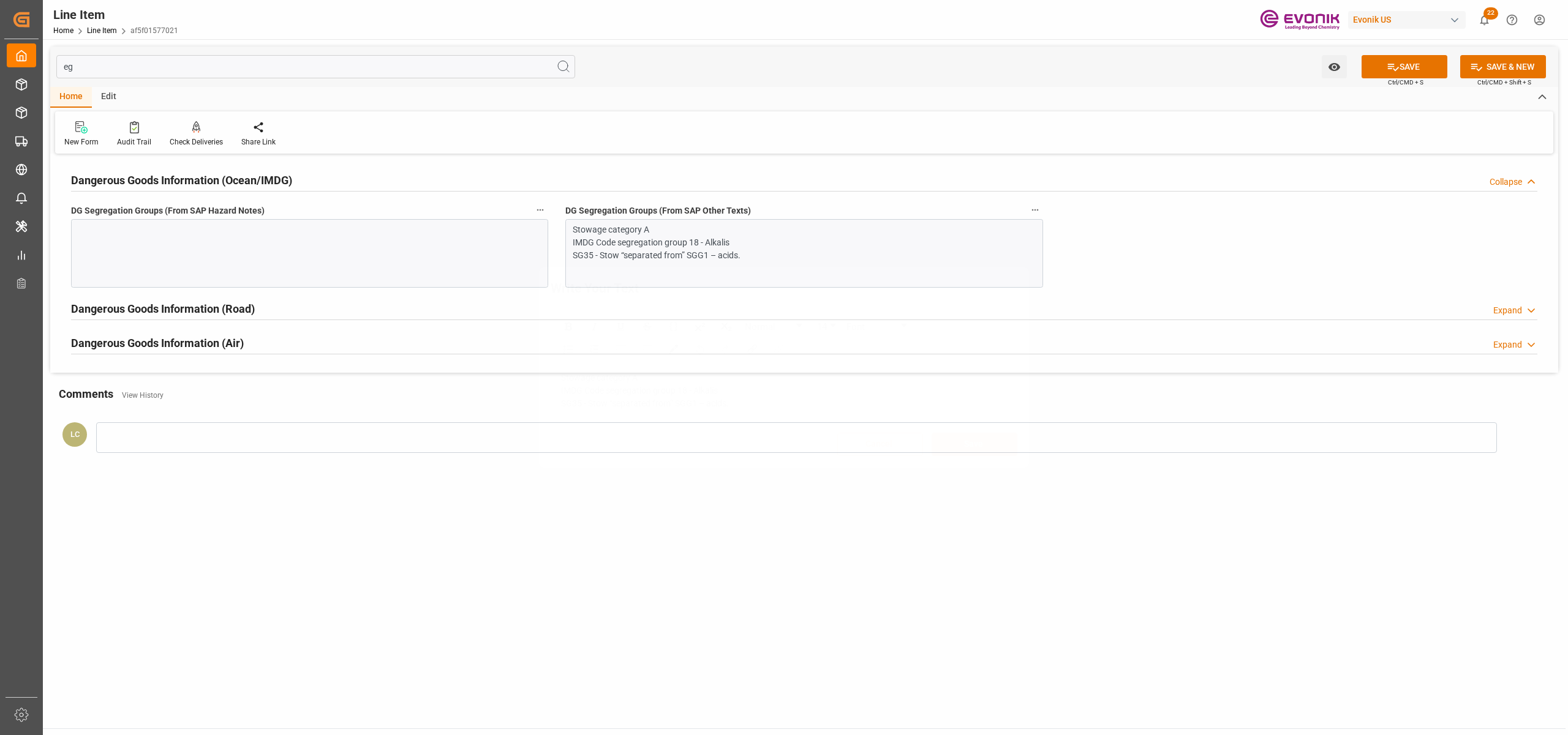
click at [419, 268] on div at bounding box center [309, 253] width 477 height 68
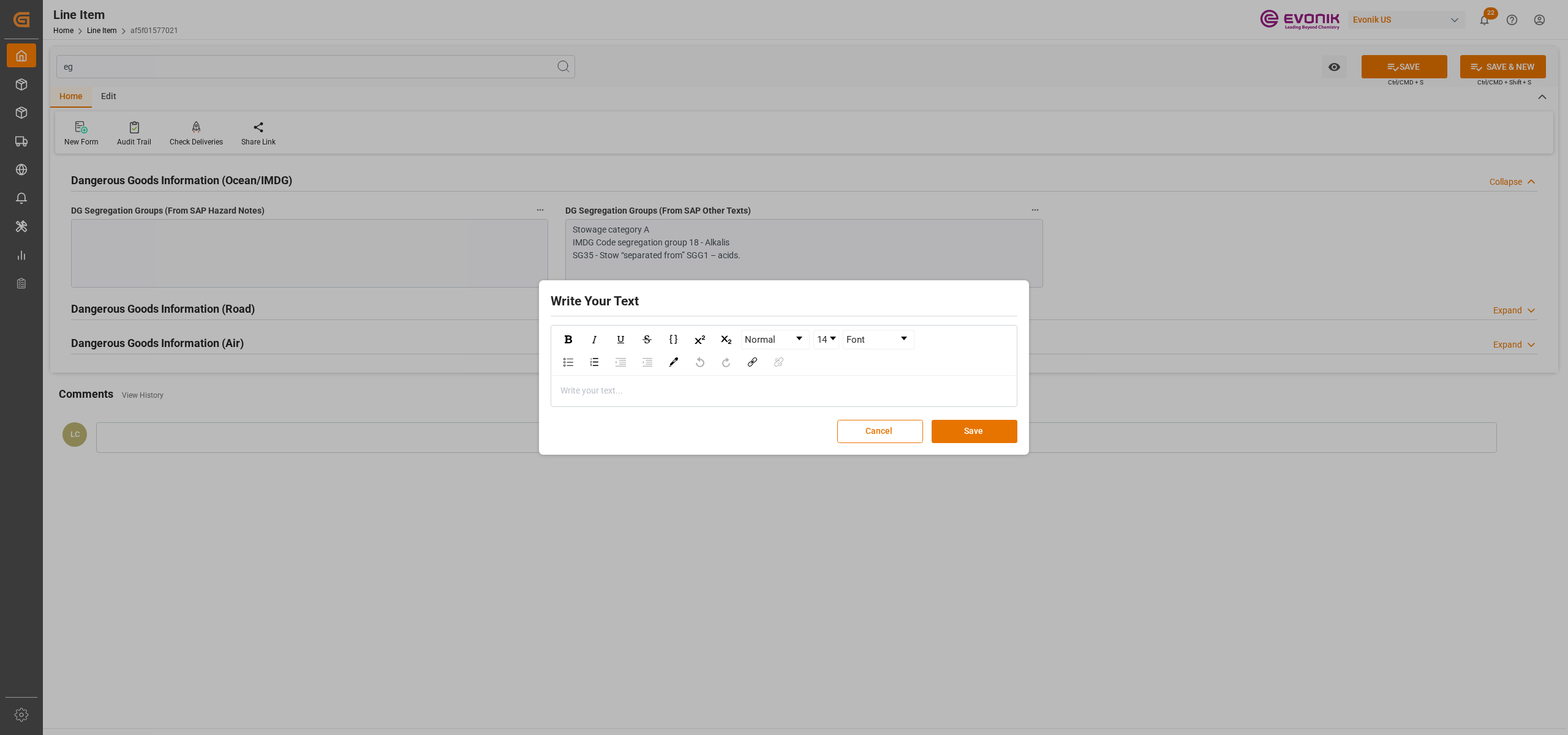
click at [652, 396] on div "rdw-editor" at bounding box center [784, 391] width 446 height 13
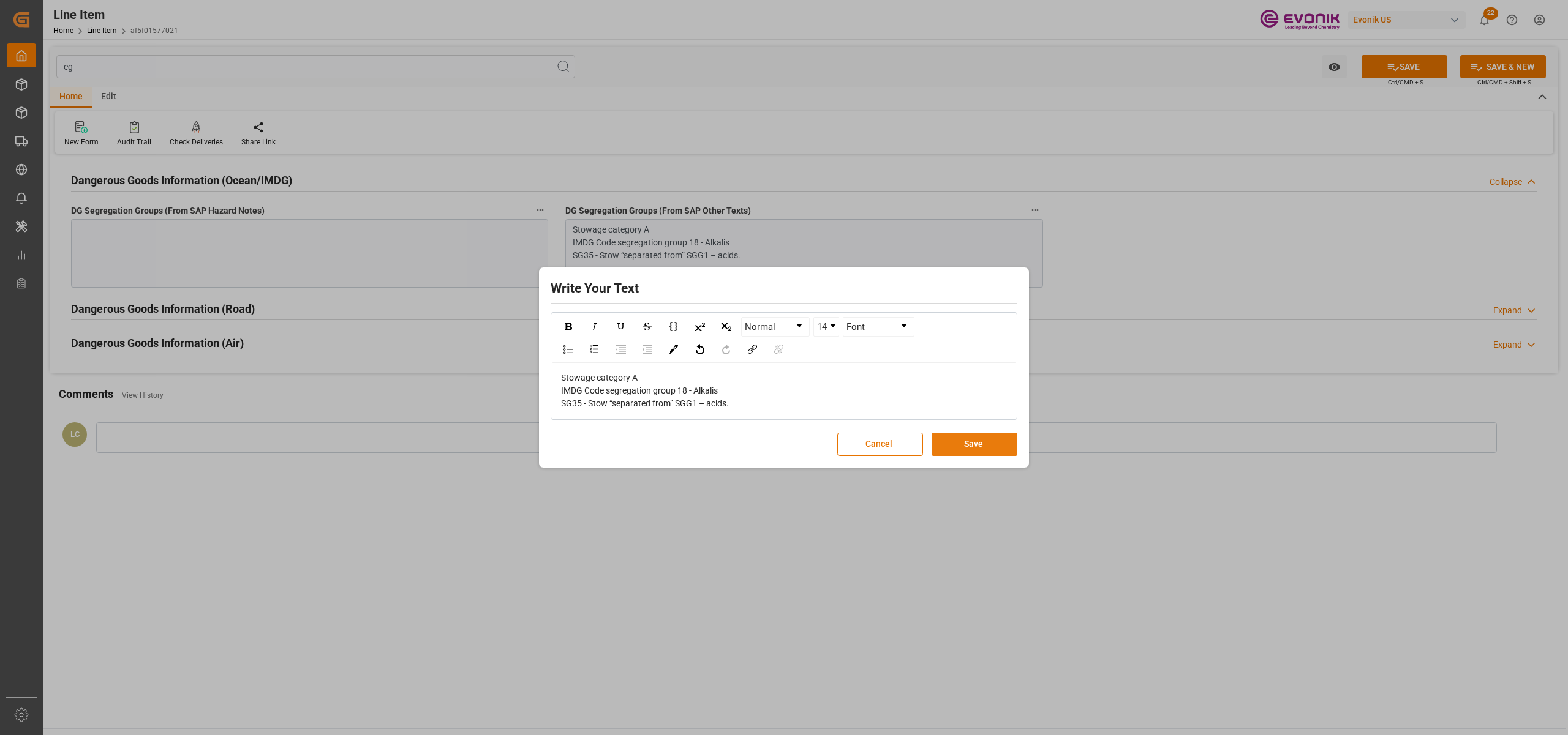
click at [984, 442] on button "Save" at bounding box center [974, 444] width 86 height 23
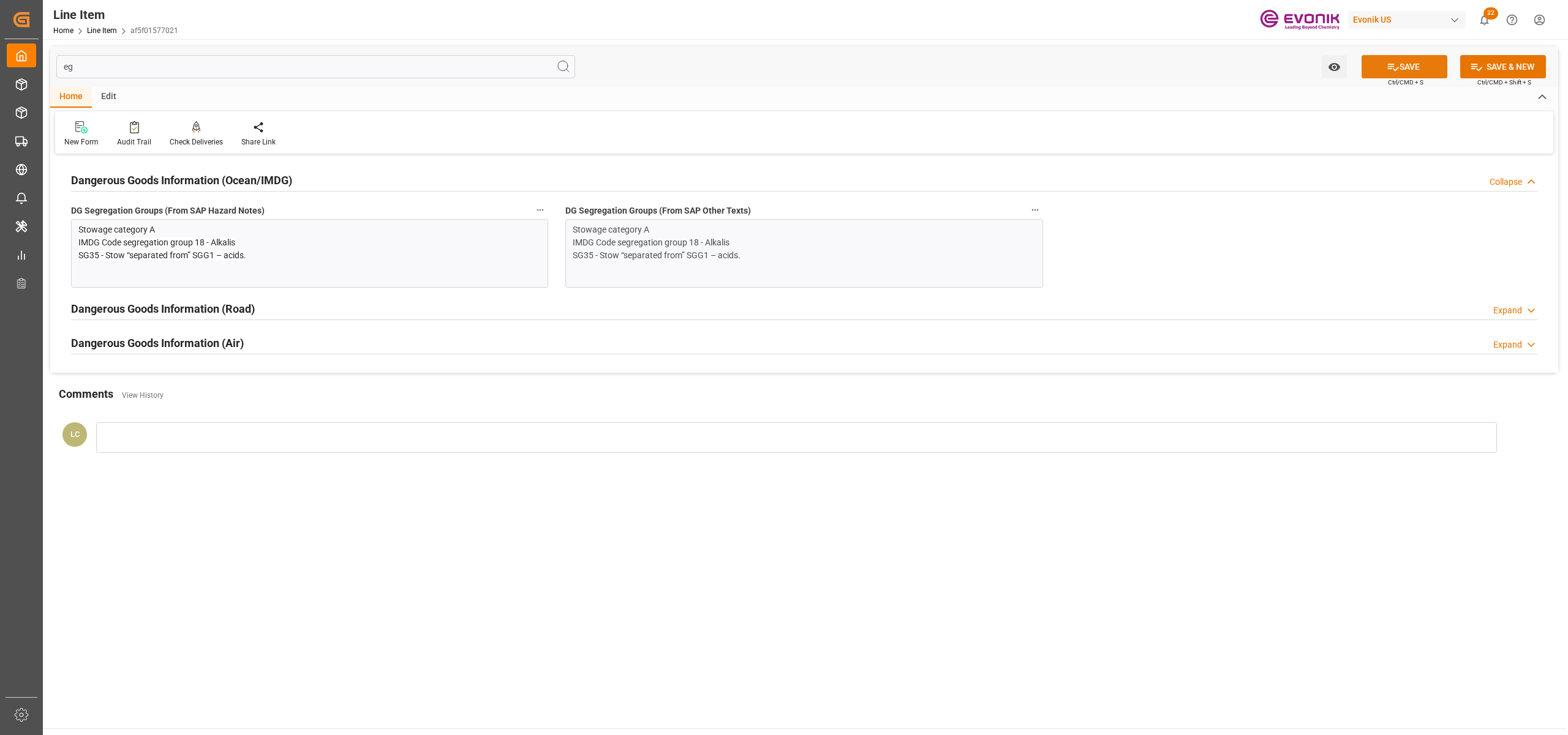
click at [1405, 67] on button "SAVE" at bounding box center [1404, 67] width 86 height 23
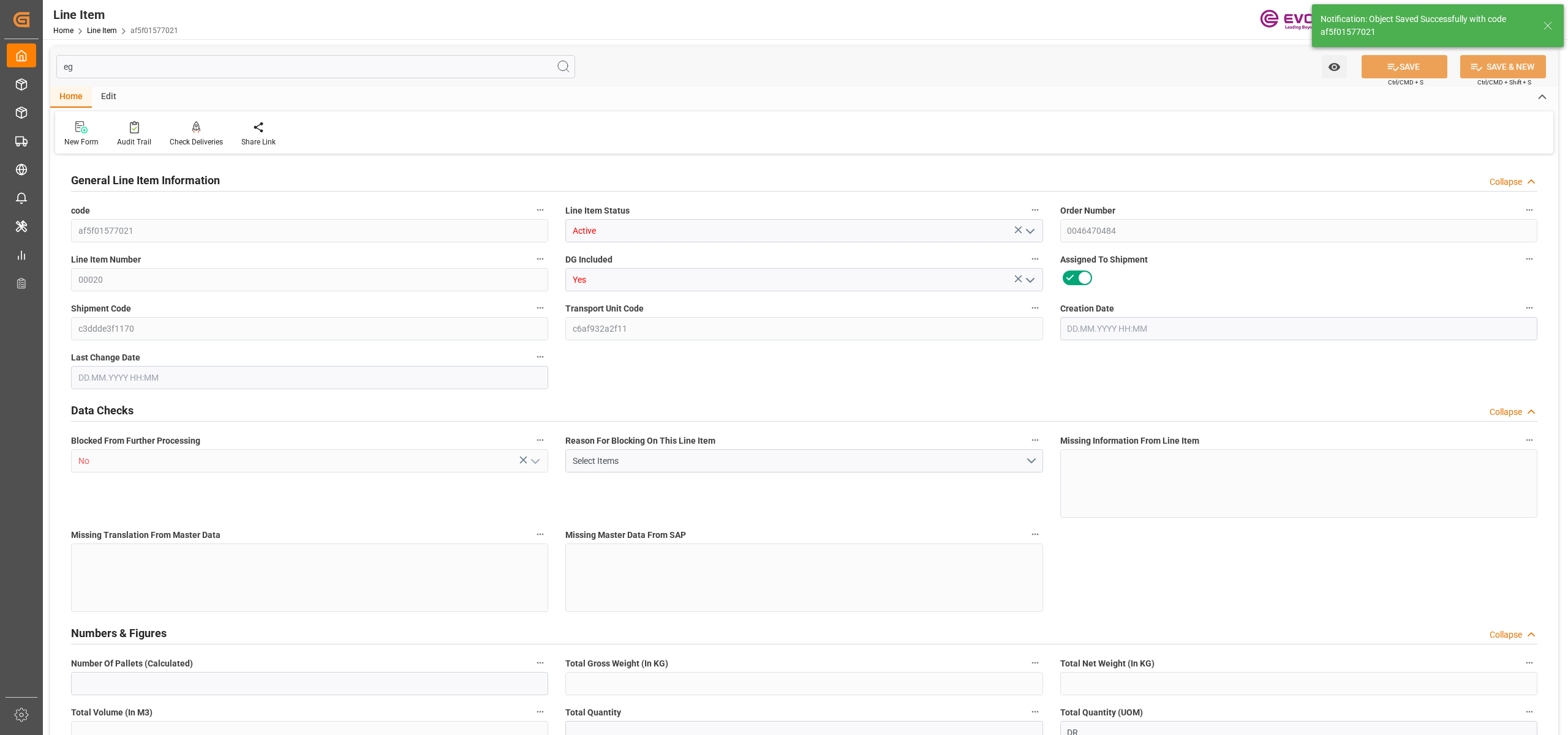
type input "12"
type input "9844.8"
type input "9072"
type input "14.4556"
type input "48"
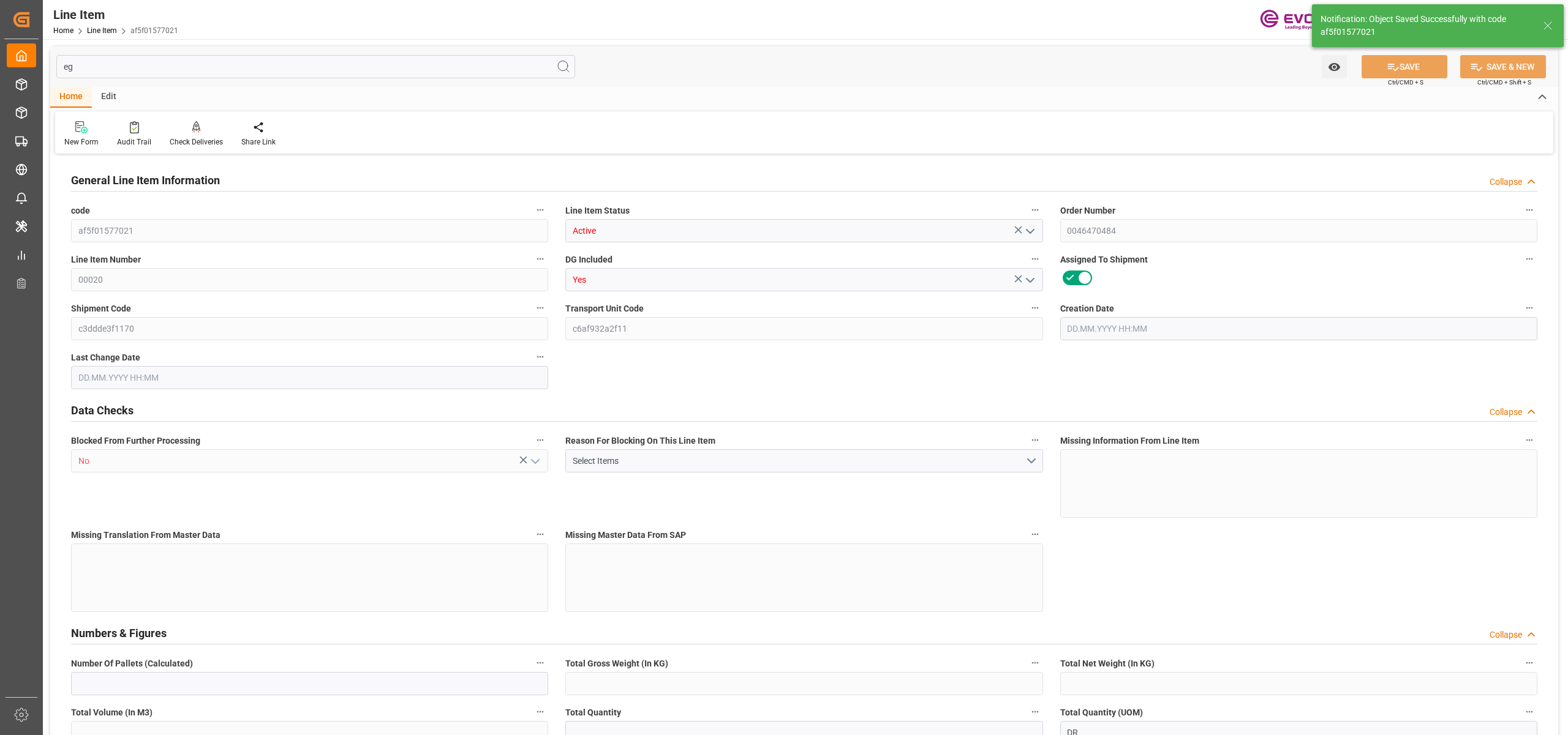
type input "128096.64"
type input "48"
type input "9844.8"
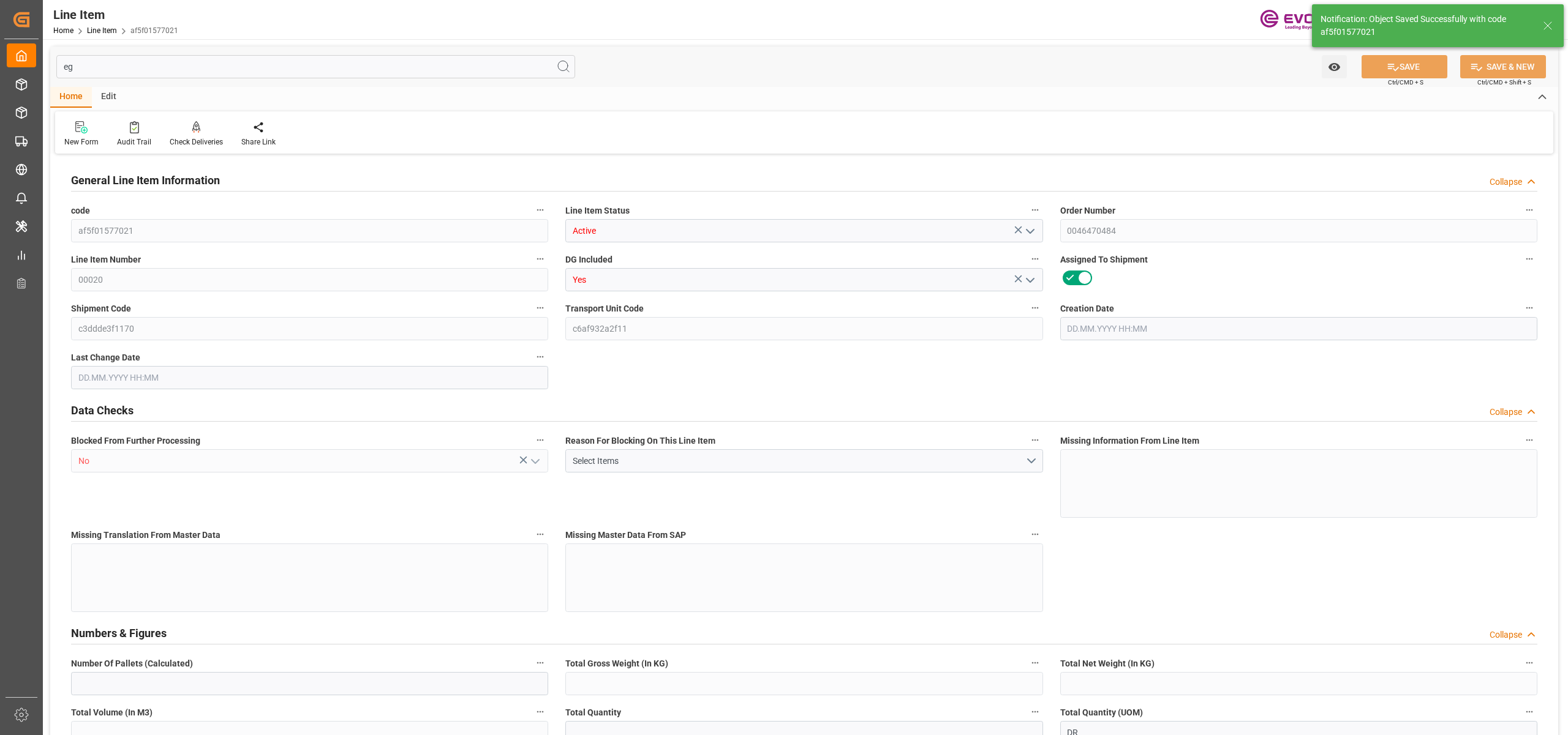
type input "10084.8"
type input "9072"
type input "14.4556"
type input "14455.584"
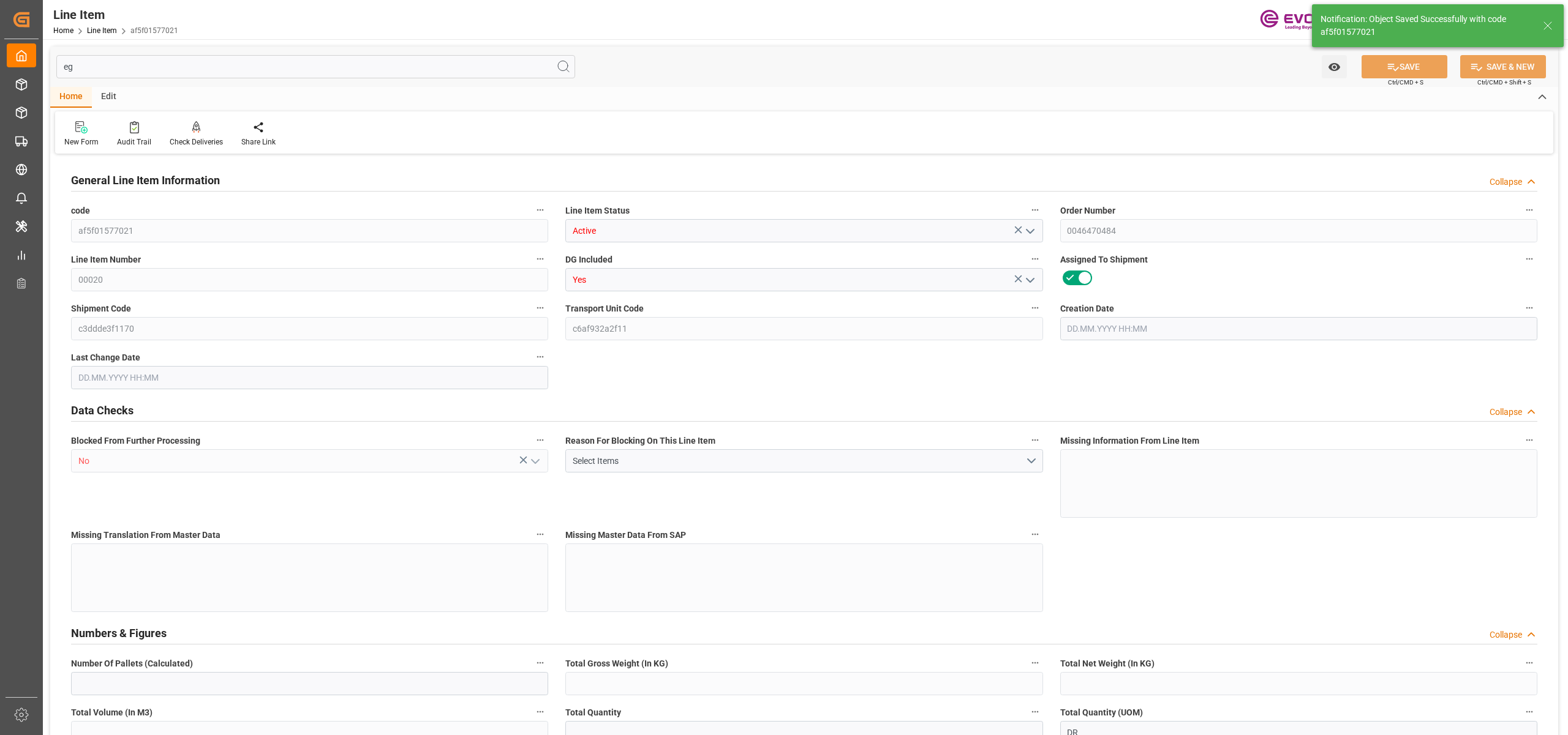
type input "0"
type input "[DATE] 17:16"
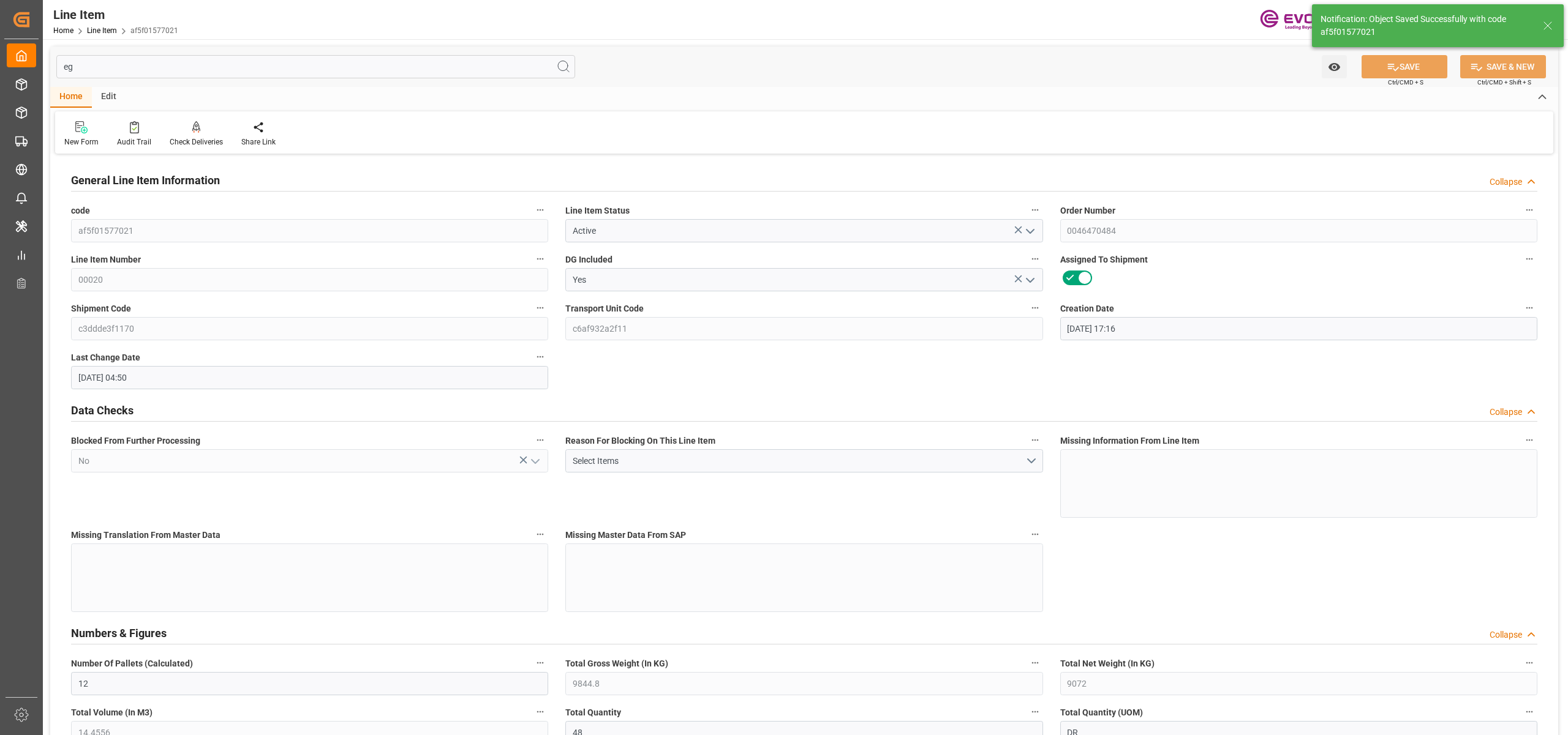
type input "[DATE] 04:50"
type input "[DATE]"
